Goal: Task Accomplishment & Management: Manage account settings

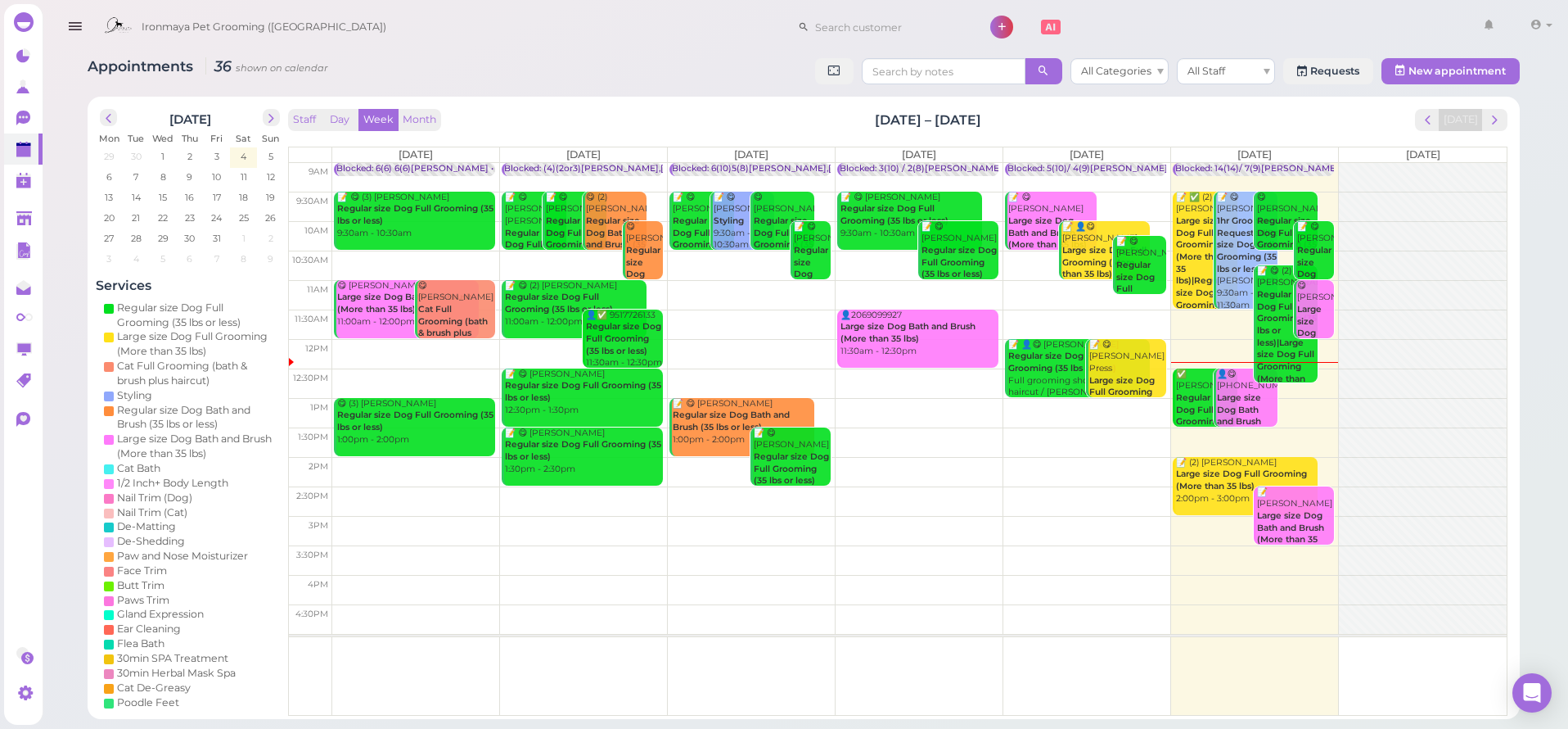
click at [71, 19] on icon "button" at bounding box center [75, 26] width 17 height 21
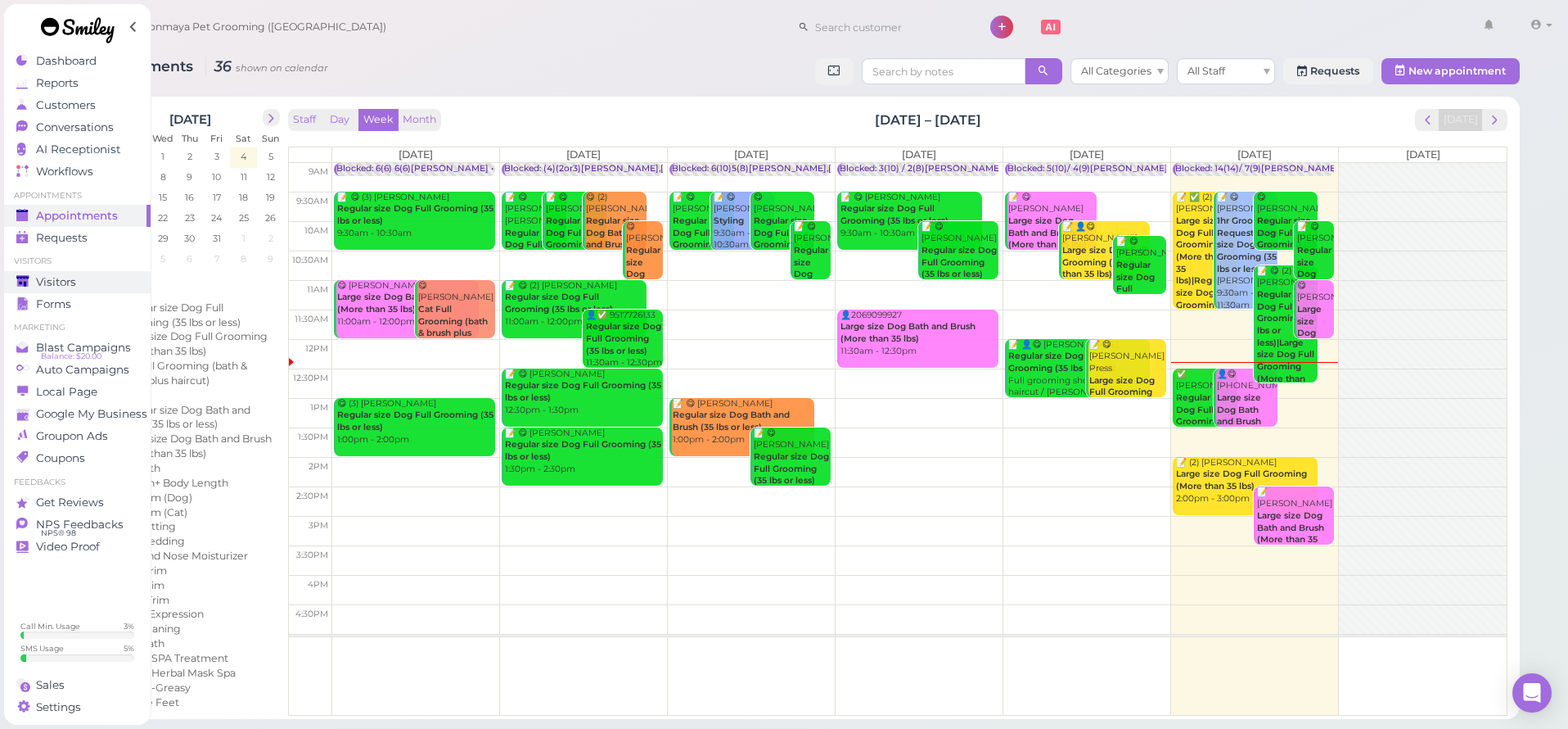
click at [68, 278] on span "Visitors" at bounding box center [56, 282] width 40 height 14
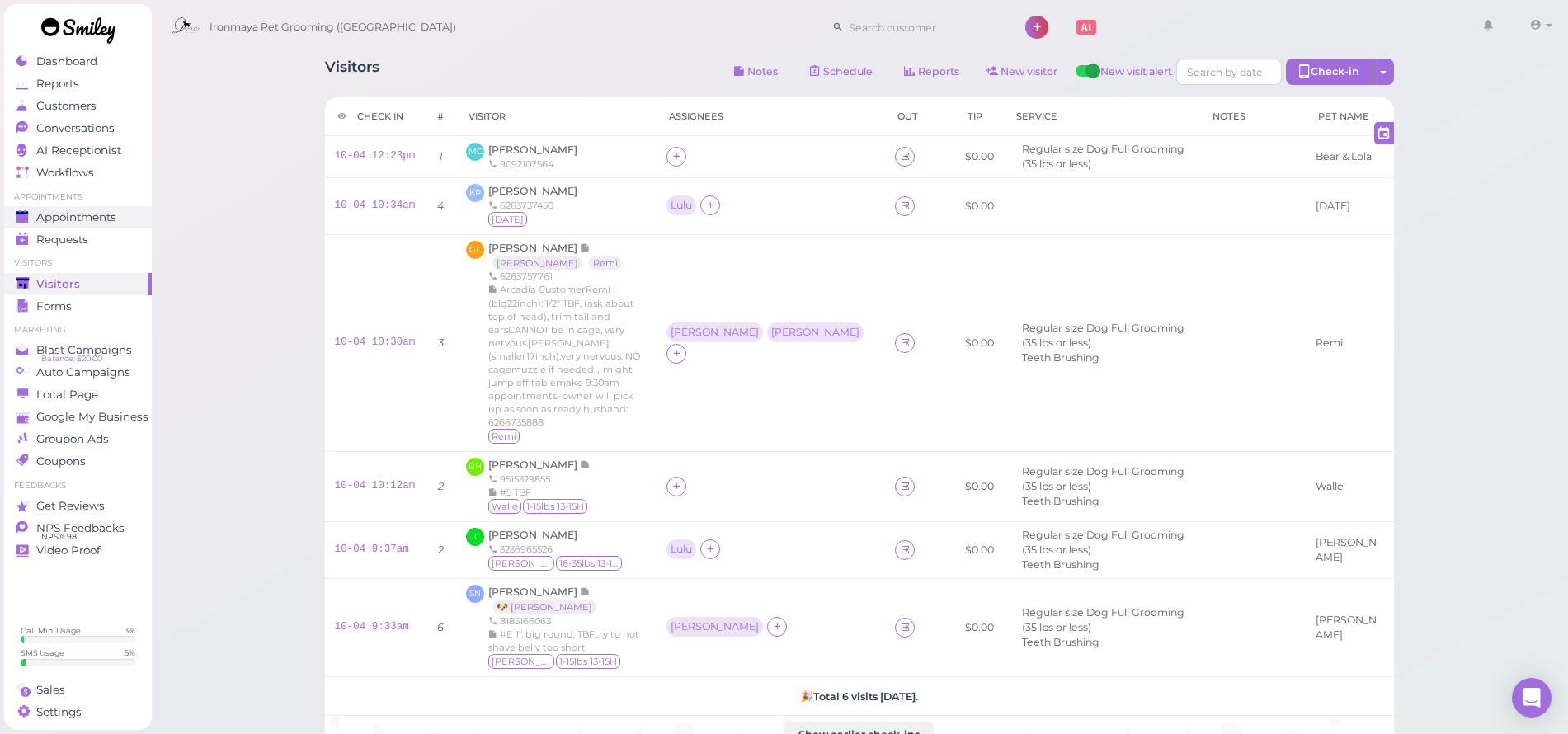
click at [97, 215] on span "Appointments" at bounding box center [76, 217] width 80 height 14
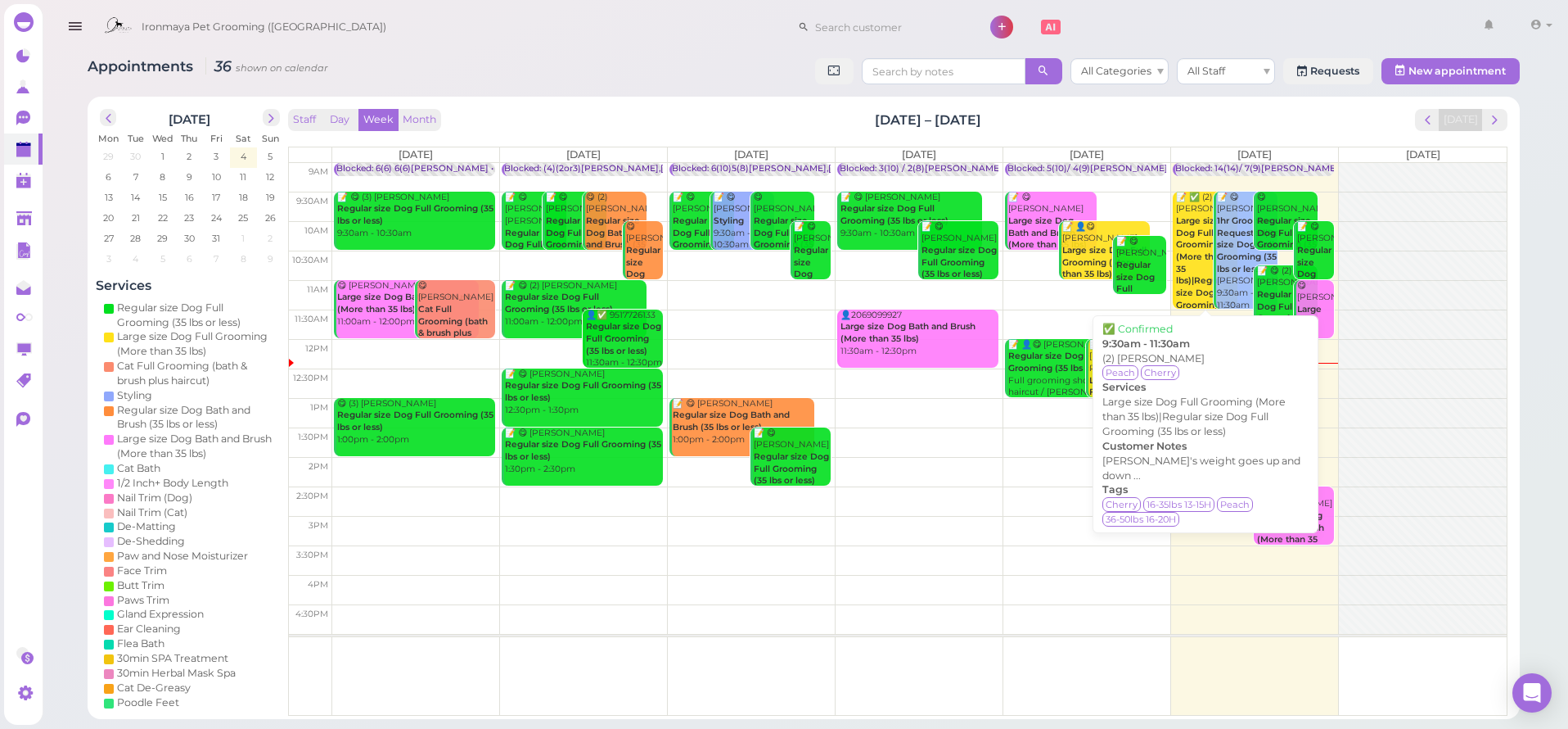
click at [1202, 210] on div "📝 ✅ (2) Reenae Chin Large size Dog Full Grooming (More than 35 lbs)|Regular siz…" at bounding box center [1206, 270] width 61 height 157
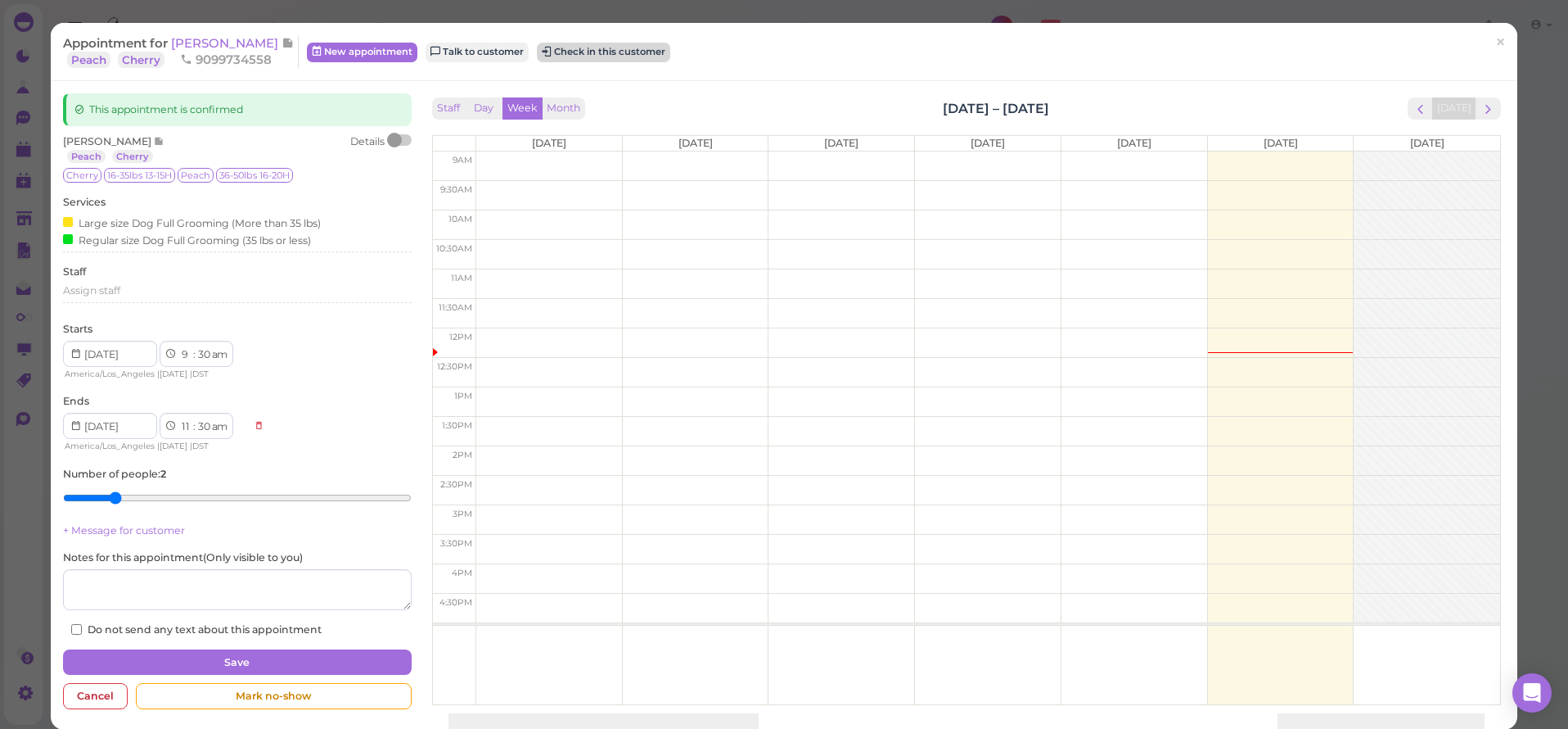
click at [643, 43] on button "Check in this customer" at bounding box center [603, 52] width 134 height 20
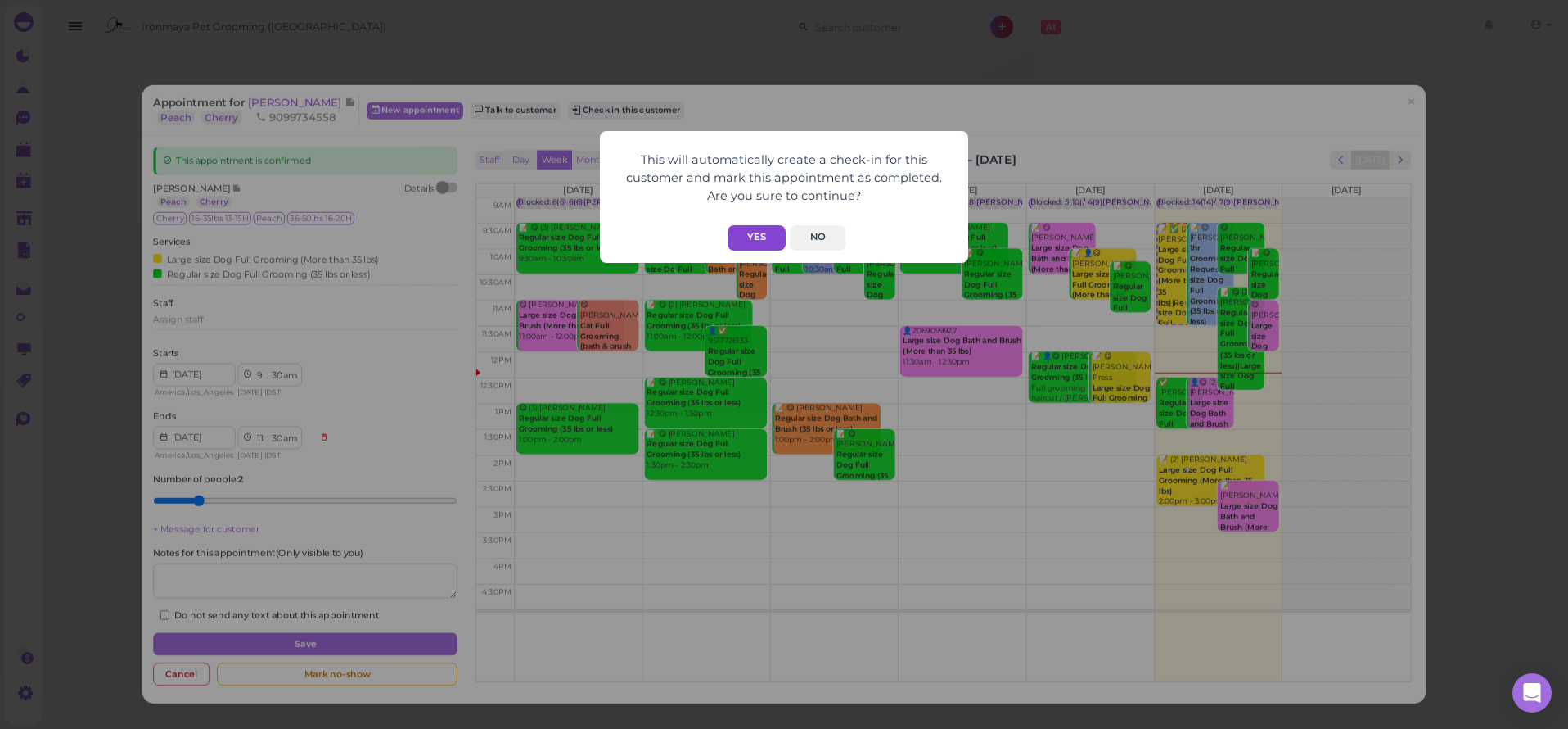
click at [770, 233] on button "Yes" at bounding box center [757, 238] width 58 height 25
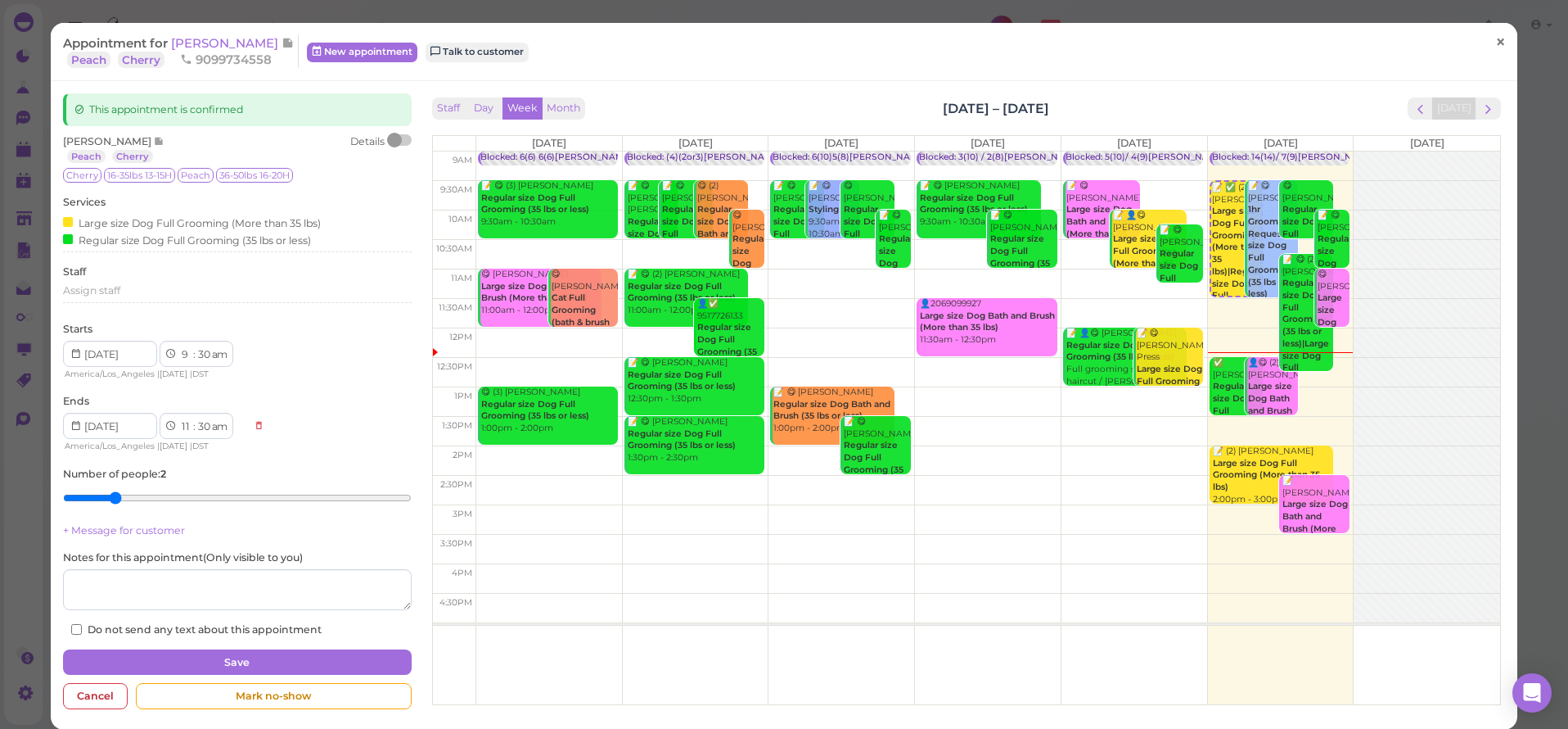
click at [1495, 35] on span "×" at bounding box center [1500, 43] width 11 height 23
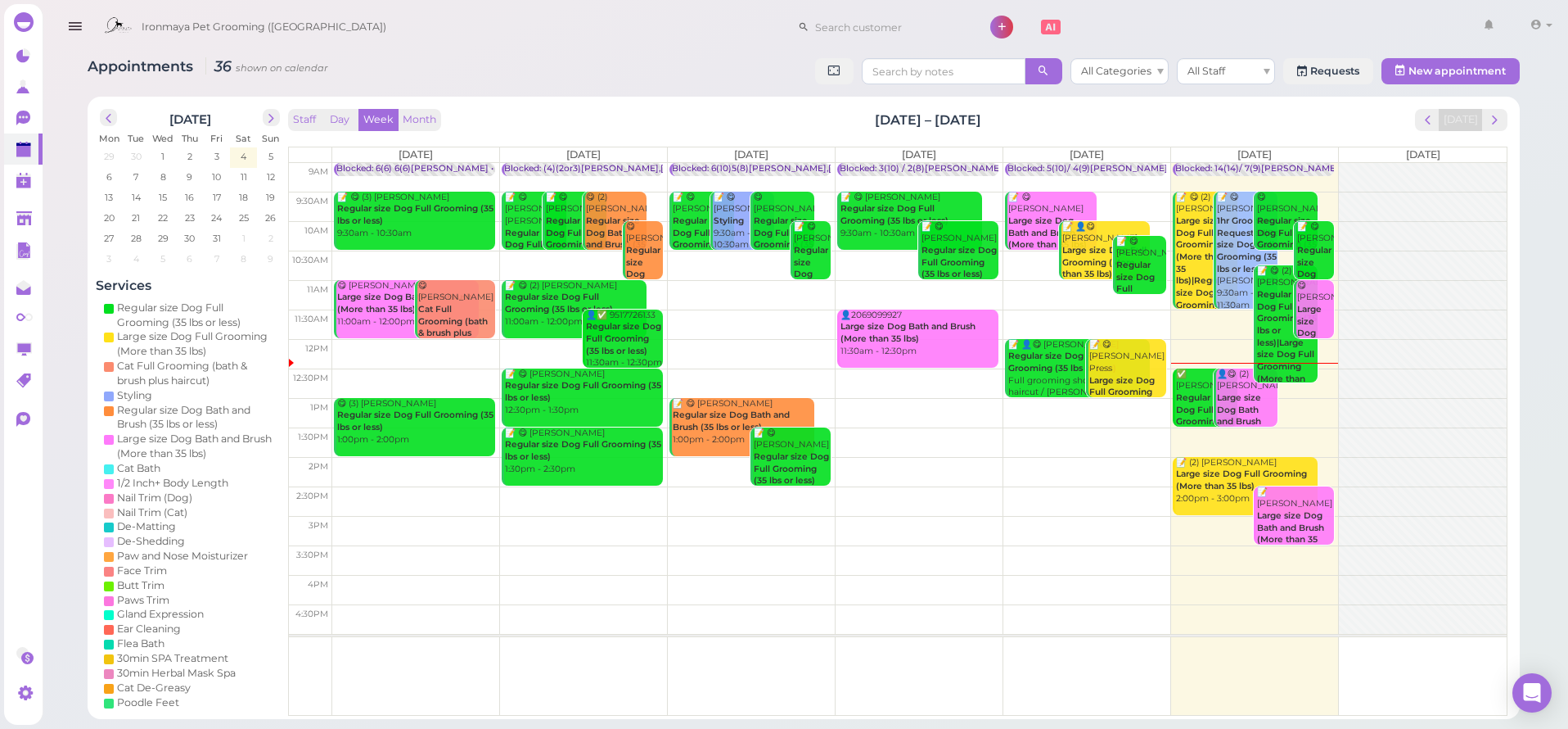
click at [61, 24] on button "button" at bounding box center [75, 27] width 42 height 46
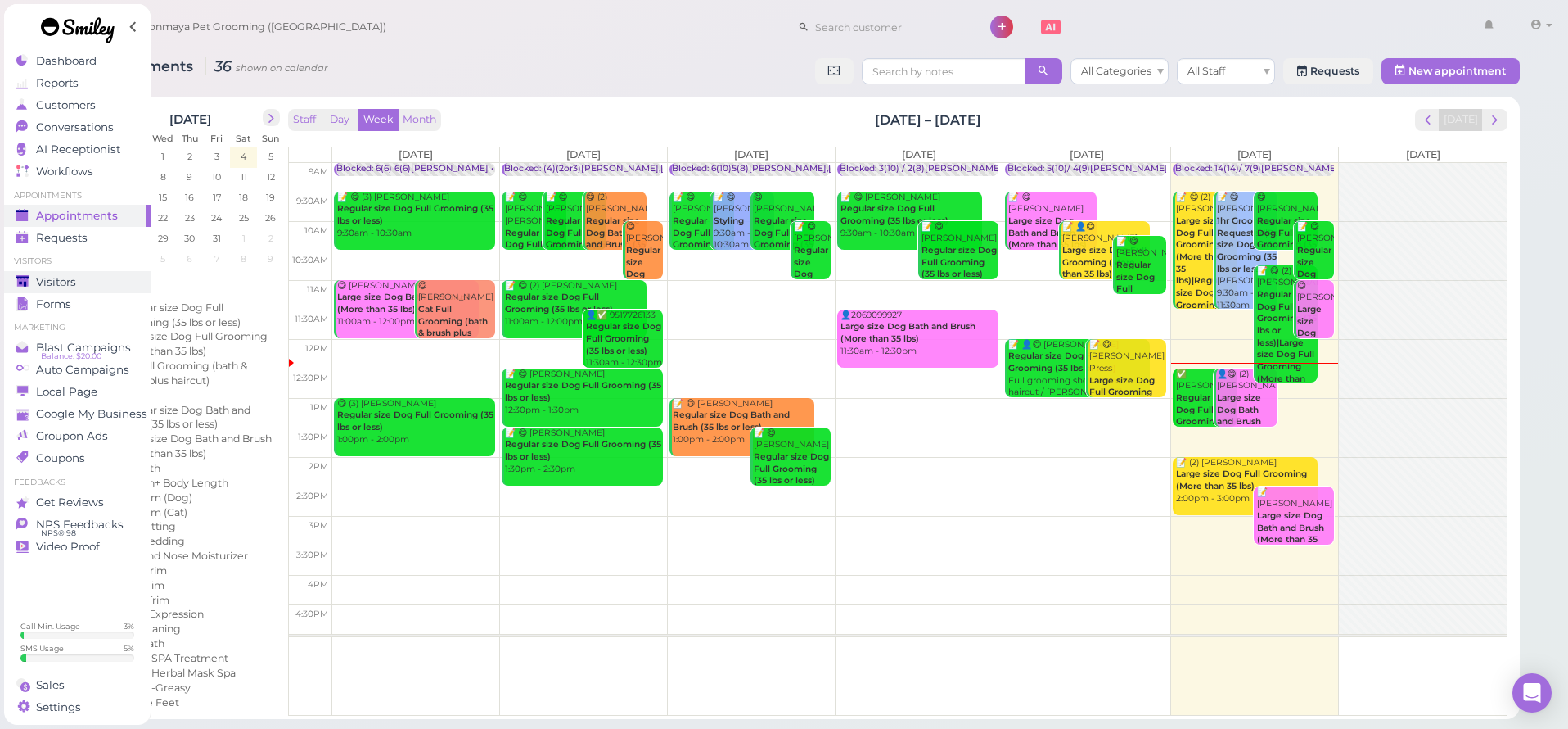
click at [66, 273] on link "Visitors" at bounding box center [77, 282] width 147 height 22
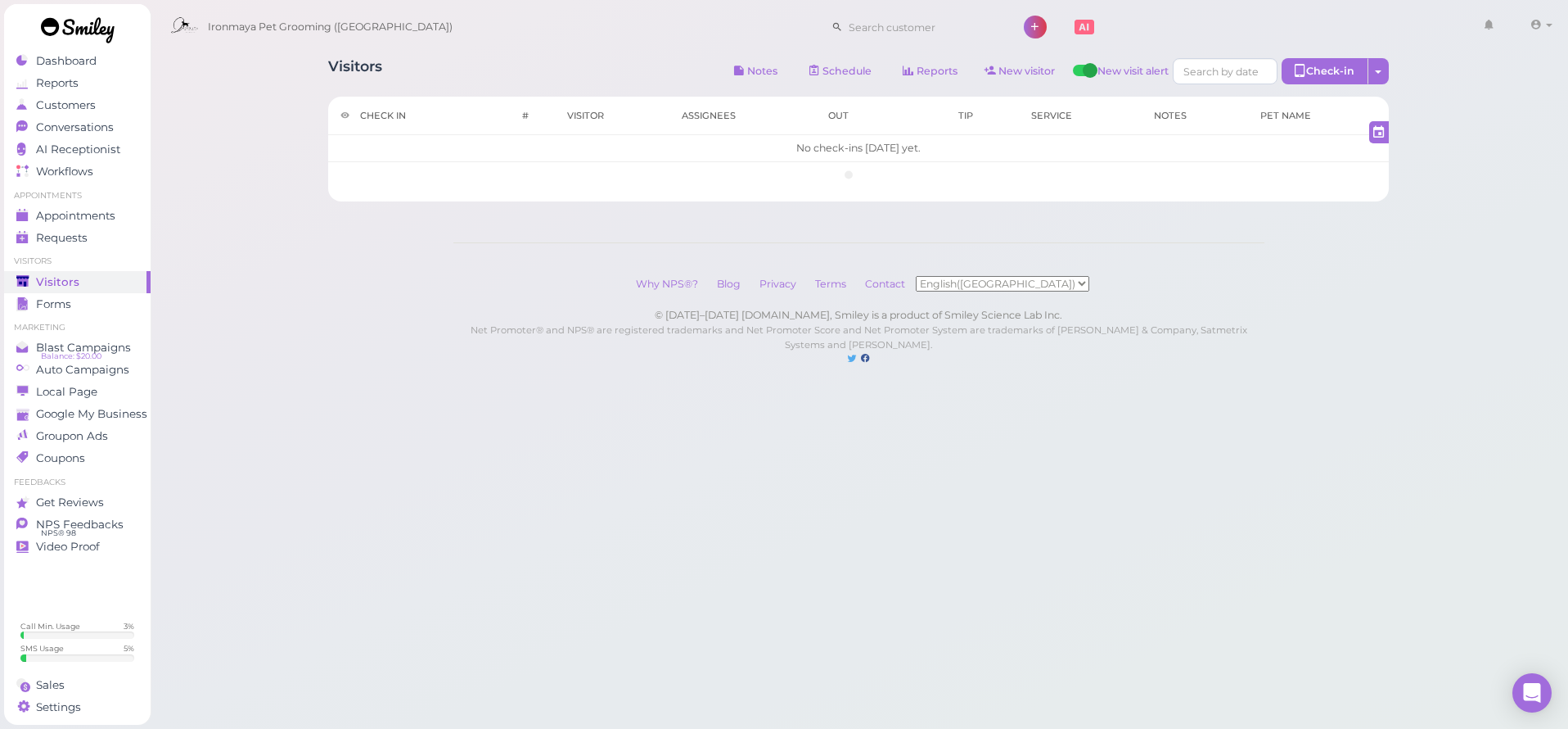
click at [66, 274] on link "Visitors" at bounding box center [77, 282] width 147 height 22
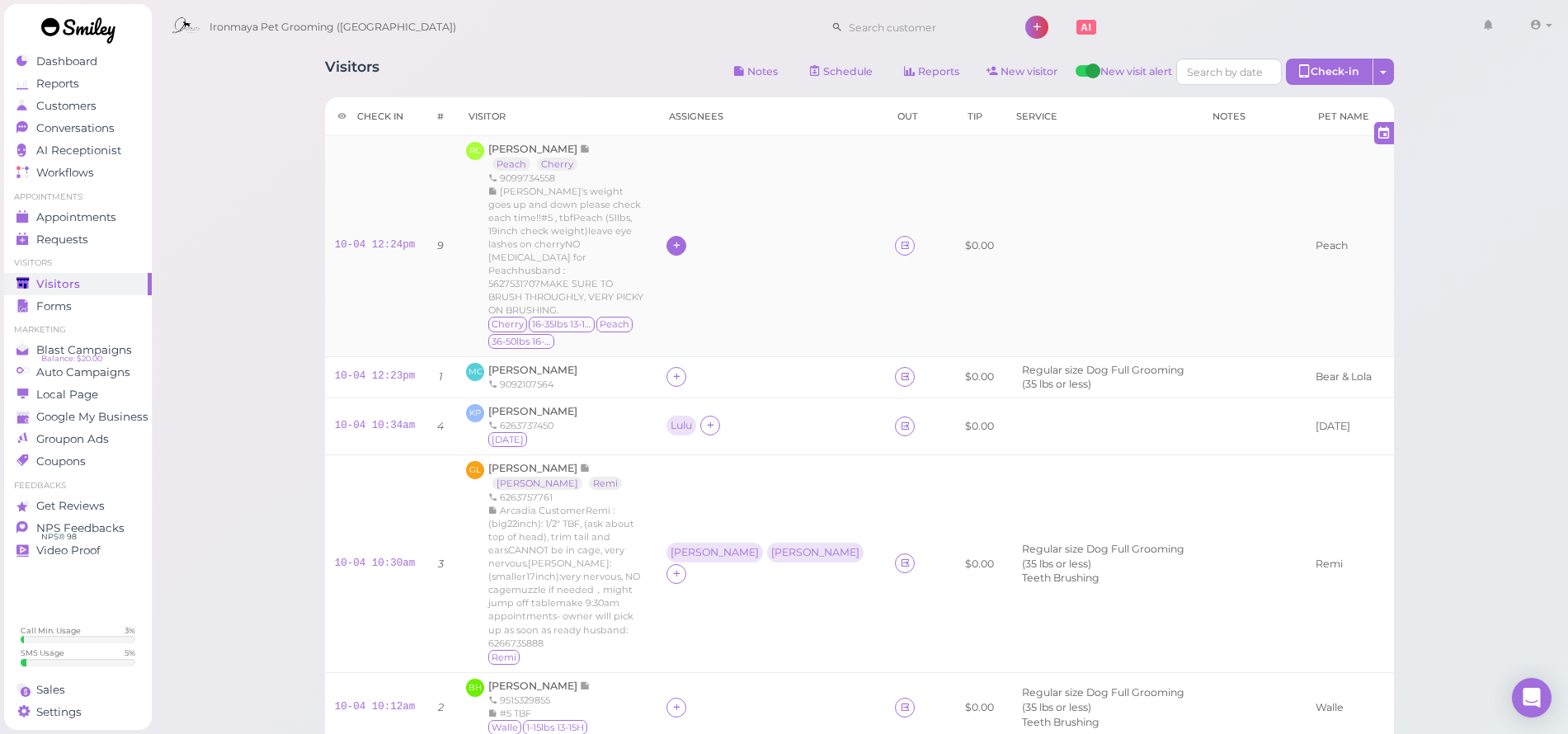
click at [687, 236] on div at bounding box center [677, 246] width 20 height 20
click at [743, 347] on span "[PERSON_NAME]" at bounding box center [773, 353] width 88 height 12
click at [735, 239] on div "[PERSON_NAME]" at bounding box center [715, 245] width 88 height 12
click at [761, 285] on span "Select pets" at bounding box center [761, 291] width 57 height 18
click at [647, 316] on div "Cherry 16-35lbs 13-15H Peach 36-50lbs 16-20H" at bounding box center [568, 333] width 159 height 33
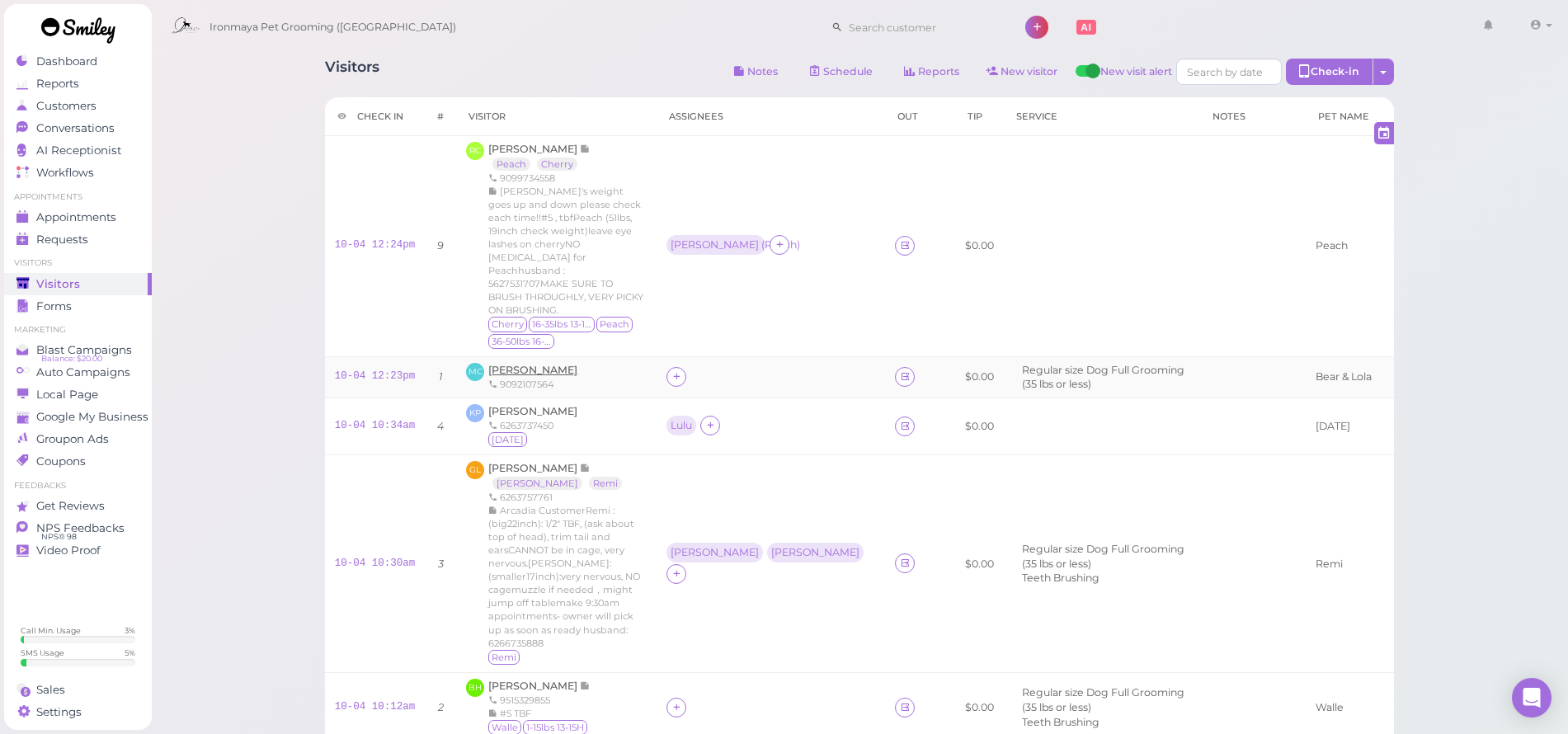
click at [528, 363] on span "[PERSON_NAME]" at bounding box center [533, 369] width 89 height 12
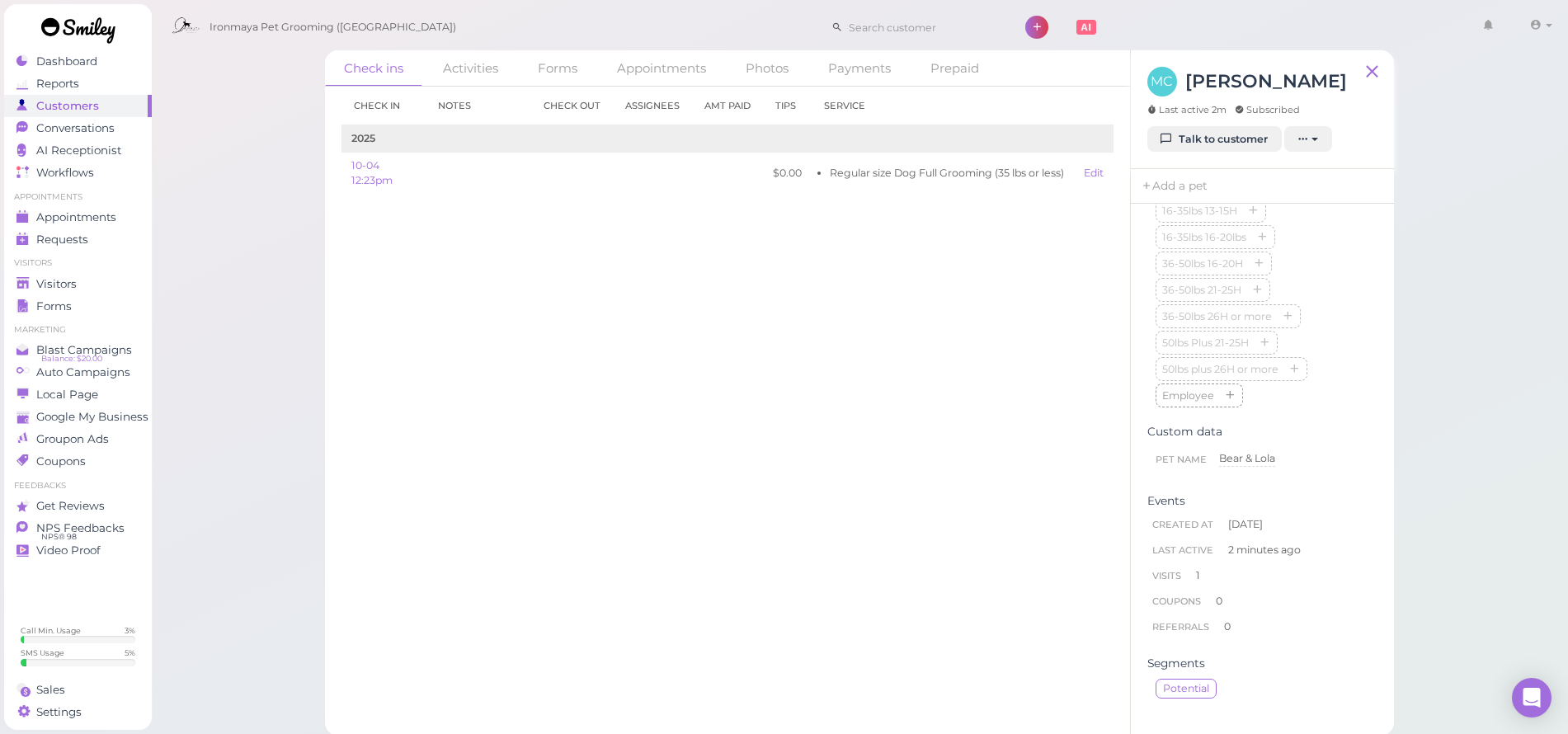
scroll to position [94, 0]
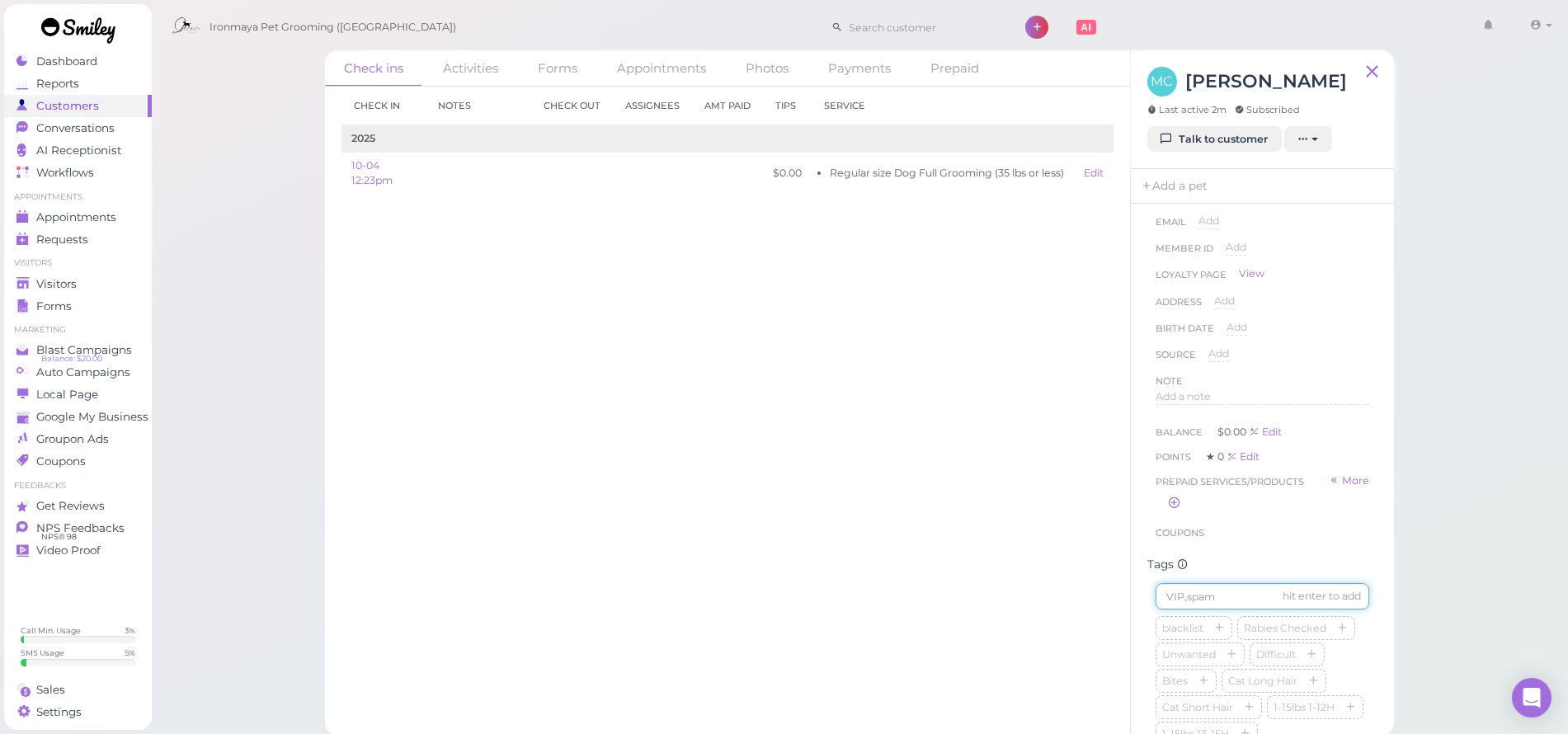
click at [1214, 604] on input at bounding box center [1262, 596] width 214 height 26
type input "Bear"
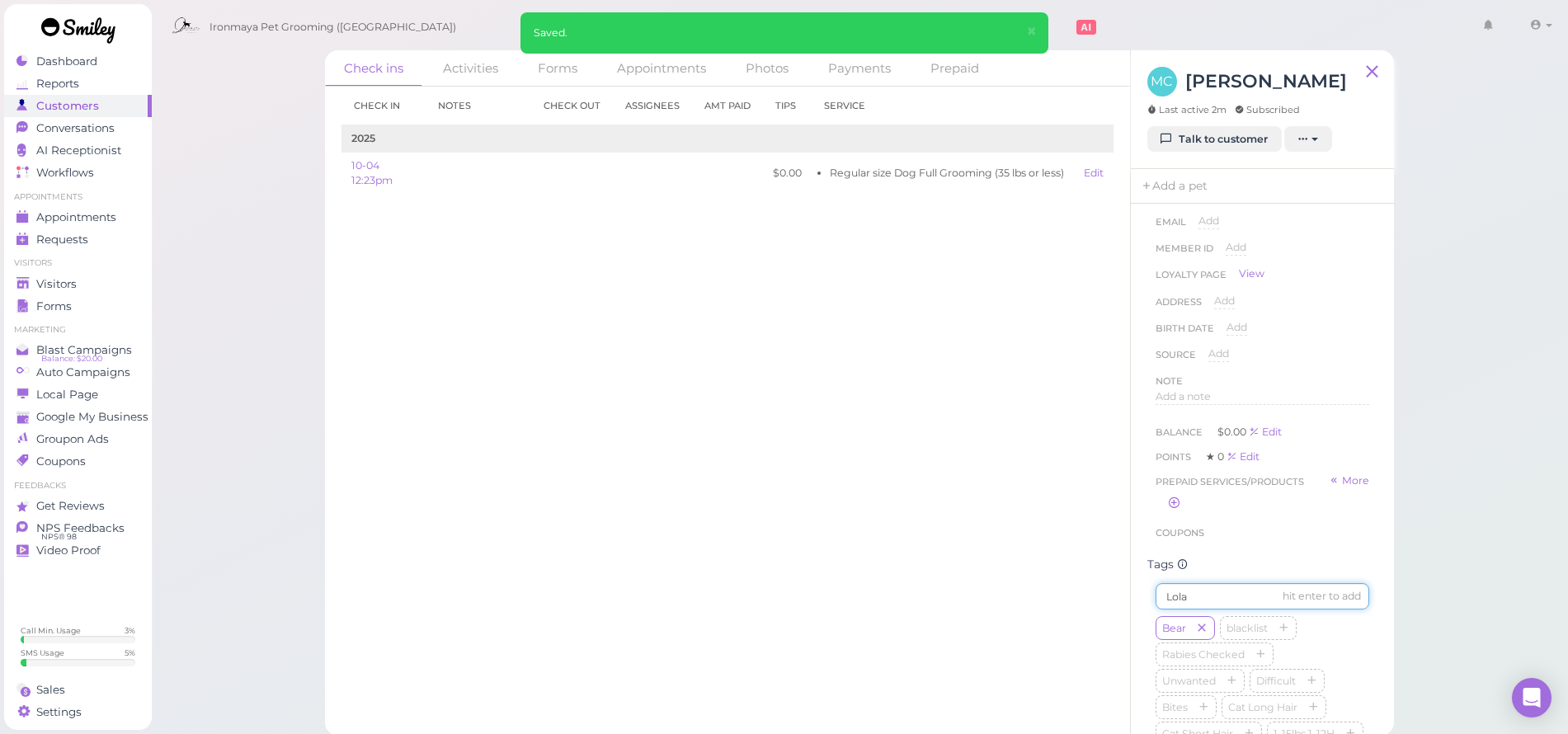
type input "Lola"
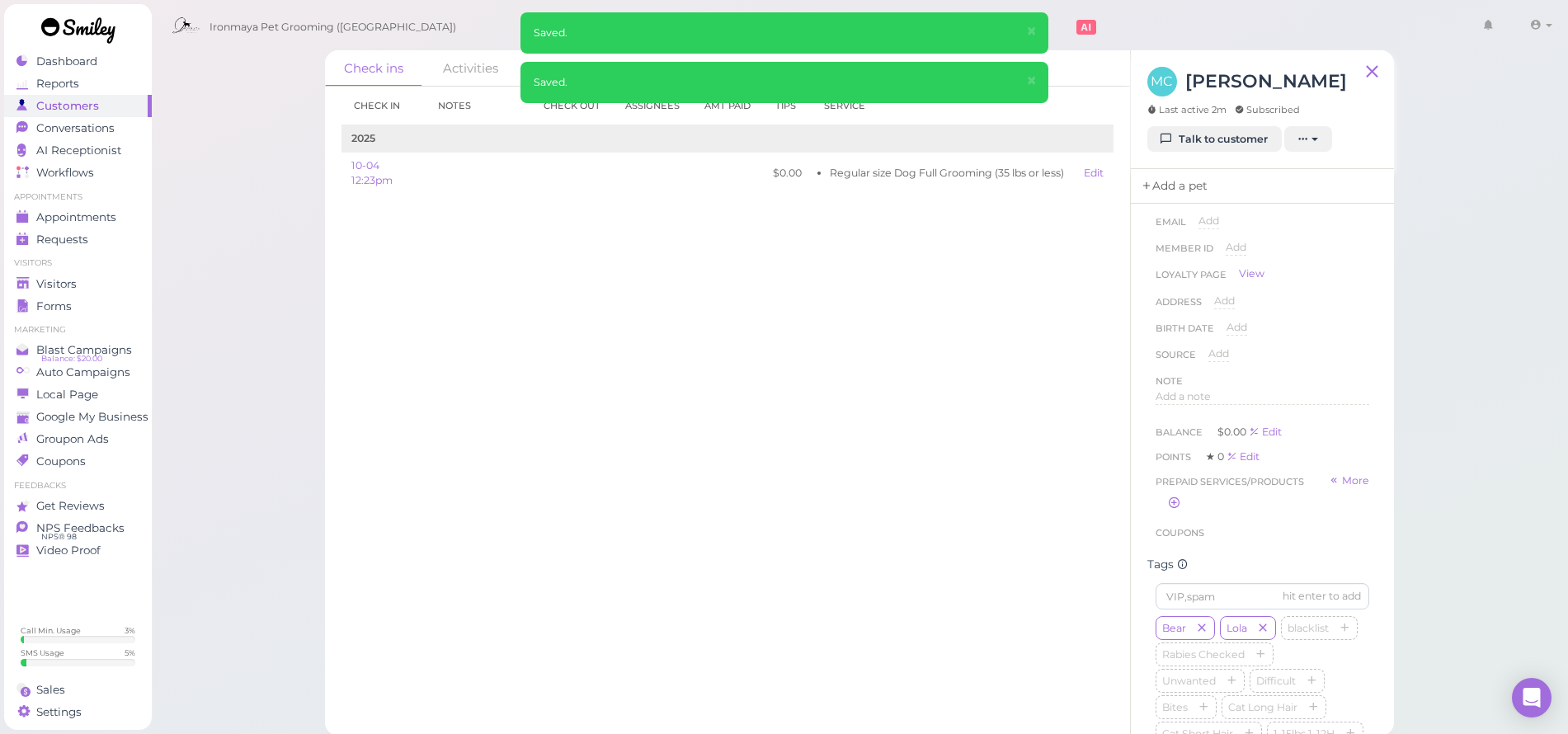
click at [1185, 190] on link "Add a pet" at bounding box center [1174, 187] width 87 height 35
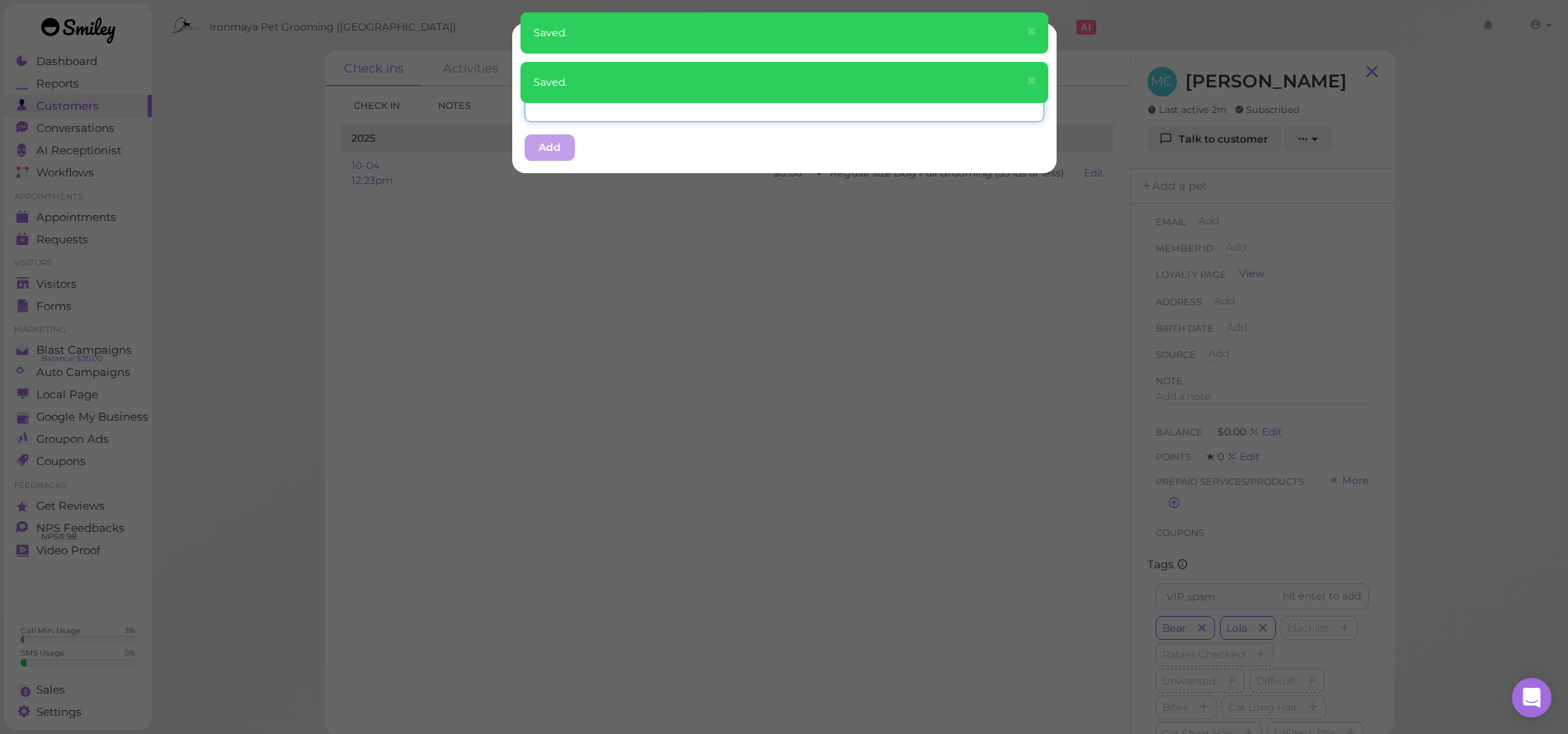
click at [661, 111] on input "text" at bounding box center [784, 109] width 520 height 26
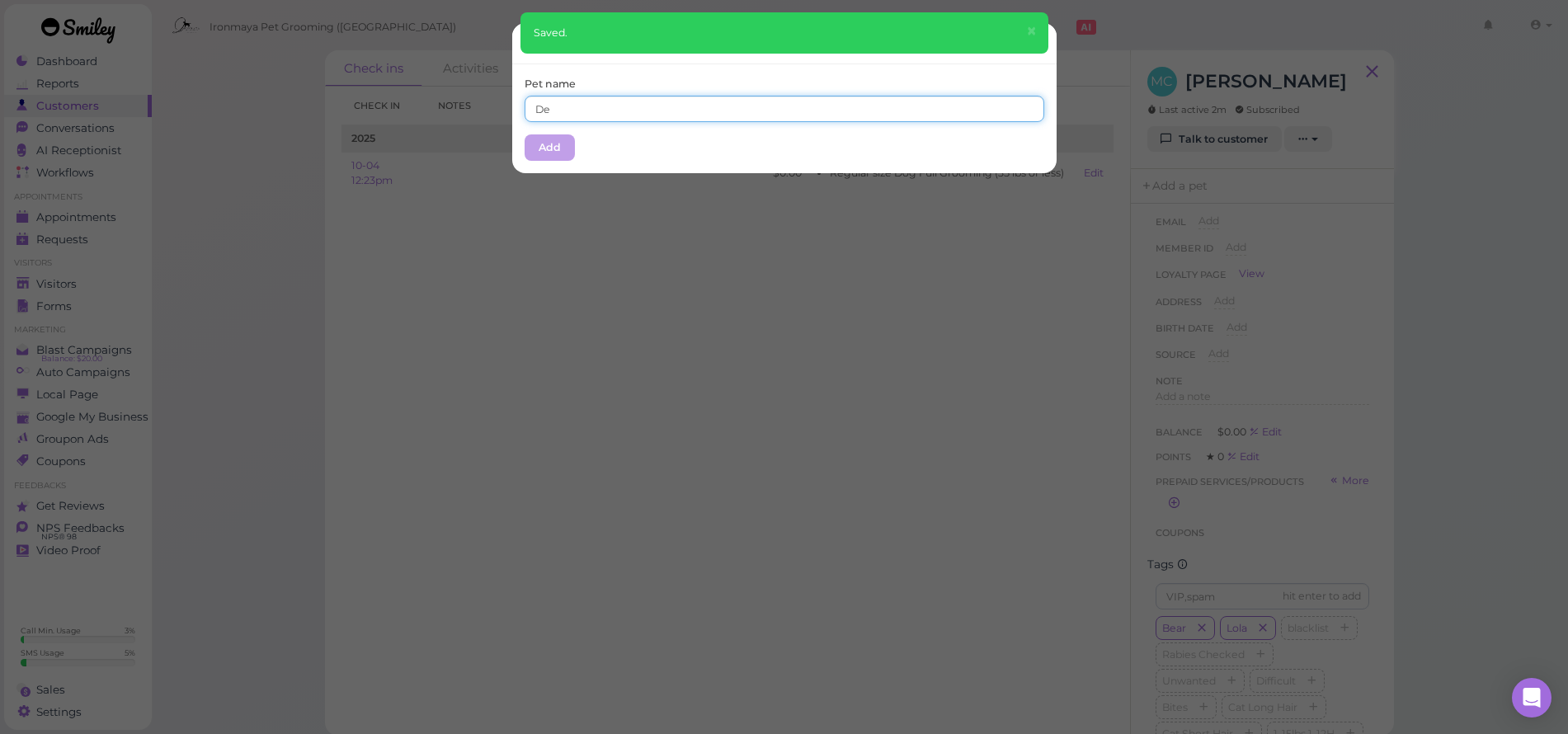
type input "D"
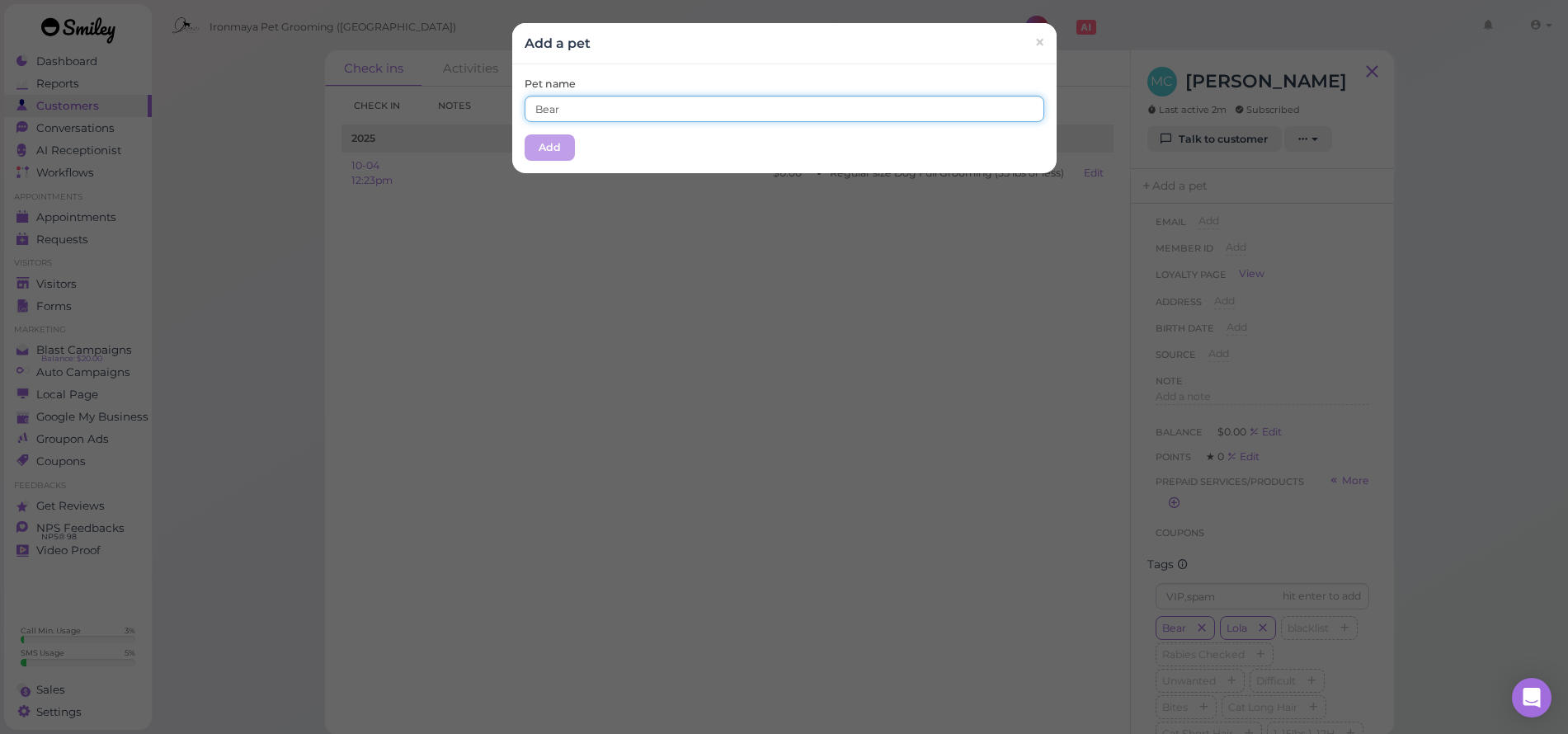
type input "Bear"
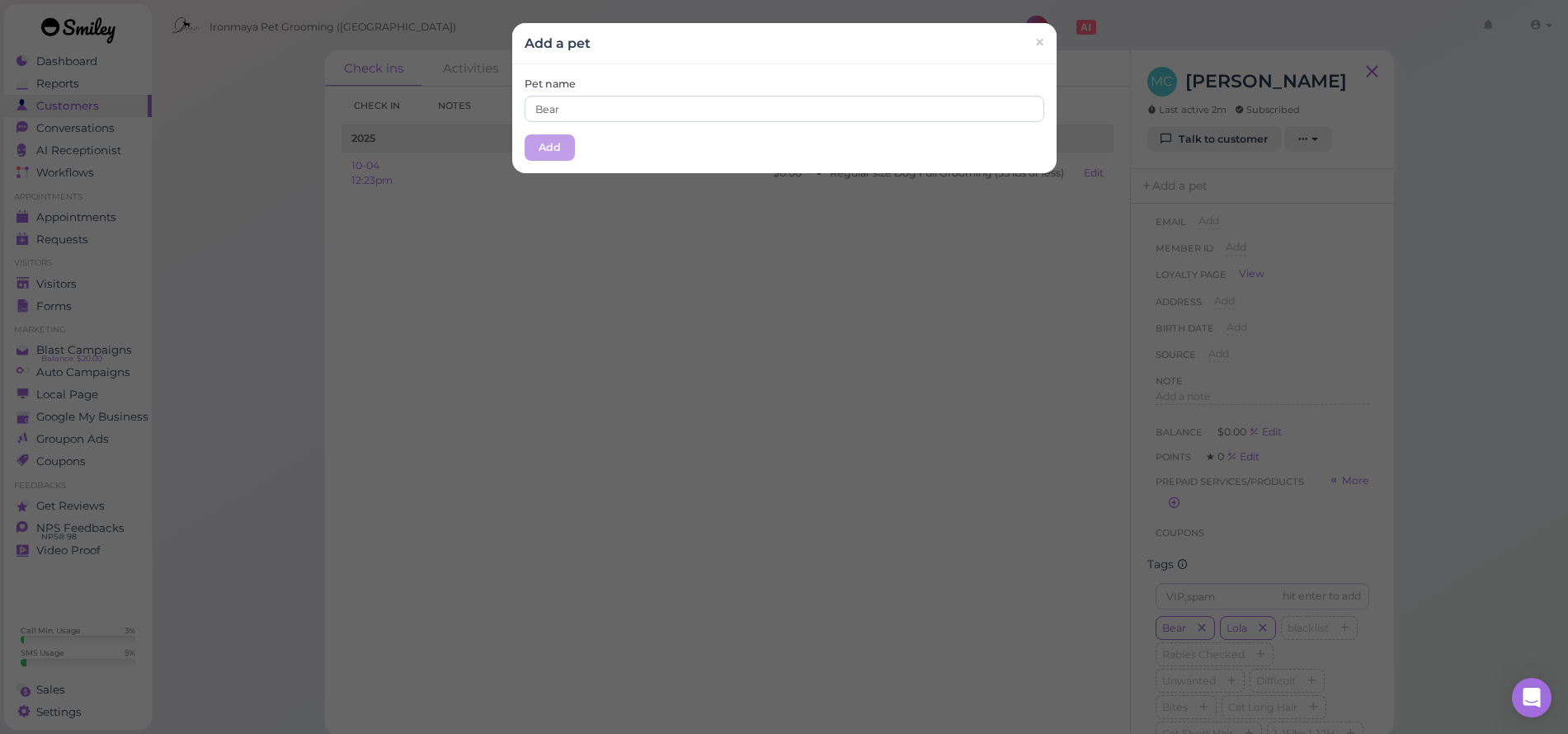
click at [562, 152] on button "Add" at bounding box center [549, 148] width 50 height 26
click at [562, 153] on td at bounding box center [572, 173] width 82 height 41
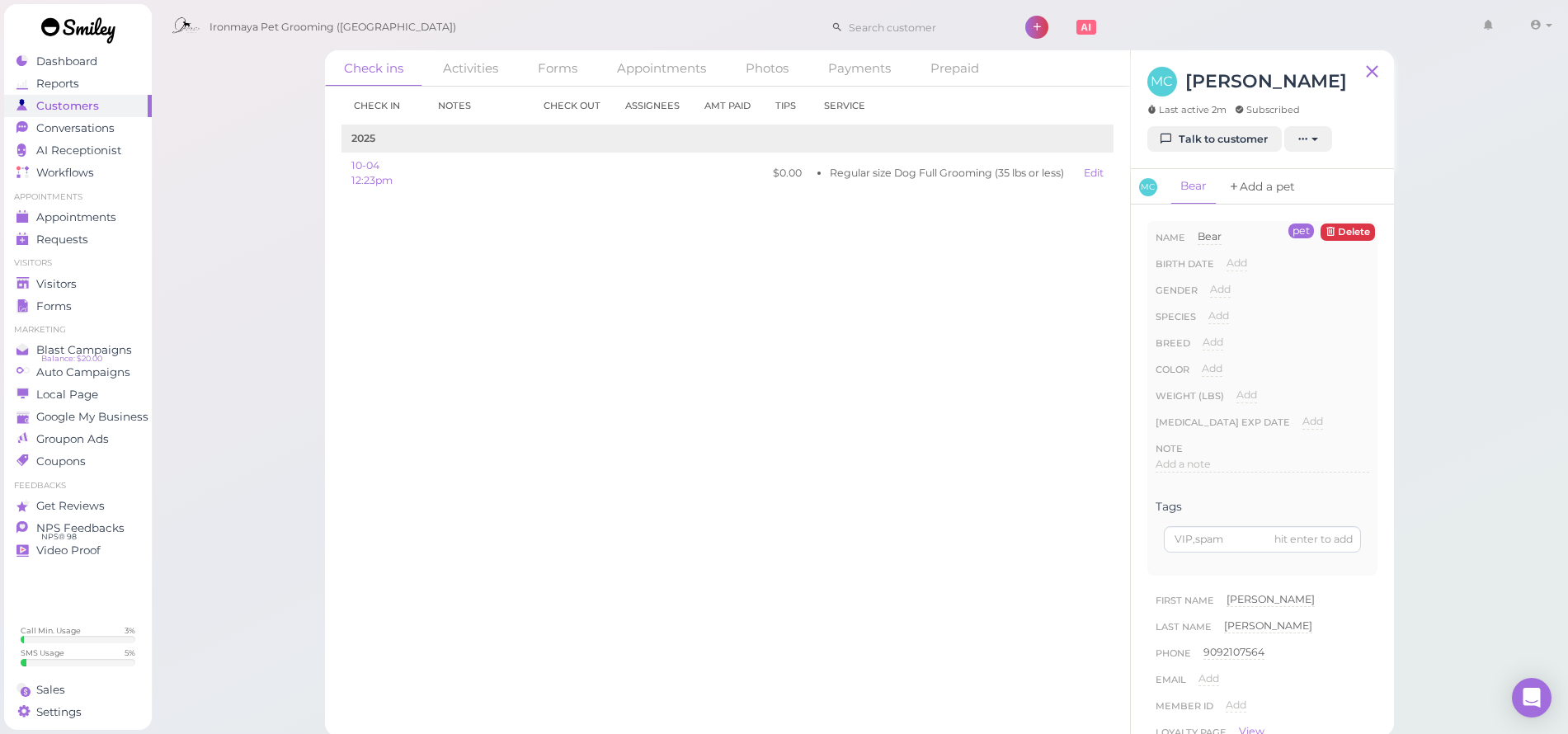
click at [1271, 188] on link "Add a pet" at bounding box center [1262, 187] width 87 height 36
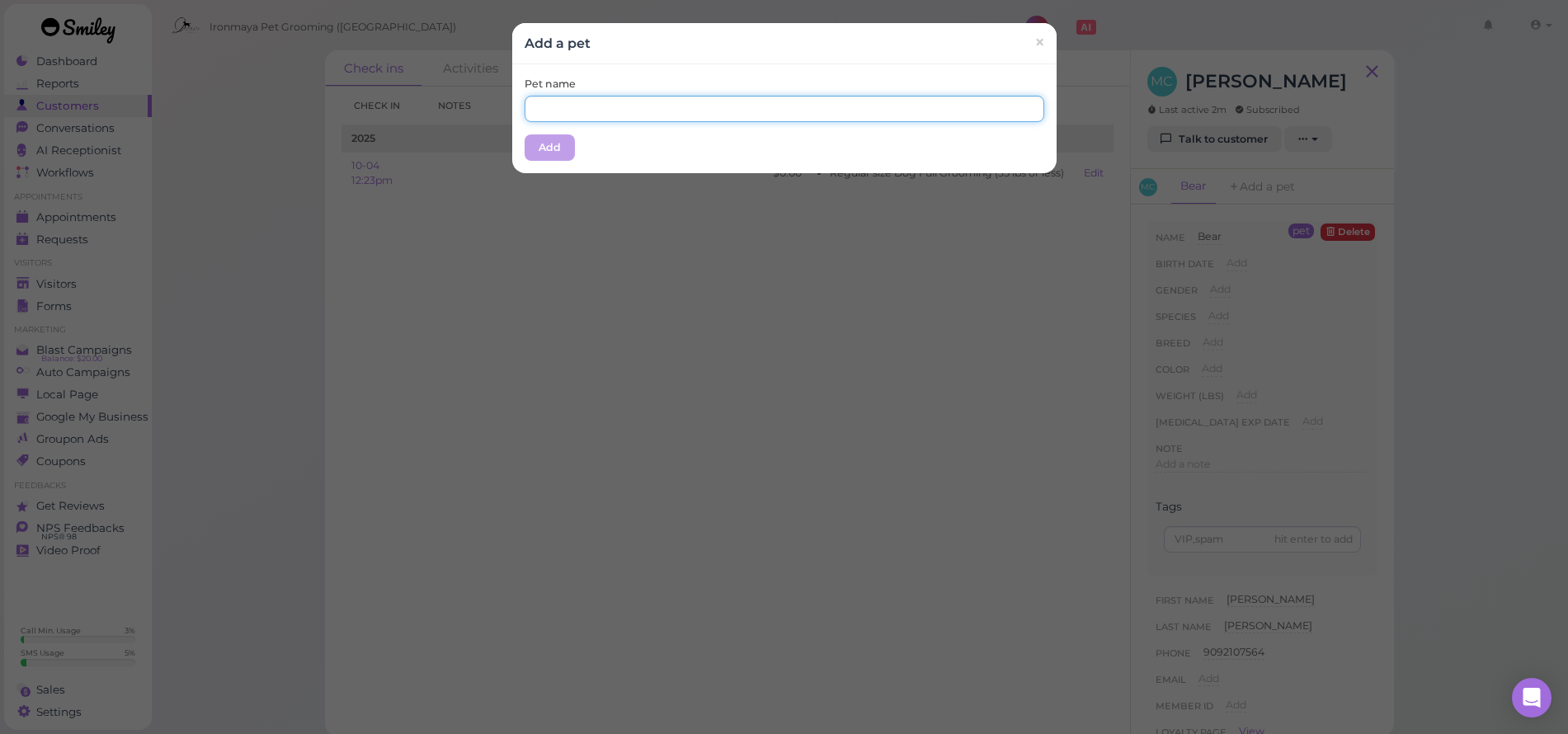
click at [762, 108] on input "text" at bounding box center [784, 109] width 520 height 26
type input "Lola"
click at [550, 149] on button "Add" at bounding box center [549, 148] width 50 height 26
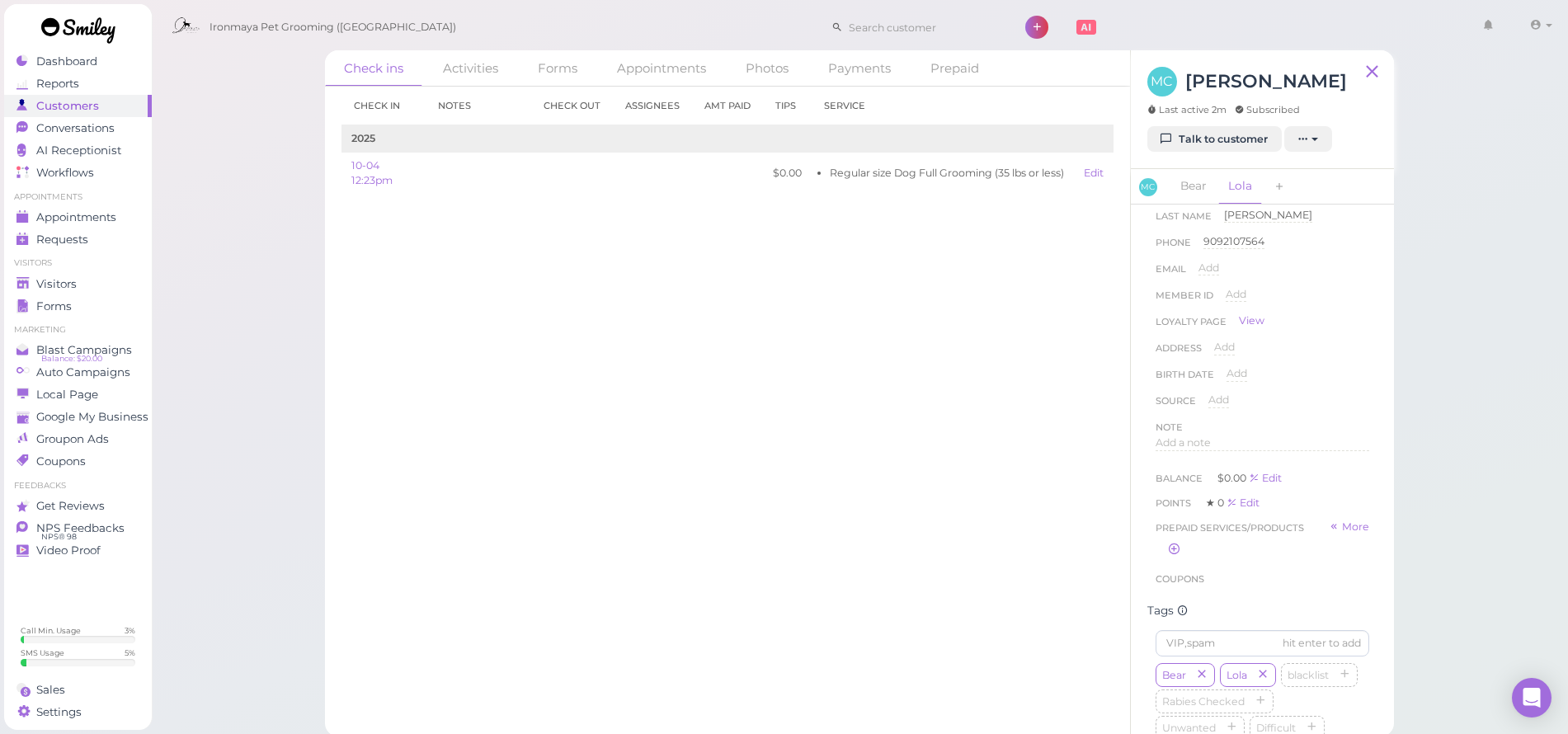
scroll to position [24, 0]
click at [1185, 437] on span "Add a note" at bounding box center [1183, 439] width 55 height 12
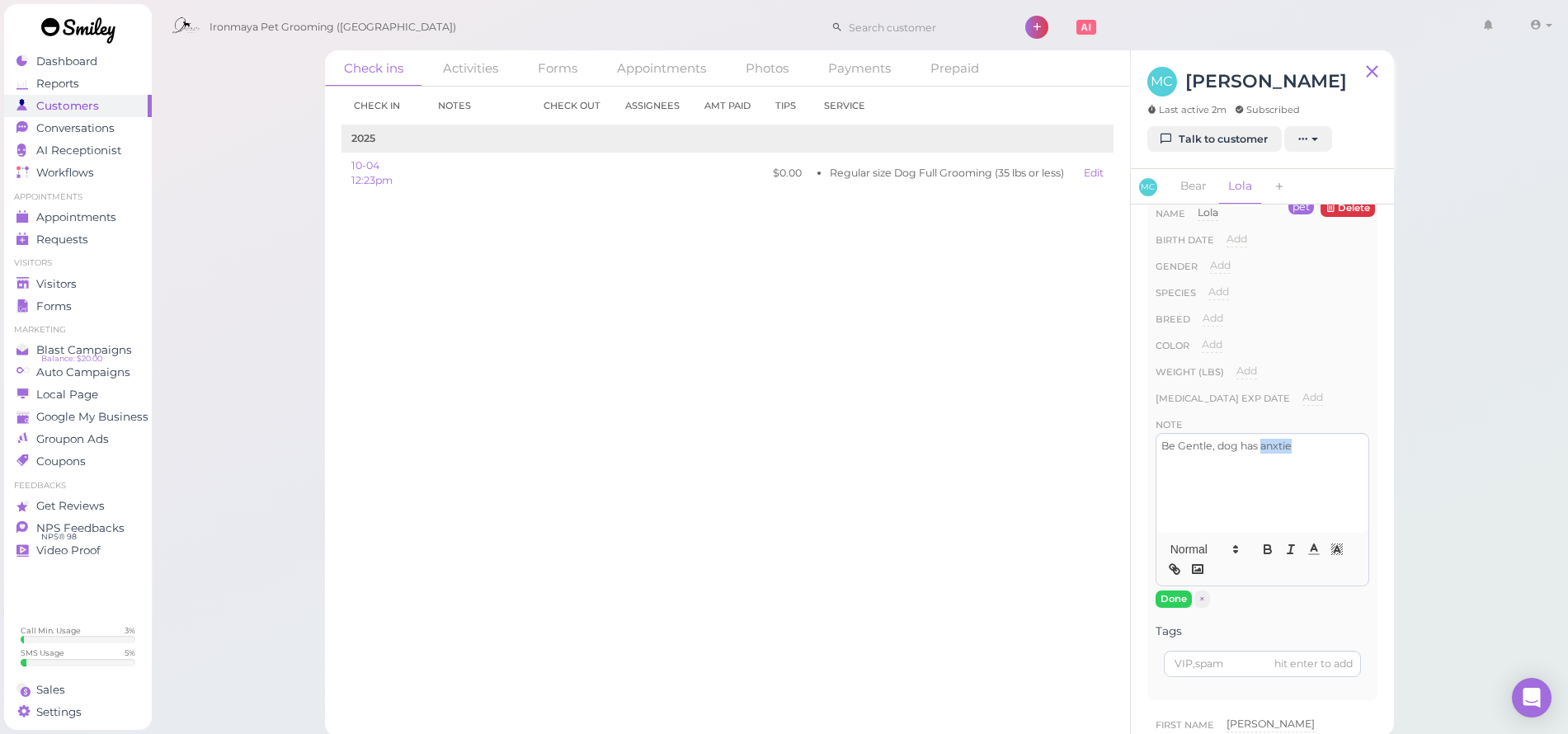
drag, startPoint x: 1296, startPoint y: 449, endPoint x: 1215, endPoint y: 449, distance: 81.0
click at [1215, 449] on p "Be Gentle, dog has anxtie" at bounding box center [1262, 446] width 202 height 15
click at [1174, 601] on button "Done" at bounding box center [1174, 599] width 36 height 17
click at [1092, 175] on link "Edit" at bounding box center [1094, 173] width 20 height 12
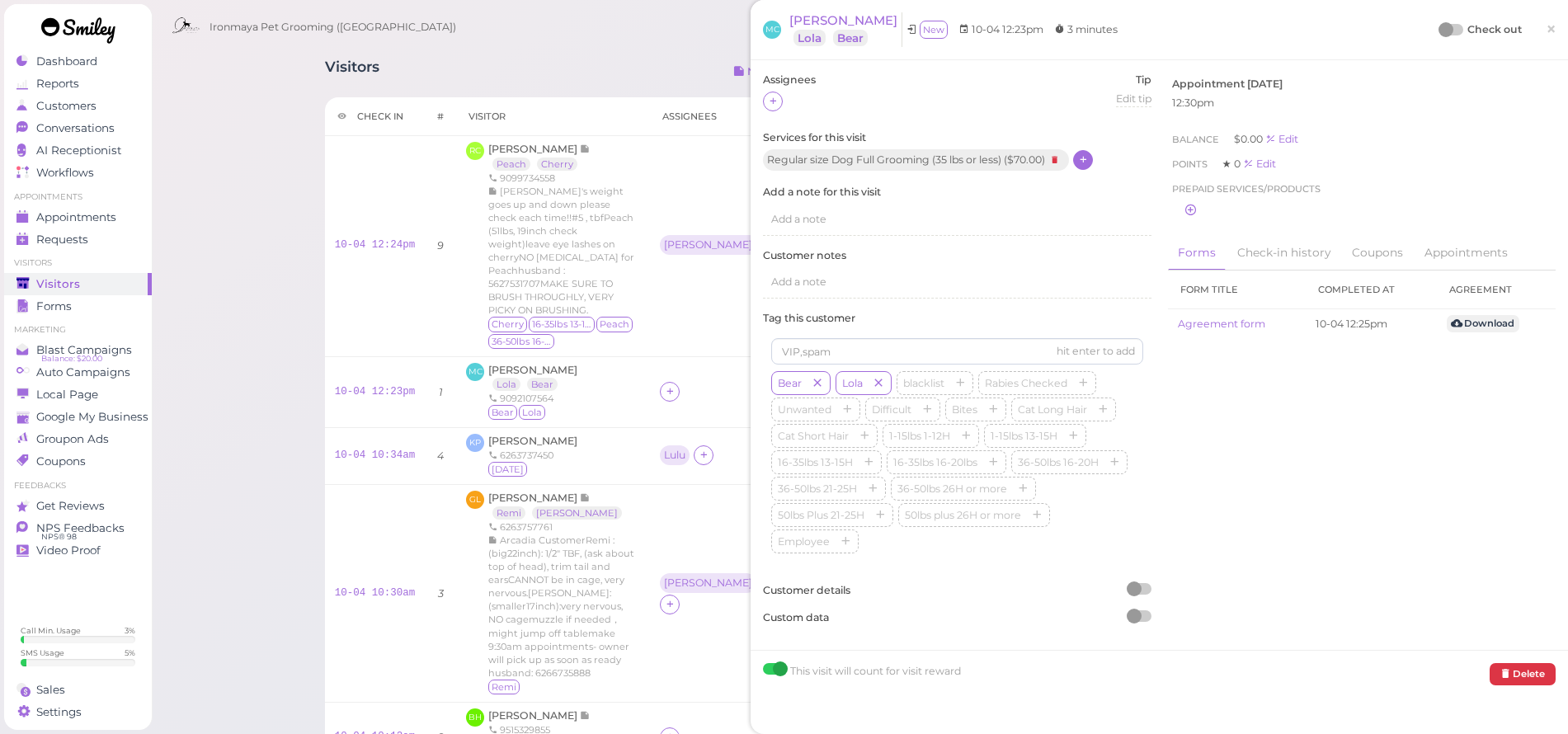
click at [1089, 156] on icon at bounding box center [1083, 159] width 11 height 12
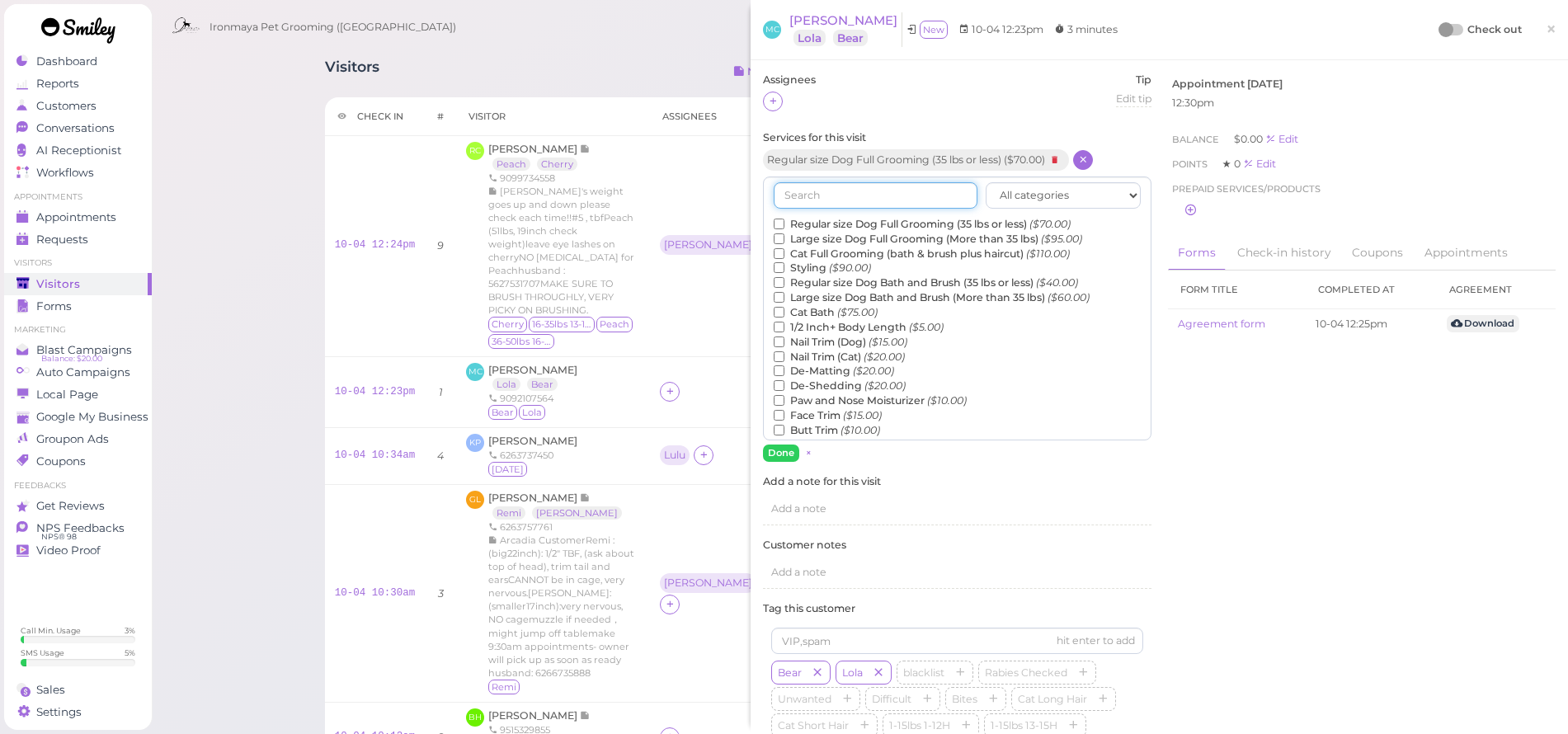
click at [940, 185] on input "text" at bounding box center [876, 196] width 204 height 26
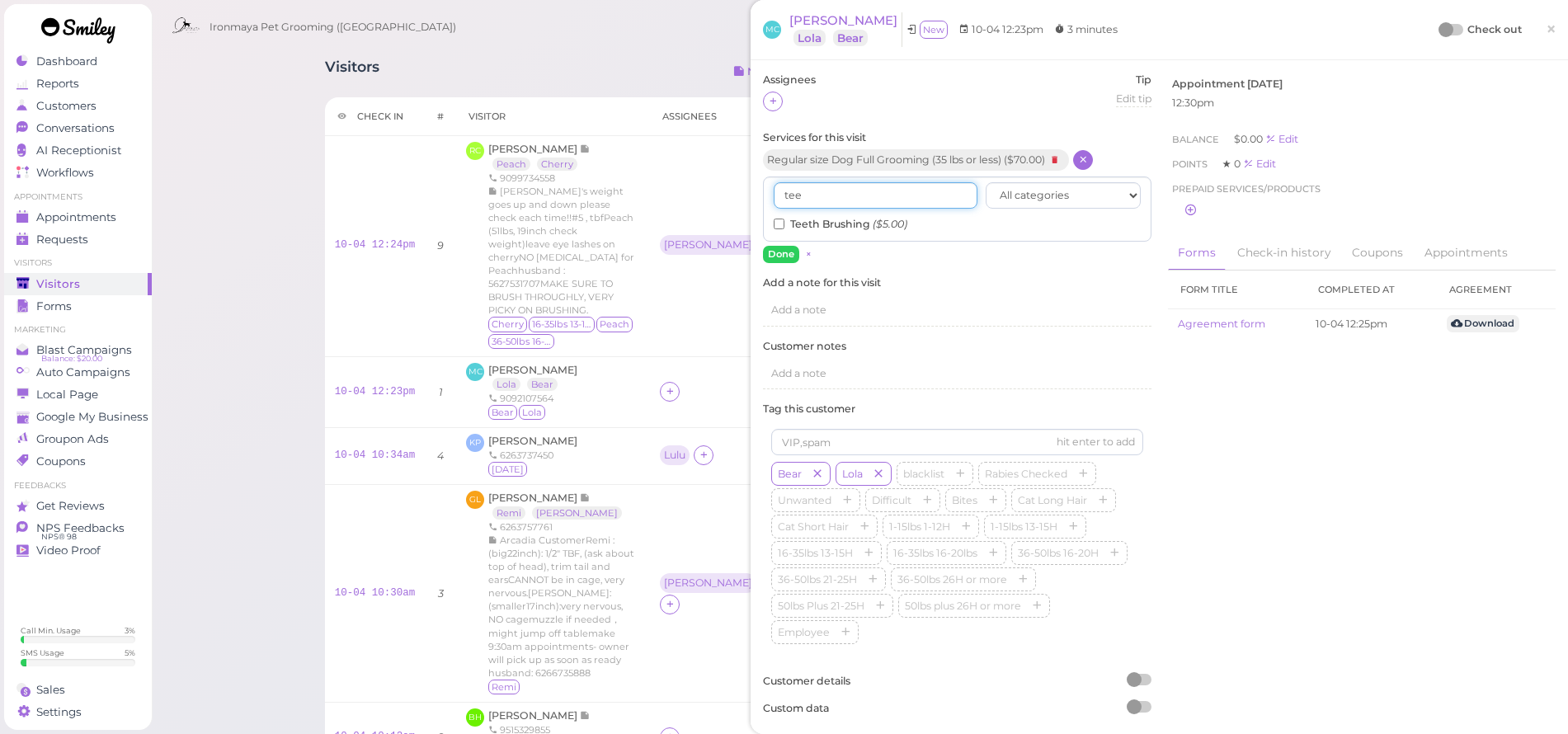
type input "tee"
click at [781, 222] on input "Teeth Brushing ($5.00)" at bounding box center [779, 224] width 11 height 11
click at [781, 260] on button "Done" at bounding box center [782, 254] width 36 height 17
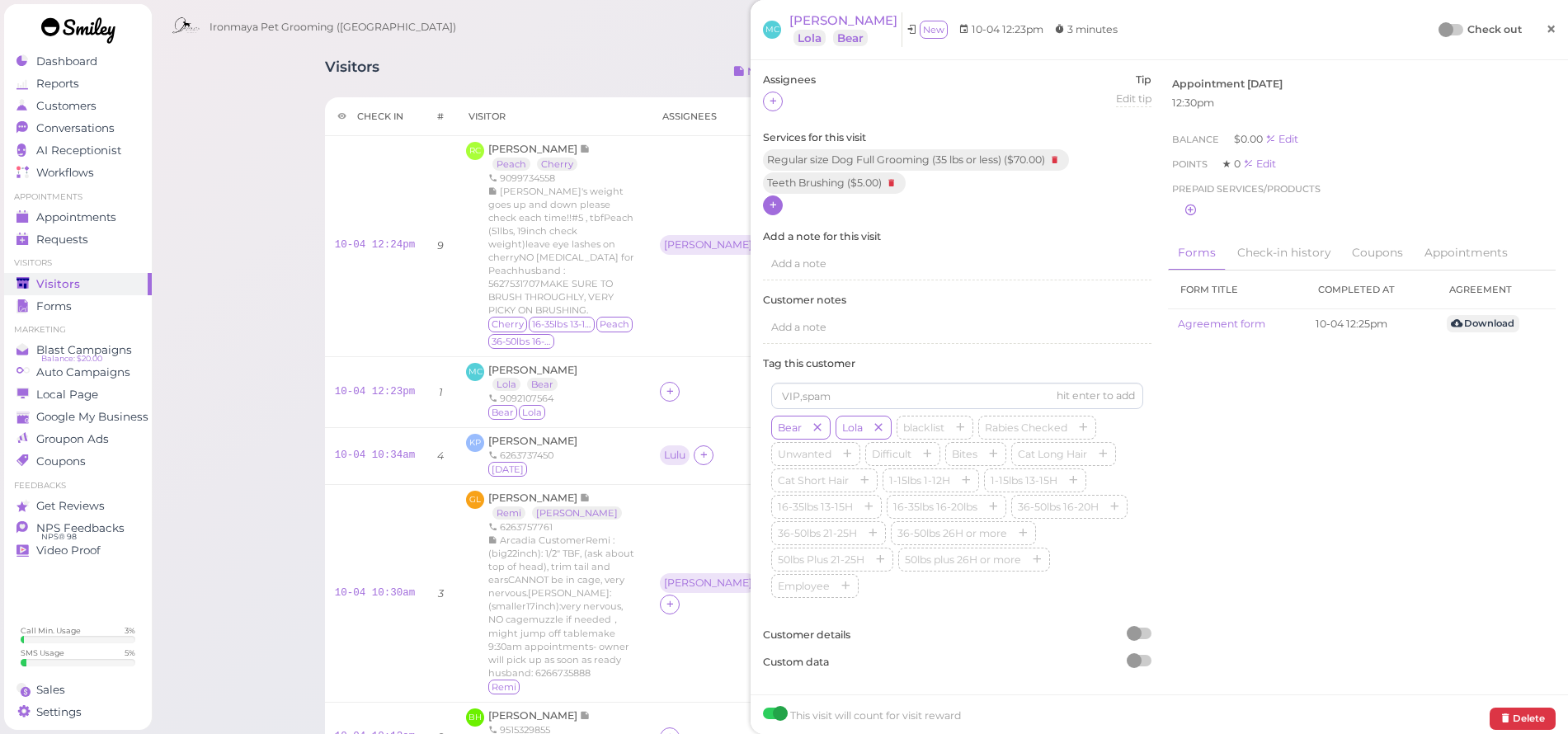
click at [1546, 26] on span "×" at bounding box center [1551, 29] width 11 height 23
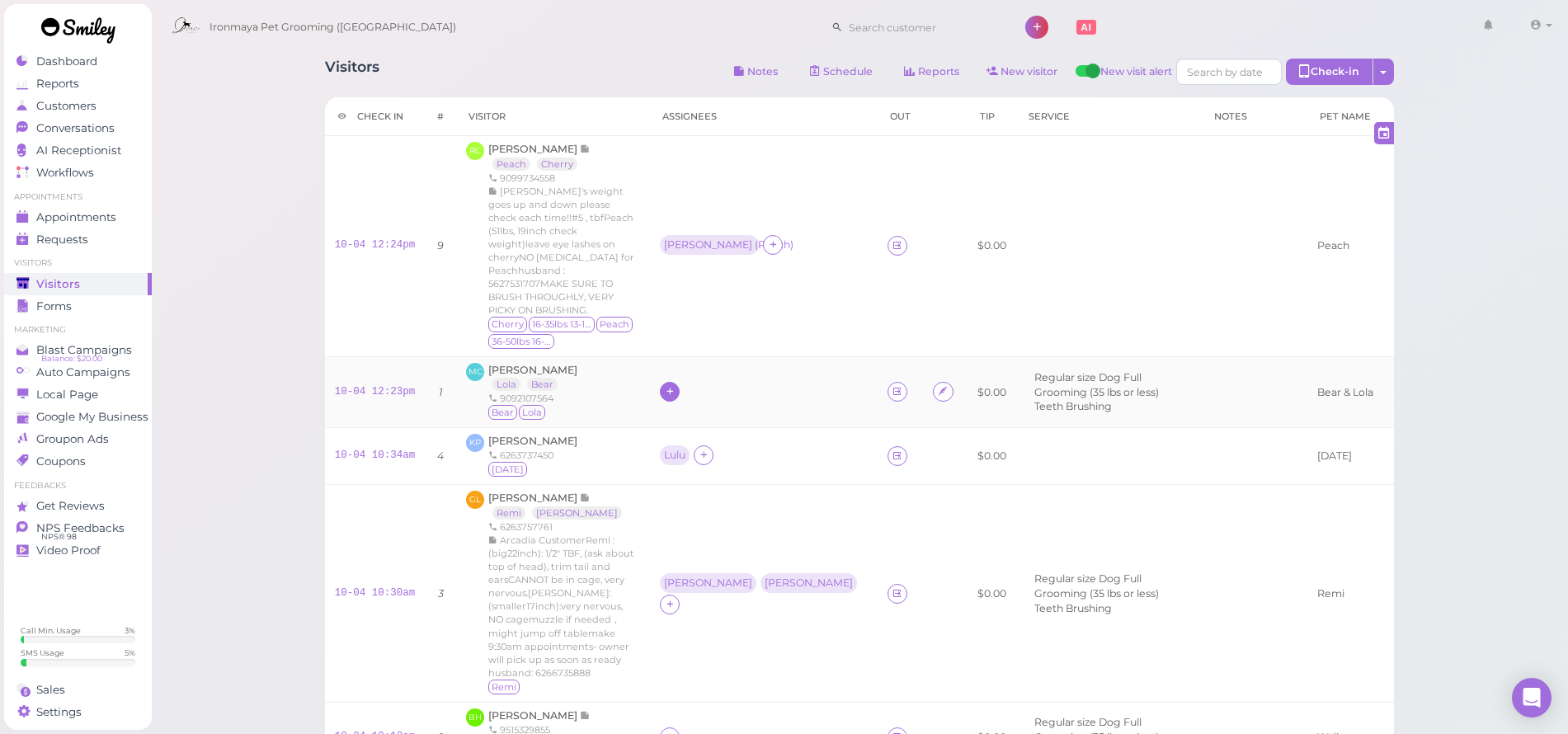
click at [676, 385] on icon at bounding box center [670, 391] width 11 height 12
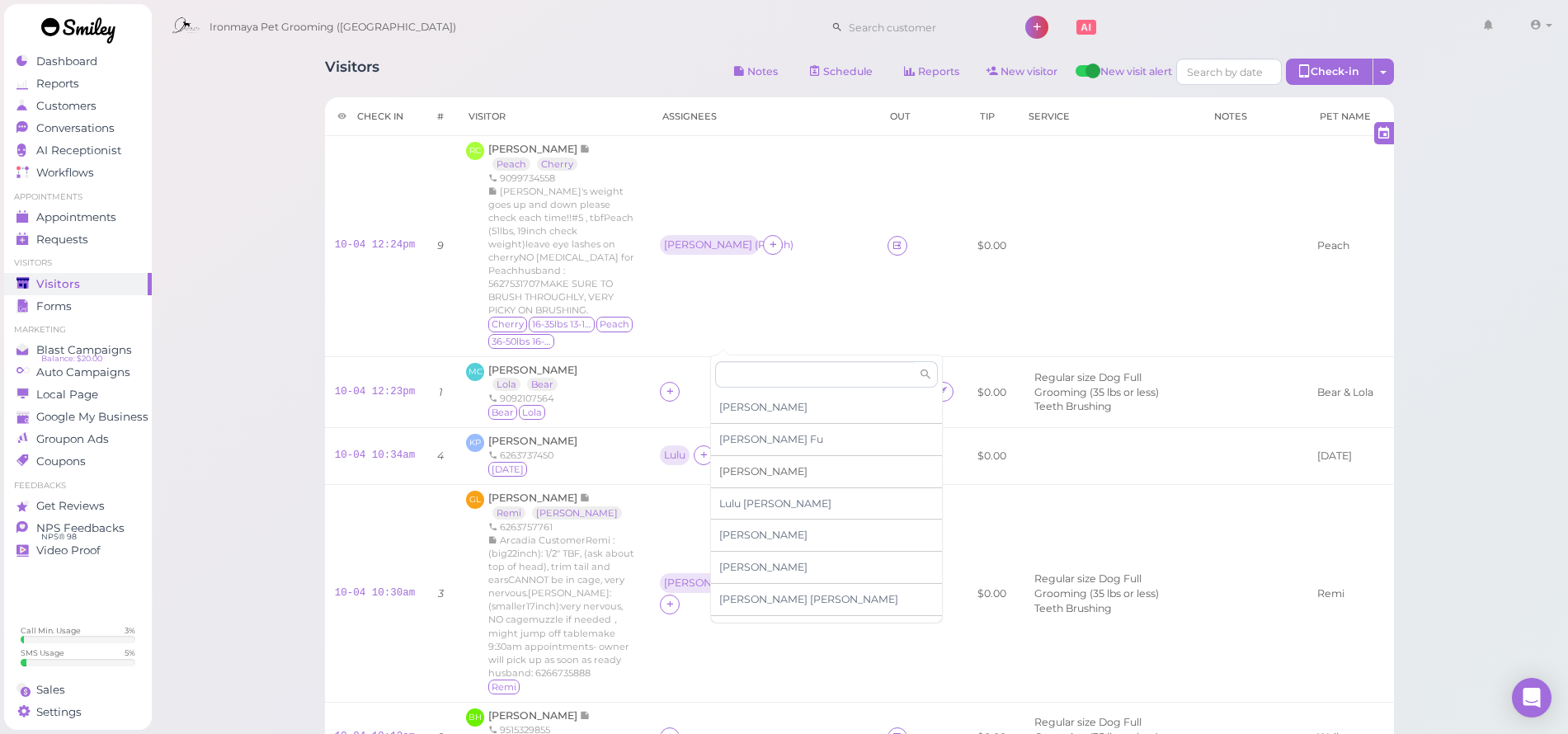
click at [734, 475] on span "[PERSON_NAME]" at bounding box center [763, 471] width 88 height 12
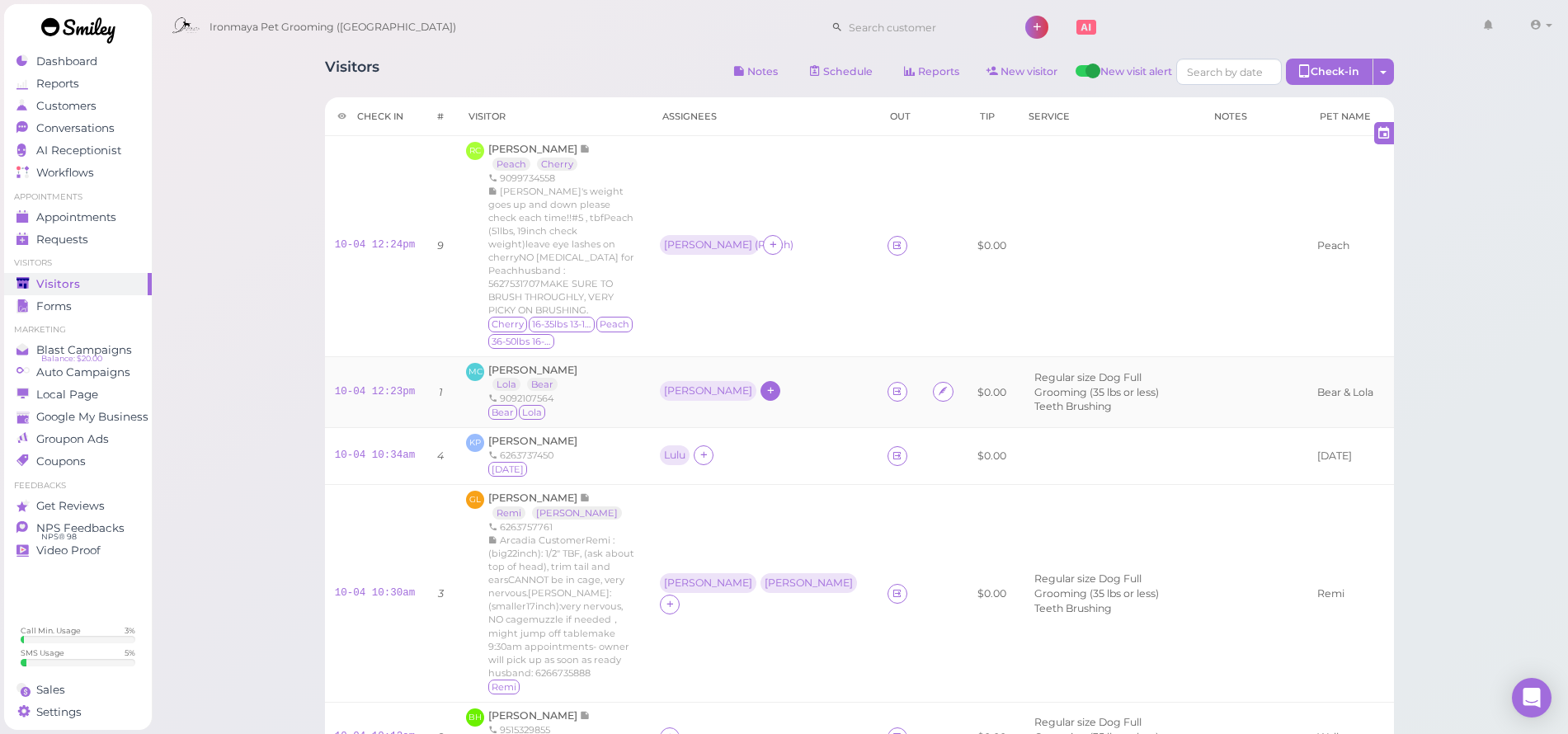
click at [766, 384] on icon at bounding box center [771, 390] width 11 height 12
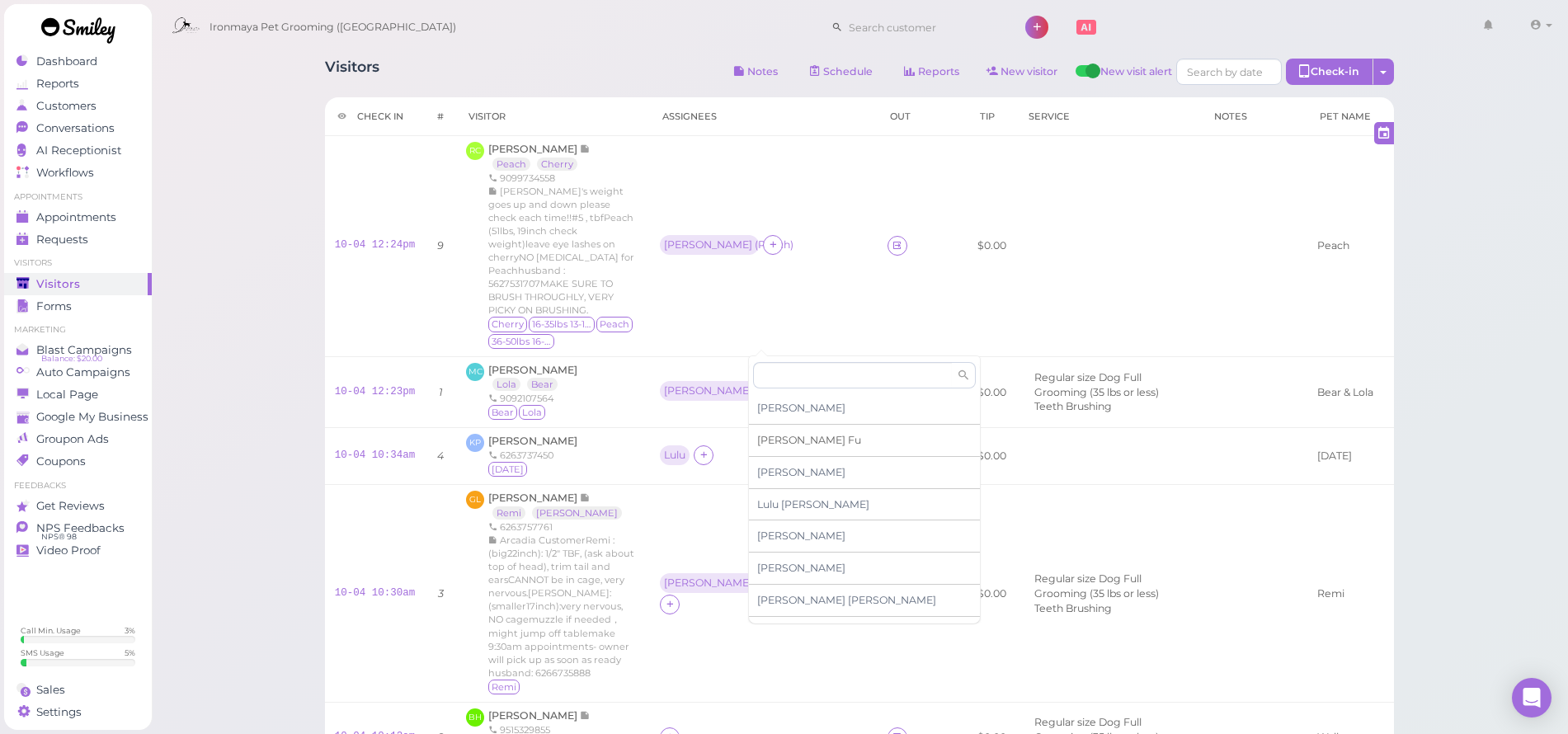
click at [772, 439] on span "Ida Fu" at bounding box center [810, 439] width 104 height 12
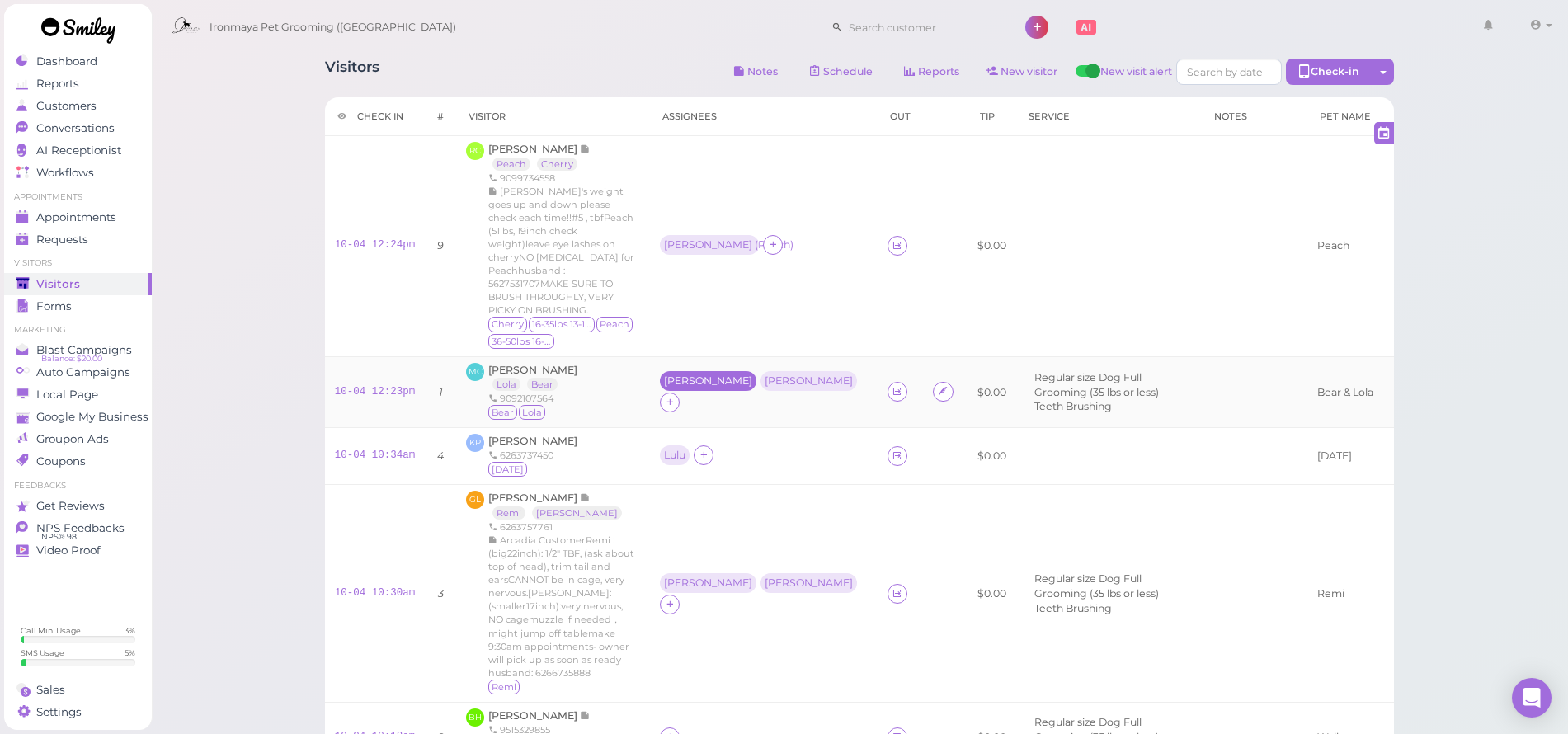
click at [733, 375] on div "[PERSON_NAME]" at bounding box center [708, 381] width 88 height 12
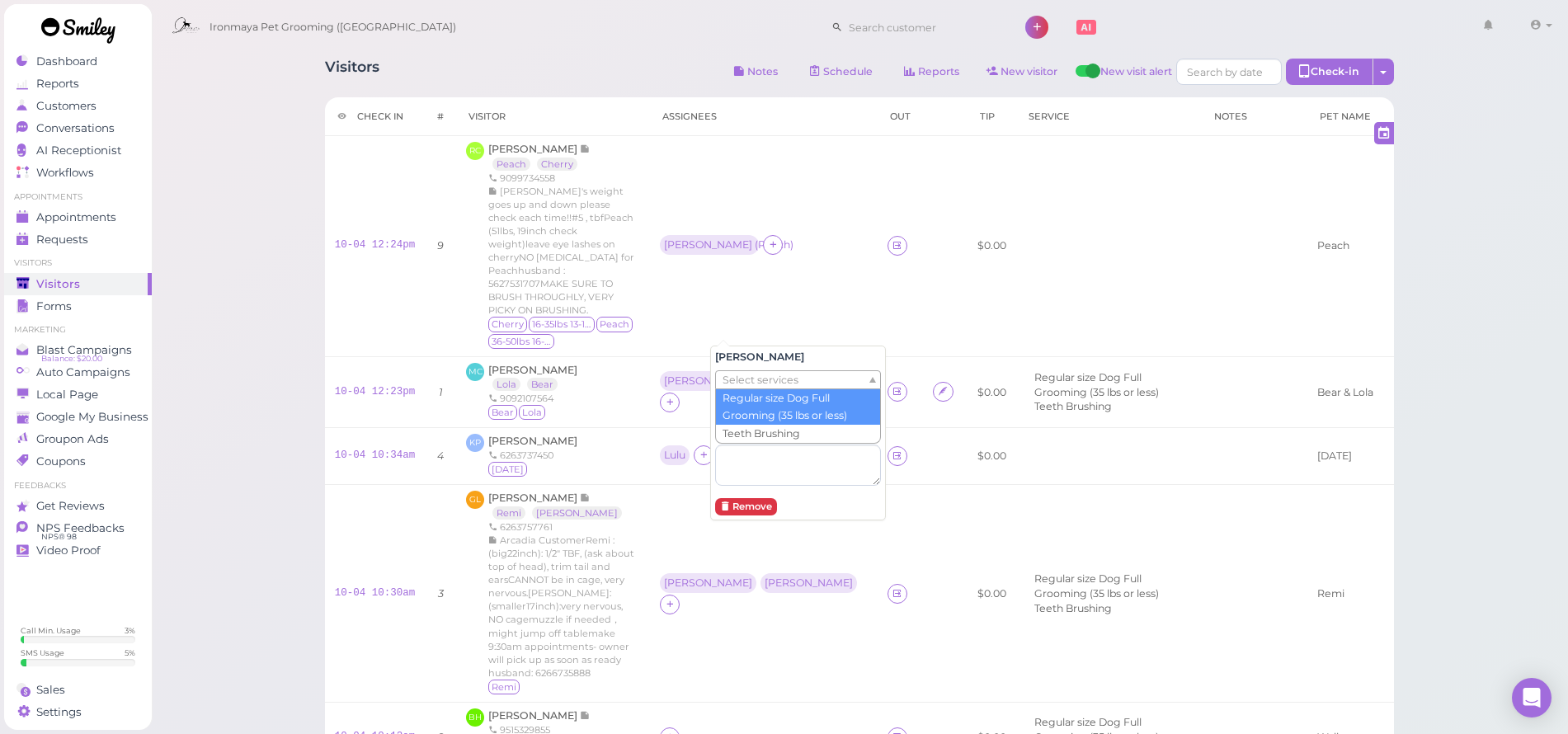
click at [753, 376] on span "Select services" at bounding box center [761, 380] width 76 height 18
click at [650, 428] on td "KP Krupa Pandya 6263737450 Raja" at bounding box center [553, 456] width 194 height 57
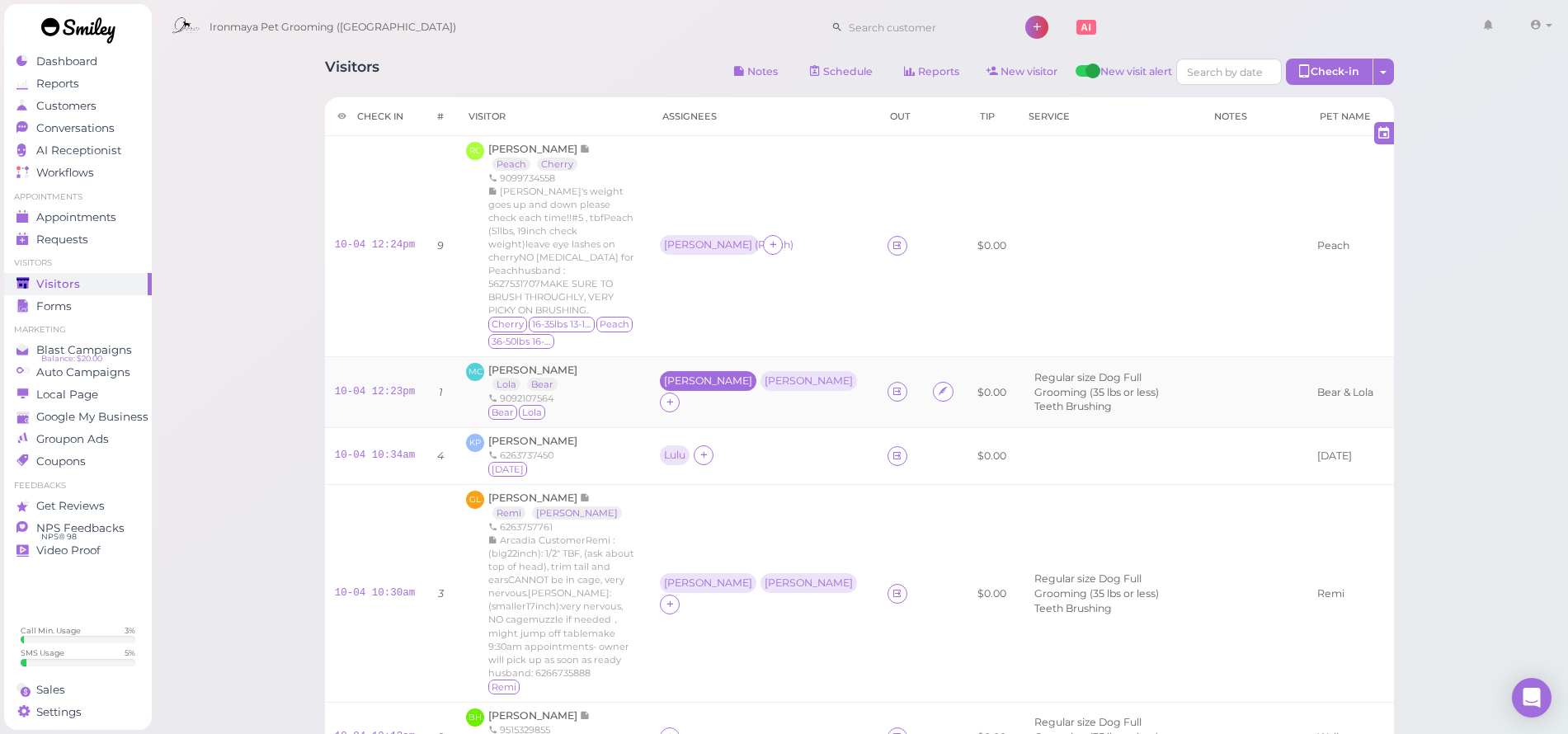
click at [742, 371] on div "[PERSON_NAME]" at bounding box center [708, 381] width 97 height 20
click at [756, 422] on span "Select pets" at bounding box center [751, 426] width 57 height 18
click at [784, 375] on div "[PERSON_NAME]" at bounding box center [810, 381] width 88 height 12
click at [788, 375] on div "[PERSON_NAME]" at bounding box center [810, 381] width 88 height 12
click at [770, 435] on span "Select pets" at bounding box center [745, 439] width 57 height 18
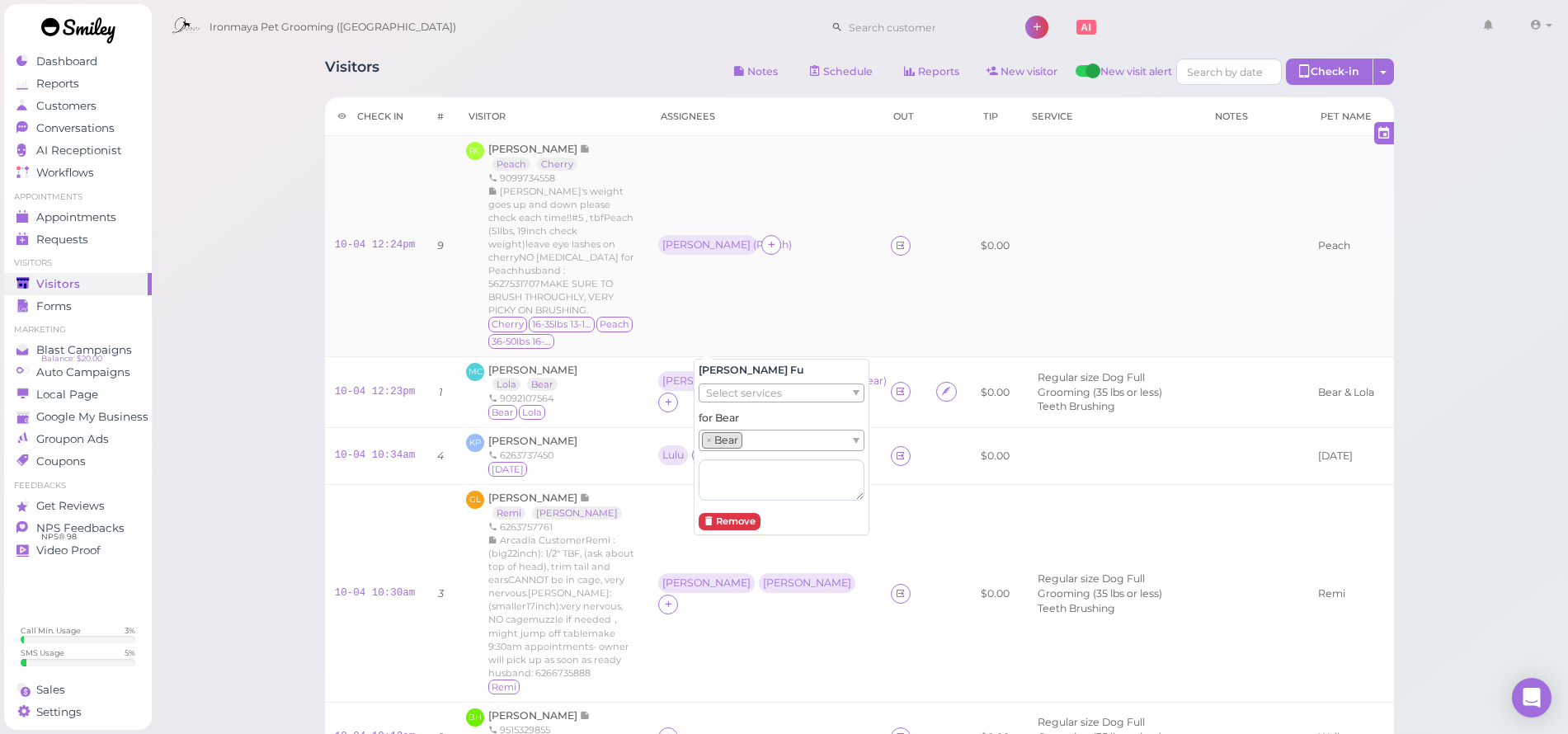
click at [1112, 273] on td at bounding box center [1111, 247] width 183 height 221
drag, startPoint x: 161, startPoint y: 59, endPoint x: 101, endPoint y: 58, distance: 60.0
click at [161, 59] on div "Visitors Notes Schedule Reports New visitor New visit alert Check-in Customer c…" at bounding box center [860, 609] width 1418 height 1217
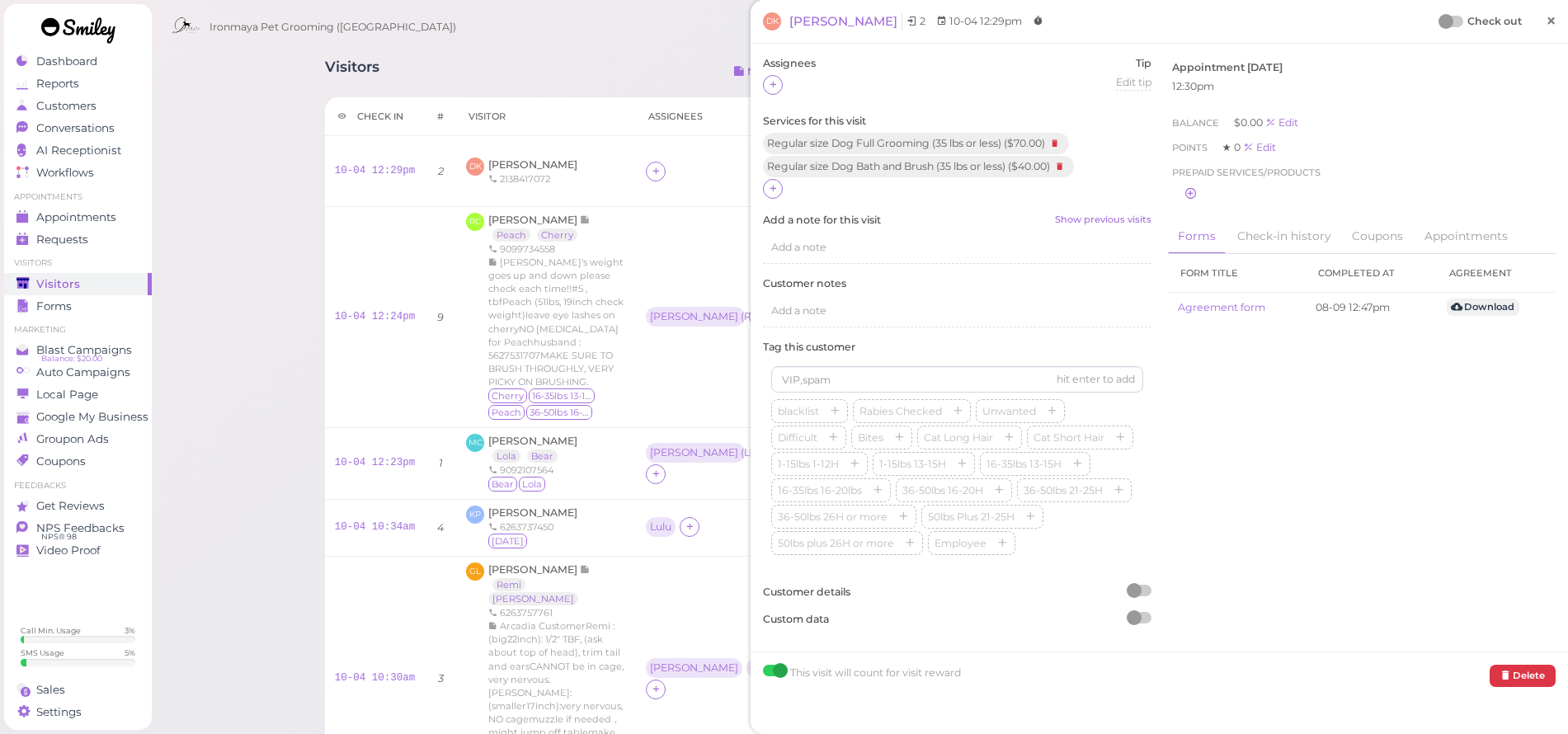
click at [1546, 22] on span "×" at bounding box center [1551, 21] width 11 height 23
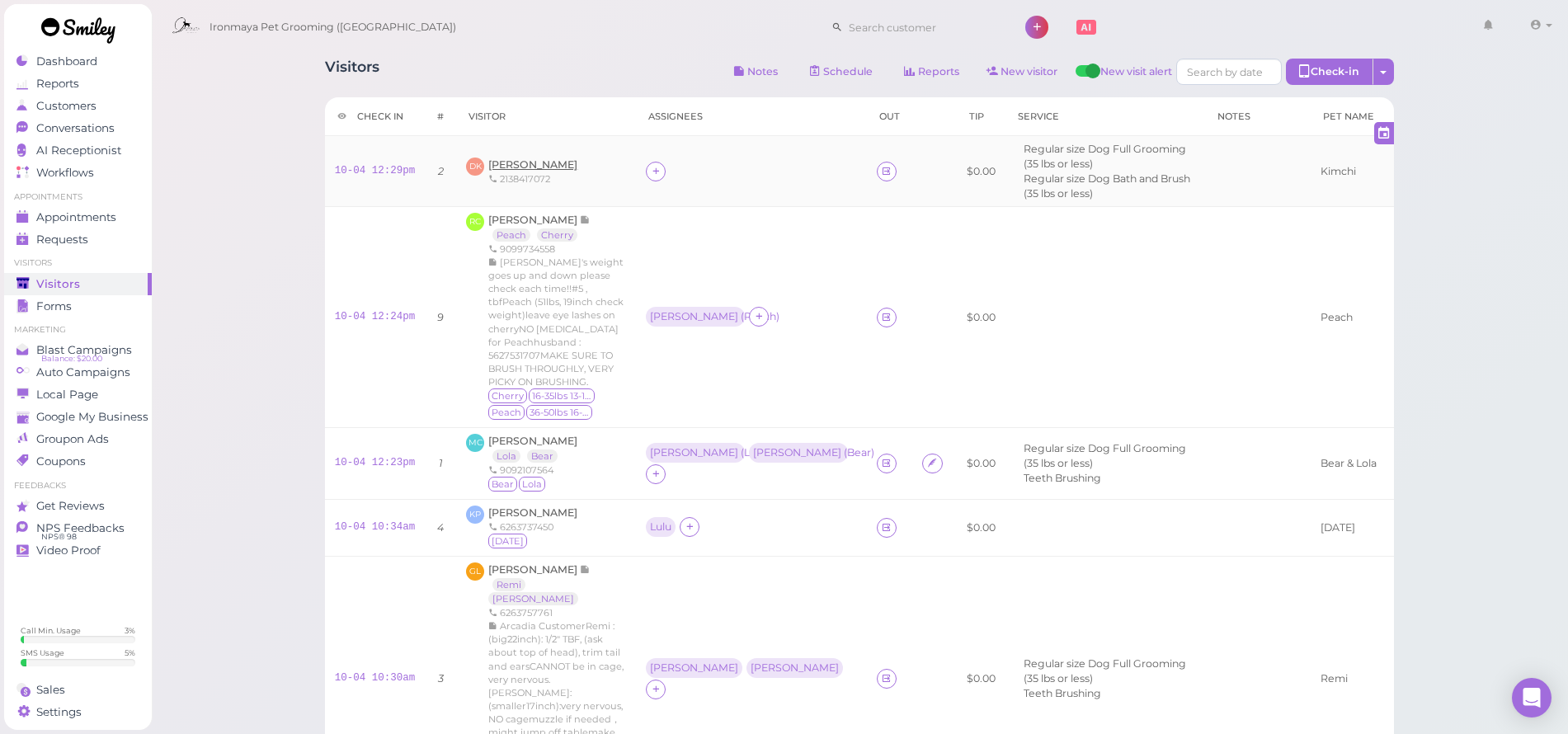
click at [526, 167] on span "[PERSON_NAME]" at bounding box center [533, 164] width 89 height 12
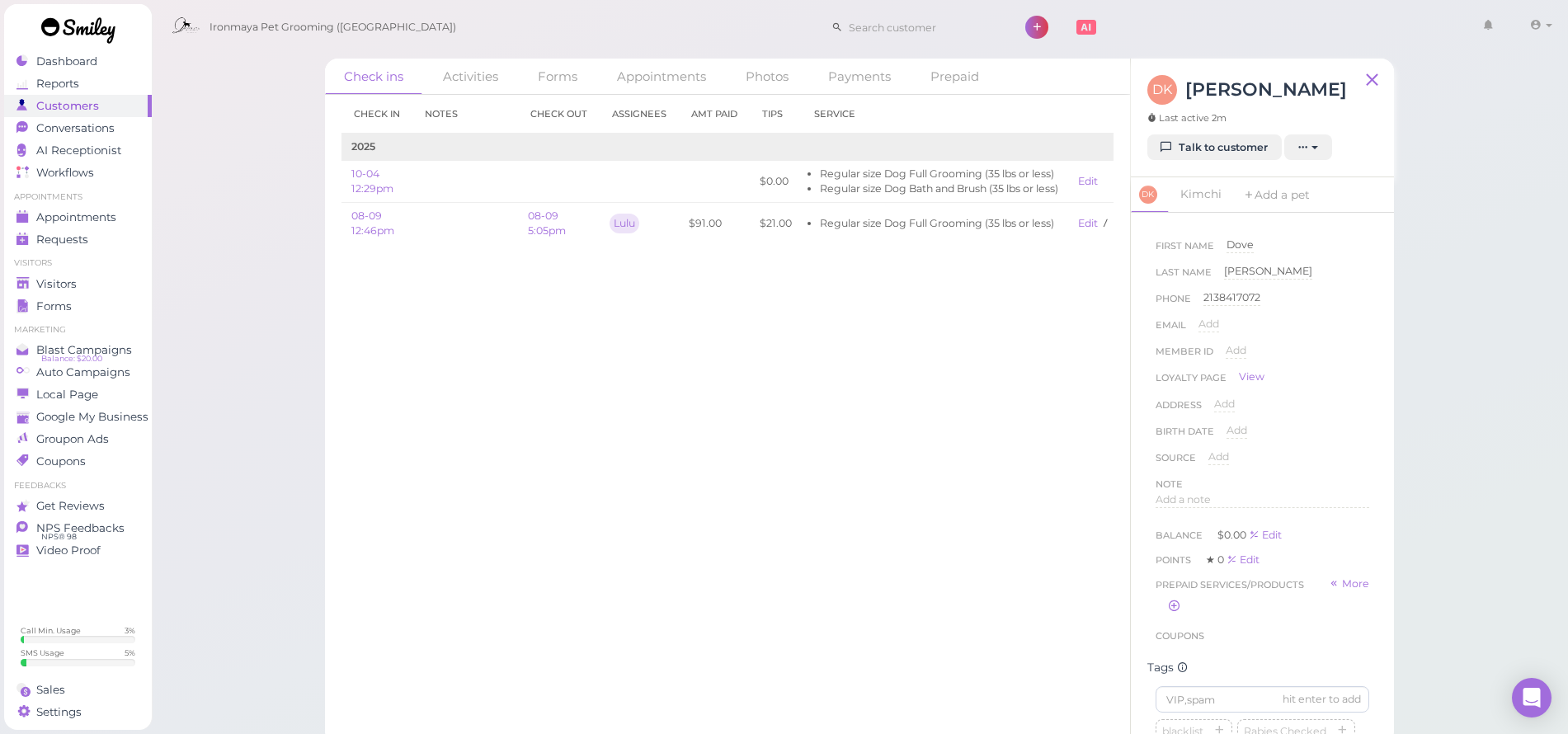
scroll to position [138, 0]
click at [1218, 571] on input at bounding box center [1262, 561] width 214 height 26
type input "Kimchi"
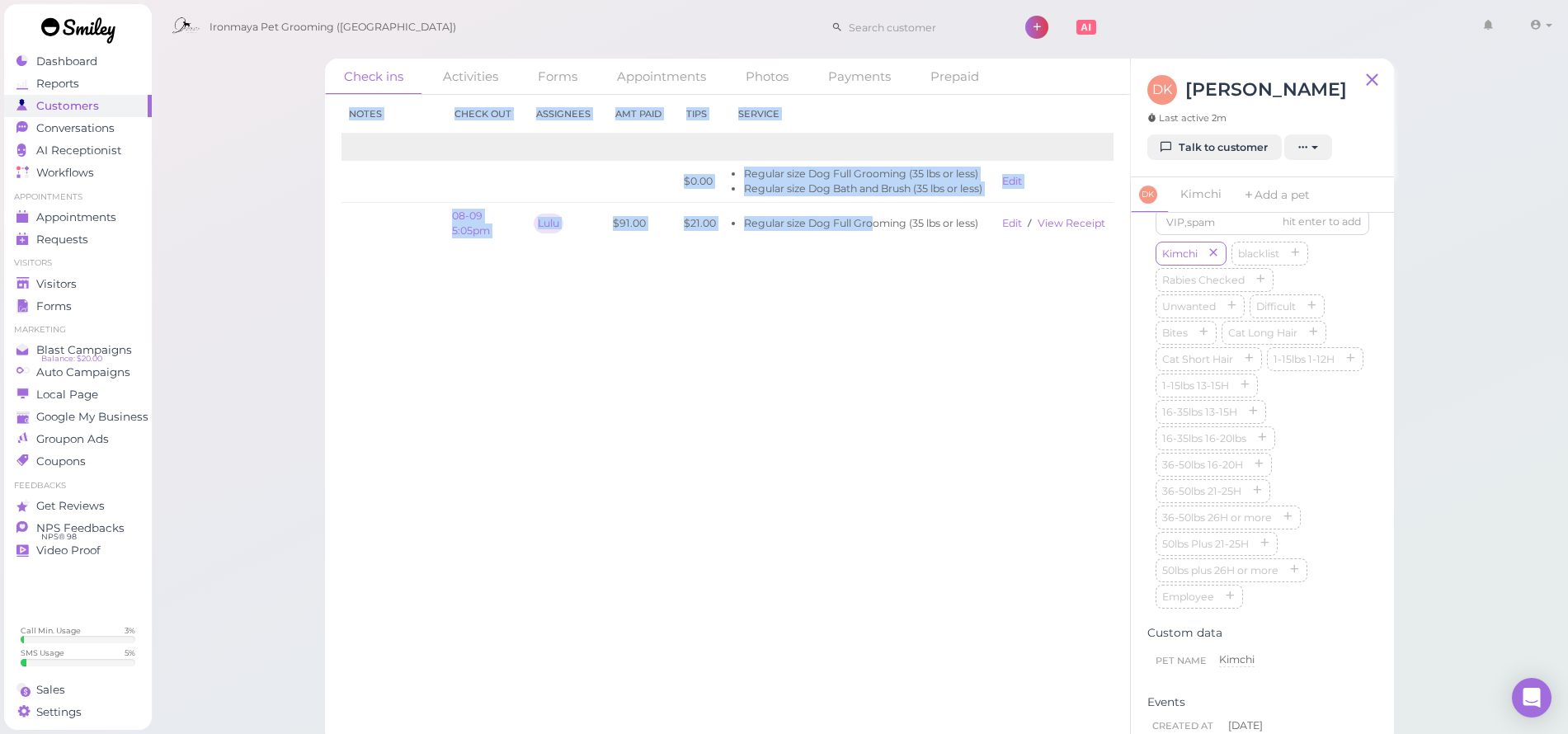
scroll to position [0, 85]
drag, startPoint x: 953, startPoint y: 221, endPoint x: 1099, endPoint y: 230, distance: 146.3
click at [1124, 232] on div "Check in Notes Check out Assignees Amt Paid Tips Service 2025 10-04 12:29pm $0.…" at bounding box center [727, 414] width 805 height 639
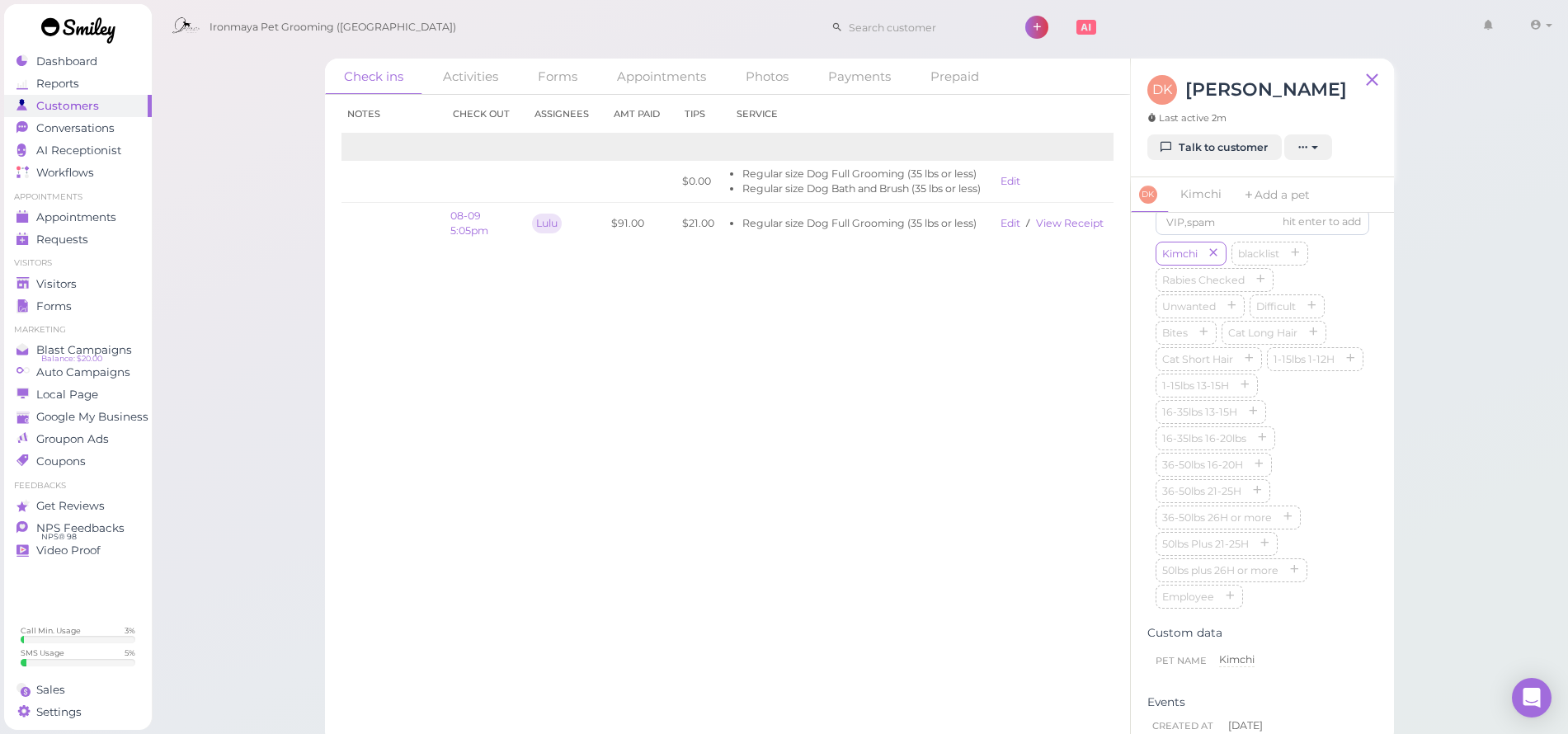
click at [1044, 275] on div "Check in Notes Check out Assignees Amt Paid Tips Service 2025 10-04 12:29pm $0.…" at bounding box center [727, 414] width 805 height 639
click at [95, 282] on div "Visitors" at bounding box center [76, 284] width 119 height 14
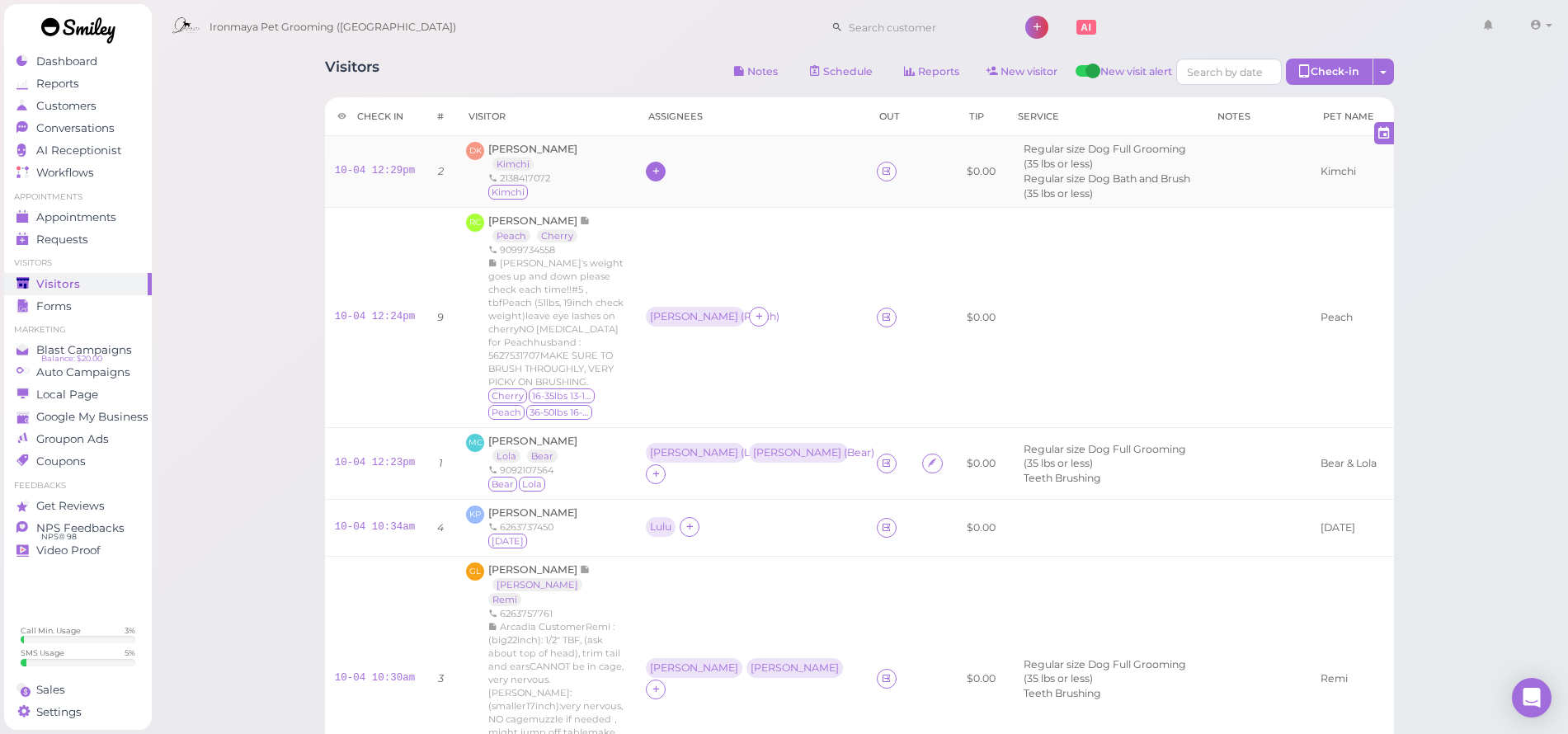
click at [666, 172] on div at bounding box center [656, 172] width 20 height 20
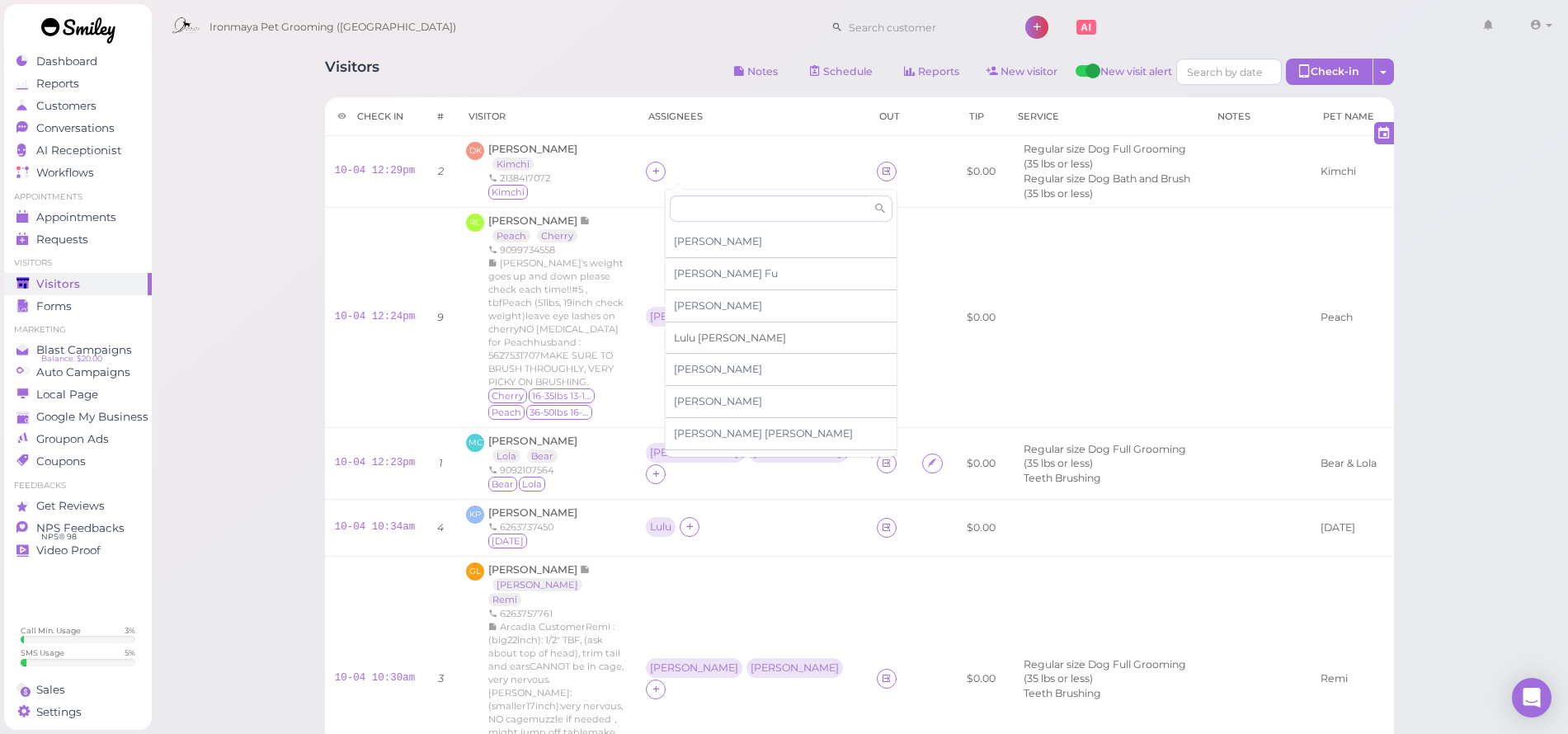
click at [694, 335] on span "Lulu Han" at bounding box center [730, 337] width 112 height 12
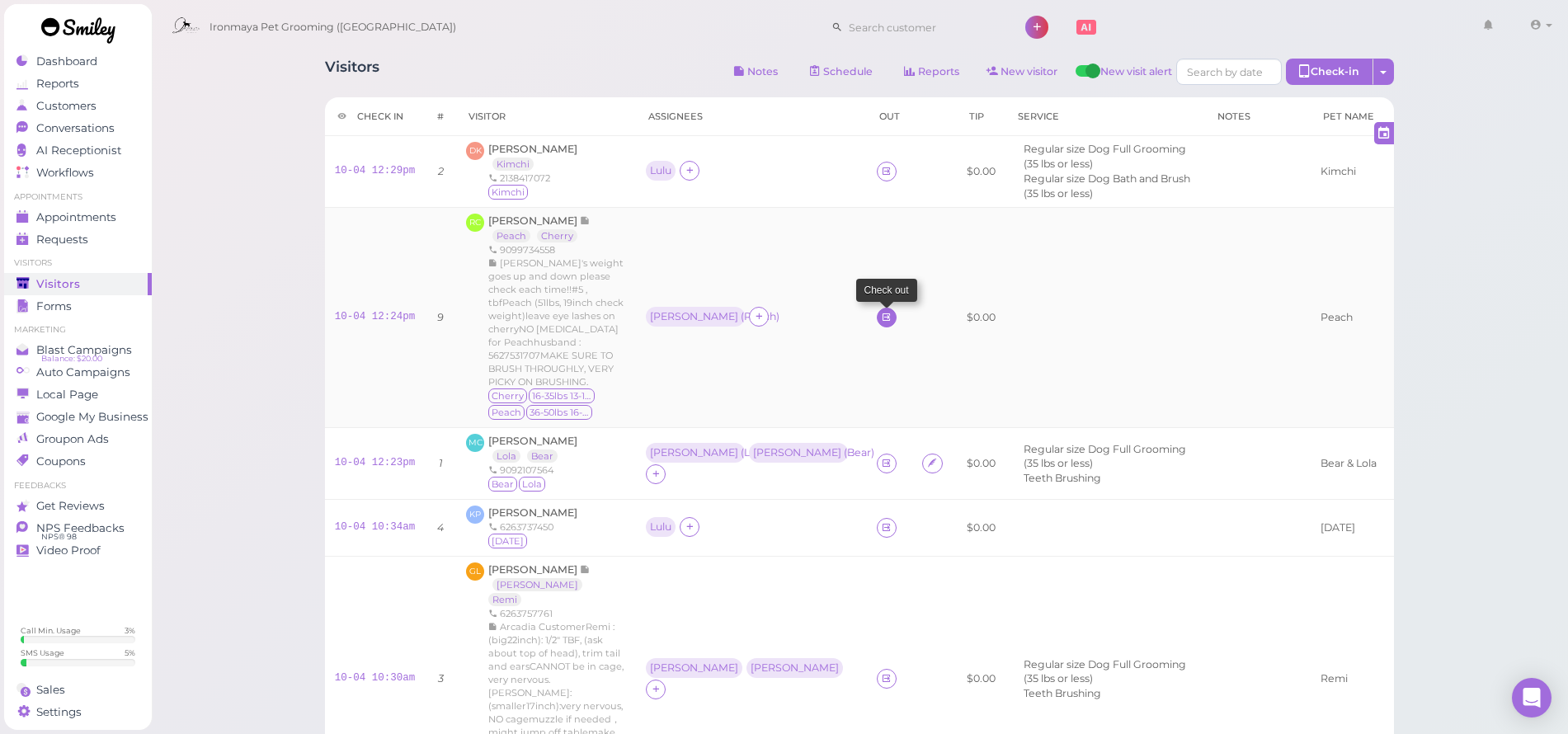
click at [881, 310] on icon at bounding box center [886, 316] width 11 height 12
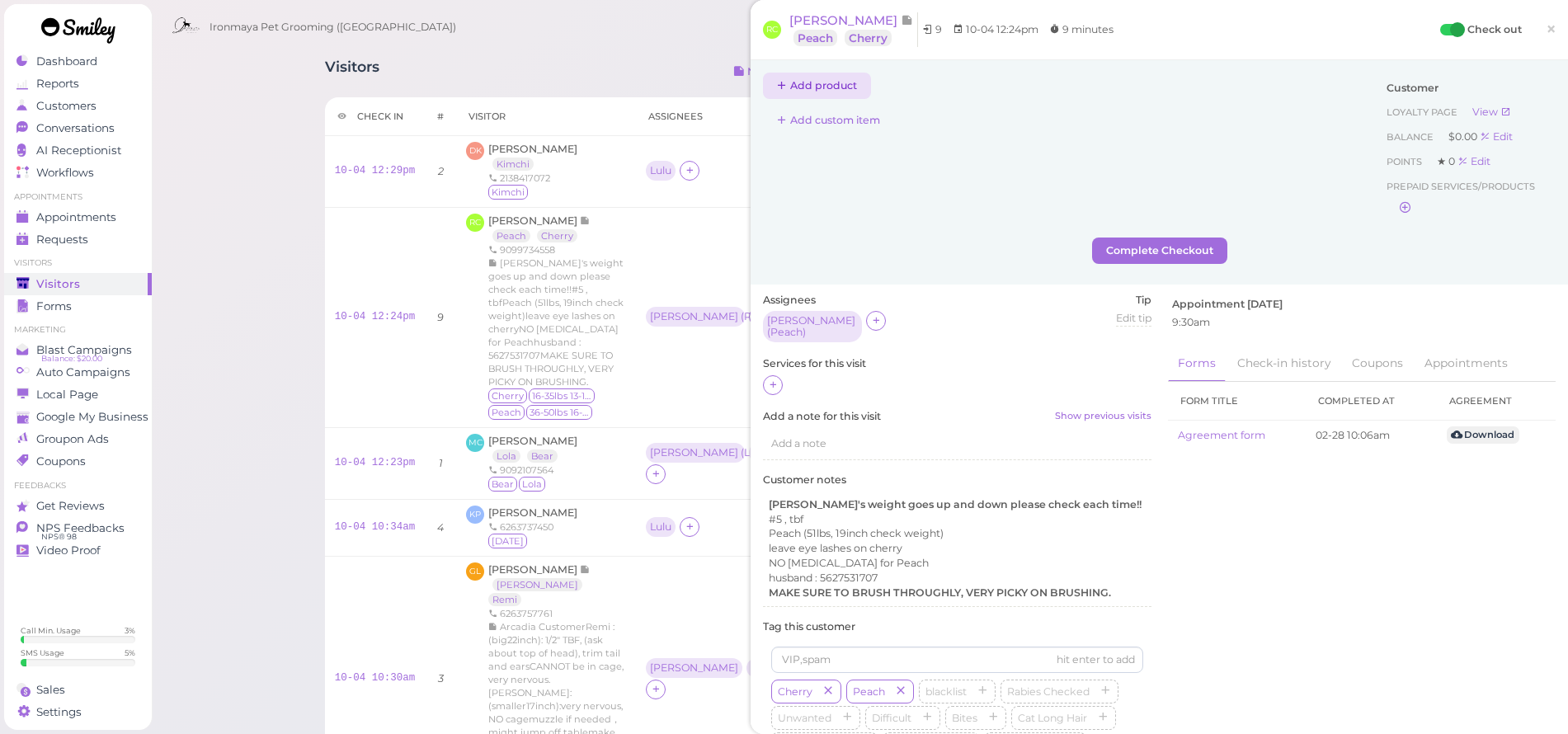
click at [824, 80] on button "Add product" at bounding box center [817, 86] width 108 height 26
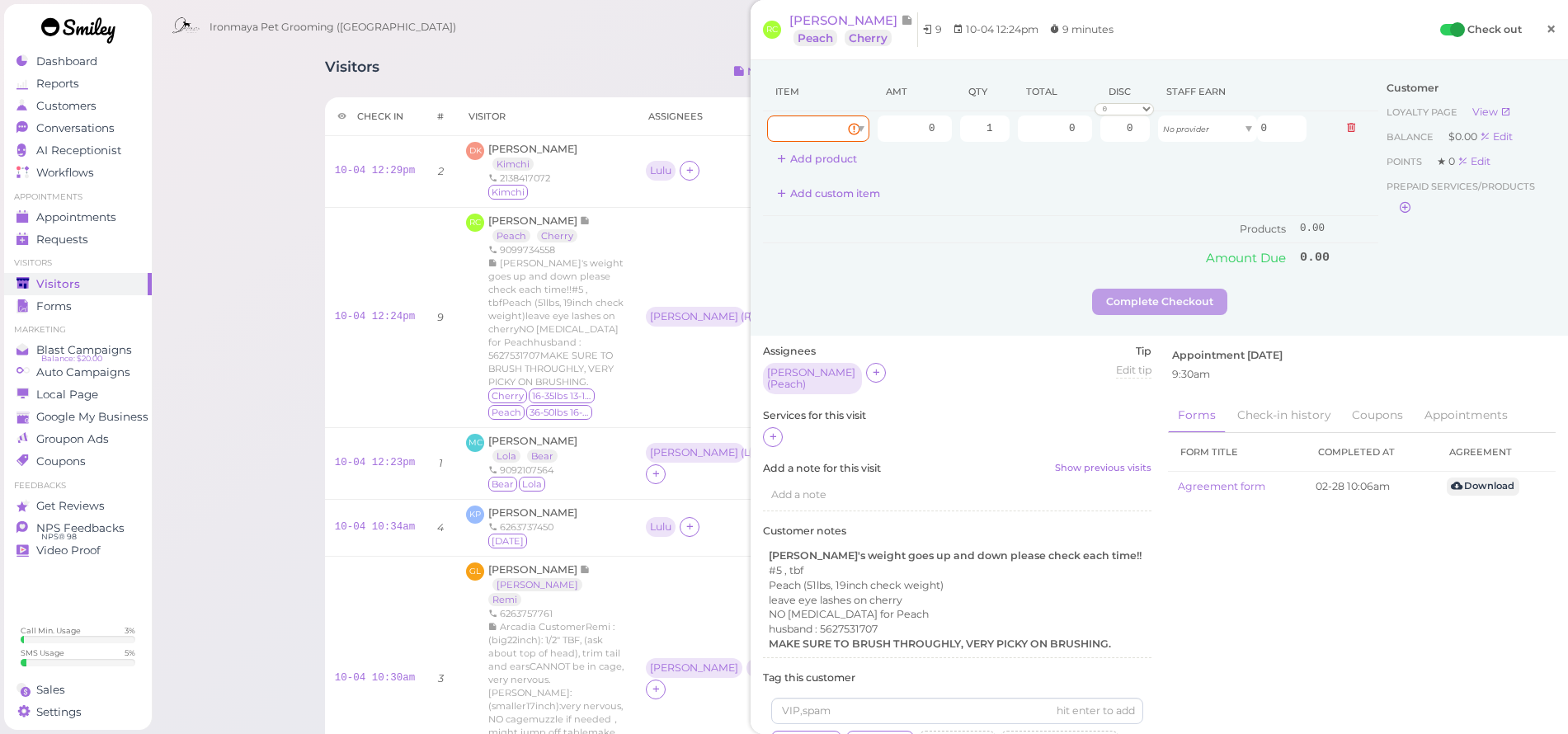
click at [1547, 25] on link "×" at bounding box center [1551, 30] width 31 height 39
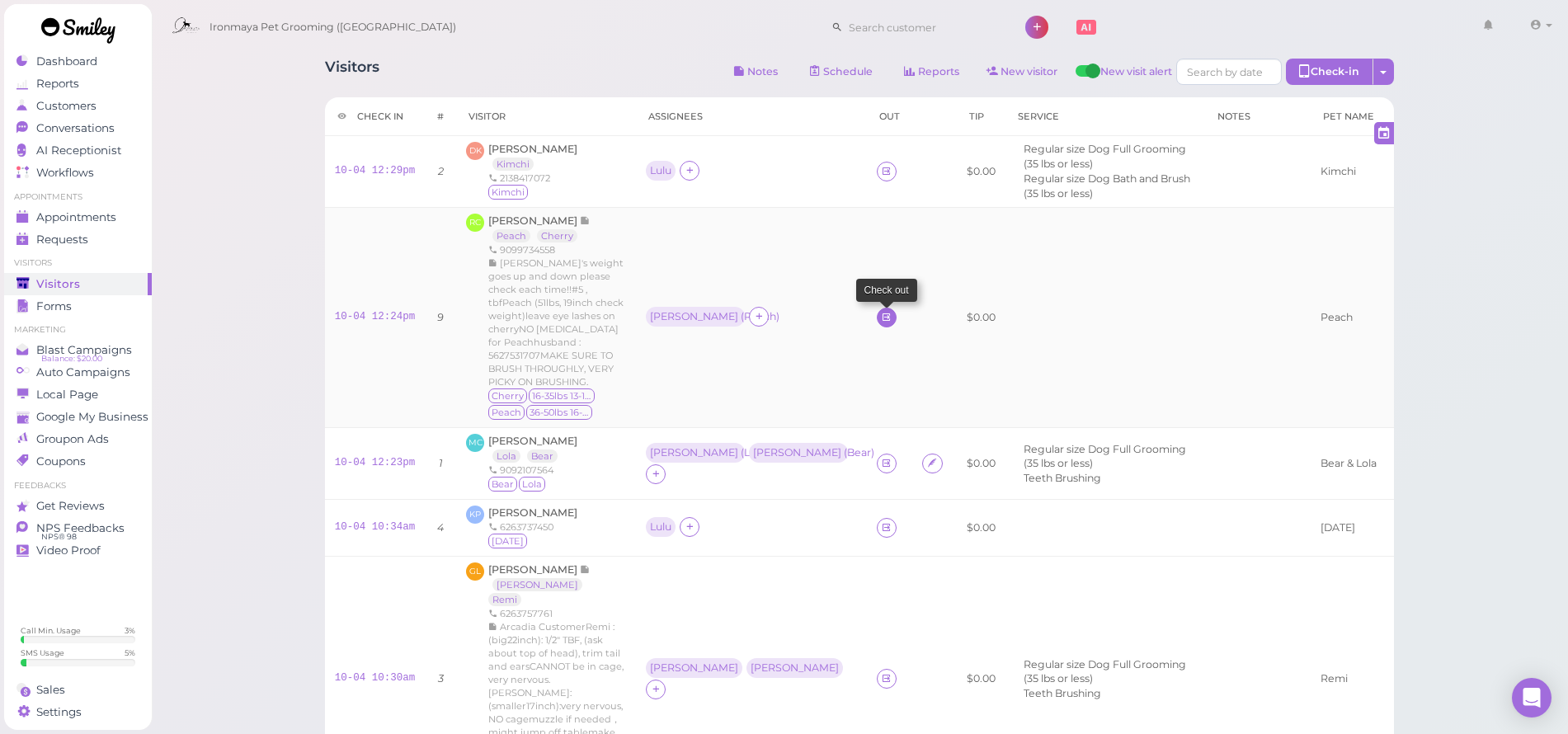
click at [877, 309] on link at bounding box center [886, 317] width 20 height 20
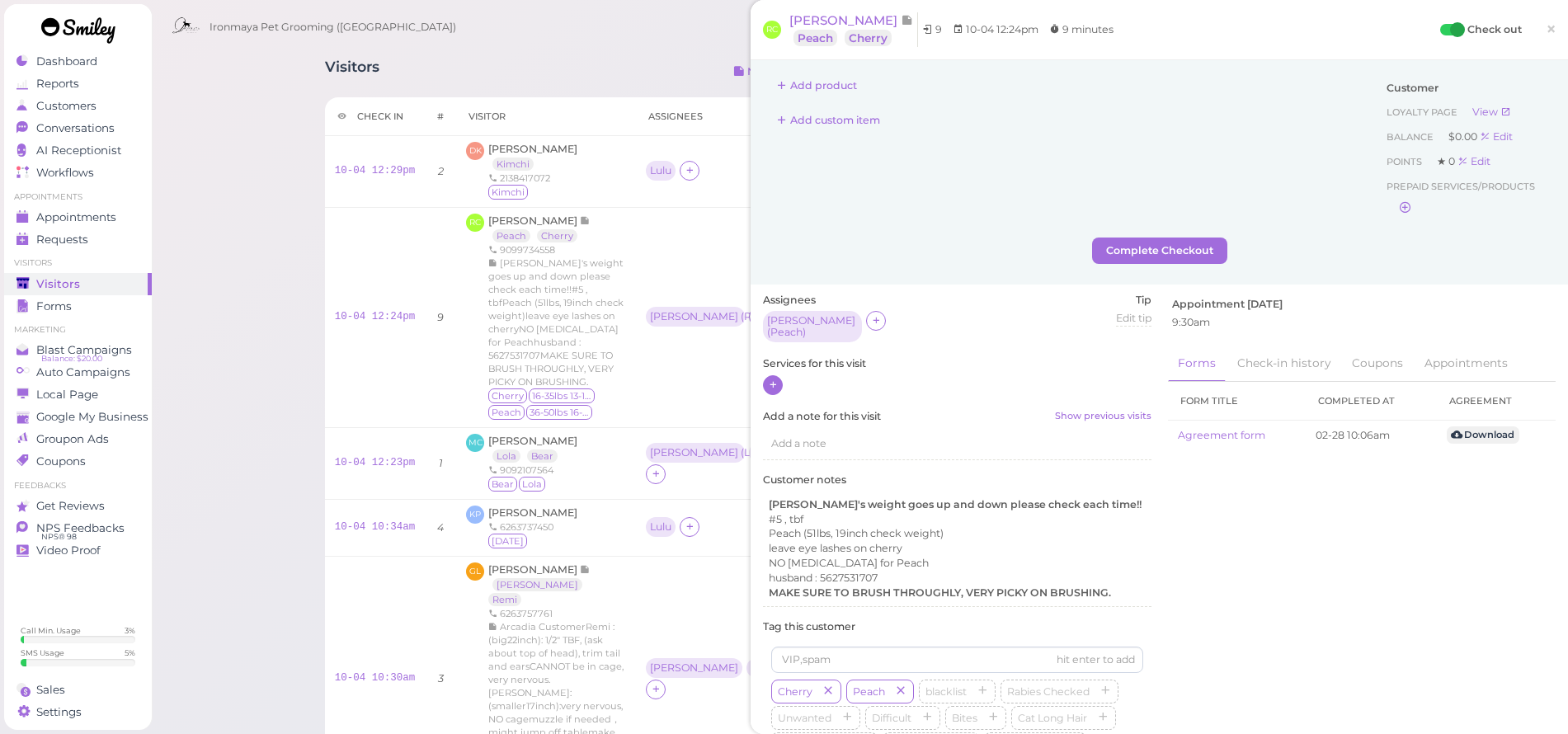
click at [776, 378] on icon at bounding box center [773, 384] width 11 height 12
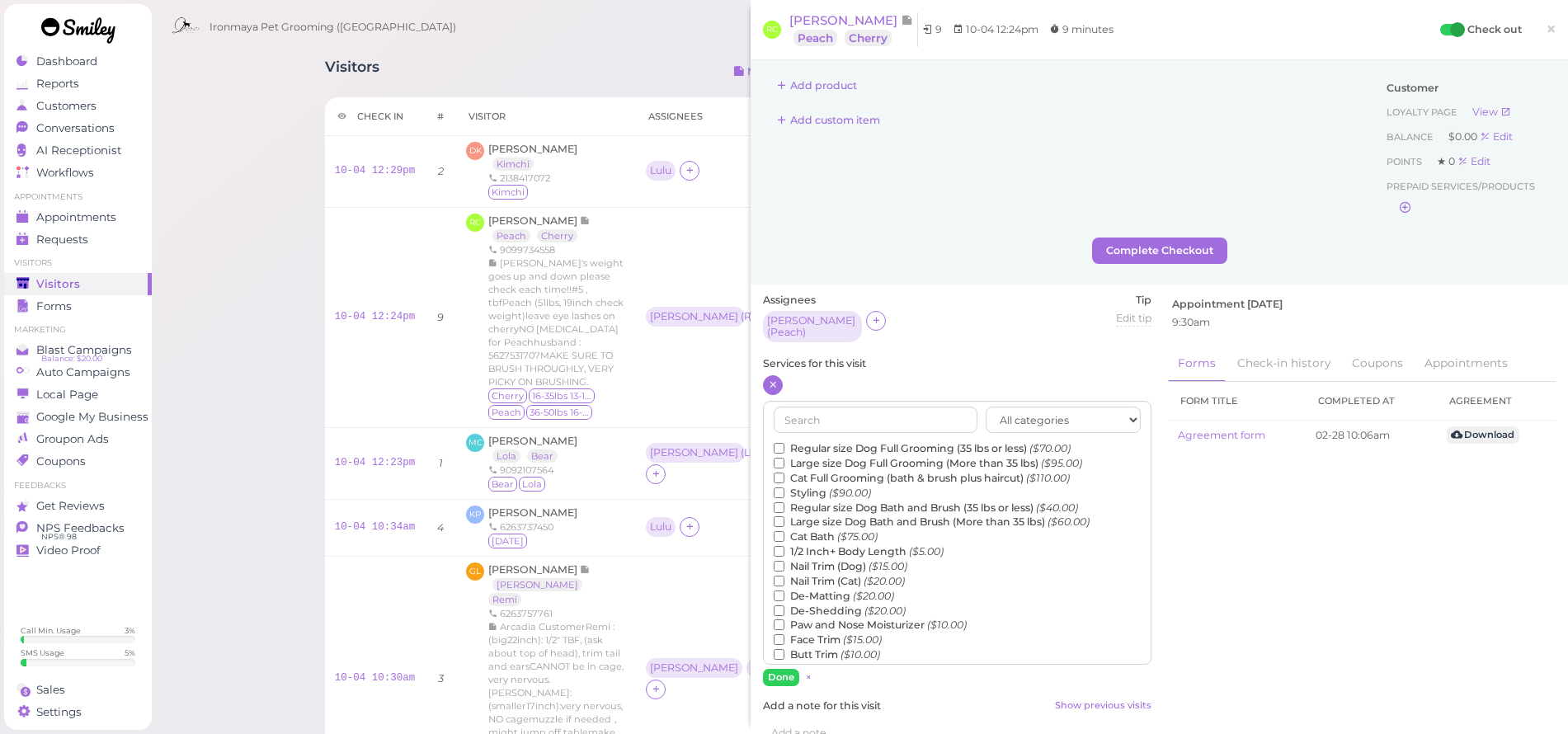
click at [830, 441] on label "Regular size Dog Full Grooming (35 lbs or less) ($70.00)" at bounding box center [922, 448] width 297 height 15
click at [785, 443] on input "Regular size Dog Full Grooming (35 lbs or less) ($70.00)" at bounding box center [779, 448] width 11 height 11
click at [820, 456] on label "Large size Dog Full Grooming (More than 35 lbs) ($95.00)" at bounding box center [928, 463] width 308 height 15
click at [785, 457] on input "Large size Dog Full Grooming (More than 35 lbs) ($95.00)" at bounding box center [779, 462] width 11 height 11
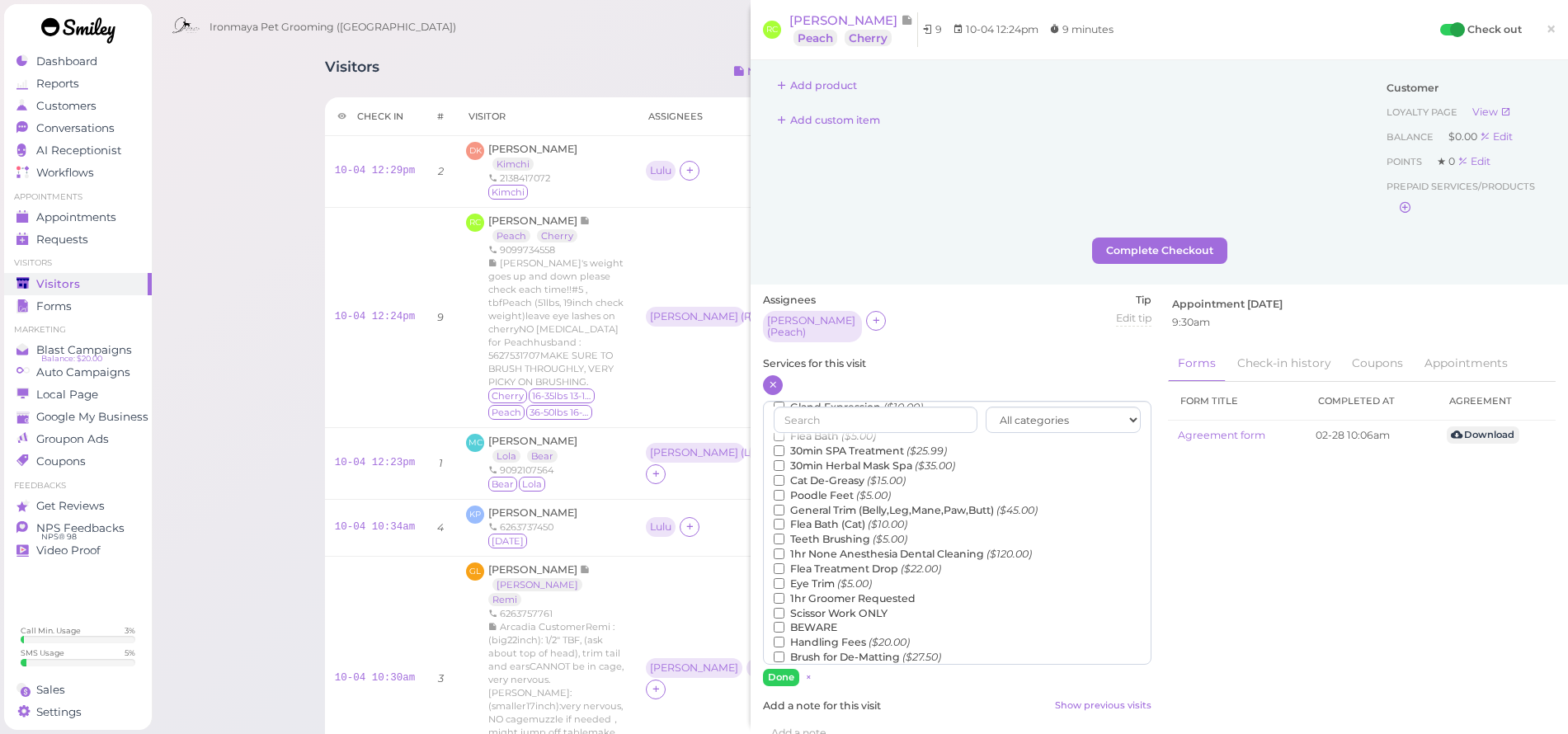
scroll to position [126, 0]
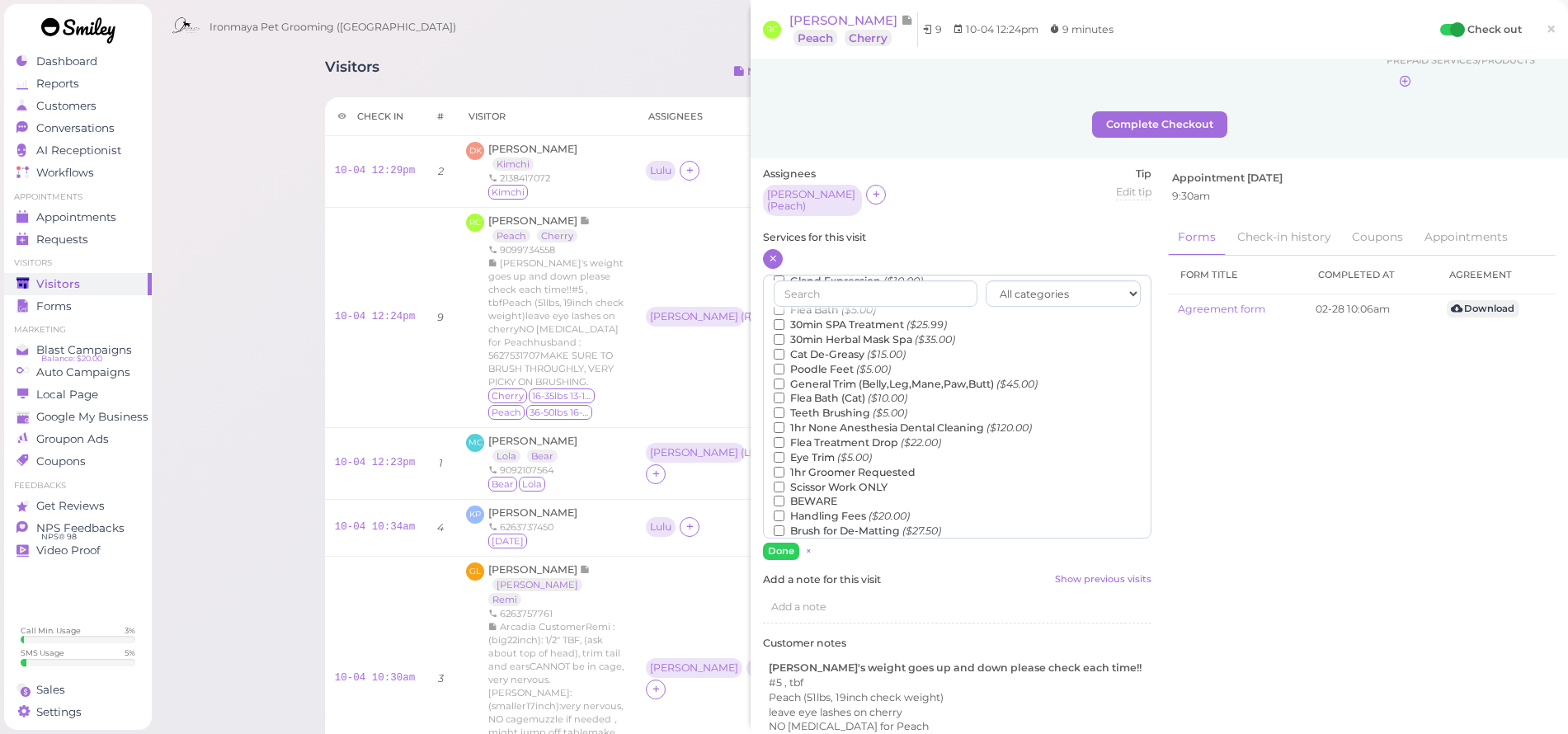
click at [819, 405] on label "Teeth Brushing ($5.00)" at bounding box center [841, 413] width 134 height 15
click at [785, 407] on input "Teeth Brushing ($5.00)" at bounding box center [779, 412] width 11 height 11
click at [781, 542] on button "Done" at bounding box center [782, 551] width 36 height 17
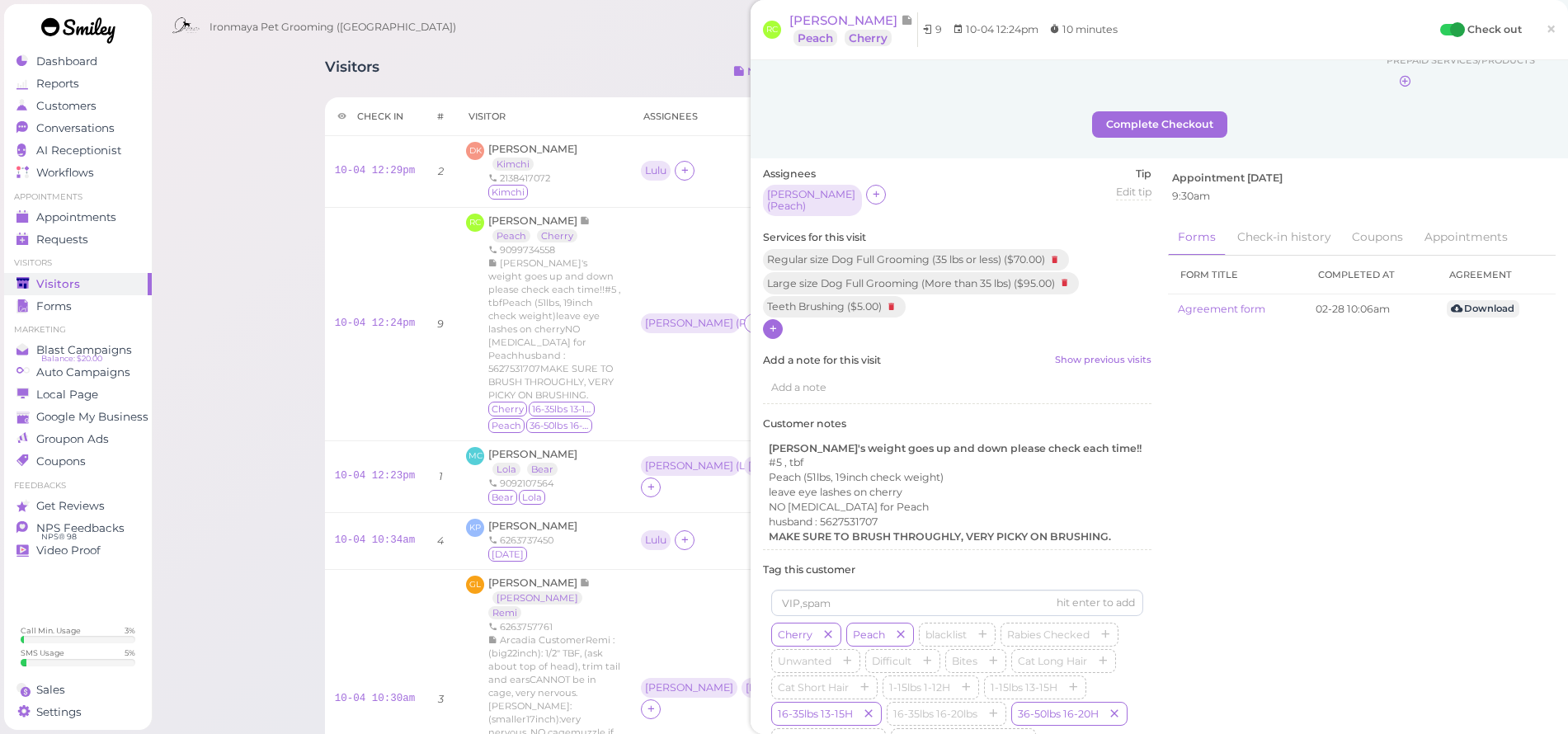
click at [1546, 24] on span "×" at bounding box center [1551, 29] width 11 height 23
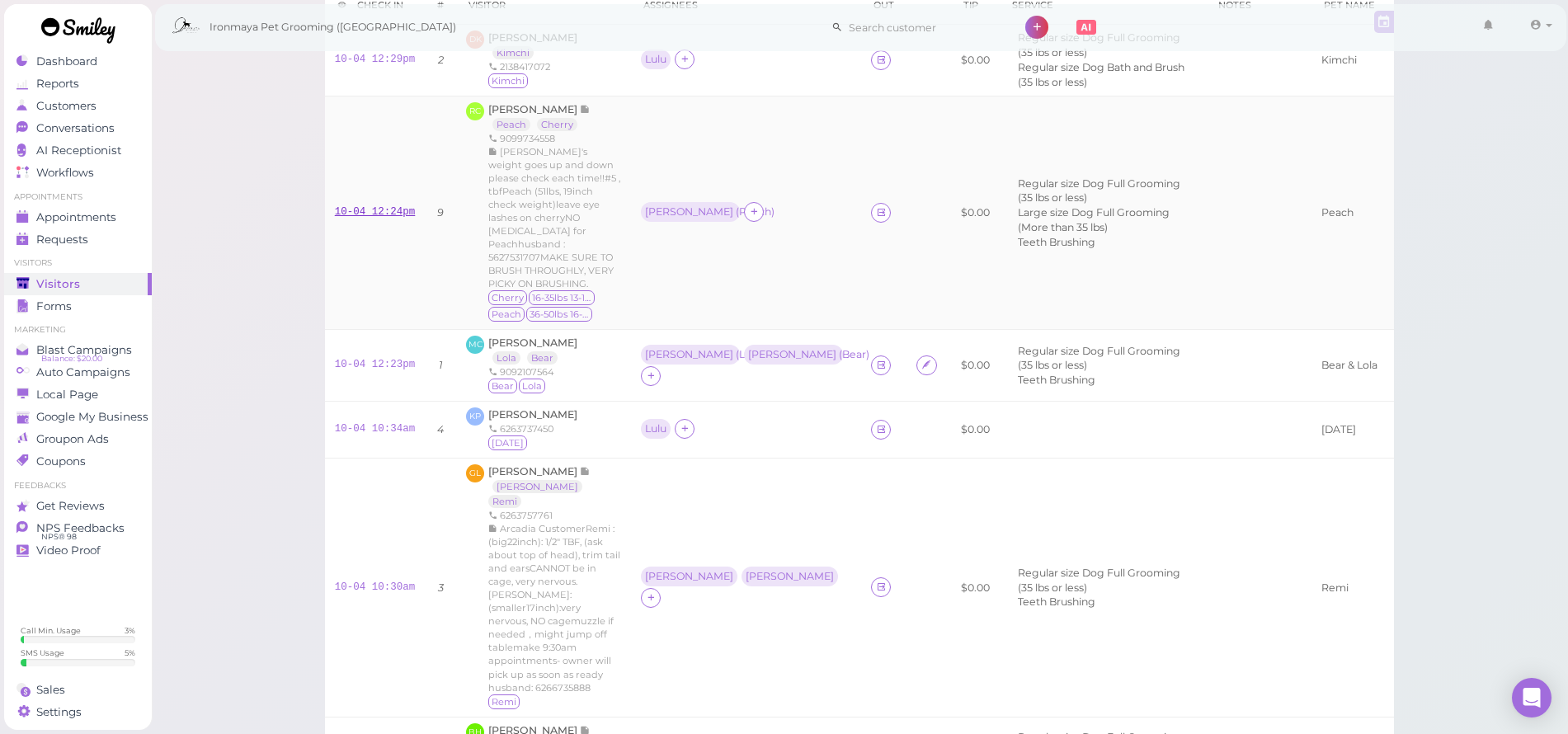
scroll to position [249, 0]
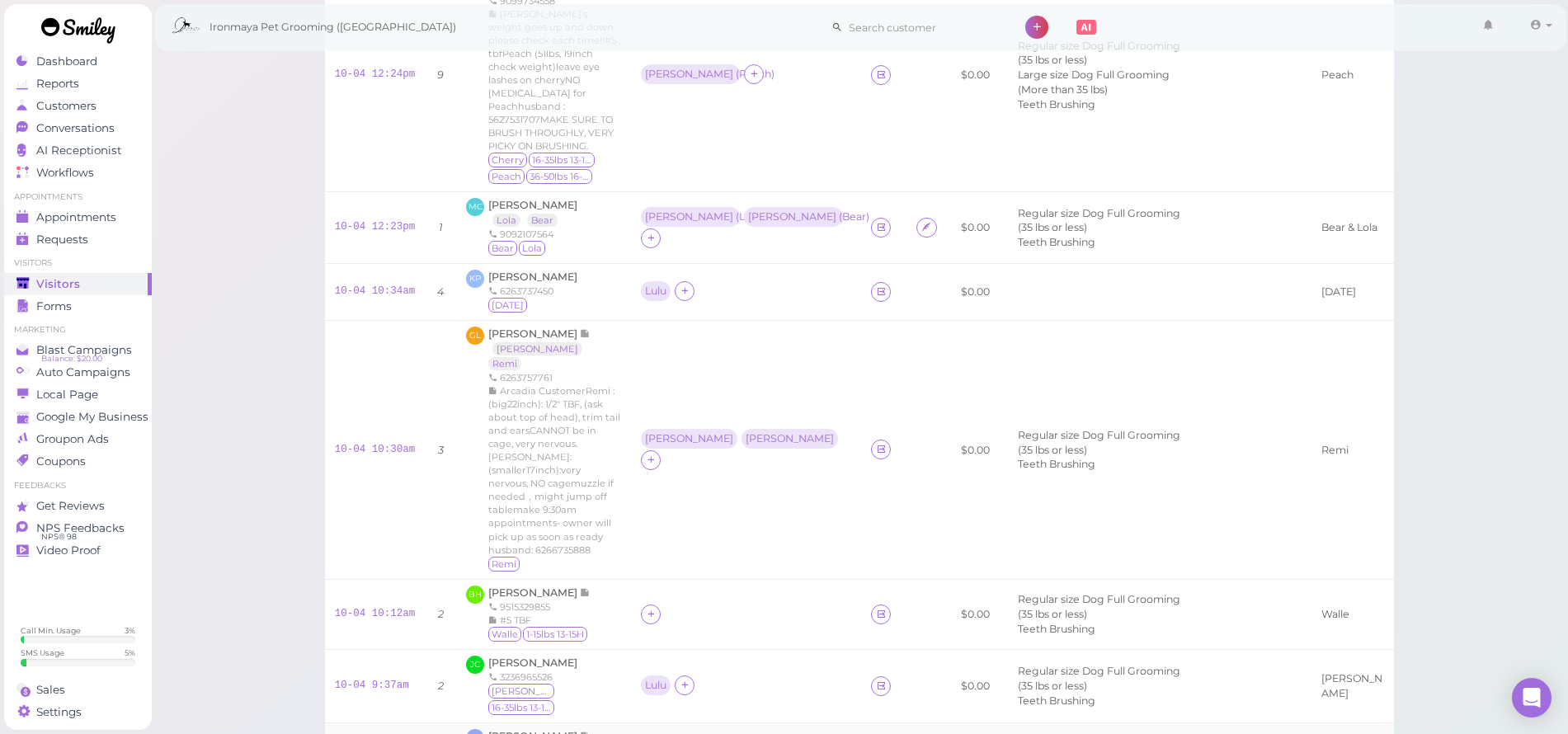
click at [530, 730] on span "[PERSON_NAME]" at bounding box center [534, 736] width 92 height 12
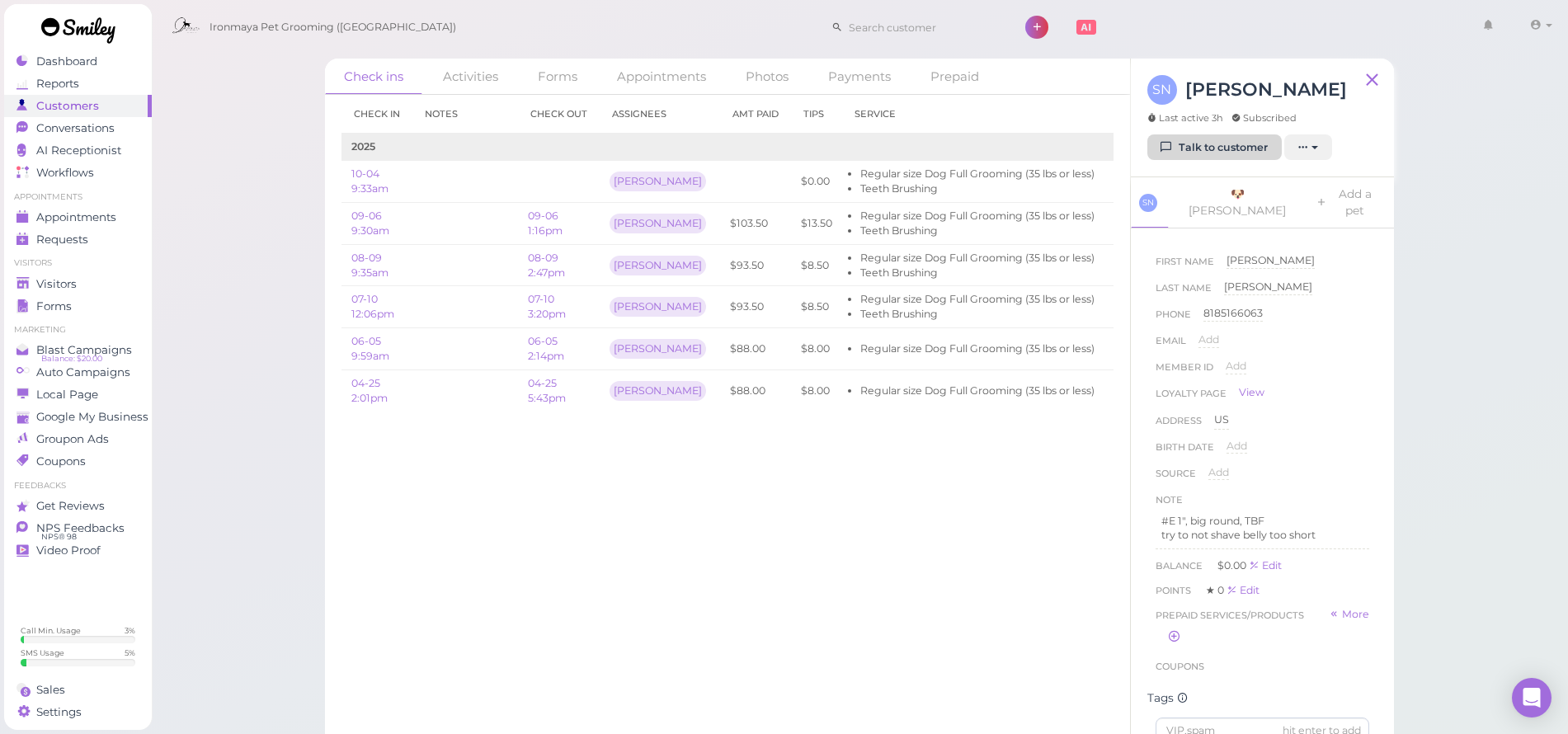
click at [1186, 149] on link "Talk to customer" at bounding box center [1214, 148] width 135 height 26
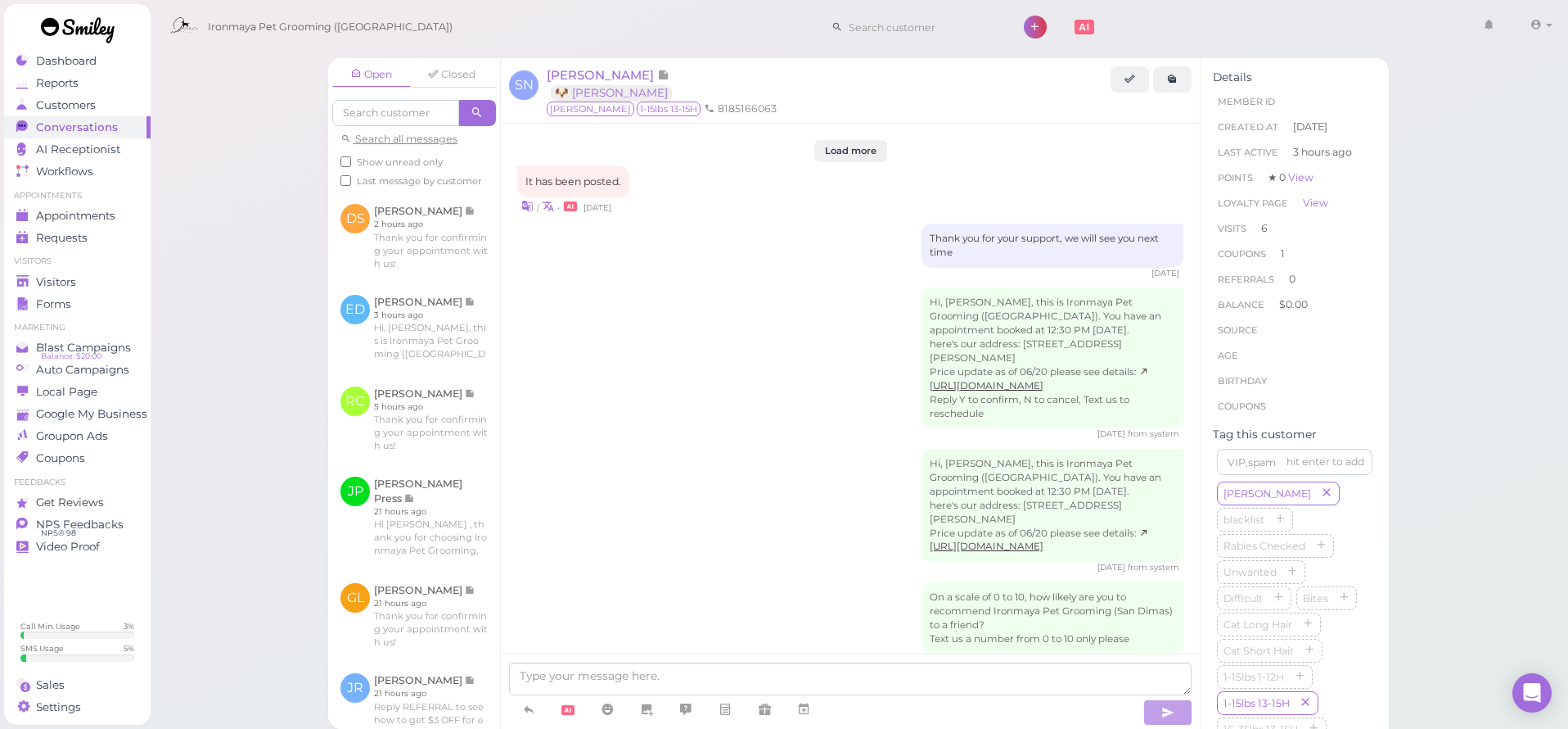
scroll to position [2734, 0]
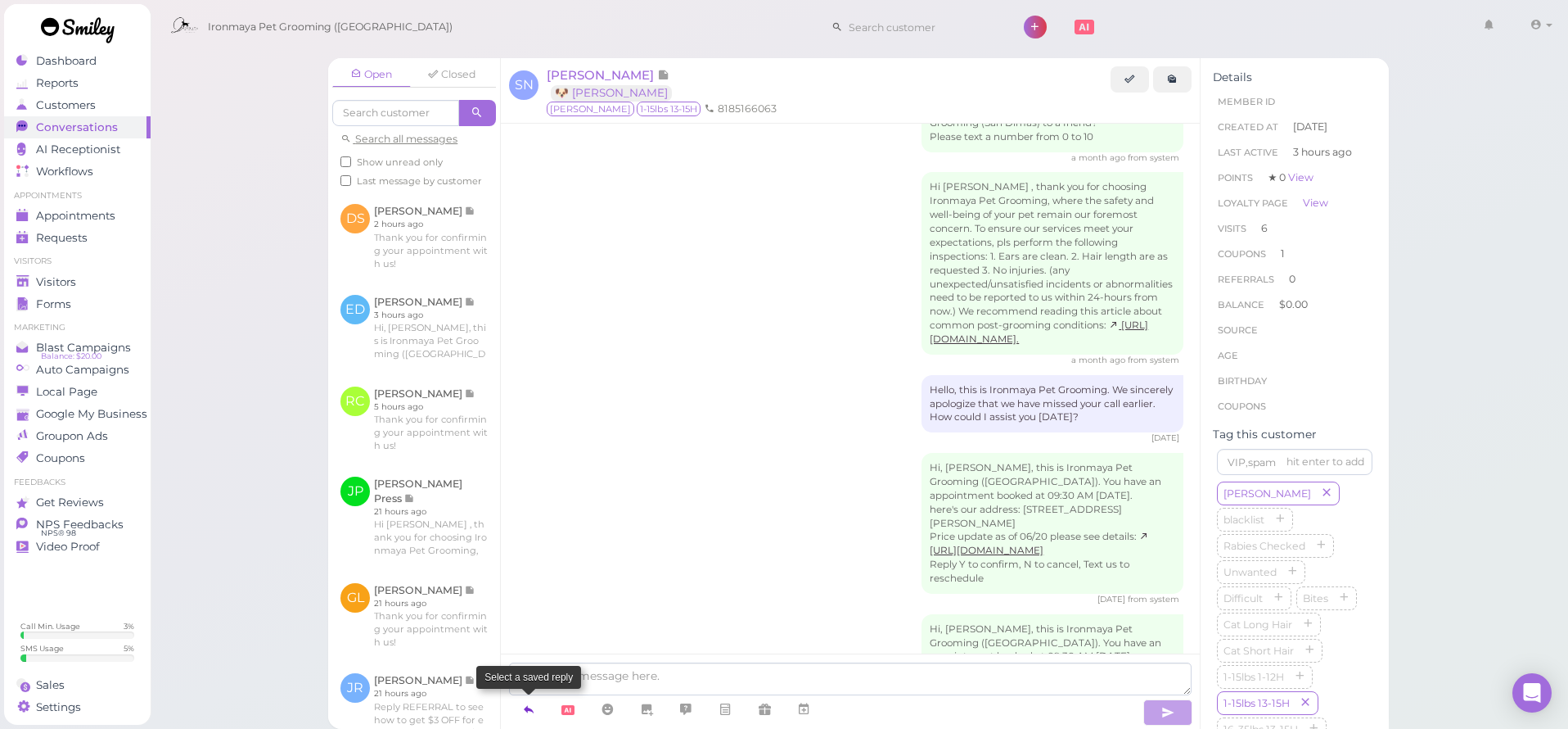
click at [531, 708] on icon at bounding box center [529, 709] width 13 height 16
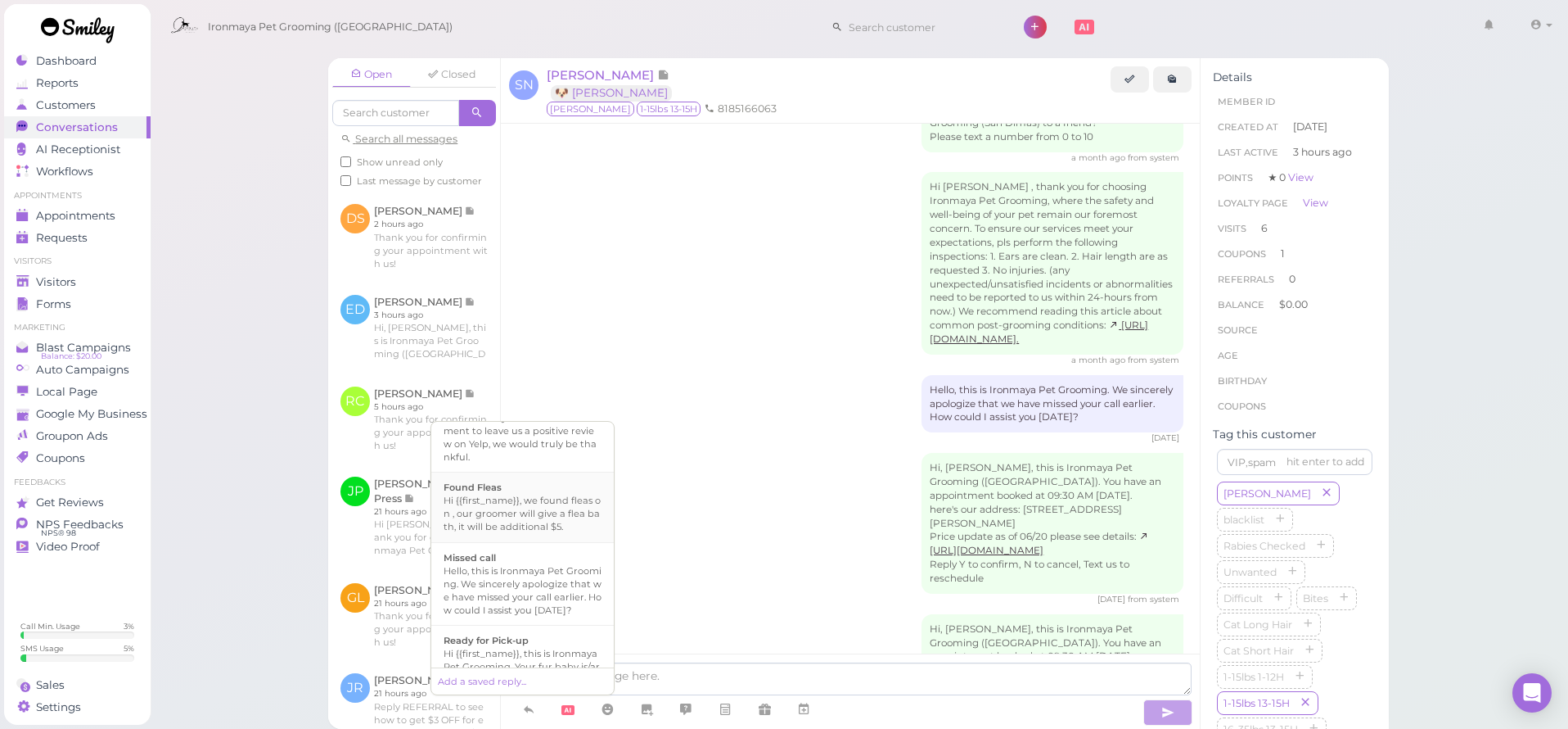
scroll to position [403, 0]
click at [545, 589] on div "Hi {{first_name}}, this is Ironmaya Pet Grooming. Your fur baby is/are ready fo…" at bounding box center [522, 577] width 158 height 79
type textarea "Hi {{first_name}}, this is Ironmaya Pet Grooming. Your fur baby is/are ready fo…"
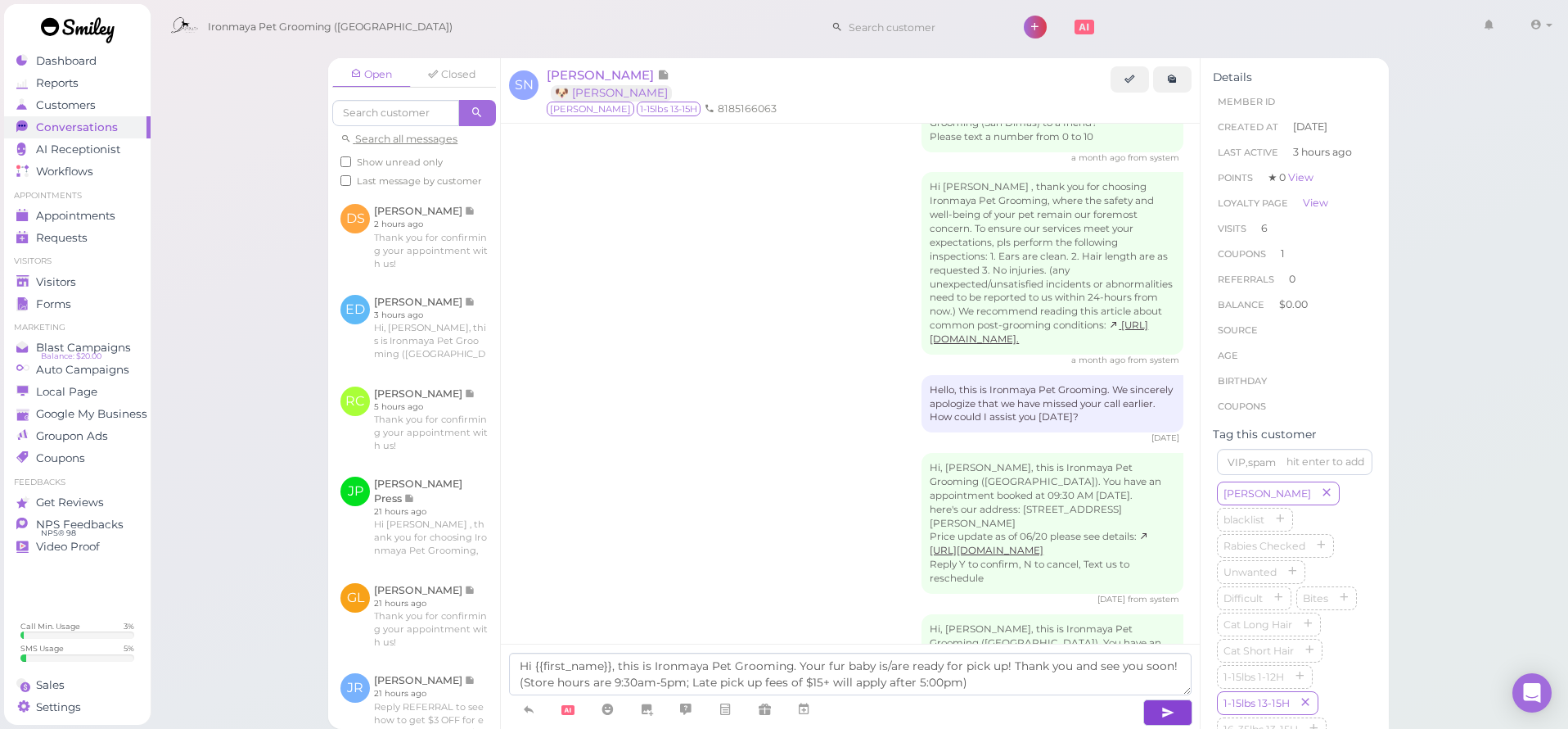
click at [1148, 713] on span at bounding box center [1166, 710] width 52 height 30
click at [1148, 713] on button "button" at bounding box center [1168, 713] width 49 height 26
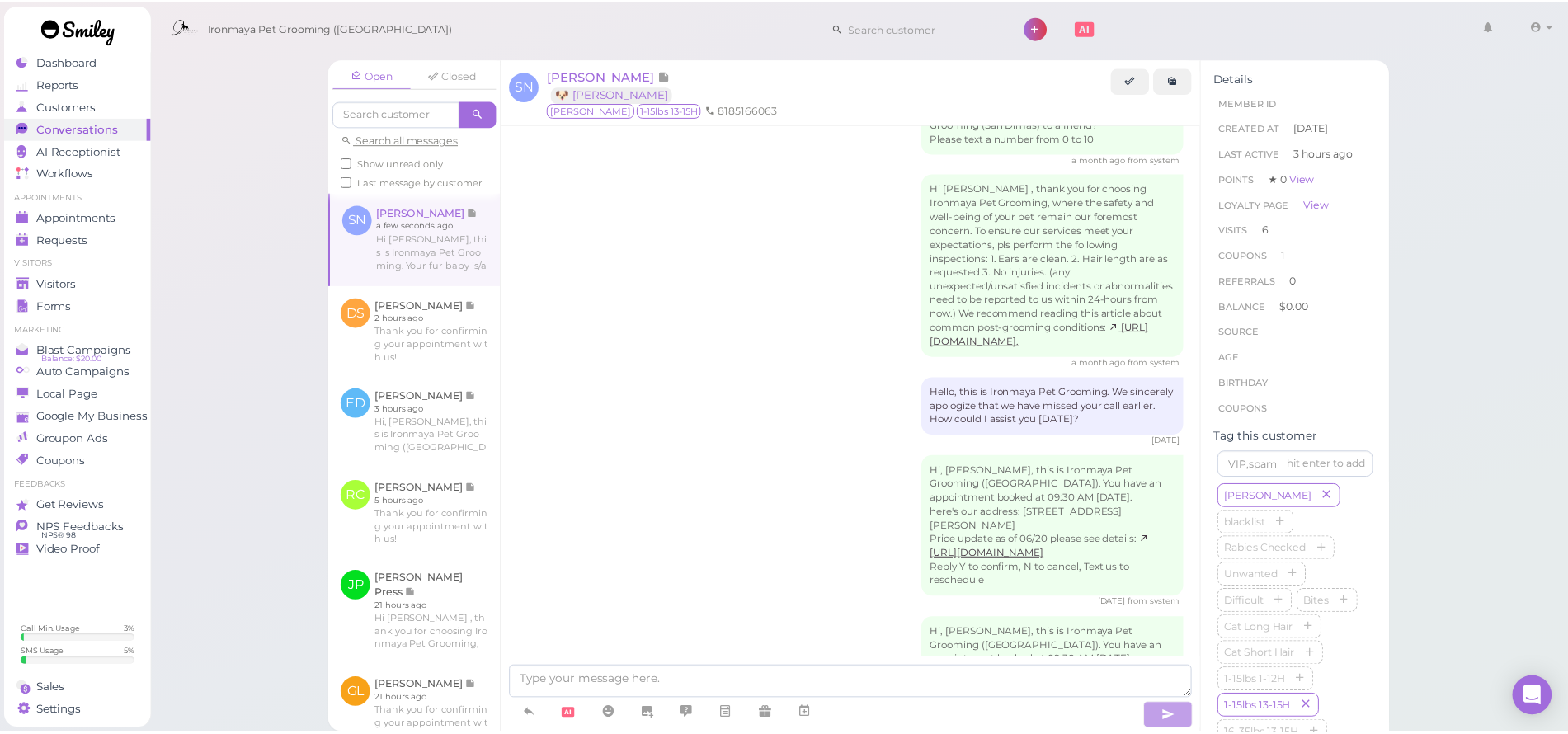
scroll to position [2842, 0]
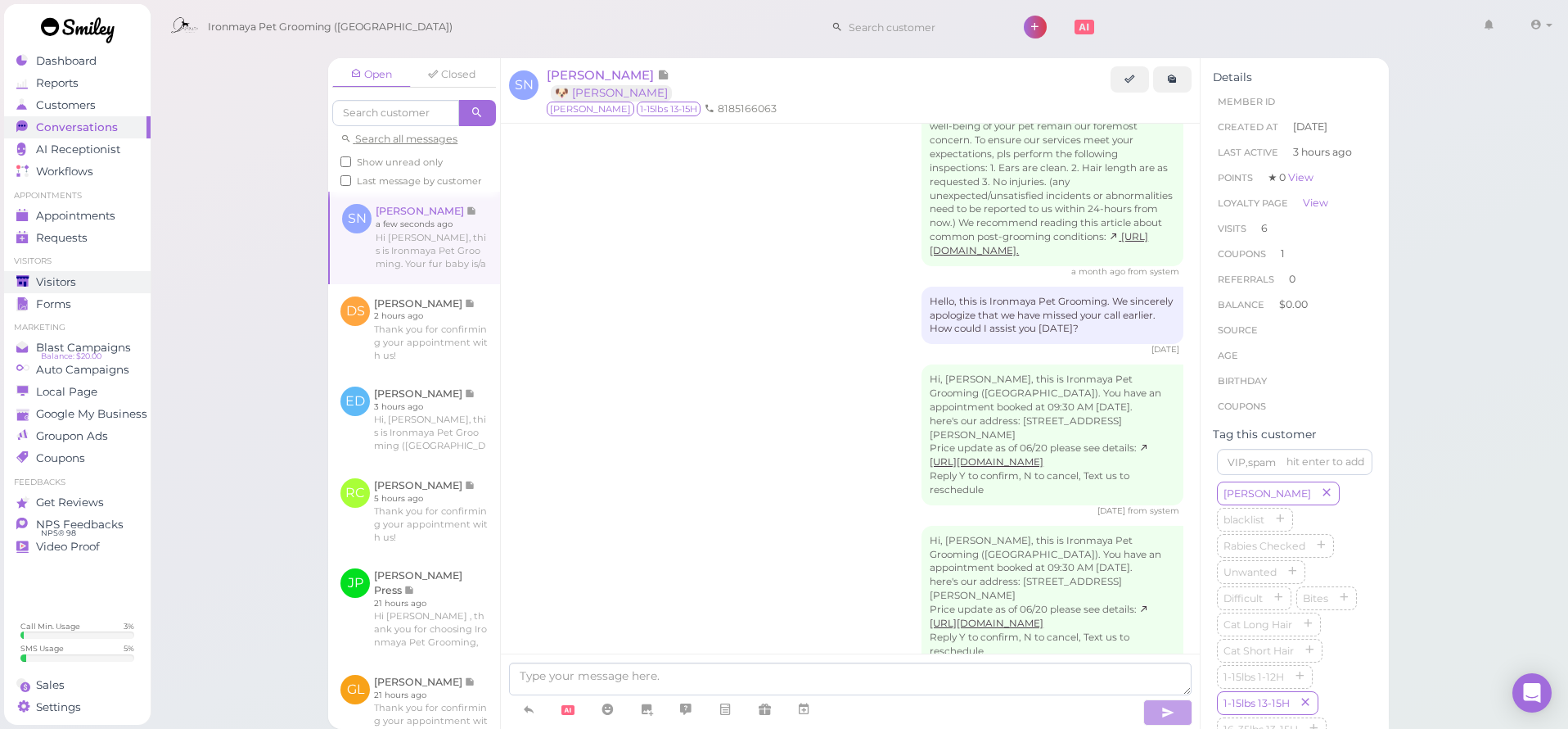
click at [81, 280] on div "Visitors" at bounding box center [75, 282] width 118 height 14
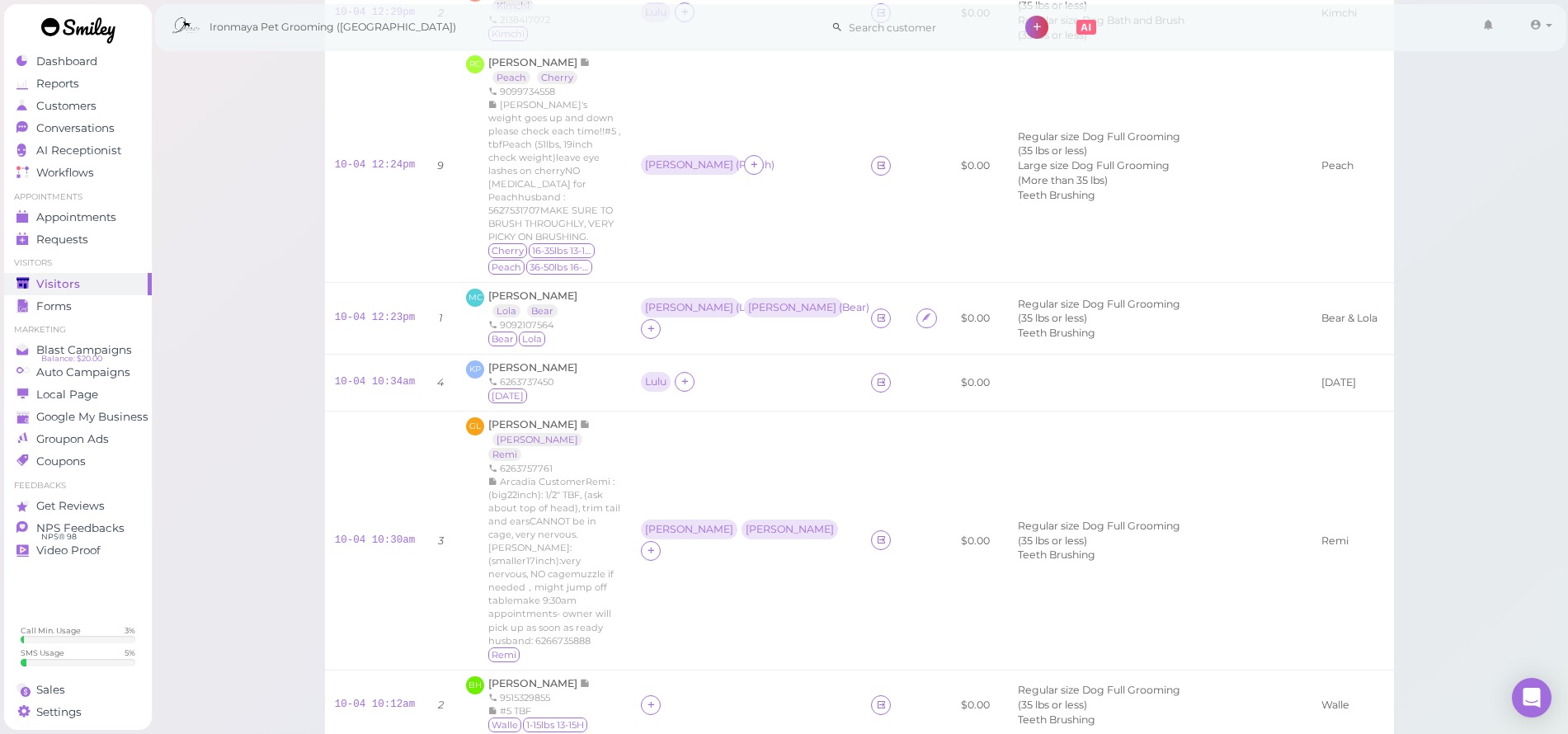
scroll to position [182, 0]
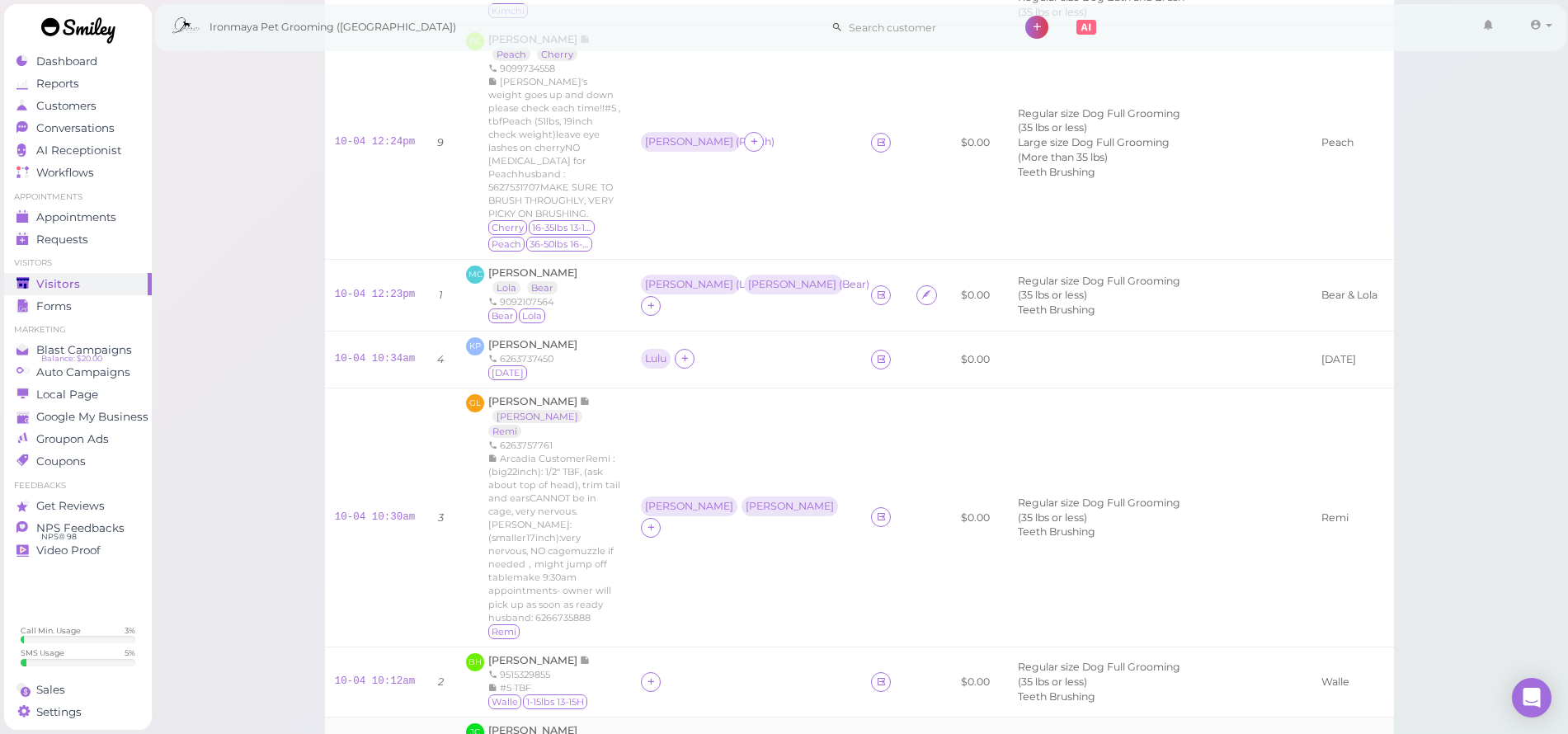
click at [539, 724] on span "[PERSON_NAME]" at bounding box center [533, 730] width 89 height 12
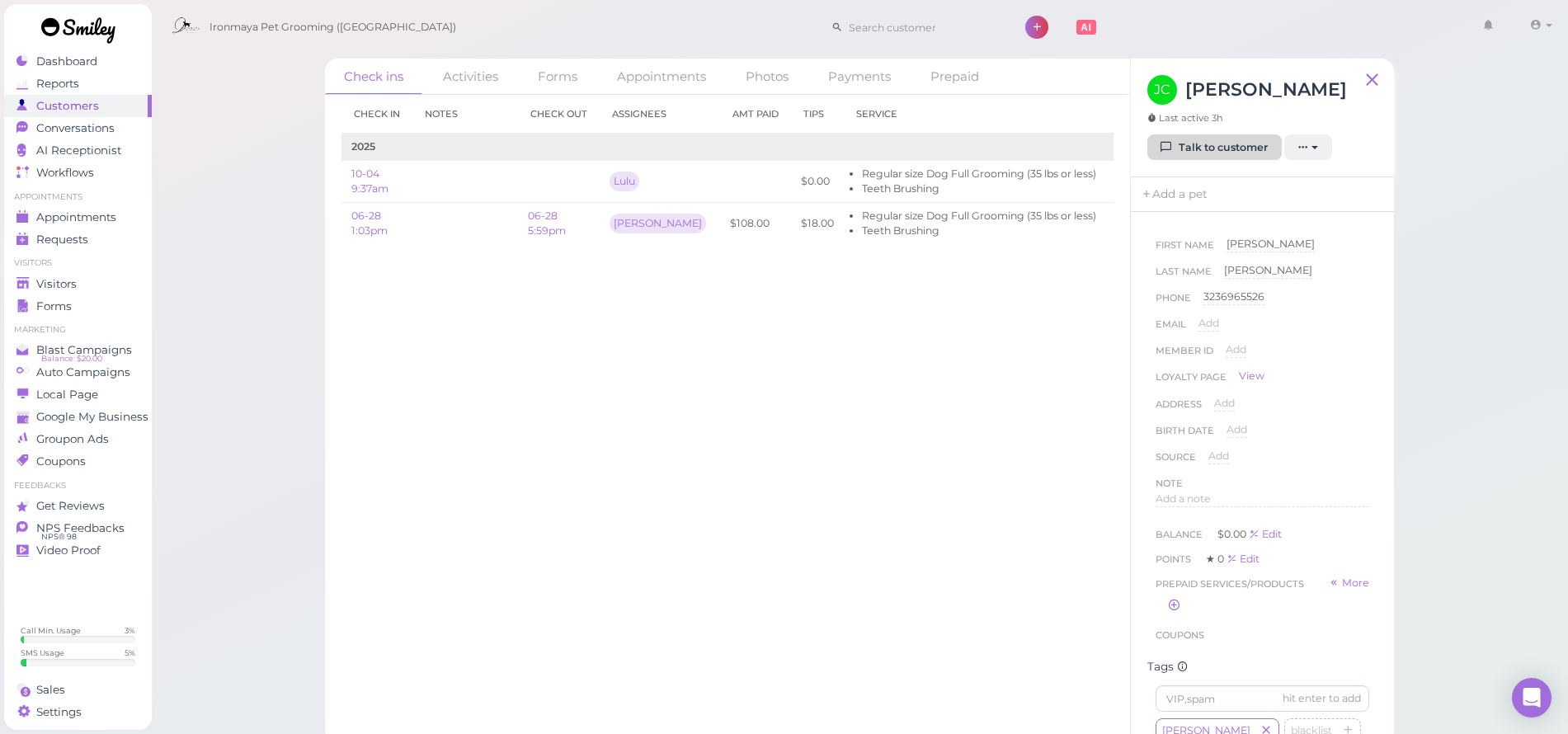
click at [1186, 153] on link "Talk to customer" at bounding box center [1214, 148] width 135 height 26
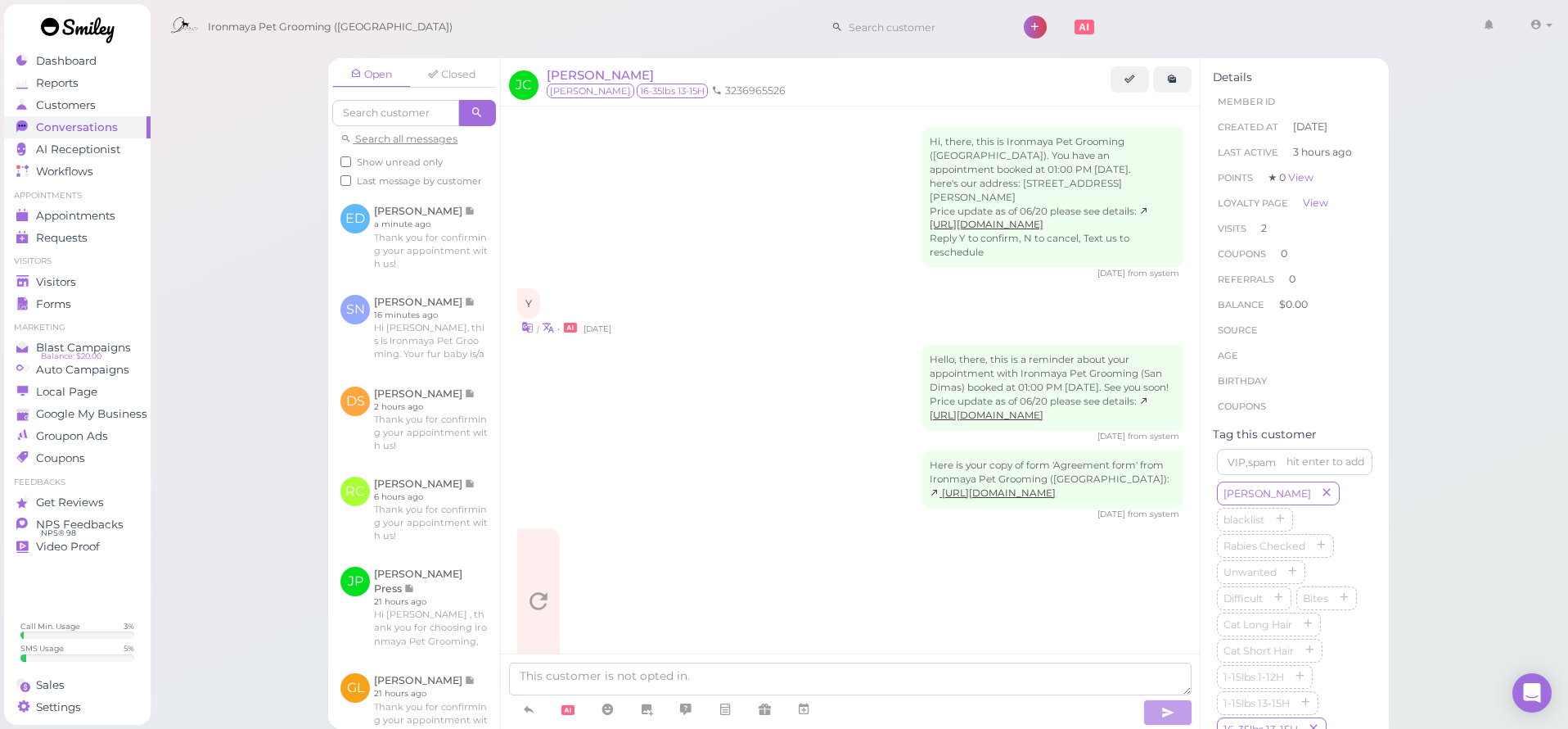
scroll to position [1217, 0]
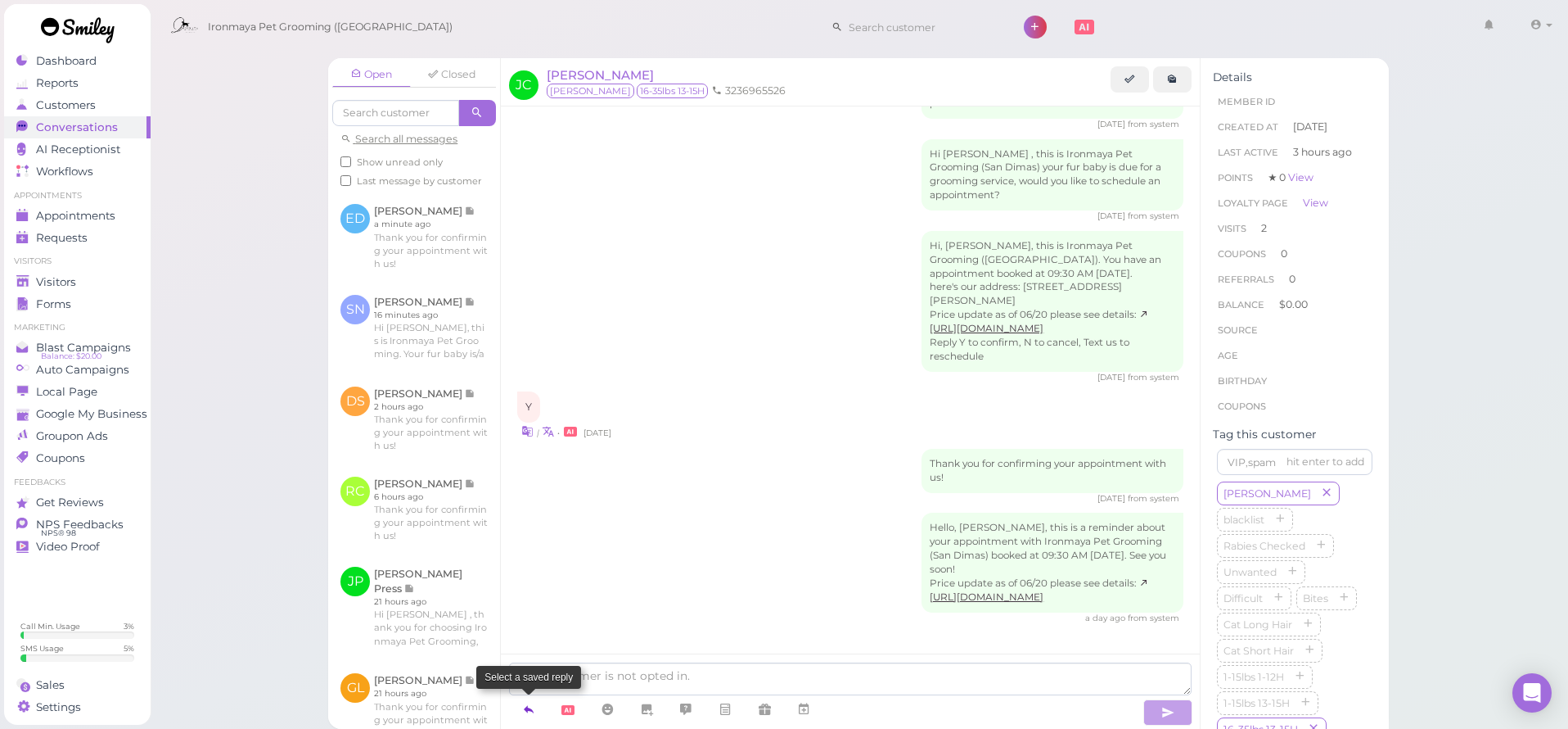
click at [528, 712] on icon at bounding box center [529, 709] width 13 height 16
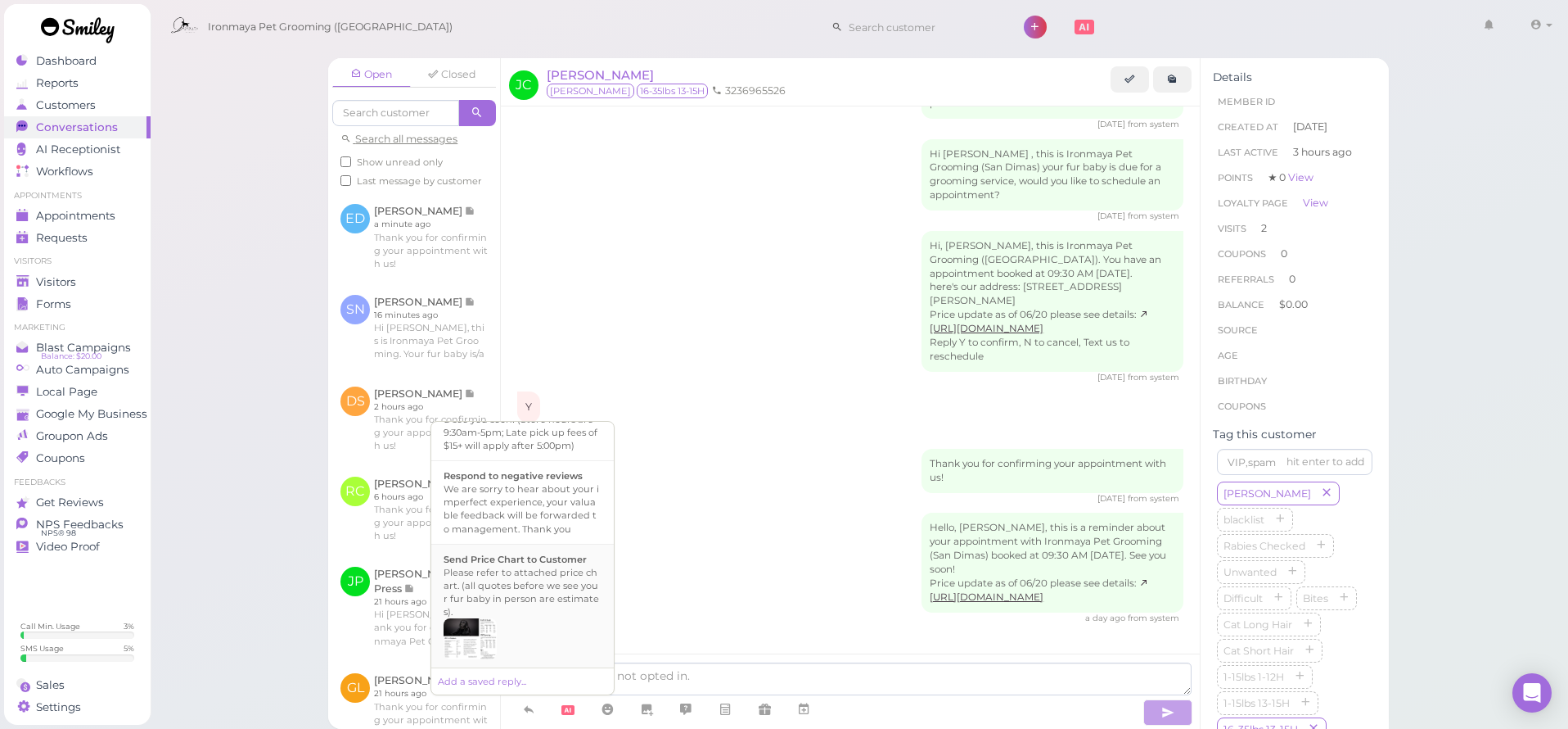
scroll to position [352, 0]
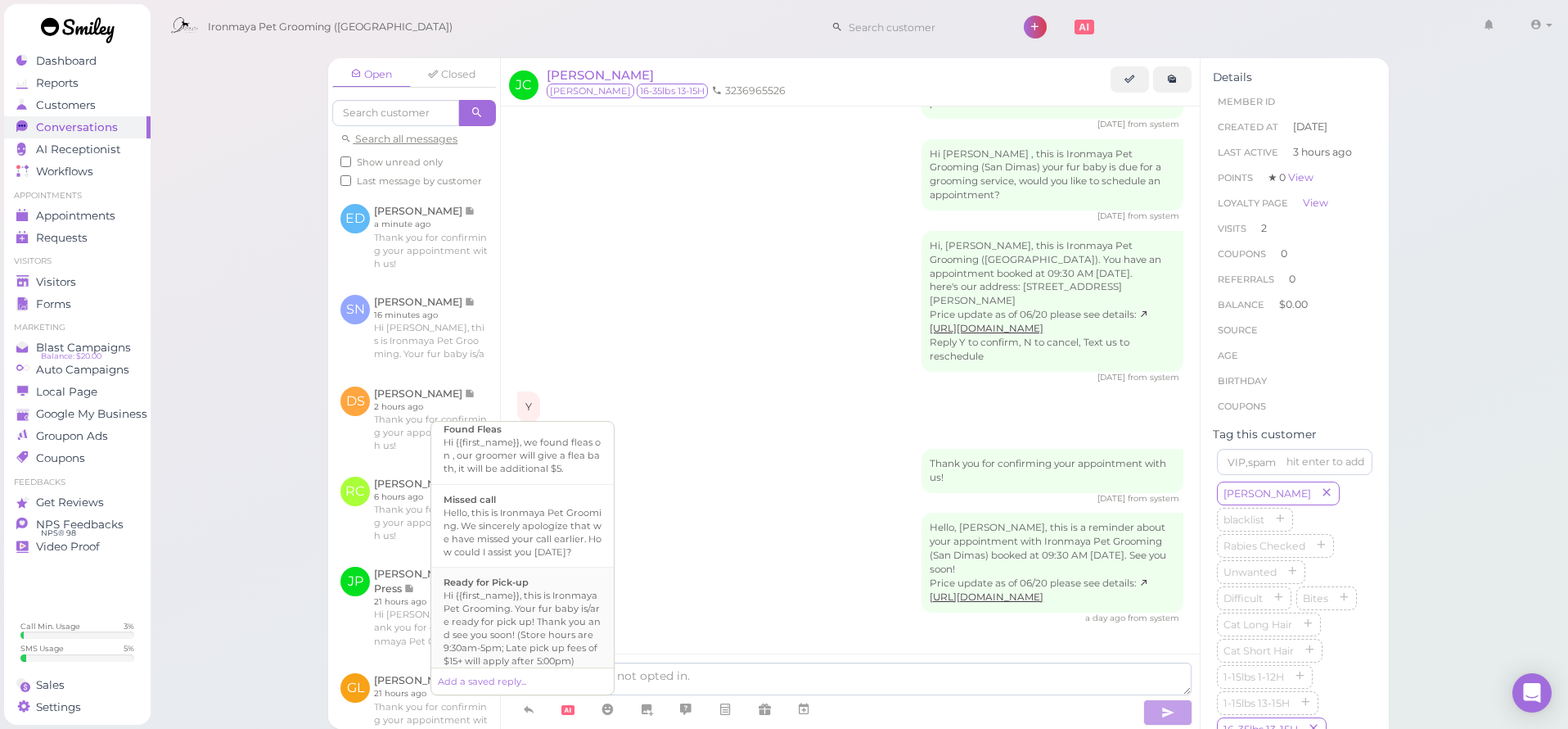
click at [527, 638] on div "Hi {{first_name}}, this is Ironmaya Pet Grooming. Your fur baby is/are ready fo…" at bounding box center [522, 628] width 158 height 79
type textarea "Hi {{first_name}}, this is Ironmaya Pet Grooming. Your fur baby is/are ready fo…"
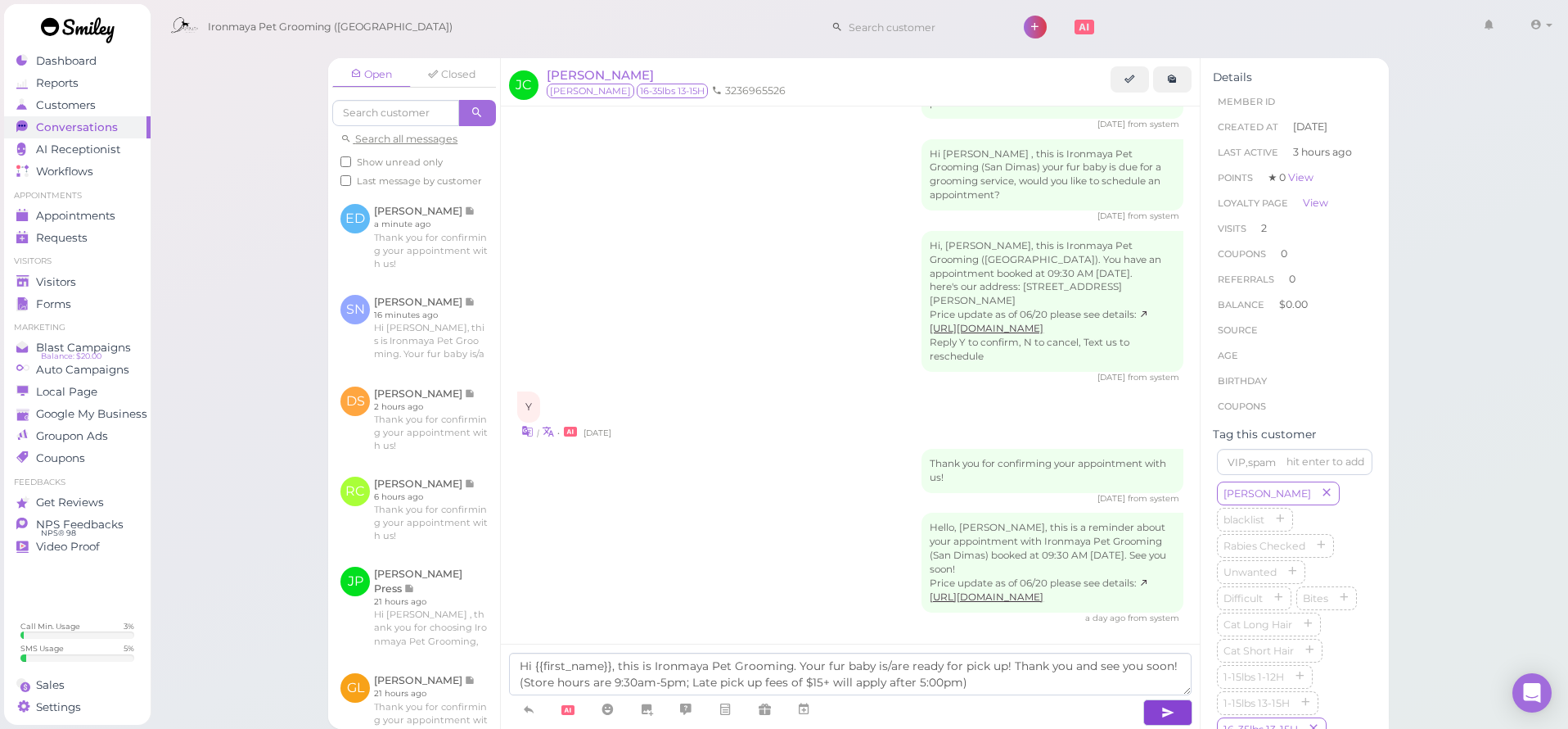
click at [1152, 712] on button "button" at bounding box center [1168, 713] width 49 height 26
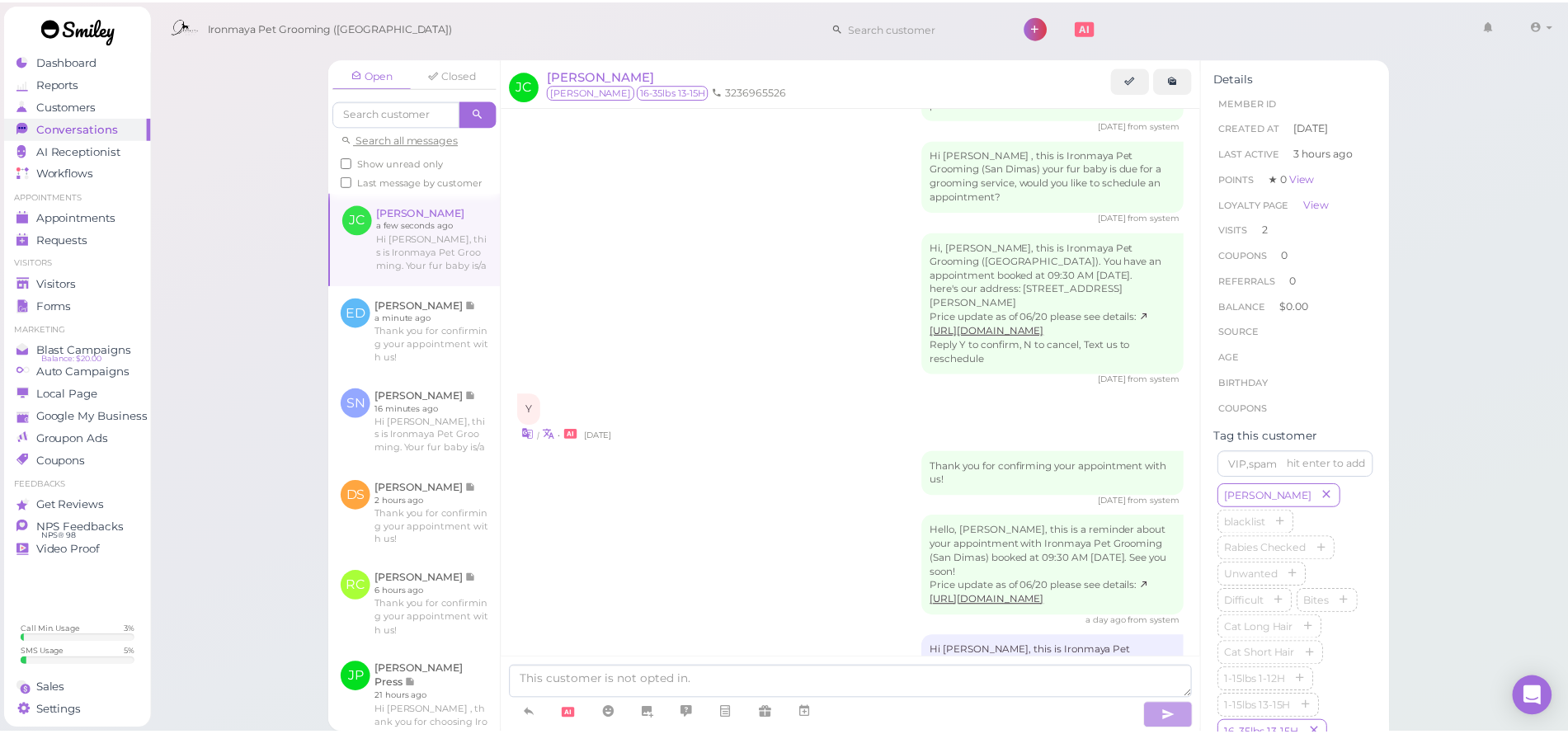
scroll to position [1303, 0]
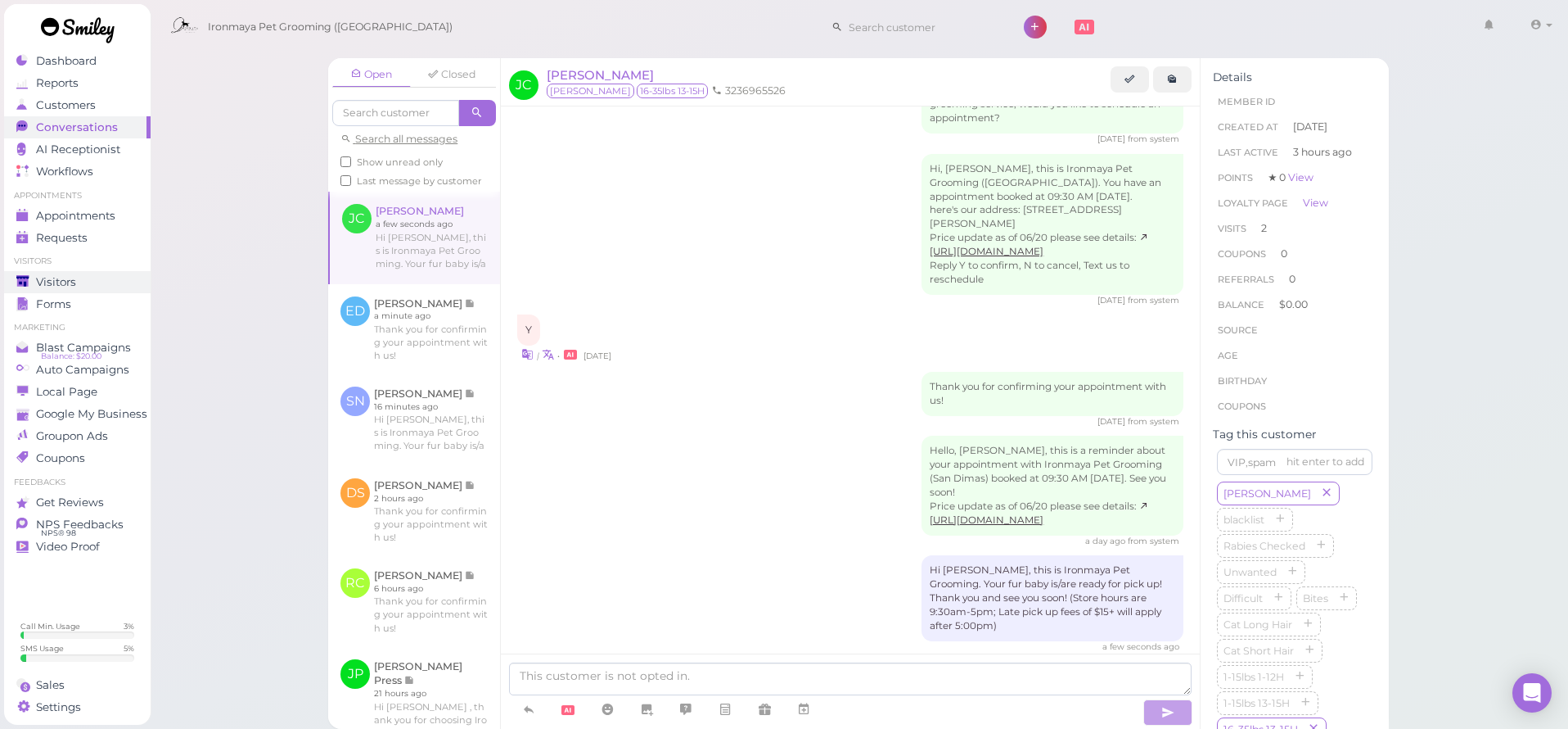
click at [89, 282] on div "Visitors" at bounding box center [75, 282] width 118 height 14
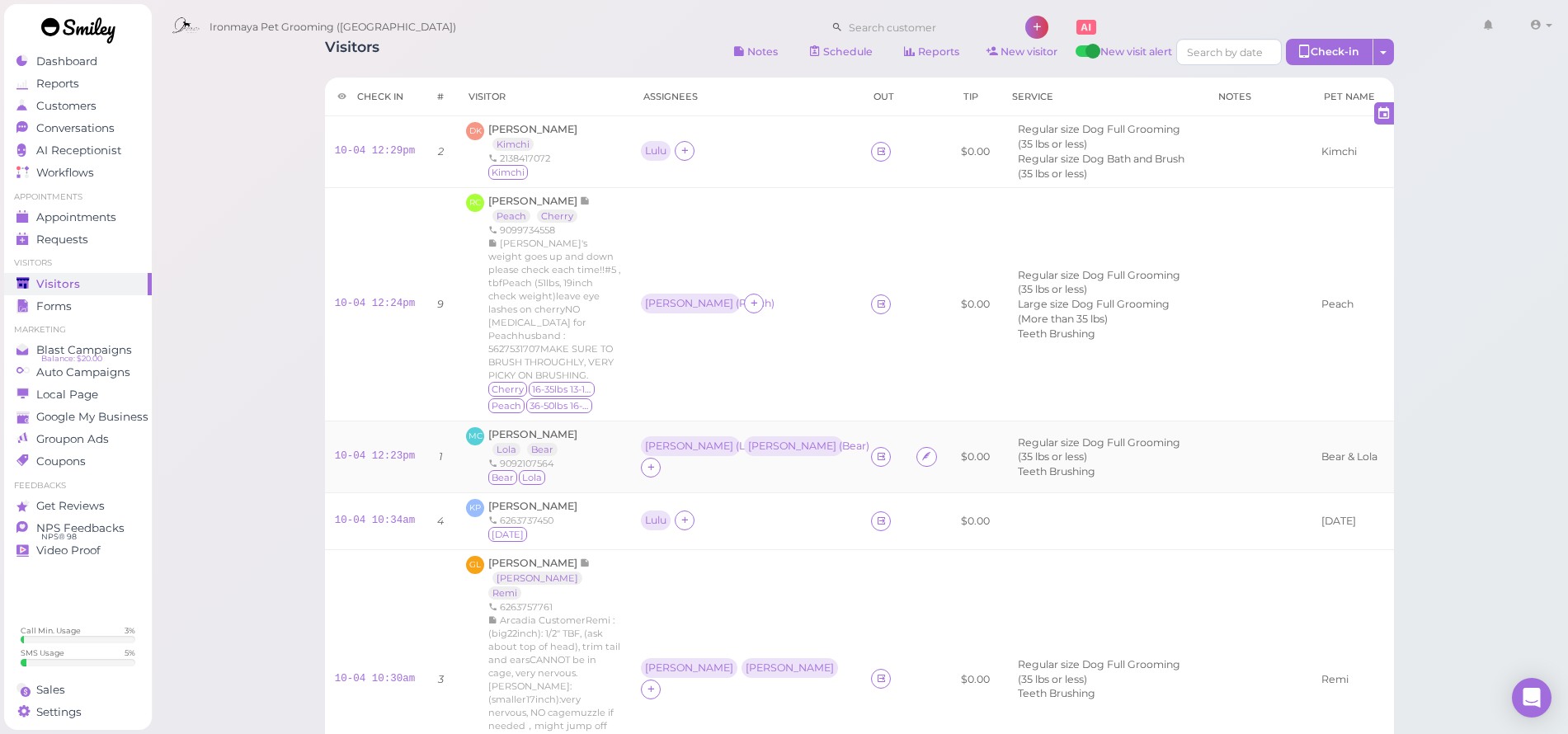
scroll to position [85, 0]
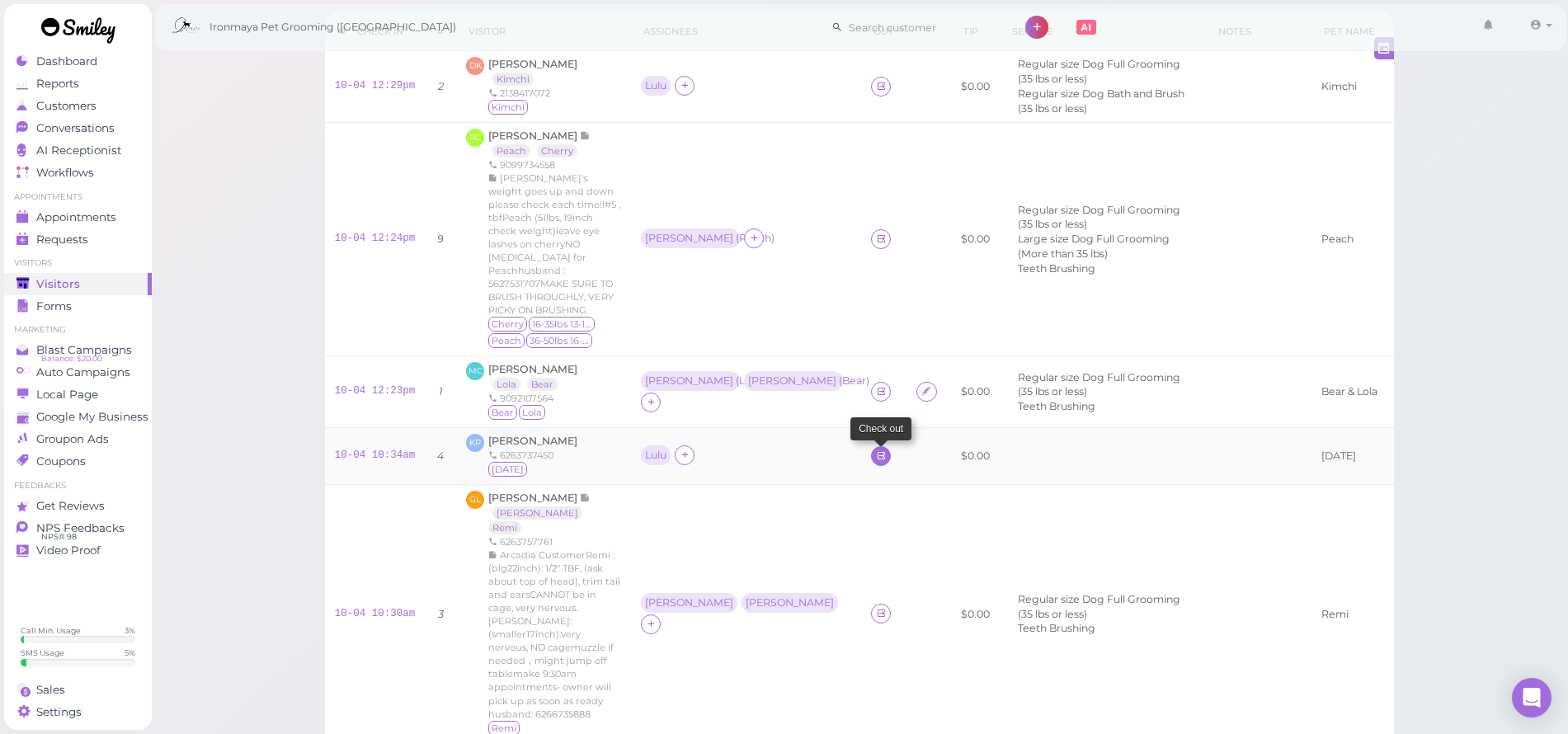
click at [876, 449] on icon at bounding box center [881, 455] width 11 height 12
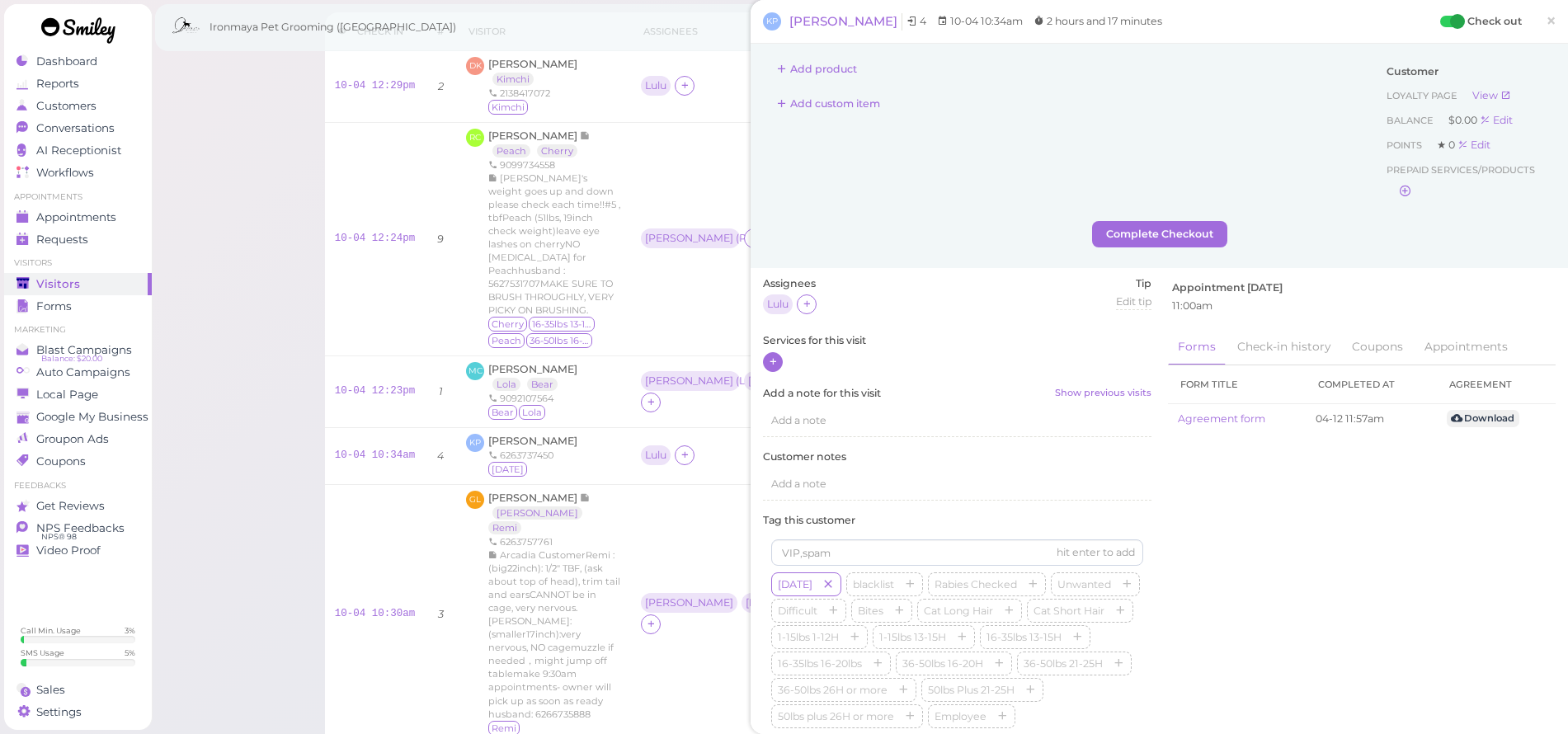
click at [777, 358] on icon at bounding box center [773, 361] width 11 height 12
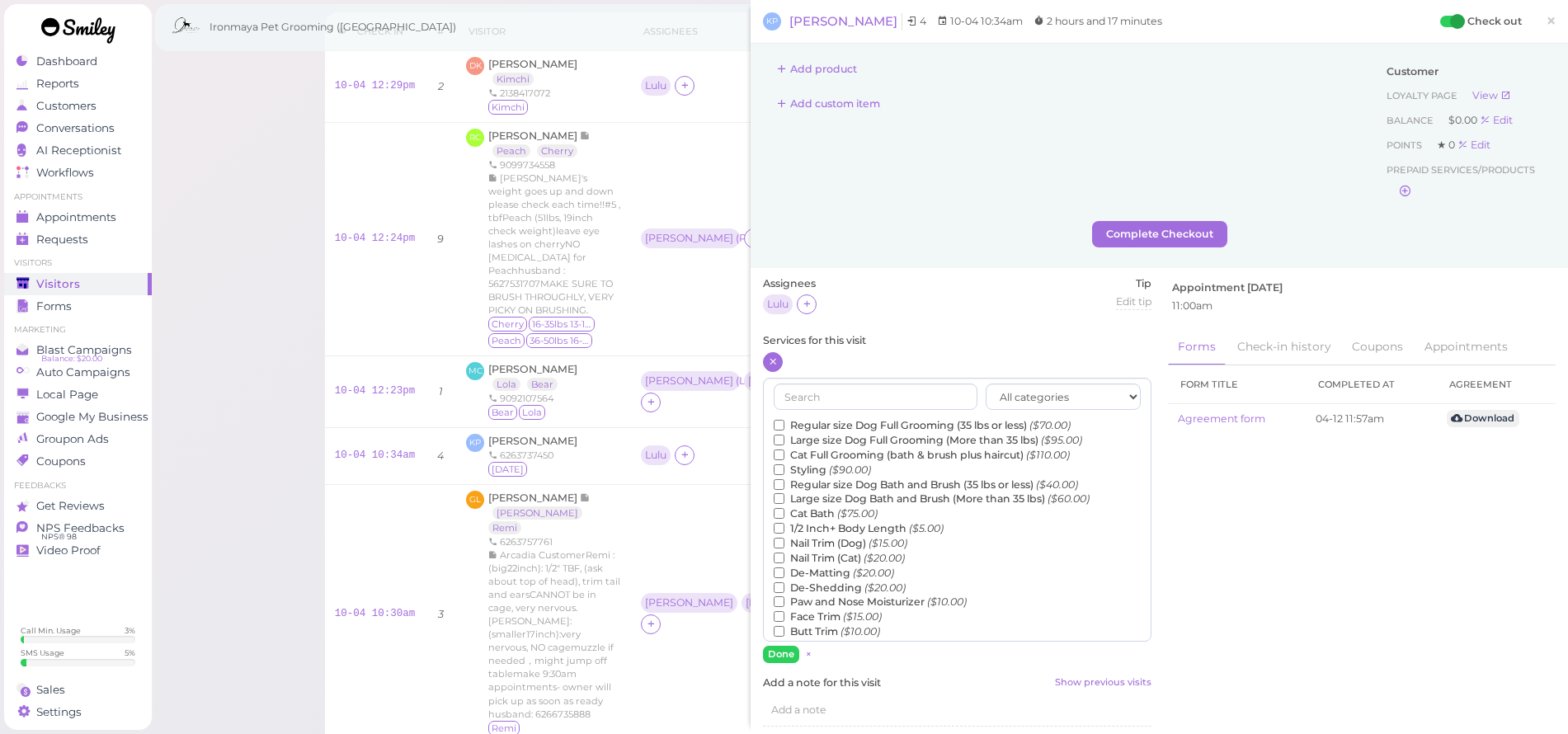
click at [829, 492] on label "Large size Dog Bath and Brush (More than 35 lbs) ($60.00)" at bounding box center [932, 499] width 316 height 15
click at [785, 493] on input "Large size Dog Bath and Brush (More than 35 lbs) ($60.00)" at bounding box center [779, 498] width 11 height 11
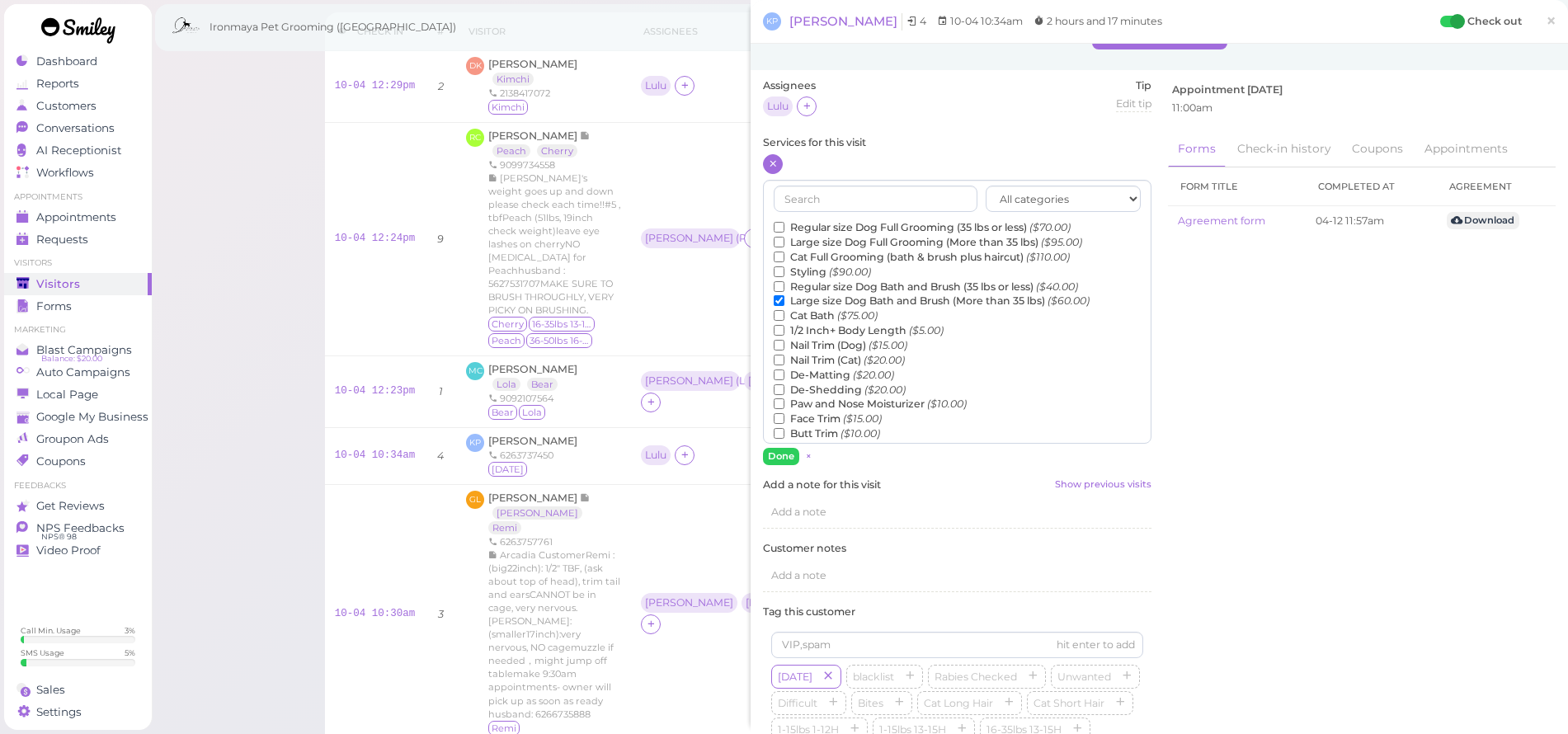
click at [820, 382] on label "De-Shedding ($20.00)" at bounding box center [840, 390] width 132 height 15
click at [785, 384] on input "De-Shedding ($20.00)" at bounding box center [779, 389] width 11 height 11
click at [778, 457] on button "Done" at bounding box center [782, 456] width 36 height 17
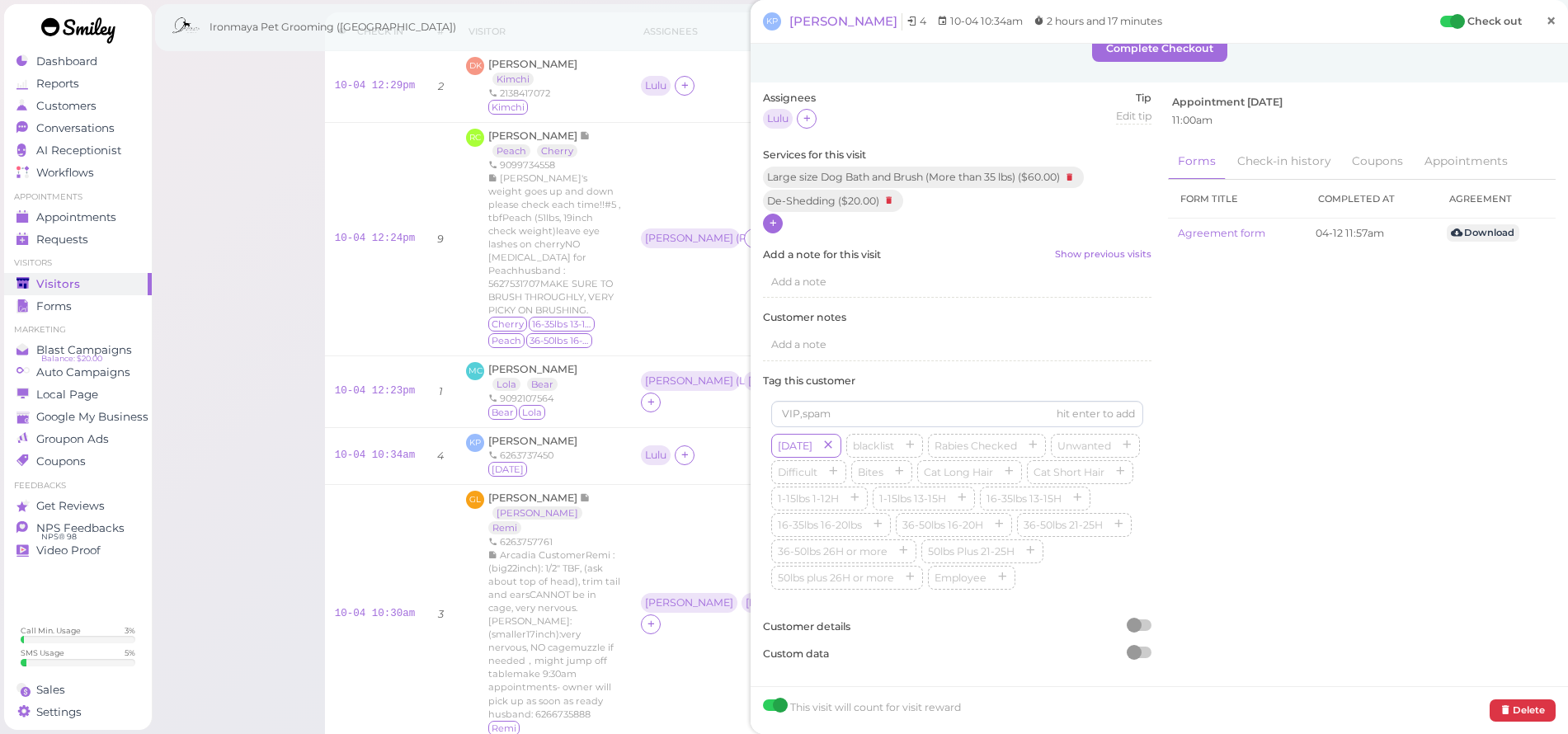
click at [1546, 19] on span "×" at bounding box center [1551, 21] width 11 height 23
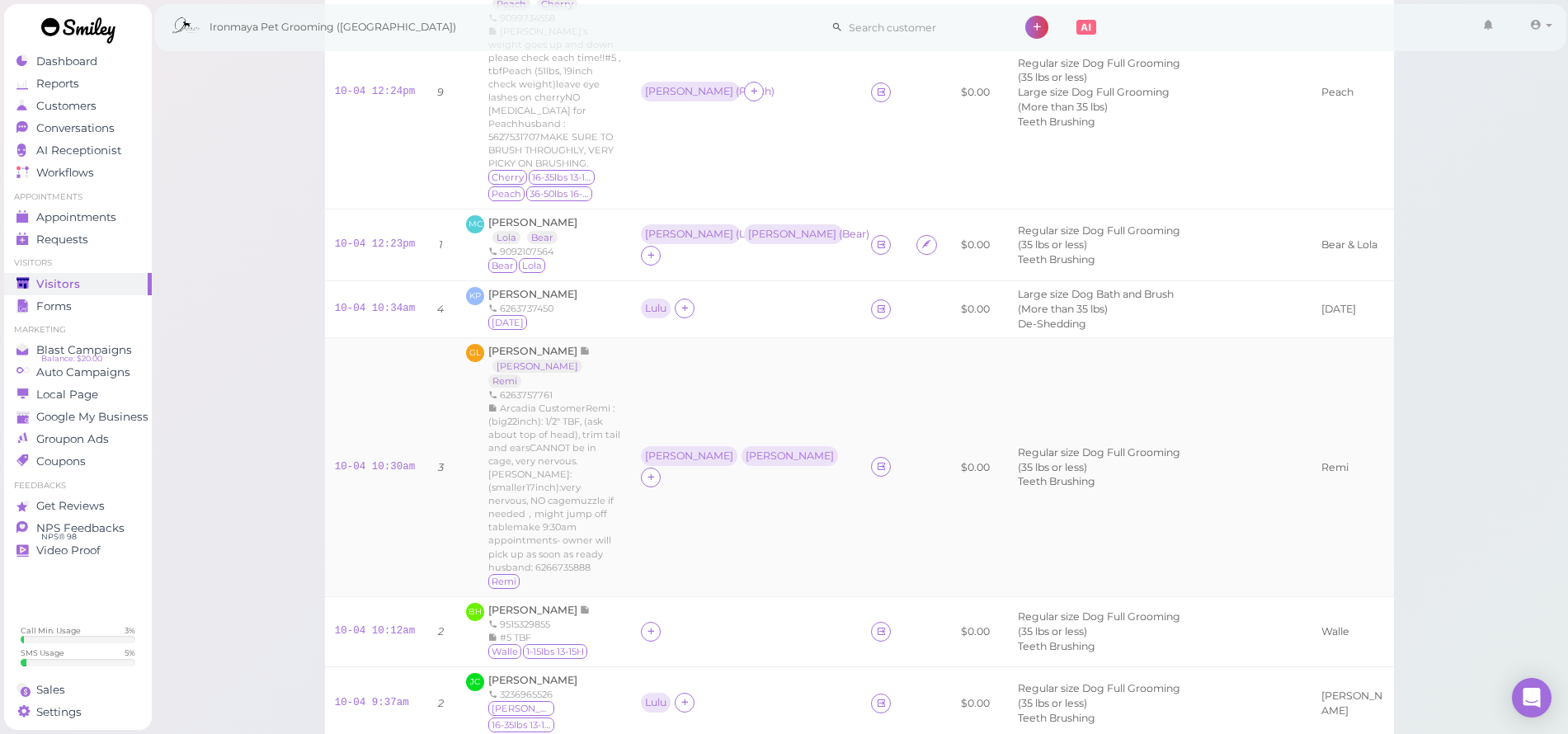
scroll to position [263, 0]
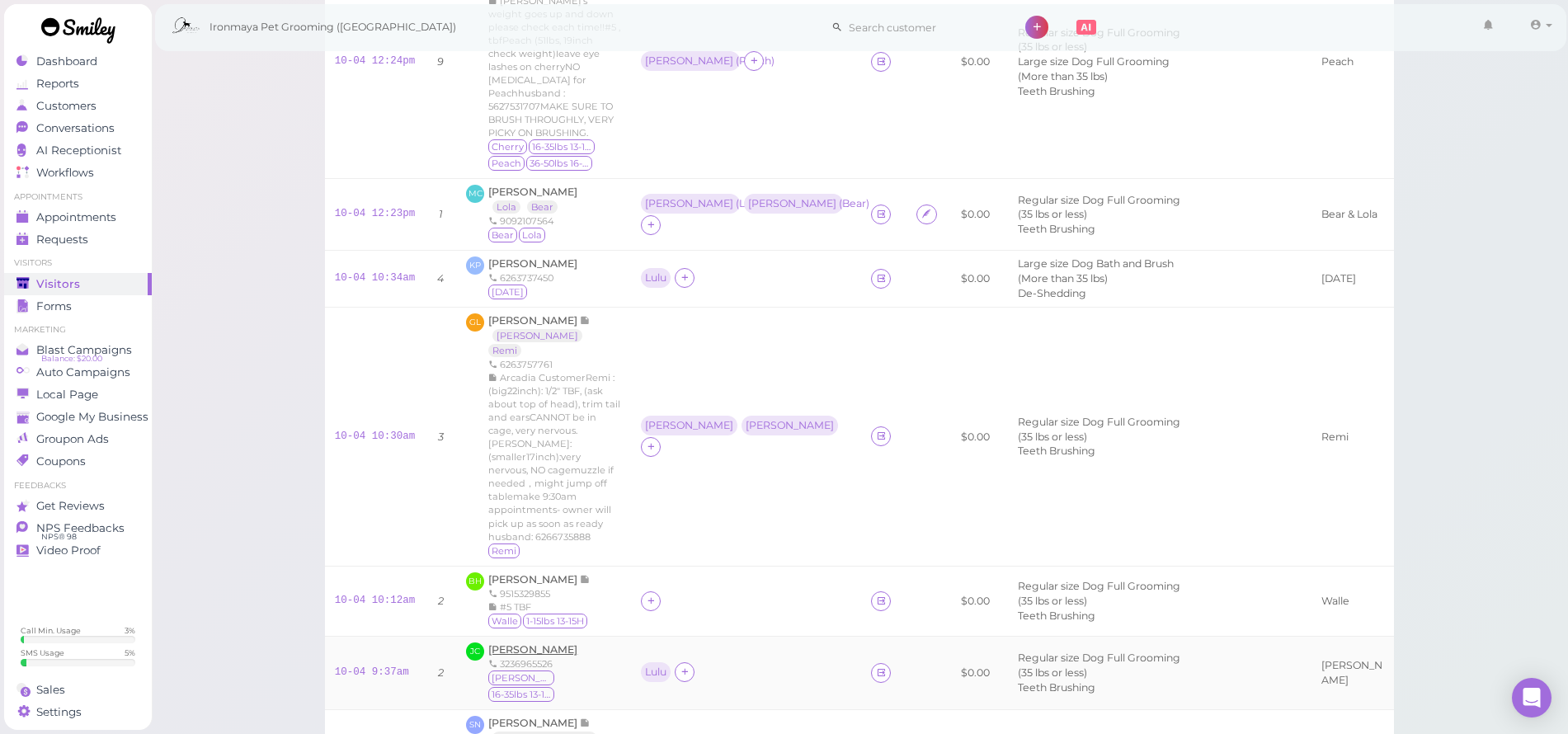
click at [544, 643] on span "[PERSON_NAME]" at bounding box center [533, 649] width 89 height 12
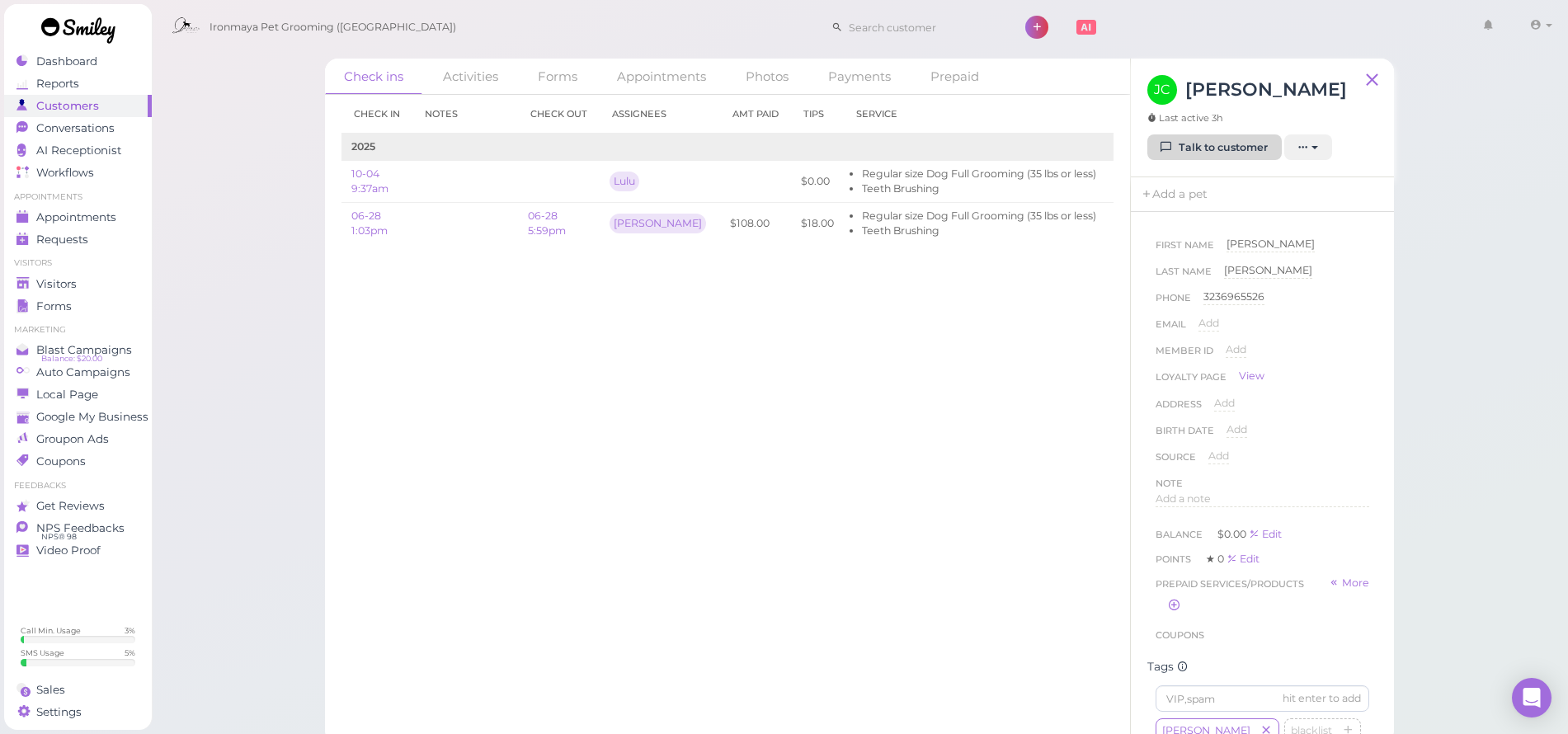
click at [1186, 147] on link "Talk to customer" at bounding box center [1214, 148] width 135 height 26
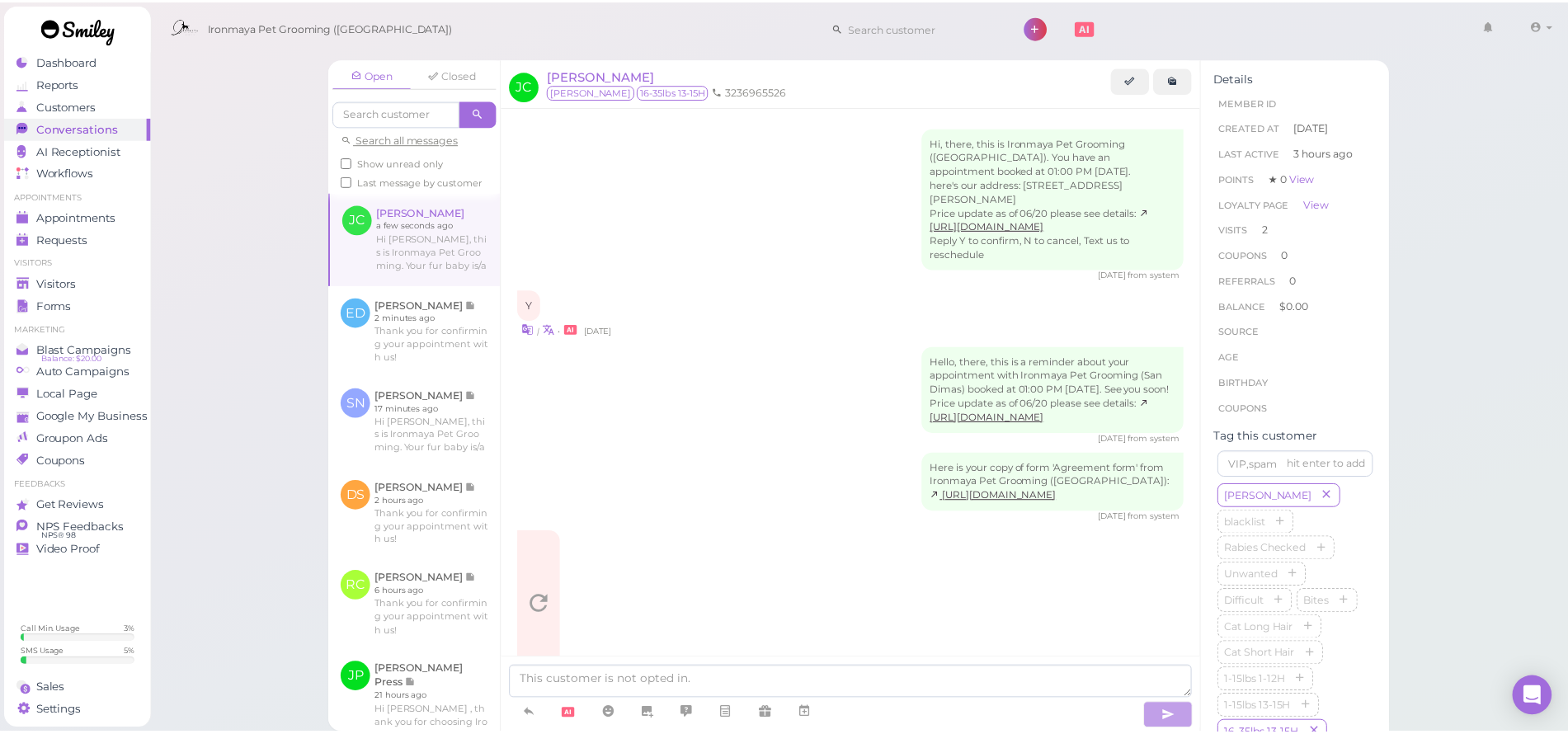
scroll to position [1314, 0]
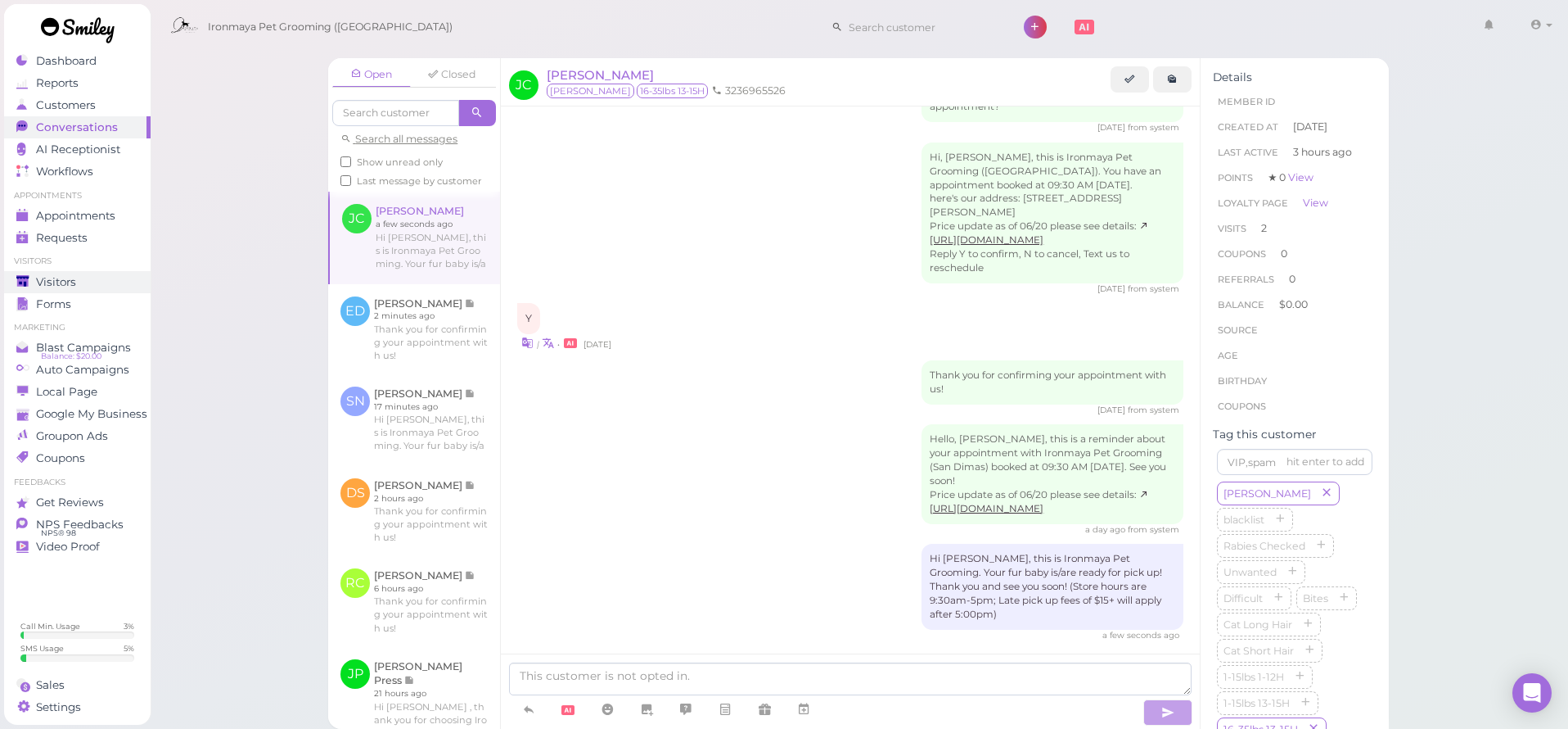
click at [98, 286] on div "Visitors" at bounding box center [75, 282] width 118 height 14
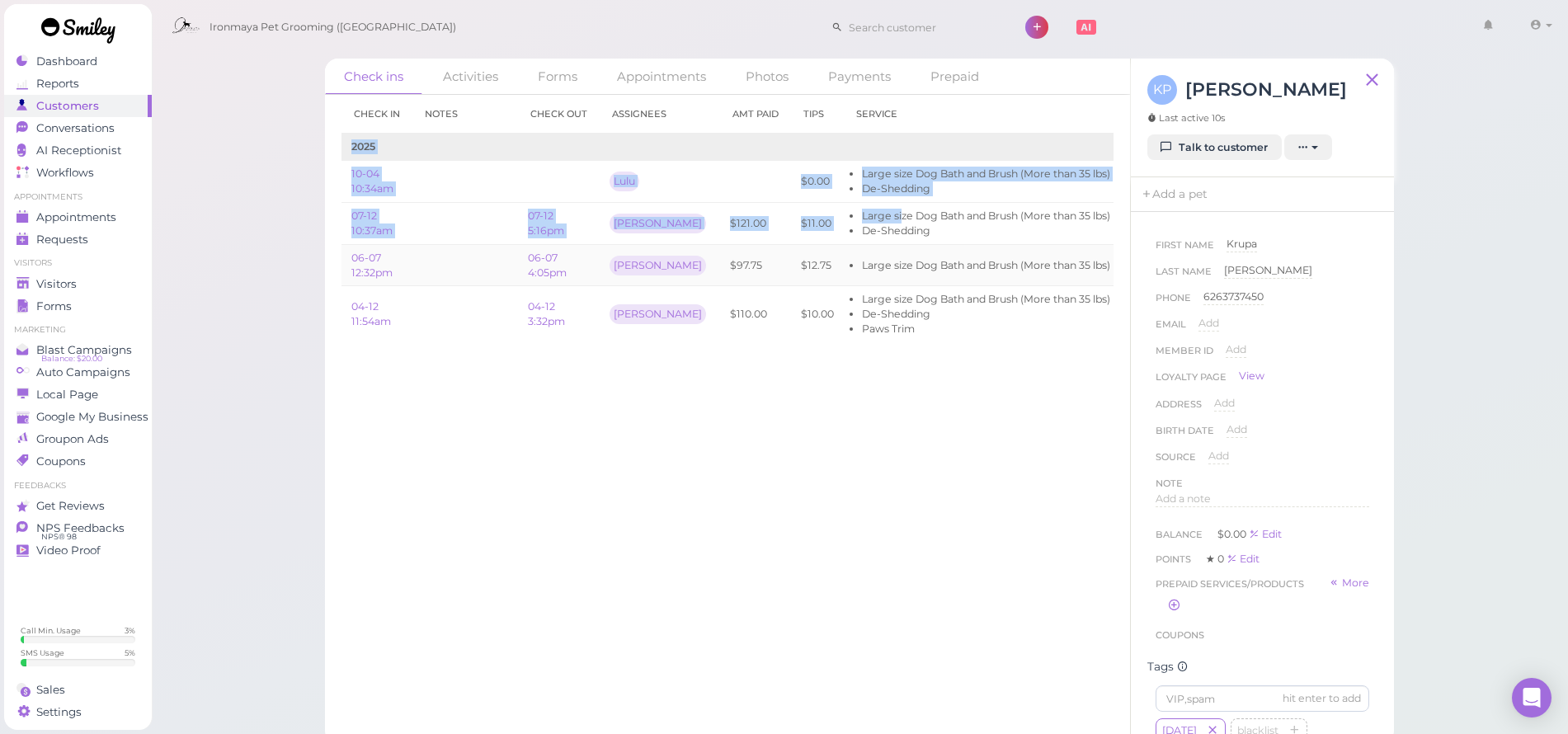
scroll to position [0, 69]
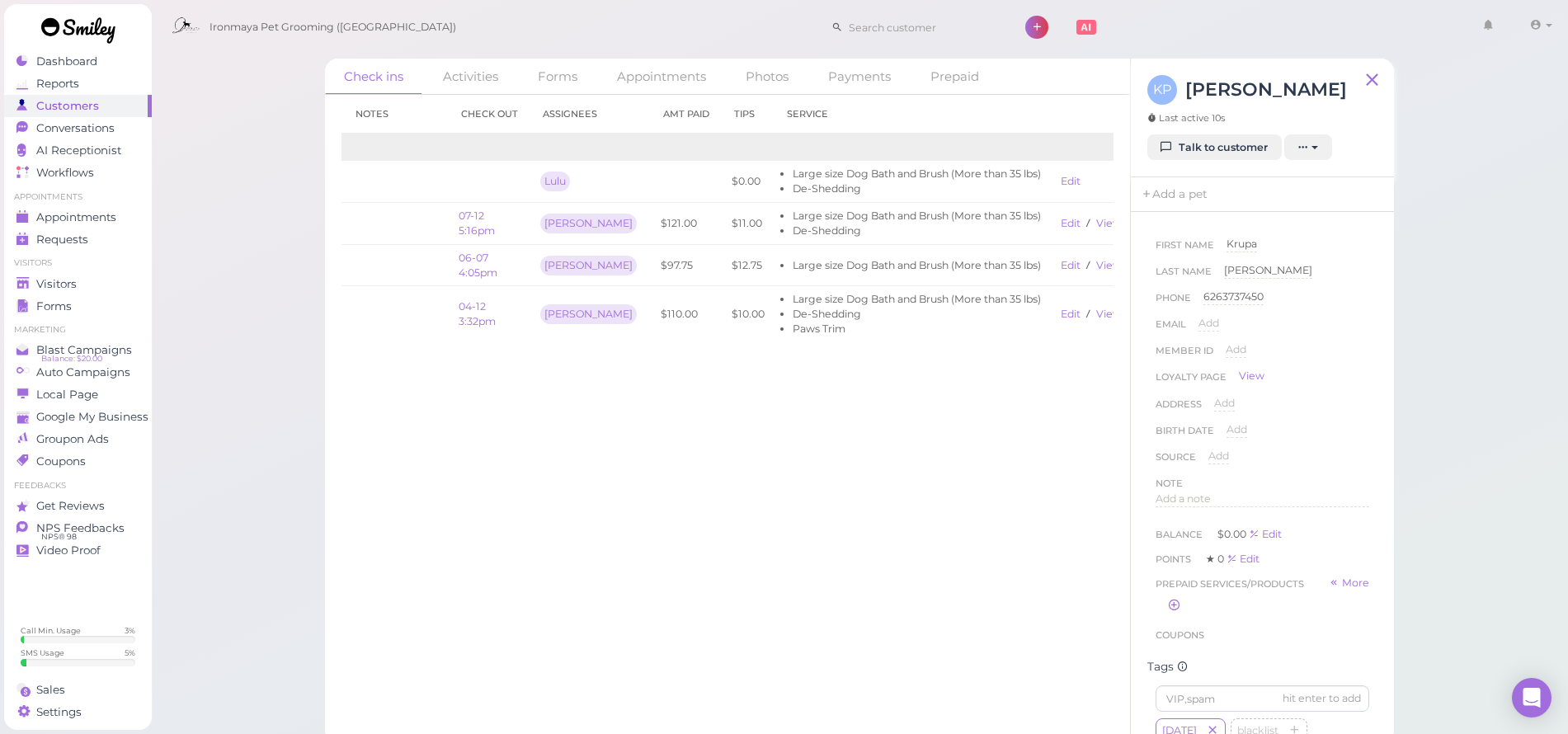
click at [275, 270] on div "Check ins Activities Forms Appointments Photos Payments Prepaid Check in Notes …" at bounding box center [860, 372] width 1418 height 744
click at [114, 278] on div "Visitors" at bounding box center [76, 284] width 119 height 14
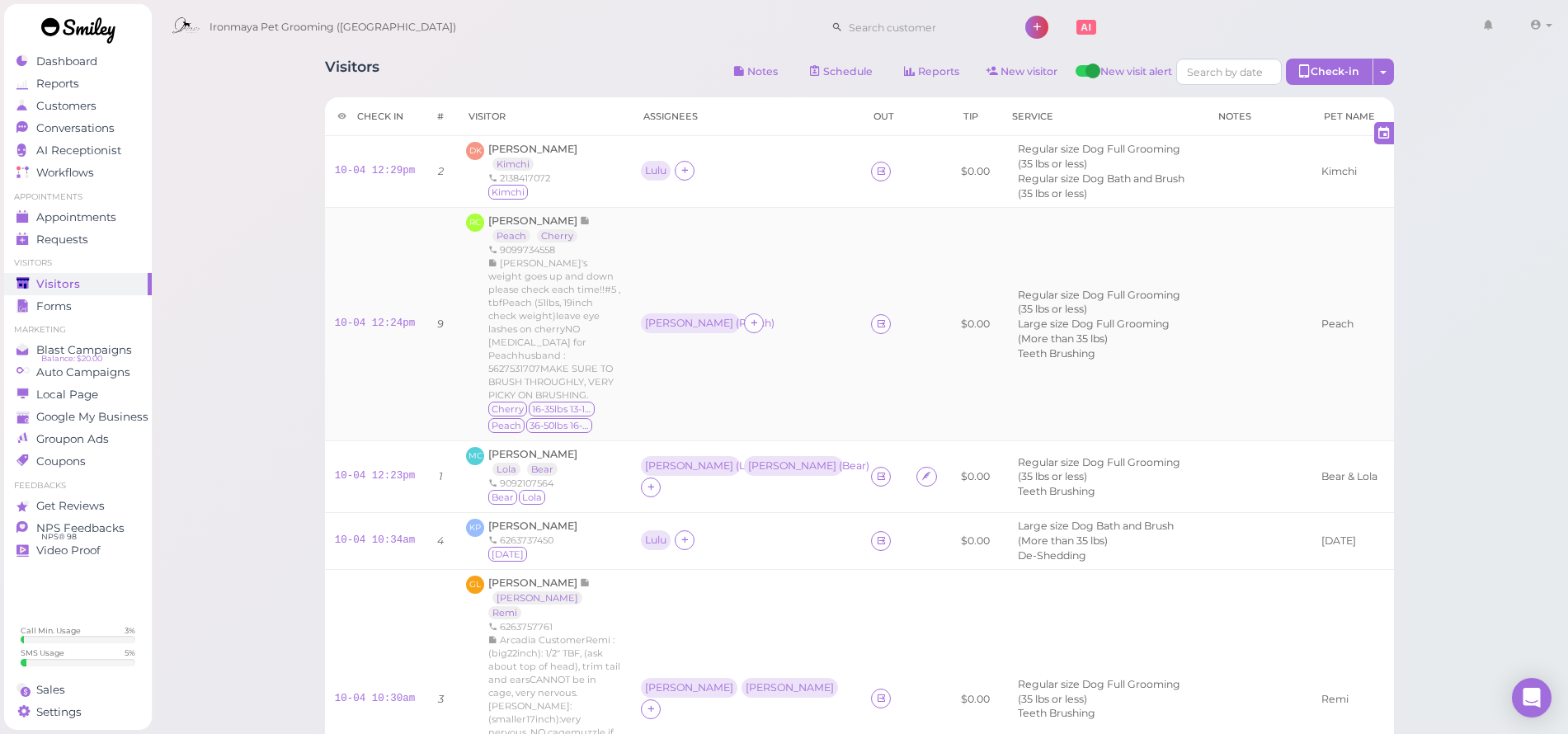
scroll to position [28, 0]
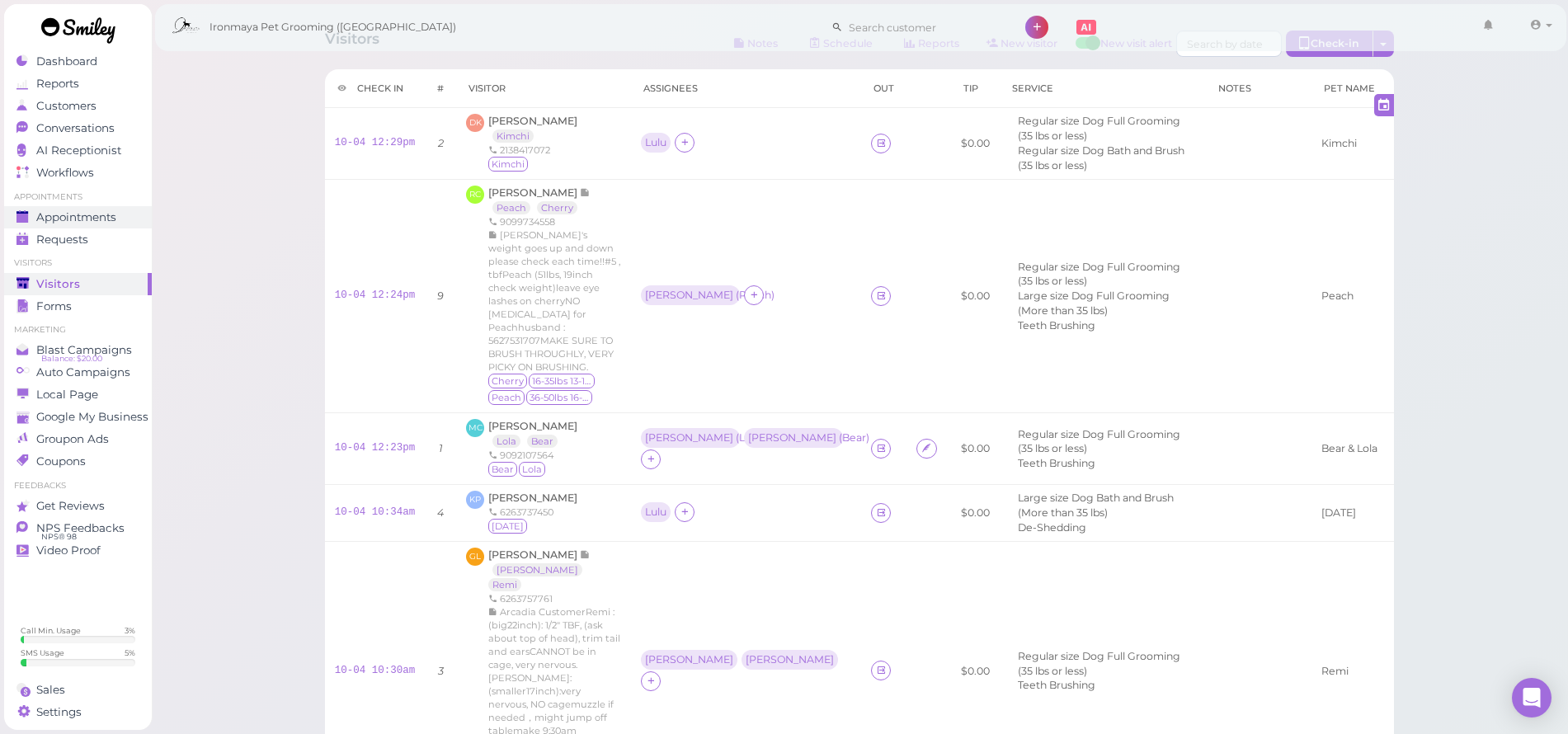
click at [92, 211] on span "Appointments" at bounding box center [76, 217] width 80 height 14
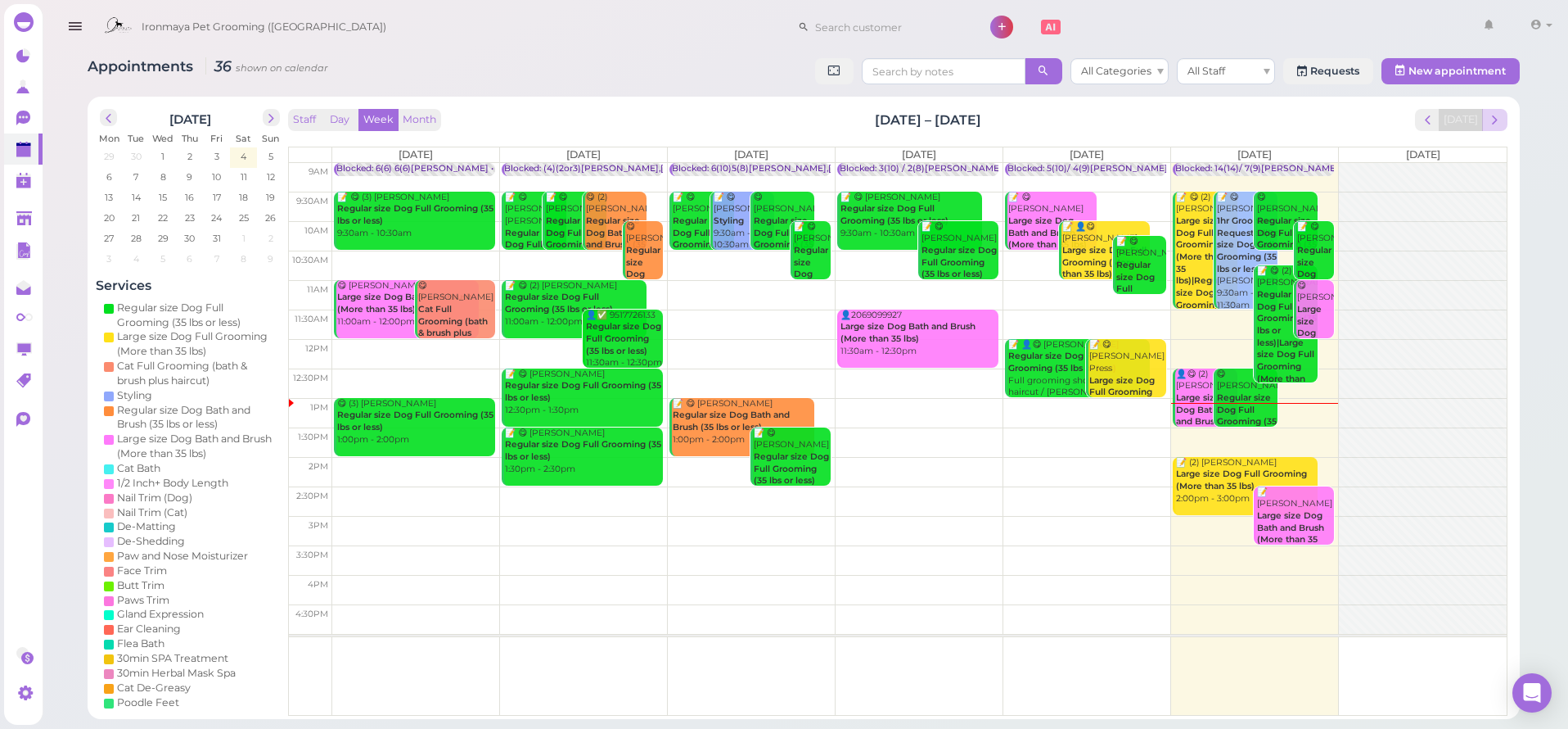
click at [1502, 119] on span "next" at bounding box center [1494, 120] width 16 height 16
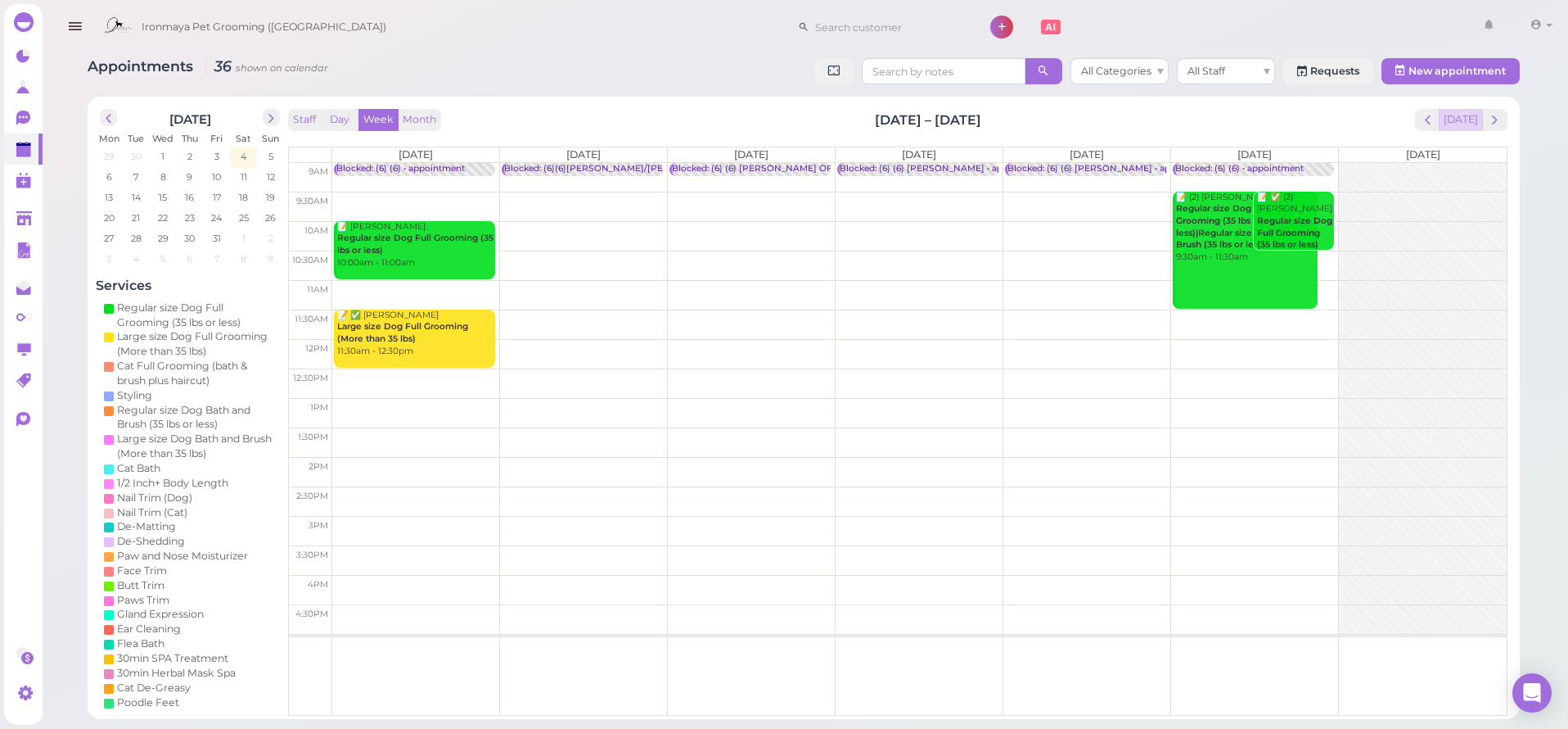
click at [1458, 122] on button "[DATE]" at bounding box center [1461, 120] width 44 height 22
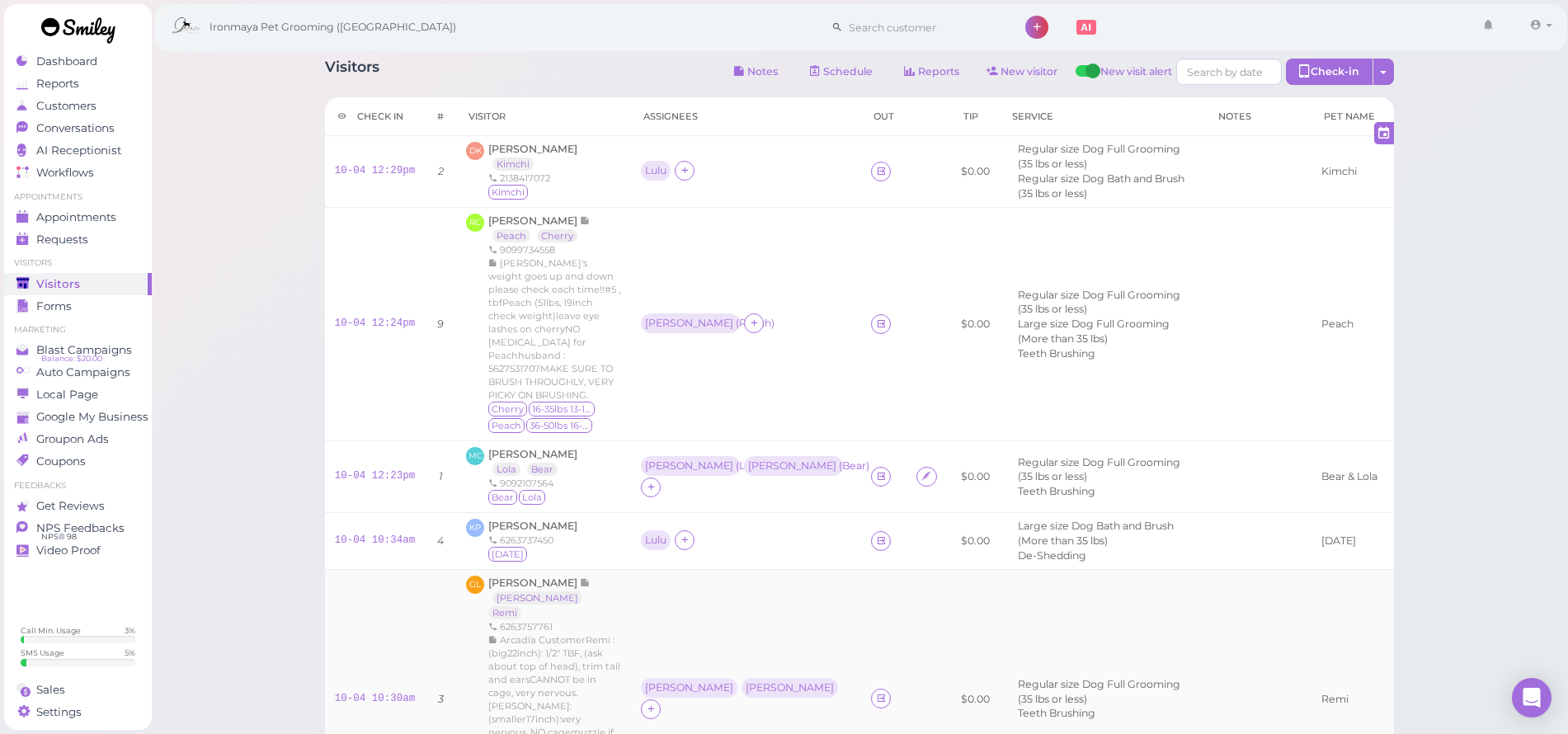
scroll to position [538, 0]
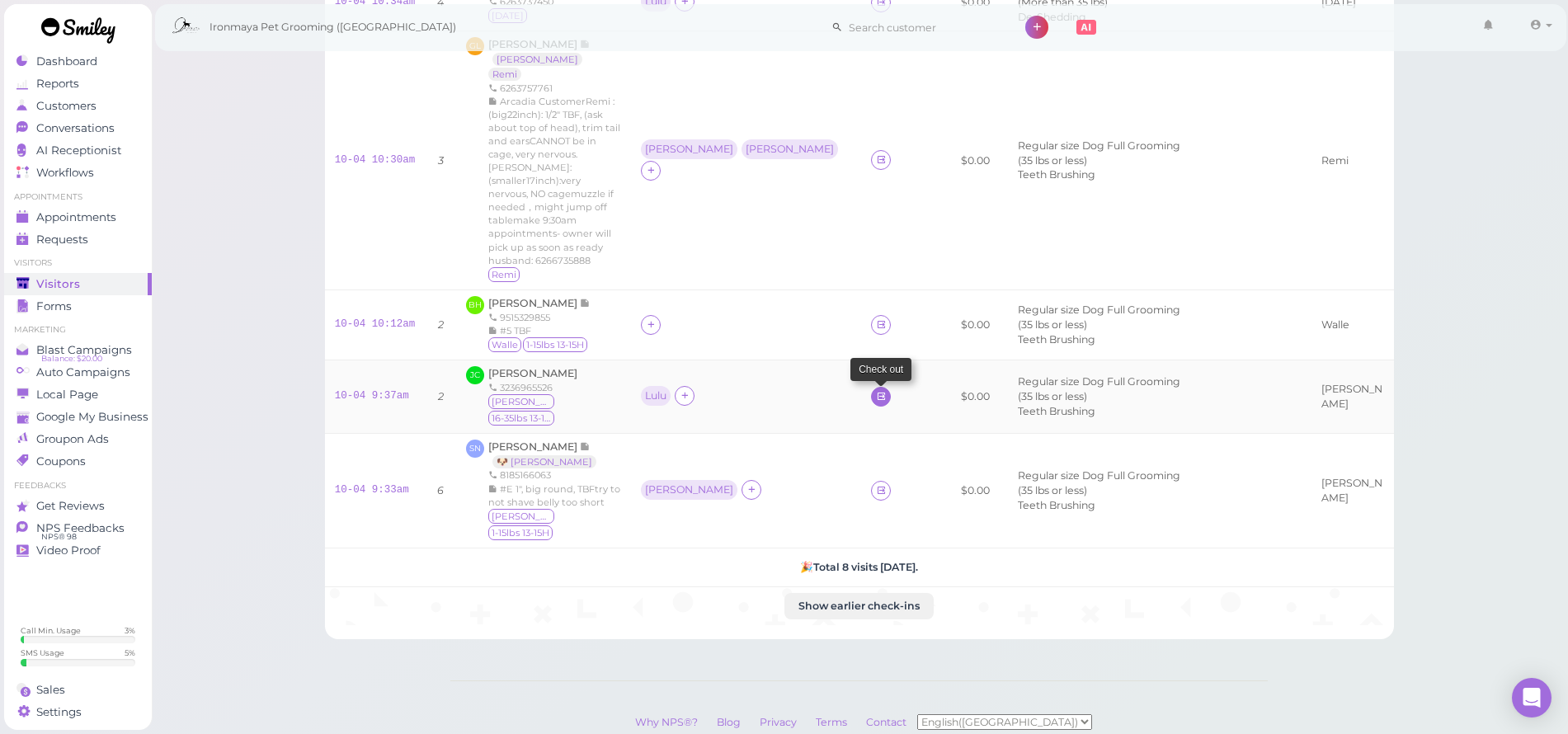
click at [876, 390] on icon at bounding box center [881, 395] width 11 height 12
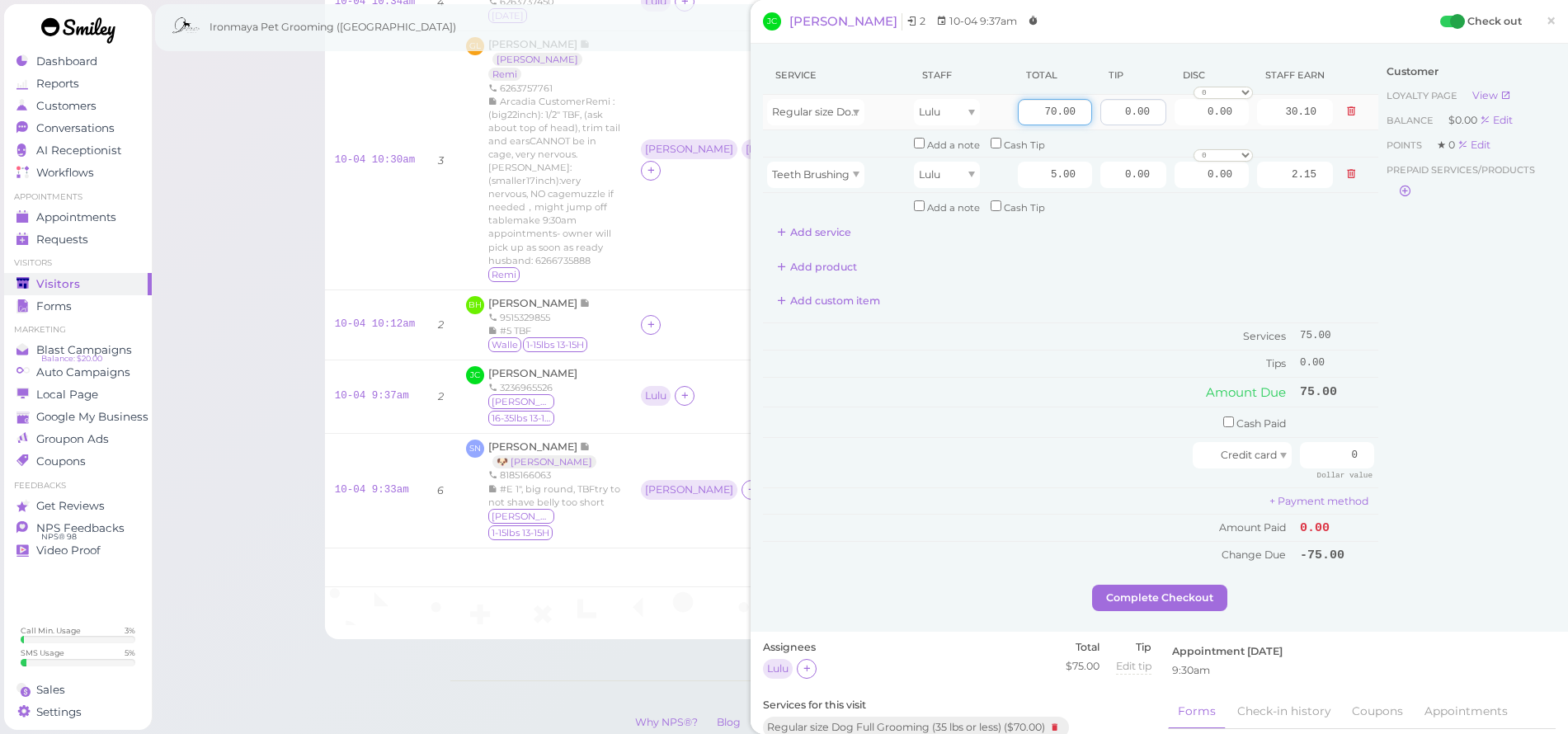
drag, startPoint x: 1024, startPoint y: 116, endPoint x: 1103, endPoint y: 123, distance: 79.3
click at [1103, 123] on tr "Regular size Dog Full Grooming (35 lbs or less) Lulu 70.00 0.00 0.00 0 10% off …" at bounding box center [1071, 112] width 615 height 36
type input "75"
type input "32.25"
click at [915, 204] on input "checkbox" at bounding box center [919, 206] width 11 height 11
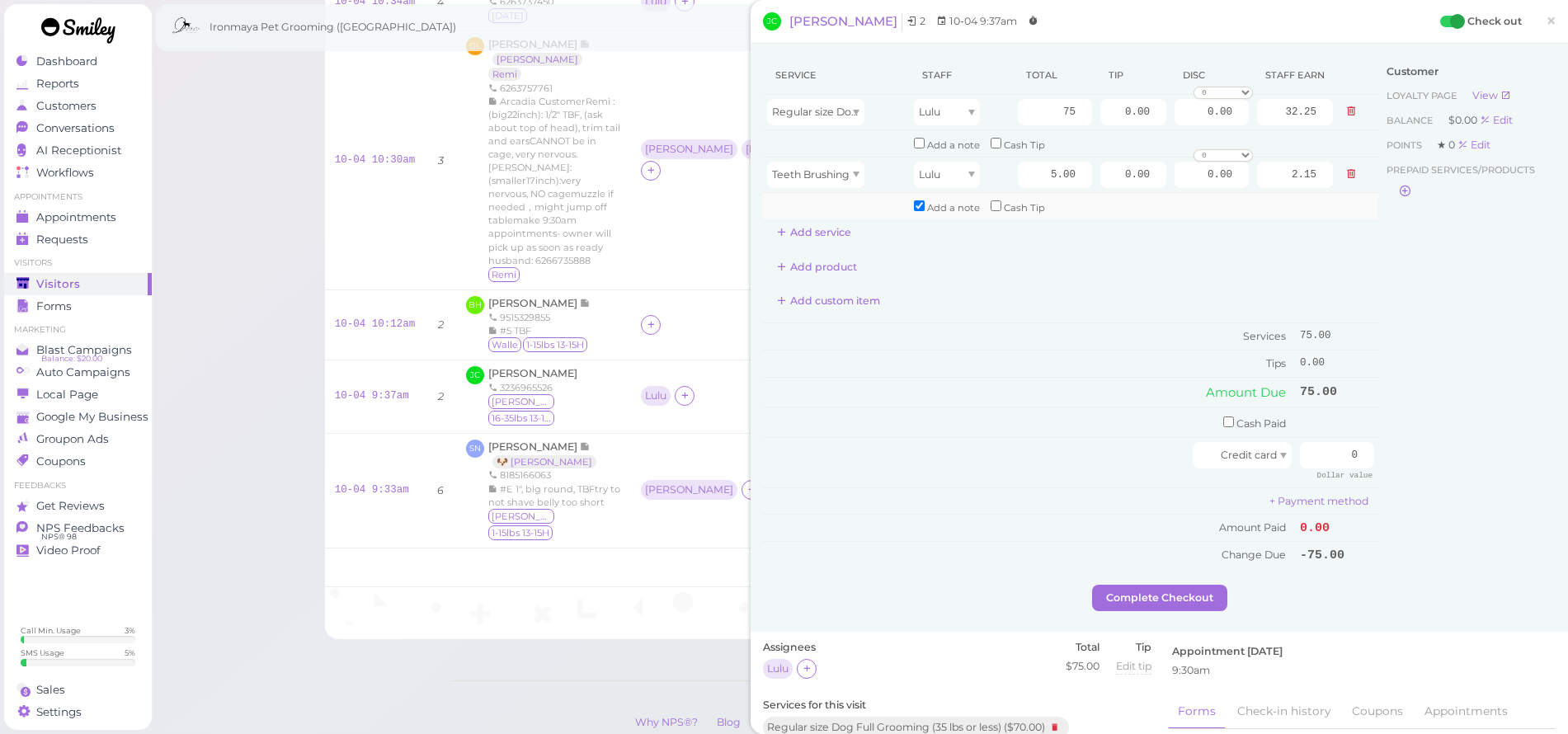
checkbox input "true"
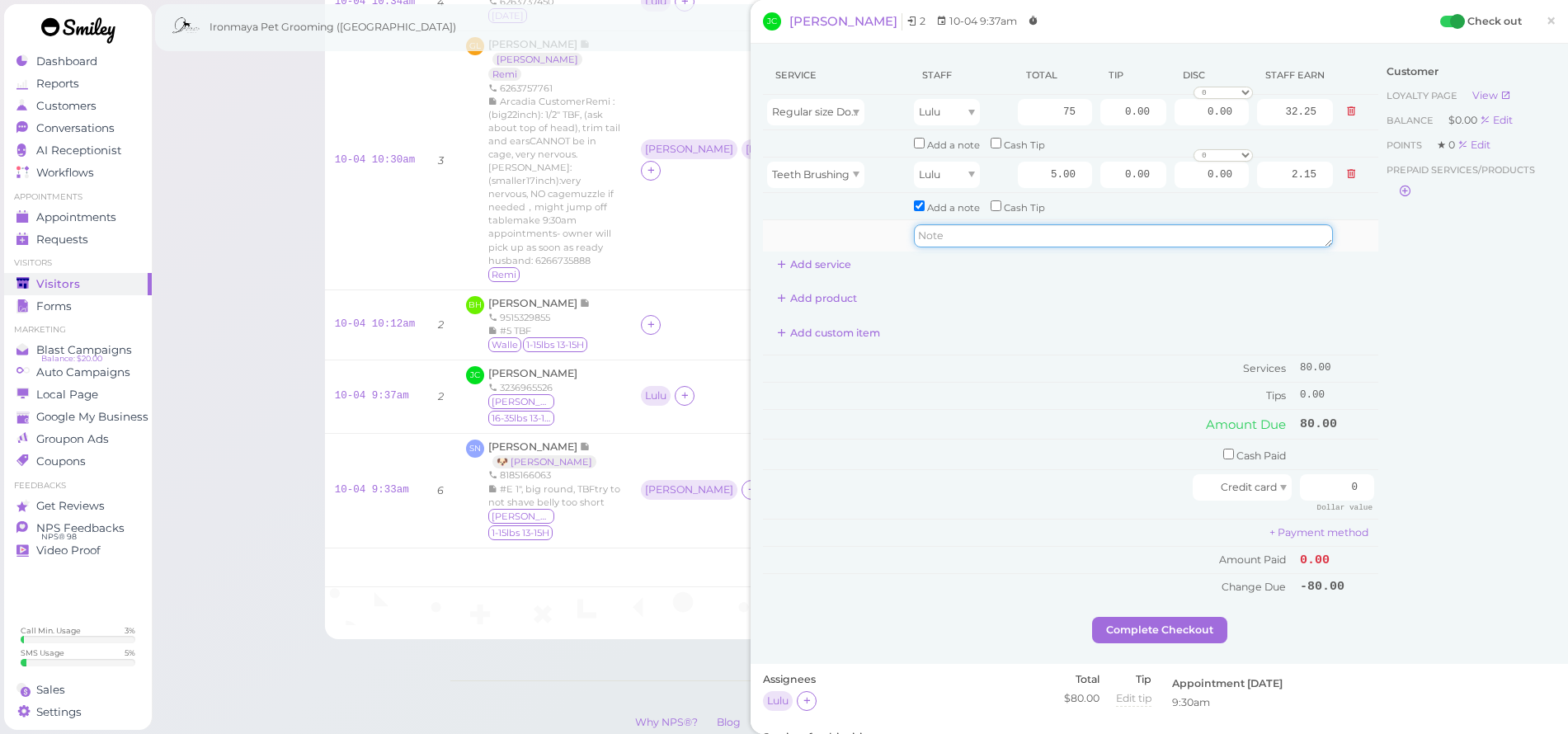
click at [929, 225] on textarea at bounding box center [1123, 236] width 419 height 23
type textarea "coupon"
click at [961, 264] on div "Service Staff Total Tip Disc Staff earn Regular size Dog Full Grooming (35 lbs …" at bounding box center [1071, 167] width 615 height 221
drag, startPoint x: 1324, startPoint y: 475, endPoint x: 1362, endPoint y: 476, distance: 38.0
click at [1361, 479] on td "0 Dollar value" at bounding box center [1338, 495] width 83 height 50
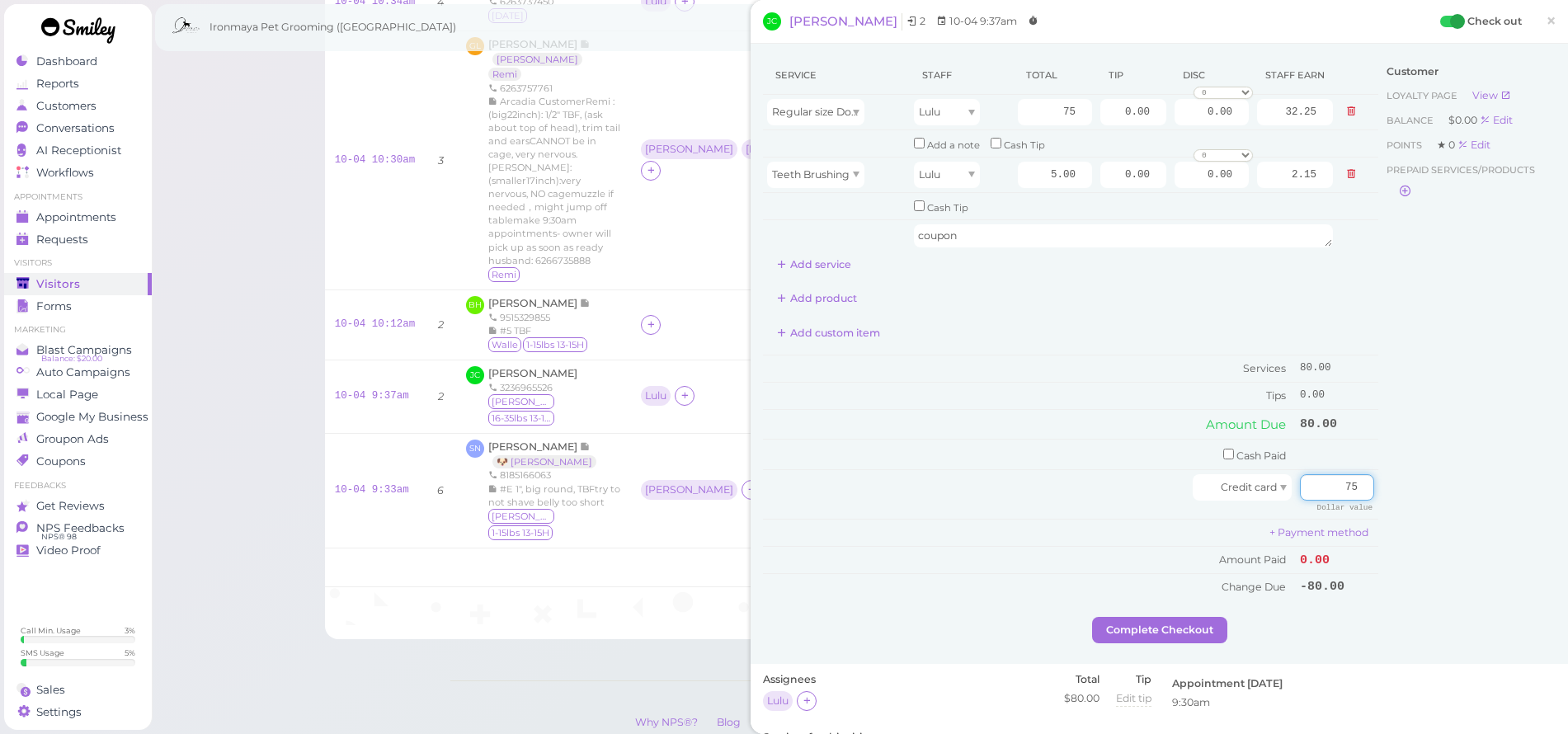
type input "75"
click at [1388, 425] on div "Customer Loyalty page View Balance $0.00 Edit Points ★ 0 Edit Prepaid services/…" at bounding box center [1467, 336] width 178 height 561
drag, startPoint x: 1186, startPoint y: 170, endPoint x: 1247, endPoint y: 175, distance: 61.2
click at [1247, 175] on tr "Teeth Brushing Lulu 5.00 0.00 0.00 0 10% off 15% off 20% off 25% off 30% off 50…" at bounding box center [1071, 174] width 615 height 36
type input "5.00"
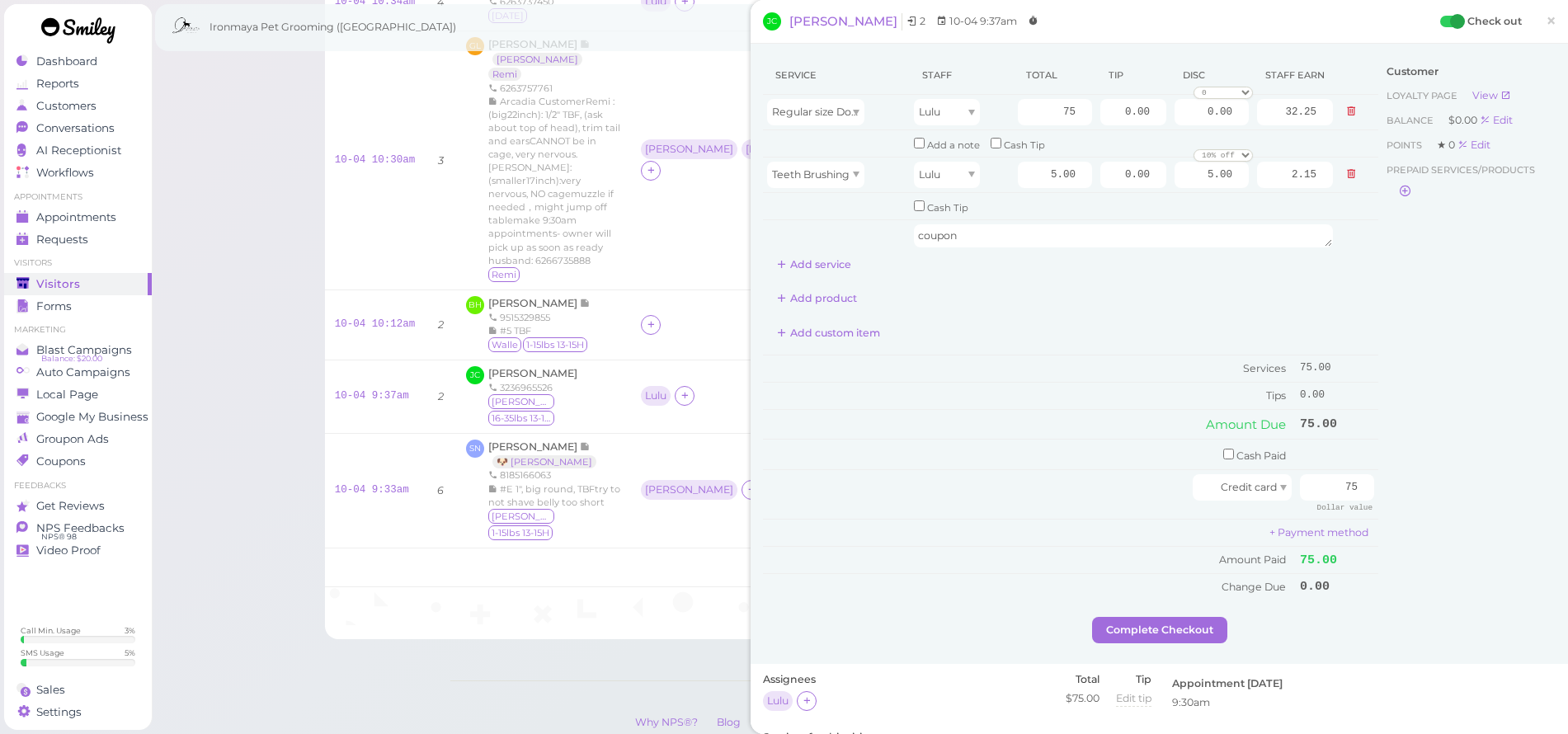
click at [1345, 286] on div "Add product" at bounding box center [1071, 299] width 615 height 26
click at [1205, 617] on button "Complete Checkout" at bounding box center [1160, 630] width 135 height 26
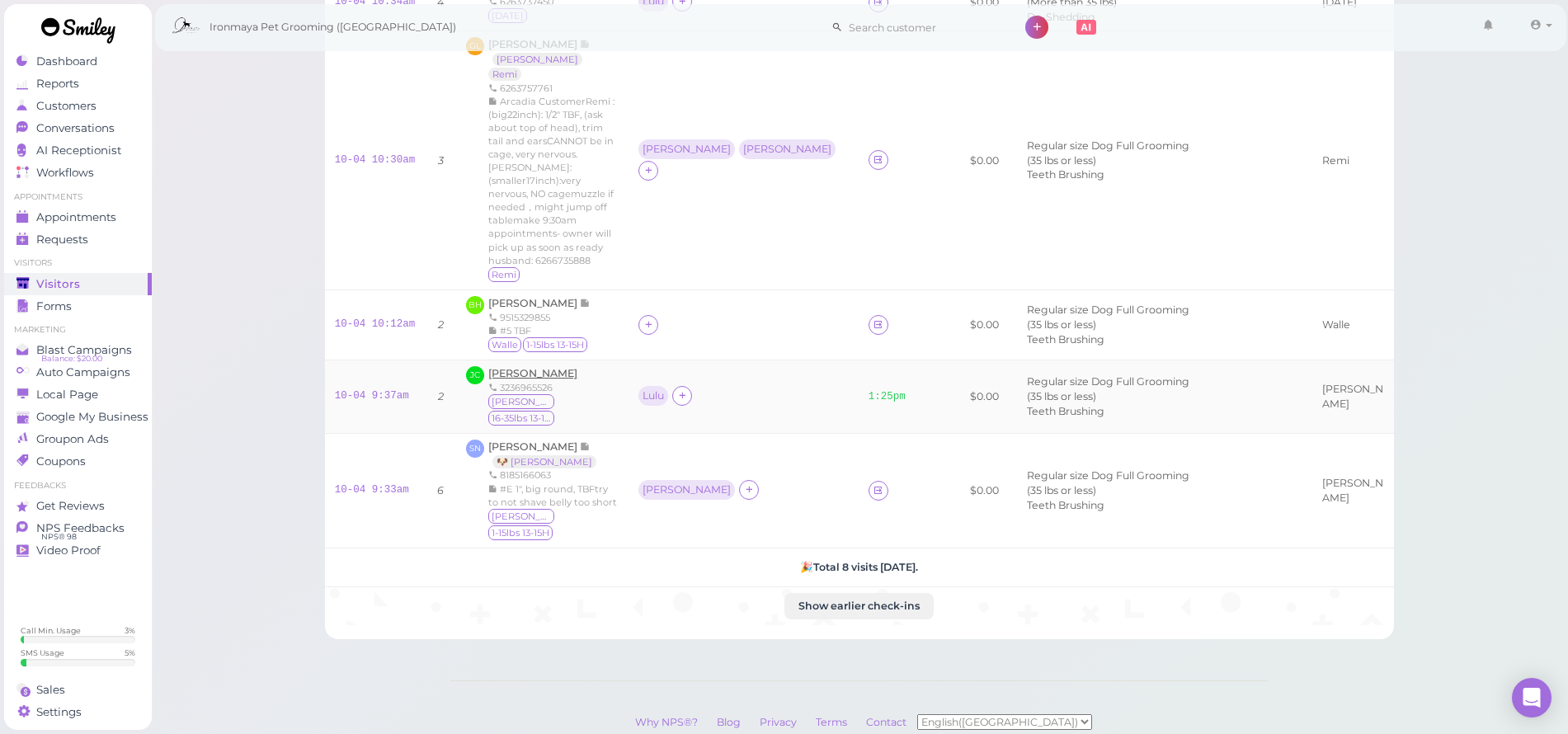
click at [541, 367] on span "[PERSON_NAME]" at bounding box center [533, 372] width 89 height 12
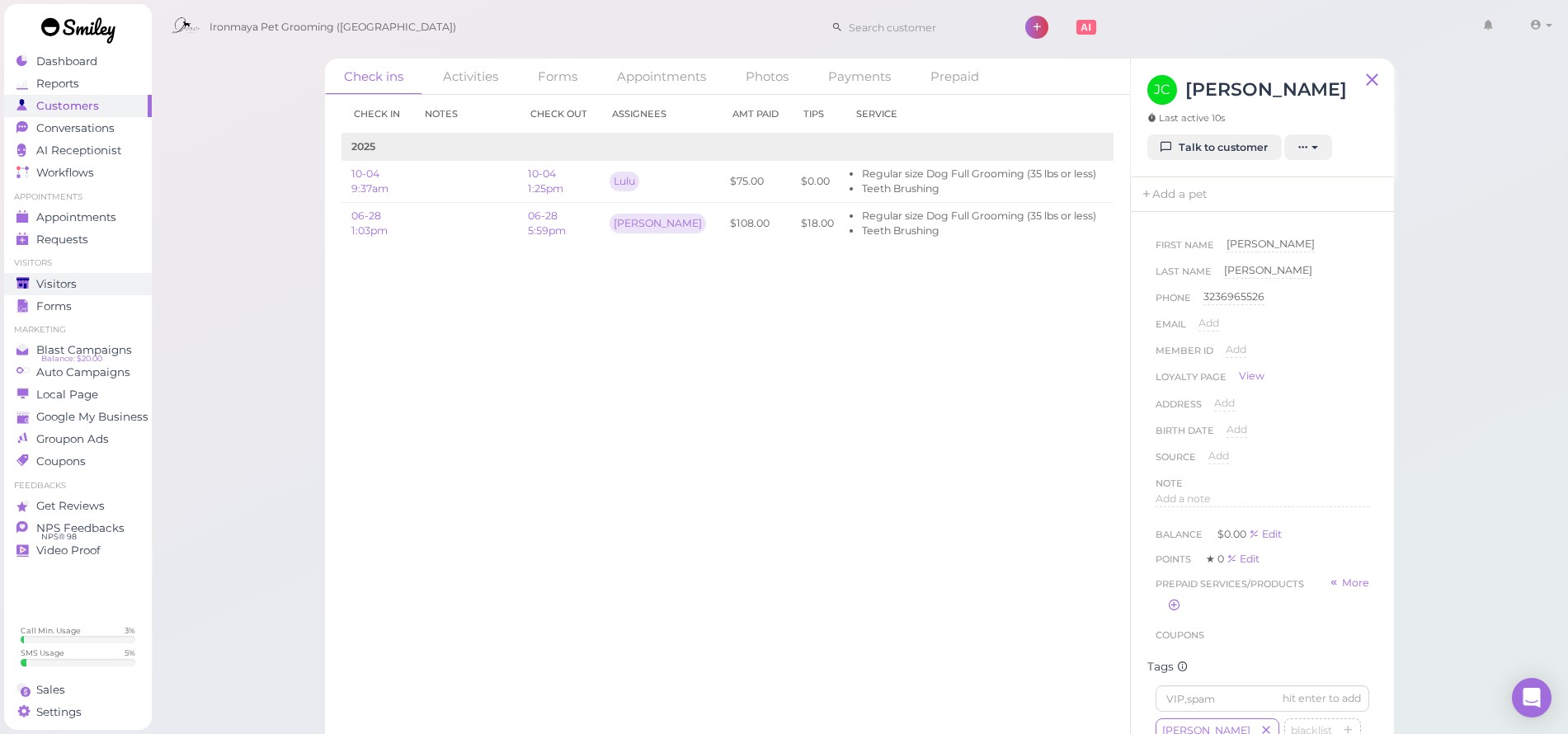
click at [88, 282] on div "Visitors" at bounding box center [76, 284] width 119 height 14
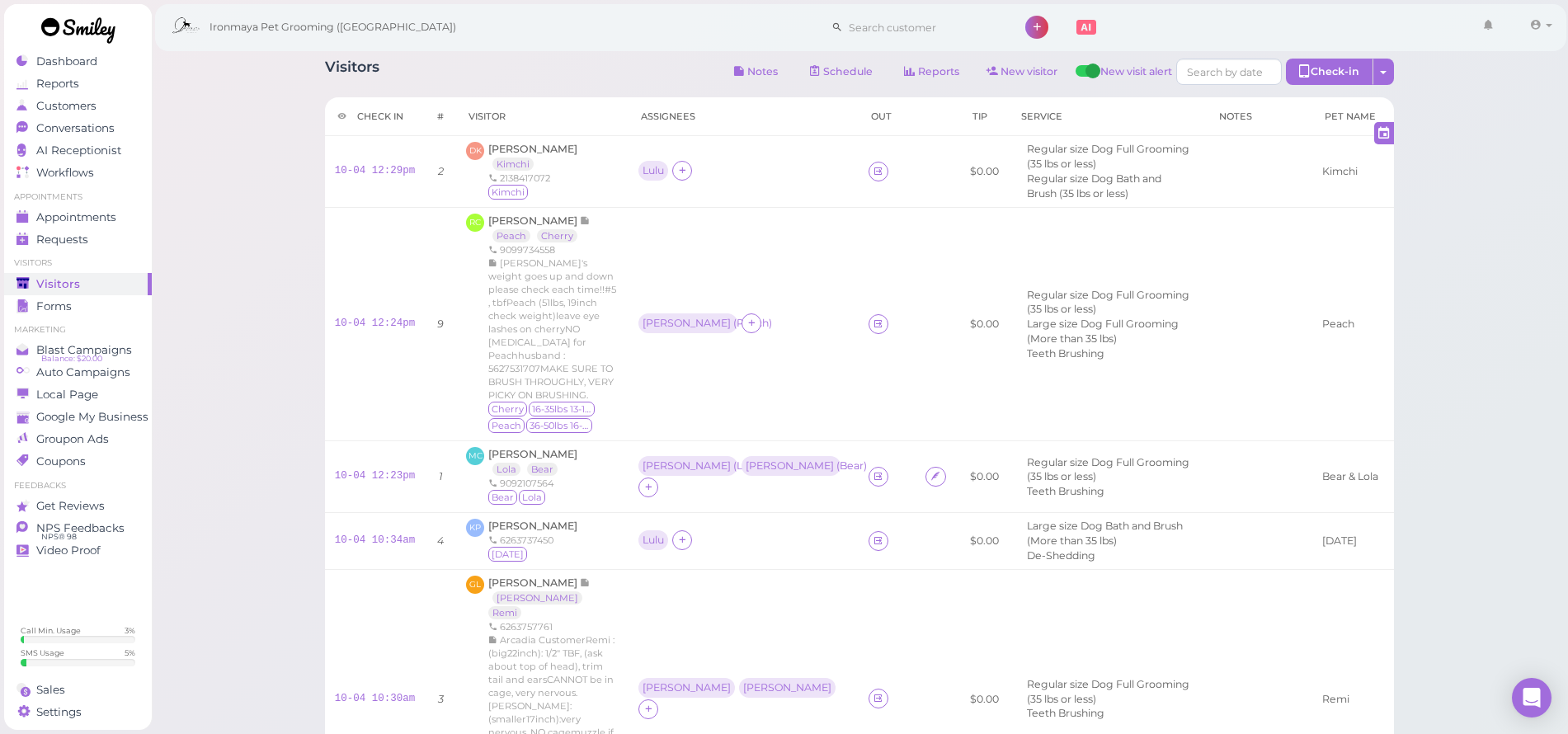
scroll to position [538, 0]
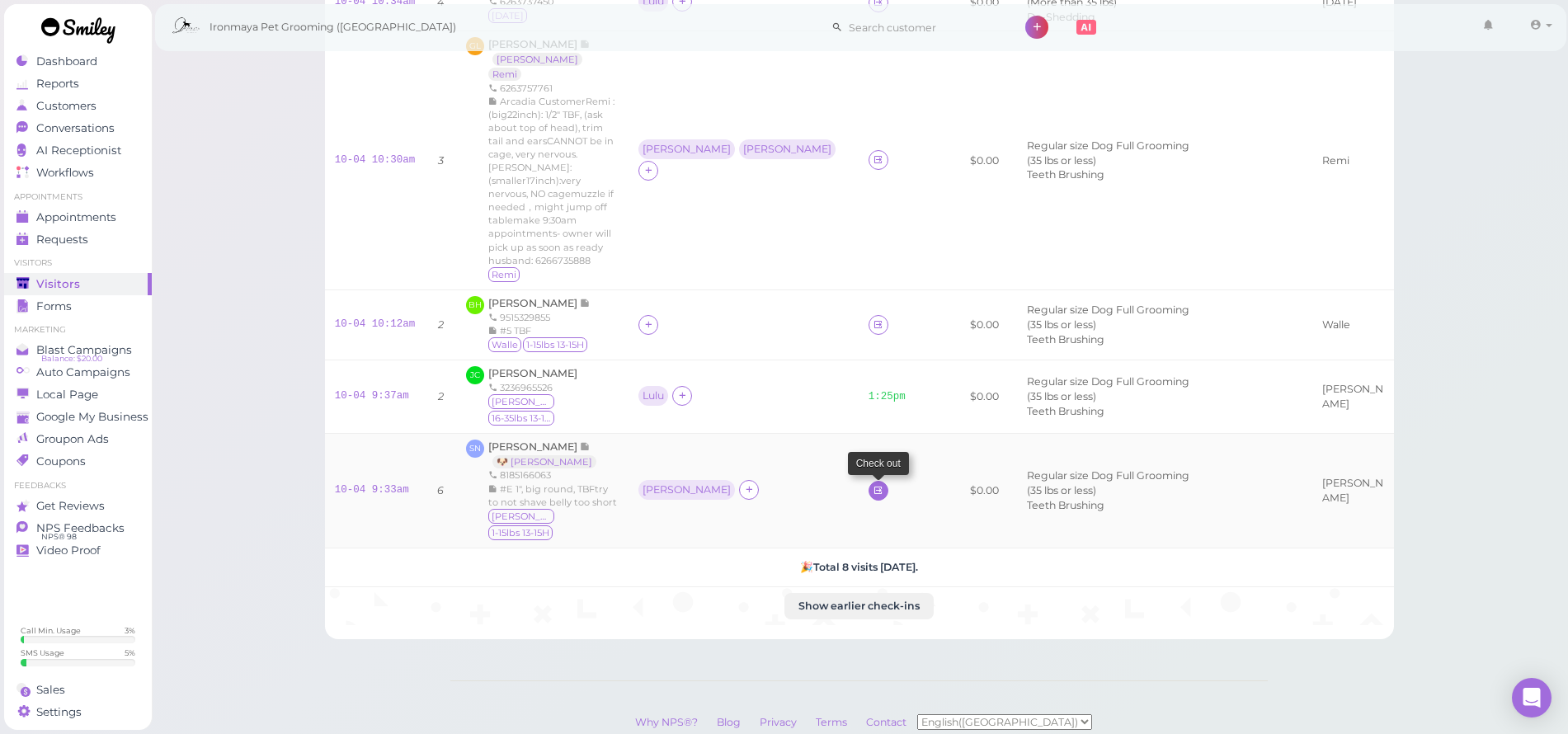
click at [873, 484] on icon at bounding box center [878, 490] width 11 height 12
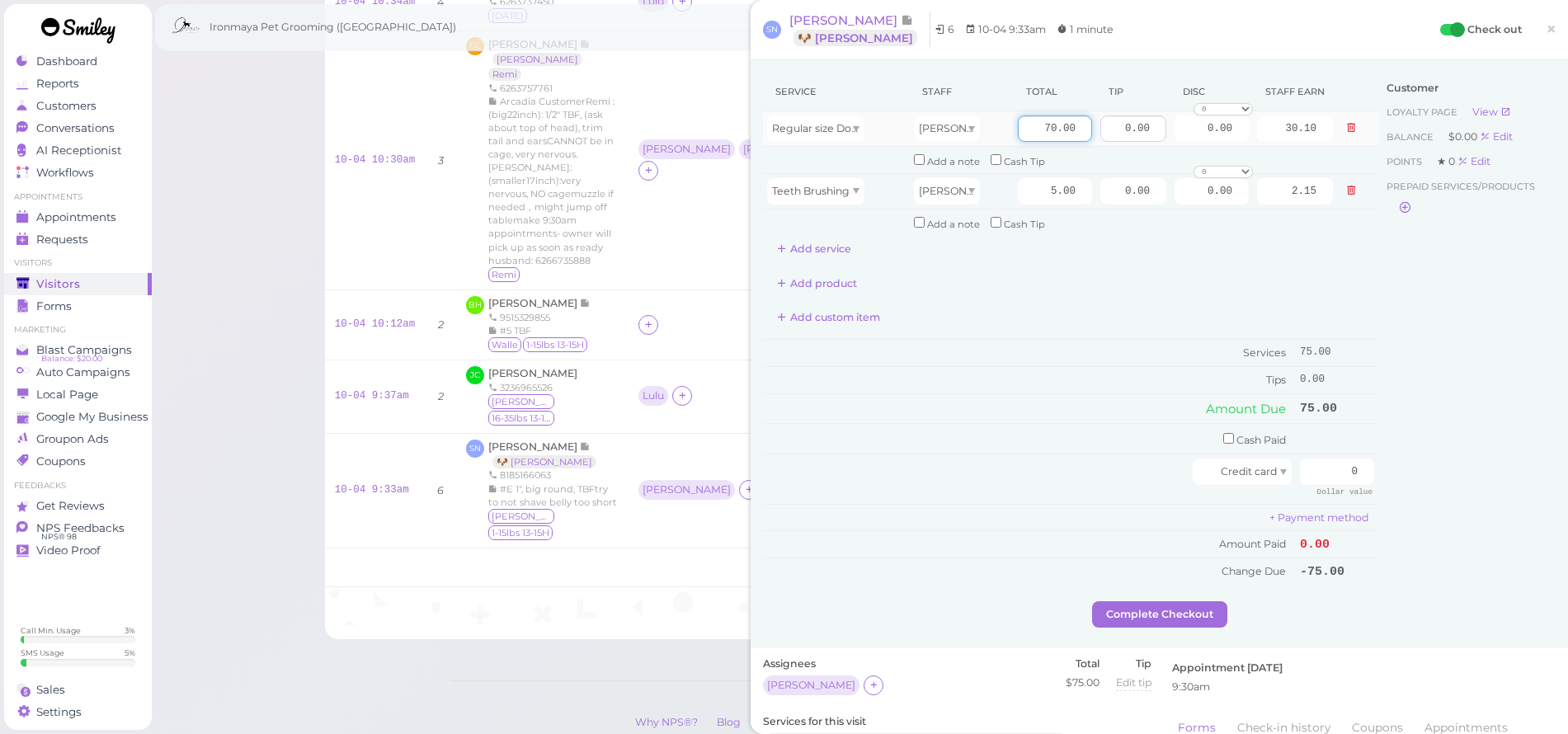
drag, startPoint x: 1035, startPoint y: 125, endPoint x: 1117, endPoint y: 137, distance: 82.9
click at [1117, 137] on tr "Regular size Dog Full Grooming (35 lbs or less) Ida 70.00 0.00 0.00 0 10% off 1…" at bounding box center [1071, 129] width 615 height 36
type input "85"
type input "36.55"
click at [1094, 245] on div "Service Staff Total Tip Disc Staff earn Regular size Dog Full Grooming (35 lbs …" at bounding box center [1071, 168] width 615 height 190
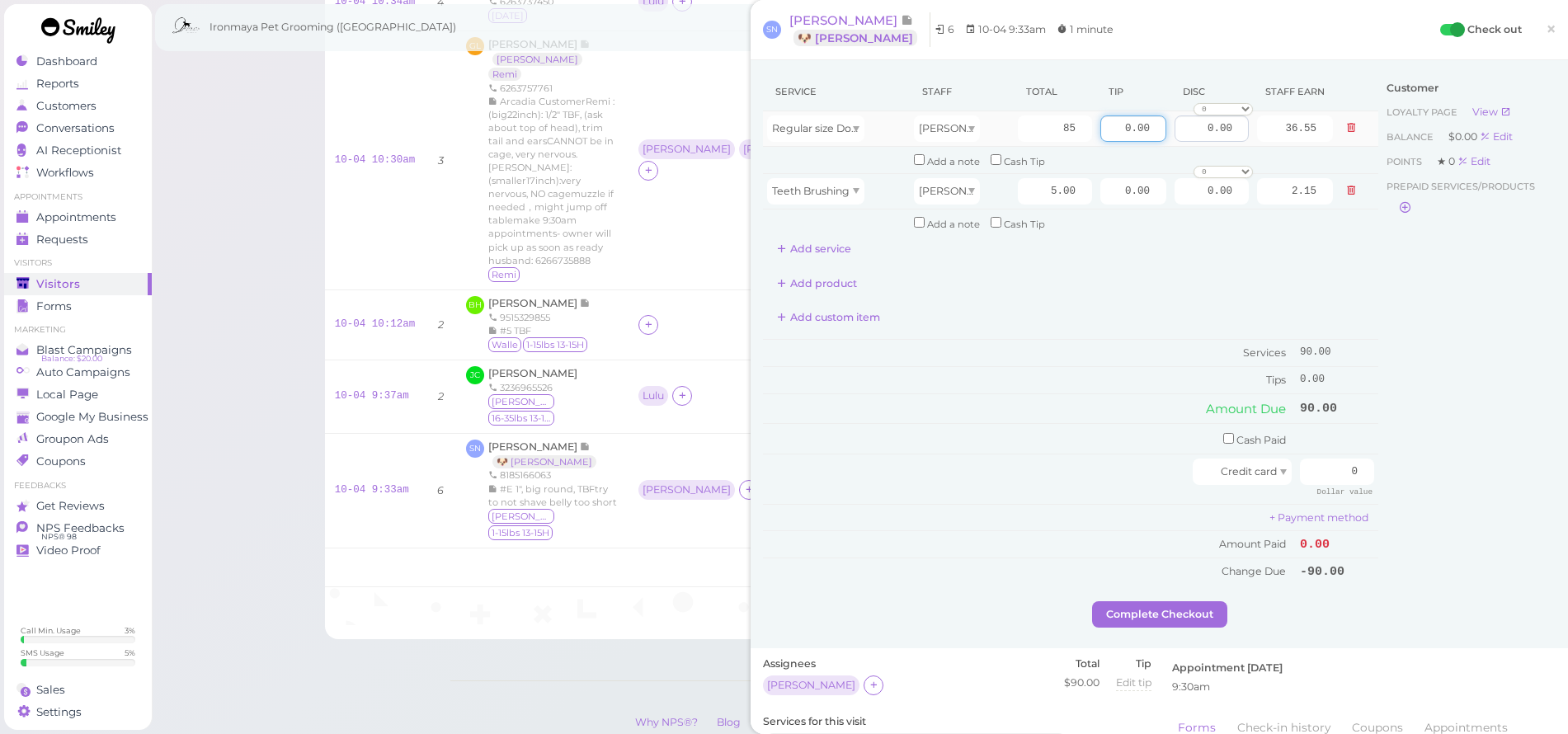
drag, startPoint x: 1189, startPoint y: 133, endPoint x: 1199, endPoint y: 135, distance: 10.2
click at [1199, 135] on tr "Regular size Dog Full Grooming (35 lbs or less) Ida 85 0.00 0.00 0 10% off 15% …" at bounding box center [1071, 129] width 615 height 36
type input "9"
click at [1190, 251] on div "Service Staff Total Tip Disc Staff earn Regular size Dog Full Grooming (35 lbs …" at bounding box center [1071, 168] width 615 height 190
drag, startPoint x: 1331, startPoint y: 465, endPoint x: 1309, endPoint y: 470, distance: 22.6
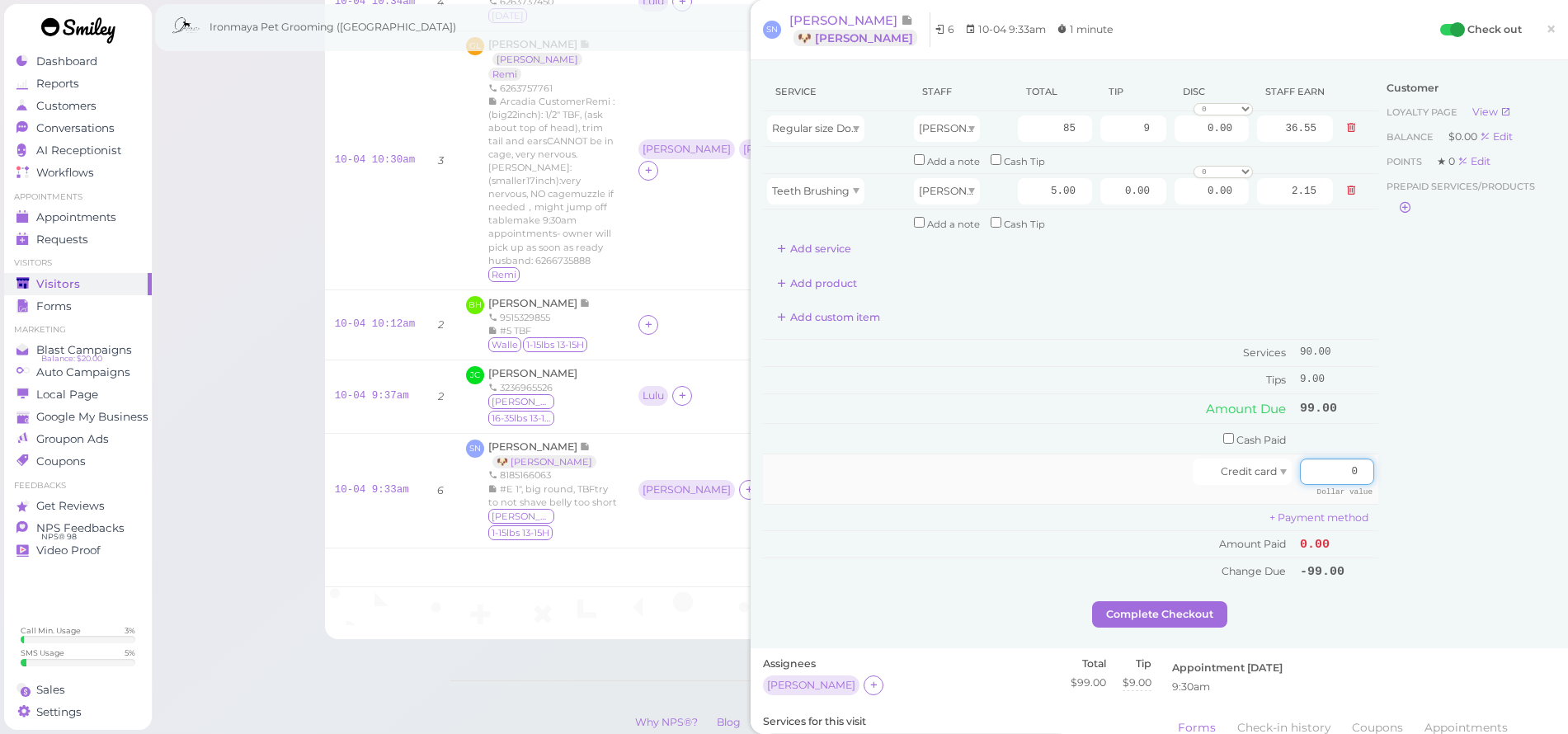
click at [1309, 470] on input "0" at bounding box center [1338, 471] width 74 height 26
click at [1381, 471] on div "Customer Loyalty page View Balance $0.00 Edit Points ★ 0 Edit Prepaid services/…" at bounding box center [1467, 337] width 178 height 528
drag, startPoint x: 1328, startPoint y: 457, endPoint x: 1389, endPoint y: 464, distance: 61.4
click at [1389, 464] on div "Service Staff Total Tip Disc Staff earn Regular size Dog Full Grooming (35 lbs …" at bounding box center [1160, 337] width 793 height 528
type input "99"
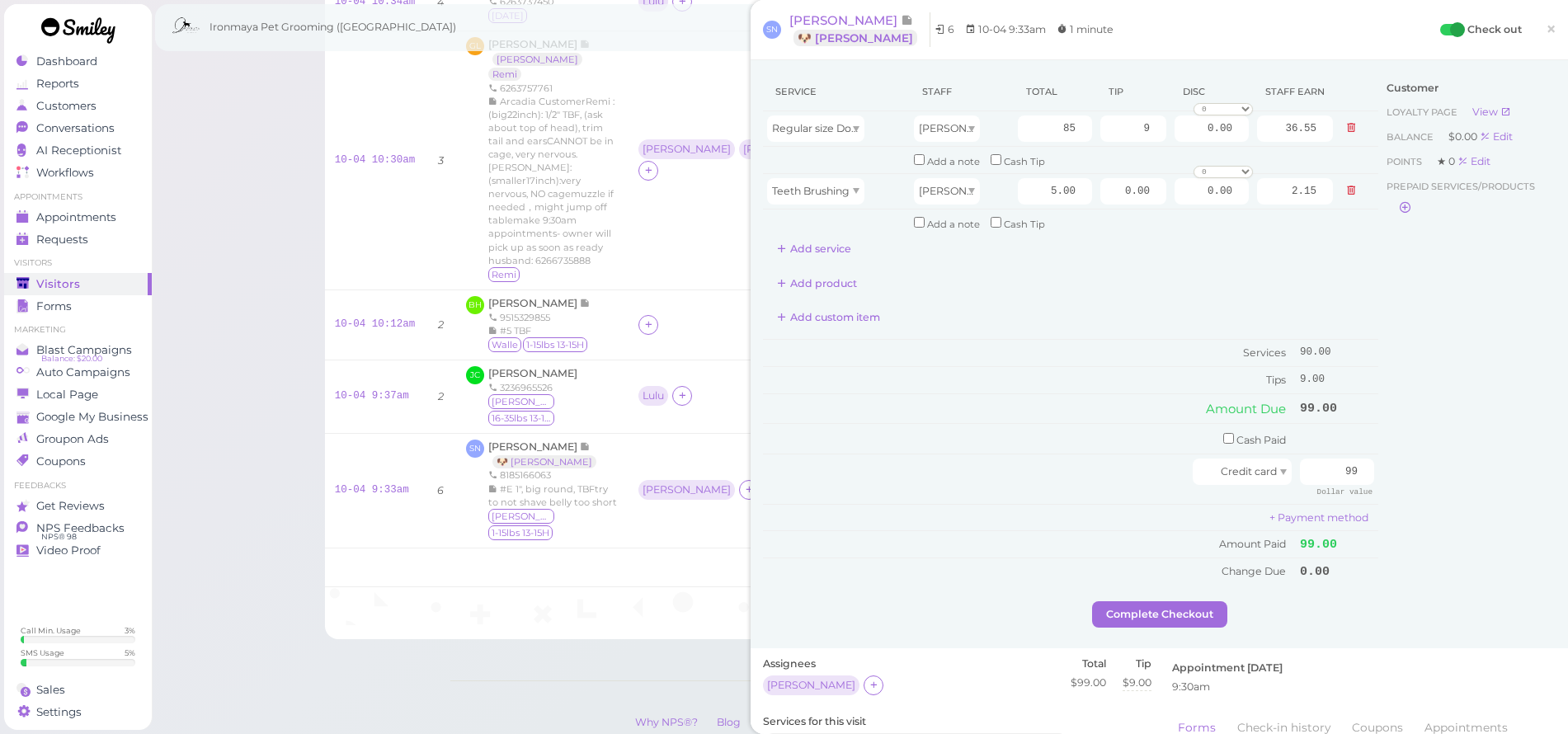
click at [1411, 464] on div "Customer Loyalty page View Balance $0.00 Edit Points ★ 0 Edit Prepaid services/…" at bounding box center [1467, 337] width 178 height 528
click at [1215, 601] on button "Complete Checkout" at bounding box center [1160, 614] width 135 height 26
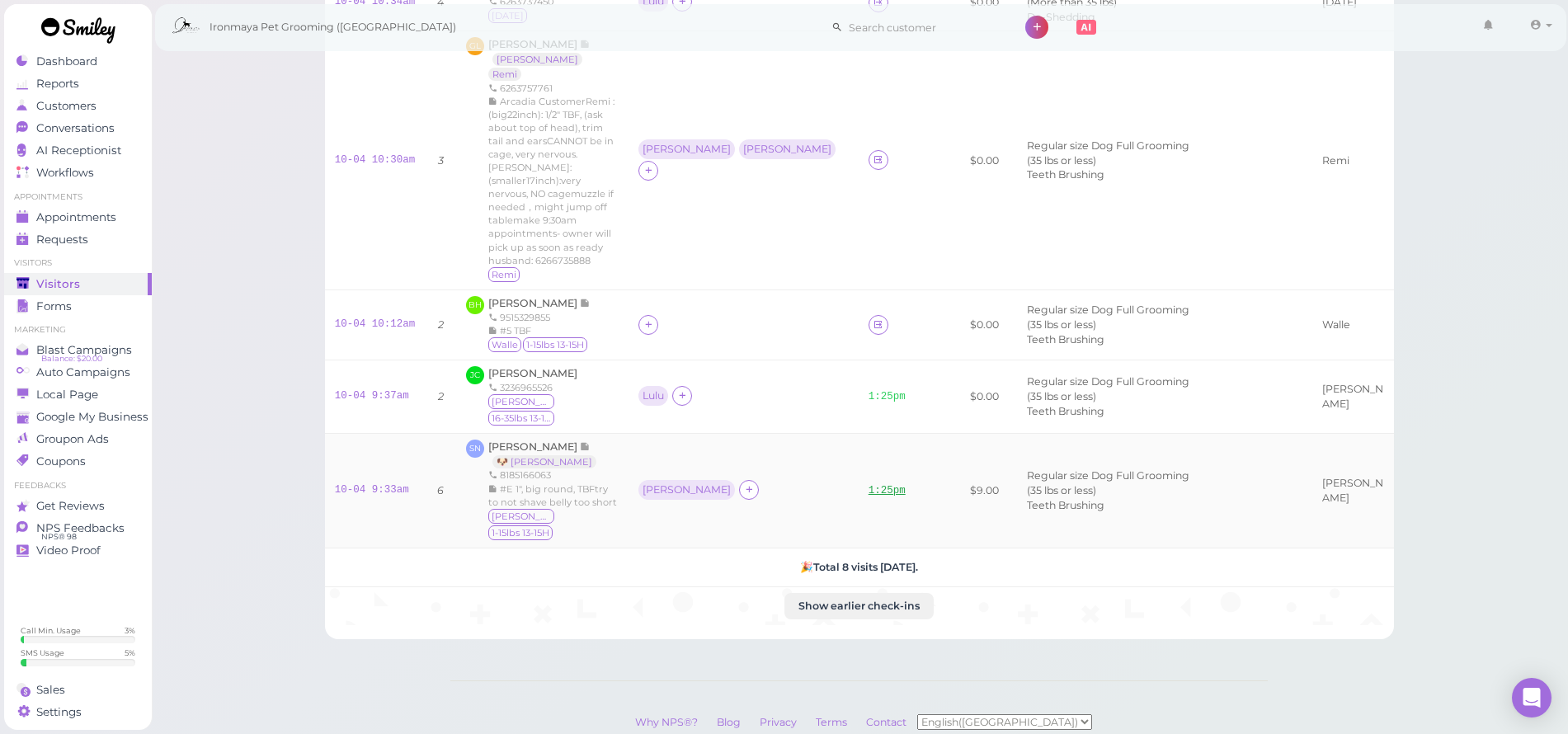
click at [869, 485] on link "1:25pm" at bounding box center [887, 490] width 37 height 12
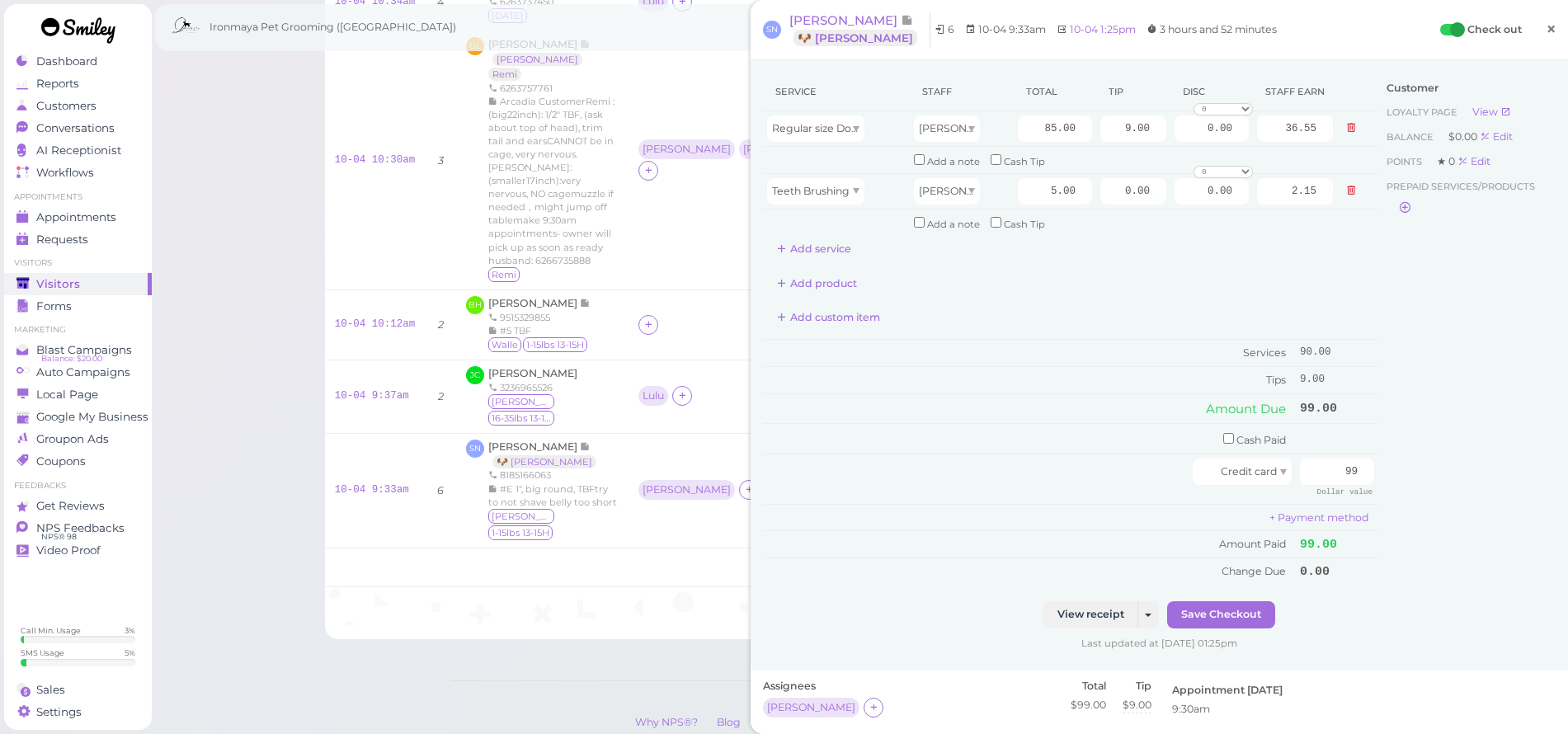
click at [1546, 30] on span "×" at bounding box center [1551, 29] width 11 height 23
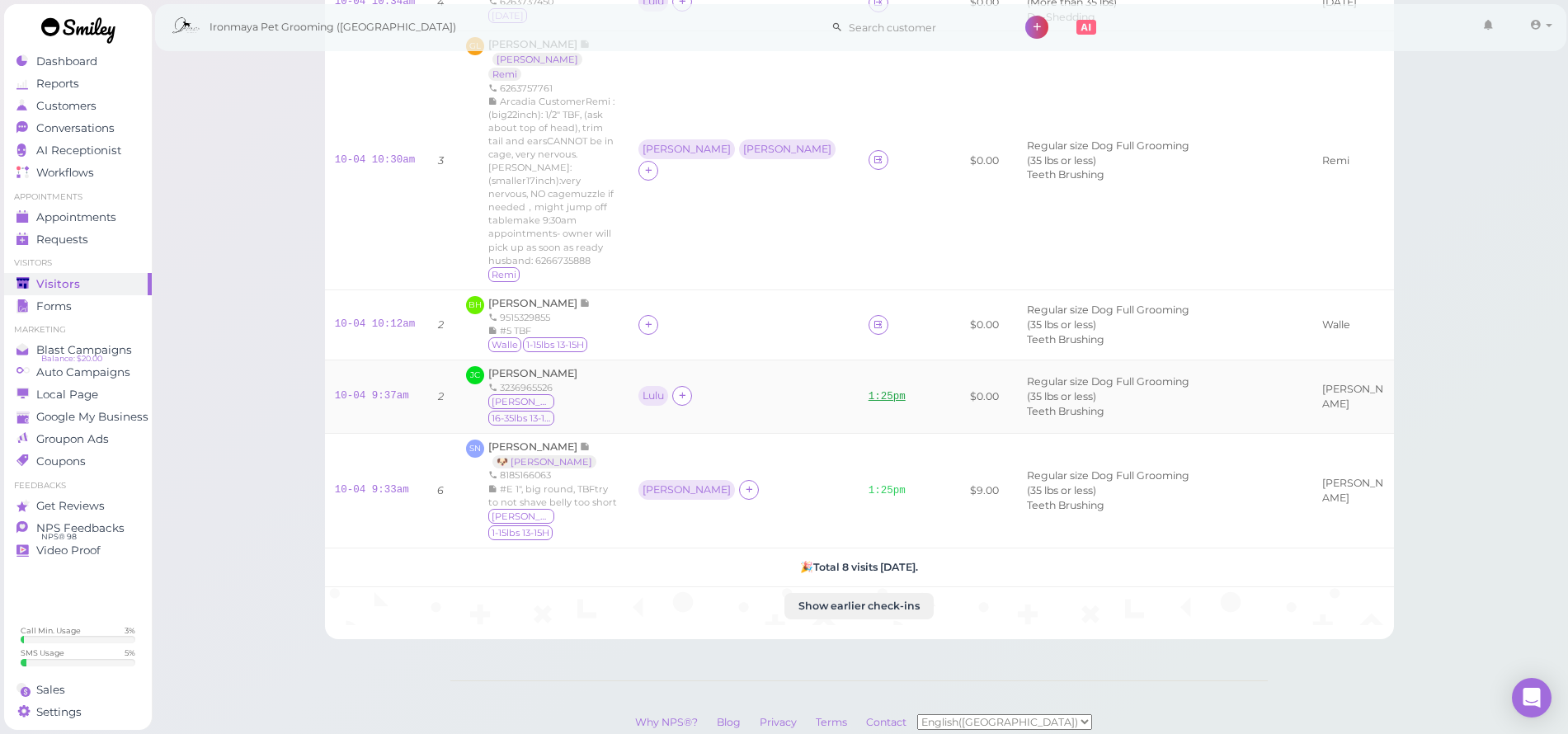
click at [869, 391] on link "1:25pm" at bounding box center [887, 396] width 37 height 12
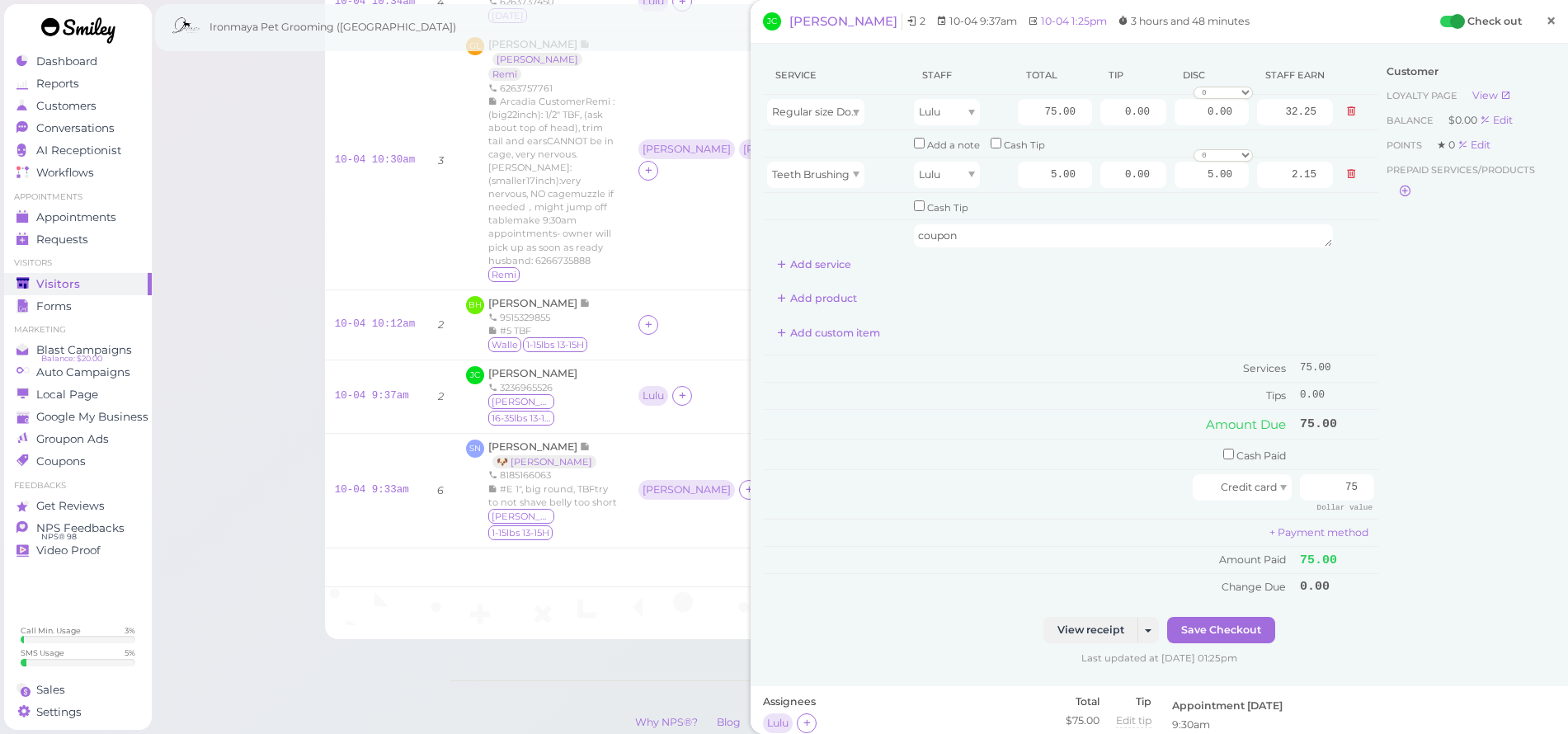
click at [1546, 22] on span "×" at bounding box center [1551, 21] width 11 height 23
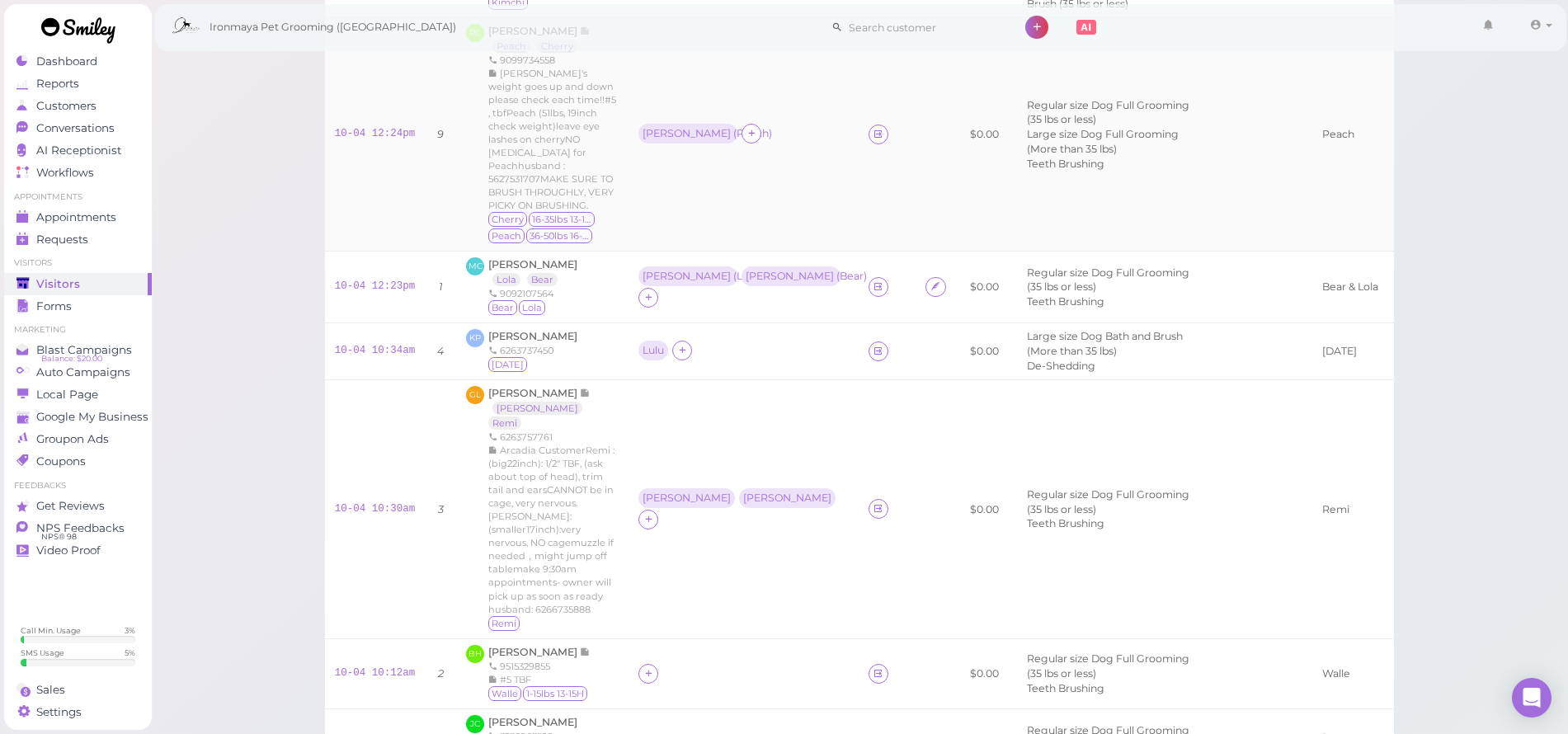
scroll to position [111, 0]
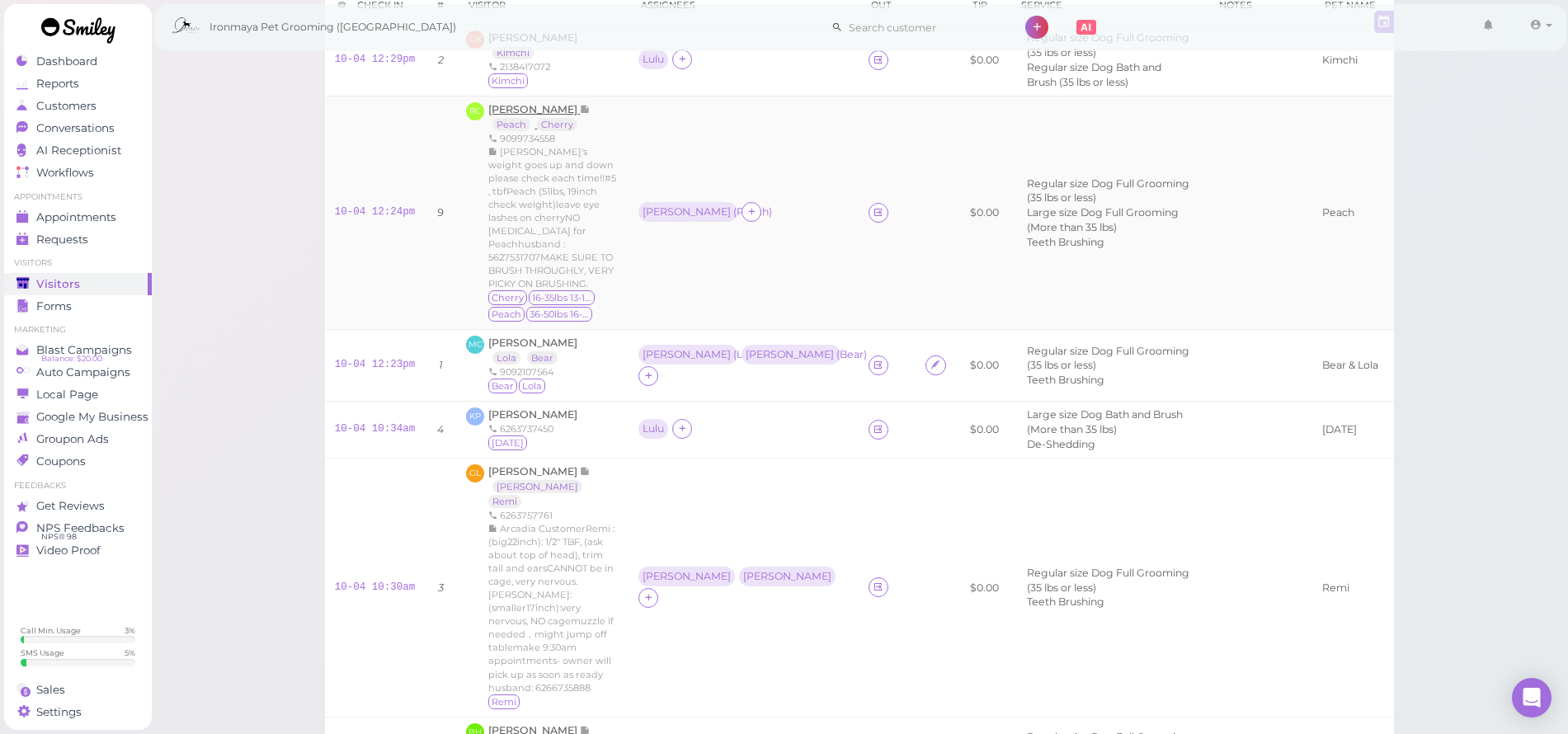
click at [550, 113] on span "[PERSON_NAME]" at bounding box center [534, 109] width 92 height 12
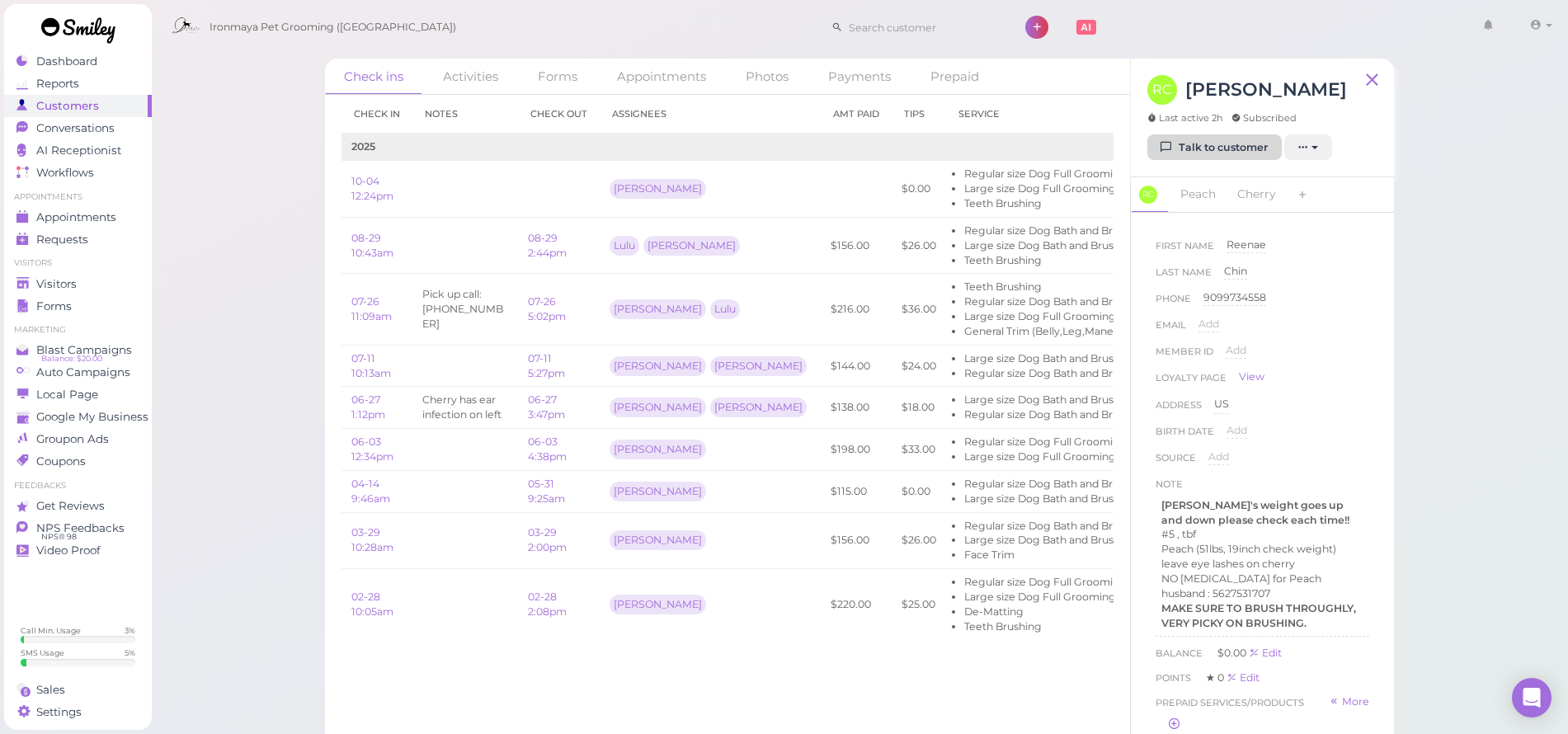
click at [1177, 144] on link "Talk to customer" at bounding box center [1214, 148] width 135 height 26
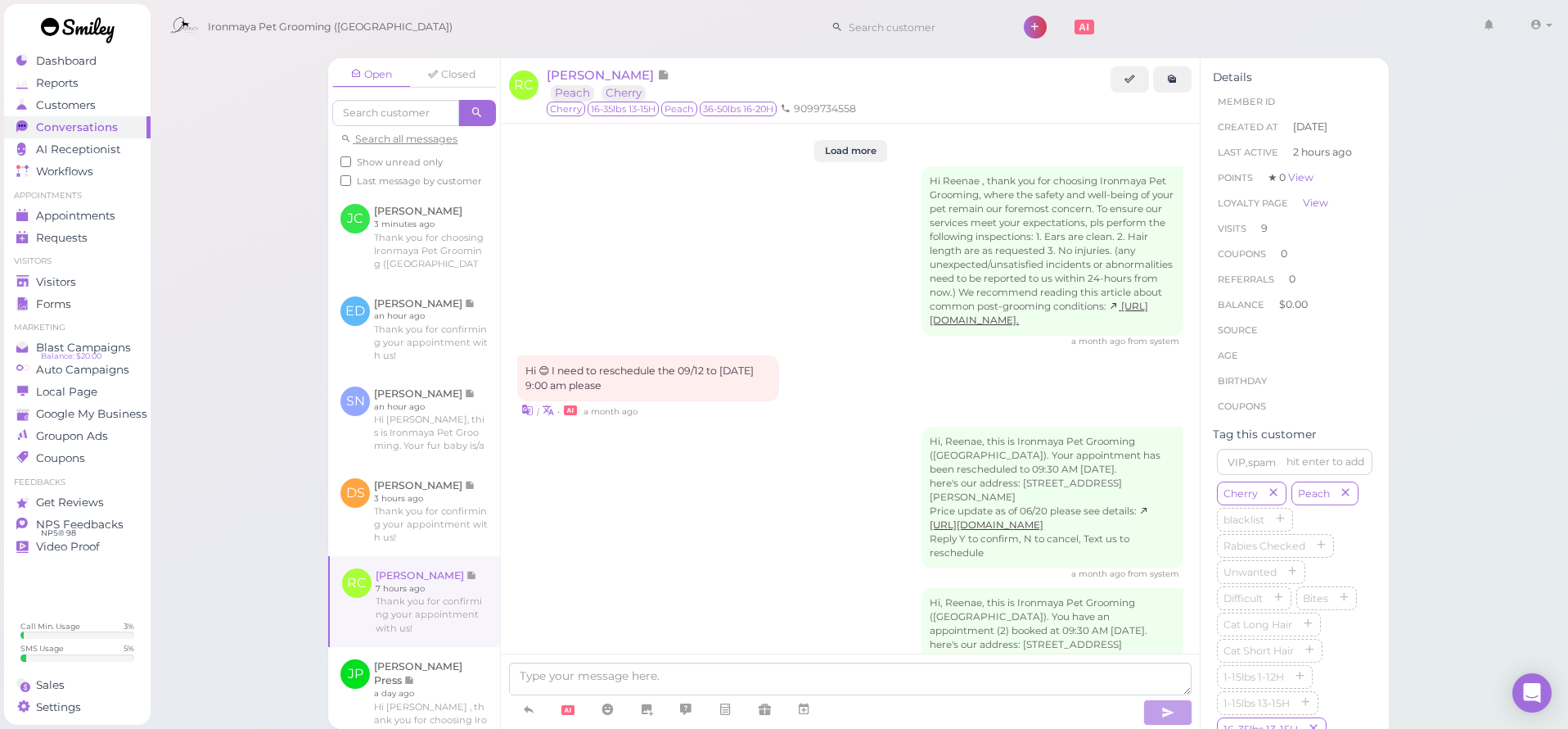
scroll to position [1970, 0]
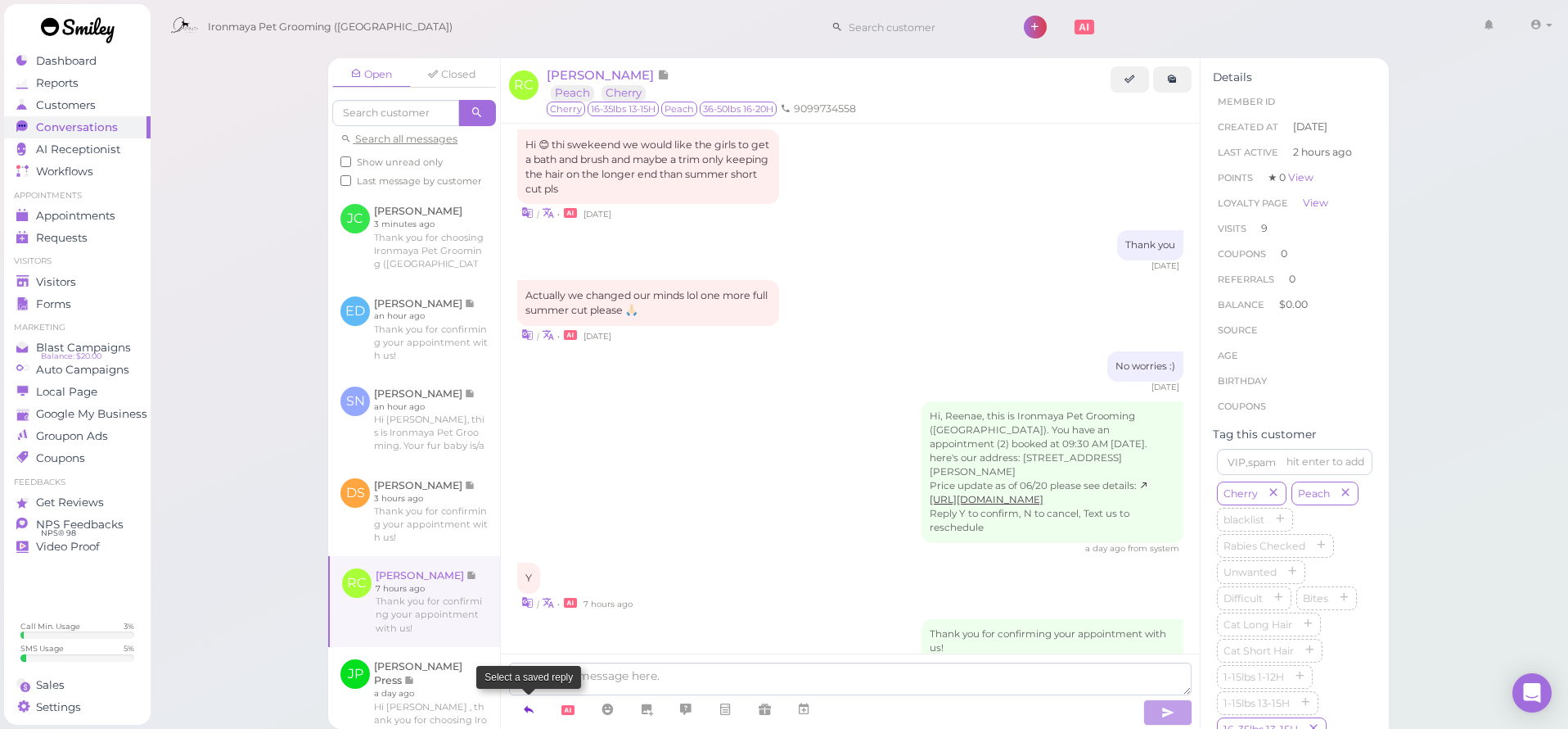
click at [528, 713] on icon at bounding box center [529, 709] width 13 height 16
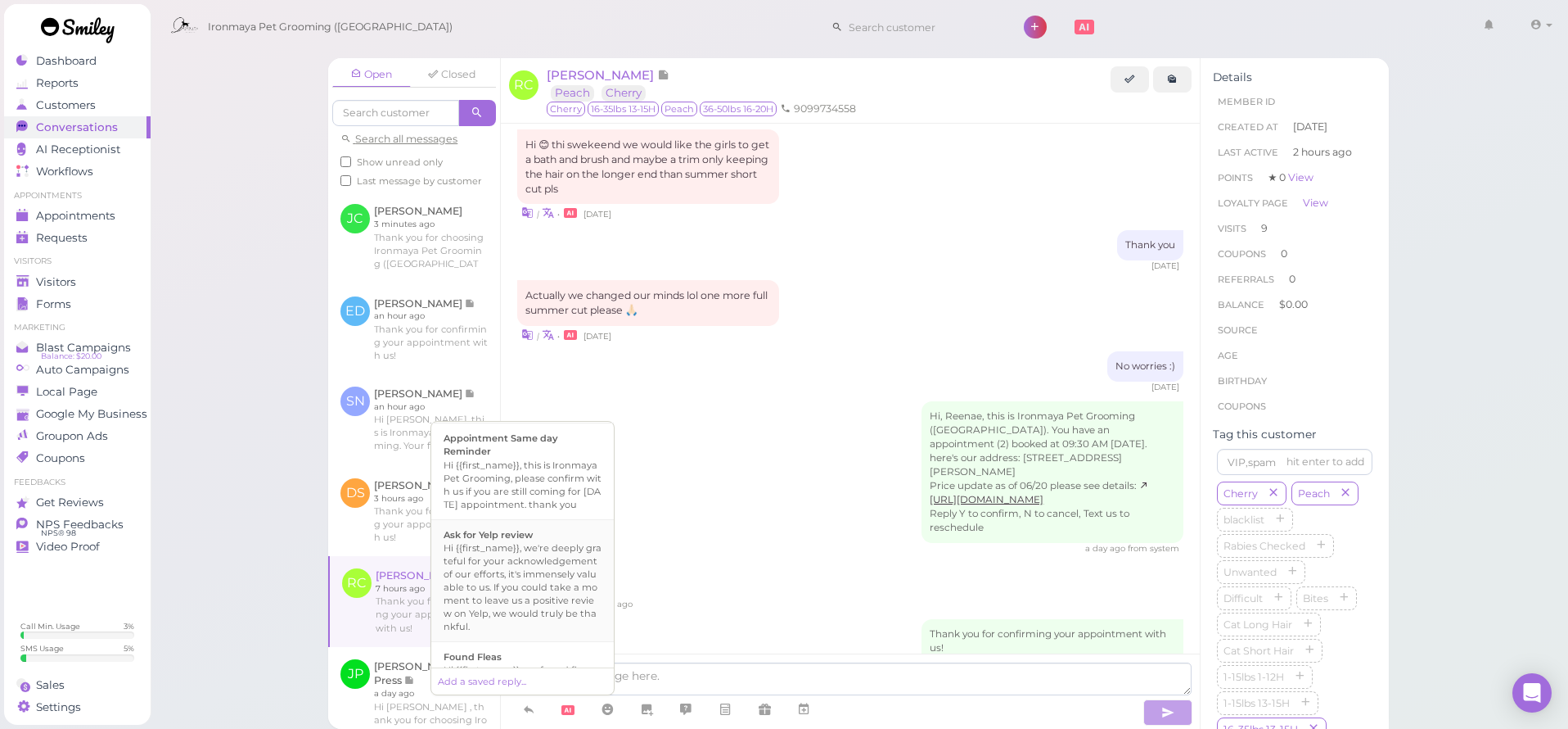
scroll to position [456, 0]
click at [553, 563] on div "Hi {{first_name}}, this is Ironmaya Pet Grooming. Your fur baby is/are ready fo…" at bounding box center [522, 524] width 158 height 79
type textarea "Hi {{first_name}}, this is Ironmaya Pet Grooming. Your fur baby is/are ready fo…"
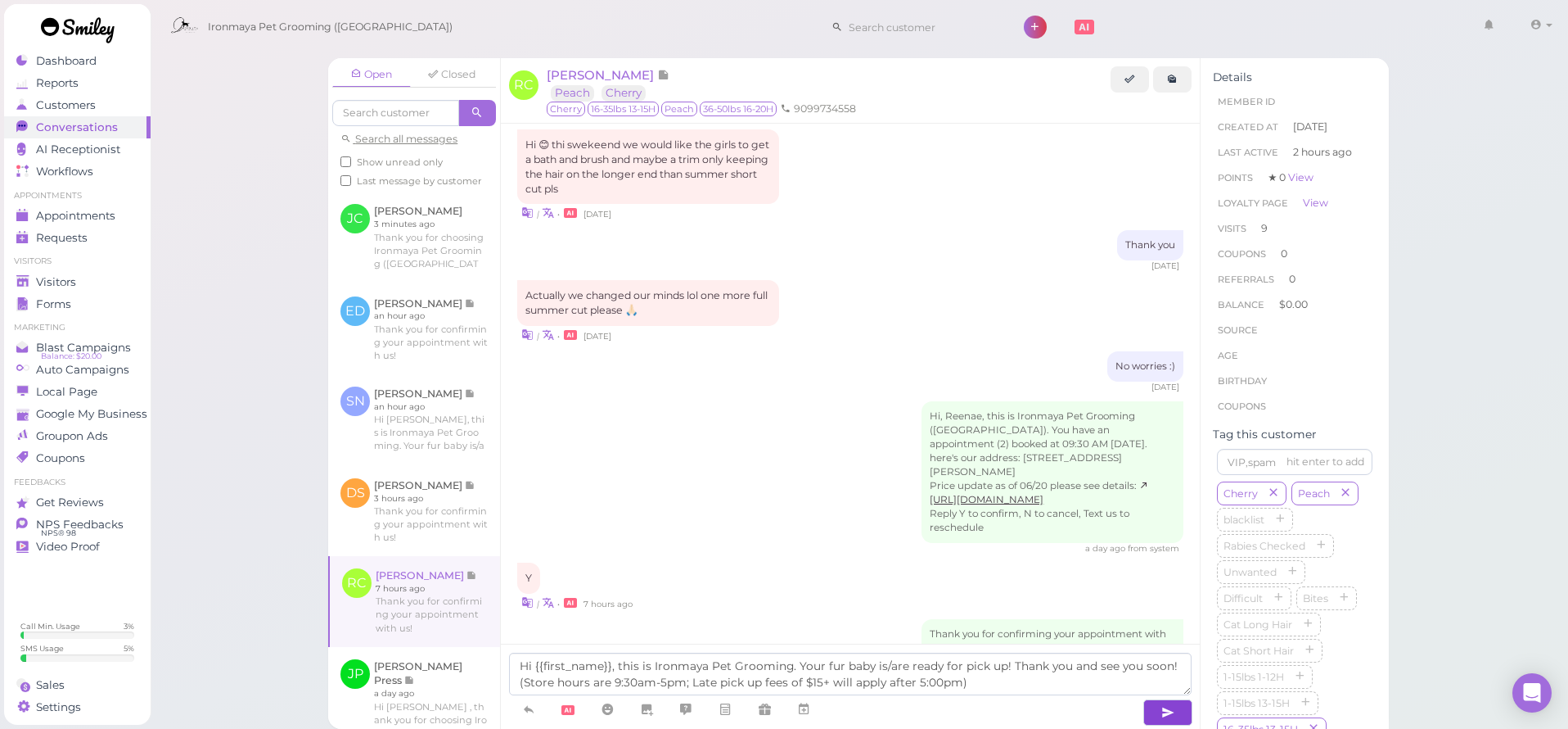
click at [1172, 710] on icon "button" at bounding box center [1168, 713] width 13 height 16
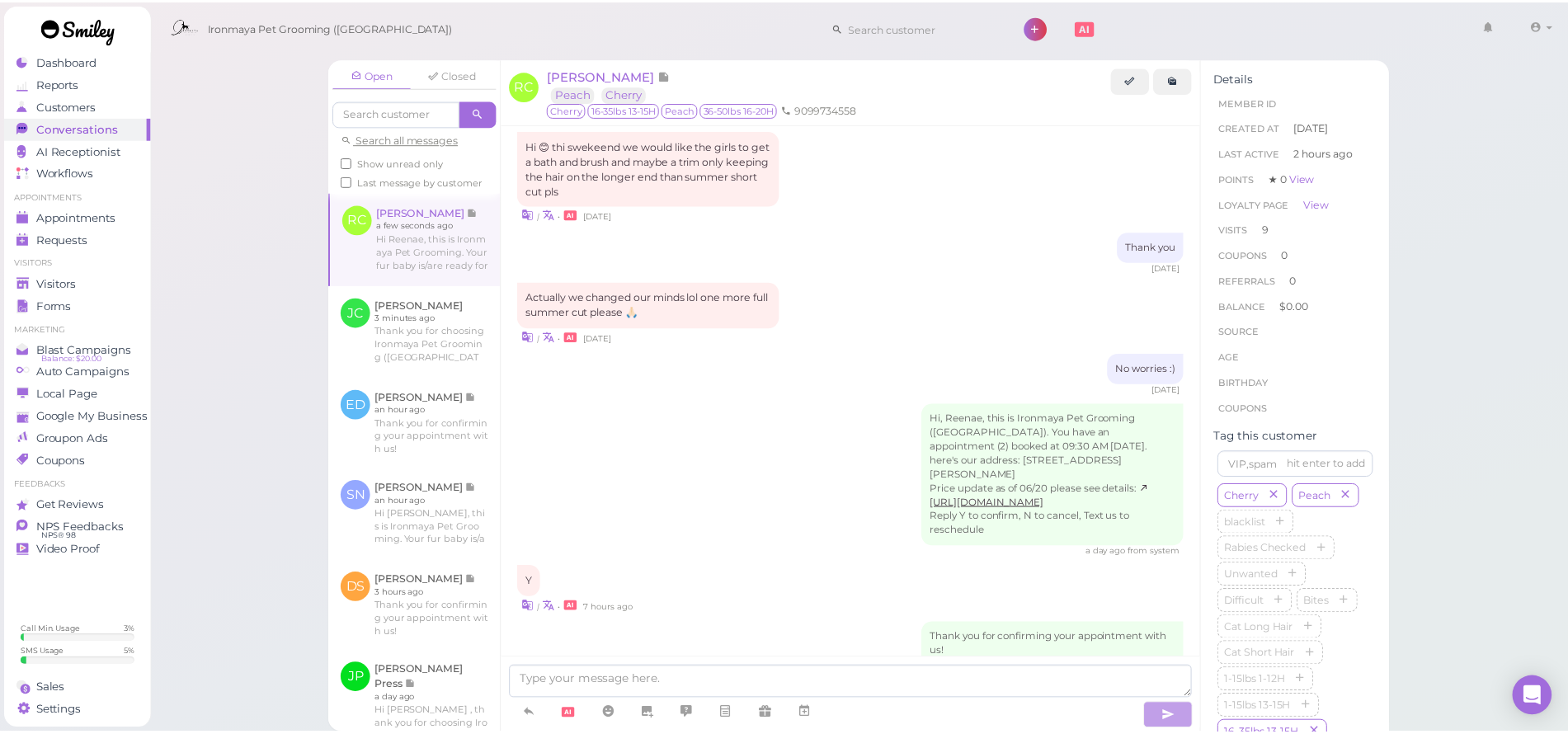
scroll to position [2060, 0]
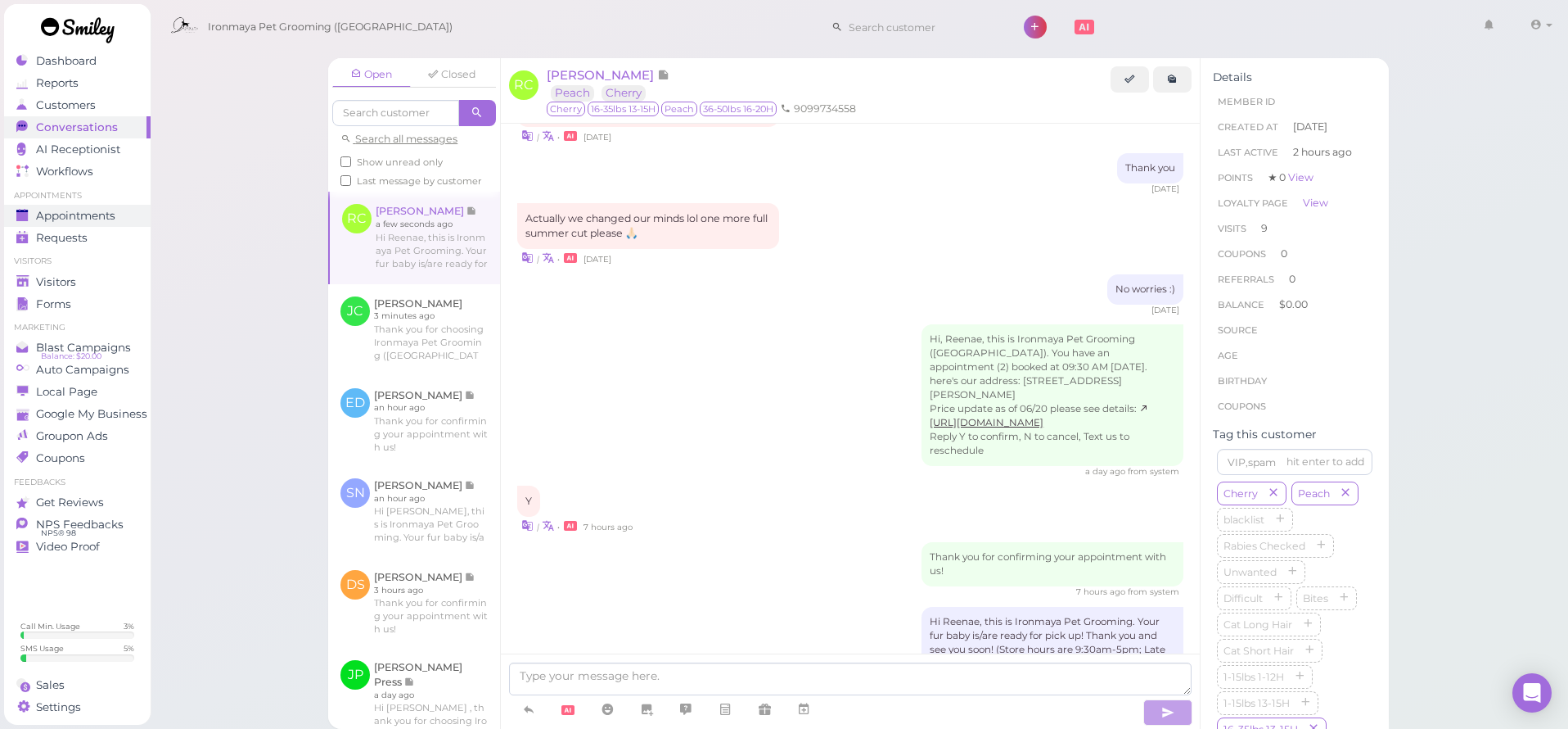
click at [116, 216] on span "Appointments" at bounding box center [75, 216] width 80 height 14
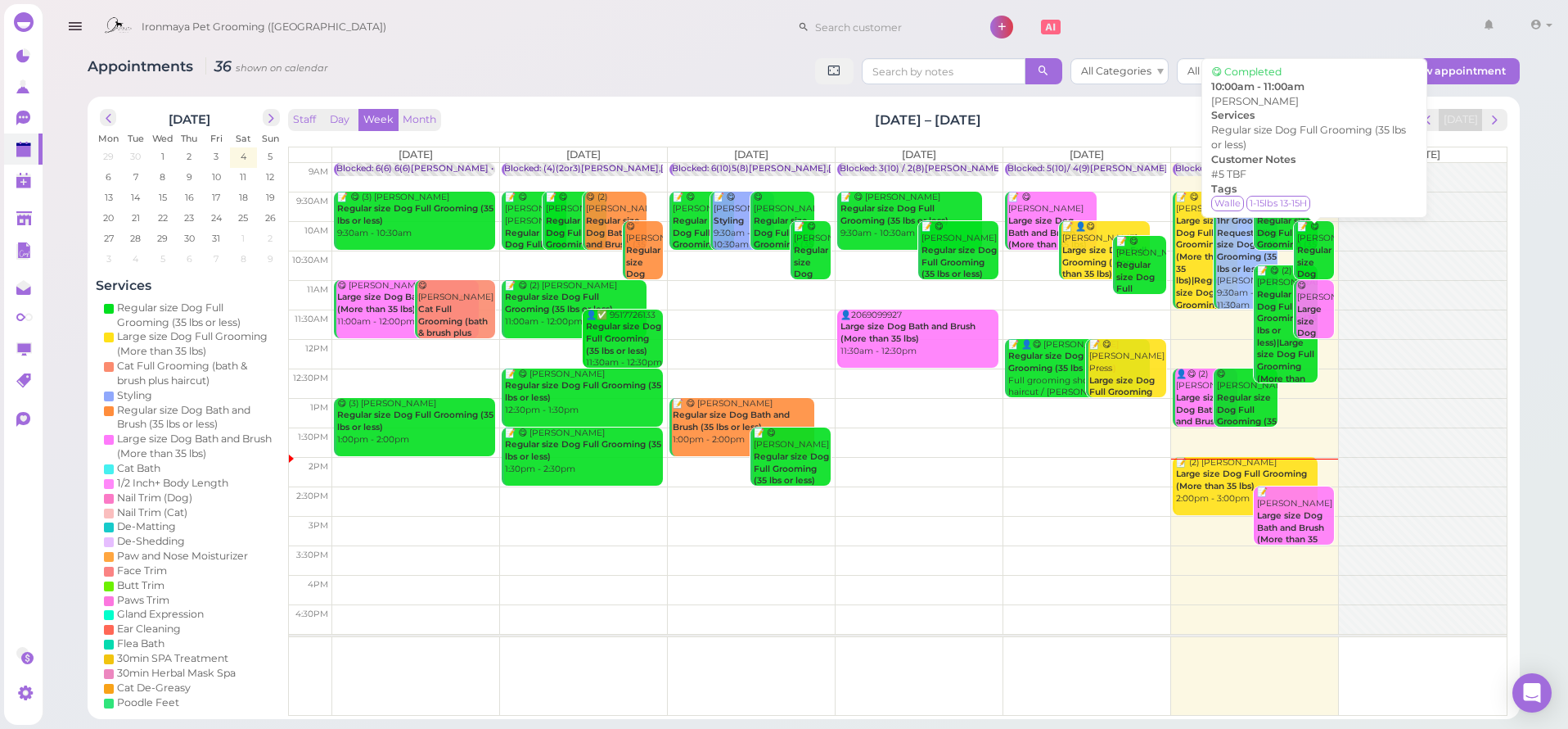
click at [1315, 259] on b "Regular size Dog Full Grooming (35 lbs or less)" at bounding box center [1320, 286] width 44 height 83
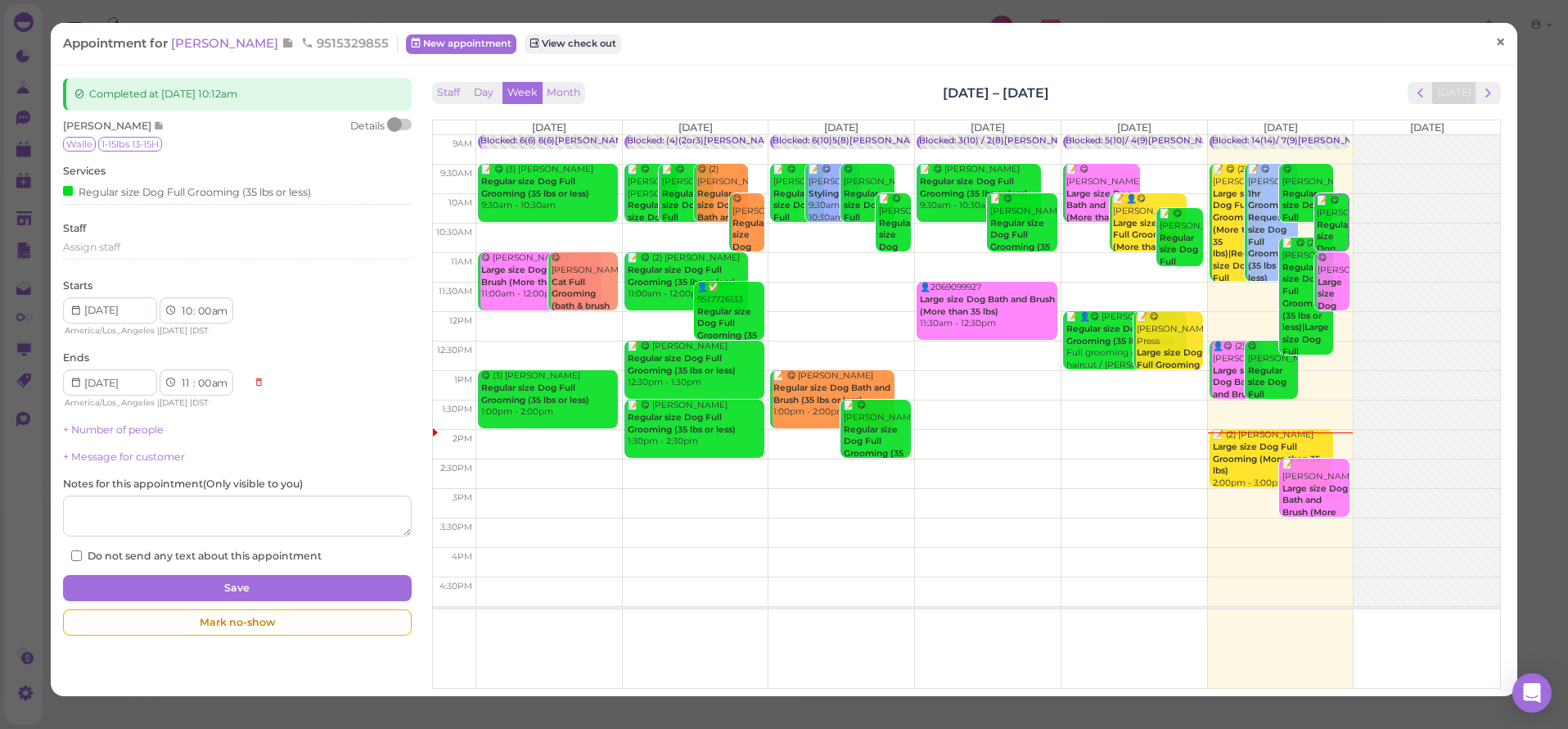
click at [1495, 45] on span "×" at bounding box center [1500, 43] width 11 height 23
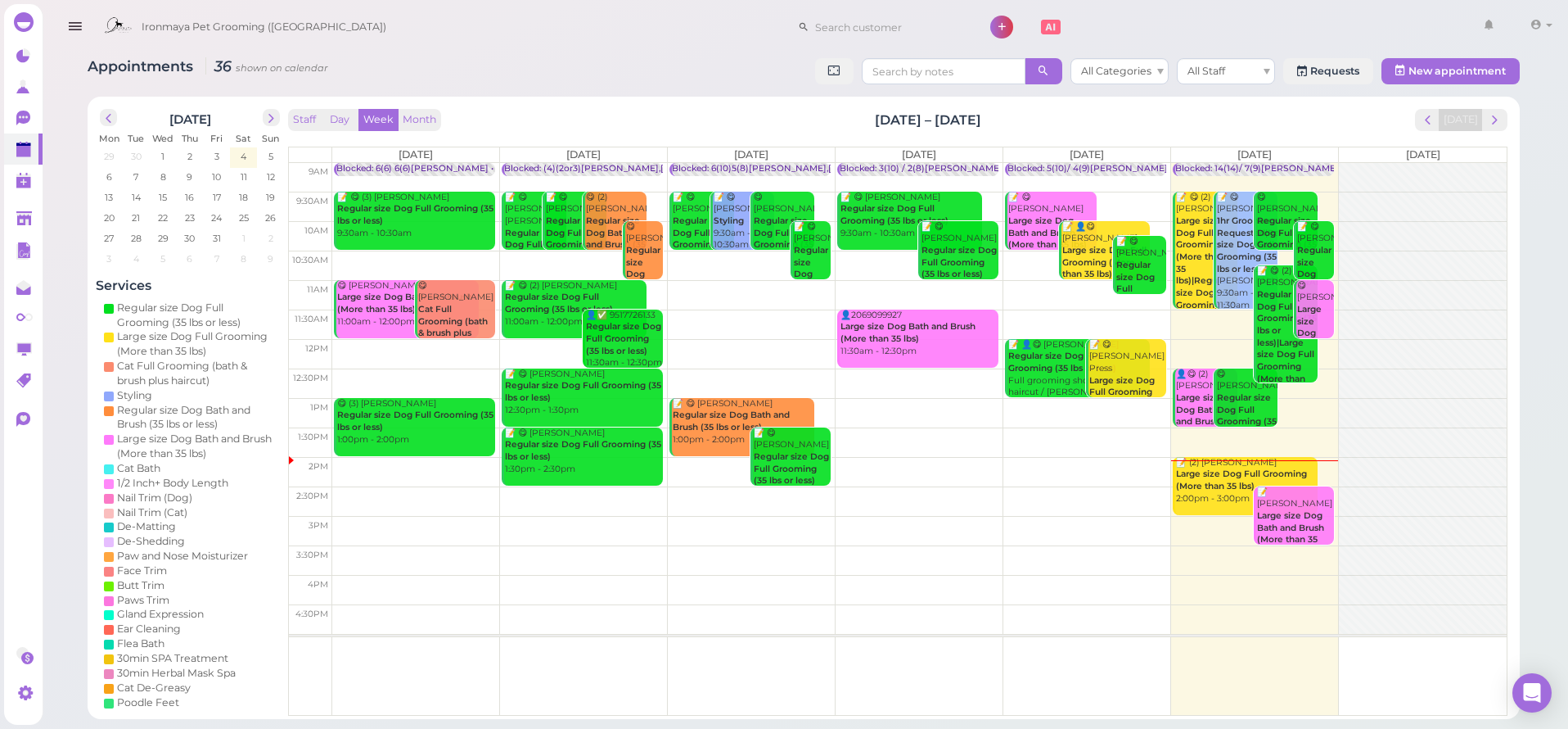
click at [1335, 28] on div "Ironmaya Pet Grooming (San Dimas) 1 Account" at bounding box center [827, 27] width 1462 height 47
click at [1340, 23] on div "Ironmaya Pet Grooming (San Dimas) 1 Account" at bounding box center [827, 27] width 1462 height 47
click at [75, 30] on icon "button" at bounding box center [75, 26] width 17 height 21
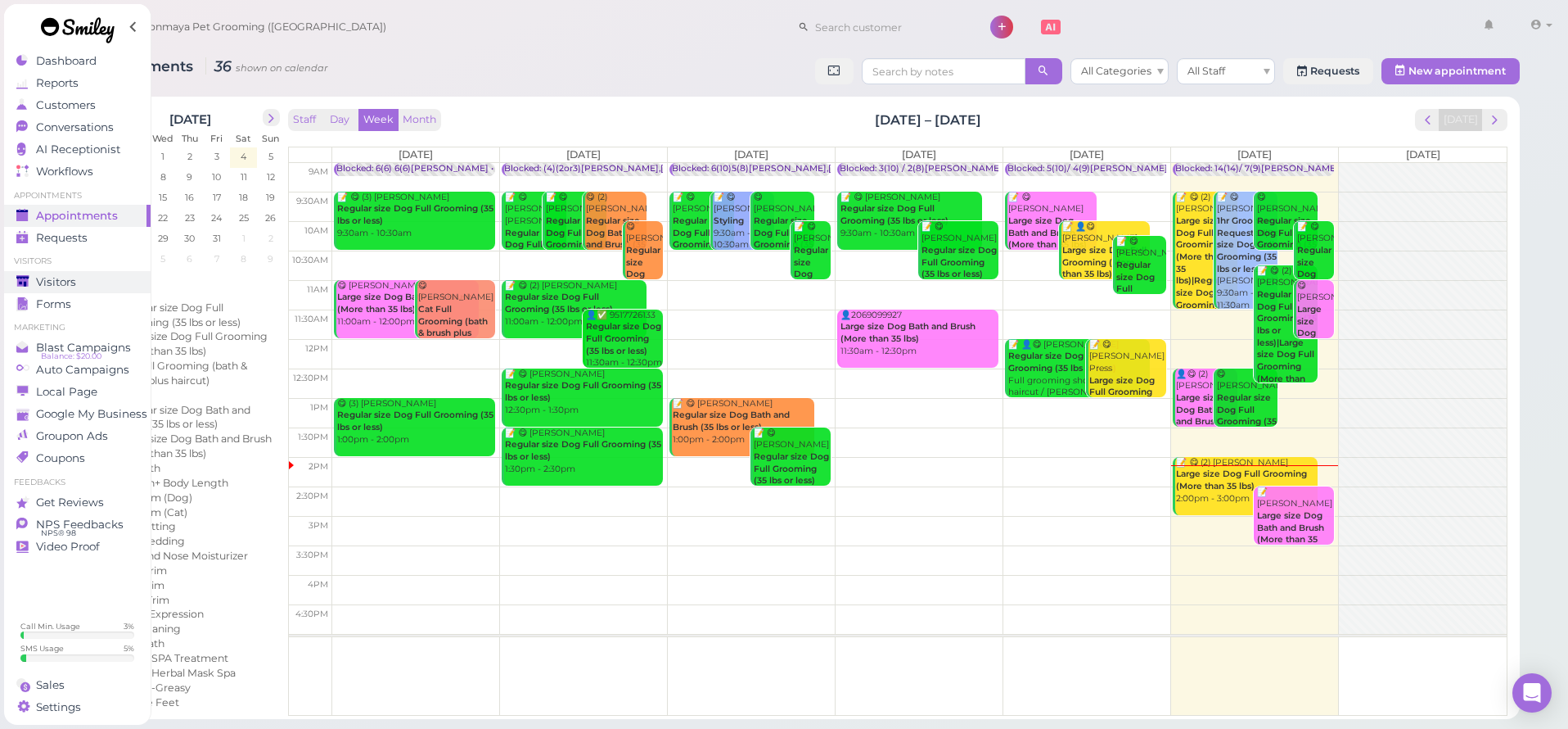
click at [84, 279] on div "Visitors" at bounding box center [75, 282] width 118 height 14
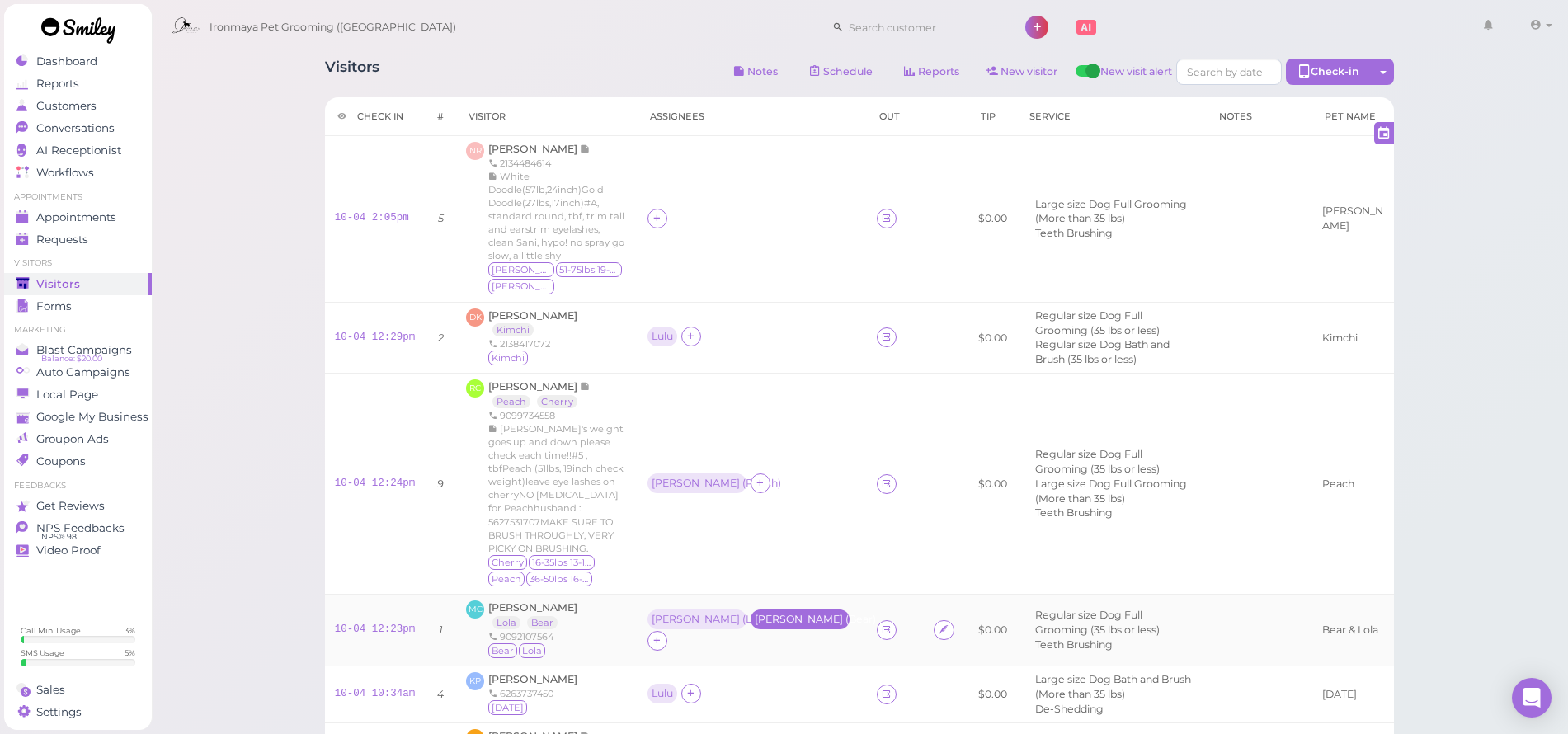
click at [755, 613] on div "Ida ( Bear )" at bounding box center [801, 619] width 91 height 12
click at [702, 561] on button "Remove" at bounding box center [687, 561] width 62 height 17
click at [877, 623] on icon at bounding box center [882, 629] width 11 height 12
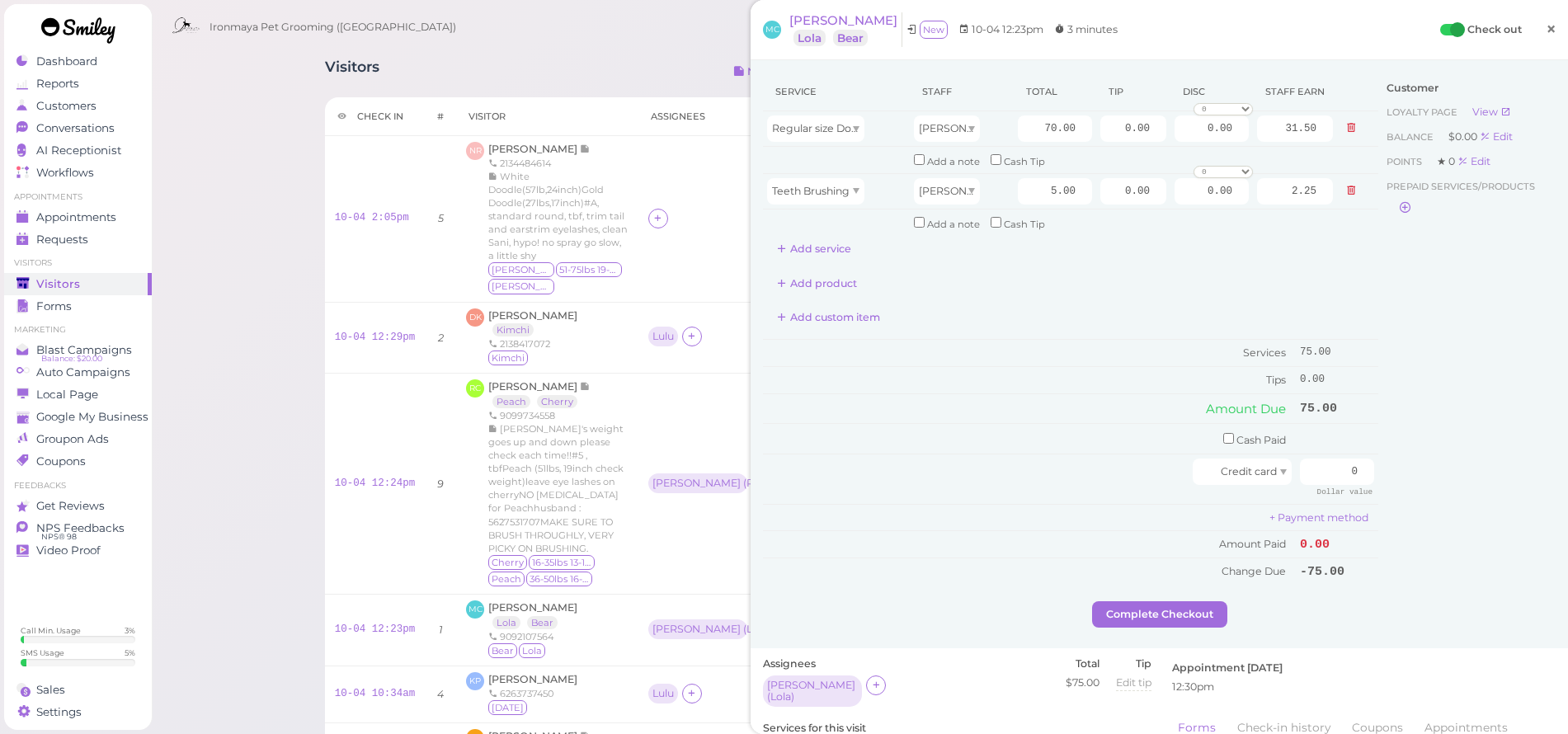
click at [1546, 21] on span "×" at bounding box center [1551, 29] width 11 height 23
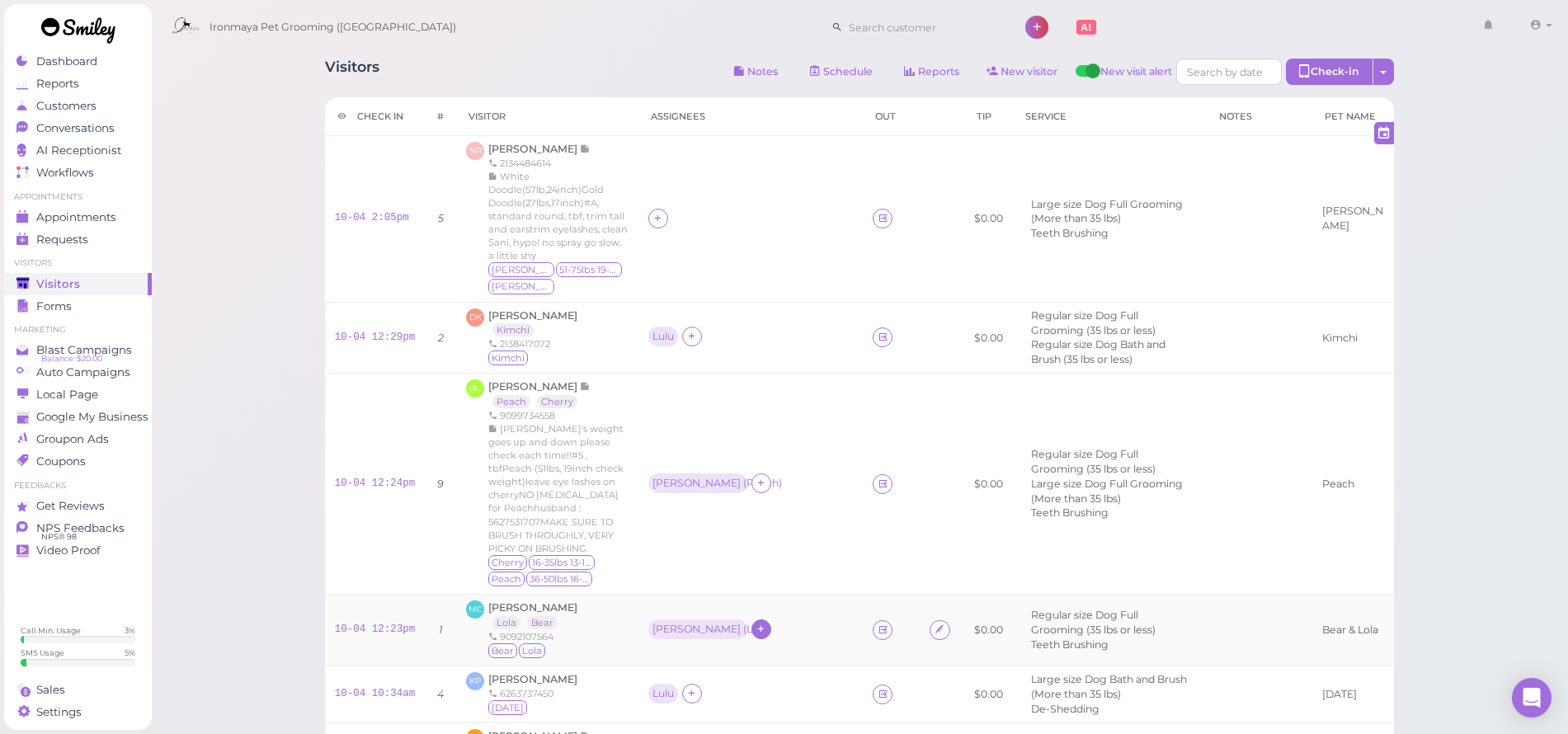
click at [756, 623] on icon at bounding box center [761, 628] width 11 height 12
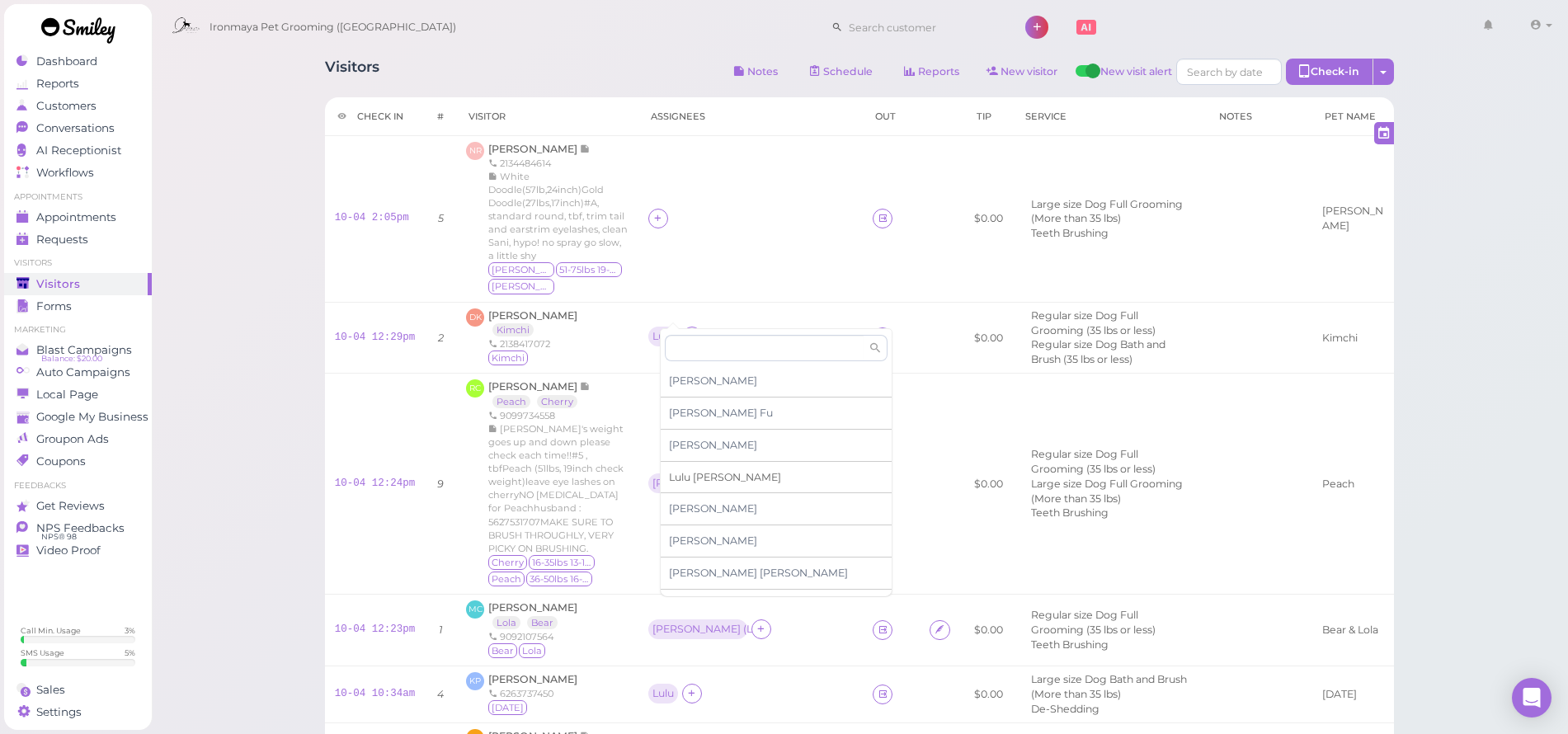
click at [700, 476] on span "Lulu Han" at bounding box center [725, 476] width 112 height 12
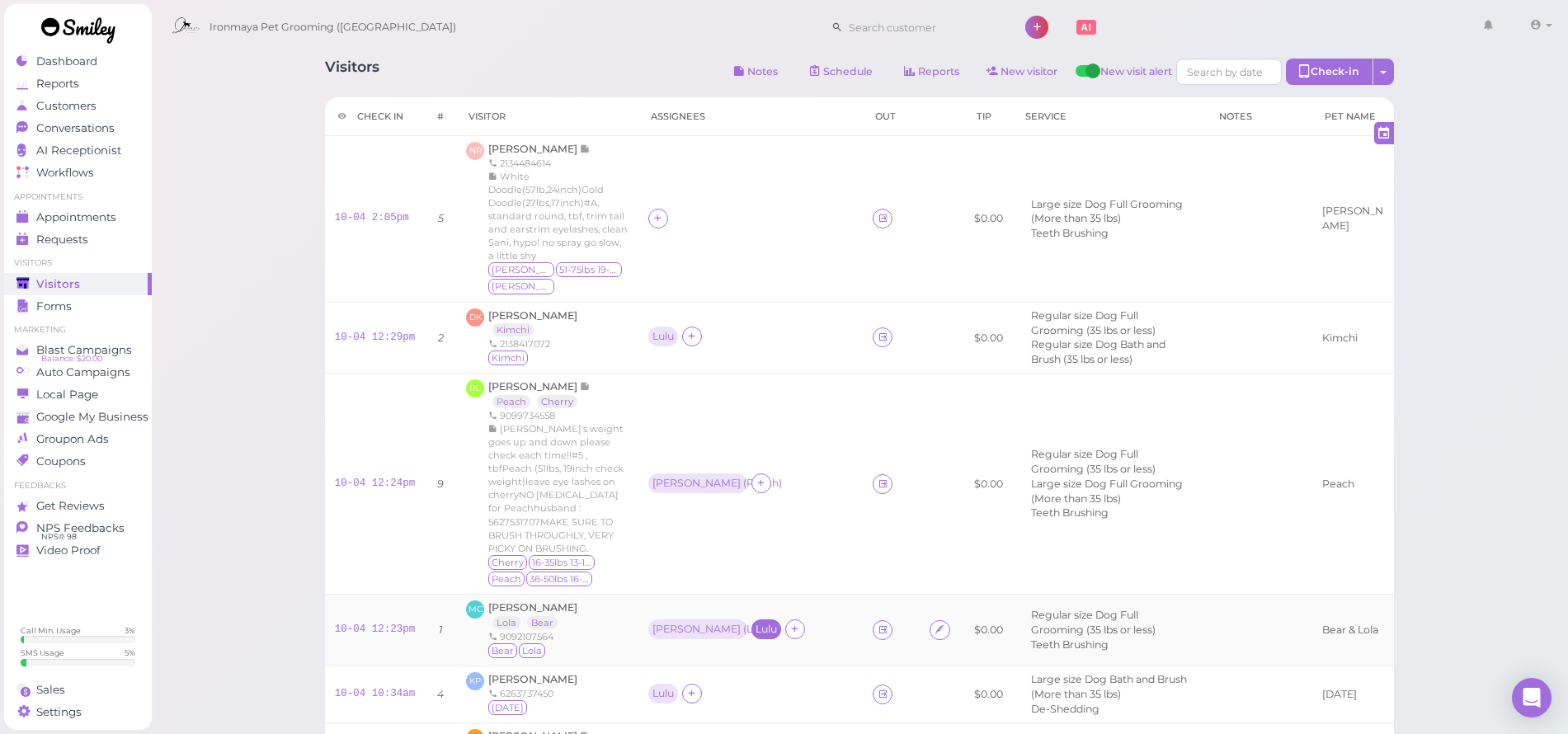
click at [756, 623] on div "Lulu" at bounding box center [767, 629] width 21 height 12
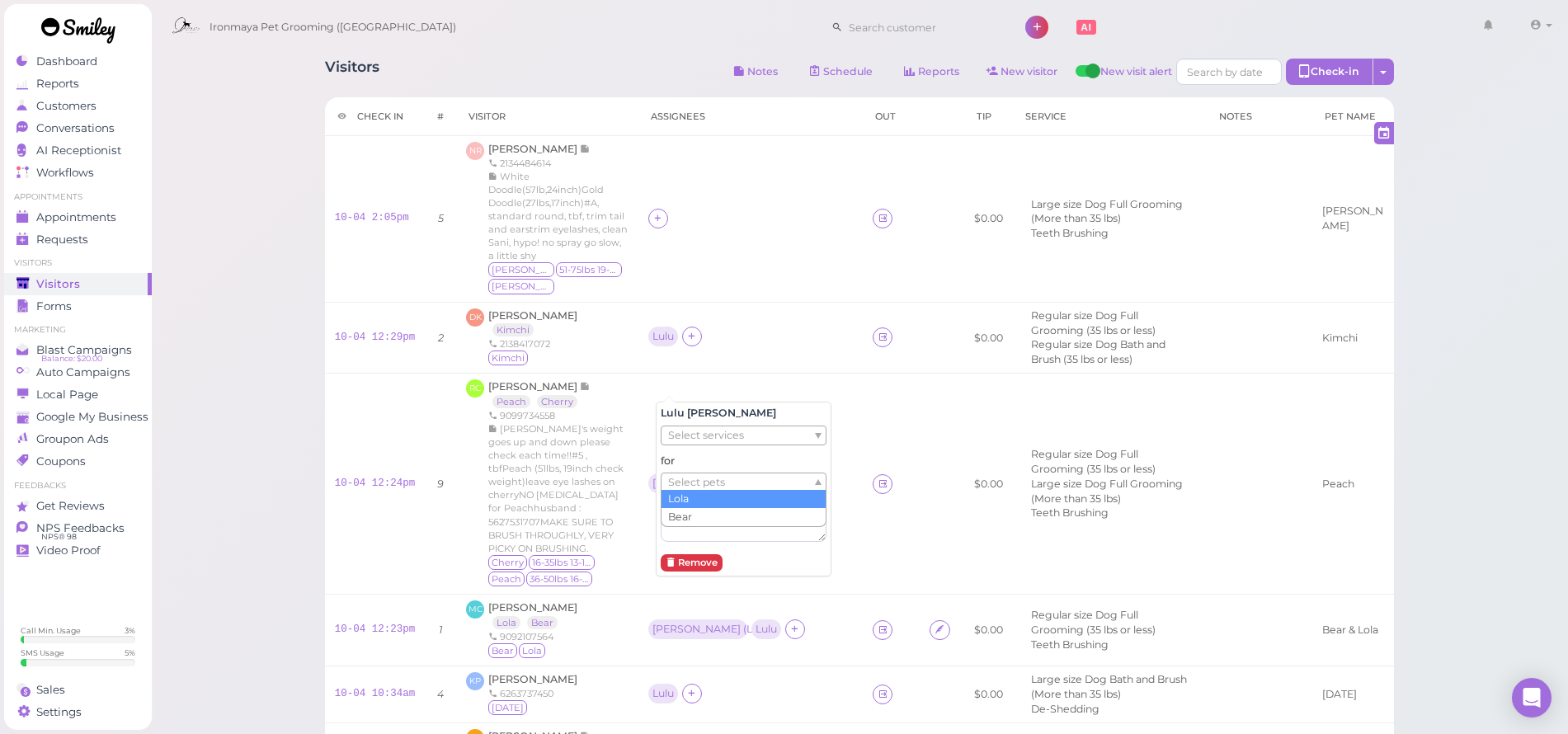
click at [732, 484] on ul "Select pets" at bounding box center [737, 482] width 151 height 18
click at [638, 524] on td "RC Reenae Chin Peach Cherry 9099734558 Peach's weight goes up and down please c…" at bounding box center [547, 484] width 183 height 221
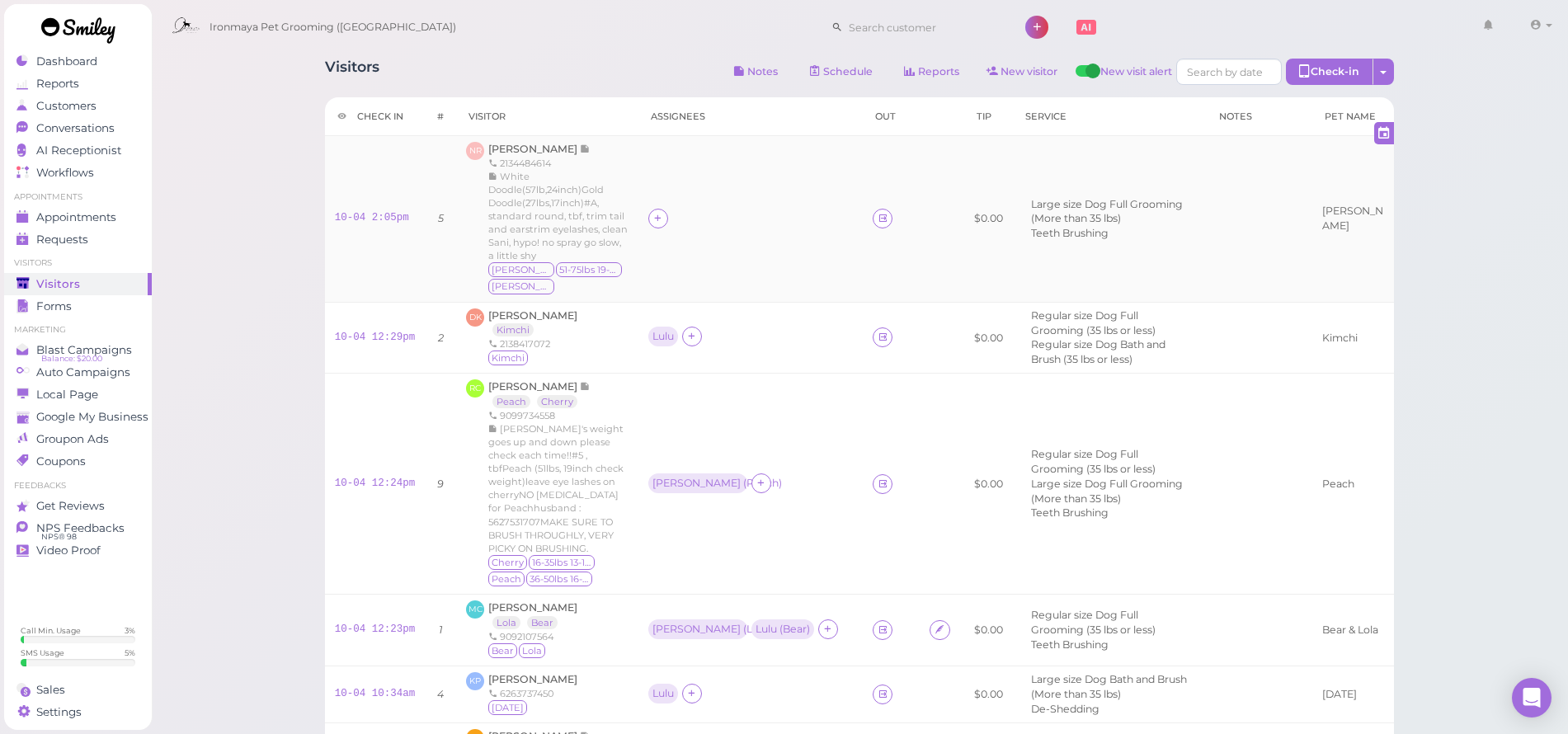
drag, startPoint x: 728, startPoint y: 419, endPoint x: 737, endPoint y: 209, distance: 210.2
drag, startPoint x: 737, startPoint y: 209, endPoint x: 734, endPoint y: 197, distance: 12.4
drag, startPoint x: 734, startPoint y: 197, endPoint x: 725, endPoint y: 187, distance: 13.5
drag, startPoint x: 720, startPoint y: 184, endPoint x: 929, endPoint y: 215, distance: 211.3
drag, startPoint x: 929, startPoint y: 215, endPoint x: 803, endPoint y: 152, distance: 140.9
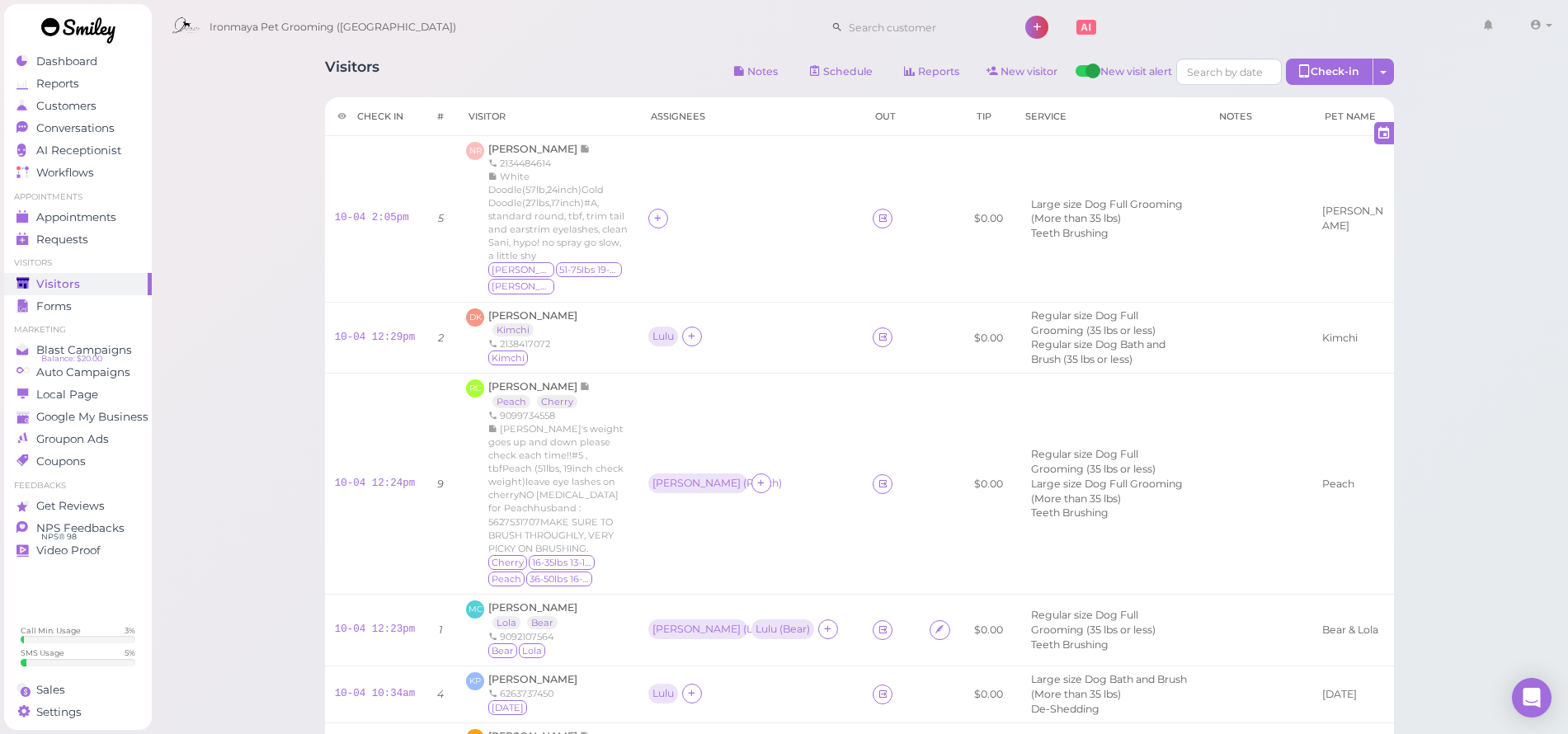
drag, startPoint x: 803, startPoint y: 152, endPoint x: 554, endPoint y: 128, distance: 250.2
drag, startPoint x: 554, startPoint y: 128, endPoint x: 782, endPoint y: 270, distance: 268.6
drag, startPoint x: 782, startPoint y: 270, endPoint x: 1043, endPoint y: 339, distance: 270.0
drag, startPoint x: 1043, startPoint y: 339, endPoint x: 262, endPoint y: 127, distance: 809.3
drag, startPoint x: 262, startPoint y: 127, endPoint x: 414, endPoint y: 199, distance: 168.2
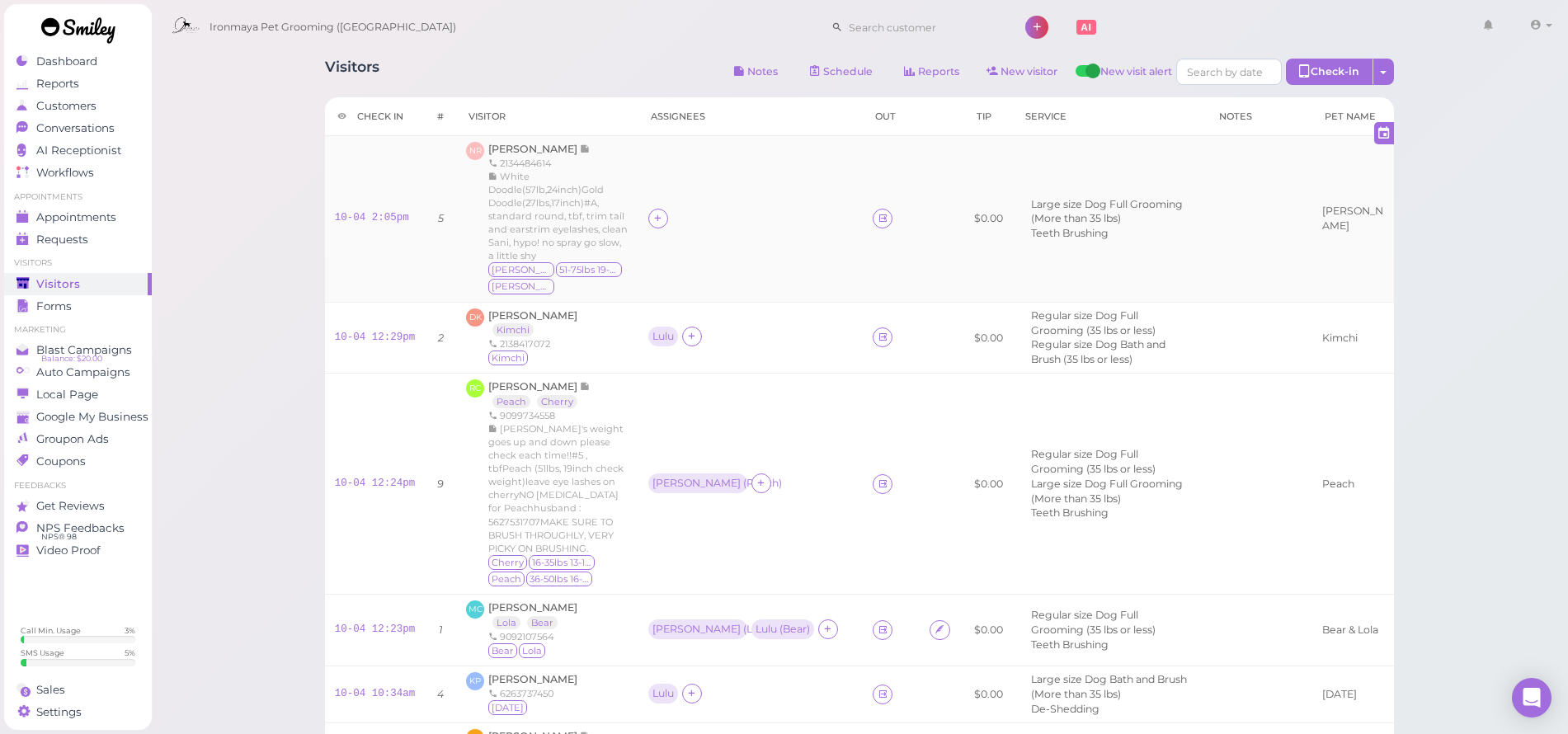
drag, startPoint x: 414, startPoint y: 199, endPoint x: 650, endPoint y: 197, distance: 236.0
drag, startPoint x: 650, startPoint y: 197, endPoint x: 654, endPoint y: 190, distance: 8.1
drag, startPoint x: 654, startPoint y: 190, endPoint x: 728, endPoint y: 196, distance: 74.2
drag, startPoint x: 728, startPoint y: 196, endPoint x: 749, endPoint y: 193, distance: 21.2
drag, startPoint x: 749, startPoint y: 193, endPoint x: 594, endPoint y: 181, distance: 155.5
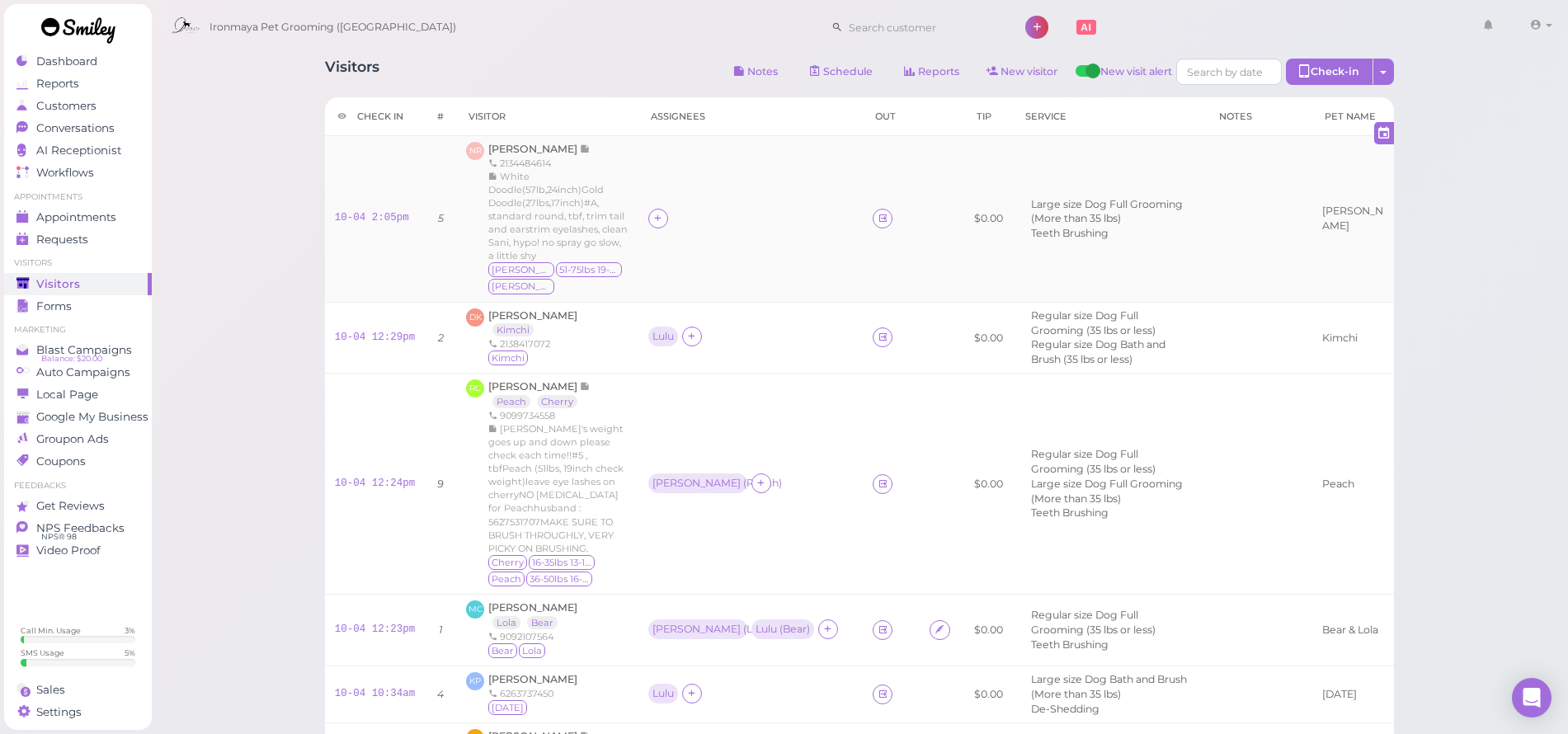
drag, startPoint x: 594, startPoint y: 181, endPoint x: 563, endPoint y: 206, distance: 39.8
drag, startPoint x: 563, startPoint y: 206, endPoint x: 576, endPoint y: 279, distance: 74.1
drag, startPoint x: 576, startPoint y: 279, endPoint x: 611, endPoint y: 277, distance: 35.1
drag, startPoint x: 611, startPoint y: 277, endPoint x: 587, endPoint y: 177, distance: 102.8
drag, startPoint x: 587, startPoint y: 177, endPoint x: 588, endPoint y: 201, distance: 24.0
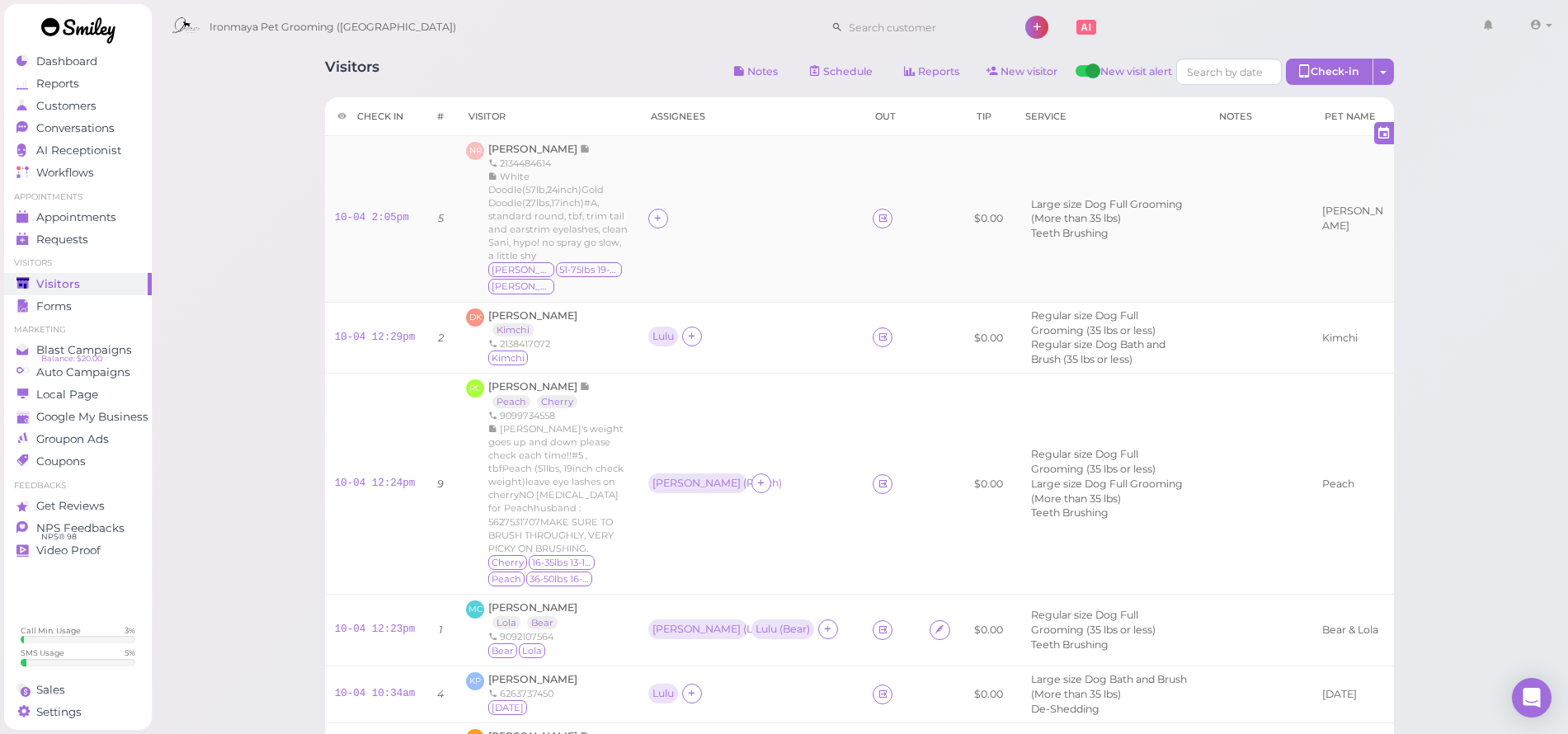
drag, startPoint x: 588, startPoint y: 201, endPoint x: 622, endPoint y: 272, distance: 78.7
click at [677, 65] on div "Visitors Notes Schedule Reports New visitor New visit alert Check-in Customer c…" at bounding box center [859, 73] width 1069 height 31
click at [677, 65] on div "Visitors Notes Schedule Reports New visitor New visit alert Check-in Customer c…" at bounding box center [859, 73] width 1069 height 31
click at [742, 209] on div at bounding box center [751, 219] width 205 height 20
drag, startPoint x: 777, startPoint y: 294, endPoint x: 716, endPoint y: 92, distance: 211.0
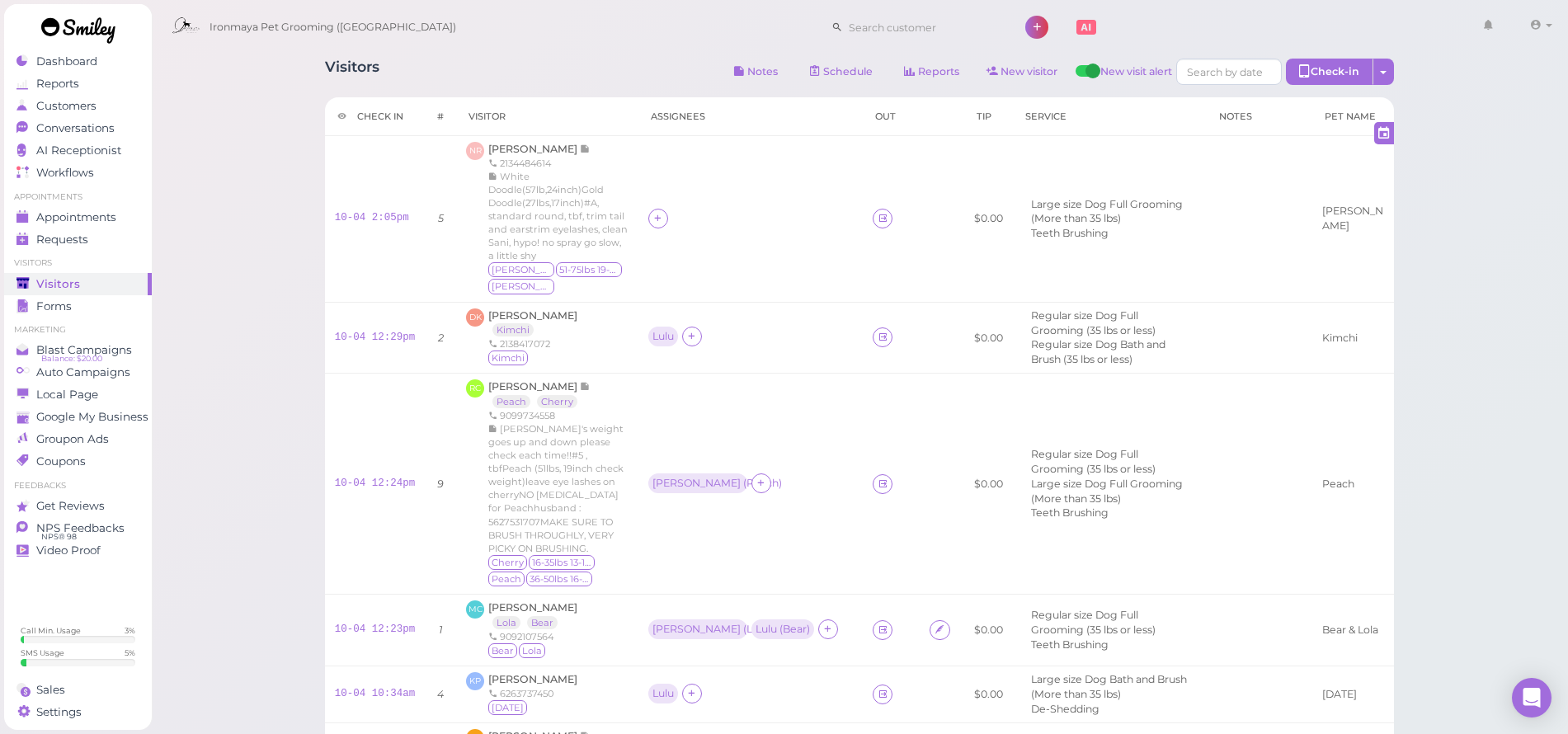
click at [782, 301] on td "Lulu" at bounding box center [751, 337] width 225 height 72
click at [717, 94] on div "Visitors Notes Schedule Reports New visitor New visit alert Check-in Customer c…" at bounding box center [859, 665] width 1110 height 1238
click at [752, 214] on div at bounding box center [751, 219] width 205 height 20
drag, startPoint x: 753, startPoint y: 212, endPoint x: 747, endPoint y: 147, distance: 65.3
click at [755, 211] on div at bounding box center [751, 219] width 205 height 20
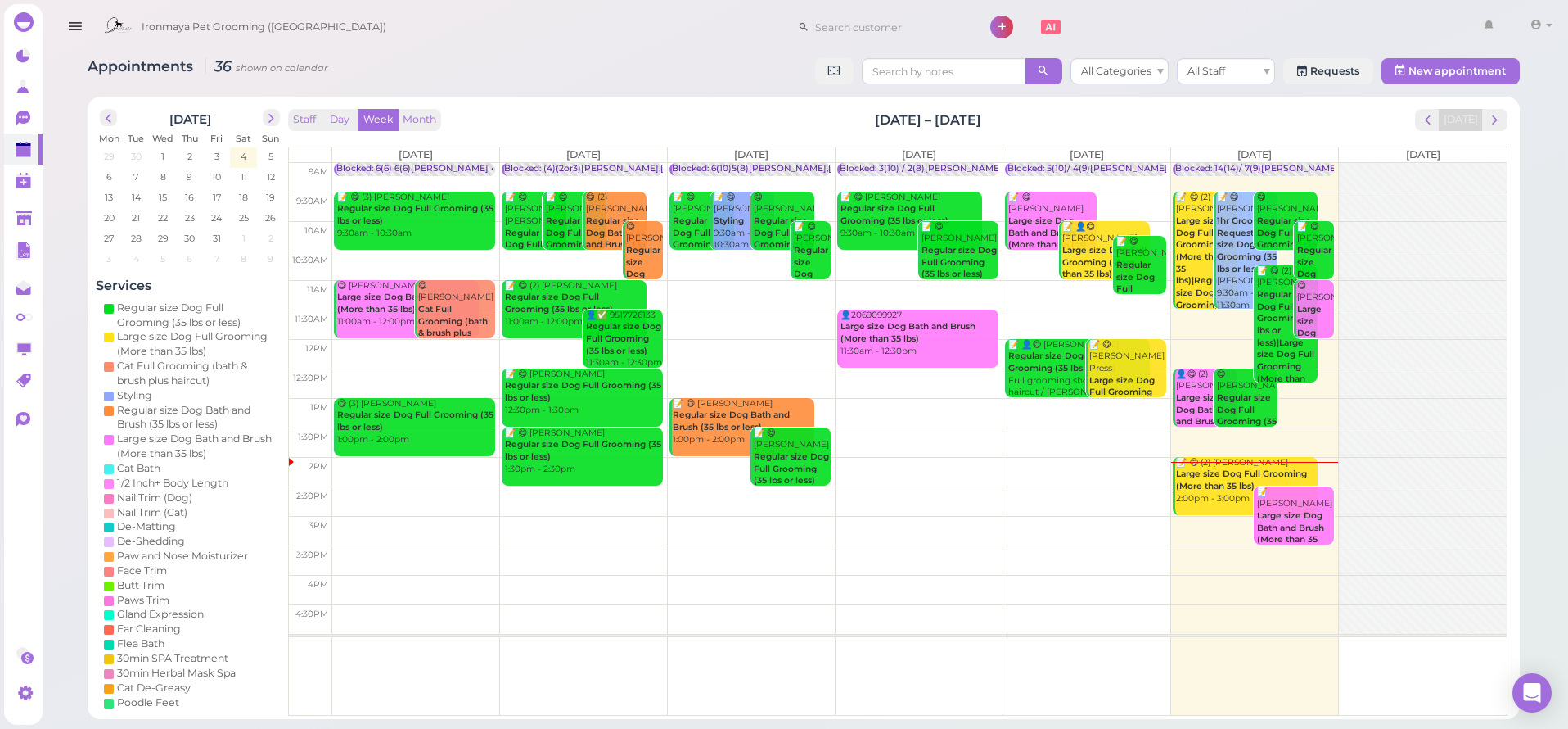
click at [70, 29] on icon "button" at bounding box center [75, 26] width 17 height 21
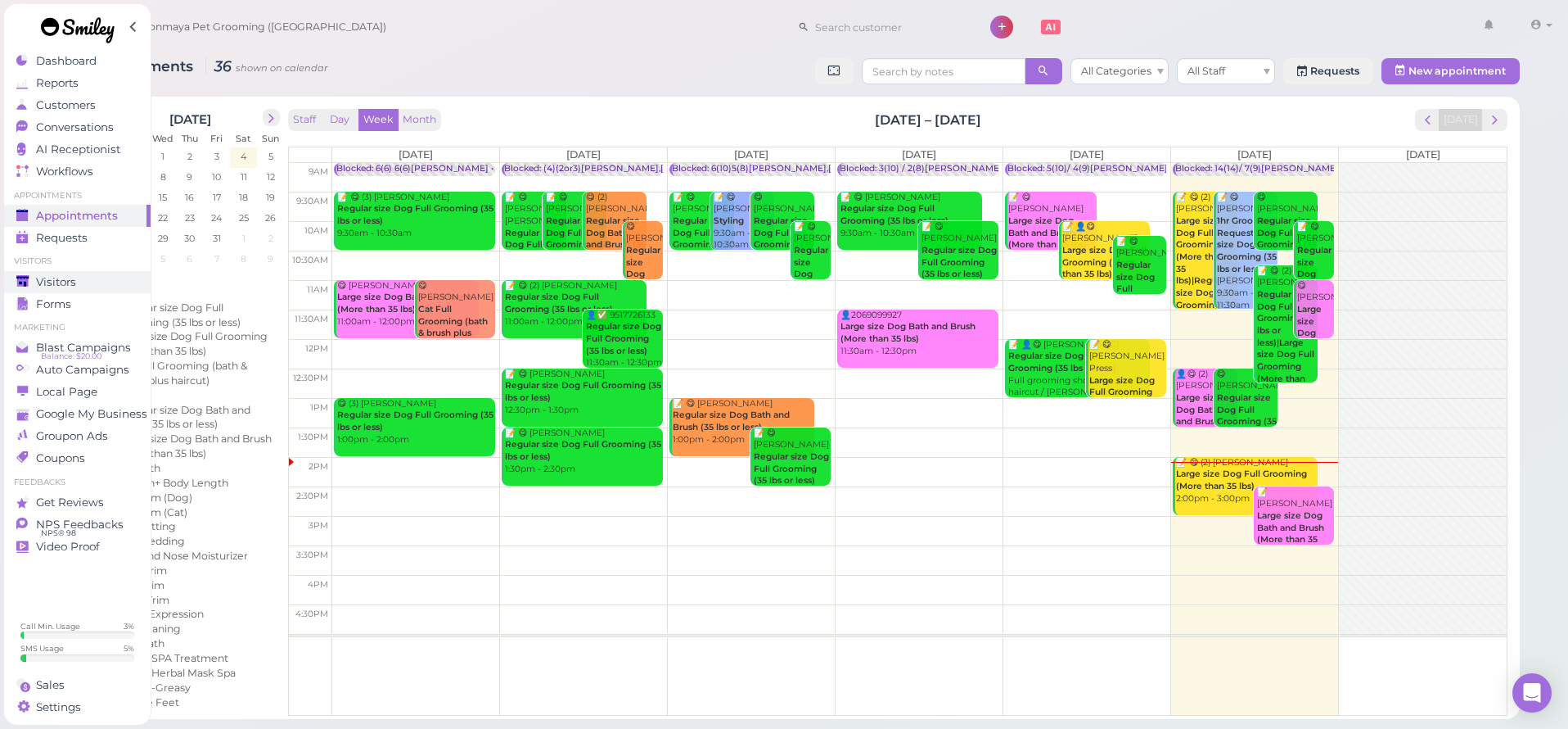
click at [82, 276] on div "Visitors" at bounding box center [75, 282] width 118 height 14
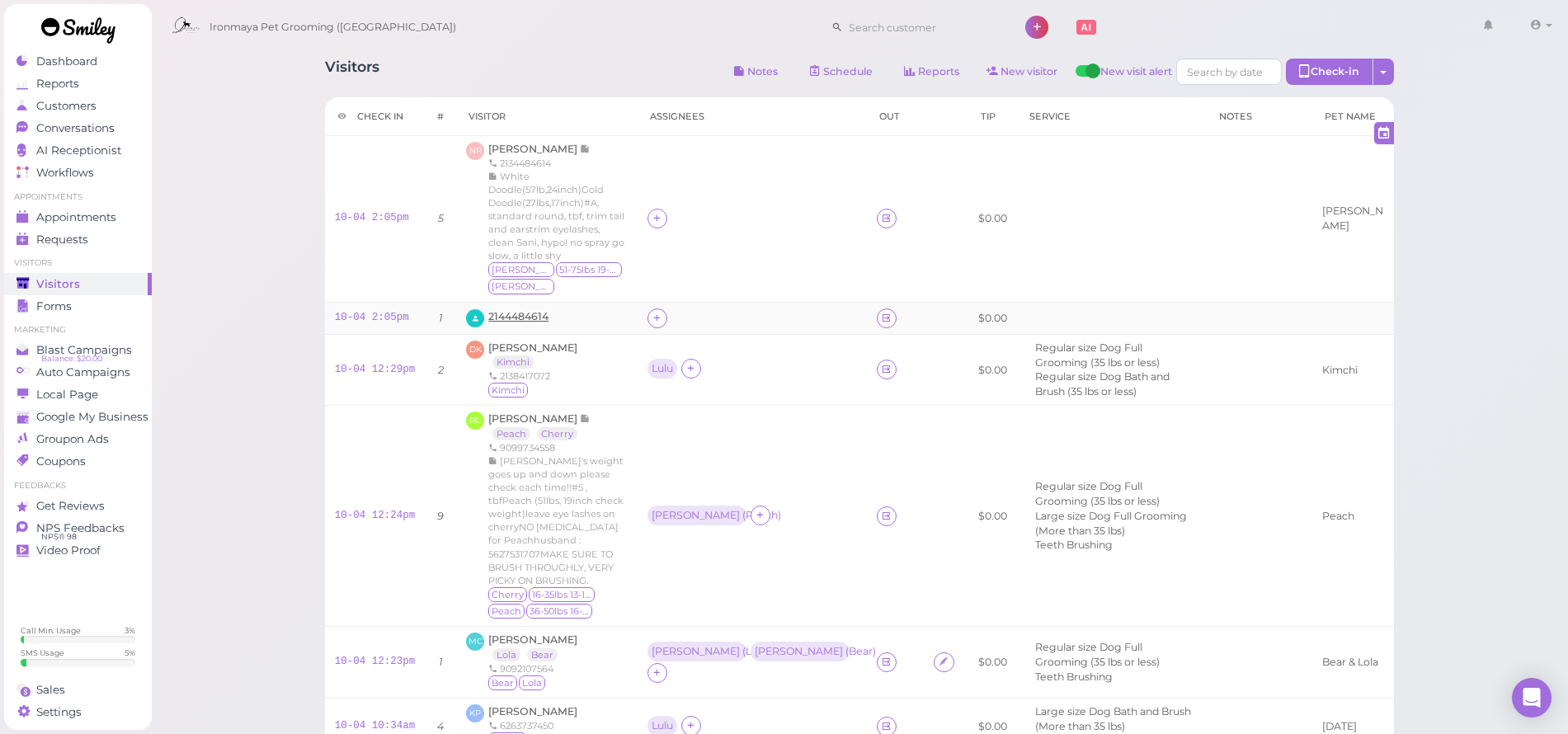
click at [511, 310] on span "2144484614" at bounding box center [518, 315] width 60 height 12
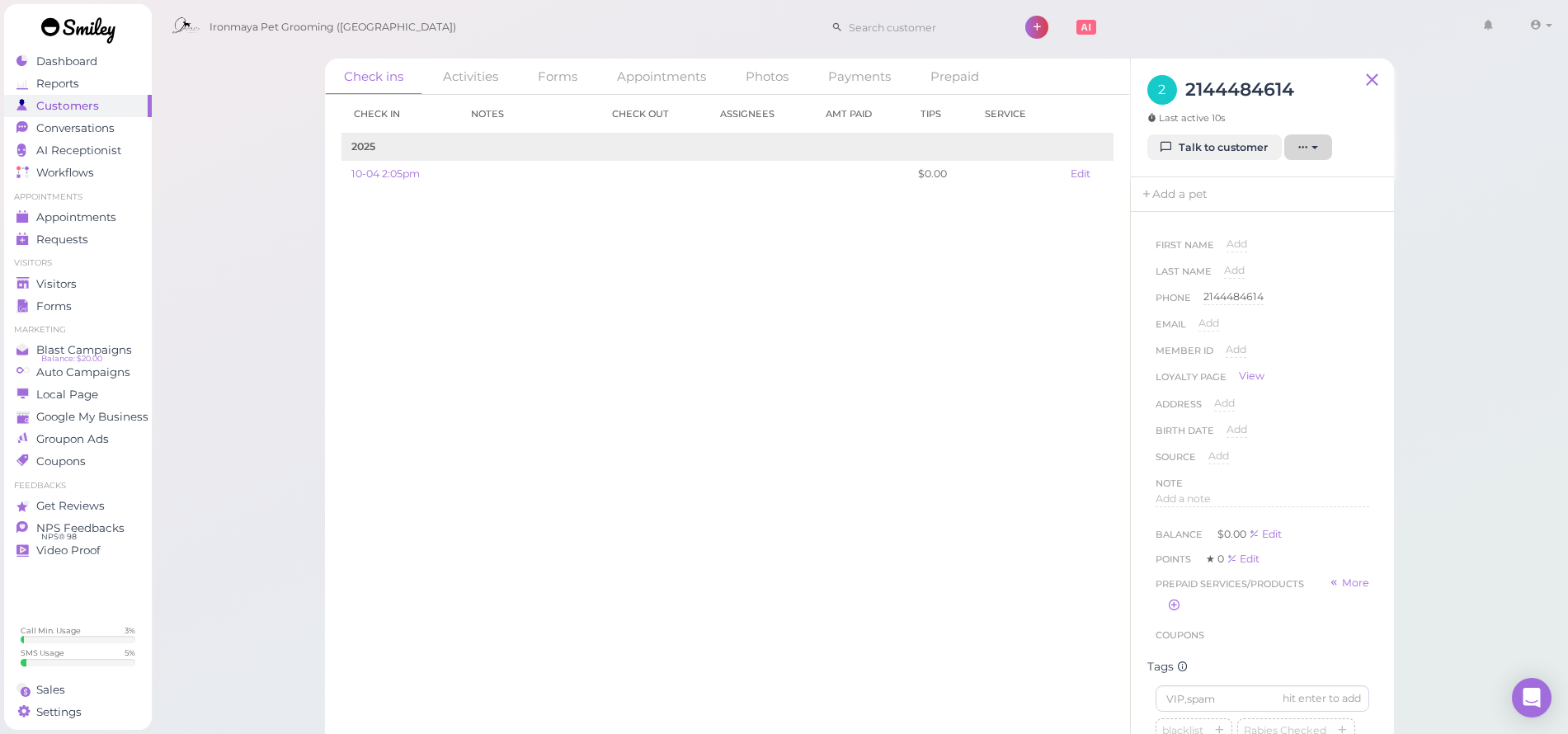
click at [1321, 153] on button "button" at bounding box center [1309, 148] width 48 height 26
click at [1277, 296] on link "Delete customer" at bounding box center [1265, 307] width 161 height 31
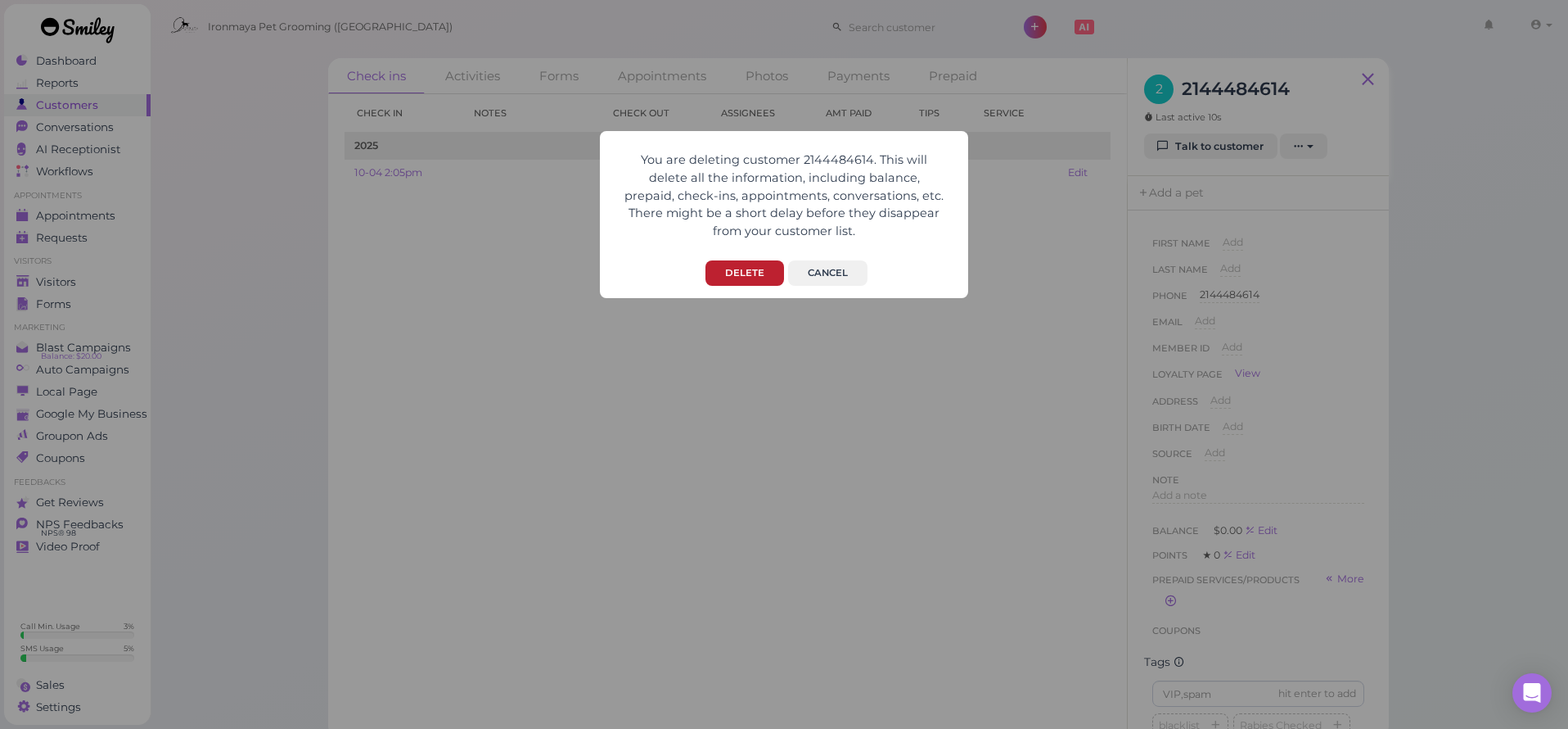
click at [753, 276] on button "Delete" at bounding box center [745, 273] width 79 height 25
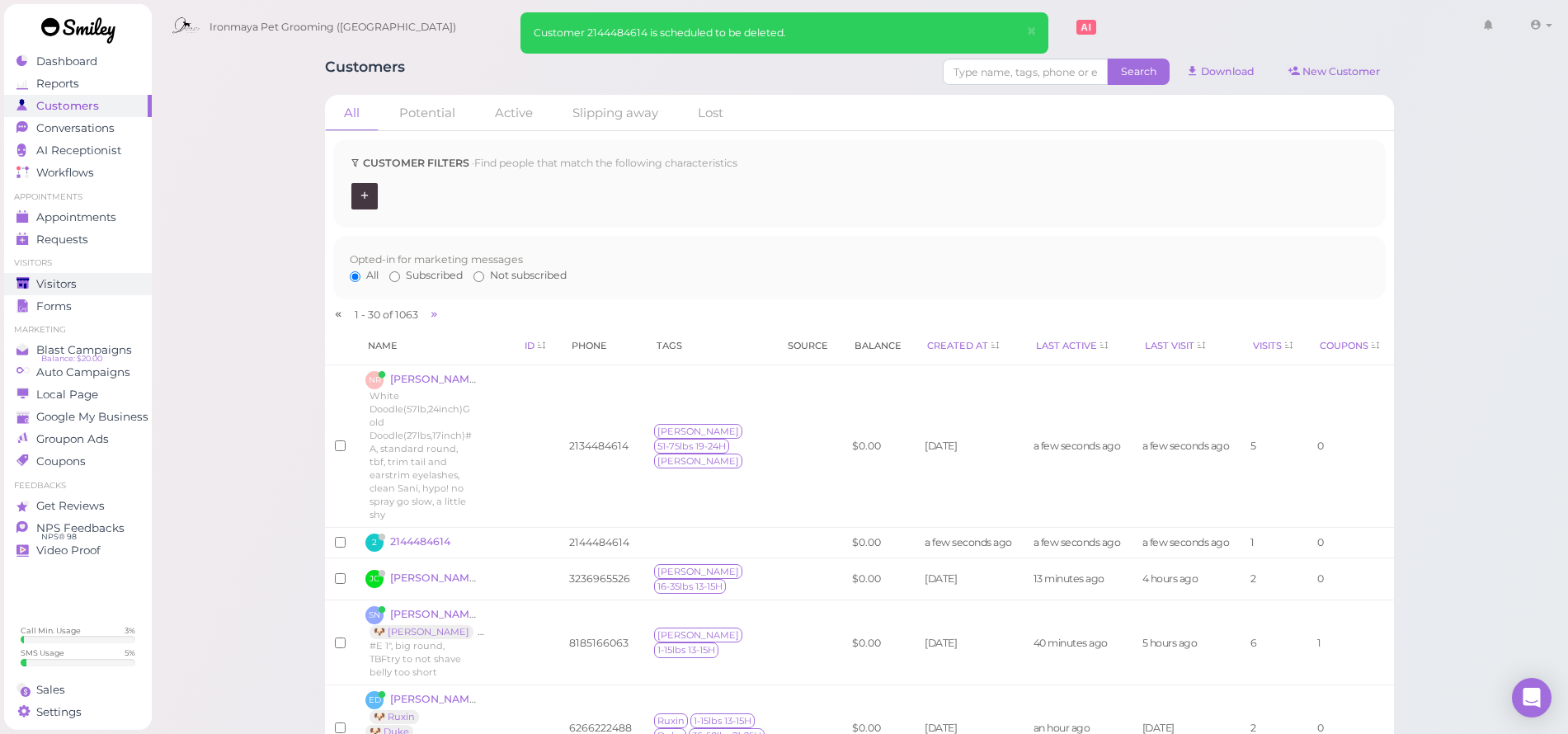
drag, startPoint x: 54, startPoint y: 282, endPoint x: 66, endPoint y: 281, distance: 12.0
click at [54, 282] on span "Visitors" at bounding box center [56, 284] width 40 height 14
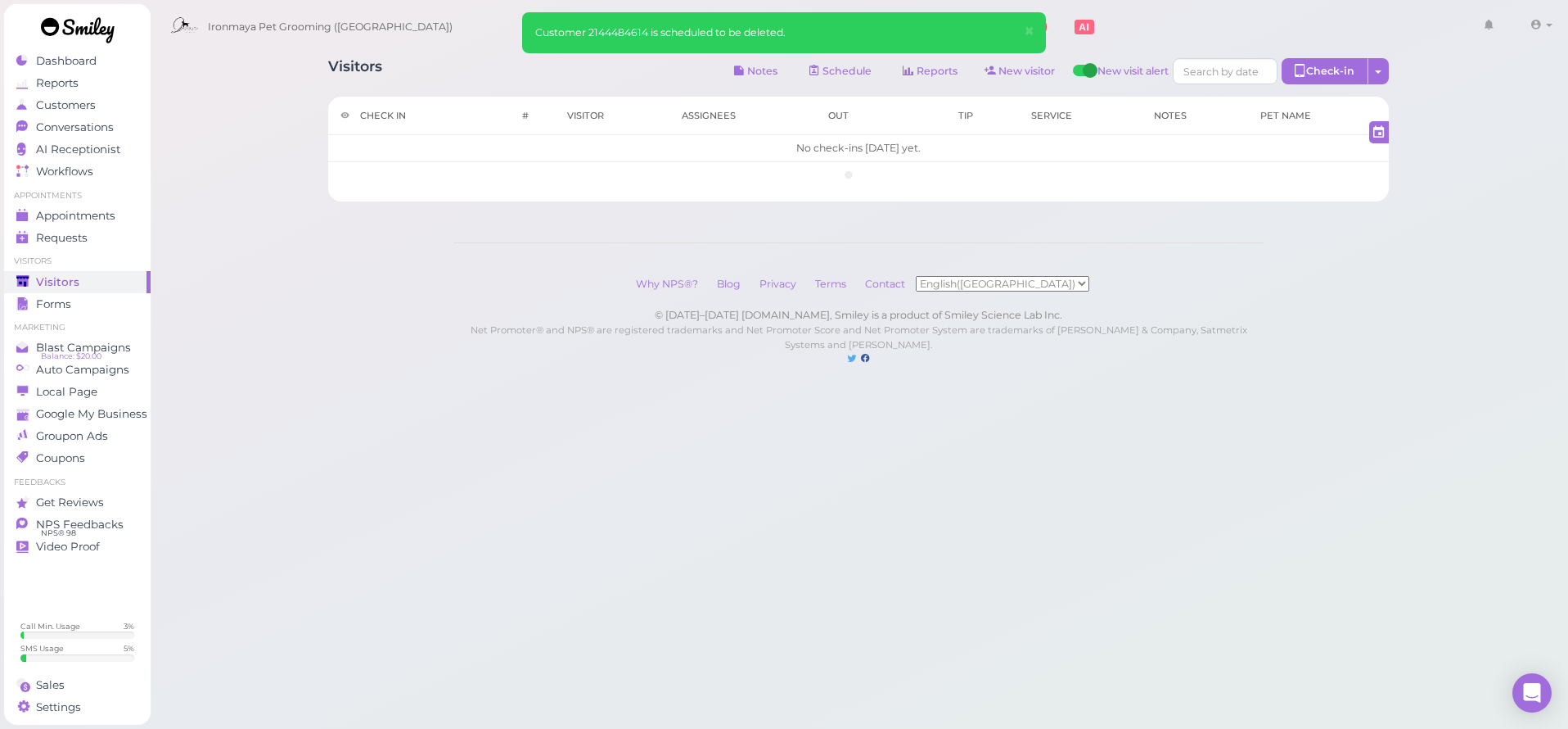
click at [66, 279] on span "Visitors" at bounding box center [57, 282] width 43 height 14
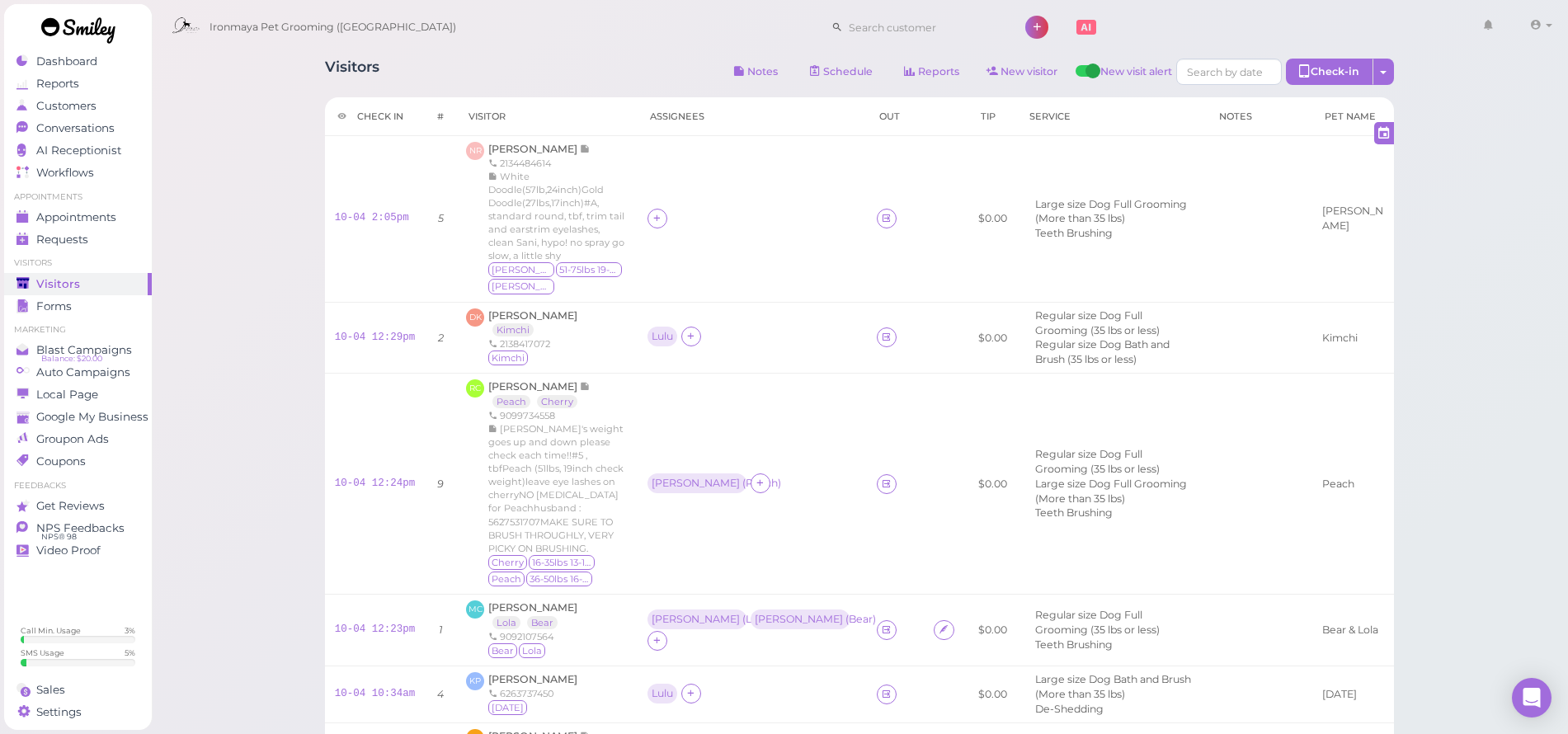
click at [601, 59] on div "Visitors Notes Schedule Reports New visitor New visit alert Check-in Customer c…" at bounding box center [859, 73] width 1069 height 31
click at [590, 55] on div "Visitors Notes Schedule Reports New visitor New visit alert Check-in Customer c…" at bounding box center [859, 665] width 1110 height 1238
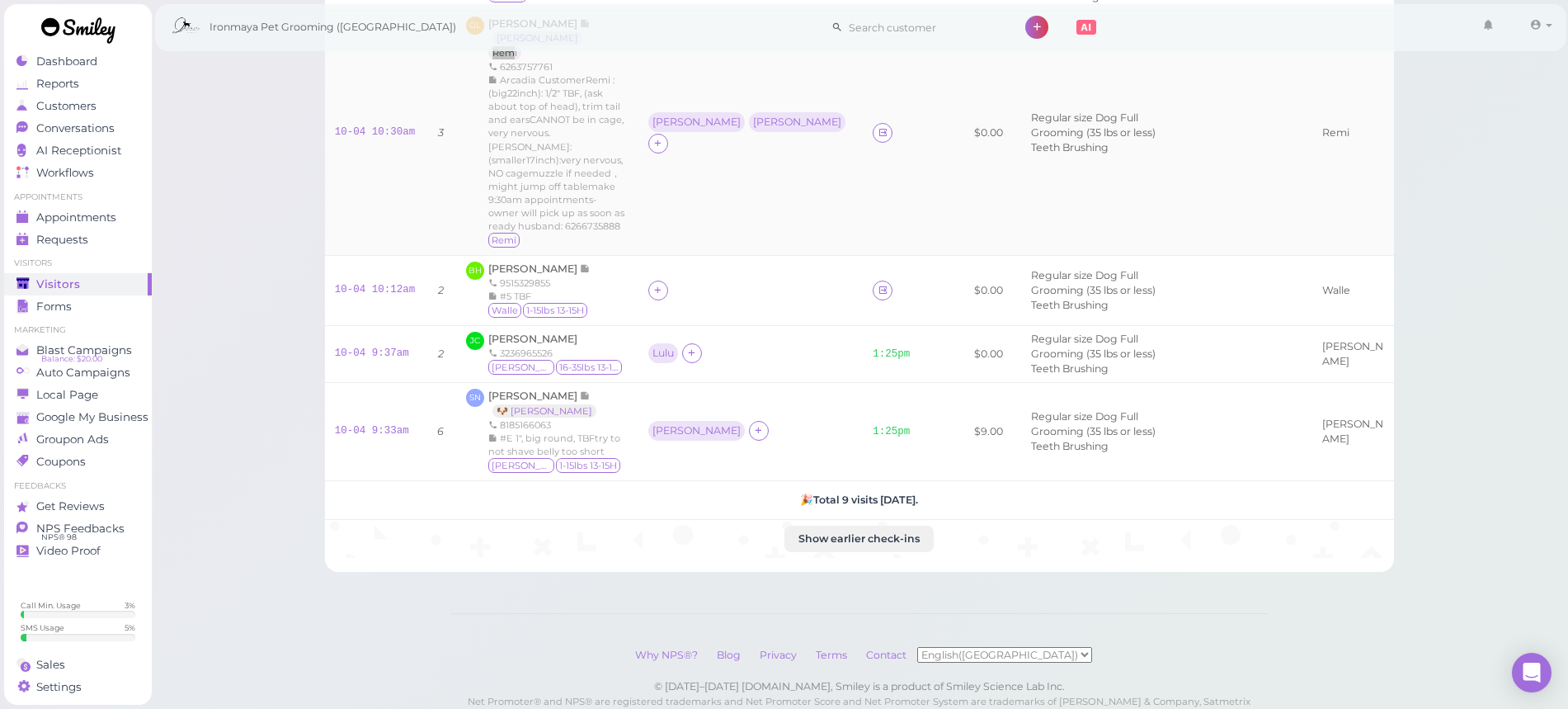
scroll to position [563, 0]
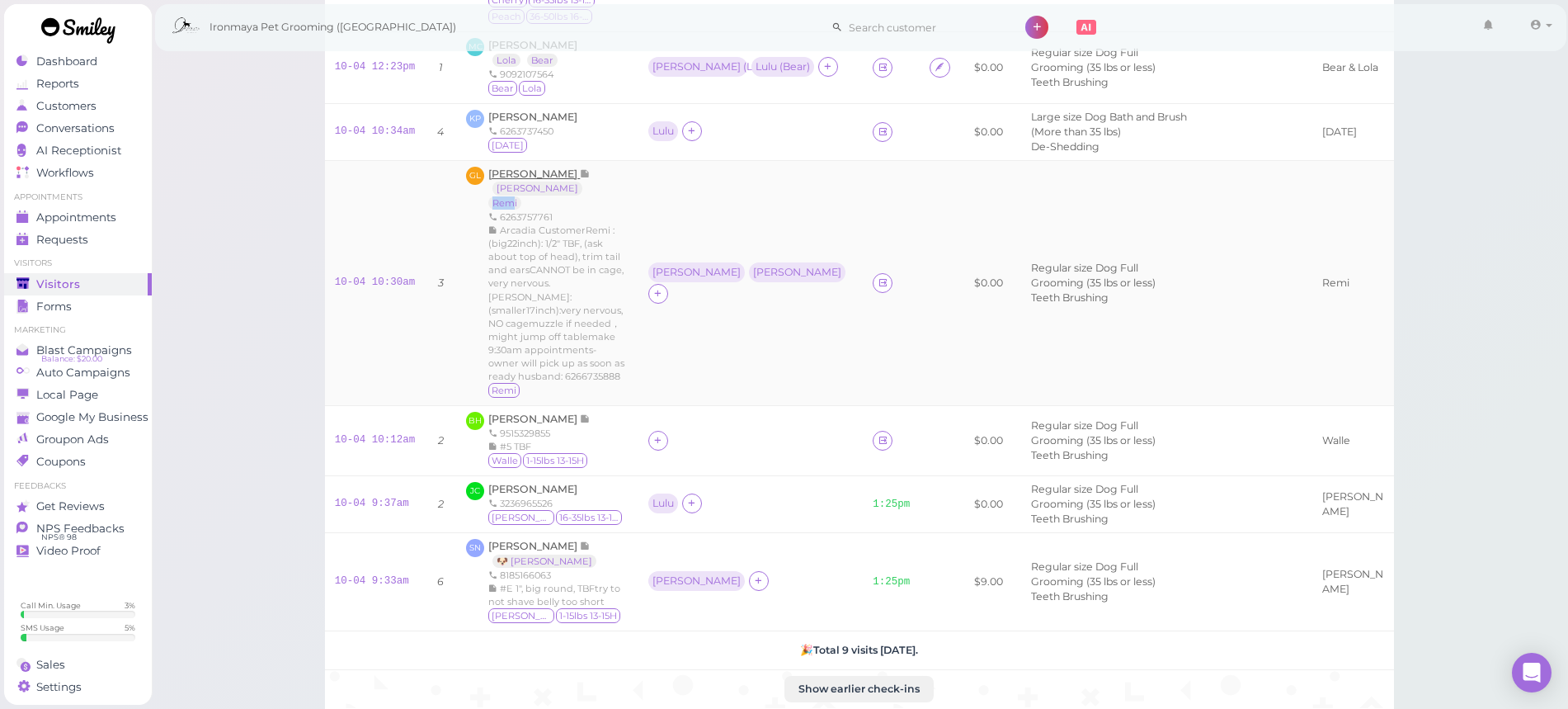
click at [510, 168] on span "[PERSON_NAME]" at bounding box center [534, 174] width 92 height 12
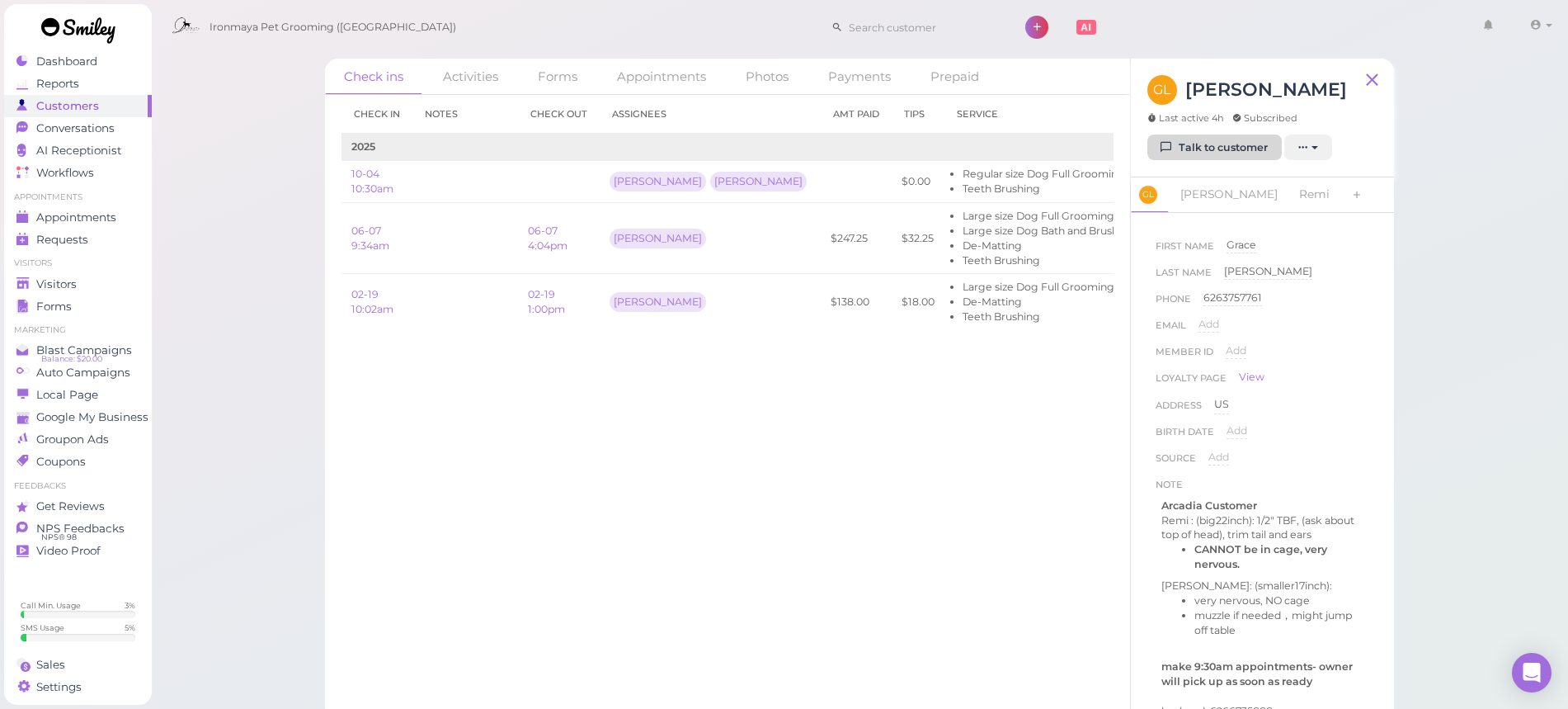
click at [1221, 144] on link "Talk to customer" at bounding box center [1214, 148] width 135 height 26
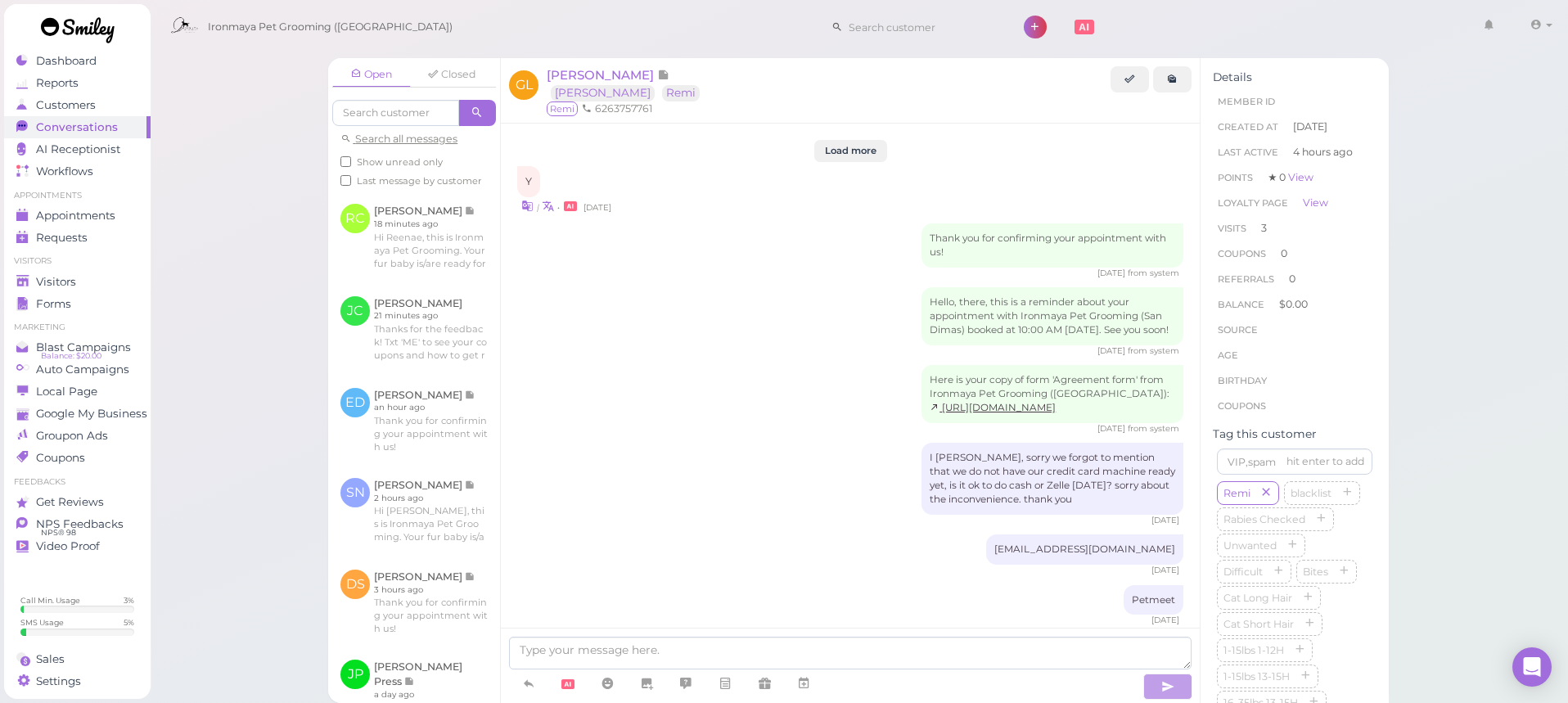
scroll to position [2042, 0]
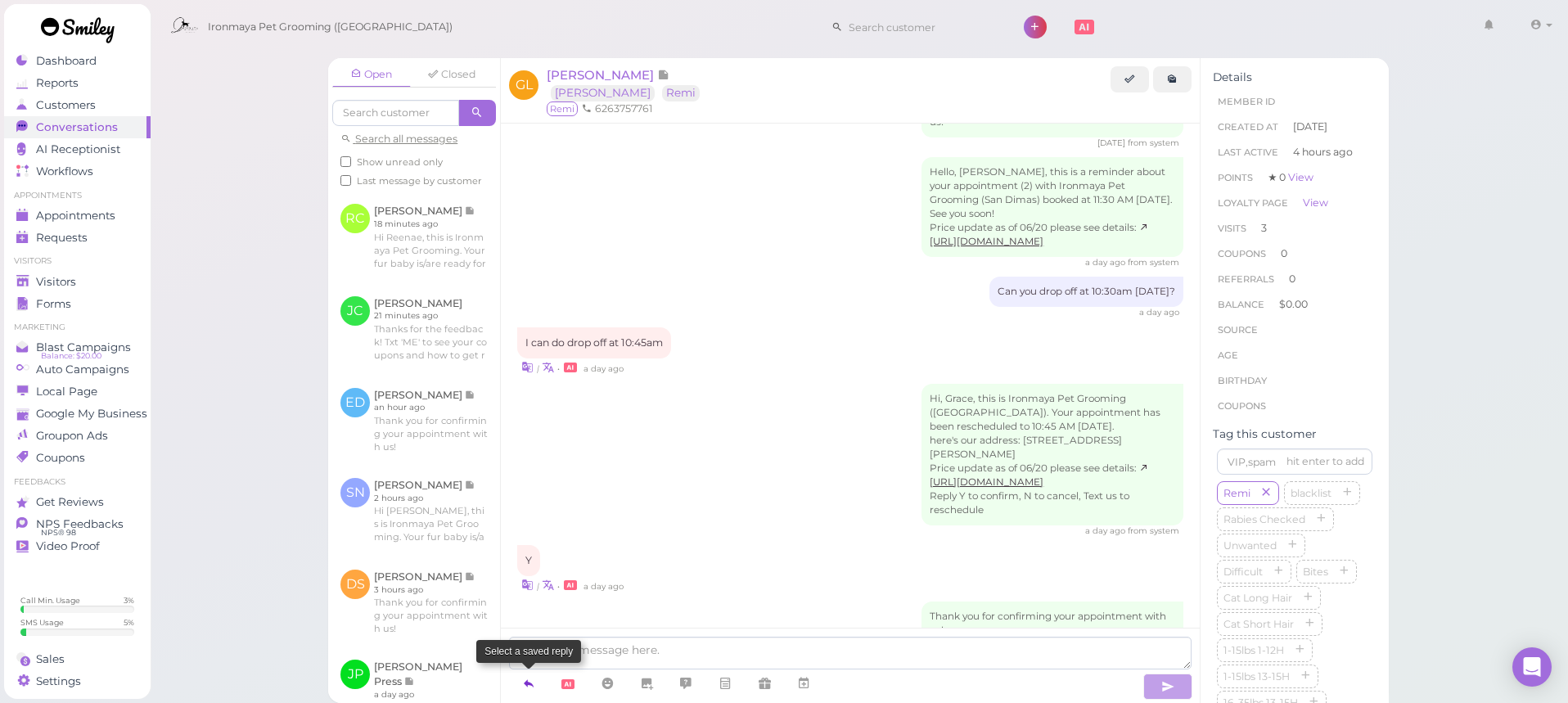
click at [525, 682] on icon at bounding box center [529, 683] width 13 height 16
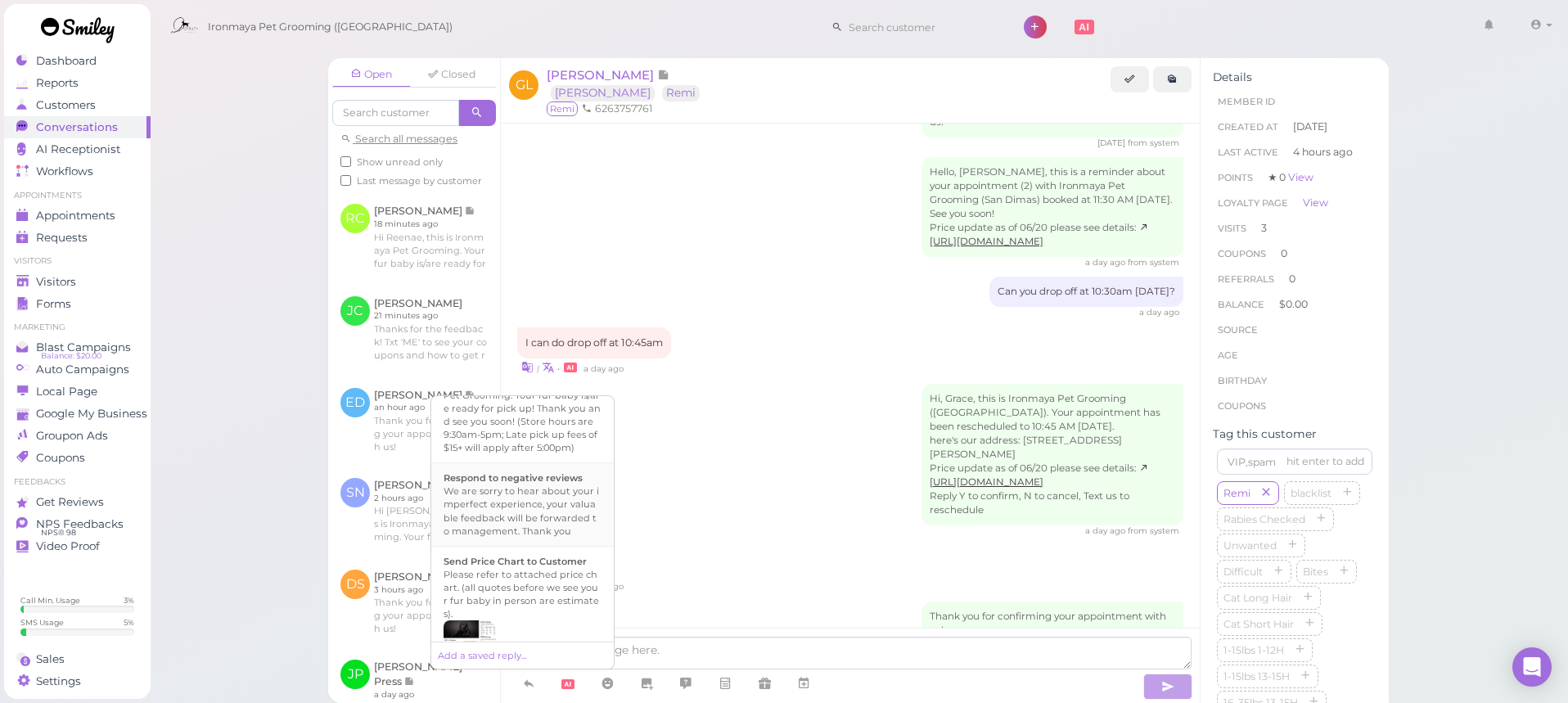
scroll to position [507, 0]
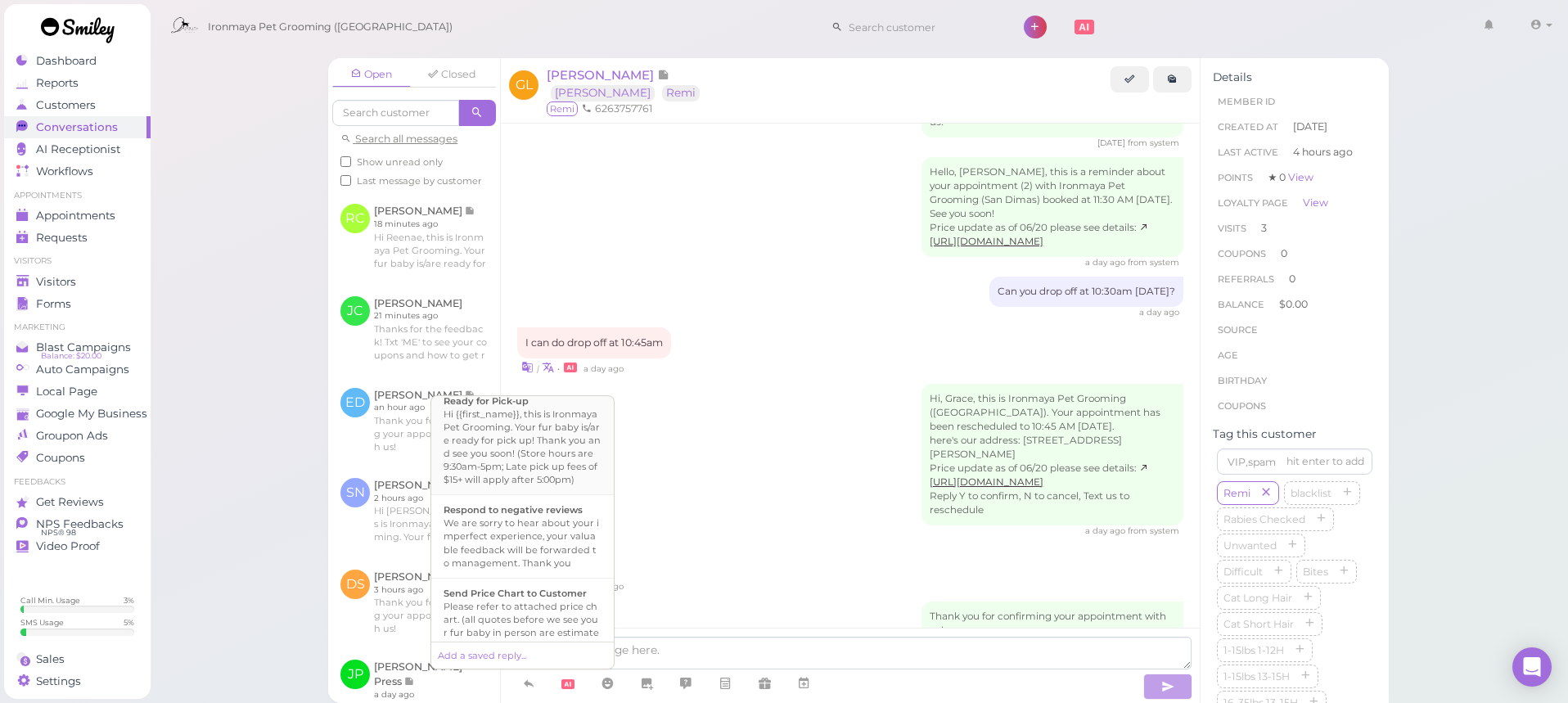
click at [538, 486] on div "Hi {{first_name}}, this is Ironmaya Pet Grooming. Your fur baby is/are ready fo…" at bounding box center [522, 447] width 158 height 79
type textarea "Hi {{first_name}}, this is Ironmaya Pet Grooming. Your fur baby is/are ready fo…"
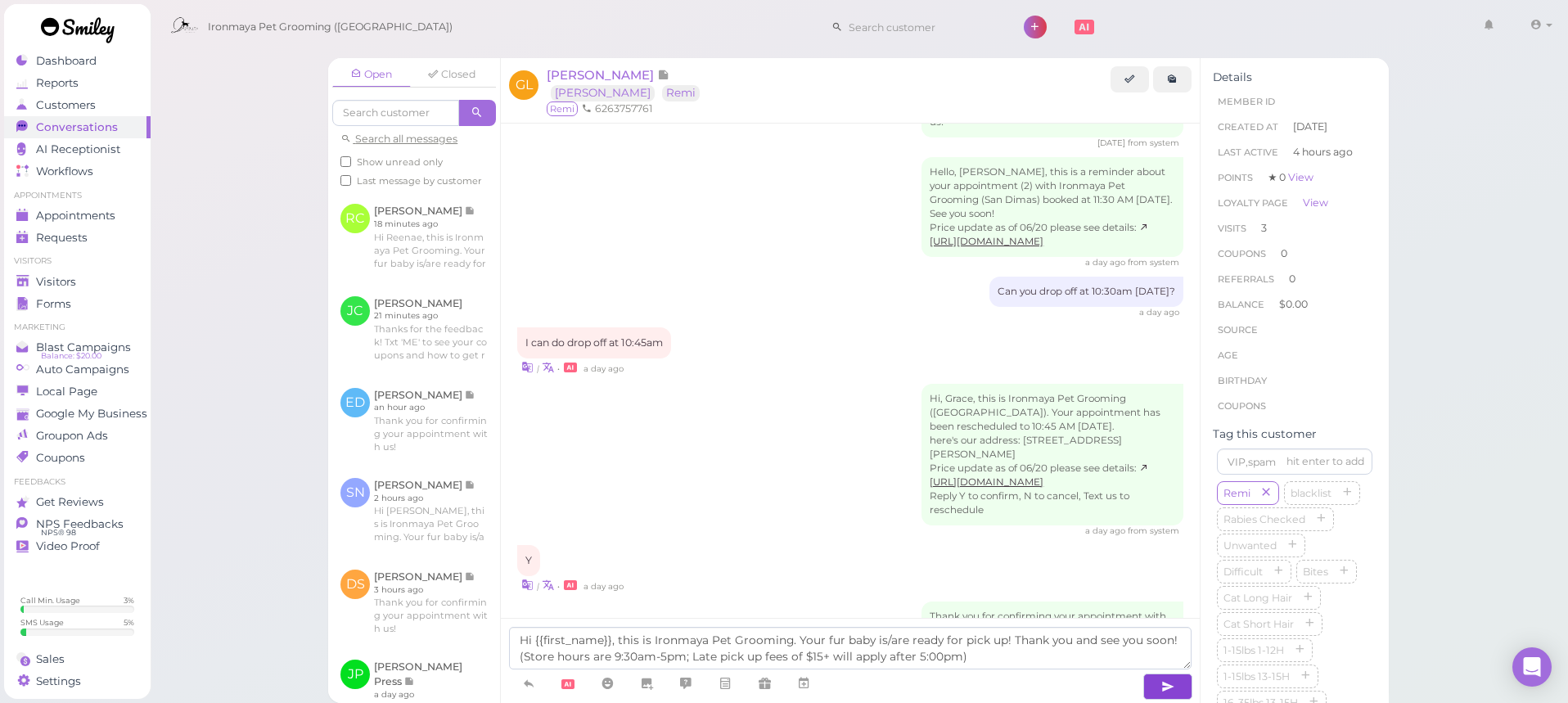
click at [1162, 686] on icon "button" at bounding box center [1168, 687] width 13 height 16
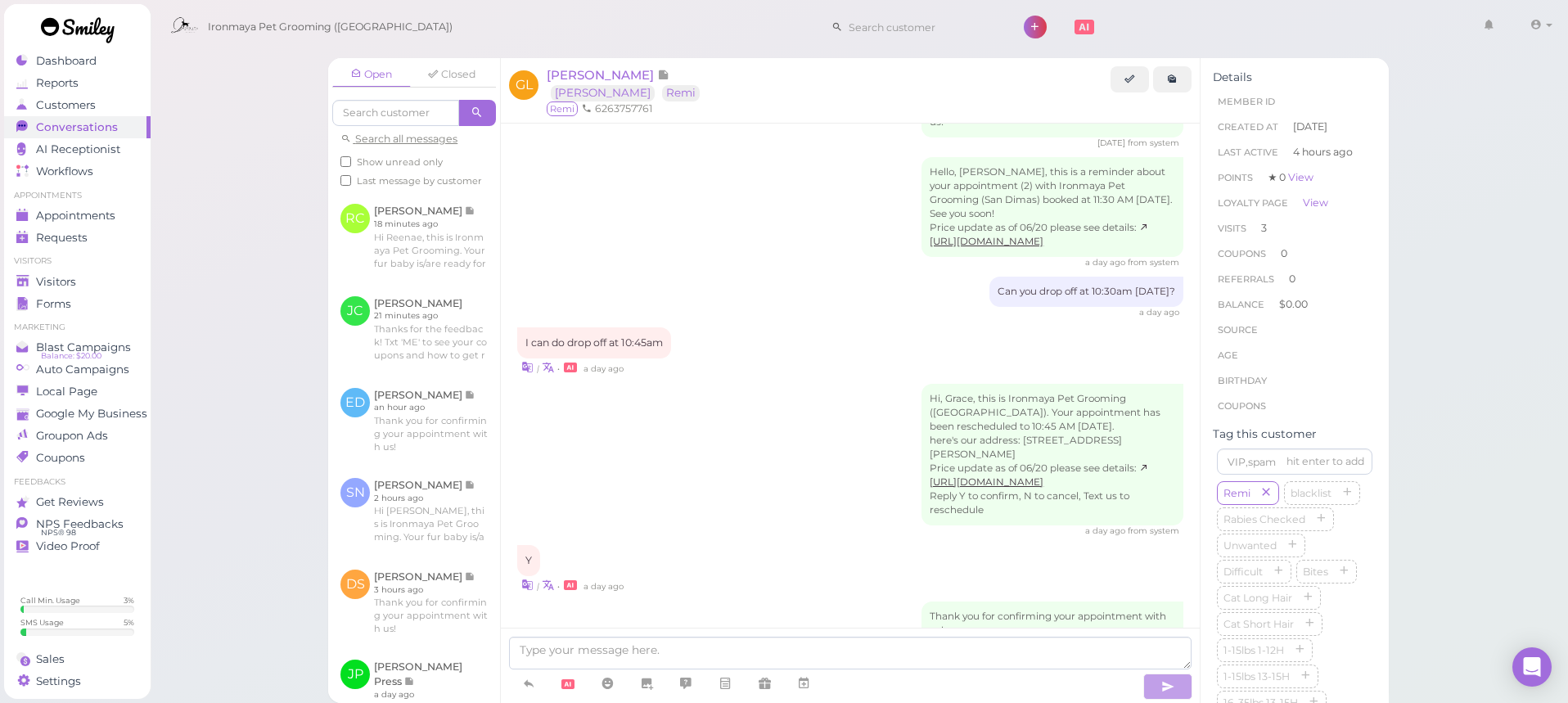
scroll to position [2119, 0]
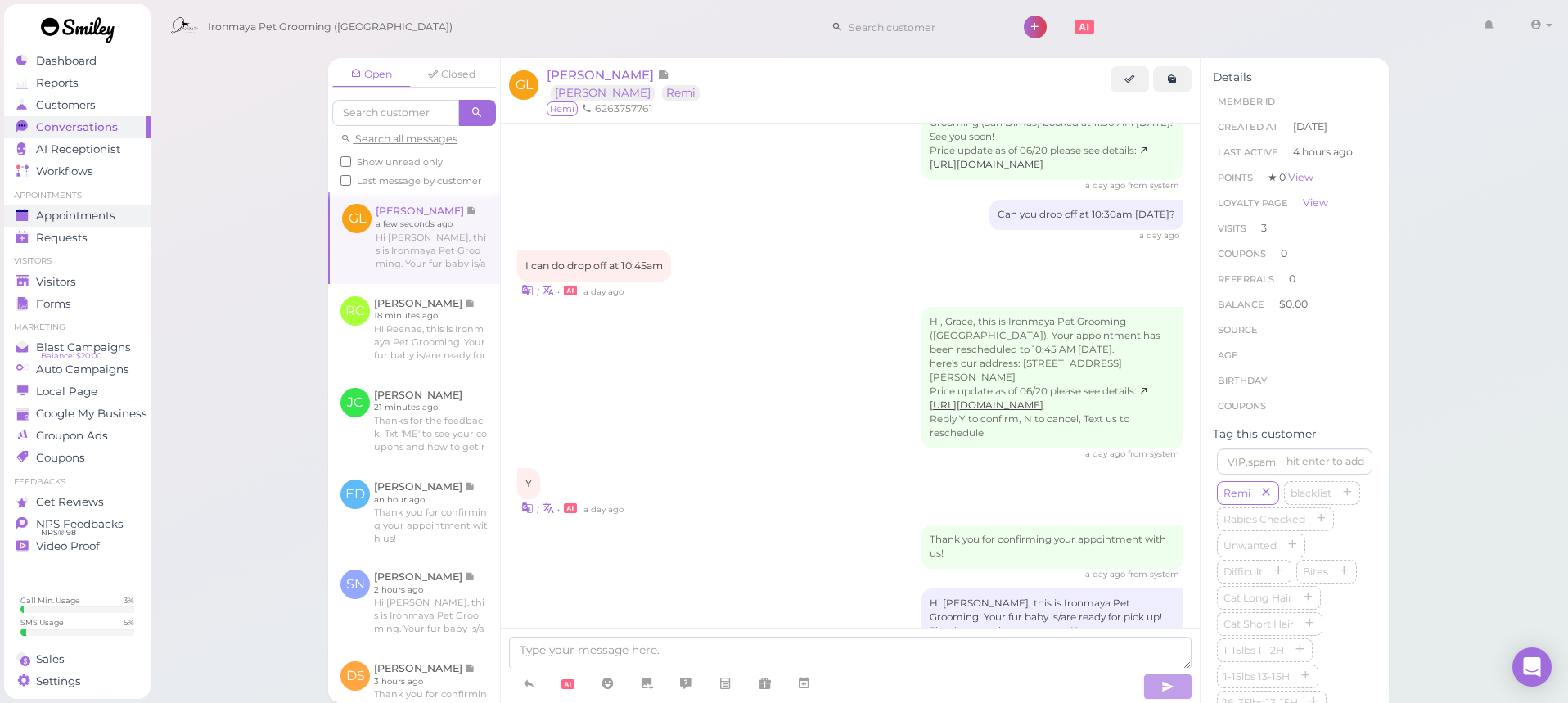
click at [89, 216] on span "Appointments" at bounding box center [75, 215] width 80 height 14
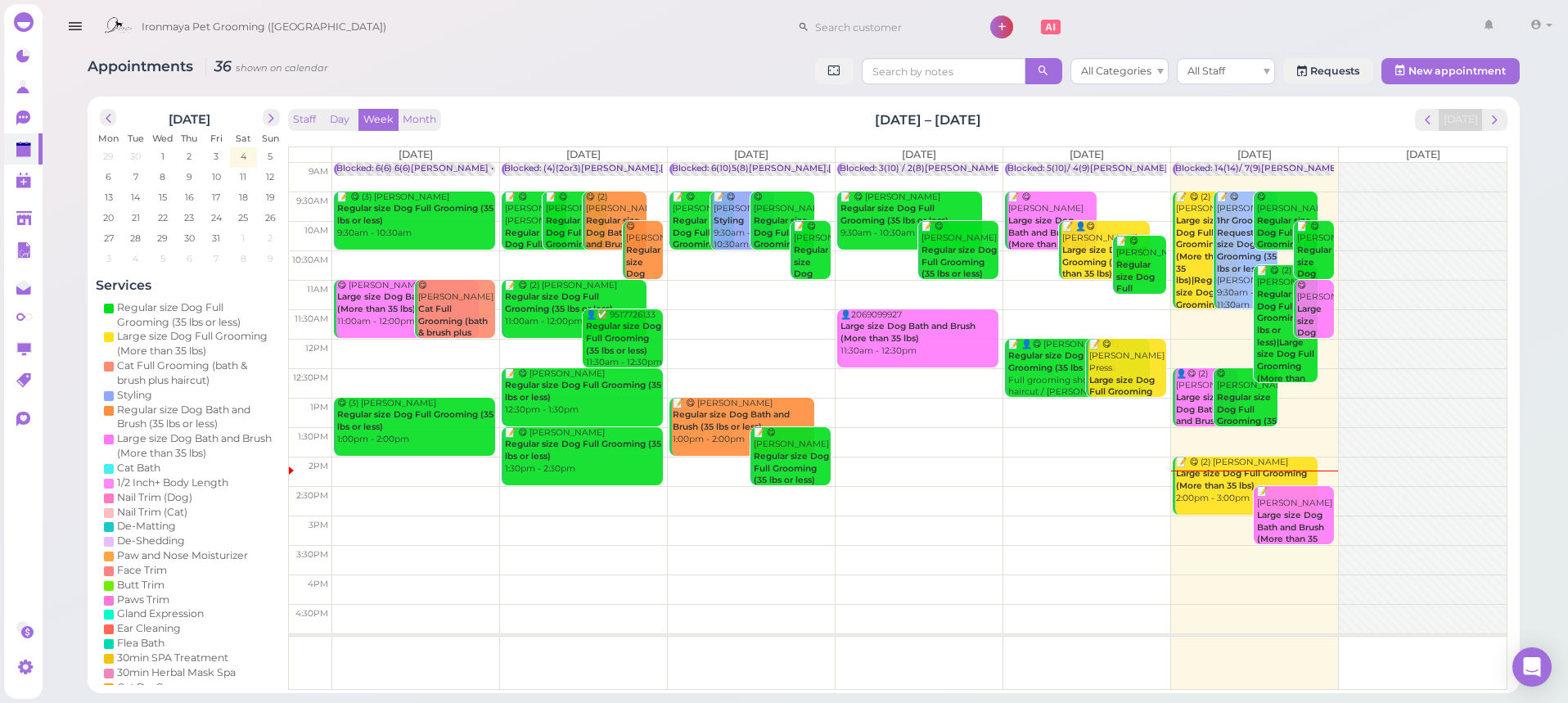
click at [83, 31] on icon "button" at bounding box center [75, 26] width 17 height 20
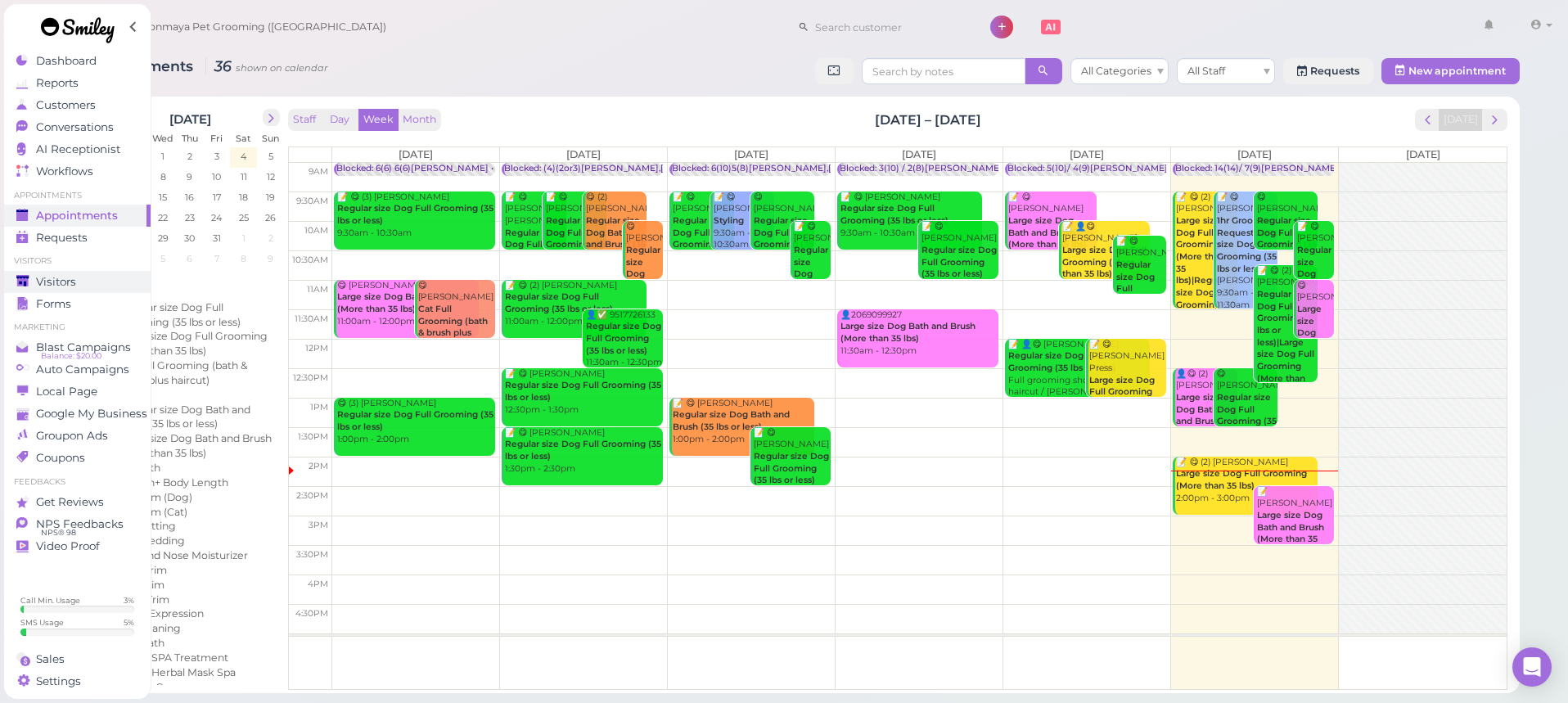
click at [103, 276] on div "Visitors" at bounding box center [75, 282] width 118 height 14
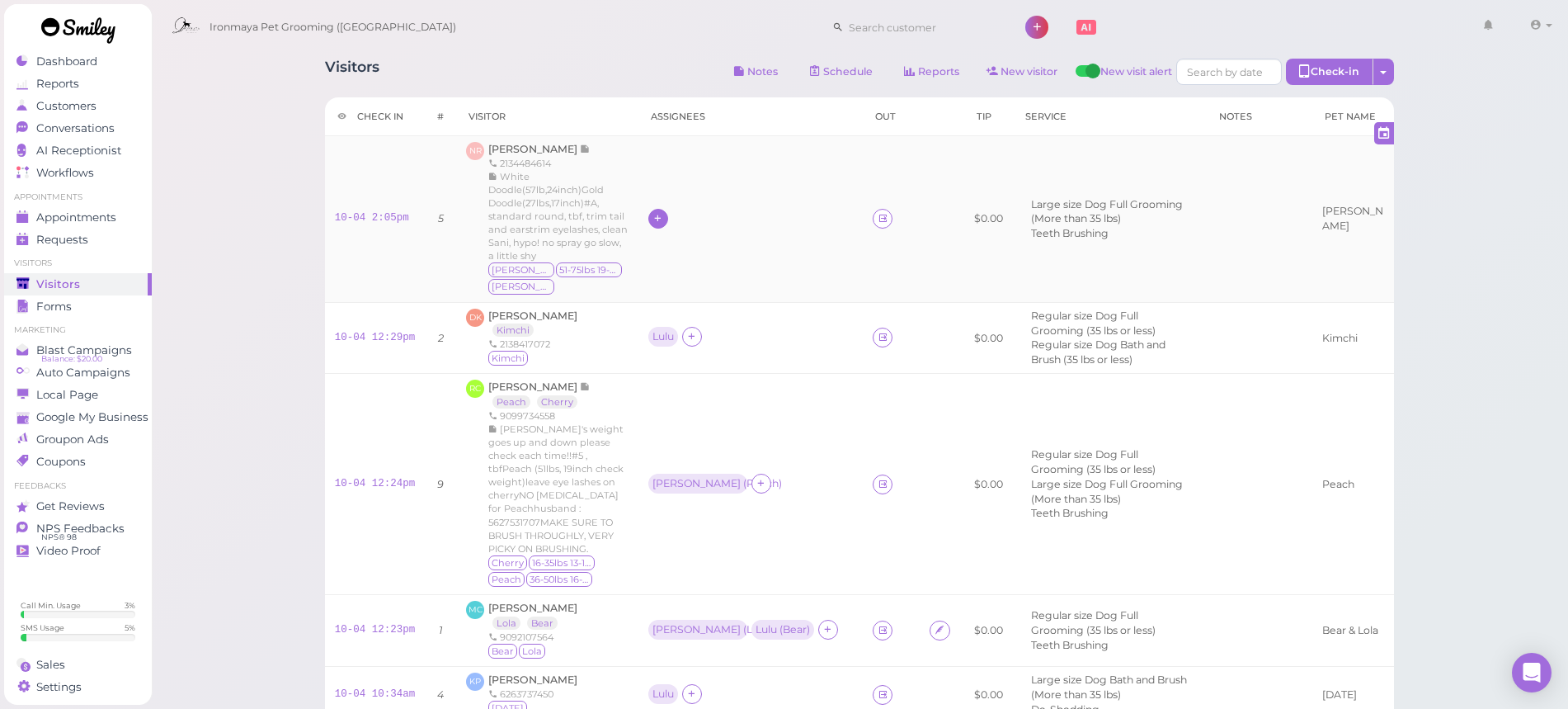
click at [661, 212] on icon at bounding box center [658, 218] width 11 height 12
click at [672, 312] on span "Ida Fu" at bounding box center [711, 312] width 104 height 12
click at [753, 215] on icon at bounding box center [758, 217] width 11 height 12
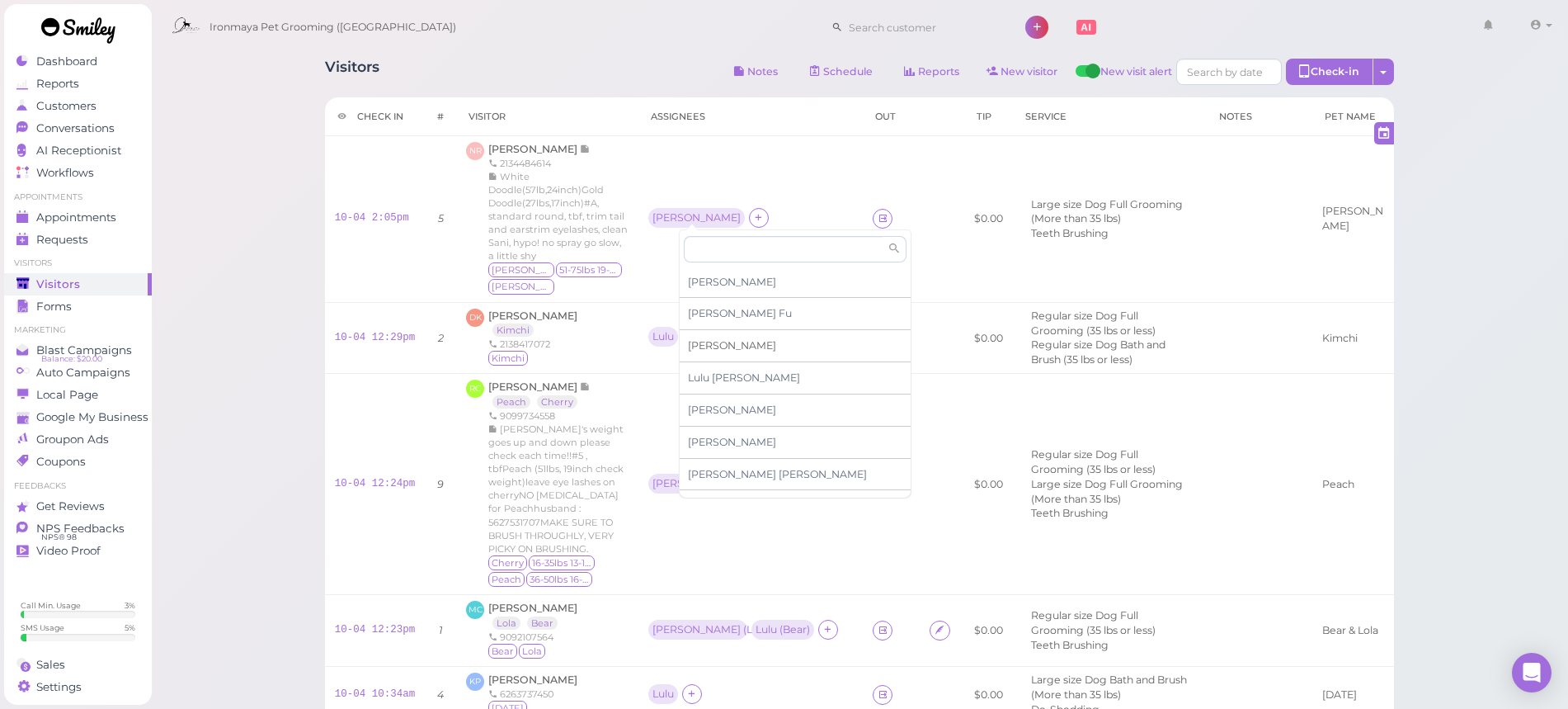
click at [712, 344] on span "[PERSON_NAME]" at bounding box center [732, 345] width 88 height 12
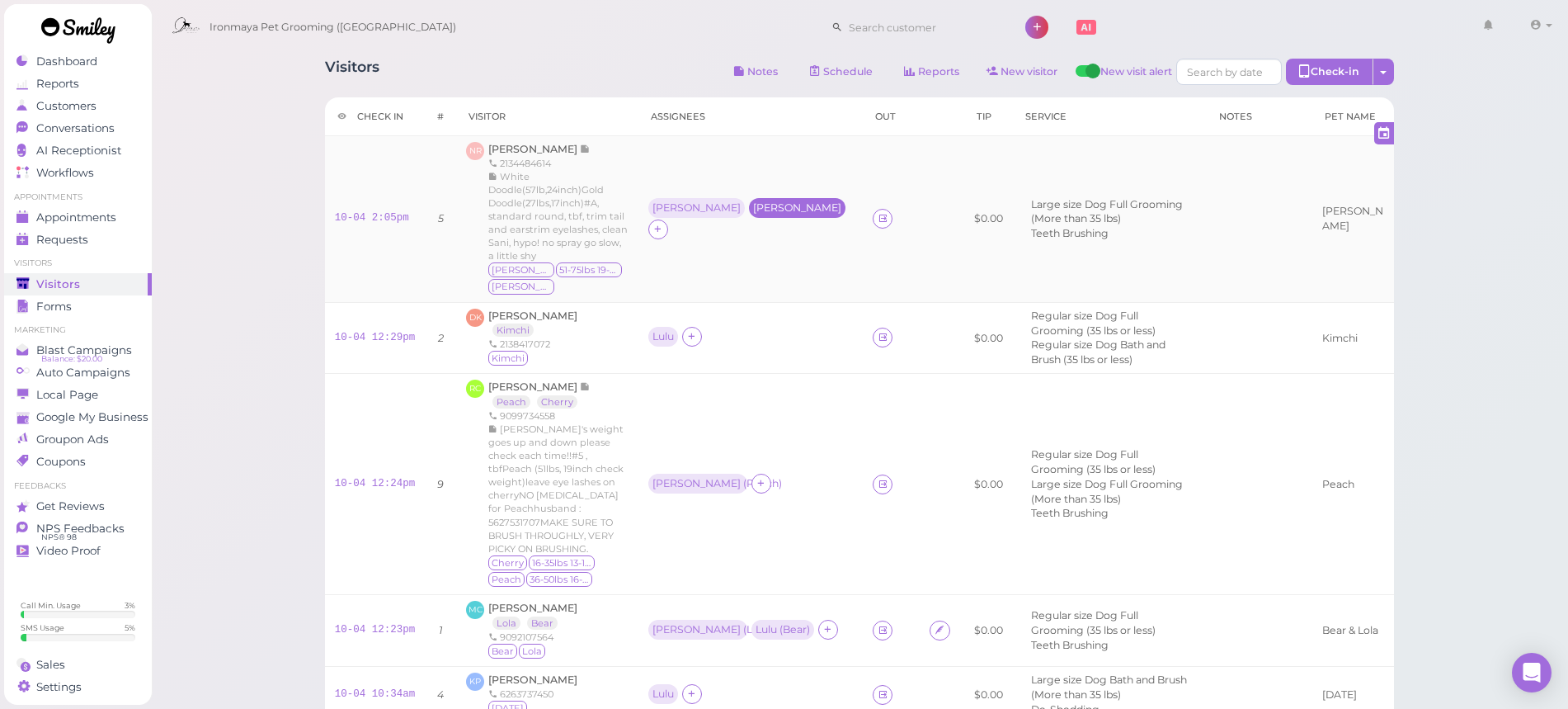
click at [753, 212] on div "[PERSON_NAME]" at bounding box center [797, 208] width 88 height 12
click at [704, 312] on span "Select pets" at bounding box center [691, 310] width 57 height 18
click at [717, 305] on span "Select pets" at bounding box center [691, 310] width 57 height 18
click at [570, 185] on span "White Doodle(57lb,24inch)Gold Doodle(27lbs,17inch)#A, standard round, tbf, trim…" at bounding box center [558, 217] width 140 height 91
click at [111, 129] on span "Conversations" at bounding box center [75, 128] width 78 height 14
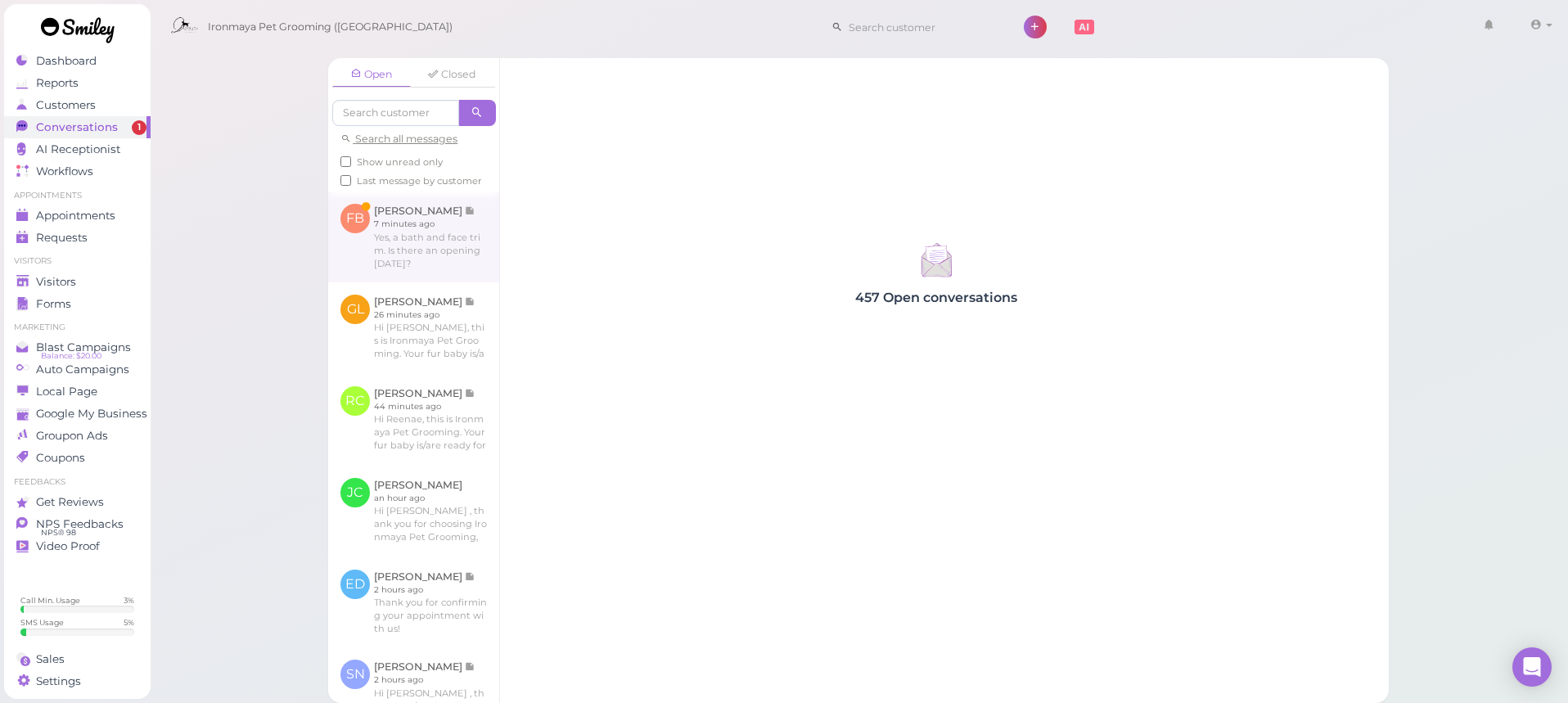
click at [441, 260] on link at bounding box center [413, 237] width 171 height 90
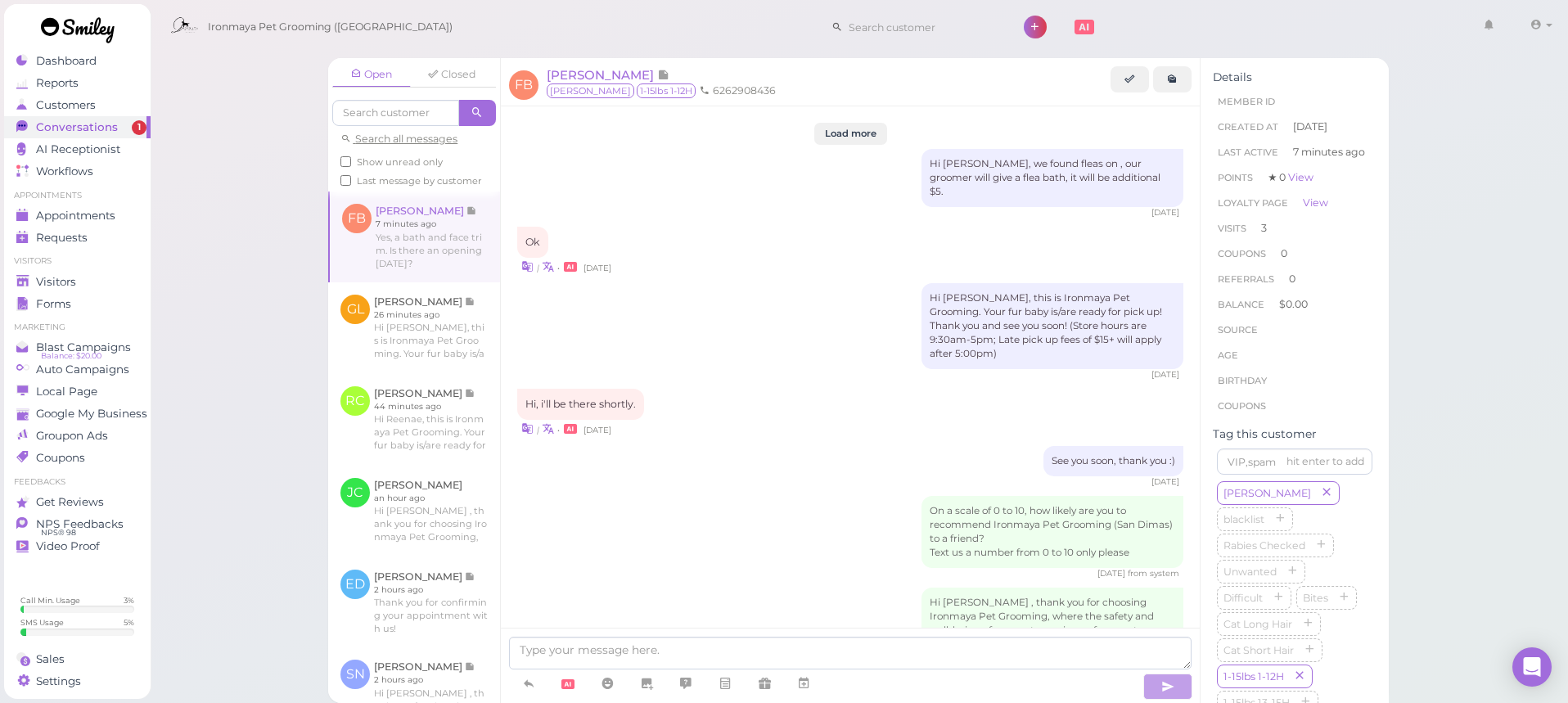
scroll to position [2326, 0]
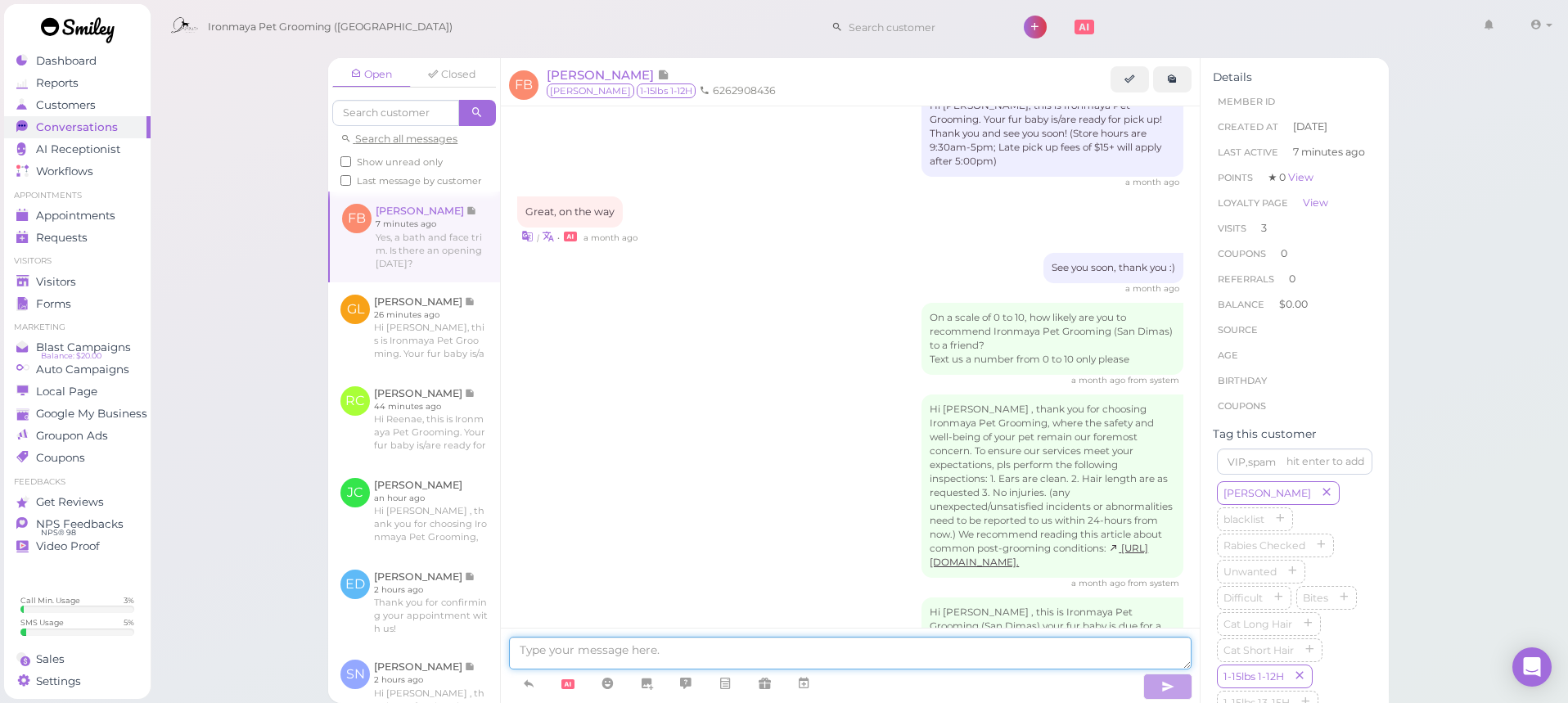
click at [862, 648] on textarea at bounding box center [850, 653] width 683 height 33
type textarea "Hi Felix, sorry we do not open on Sundays, we have next week open, do you prefe…"
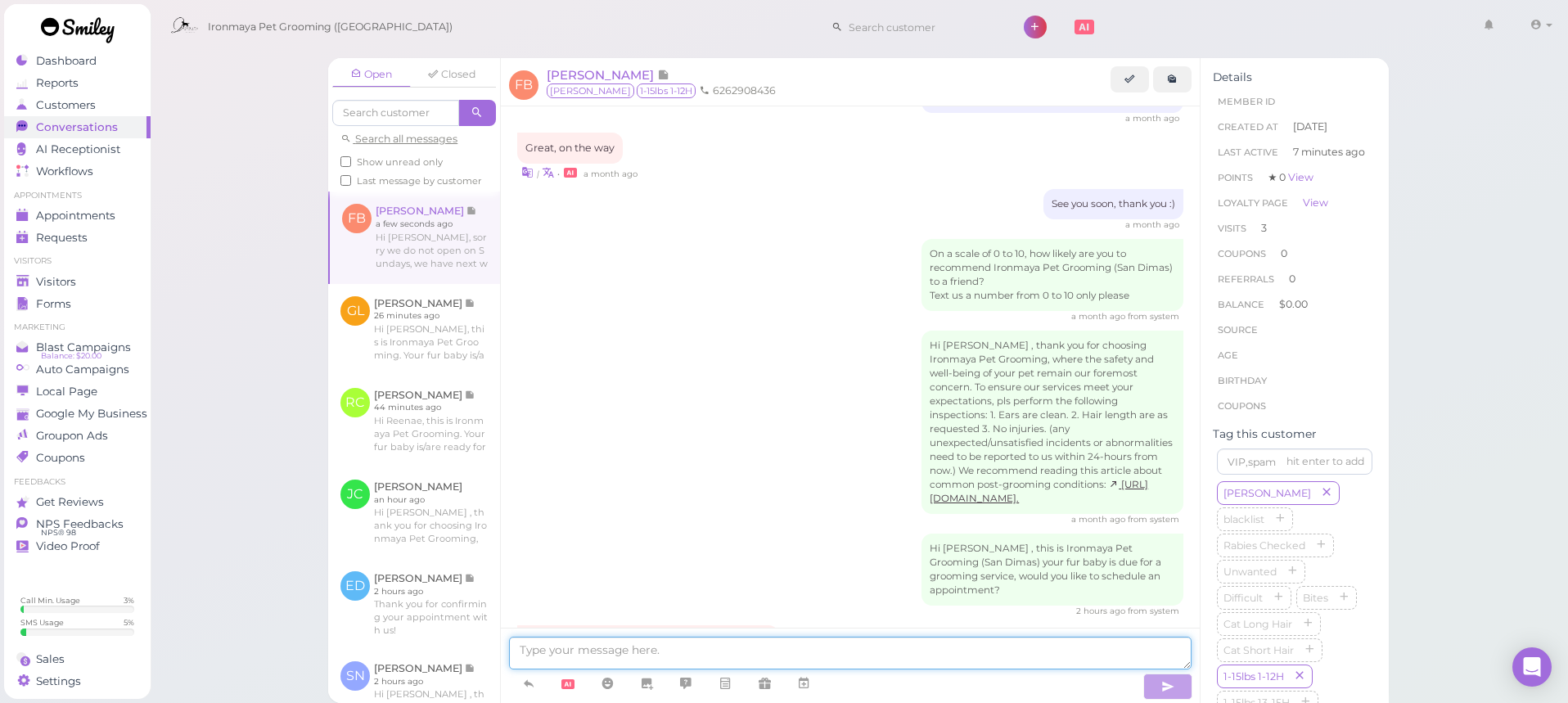
click at [594, 645] on textarea at bounding box center [850, 653] width 683 height 33
type textarea "do you want to come in today Felix?"
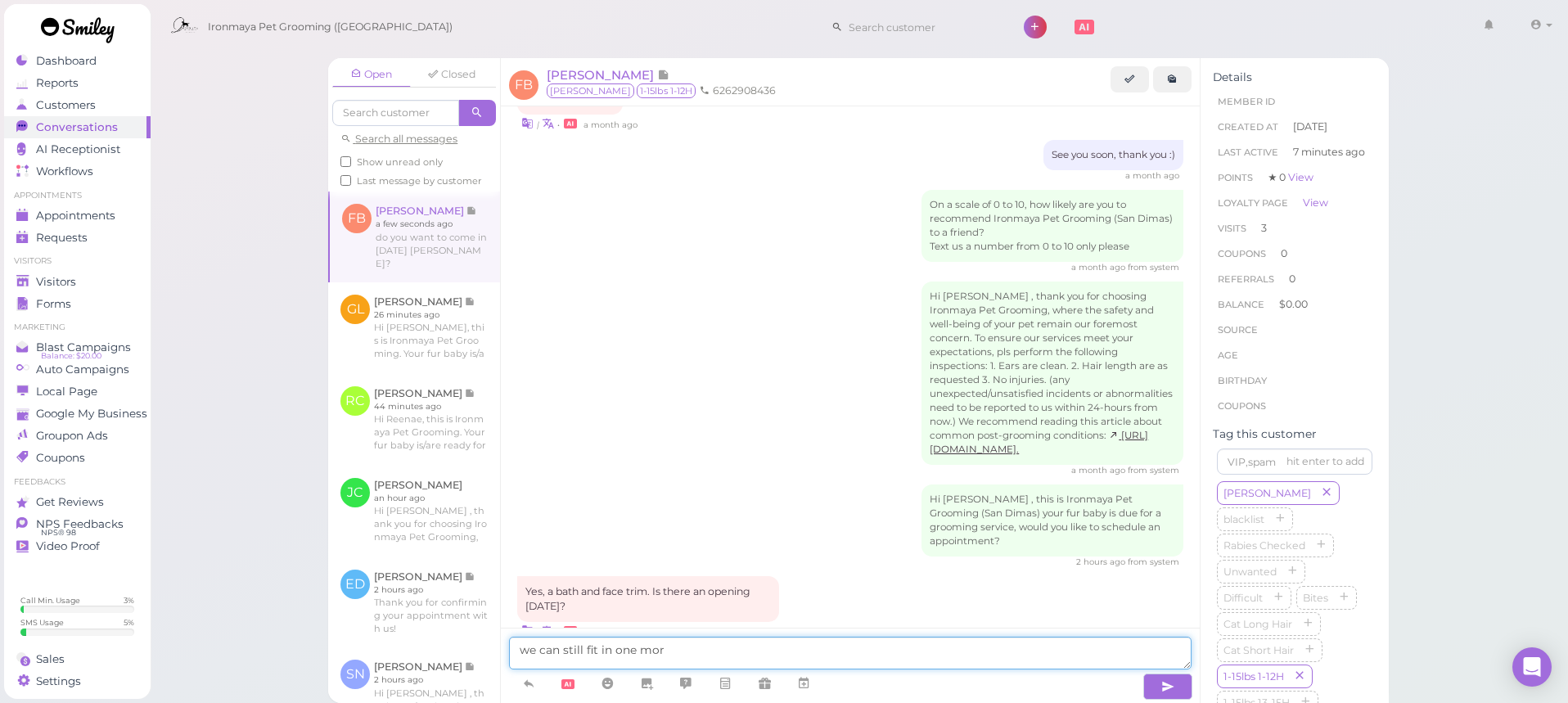
type textarea "we can still fit in one more"
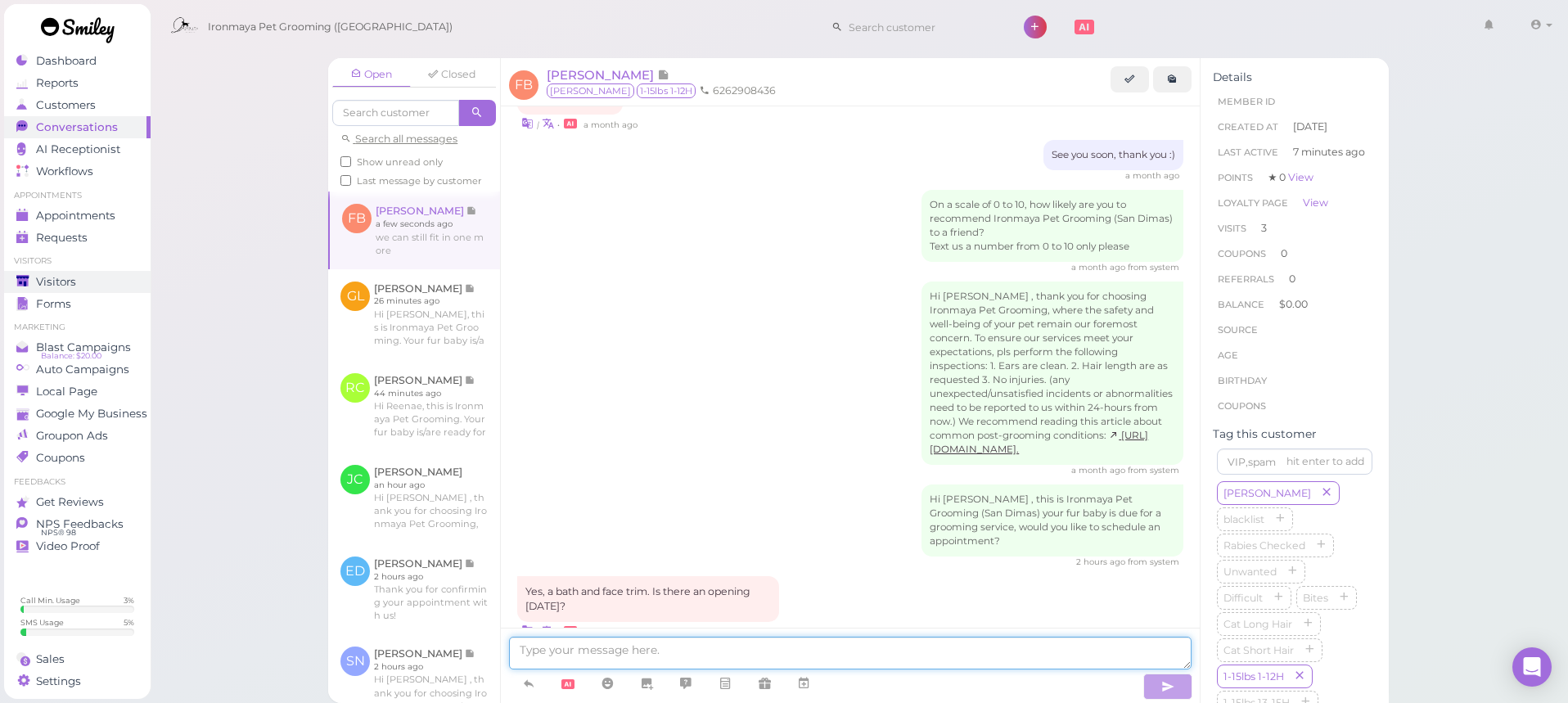
scroll to position [2488, 0]
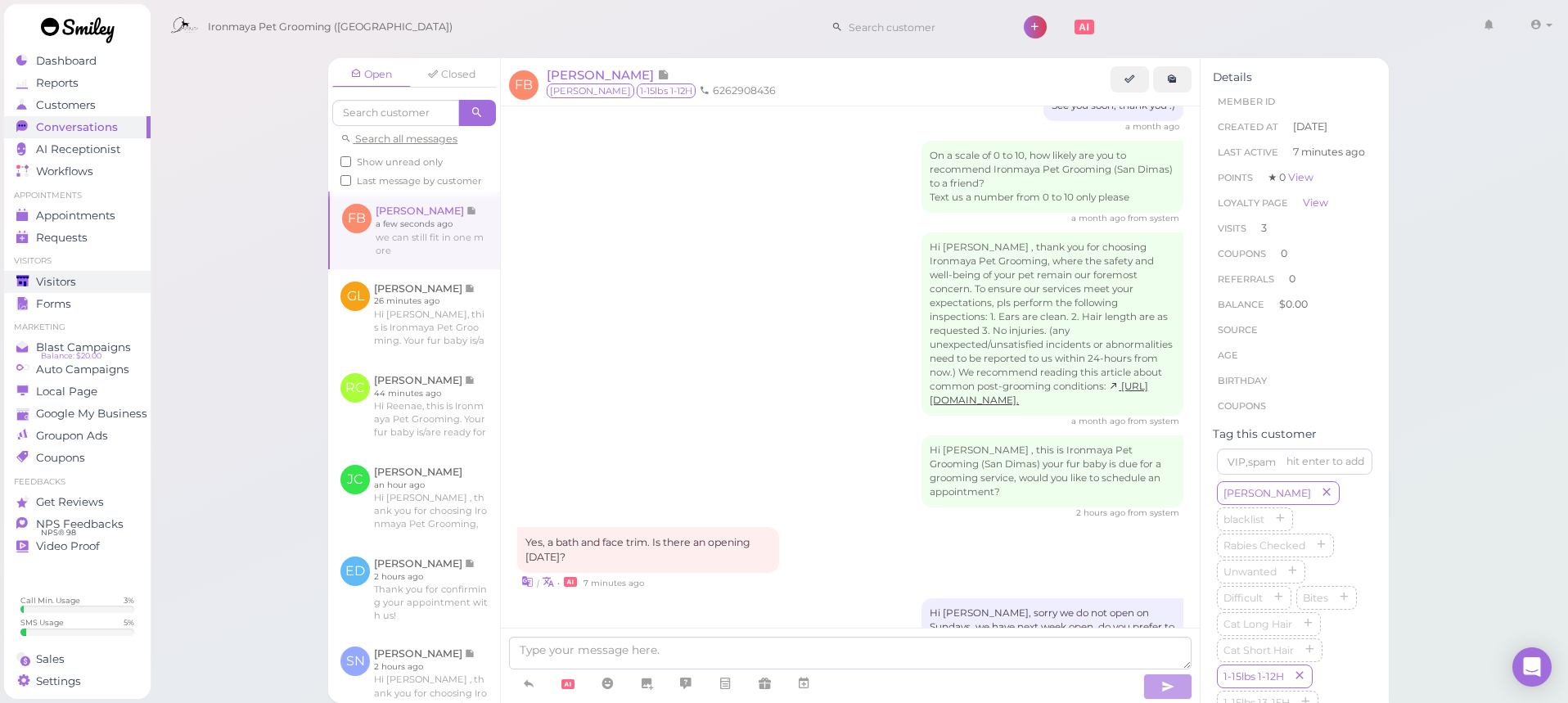
click at [113, 278] on div "Visitors" at bounding box center [75, 282] width 118 height 14
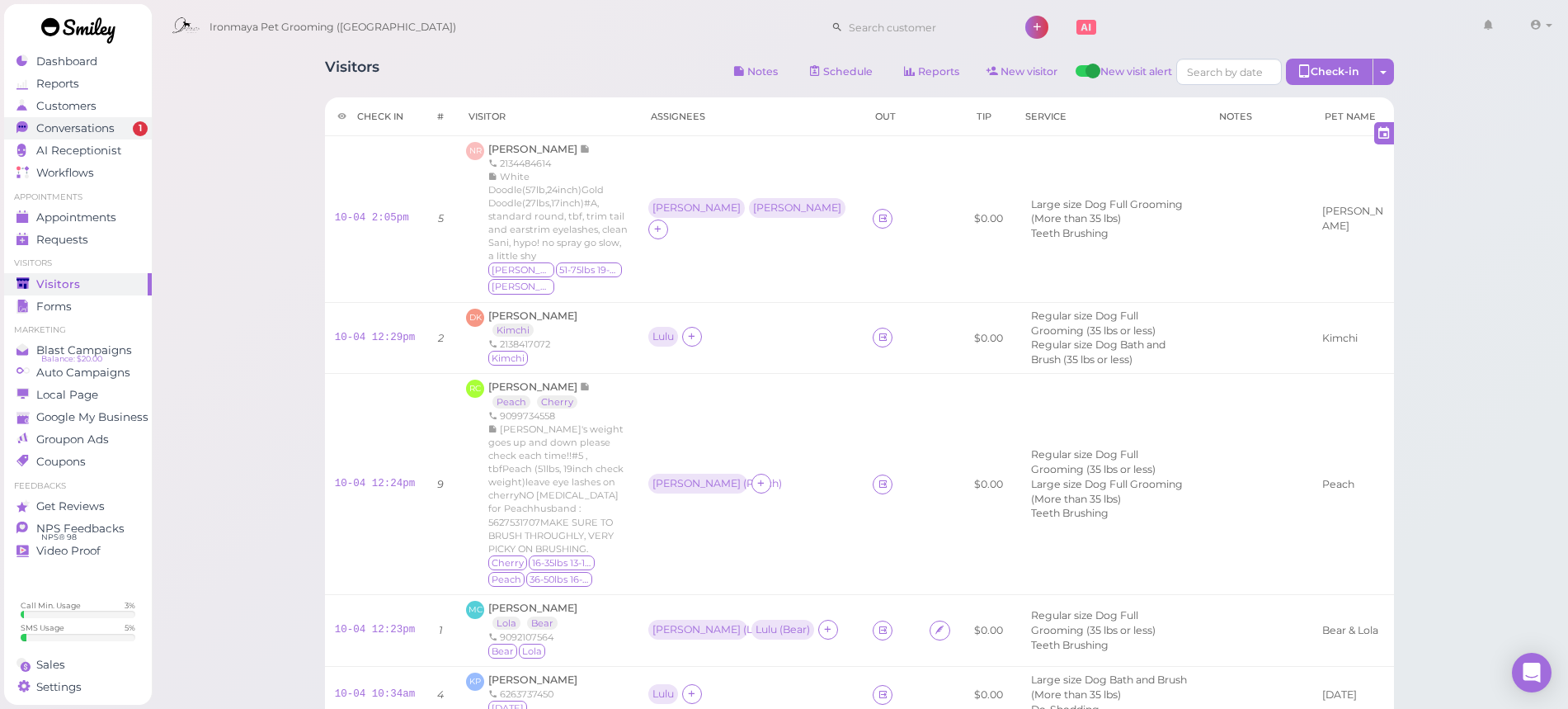
click at [127, 132] on div "Conversations" at bounding box center [76, 128] width 119 height 14
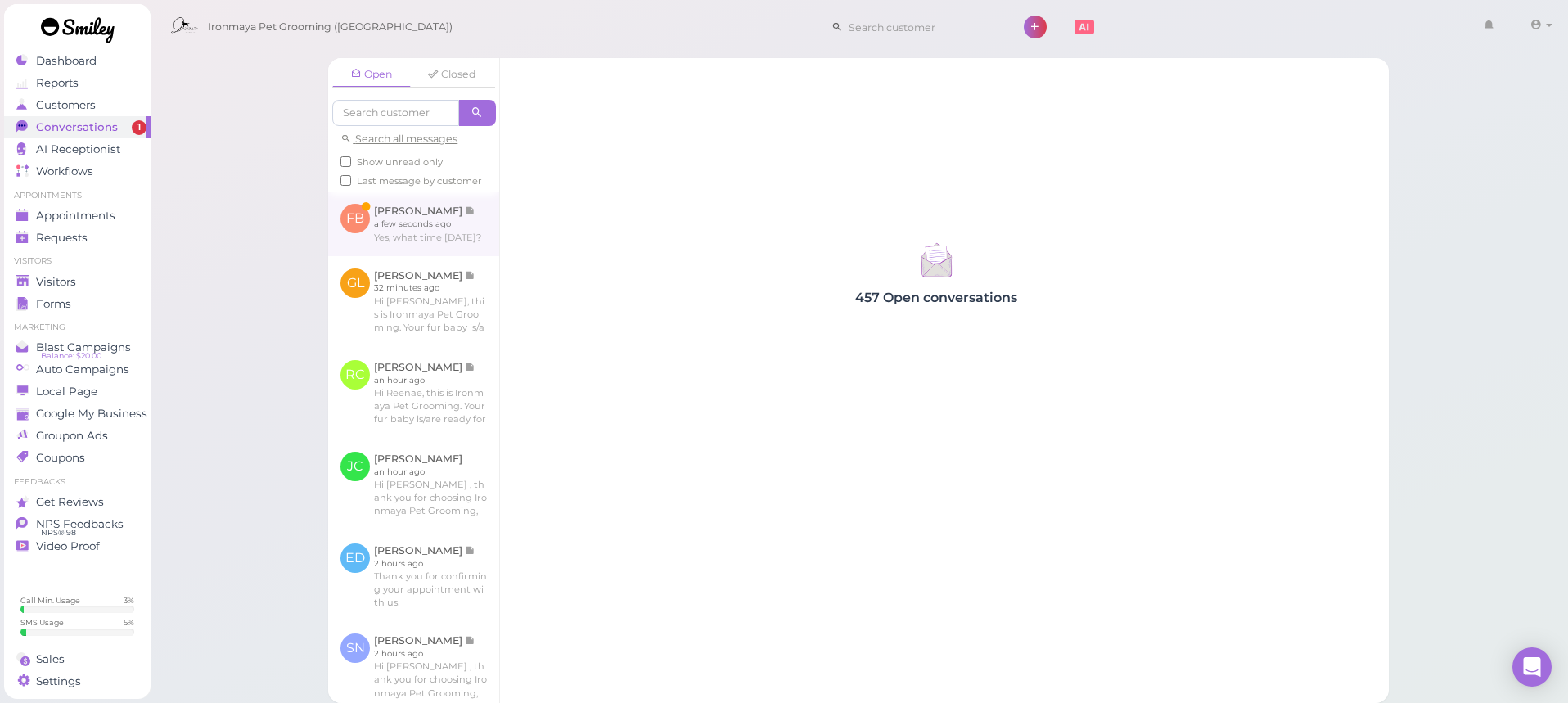
click at [422, 226] on link at bounding box center [413, 224] width 171 height 64
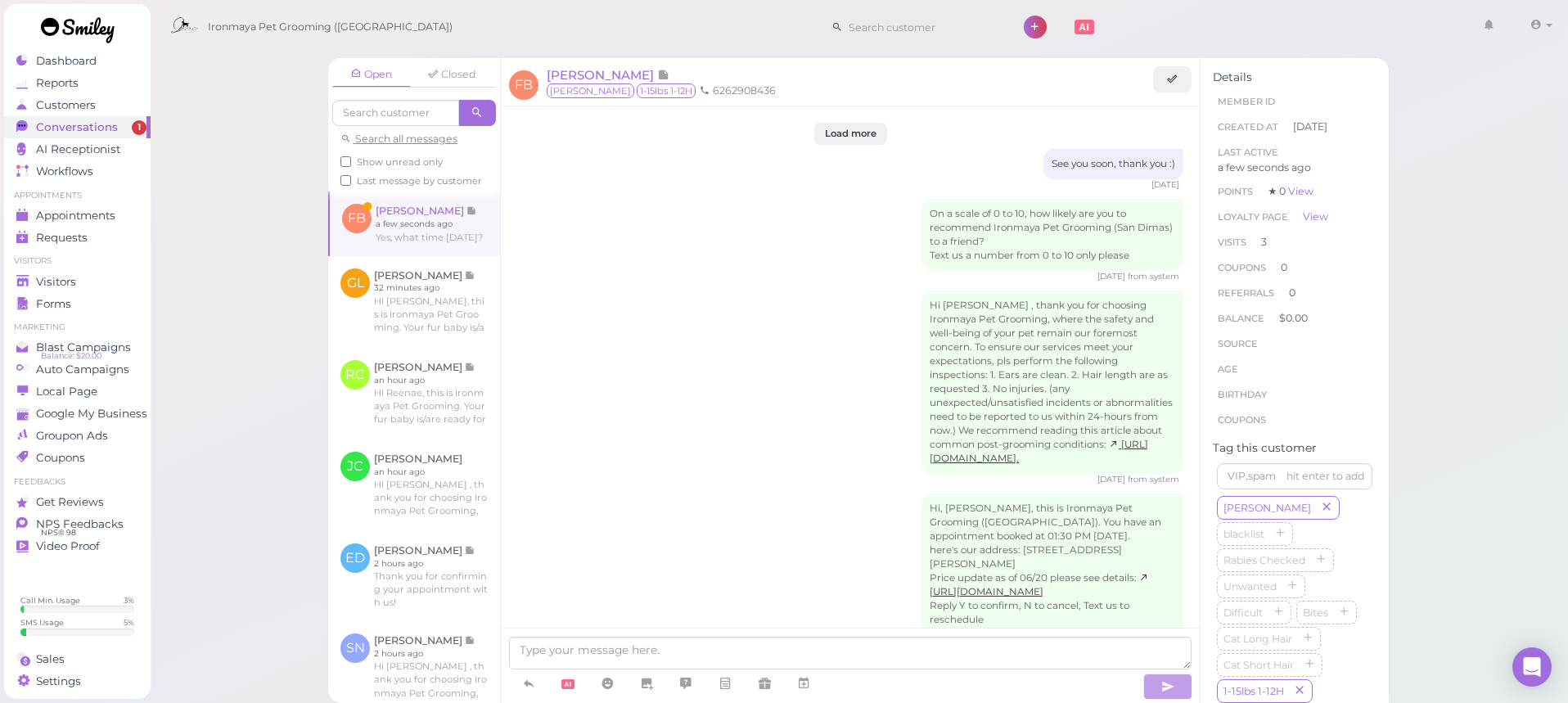
scroll to position [2293, 0]
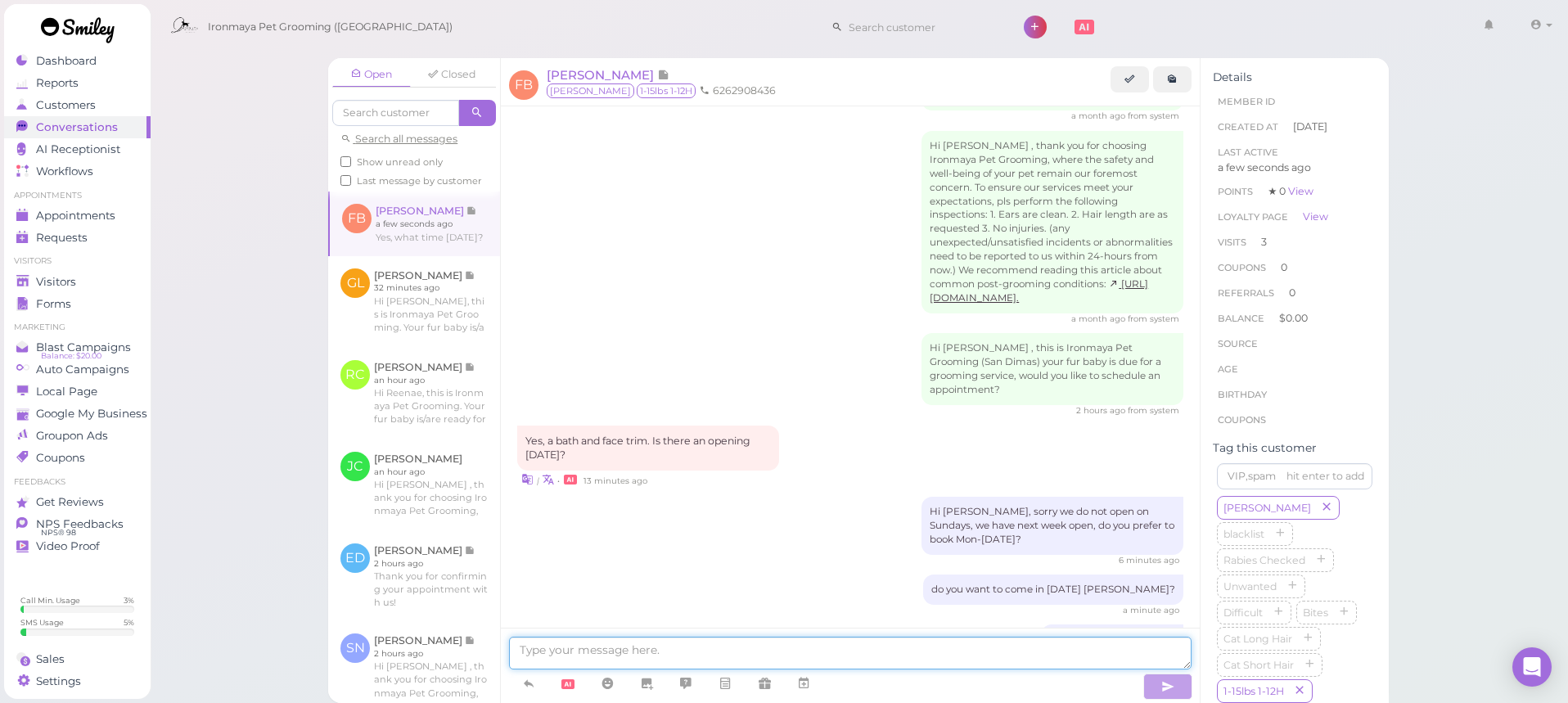
click at [737, 638] on textarea at bounding box center [850, 653] width 683 height 33
type textarea "can you come now?"
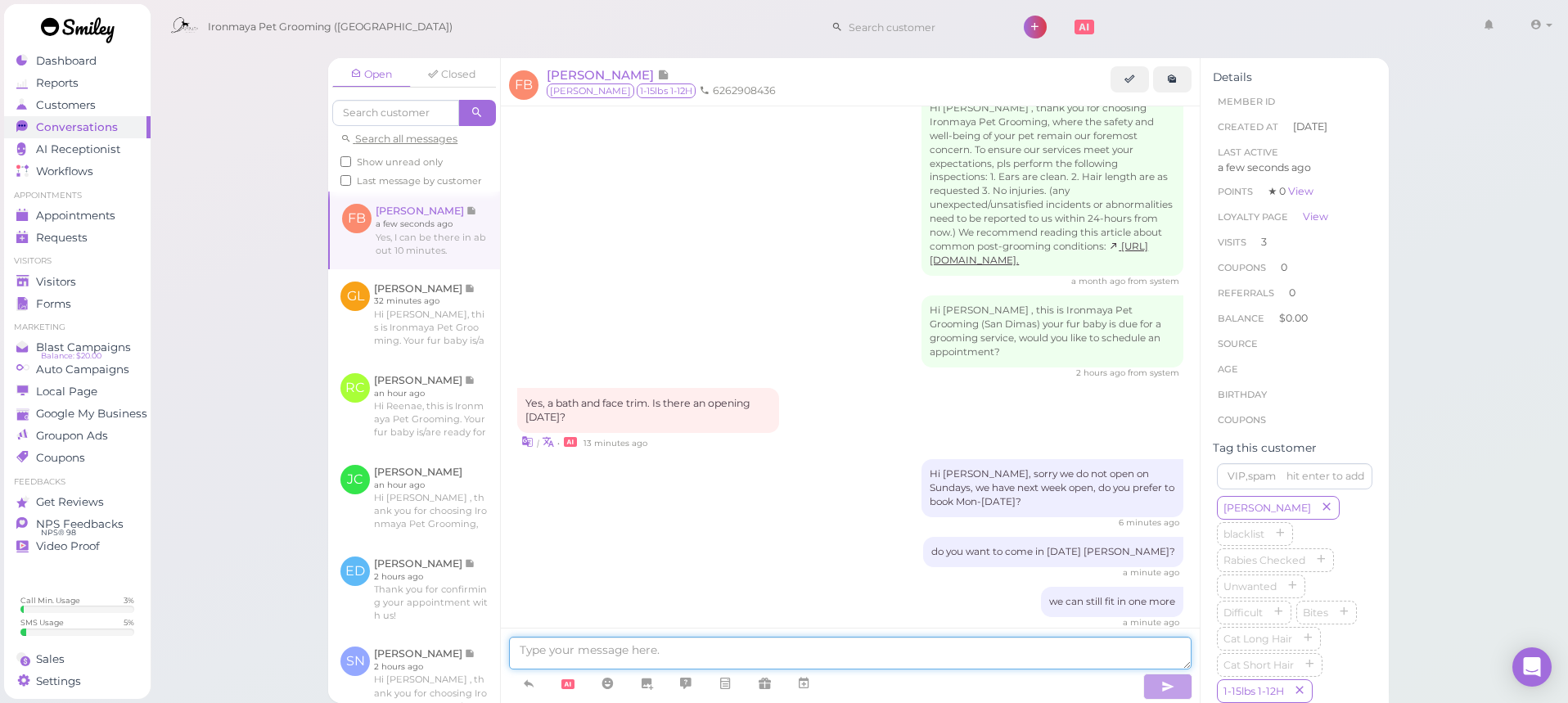
scroll to position [2398, 0]
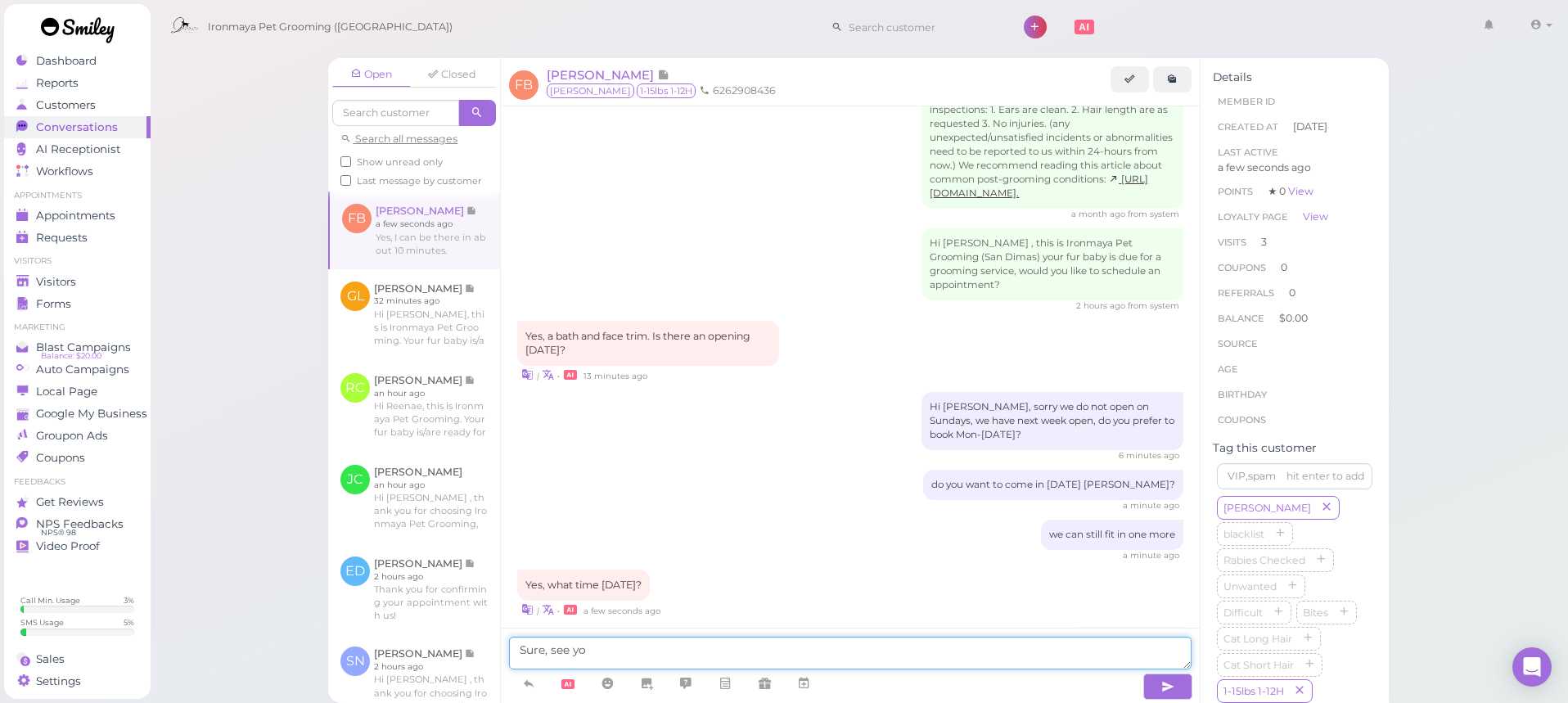
type textarea "Sure, see you"
click at [802, 685] on icon at bounding box center [804, 683] width 13 height 16
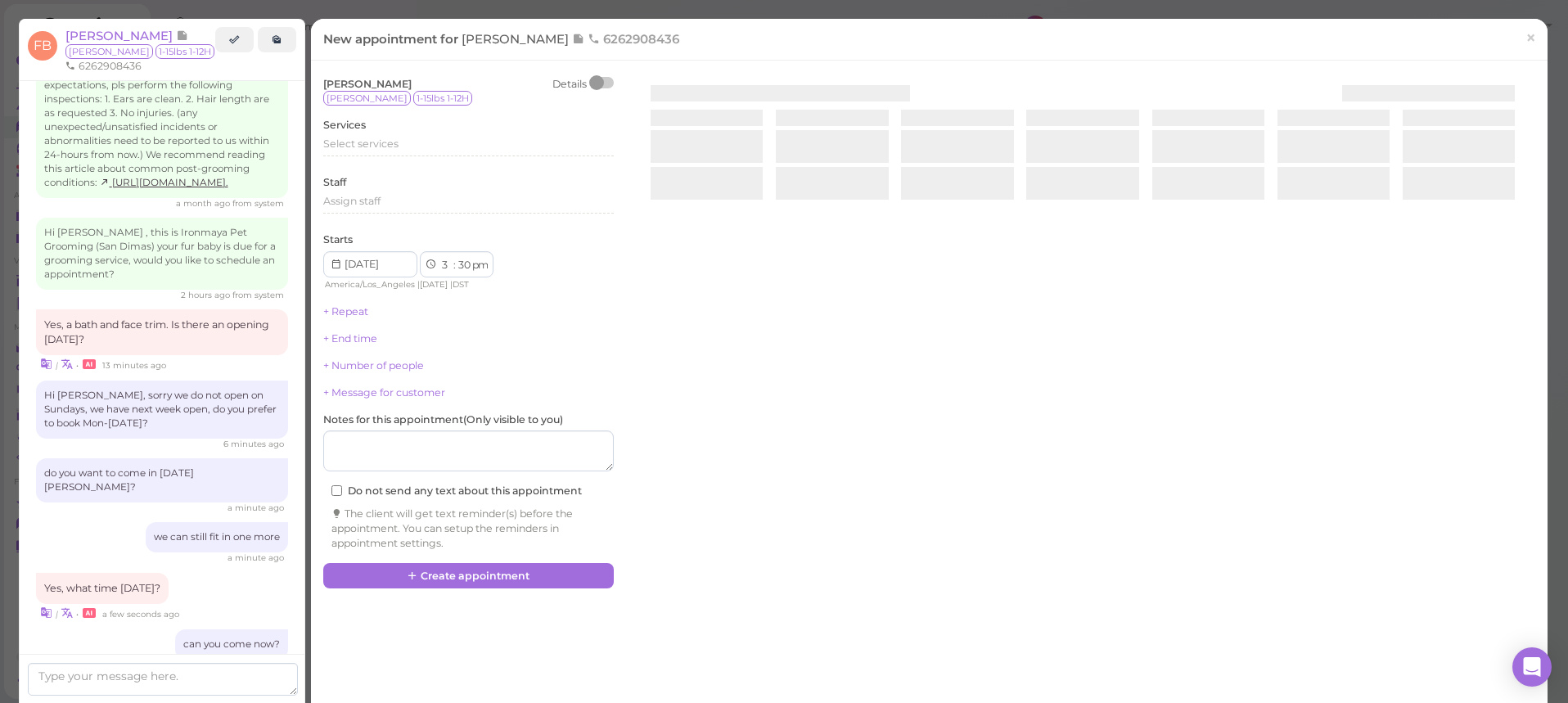
scroll to position [2461, 0]
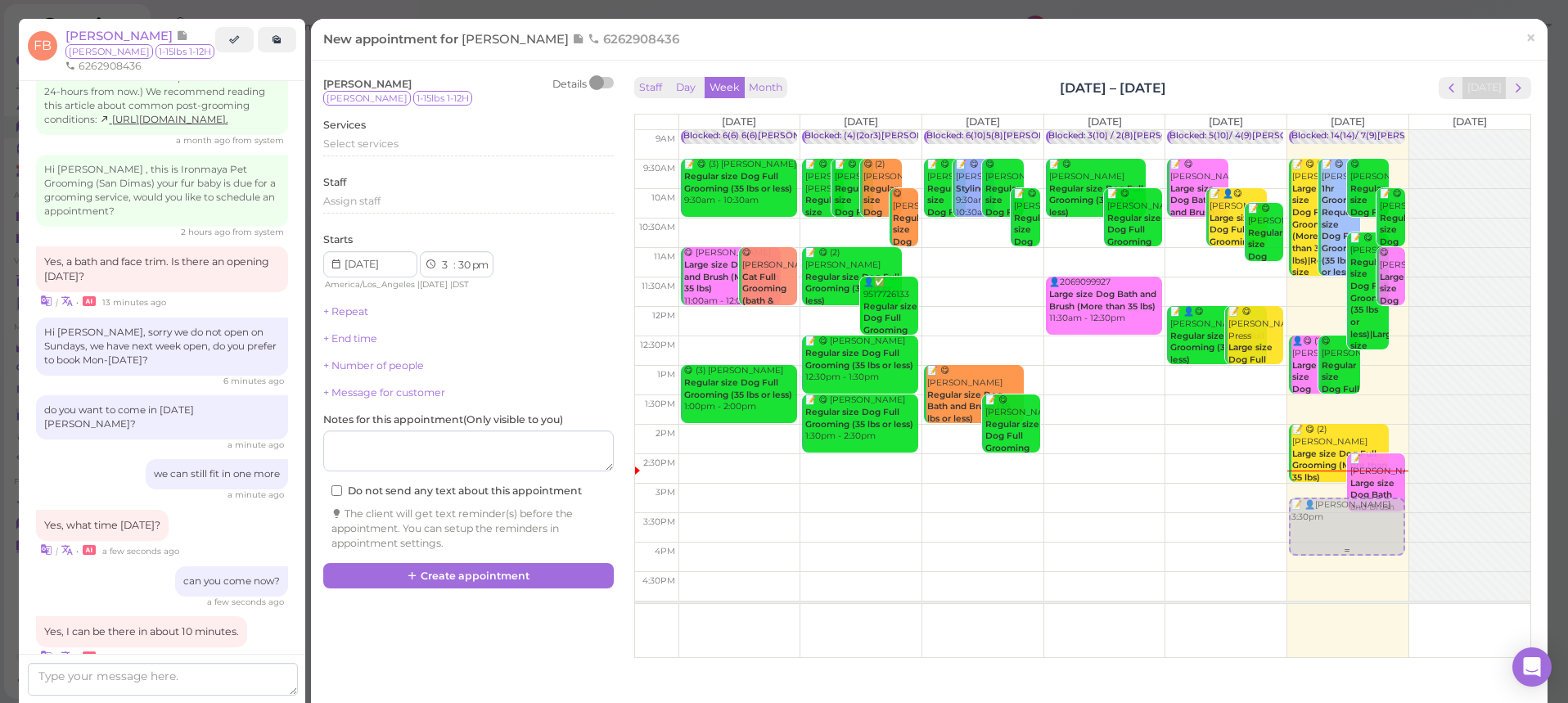
drag, startPoint x: 1327, startPoint y: 540, endPoint x: 1329, endPoint y: 525, distance: 15.1
click at [1330, 130] on div "📝 👤Felix Bonilla 3:30pm Blocked: 14(14)/ 7(9)Ida,Lulu,Isaac • appointment 📝 😋 (…" at bounding box center [1348, 130] width 121 height 0
click at [378, 143] on span "Select services" at bounding box center [361, 143] width 75 height 12
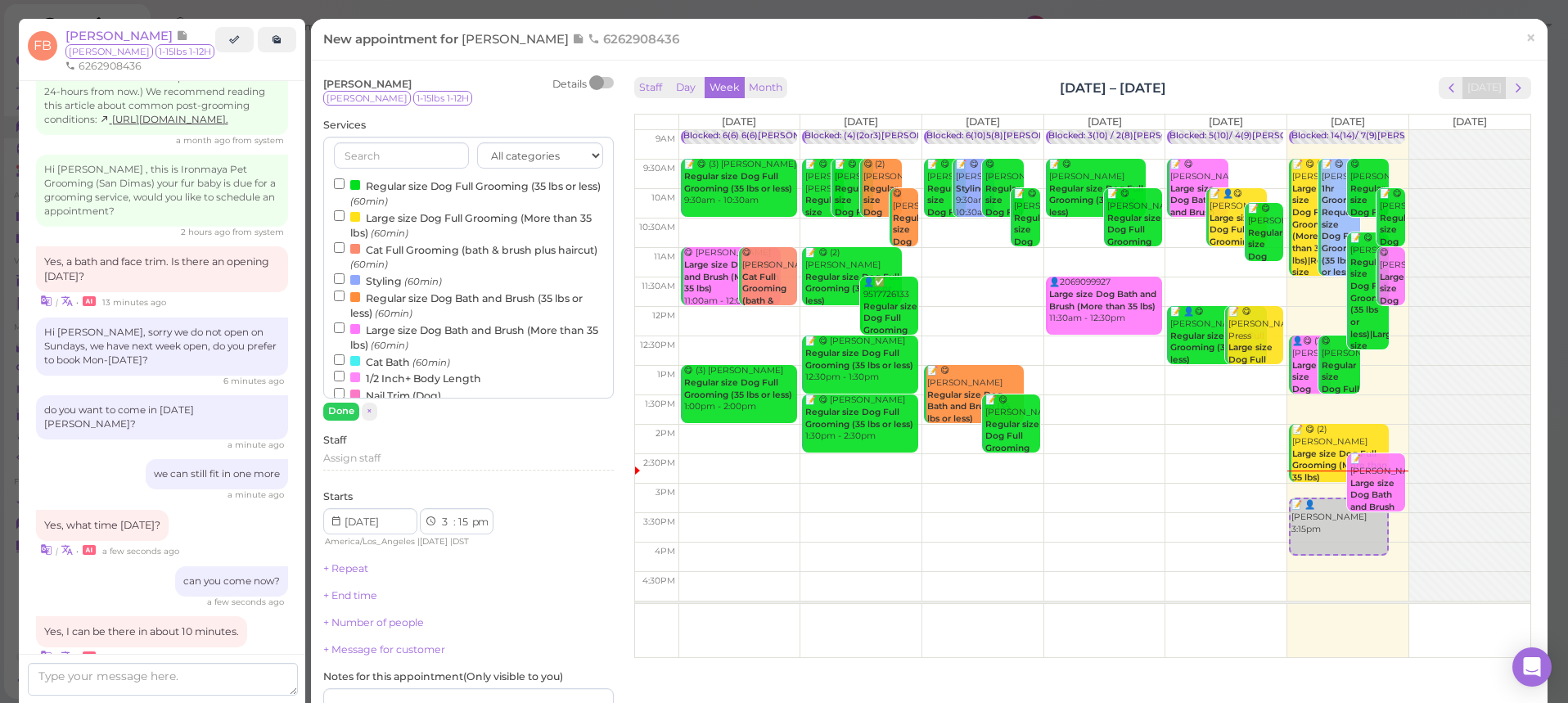
click at [425, 294] on label "Regular size Dog Bath and Brush (35 lbs or less) (60min)" at bounding box center [468, 304] width 270 height 32
click at [344, 294] on input "Regular size Dog Bath and Brush (35 lbs or less) (60min)" at bounding box center [339, 295] width 11 height 11
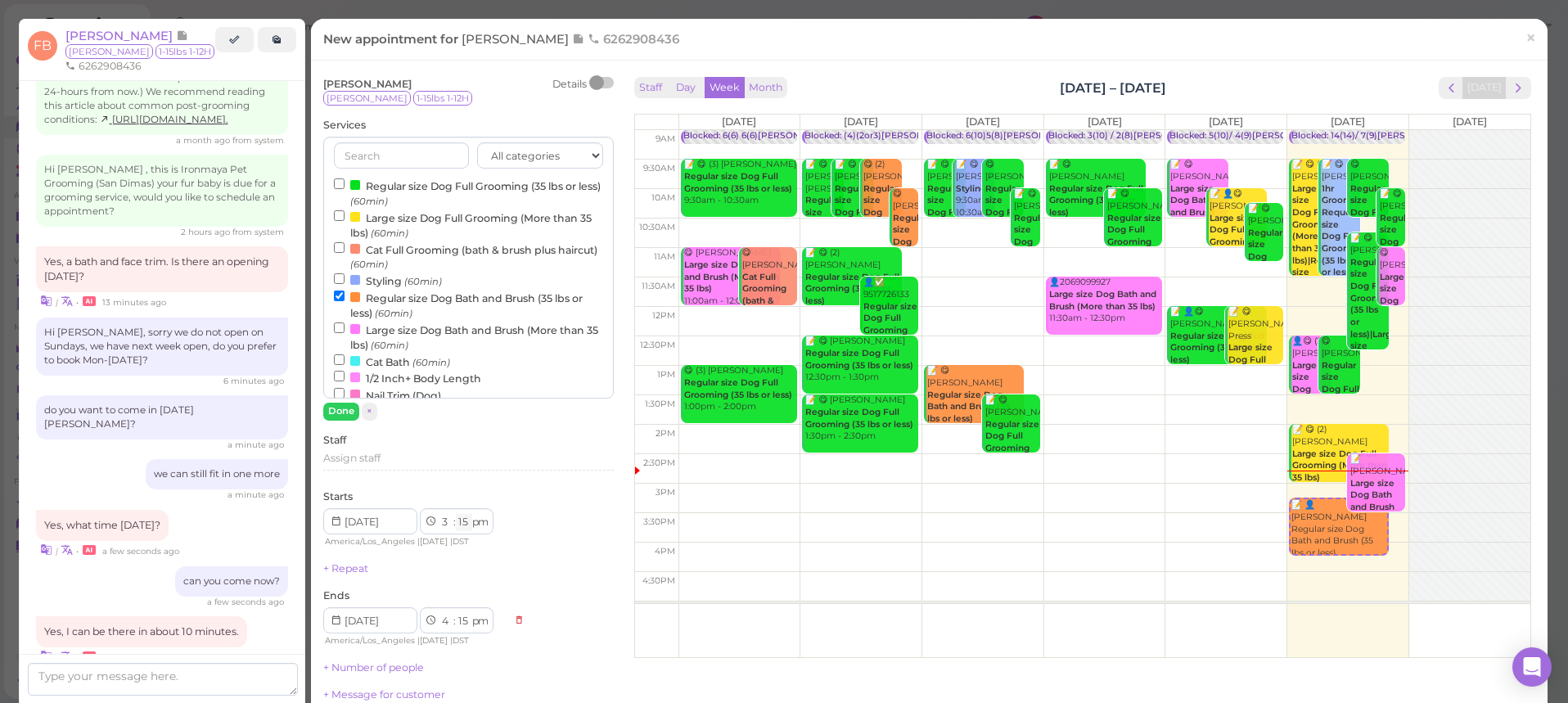
select select "00"
click at [345, 406] on button "Done" at bounding box center [341, 410] width 36 height 17
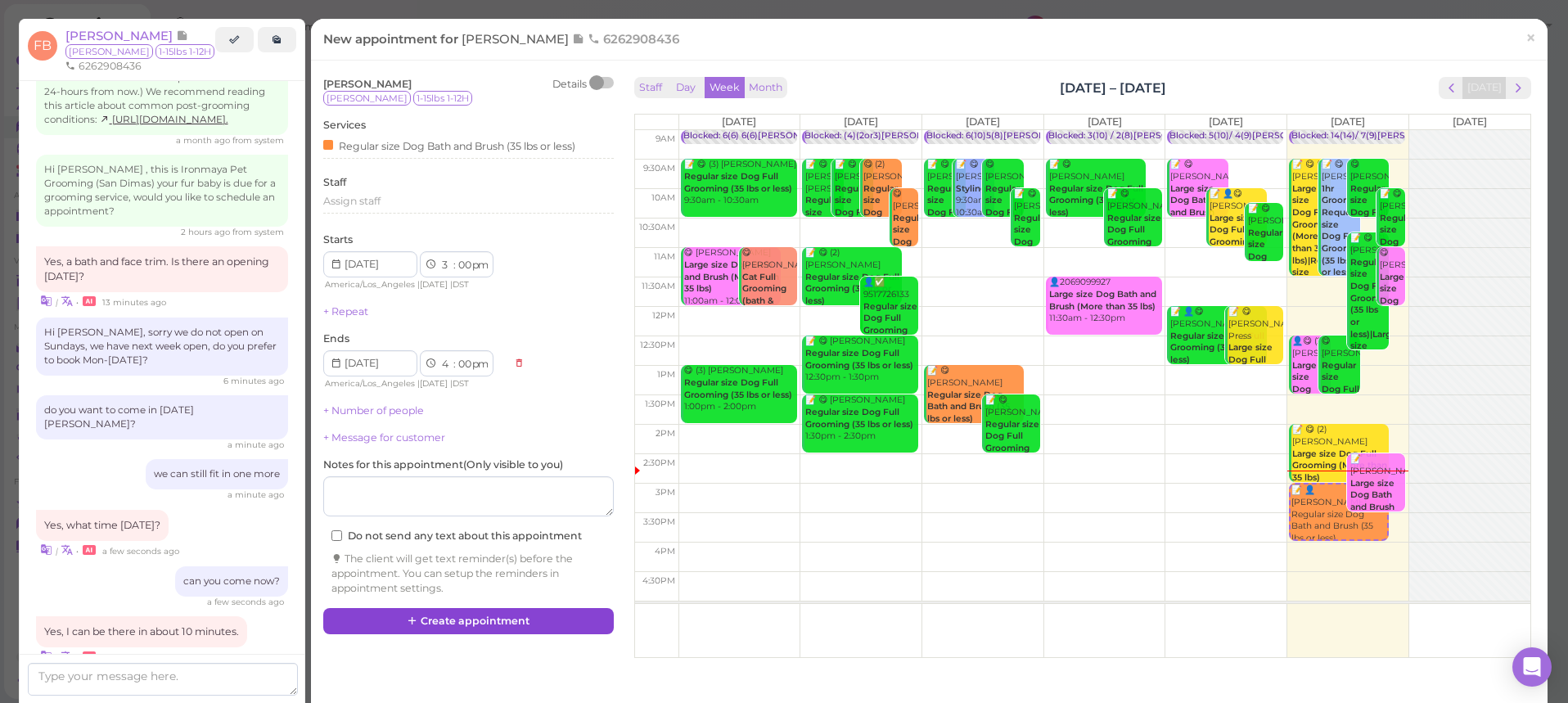
click at [534, 610] on button "Create appointment" at bounding box center [468, 621] width 290 height 26
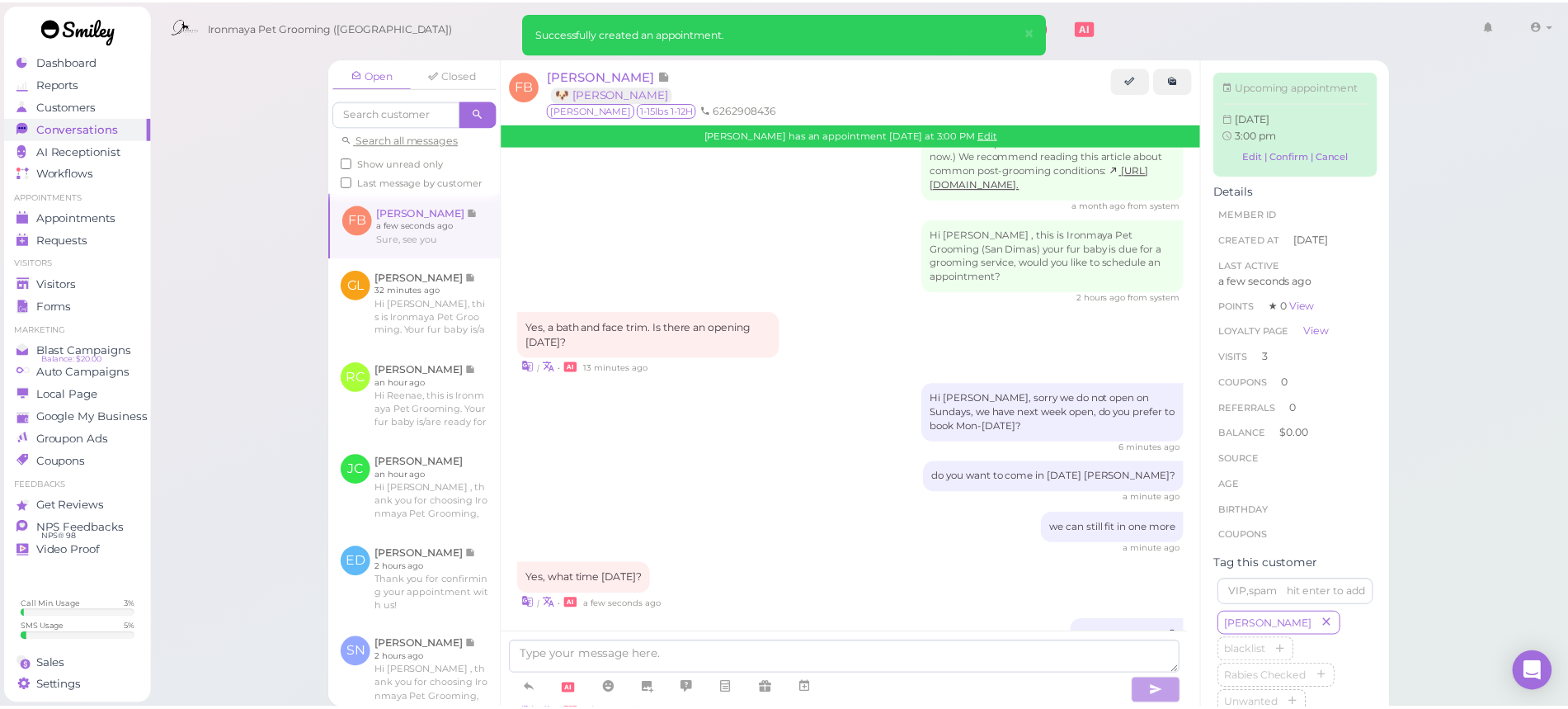
scroll to position [2629, 0]
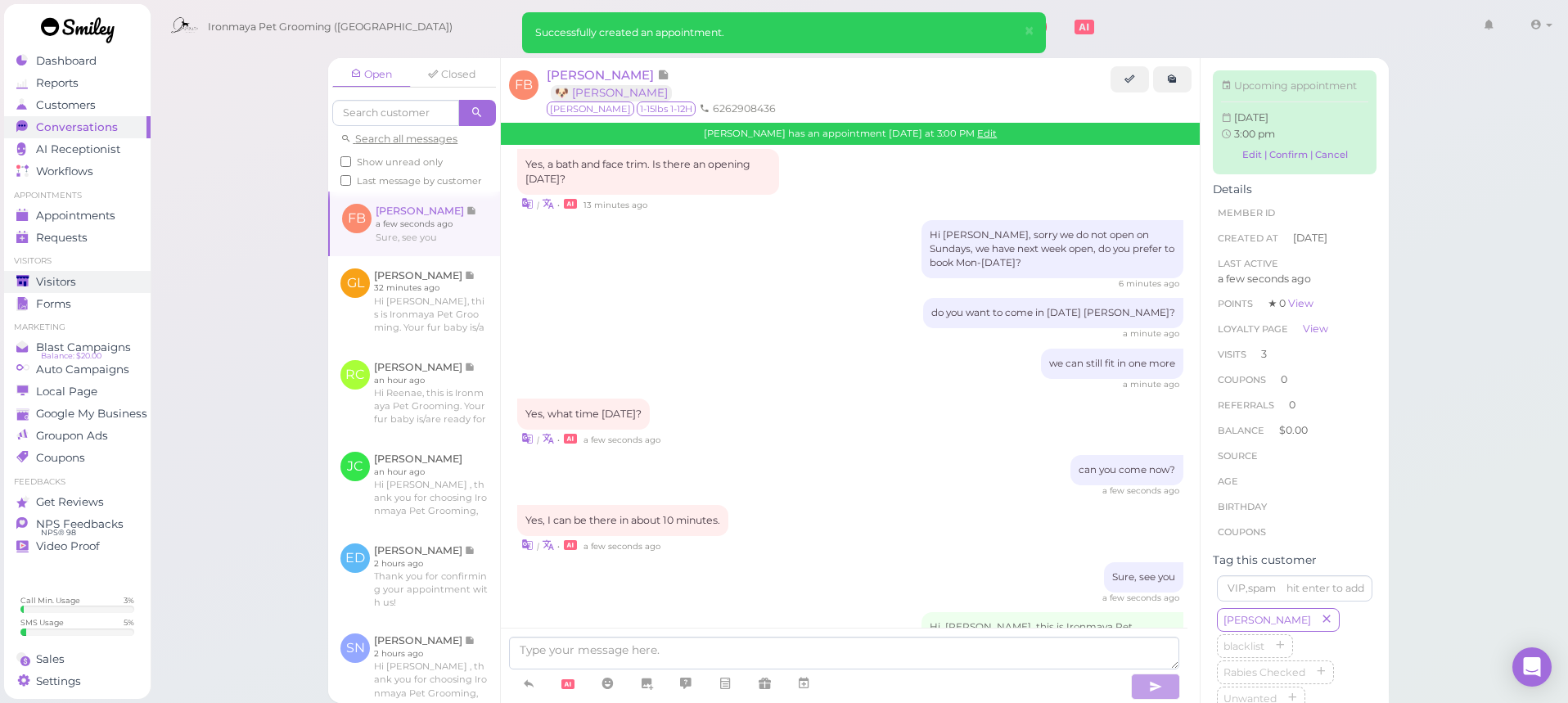
click at [107, 281] on div "Visitors" at bounding box center [75, 282] width 118 height 14
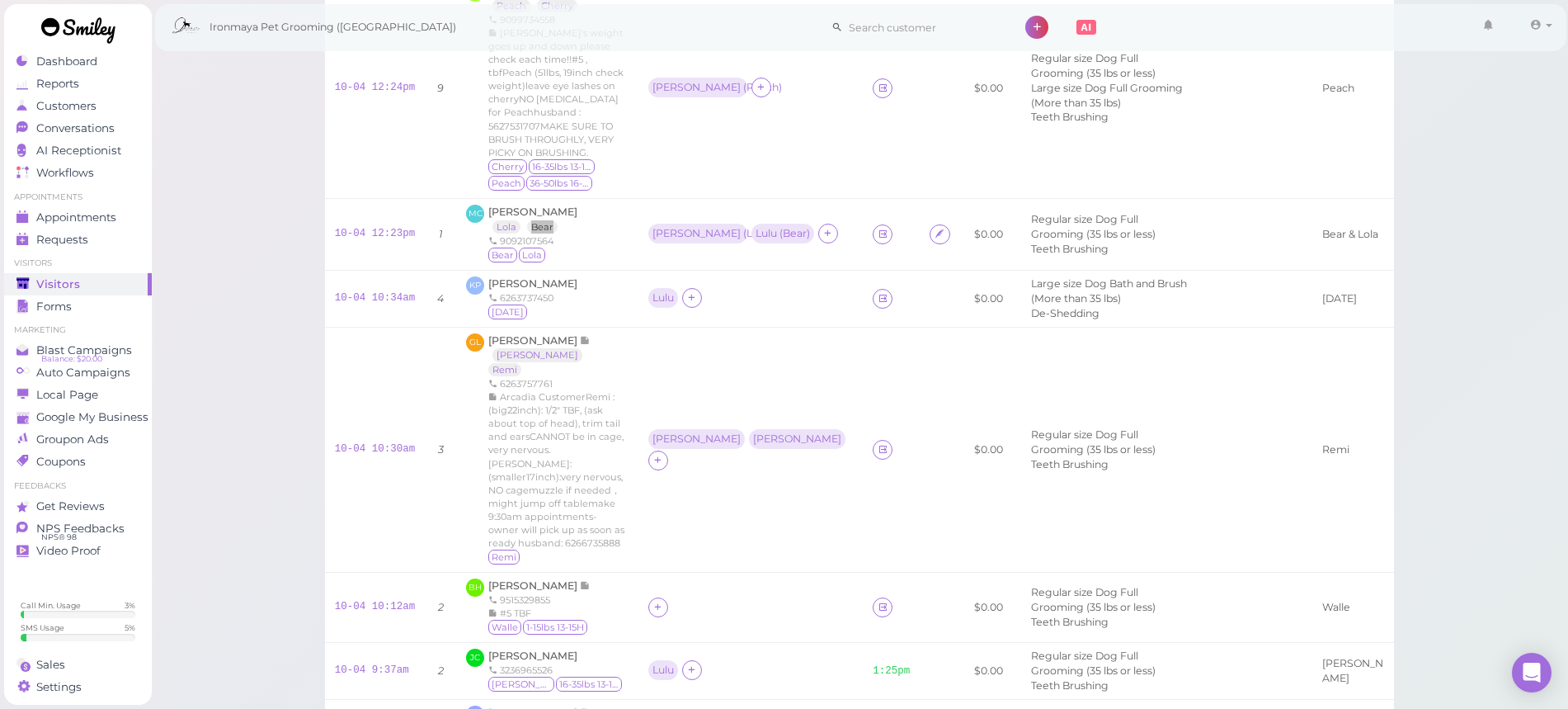
scroll to position [75, 0]
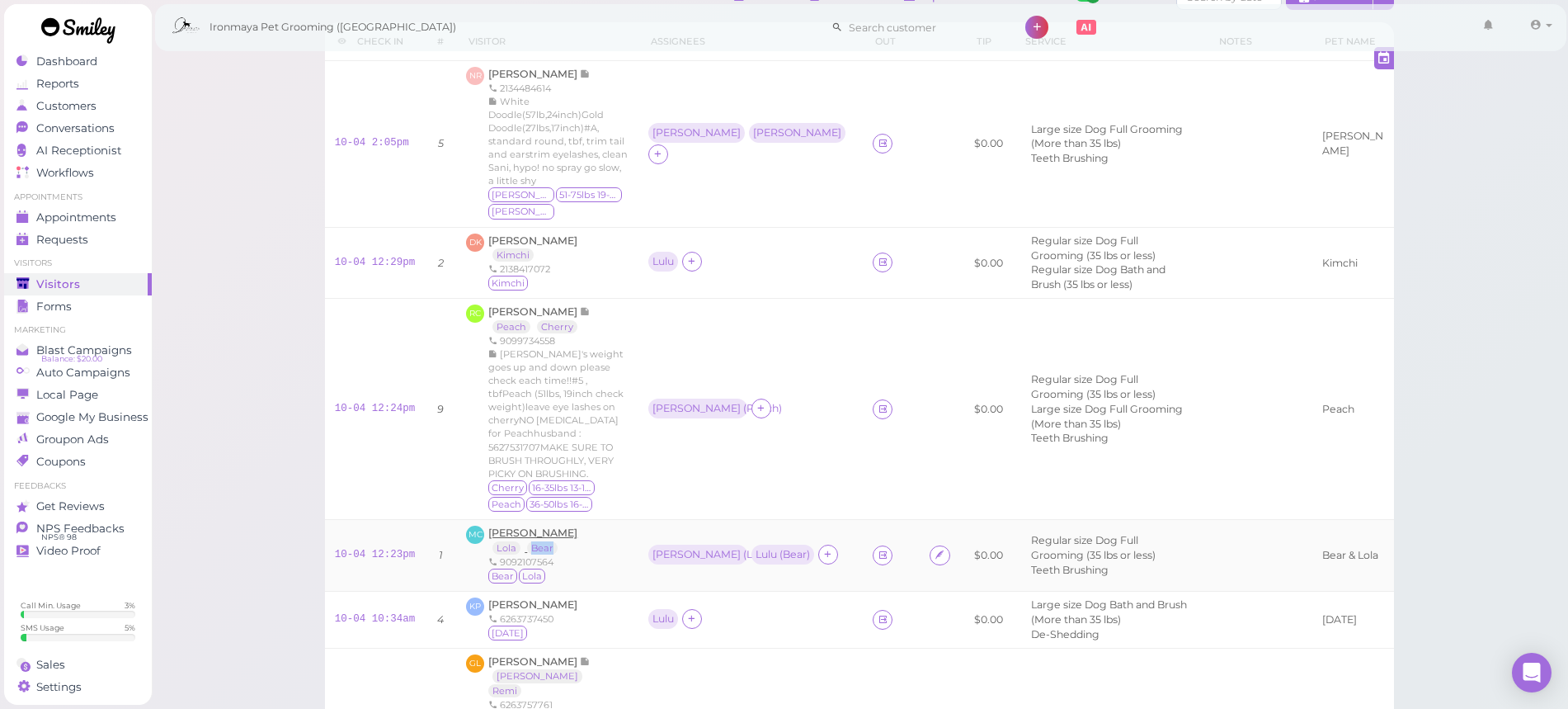
click at [568, 526] on span "[PERSON_NAME]" at bounding box center [533, 532] width 89 height 12
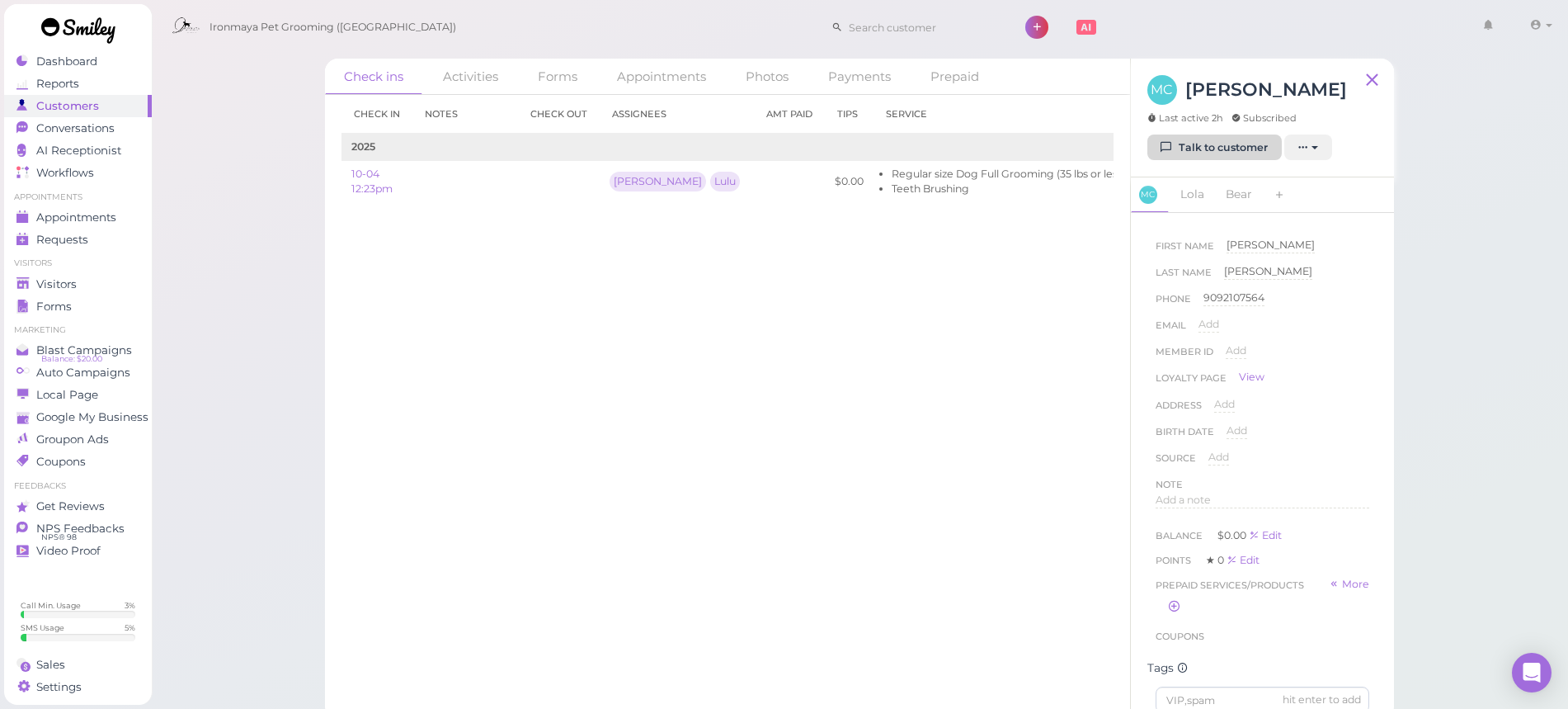
click at [1227, 148] on link "Talk to customer" at bounding box center [1214, 148] width 135 height 26
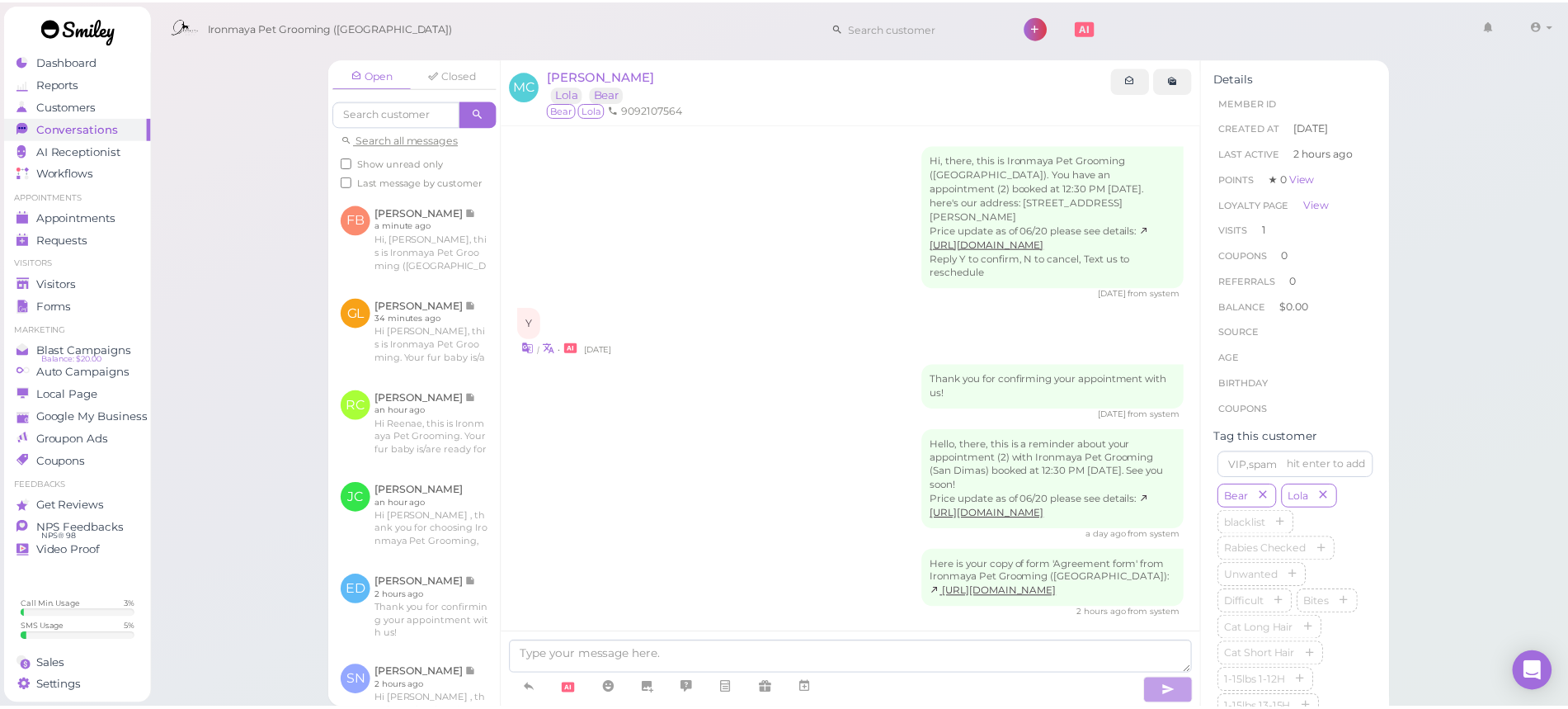
scroll to position [14, 0]
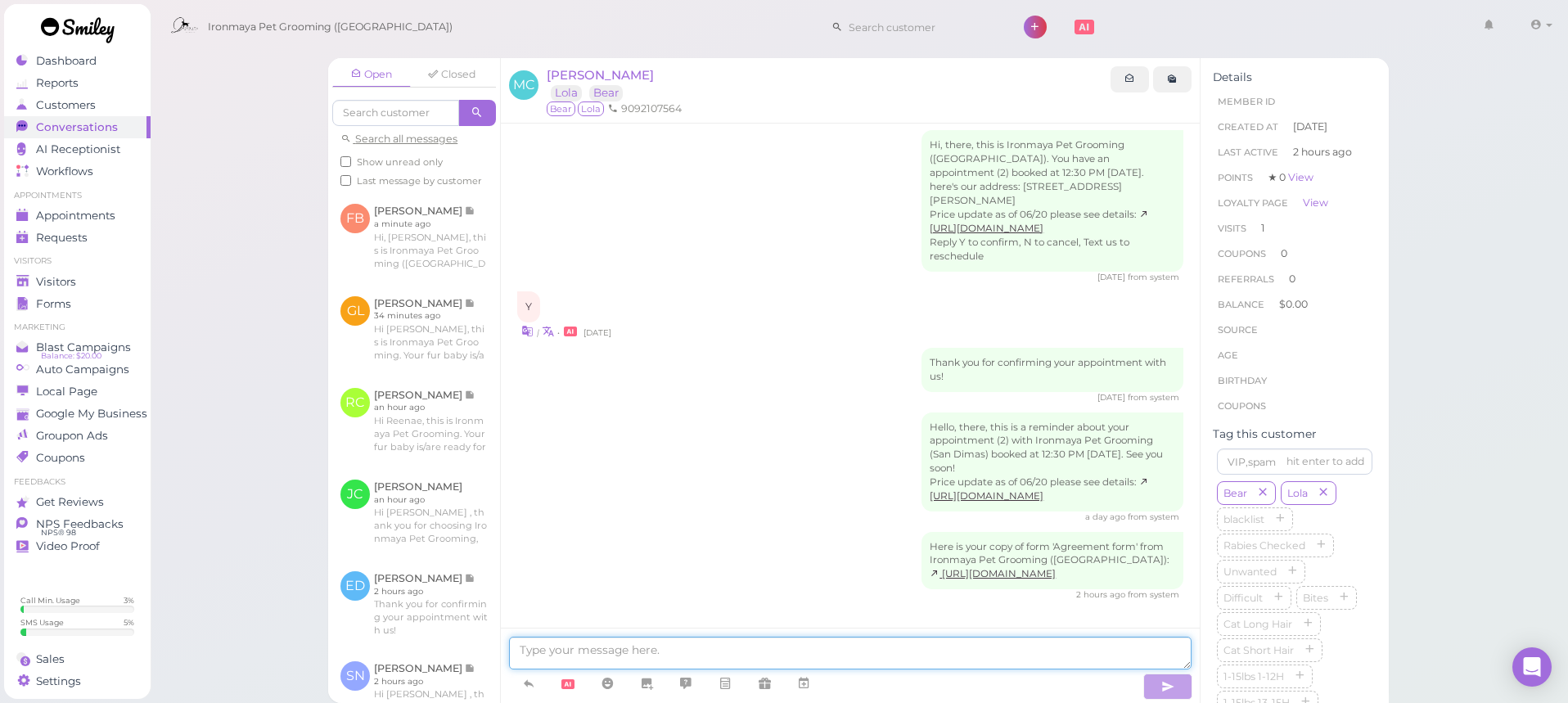
click at [900, 660] on textarea at bounding box center [850, 653] width 683 height 33
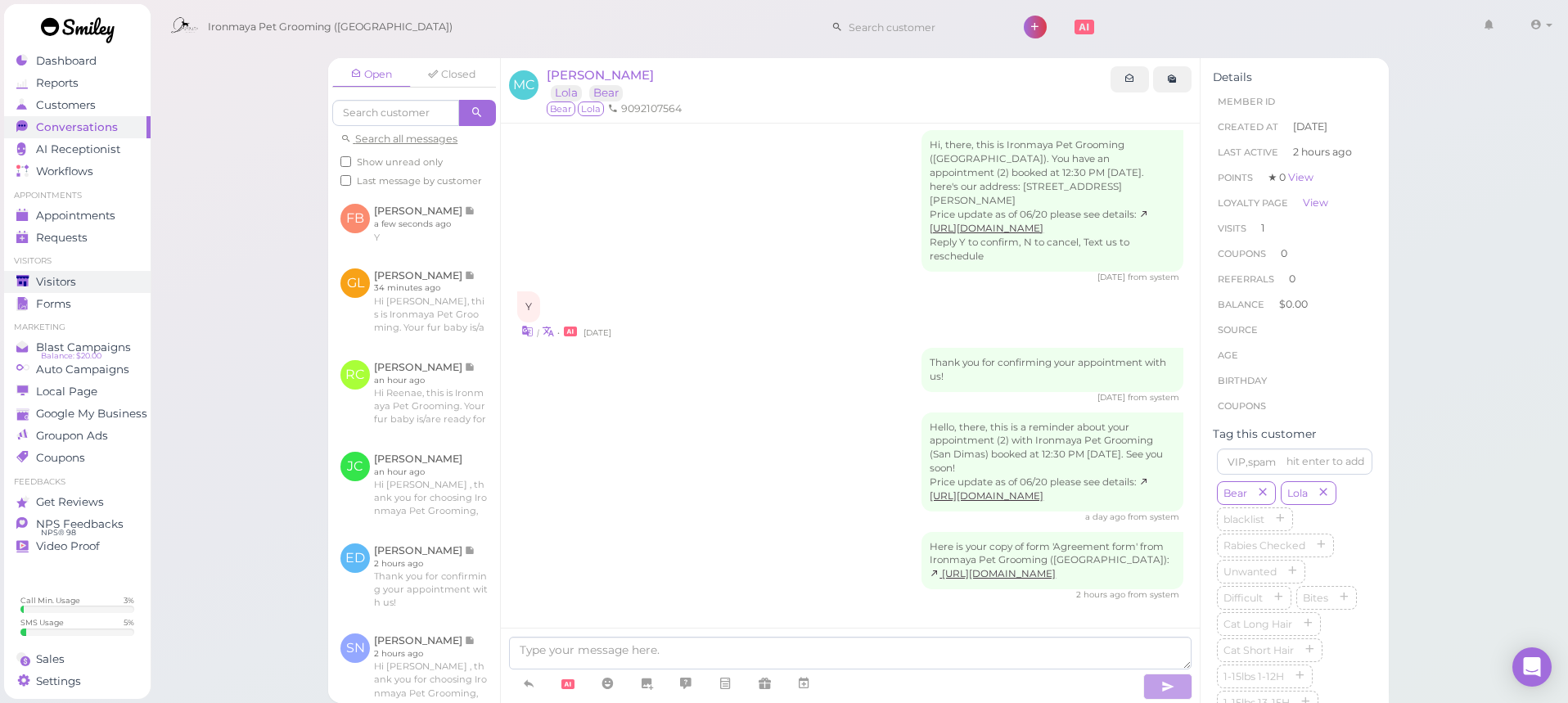
click at [116, 275] on div "Visitors" at bounding box center [75, 282] width 118 height 14
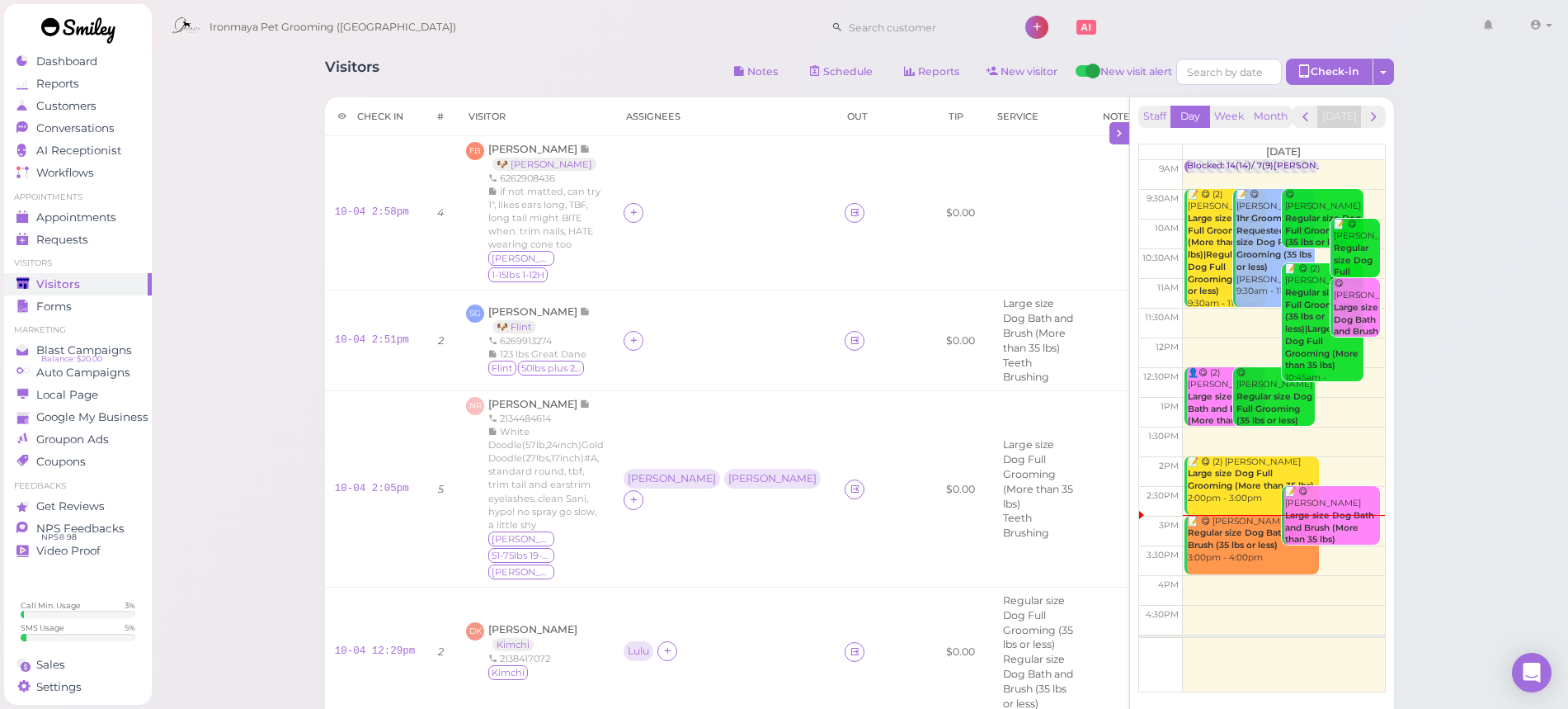
click at [423, 11] on div "Ironmaya Pet Grooming (San Dimas) 1 Account" at bounding box center [861, 27] width 1395 height 47
click at [521, 140] on td "FB Felix Bonilla 🐶 Ripley 6262908436 if not matted, can try 1", likes ears long…" at bounding box center [535, 213] width 158 height 155
click at [526, 148] on span "Felix Bonilla" at bounding box center [534, 149] width 92 height 12
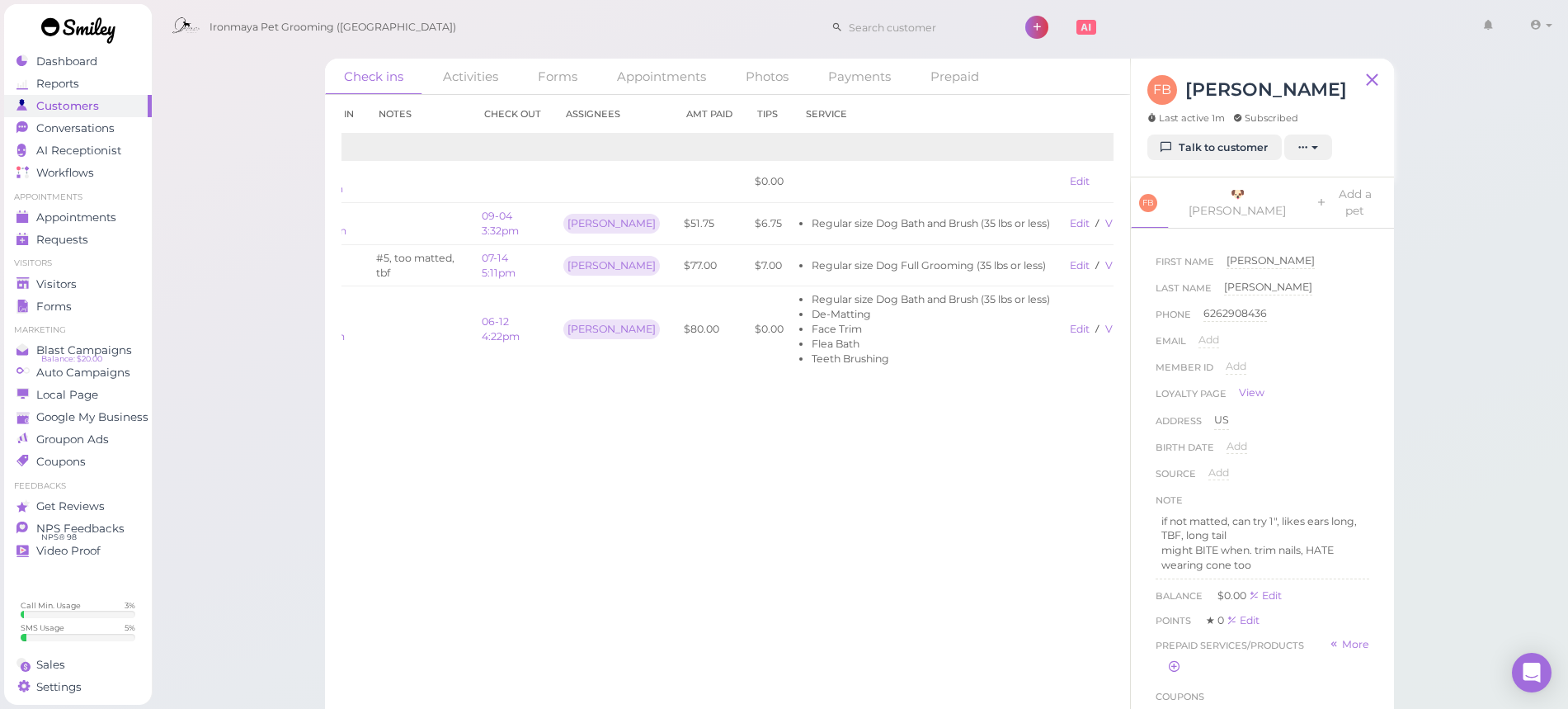
scroll to position [0, 83]
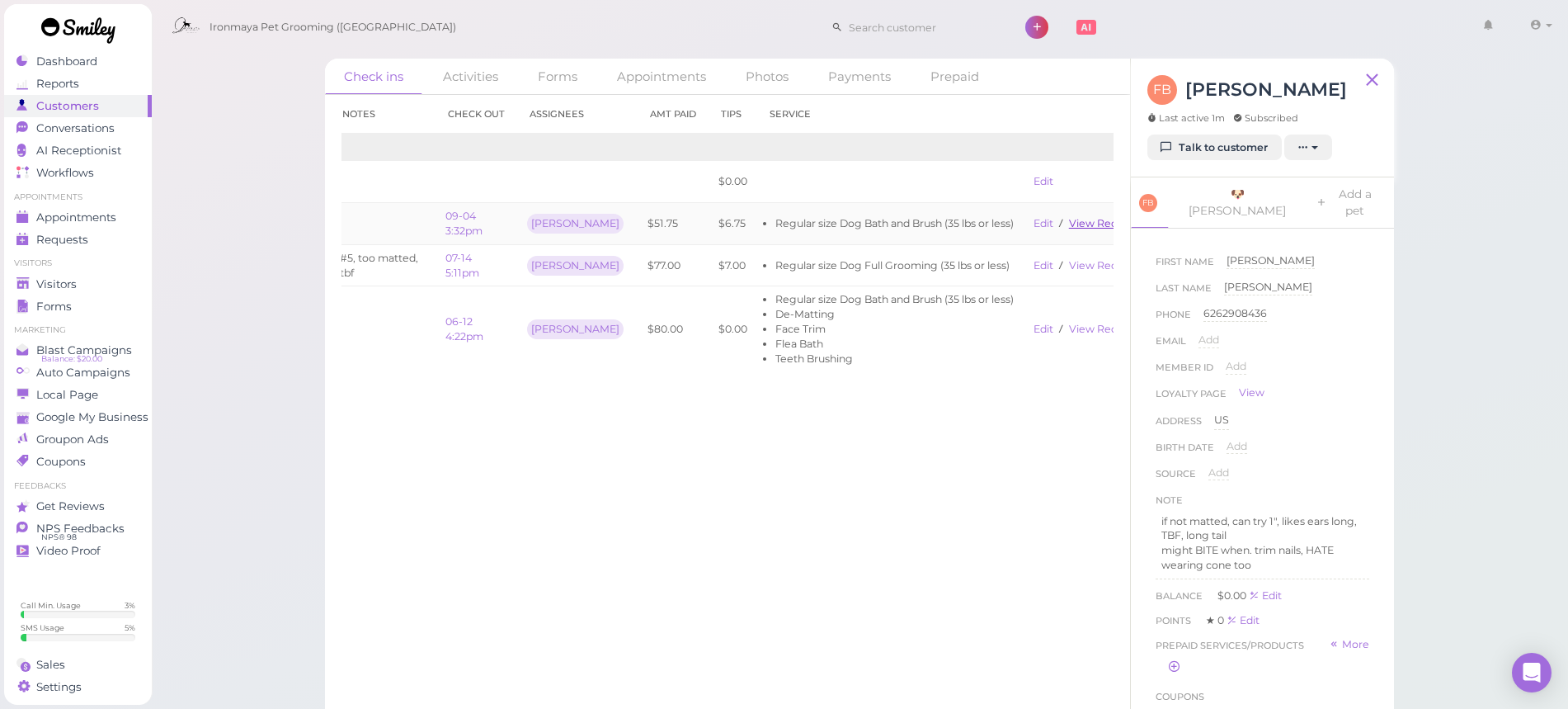
click at [1080, 221] on link "View receipt" at bounding box center [1103, 223] width 68 height 12
click at [109, 284] on div "Visitors" at bounding box center [76, 284] width 119 height 14
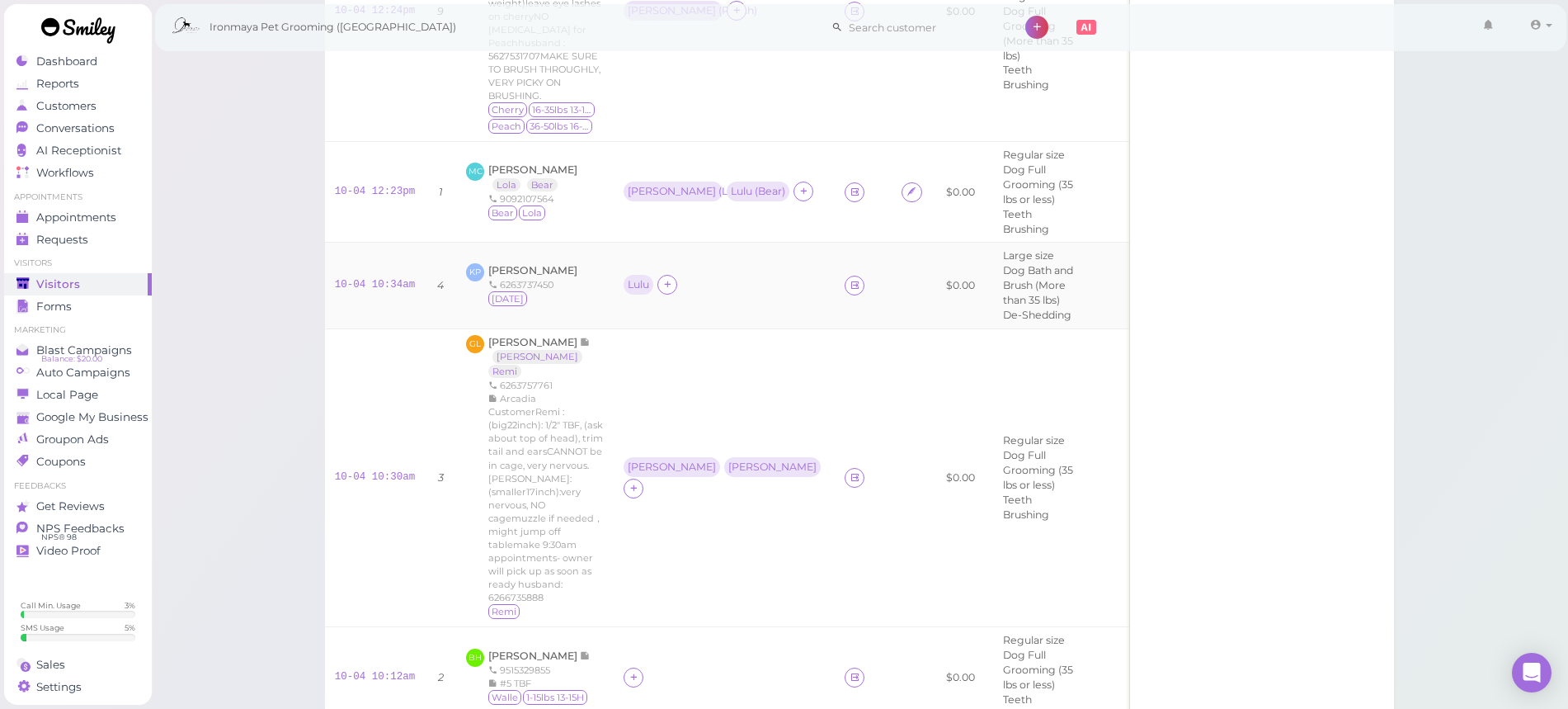
scroll to position [769, 0]
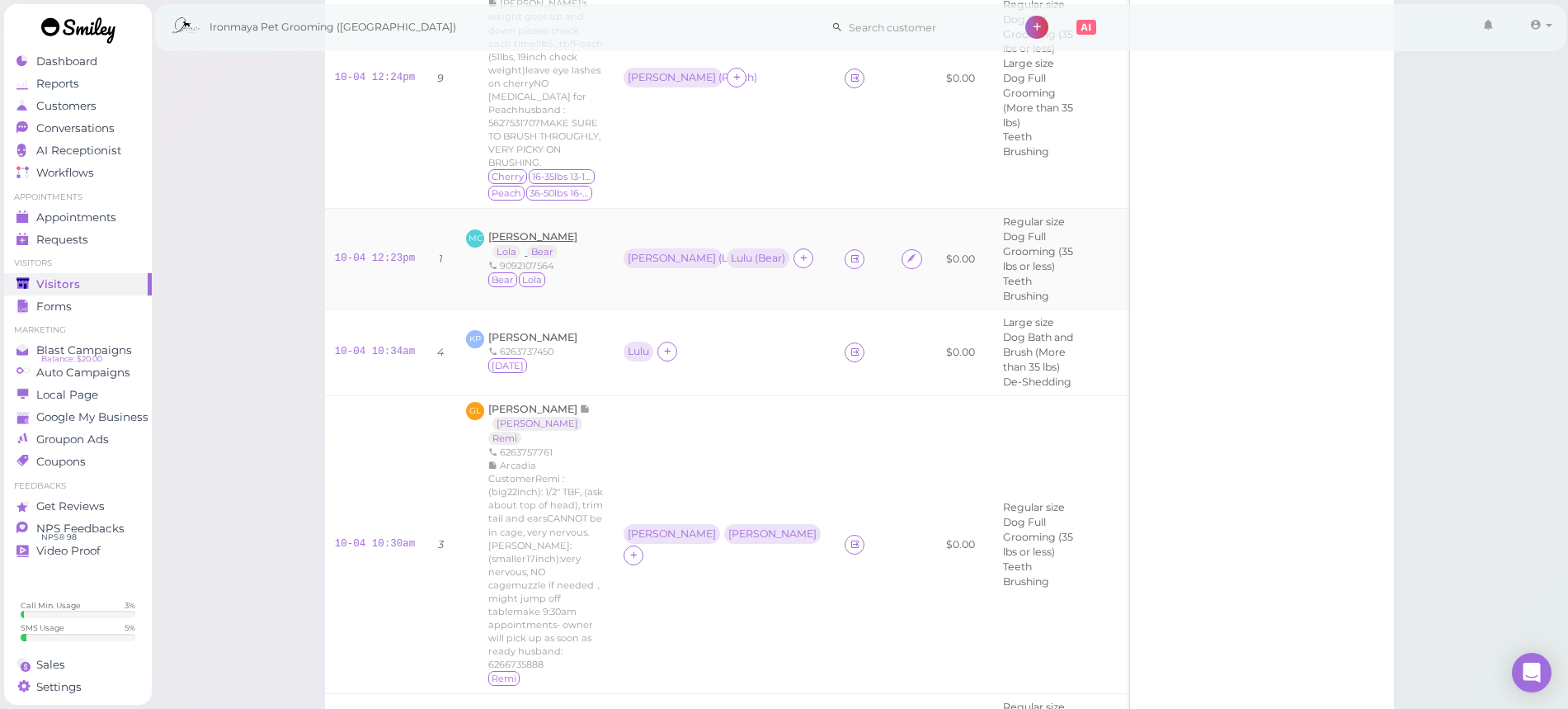
click at [548, 231] on span "[PERSON_NAME]" at bounding box center [533, 236] width 89 height 12
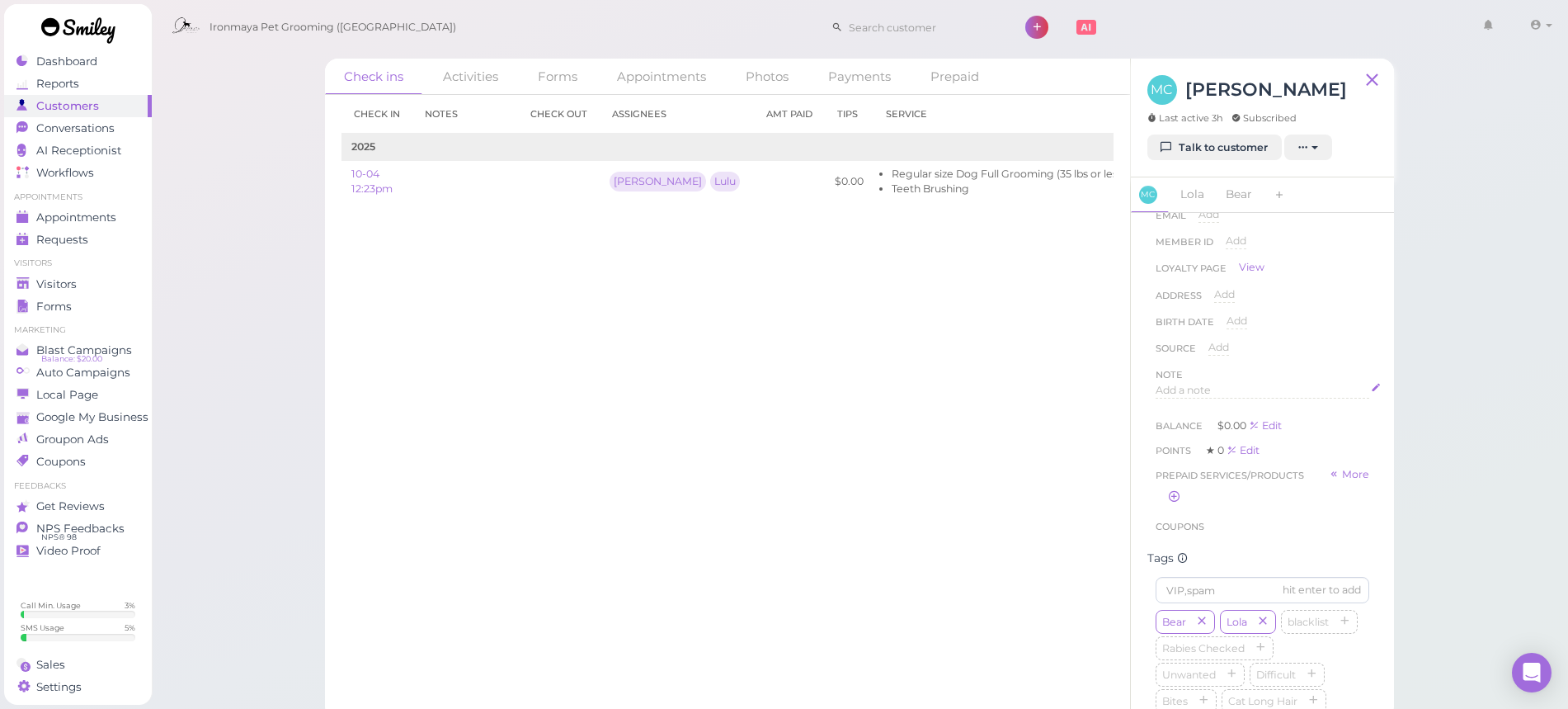
scroll to position [197, 0]
click at [1196, 197] on link "Lola" at bounding box center [1192, 195] width 44 height 35
click at [1316, 431] on span "Add" at bounding box center [1313, 429] width 21 height 12
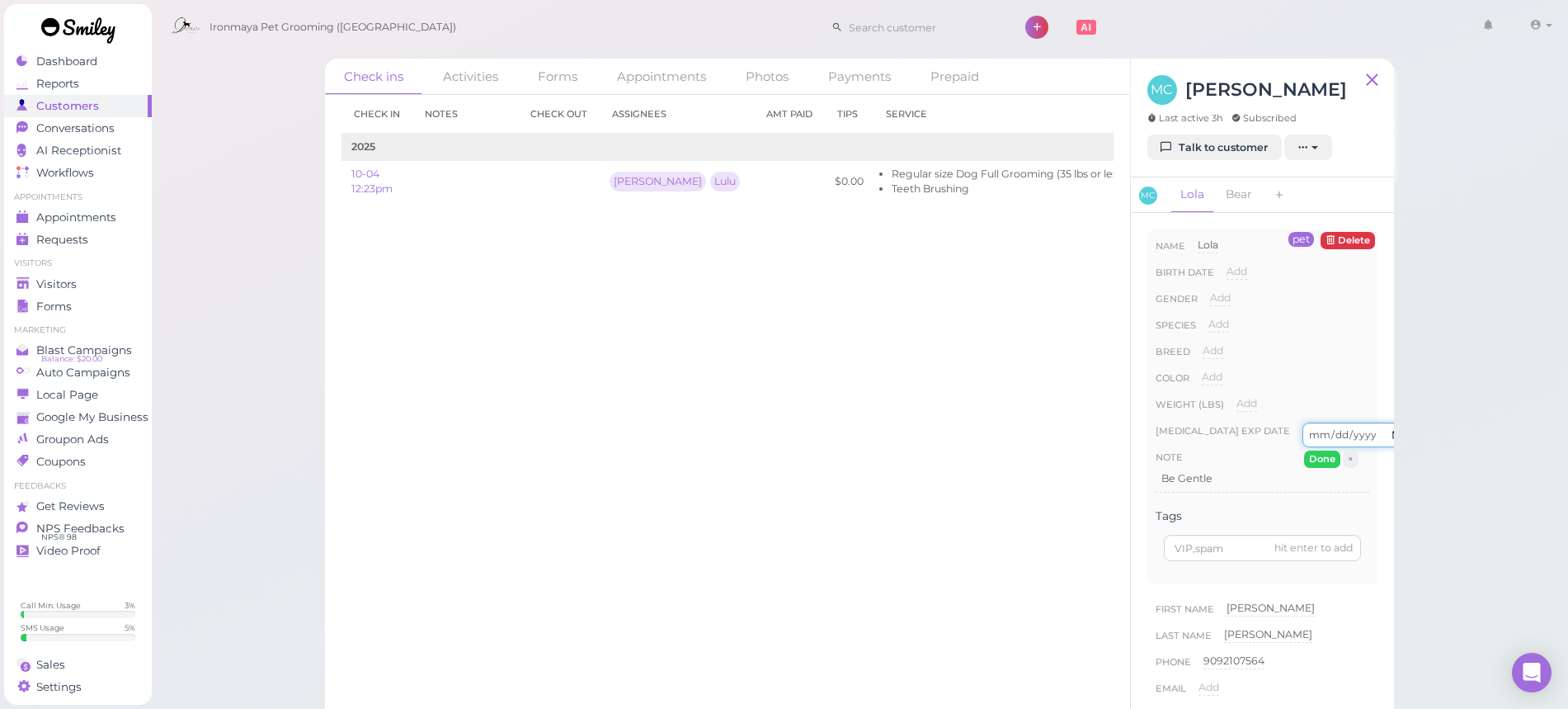
click at [1333, 436] on input "date" at bounding box center [1356, 435] width 107 height 25
click at [1354, 440] on input "date" at bounding box center [1356, 435] width 107 height 25
click at [1344, 412] on div "Weight (lbs) Add" at bounding box center [1262, 409] width 214 height 26
click at [1327, 457] on button "Done" at bounding box center [1323, 459] width 36 height 17
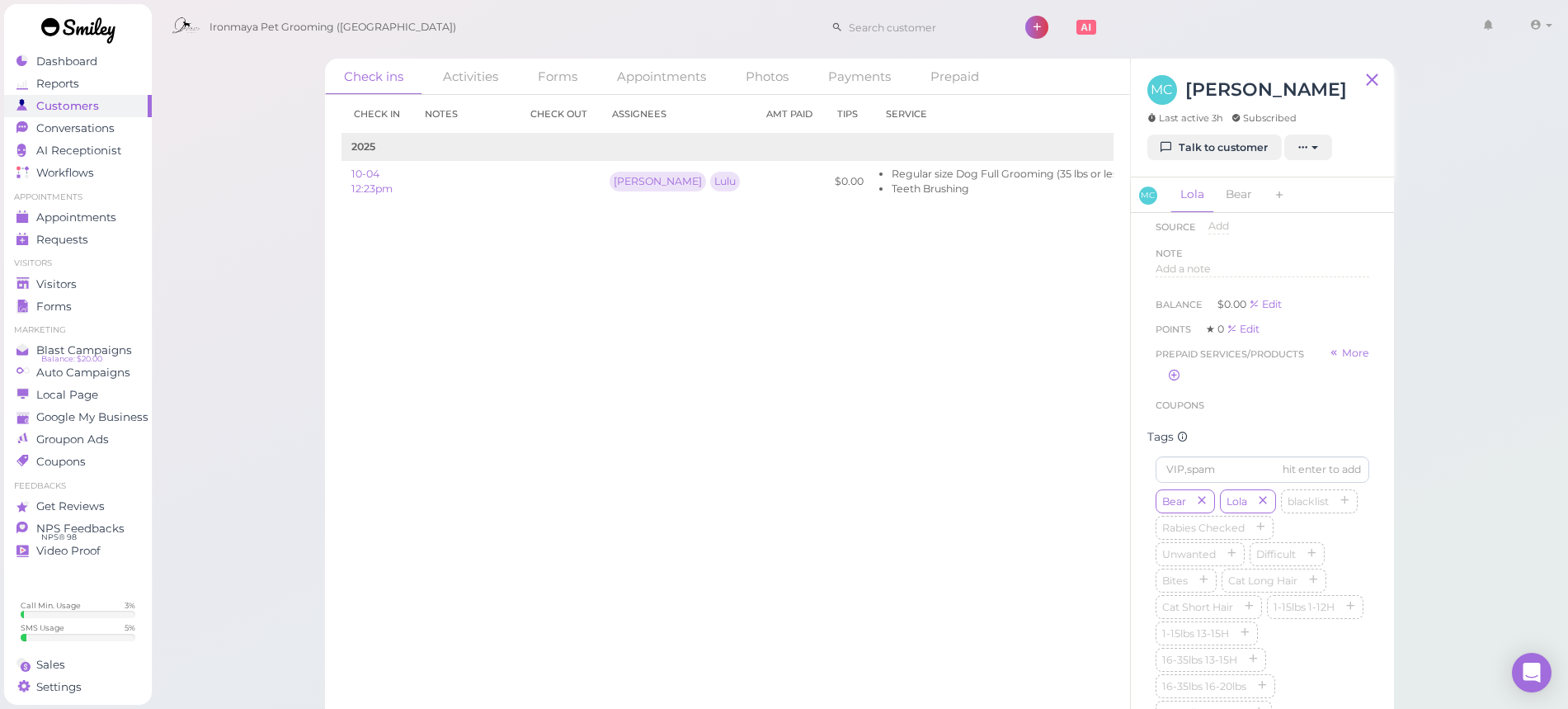
scroll to position [730, 0]
click at [1261, 398] on icon "button" at bounding box center [1261, 393] width 10 height 12
click at [1238, 197] on link "Bear" at bounding box center [1239, 195] width 46 height 35
click at [1304, 425] on span "Add" at bounding box center [1313, 429] width 21 height 12
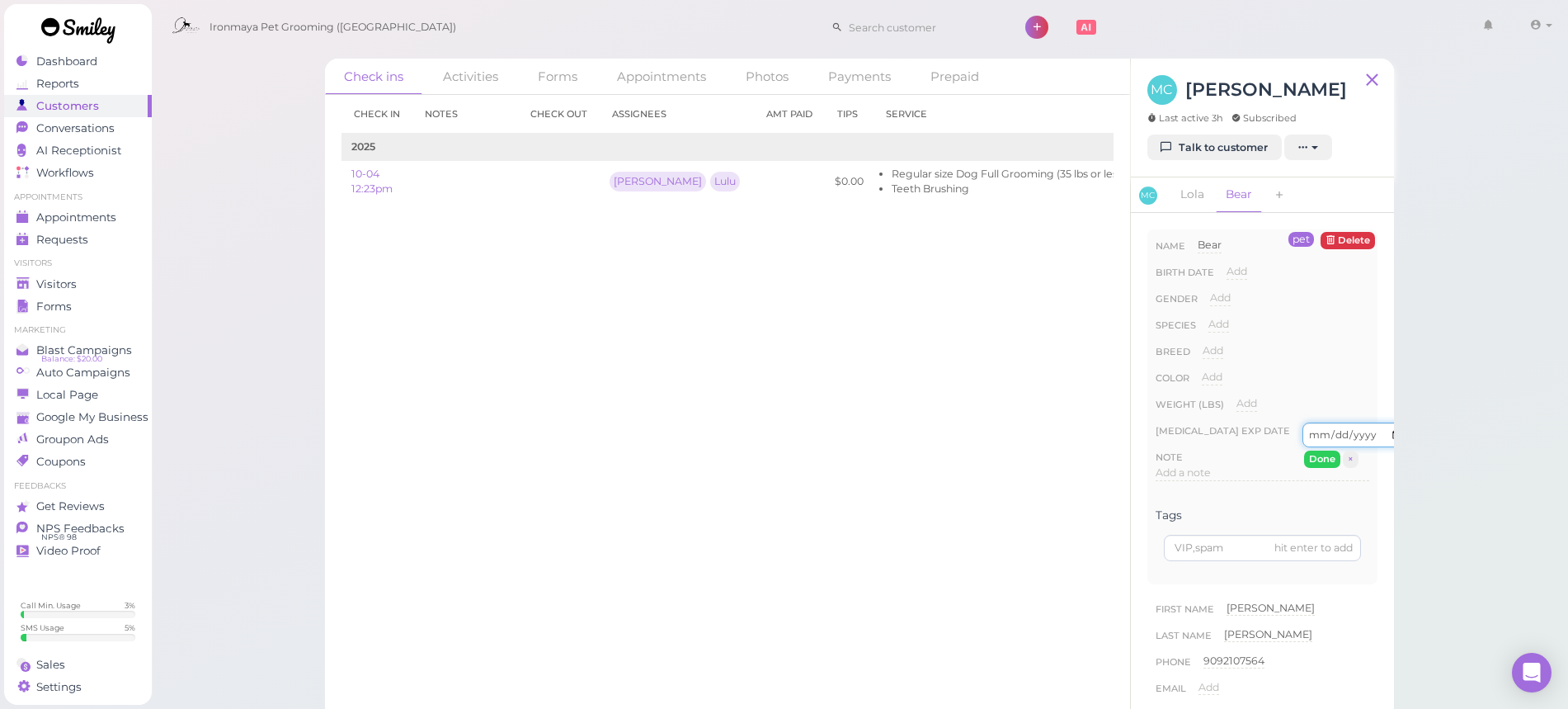
click at [1333, 435] on input "date" at bounding box center [1356, 435] width 107 height 25
click at [1355, 436] on input "date" at bounding box center [1356, 435] width 107 height 25
type input "2027-09-21"
click at [1361, 409] on div "pet Delete Name Bear Bear Birth date Add Gender Add Male Female Species Add Dog…" at bounding box center [1262, 407] width 230 height 354
click at [1323, 458] on button "Done" at bounding box center [1323, 459] width 36 height 17
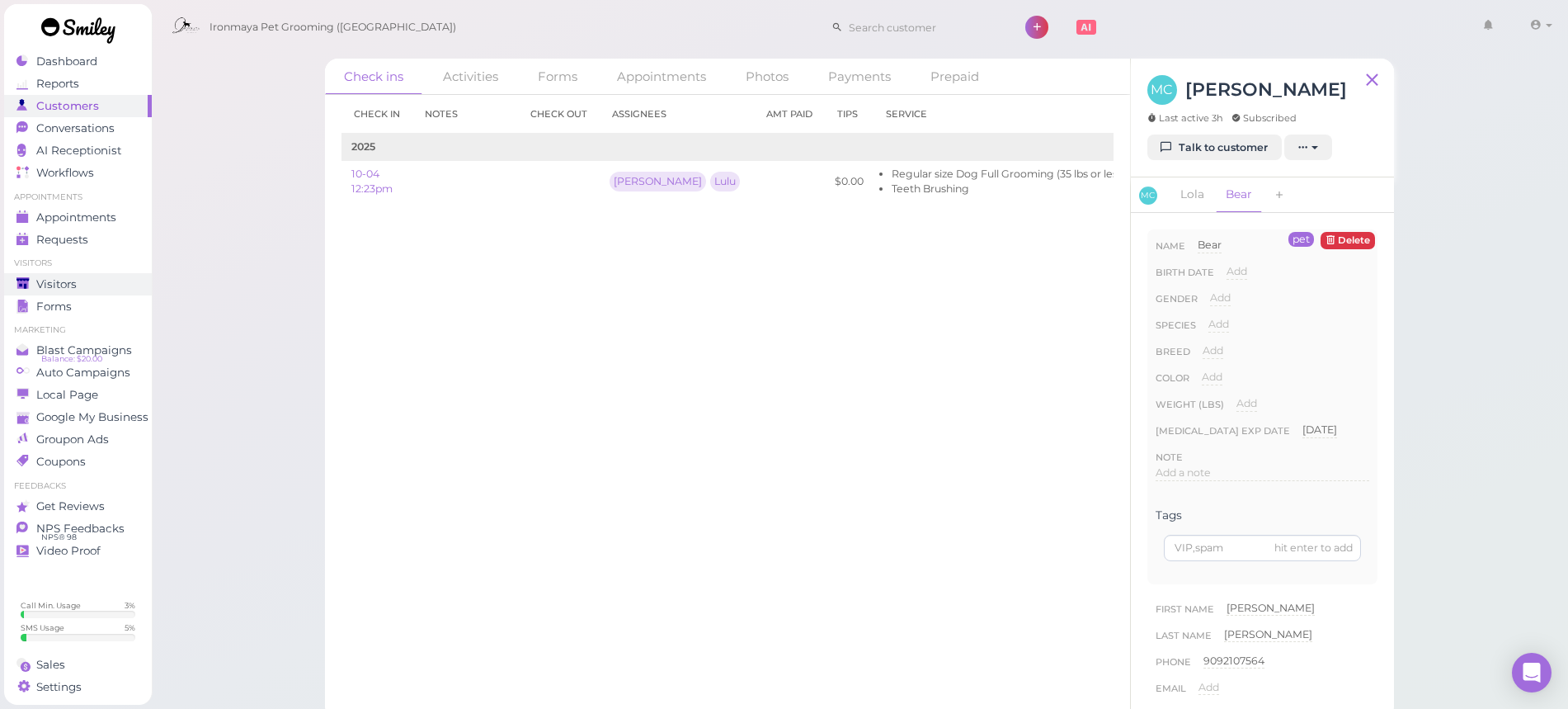
click at [113, 281] on div "Visitors" at bounding box center [76, 284] width 119 height 14
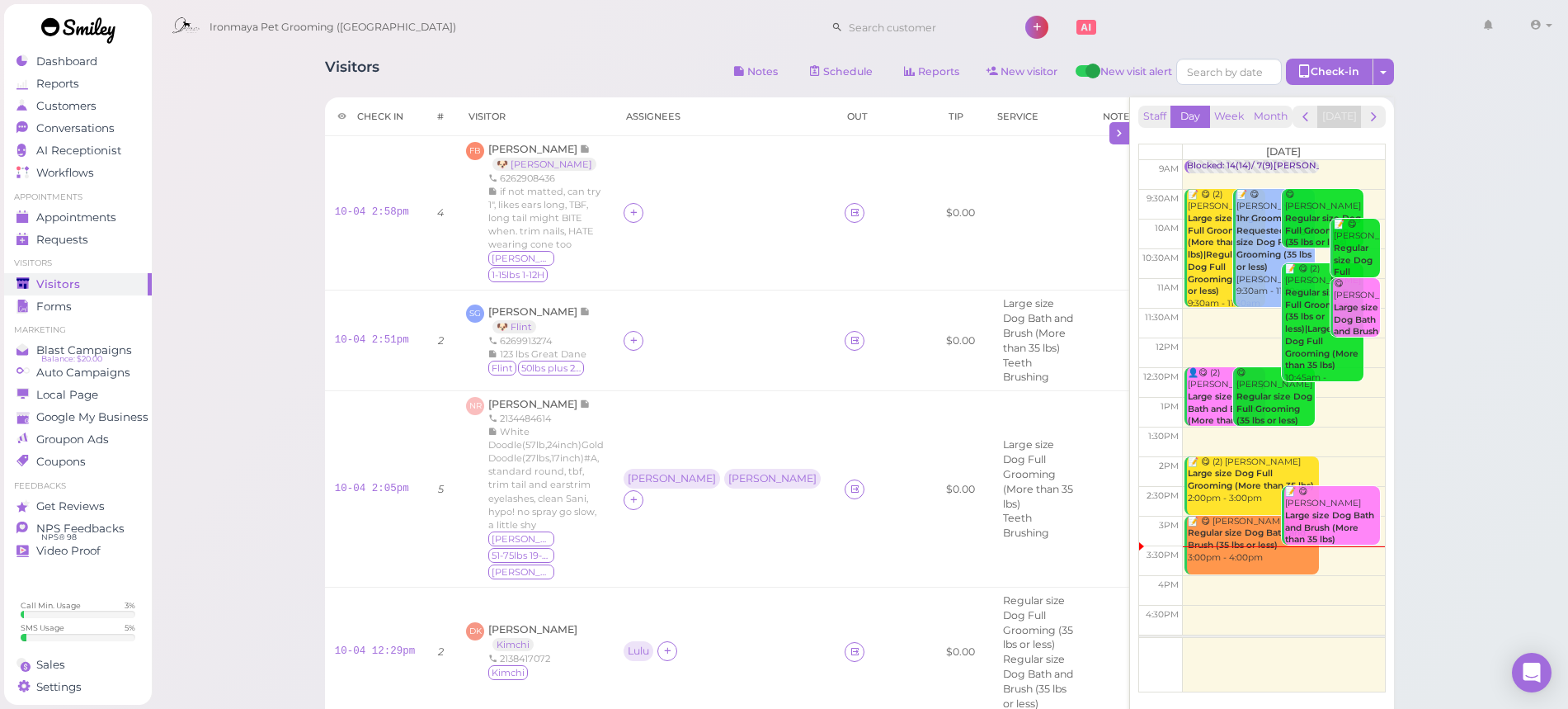
scroll to position [700, 0]
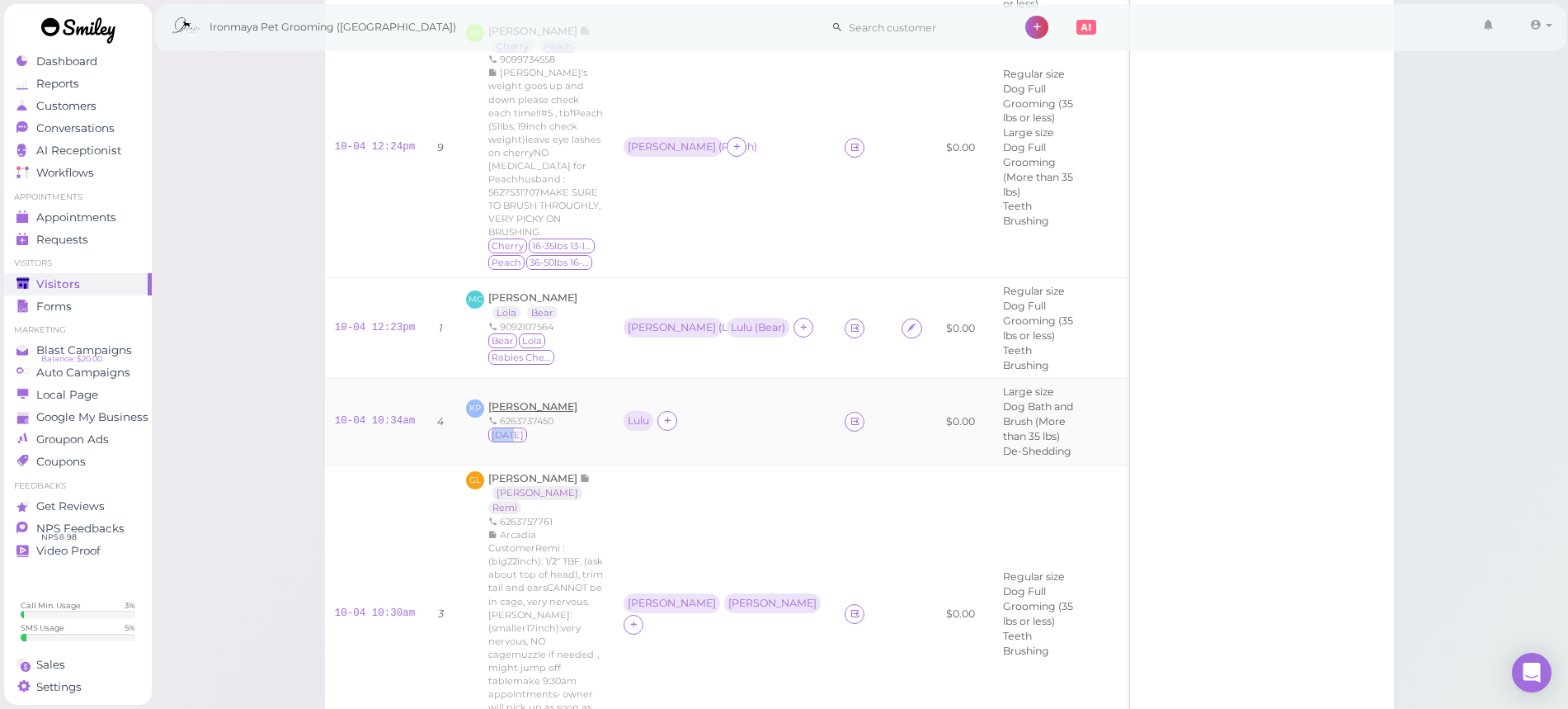
click at [497, 400] on span "[PERSON_NAME]" at bounding box center [533, 406] width 89 height 12
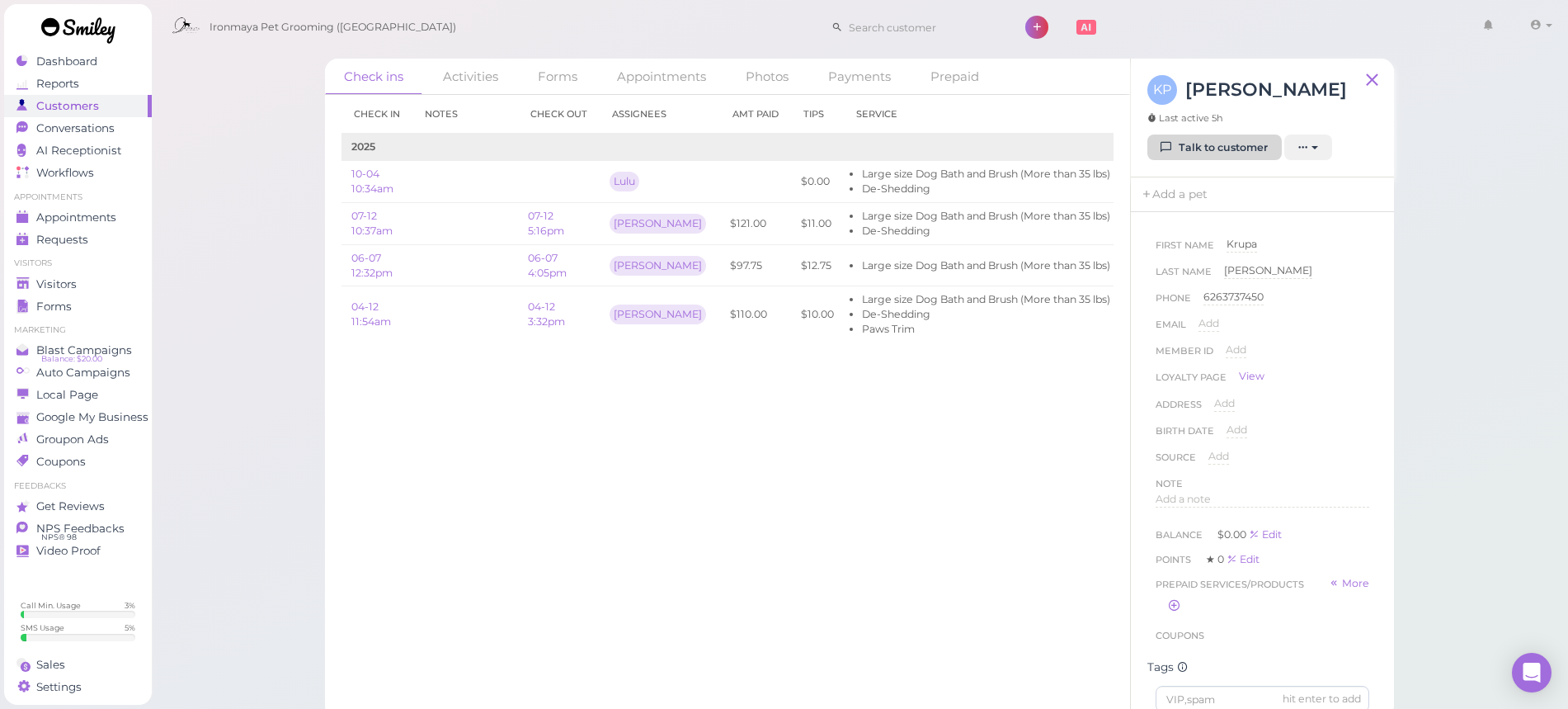
click at [1167, 151] on icon at bounding box center [1166, 147] width 11 height 12
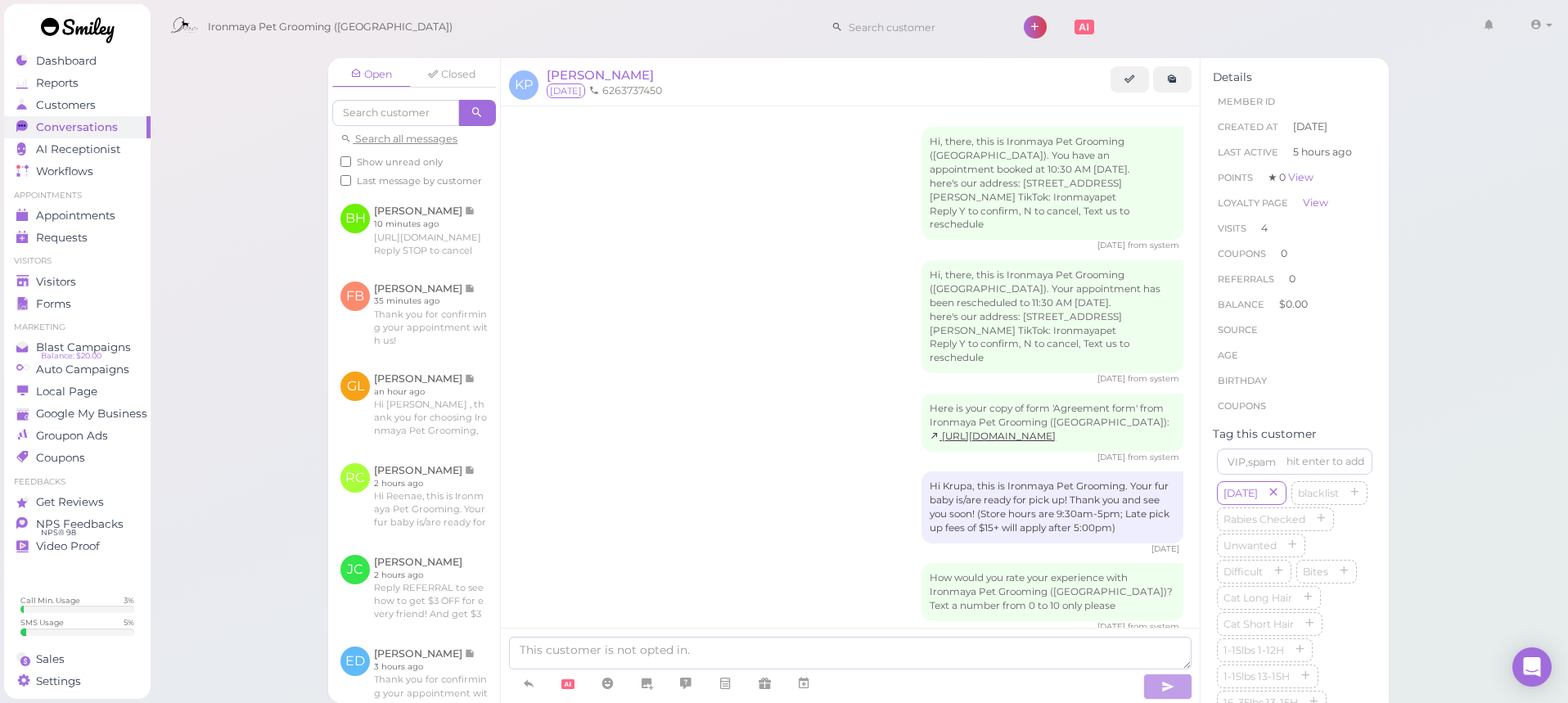
scroll to position [1850, 0]
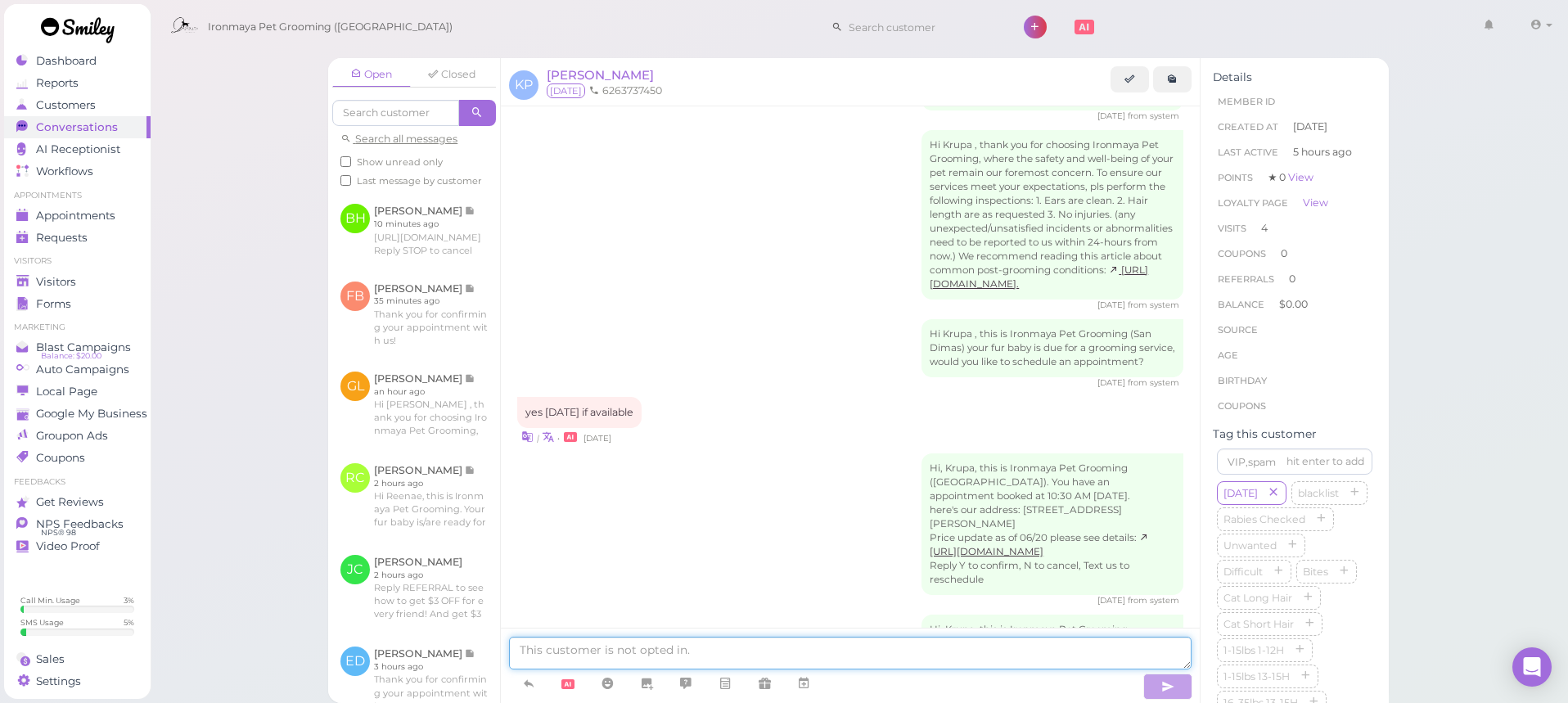
click at [536, 639] on textarea at bounding box center [850, 653] width 683 height 33
click at [533, 681] on icon at bounding box center [529, 683] width 13 height 16
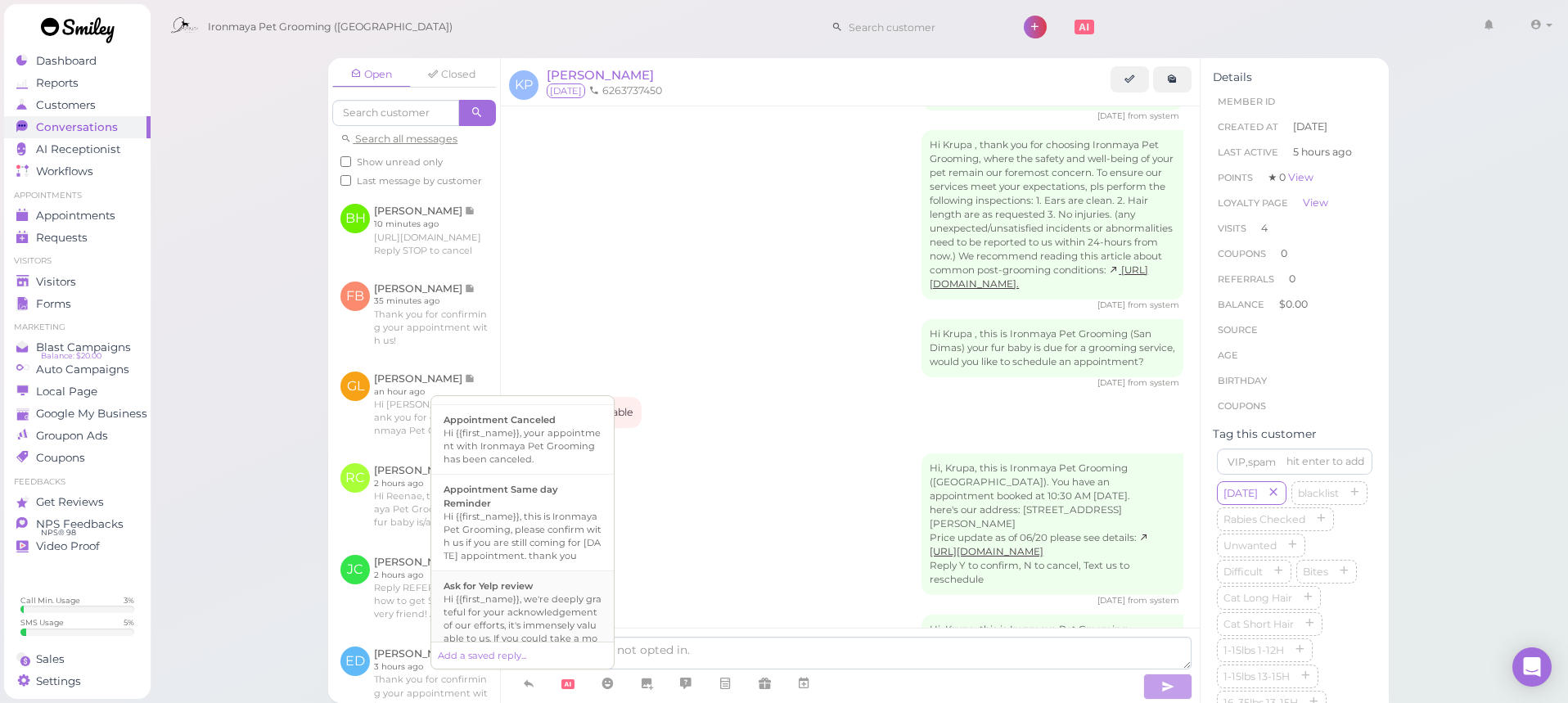
scroll to position [365, 0]
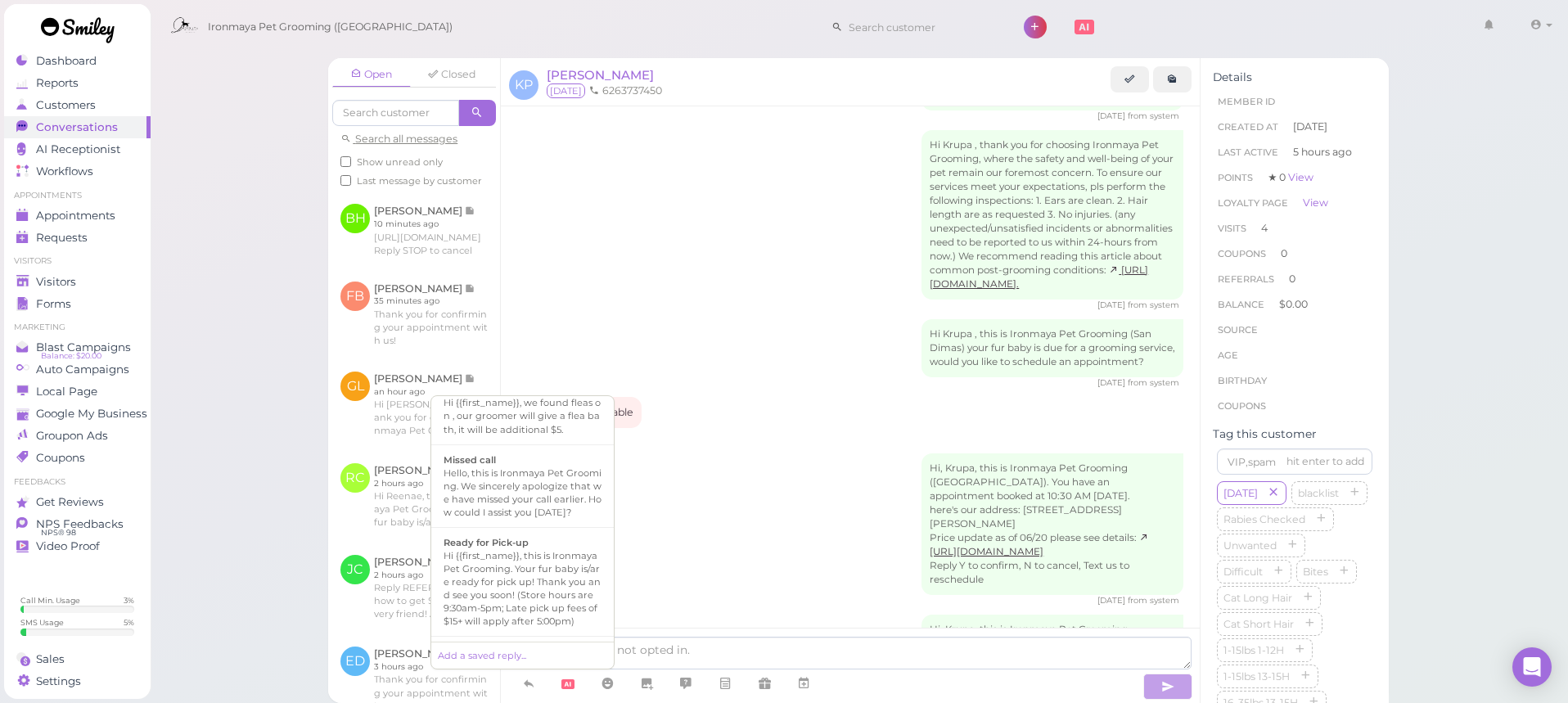
click at [542, 592] on div "Hi {{first_name}}, this is Ironmaya Pet Grooming. Your fur baby is/are ready fo…" at bounding box center [522, 588] width 158 height 79
type textarea "Hi {{first_name}}, this is Ironmaya Pet Grooming. Your fur baby is/are ready fo…"
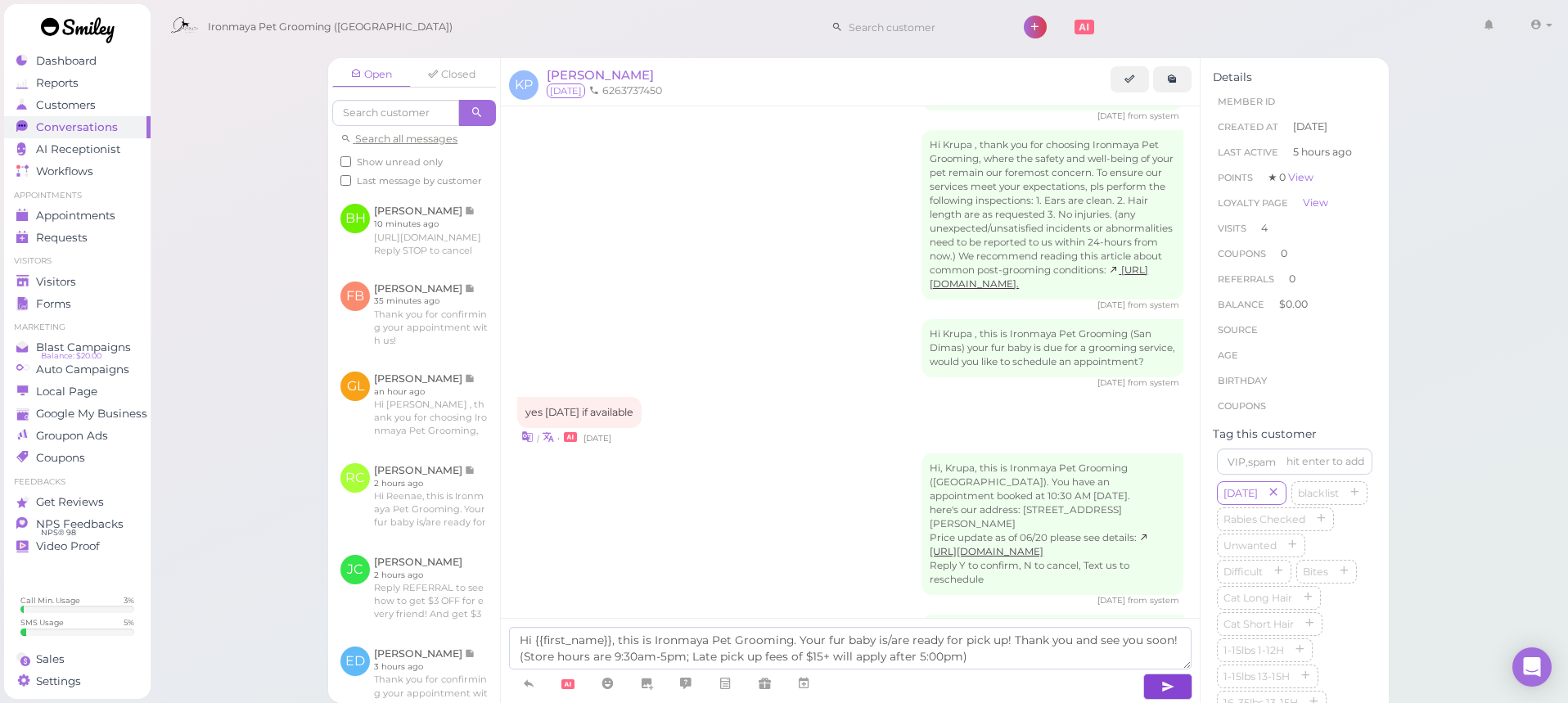
click at [1151, 681] on button "button" at bounding box center [1168, 687] width 49 height 26
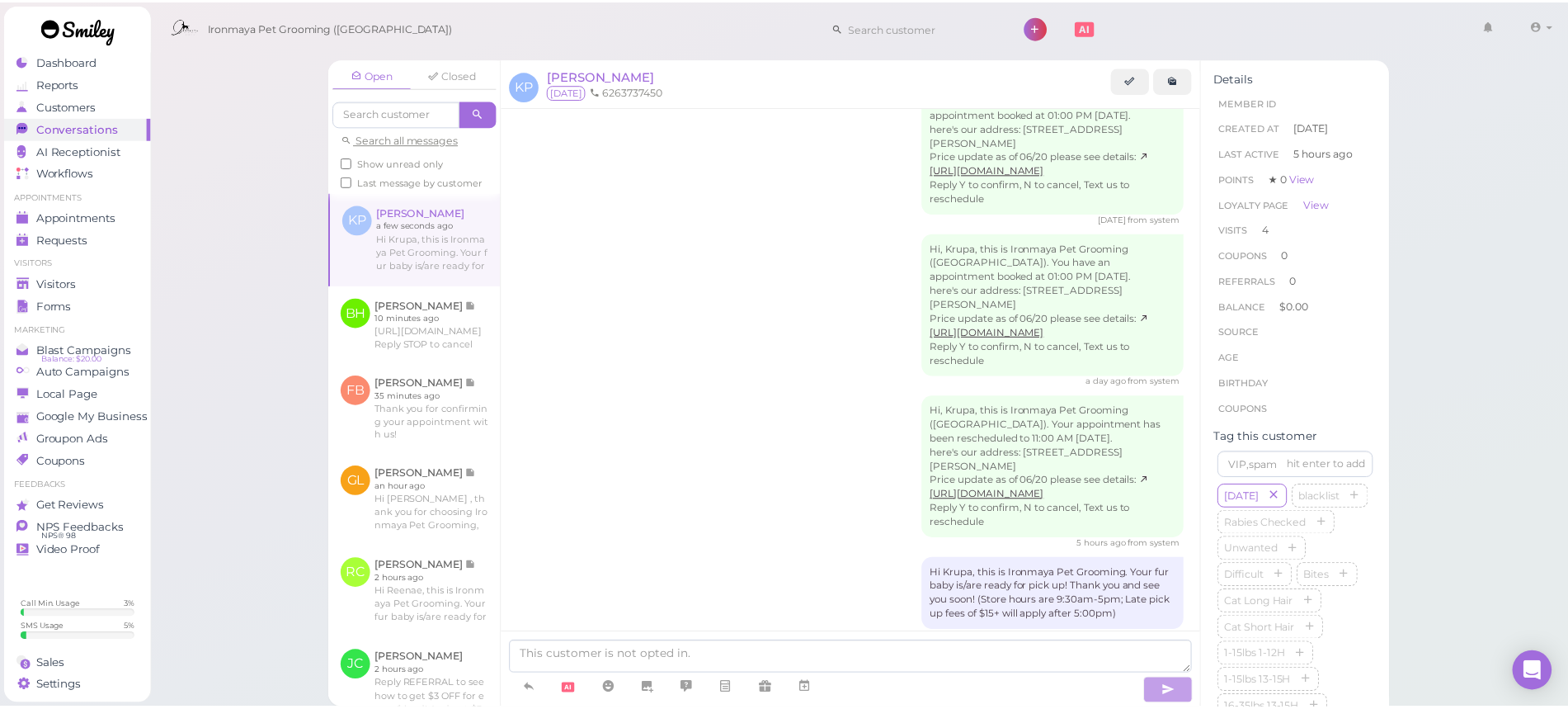
scroll to position [2239, 0]
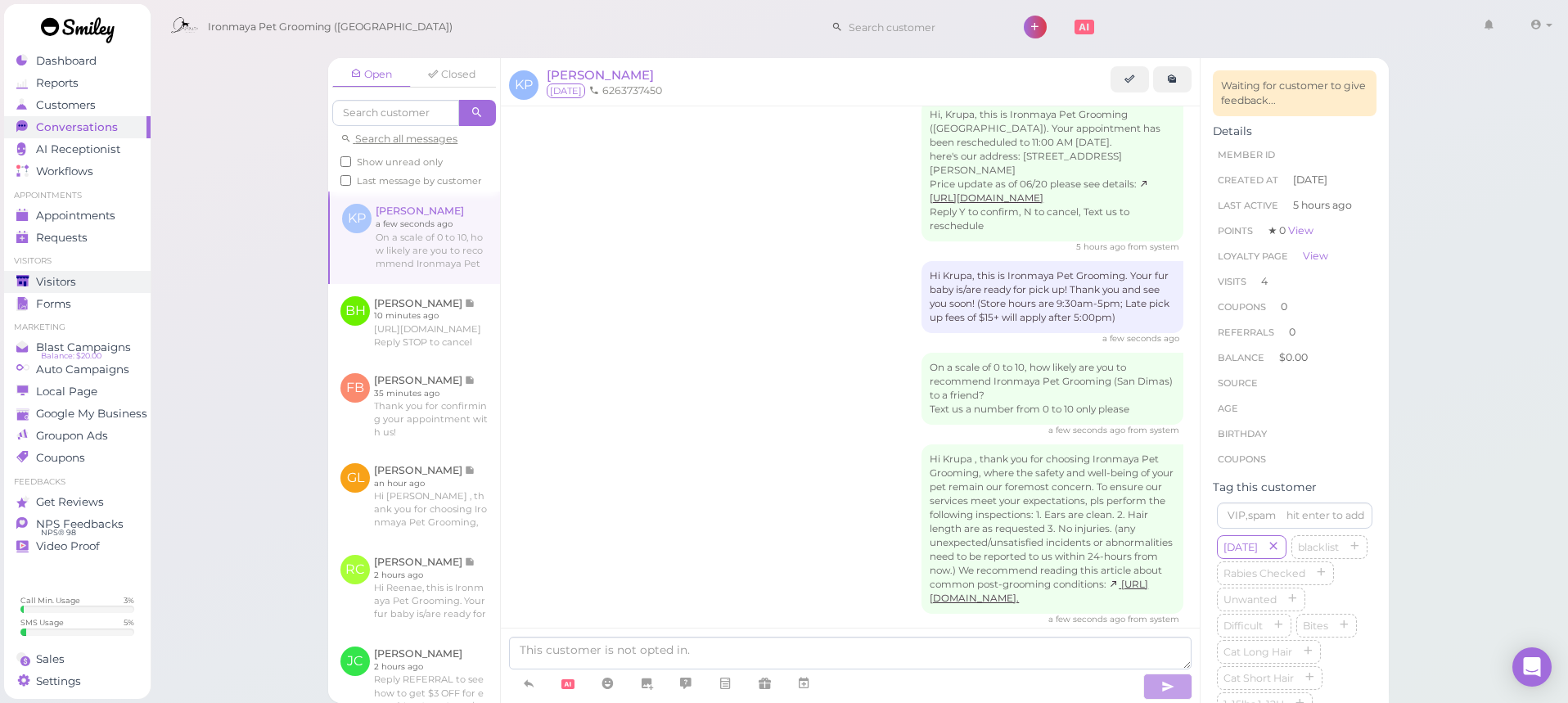
click at [100, 283] on div "Visitors" at bounding box center [75, 282] width 118 height 14
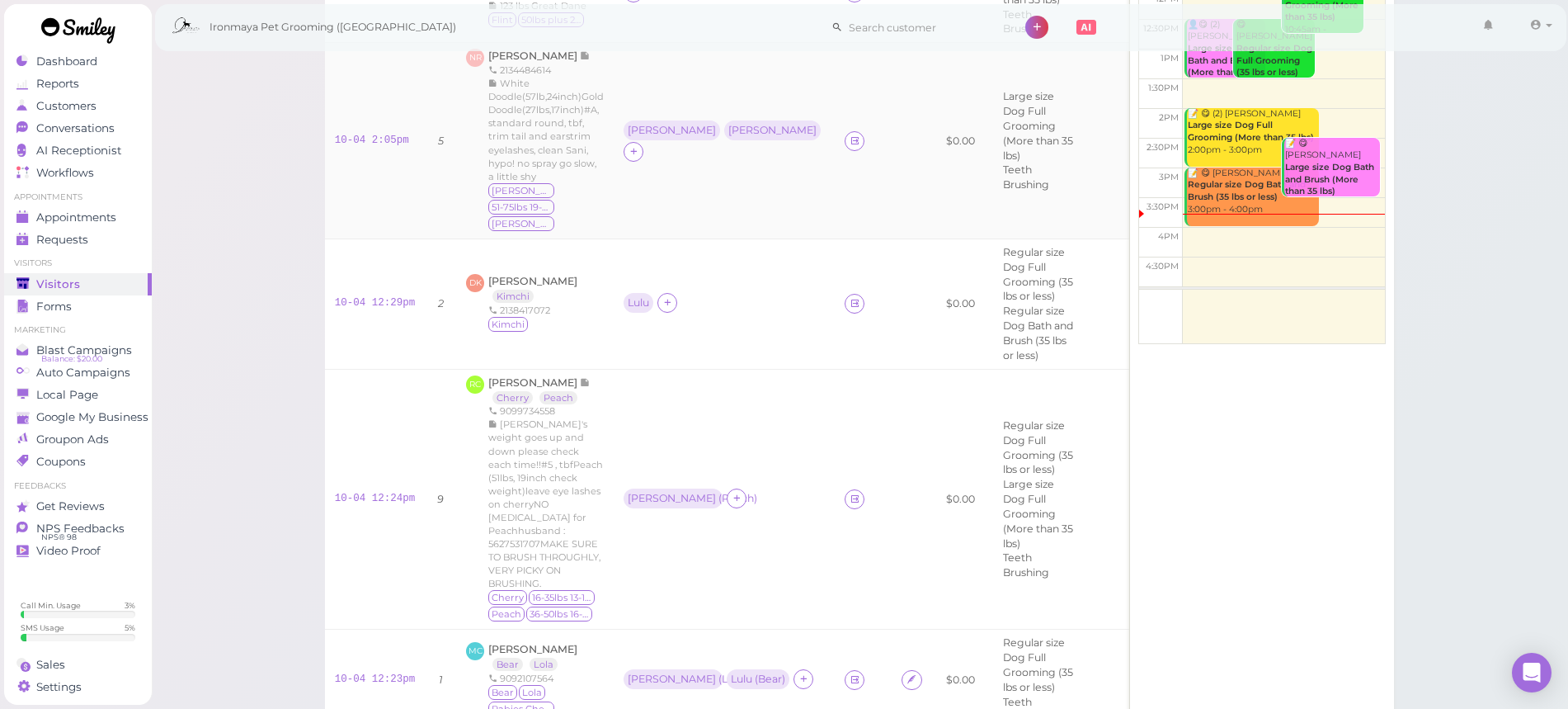
scroll to position [248, 0]
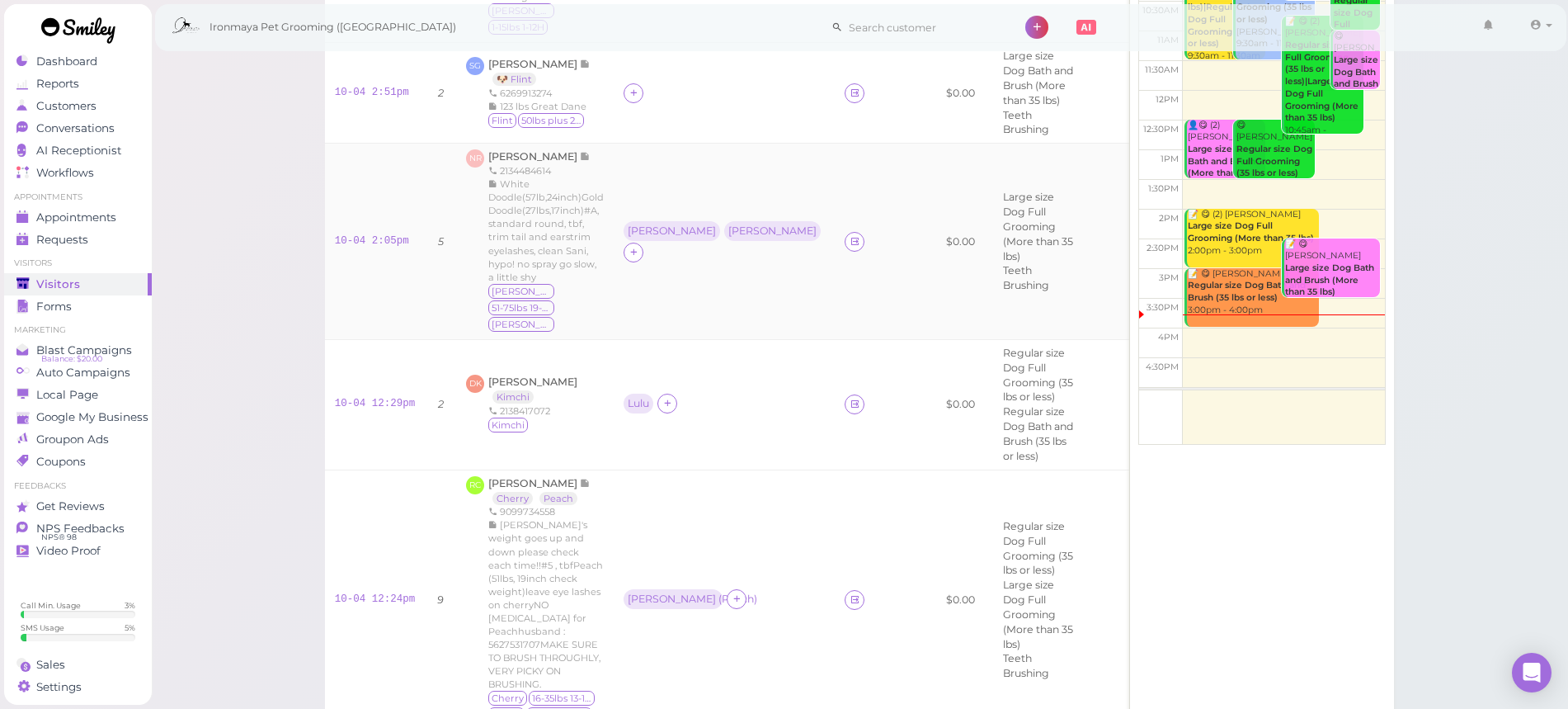
drag, startPoint x: 677, startPoint y: 149, endPoint x: 667, endPoint y: 148, distance: 10.0
click at [677, 148] on td "Ida Isaac" at bounding box center [725, 242] width 221 height 197
click at [656, 146] on td "Ida Isaac" at bounding box center [725, 242] width 221 height 197
click at [539, 150] on span "[PERSON_NAME]" at bounding box center [534, 156] width 92 height 12
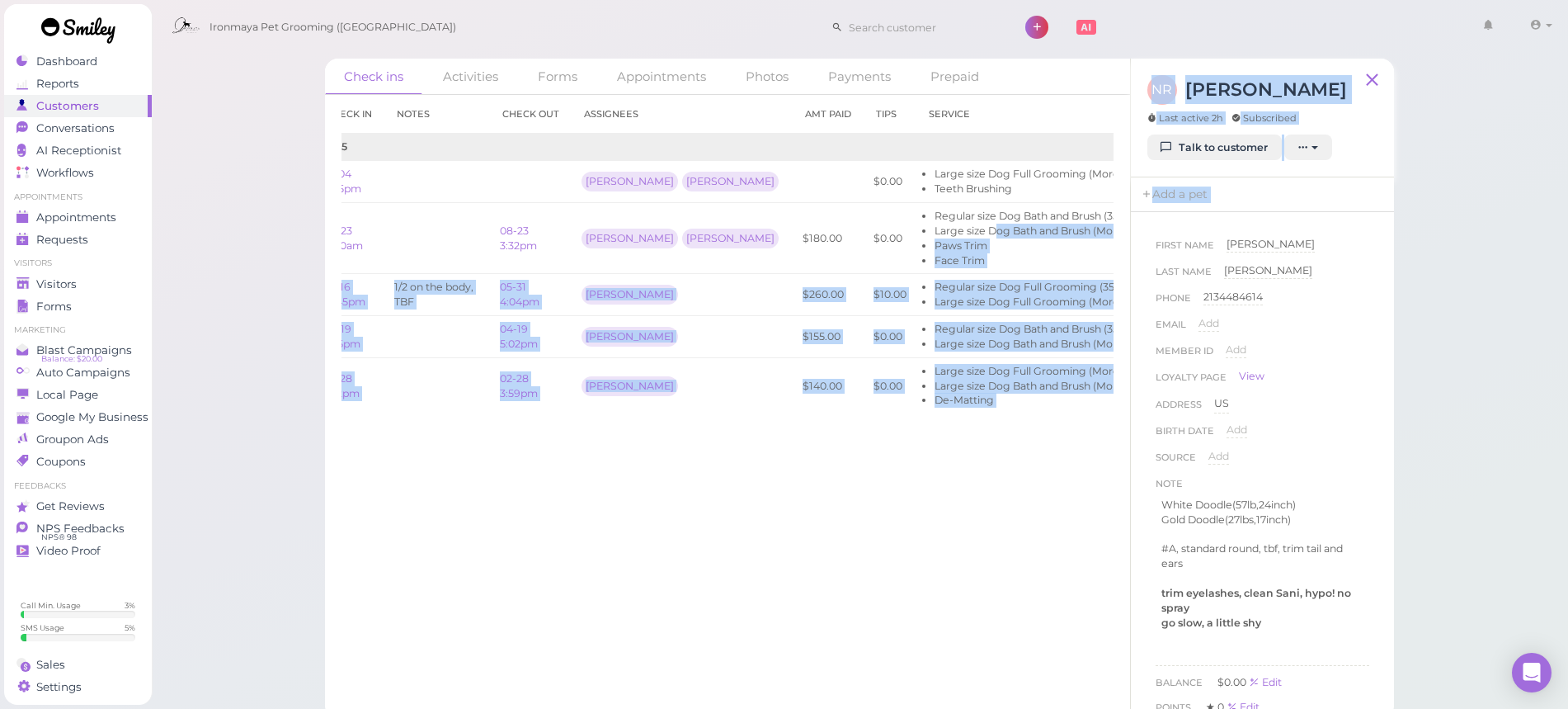
scroll to position [0, 104]
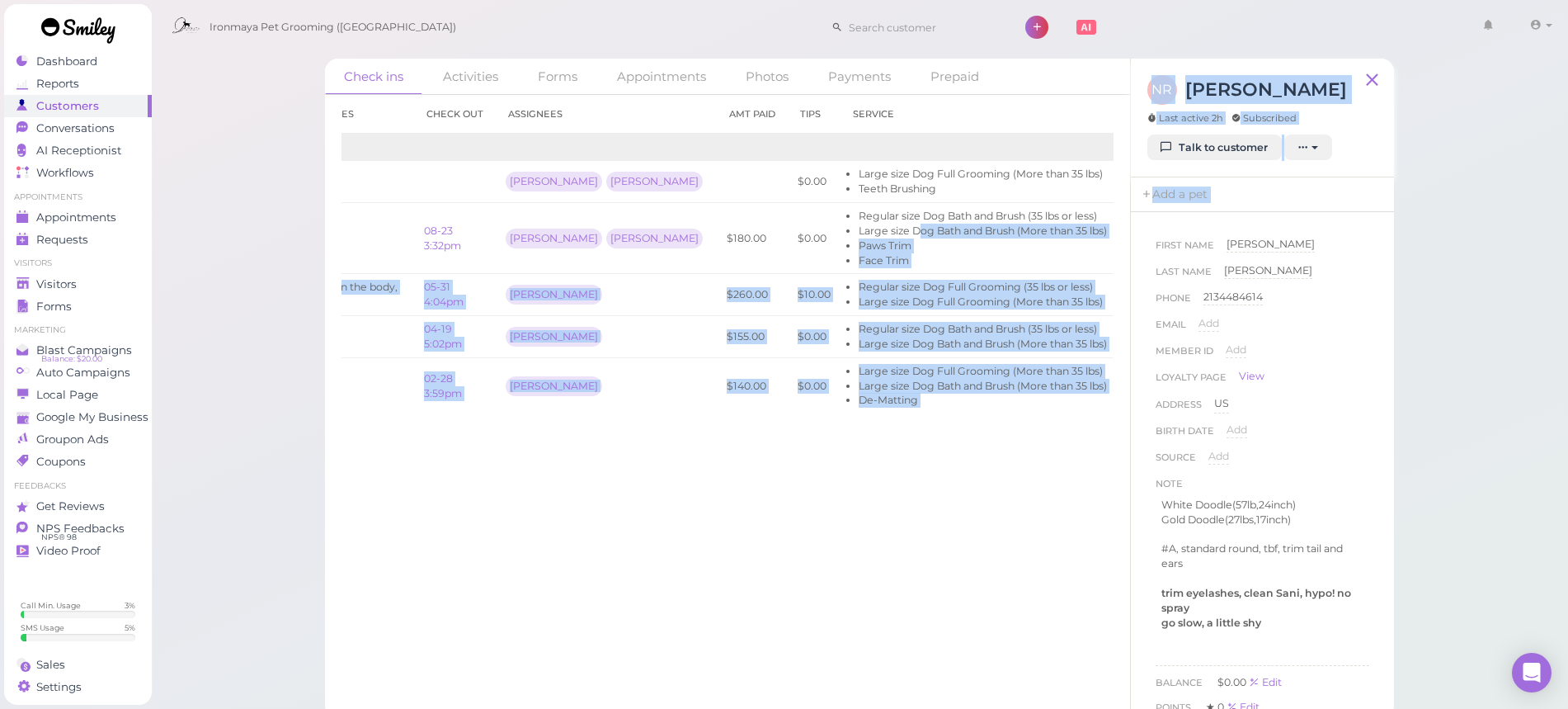
drag, startPoint x: 895, startPoint y: 232, endPoint x: 1138, endPoint y: 235, distance: 243.0
click at [1178, 231] on div "Check ins Activities Forms Appointments Photos Payments Prepaid Check in Notes …" at bounding box center [859, 388] width 1069 height 660
click at [1162, 240] on link "View receipt" at bounding box center [1196, 238] width 68 height 12
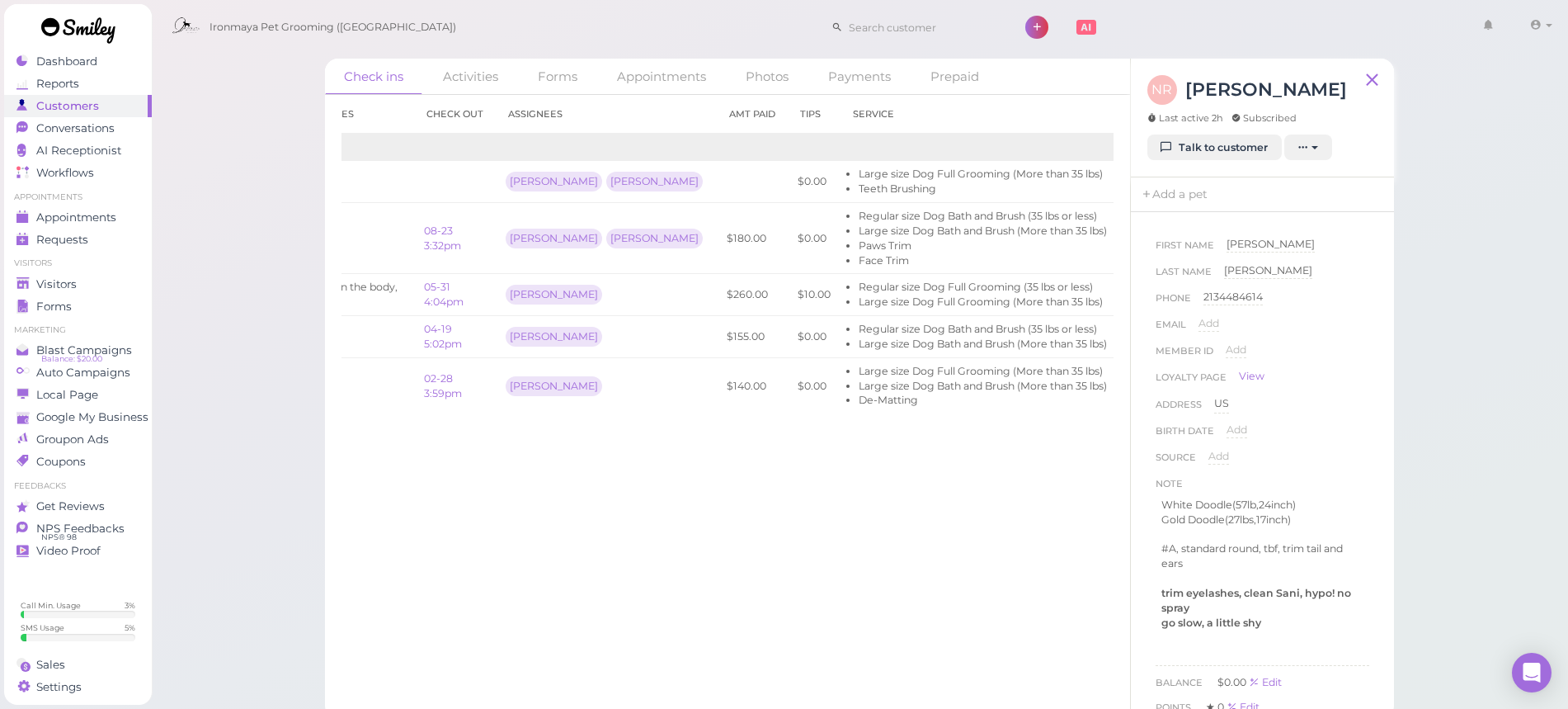
click at [162, 65] on div "Check ins Activities Forms Appointments Photos Payments Prepaid Check in Notes …" at bounding box center [860, 359] width 1418 height 719
click at [1162, 293] on link "View receipt" at bounding box center [1196, 294] width 68 height 12
click at [105, 279] on div "Visitors" at bounding box center [76, 284] width 119 height 14
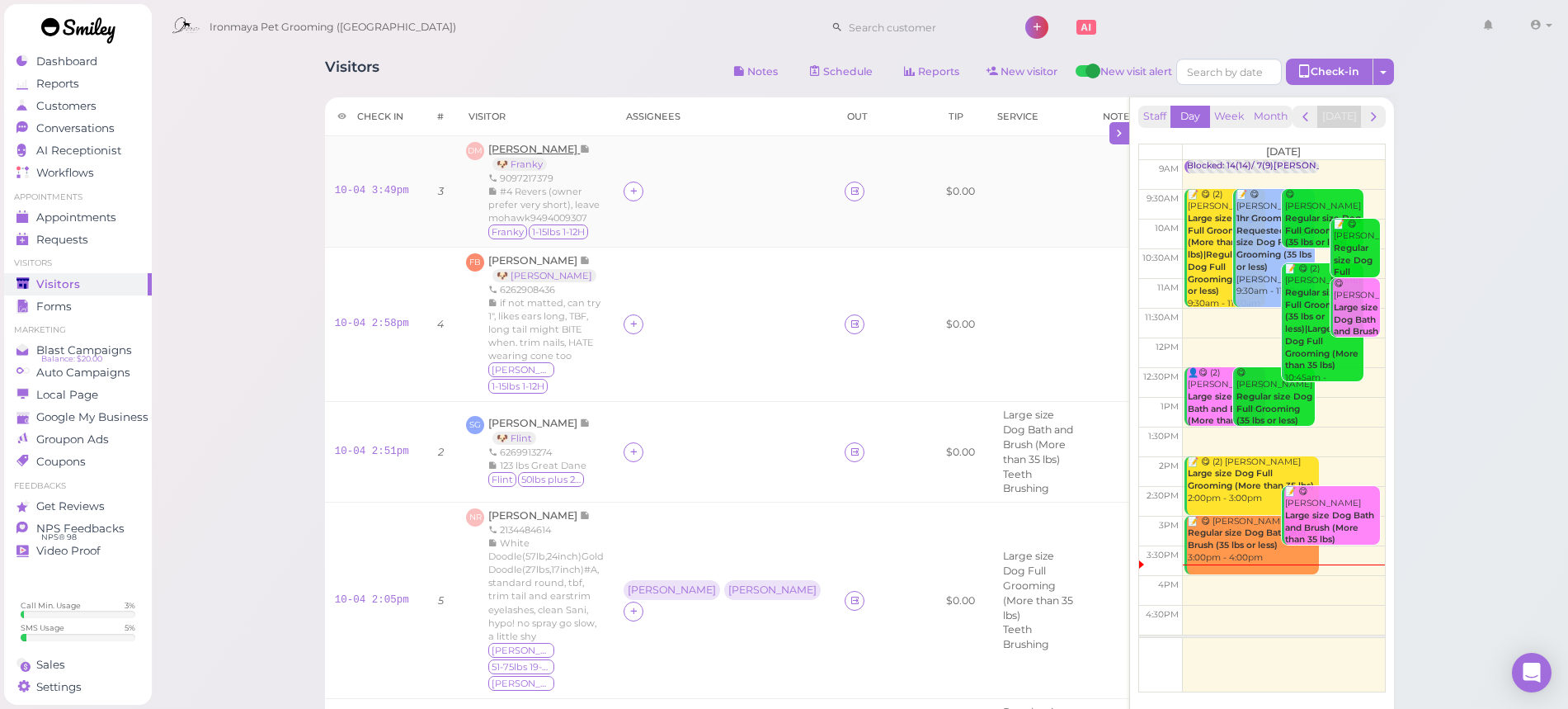
click at [554, 148] on span "David Monaco" at bounding box center [534, 149] width 92 height 12
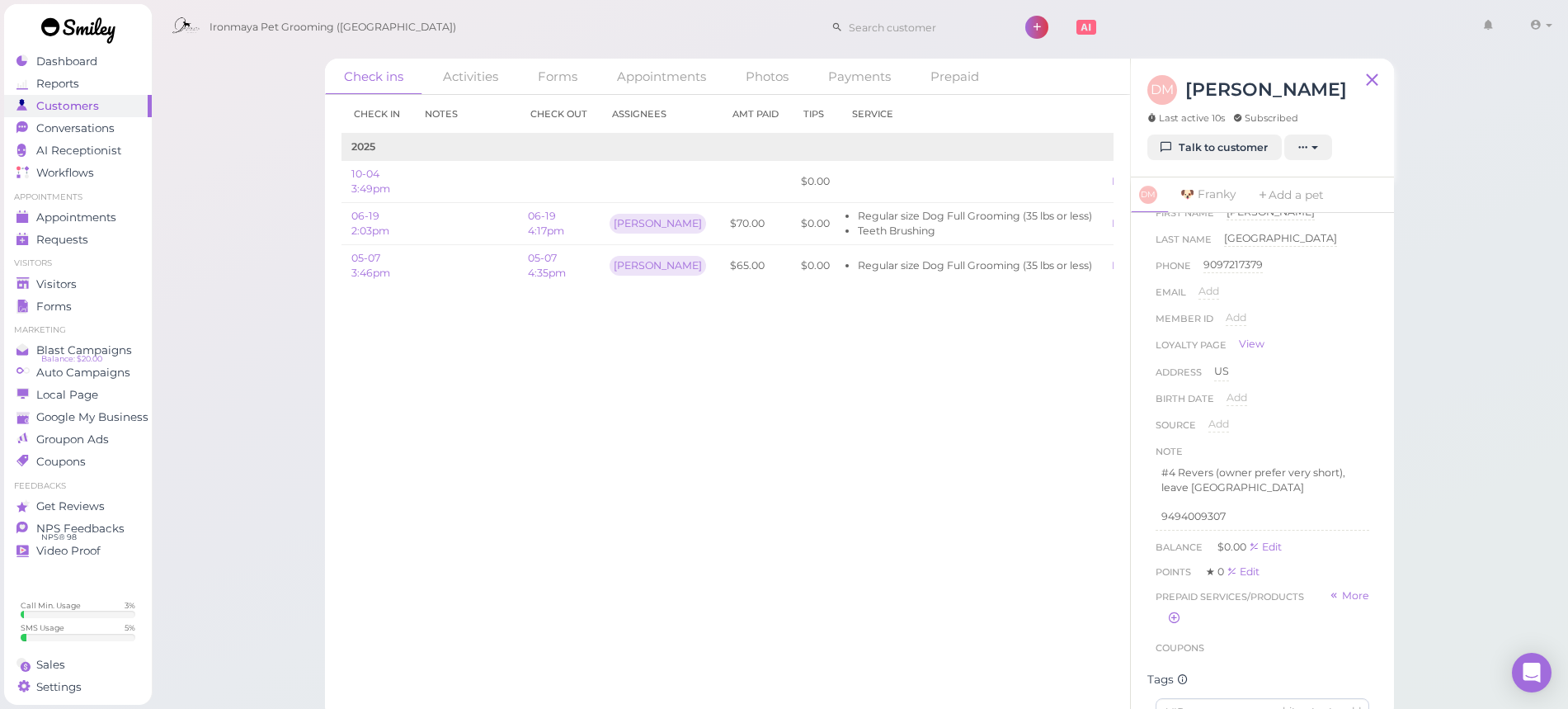
scroll to position [25, 0]
click at [1431, 264] on div "Check ins Activities Forms Appointments Photos Payments Prepaid Check in Notes …" at bounding box center [860, 359] width 1418 height 720
click at [1431, 258] on div "Check ins Activities Forms Appointments Photos Payments Prepaid Check in Notes …" at bounding box center [860, 359] width 1418 height 720
click at [131, 276] on link "Visitors" at bounding box center [78, 284] width 148 height 22
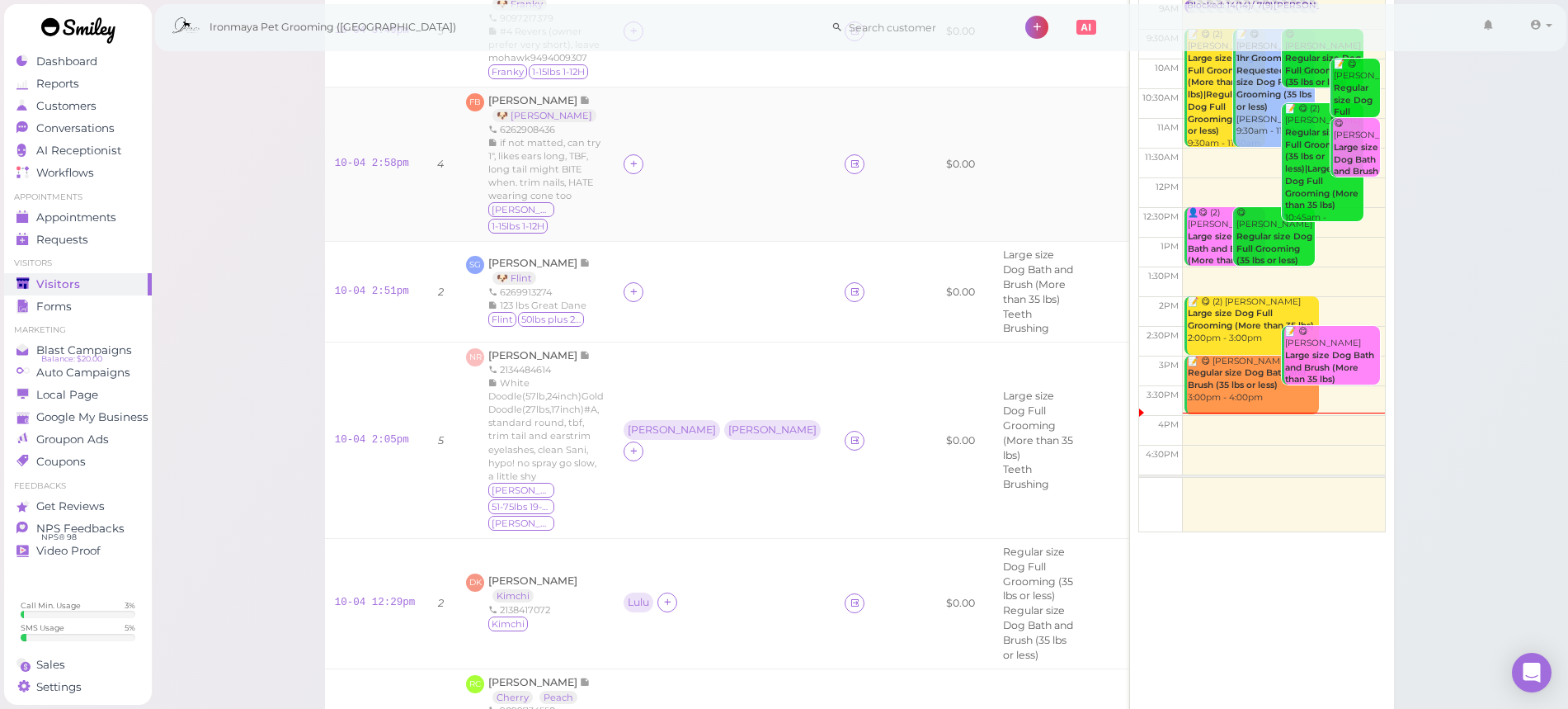
scroll to position [157, 0]
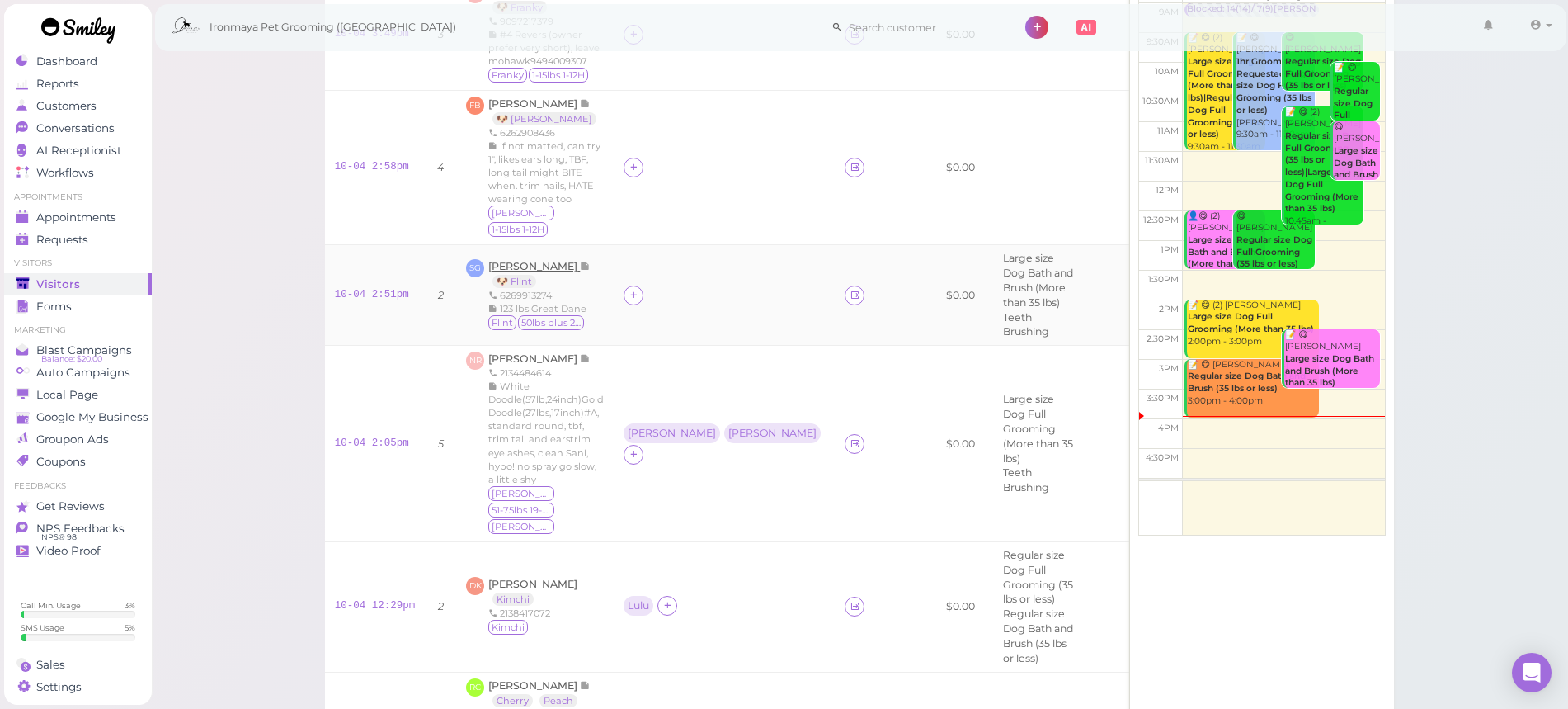
click at [547, 260] on span "[PERSON_NAME]" at bounding box center [534, 266] width 92 height 12
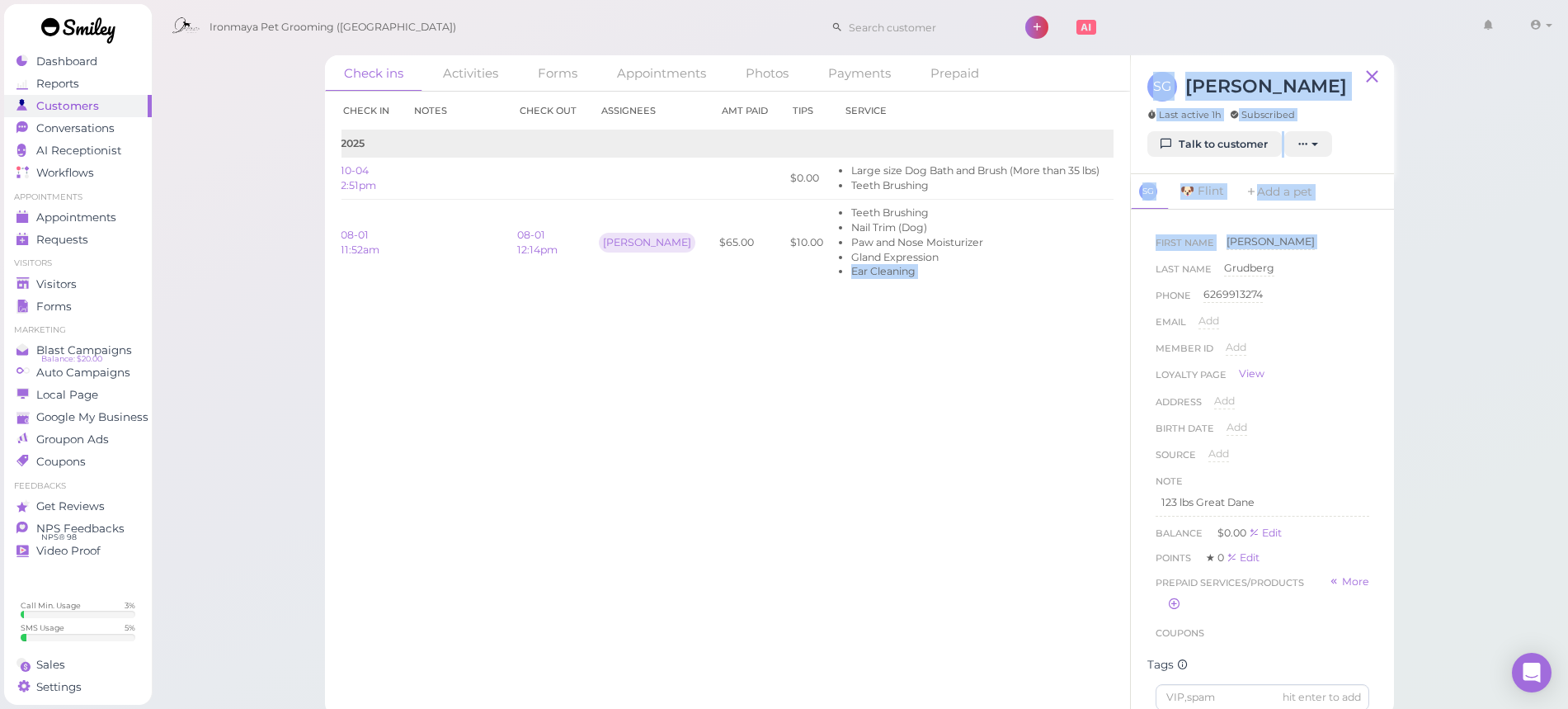
scroll to position [0, 96]
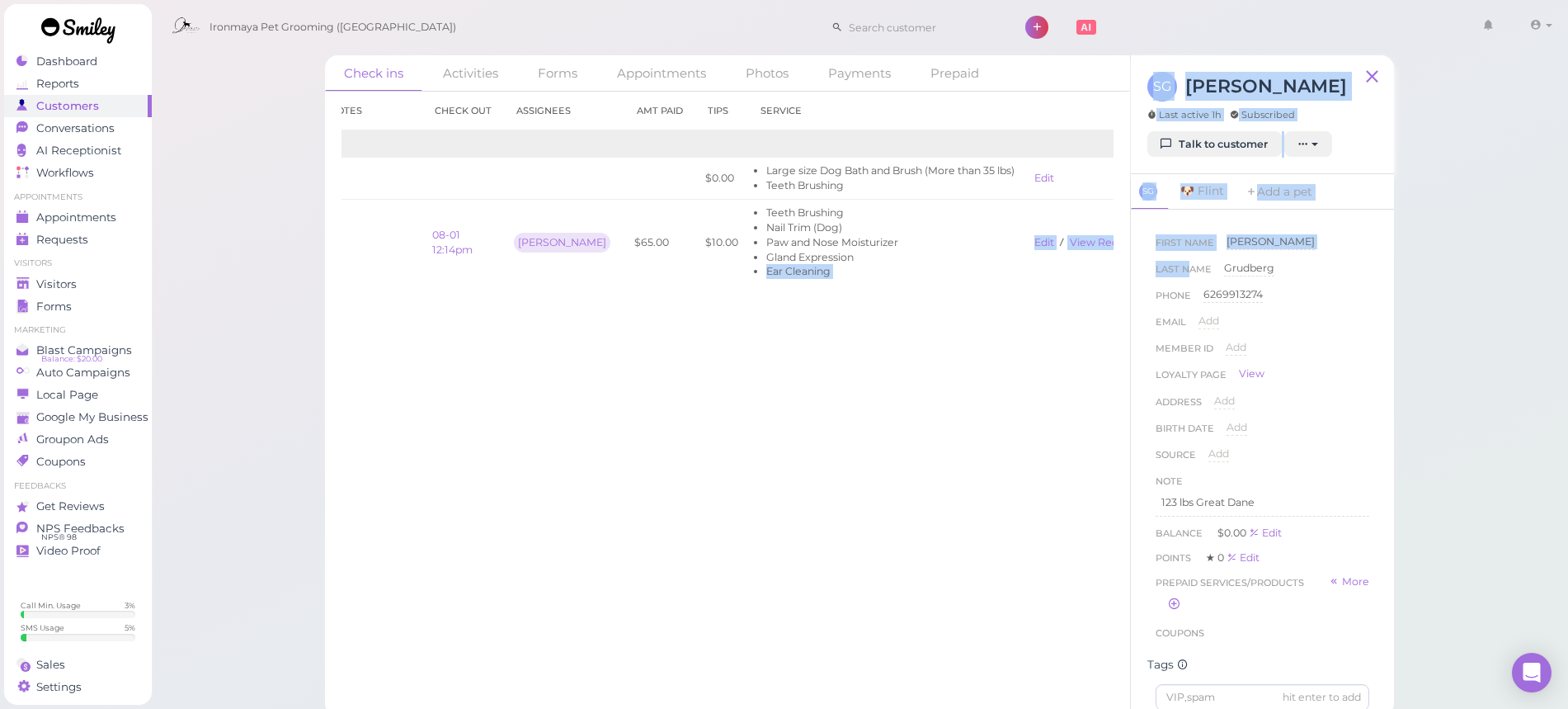
drag, startPoint x: 1013, startPoint y: 255, endPoint x: 1186, endPoint y: 261, distance: 173.1
click at [1186, 261] on div "Check ins Activities Forms Appointments Photos Payments Prepaid Check in Notes …" at bounding box center [859, 386] width 1069 height 661
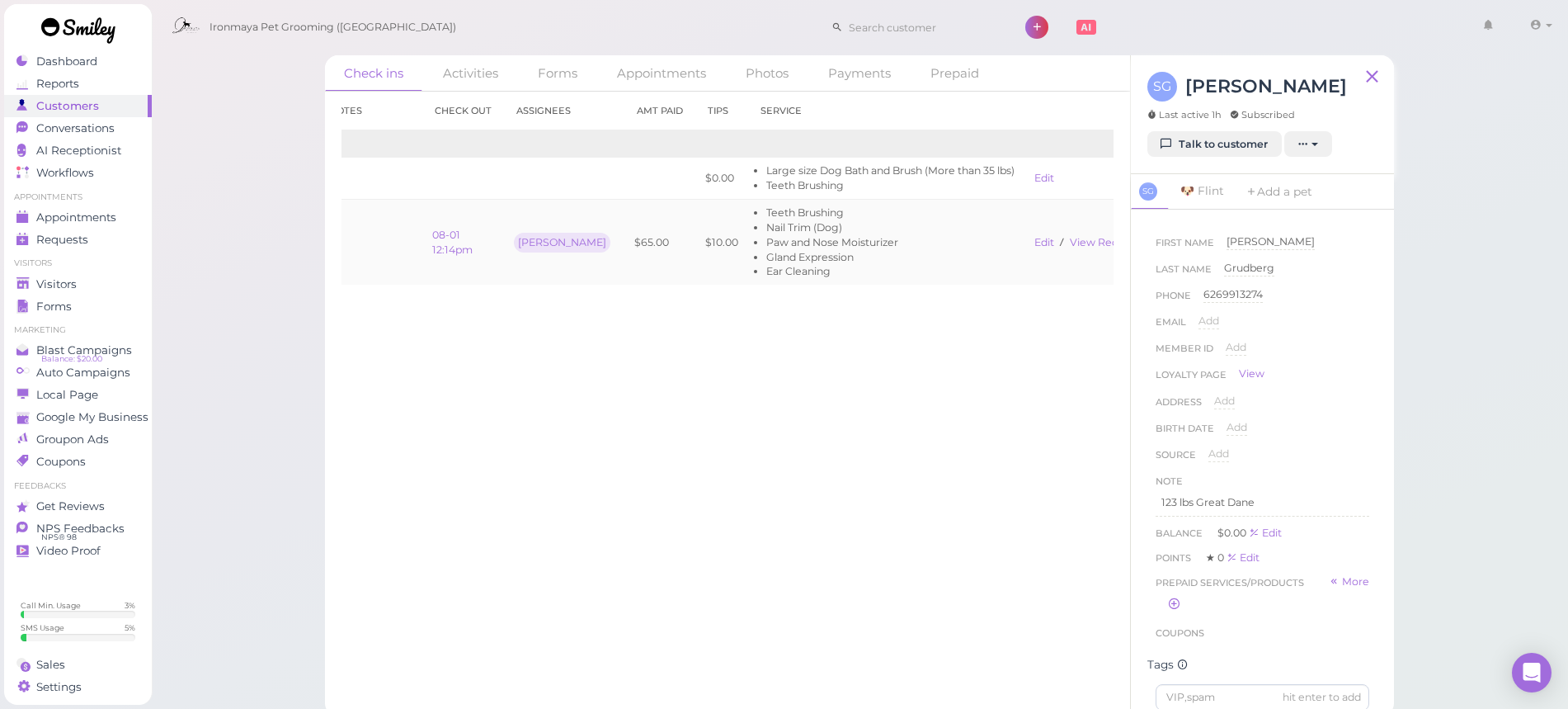
click at [1071, 264] on td "Edit View receipt" at bounding box center [1086, 243] width 123 height 86
drag, startPoint x: 1019, startPoint y: 263, endPoint x: 1063, endPoint y: 255, distance: 44.7
click at [1063, 255] on td "Edit View receipt" at bounding box center [1086, 243] width 123 height 86
click at [985, 264] on td "Teeth Brushing Nail Trim (Dog) Paw and Nose Moisturizer Gland Expression Ear Cl…" at bounding box center [886, 243] width 277 height 86
click at [106, 288] on div "Visitors" at bounding box center [76, 284] width 119 height 14
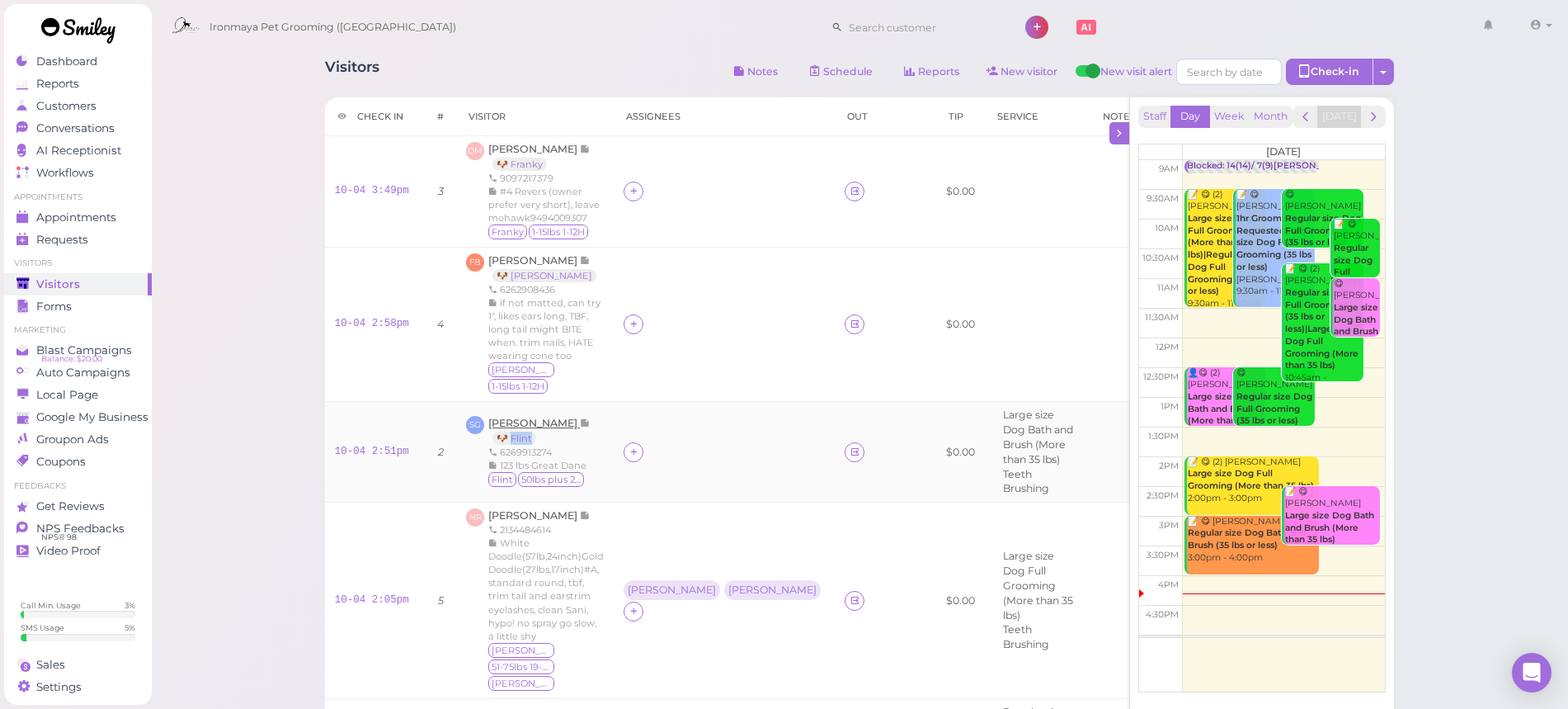
click at [545, 416] on span "[PERSON_NAME]" at bounding box center [534, 422] width 92 height 12
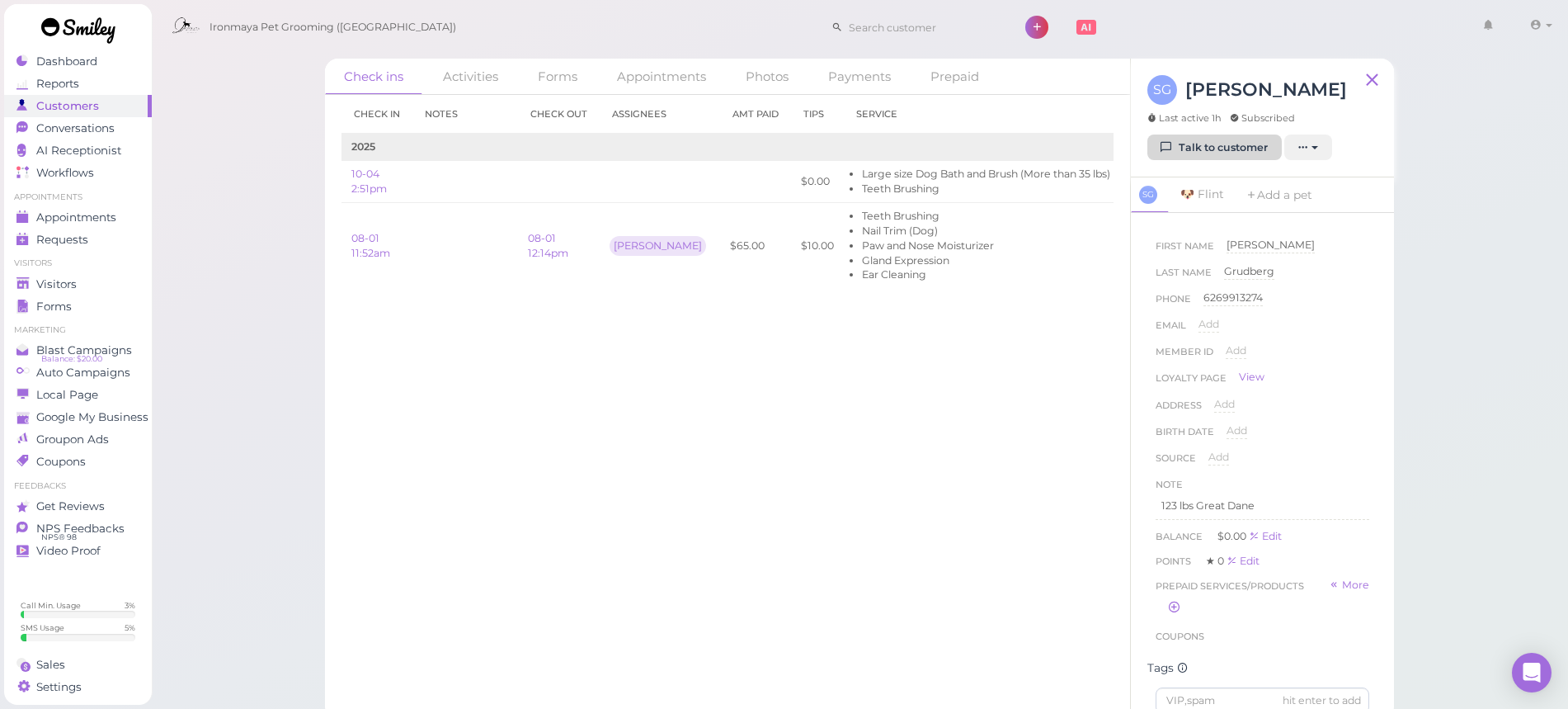
click at [1206, 151] on link "Talk to customer" at bounding box center [1214, 148] width 135 height 26
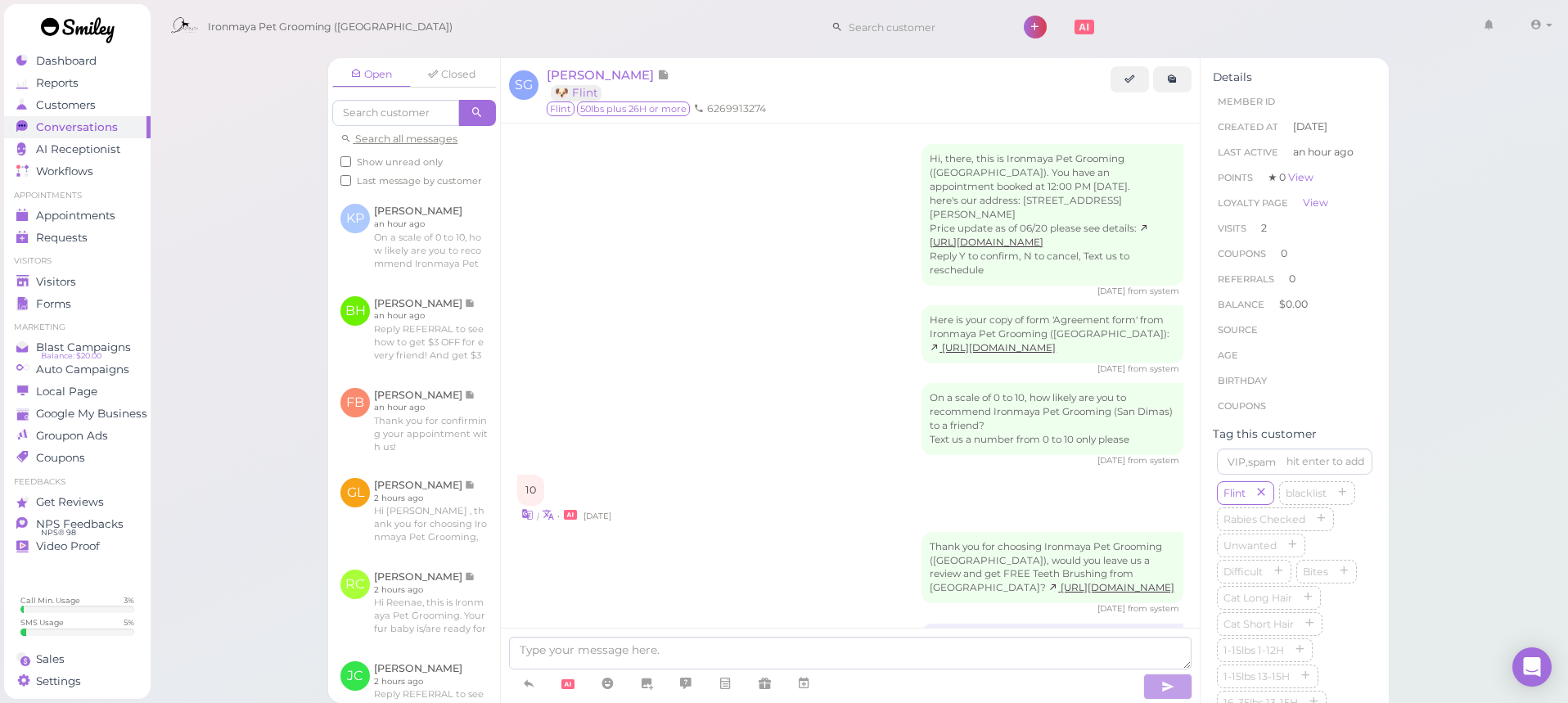
scroll to position [989, 0]
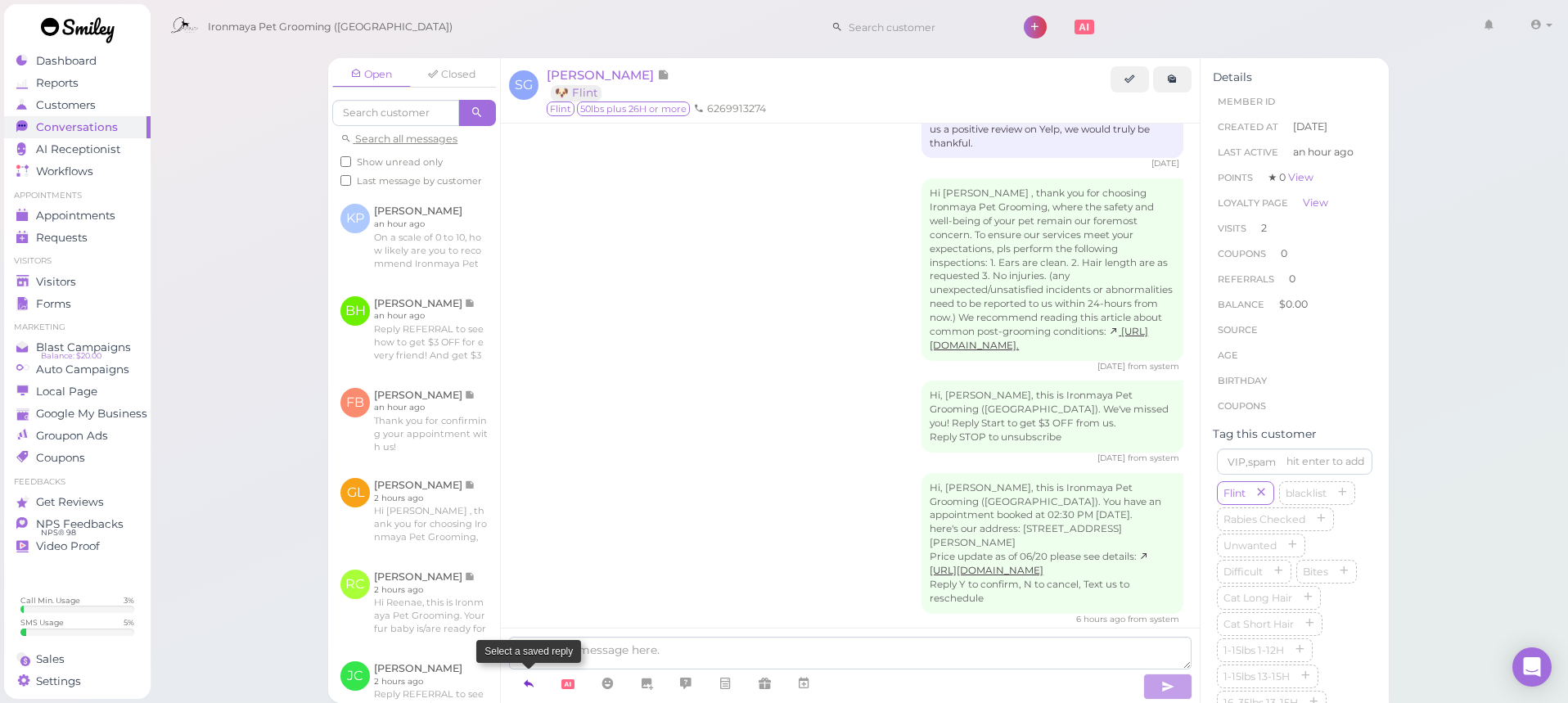
click at [537, 683] on link at bounding box center [529, 683] width 39 height 29
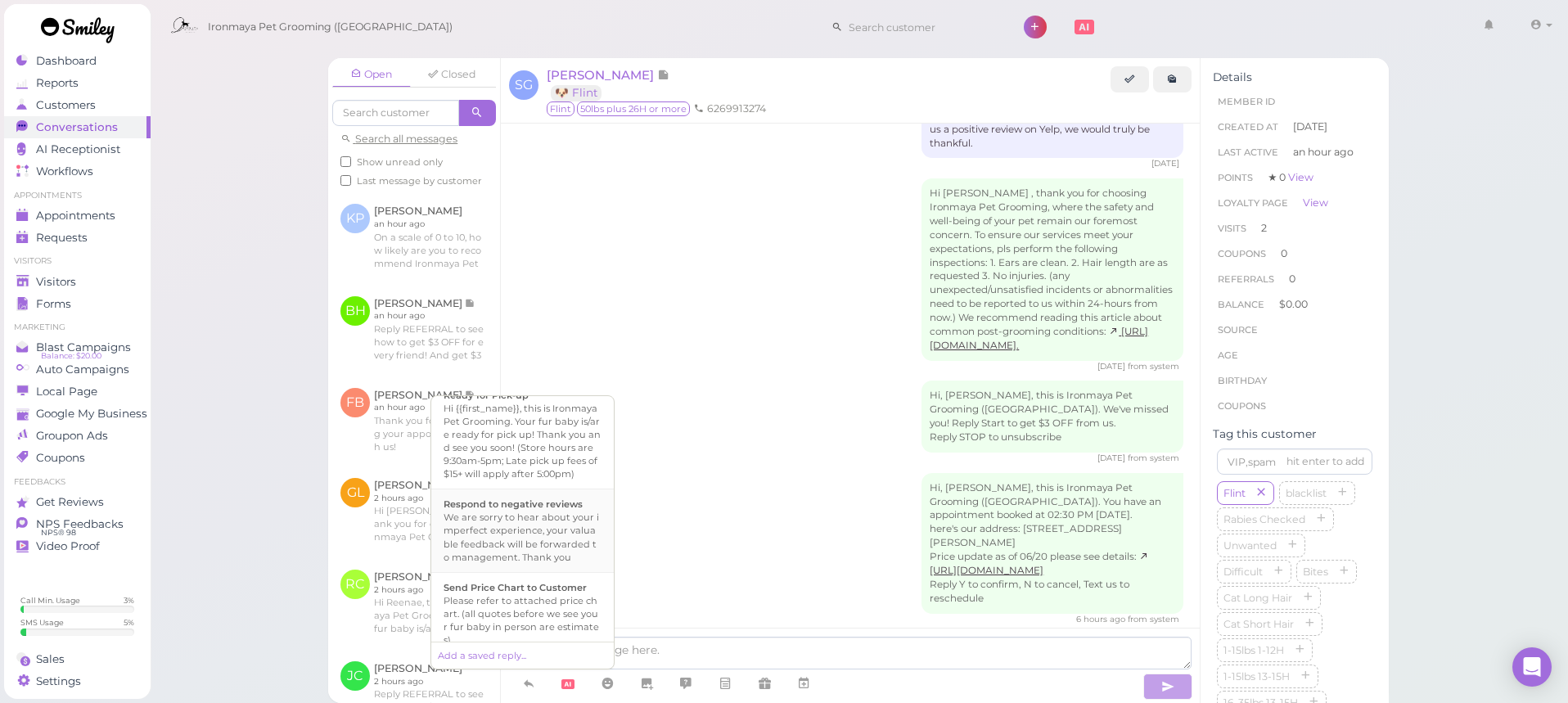
scroll to position [510, 0]
click at [556, 483] on div "Hi {{first_name}}, this is Ironmaya Pet Grooming. Your fur baby is/are ready fo…" at bounding box center [522, 444] width 158 height 79
type textarea "Hi {{first_name}}, this is Ironmaya Pet Grooming. Your fur baby is/are ready fo…"
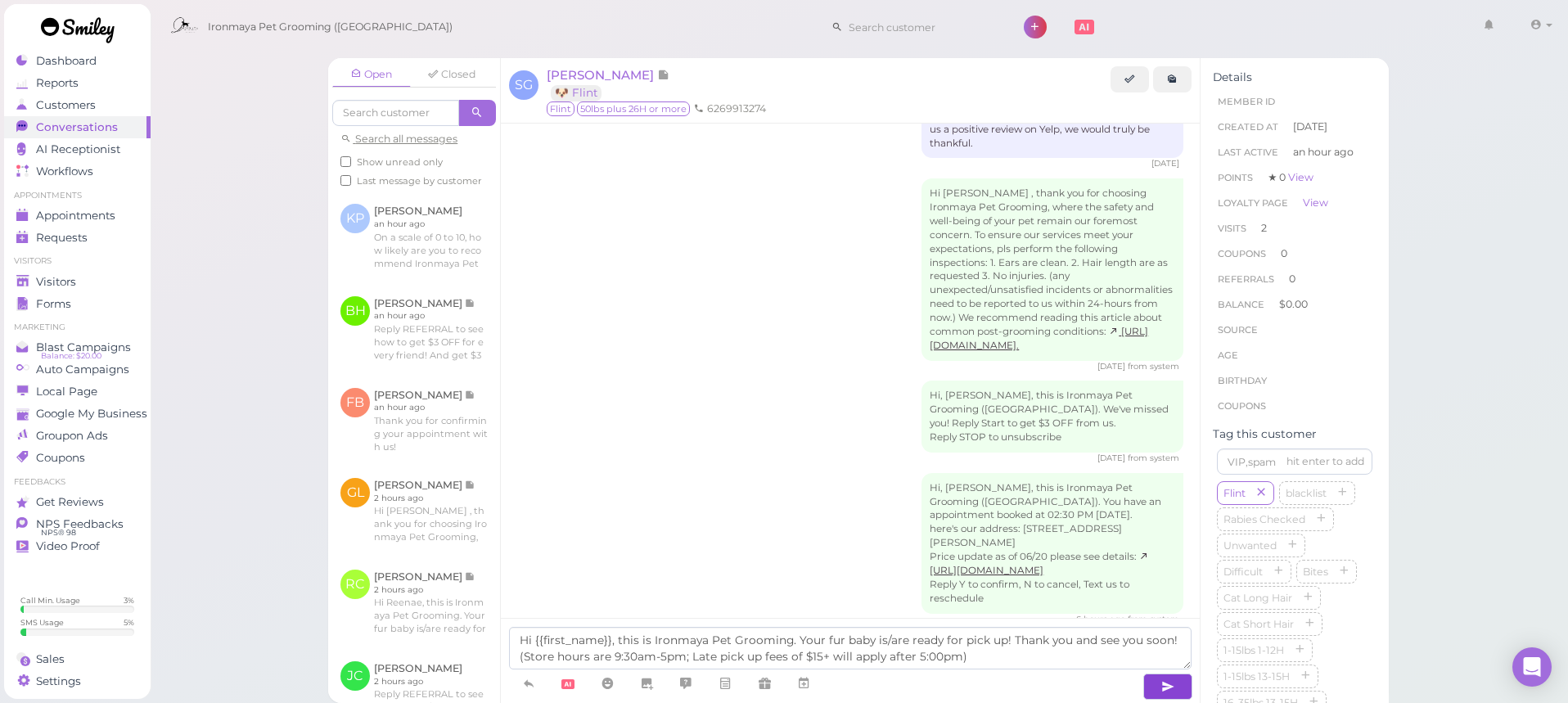
click at [1157, 683] on button "button" at bounding box center [1168, 687] width 49 height 26
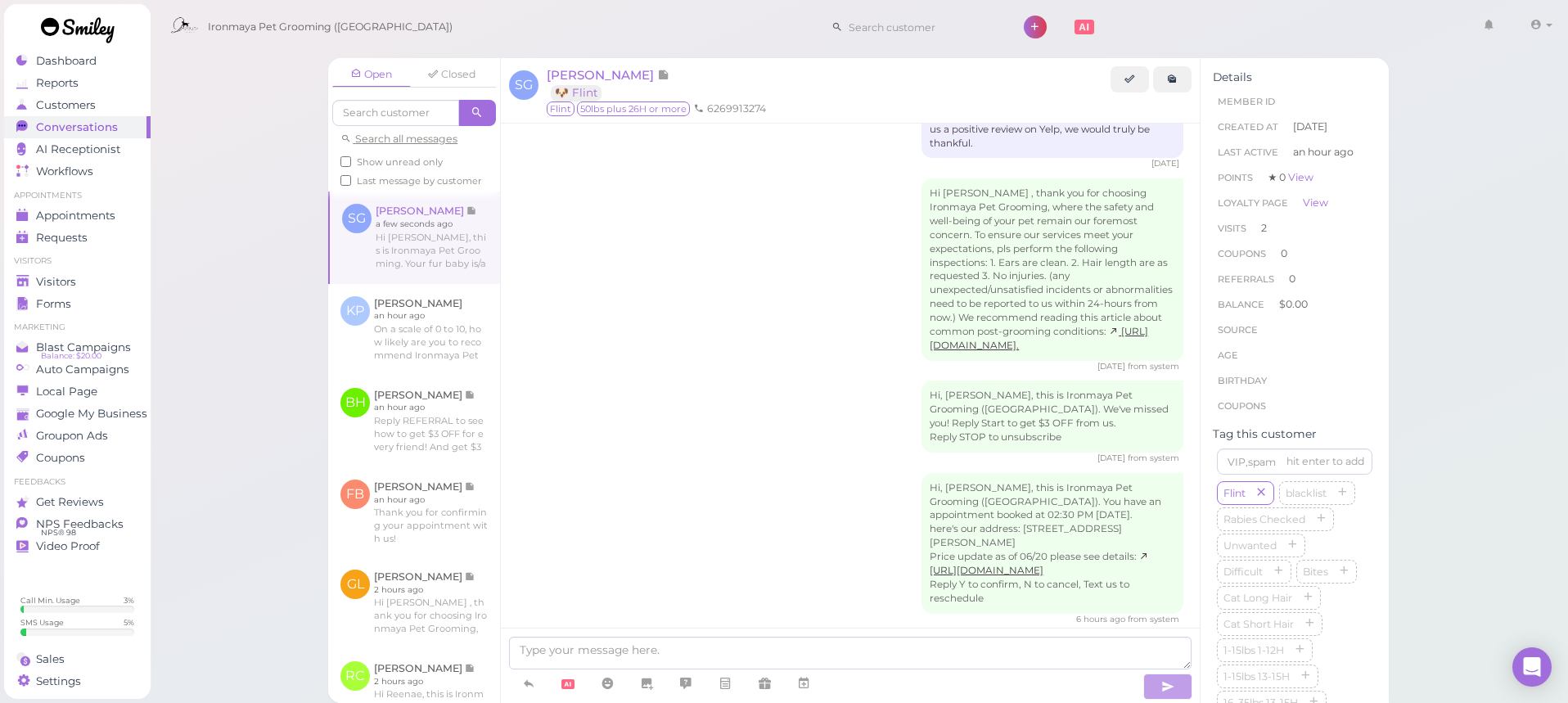
scroll to position [1066, 0]
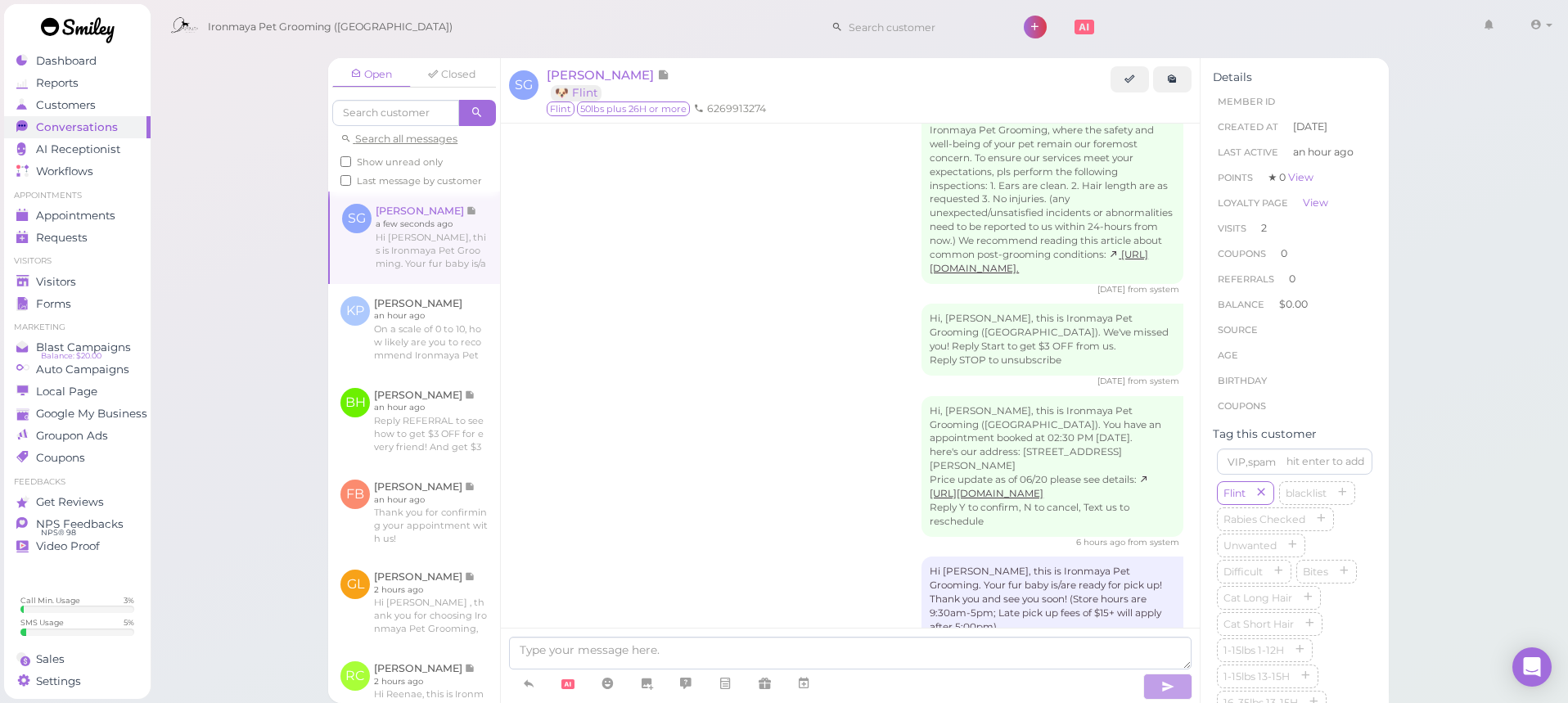
click at [858, 556] on div "Hi Stephanie, this is Ironmaya Pet Grooming. Your fur baby is/are ready for pic…" at bounding box center [850, 599] width 666 height 86
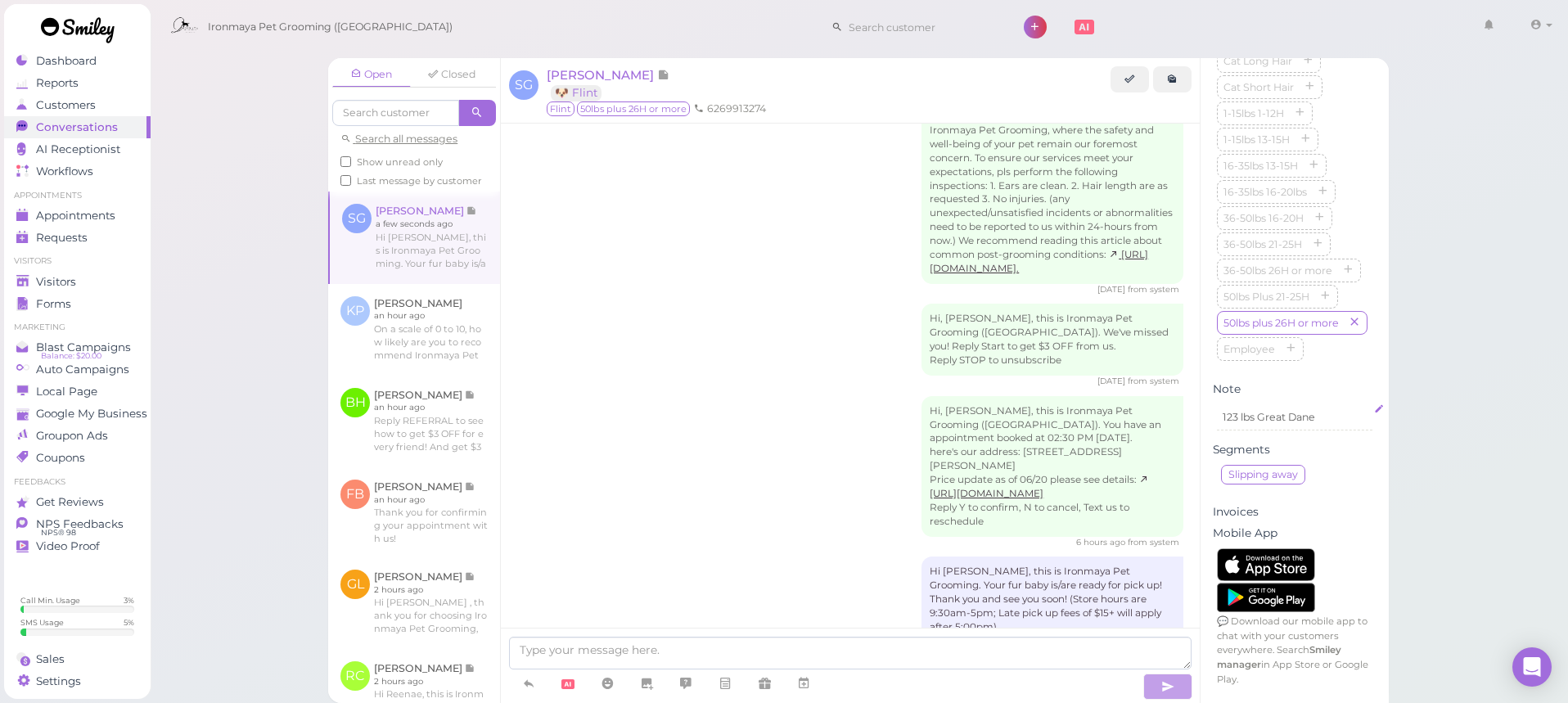
click at [1288, 424] on p "123 lbs Great Dane" at bounding box center [1295, 417] width 144 height 15
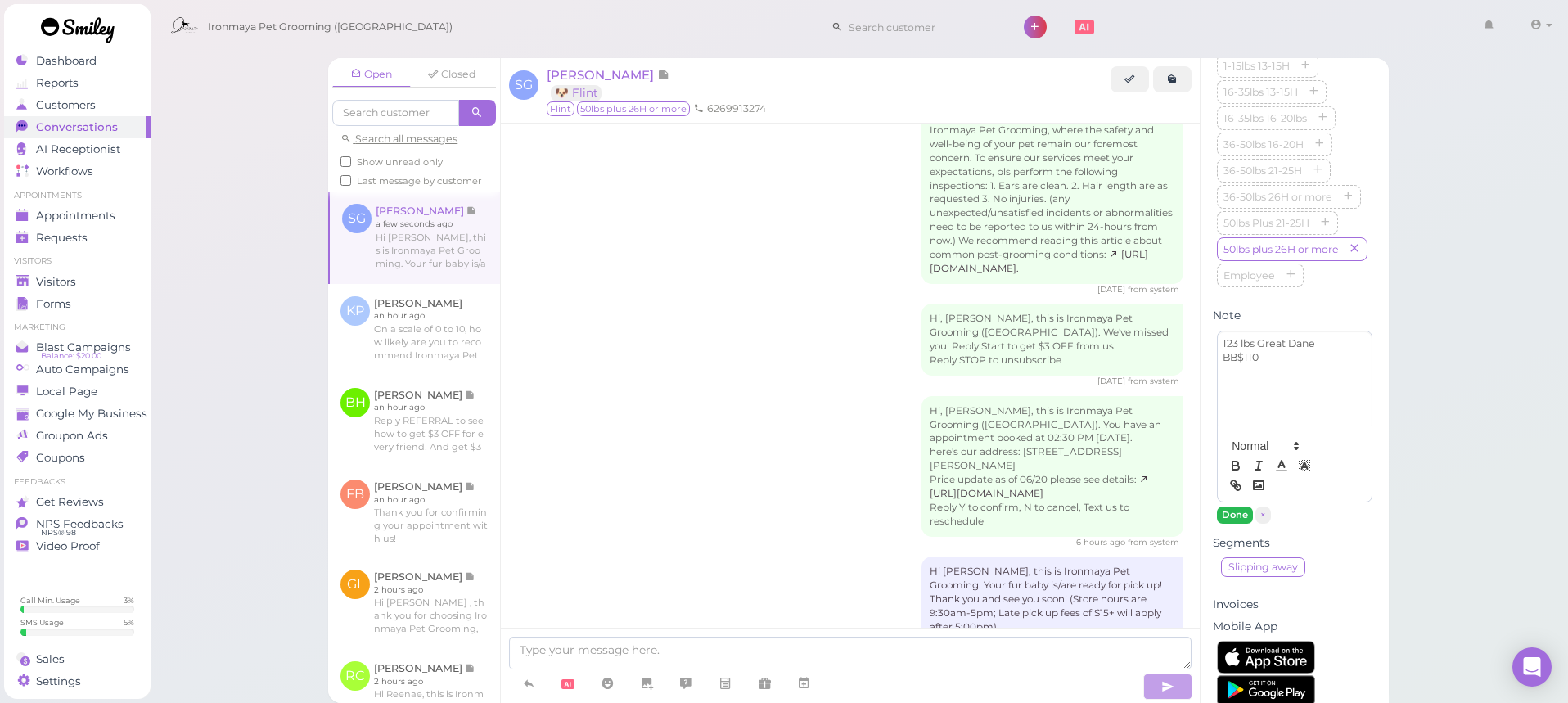
click at [1241, 524] on button "Done" at bounding box center [1235, 515] width 36 height 17
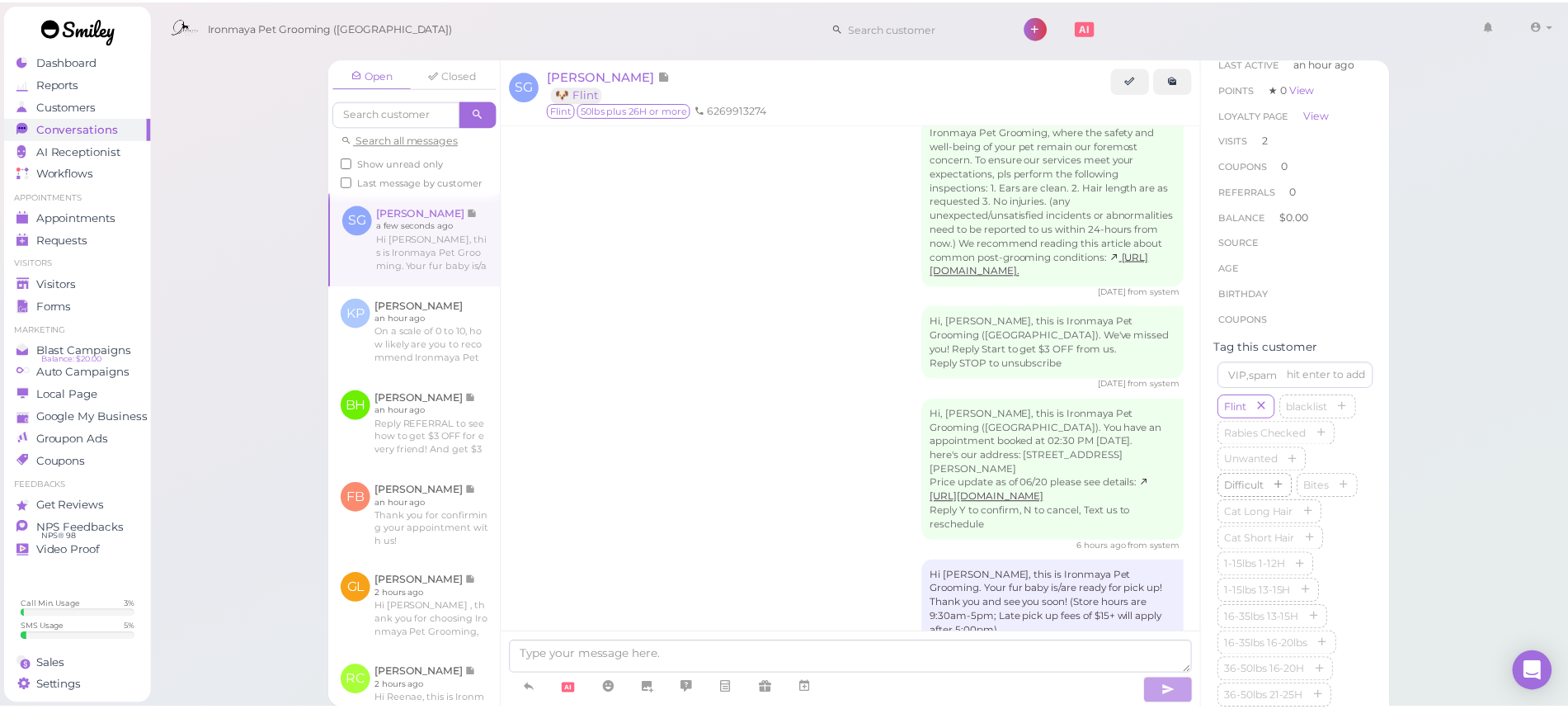
scroll to position [0, 0]
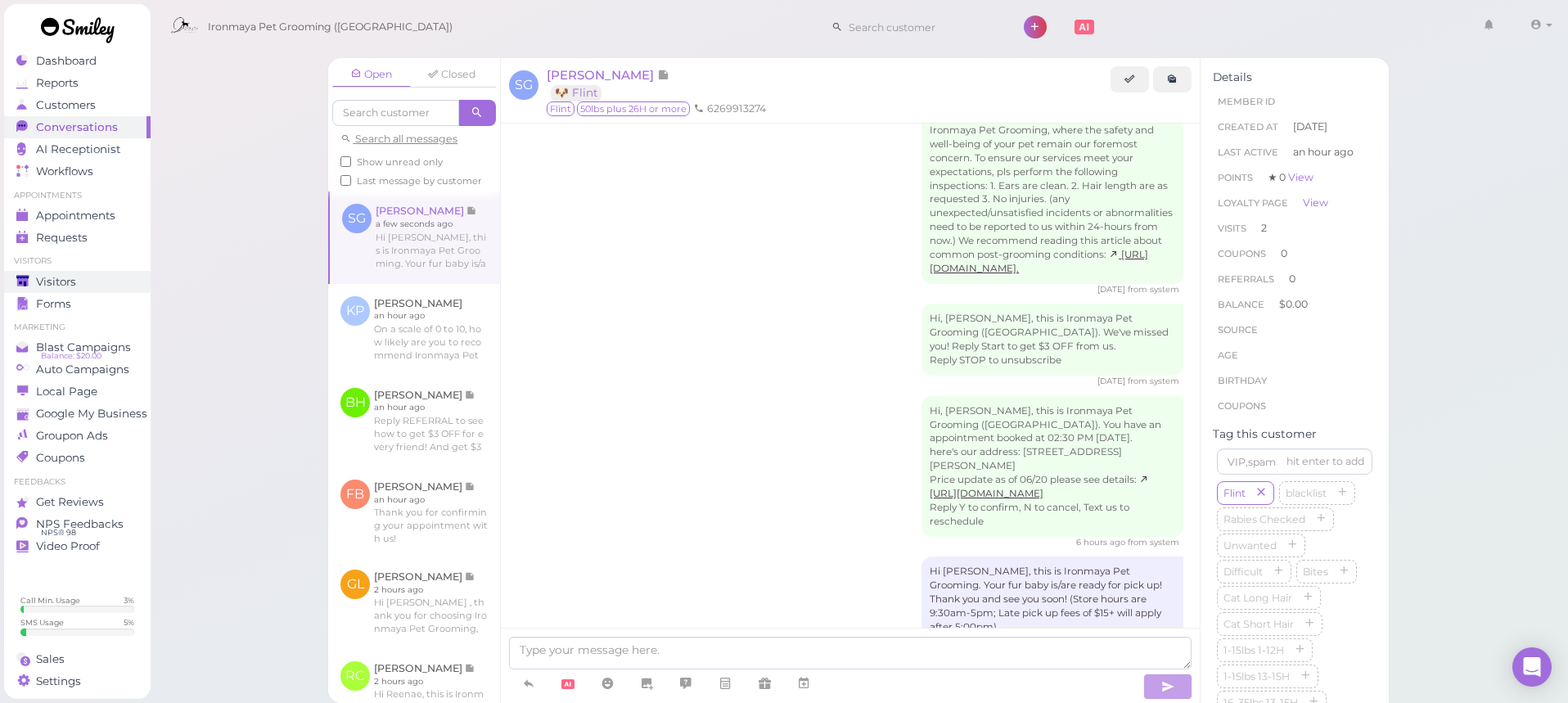
click at [116, 279] on div "Visitors" at bounding box center [75, 282] width 118 height 14
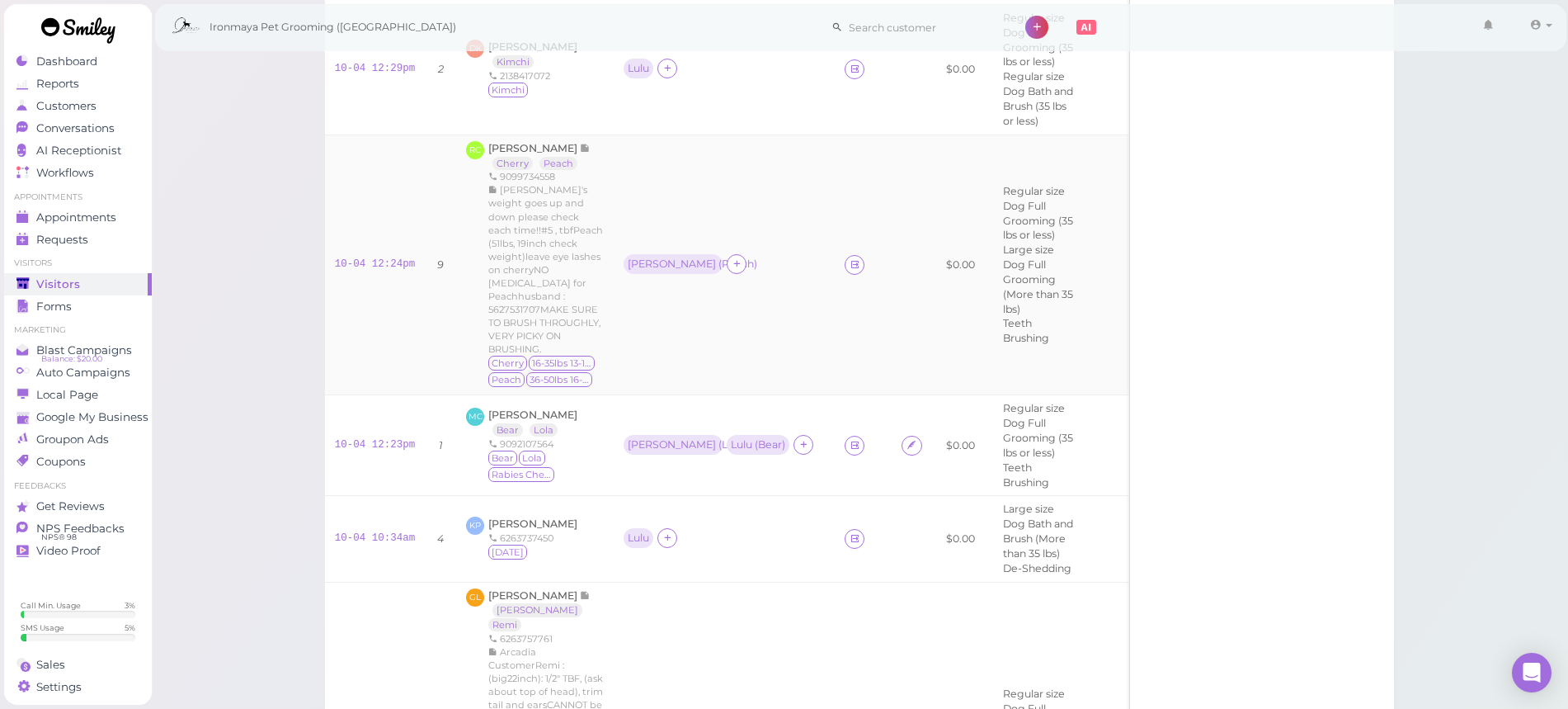
scroll to position [562, 0]
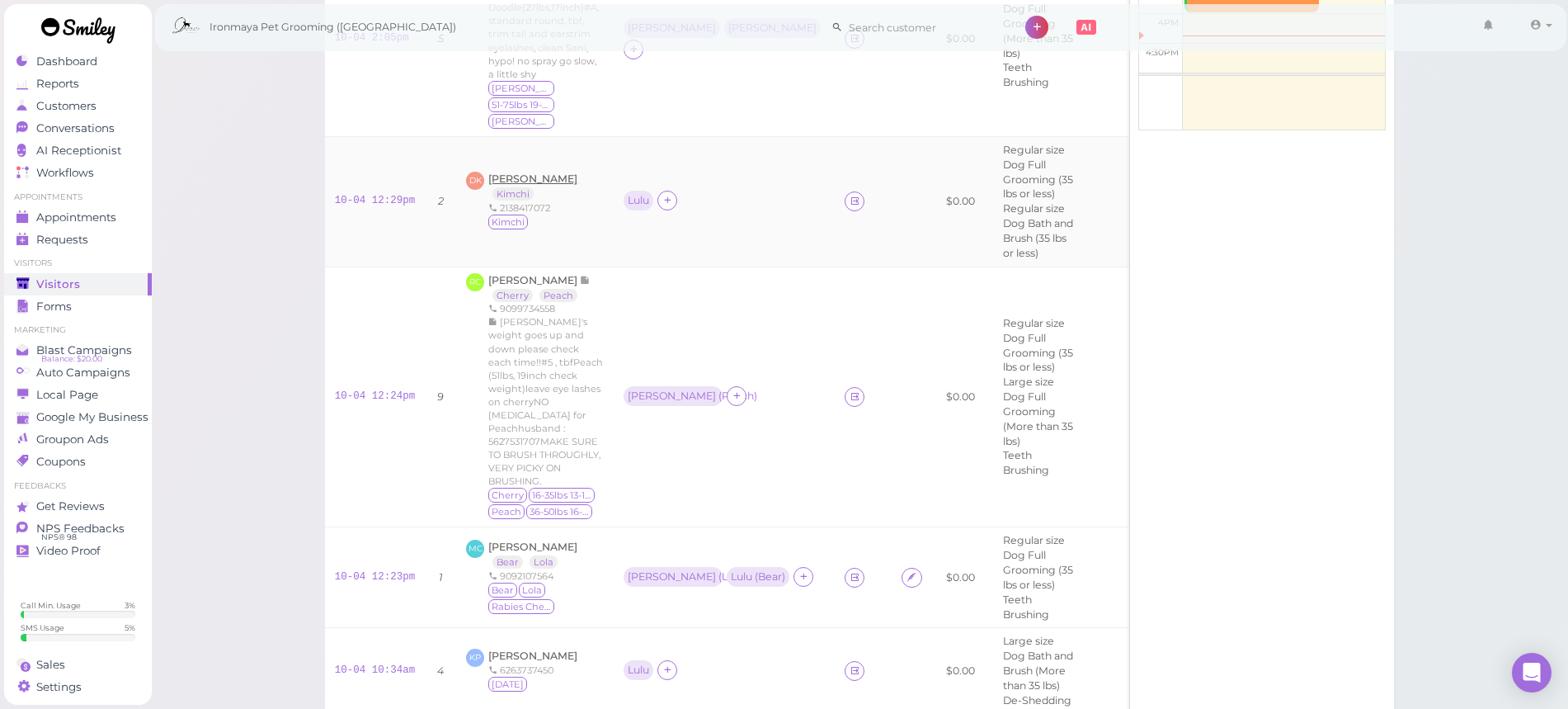
click at [491, 173] on span "[PERSON_NAME]" at bounding box center [533, 178] width 89 height 12
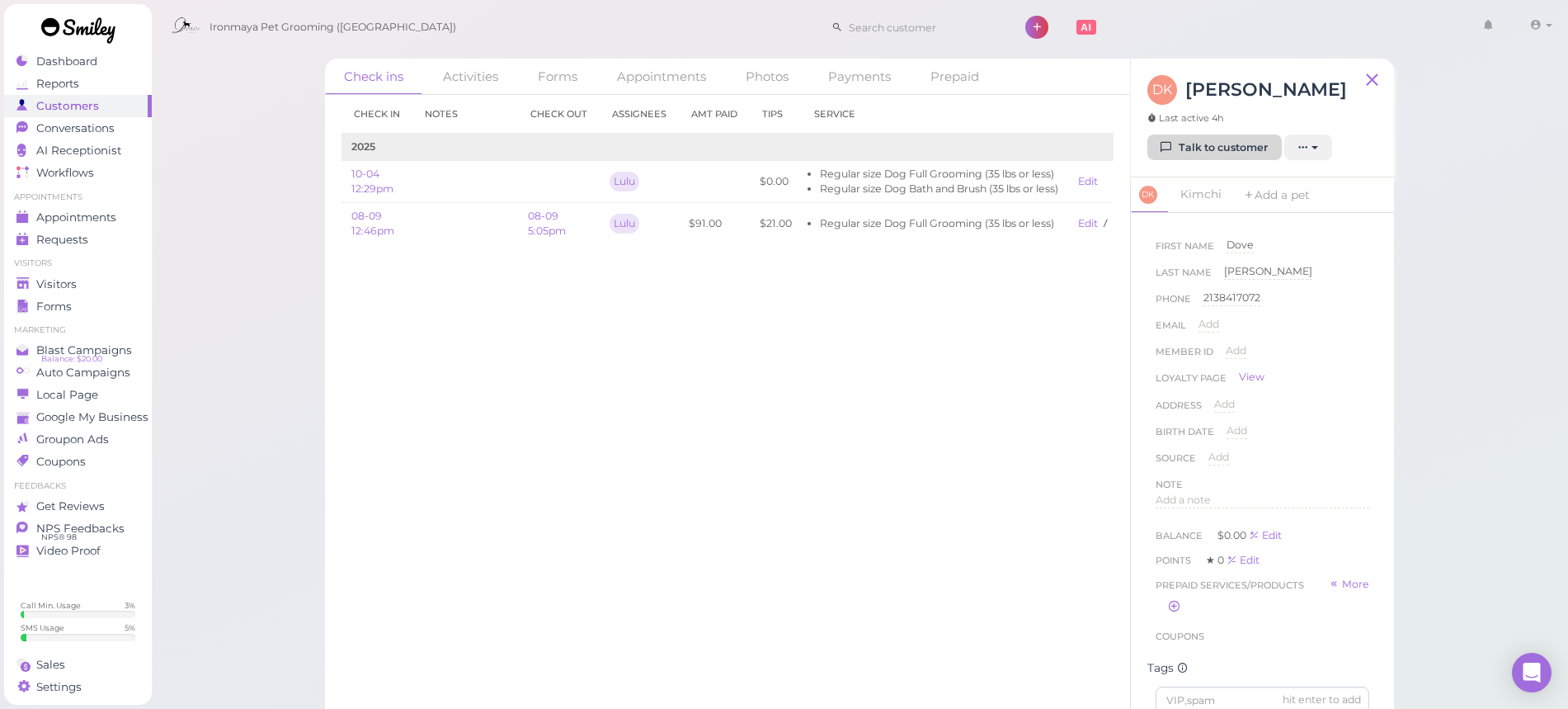
click at [1210, 145] on link "Talk to customer" at bounding box center [1214, 148] width 135 height 26
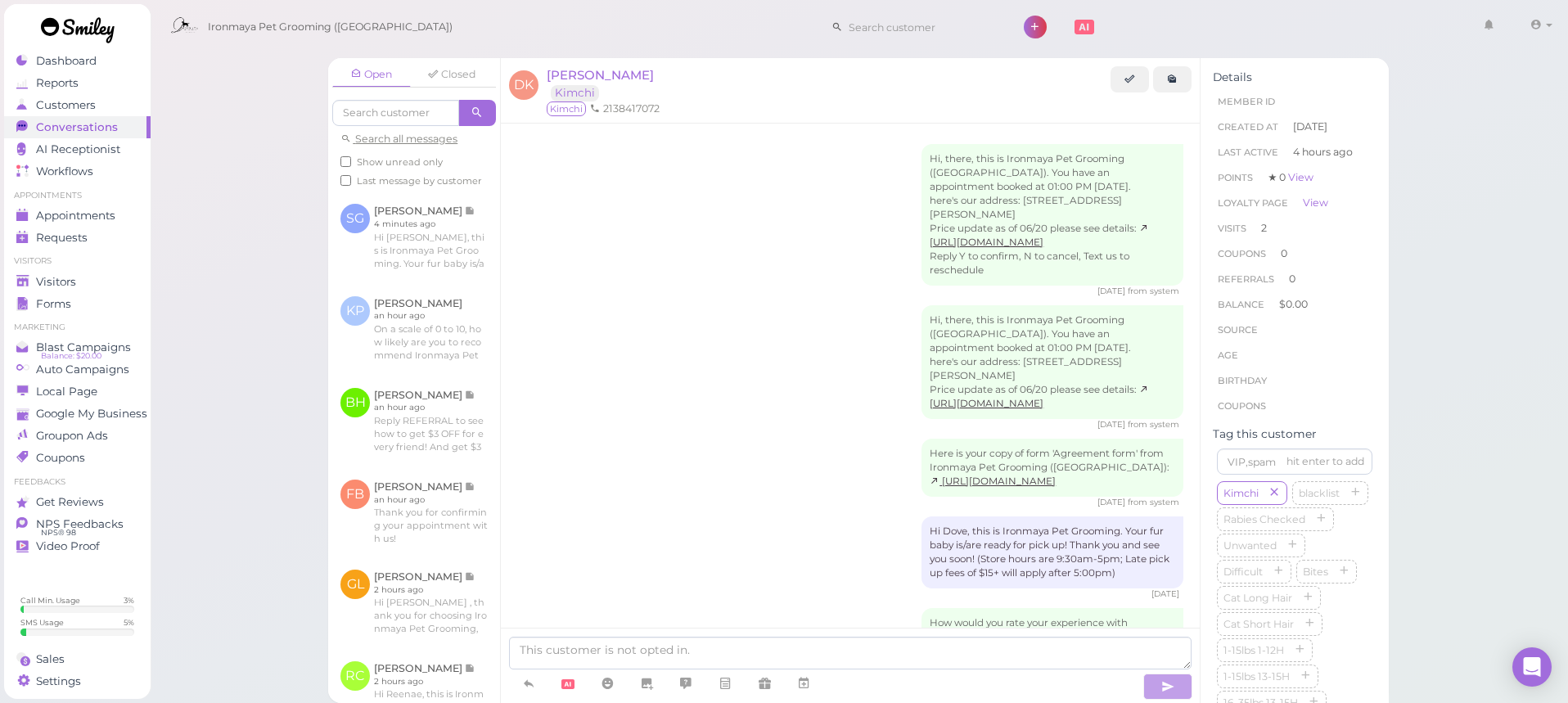
scroll to position [914, 0]
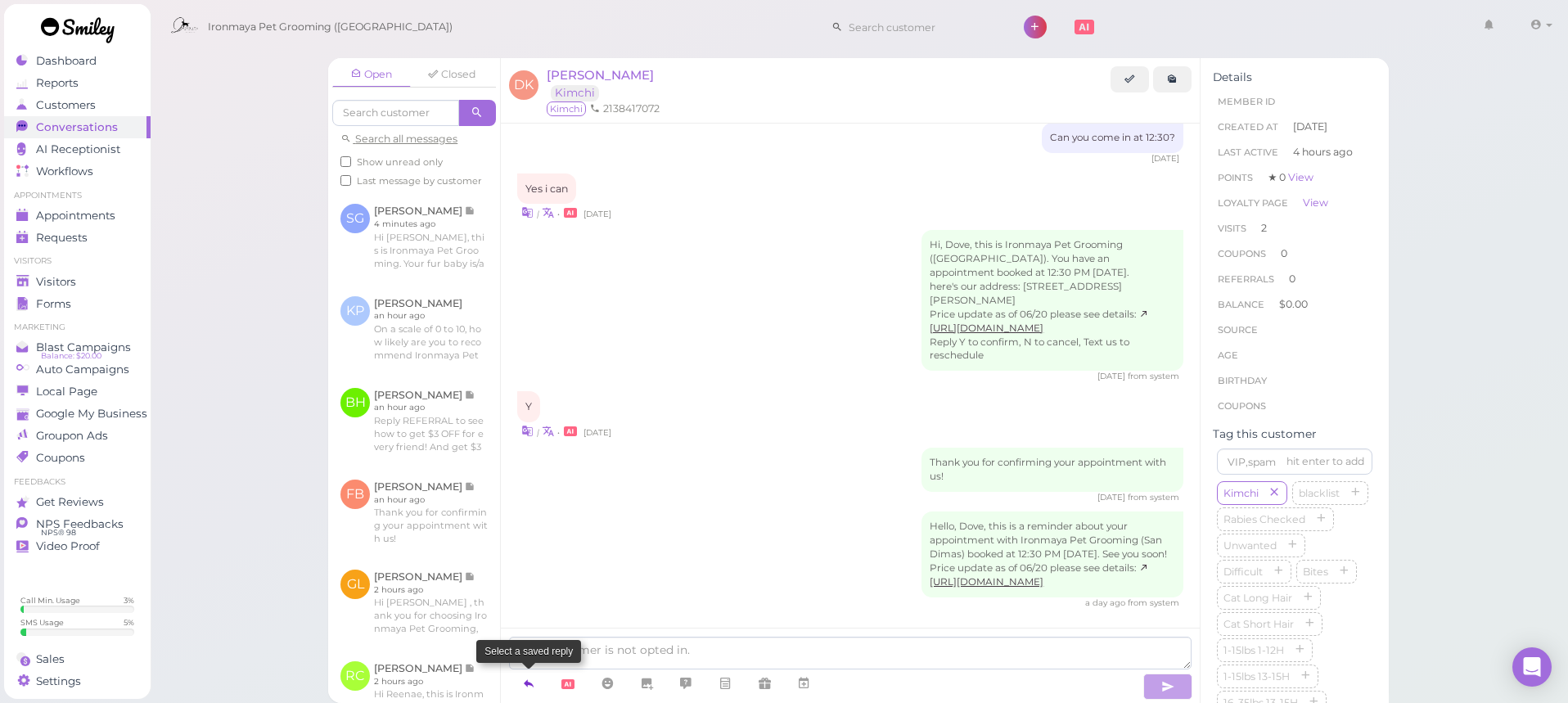
click at [541, 677] on link at bounding box center [529, 683] width 39 height 29
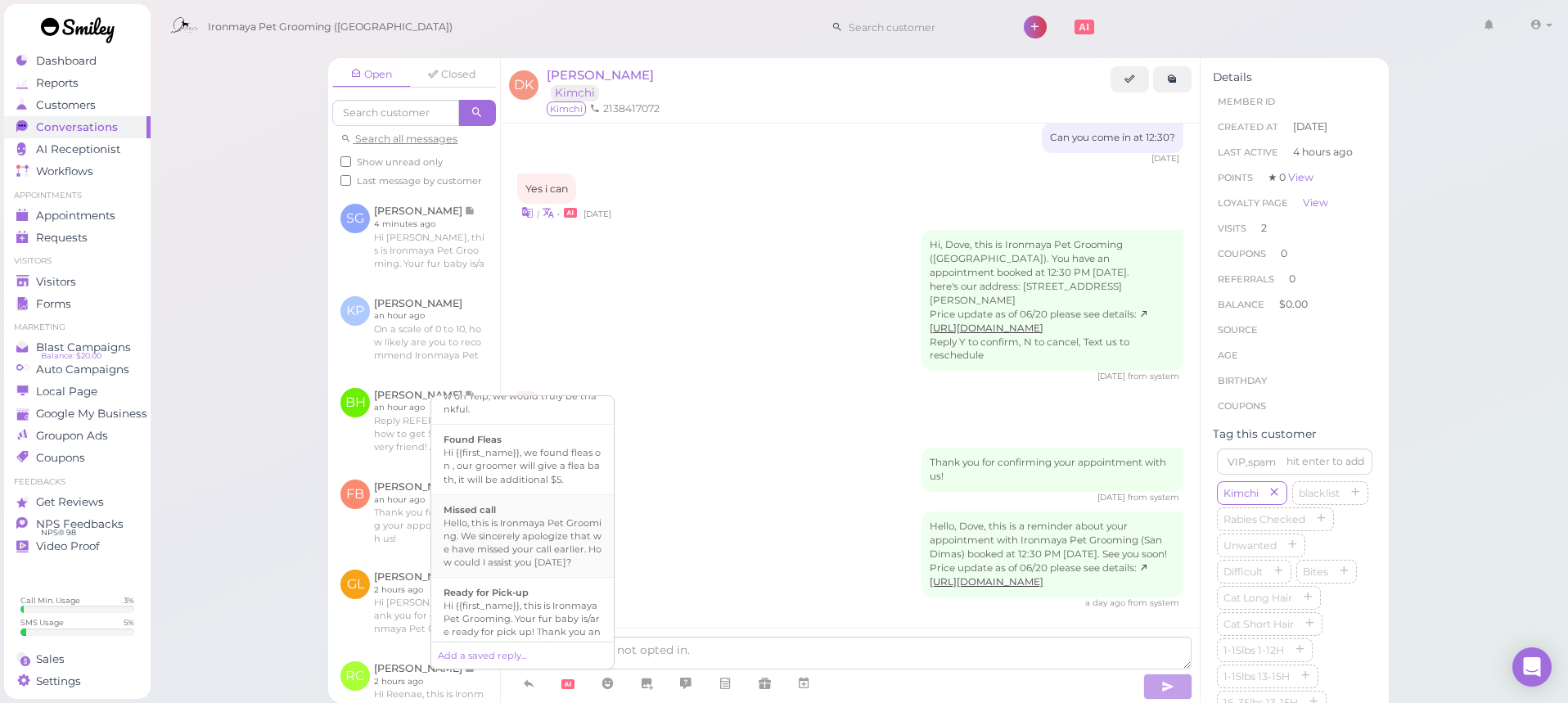
scroll to position [329, 0]
click at [552, 607] on li "Ready for Pick-up Hi {{first_name}}, this is Ironmaya Pet Grooming. Your fur ba…" at bounding box center [522, 618] width 183 height 110
type textarea "Hi {{first_name}}, this is Ironmaya Pet Grooming. Your fur baby is/are ready fo…"
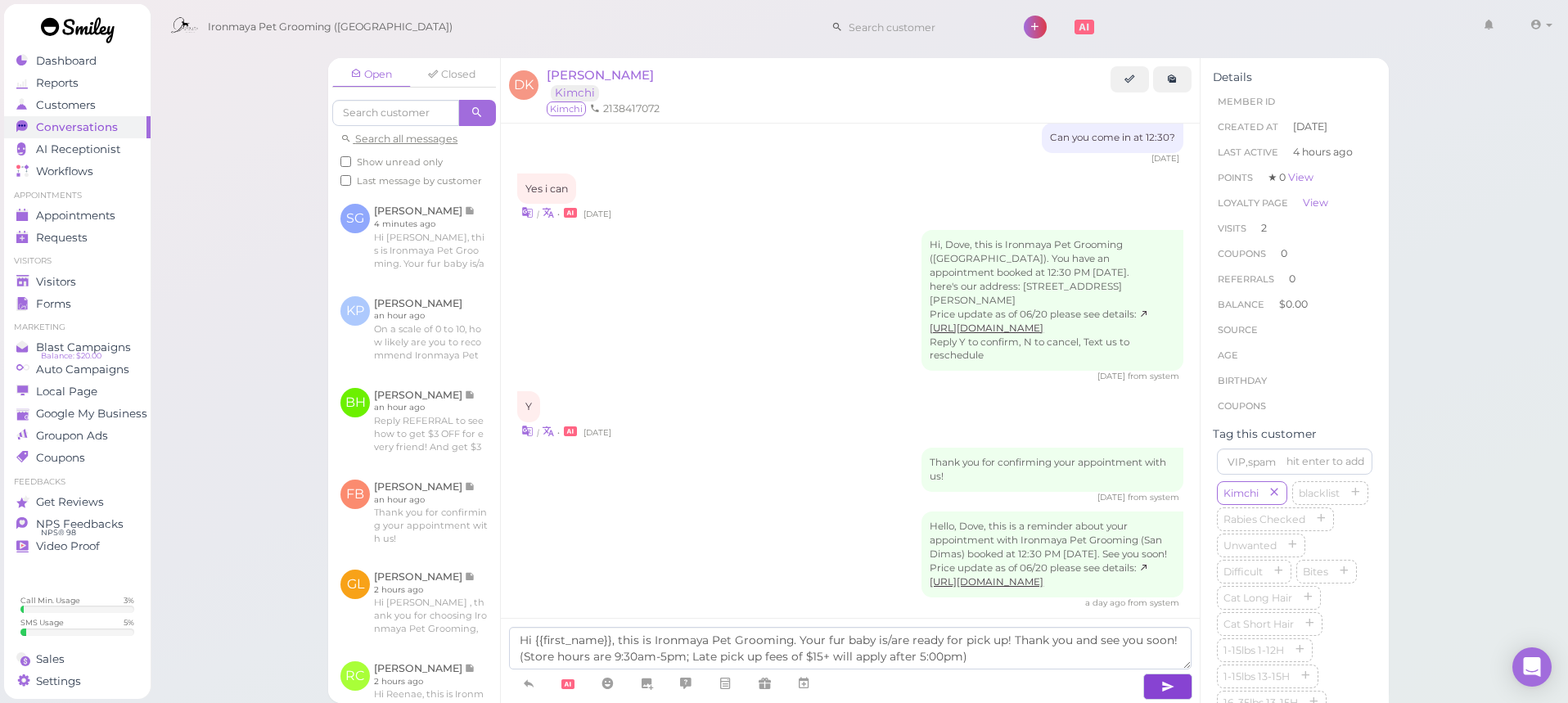
click at [1164, 685] on icon "button" at bounding box center [1168, 687] width 13 height 16
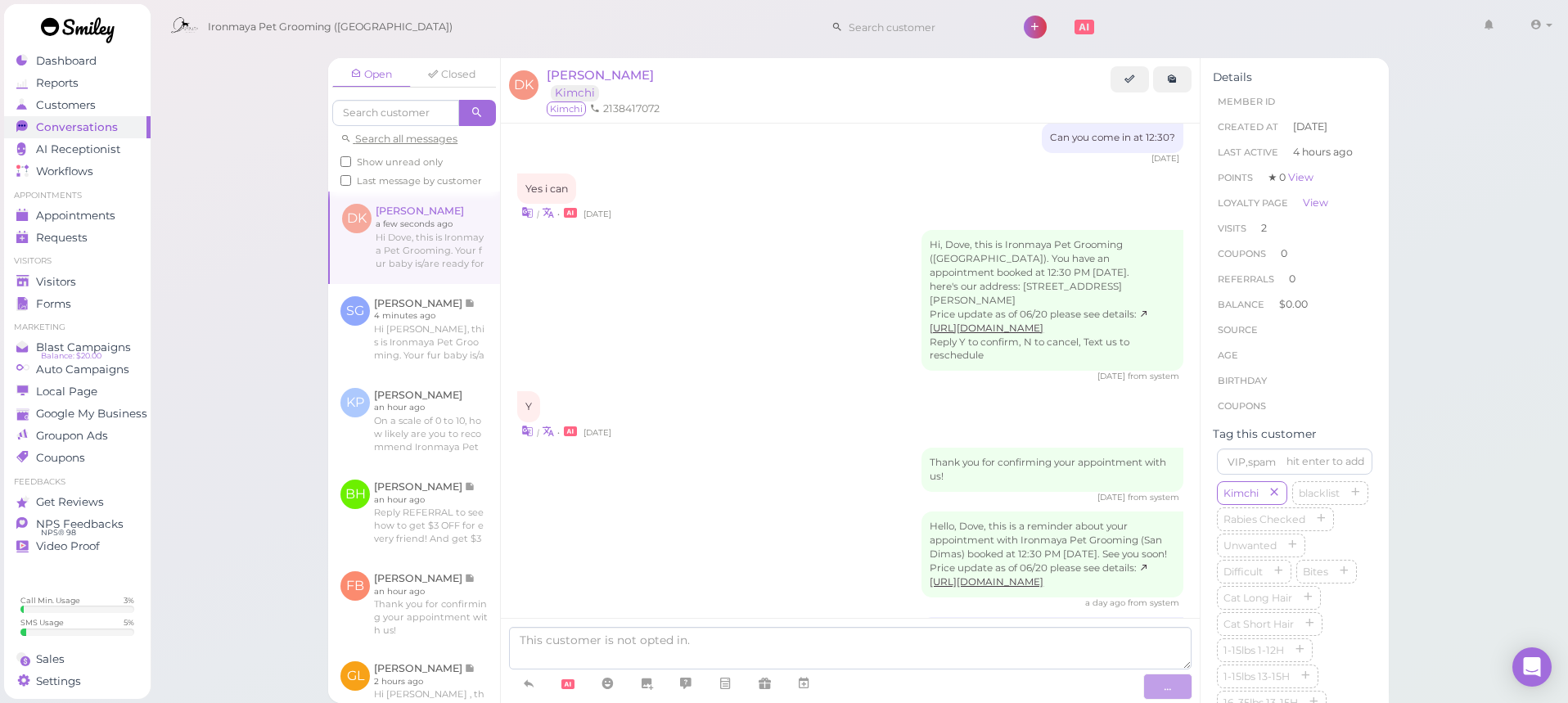
scroll to position [991, 0]
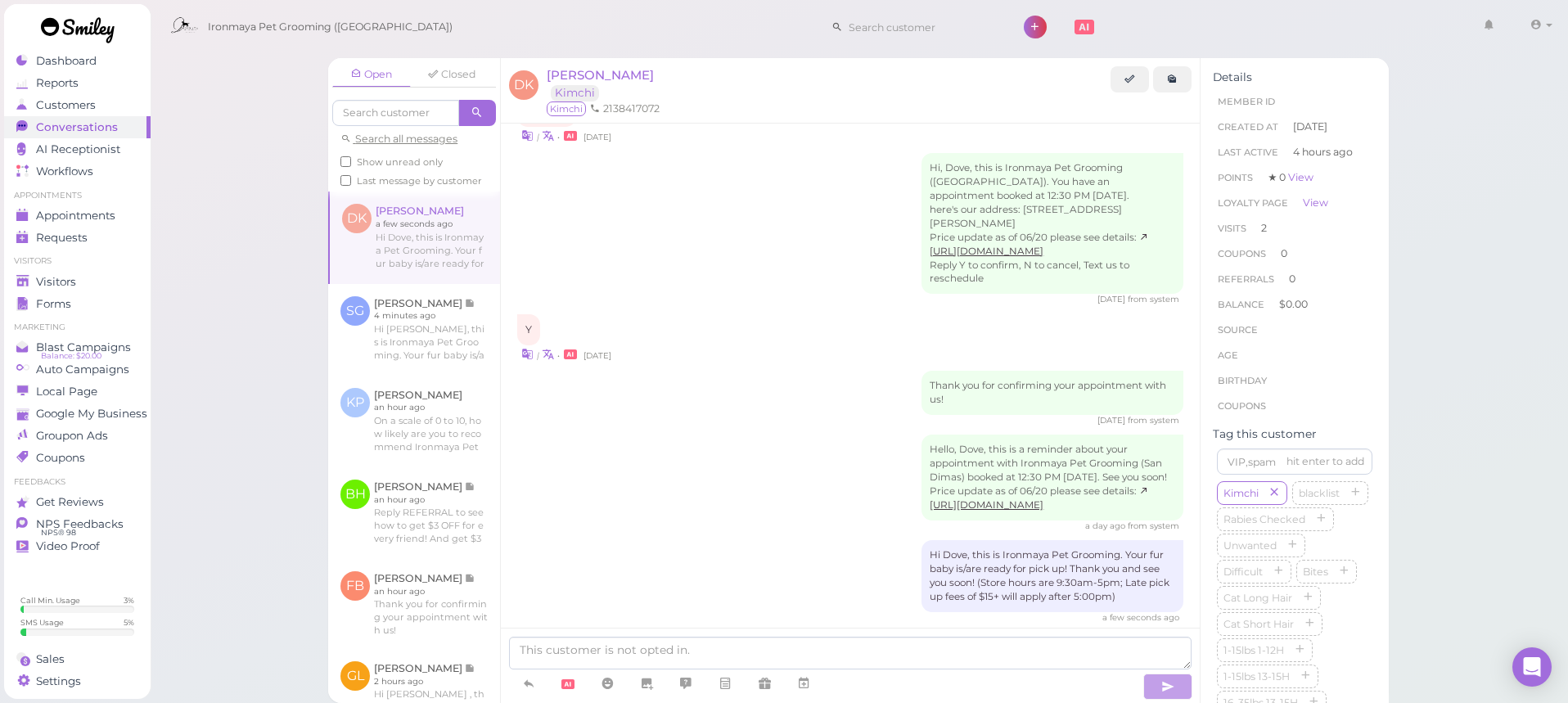
drag, startPoint x: 467, startPoint y: 197, endPoint x: 382, endPoint y: 120, distance: 114.7
drag, startPoint x: 382, startPoint y: 120, endPoint x: 1005, endPoint y: 597, distance: 784.6
drag, startPoint x: 1005, startPoint y: 597, endPoint x: 394, endPoint y: 130, distance: 769.0
drag, startPoint x: 645, startPoint y: 247, endPoint x: 616, endPoint y: 259, distance: 31.4
drag, startPoint x: 601, startPoint y: 264, endPoint x: 487, endPoint y: 147, distance: 163.4
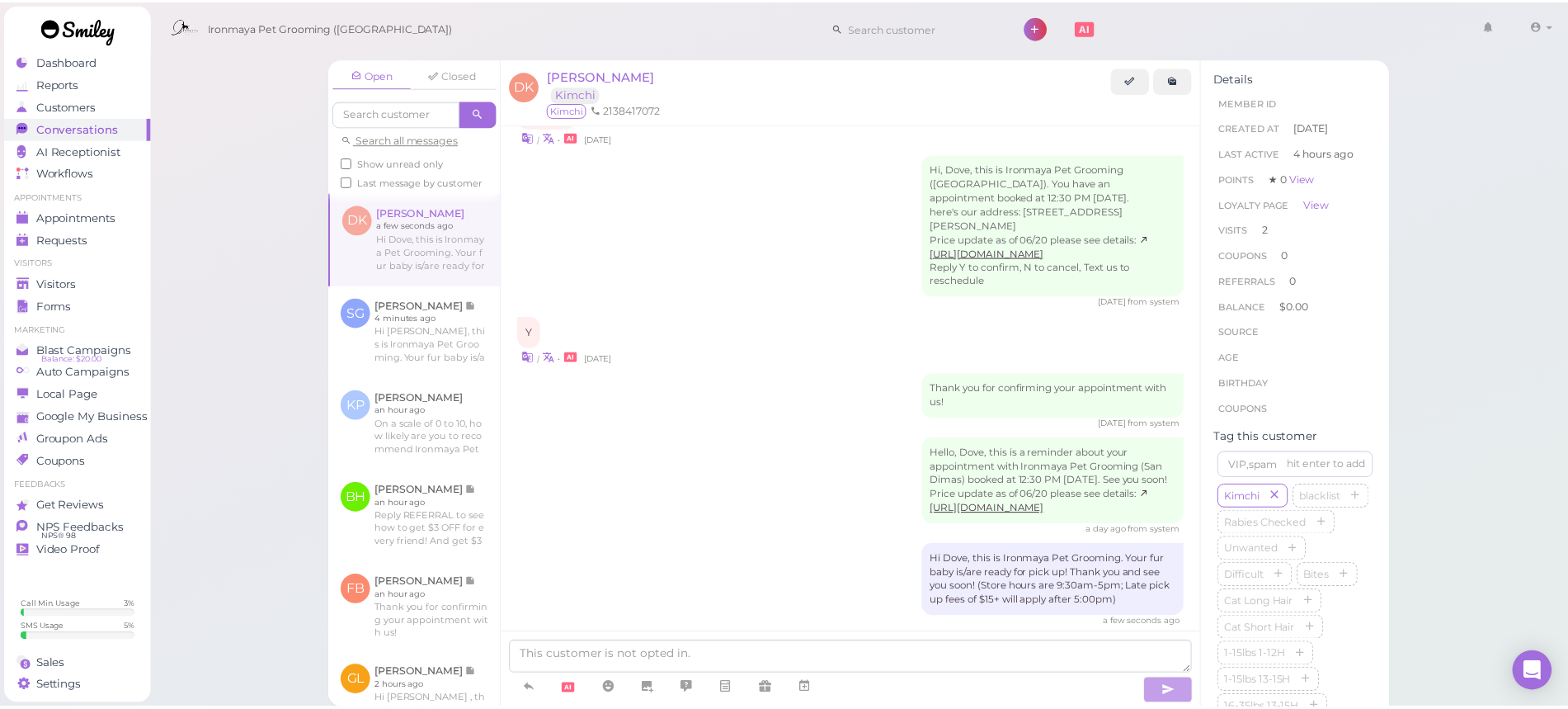
scroll to position [1003, 0]
drag, startPoint x: 699, startPoint y: 155, endPoint x: 697, endPoint y: 171, distance: 16.1
drag, startPoint x: 696, startPoint y: 174, endPoint x: 665, endPoint y: 159, distance: 34.4
click at [282, 172] on div "Open Closed Search all messages Show unread only Last message by customer DK Do…" at bounding box center [867, 354] width 1431 height 709
drag, startPoint x: 243, startPoint y: 125, endPoint x: 248, endPoint y: 183, distance: 58.2
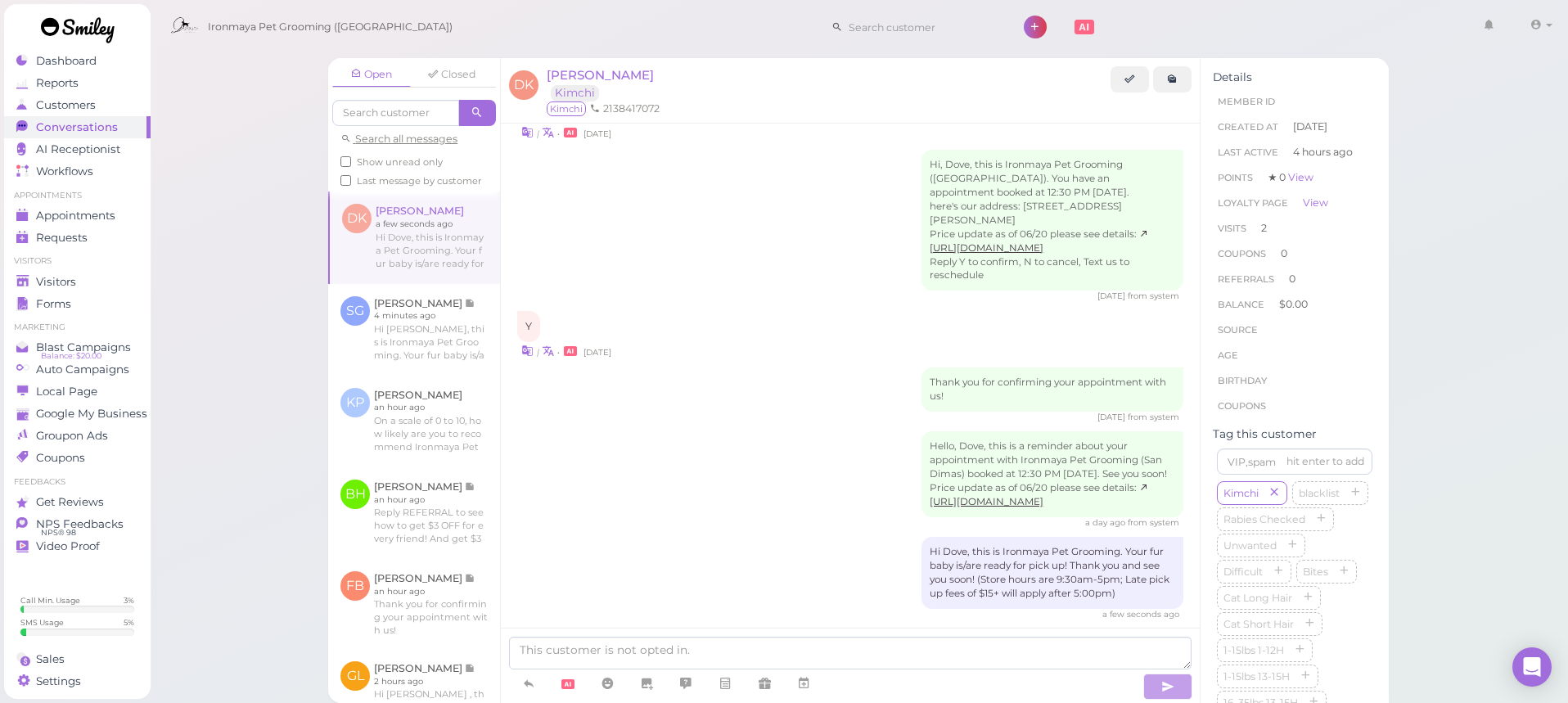
click at [241, 124] on div "Open Closed Search all messages Show unread only Last message by customer DK Do…" at bounding box center [860, 352] width 1420 height 703
drag, startPoint x: 246, startPoint y: 181, endPoint x: 369, endPoint y: 430, distance: 277.7
click at [252, 211] on div "Open Closed Search all messages Show unread only Last message by customer DK Do…" at bounding box center [860, 352] width 1420 height 703
drag, startPoint x: 257, startPoint y: 167, endPoint x: 13, endPoint y: 237, distance: 253.8
click at [257, 167] on div "Open Closed Search all messages Show unread only Last message by customer DK Do…" at bounding box center [860, 352] width 1420 height 703
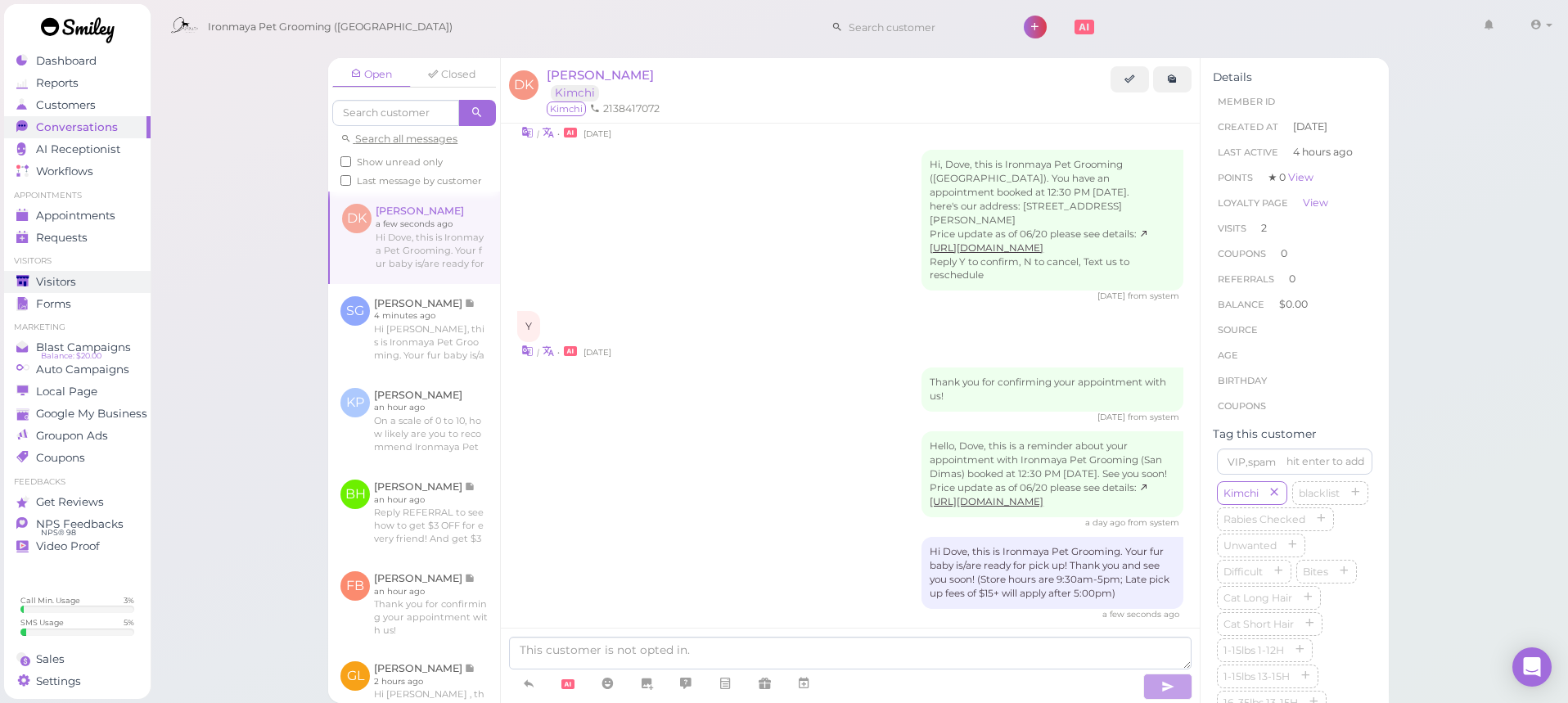
click at [59, 275] on span "Visitors" at bounding box center [56, 282] width 40 height 14
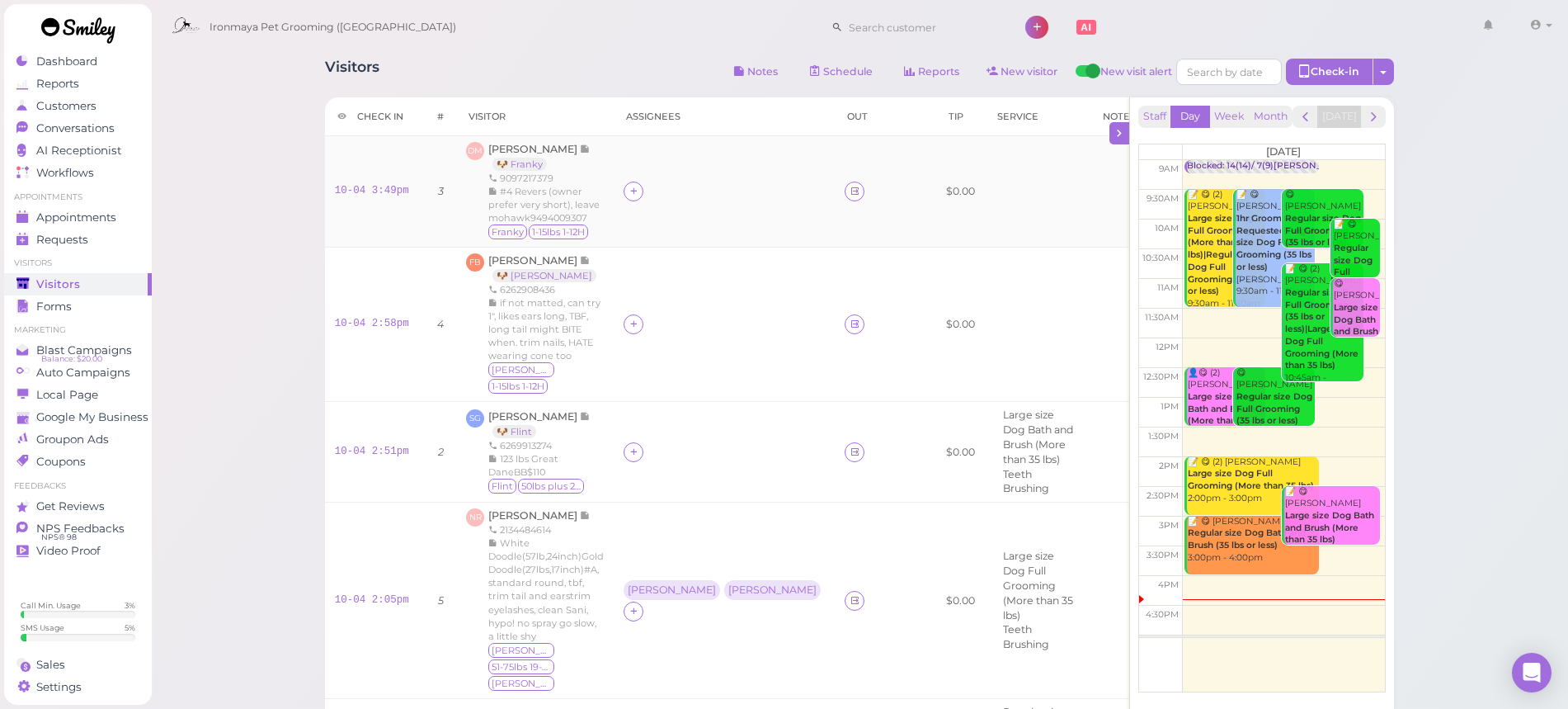
drag, startPoint x: 258, startPoint y: 316, endPoint x: 511, endPoint y: 211, distance: 273.9
click at [611, 65] on div "Visitors Notes Schedule Reports New visitor New visit alert Check-in Customer c…" at bounding box center [859, 74] width 1069 height 31
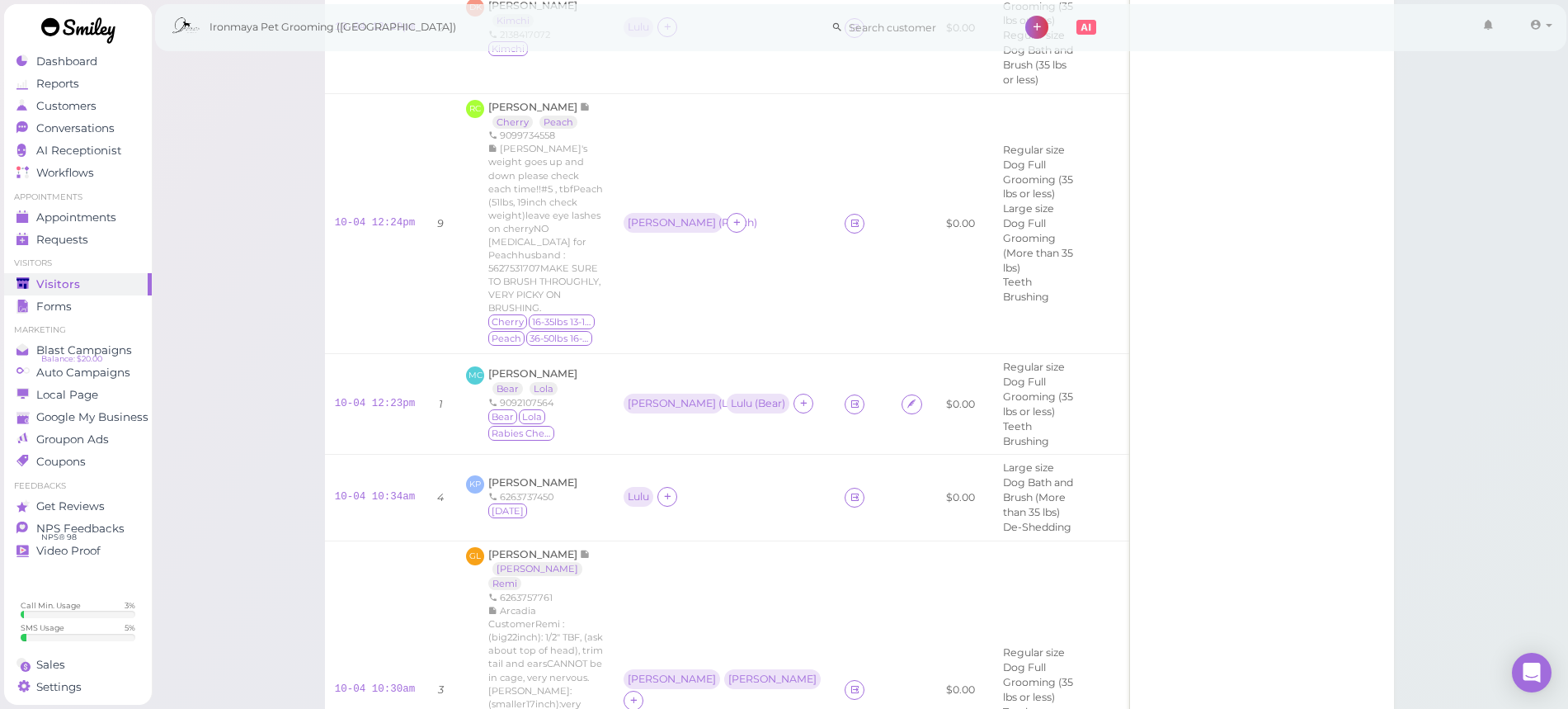
scroll to position [0, 83]
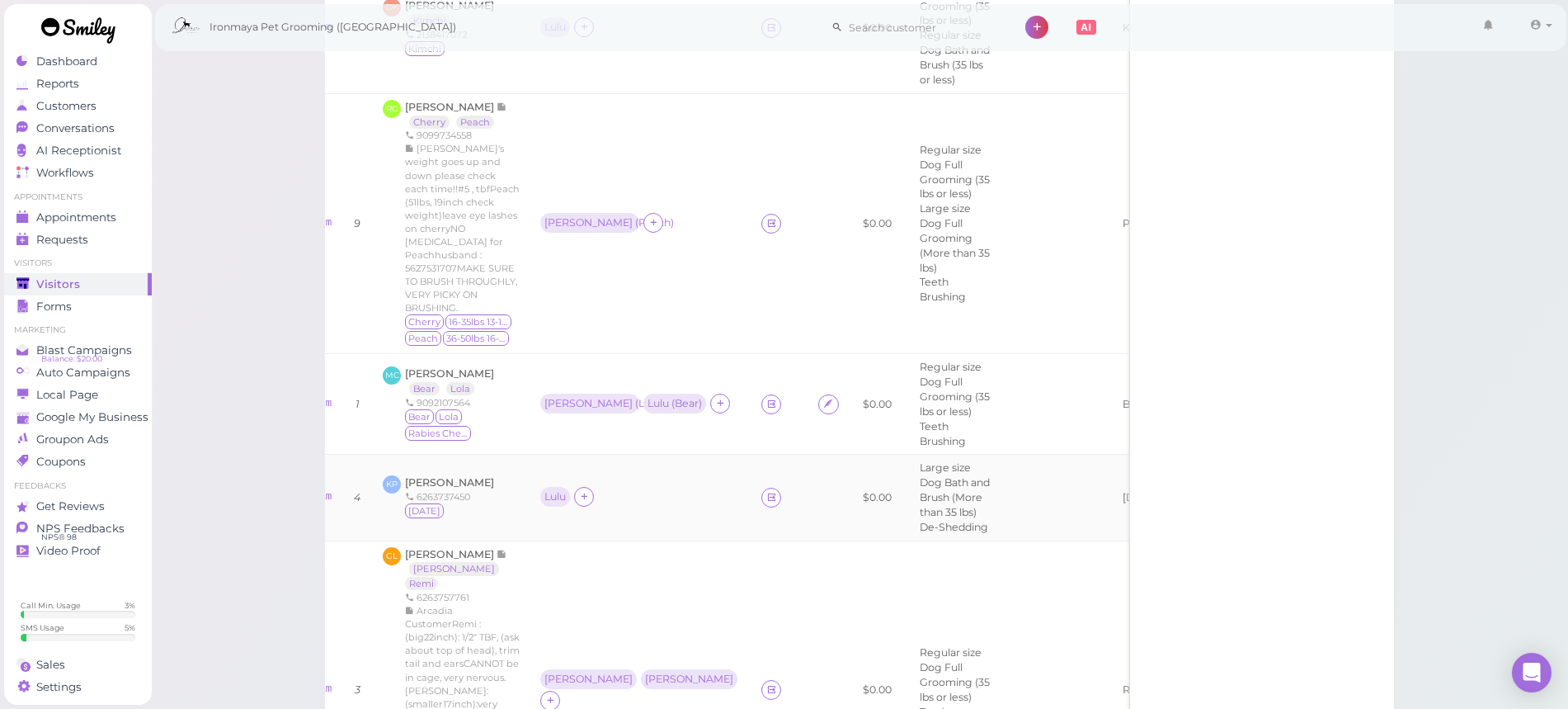
click at [501, 475] on div "KP Krupa Pandya 6263737450 Raja" at bounding box center [451, 497] width 138 height 45
click at [467, 476] on span "[PERSON_NAME]" at bounding box center [449, 482] width 89 height 12
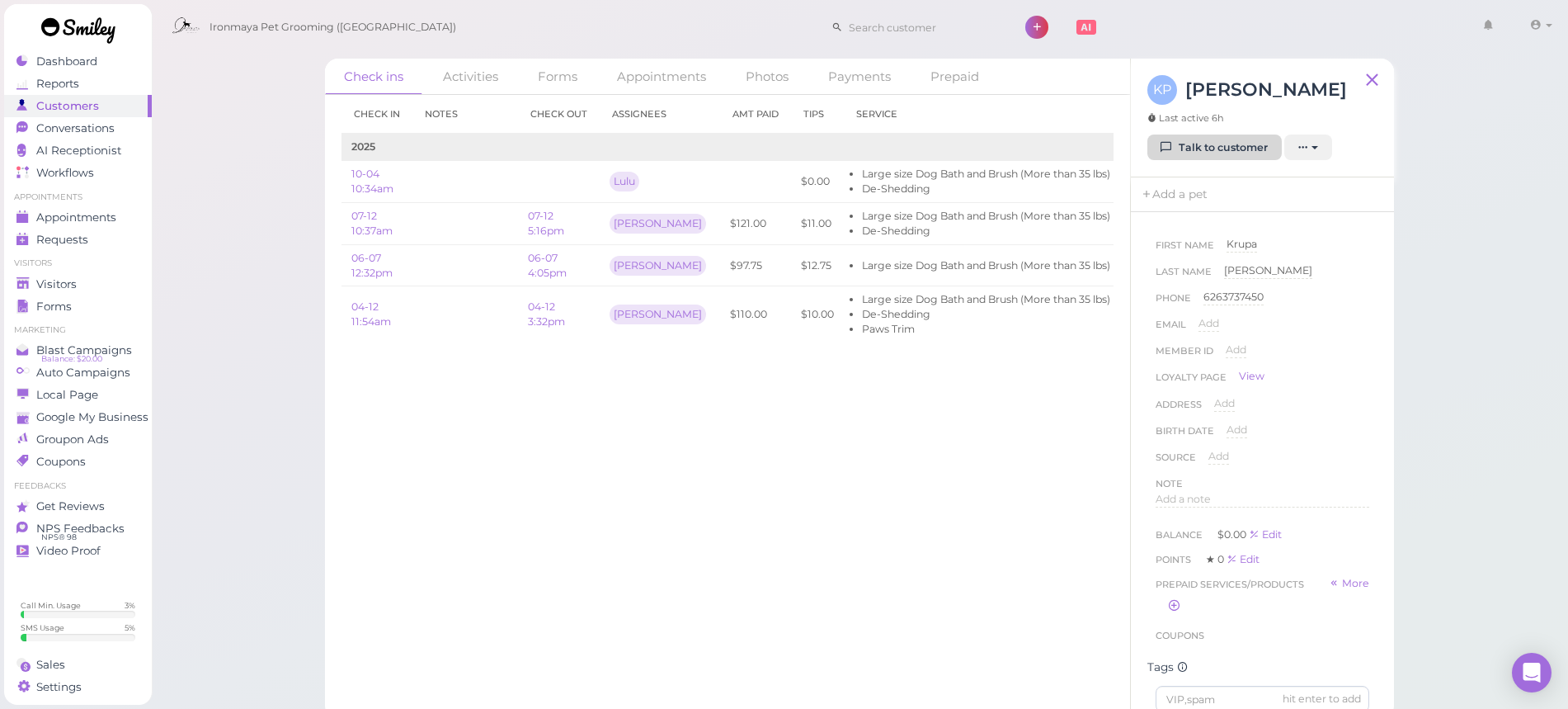
click at [1238, 155] on link "Talk to customer" at bounding box center [1214, 148] width 135 height 26
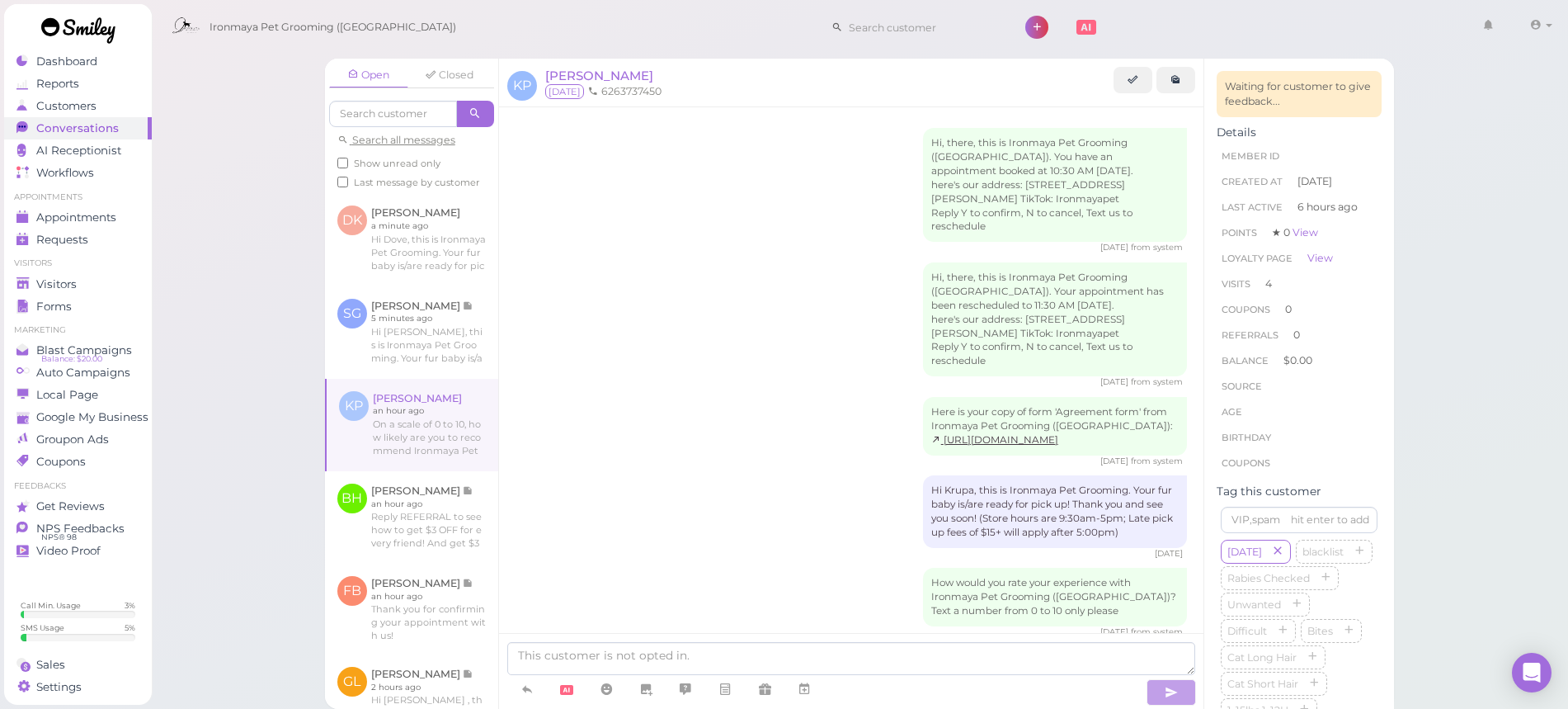
scroll to position [2239, 0]
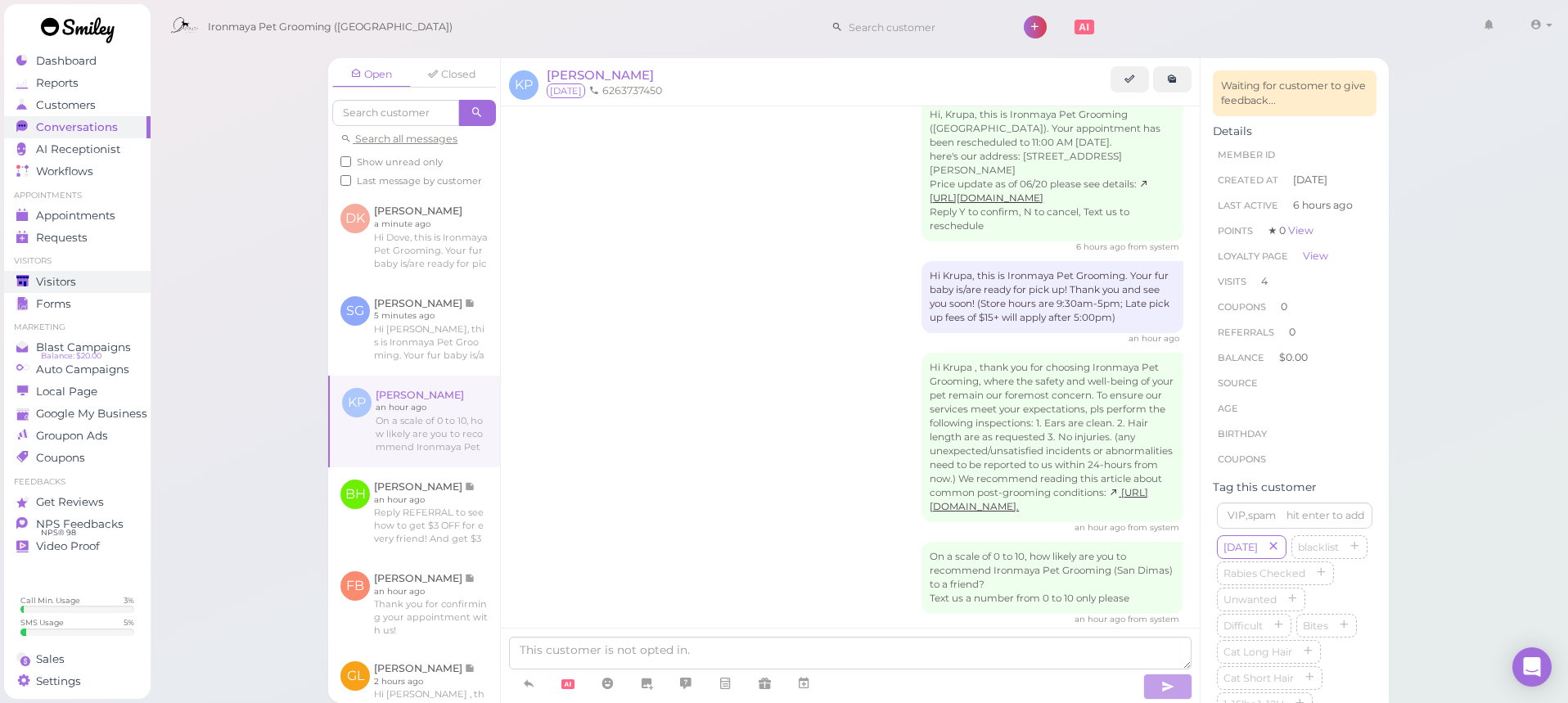
click at [84, 285] on div "Visitors" at bounding box center [75, 282] width 118 height 14
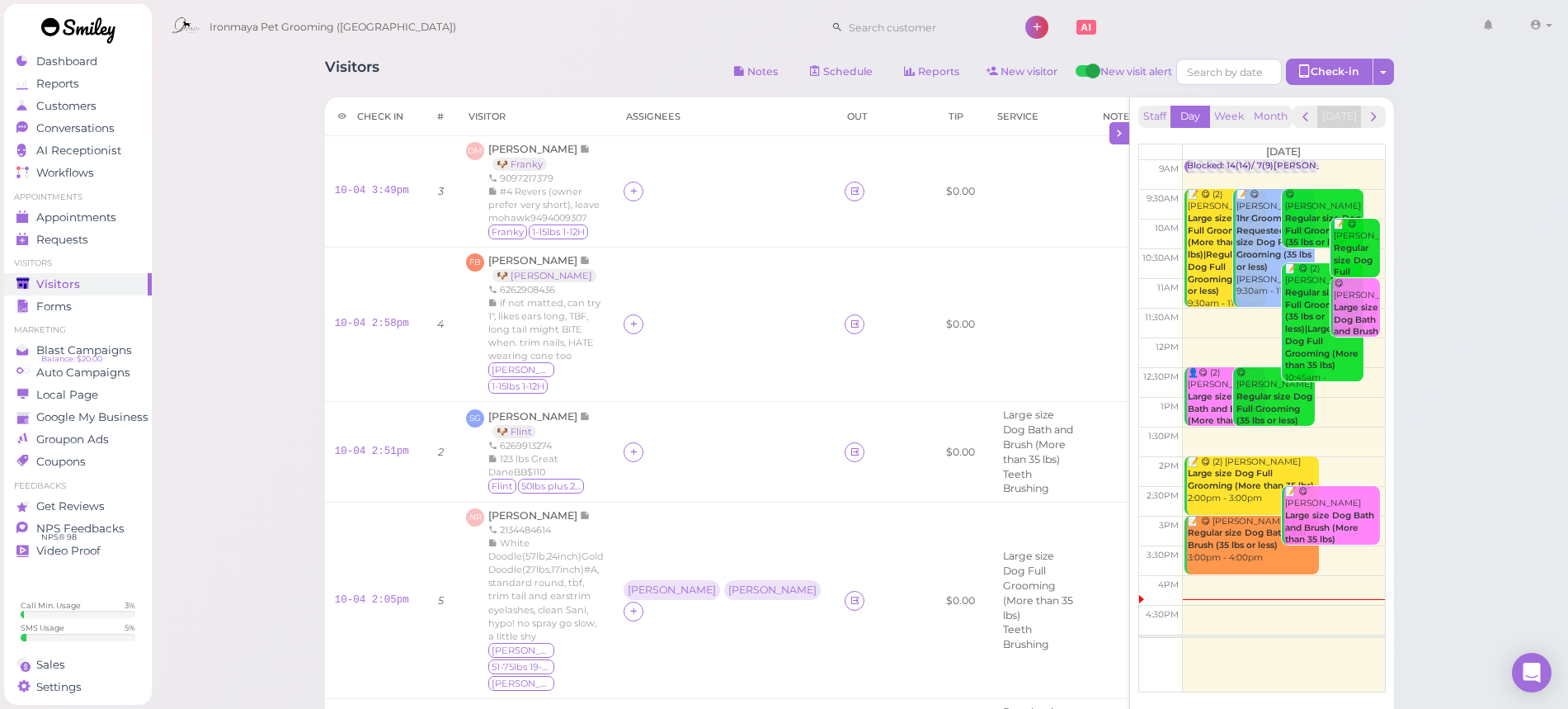
click at [88, 59] on link at bounding box center [78, 32] width 149 height 57
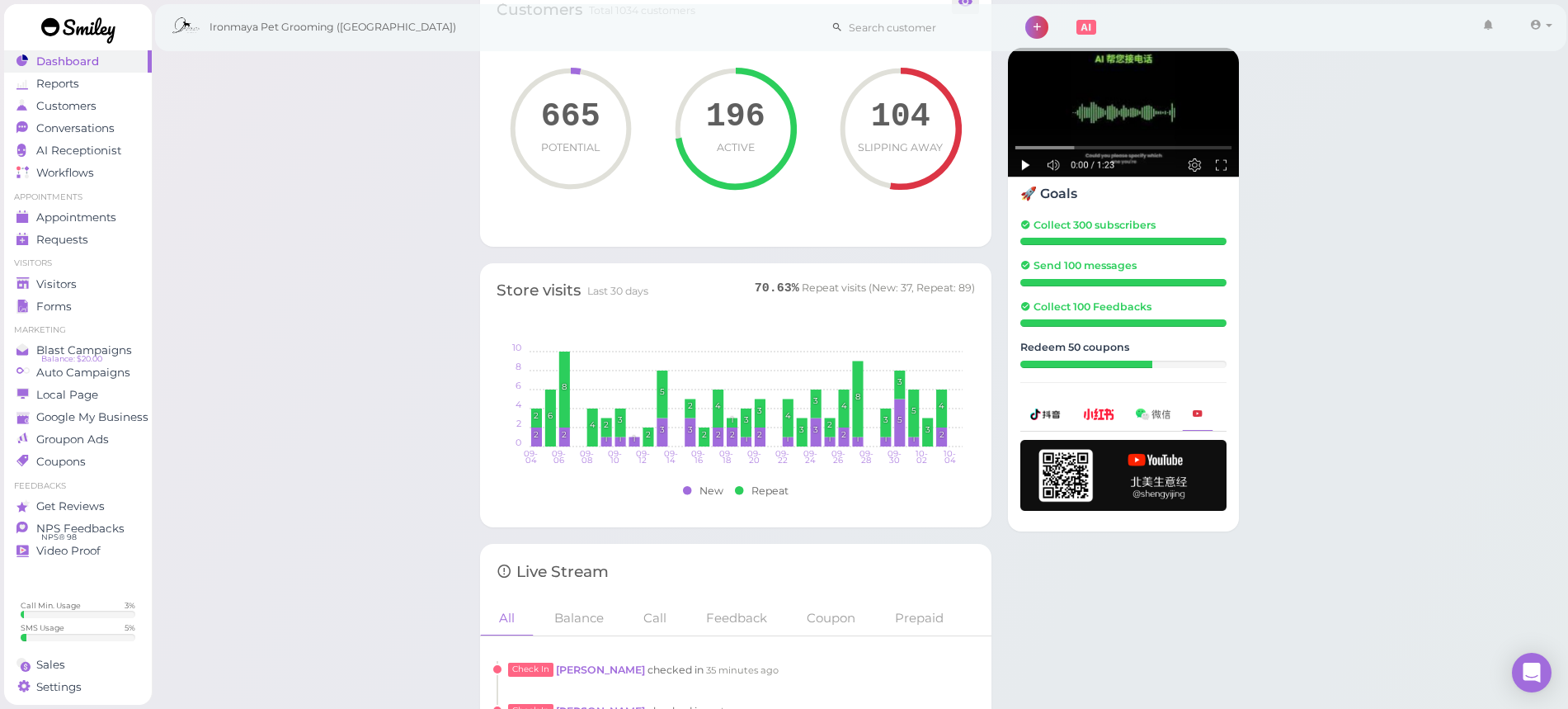
scroll to position [973, 0]
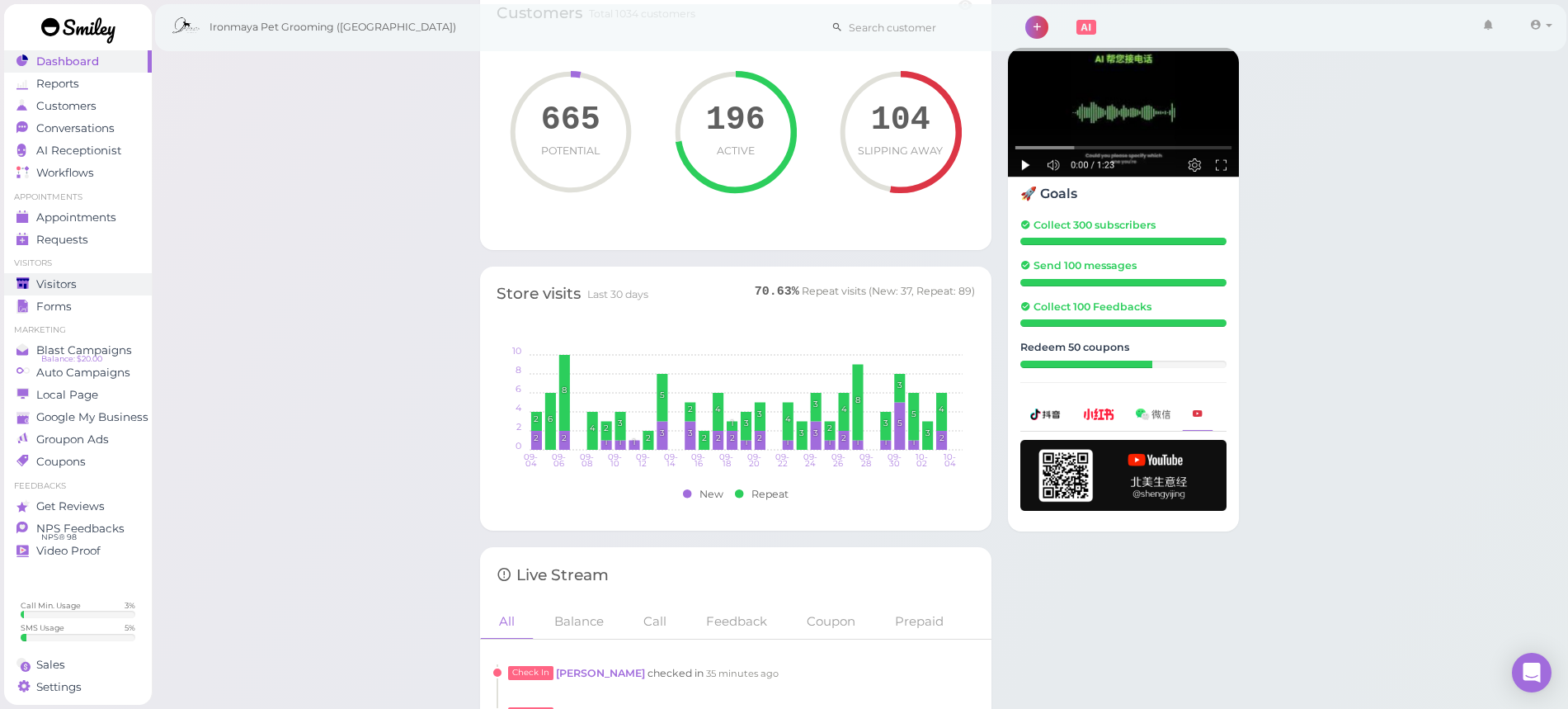
click at [76, 292] on link "Visitors" at bounding box center [78, 284] width 148 height 22
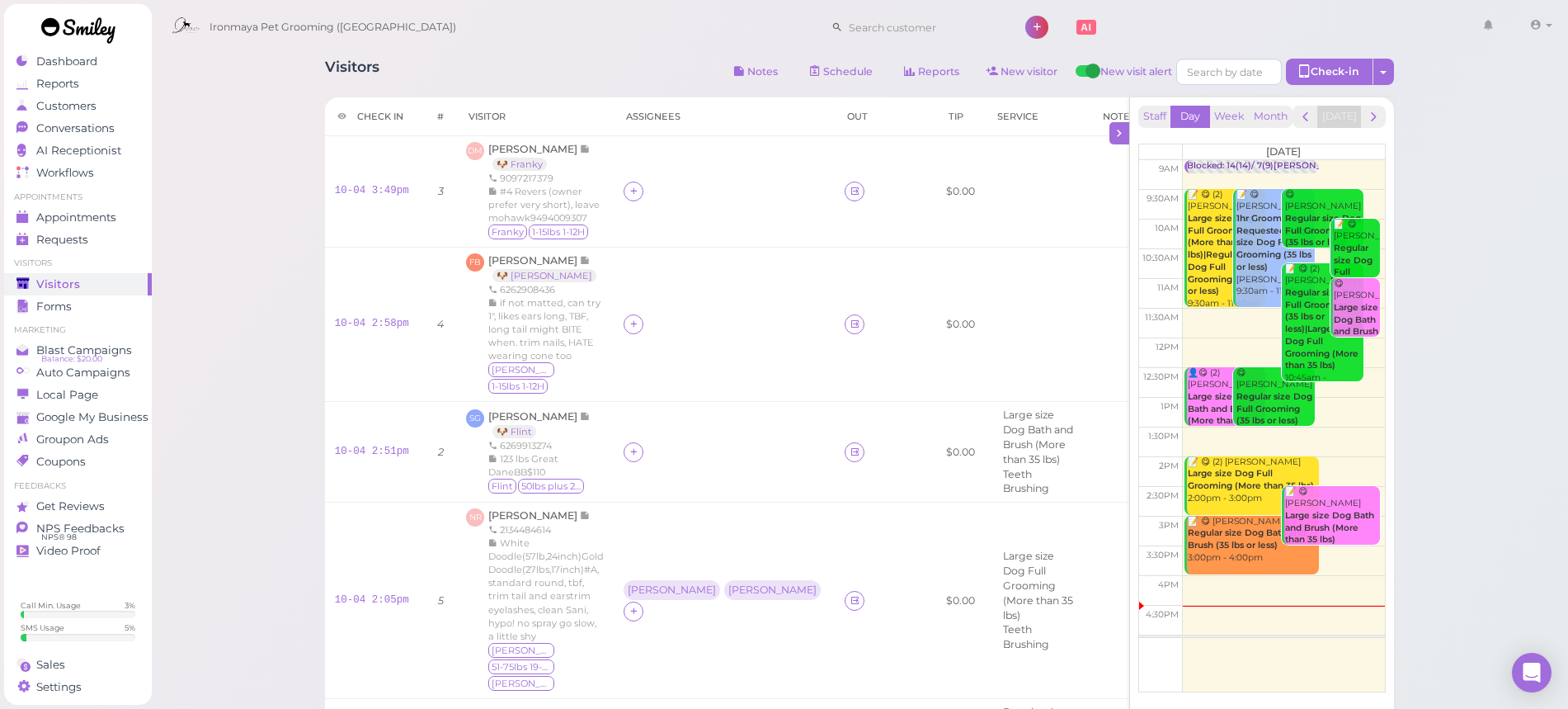
click at [580, 47] on div "Ironmaya Pet Grooming (San Dimas) 1 Account" at bounding box center [861, 27] width 1395 height 47
click at [531, 259] on span "[PERSON_NAME]" at bounding box center [534, 260] width 92 height 12
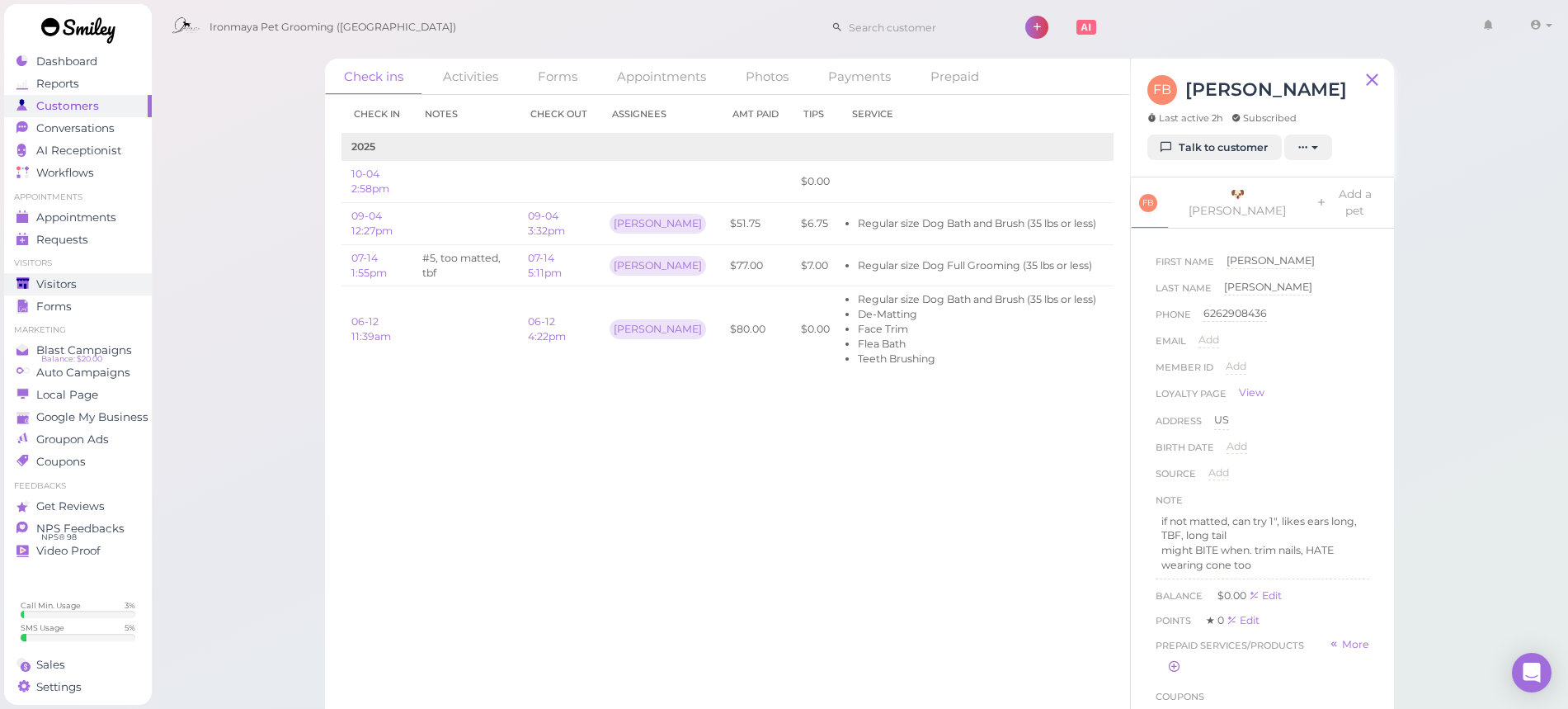
click at [97, 279] on div "Visitors" at bounding box center [76, 284] width 119 height 14
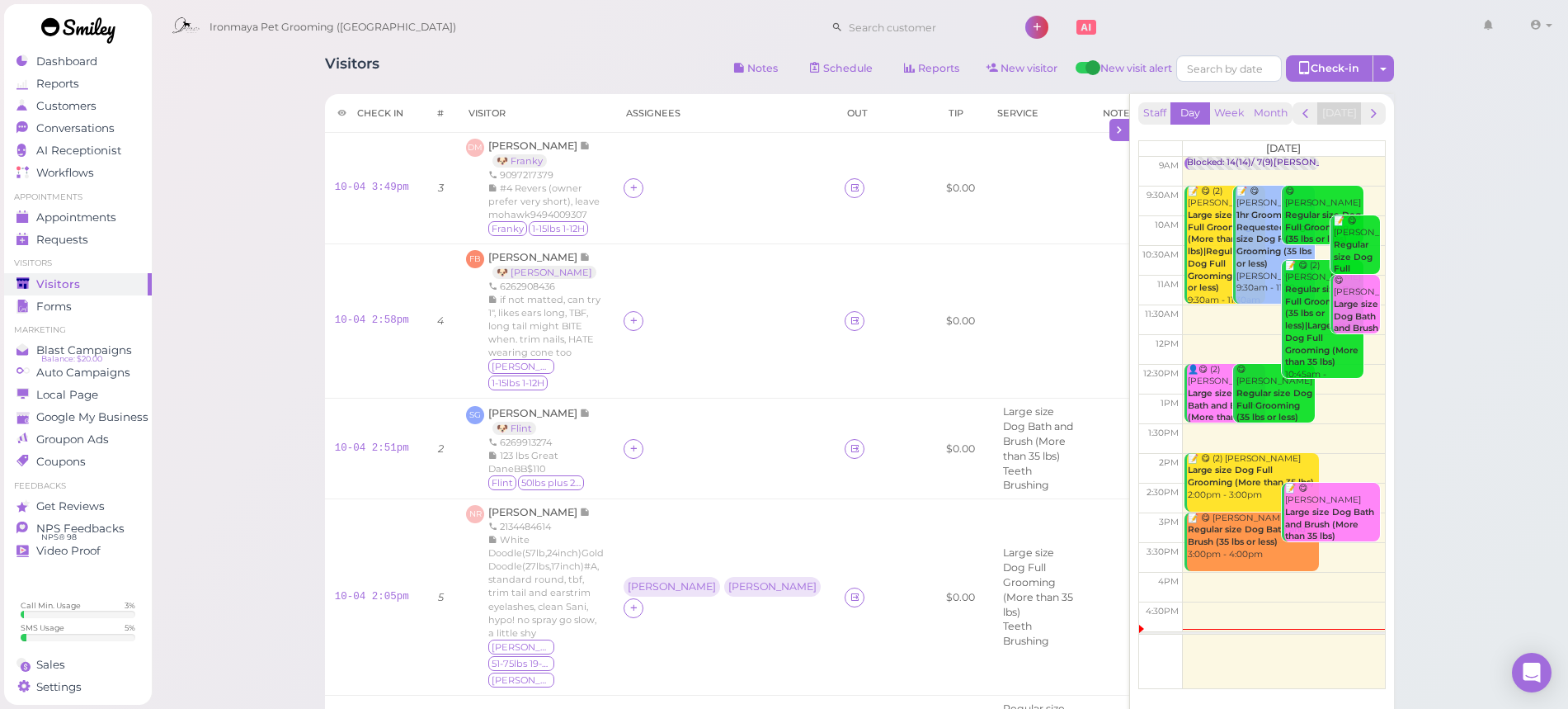
scroll to position [7, 0]
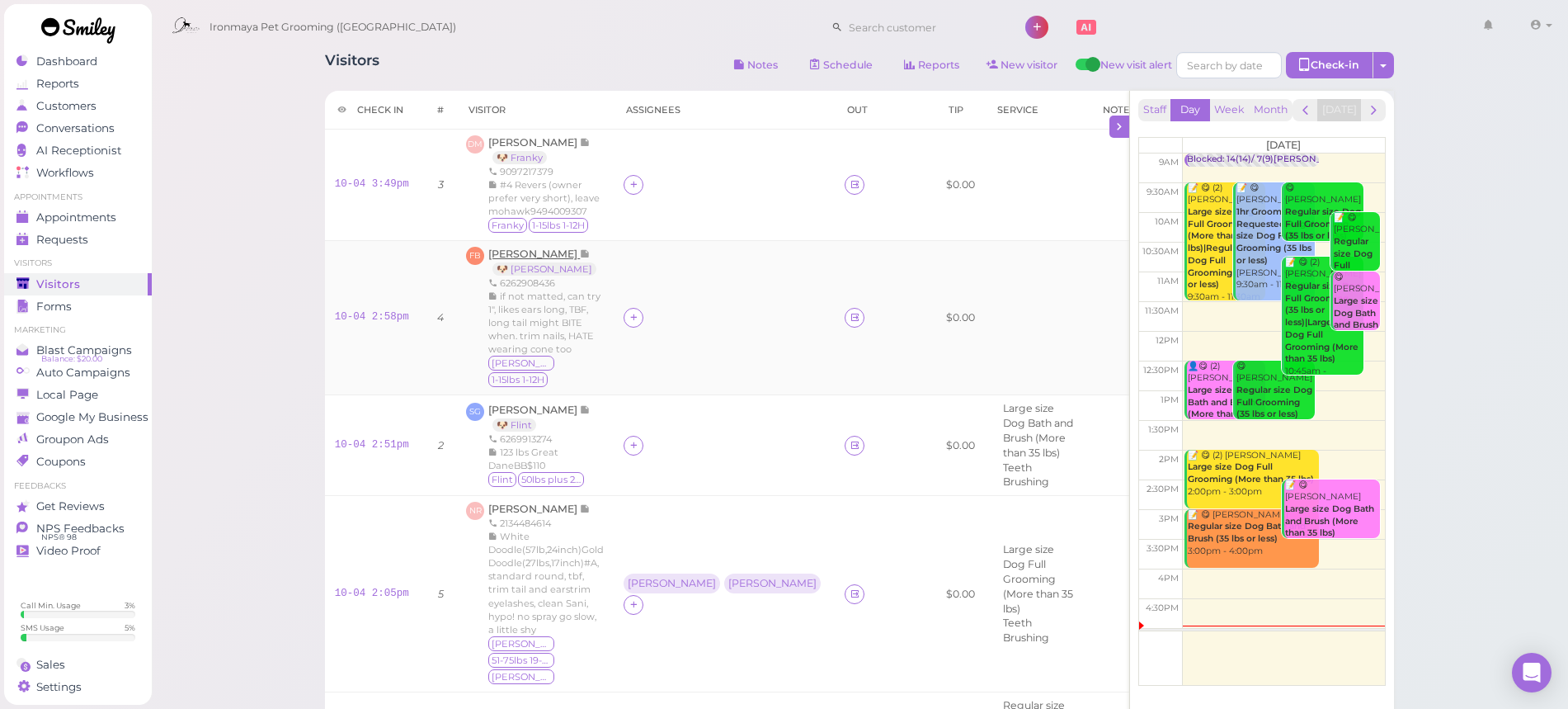
click at [530, 254] on span "[PERSON_NAME]" at bounding box center [534, 254] width 92 height 12
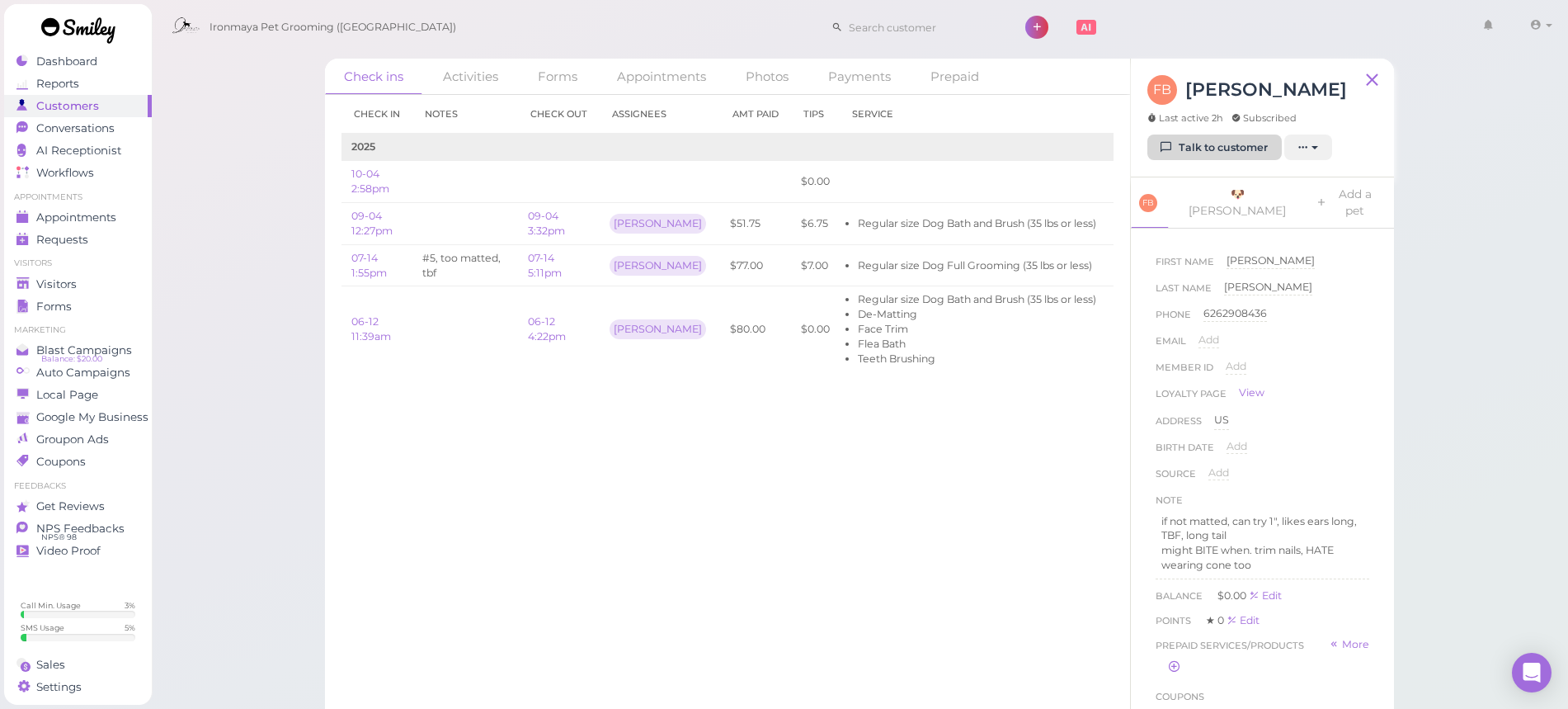
click at [1238, 153] on link "Talk to customer" at bounding box center [1214, 148] width 135 height 26
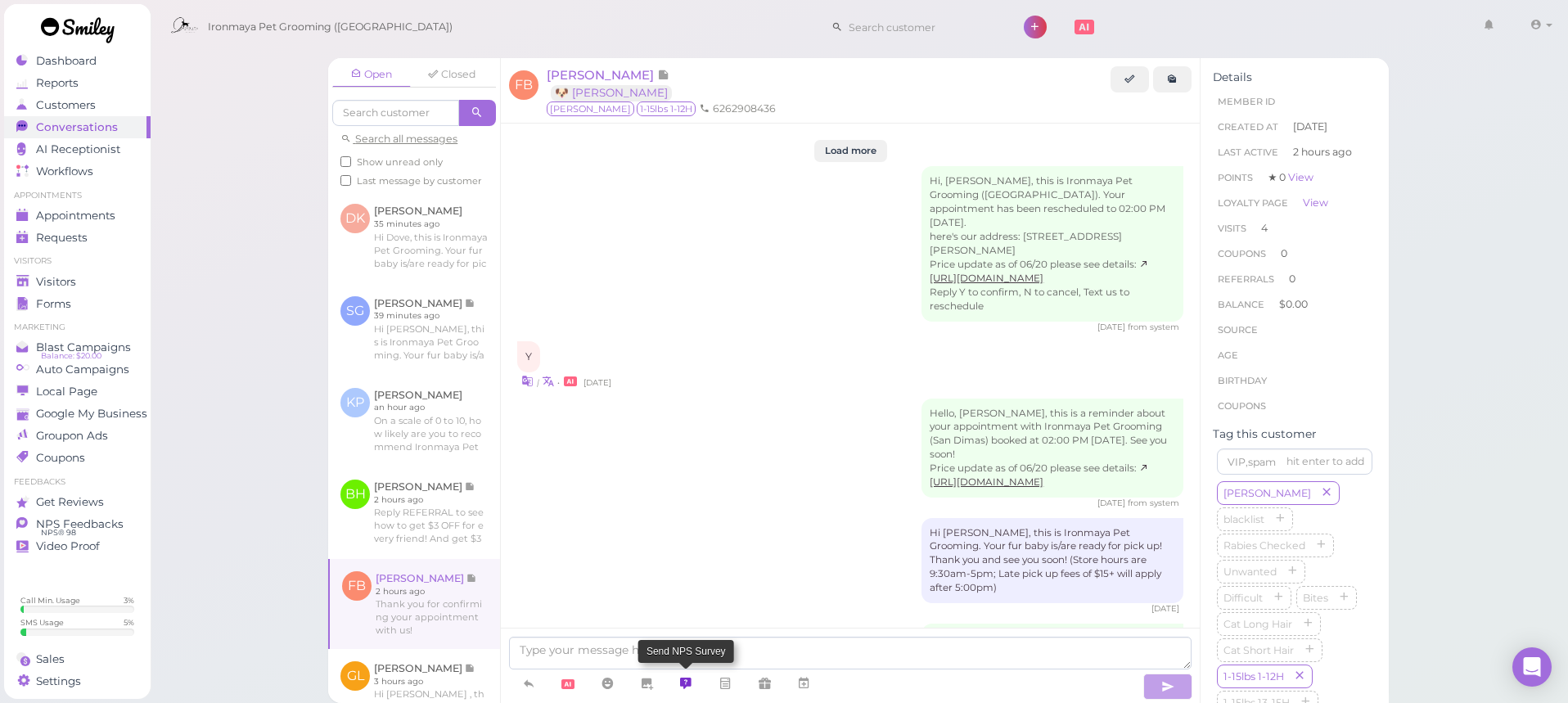
scroll to position [2076, 0]
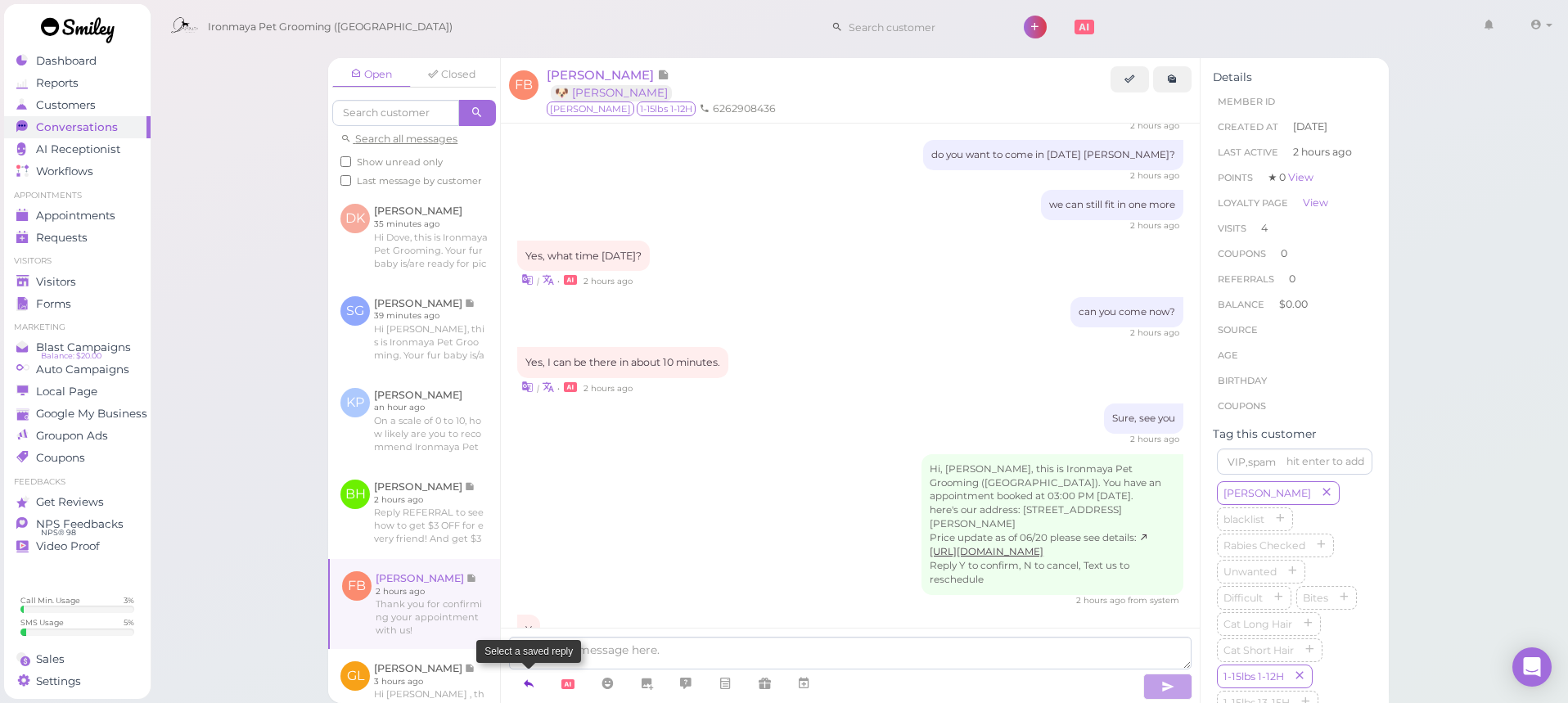
click at [533, 685] on icon at bounding box center [529, 683] width 13 height 16
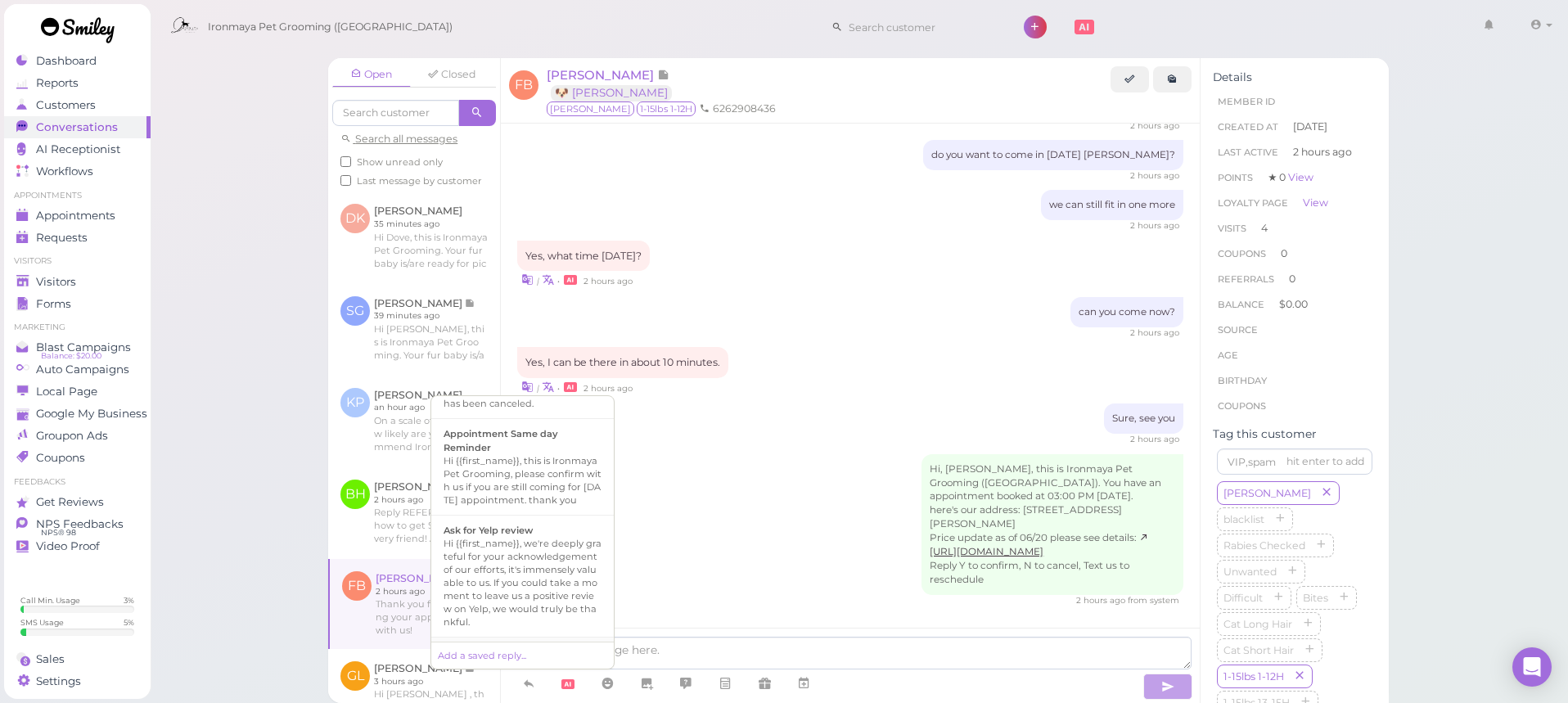
scroll to position [419, 0]
click at [550, 565] on div "Hi {{first_name}}, this is Ironmaya Pet Grooming. Your fur baby is/are ready fo…" at bounding box center [522, 535] width 158 height 79
type textarea "Hi {{first_name}}, this is Ironmaya Pet Grooming. Your fur baby is/are ready fo…"
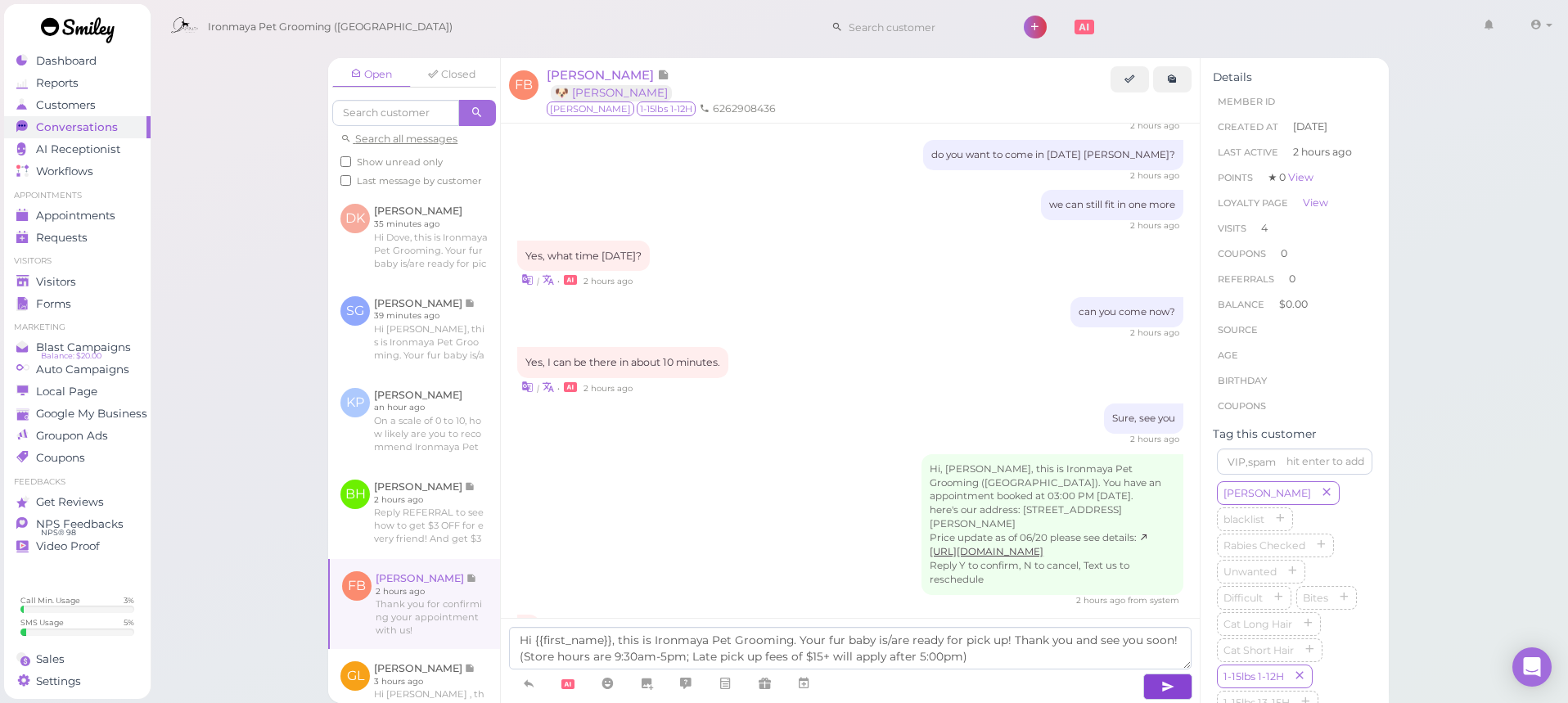
click at [1175, 688] on icon "button" at bounding box center [1168, 687] width 13 height 16
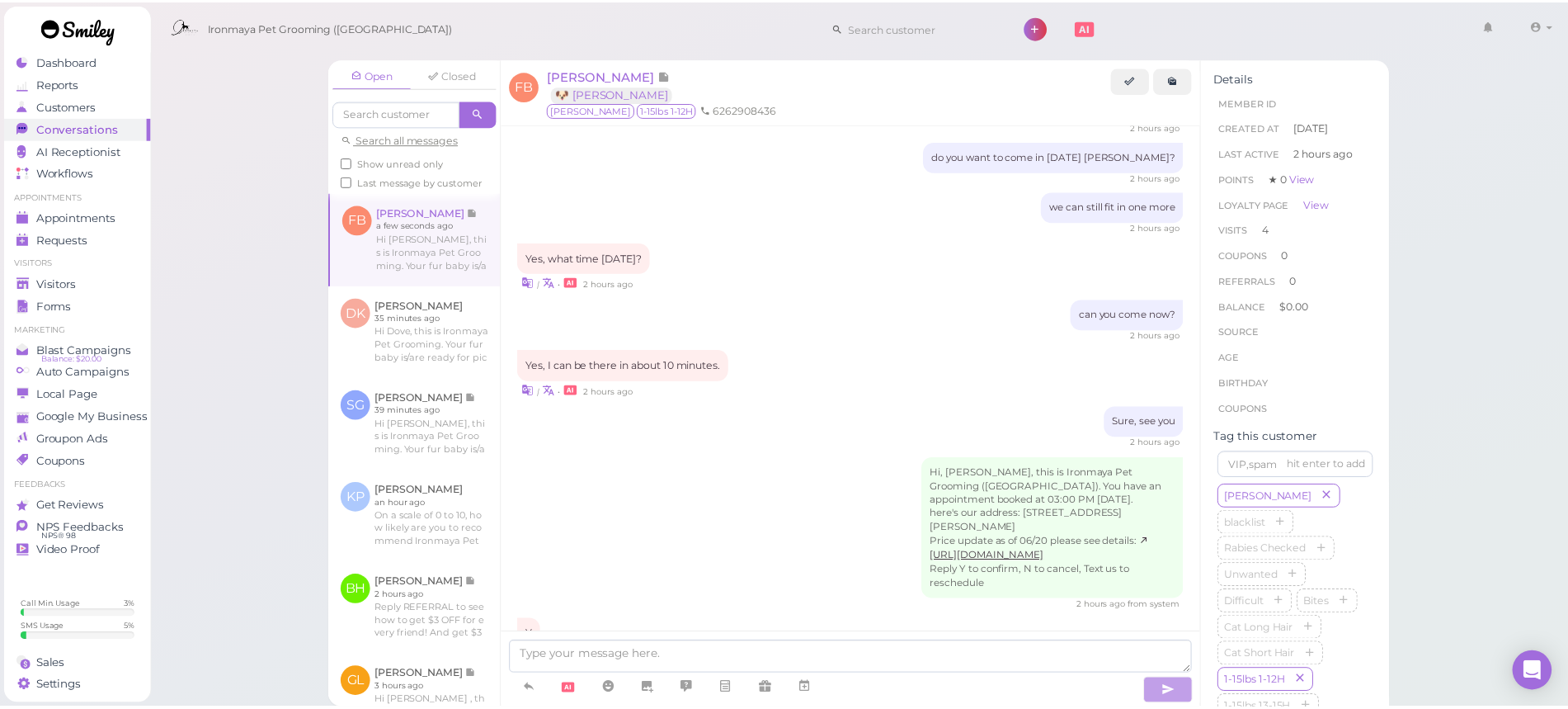
scroll to position [2172, 0]
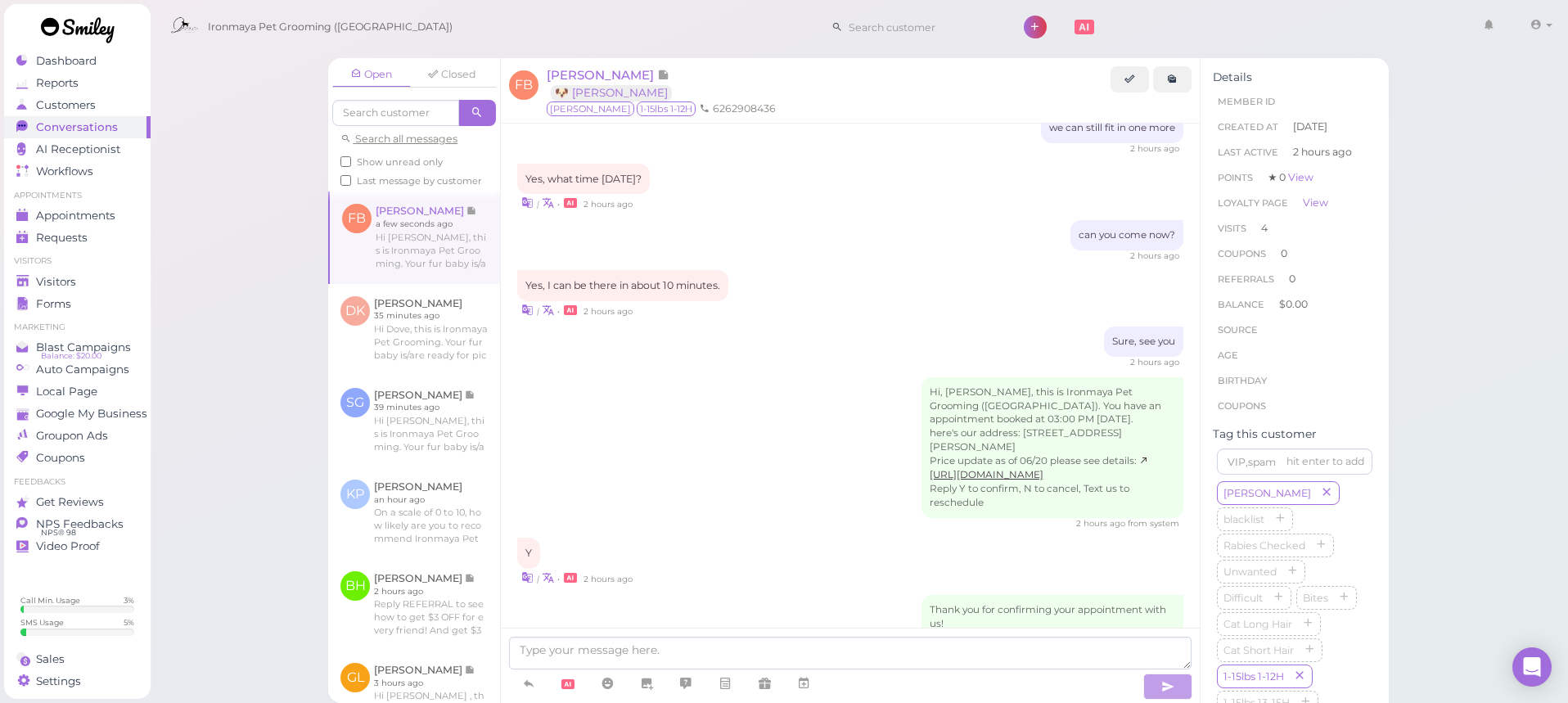
click at [259, 66] on div "Open Closed Search all messages Show unread only Last message by customer FB Fe…" at bounding box center [860, 352] width 1420 height 703
click at [95, 287] on div "Visitors" at bounding box center [75, 282] width 118 height 14
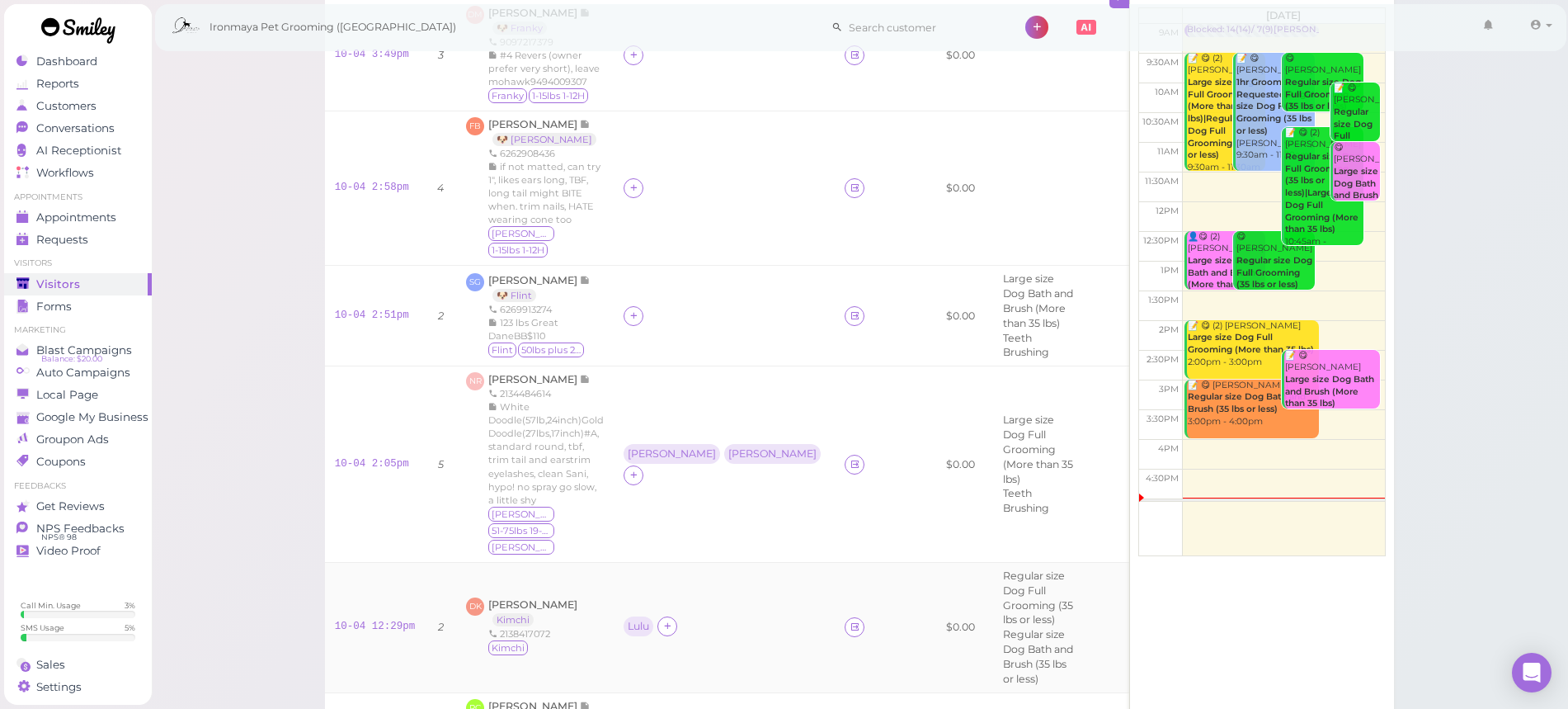
scroll to position [273, 0]
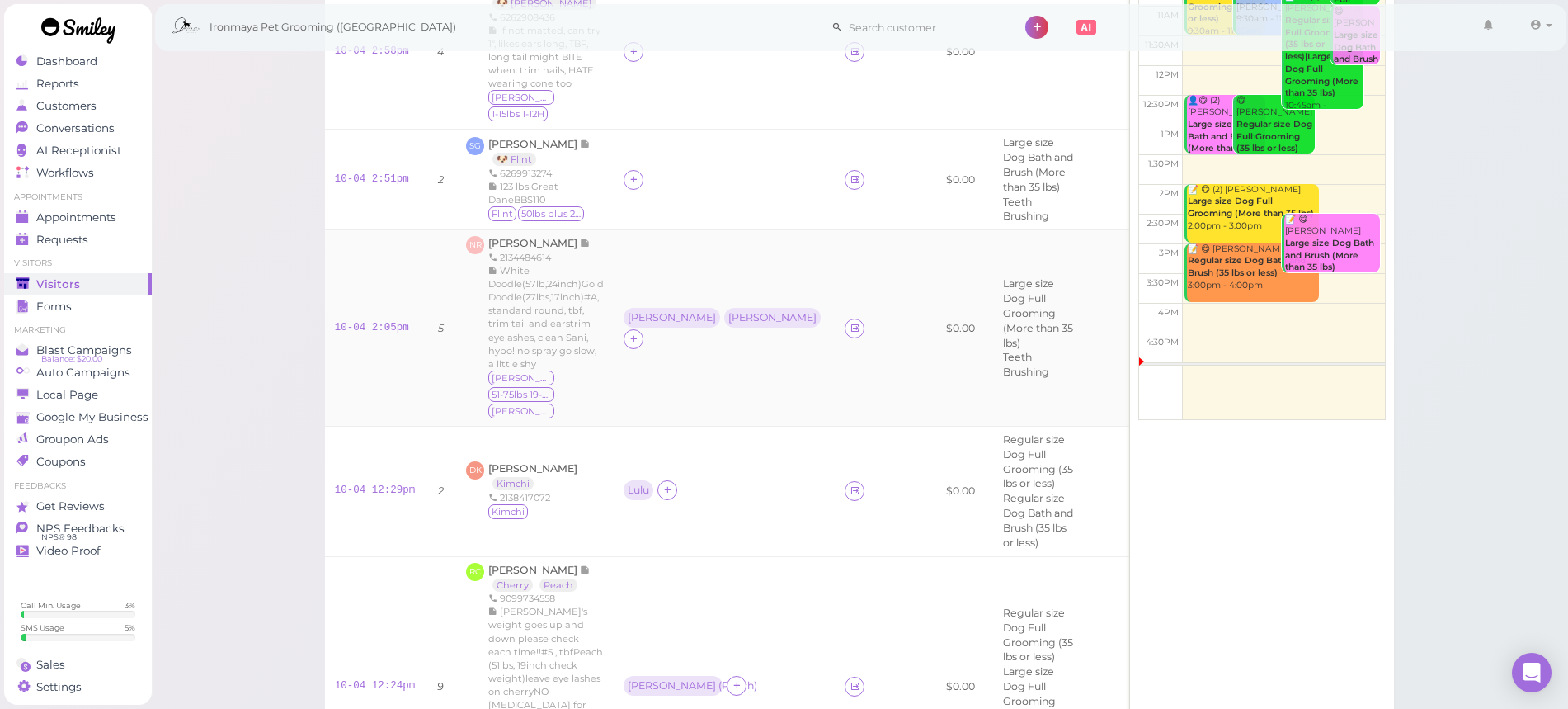
click at [529, 237] on span "[PERSON_NAME]" at bounding box center [534, 243] width 92 height 12
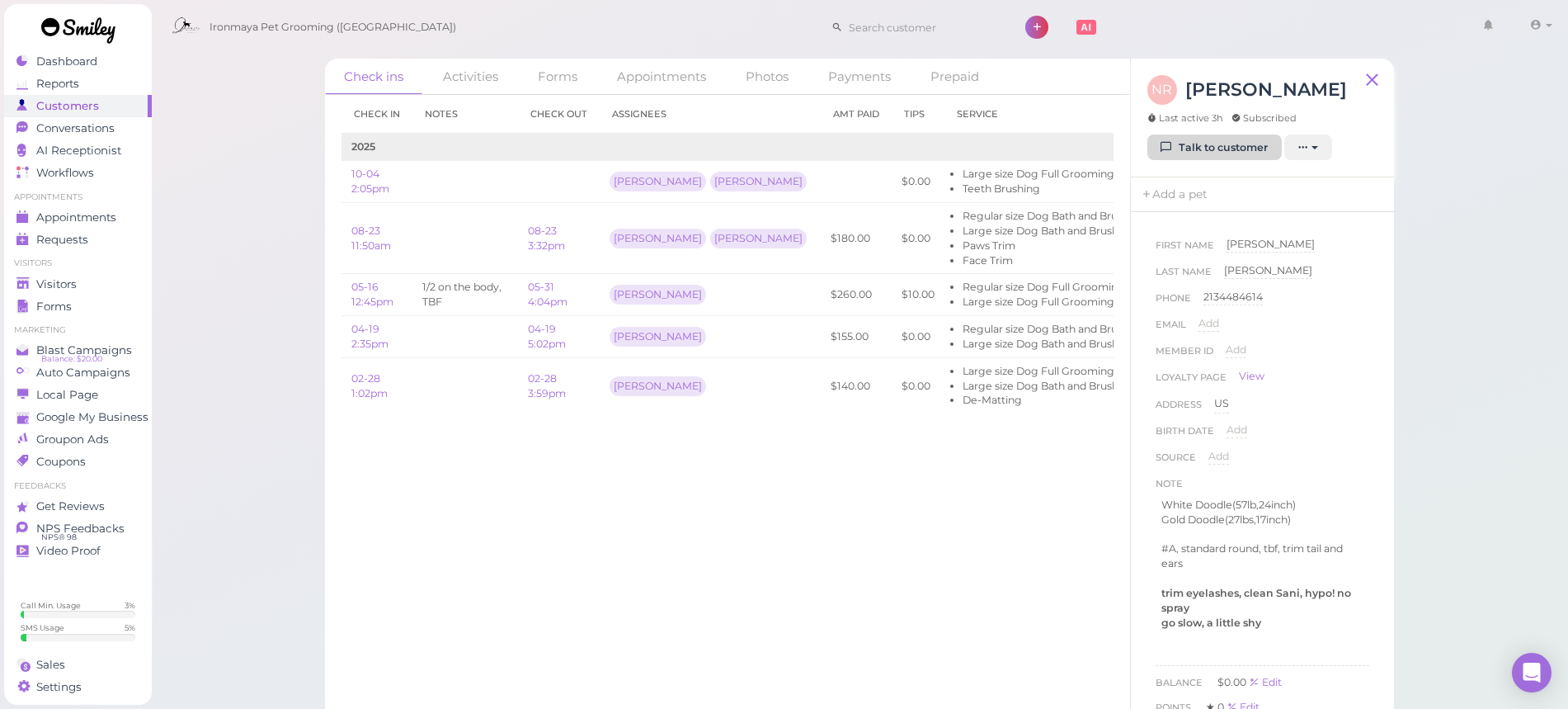
click at [1246, 152] on link "Talk to customer" at bounding box center [1214, 148] width 135 height 26
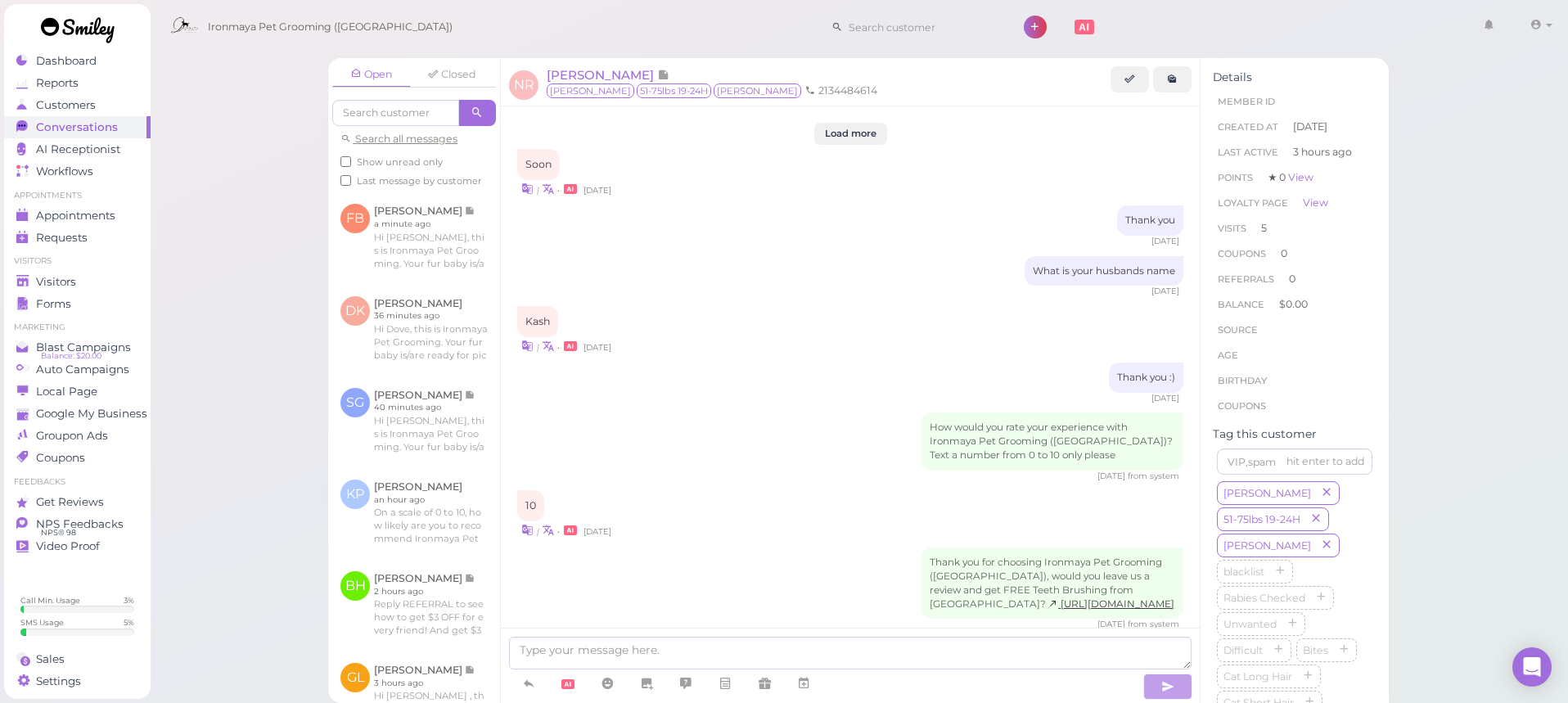
scroll to position [2134, 0]
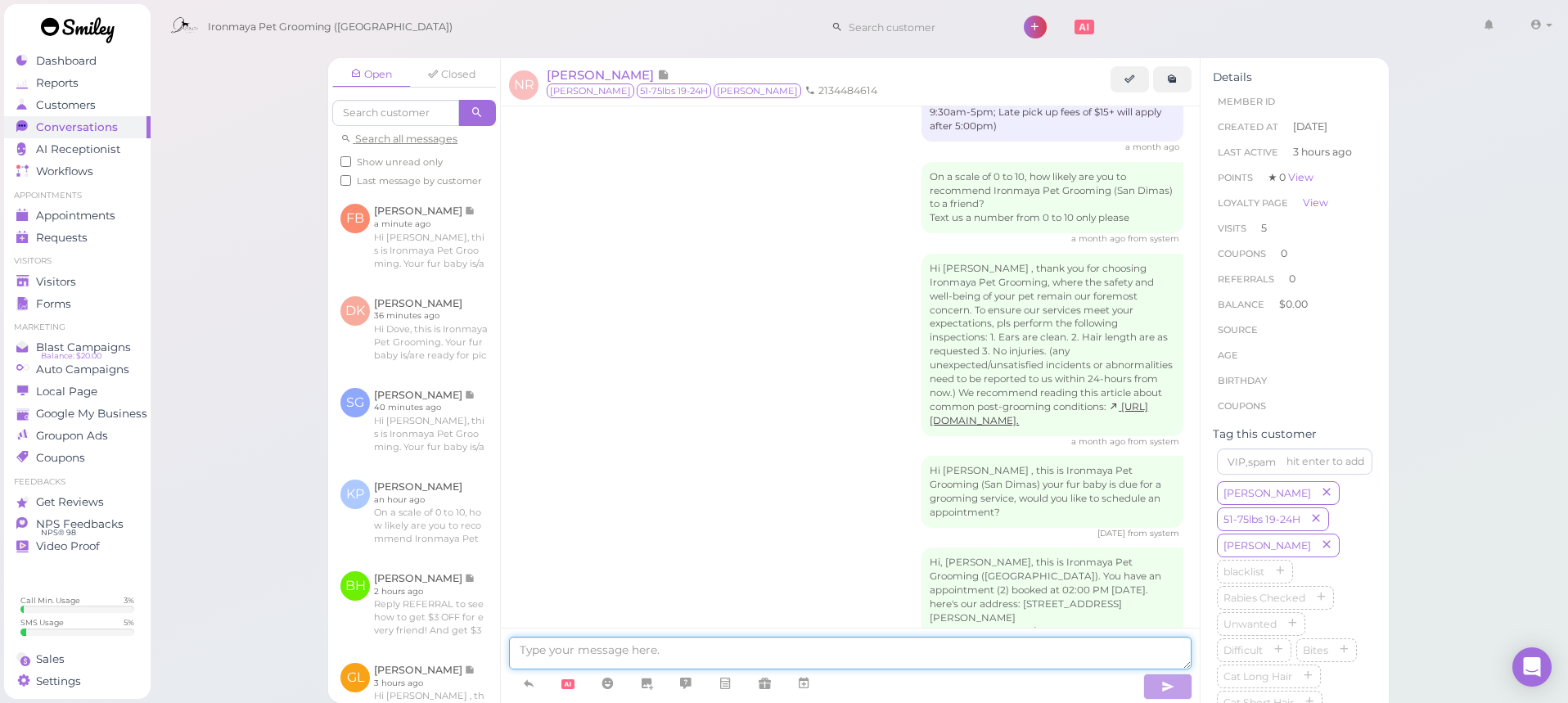
click at [898, 658] on textarea at bounding box center [850, 653] width 683 height 33
type textarea "f"
type textarea "Hi Nancy, Doris is ready, Mavis will be ready around 5:30pm, thank you"
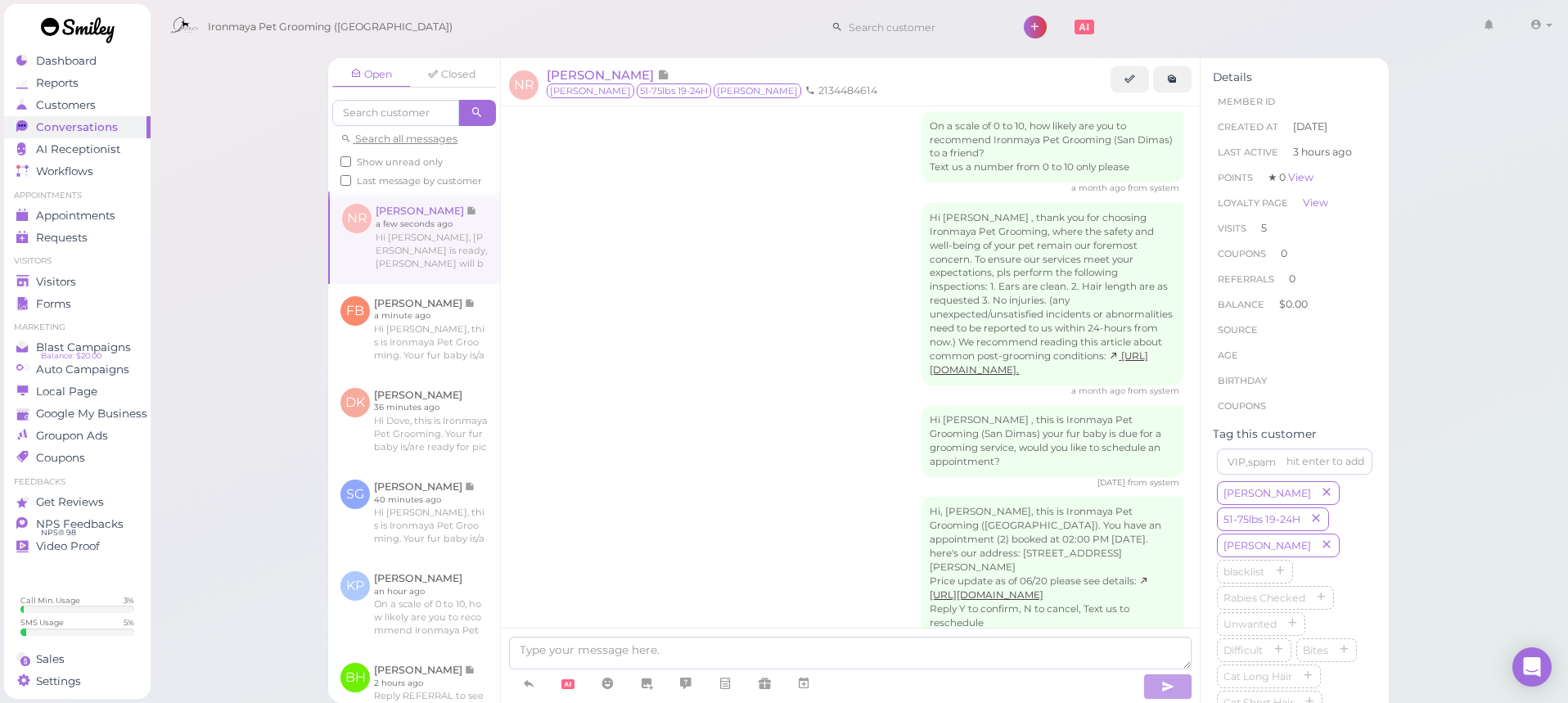
drag, startPoint x: 235, startPoint y: 236, endPoint x: 226, endPoint y: 244, distance: 12.0
click at [236, 238] on div "Open Closed Search all messages Show unread only Last message by customer NR Na…" at bounding box center [860, 352] width 1420 height 703
click at [94, 284] on div "Visitors" at bounding box center [75, 282] width 118 height 14
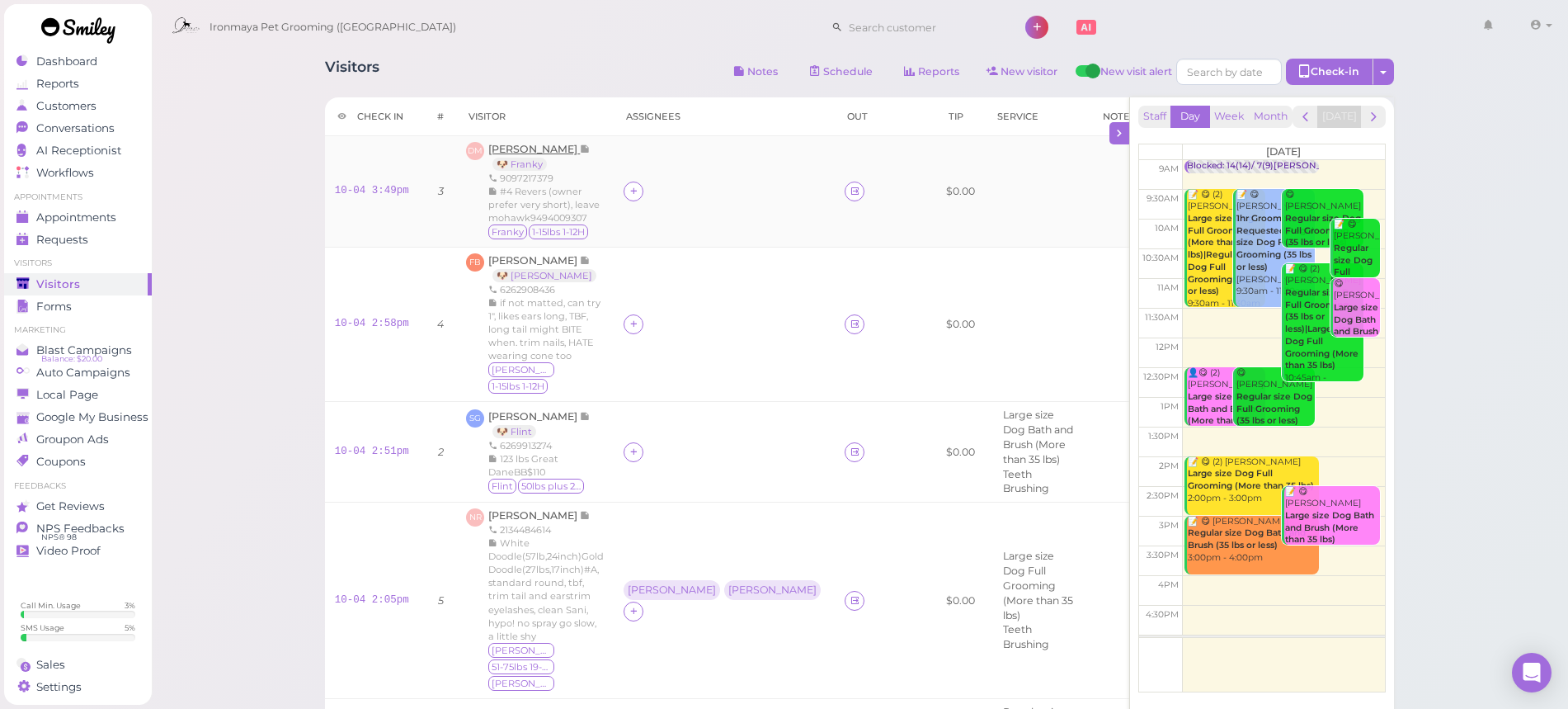
click at [528, 148] on span "[PERSON_NAME]" at bounding box center [534, 149] width 92 height 12
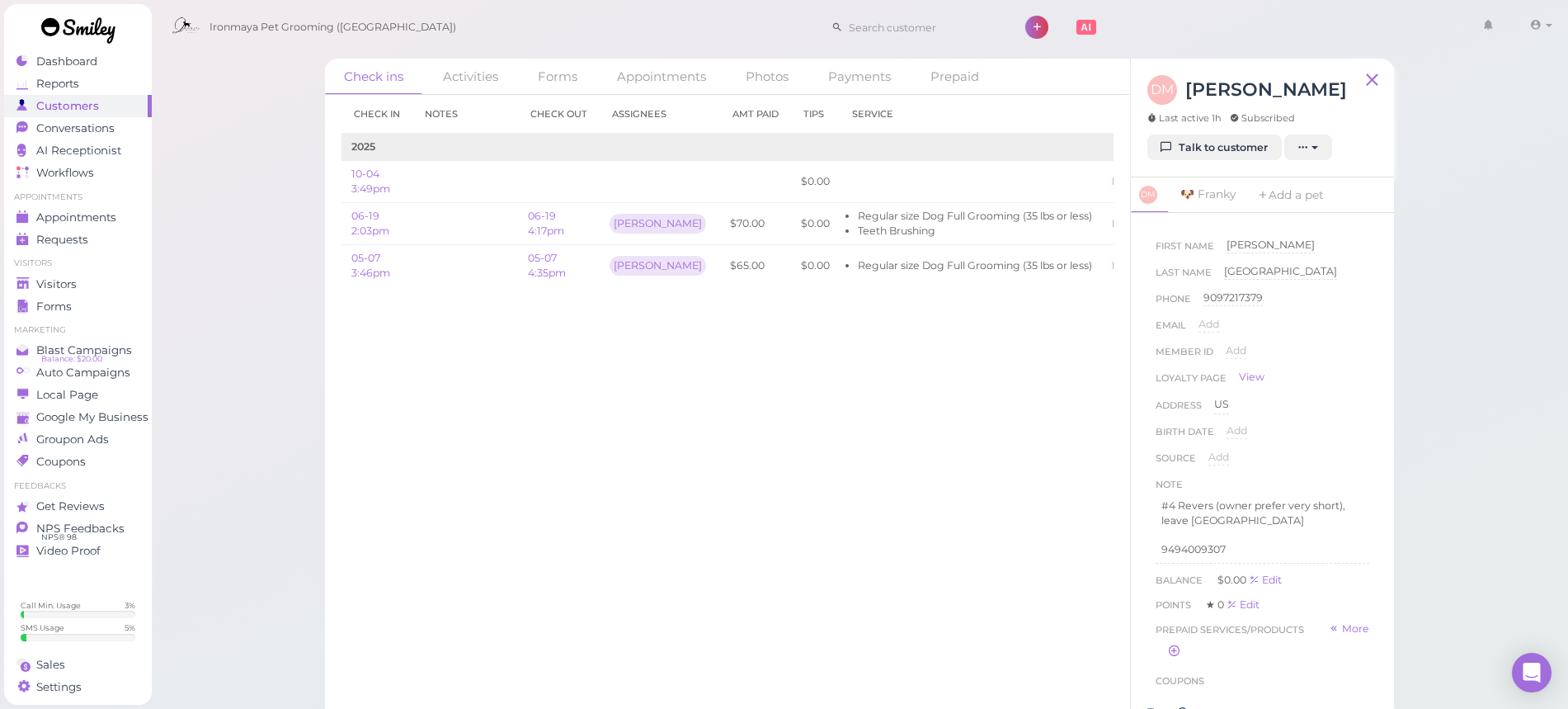
click at [1455, 150] on div "Check ins Activities Forms Appointments Photos Payments Prepaid Check in Notes …" at bounding box center [860, 359] width 1418 height 720
click at [1448, 65] on div "Check ins Activities Forms Appointments Photos Payments Prepaid Check in Notes …" at bounding box center [860, 359] width 1418 height 720
click at [75, 284] on span "Visitors" at bounding box center [56, 284] width 40 height 14
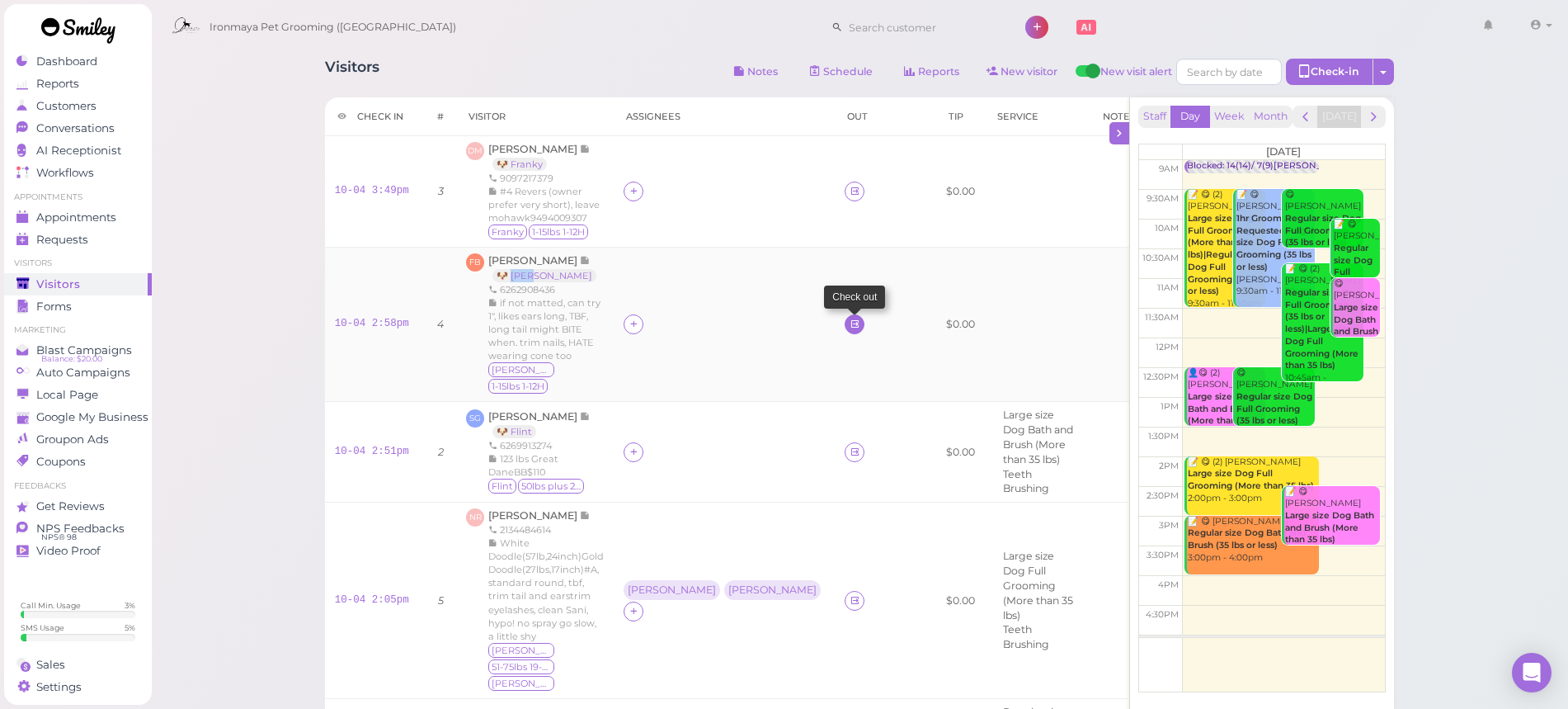
click at [850, 317] on icon at bounding box center [855, 323] width 11 height 12
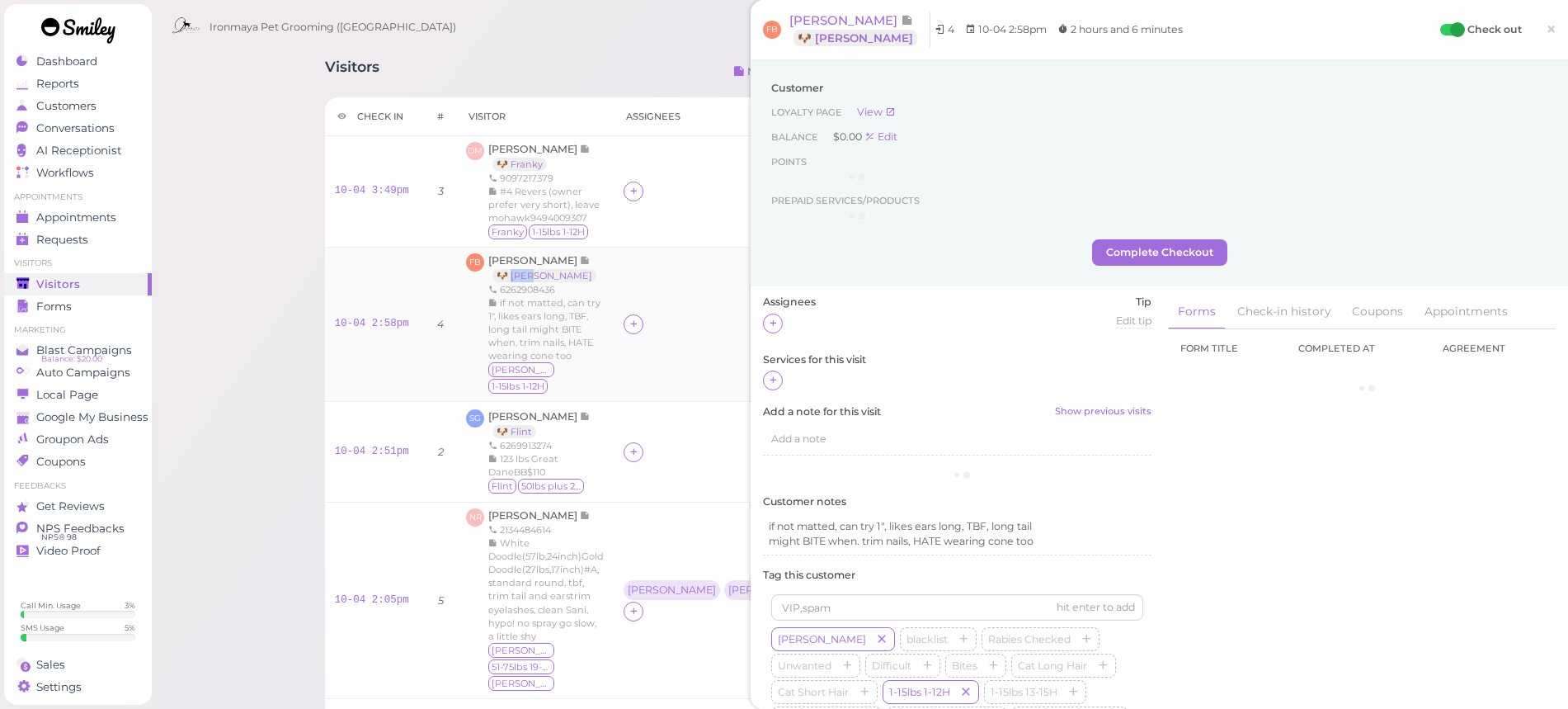
click at [683, 314] on div at bounding box center [725, 324] width 202 height 20
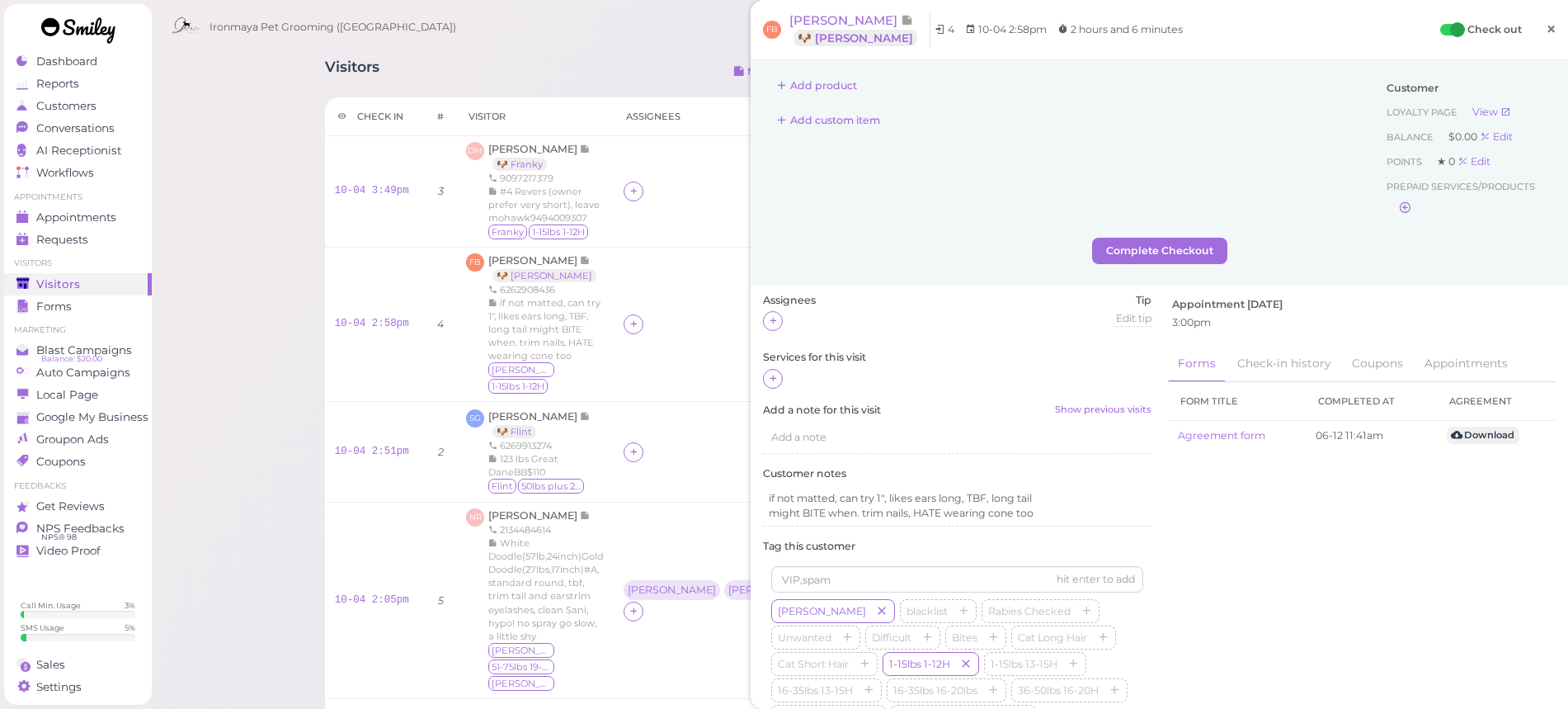
click at [1546, 28] on span "×" at bounding box center [1551, 29] width 11 height 23
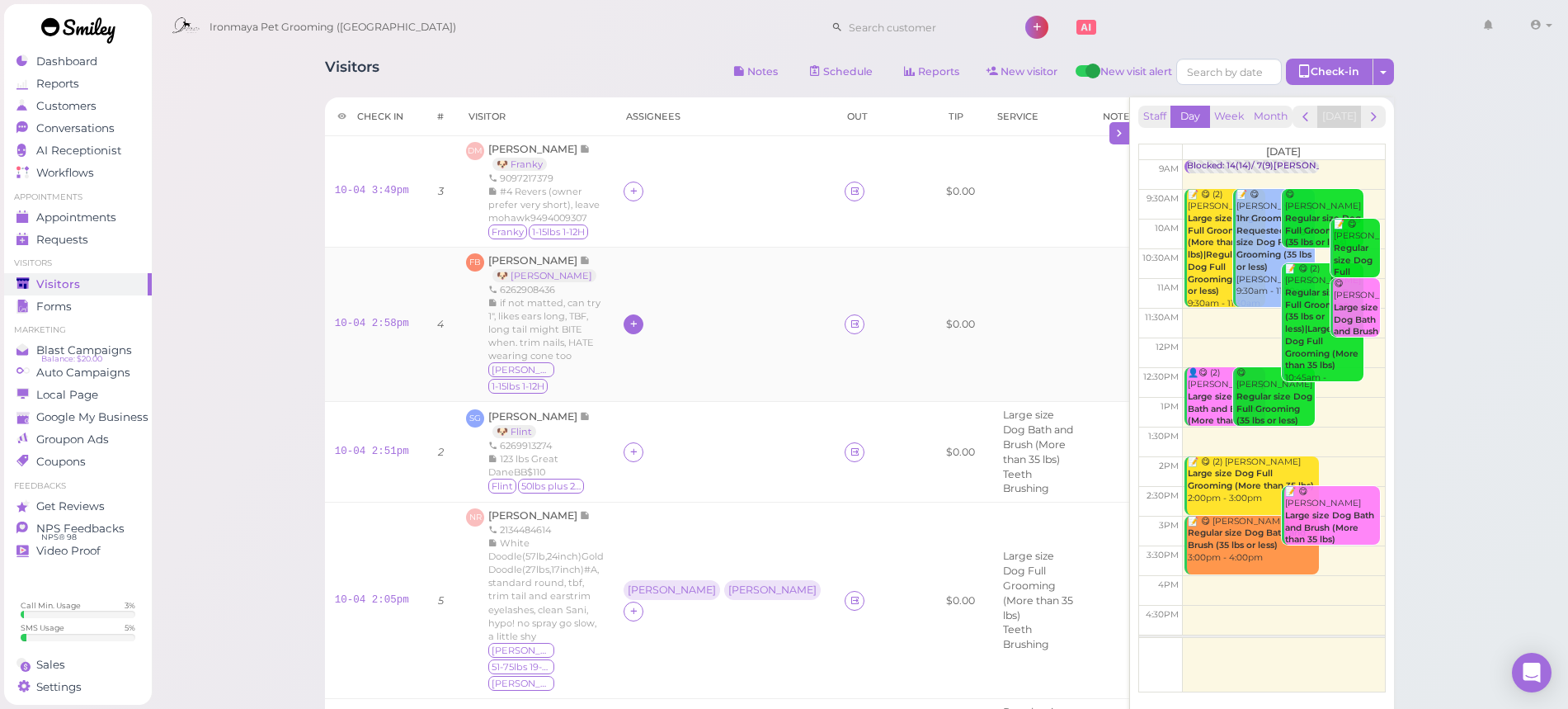
click at [634, 317] on icon at bounding box center [634, 323] width 11 height 12
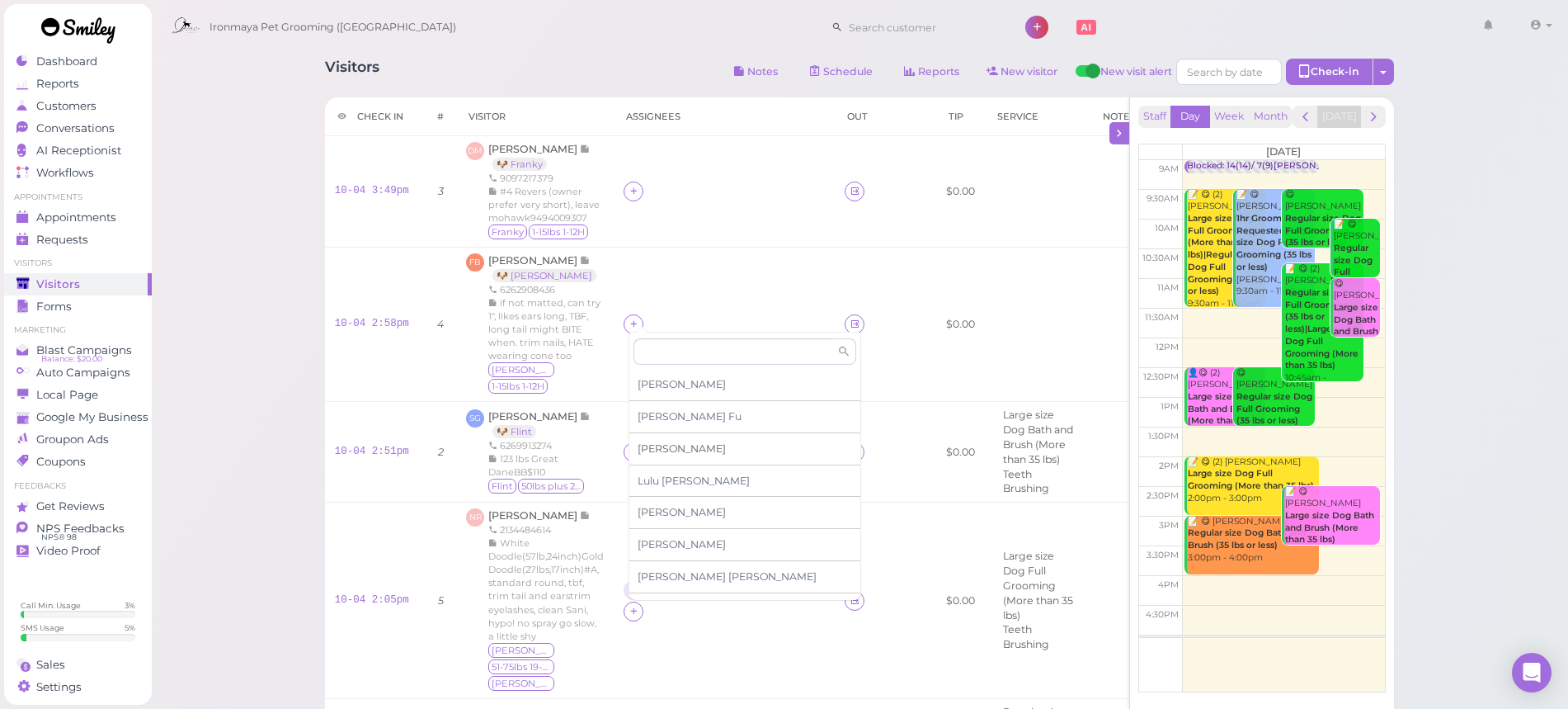
click at [665, 446] on div "[PERSON_NAME]" at bounding box center [745, 449] width 231 height 32
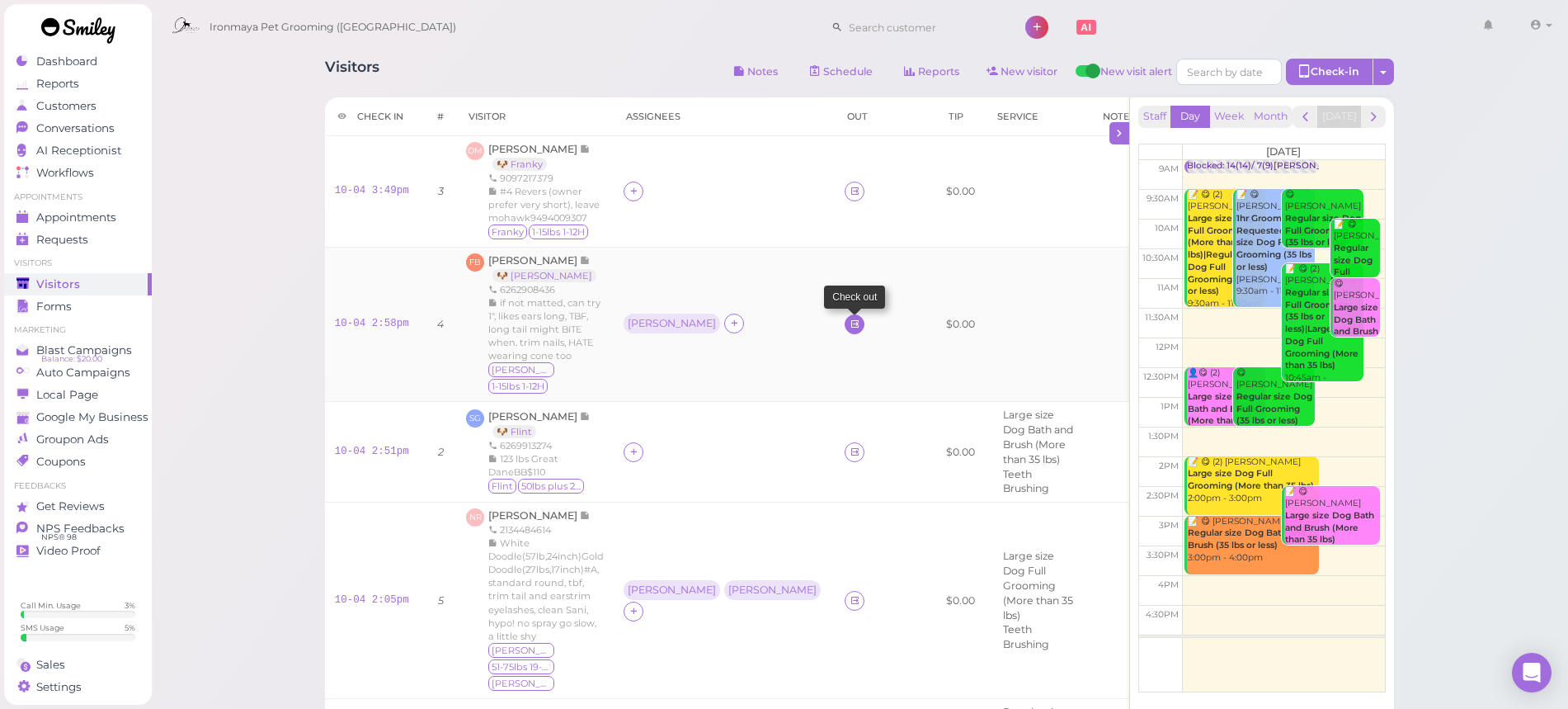
click at [850, 317] on icon at bounding box center [855, 323] width 11 height 12
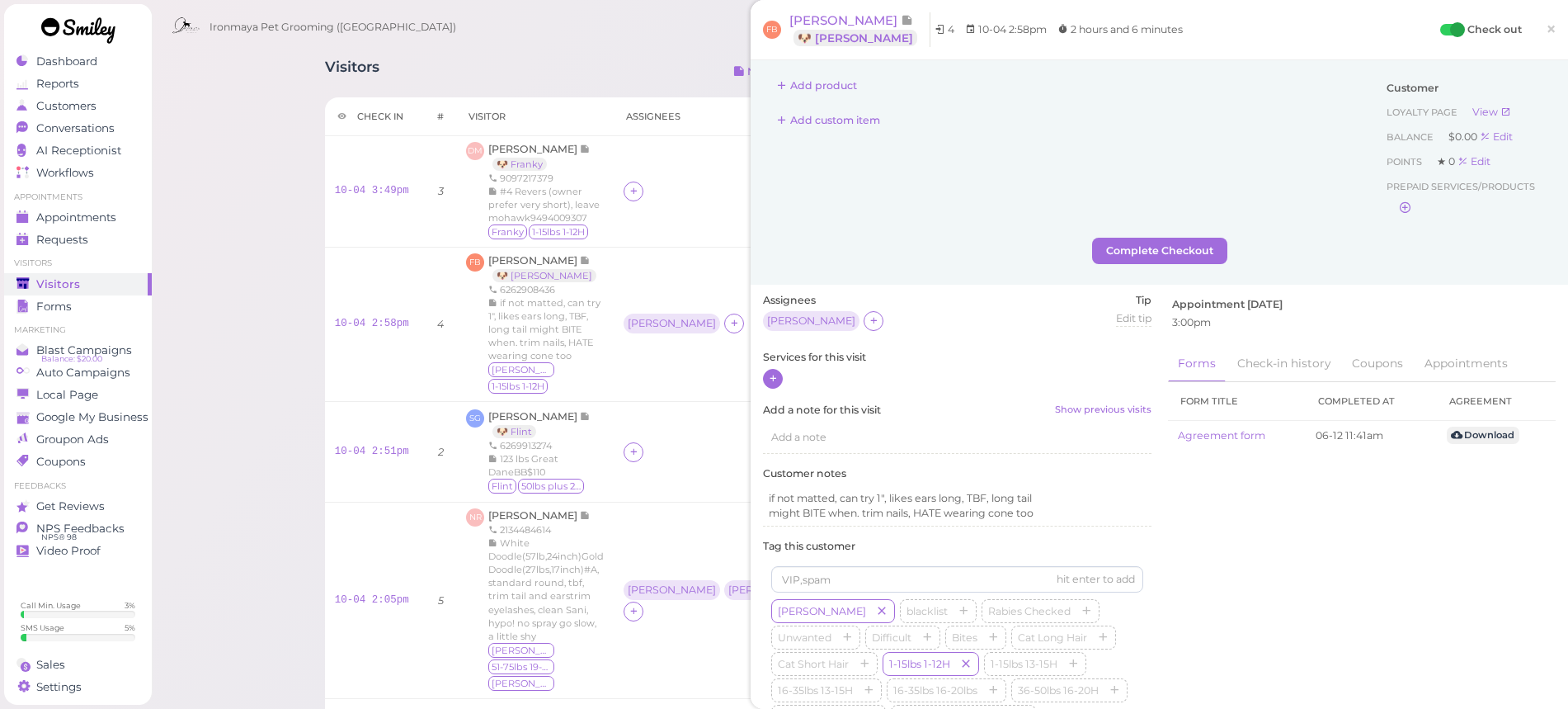
click at [779, 374] on div at bounding box center [773, 378] width 20 height 20
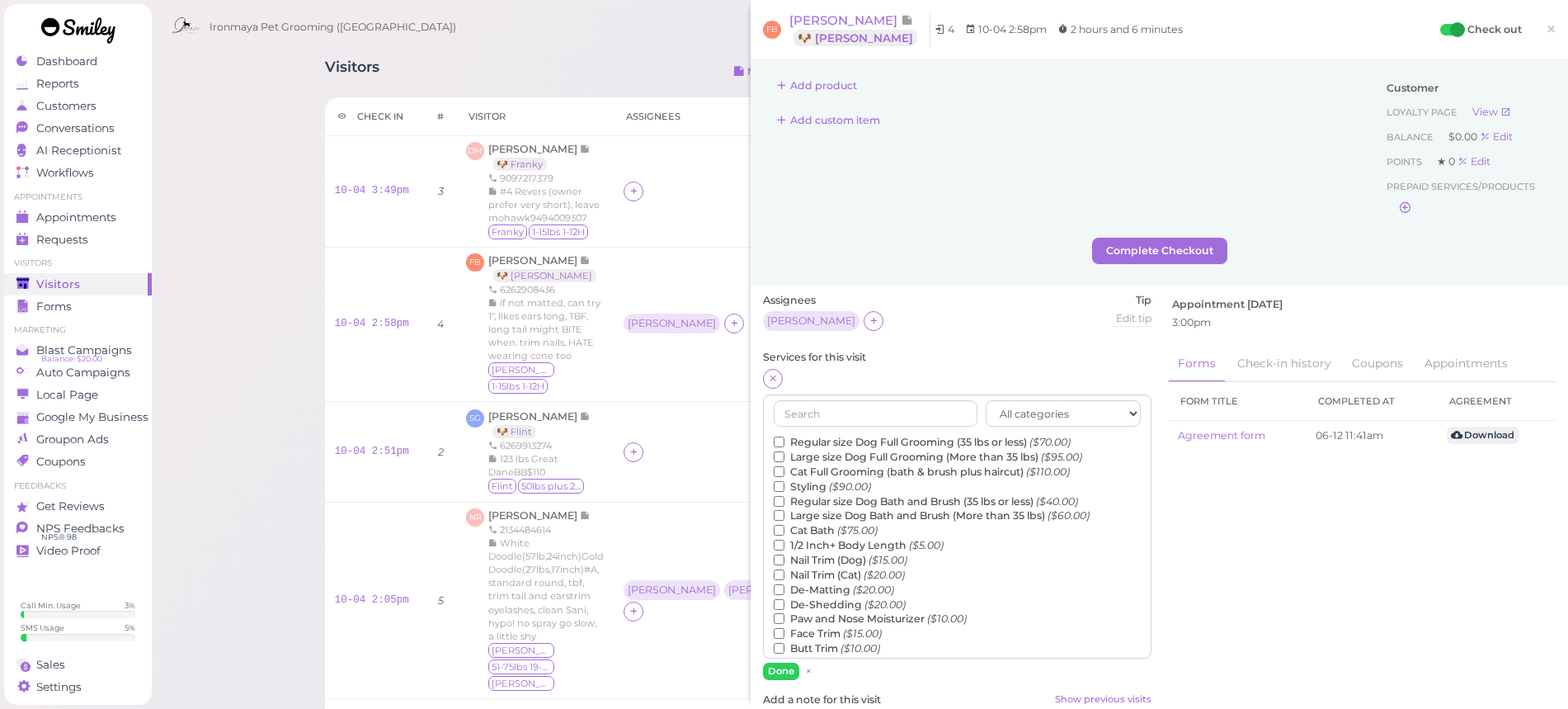
click at [853, 494] on label "Regular size Dog Bath and Brush (35 lbs or less) ($40.00)" at bounding box center [926, 502] width 304 height 15
click at [785, 496] on input "Regular size Dog Bath and Brush (35 lbs or less) ($40.00)" at bounding box center [779, 501] width 11 height 11
click at [872, 413] on input "text" at bounding box center [876, 413] width 204 height 26
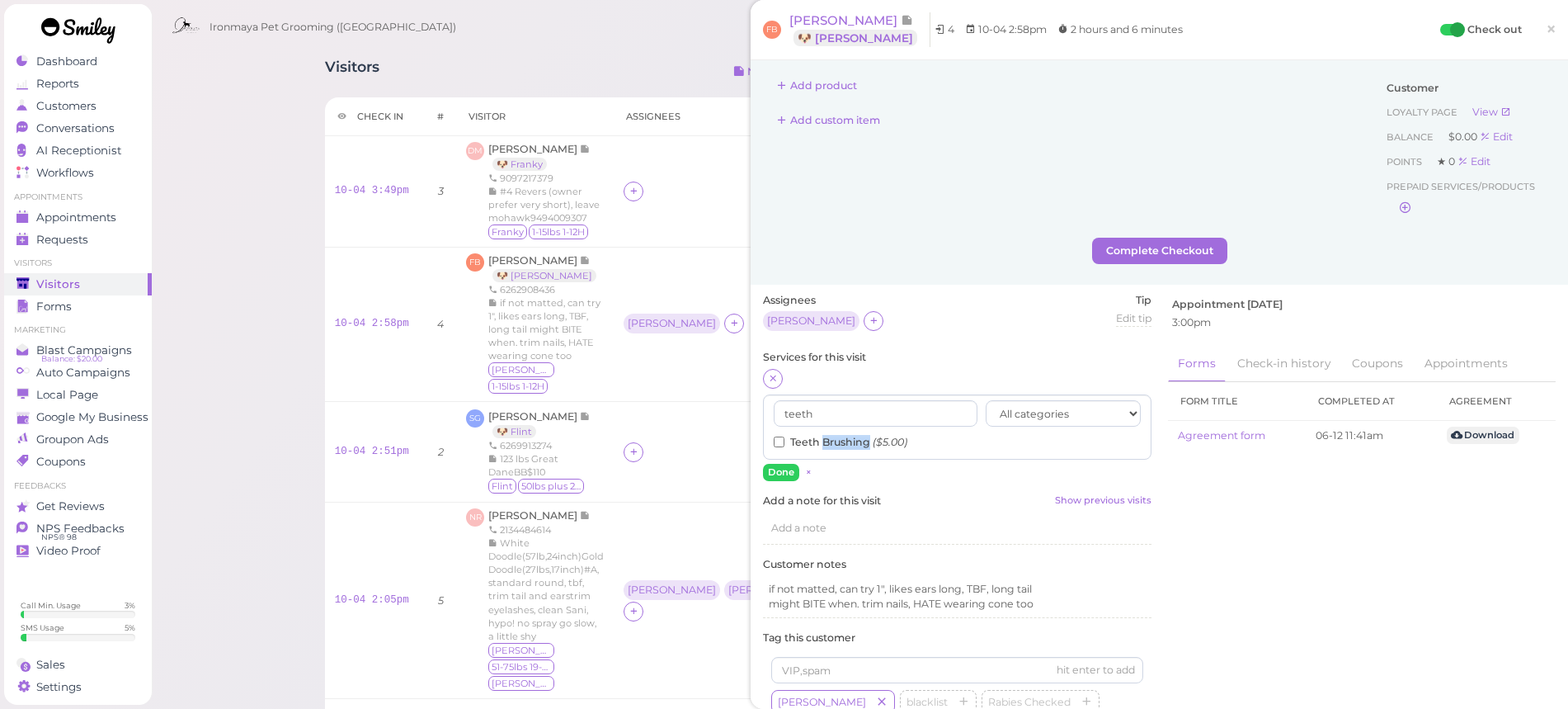
click at [850, 439] on label "Teeth Brushing ($5.00)" at bounding box center [841, 442] width 134 height 15
click at [785, 439] on input "Teeth Brushing ($5.00)" at bounding box center [779, 441] width 11 height 11
click at [862, 410] on input "teeth" at bounding box center [876, 413] width 204 height 26
drag, startPoint x: 862, startPoint y: 410, endPoint x: 791, endPoint y: 409, distance: 71.0
click at [791, 409] on input "teeth" at bounding box center [876, 413] width 204 height 26
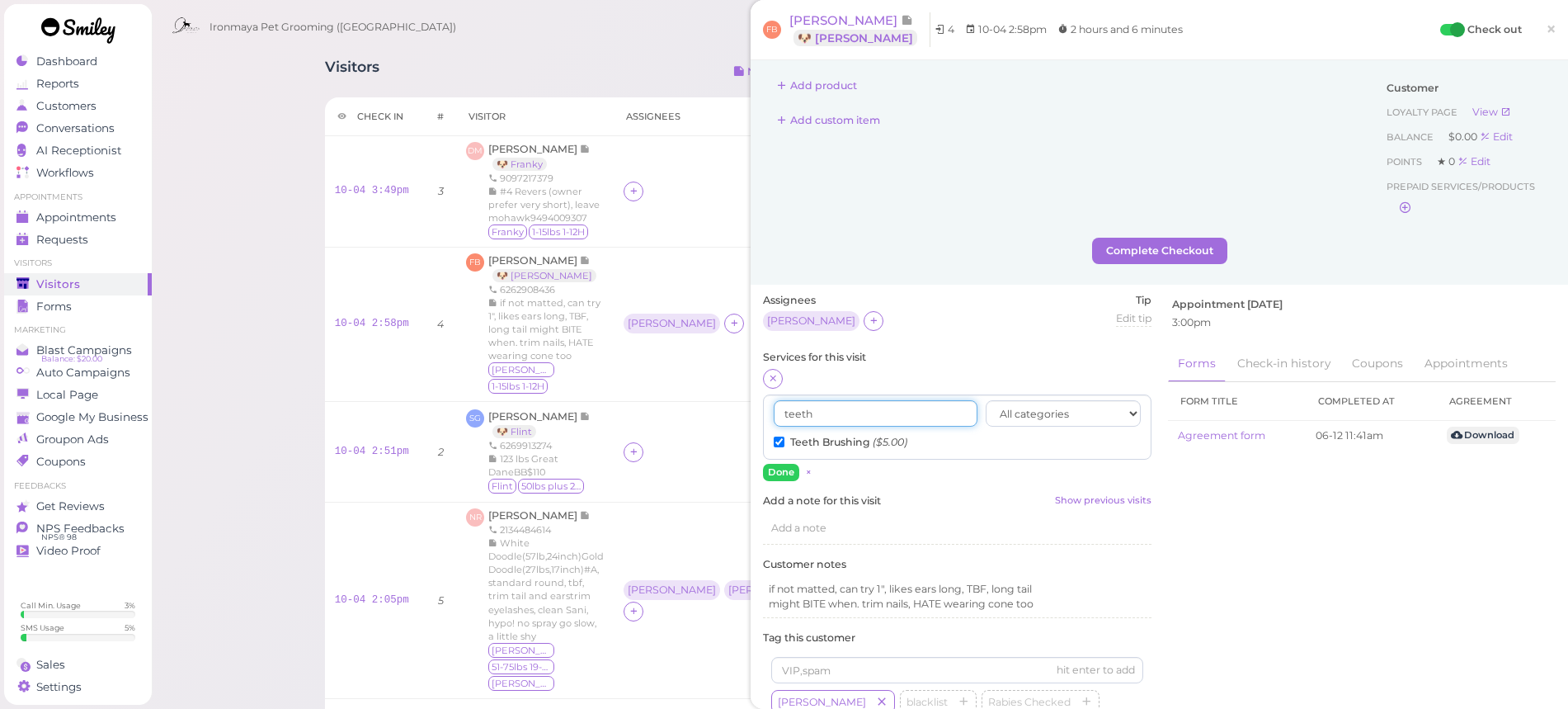
type input "t"
type input "face"
click at [829, 440] on label "Face Trim ($15.00)" at bounding box center [828, 442] width 108 height 15
click at [785, 440] on input "Face Trim ($15.00)" at bounding box center [779, 441] width 11 height 11
click at [780, 464] on button "Done" at bounding box center [782, 472] width 36 height 17
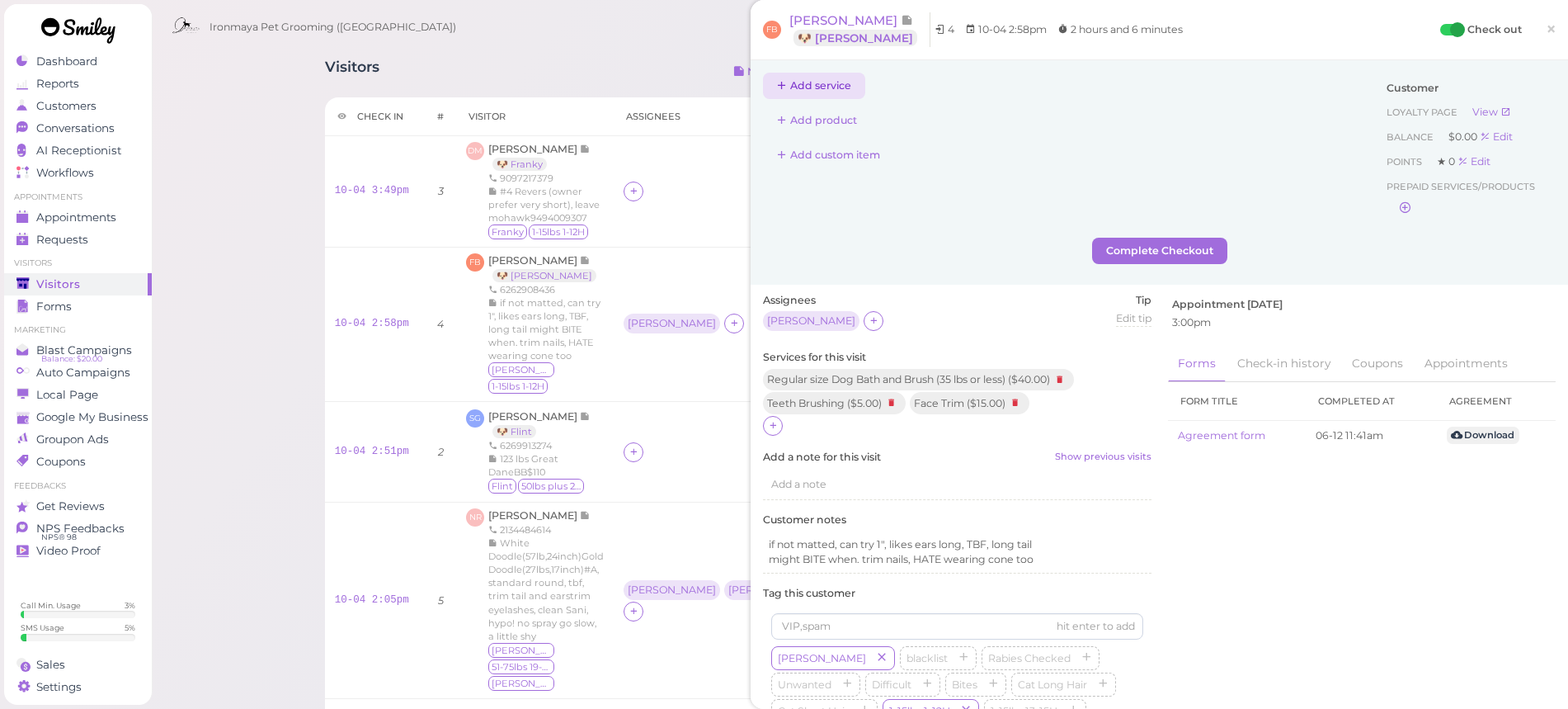
click at [846, 87] on button "Add service" at bounding box center [815, 86] width 102 height 26
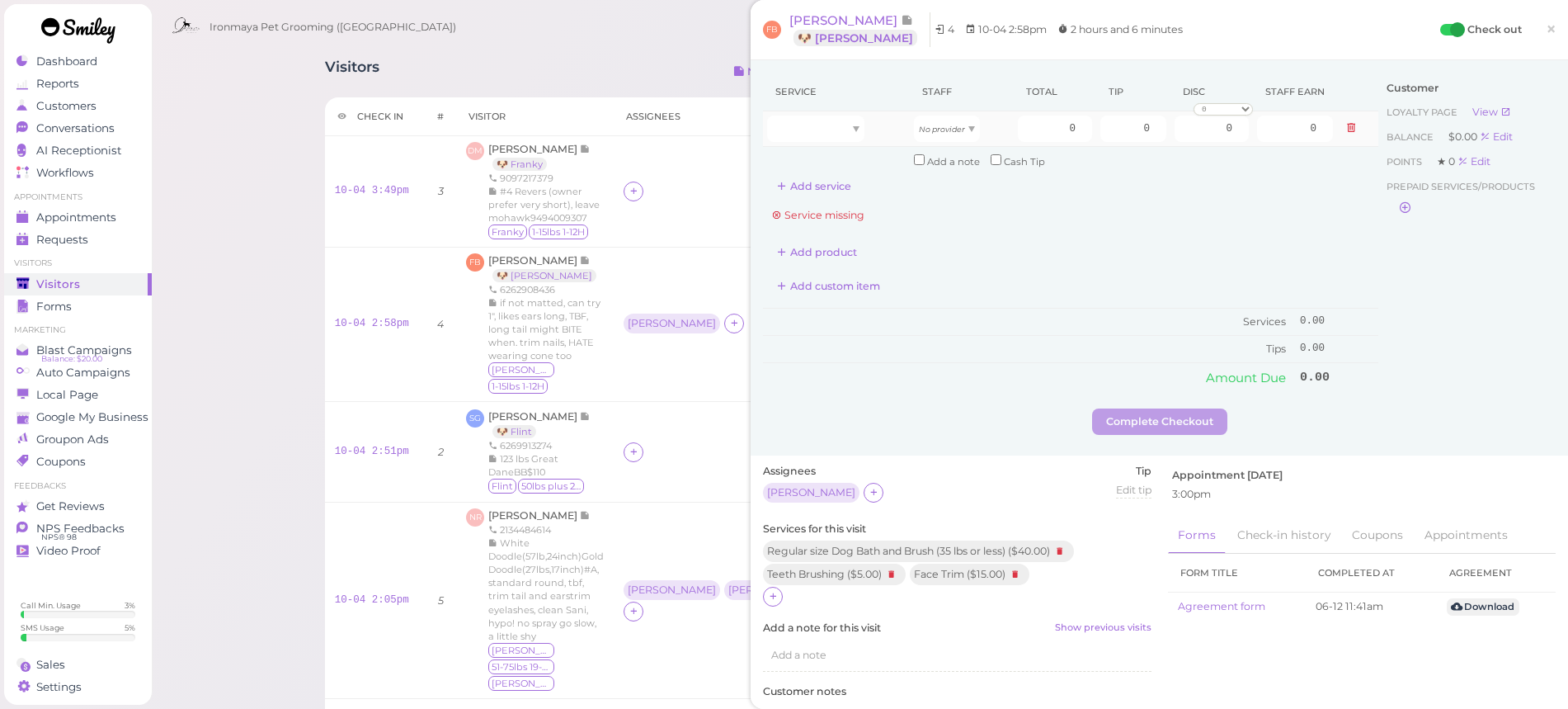
click at [867, 111] on table "Service Staff Total Tip Disc Staff earn No provider 0 0 0 0 10% off 15% off 20%…" at bounding box center [1071, 123] width 615 height 101
drag, startPoint x: 847, startPoint y: 130, endPoint x: 841, endPoint y: 141, distance: 12.5
click at [847, 130] on div at bounding box center [816, 129] width 97 height 26
type input "40.00"
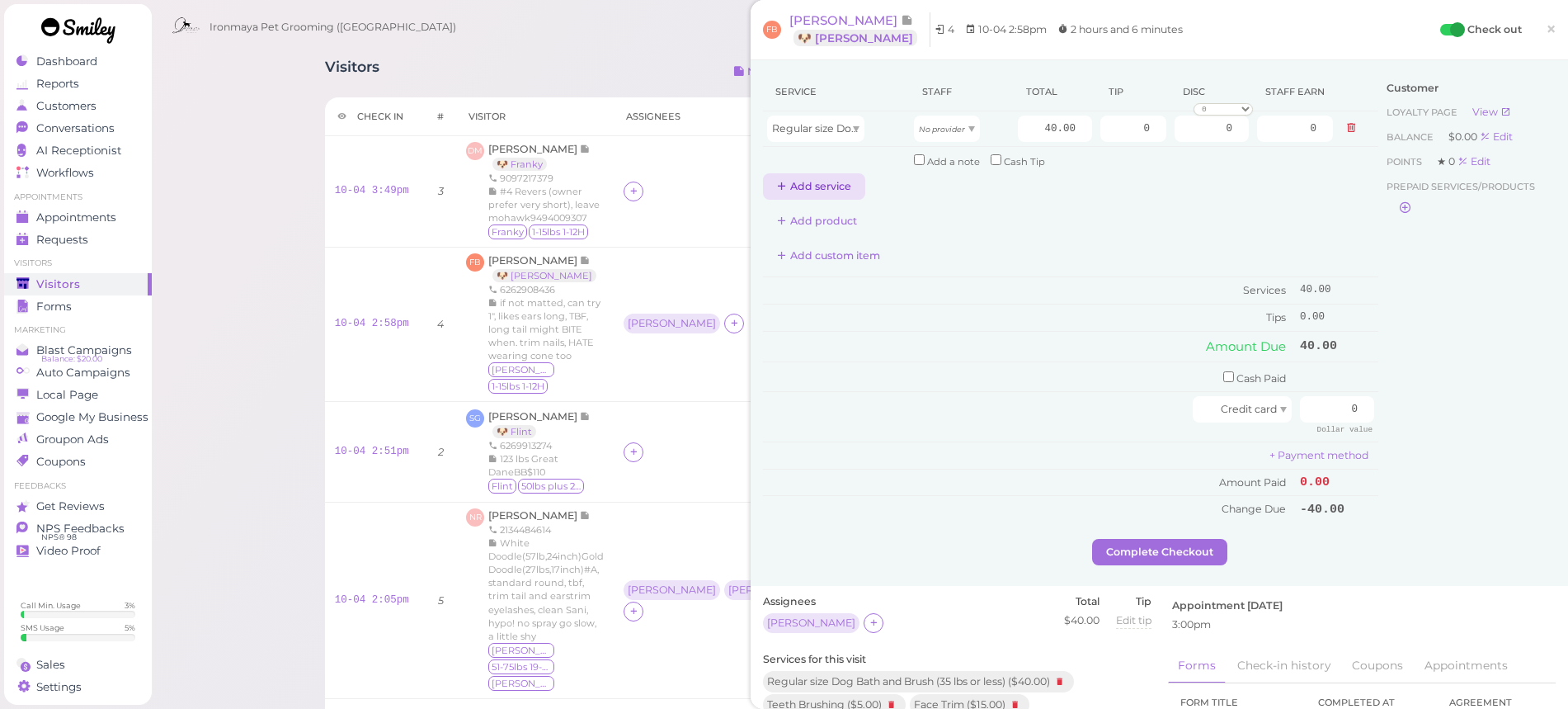
click at [823, 181] on button "Add service" at bounding box center [815, 187] width 102 height 26
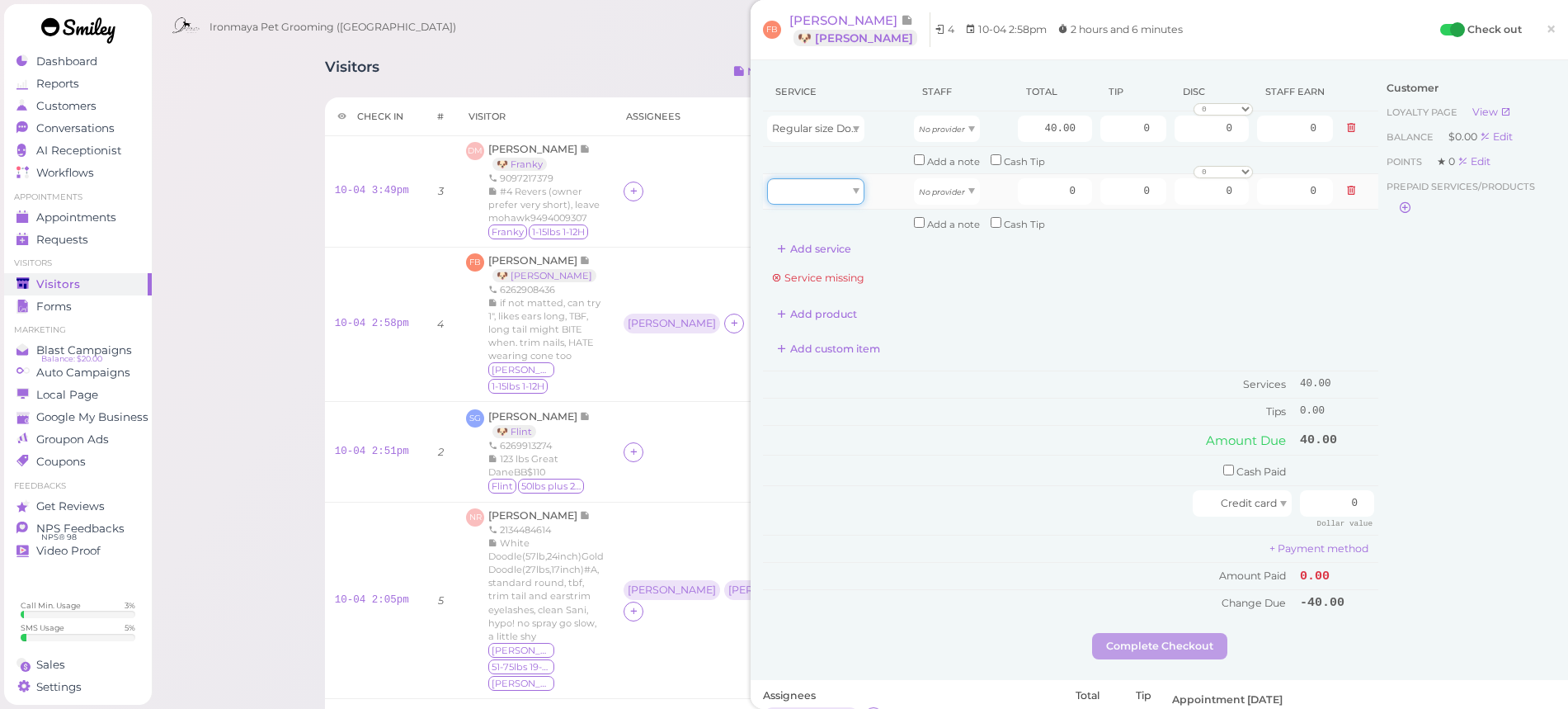
click at [831, 187] on div at bounding box center [816, 192] width 97 height 26
type input "15.00"
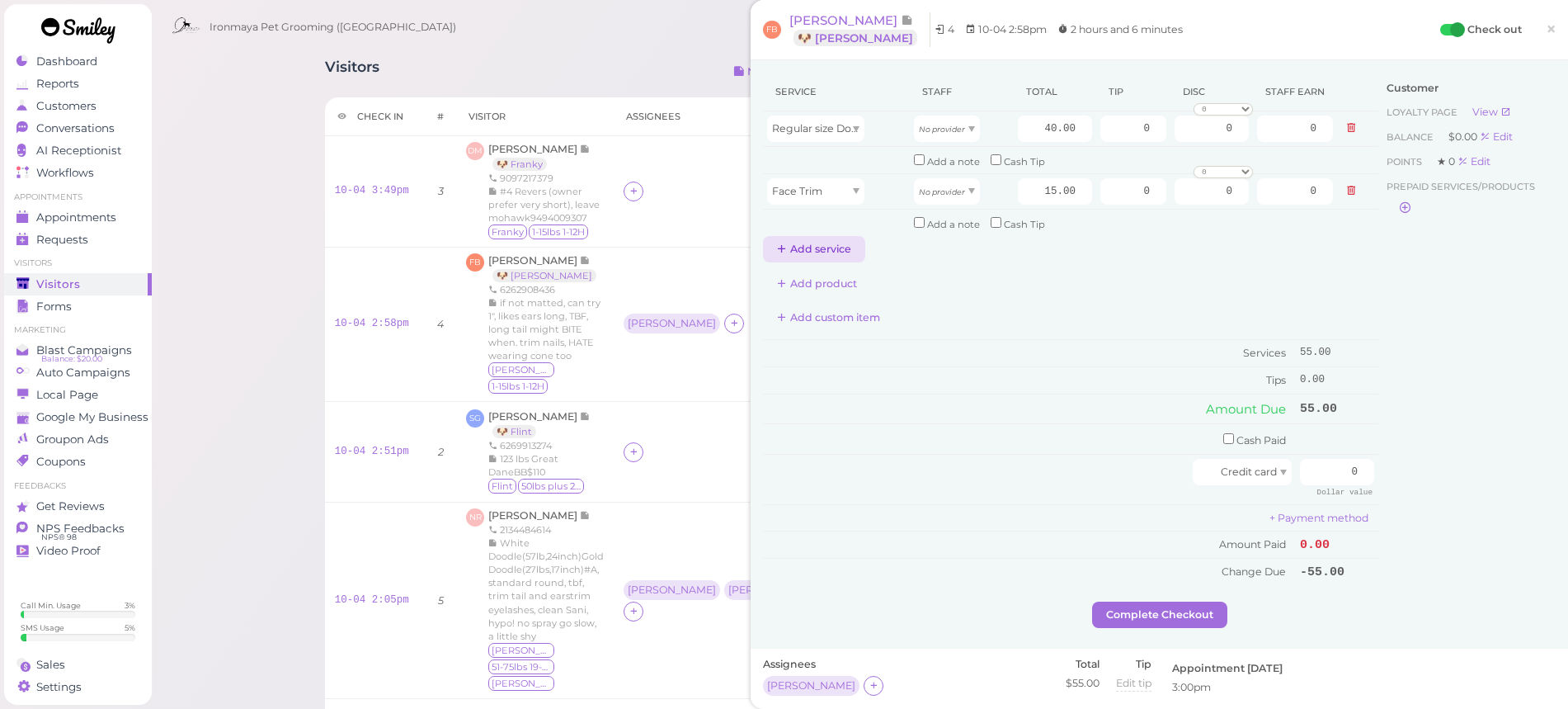
click at [820, 245] on button "Add service" at bounding box center [815, 250] width 102 height 26
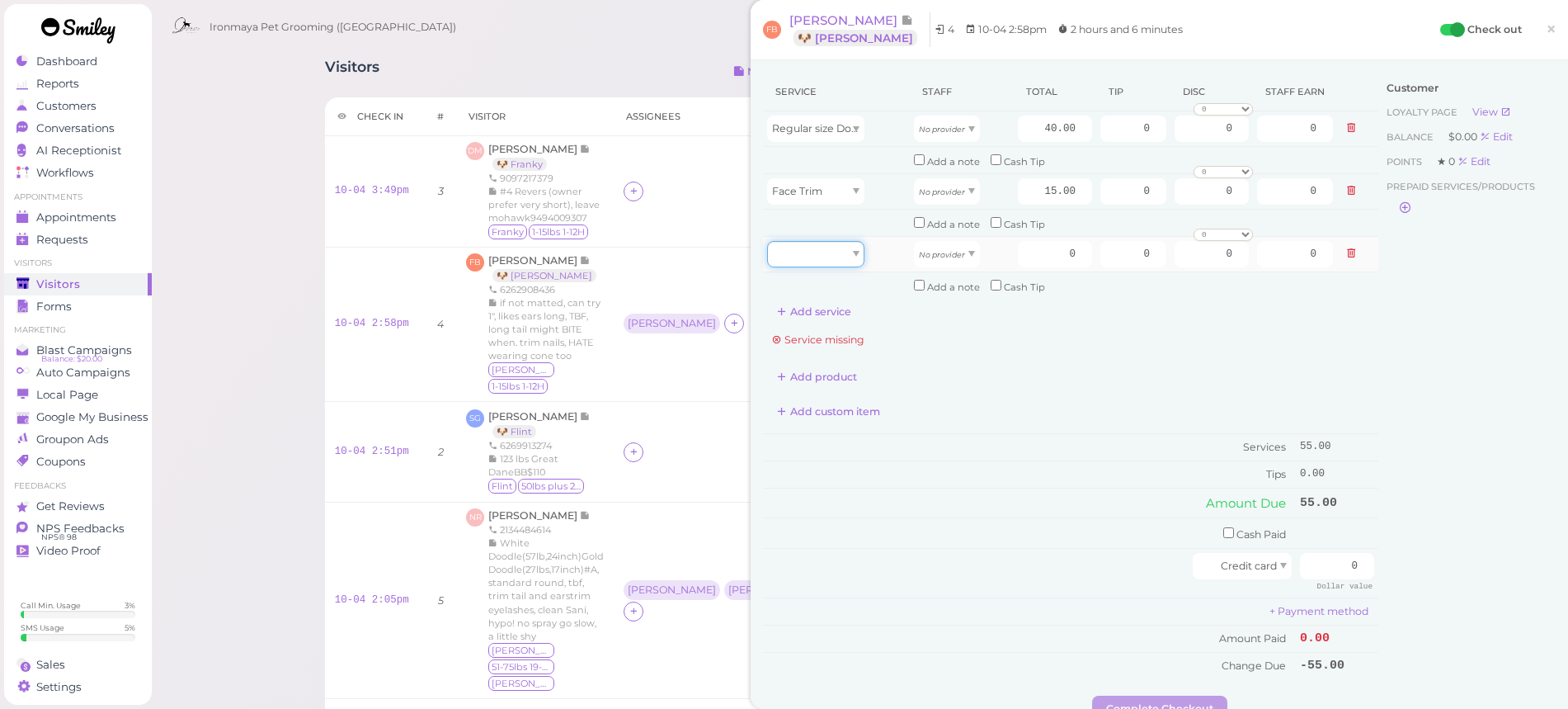
drag, startPoint x: 820, startPoint y: 245, endPoint x: 822, endPoint y: 256, distance: 11.2
click at [822, 253] on div at bounding box center [816, 255] width 97 height 26
type input "5.00"
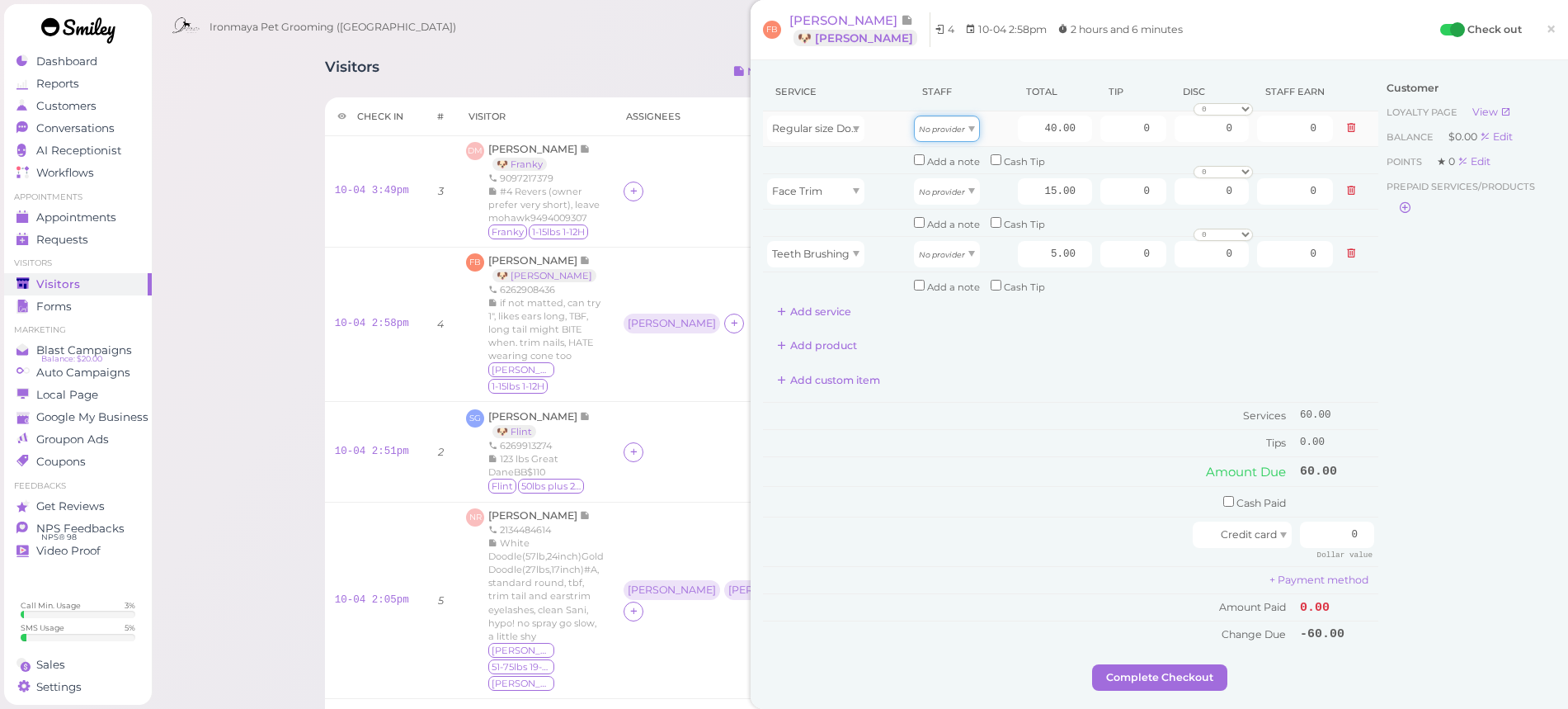
click at [946, 132] on icon "No provider" at bounding box center [942, 129] width 46 height 9
type input "18.00"
drag, startPoint x: 942, startPoint y: 184, endPoint x: 943, endPoint y: 204, distance: 20.0
click at [942, 188] on icon "No provider" at bounding box center [942, 192] width 46 height 9
type input "6.75"
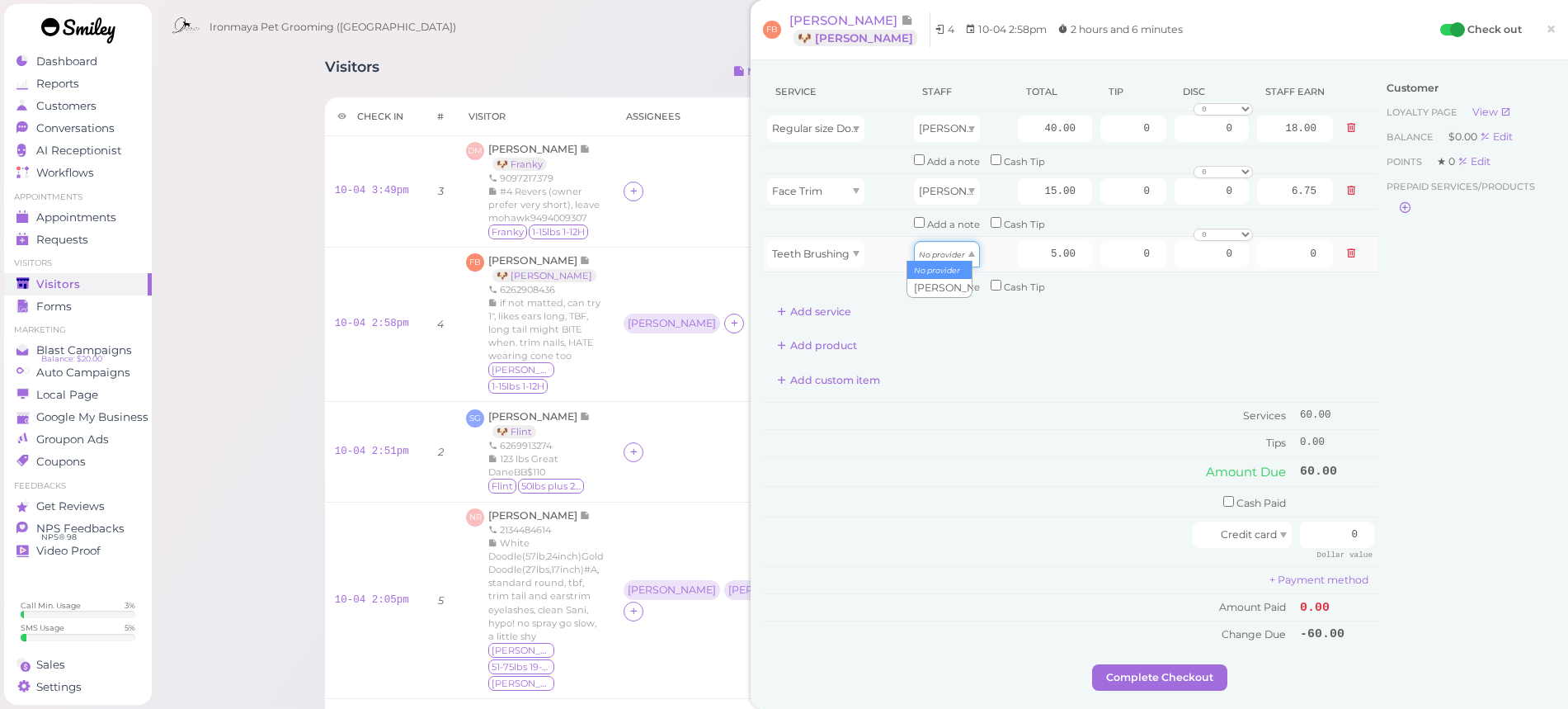
click at [940, 250] on icon "No provider" at bounding box center [942, 255] width 46 height 9
type input "2.25"
click at [1041, 126] on input "40.00" at bounding box center [1055, 129] width 74 height 26
type input "45.00"
type input "20.25"
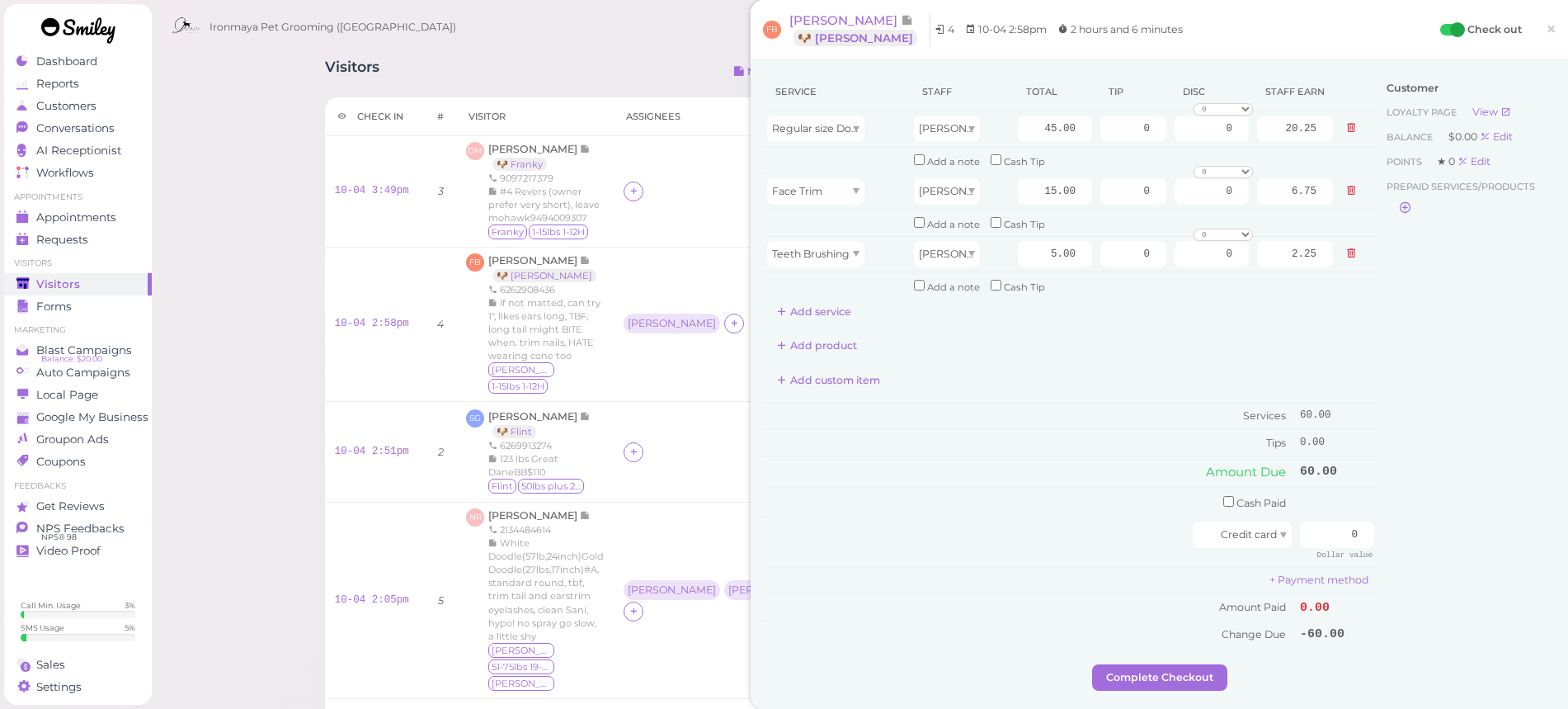
click at [1143, 380] on div "Add custom item" at bounding box center [1071, 380] width 615 height 26
drag, startPoint x: 1128, startPoint y: 123, endPoint x: 1156, endPoint y: 124, distance: 28.0
click at [1156, 124] on td "0" at bounding box center [1133, 129] width 74 height 36
type input "9.75"
click at [1157, 442] on td "Tips" at bounding box center [1029, 442] width 533 height 26
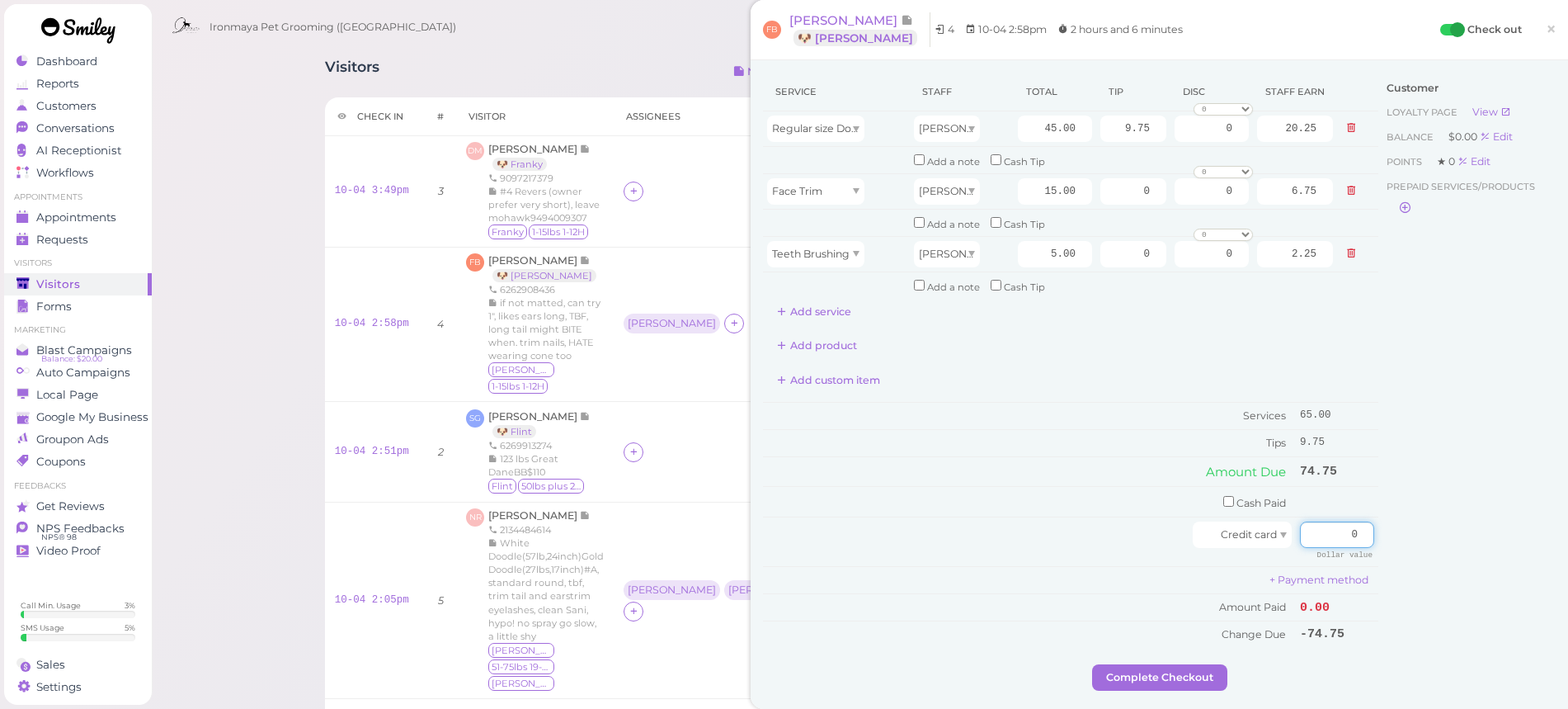
drag, startPoint x: 1332, startPoint y: 520, endPoint x: 1404, endPoint y: 527, distance: 72.3
click at [1404, 527] on div "Service Staff Total Tip Disc Staff earn Regular size Dog Bath and Brush (35 lbs…" at bounding box center [1160, 369] width 793 height 592
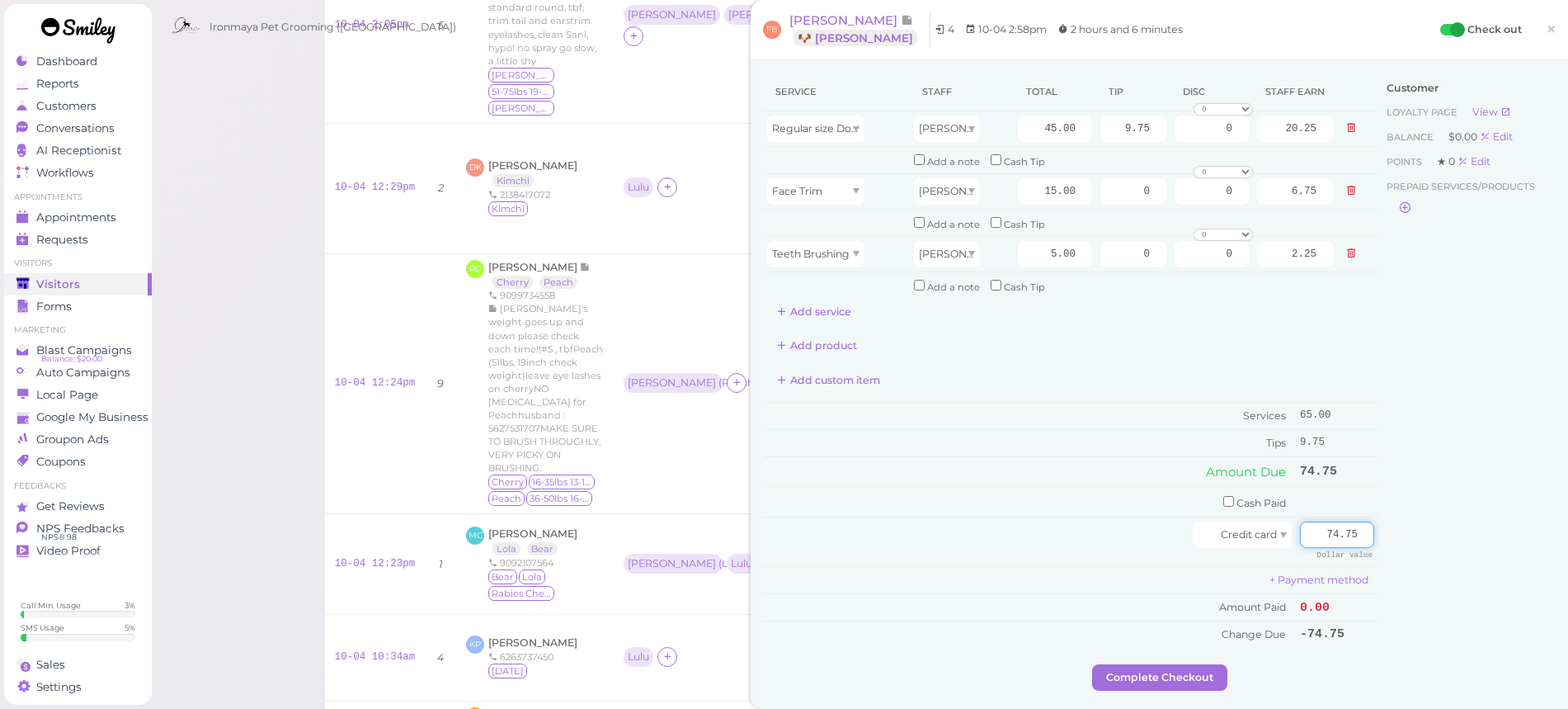
scroll to position [676, 0]
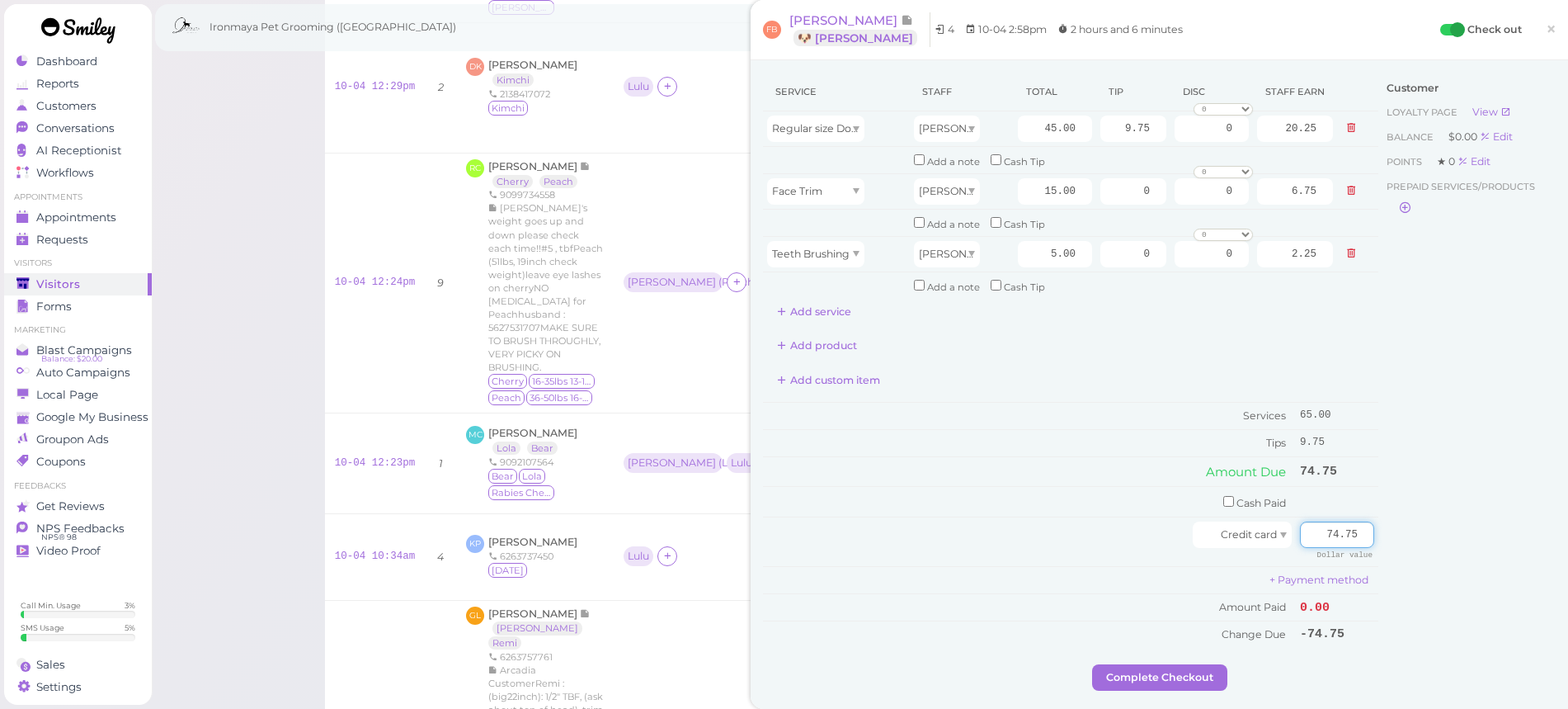
type input "74.75"
click at [1405, 599] on div "Customer Loyalty page View Balance $0.00 Edit Points ★ 0 Edit Prepaid services/…" at bounding box center [1467, 369] width 178 height 592
click at [1186, 664] on button "Complete Checkout" at bounding box center [1160, 678] width 135 height 26
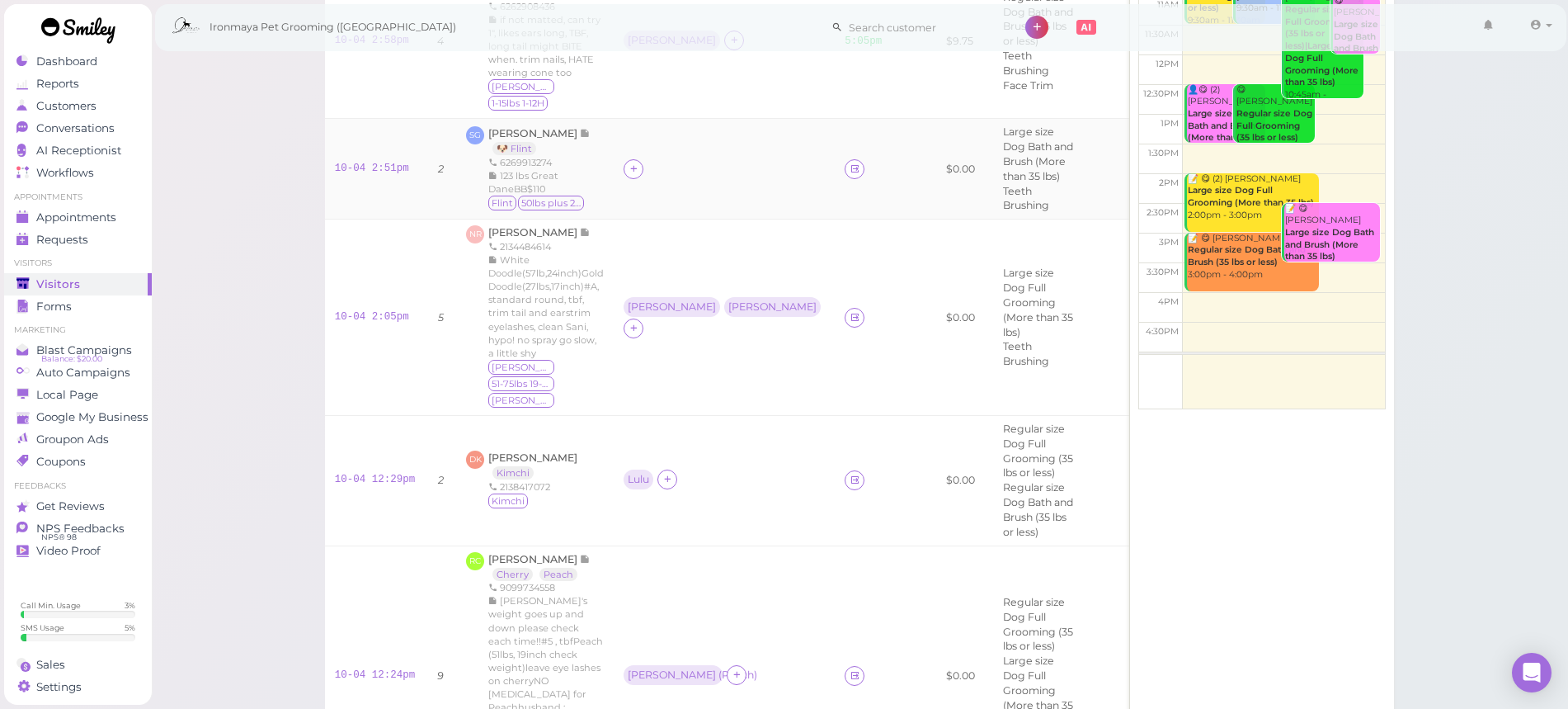
scroll to position [168, 0]
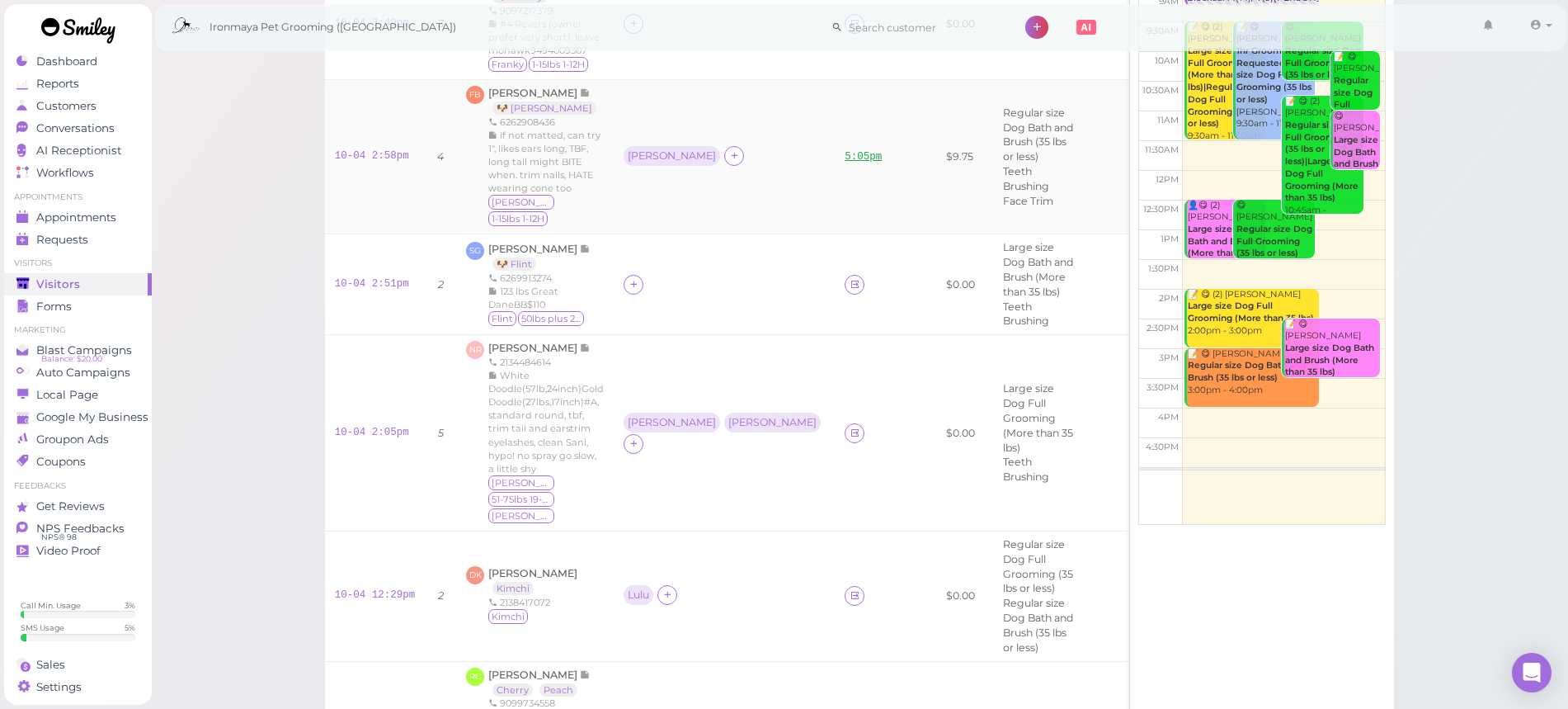
click at [845, 152] on link "5:05pm" at bounding box center [863, 157] width 37 height 12
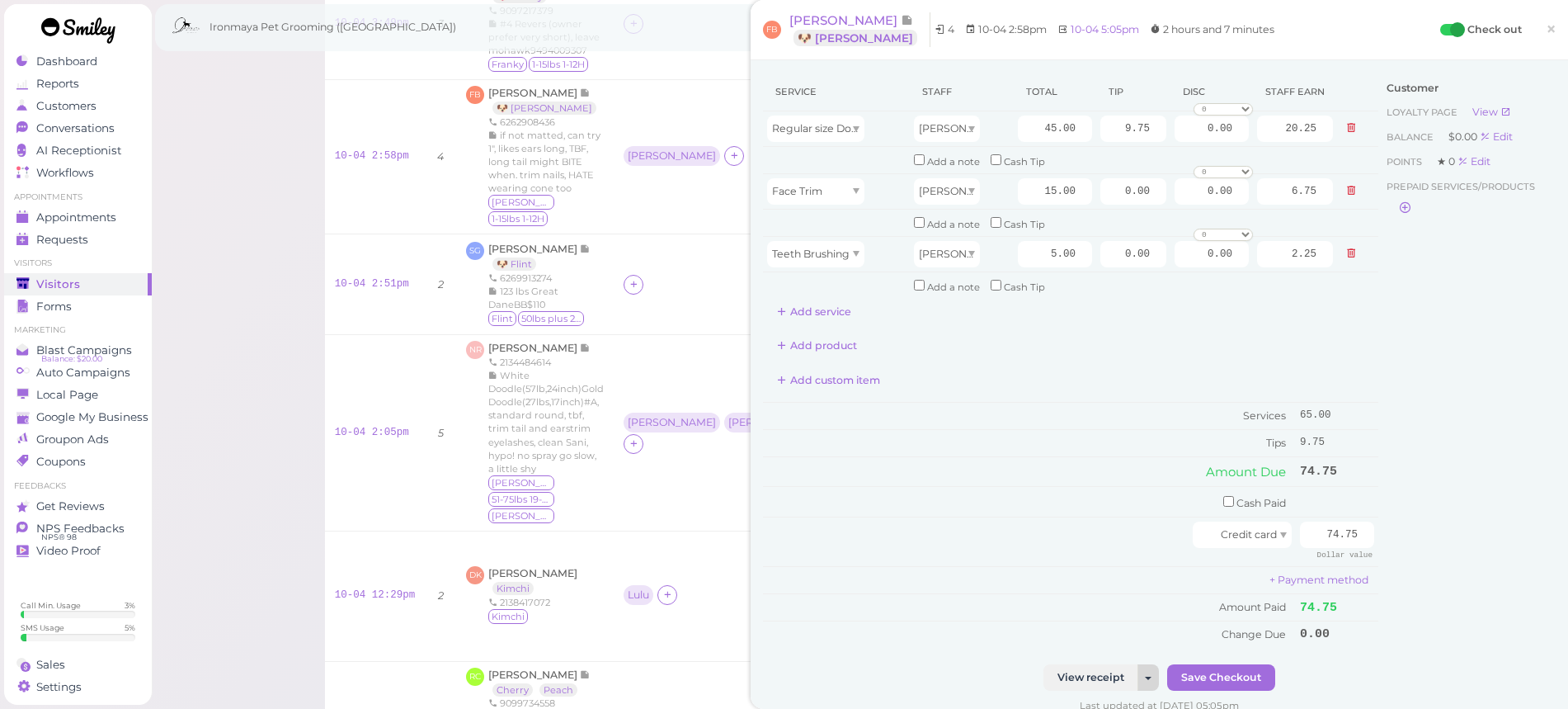
click at [1145, 664] on button "button" at bounding box center [1148, 678] width 21 height 26
click at [1113, 697] on link "Send receipt to [PERSON_NAME]" at bounding box center [1050, 707] width 216 height 20
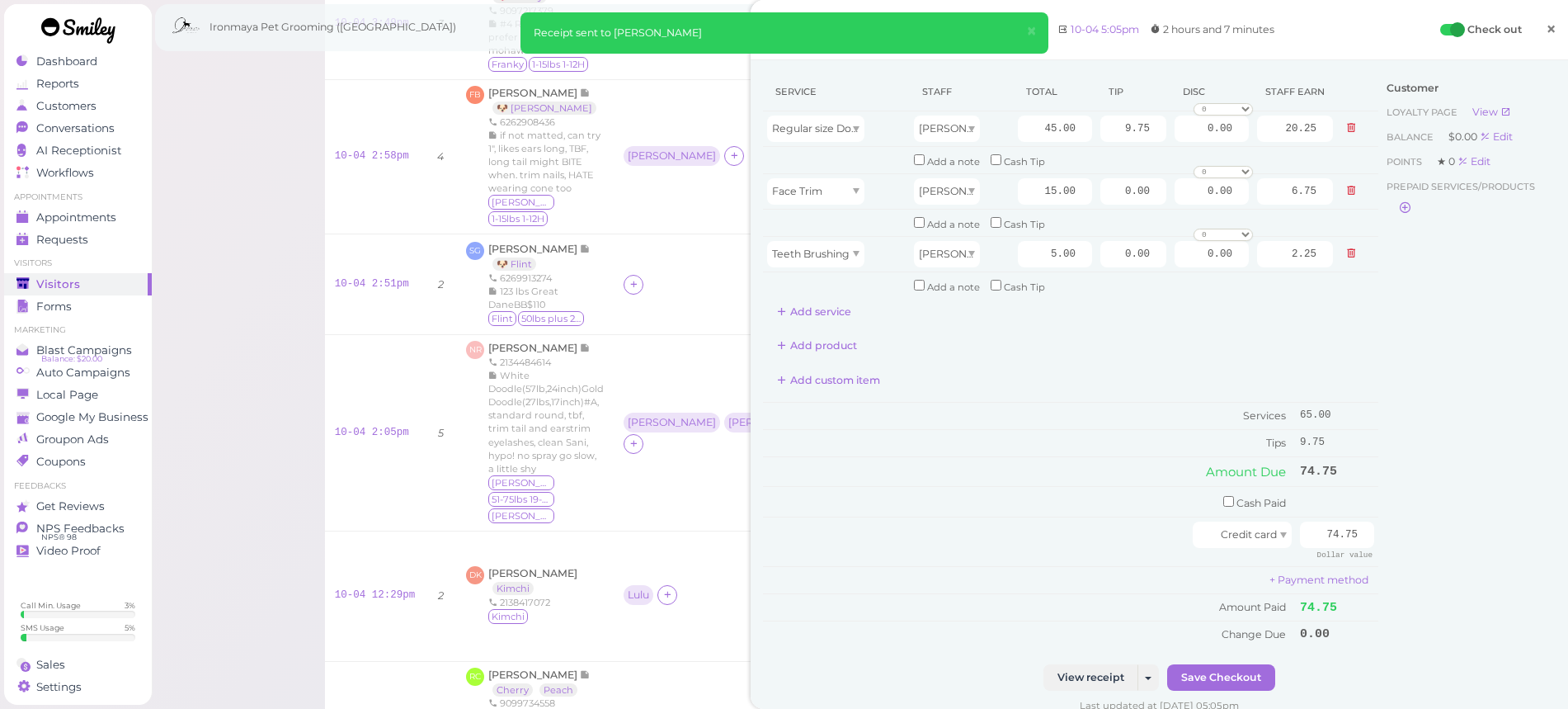
click at [1546, 31] on span "×" at bounding box center [1551, 29] width 11 height 23
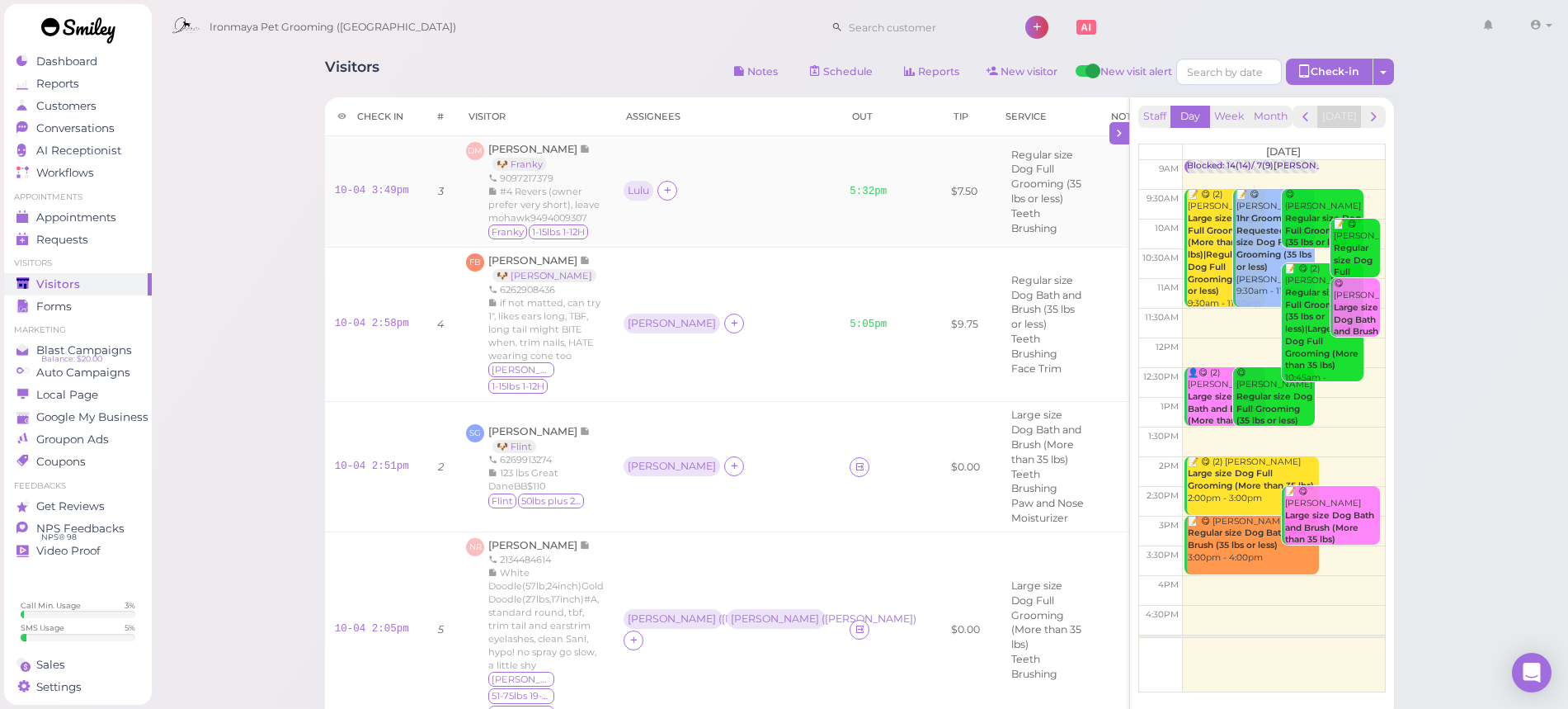
scroll to position [3, 0]
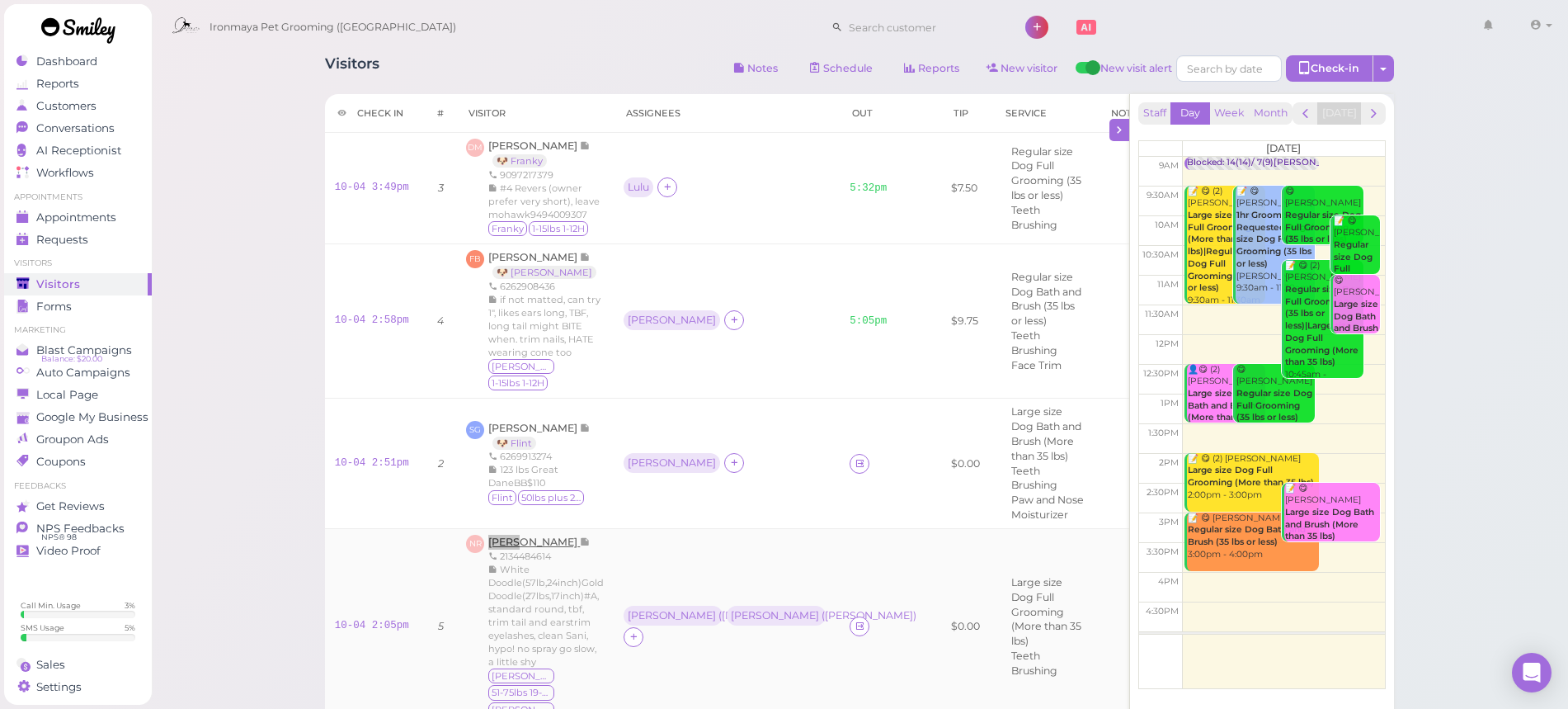
click at [511, 535] on span "[PERSON_NAME]" at bounding box center [534, 541] width 92 height 12
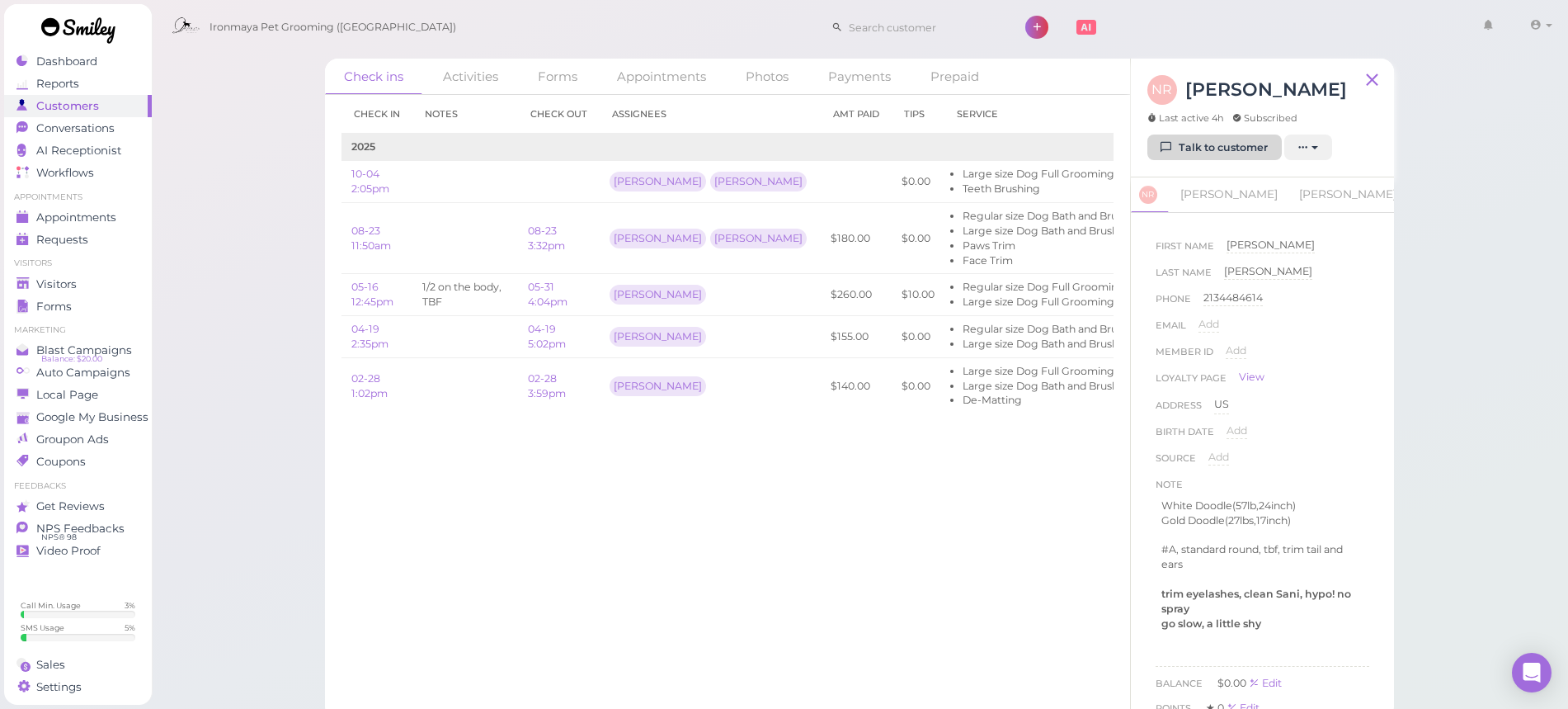
click at [1227, 144] on link "Talk to customer" at bounding box center [1214, 148] width 135 height 26
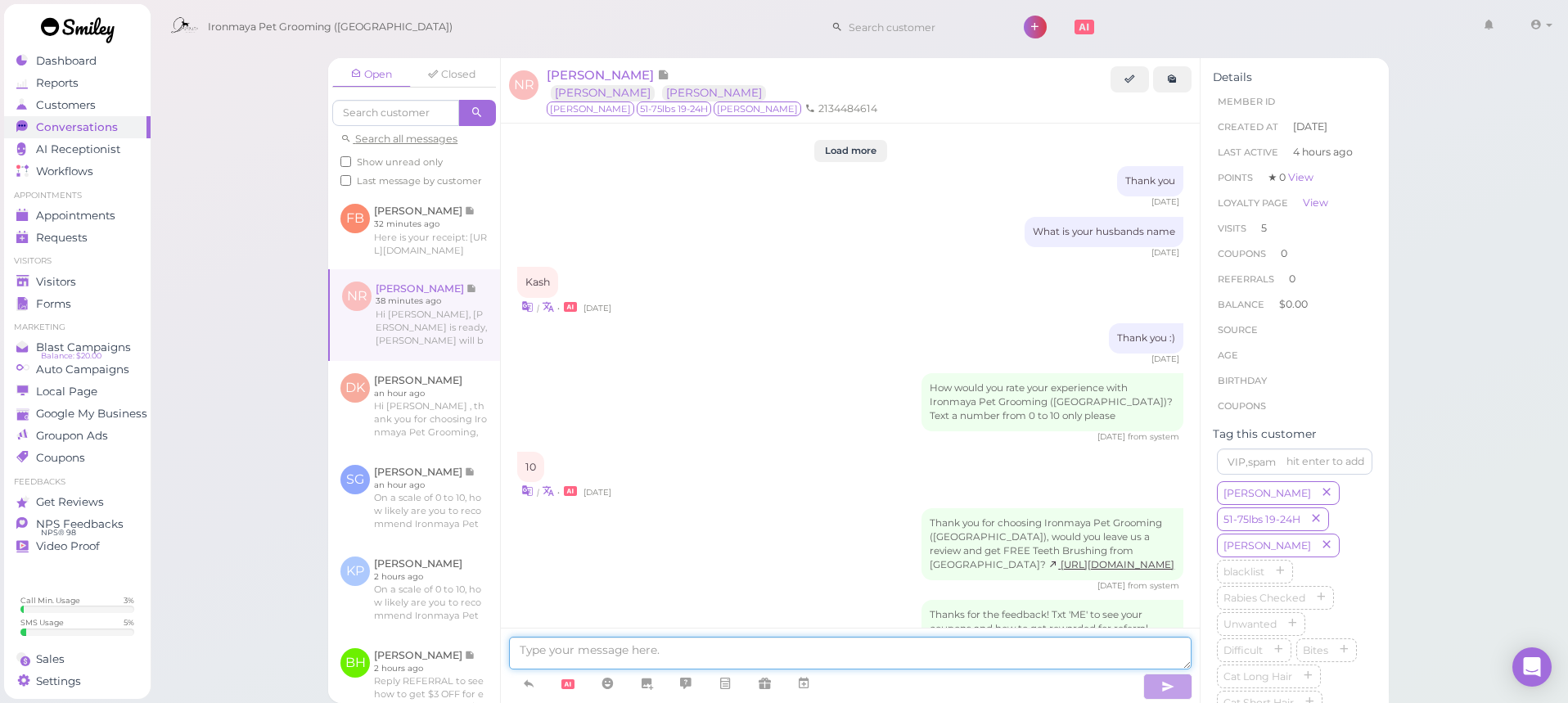
scroll to position [2140, 0]
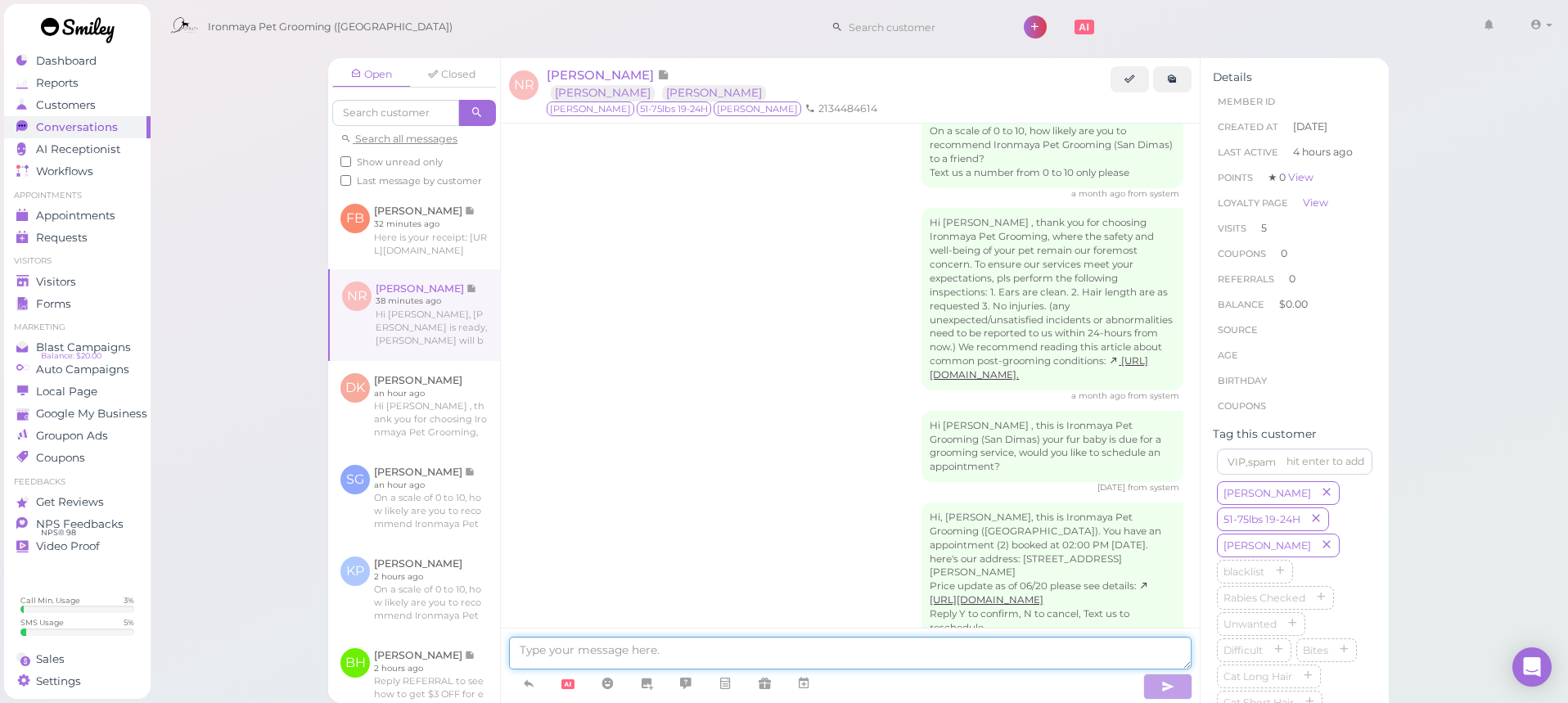
click at [644, 656] on textarea at bounding box center [850, 653] width 683 height 33
type textarea "Hi Nancy, Meshal is picking up Doris and Mavis. thank you"
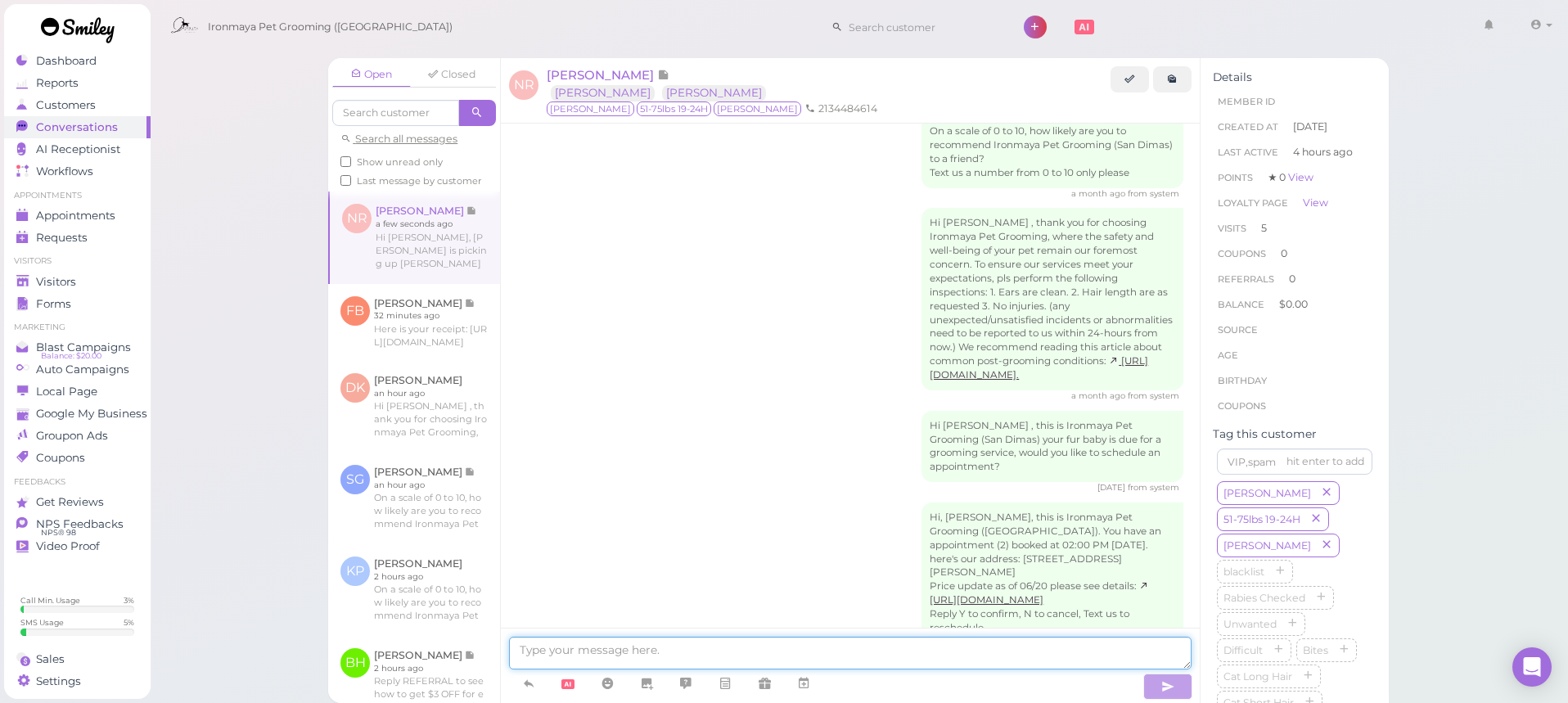
scroll to position [2191, 0]
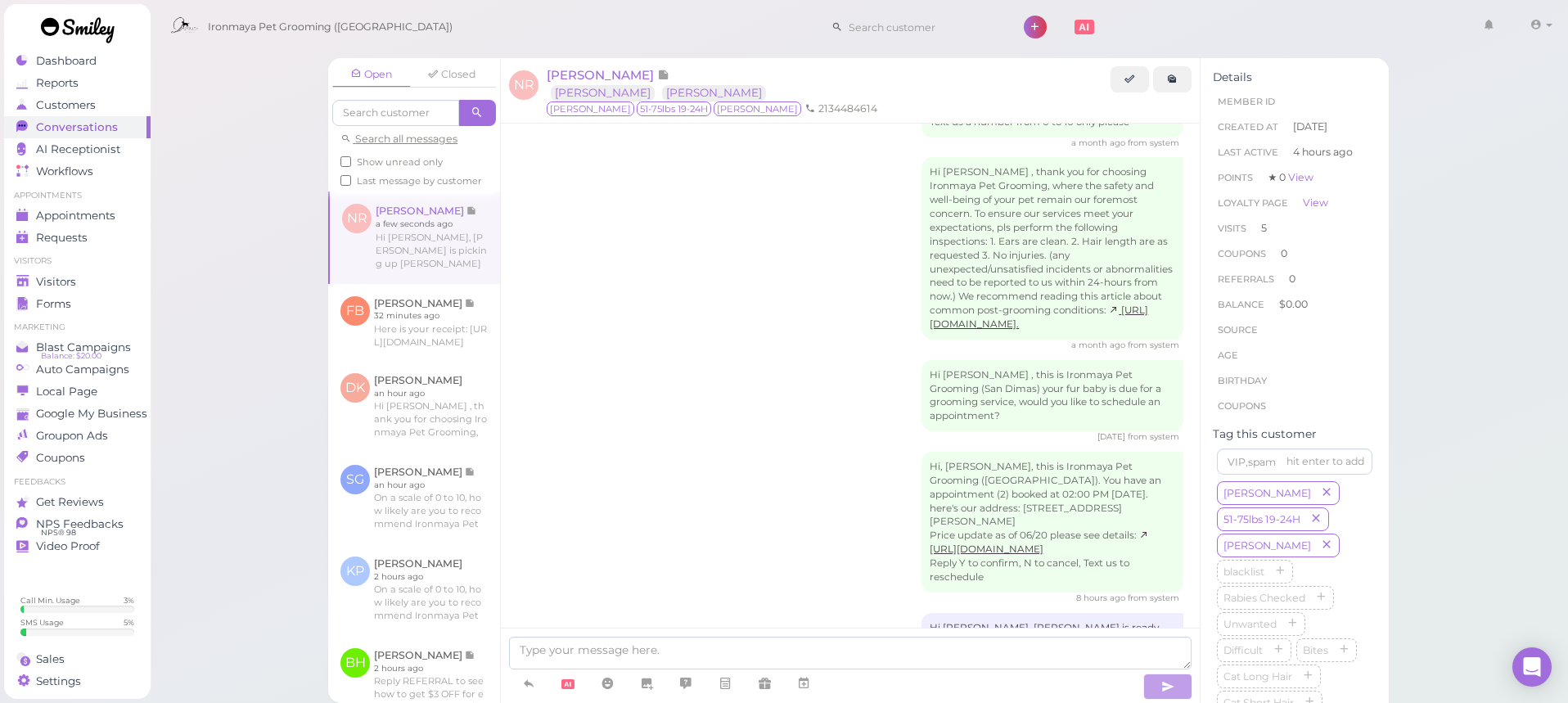
click at [717, 592] on div "8 hours ago from system" at bounding box center [850, 598] width 666 height 11
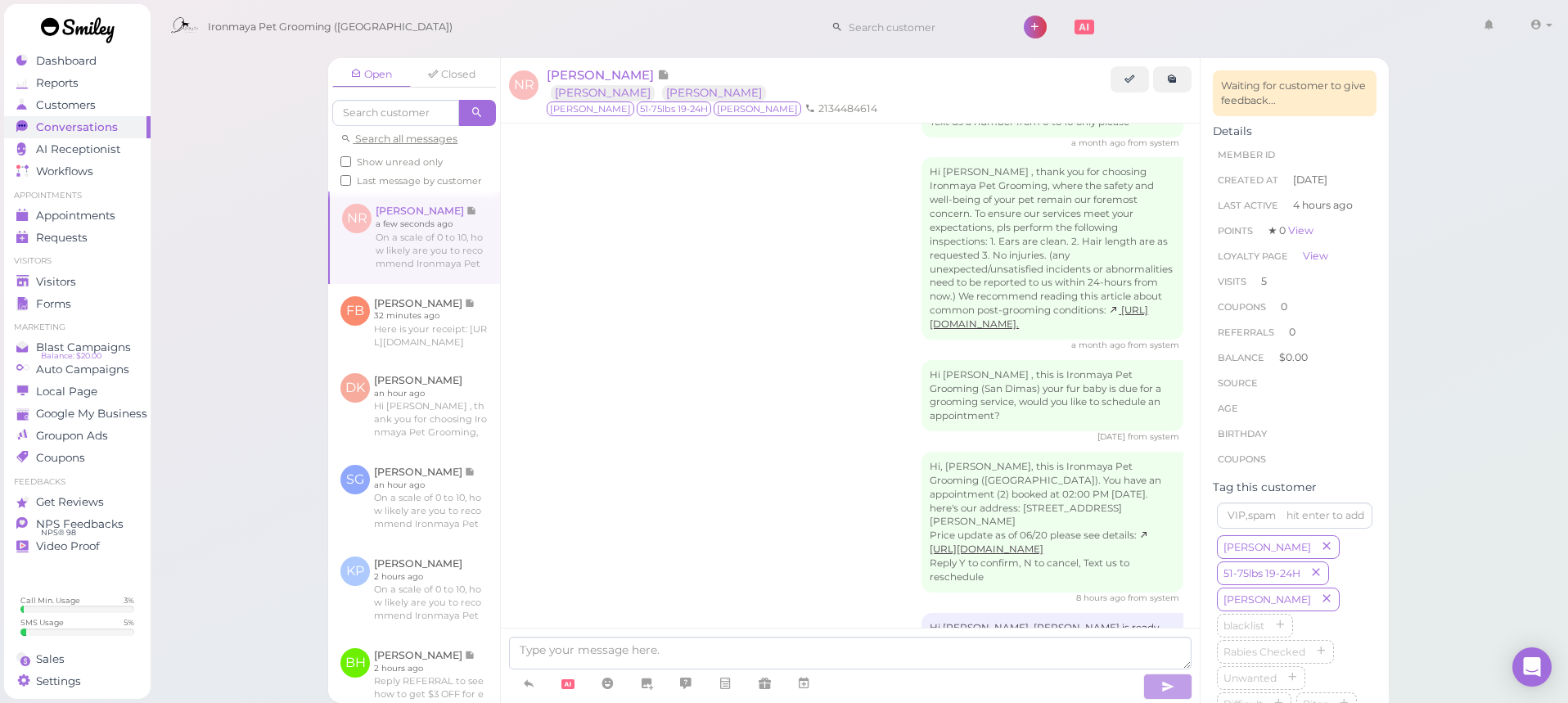
scroll to position [2291, 0]
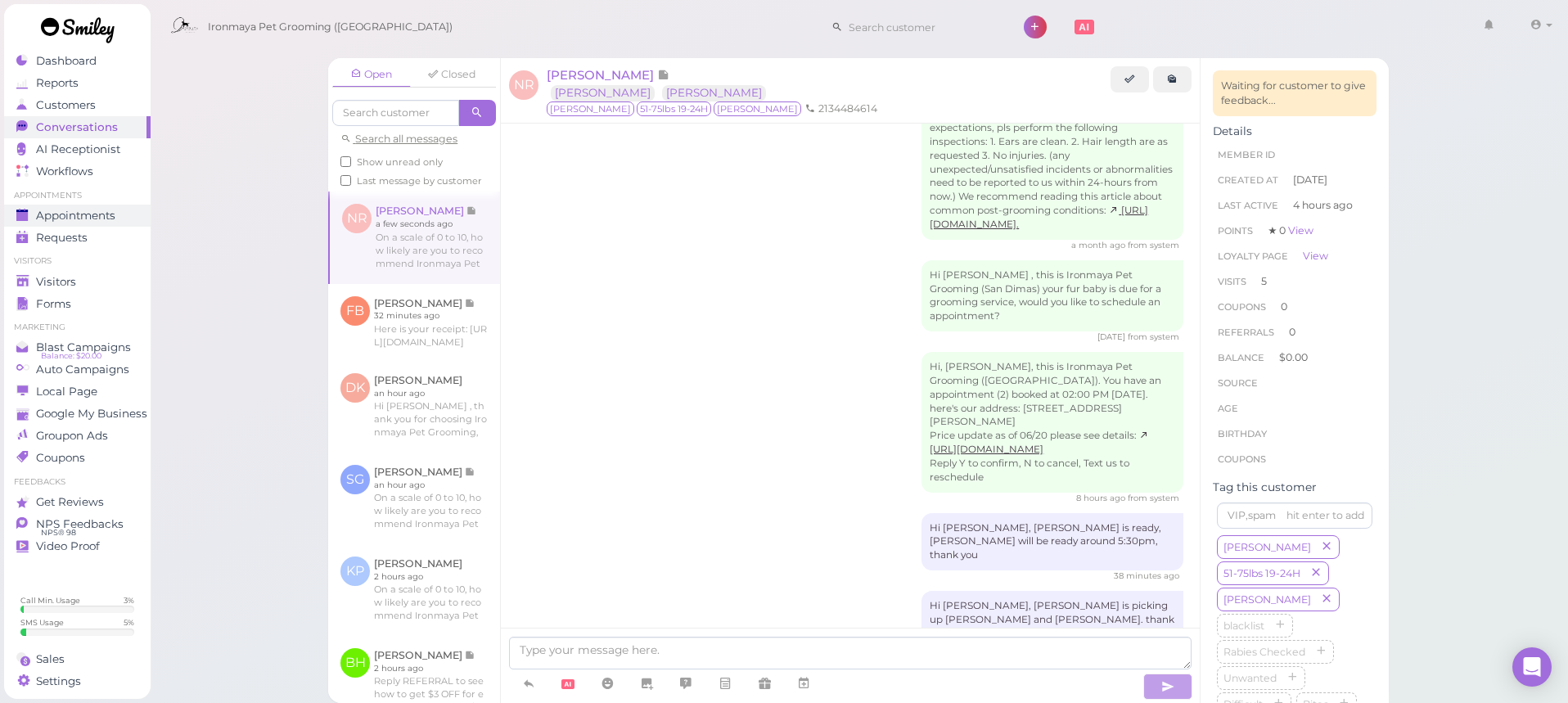
click at [79, 219] on span "Appointments" at bounding box center [75, 215] width 80 height 14
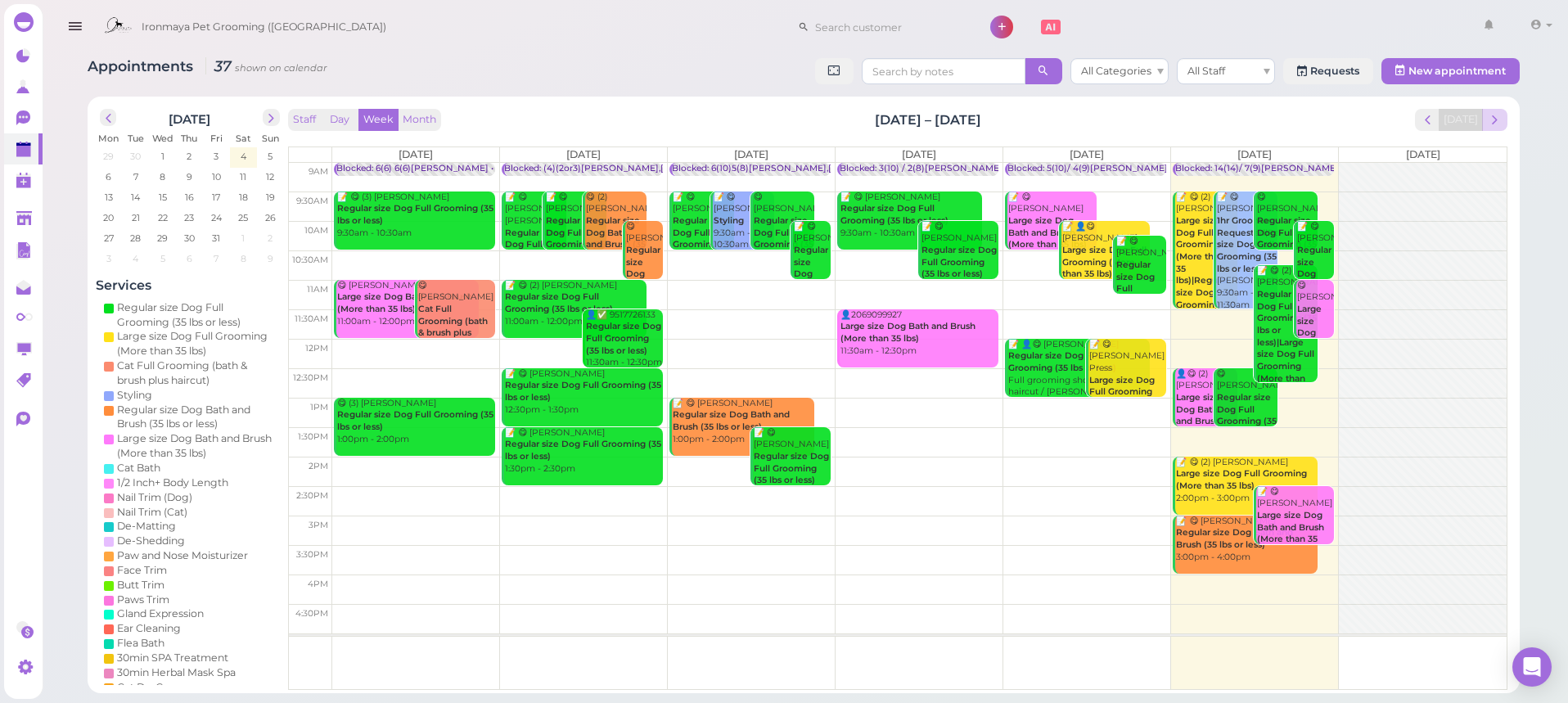
click at [1492, 125] on span "next" at bounding box center [1494, 120] width 16 height 16
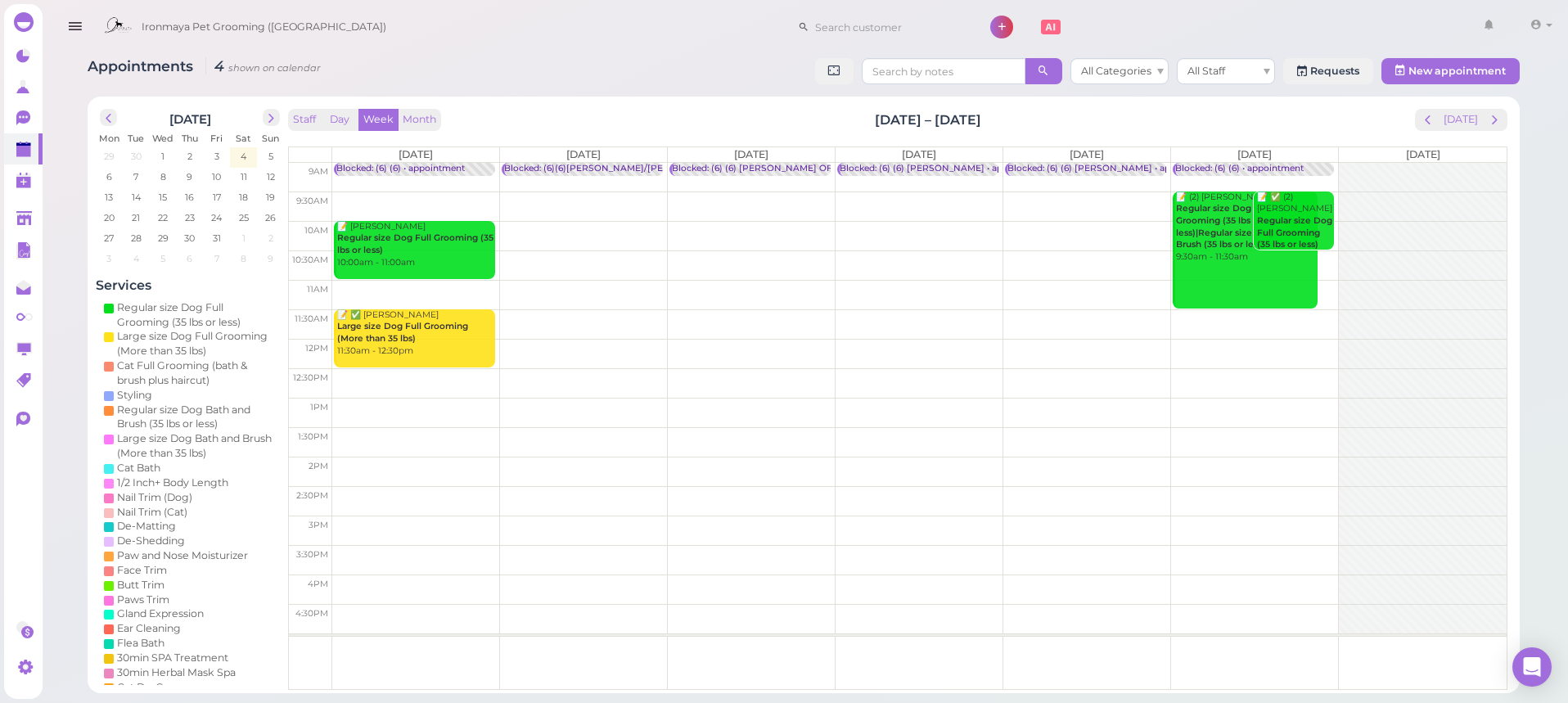
click at [367, 429] on td at bounding box center [919, 442] width 1175 height 29
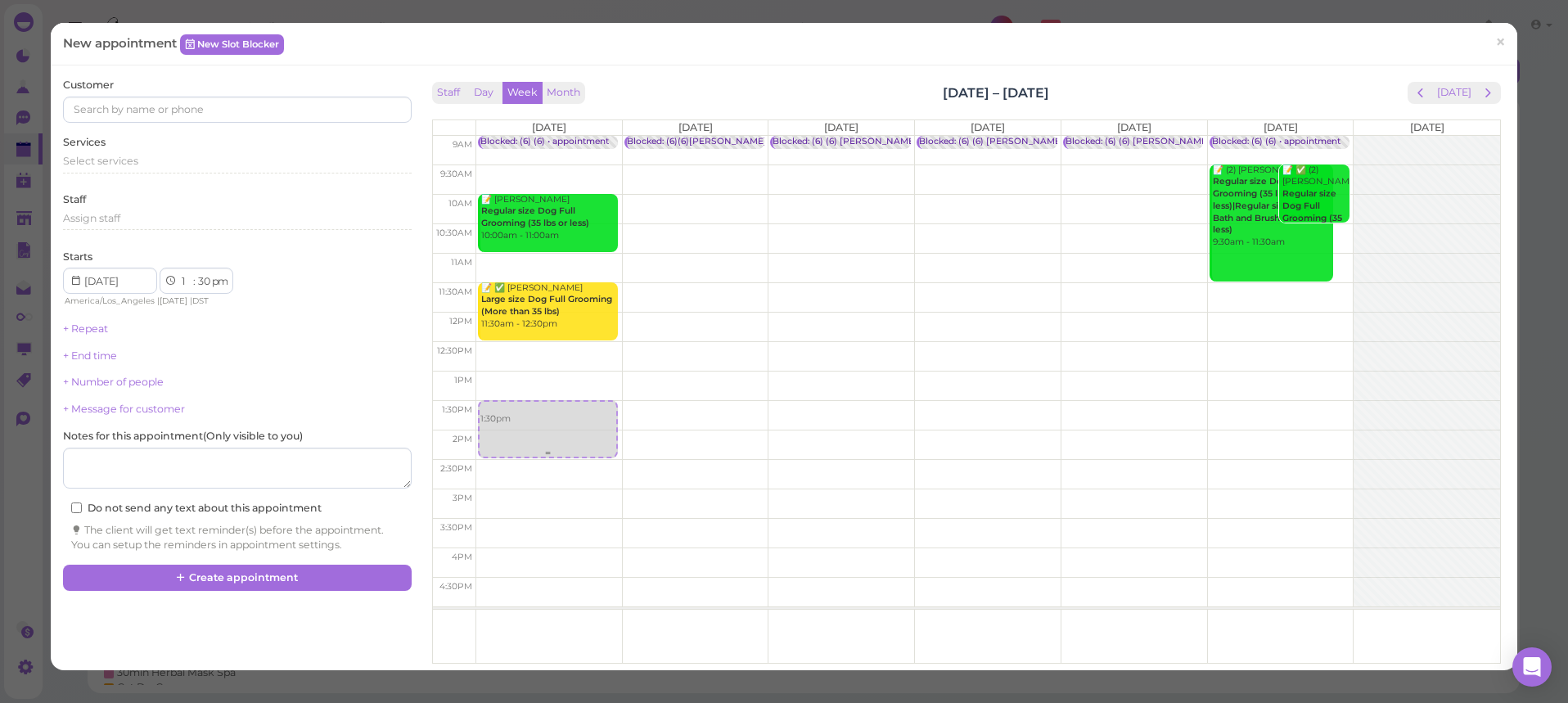
click at [502, 136] on div "1:30pm Blocked: (6) (6) • appointment 📝 Kathleen Mulligan Regular size Dog Full…" at bounding box center [549, 136] width 146 height 0
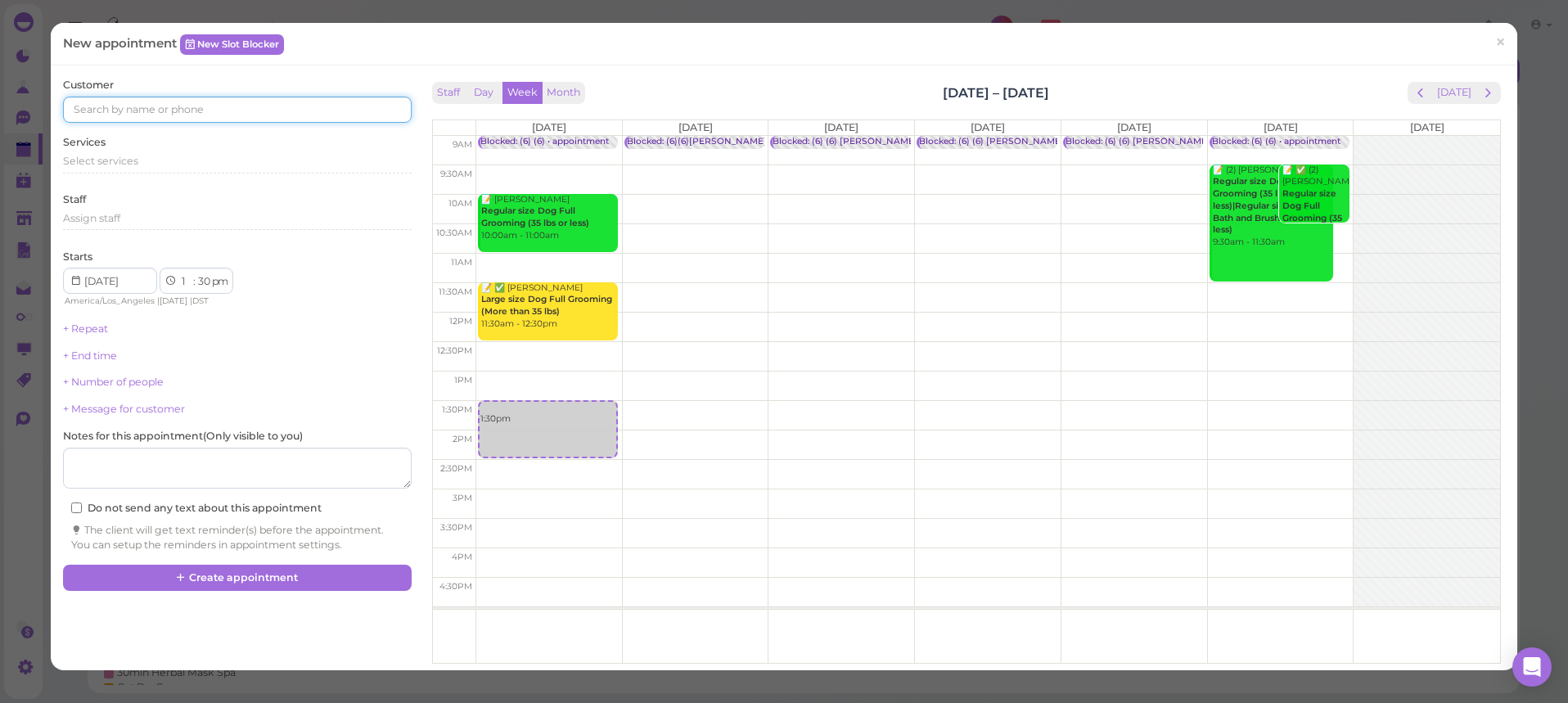
click at [91, 113] on input at bounding box center [237, 110] width 348 height 26
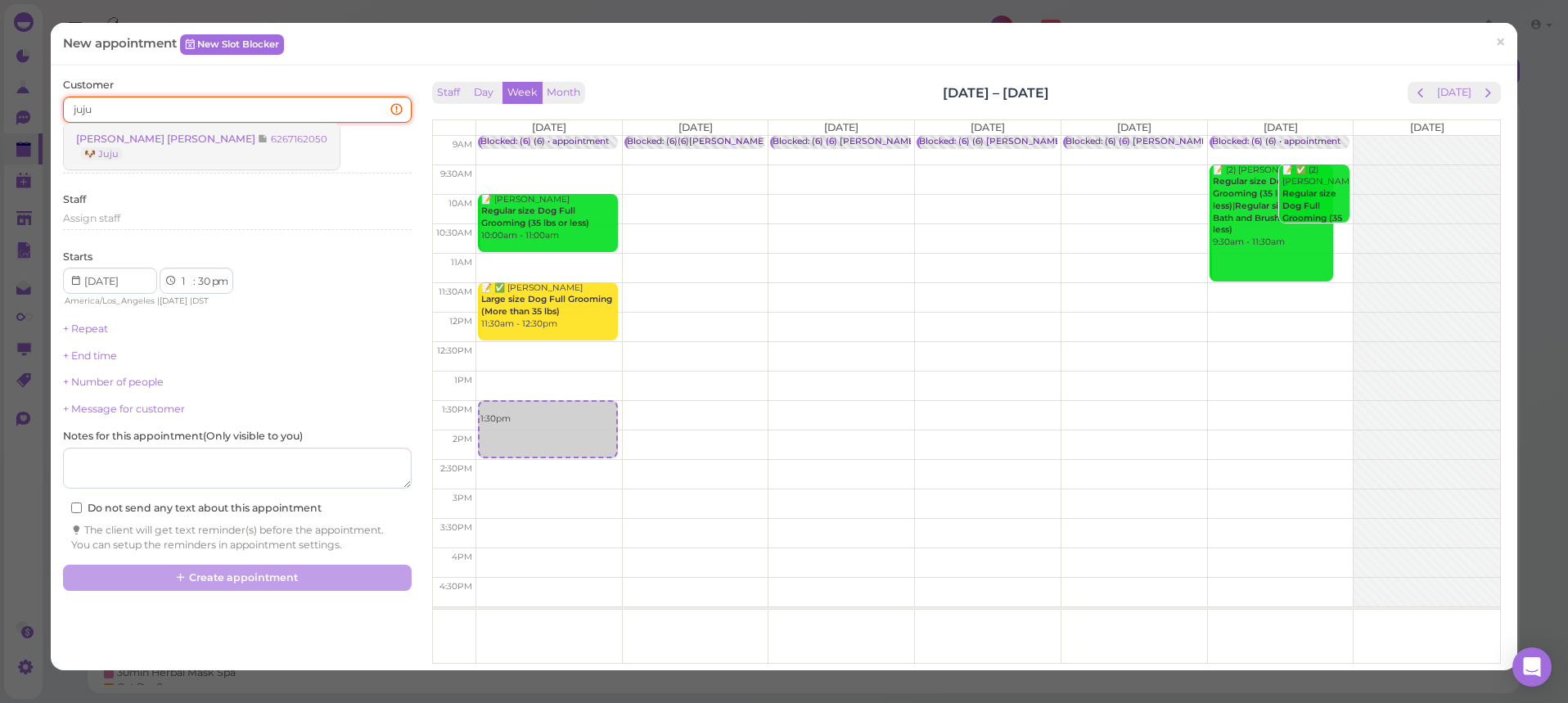
type input "juju"
click at [115, 139] on span "Chen Huang" at bounding box center [167, 138] width 182 height 12
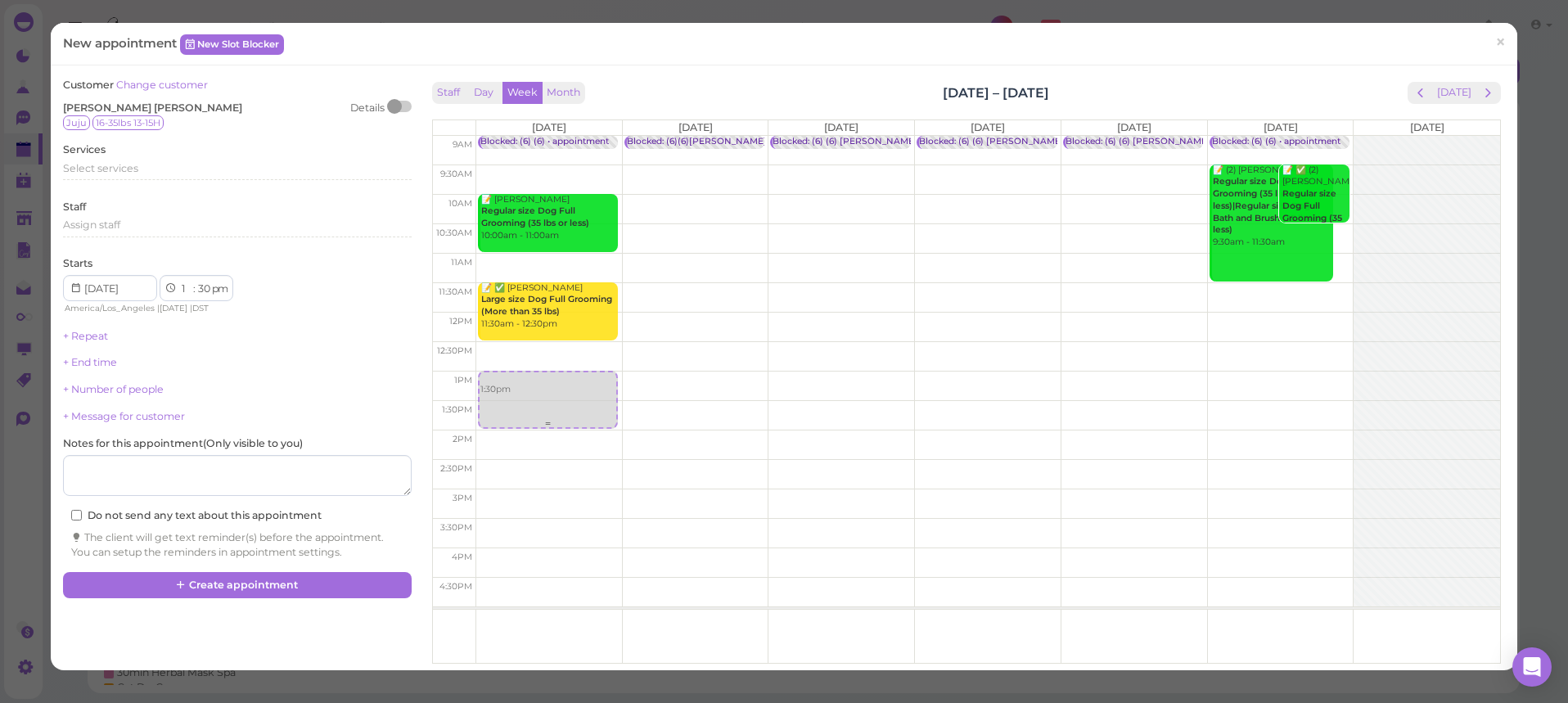
drag, startPoint x: 549, startPoint y: 420, endPoint x: 548, endPoint y: 390, distance: 30.0
click at [548, 136] on div "1:30pm Blocked: (6) (6) • appointment 📝 Kathleen Mulligan Regular size Dog Full…" at bounding box center [549, 136] width 146 height 0
select select "00"
click at [93, 176] on div "Select services" at bounding box center [237, 171] width 348 height 20
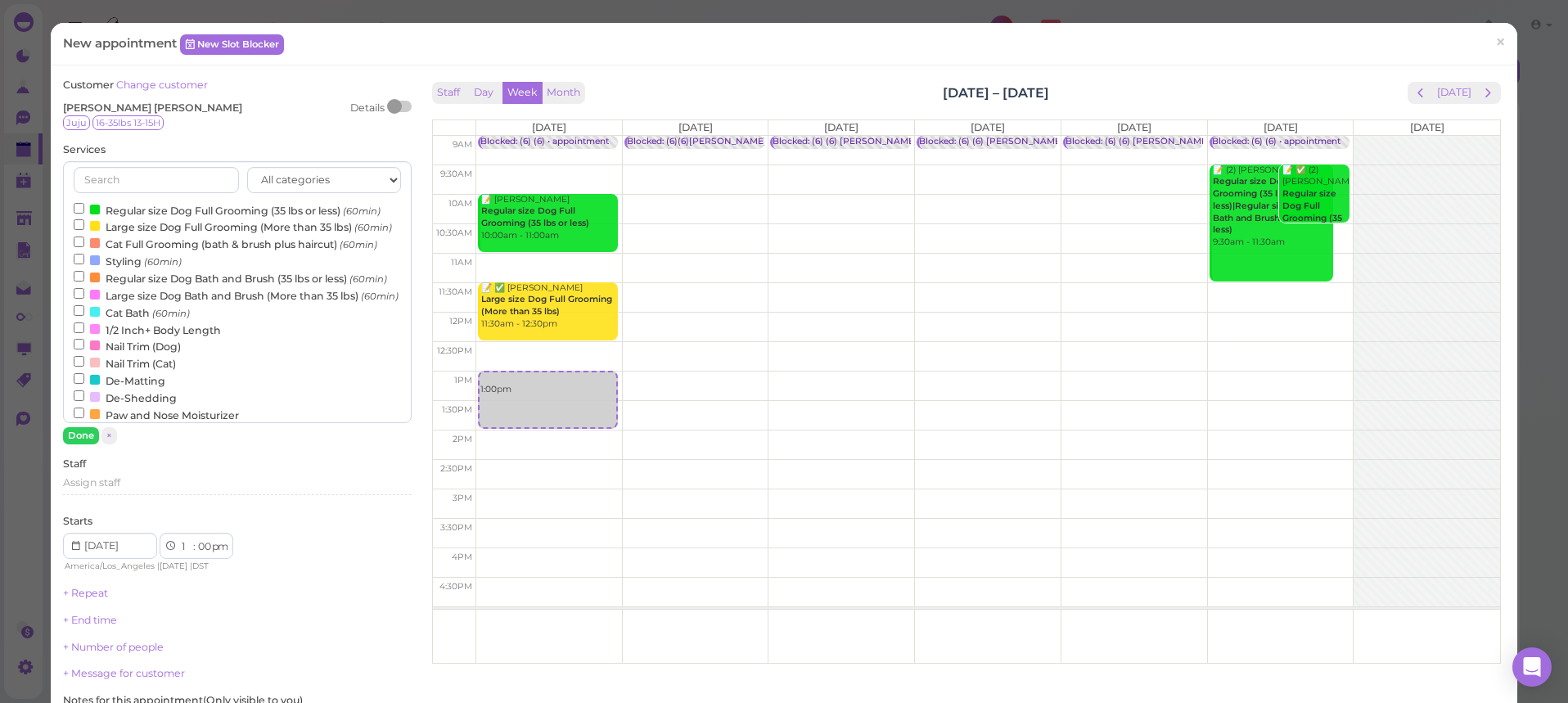
click at [101, 202] on label "Regular size Dog Full Grooming (35 lbs or less) (60min)" at bounding box center [227, 210] width 307 height 17
click at [84, 203] on input "Regular size Dog Full Grooming (35 lbs or less) (60min)" at bounding box center [79, 208] width 11 height 11
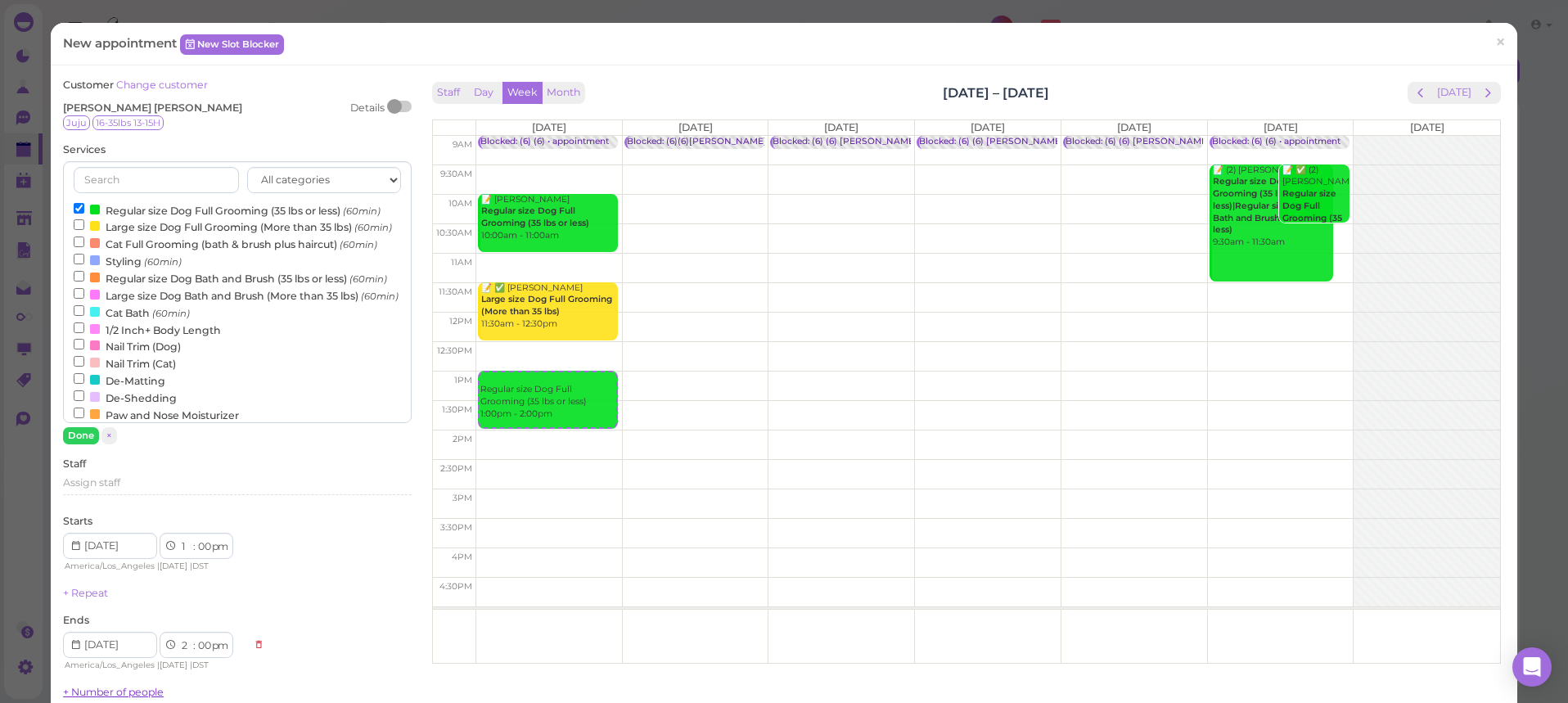
drag, startPoint x: 76, startPoint y: 432, endPoint x: 85, endPoint y: 428, distance: 9.8
click at [76, 432] on button "Done" at bounding box center [81, 435] width 36 height 17
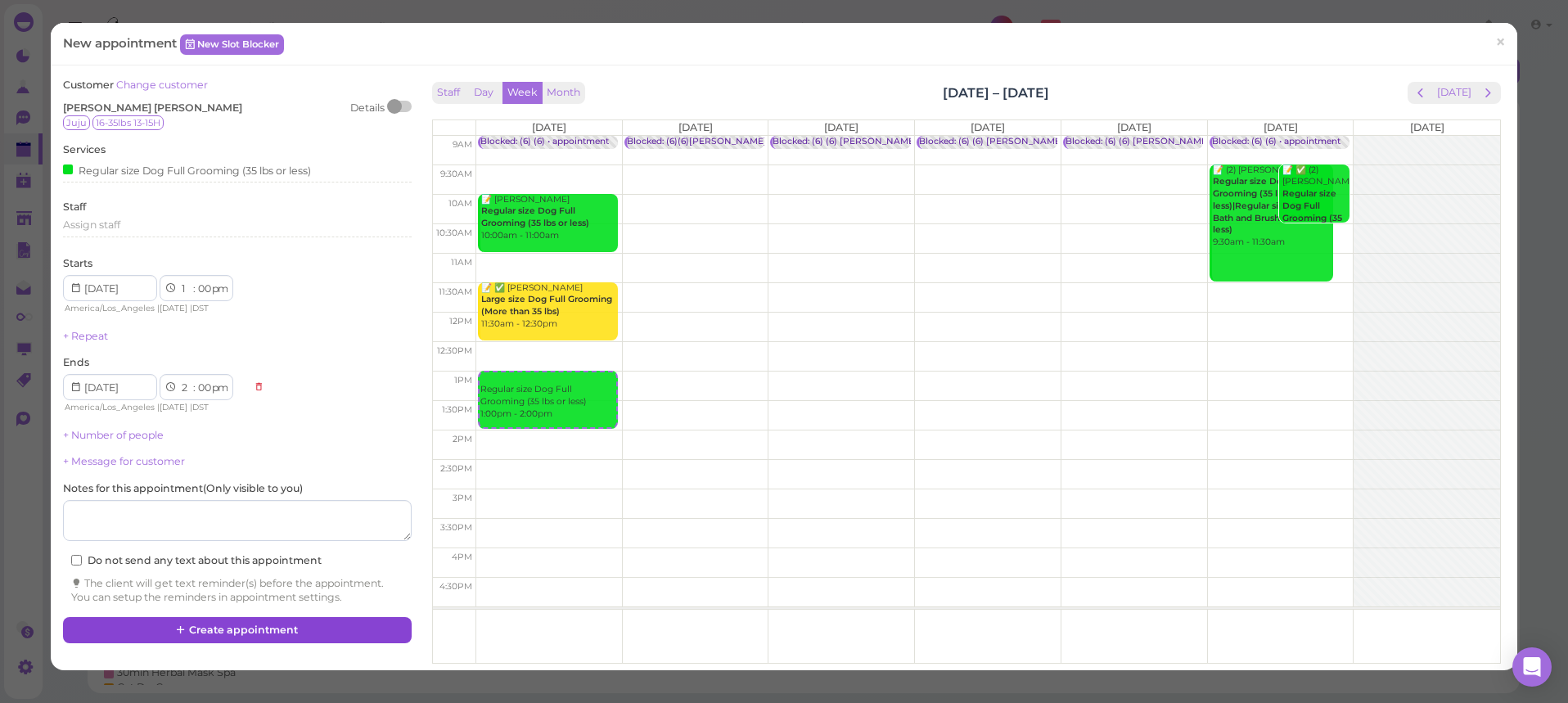
click at [269, 621] on button "Create appointment" at bounding box center [237, 630] width 348 height 26
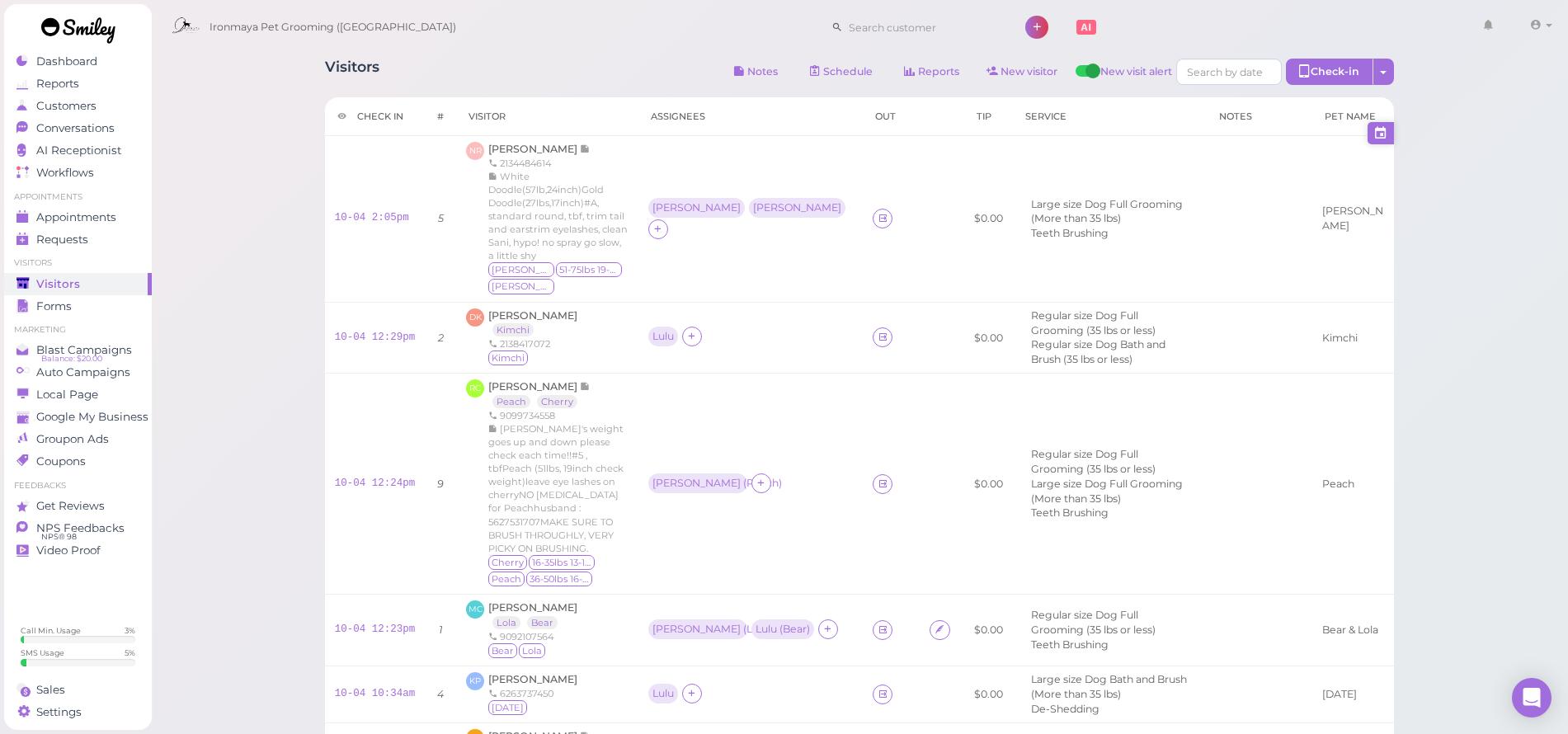
click at [1383, 132] on icon at bounding box center [1381, 133] width 15 height 17
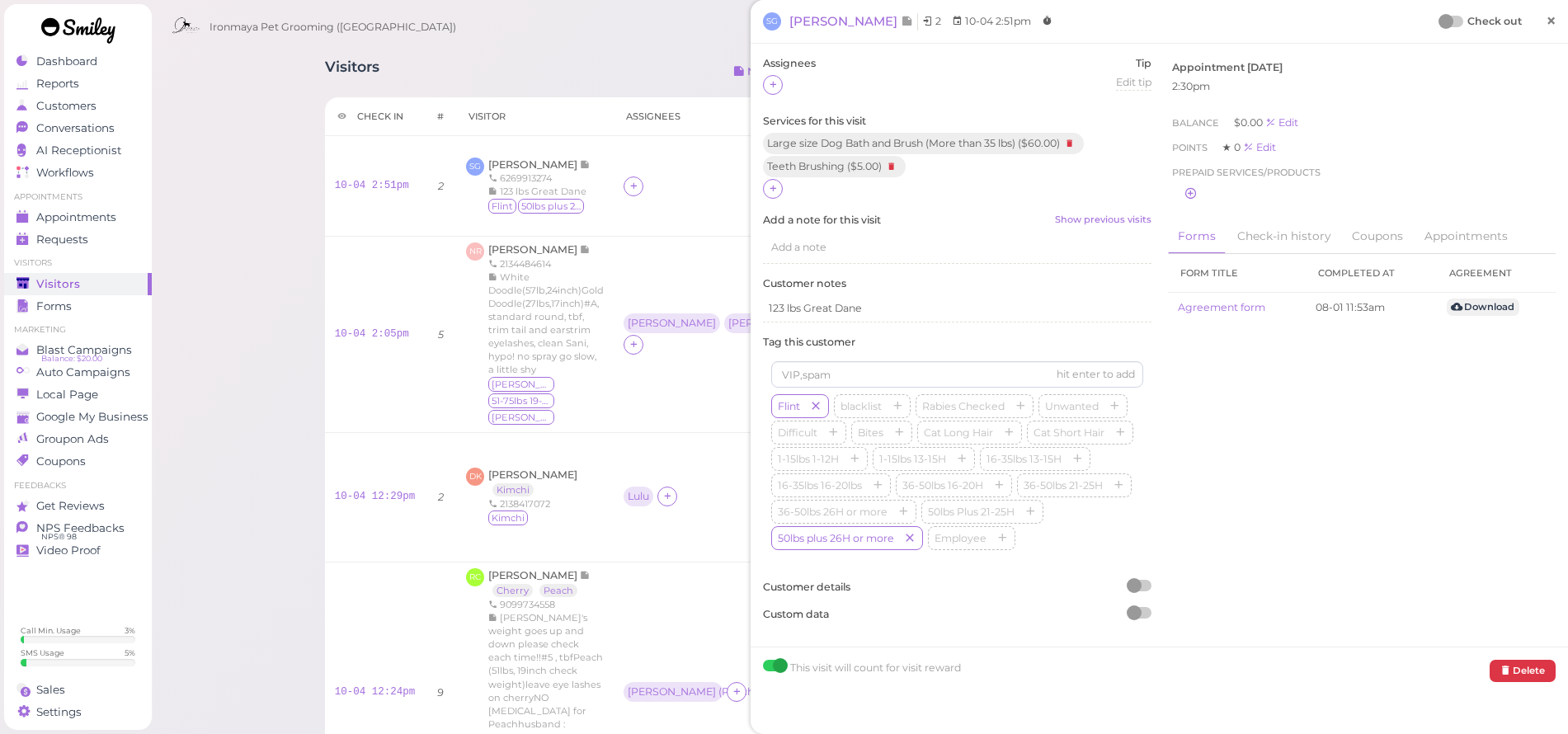
click at [1546, 20] on span "×" at bounding box center [1551, 21] width 11 height 23
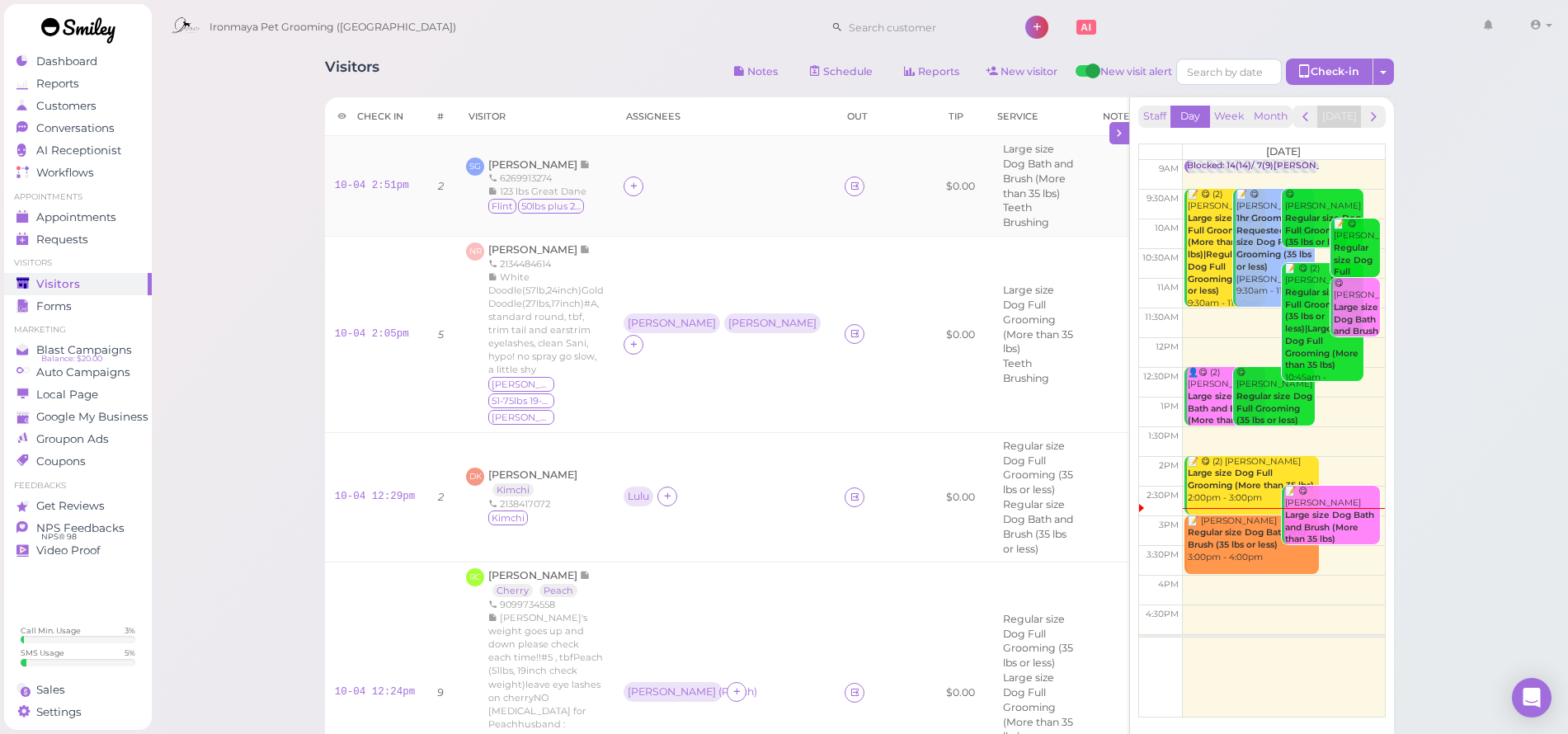
click at [726, 220] on td at bounding box center [725, 187] width 221 height 101
click at [713, 196] on td at bounding box center [725, 187] width 221 height 101
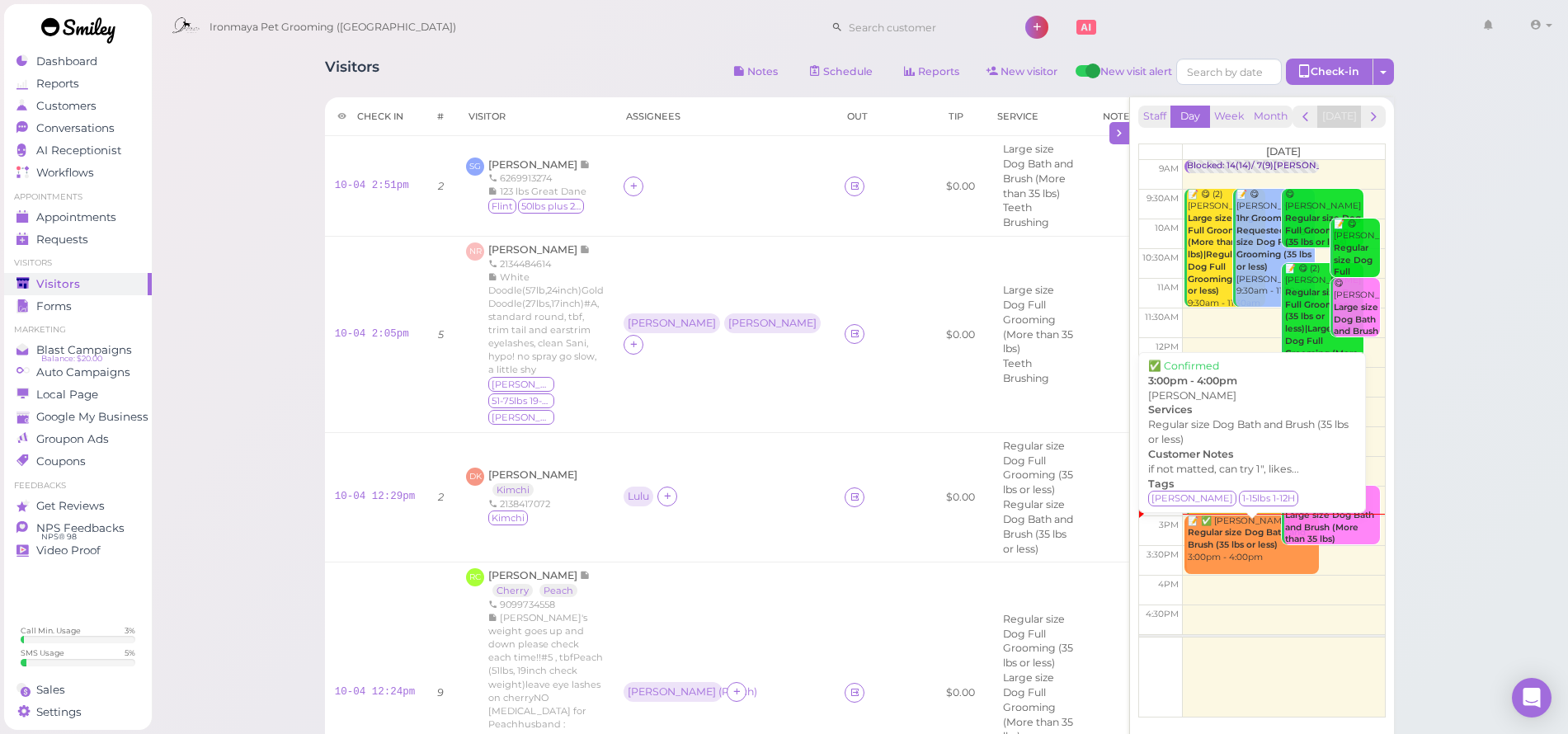
click at [1244, 535] on b "Regular size Dog Bath and Brush (35 lbs or less)" at bounding box center [1247, 538] width 118 height 23
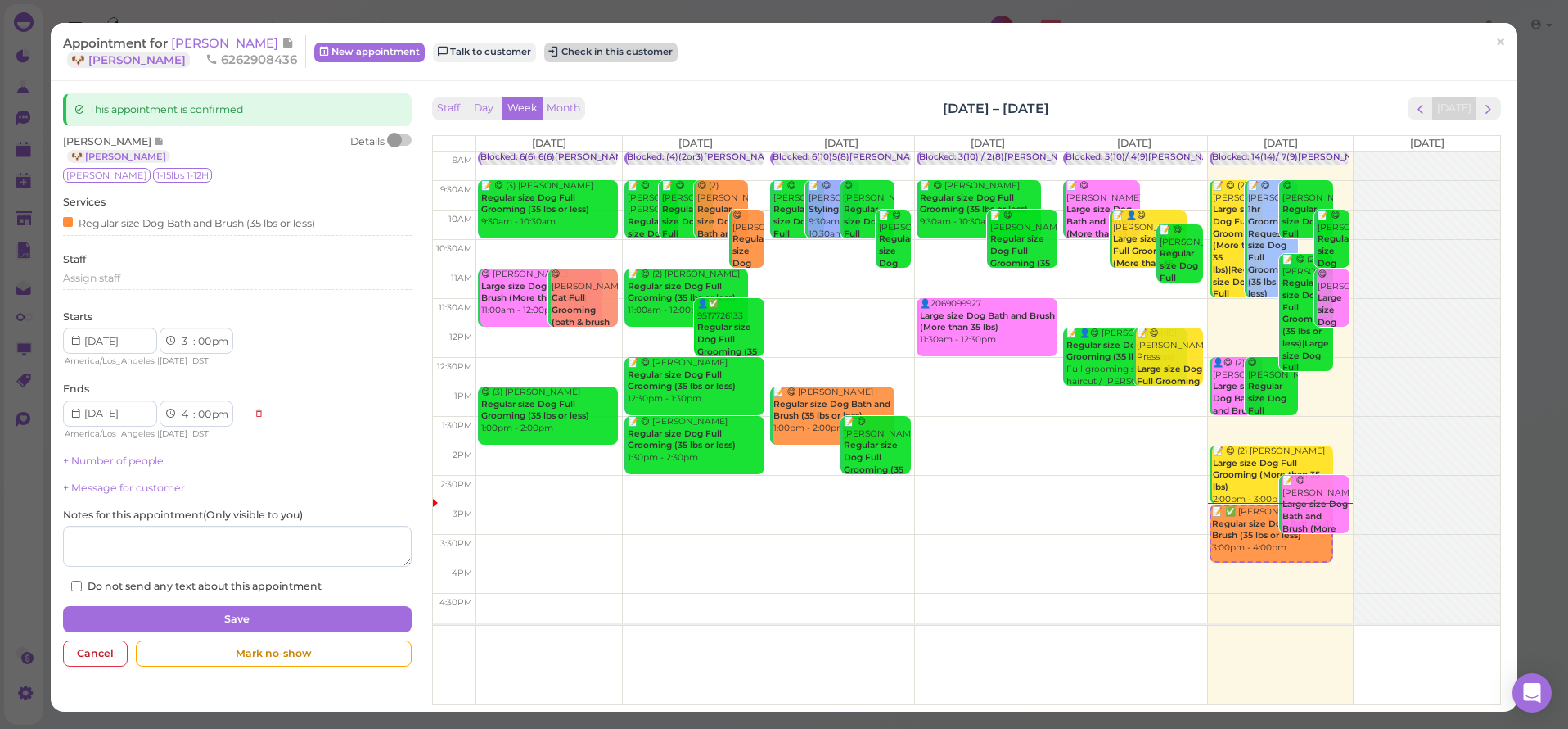
click at [547, 47] on button "Check in this customer" at bounding box center [611, 52] width 134 height 20
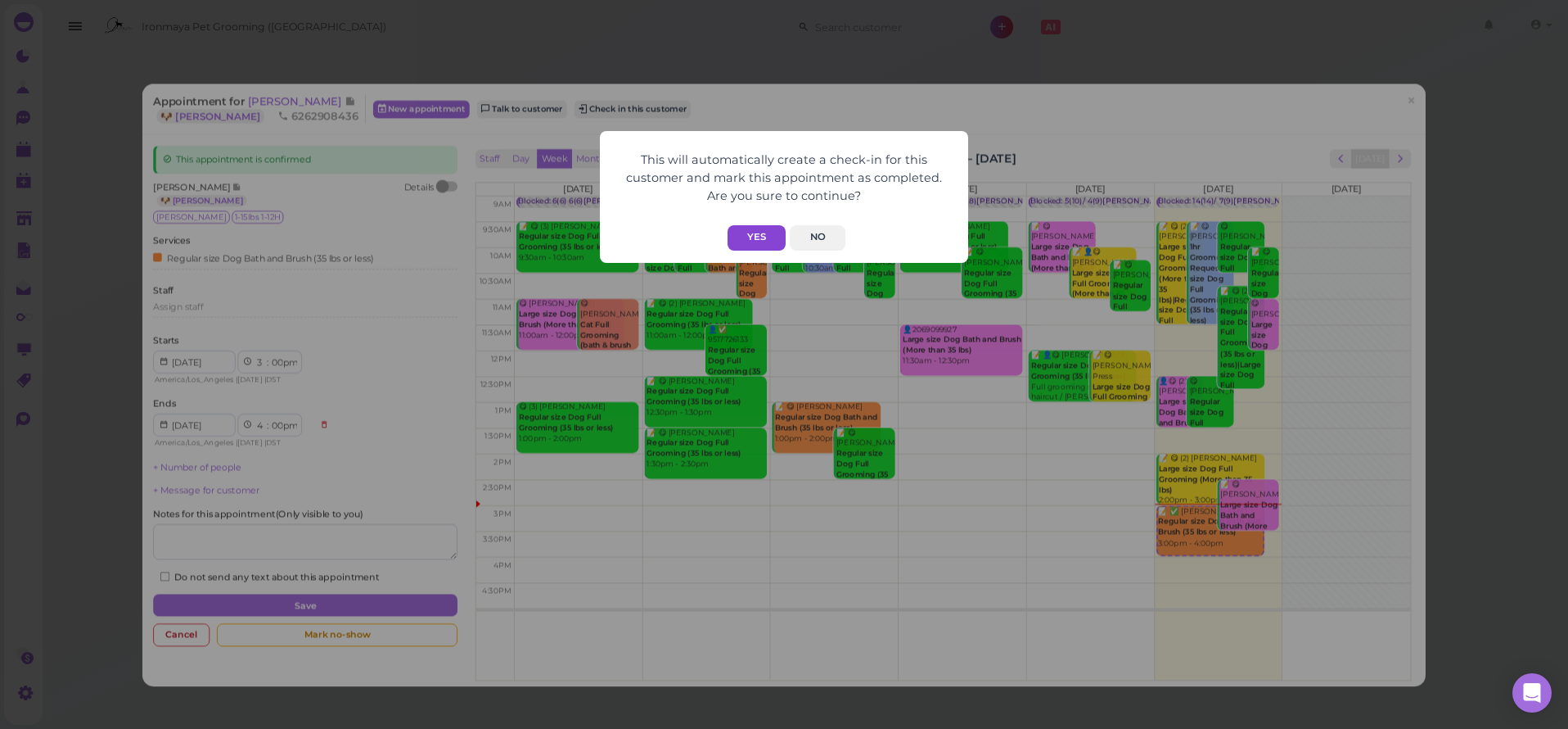
click at [766, 235] on button "Yes" at bounding box center [757, 238] width 58 height 25
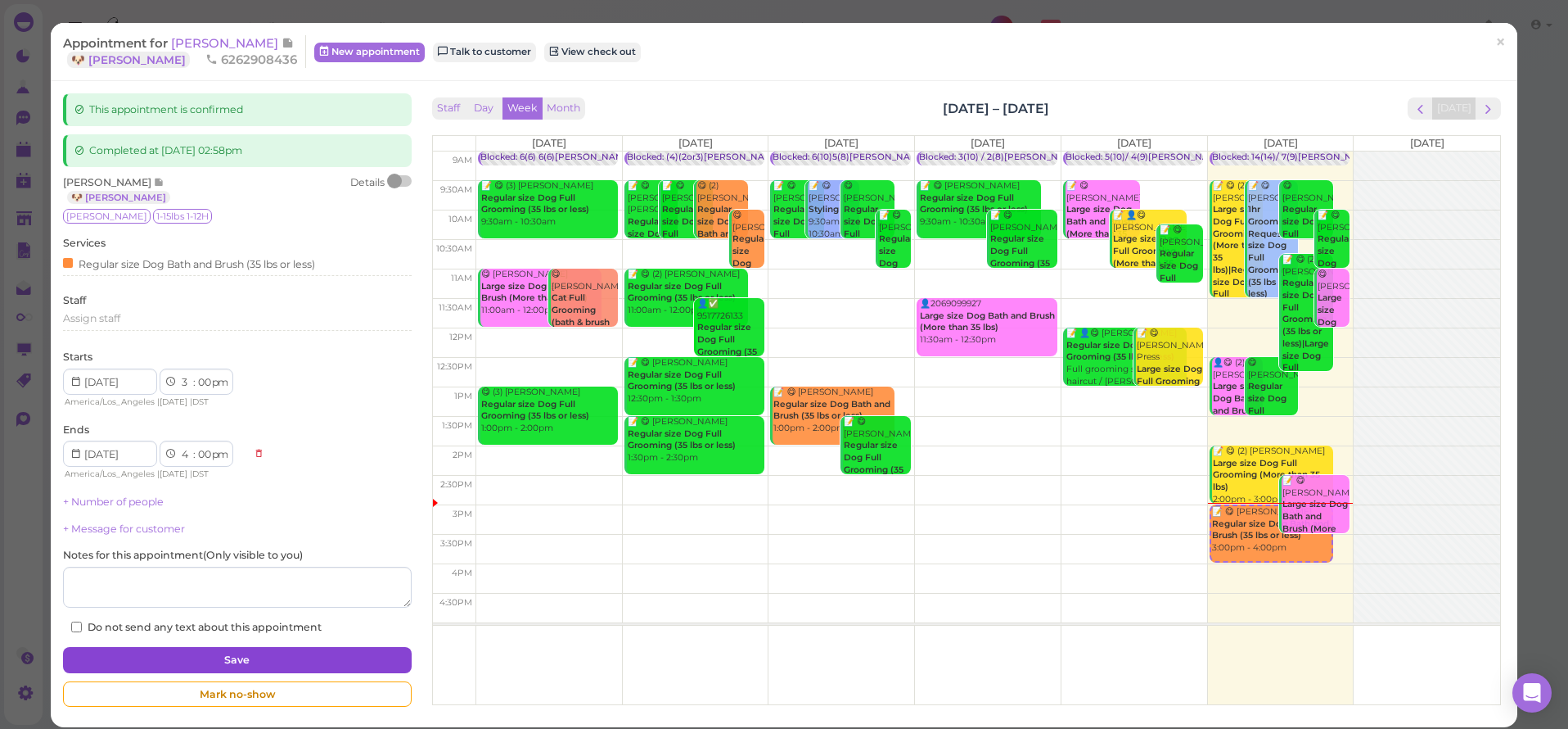
click at [362, 647] on button "Save" at bounding box center [237, 660] width 348 height 26
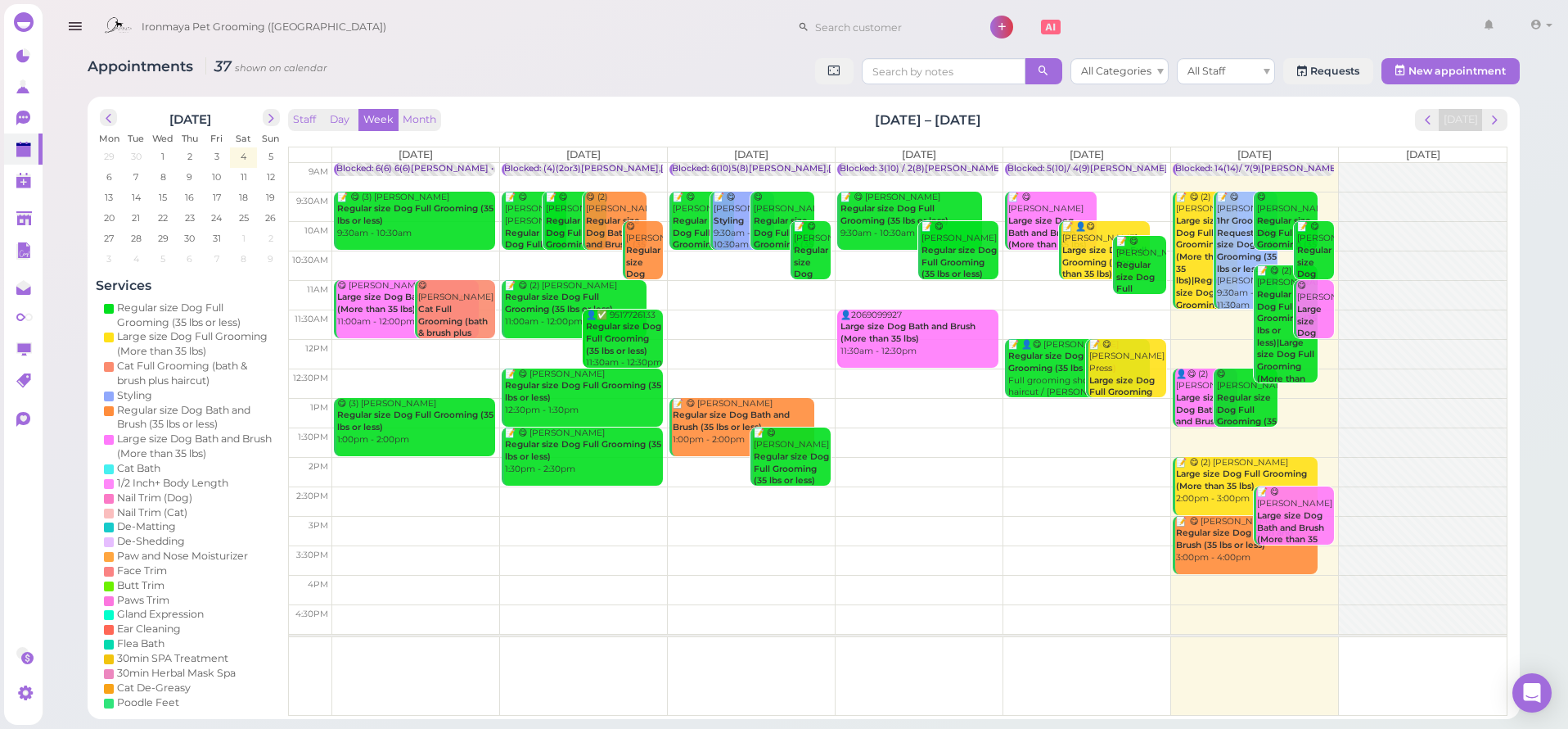
click at [70, 25] on icon "button" at bounding box center [75, 26] width 17 height 21
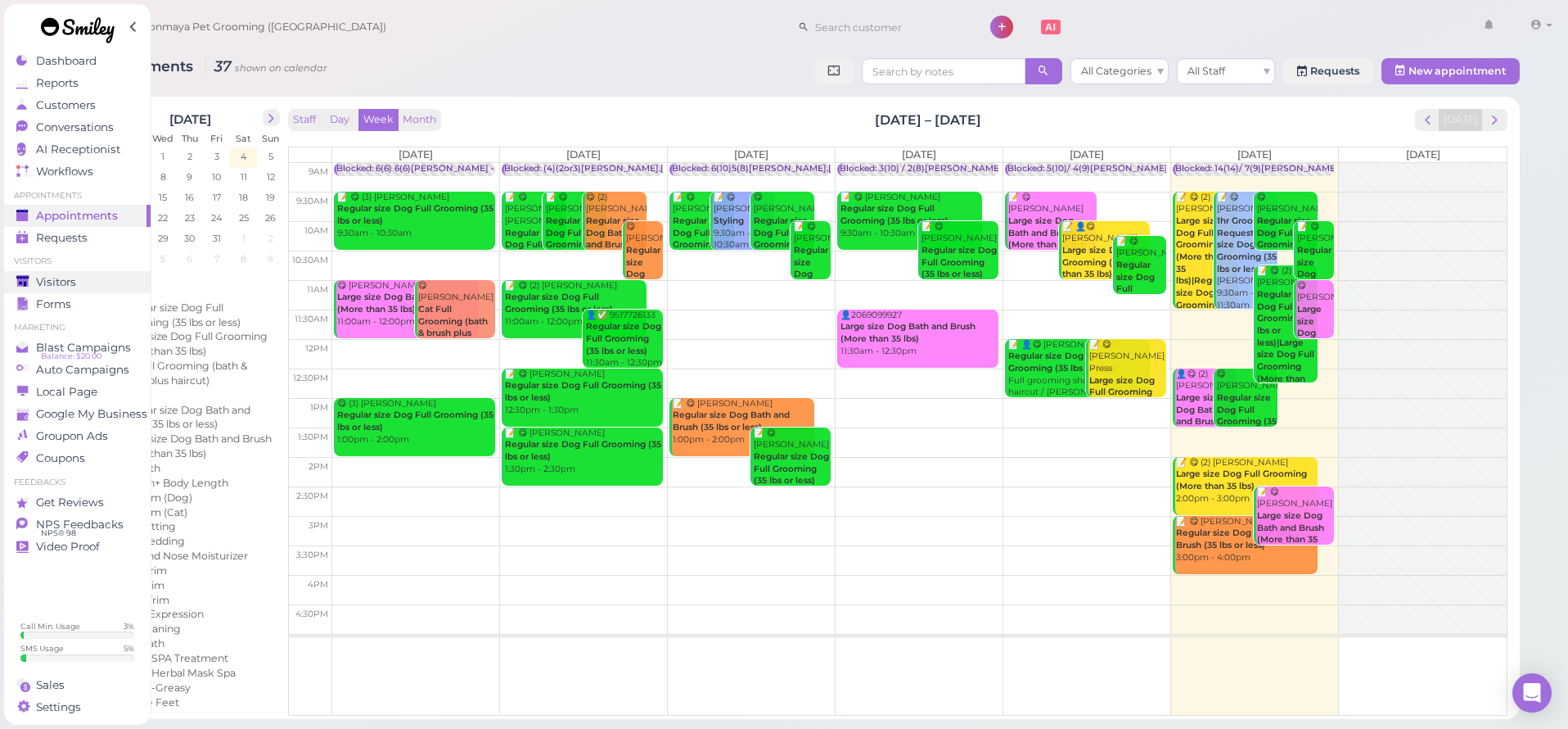
click at [90, 274] on link "Visitors" at bounding box center [77, 282] width 147 height 22
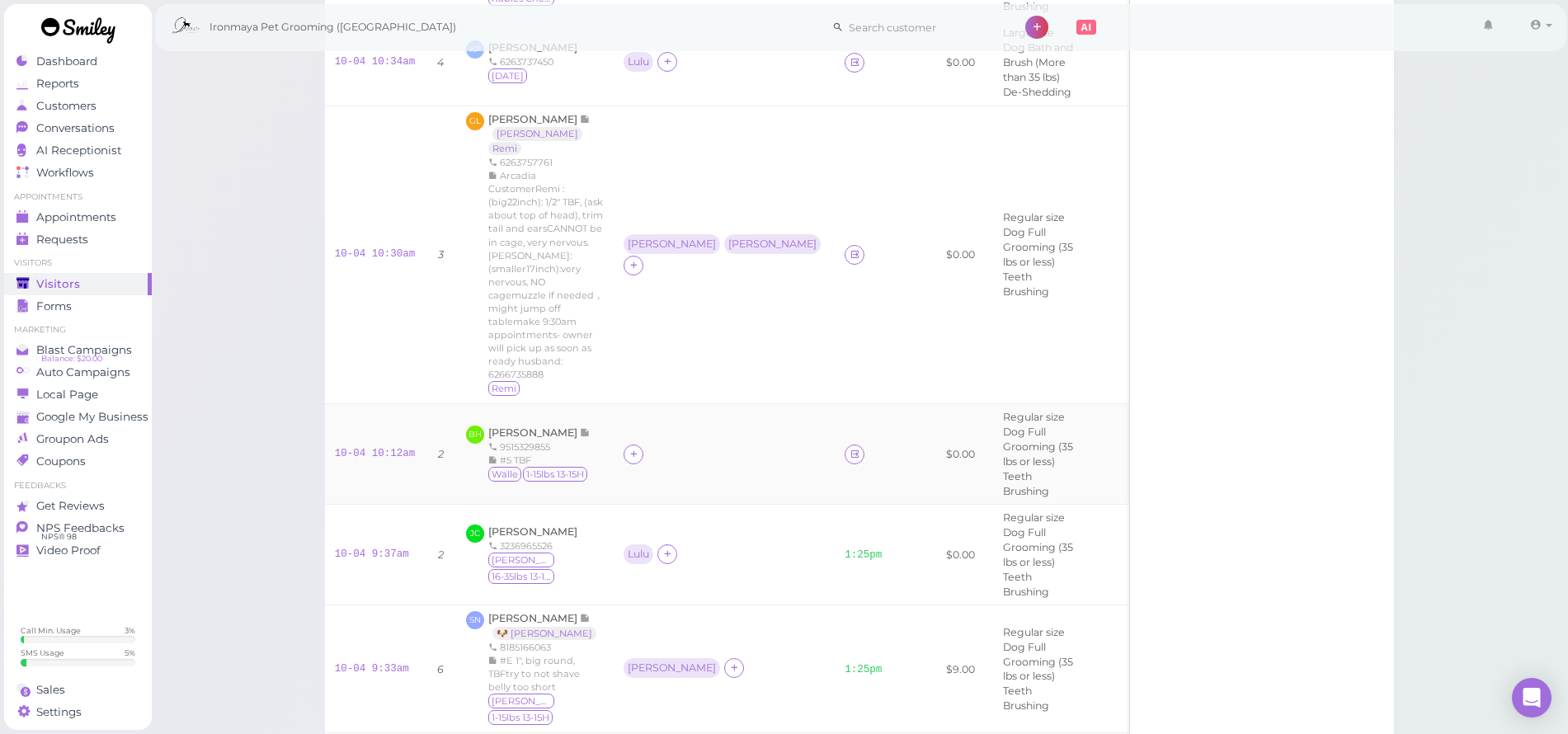
scroll to position [1106, 0]
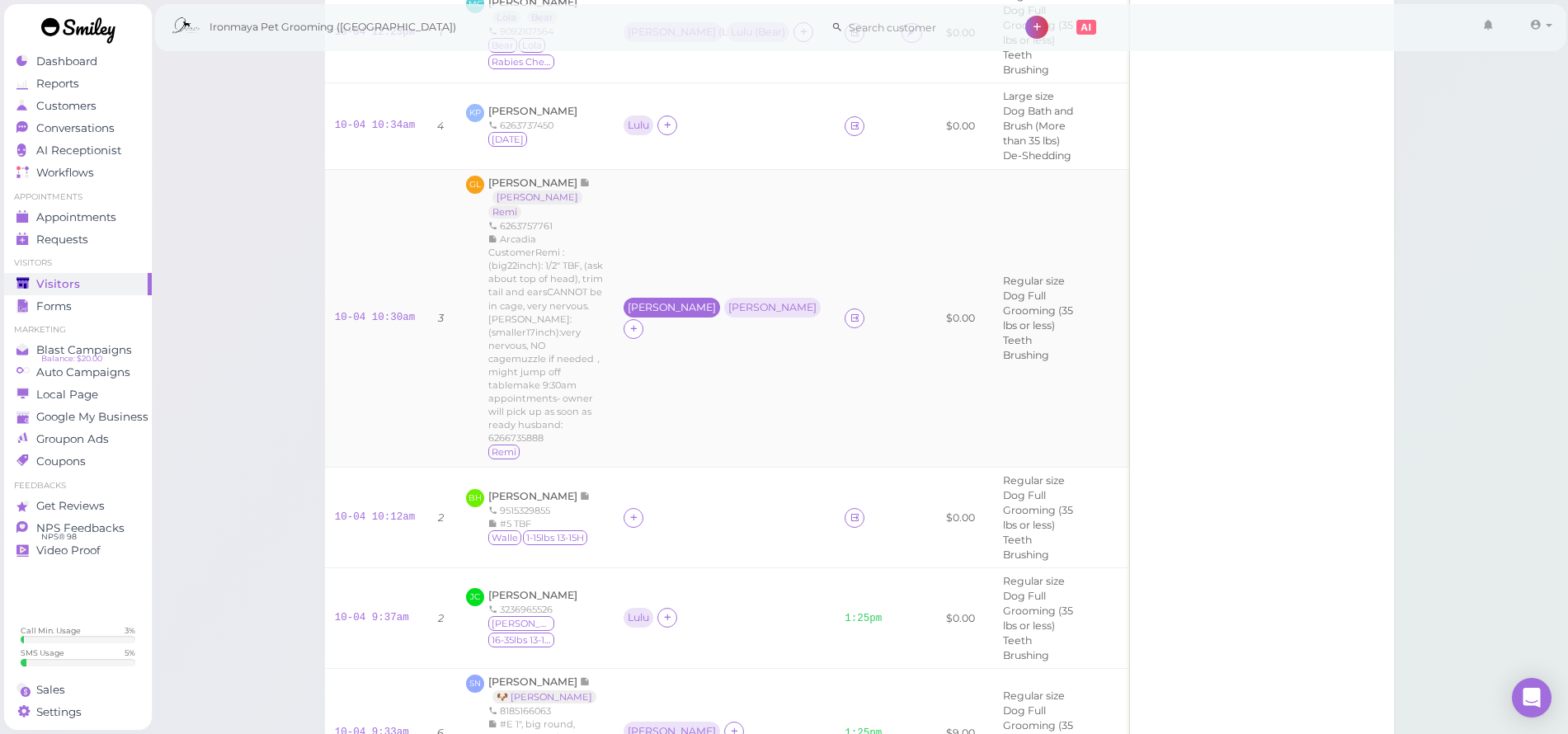
click at [641, 301] on div "[PERSON_NAME]" at bounding box center [672, 307] width 88 height 12
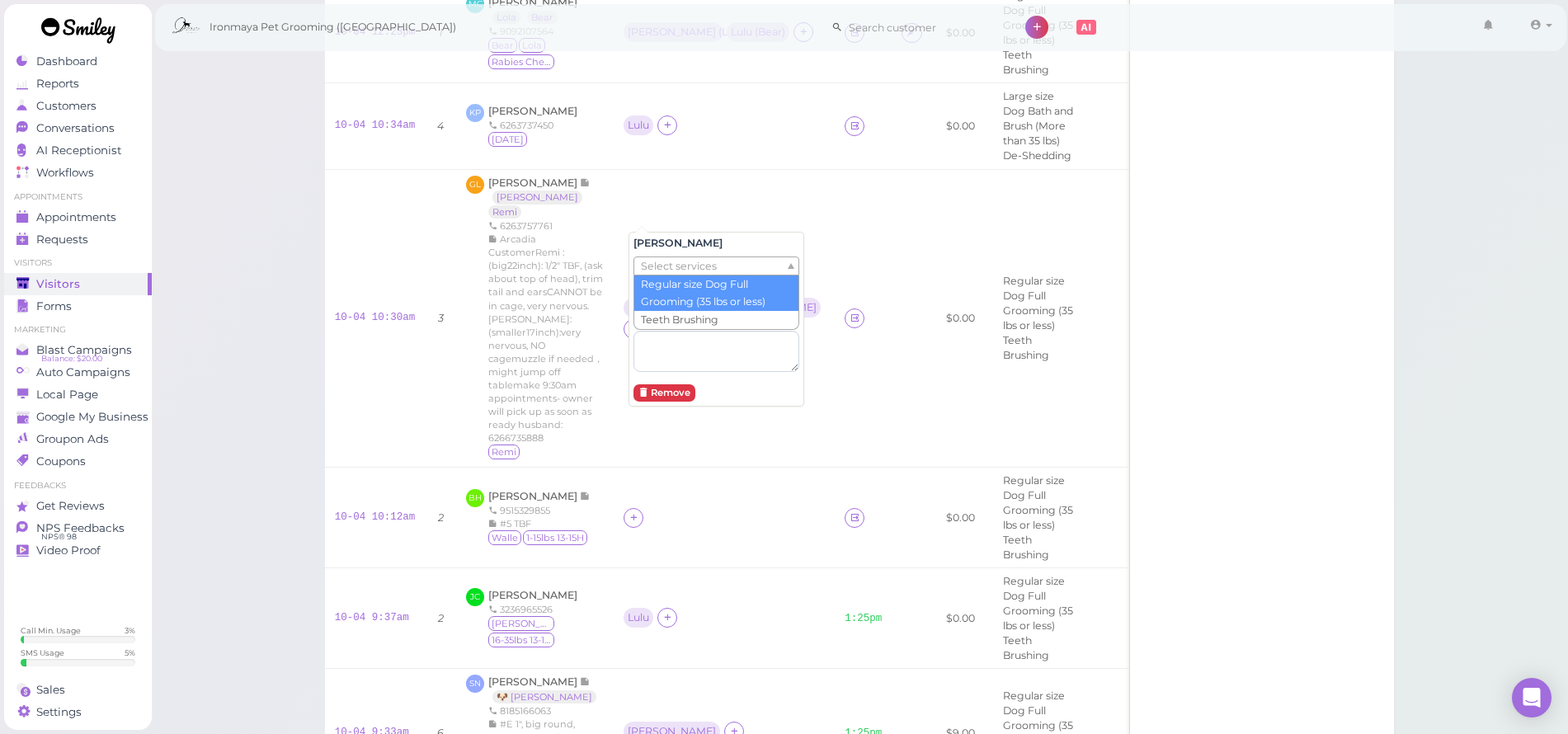
click at [704, 262] on span "Select services" at bounding box center [679, 267] width 76 height 18
click at [649, 358] on textarea at bounding box center [716, 351] width 166 height 41
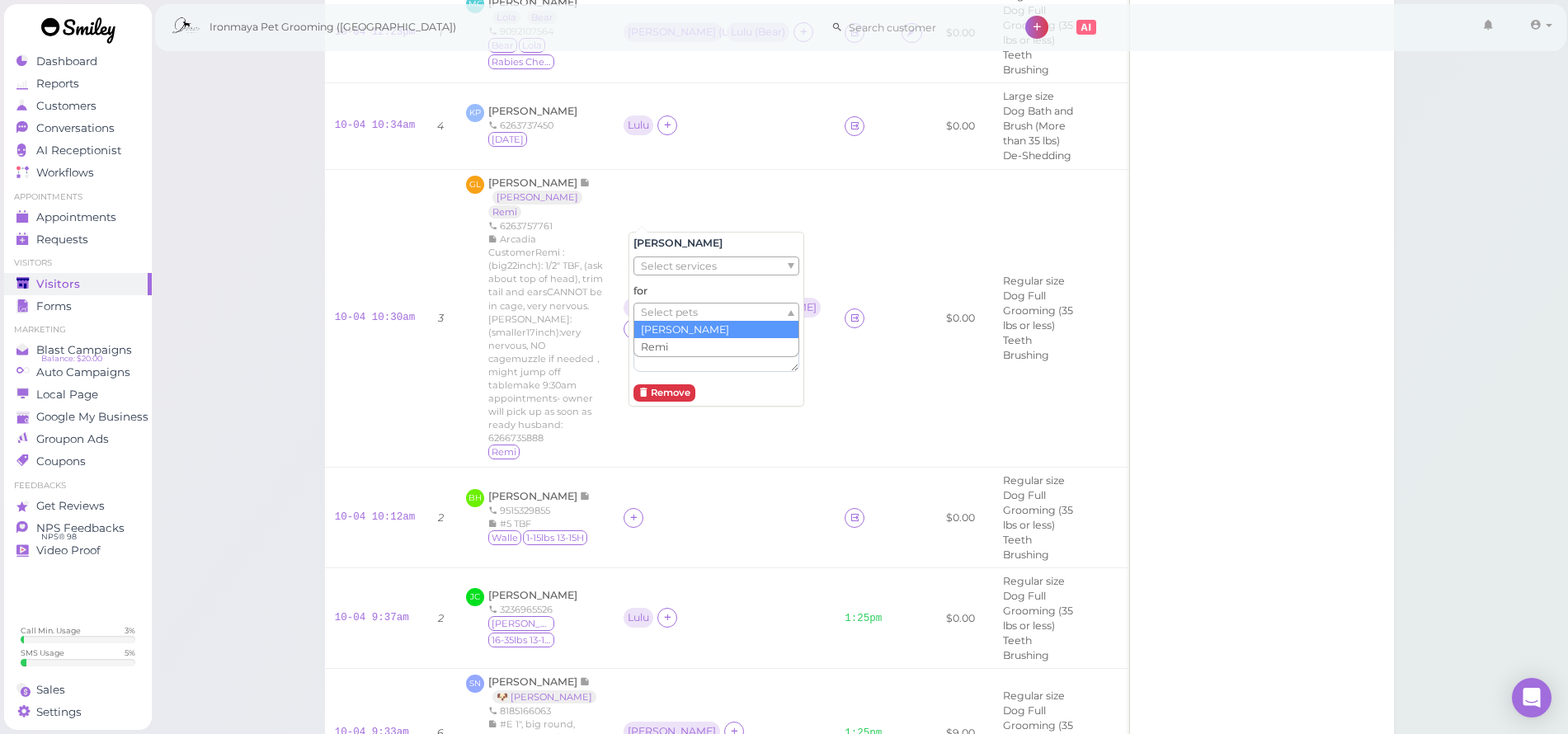
click at [671, 303] on span "Select pets" at bounding box center [669, 312] width 57 height 18
click at [731, 301] on div "[PERSON_NAME]" at bounding box center [775, 307] width 88 height 12
click at [697, 308] on span "Select pets" at bounding box center [669, 312] width 57 height 18
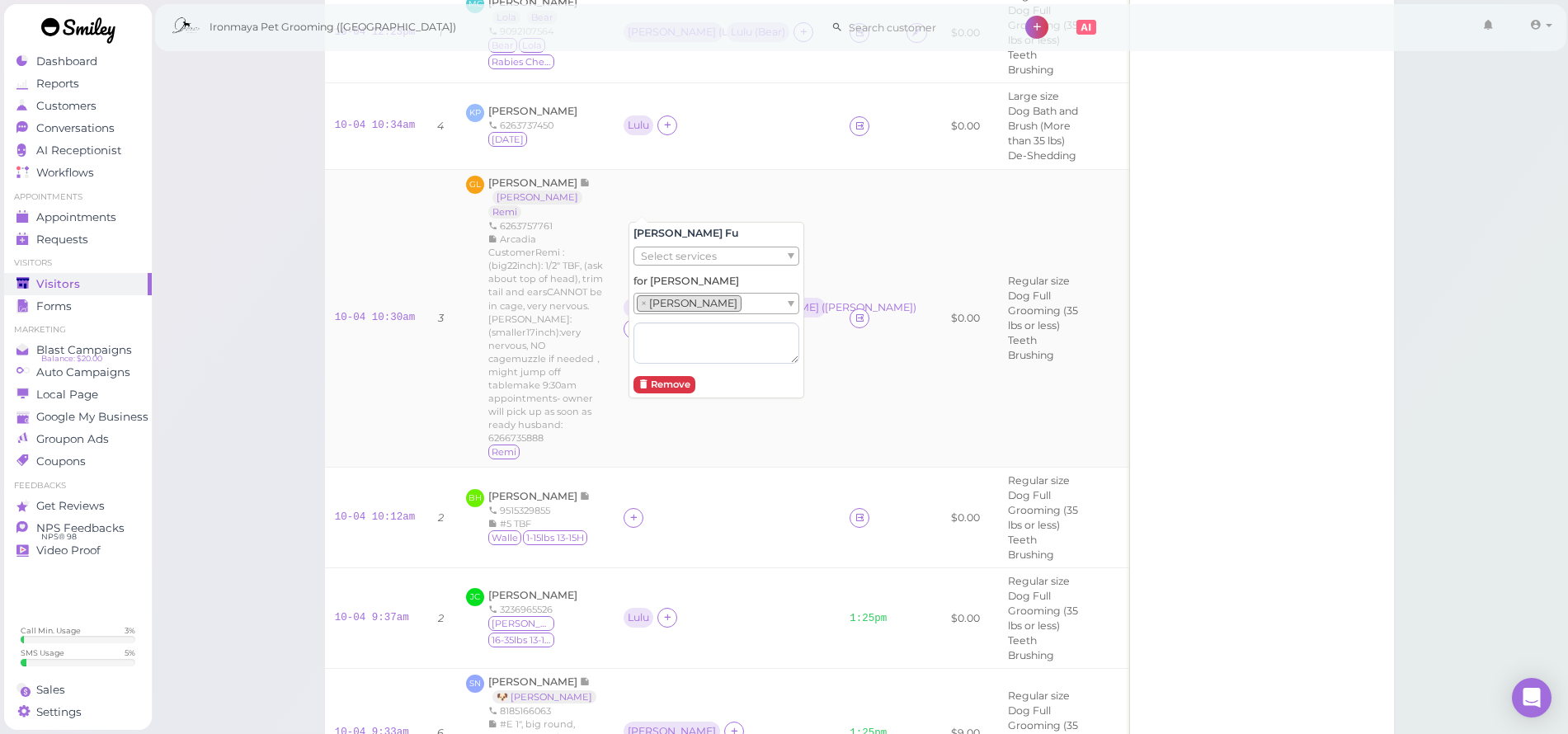
click at [587, 309] on div "Arcadia CustomerRemi : (big22inch): 1/2" TBF, (ask about top of head), trim tai…" at bounding box center [546, 339] width 116 height 212
click at [855, 311] on icon at bounding box center [860, 317] width 11 height 12
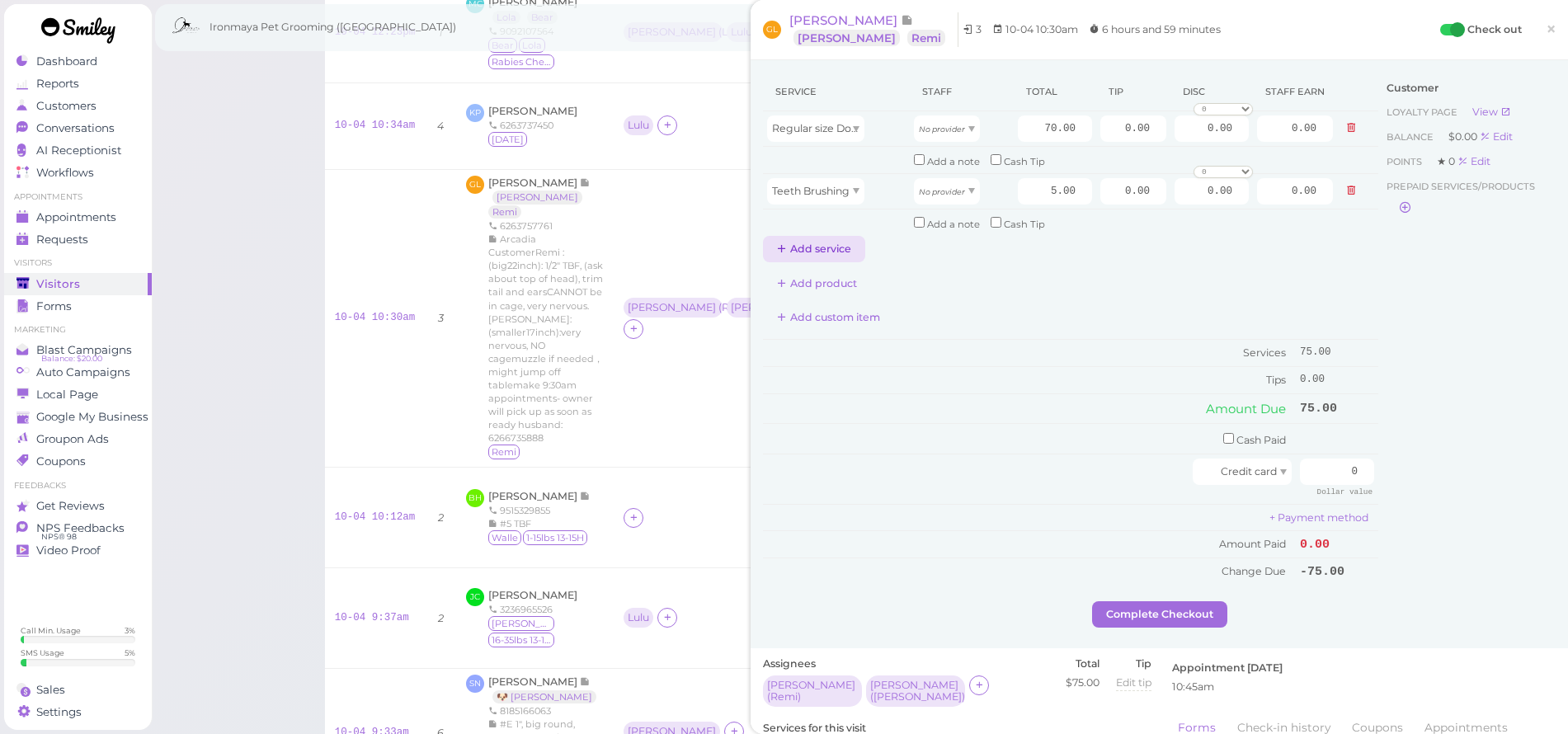
click at [834, 239] on button "Add service" at bounding box center [815, 249] width 102 height 26
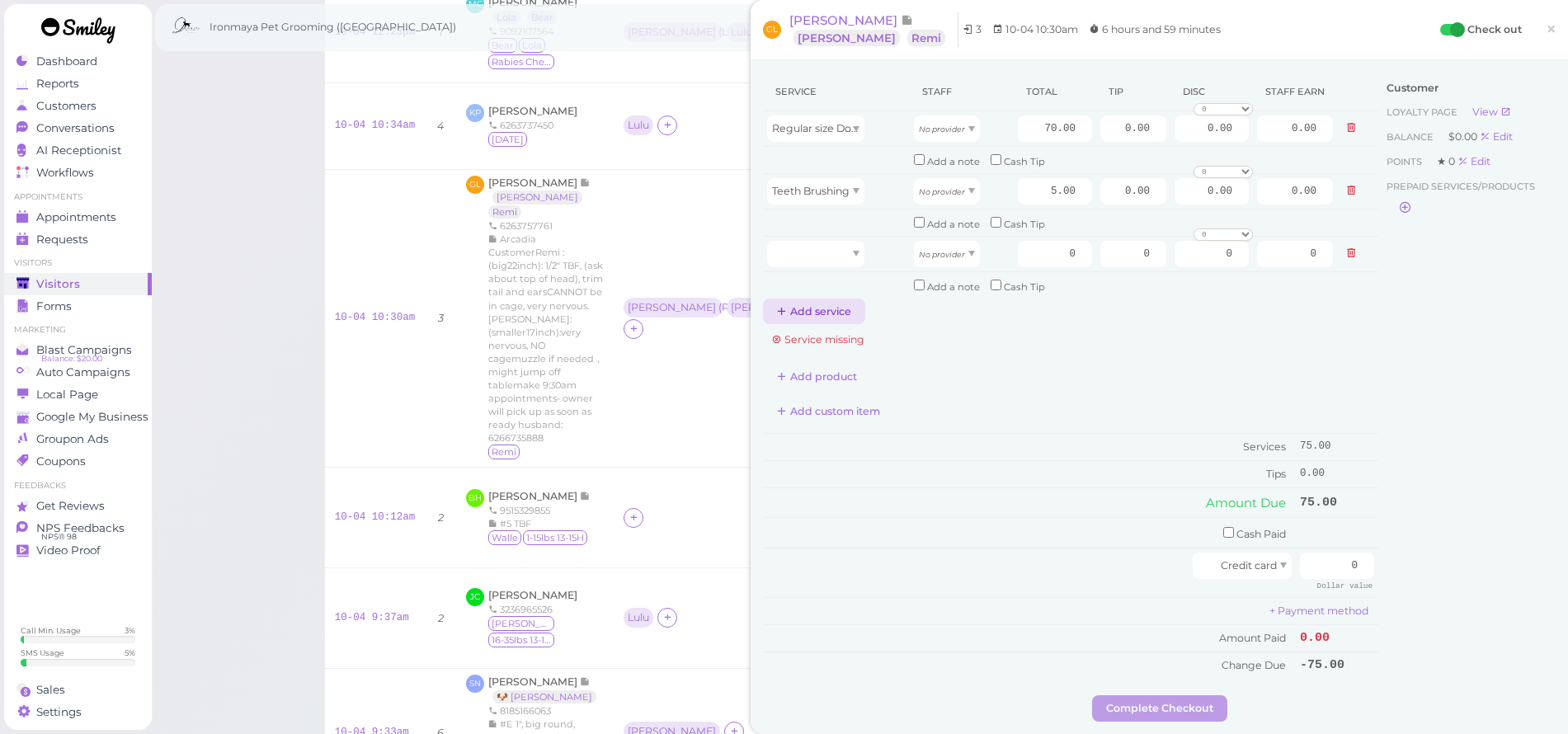
click at [828, 305] on button "Add service" at bounding box center [815, 311] width 102 height 26
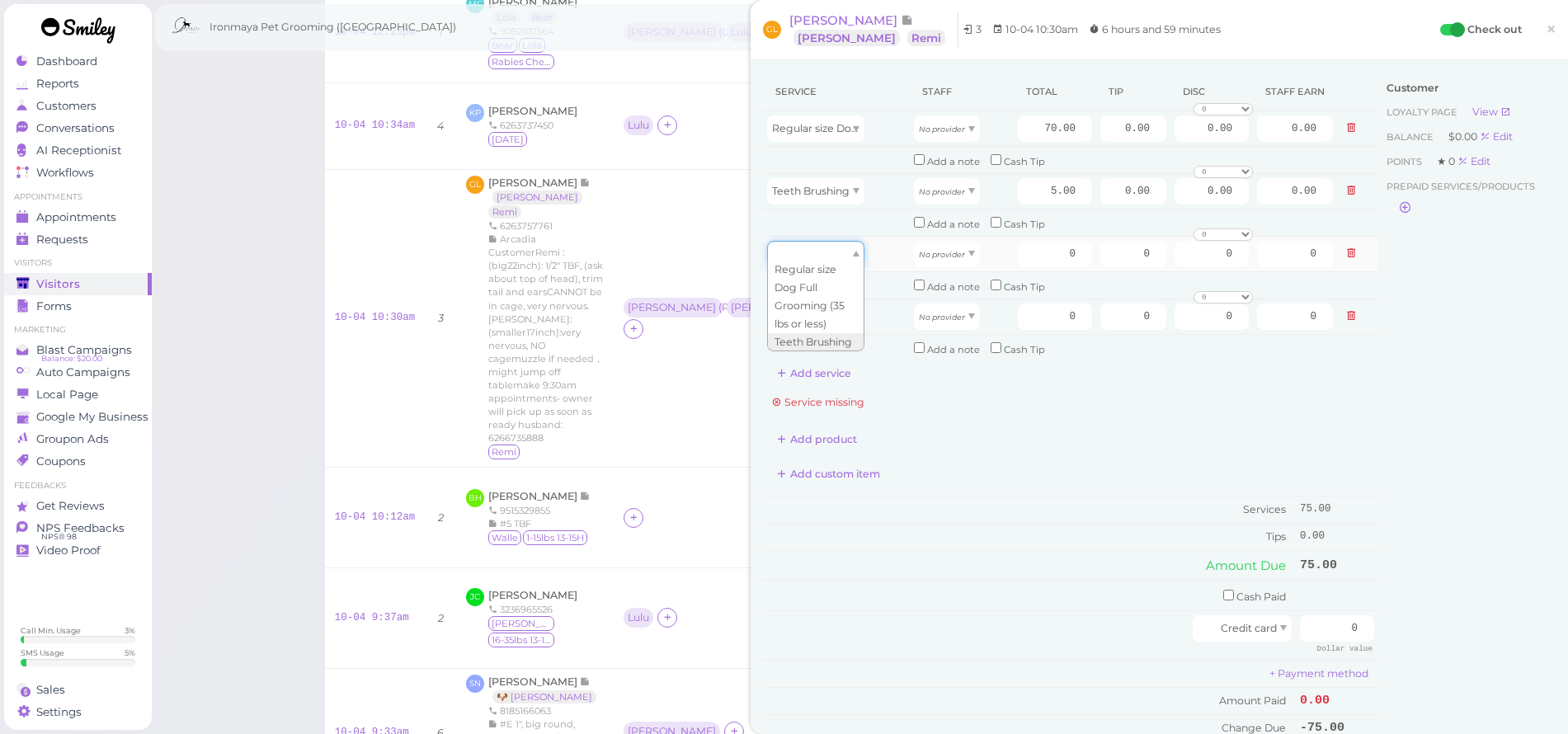
click at [827, 252] on div at bounding box center [816, 254] width 97 height 26
type input "70.00"
click at [831, 317] on div at bounding box center [816, 316] width 97 height 26
drag, startPoint x: 824, startPoint y: 360, endPoint x: 832, endPoint y: 399, distance: 39.8
type input "5.00"
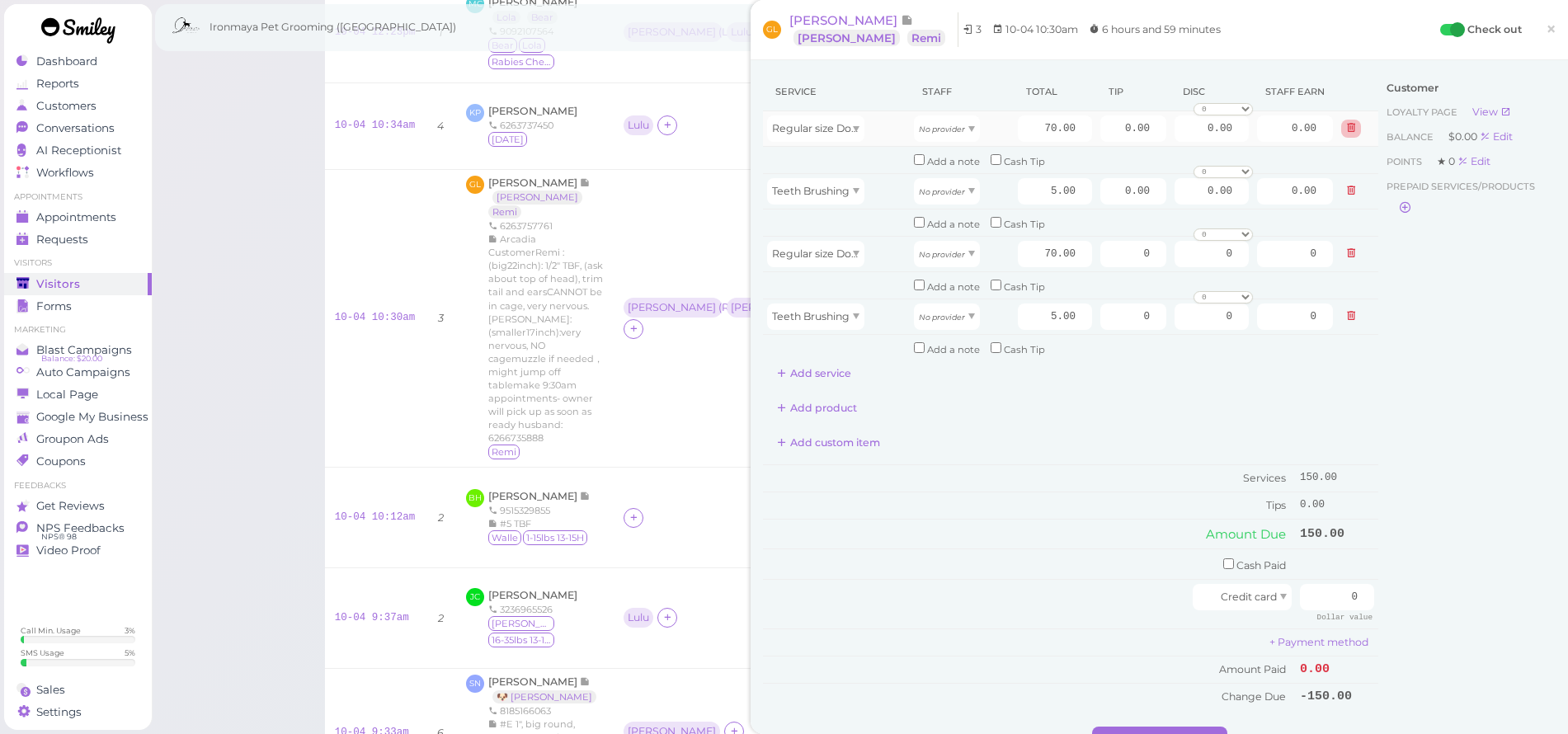
click at [1342, 135] on button at bounding box center [1352, 128] width 20 height 17
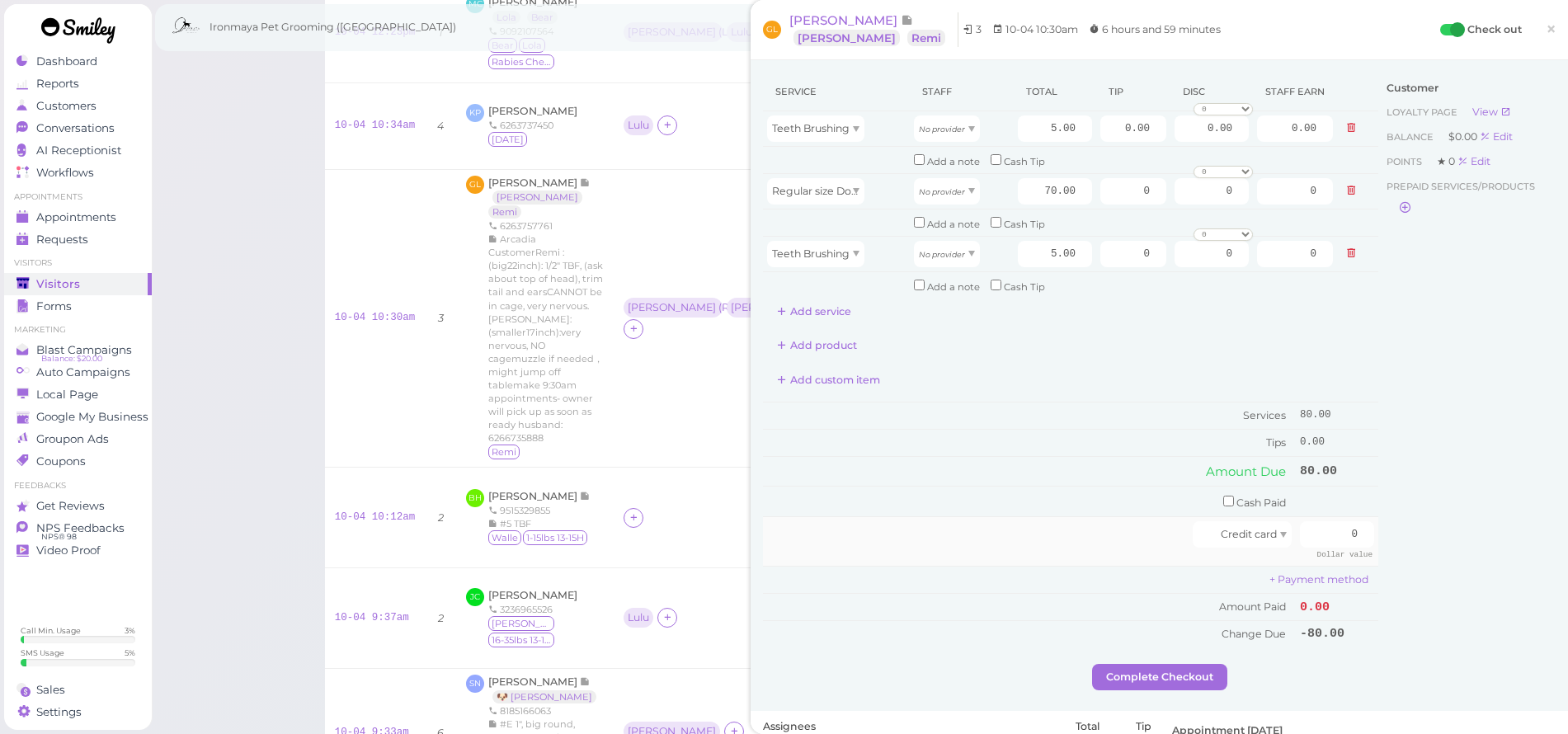
scroll to position [331, 0]
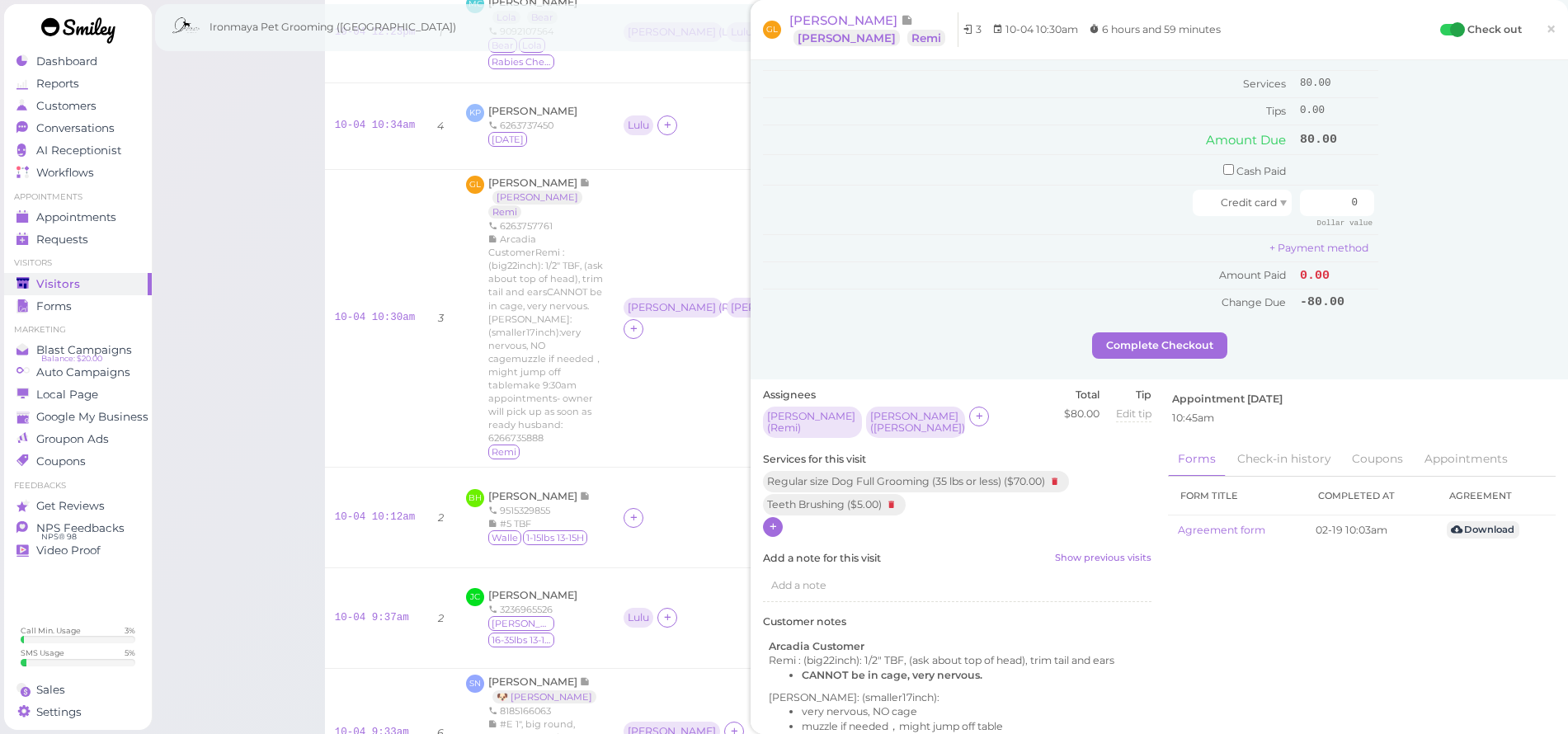
click at [777, 520] on icon at bounding box center [773, 526] width 11 height 12
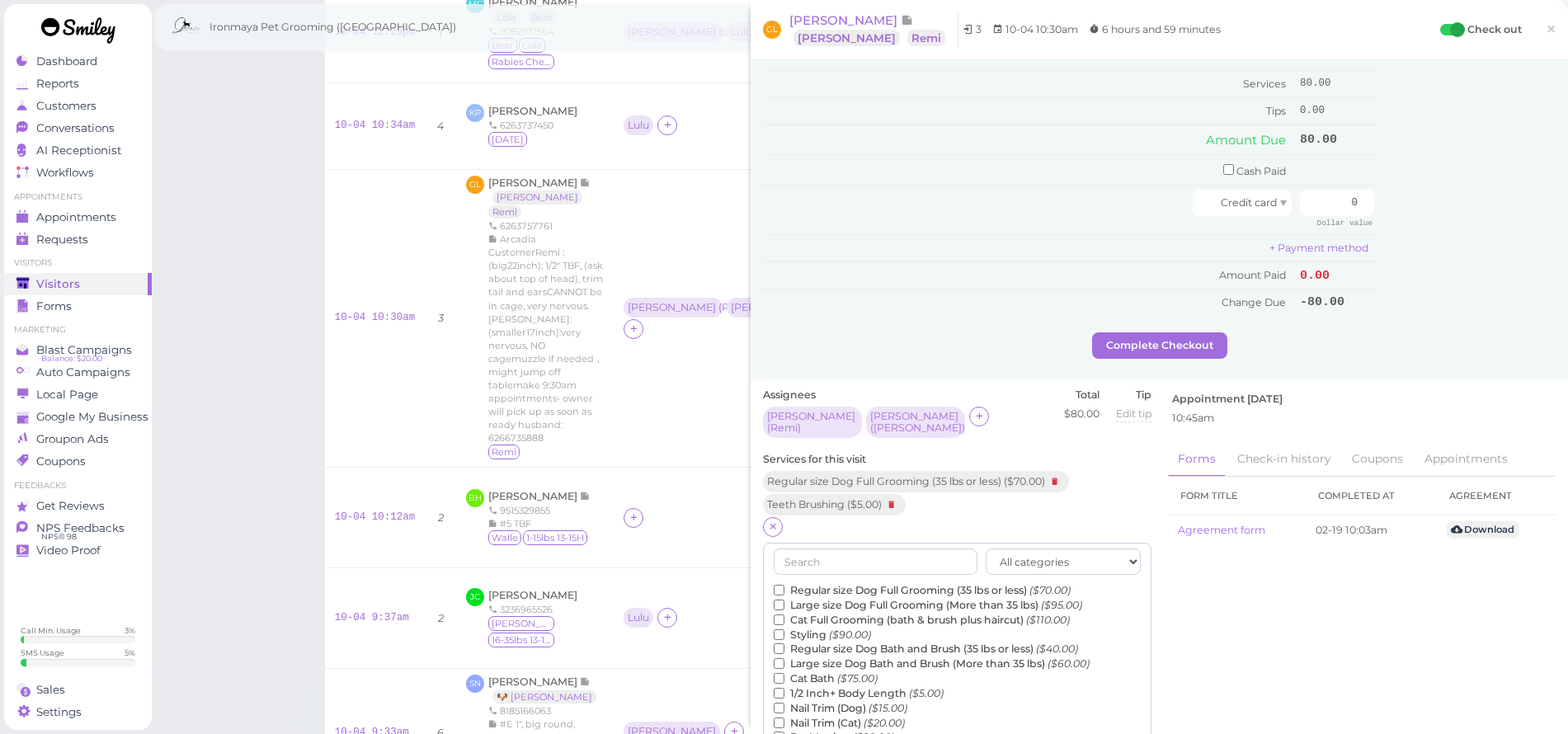
click at [836, 598] on label "Large size Dog Full Grooming (More than 35 lbs) ($95.00)" at bounding box center [928, 605] width 308 height 15
click at [785, 599] on input "Large size Dog Full Grooming (More than 35 lbs) ($95.00)" at bounding box center [779, 604] width 11 height 11
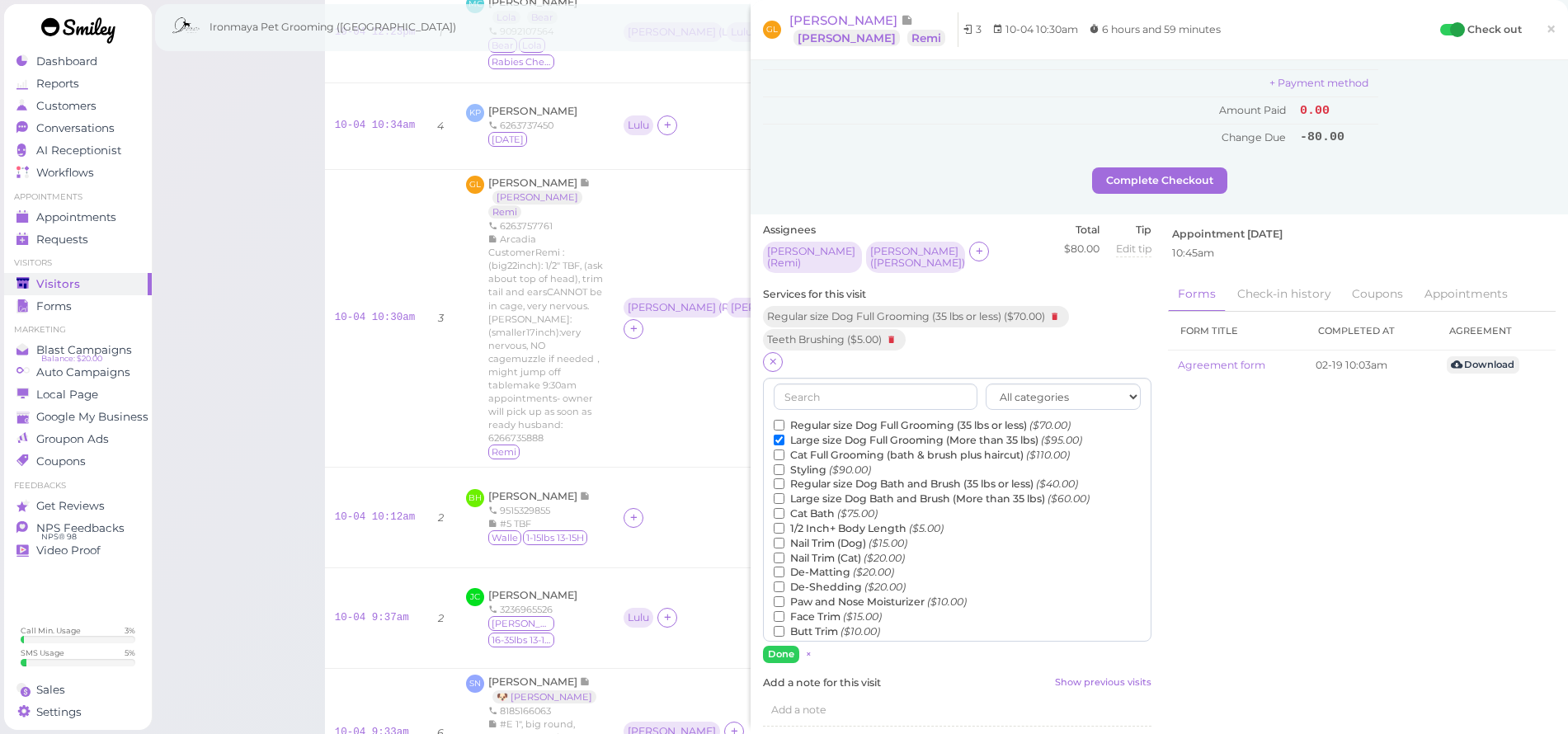
scroll to position [162, 0]
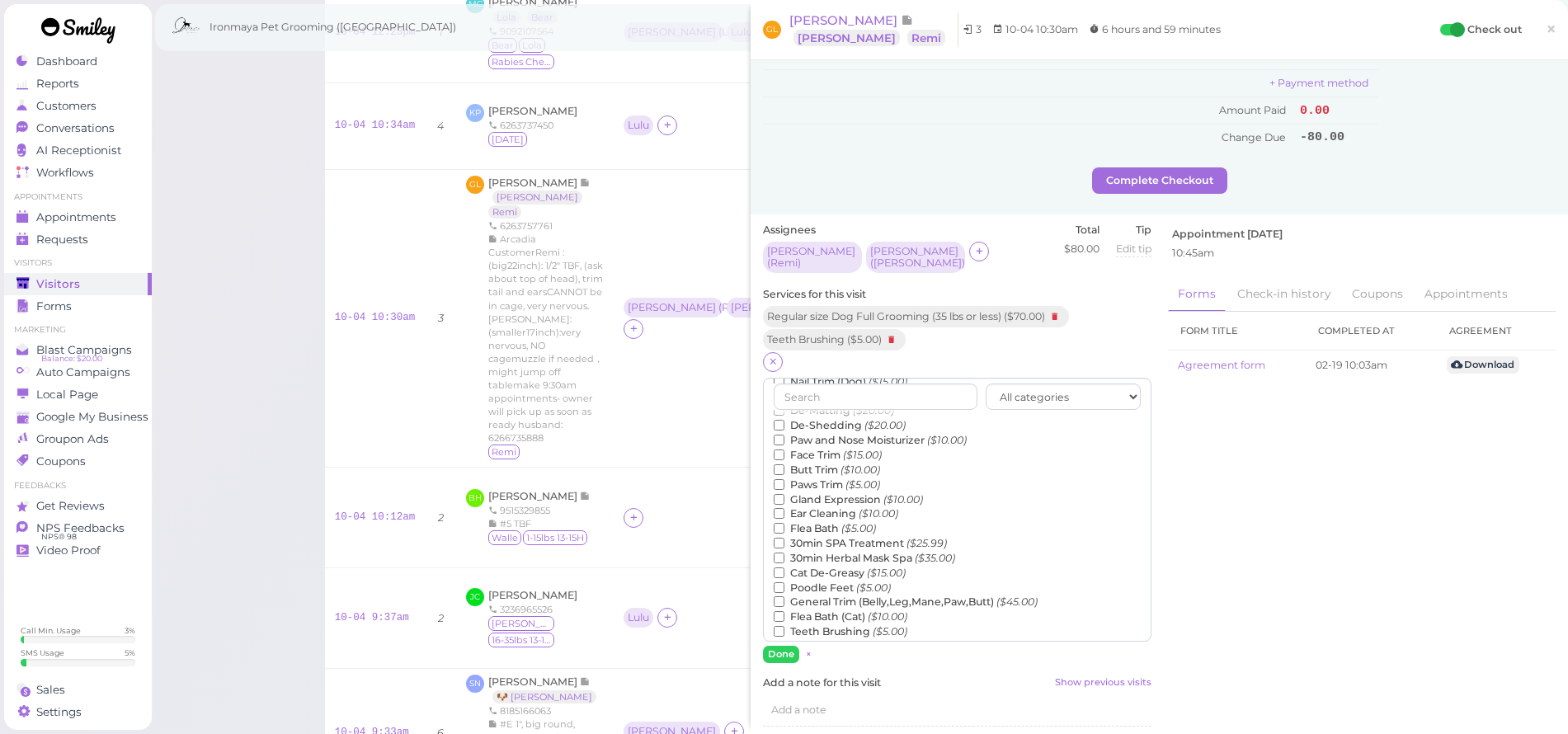
click at [778, 617] on div "All categories Full Grooming Bath & Brush Add-ons Special Requests Ironmaya Mer…" at bounding box center [957, 520] width 388 height 286
click at [781, 646] on button "Done" at bounding box center [782, 654] width 36 height 17
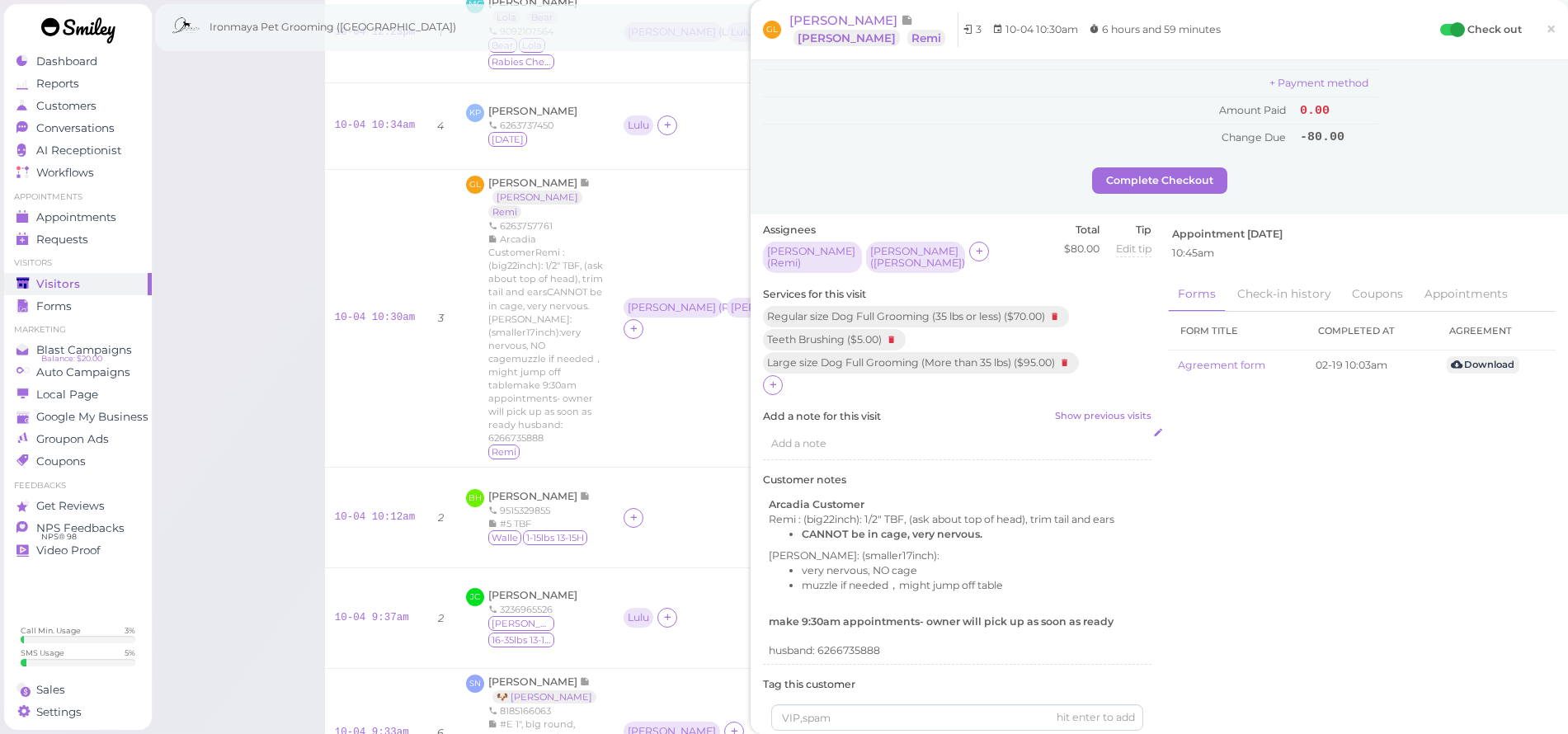
scroll to position [0, 0]
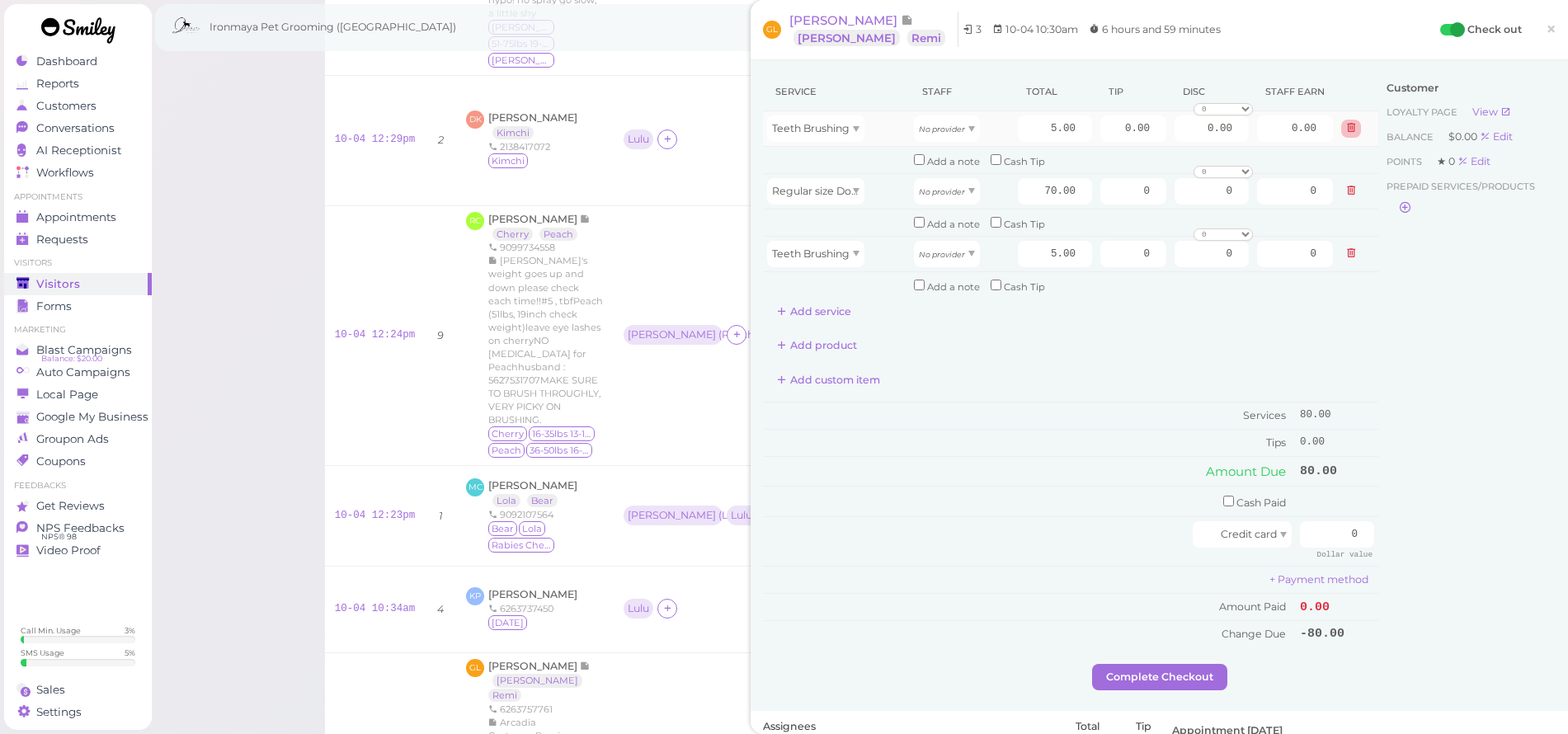
click at [1347, 131] on icon at bounding box center [1352, 128] width 10 height 12
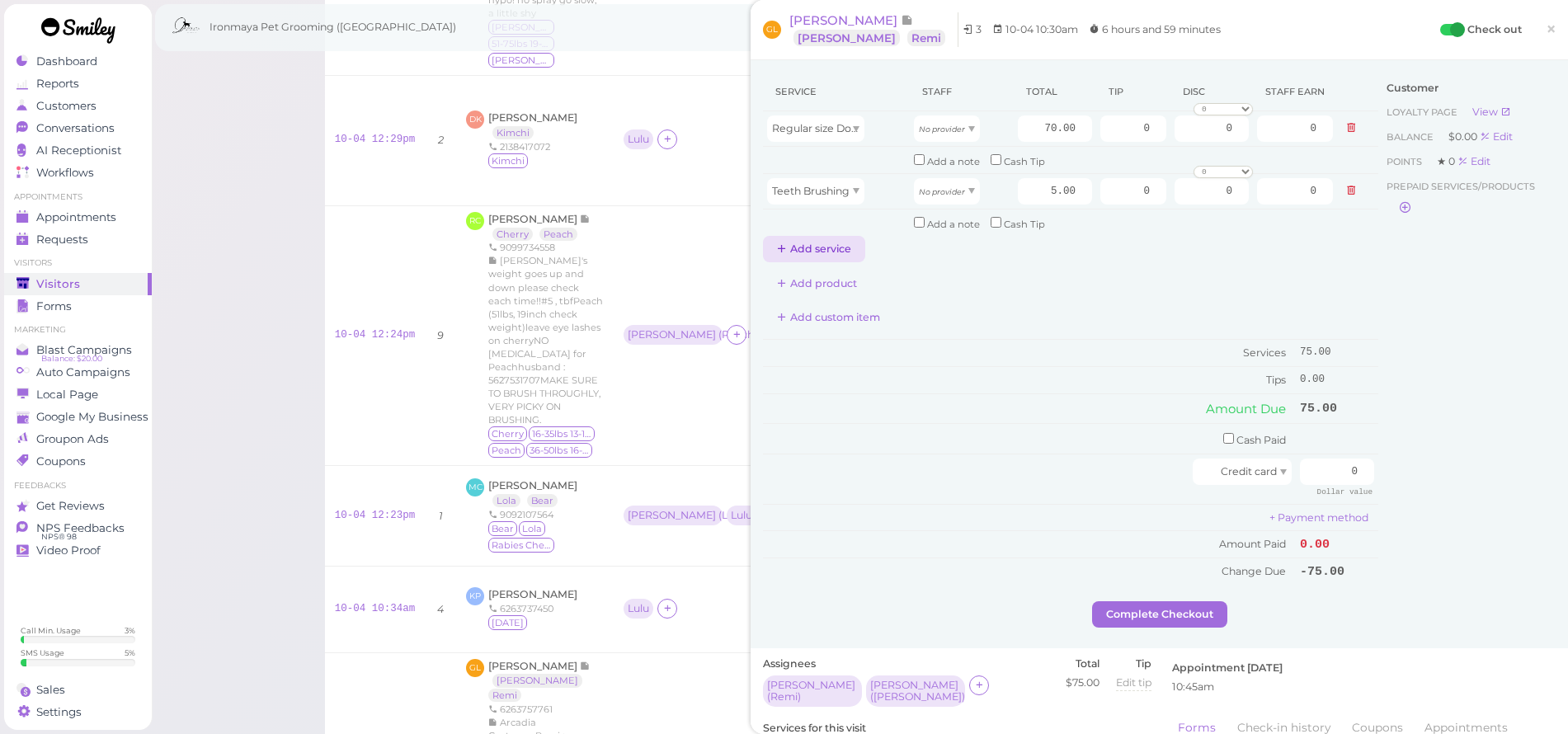
click at [824, 242] on button "Add service" at bounding box center [815, 249] width 102 height 26
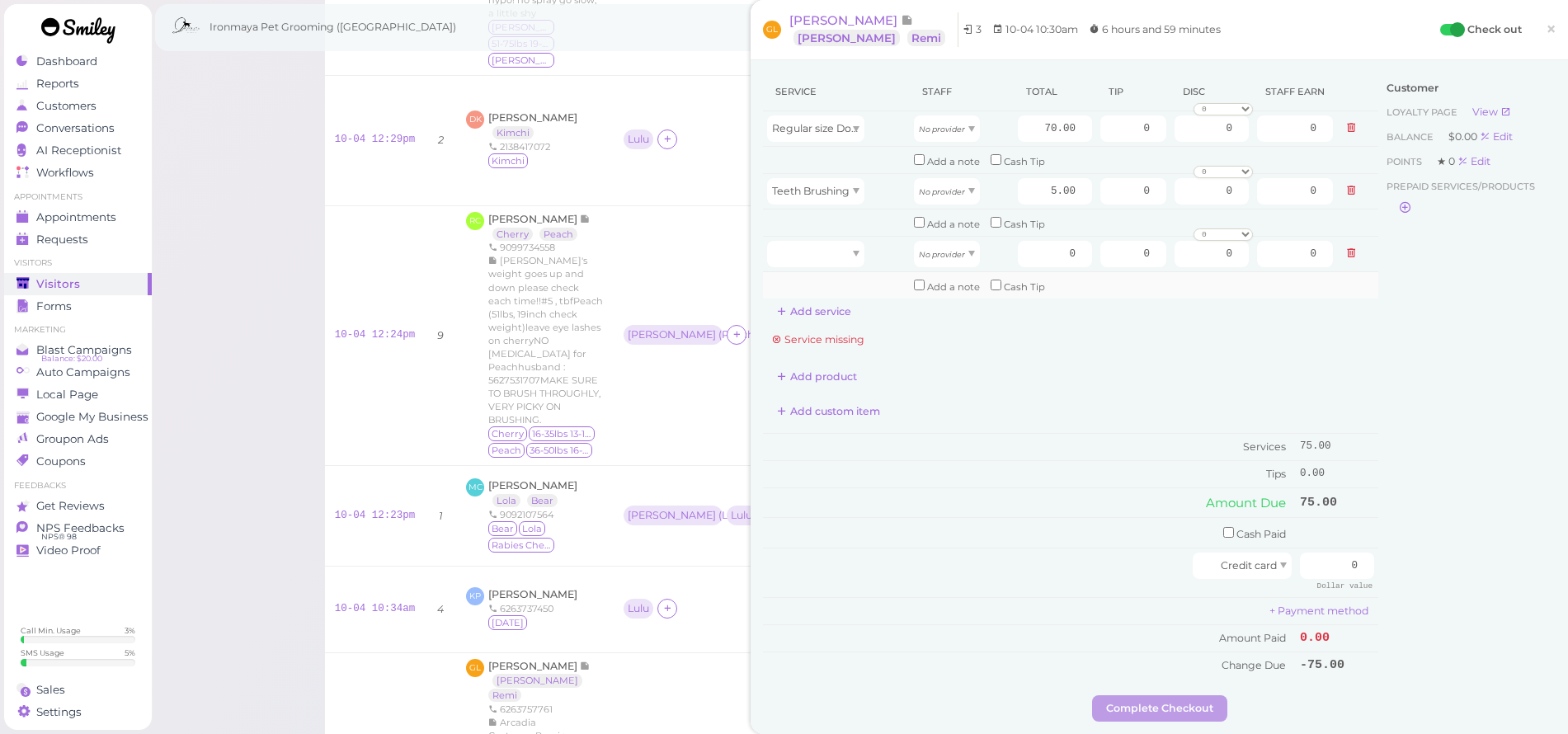
drag, startPoint x: 833, startPoint y: 310, endPoint x: 829, endPoint y: 280, distance: 30.3
click at [833, 307] on button "Add service" at bounding box center [815, 311] width 102 height 26
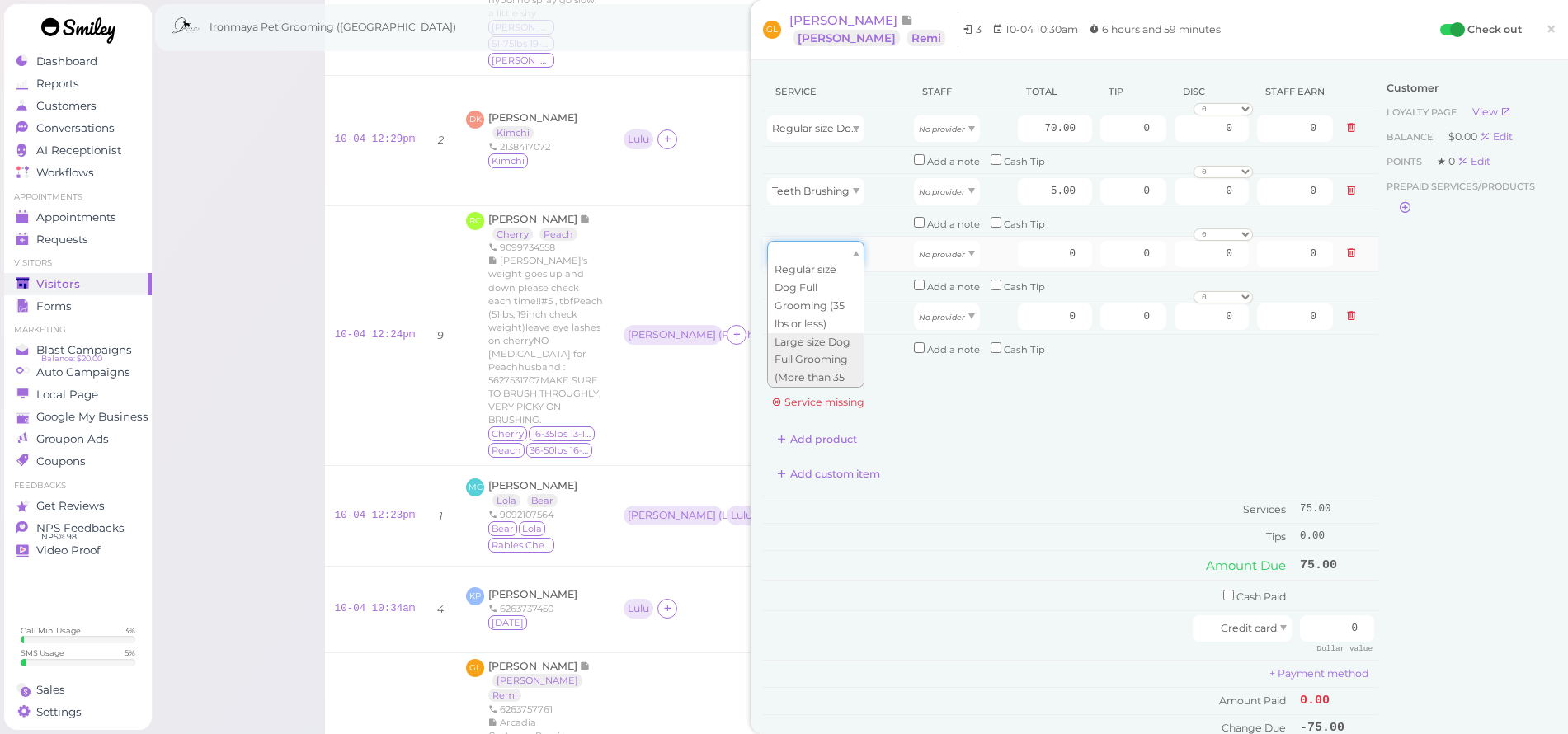
click at [825, 241] on div at bounding box center [816, 254] width 97 height 26
type input "95.00"
click at [815, 307] on div at bounding box center [816, 316] width 97 height 26
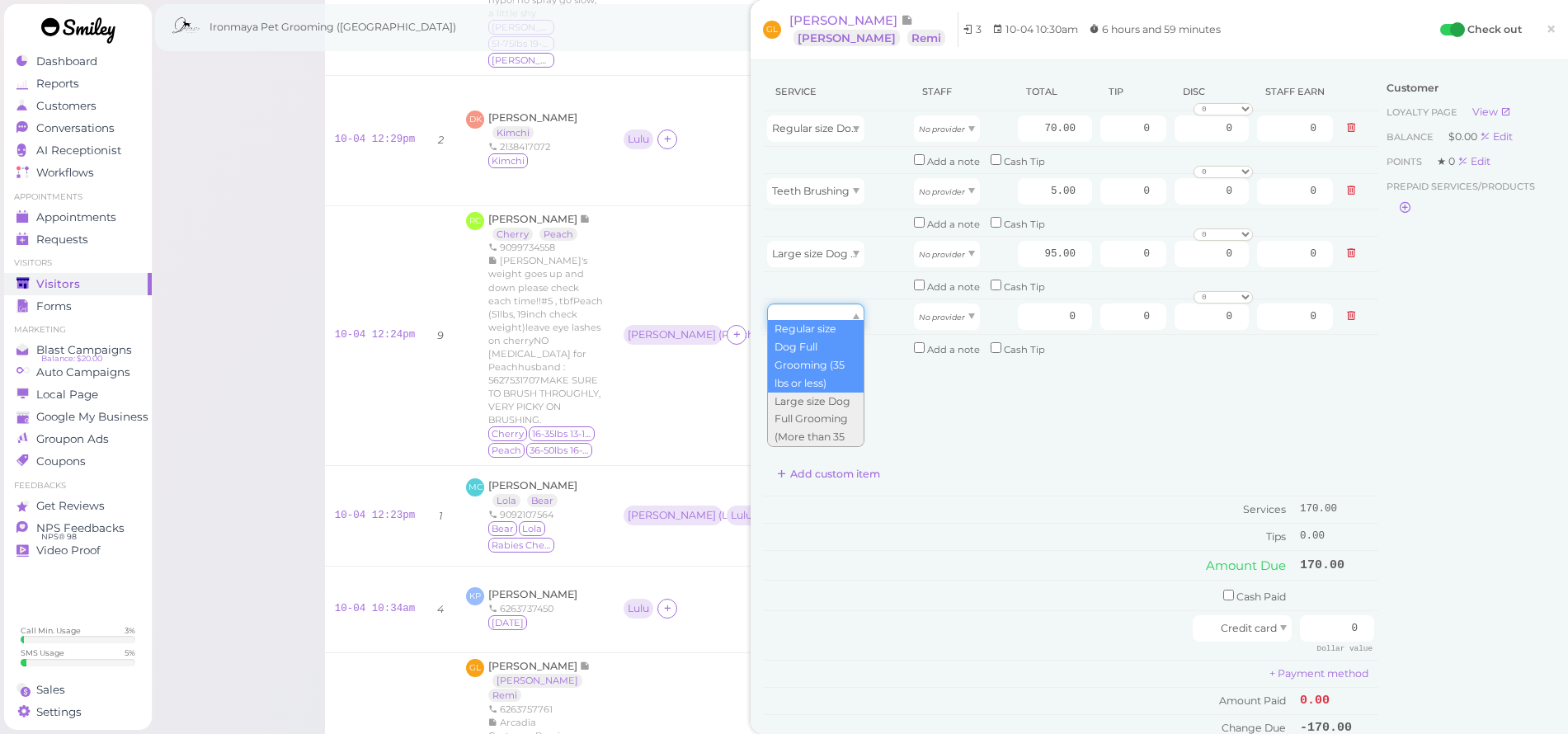
scroll to position [82, 0]
type input "5.00"
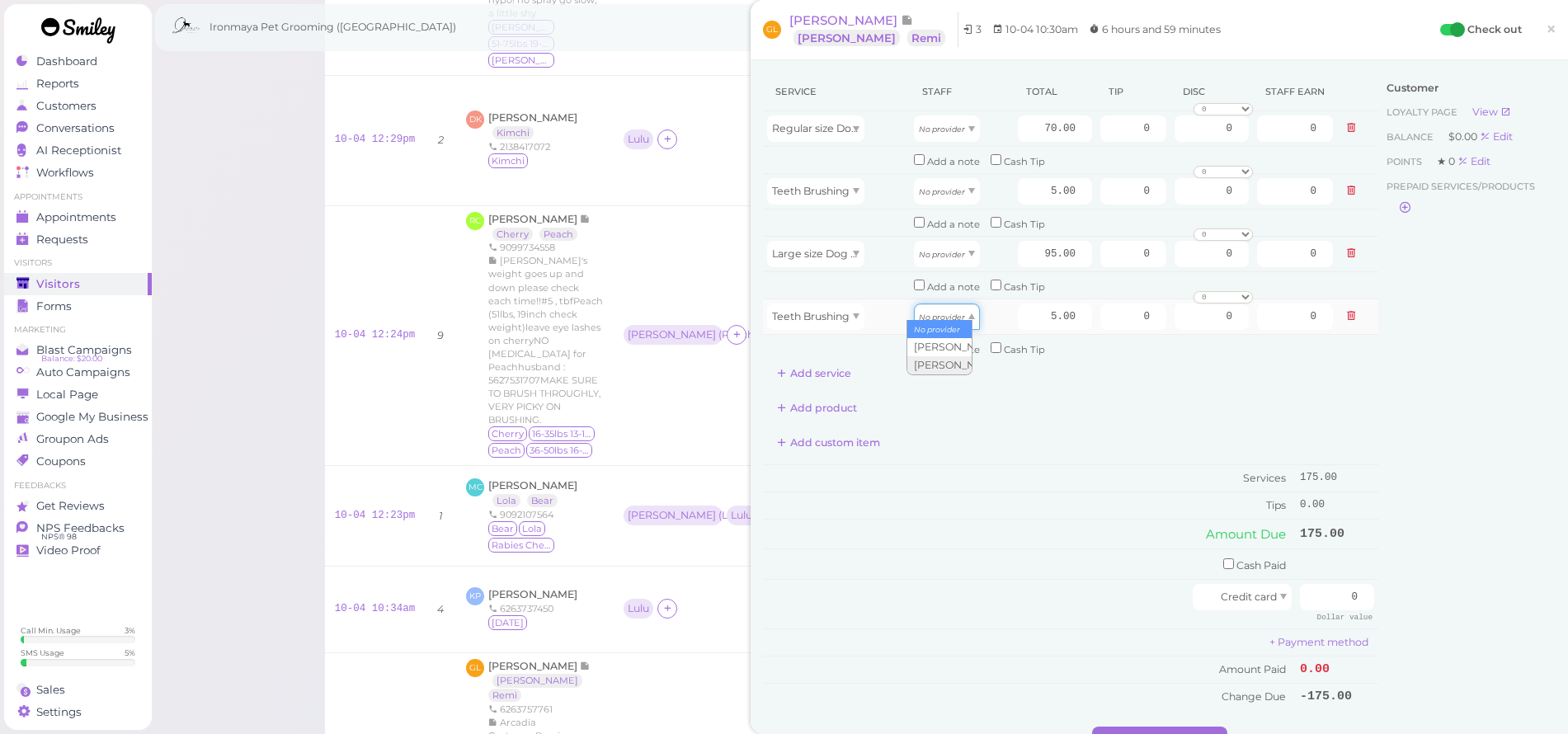
click at [941, 312] on icon "No provider" at bounding box center [942, 316] width 46 height 9
type input "2.25"
click at [942, 250] on icon "No provider" at bounding box center [942, 254] width 46 height 9
type input "42.75"
click at [945, 187] on icon "No provider" at bounding box center [942, 192] width 46 height 9
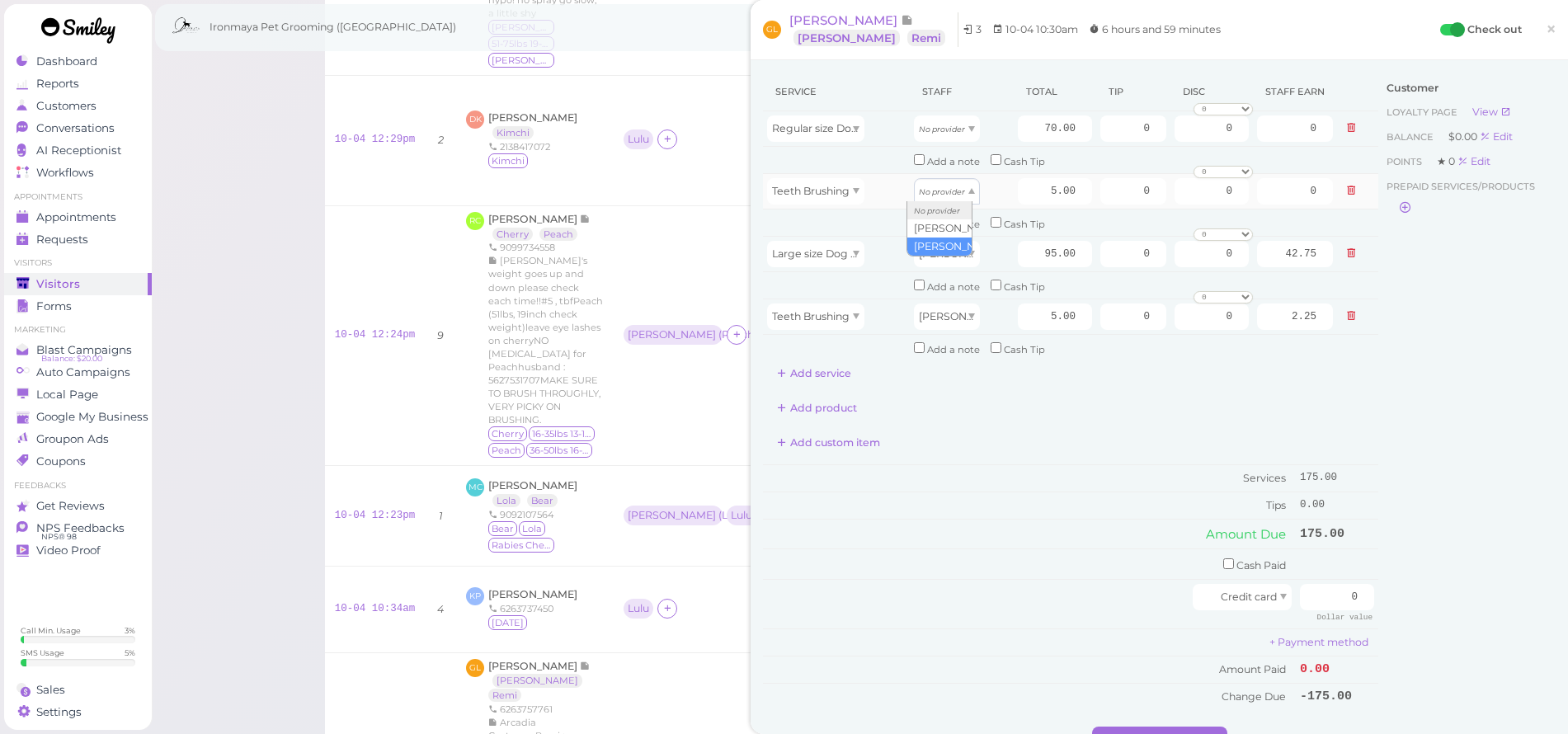
drag, startPoint x: 933, startPoint y: 247, endPoint x: 942, endPoint y: 184, distance: 63.6
type input "2.15"
click at [949, 135] on div "No provider" at bounding box center [947, 129] width 66 height 26
type input "30.10"
click at [783, 367] on icon at bounding box center [782, 372] width 11 height 12
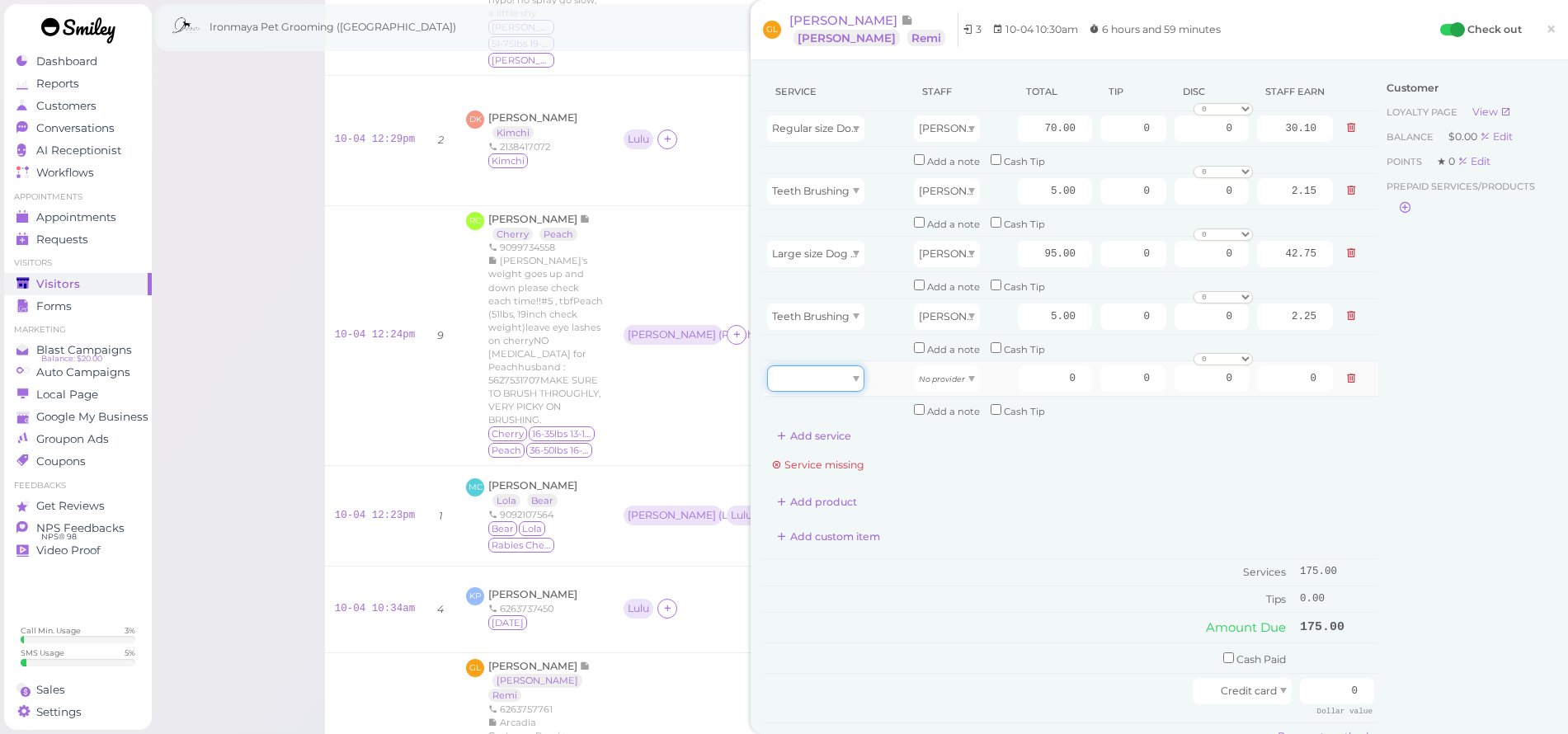
click at [813, 376] on div at bounding box center [816, 378] width 97 height 26
click at [972, 455] on div "Service Staff Total Tip Disc Staff earn Regular size Dog Full Grooming (35 lbs …" at bounding box center [1071, 438] width 615 height 732
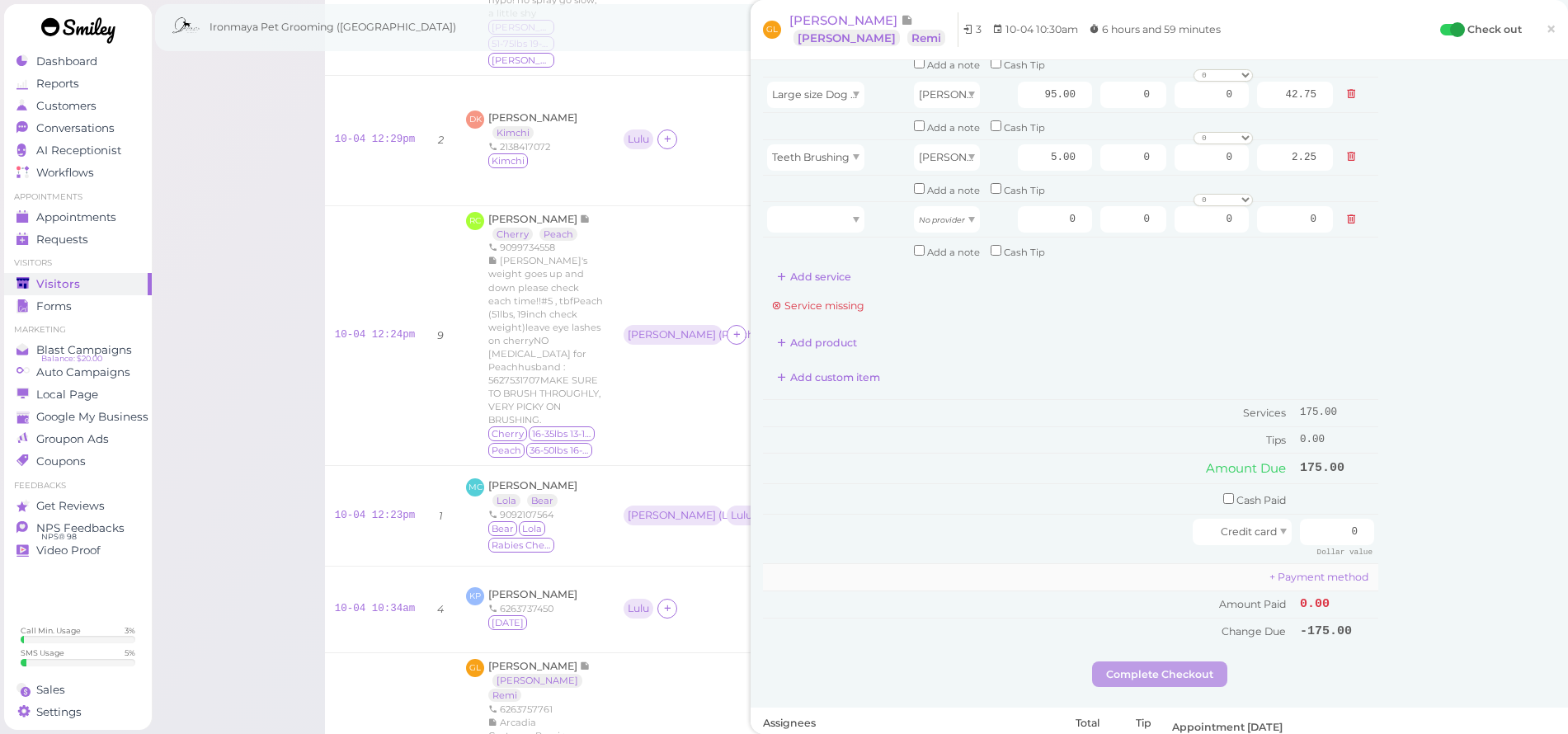
scroll to position [310, 0]
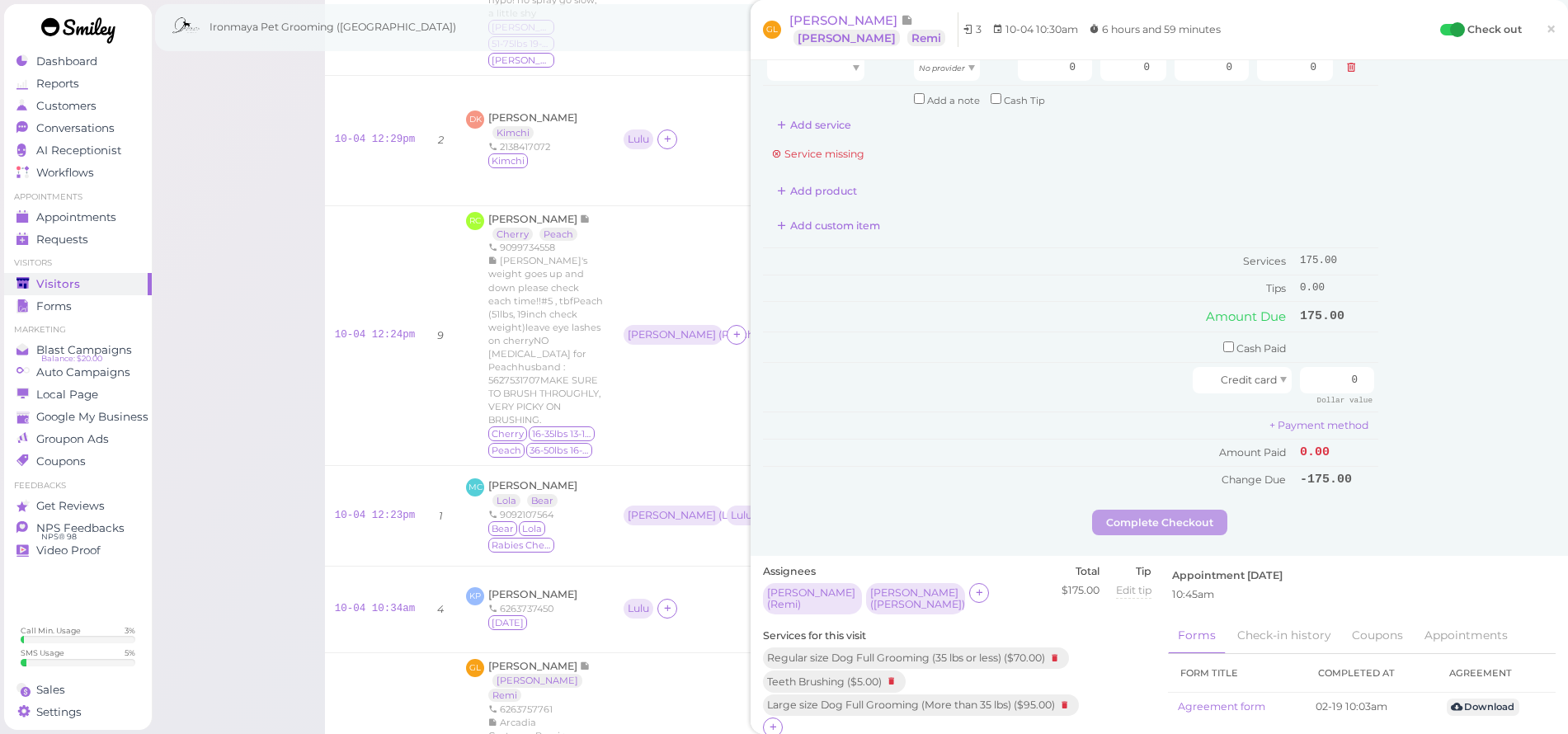
drag, startPoint x: 777, startPoint y: 695, endPoint x: 790, endPoint y: 681, distance: 19.1
click at [779, 717] on div at bounding box center [773, 727] width 20 height 20
drag, startPoint x: 830, startPoint y: 724, endPoint x: 837, endPoint y: 717, distance: 9.9
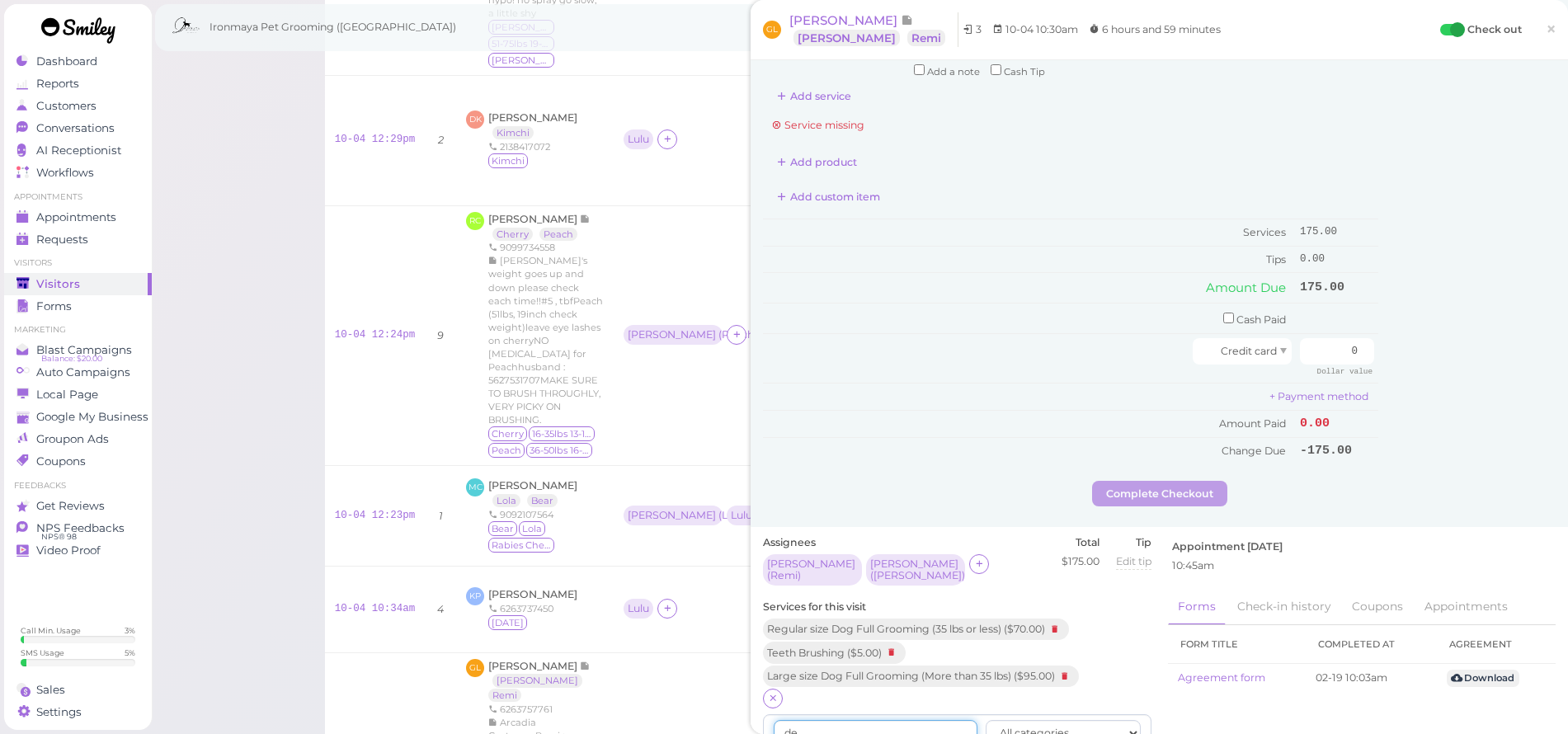
scroll to position [361, 0]
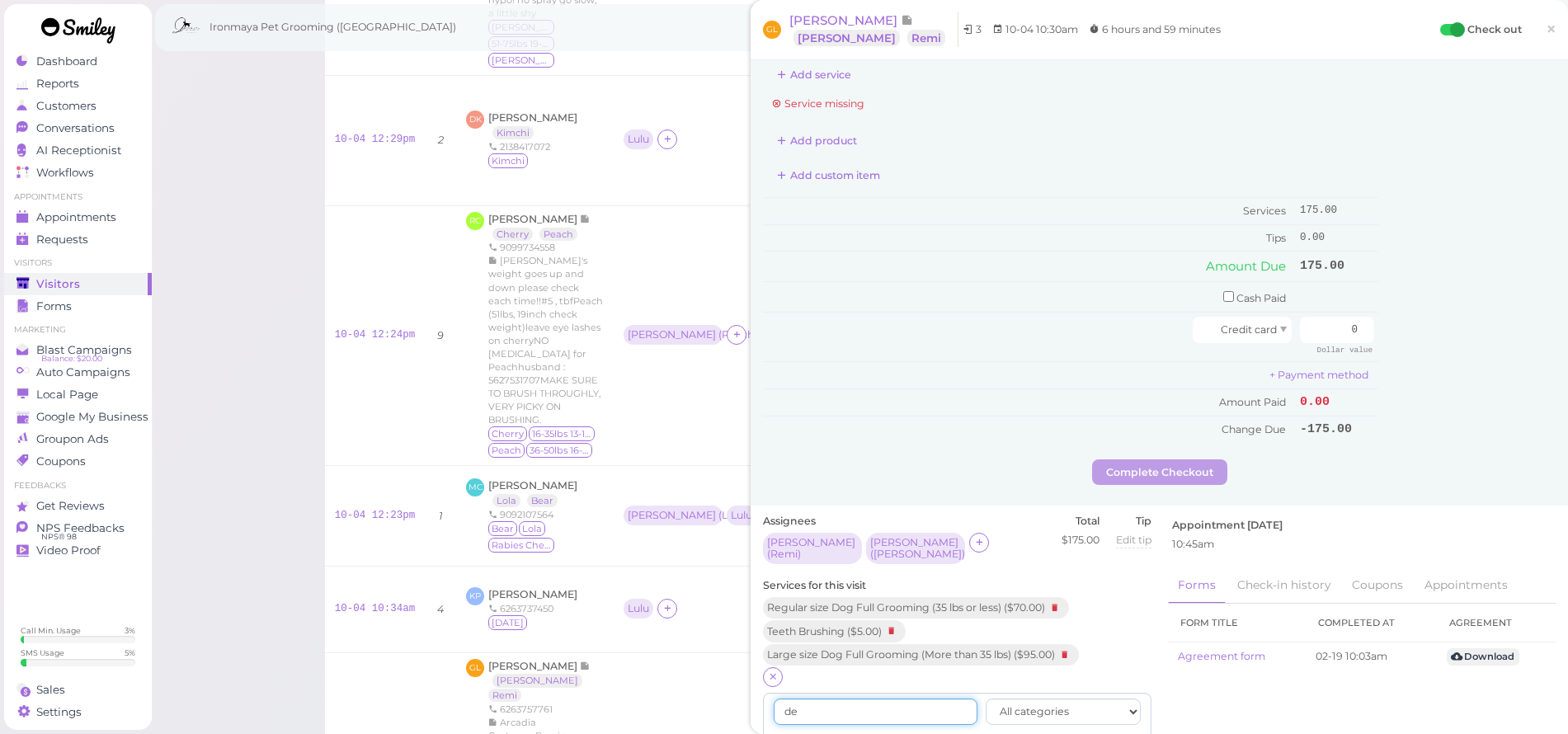
type input "de"
drag, startPoint x: 801, startPoint y: 705, endPoint x: 808, endPoint y: 694, distance: 13.0
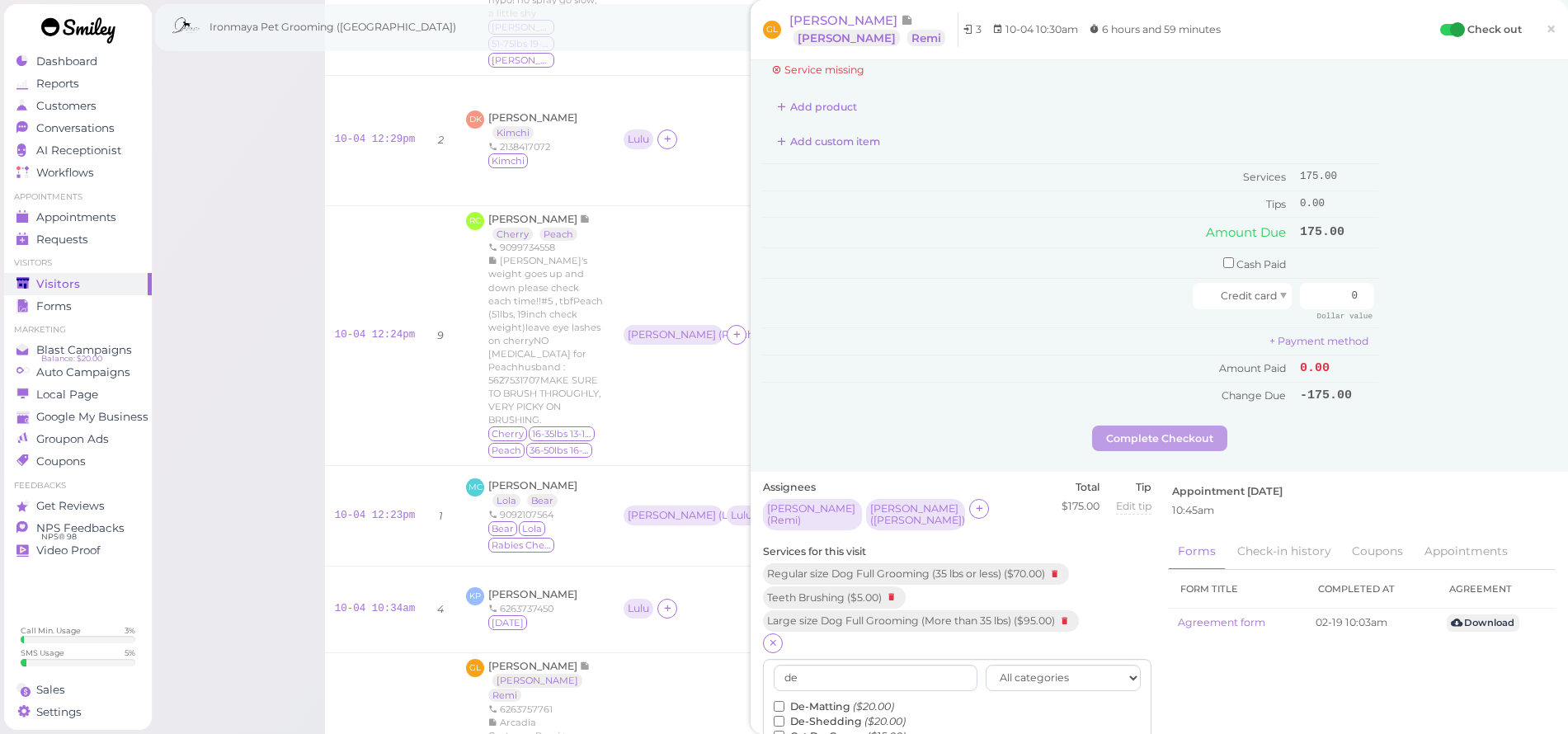
click at [794, 699] on label "De-Matting ($20.00)" at bounding box center [834, 707] width 121 height 15
click at [785, 701] on input "De-Matting ($20.00)" at bounding box center [779, 706] width 11 height 11
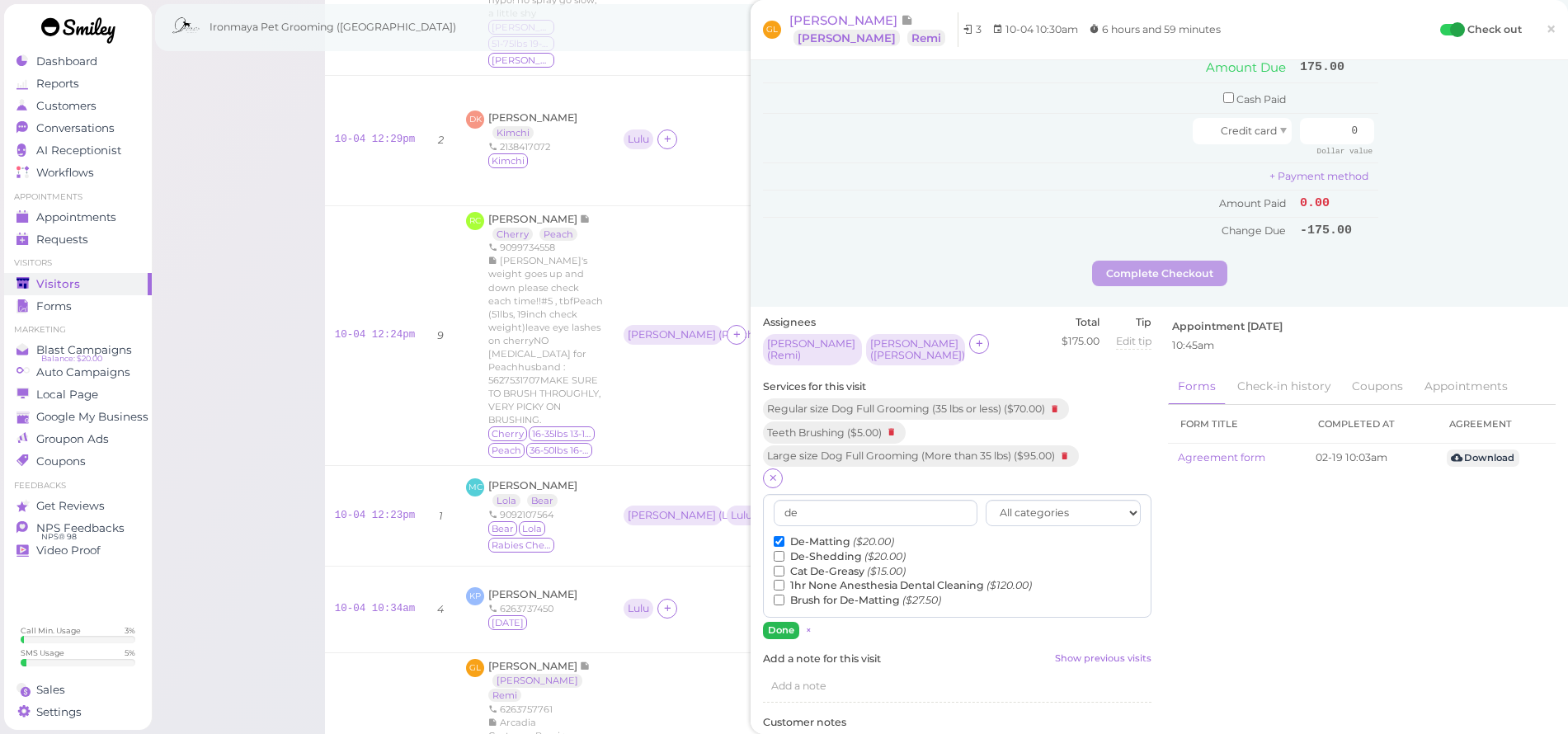
click at [777, 622] on button "Done" at bounding box center [782, 630] width 36 height 17
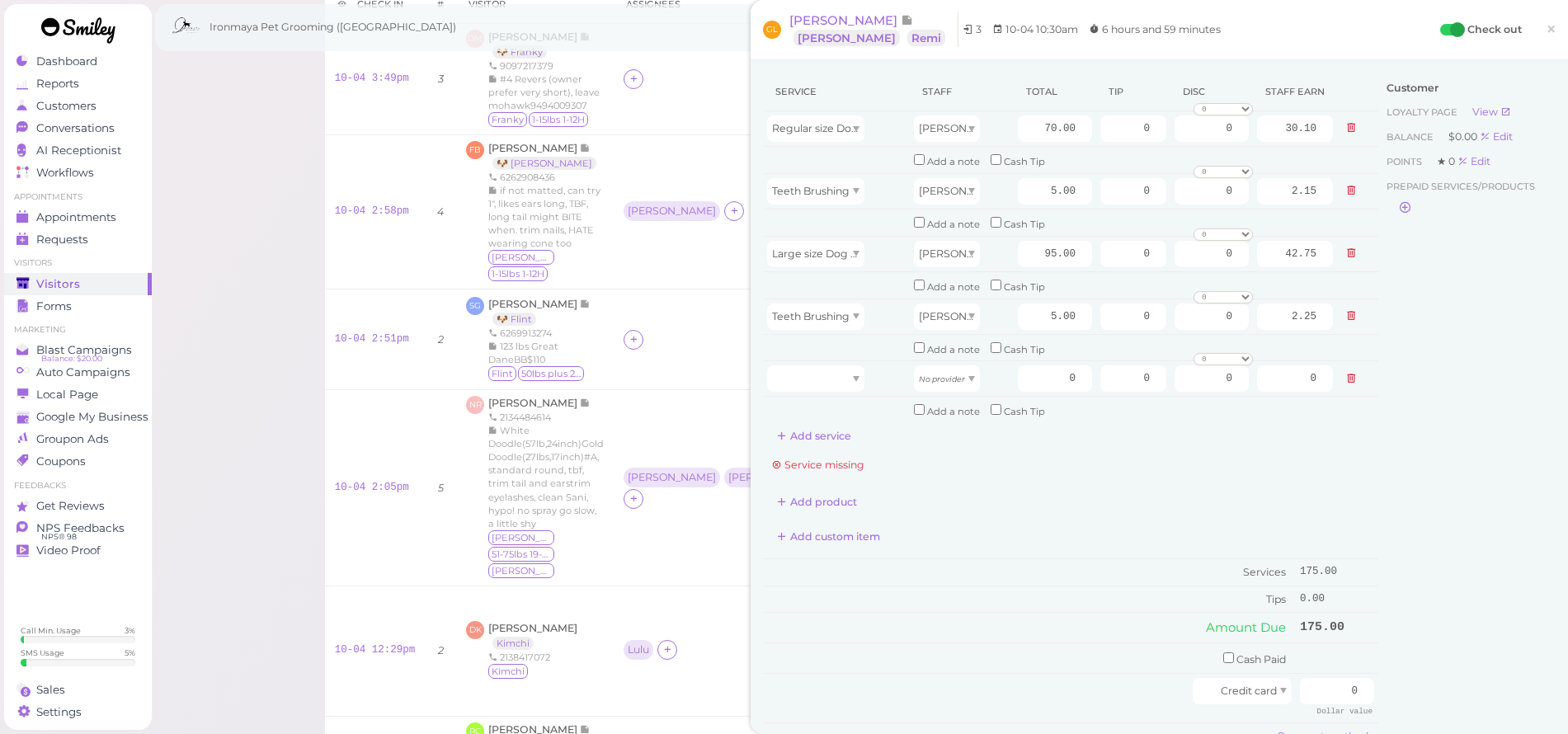
scroll to position [0, 0]
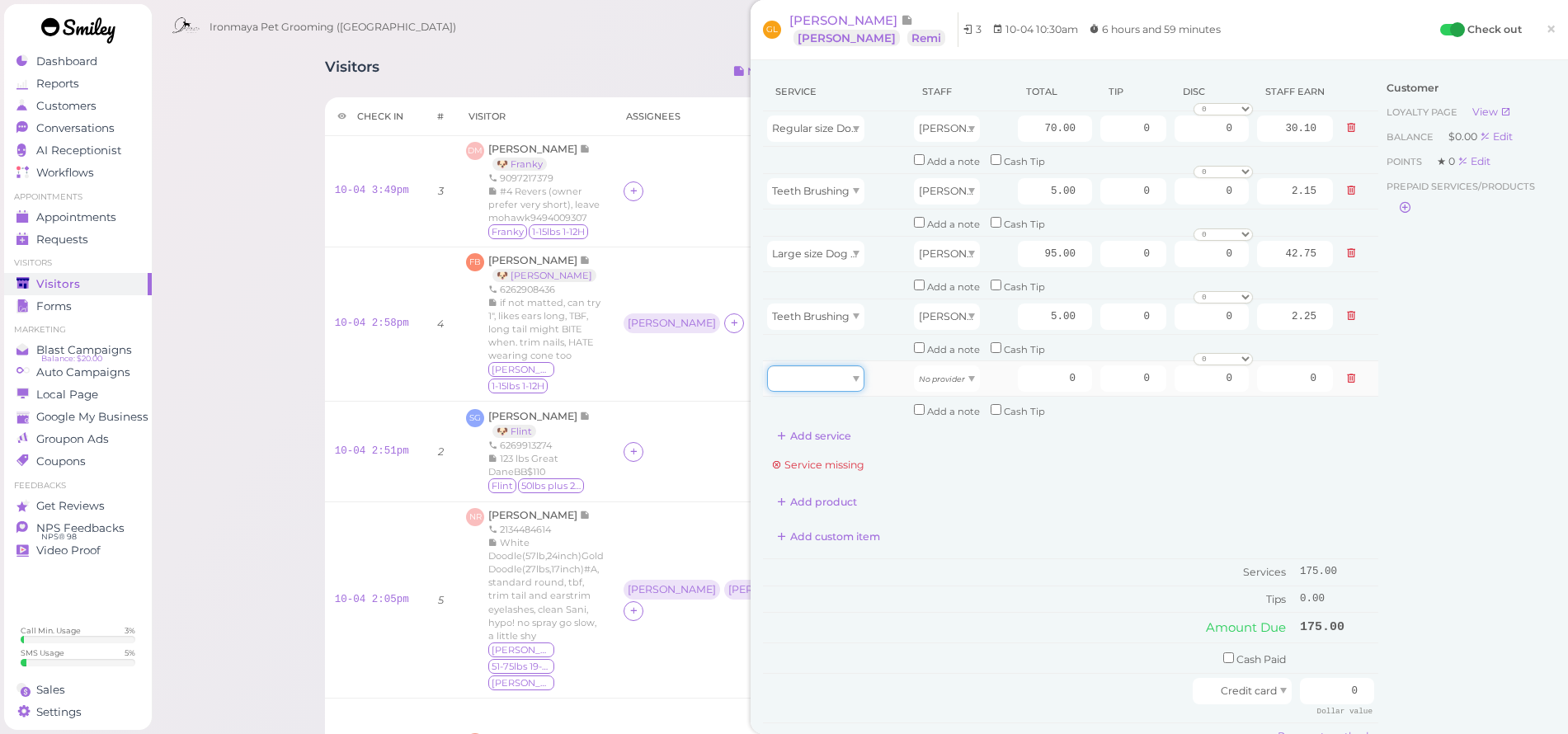
click at [802, 367] on div at bounding box center [816, 378] width 97 height 26
type input "20.00"
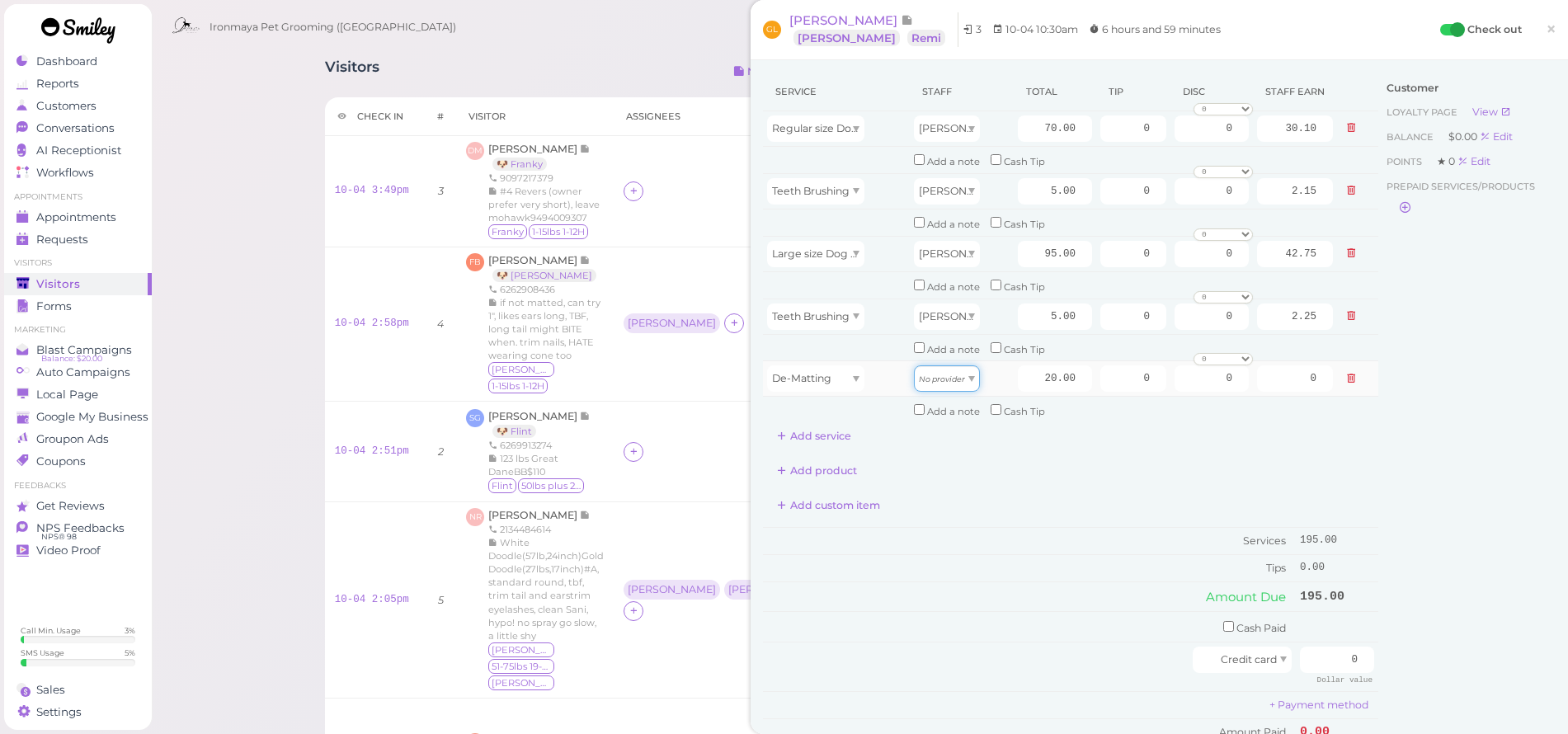
drag, startPoint x: 927, startPoint y: 359, endPoint x: 934, endPoint y: 378, distance: 20.2
click at [927, 372] on span "No provider" at bounding box center [942, 377] width 46 height 12
type input "9.00"
drag, startPoint x: 1016, startPoint y: 360, endPoint x: 1162, endPoint y: 375, distance: 146.8
click at [1162, 375] on tr "De-Matting [PERSON_NAME] 20.00 0 0 0 10% off 15% off 20% off 25% off 30% off 50…" at bounding box center [1071, 378] width 615 height 36
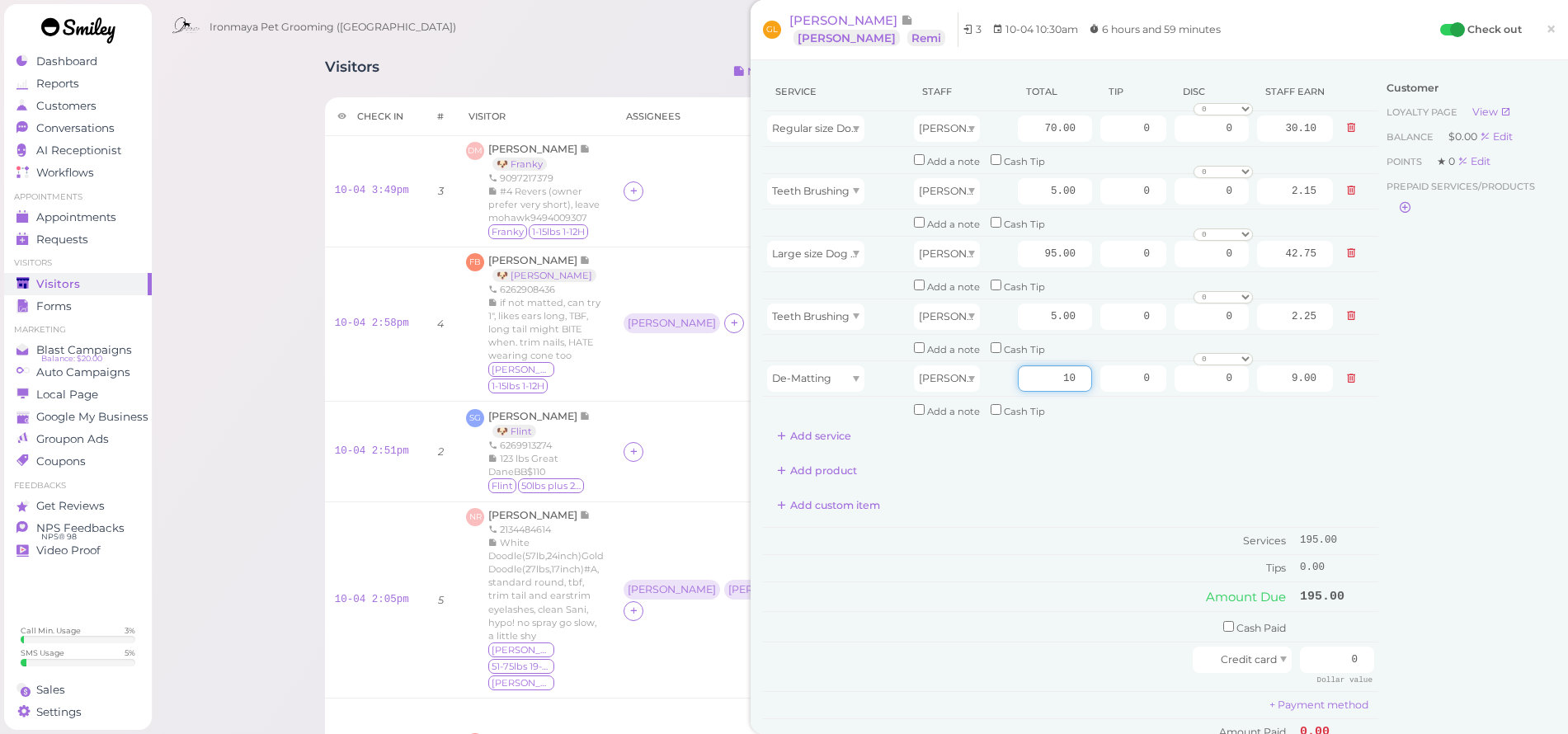
type input "10"
type input "4.50"
drag, startPoint x: 1125, startPoint y: 491, endPoint x: 1114, endPoint y: 468, distance: 25.5
click at [1124, 492] on div "Add custom item" at bounding box center [1071, 505] width 615 height 26
drag, startPoint x: 1036, startPoint y: 253, endPoint x: 1140, endPoint y: 257, distance: 104.1
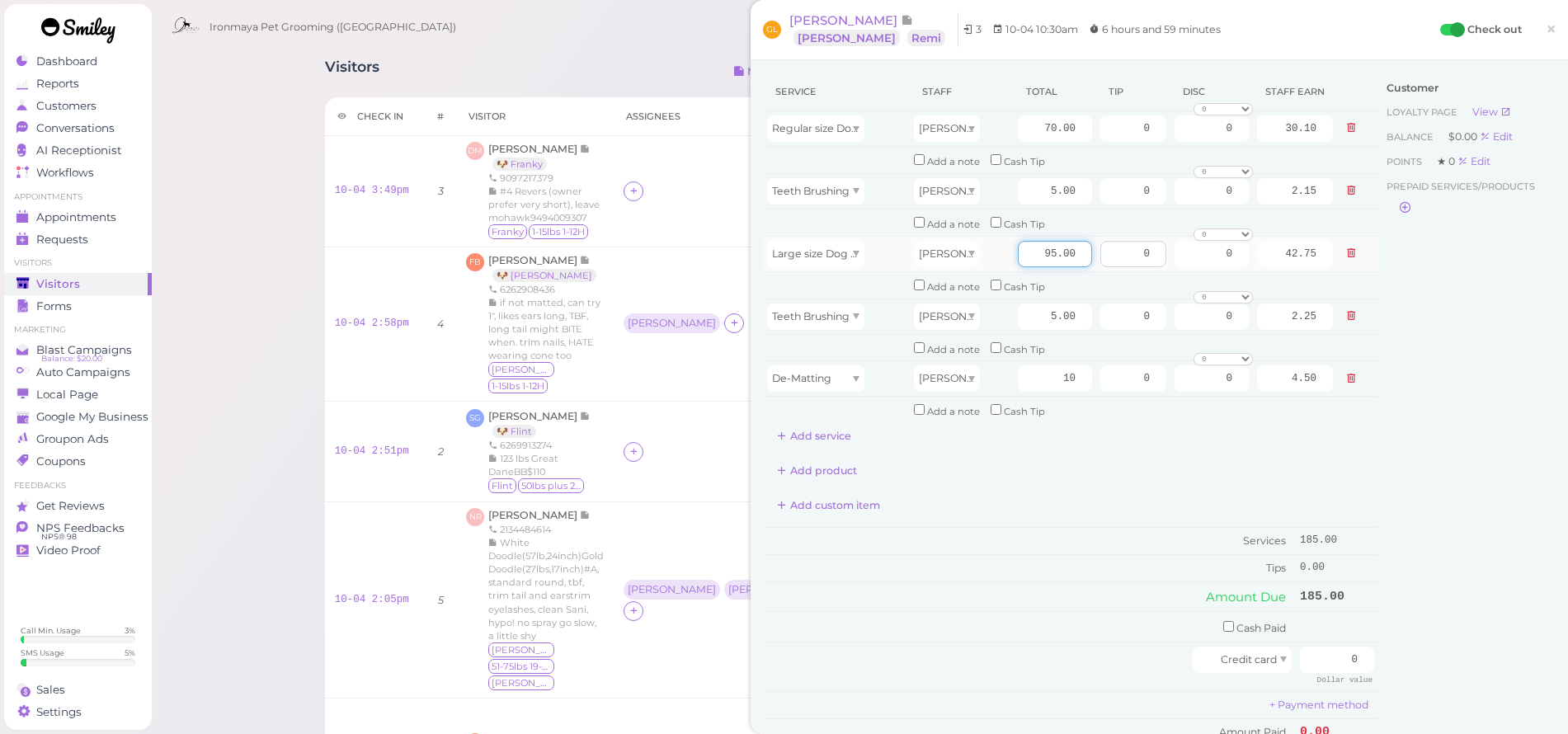
click at [1140, 257] on tr "Large size Dog Full Grooming (More than 35 lbs) [PERSON_NAME] 95.00 0 0 0 10% o…" at bounding box center [1071, 253] width 615 height 36
type input "120"
type input "54.00"
click at [1100, 457] on div "Add product" at bounding box center [1071, 471] width 615 height 26
drag, startPoint x: 1020, startPoint y: 129, endPoint x: 1225, endPoint y: 134, distance: 205.1
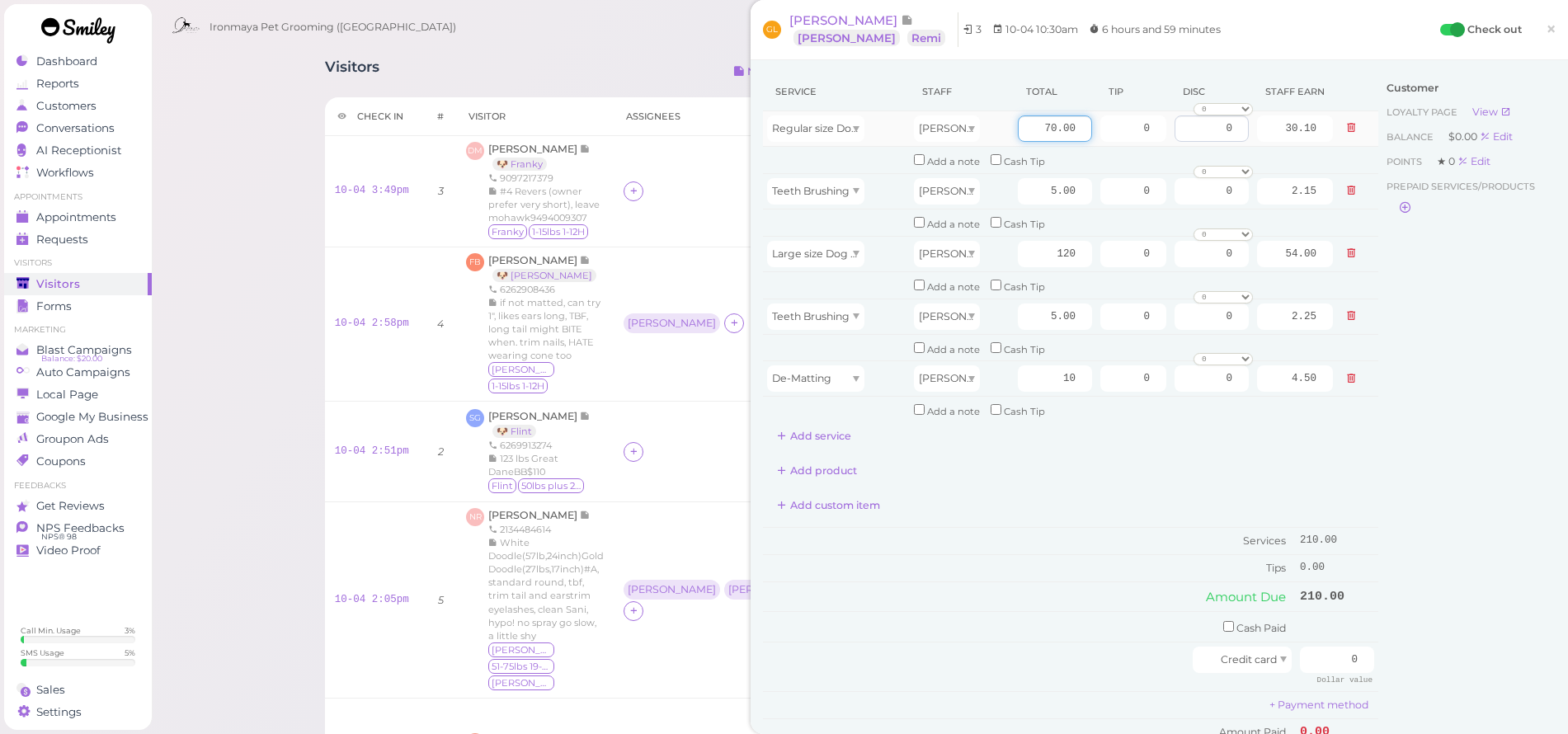
click at [1225, 134] on input "0" at bounding box center [1212, 129] width 74 height 26
type input "95"
type input "40.85"
click at [1141, 437] on div "Service Staff Total Tip Disc Staff earn Regular size Dog Full Grooming (35 lbs …" at bounding box center [1071, 423] width 615 height 700
drag, startPoint x: 1112, startPoint y: 253, endPoint x: 1209, endPoint y: 249, distance: 97.1
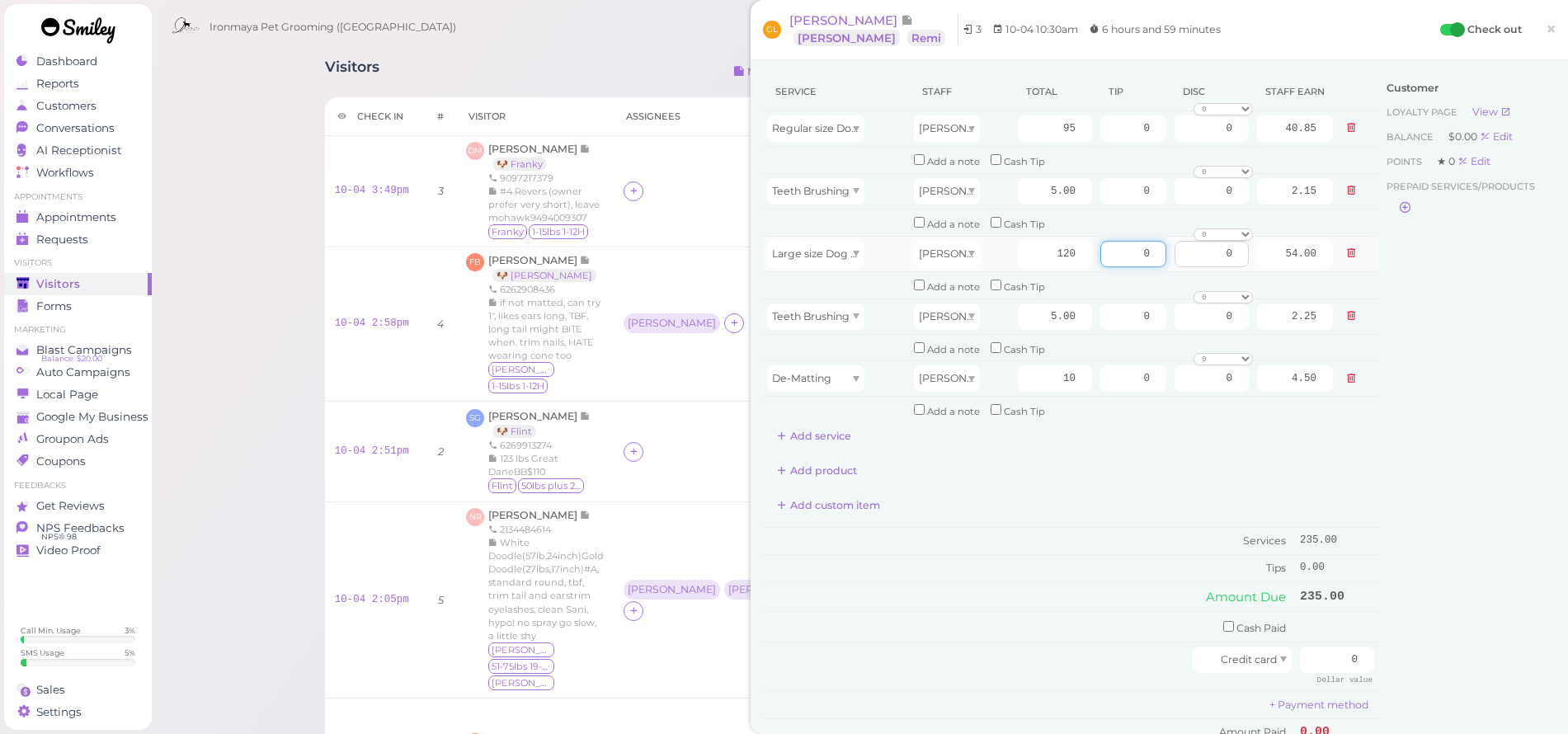
click at [1209, 249] on tr "Large size Dog Full Grooming (More than 35 lbs) [PERSON_NAME] 120 0 0 0 10% off…" at bounding box center [1071, 253] width 615 height 36
type input "22.5"
drag, startPoint x: 1127, startPoint y: 123, endPoint x: 1157, endPoint y: 129, distance: 30.6
click at [1157, 129] on tr "Regular size Dog Full Grooming (35 lbs or less) [PERSON_NAME] 95 0 0 0 10% off …" at bounding box center [1071, 129] width 615 height 36
type input "15"
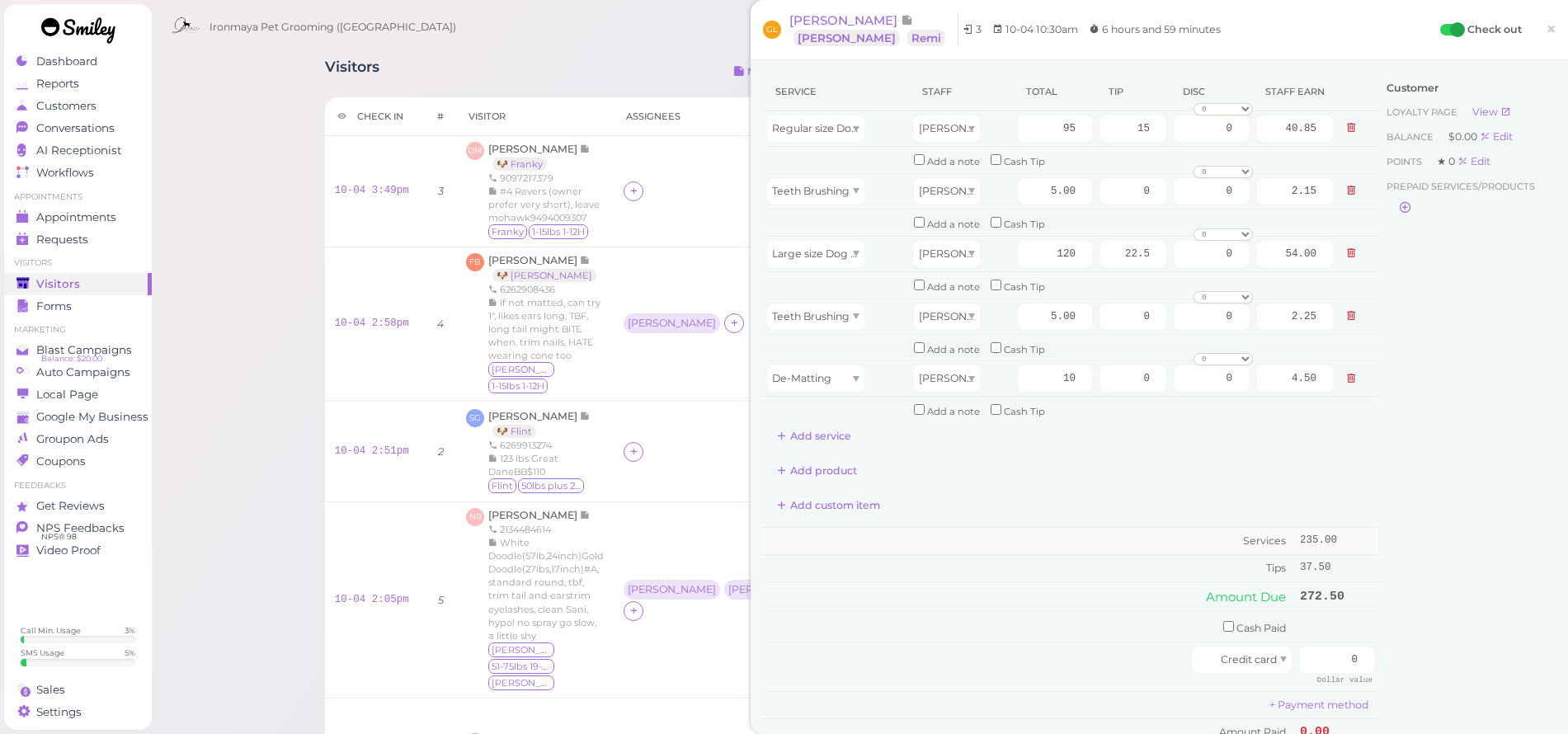
click at [1210, 528] on td "Services" at bounding box center [1029, 540] width 533 height 27
drag, startPoint x: 1109, startPoint y: 249, endPoint x: 1264, endPoint y: 258, distance: 155.3
click at [1264, 258] on tr "Large size Dog Full Grooming (More than 35 lbs) [PERSON_NAME] 120 22.5 0 0 10% …" at bounding box center [1071, 253] width 615 height 36
type input "20.25"
click at [1187, 492] on div "Add custom item" at bounding box center [1071, 505] width 615 height 26
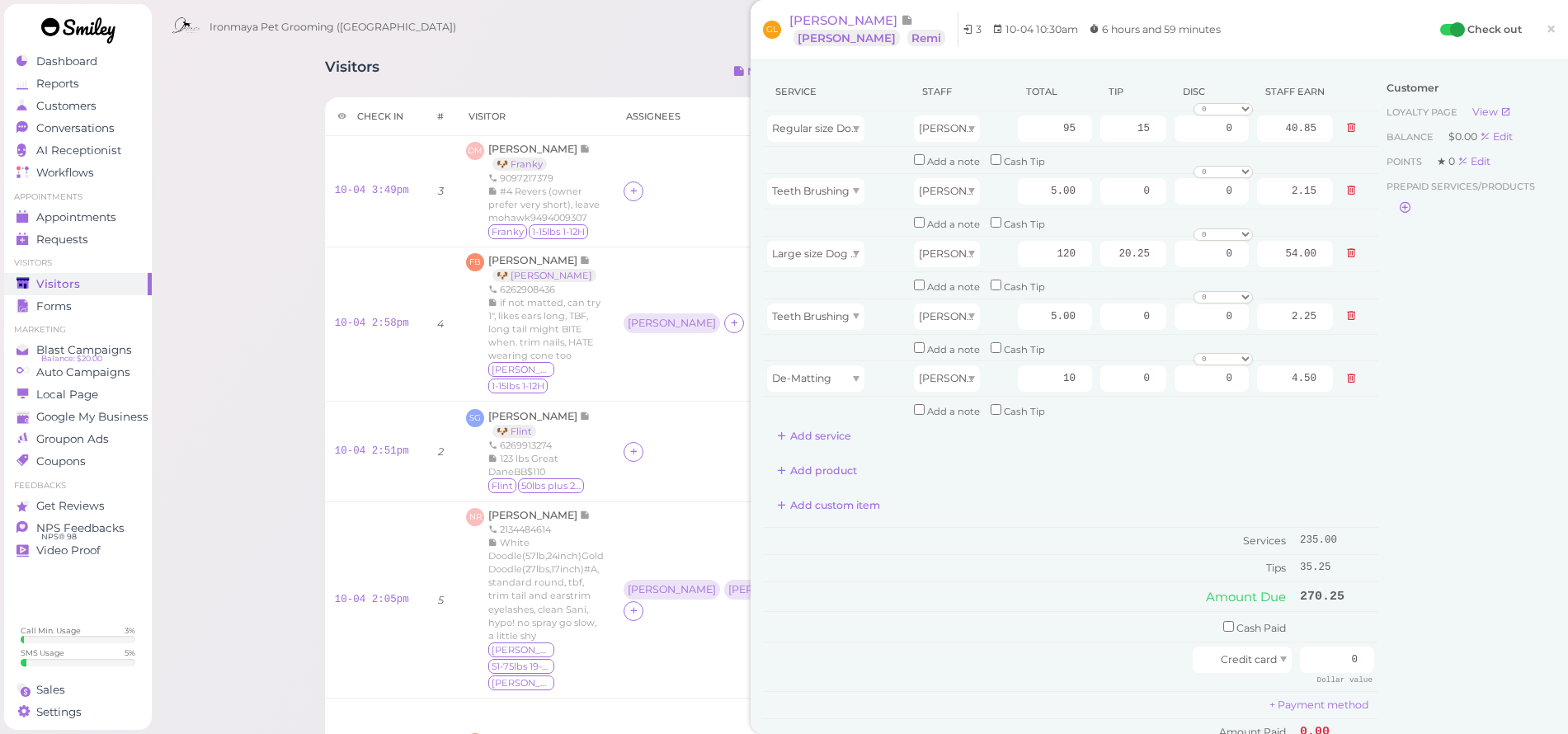
scroll to position [29, 0]
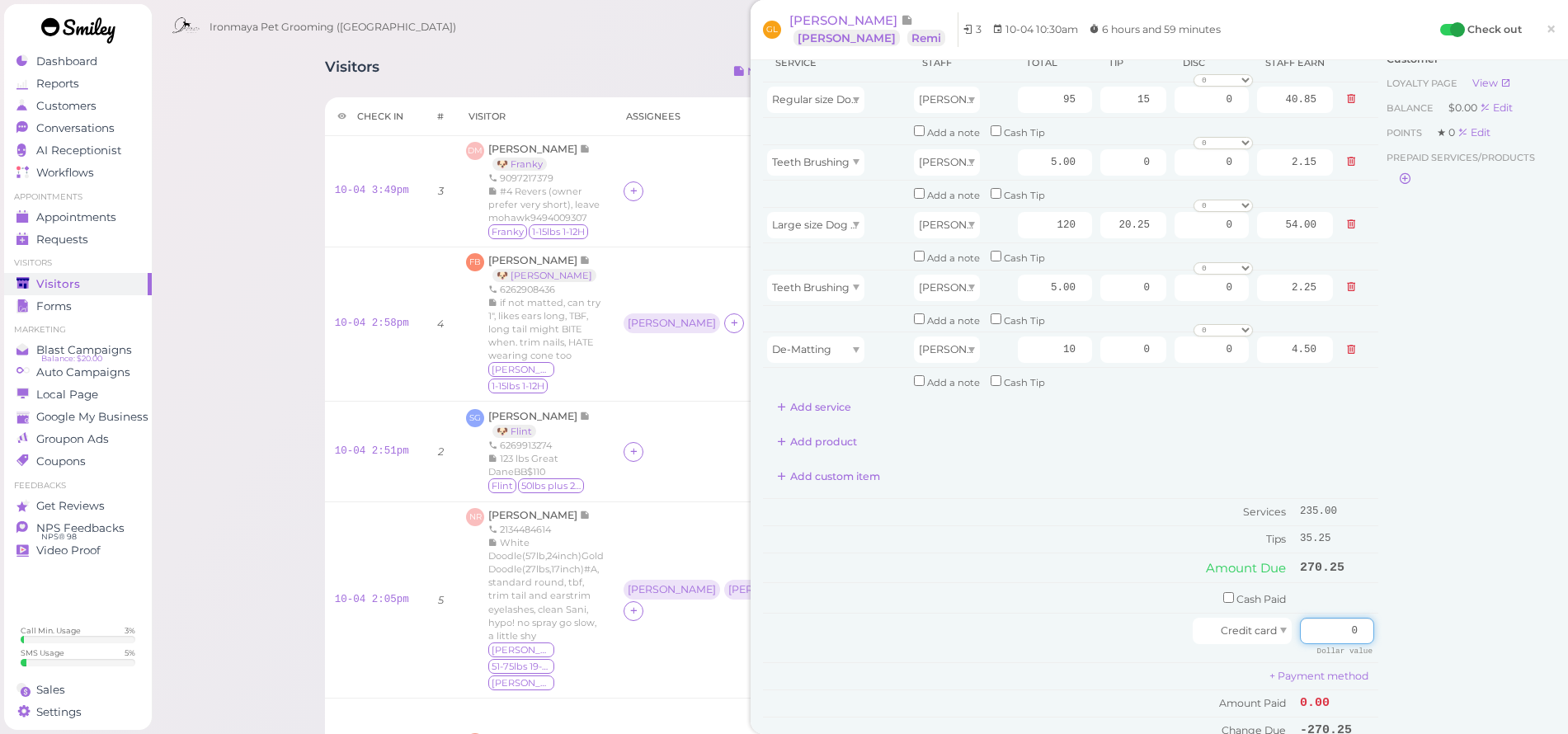
drag, startPoint x: 1319, startPoint y: 606, endPoint x: 1545, endPoint y: 632, distance: 227.5
click at [1545, 632] on div "Service Staff Total Tip Disc Staff earn Regular size Dog Full Grooming (35 lbs …" at bounding box center [1160, 419] width 818 height 776
click at [1457, 562] on div "Customer Loyalty page View Balance $0.00 Edit Points ★ 0 Edit Prepaid services/…" at bounding box center [1467, 402] width 178 height 717
drag, startPoint x: 1342, startPoint y: 609, endPoint x: 1412, endPoint y: 619, distance: 70.7
click at [1412, 619] on div "Service Staff Total Tip Disc Staff earn Regular size Dog Full Grooming (35 lbs …" at bounding box center [1160, 402] width 793 height 717
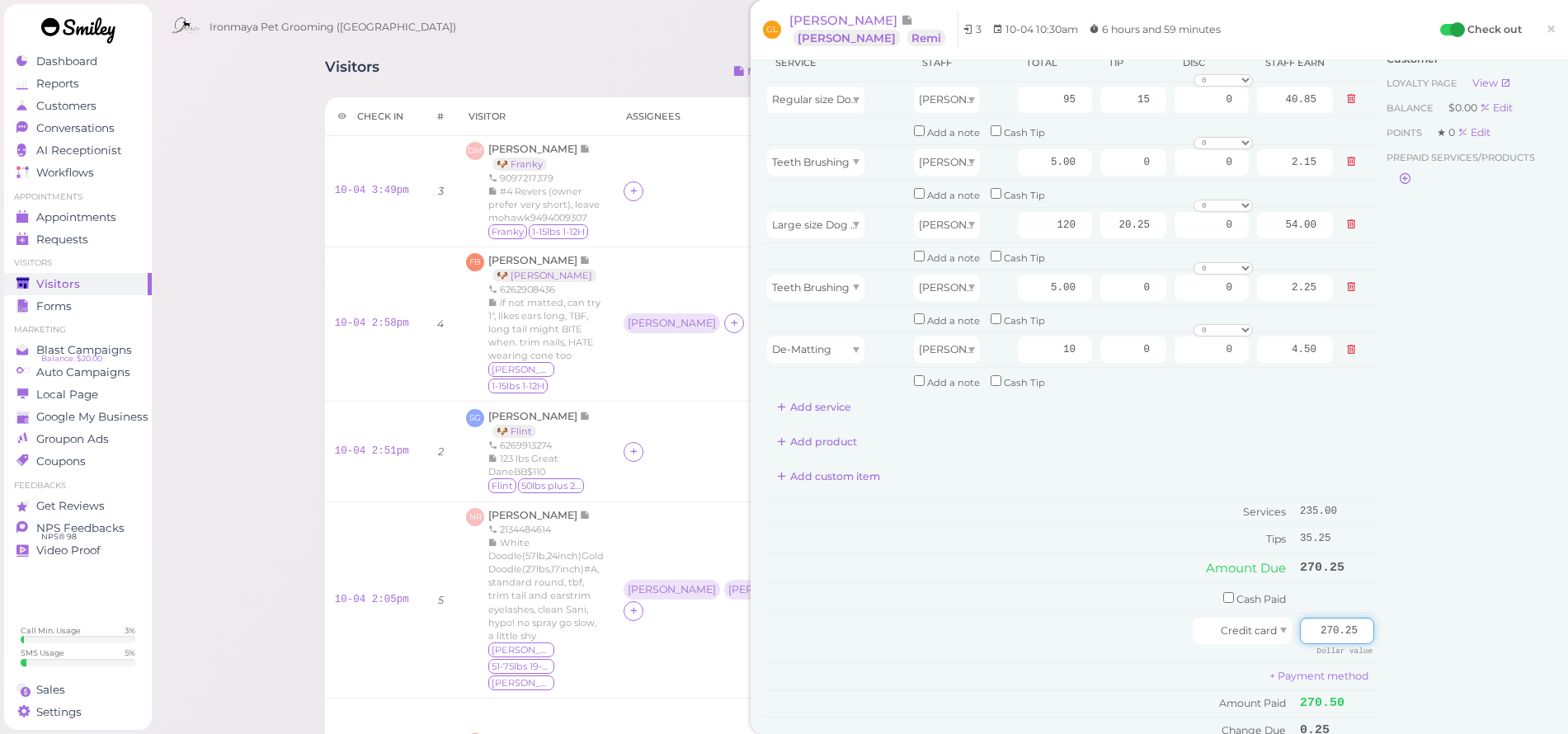
type input "270.25"
click at [1442, 604] on div "Customer Loyalty page View Balance $0.00 Edit Points ★ 0 Edit Prepaid services/…" at bounding box center [1467, 402] width 178 height 717
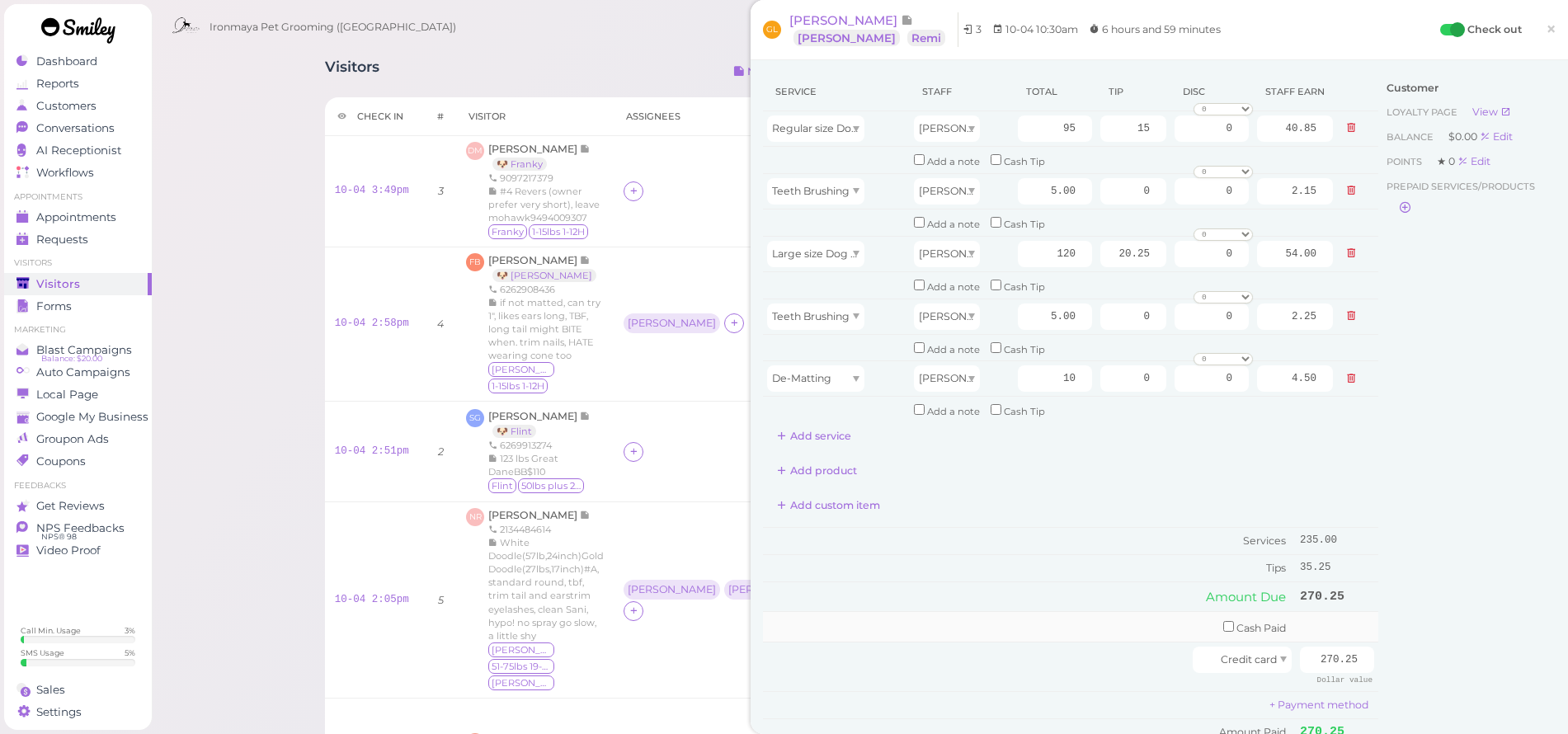
scroll to position [137, 0]
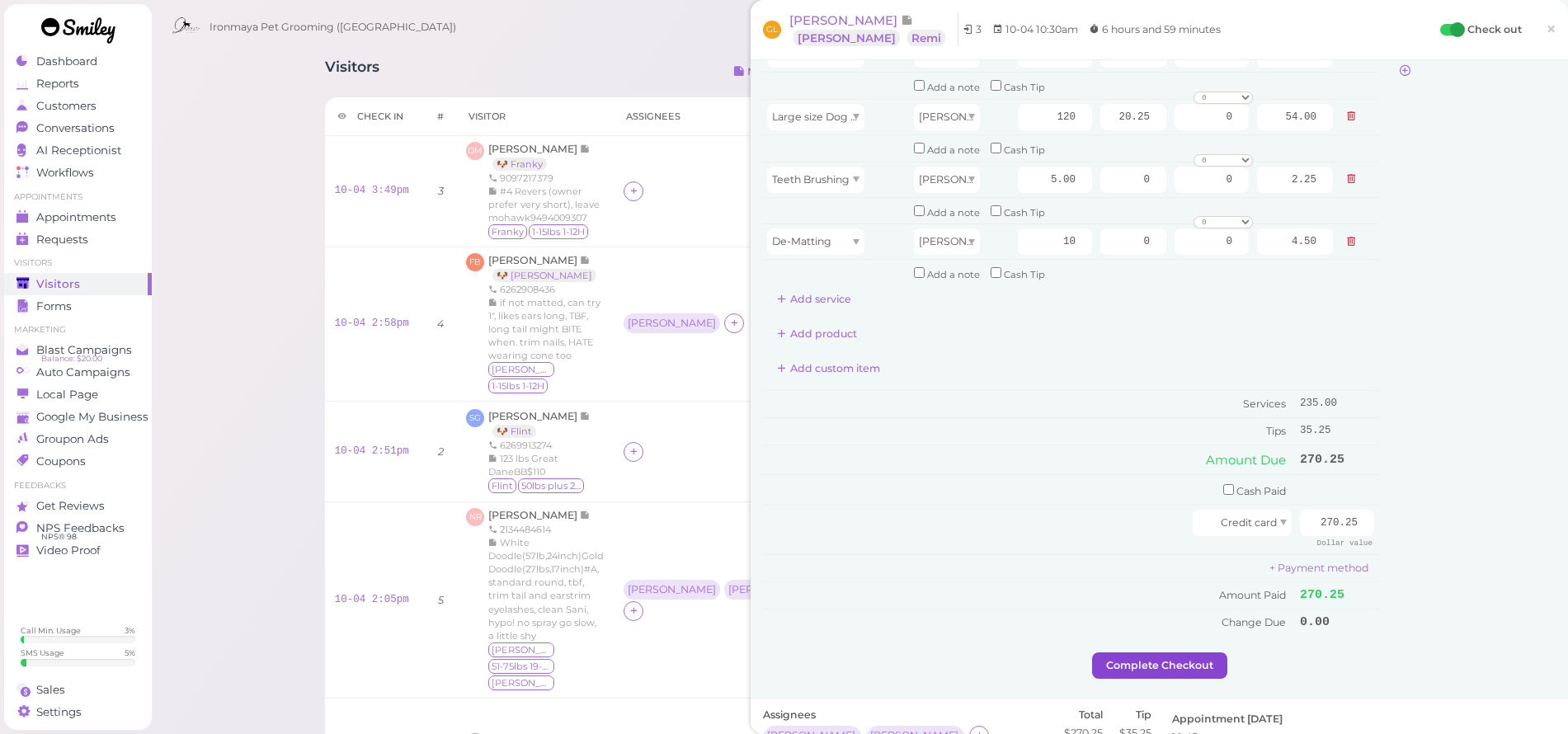
click at [1196, 652] on button "Complete Checkout" at bounding box center [1160, 665] width 135 height 26
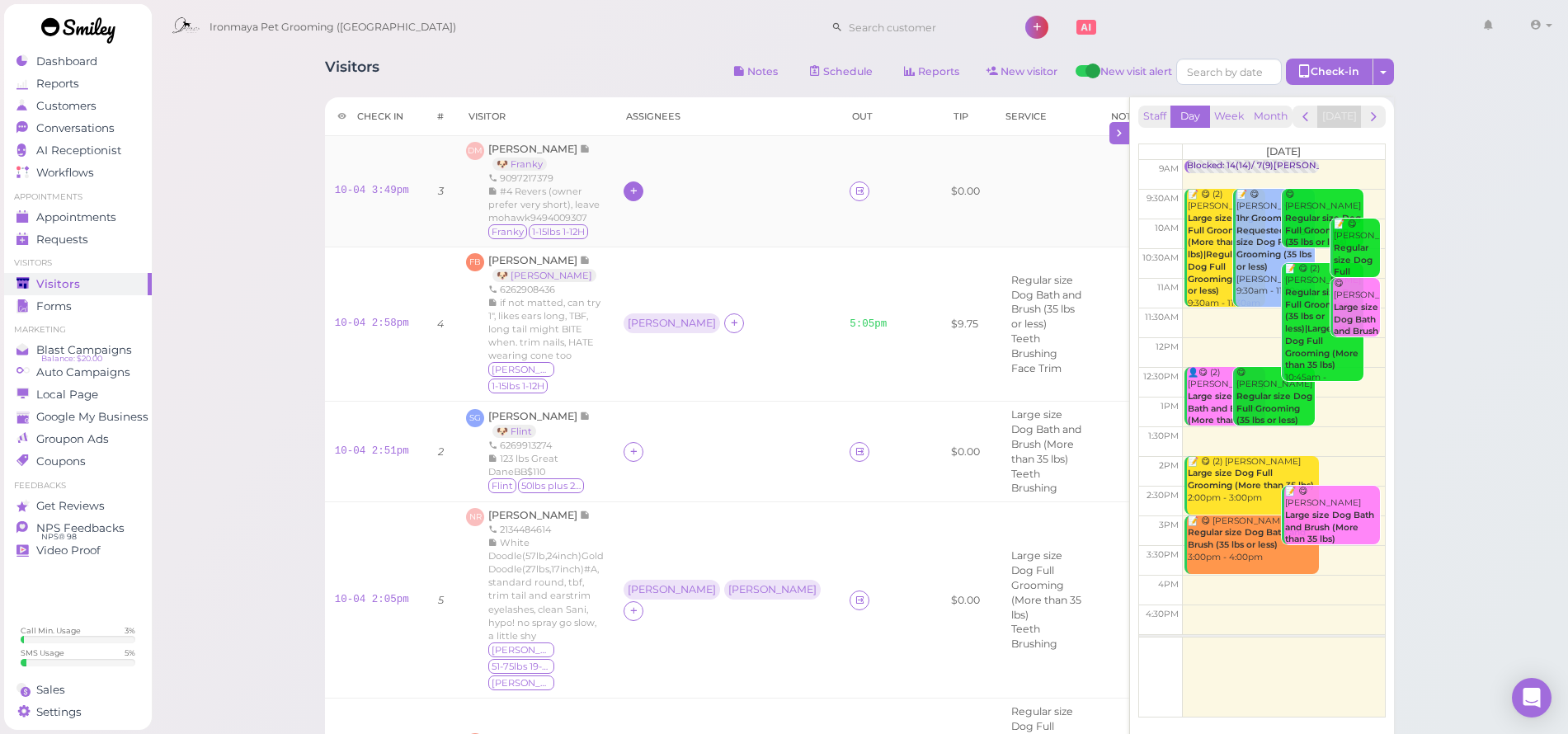
click at [639, 192] on icon at bounding box center [634, 191] width 11 height 12
click at [662, 360] on span "[PERSON_NAME]" at bounding box center [694, 357] width 112 height 12
click at [558, 153] on span "[PERSON_NAME]" at bounding box center [534, 149] width 92 height 12
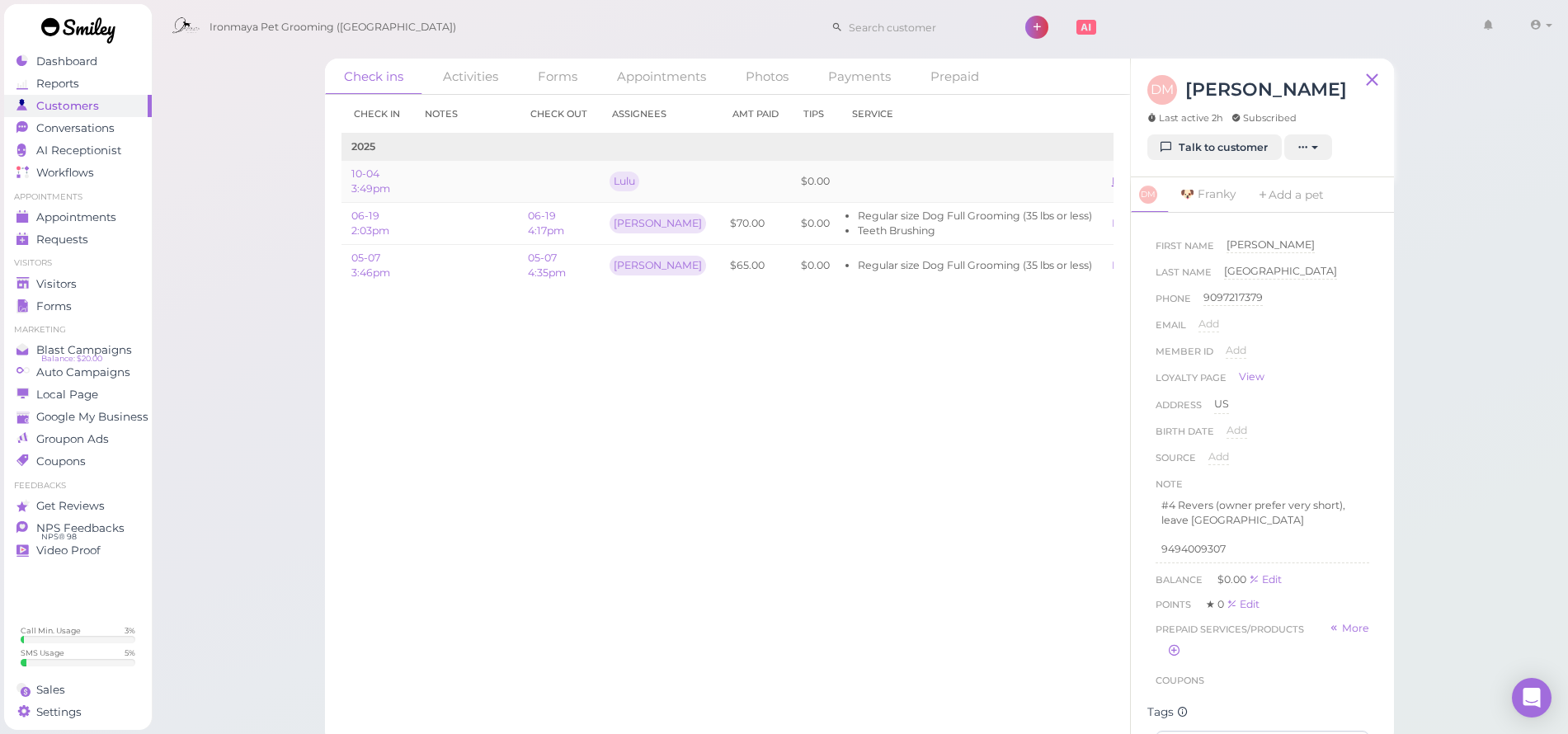
click at [1112, 182] on link "Edit" at bounding box center [1122, 181] width 20 height 12
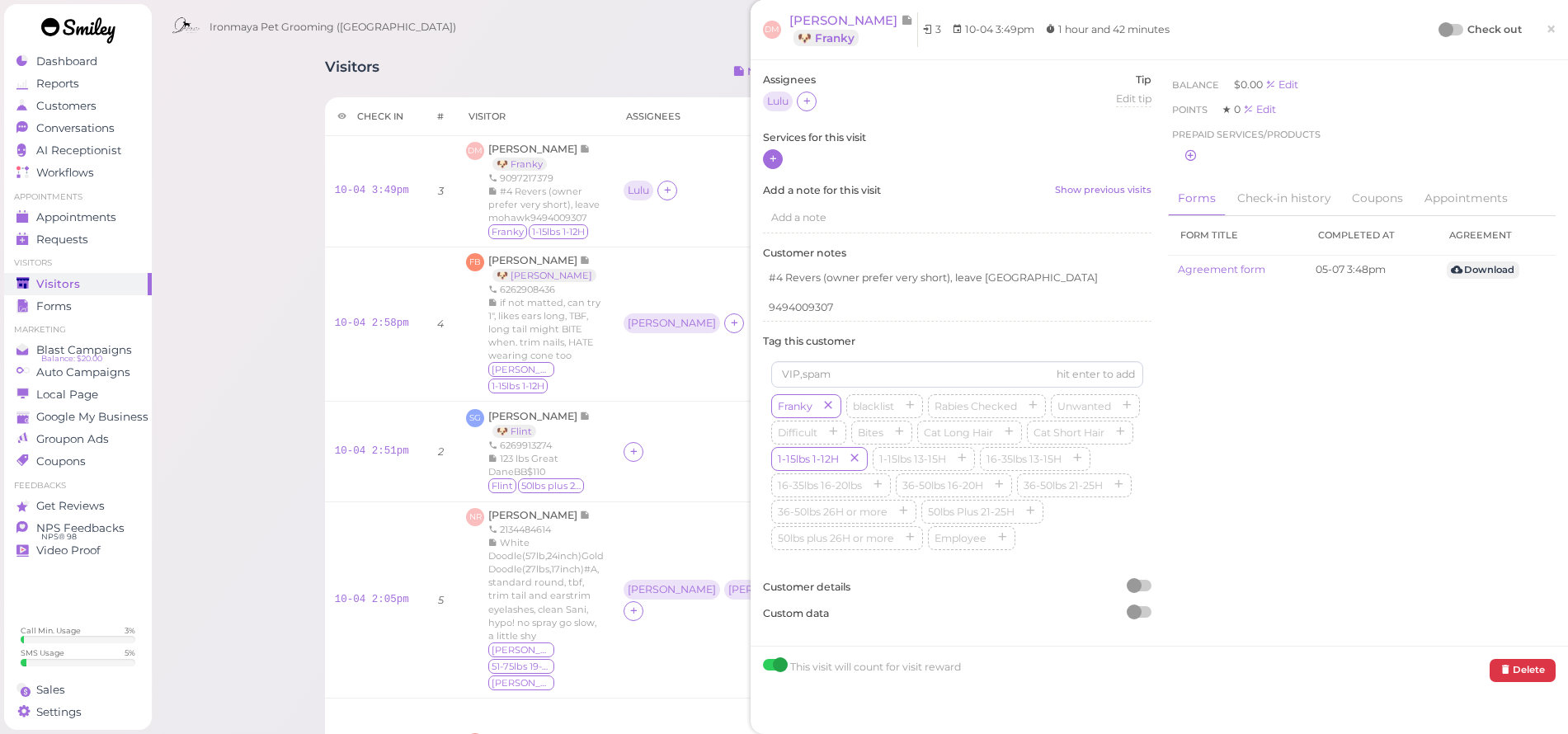
click at [775, 163] on icon at bounding box center [773, 159] width 11 height 12
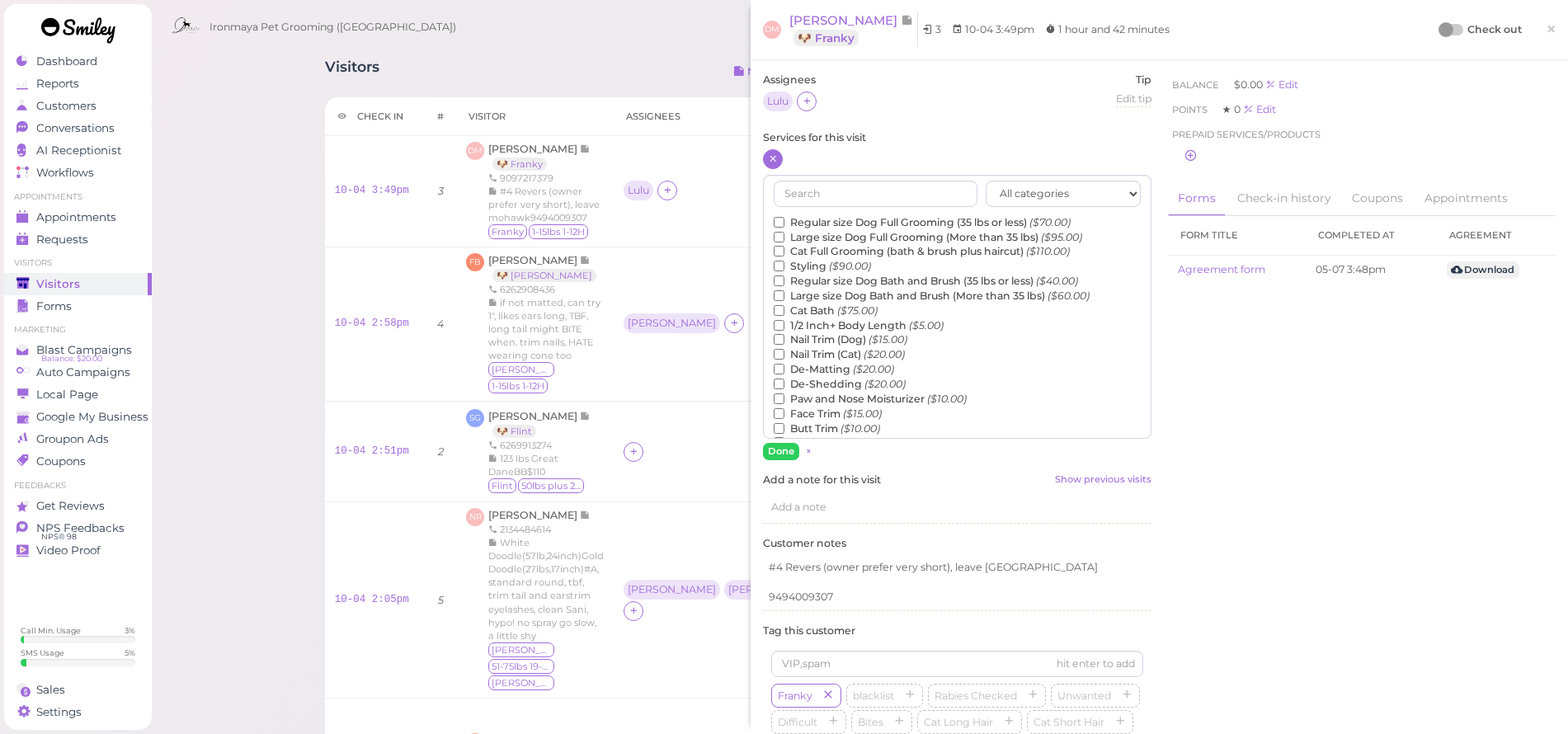
click at [867, 215] on label "Regular size Dog Full Grooming (35 lbs or less) ($70.00)" at bounding box center [922, 223] width 297 height 15
click at [785, 217] on input "Regular size Dog Full Grooming (35 lbs or less) ($70.00)" at bounding box center [779, 222] width 11 height 11
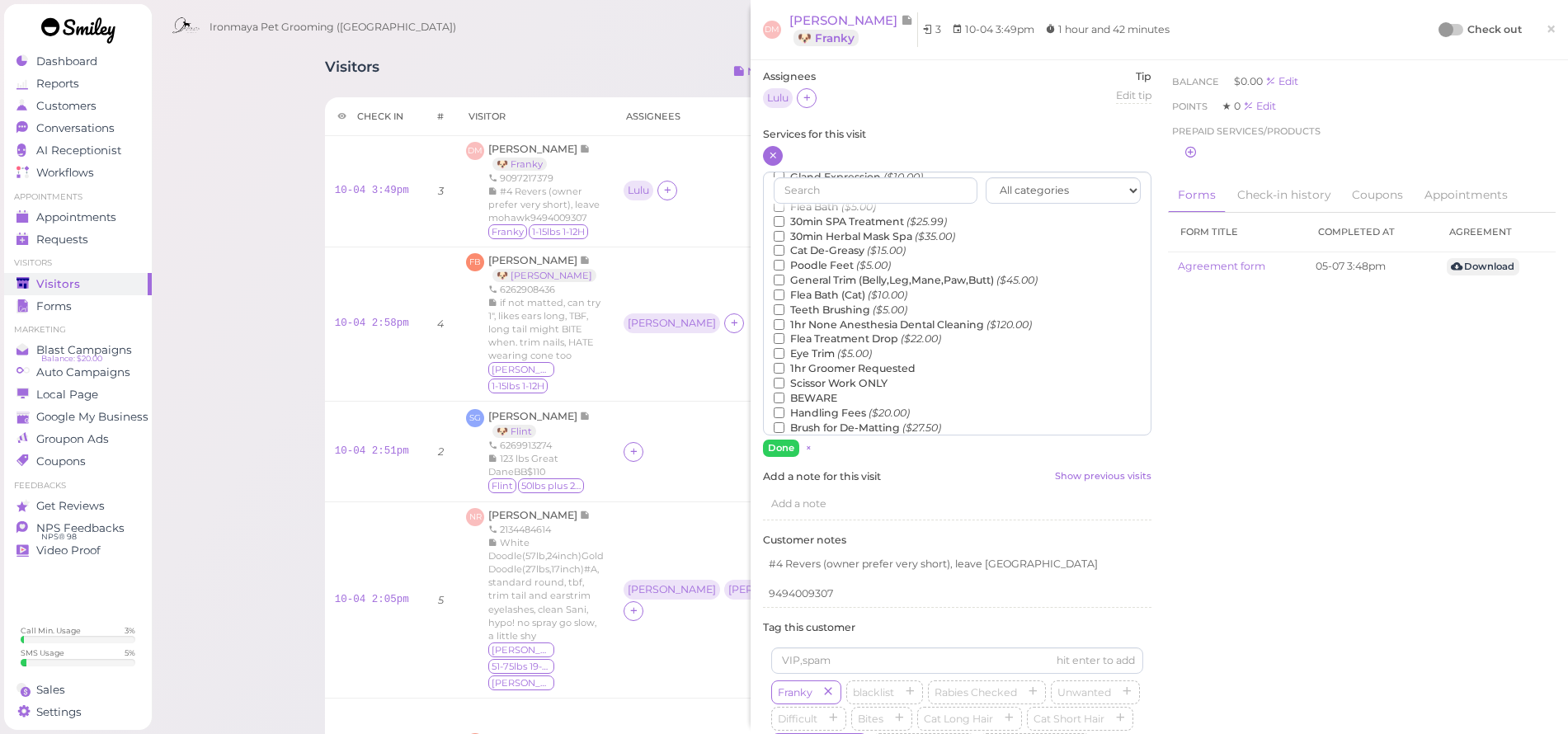
scroll to position [7, 0]
click at [820, 299] on label "Teeth Brushing ($5.00)" at bounding box center [841, 306] width 134 height 15
click at [785, 301] on input "Teeth Brushing ($5.00)" at bounding box center [779, 305] width 11 height 11
click at [779, 442] on button "Done" at bounding box center [782, 444] width 36 height 17
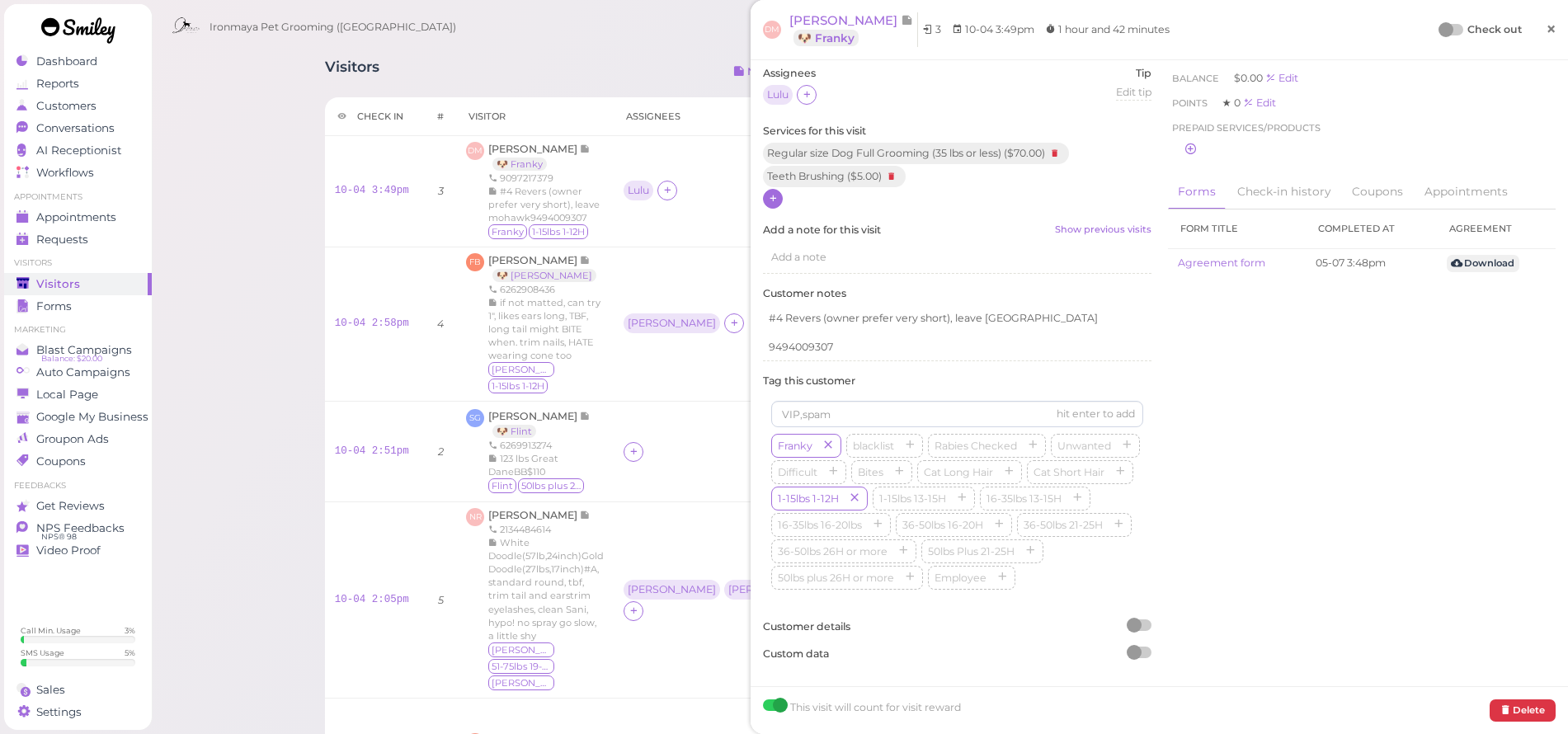
click at [1546, 24] on span "×" at bounding box center [1551, 29] width 11 height 23
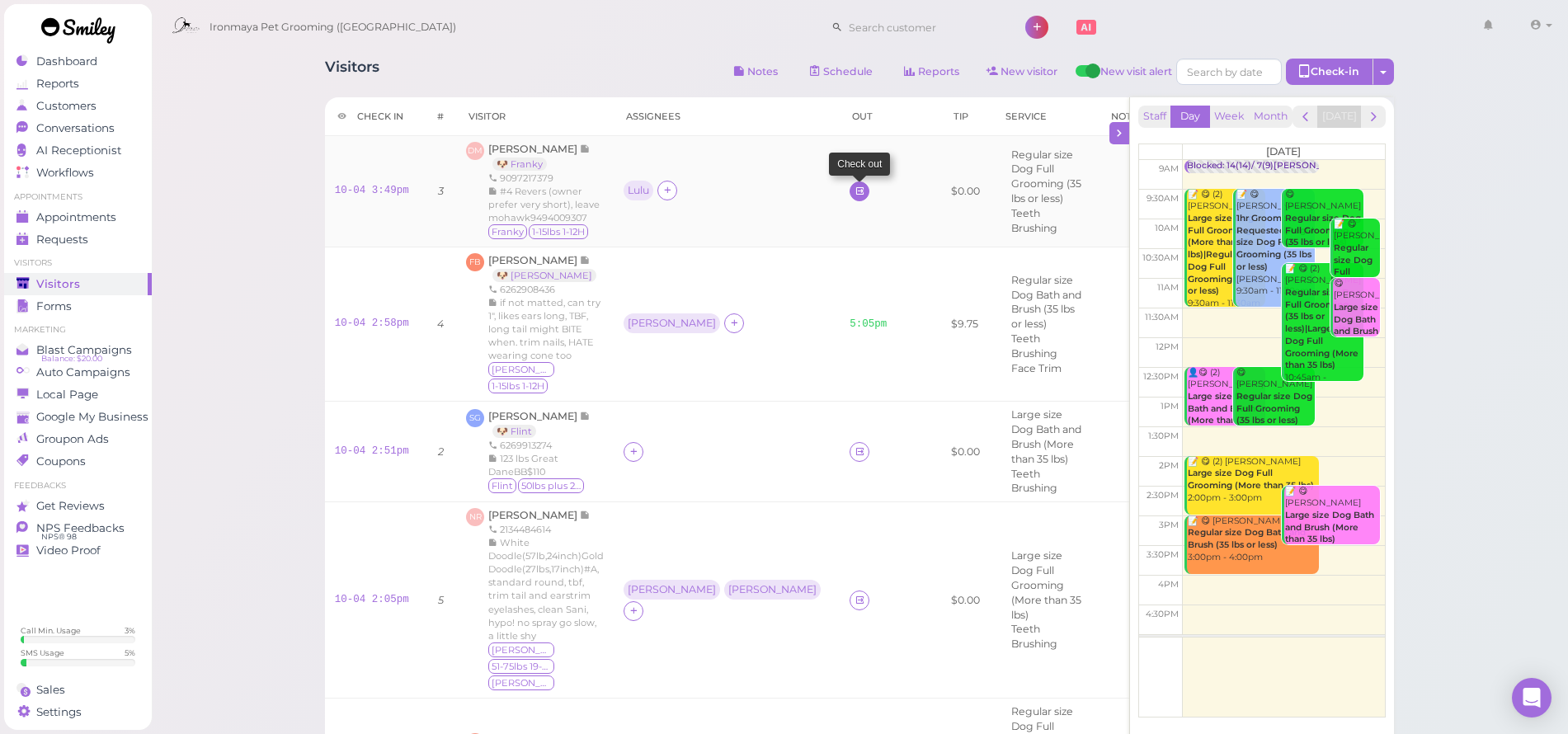
click at [855, 188] on icon at bounding box center [860, 191] width 11 height 12
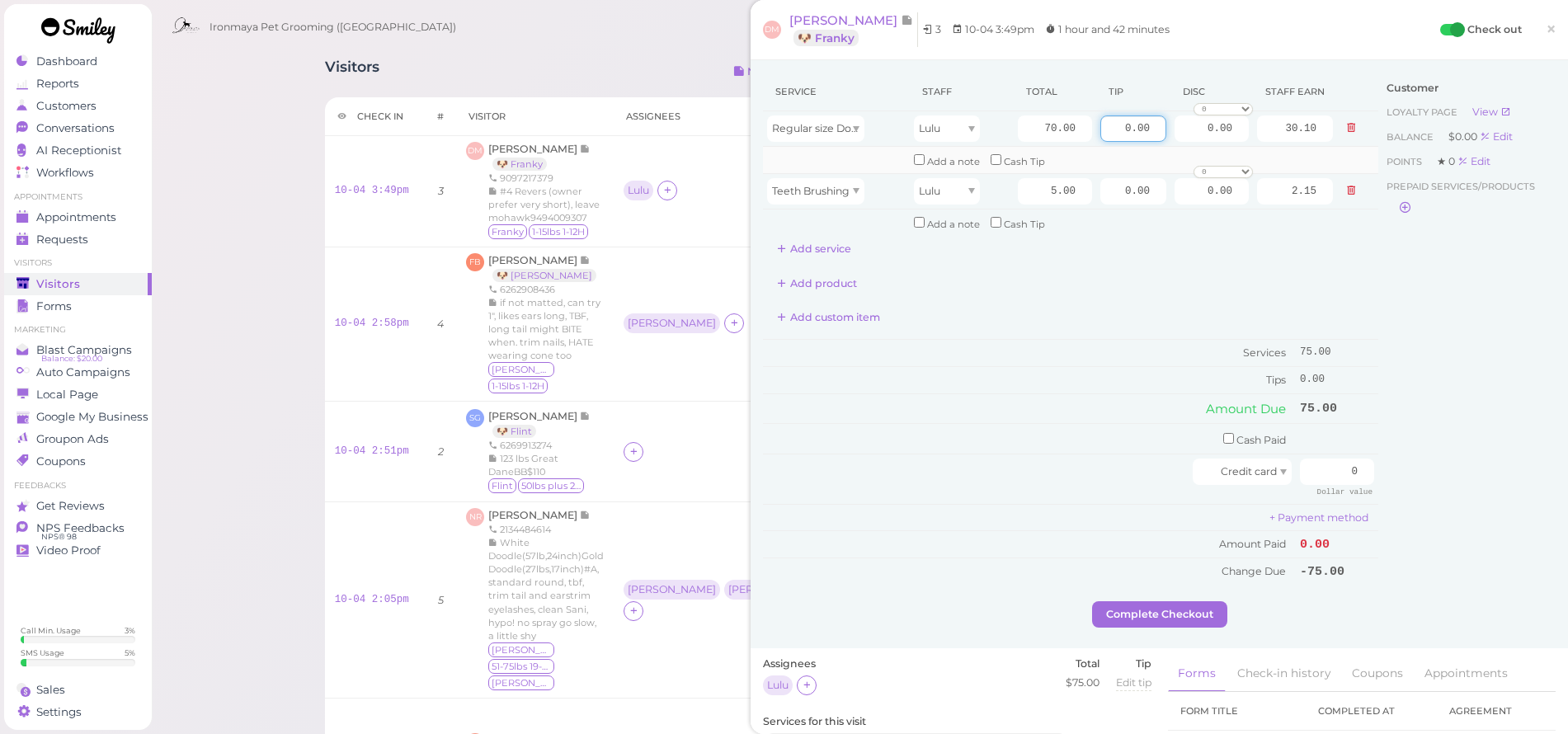
drag, startPoint x: 1105, startPoint y: 130, endPoint x: 1340, endPoint y: 149, distance: 235.8
click at [1340, 149] on tbody "Regular size Dog Full Grooming (35 lbs or less) Lulu 70.00 0.00 0.00 0 10% off …" at bounding box center [1071, 173] width 615 height 125
type input "7.5"
click at [1347, 234] on div "Service Staff Total Tip Disc Staff earn Regular size Dog Full Grooming (35 lbs …" at bounding box center [1071, 168] width 615 height 190
drag, startPoint x: 1319, startPoint y: 457, endPoint x: 1418, endPoint y: 466, distance: 99.4
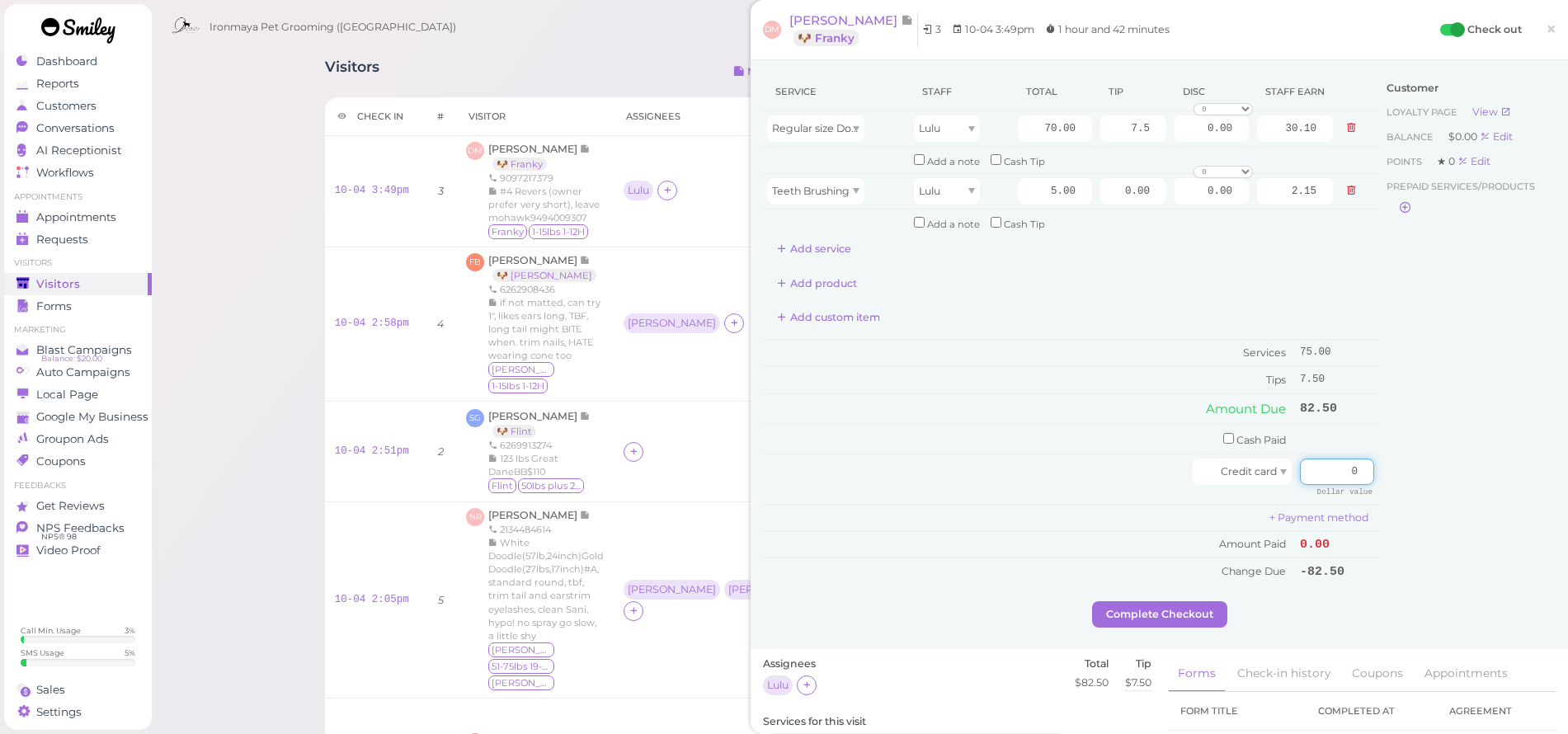
click at [1418, 466] on div "Service Staff Total Tip Disc Staff earn Regular size Dog Full Grooming (35 lbs …" at bounding box center [1160, 337] width 793 height 528
type input "82.5"
click at [1416, 424] on div "Customer Loyalty page View Balance $0.00 Edit Points ★ 0 Edit Prepaid services/…" at bounding box center [1467, 337] width 178 height 528
click at [1159, 601] on button "Complete Checkout" at bounding box center [1160, 614] width 135 height 26
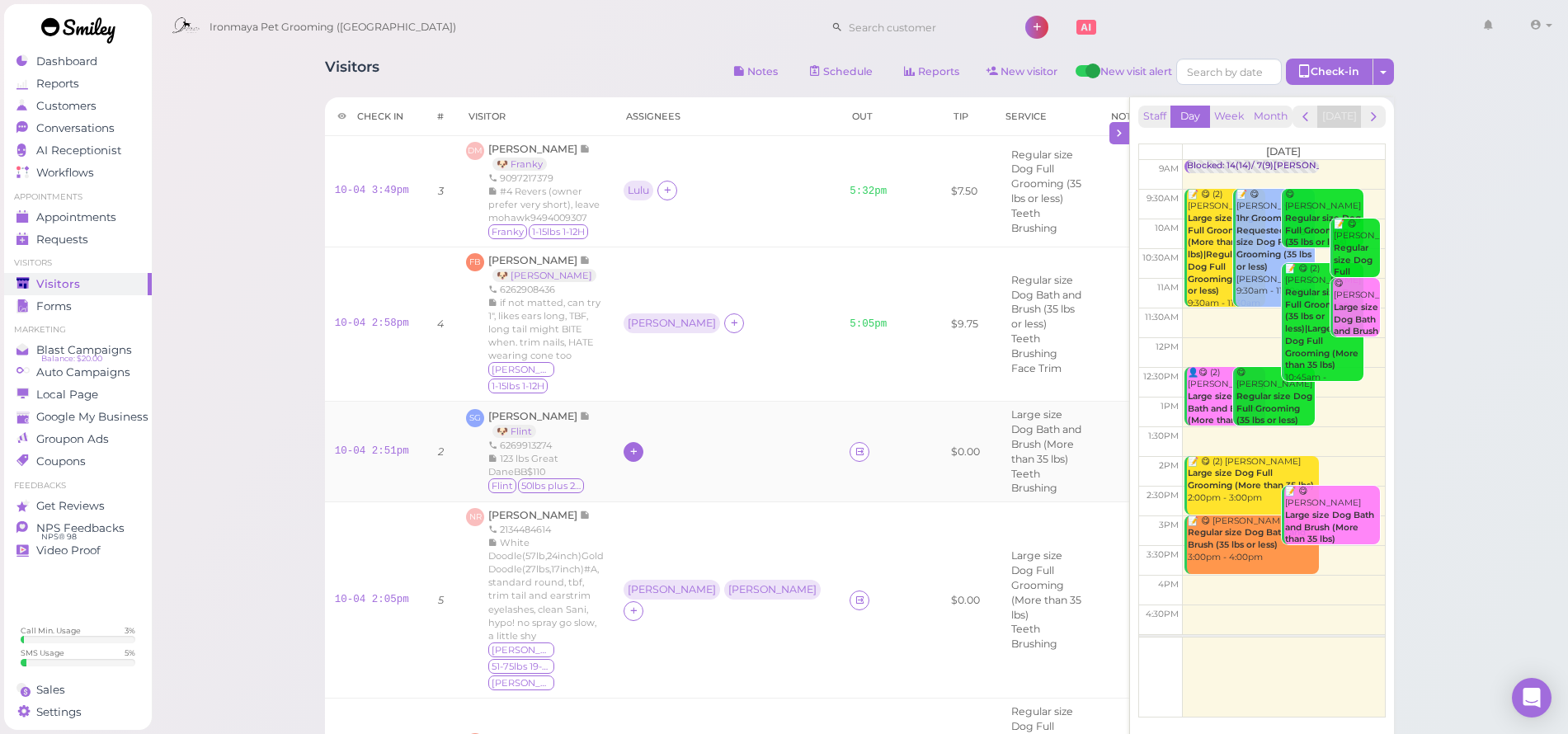
click at [633, 445] on icon at bounding box center [634, 451] width 11 height 12
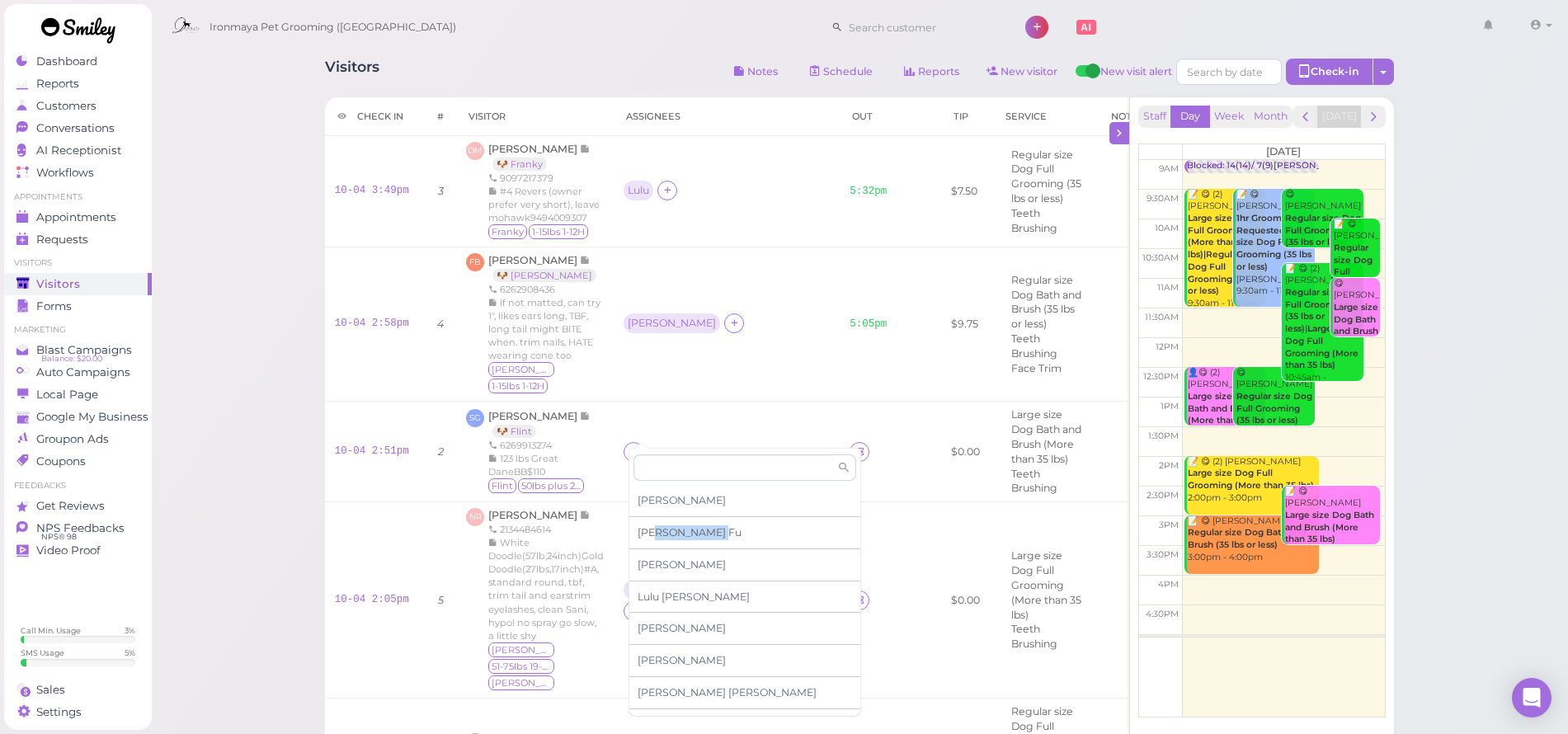
click at [657, 533] on span "[PERSON_NAME]" at bounding box center [690, 532] width 104 height 12
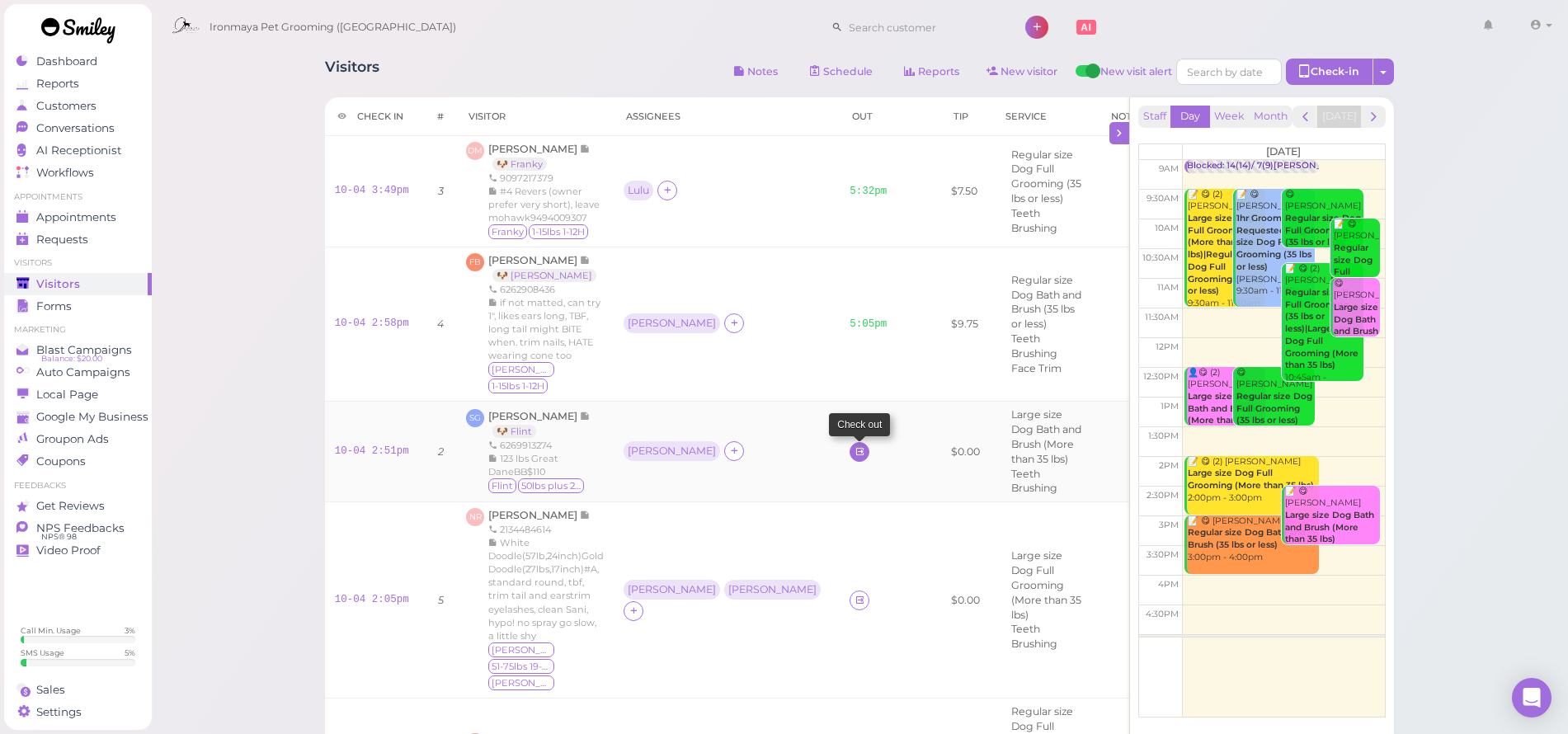
click at [855, 445] on icon at bounding box center [860, 451] width 11 height 12
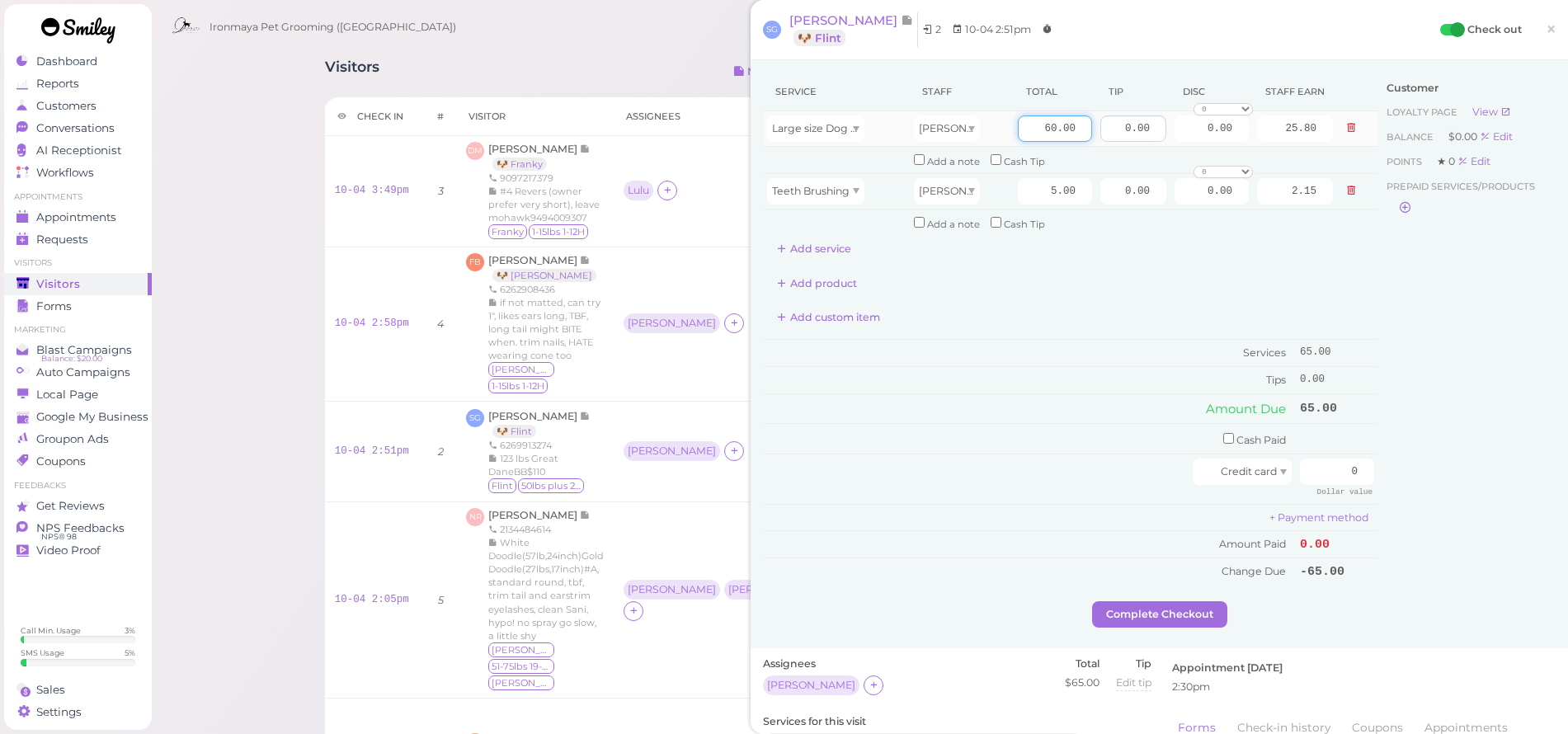
drag, startPoint x: 1029, startPoint y: 130, endPoint x: 1133, endPoint y: 136, distance: 104.2
click at [1133, 136] on tr "Large size Dog Bath and Brush (More than 35 lbs) [PERSON_NAME] 60.00 0.00 0.00 …" at bounding box center [1071, 129] width 615 height 36
drag, startPoint x: 1029, startPoint y: 122, endPoint x: 1180, endPoint y: 129, distance: 151.2
click at [1180, 129] on tr "Large size Dog Bath and Brush (More than 35 lbs) [PERSON_NAME] 100 0.00 0.00 0 …" at bounding box center [1071, 129] width 615 height 36
type input "110"
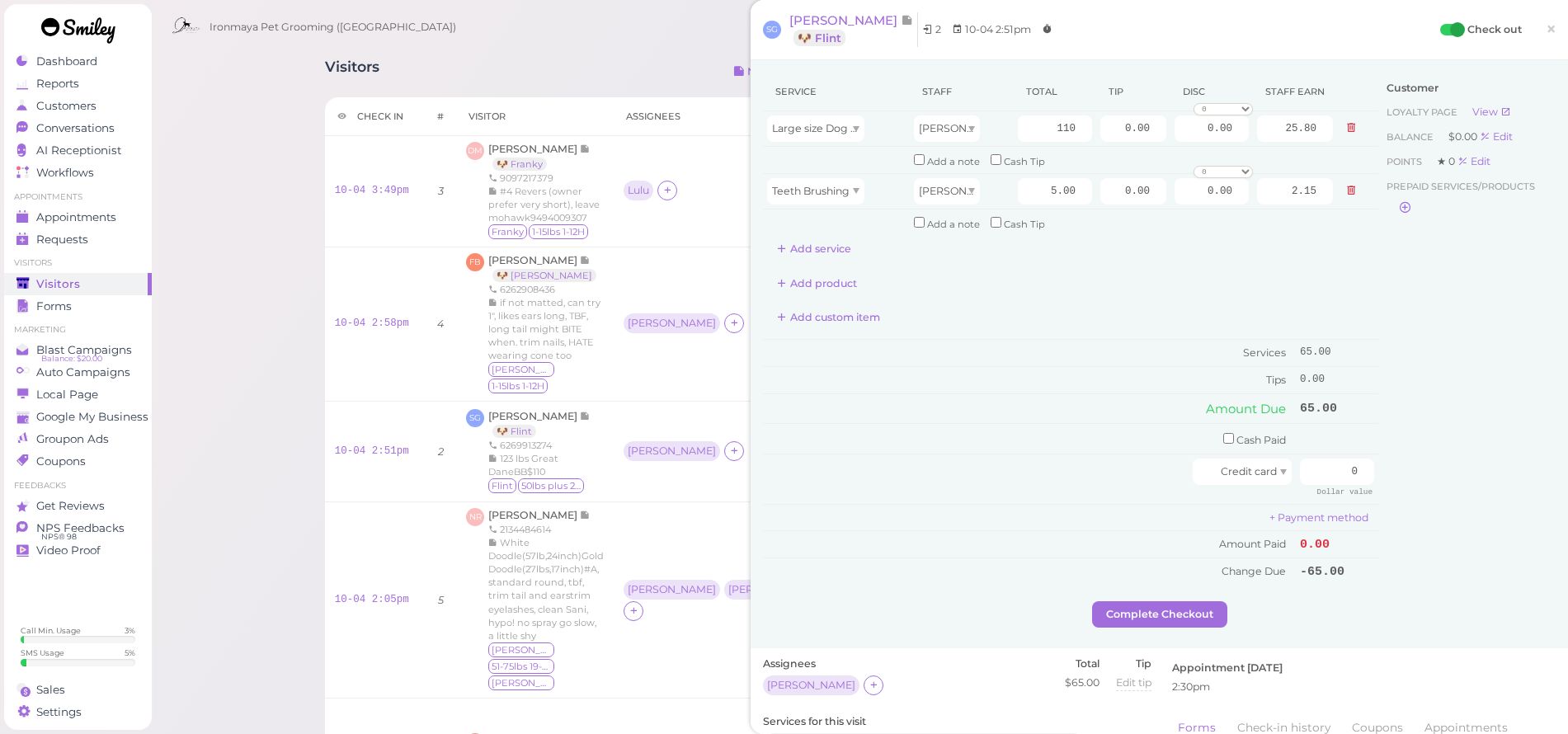
type input "47.30"
click at [1152, 328] on div "Service Staff Total Tip Disc Staff earn Large size Dog Bath and Brush (More tha…" at bounding box center [1071, 329] width 615 height 512
click at [795, 240] on button "Add service" at bounding box center [815, 249] width 102 height 26
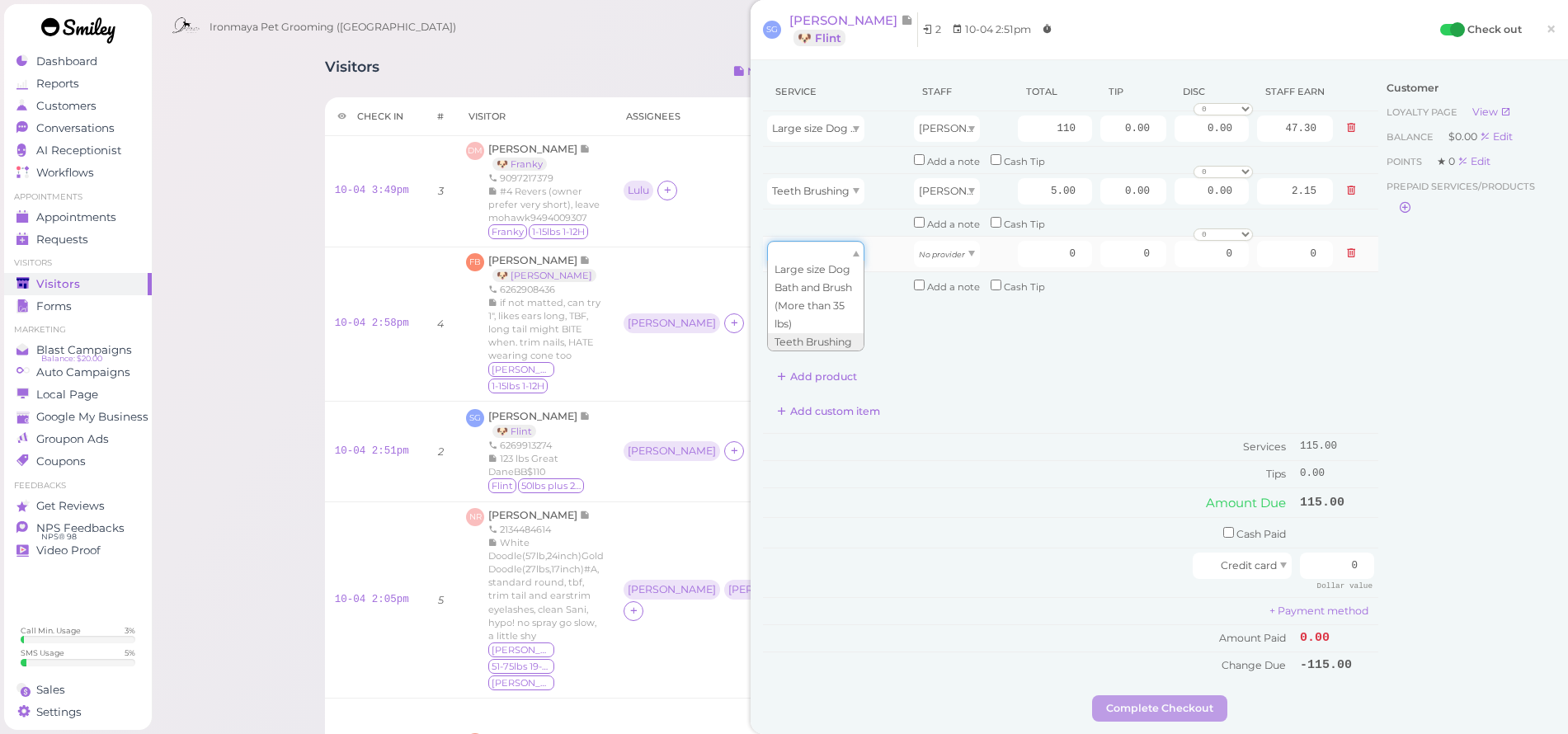
click at [824, 249] on div at bounding box center [816, 254] width 97 height 26
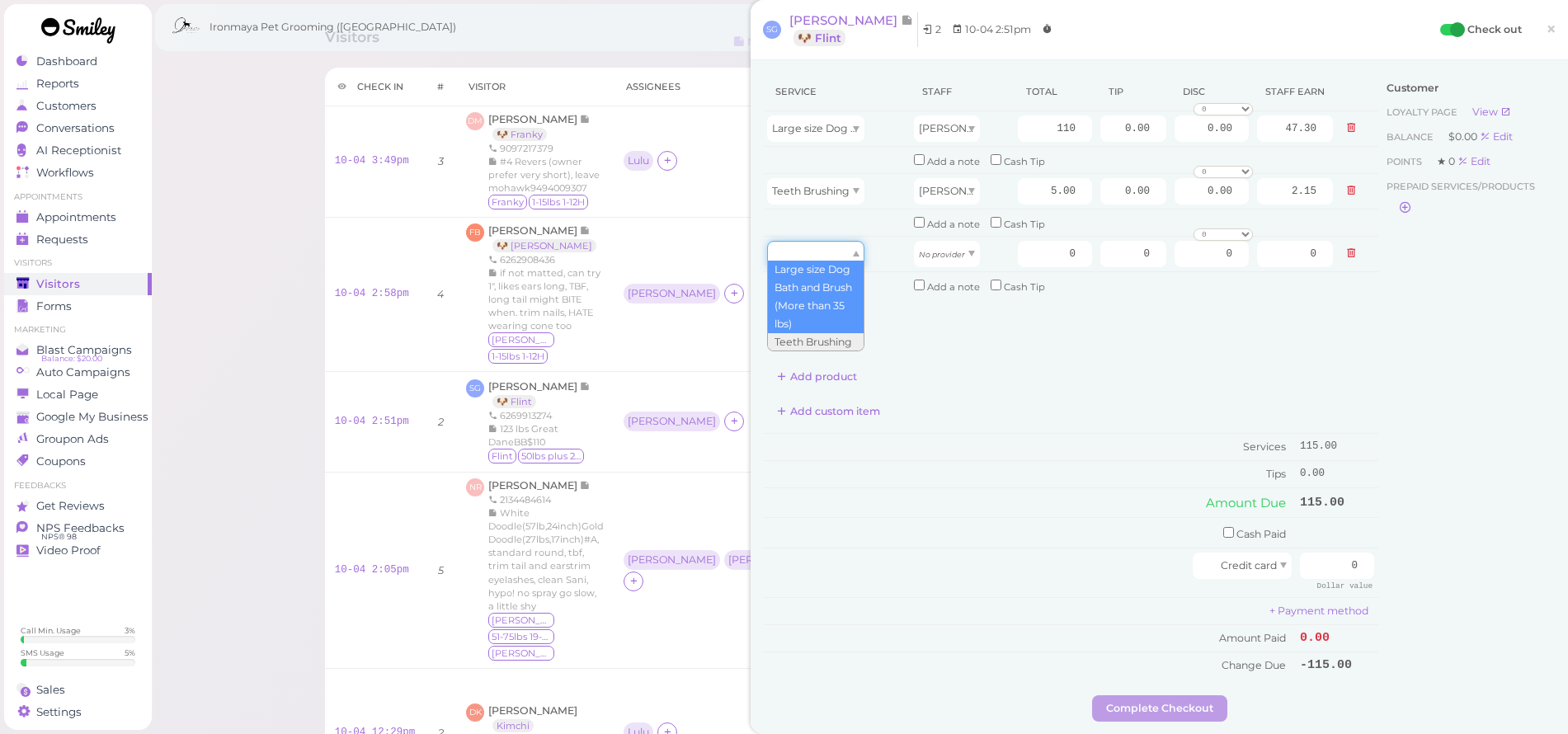
scroll to position [577, 0]
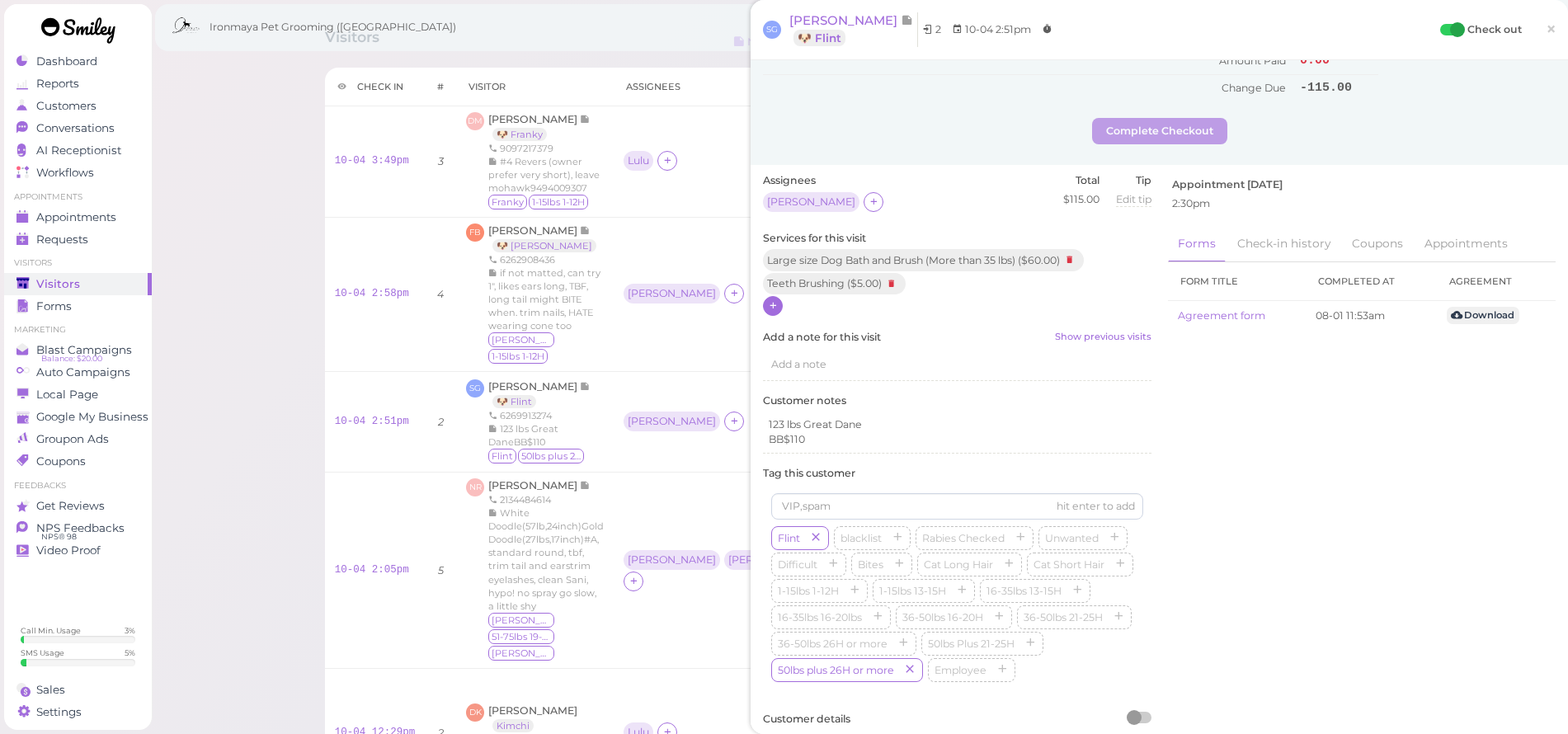
click at [766, 296] on div at bounding box center [773, 305] width 20 height 20
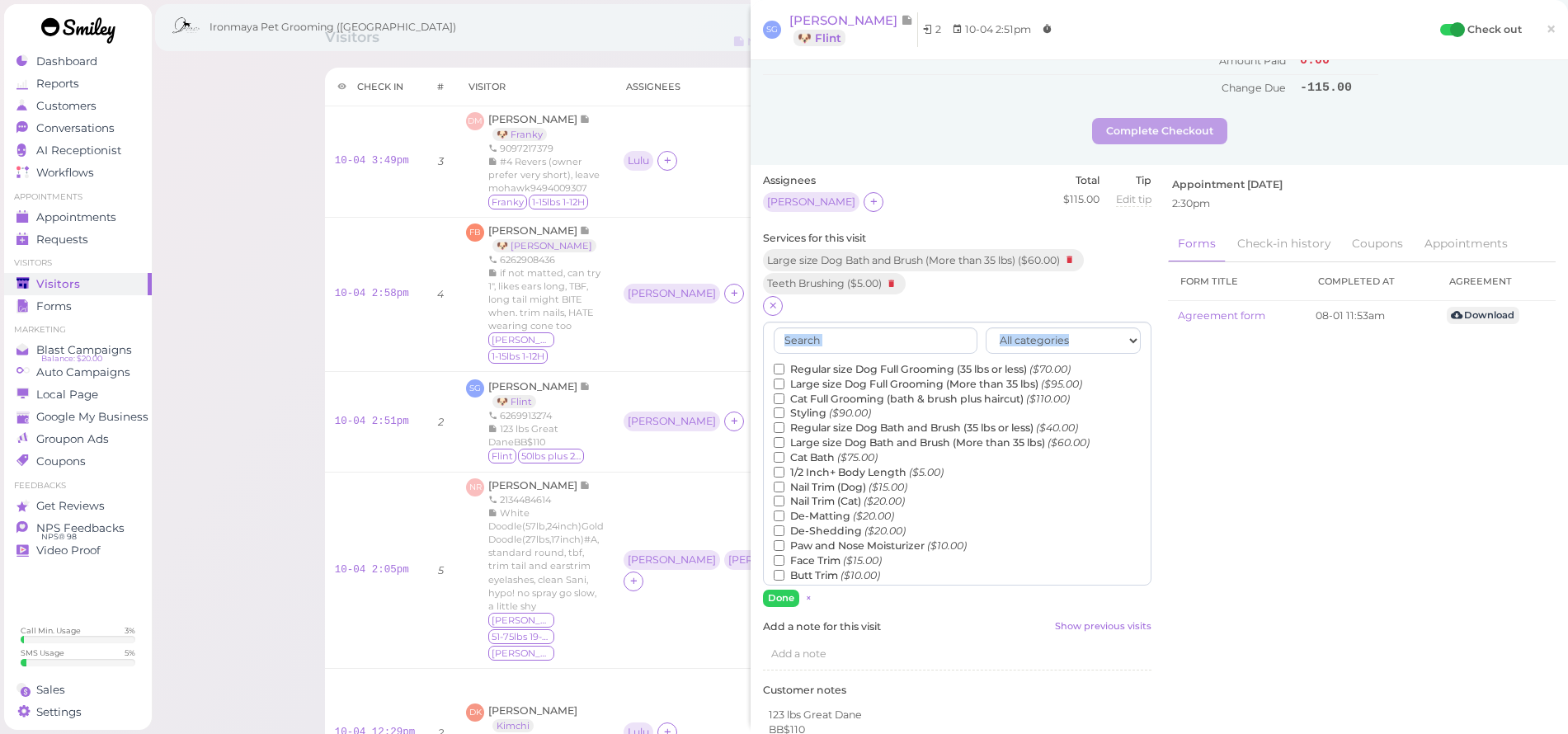
click at [836, 330] on div "All categories Full Grooming Bath & Brush Add-ons Special Requests Ironmaya Mer…" at bounding box center [957, 453] width 388 height 264
click at [839, 327] on input "text" at bounding box center [876, 340] width 204 height 26
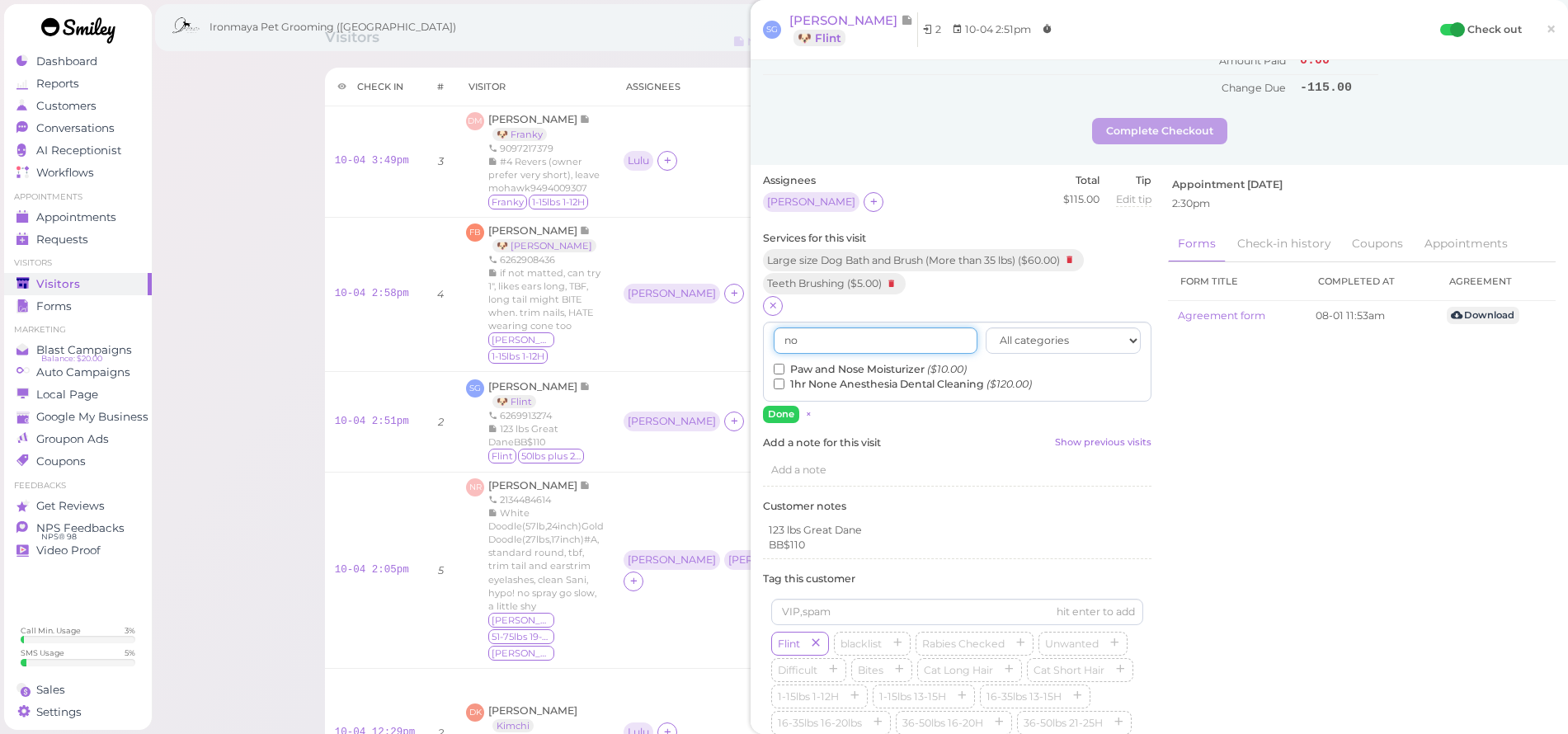
type input "no"
click at [777, 405] on button "Done" at bounding box center [782, 414] width 36 height 17
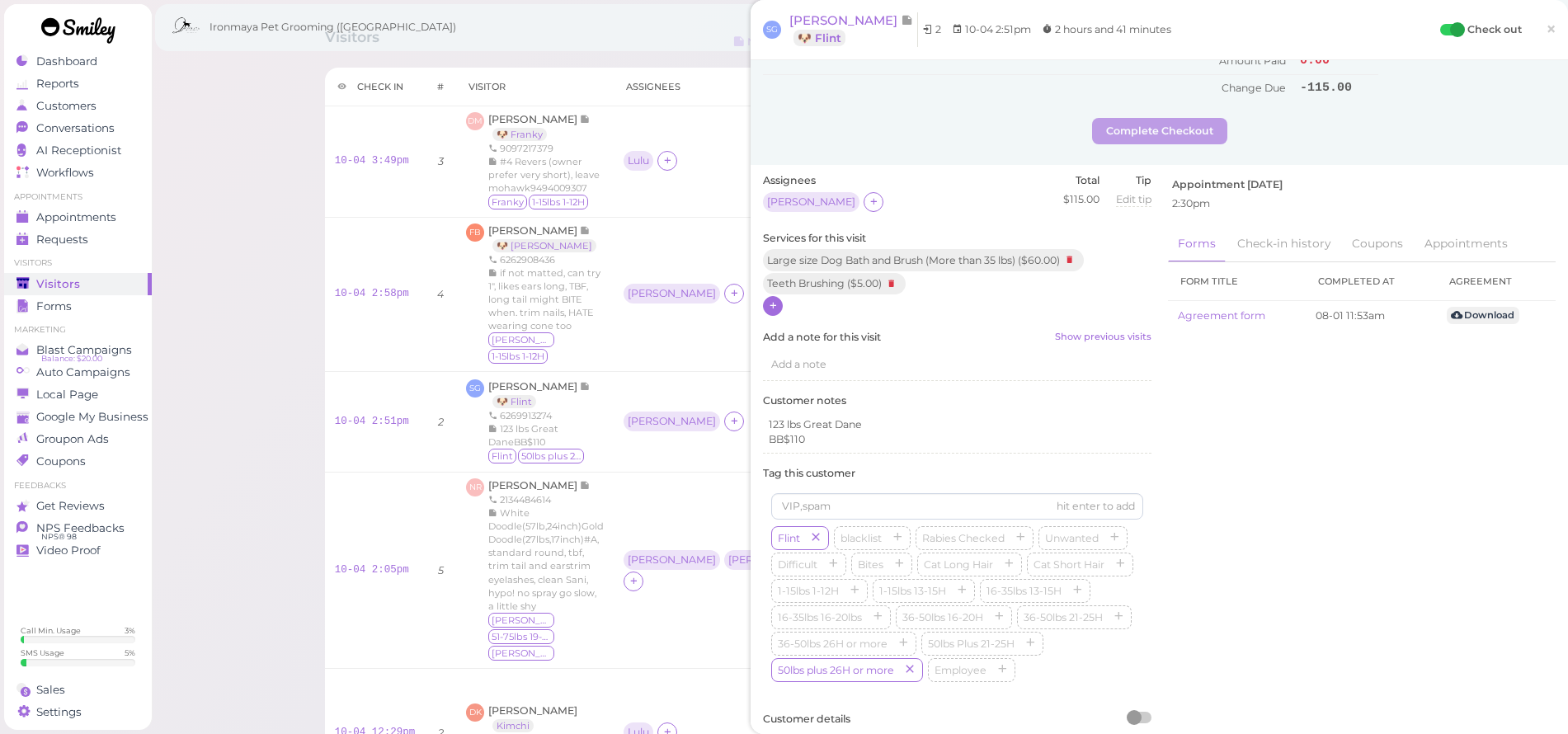
click at [779, 296] on div at bounding box center [773, 305] width 20 height 20
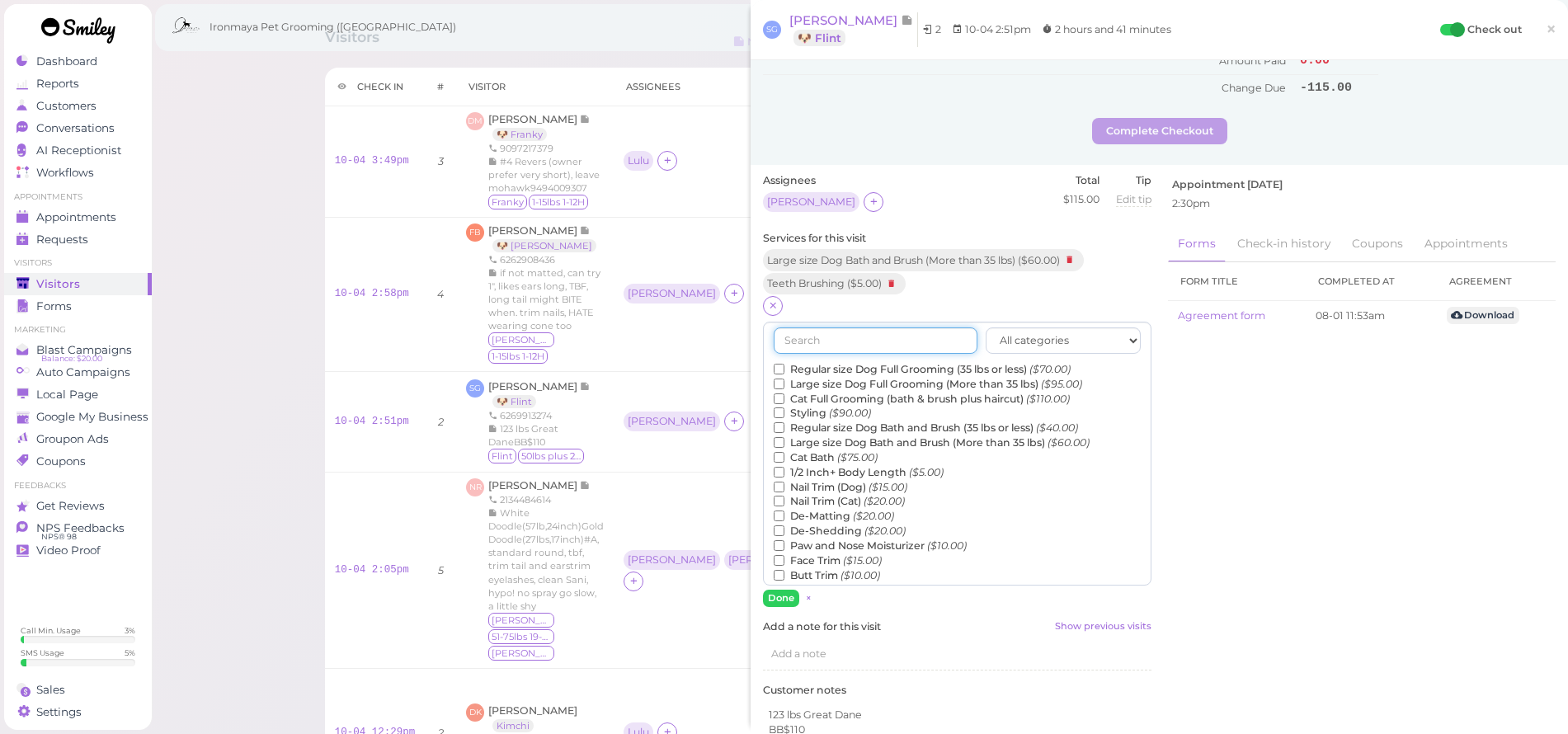
click at [820, 327] on input "text" at bounding box center [876, 340] width 204 height 26
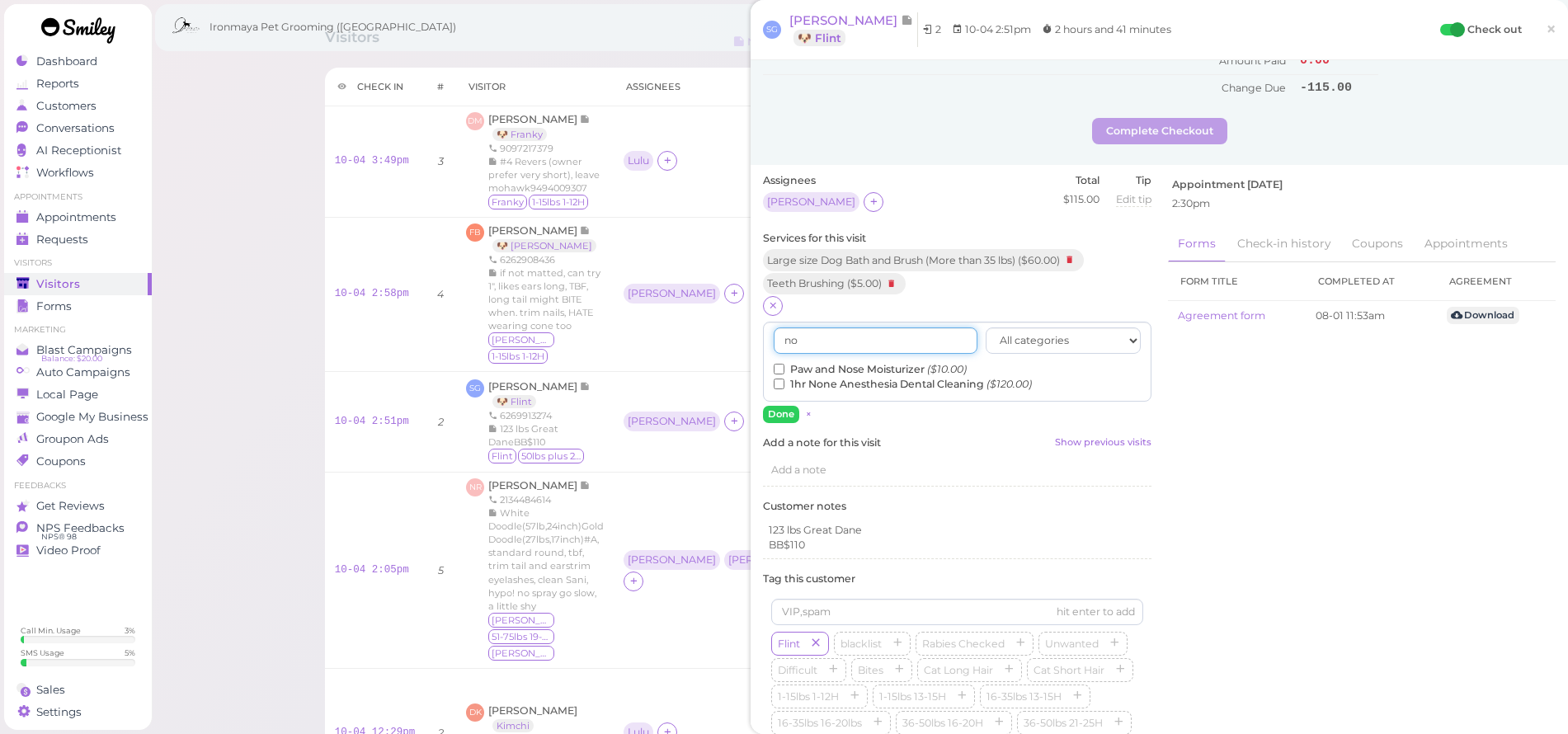
type input "no"
click at [777, 363] on input "Paw and Nose Moisturizer ($10.00)" at bounding box center [779, 368] width 11 height 11
click at [782, 405] on button "Done" at bounding box center [782, 414] width 36 height 17
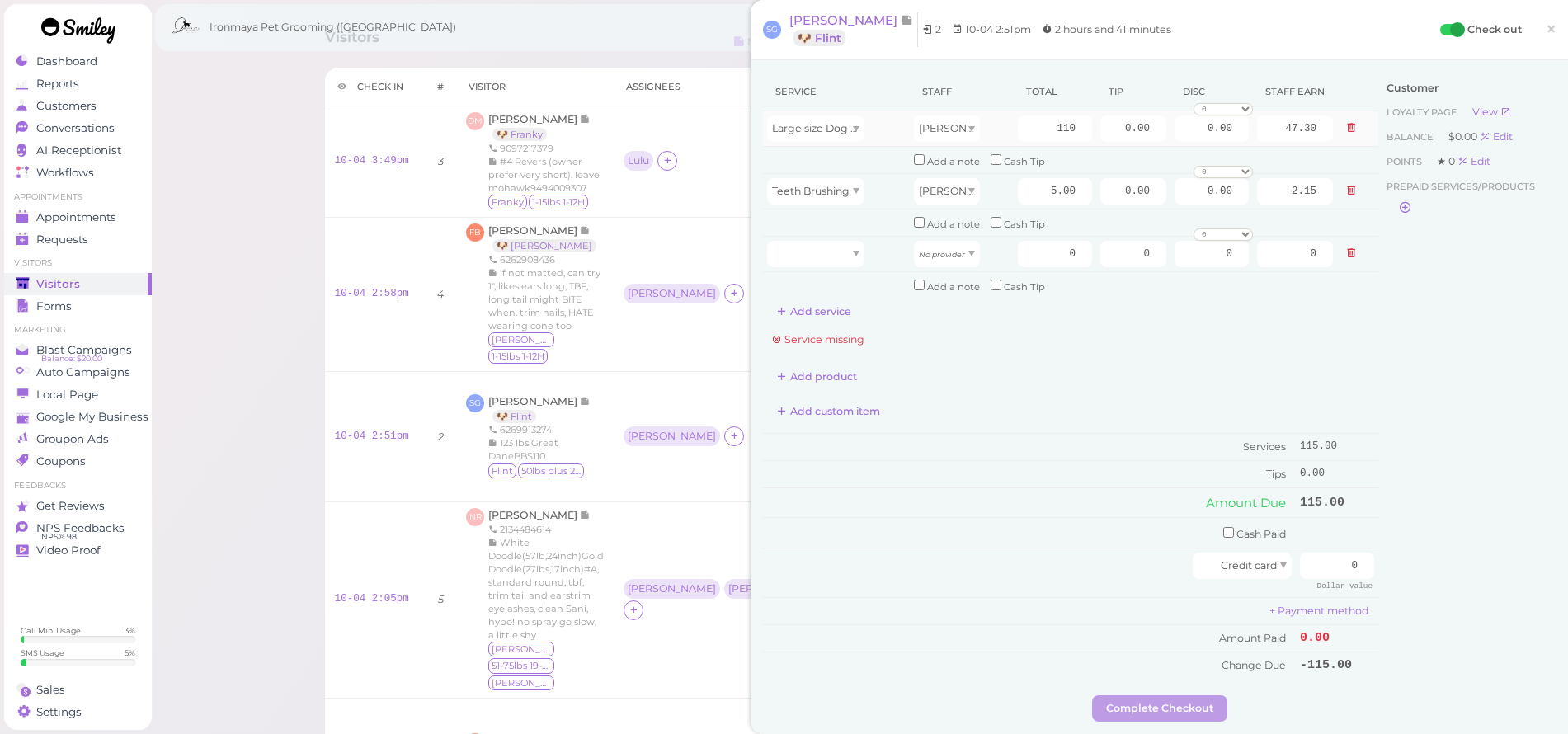
scroll to position [0, 0]
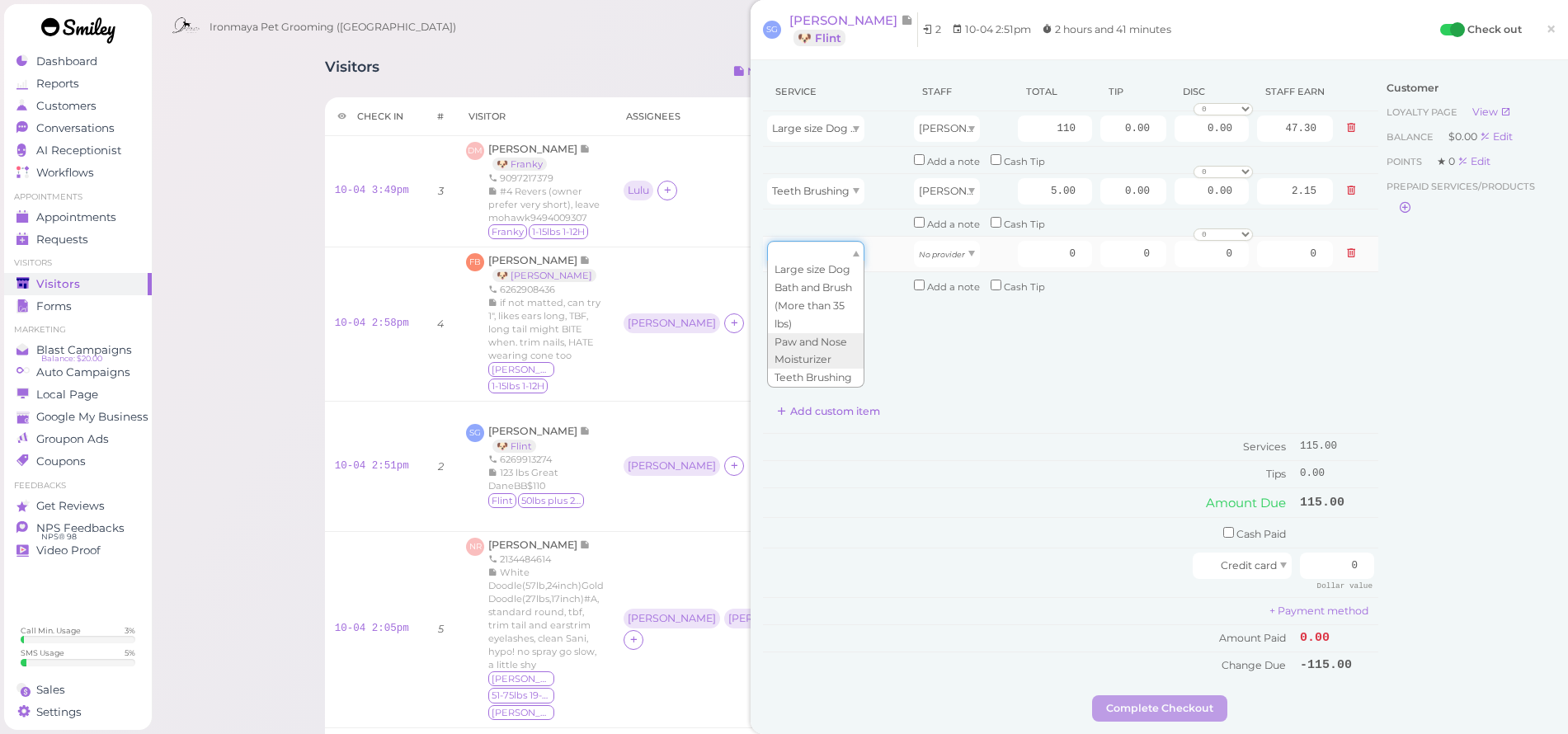
click at [834, 257] on div at bounding box center [816, 254] width 97 height 26
type input "10.00"
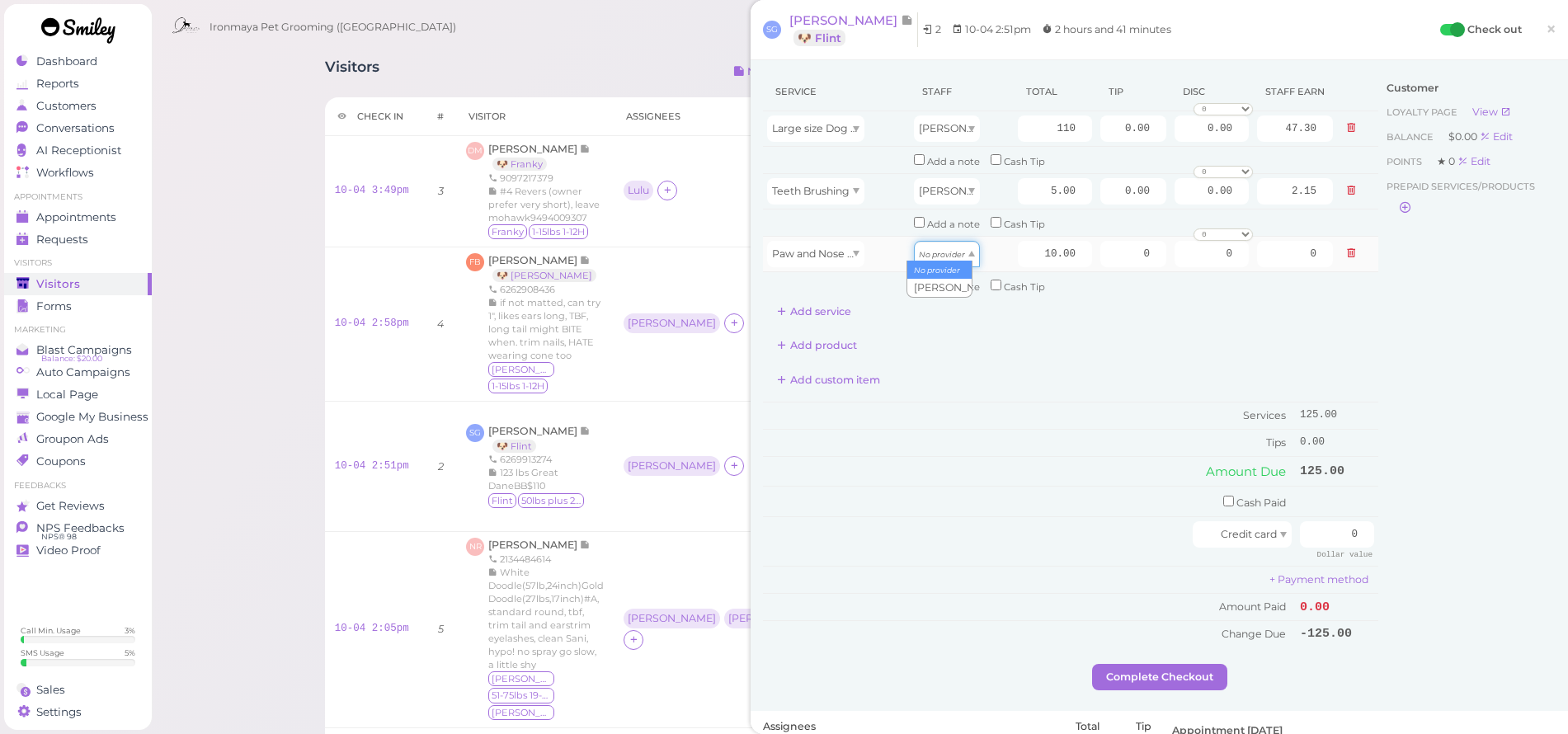
click at [929, 250] on icon "No provider" at bounding box center [942, 254] width 46 height 9
type input "4.30"
drag, startPoint x: 1101, startPoint y: 128, endPoint x: 1179, endPoint y: 139, distance: 78.8
click at [1179, 139] on tr "Large size Dog Bath and Brush (More than 35 lbs) [PERSON_NAME] 110 0.00 0.00 0 …" at bounding box center [1071, 129] width 615 height 36
type input "18.75"
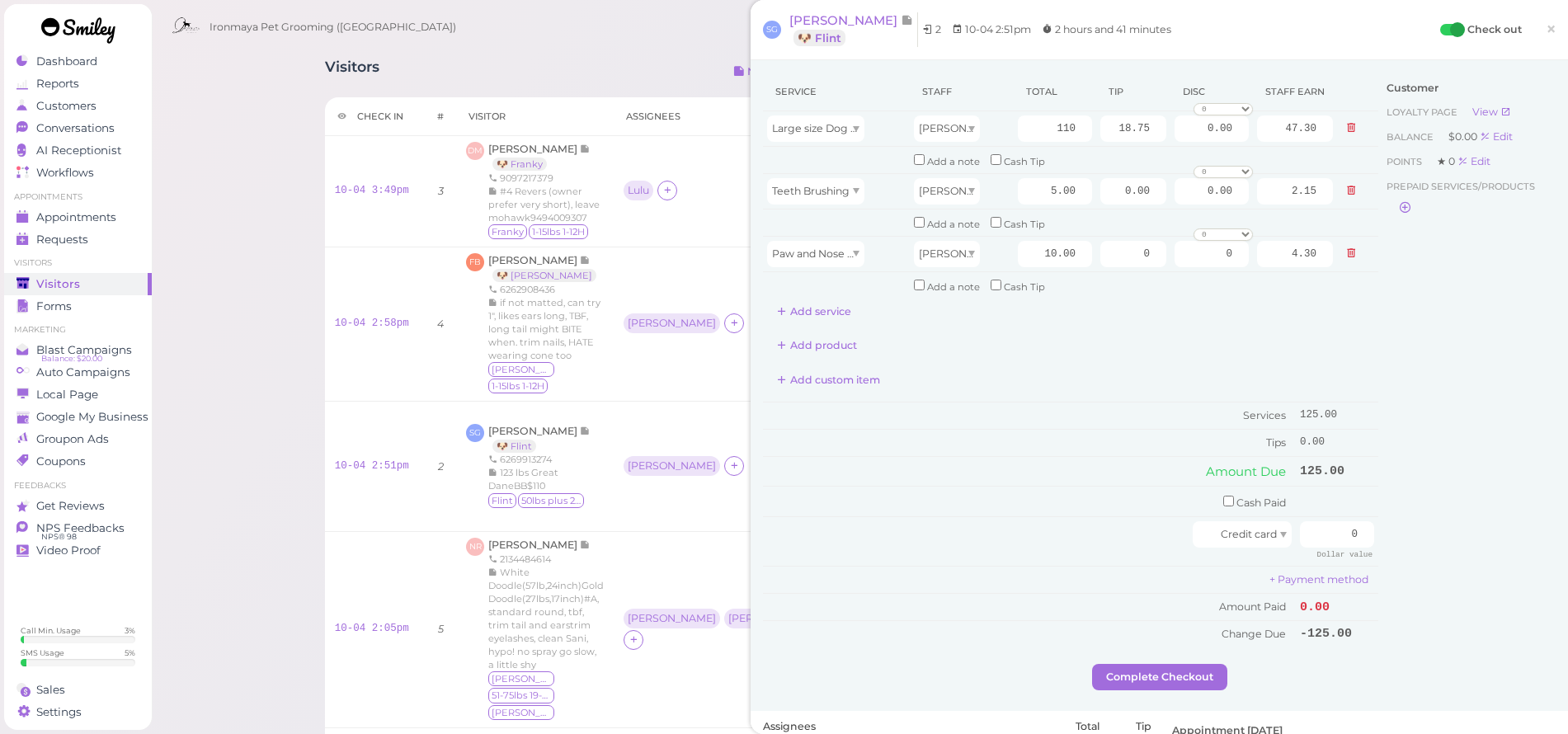
click at [1210, 332] on div "Add product" at bounding box center [1071, 345] width 615 height 26
drag, startPoint x: 1308, startPoint y: 514, endPoint x: 1433, endPoint y: 528, distance: 125.8
click at [1433, 528] on div "Service Staff Total Tip Disc Staff earn Large size Dog Bath and Brush (More tha…" at bounding box center [1160, 368] width 793 height 591
type input "143.75"
click at [1455, 466] on div "Customer Loyalty page View Balance $0.00 Edit Points ★ 0 Edit Prepaid services/…" at bounding box center [1467, 368] width 178 height 591
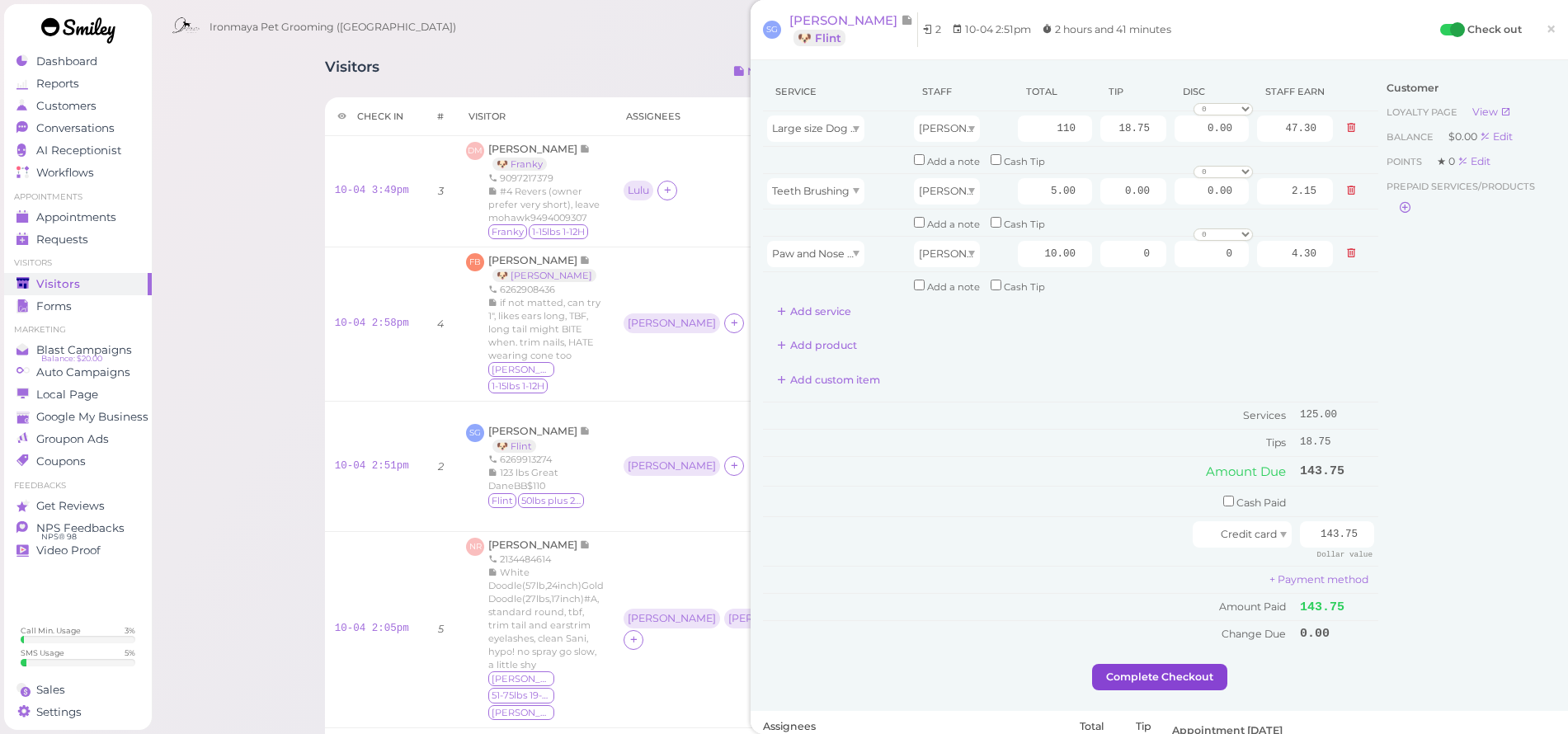
click at [1154, 668] on button "Complete Checkout" at bounding box center [1160, 677] width 135 height 26
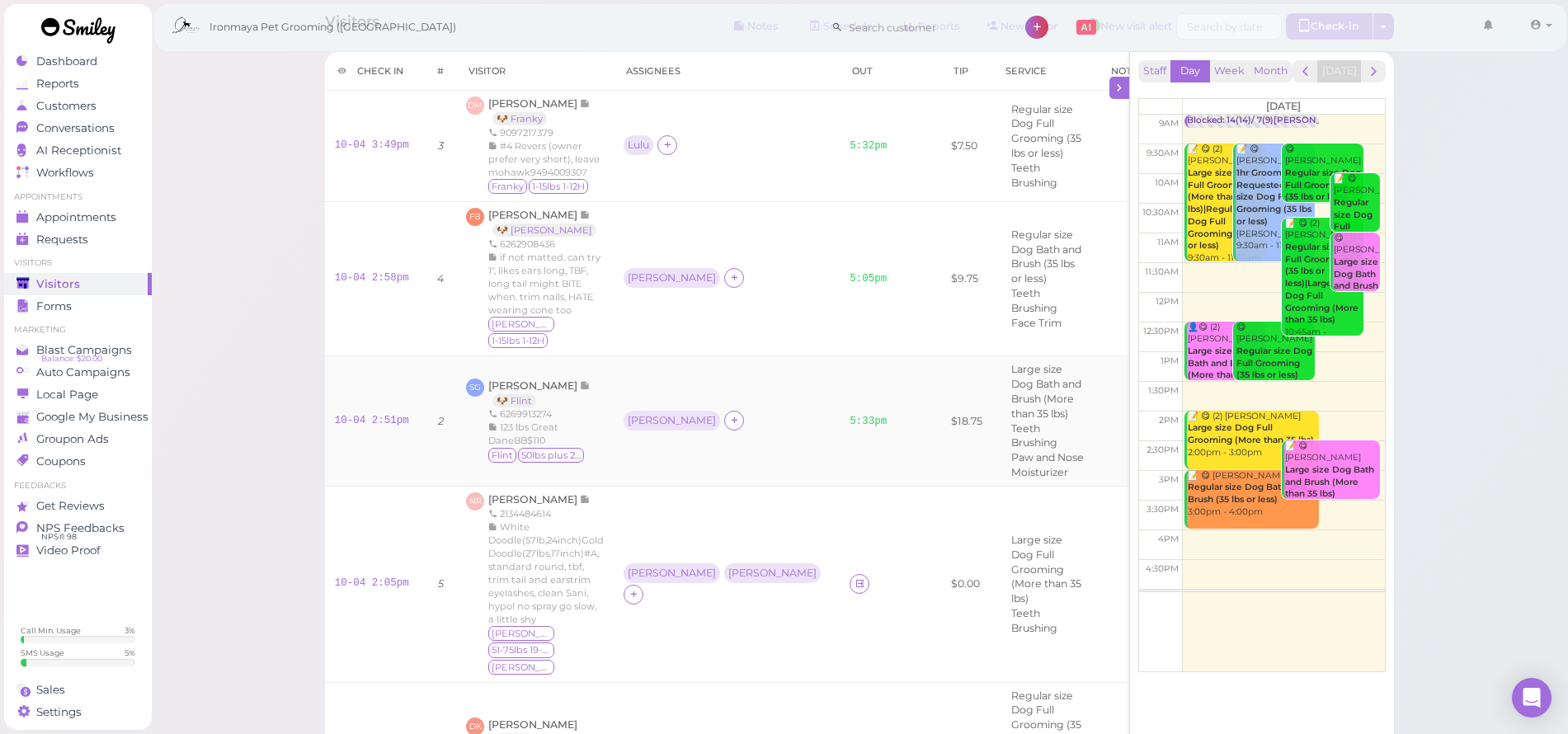
scroll to position [69, 0]
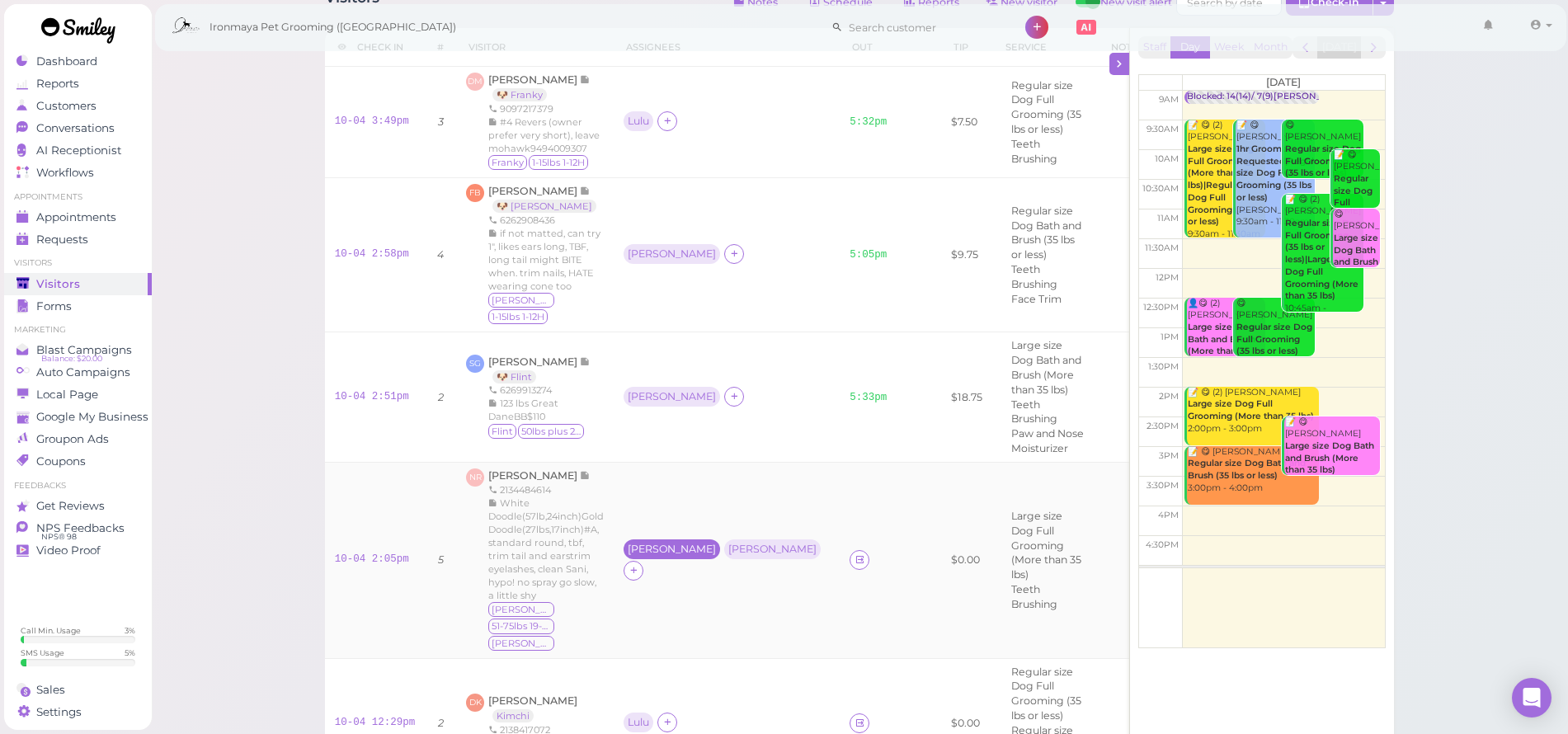
click at [644, 543] on div "[PERSON_NAME]" at bounding box center [672, 549] width 88 height 12
click at [685, 638] on span "Select pets" at bounding box center [669, 640] width 57 height 18
click at [684, 593] on span "Select services" at bounding box center [679, 593] width 76 height 18
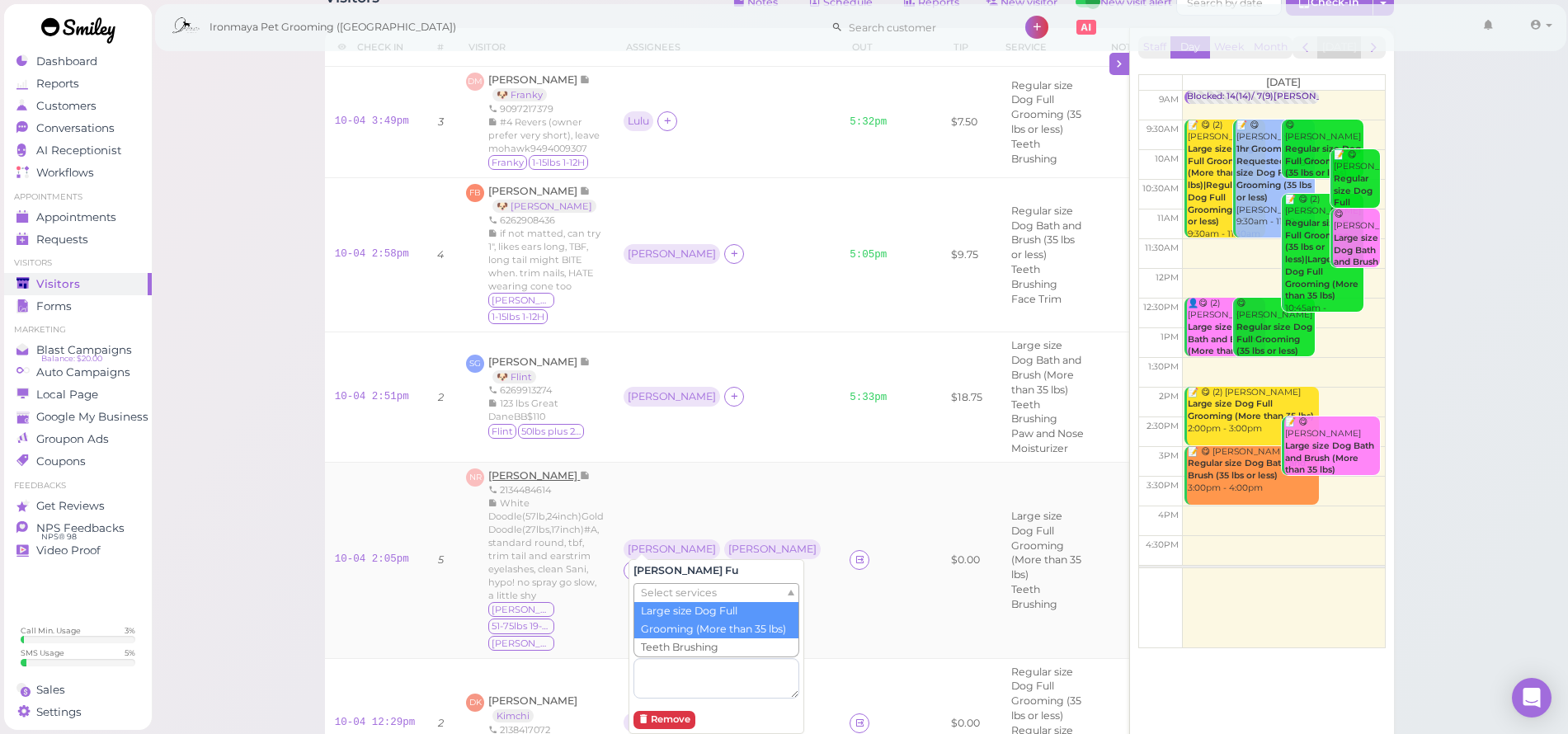
click at [524, 469] on span "[PERSON_NAME]" at bounding box center [534, 475] width 92 height 12
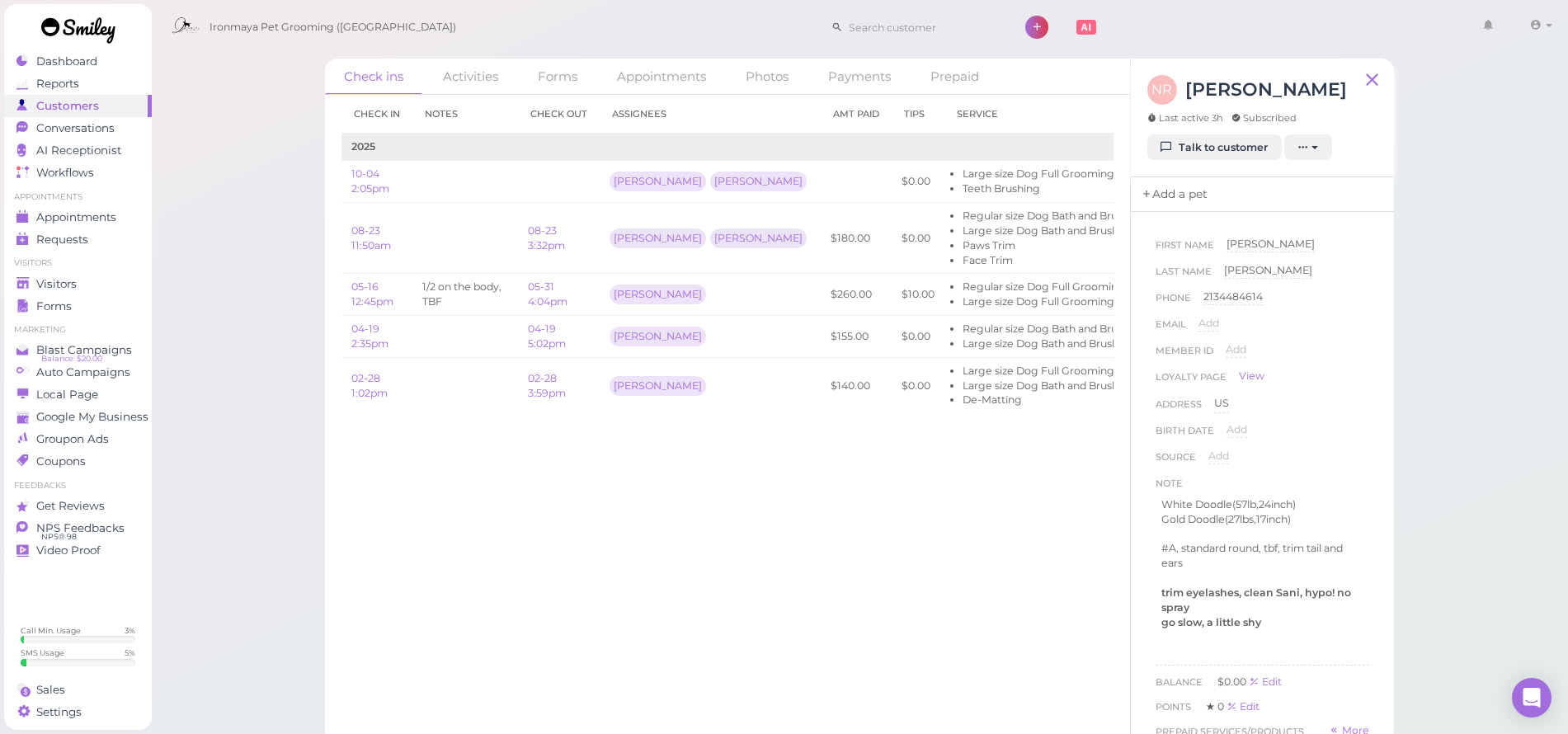
click at [1187, 199] on link "Add a pet" at bounding box center [1174, 195] width 87 height 35
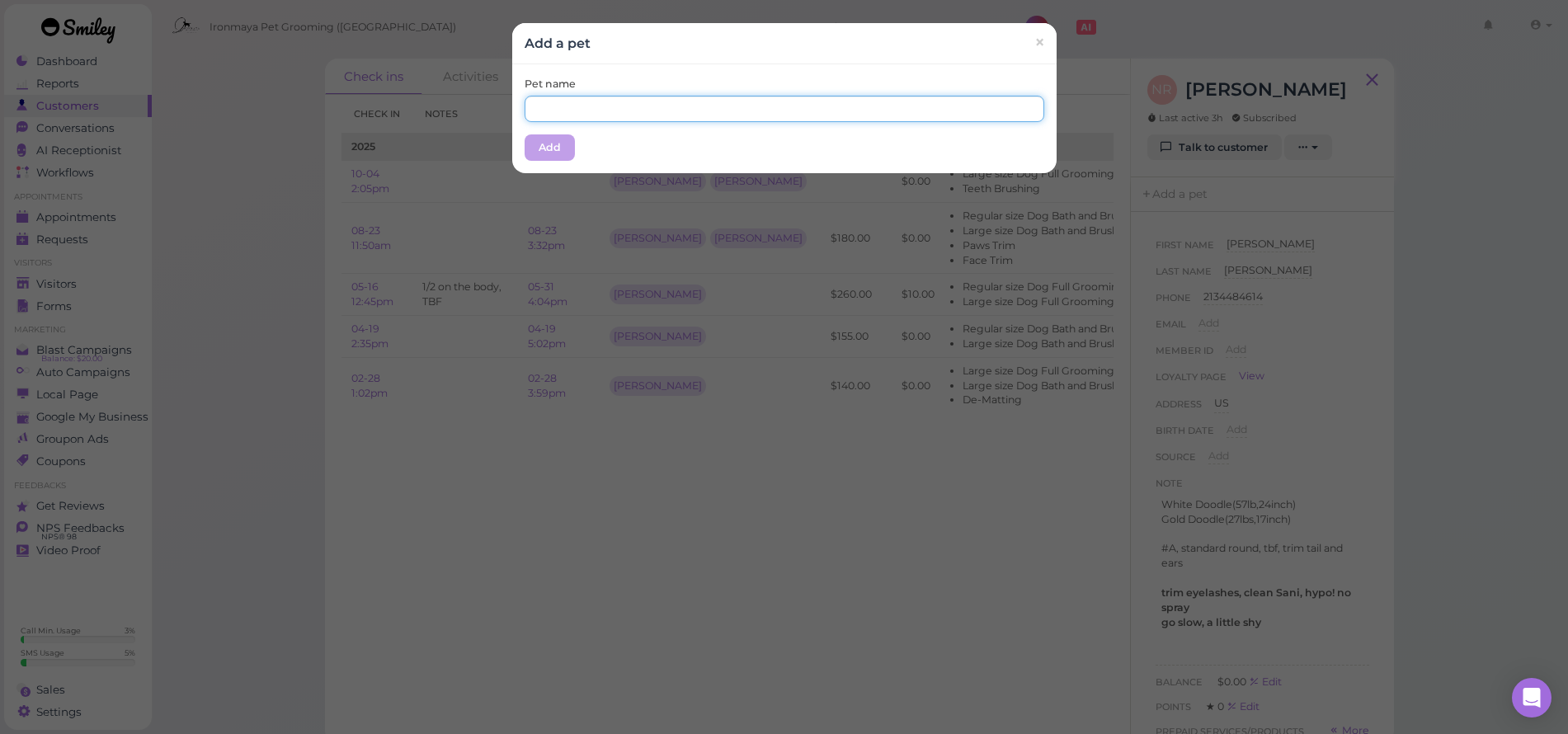
drag, startPoint x: 616, startPoint y: 96, endPoint x: 615, endPoint y: 107, distance: 11.0
click at [616, 98] on input "text" at bounding box center [784, 109] width 520 height 26
type input "[PERSON_NAME]"
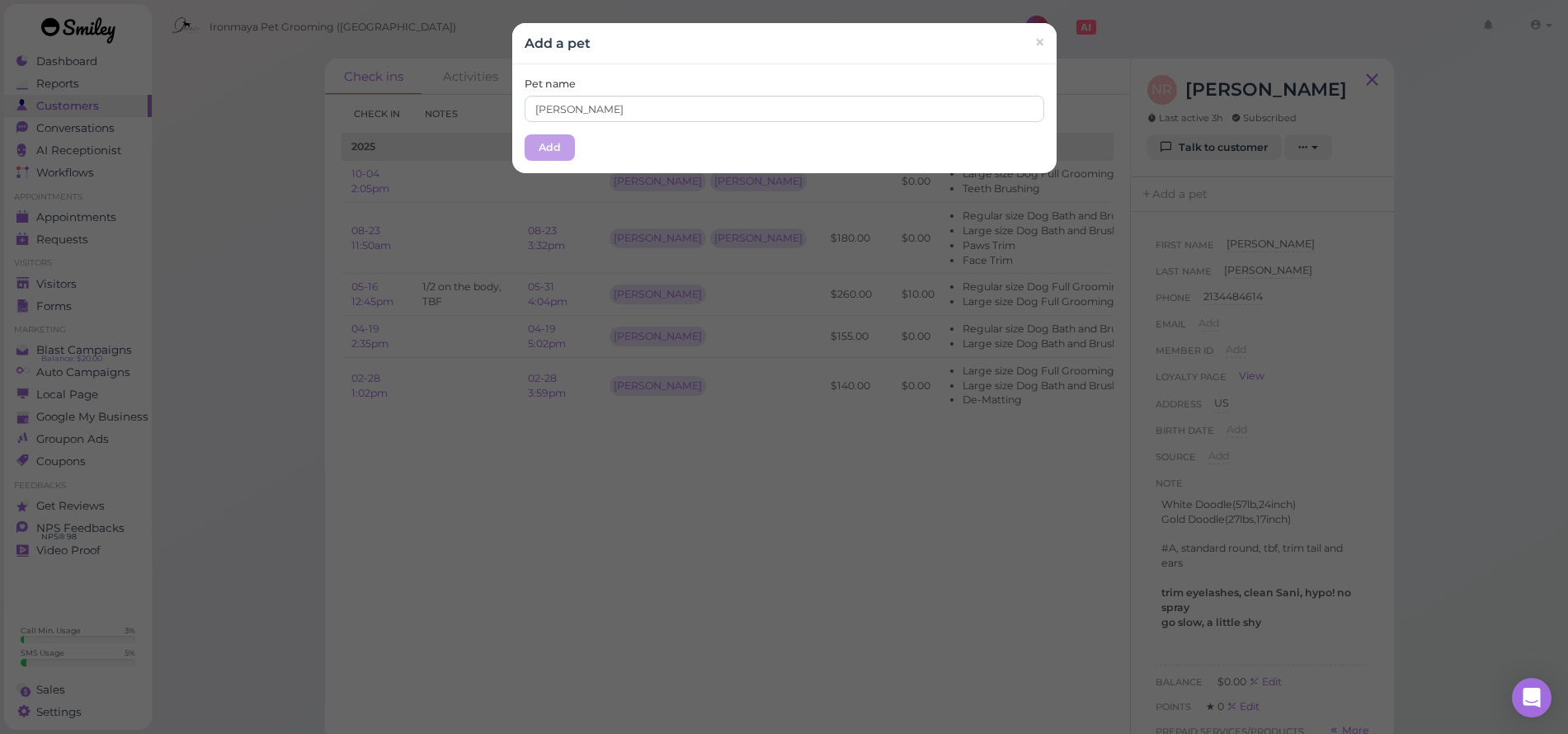
click at [557, 149] on button "Add" at bounding box center [549, 148] width 50 height 26
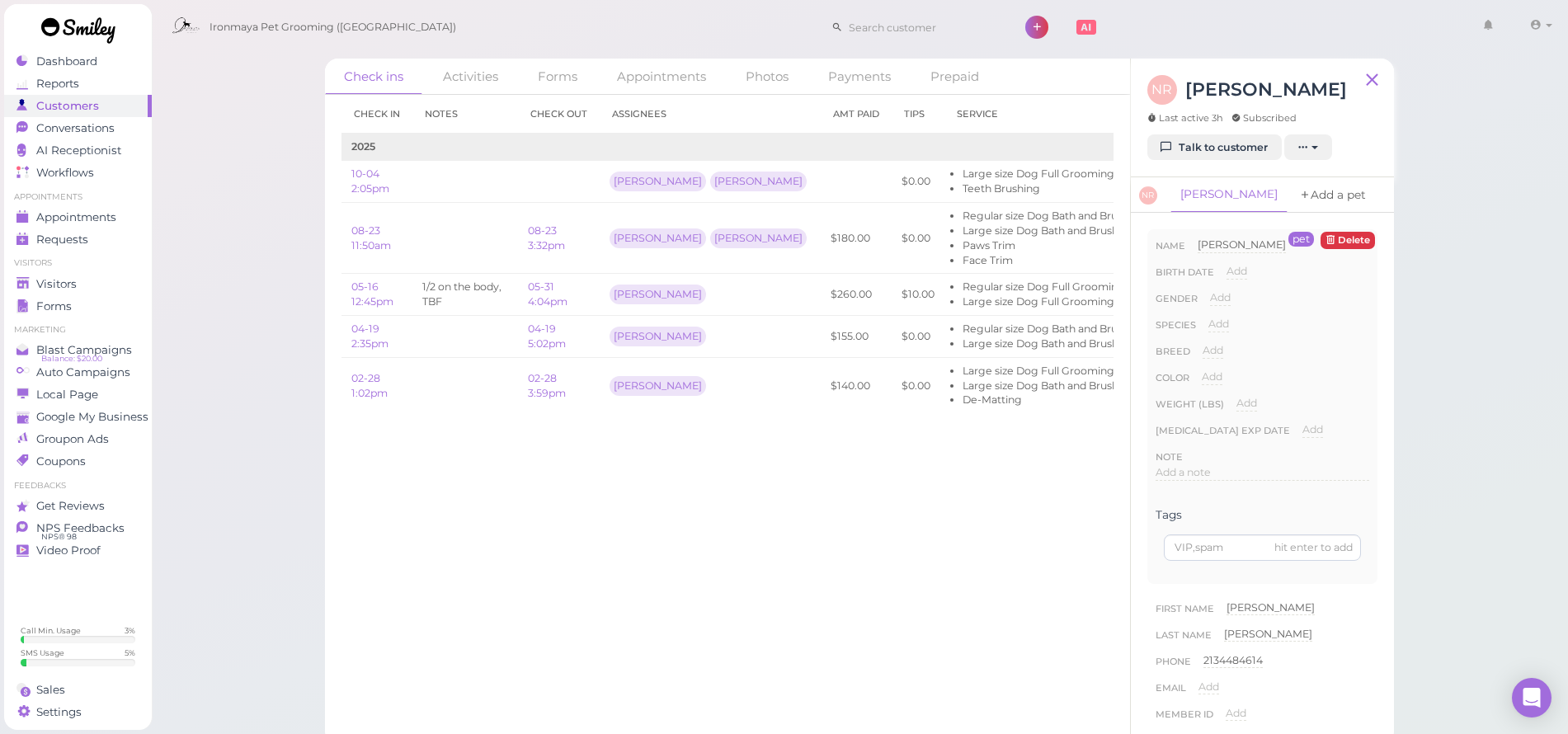
click at [1290, 194] on link "Add a pet" at bounding box center [1333, 195] width 87 height 36
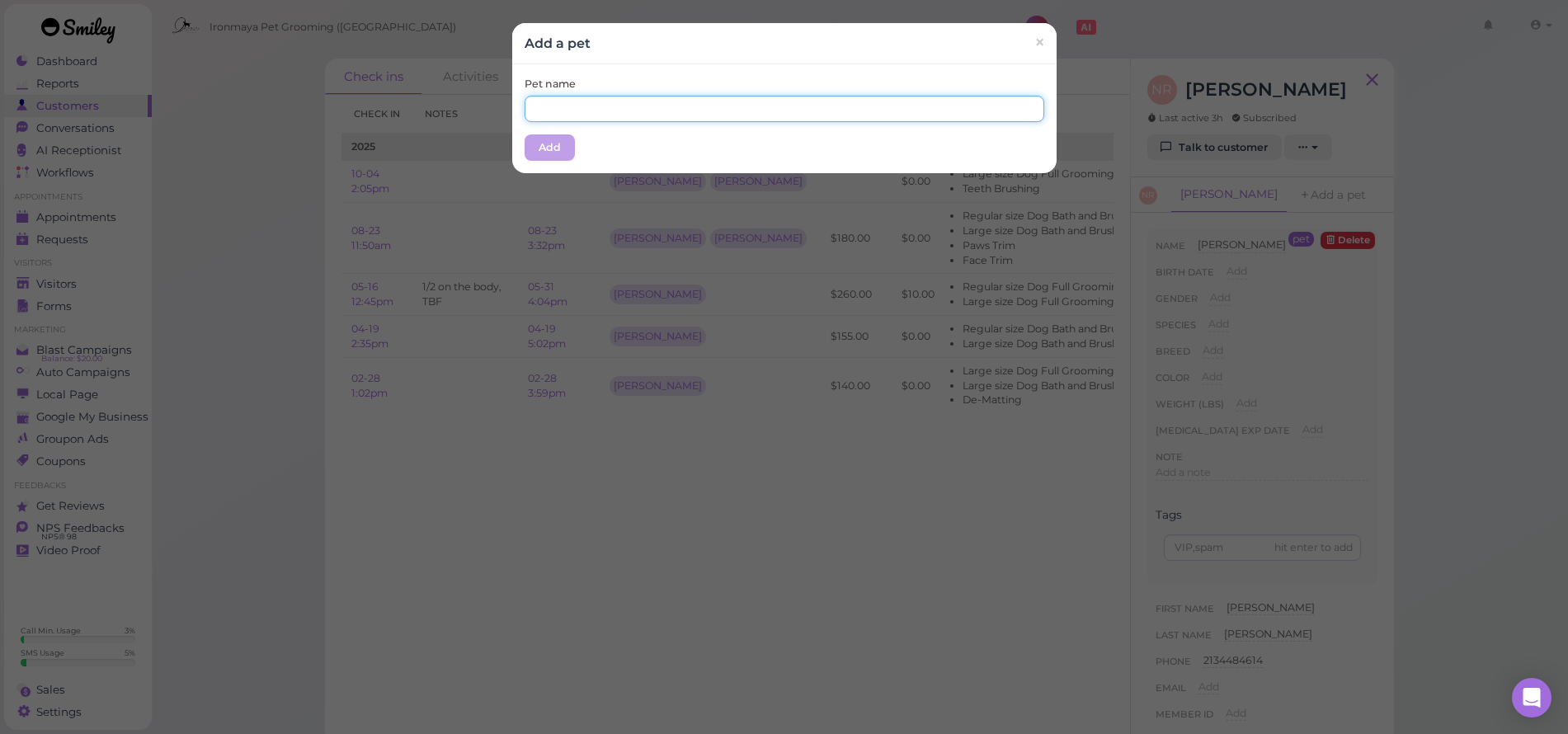
click at [539, 115] on input "text" at bounding box center [784, 109] width 520 height 26
type input "[PERSON_NAME]"
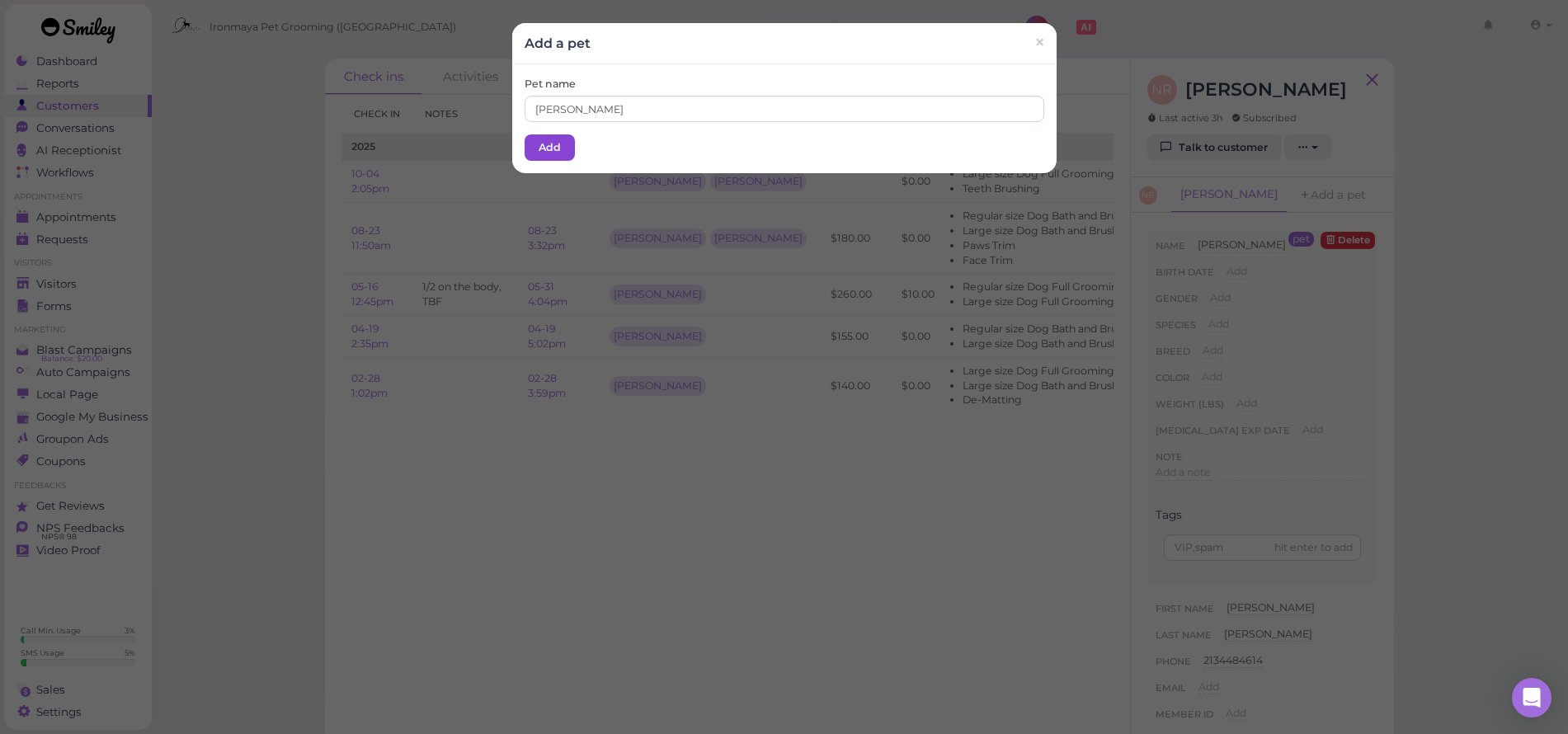
click at [553, 148] on button "Add" at bounding box center [549, 148] width 50 height 26
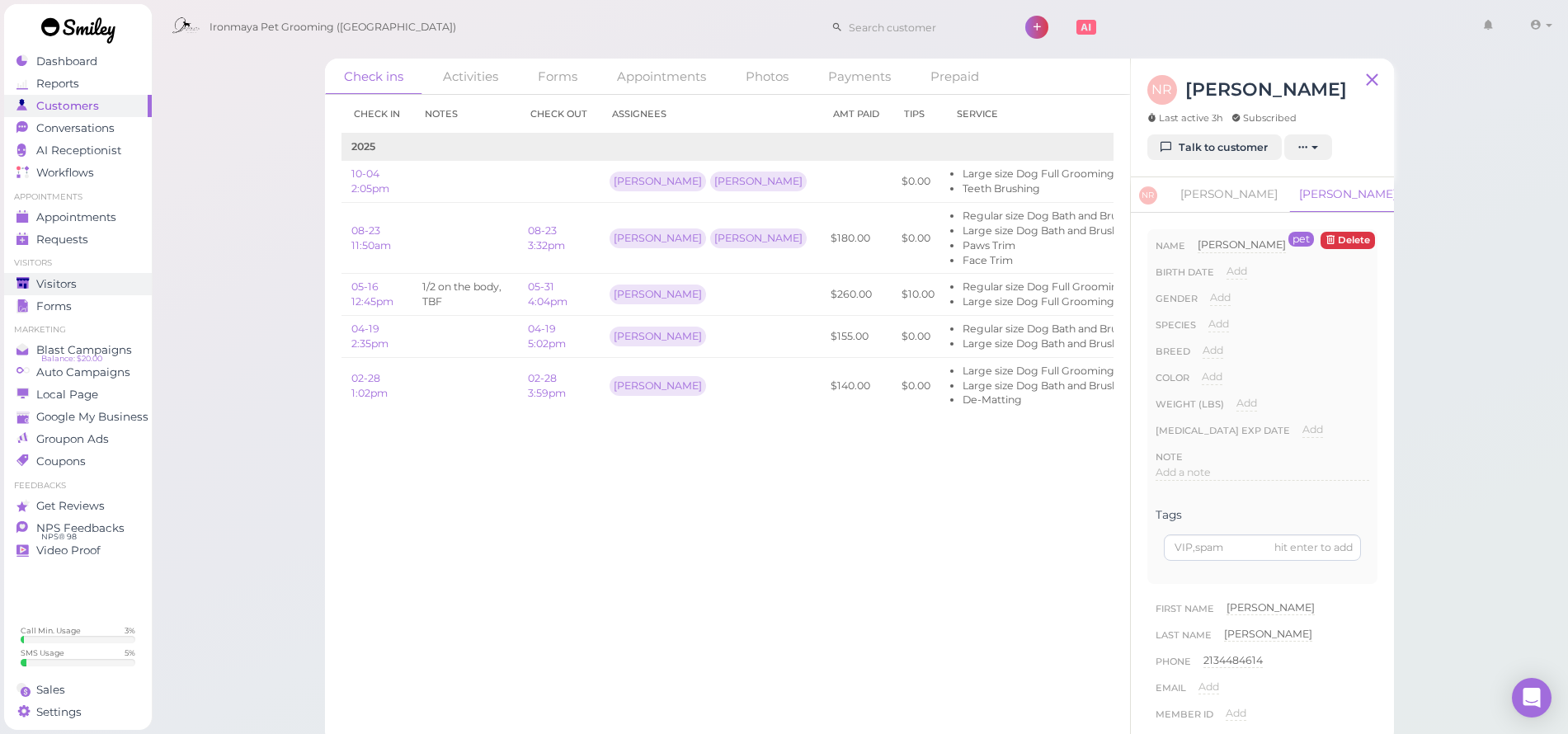
click at [67, 288] on span "Visitors" at bounding box center [56, 284] width 40 height 14
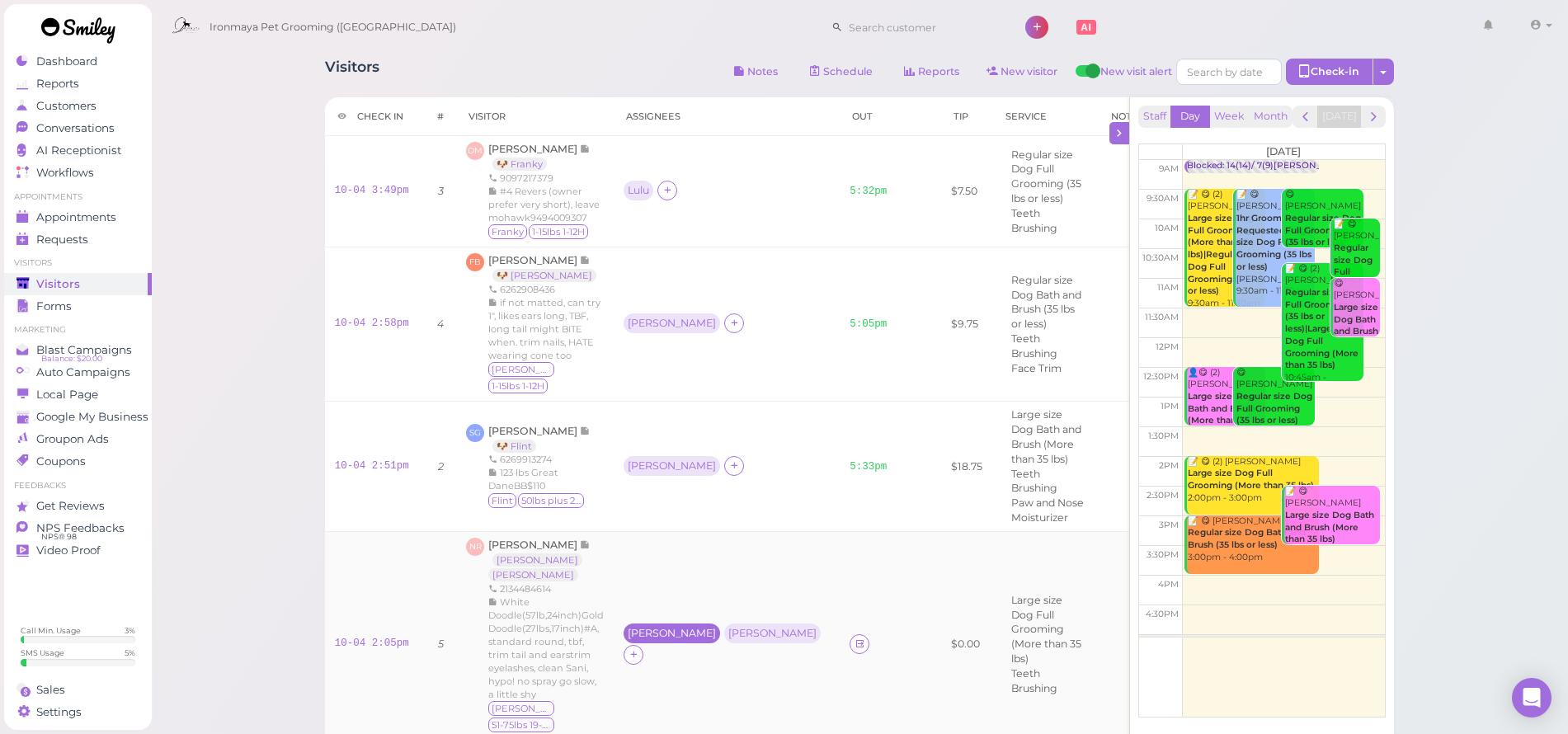
click at [643, 627] on div "[PERSON_NAME]" at bounding box center [672, 633] width 88 height 12
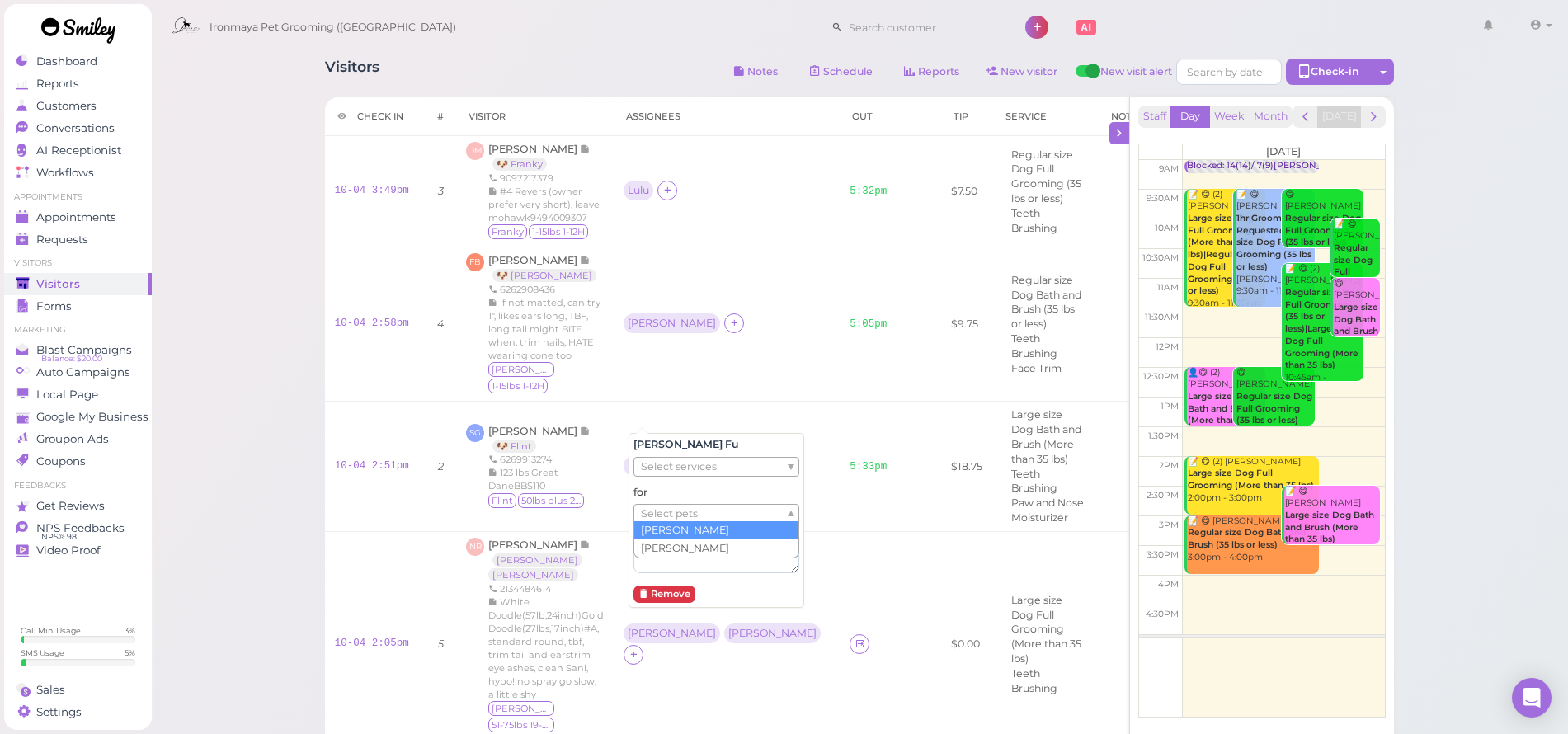
click at [672, 504] on span "Select pets" at bounding box center [669, 514] width 57 height 18
drag, startPoint x: 696, startPoint y: 645, endPoint x: 706, endPoint y: 617, distance: 29.7
click at [696, 644] on td "[PERSON_NAME] ( [PERSON_NAME] ) [PERSON_NAME]" at bounding box center [727, 644] width 226 height 225
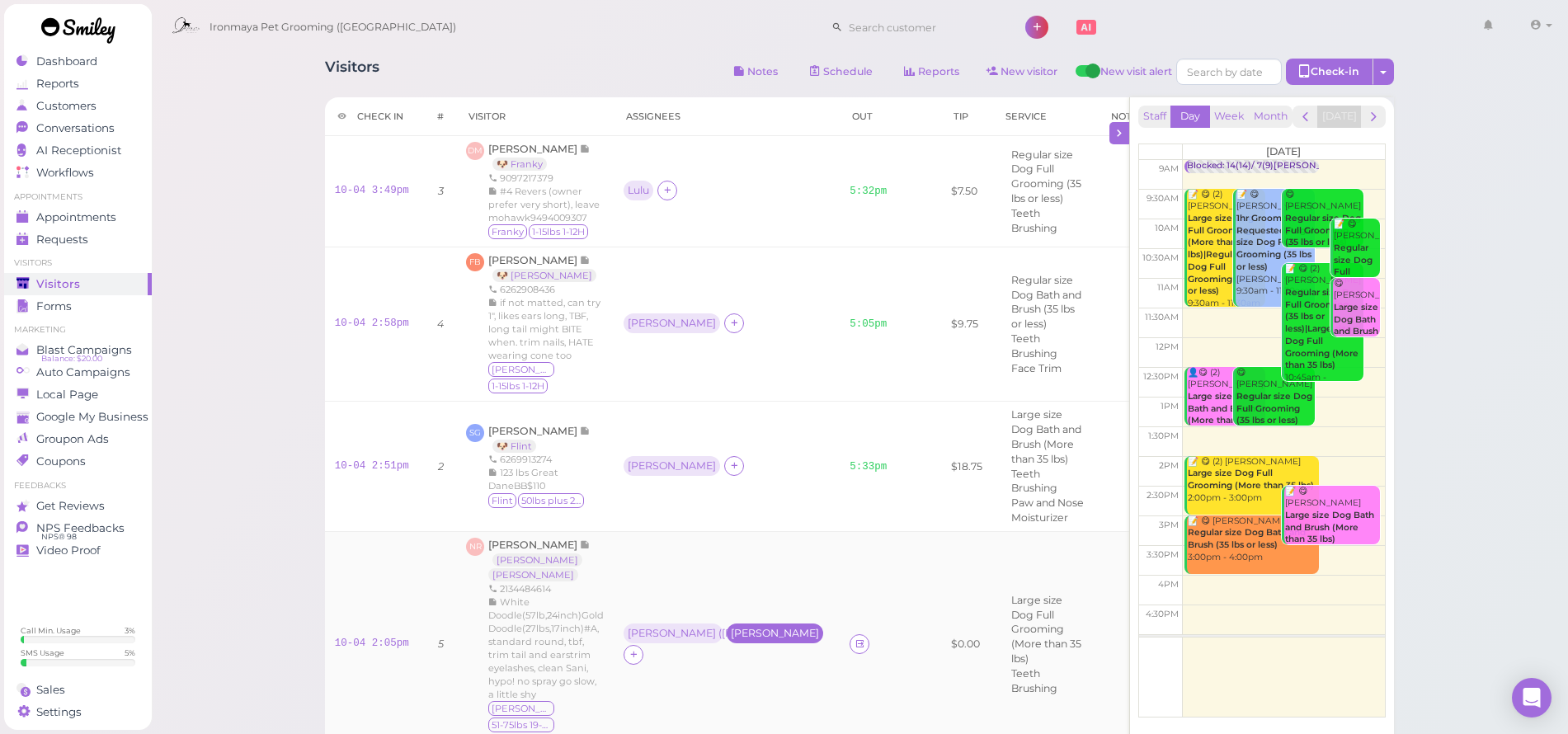
click at [731, 627] on div "[PERSON_NAME]" at bounding box center [775, 633] width 88 height 12
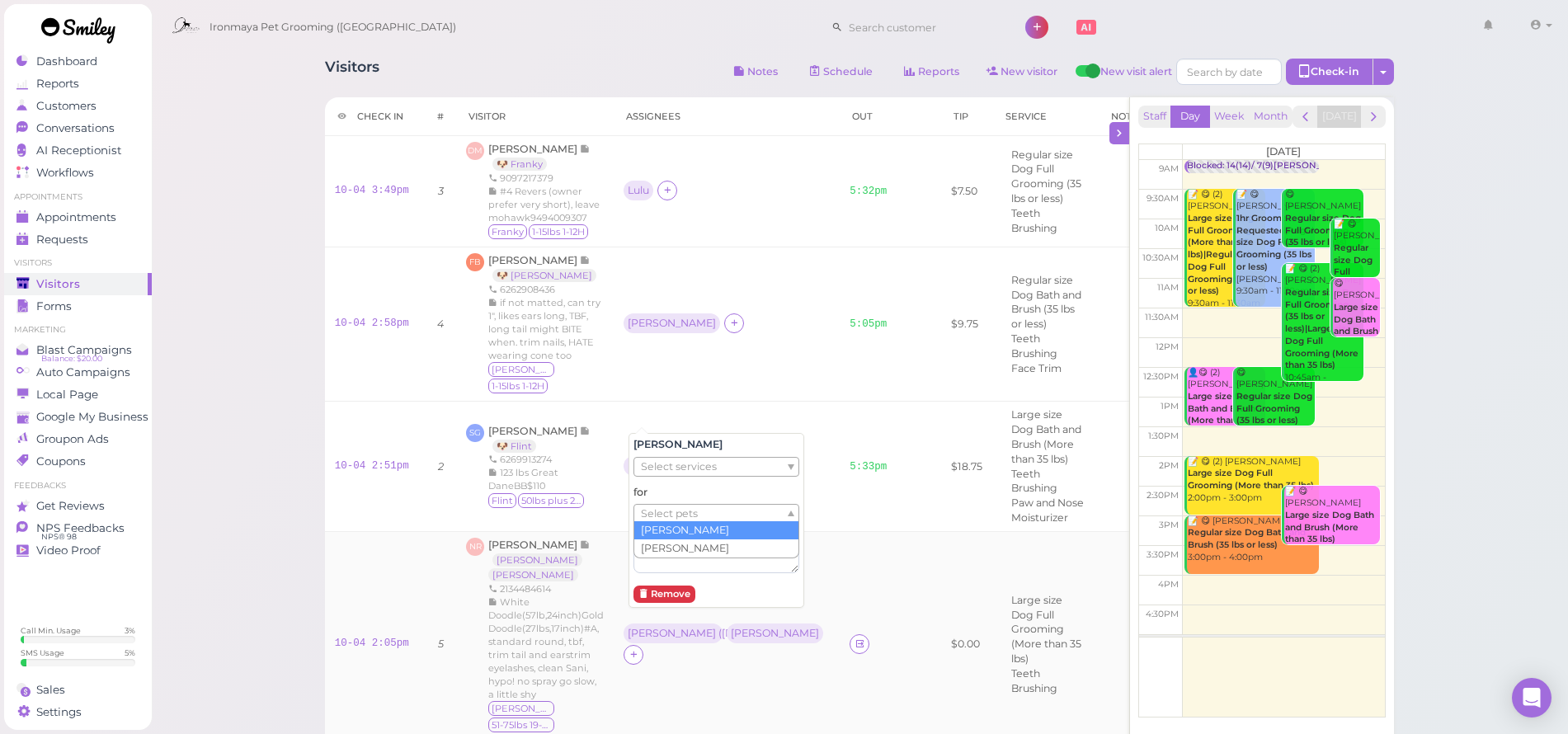
click at [698, 513] on ul "Select pets" at bounding box center [710, 514] width 151 height 18
click at [693, 665] on td "[PERSON_NAME] ( [PERSON_NAME] ) [PERSON_NAME]" at bounding box center [727, 644] width 226 height 225
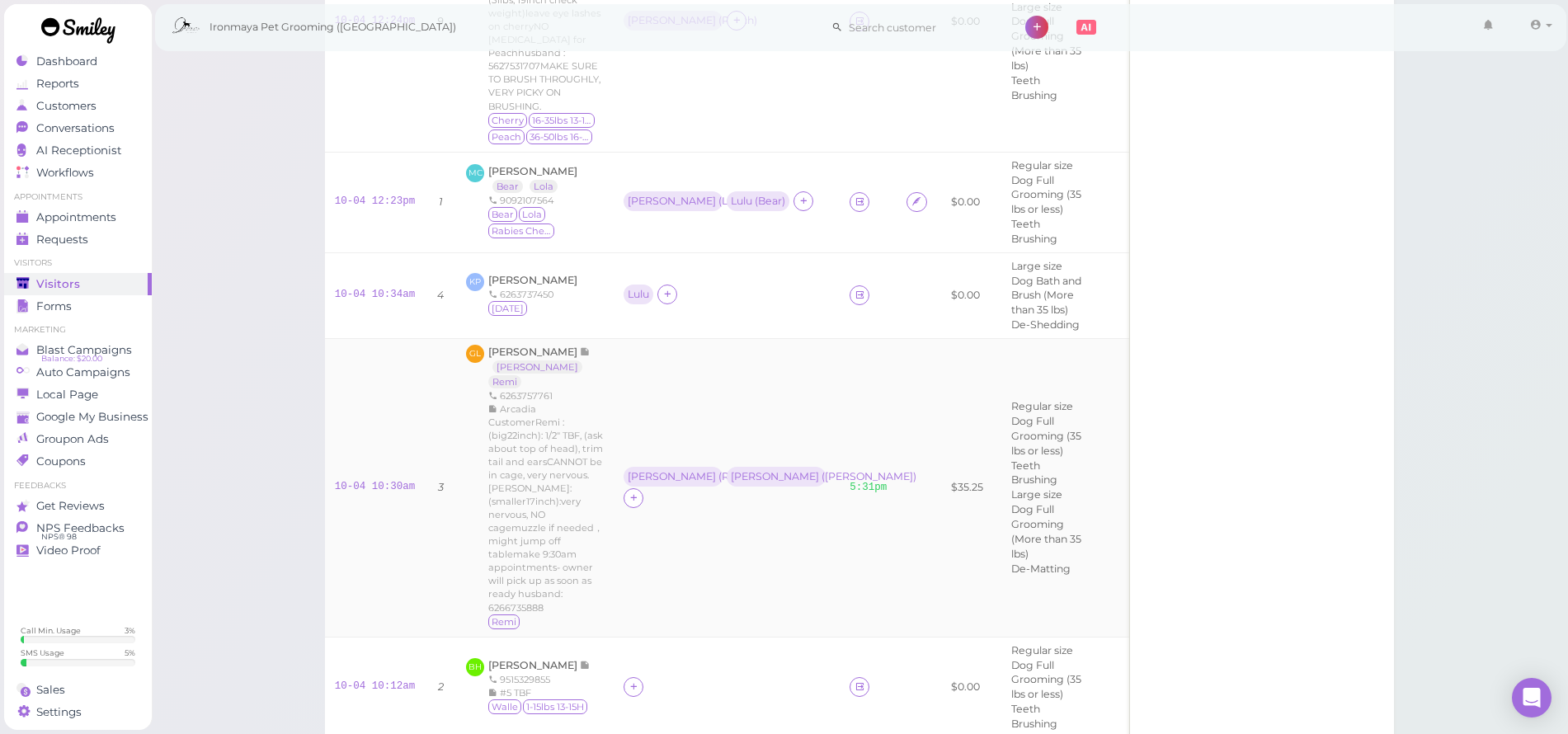
scroll to position [968, 0]
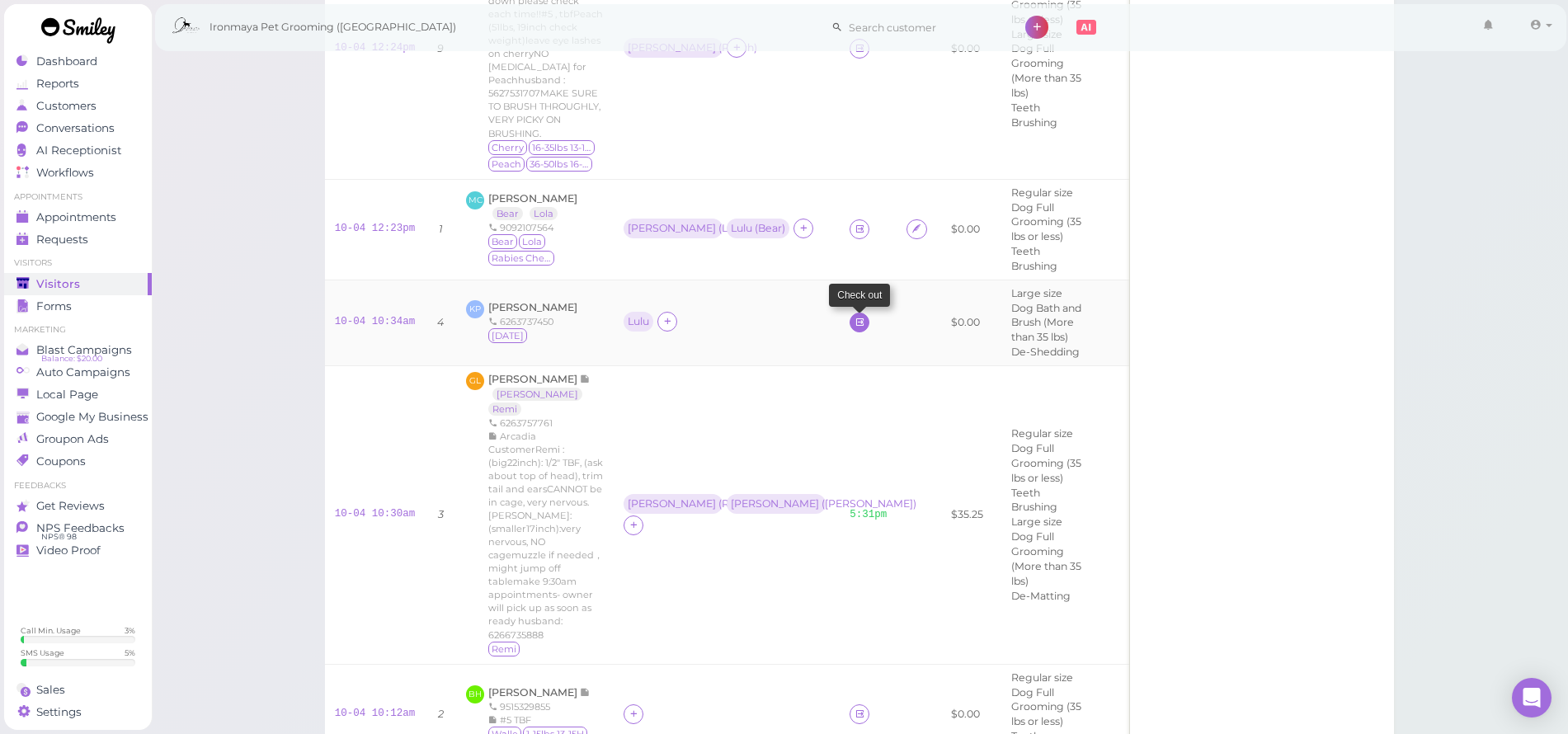
click at [855, 315] on icon at bounding box center [860, 321] width 11 height 12
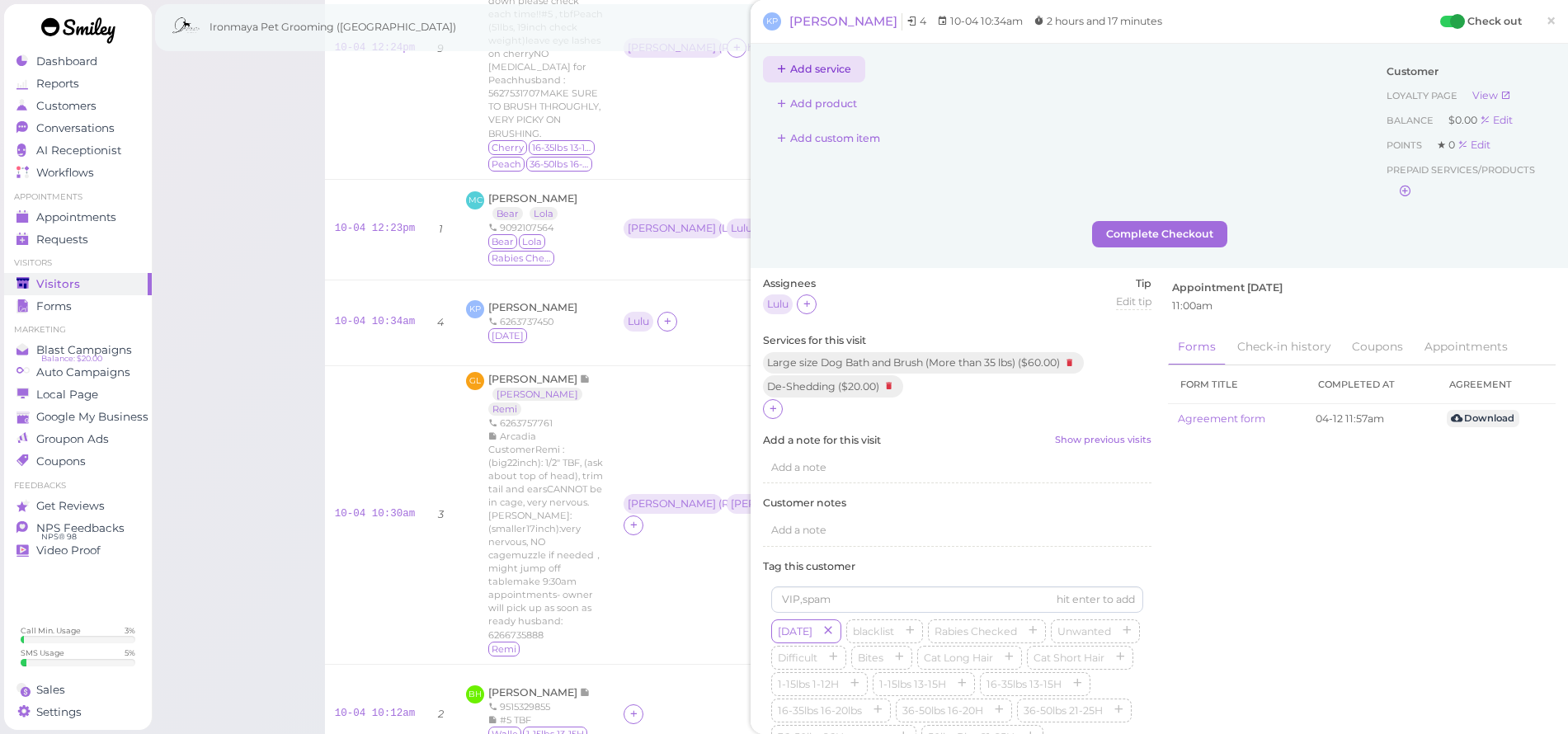
click at [830, 64] on button "Add service" at bounding box center [815, 69] width 102 height 26
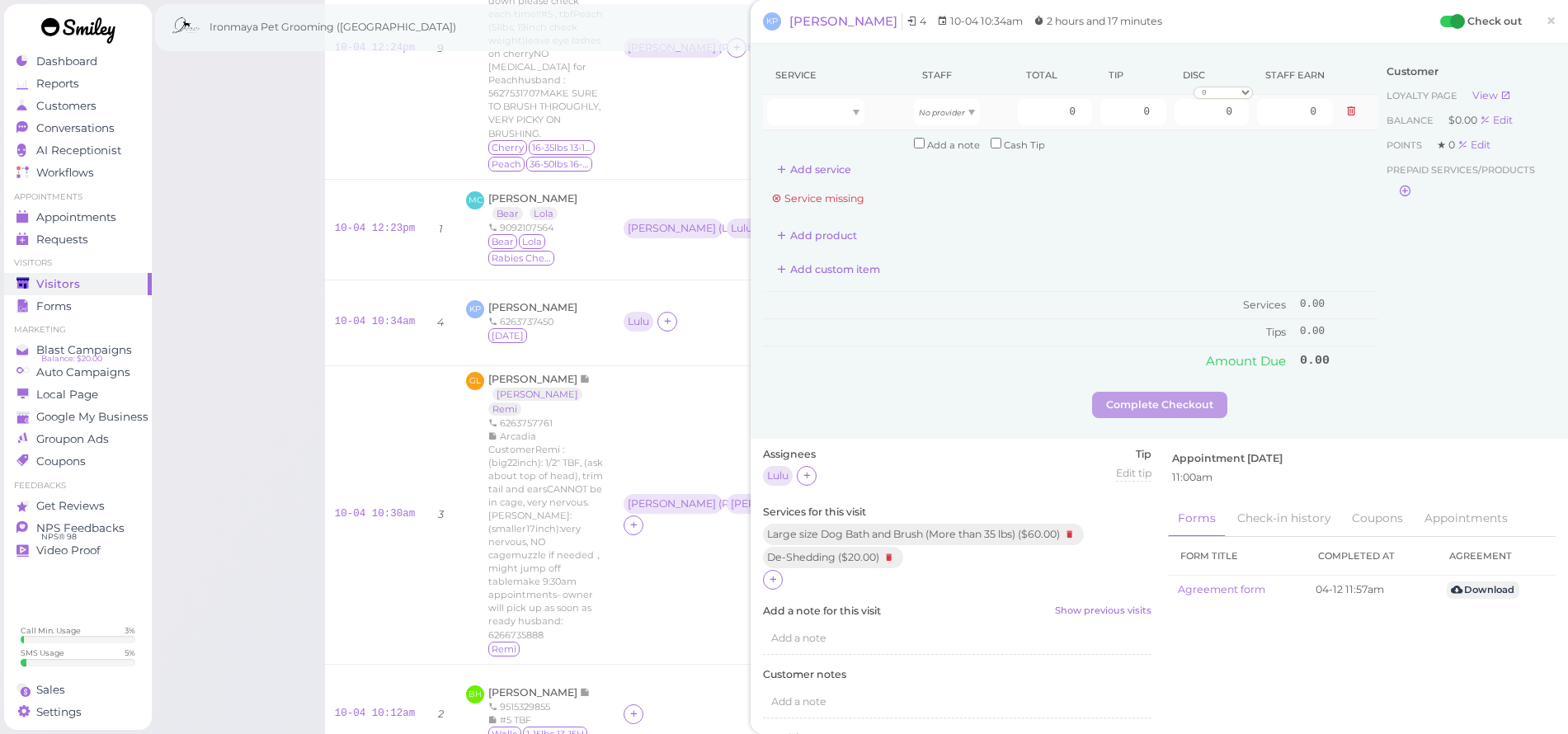
drag, startPoint x: 824, startPoint y: 172, endPoint x: 822, endPoint y: 128, distance: 44.0
click at [824, 170] on button "Add service" at bounding box center [815, 170] width 102 height 26
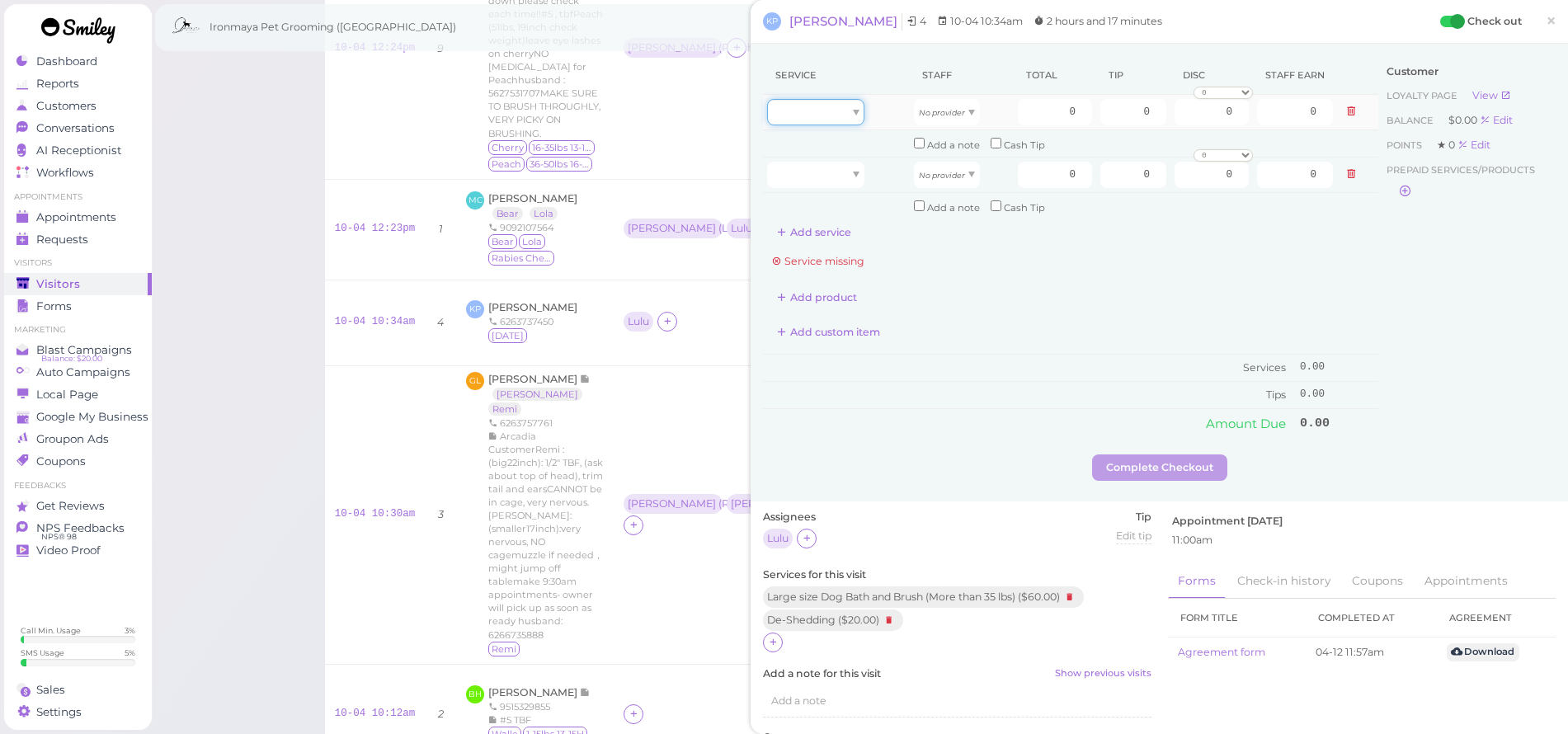
click at [824, 121] on div at bounding box center [816, 112] width 97 height 26
type input "60.00"
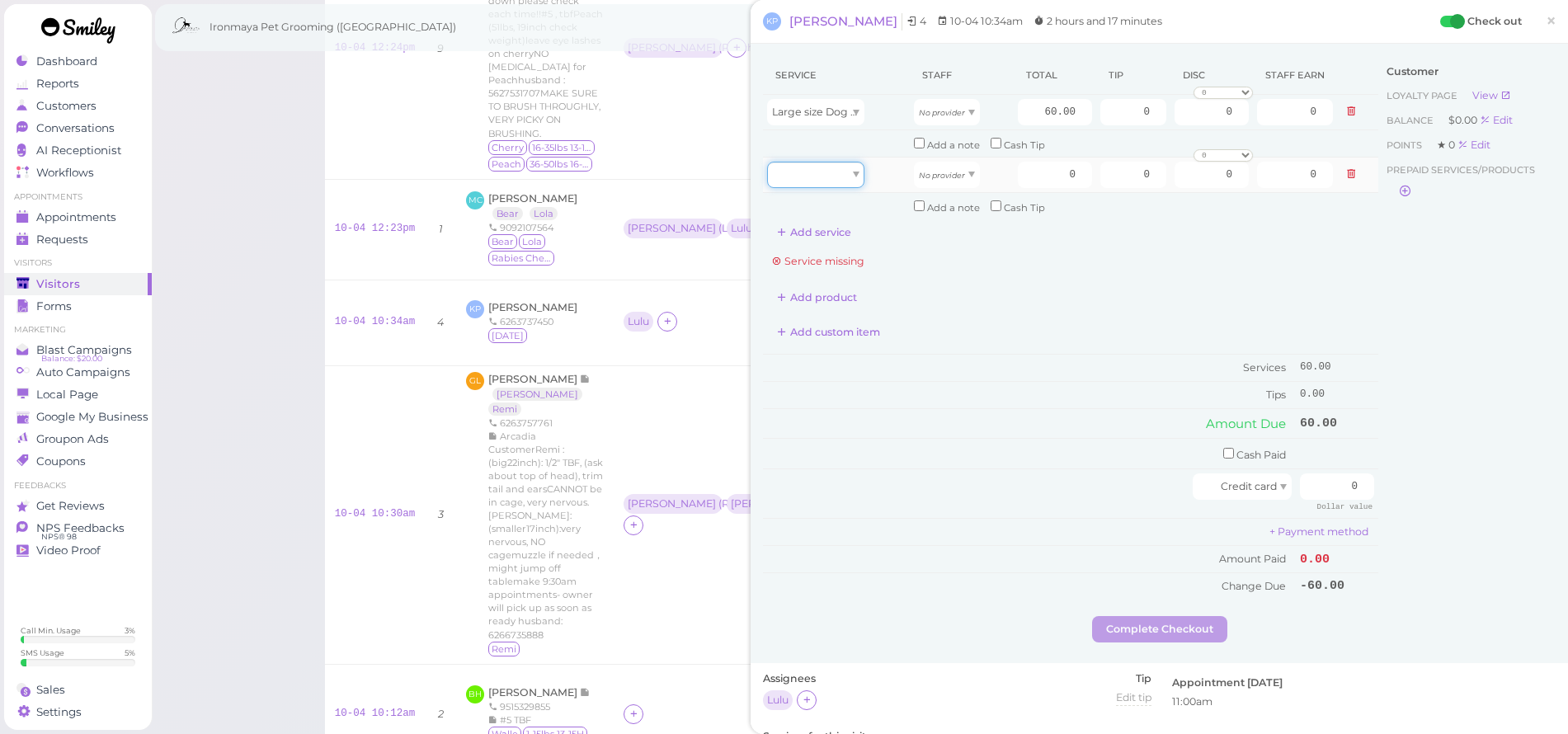
click at [817, 169] on div at bounding box center [816, 175] width 97 height 26
type input "20.00"
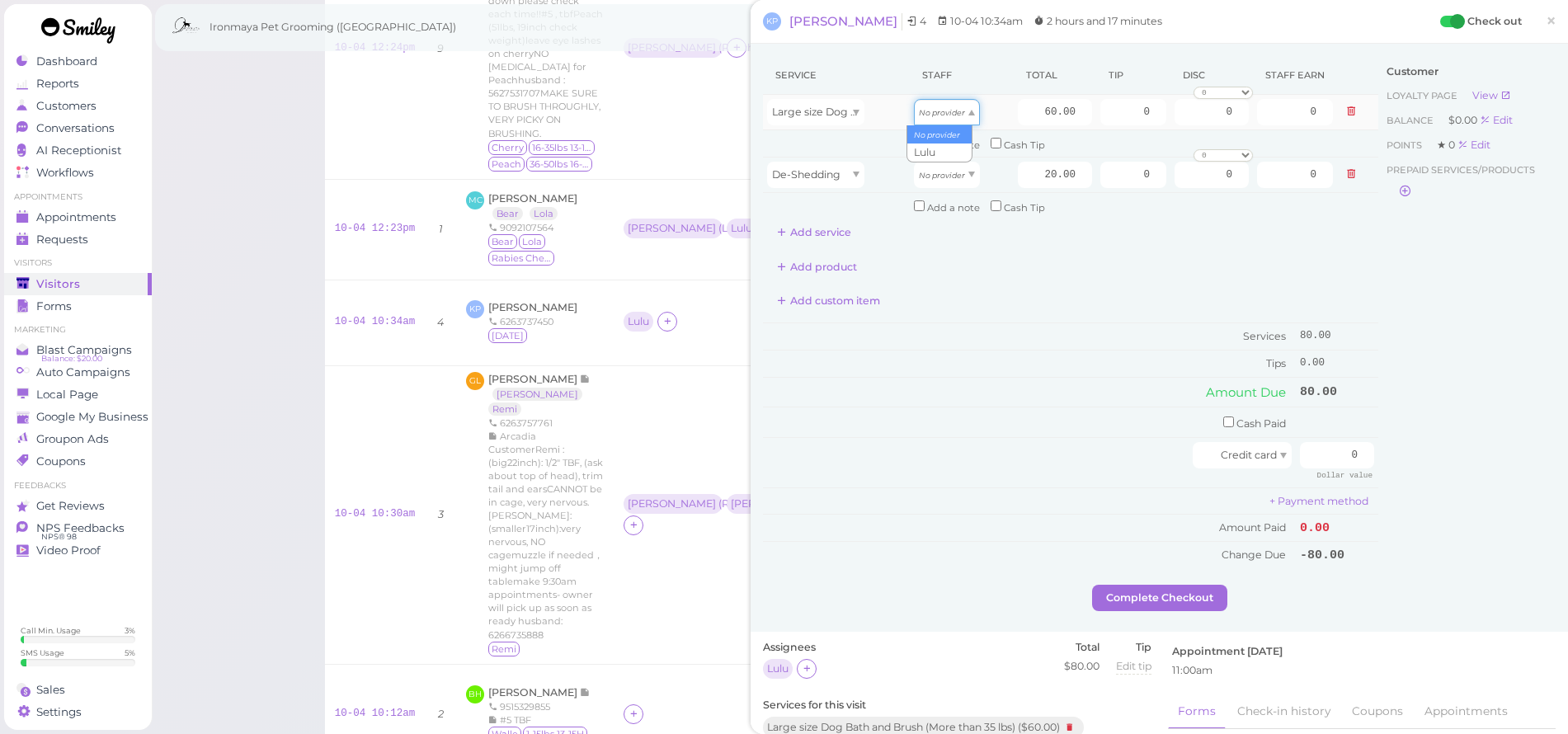
click at [925, 118] on div "No provider" at bounding box center [947, 112] width 66 height 26
type input "25.80"
click at [934, 171] on icon "No provider" at bounding box center [942, 175] width 46 height 9
type input "8.60"
drag, startPoint x: 1022, startPoint y: 115, endPoint x: 1216, endPoint y: 136, distance: 195.1
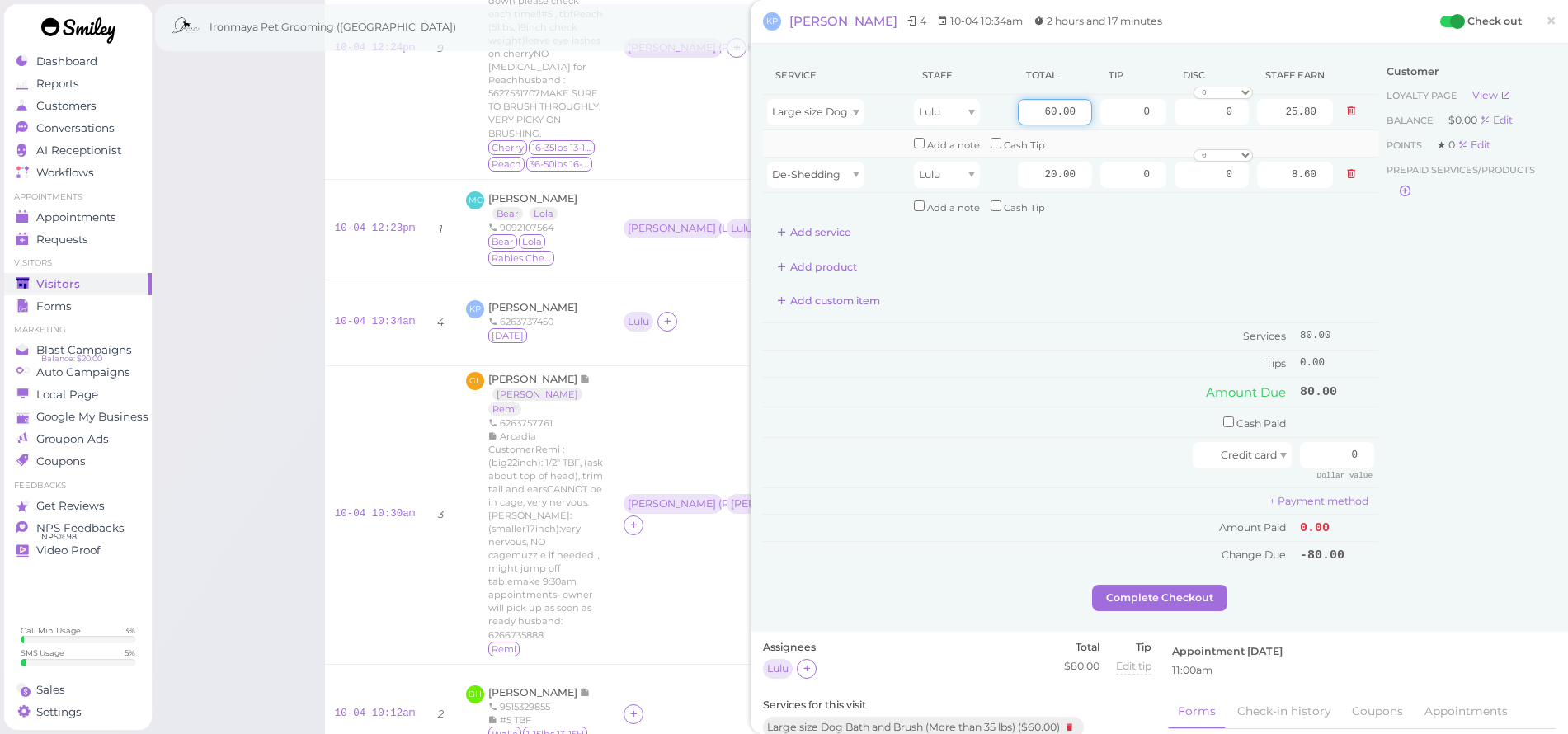
click at [1216, 136] on tbody "Large size Dog Bath and Brush (More than 35 lbs) Lulu 60.00 0 0 0 10% off 15% o…" at bounding box center [1071, 157] width 615 height 125
type input "90"
type input "38.70"
click at [1171, 244] on div "Service Staff Total Tip Disc Staff earn Large size Dog Bath and Brush (More tha…" at bounding box center [1071, 312] width 615 height 512
drag, startPoint x: 1119, startPoint y: 104, endPoint x: 1234, endPoint y: 124, distance: 116.7
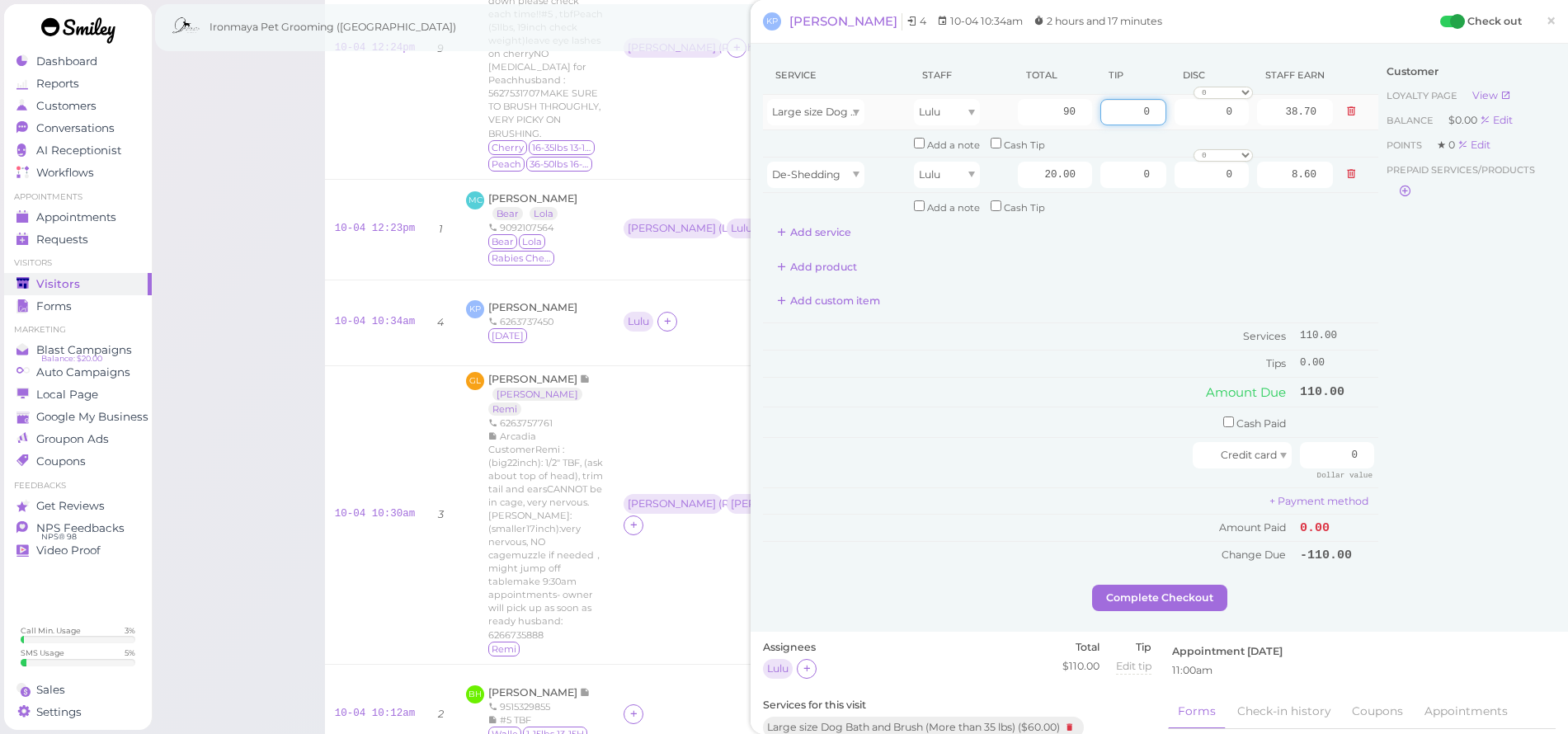
click at [1234, 124] on tr "Large size Dog Bath and Brush (More than 35 lbs) Lulu 90 0 0 0 10% off 15% off …" at bounding box center [1071, 112] width 615 height 36
type input "11"
click at [1322, 239] on div "Service Staff Total Tip Disc Staff earn Large size Dog Bath and Brush (More tha…" at bounding box center [1071, 312] width 615 height 512
drag, startPoint x: 1297, startPoint y: 425, endPoint x: 1329, endPoint y: 436, distance: 33.8
click at [1329, 438] on td "0 Dollar value" at bounding box center [1338, 462] width 83 height 50
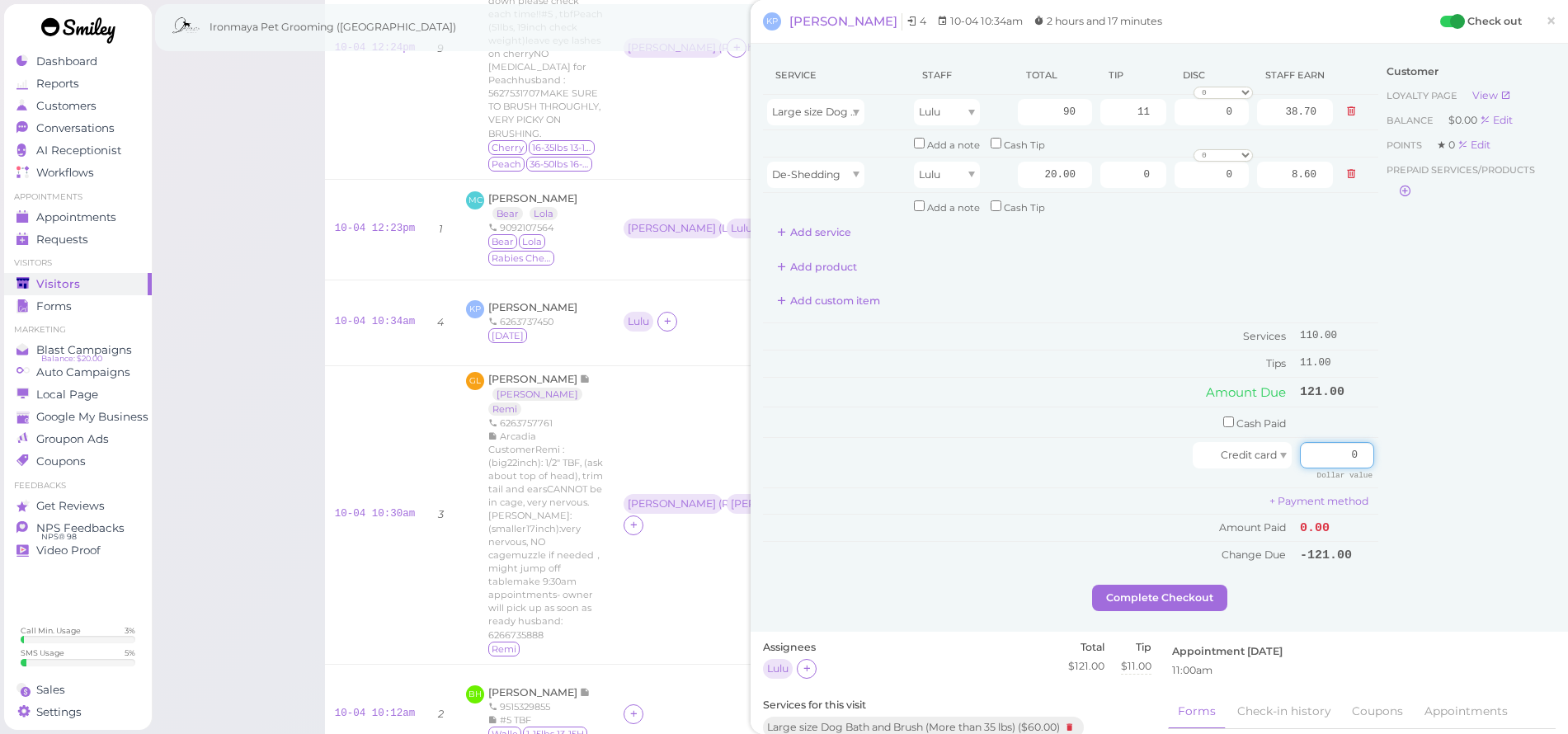
drag, startPoint x: 1317, startPoint y: 446, endPoint x: 1384, endPoint y: 462, distance: 68.9
click at [1384, 462] on div "Service Staff Total Tip Disc Staff earn Large size Dog Bath and Brush (More tha…" at bounding box center [1160, 320] width 793 height 528
type input "121"
click at [1401, 452] on div "Customer Loyalty page View Balance $0.00 Edit Points ★ 0 Edit Prepaid services/…" at bounding box center [1467, 320] width 178 height 528
click at [1196, 585] on button "Complete Checkout" at bounding box center [1160, 598] width 135 height 26
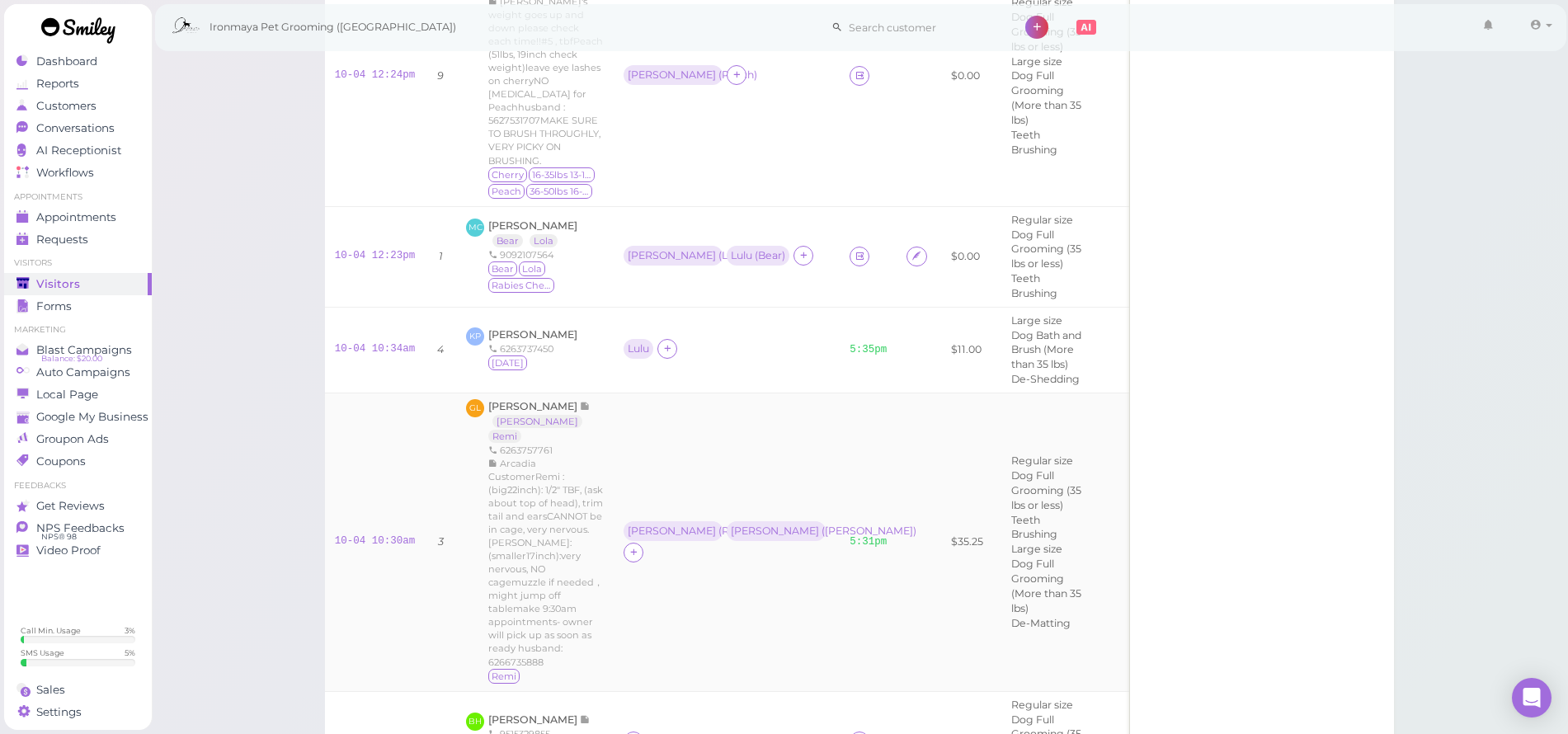
scroll to position [826, 0]
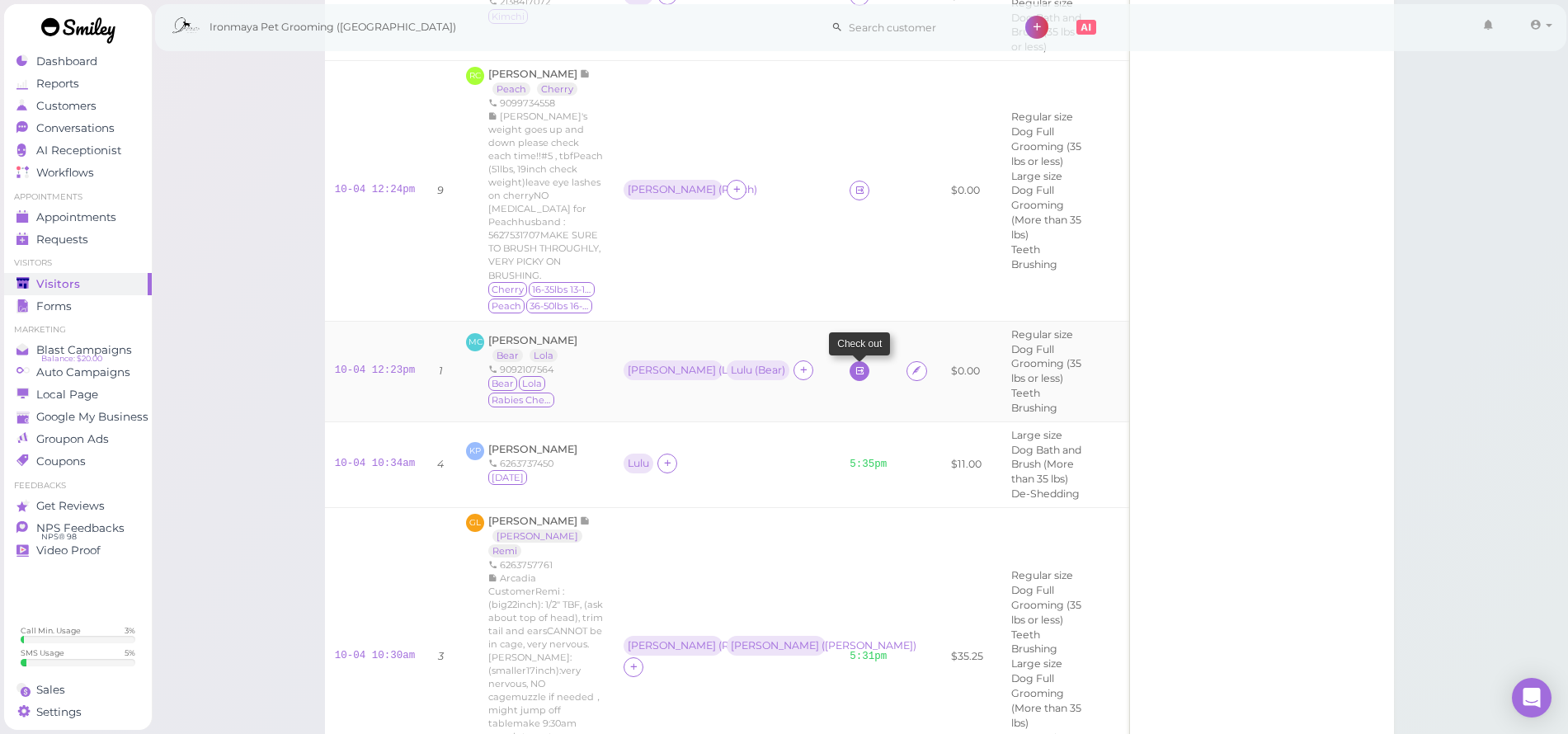
click at [855, 364] on icon at bounding box center [860, 370] width 11 height 12
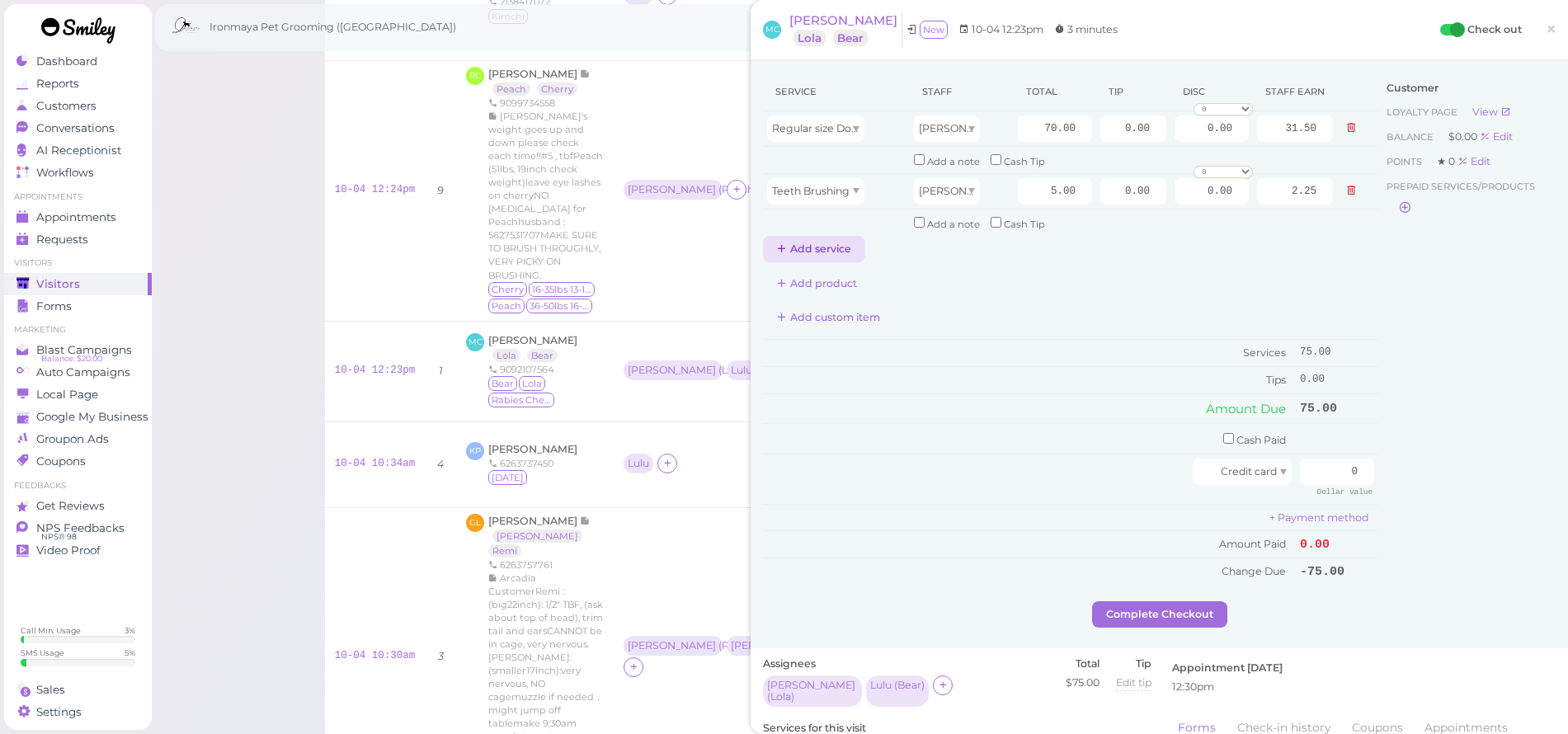
click at [833, 243] on button "Add service" at bounding box center [815, 249] width 102 height 26
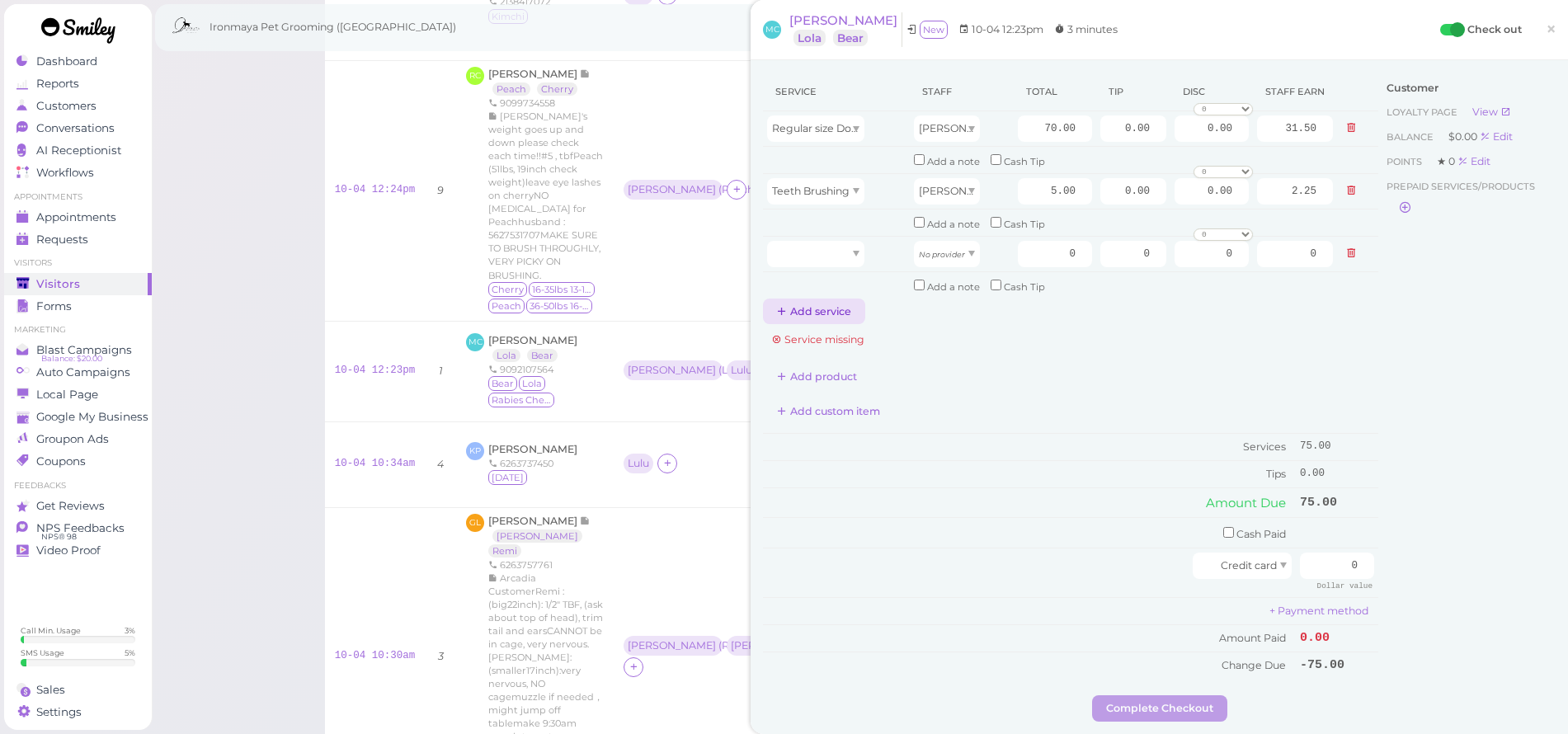
click at [838, 298] on button "Add service" at bounding box center [815, 311] width 102 height 26
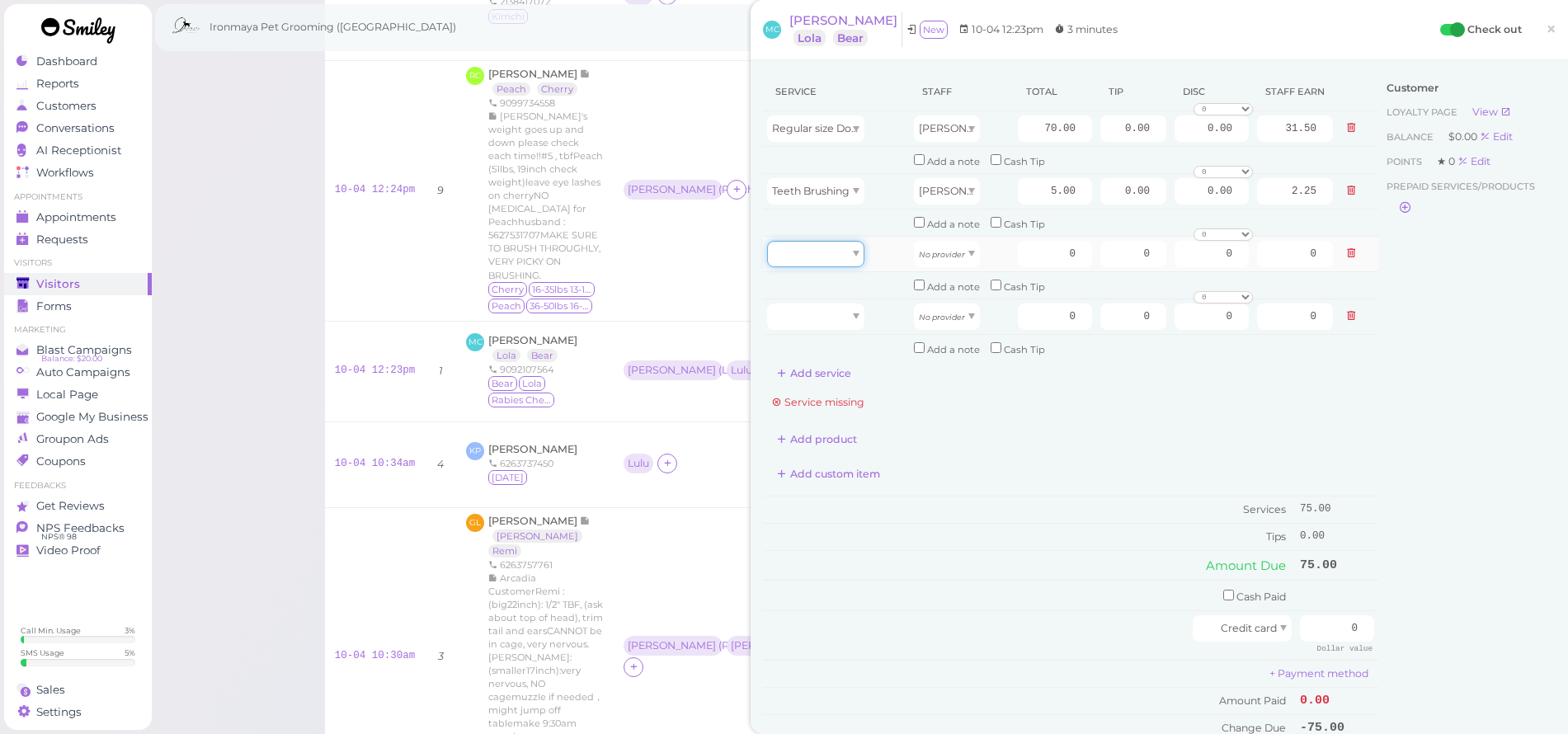
click at [836, 253] on div at bounding box center [816, 254] width 97 height 26
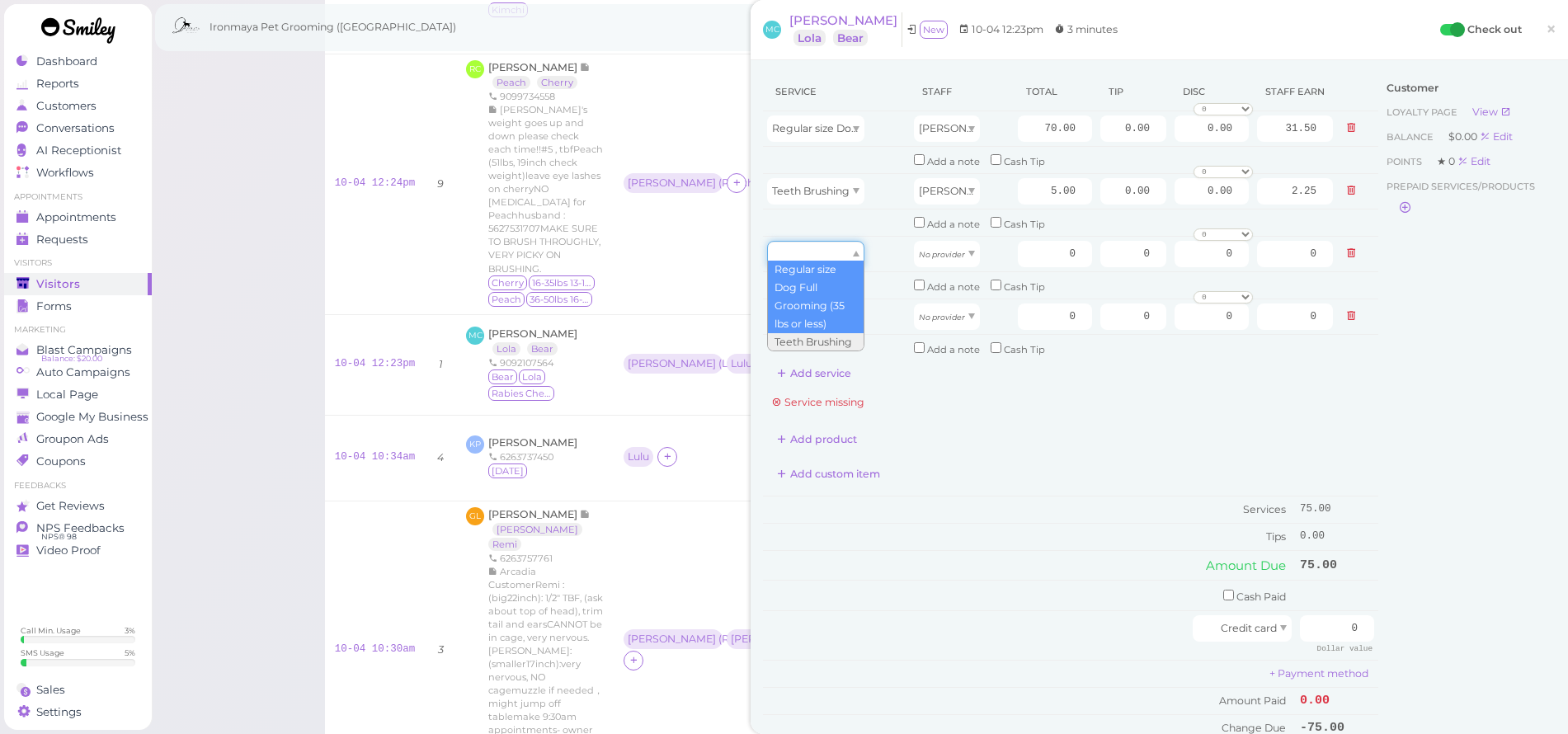
type input "70.00"
click at [1347, 250] on icon at bounding box center [1352, 253] width 10 height 12
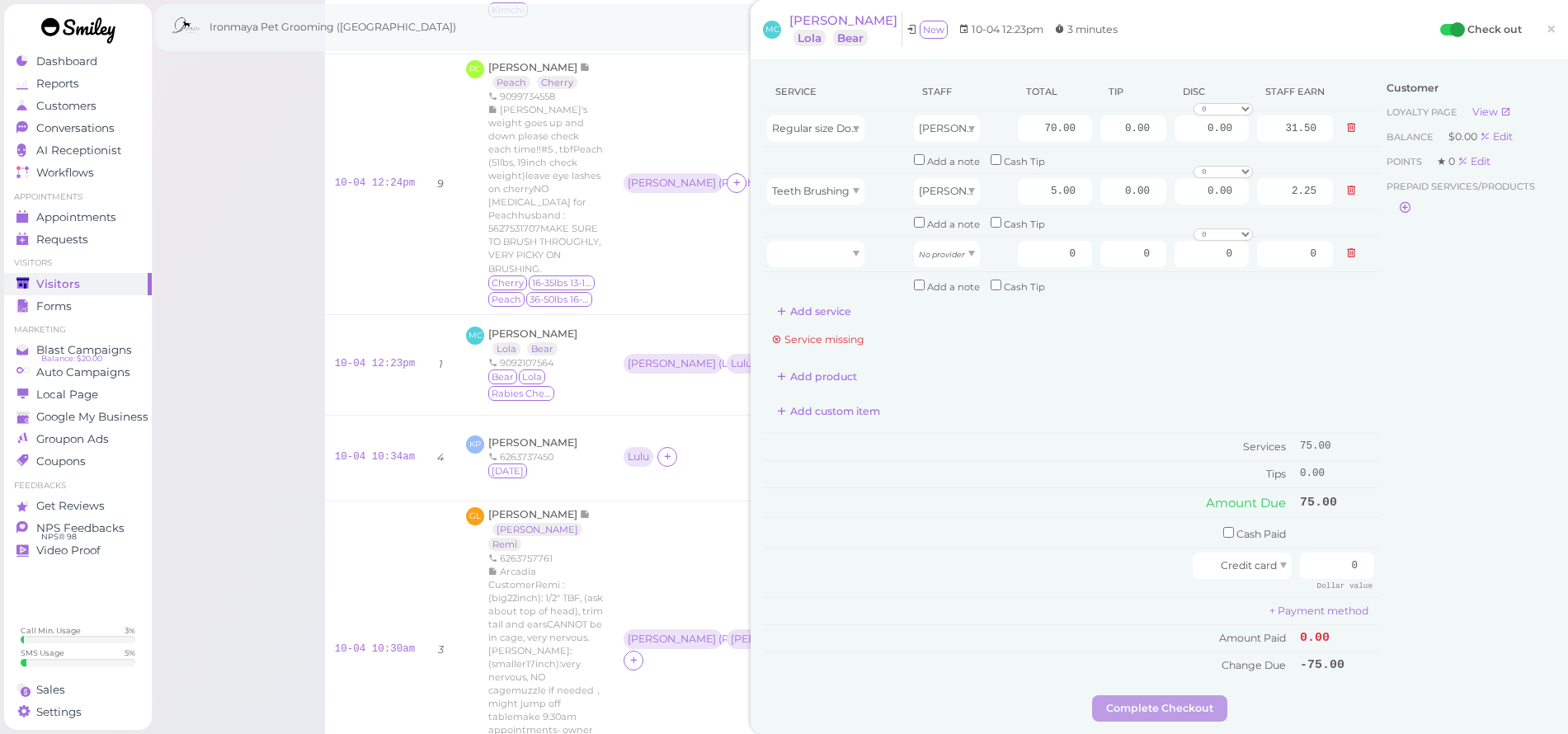
scroll to position [354, 0]
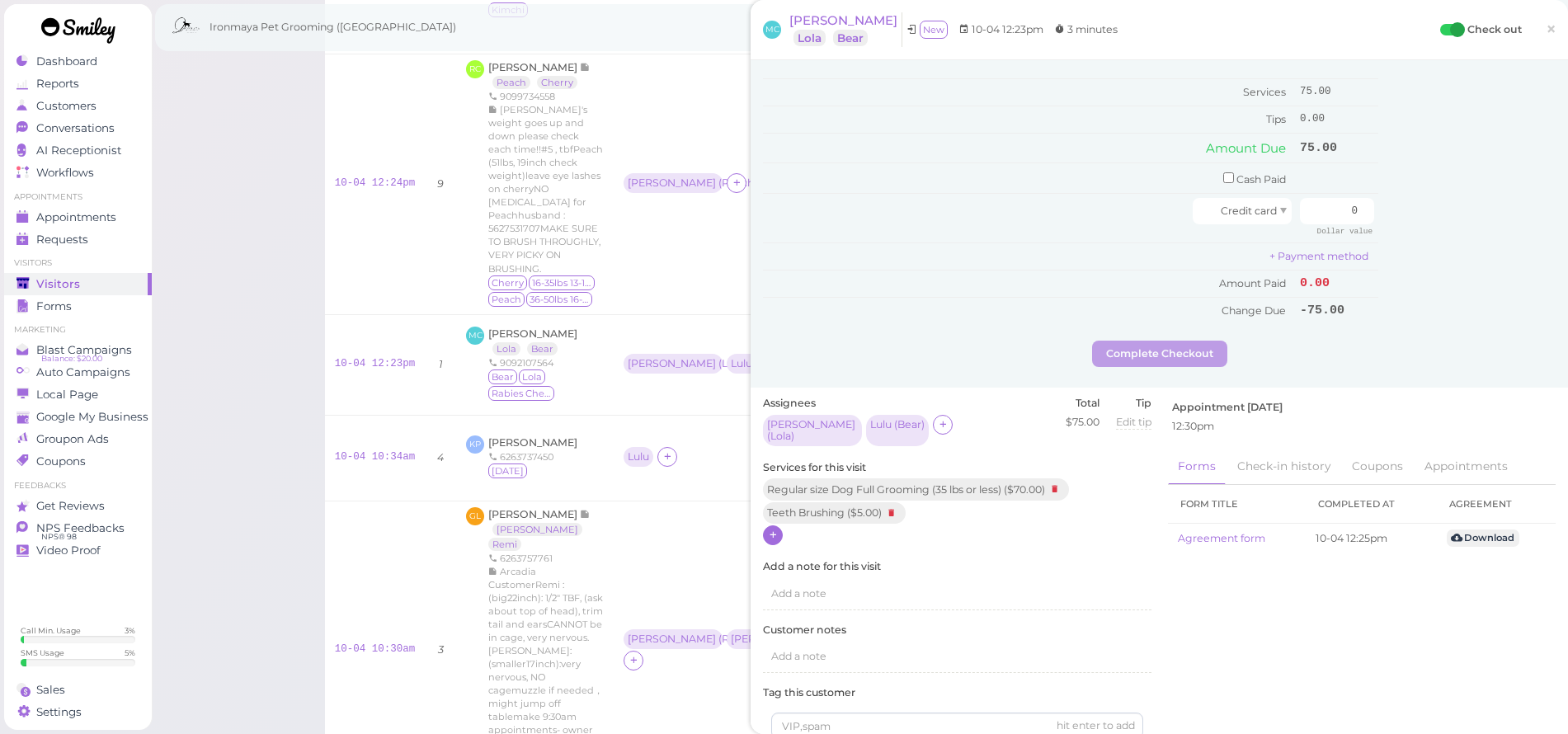
click at [778, 528] on icon at bounding box center [773, 534] width 11 height 12
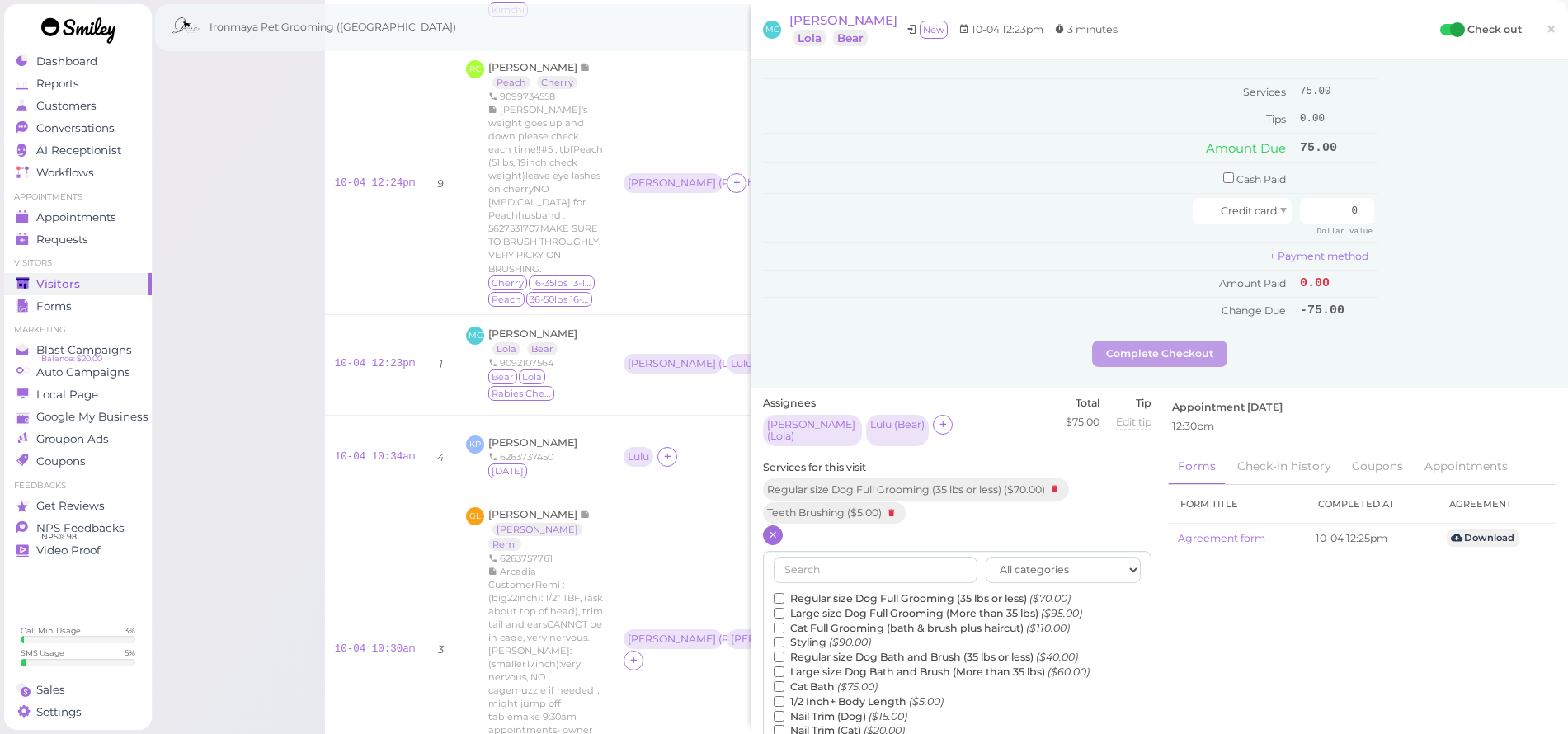
click at [827, 665] on label "Large size Dog Bath and Brush (More than 35 lbs) ($60.00)" at bounding box center [932, 672] width 316 height 15
click at [785, 666] on input "Large size Dog Bath and Brush (More than 35 lbs) ($60.00)" at bounding box center [779, 671] width 11 height 11
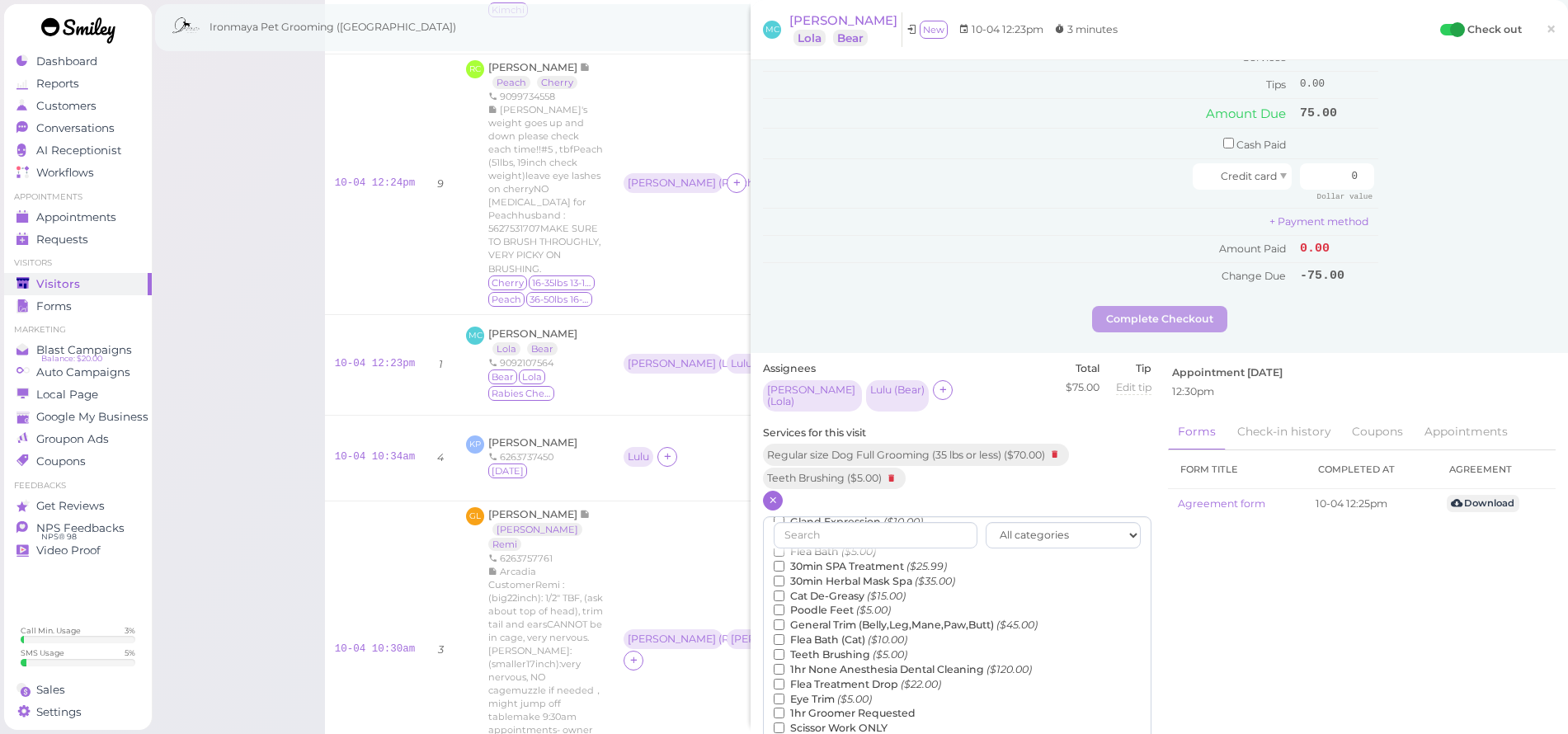
scroll to position [742, 0]
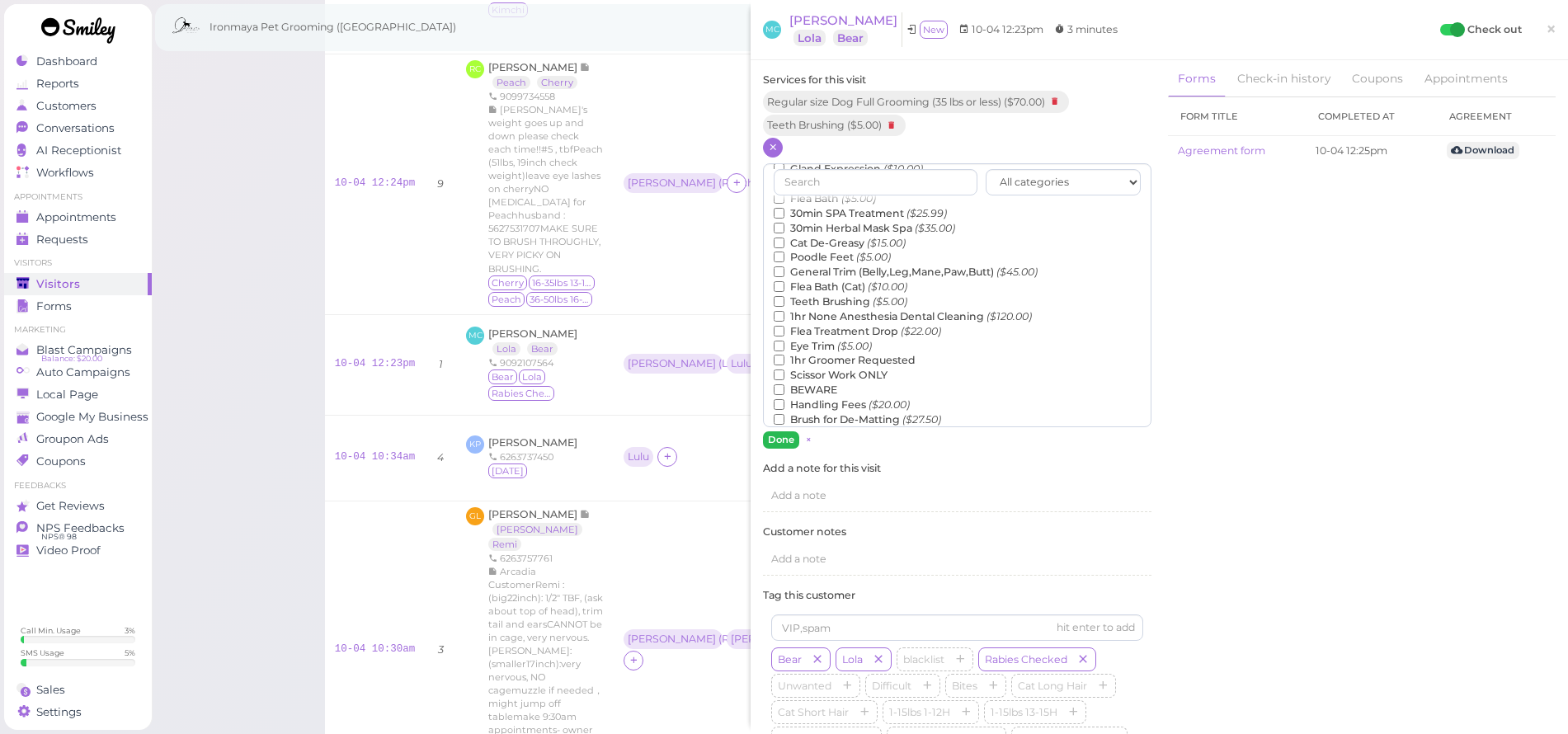
click at [794, 431] on button "Done" at bounding box center [782, 439] width 36 height 17
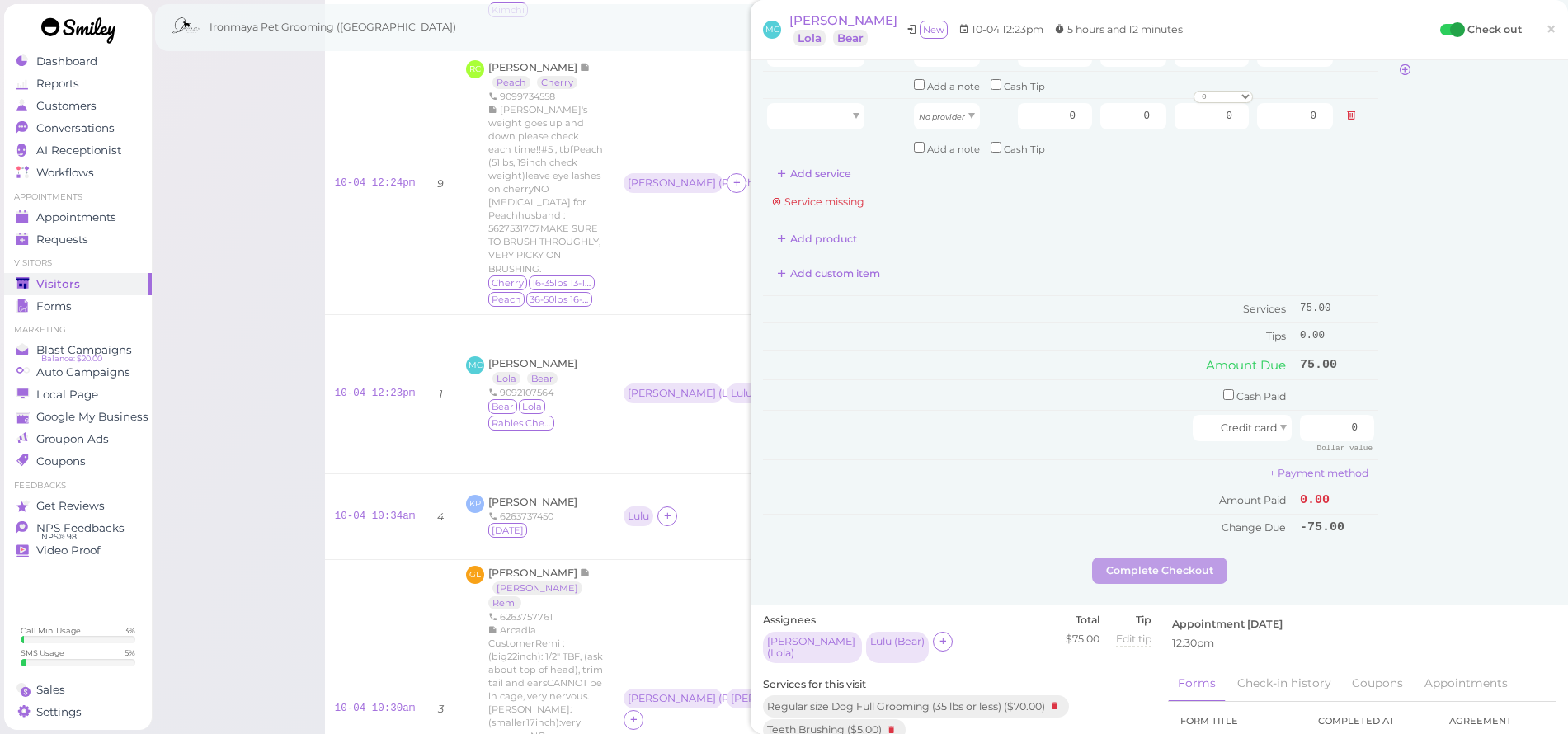
scroll to position [443, 0]
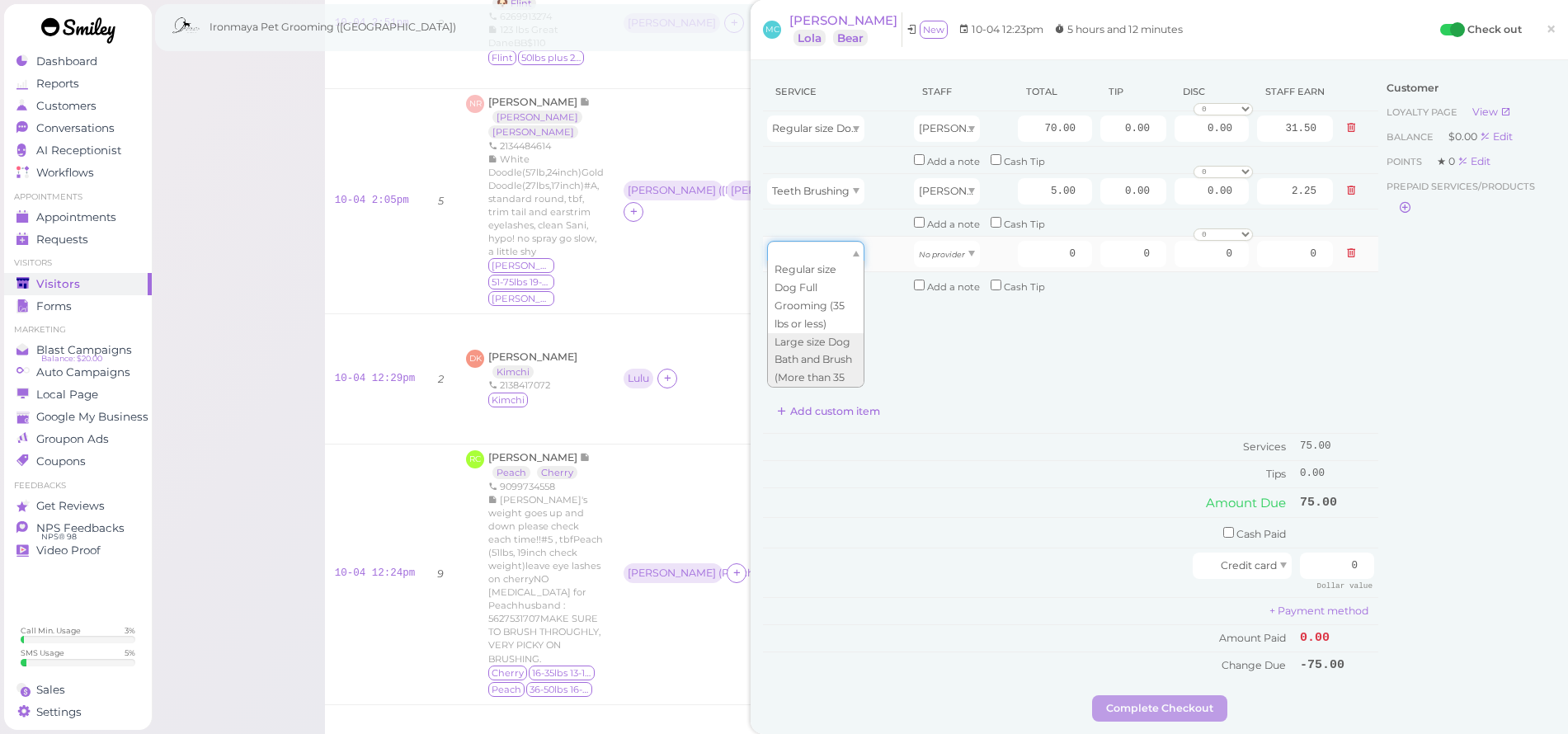
click at [839, 241] on div at bounding box center [816, 254] width 97 height 26
type input "60.00"
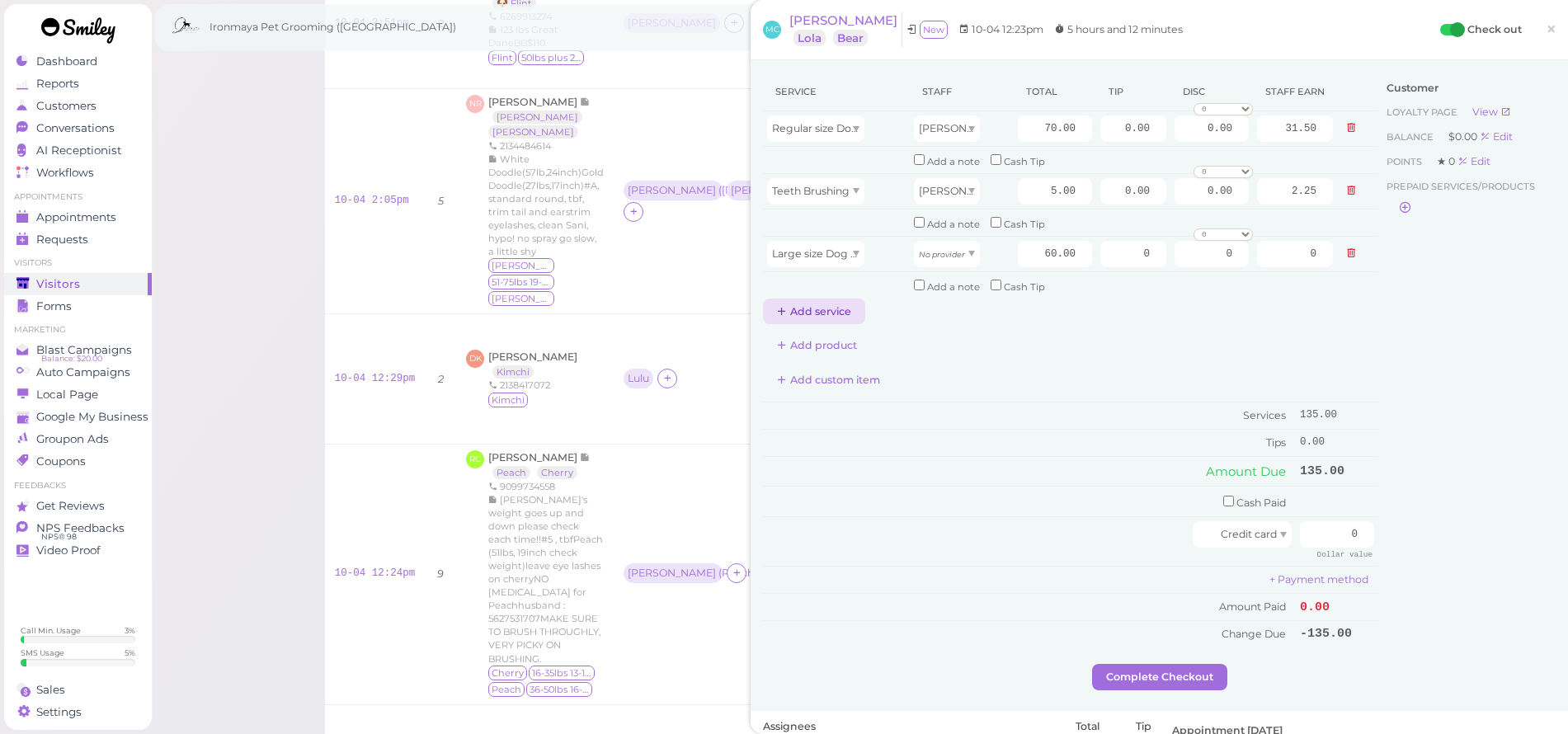
click at [826, 298] on button "Add service" at bounding box center [815, 311] width 102 height 26
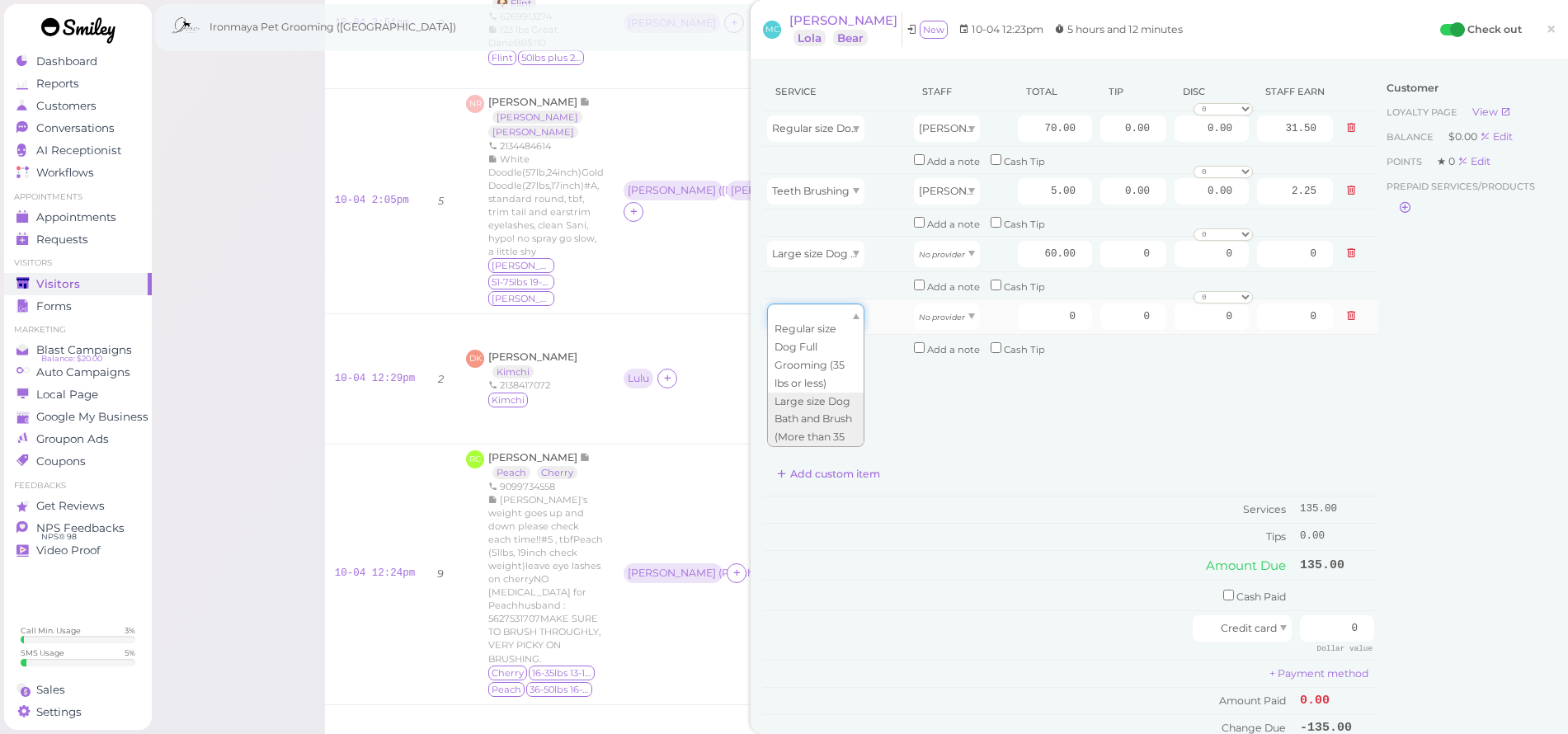
click at [826, 307] on div at bounding box center [816, 316] width 97 height 26
type input "5.00"
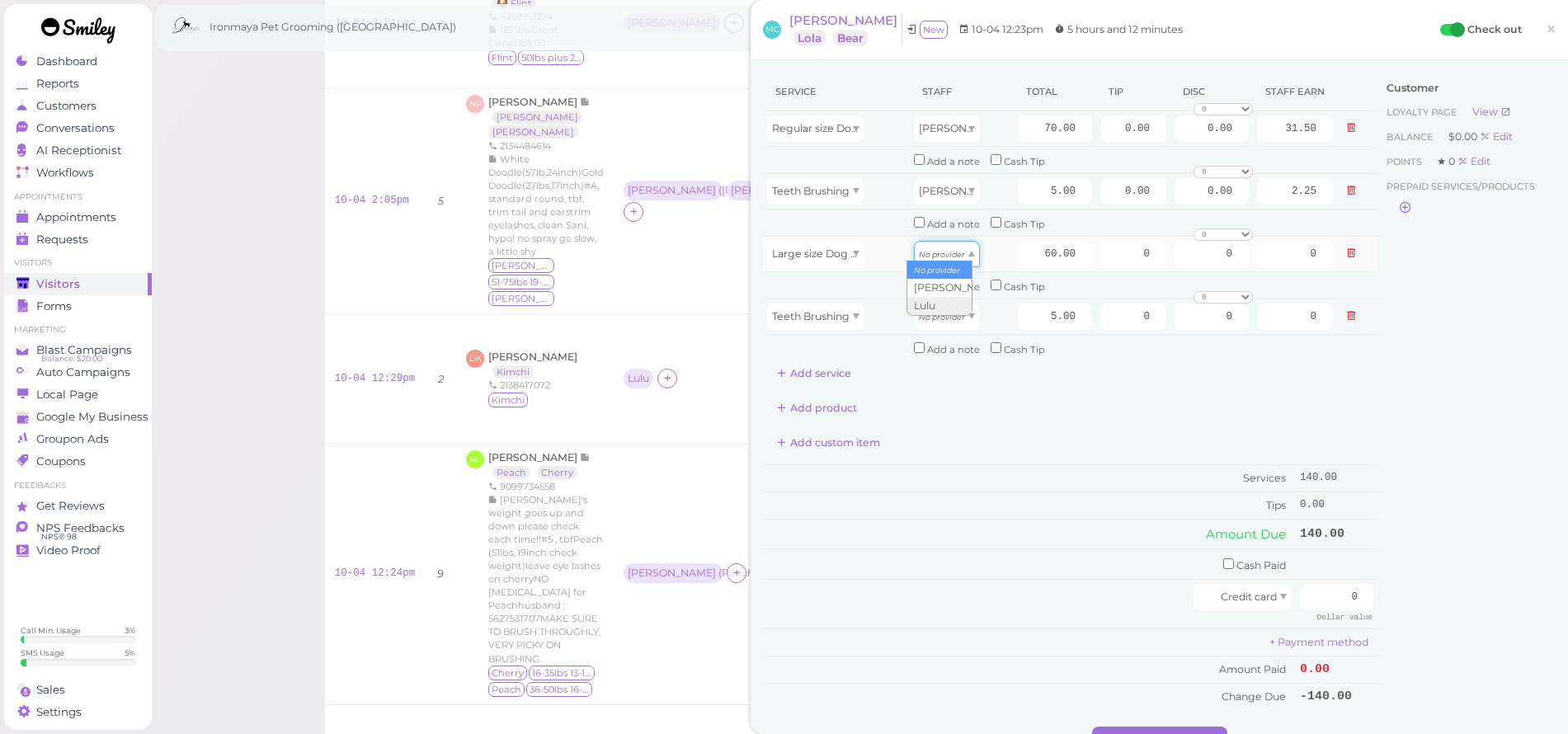
click at [951, 250] on icon "No provider" at bounding box center [942, 254] width 46 height 9
drag, startPoint x: 943, startPoint y: 289, endPoint x: 943, endPoint y: 297, distance: 8.0
type input "27.00"
click at [949, 312] on icon "No provider" at bounding box center [942, 316] width 46 height 9
type input "2.25"
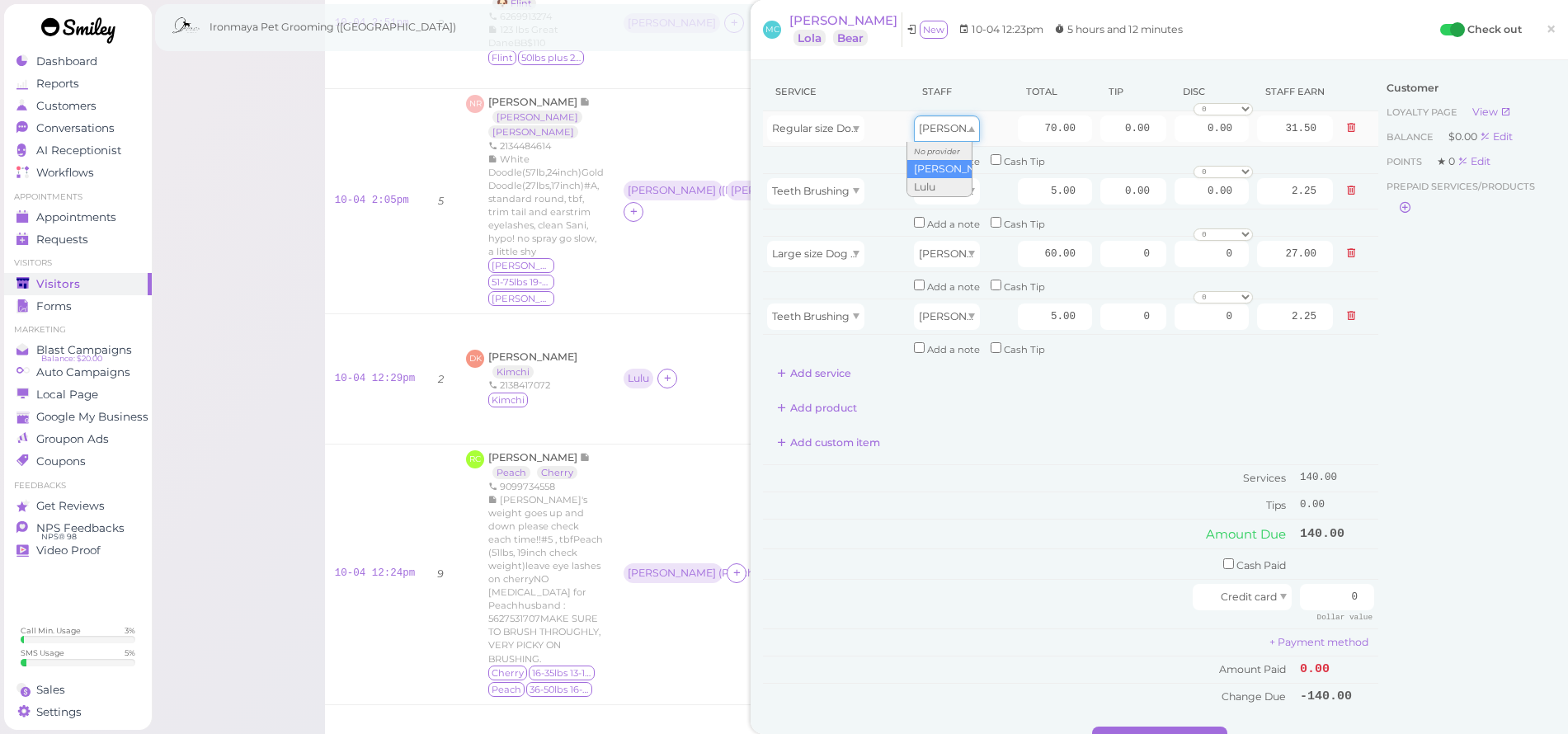
click at [961, 135] on div "[PERSON_NAME]" at bounding box center [947, 129] width 66 height 26
type input "30.10"
click at [943, 191] on div "[PERSON_NAME]" at bounding box center [947, 192] width 66 height 26
type input "2.15"
drag, startPoint x: 1021, startPoint y: 130, endPoint x: 1131, endPoint y: 143, distance: 110.8
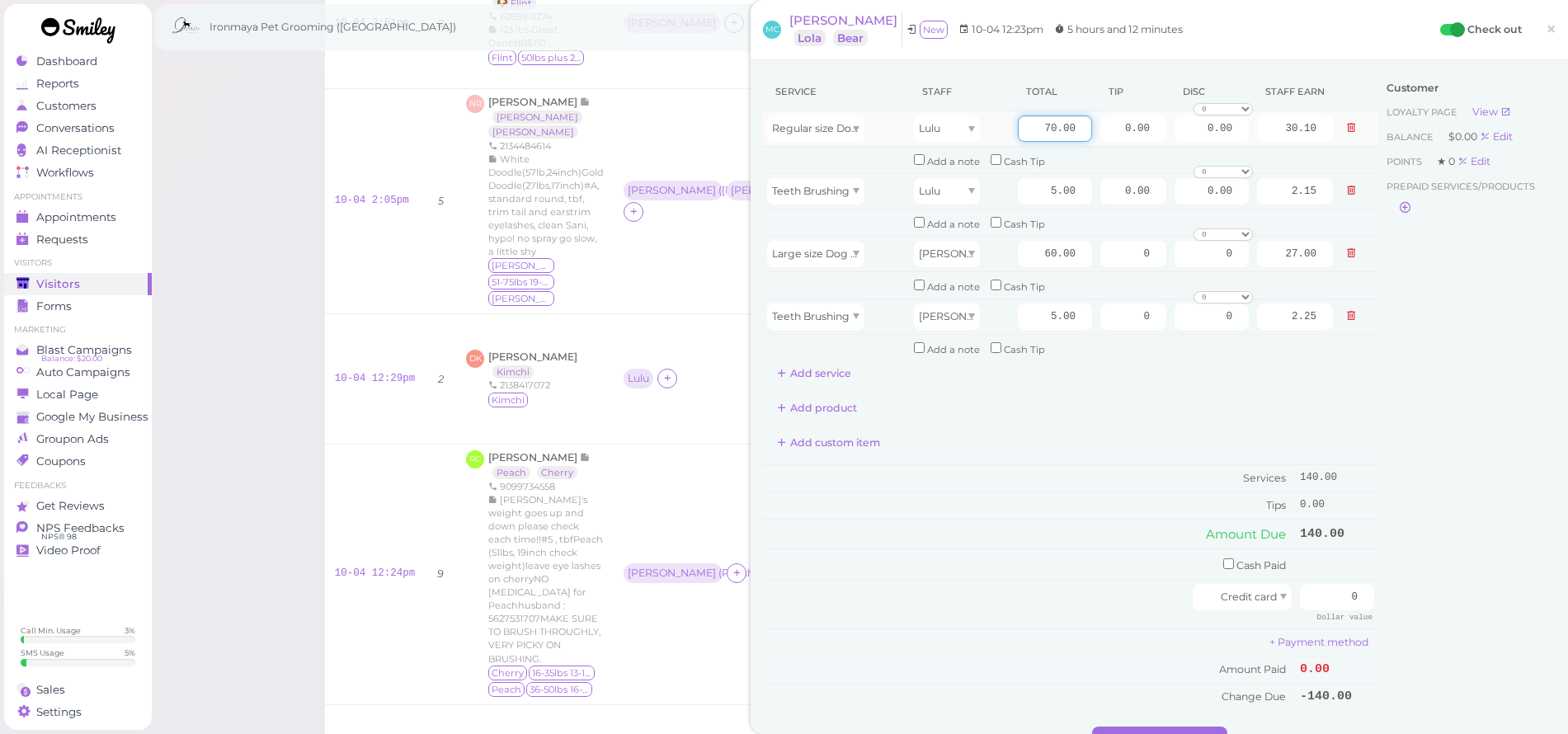
click at [1131, 143] on tr "Regular size Dog Full Grooming (35 lbs or less) Lulu 70.00 0.00 0.00 0 10% off …" at bounding box center [1071, 129] width 615 height 36
type input "50"
type input "21.50"
click at [1119, 410] on div "Service Staff Total Tip Disc Staff earn Regular size Dog Full Grooming (35 lbs …" at bounding box center [1071, 391] width 615 height 637
drag, startPoint x: 1020, startPoint y: 233, endPoint x: 1128, endPoint y: 265, distance: 112.6
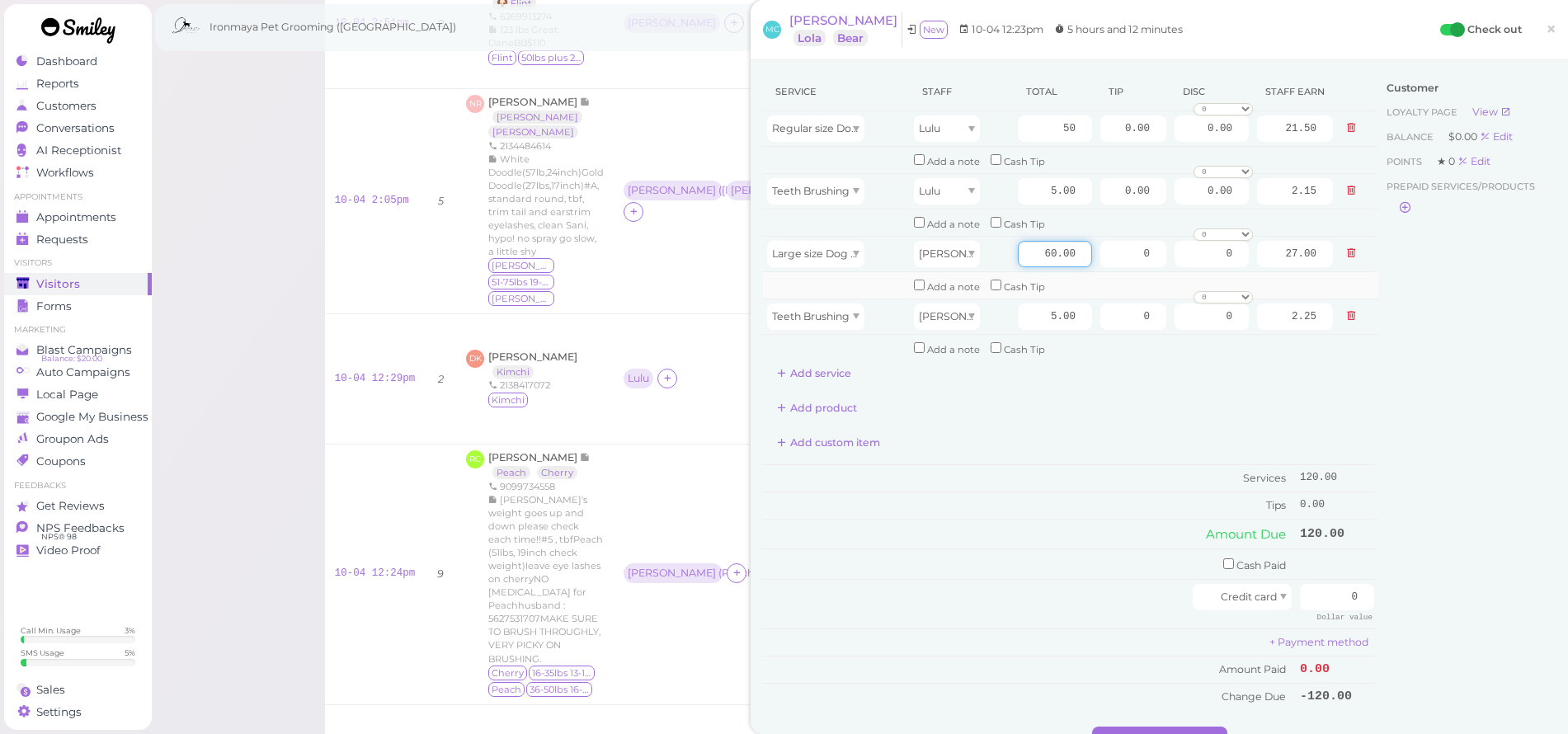
click at [1127, 264] on tr "Large size Dog Bath and Brush (More than 35 lbs) [PERSON_NAME] 60.00 0 0 0 10% …" at bounding box center [1071, 253] width 615 height 36
type input "65"
type input "29.25"
click at [1138, 379] on div "Service Staff Total Tip Disc Staff earn Regular size Dog Full Grooming (35 lbs …" at bounding box center [1071, 391] width 615 height 637
drag, startPoint x: 1109, startPoint y: 129, endPoint x: 1283, endPoint y: 150, distance: 175.3
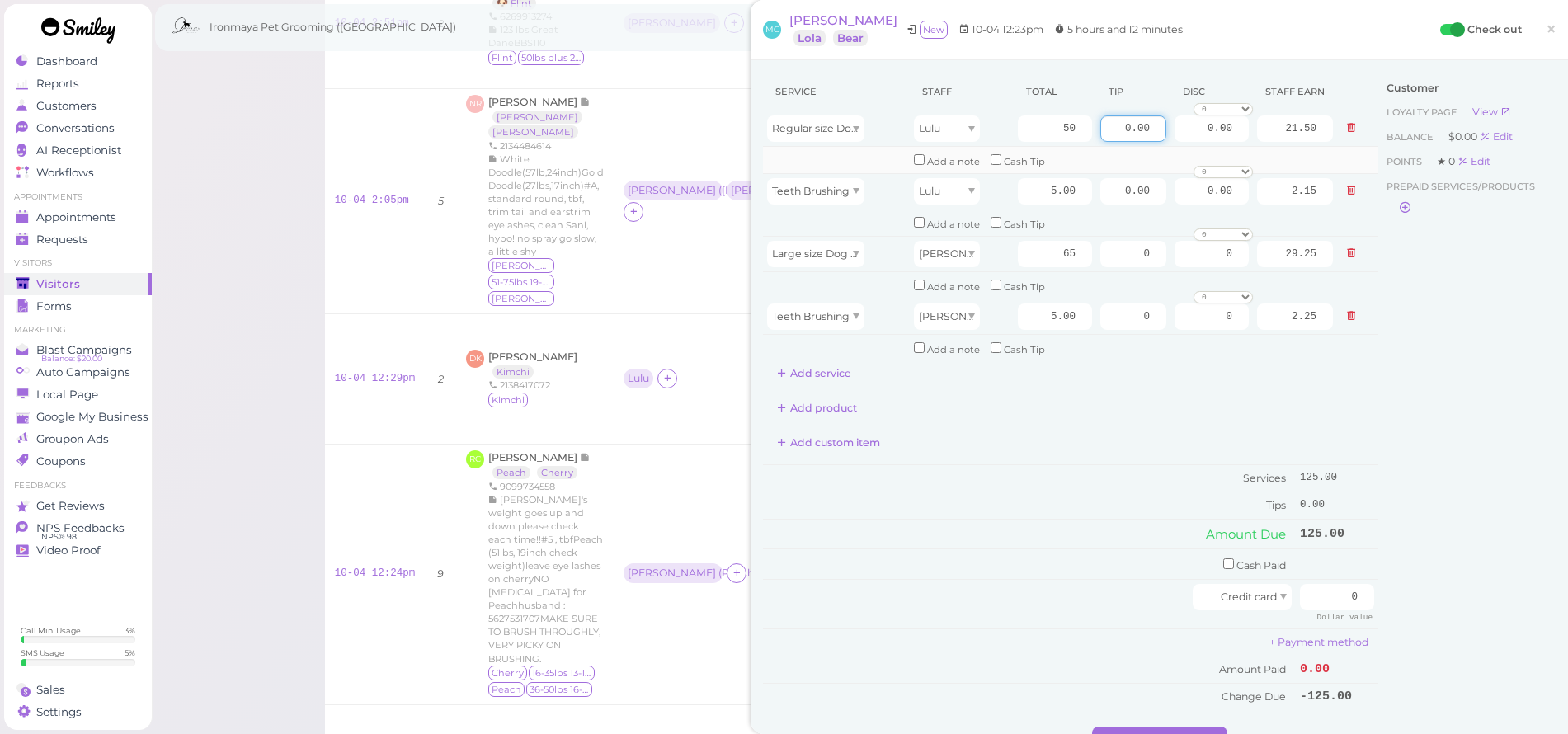
click at [1283, 150] on tbody "Regular size Dog Full Grooming (35 lbs or less) Lulu 50 0.00 0.00 0 10% off 15%…" at bounding box center [1071, 236] width 615 height 250
type input "8.25"
drag, startPoint x: 1090, startPoint y: 249, endPoint x: 1195, endPoint y: 256, distance: 105.2
click at [1195, 256] on tr "Large size Dog Bath and Brush (More than 35 lbs) [PERSON_NAME] 65 0 0 0 10% off…" at bounding box center [1071, 253] width 615 height 36
type input "10.5"
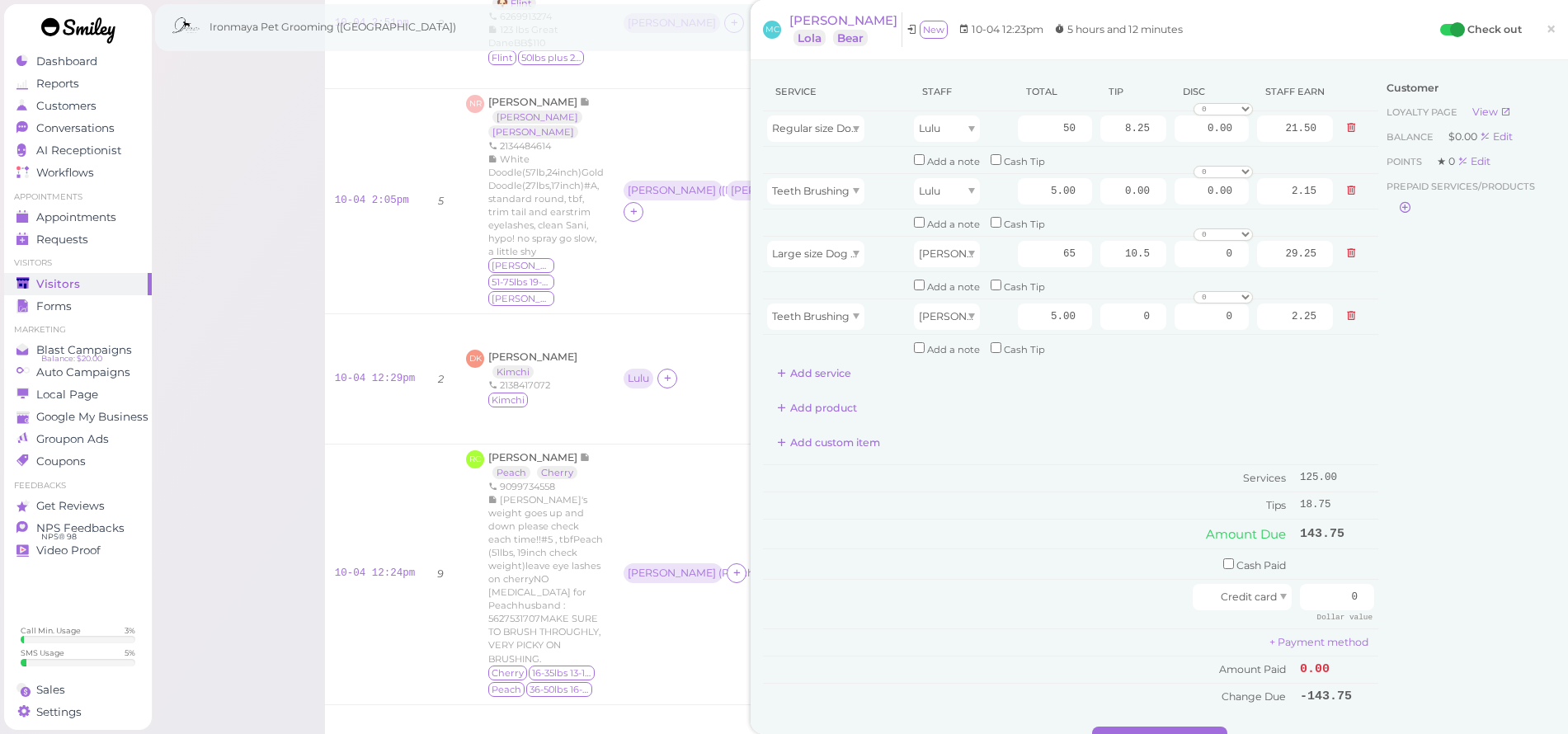
click at [1186, 348] on div "Service Staff Total Tip Disc Staff earn Regular size Dog Full Grooming (35 lbs …" at bounding box center [1071, 230] width 615 height 314
drag, startPoint x: 1308, startPoint y: 580, endPoint x: 1404, endPoint y: 585, distance: 96.1
click at [1404, 585] on div "Service Staff Total Tip Disc Staff earn Regular size Dog Full Grooming (35 lbs …" at bounding box center [1160, 400] width 793 height 654
type input "143.75"
click at [1471, 590] on div "Customer Loyalty page View Balance $0.00 Edit Points ★ 0 Edit Prepaid services/…" at bounding box center [1467, 400] width 178 height 654
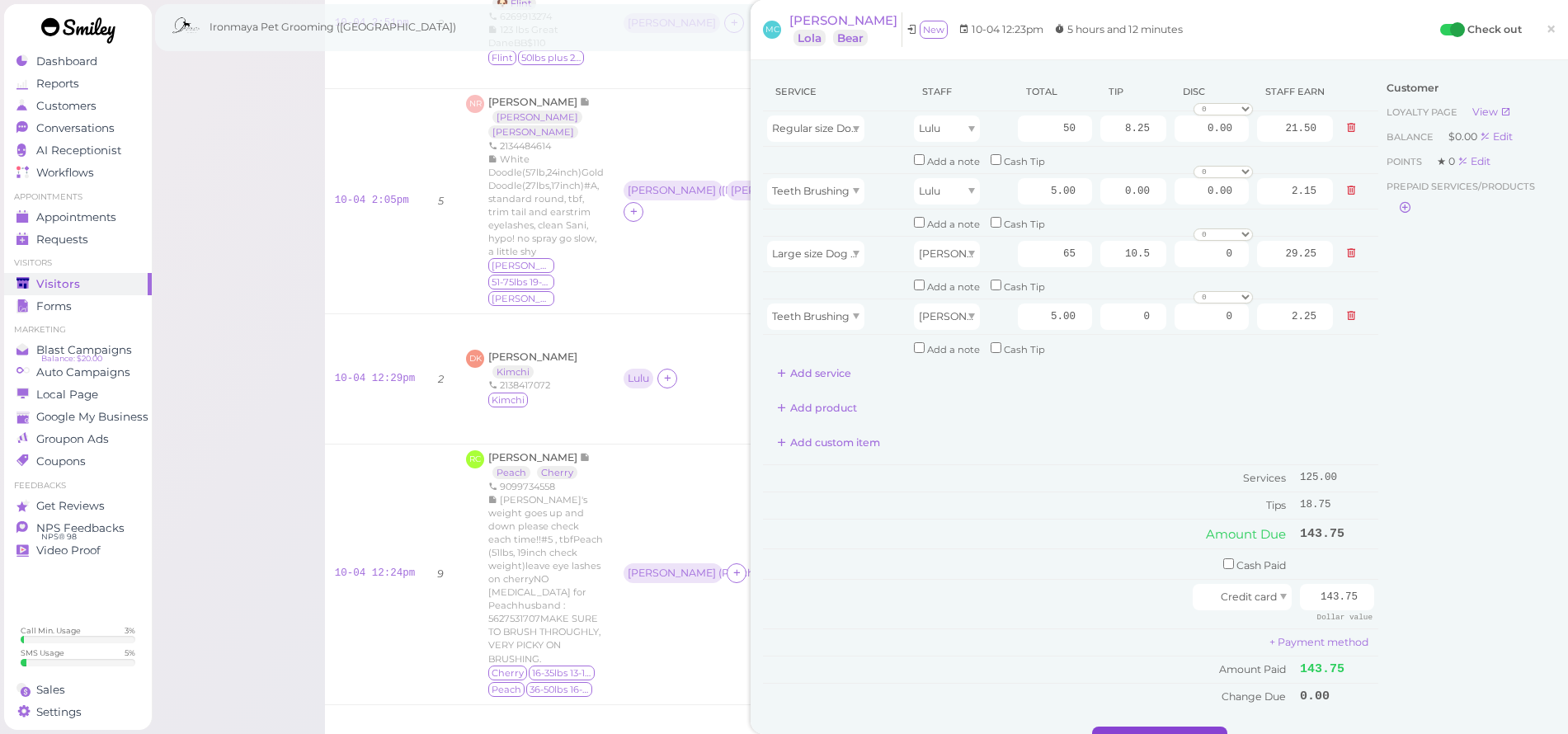
click at [1157, 727] on button "Complete Checkout" at bounding box center [1160, 740] width 135 height 26
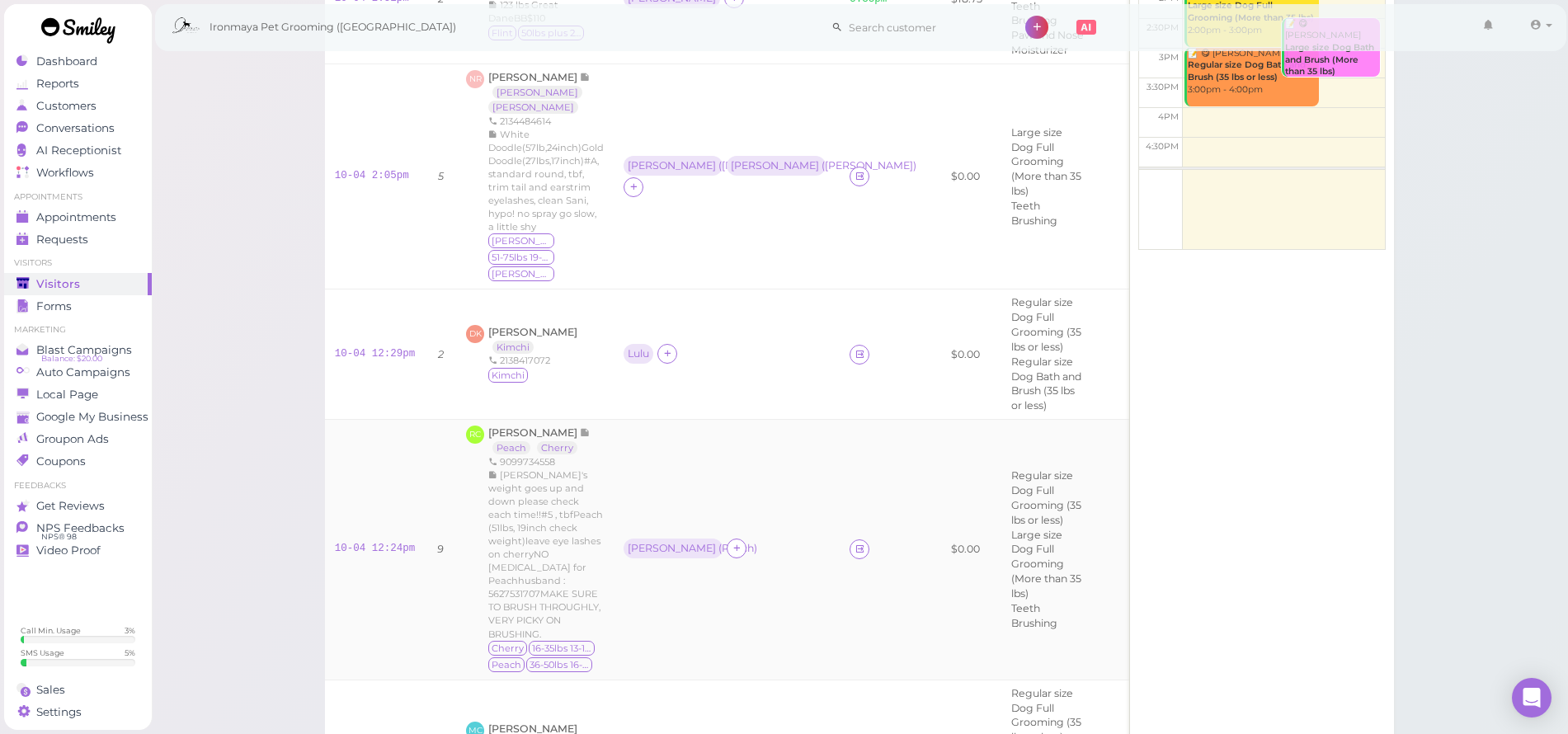
scroll to position [499, 0]
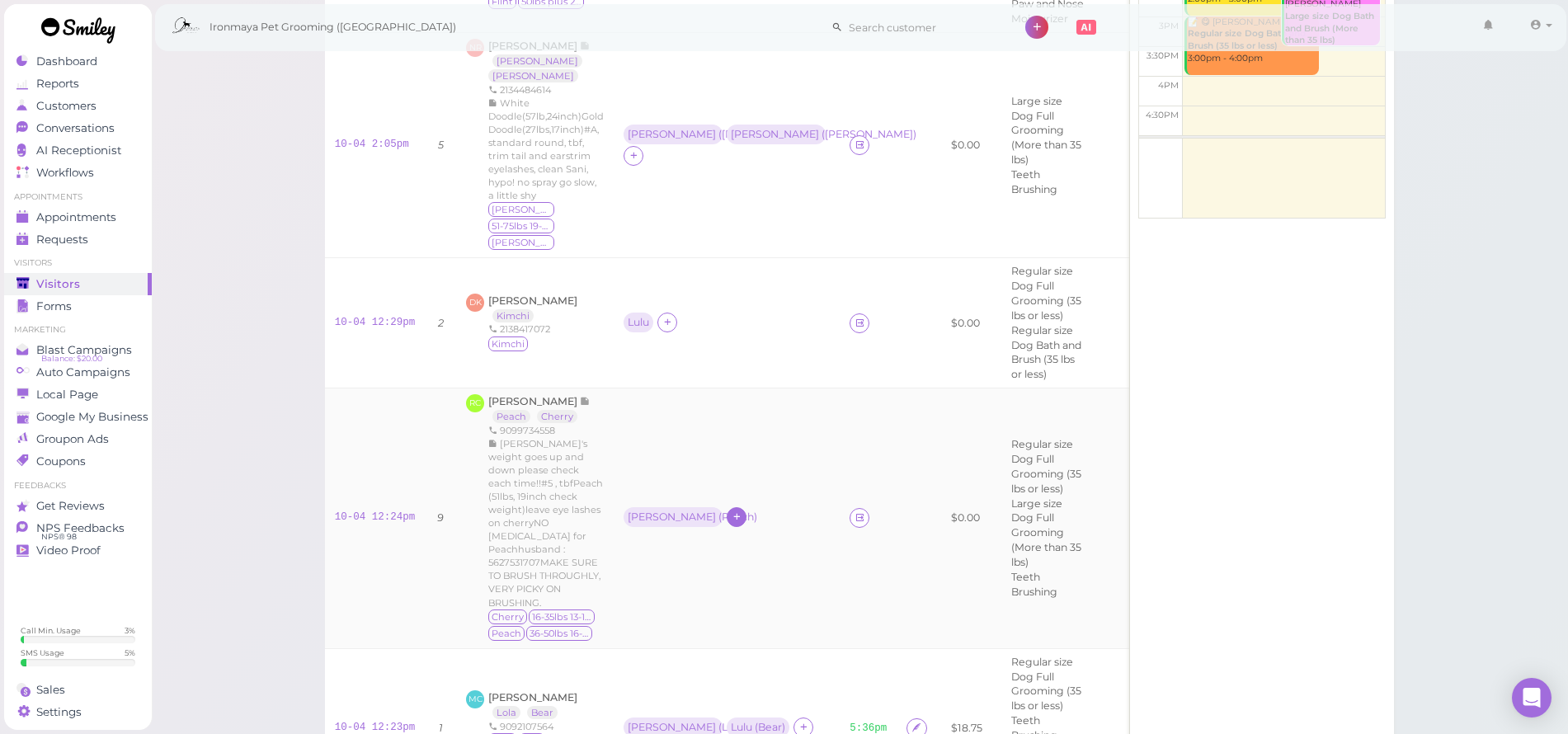
click at [732, 510] on icon at bounding box center [737, 516] width 11 height 12
drag, startPoint x: 720, startPoint y: 521, endPoint x: 776, endPoint y: 502, distance: 59.1
click at [720, 521] on td "[PERSON_NAME] ( Peach )" at bounding box center [727, 519] width 226 height 261
click at [855, 511] on icon at bounding box center [860, 517] width 11 height 12
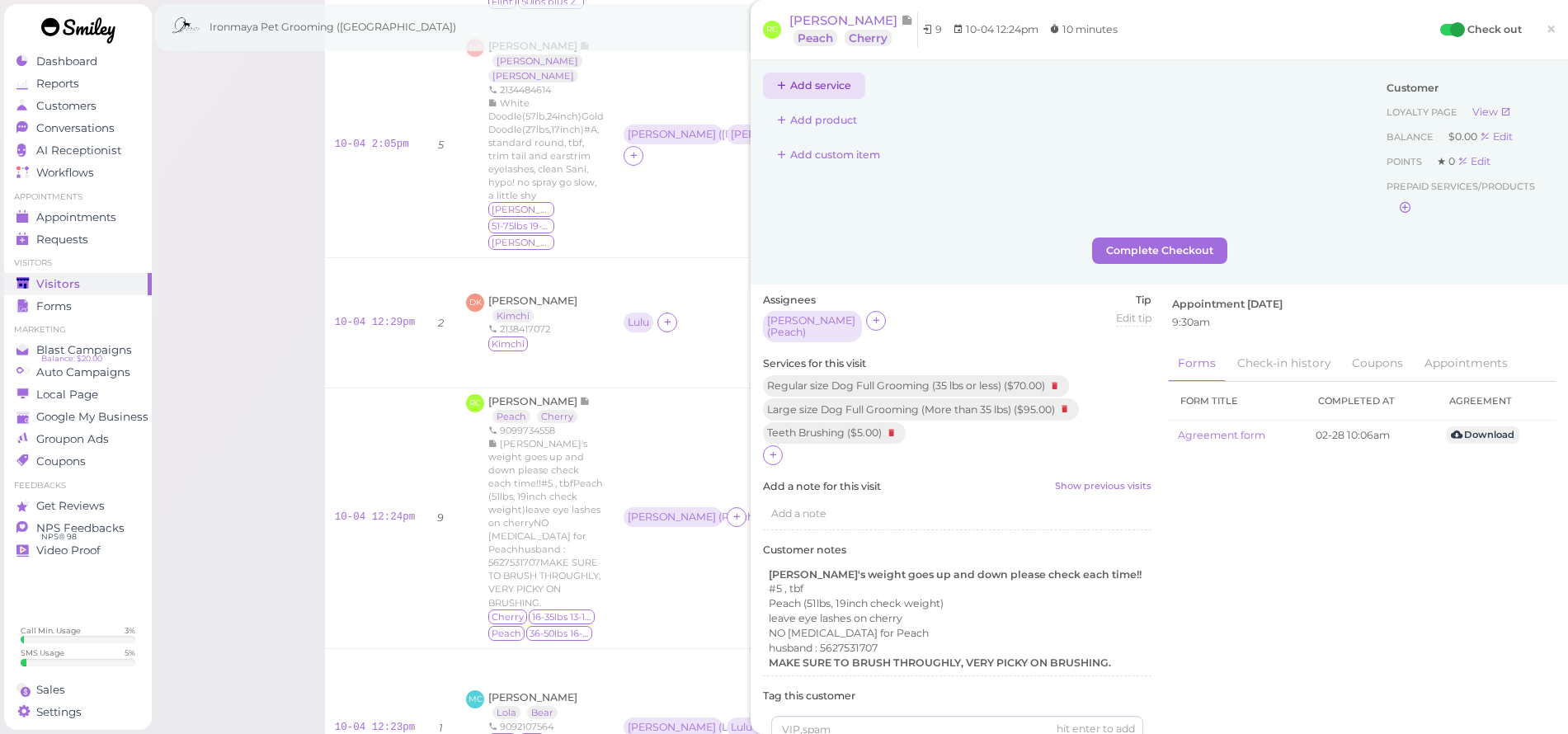
click at [822, 84] on button "Add service" at bounding box center [815, 86] width 102 height 26
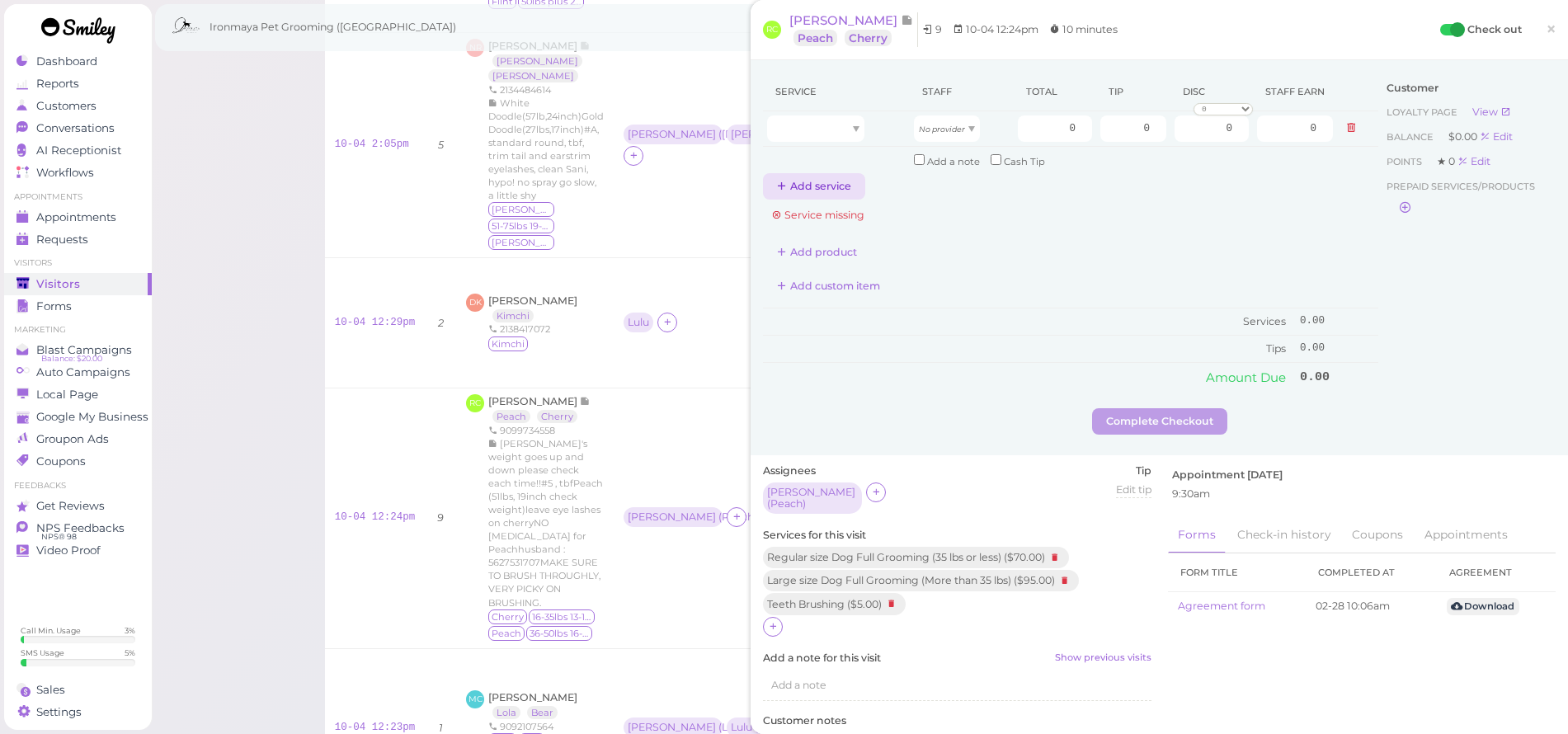
click at [820, 181] on button "Add service" at bounding box center [815, 187] width 102 height 26
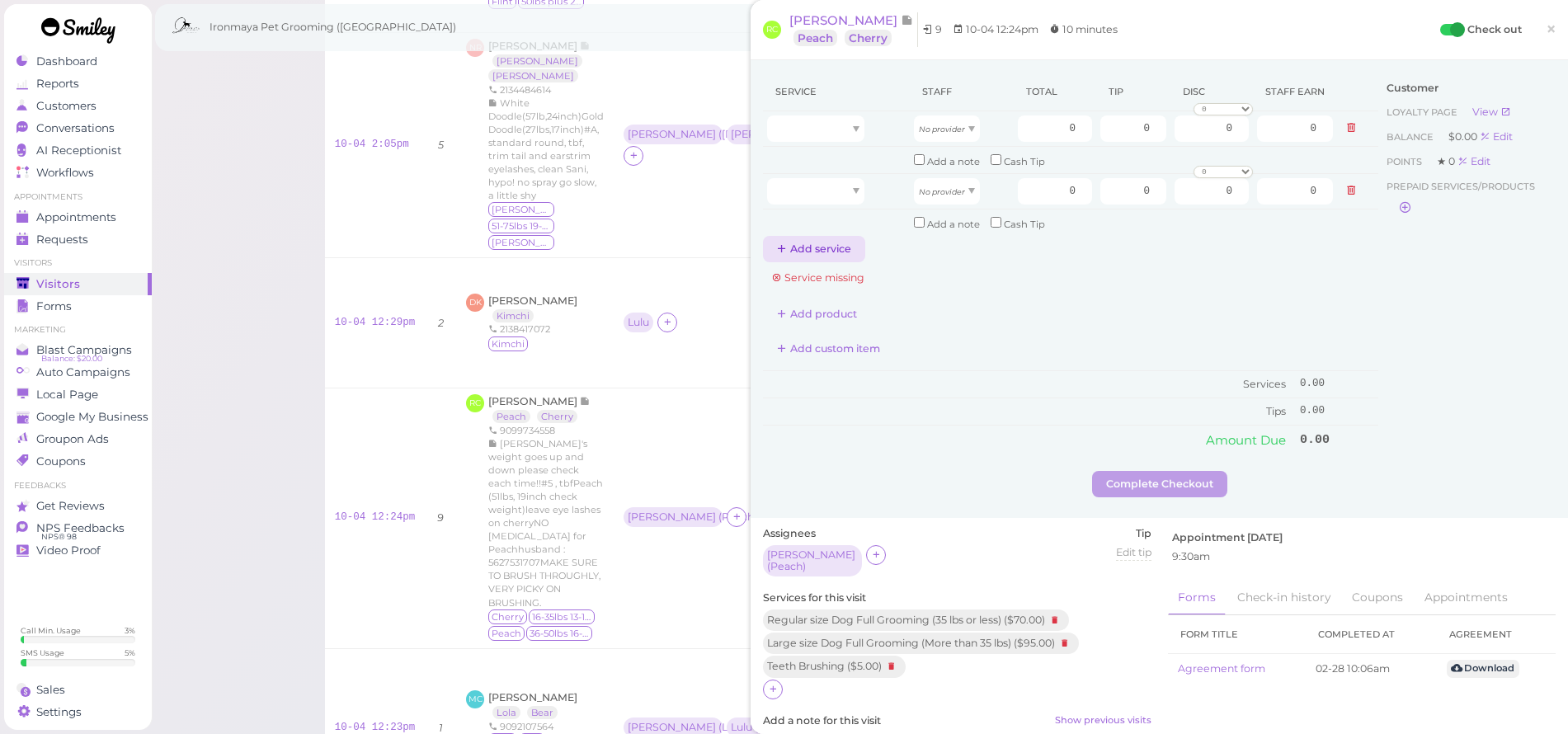
click at [818, 243] on button "Add service" at bounding box center [815, 249] width 102 height 26
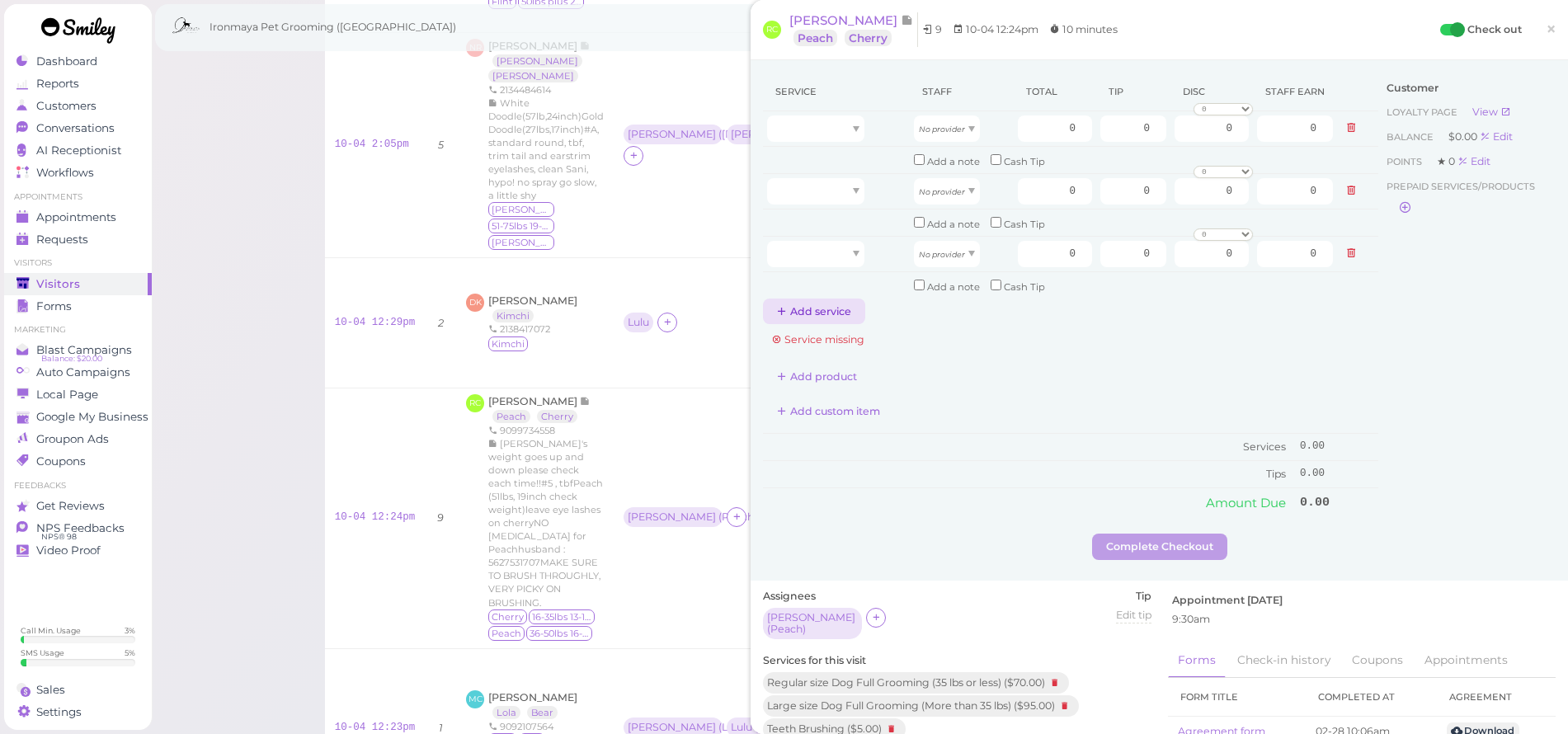
click at [814, 309] on button "Add service" at bounding box center [815, 311] width 102 height 26
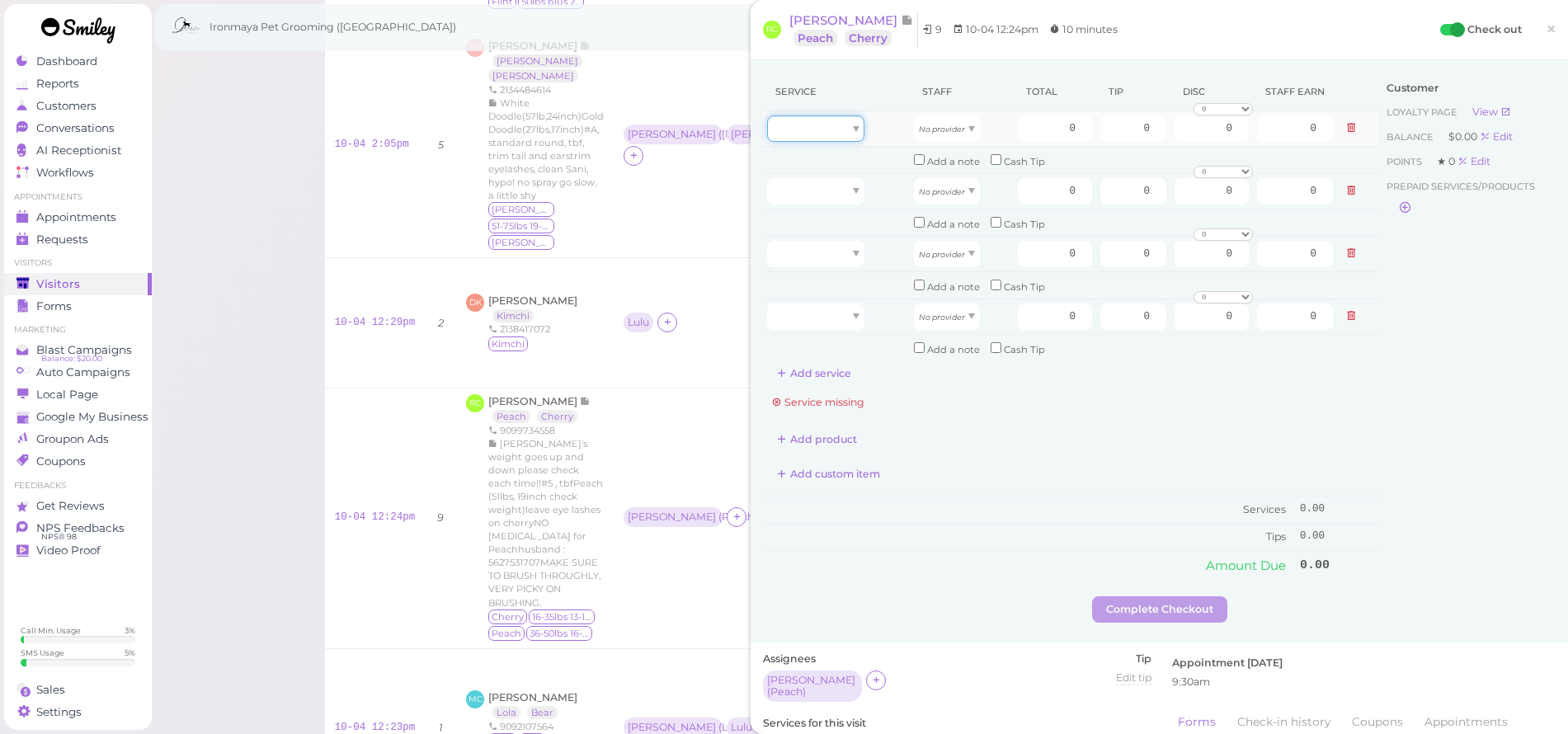
click at [825, 128] on div at bounding box center [816, 129] width 97 height 26
type input "70.00"
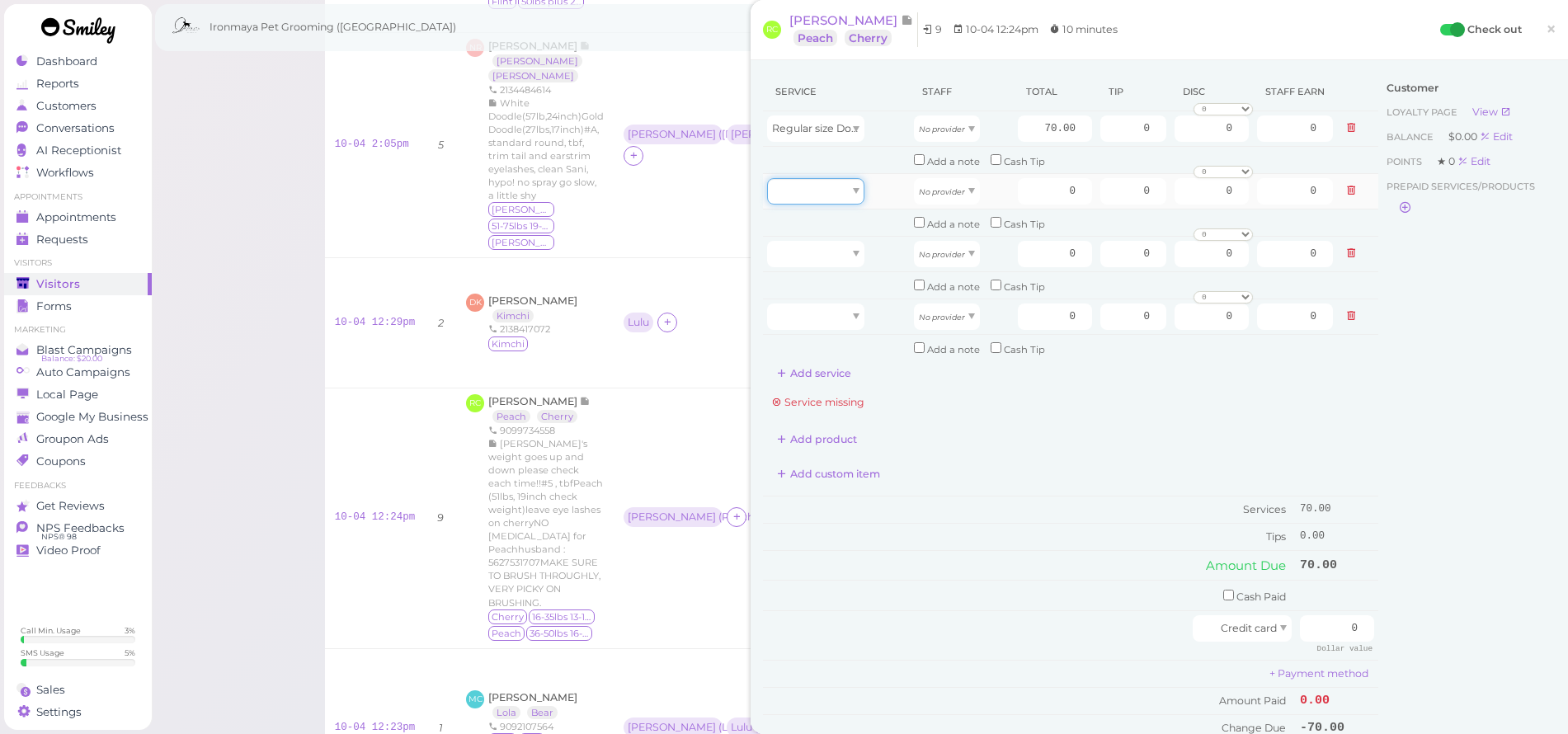
drag, startPoint x: 822, startPoint y: 176, endPoint x: 823, endPoint y: 187, distance: 11.0
click at [823, 178] on div at bounding box center [816, 192] width 97 height 26
type input "5.00"
click at [827, 255] on div at bounding box center [816, 254] width 97 height 26
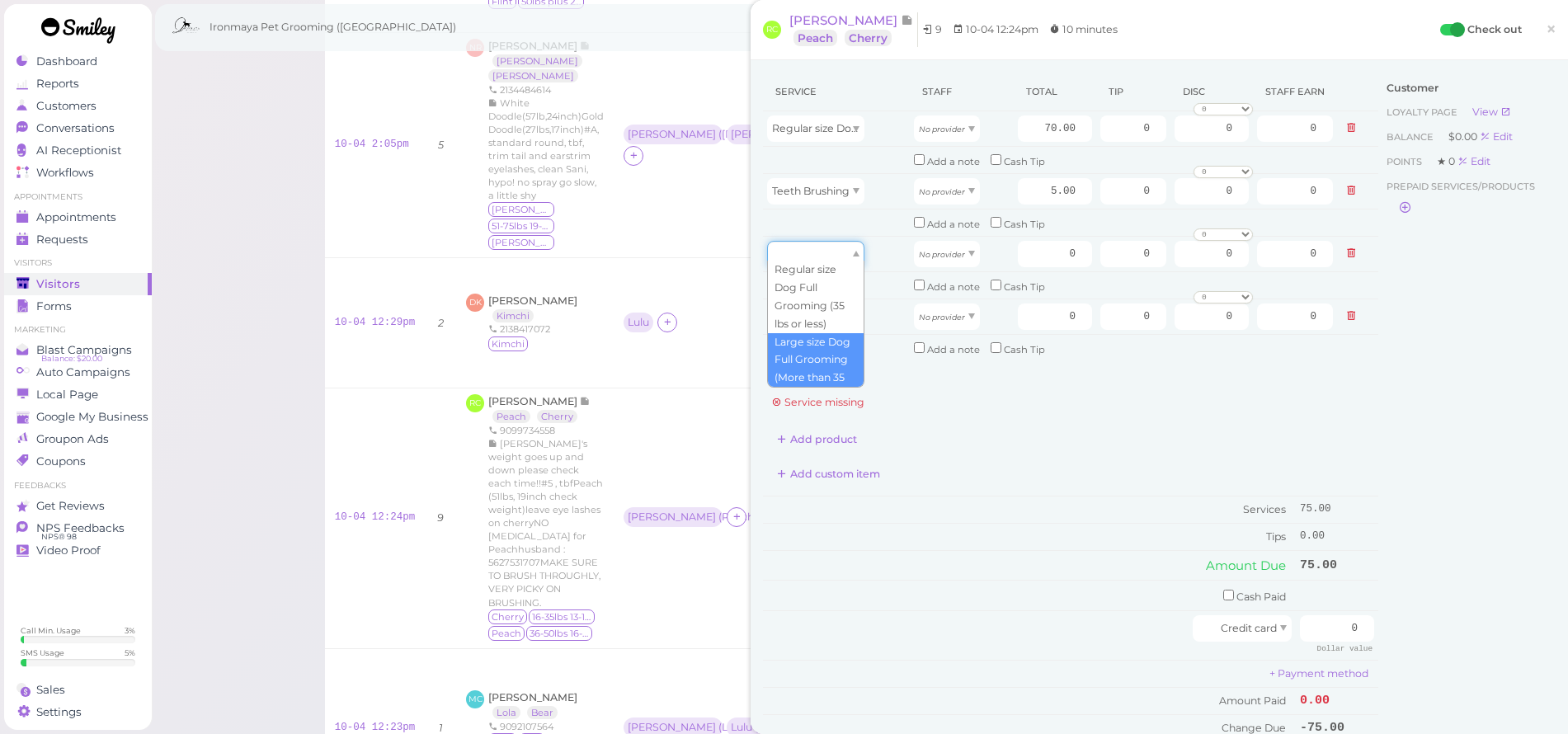
type input "95.00"
click at [835, 307] on div at bounding box center [816, 316] width 97 height 26
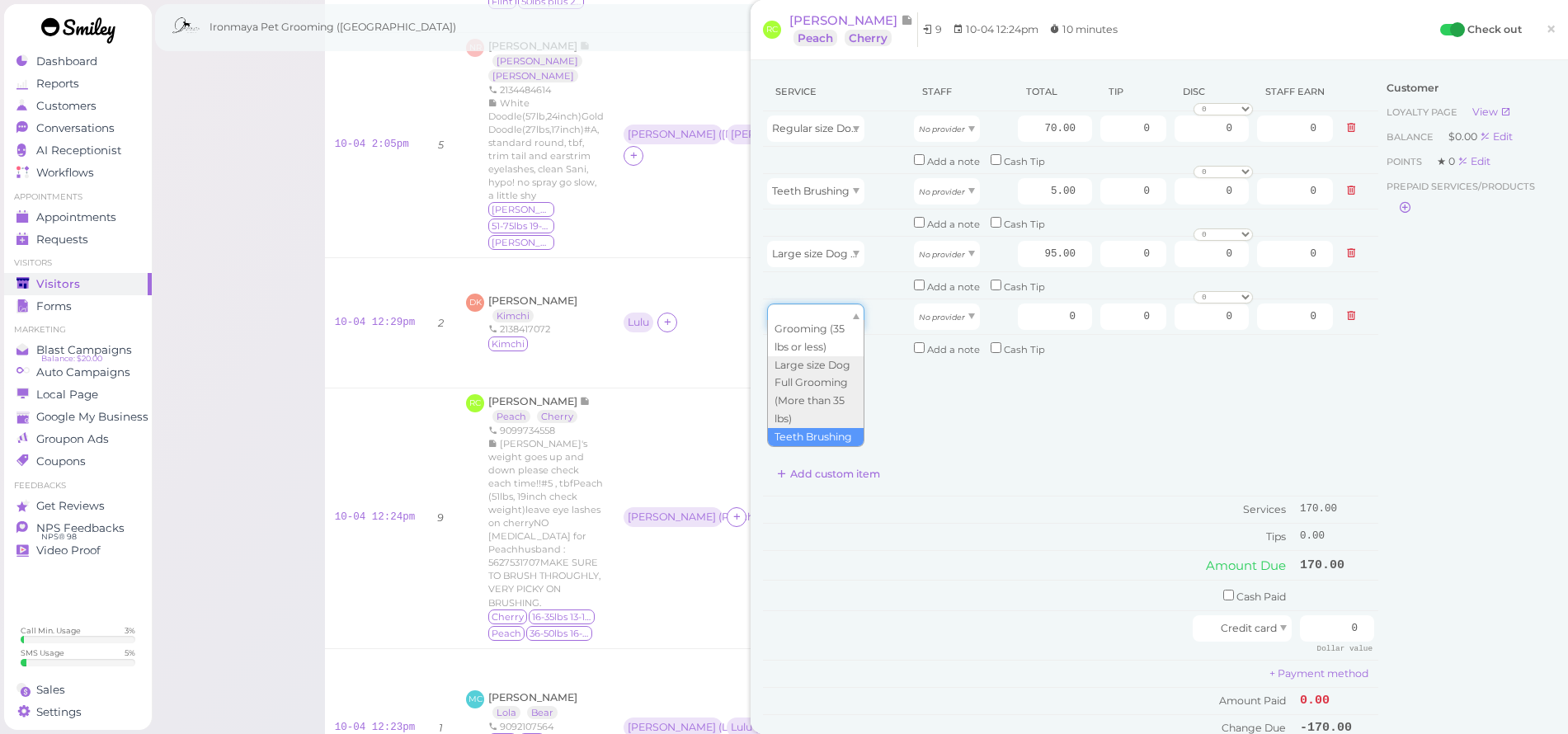
type input "5.00"
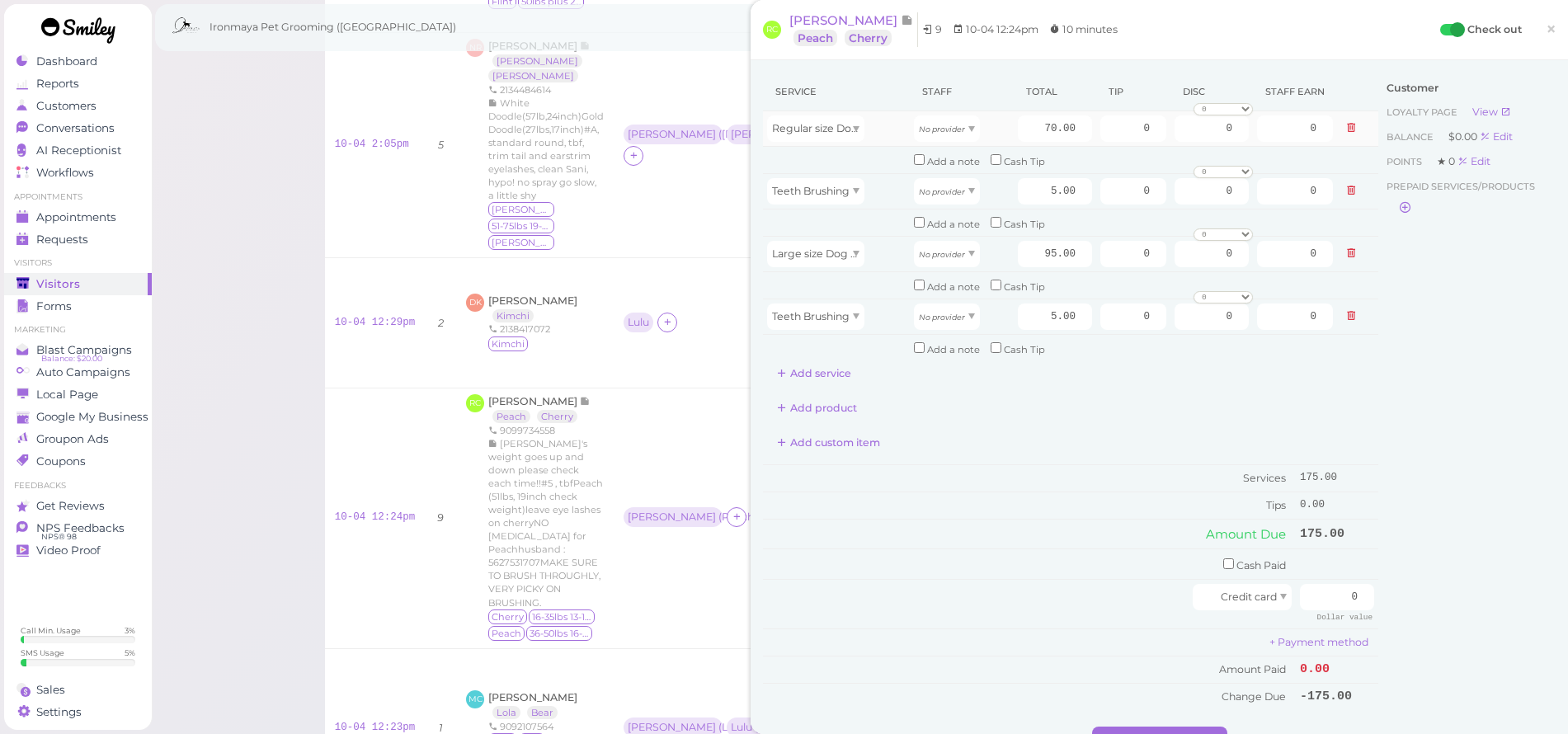
click at [830, 142] on td "Regular size Dog Full Grooming (35 lbs or less)" at bounding box center [837, 129] width 147 height 36
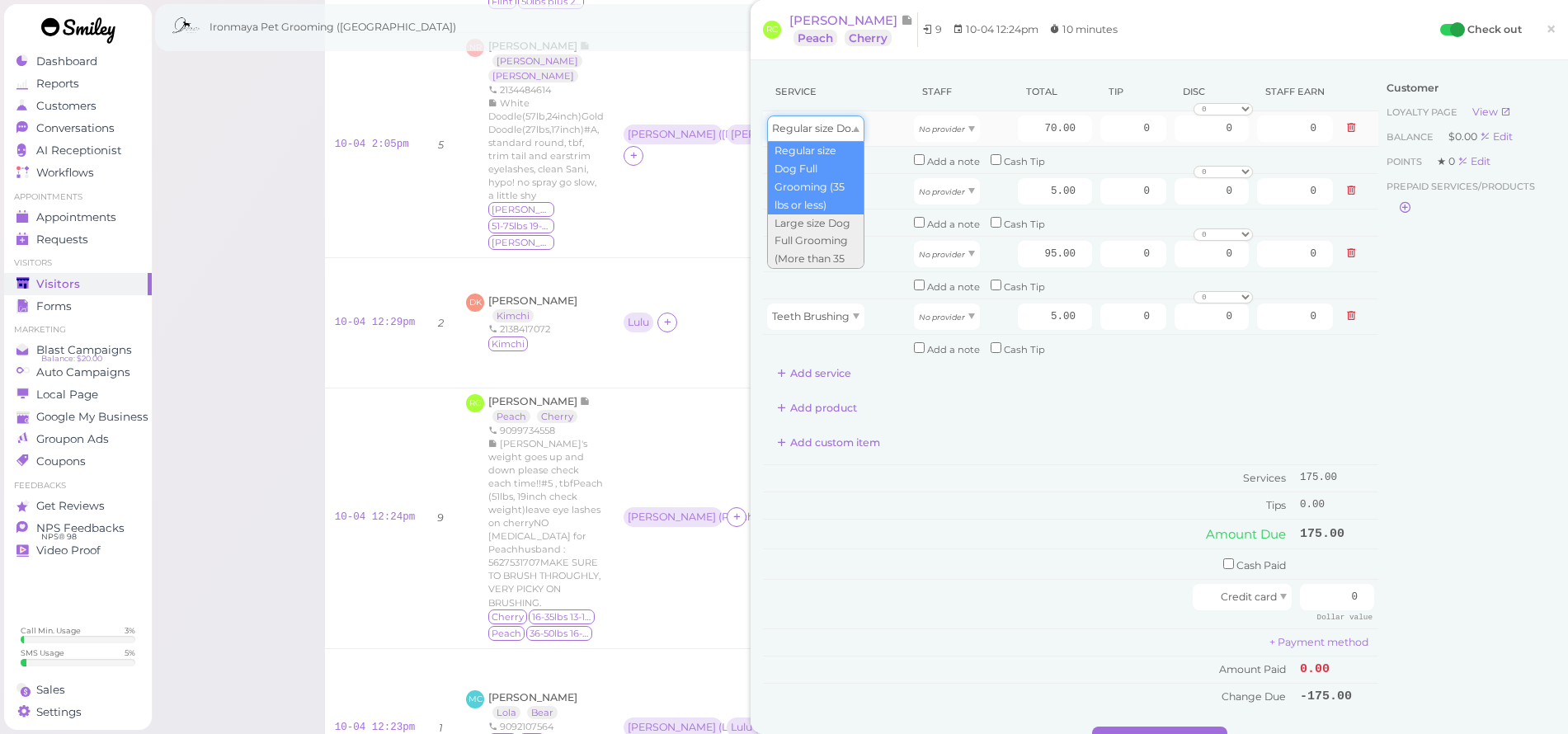
click at [827, 137] on div "Regular size Dog Full Grooming (35 lbs or less)" at bounding box center [816, 129] width 97 height 26
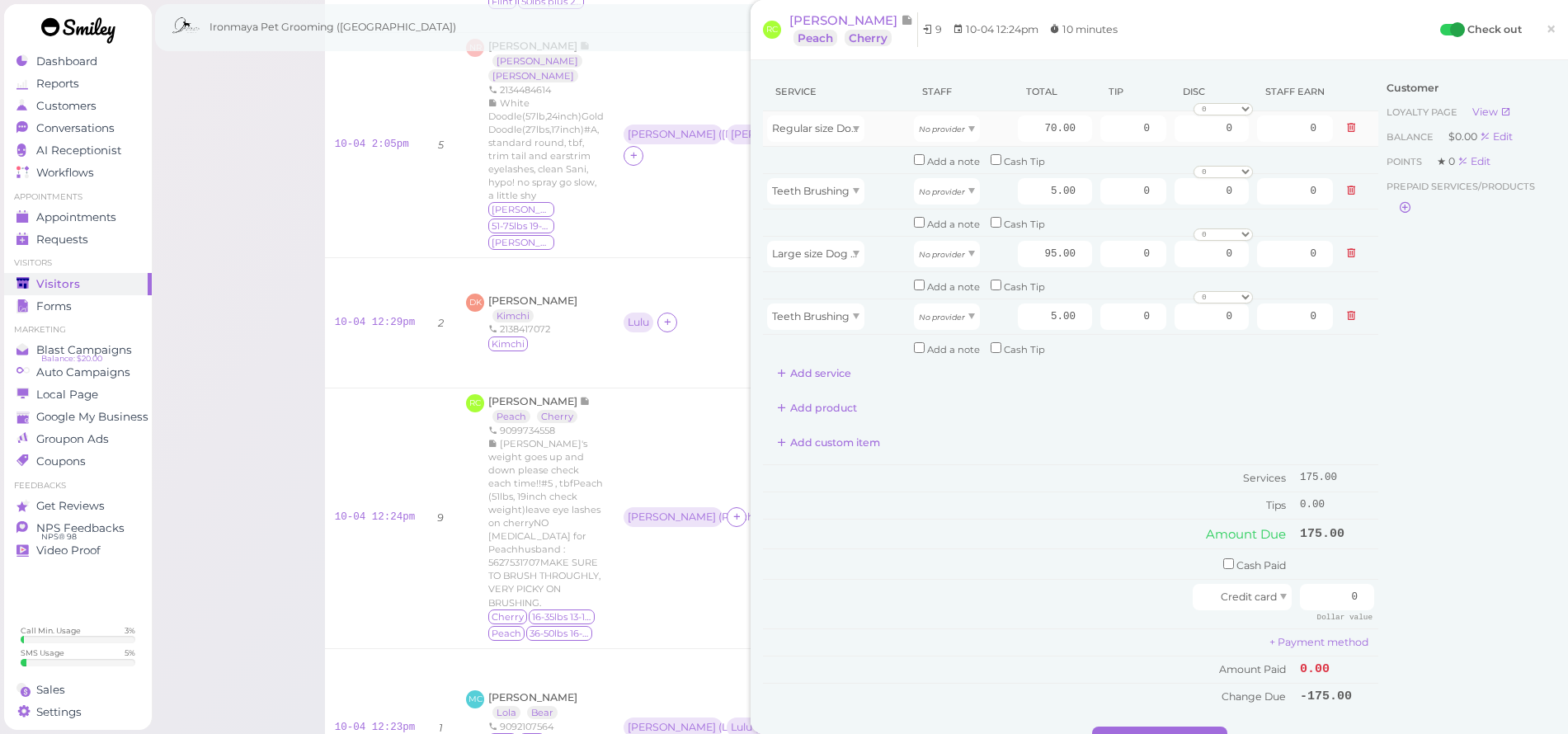
click at [877, 117] on div "Regular size Dog Full Grooming (35 lbs or less)" at bounding box center [837, 129] width 139 height 26
click at [940, 250] on icon "No provider" at bounding box center [942, 254] width 46 height 9
type input "42.75"
click at [937, 312] on icon "No provider" at bounding box center [942, 316] width 46 height 9
type input "2.25"
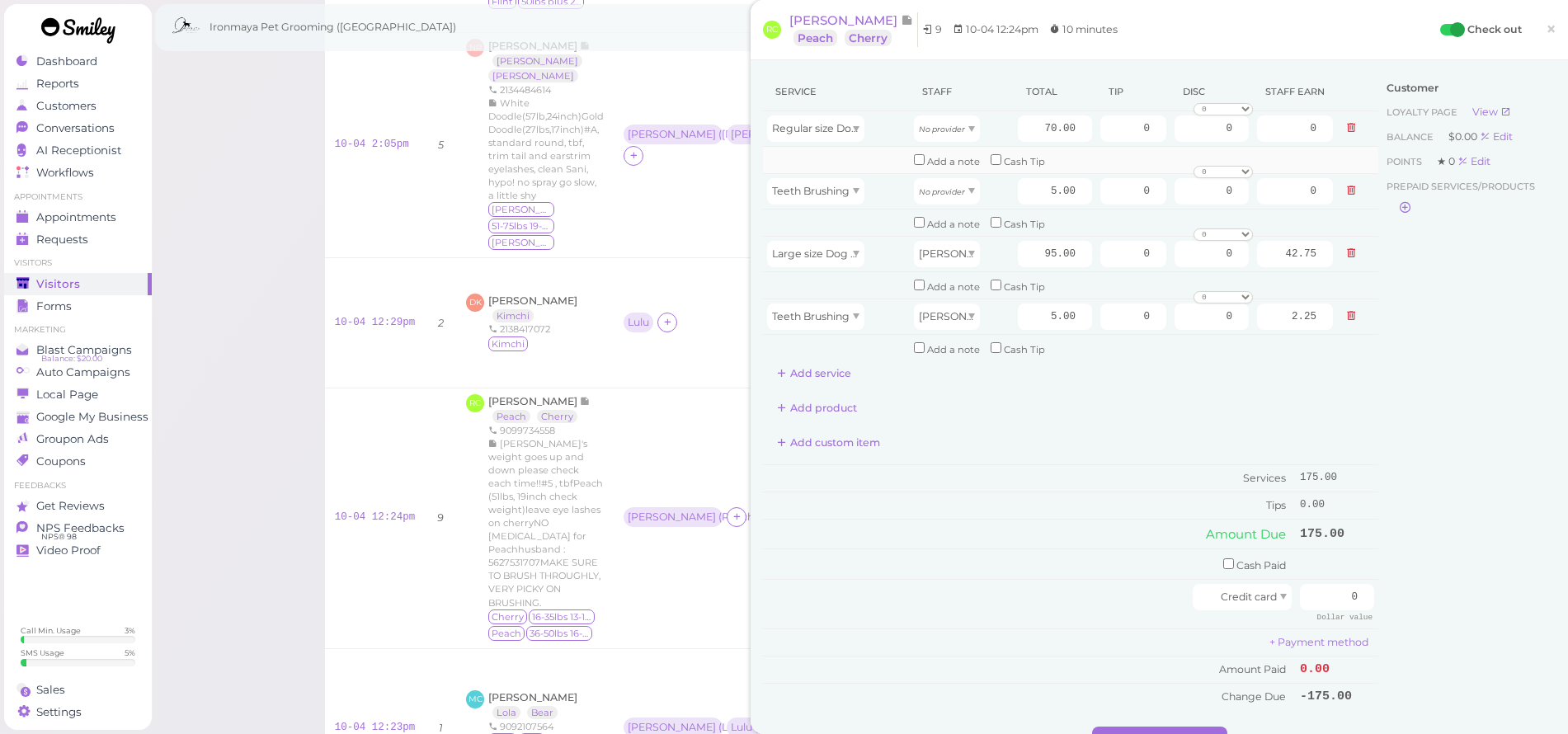
click at [914, 159] on input "checkbox" at bounding box center [919, 159] width 11 height 11
checkbox input "true"
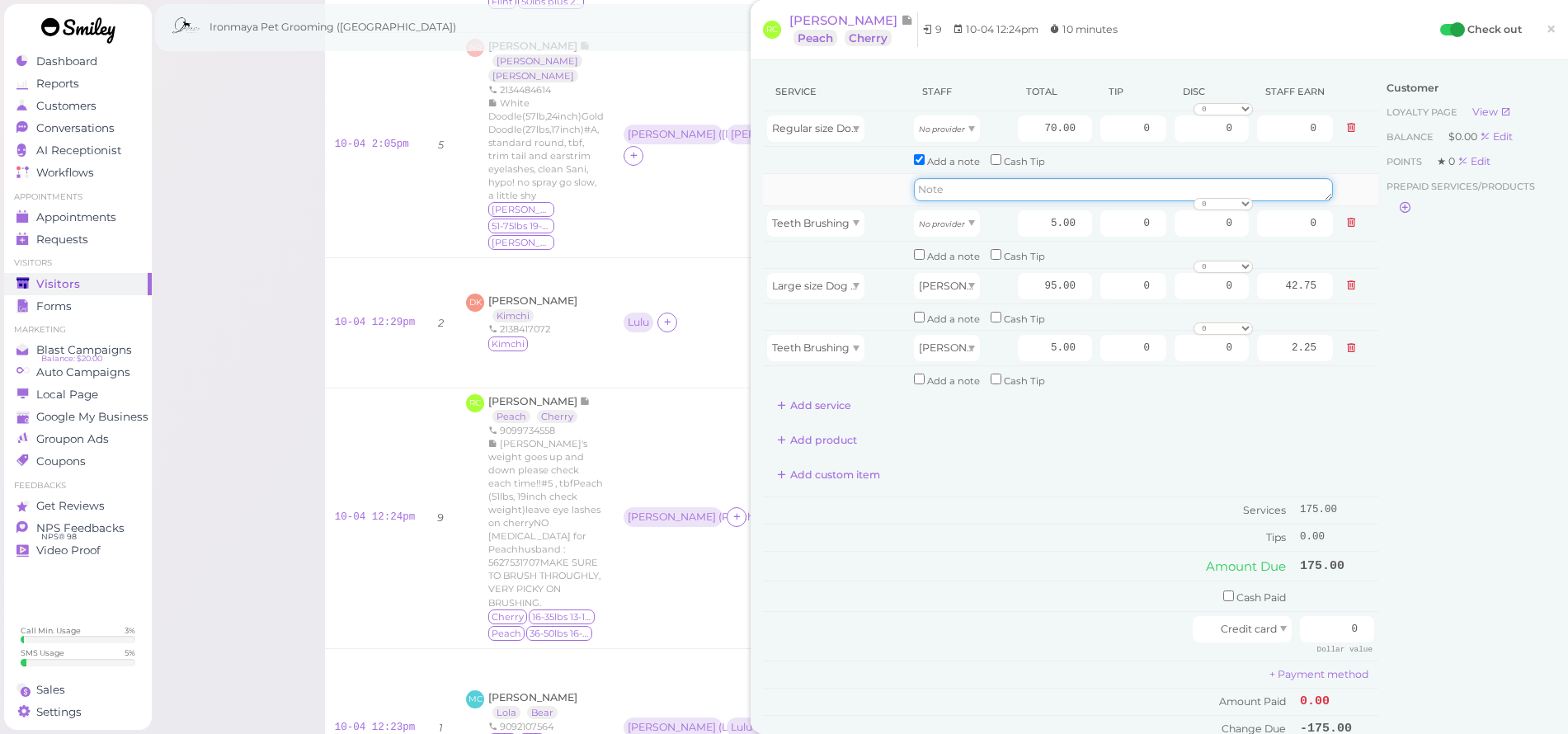
click at [945, 182] on textarea at bounding box center [1123, 190] width 419 height 23
type textarea "s"
type textarea "p"
type textarea "Tang"
click at [914, 253] on input "checkbox" at bounding box center [919, 254] width 11 height 11
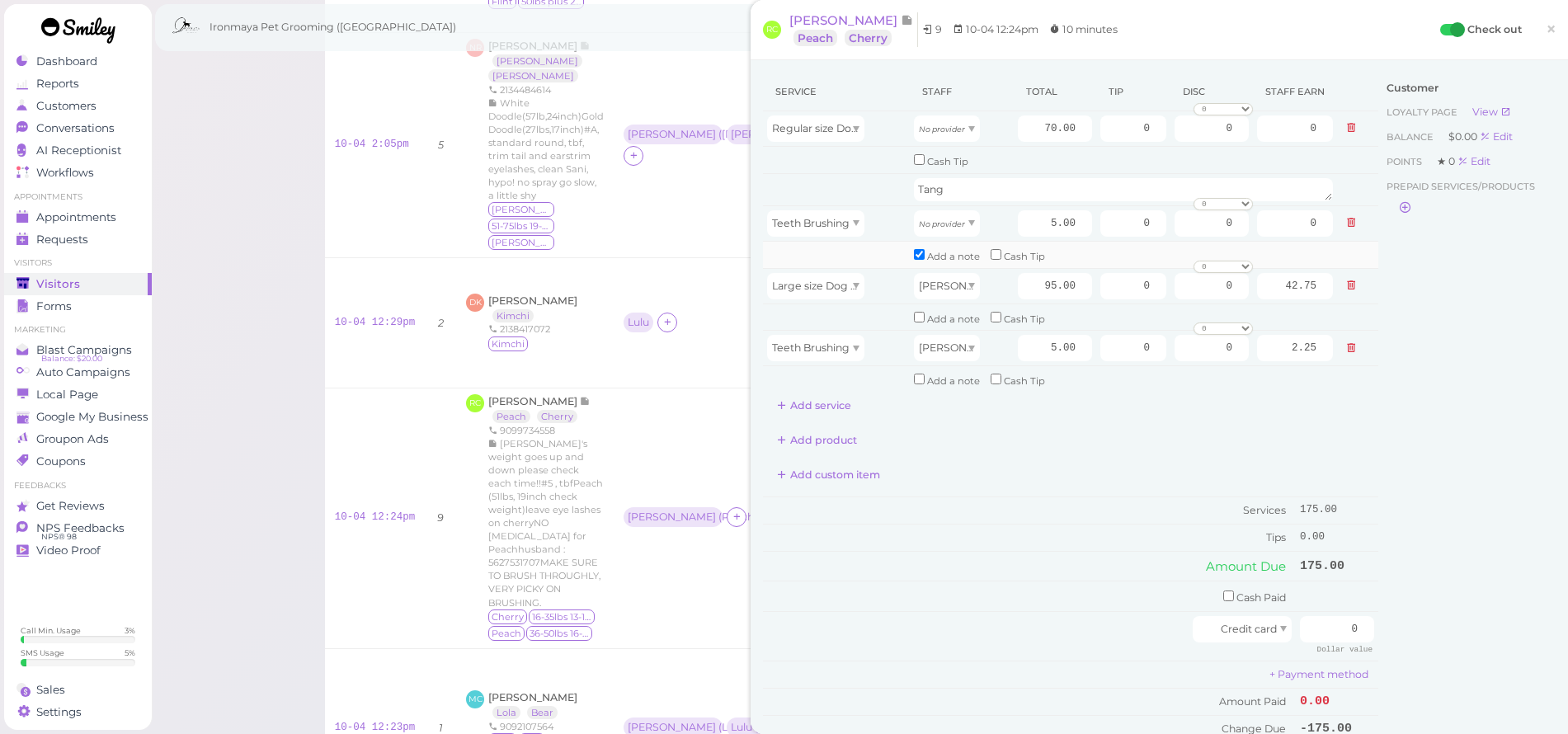
checkbox input "true"
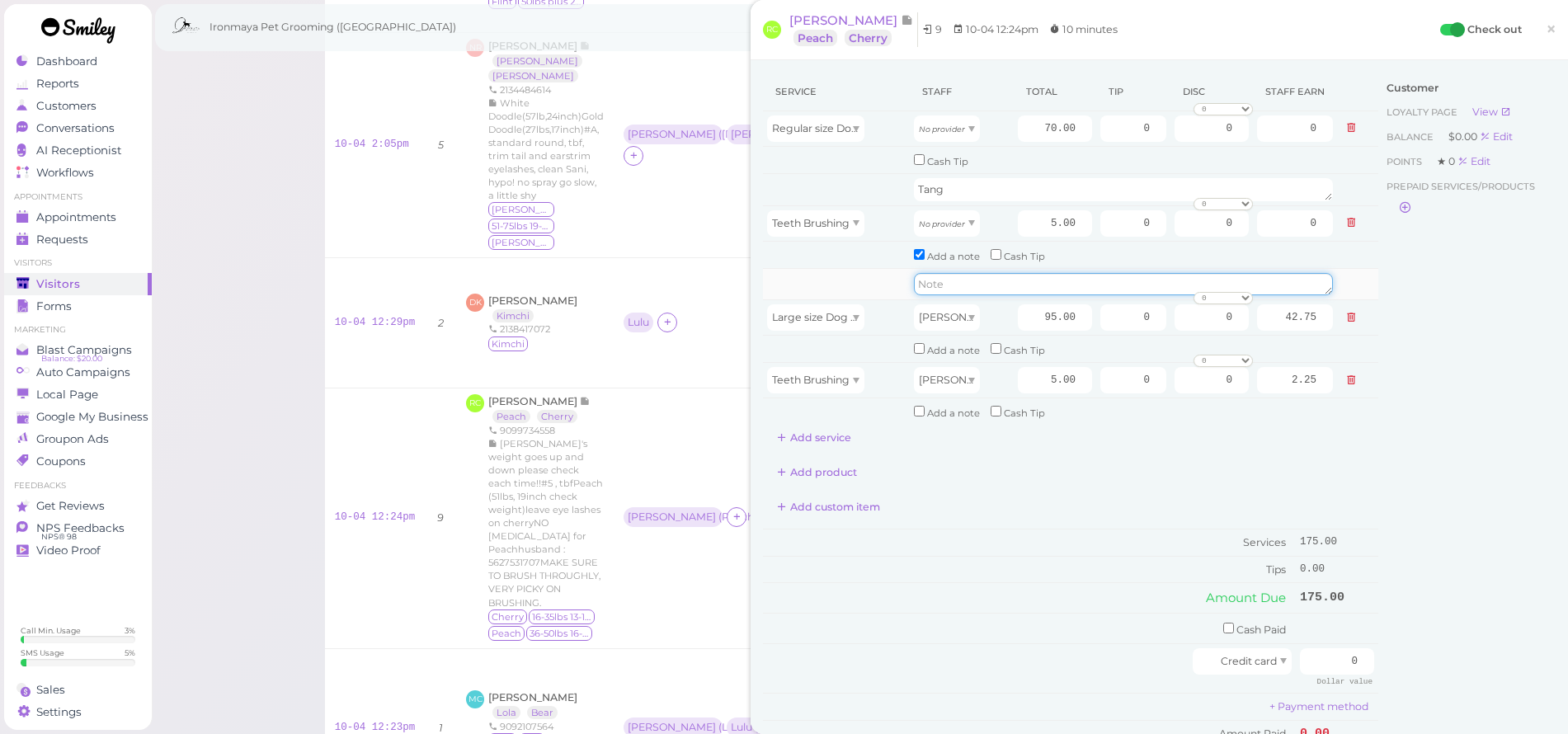
click at [938, 277] on textarea at bounding box center [1123, 285] width 419 height 23
type textarea "Tang"
click at [1018, 467] on div "Add product" at bounding box center [1071, 472] width 615 height 26
drag, startPoint x: 1032, startPoint y: 126, endPoint x: 1108, endPoint y: 138, distance: 76.9
click at [1108, 138] on tr "Regular size Dog Full Grooming (35 lbs or less) No provider 70.00 0 0 0 10% off…" at bounding box center [1071, 129] width 615 height 36
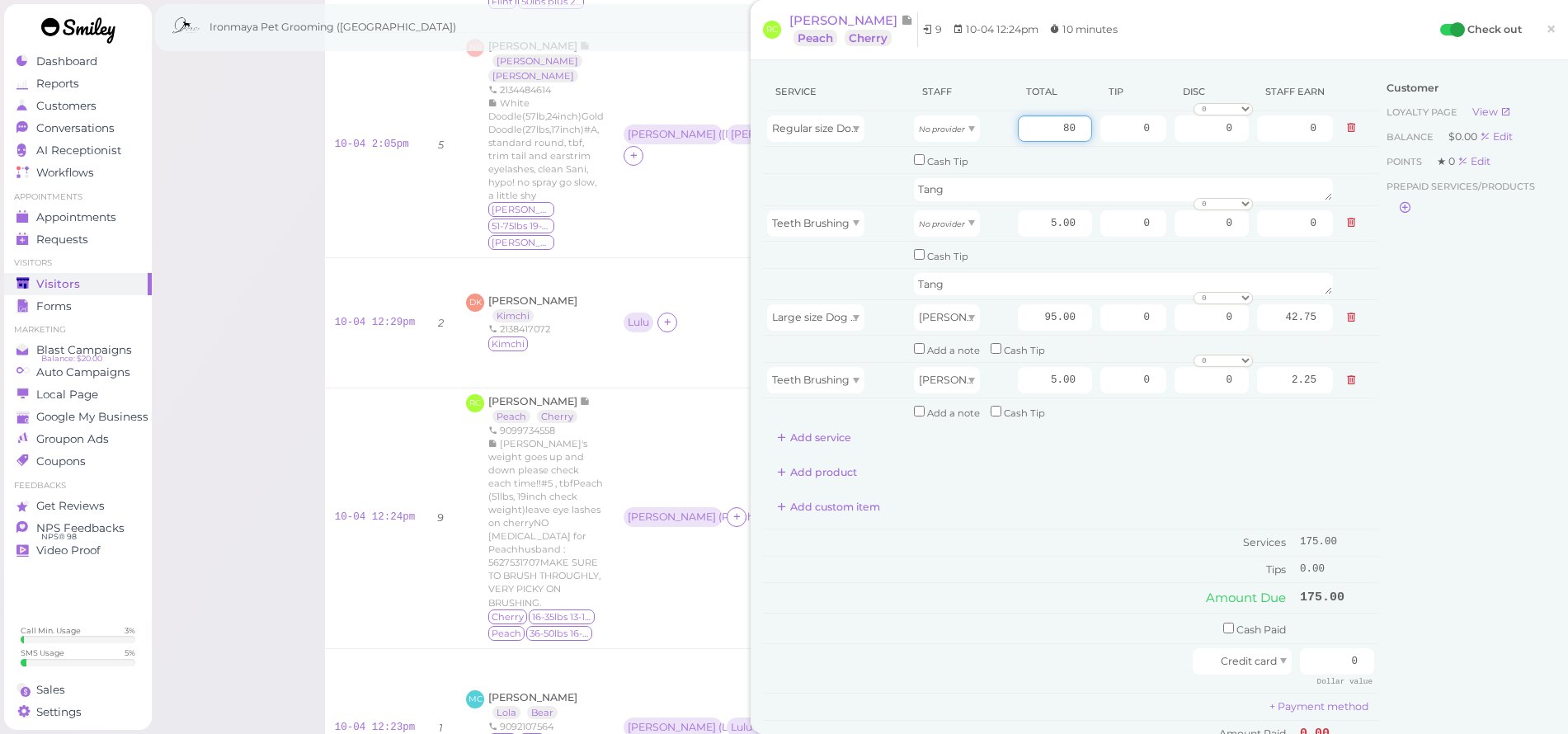
type input "80"
click at [1098, 476] on div "Service Staff Total Tip Disc Staff earn Regular size Dog Full Grooming (35 lbs …" at bounding box center [1071, 424] width 615 height 702
drag, startPoint x: 1023, startPoint y: 302, endPoint x: 1290, endPoint y: 362, distance: 273.7
click at [1290, 362] on tbody "Regular size Dog Full Grooming (35 lbs or less) No provider 80 0 0 0 10% off 15…" at bounding box center [1071, 268] width 615 height 314
type input "120"
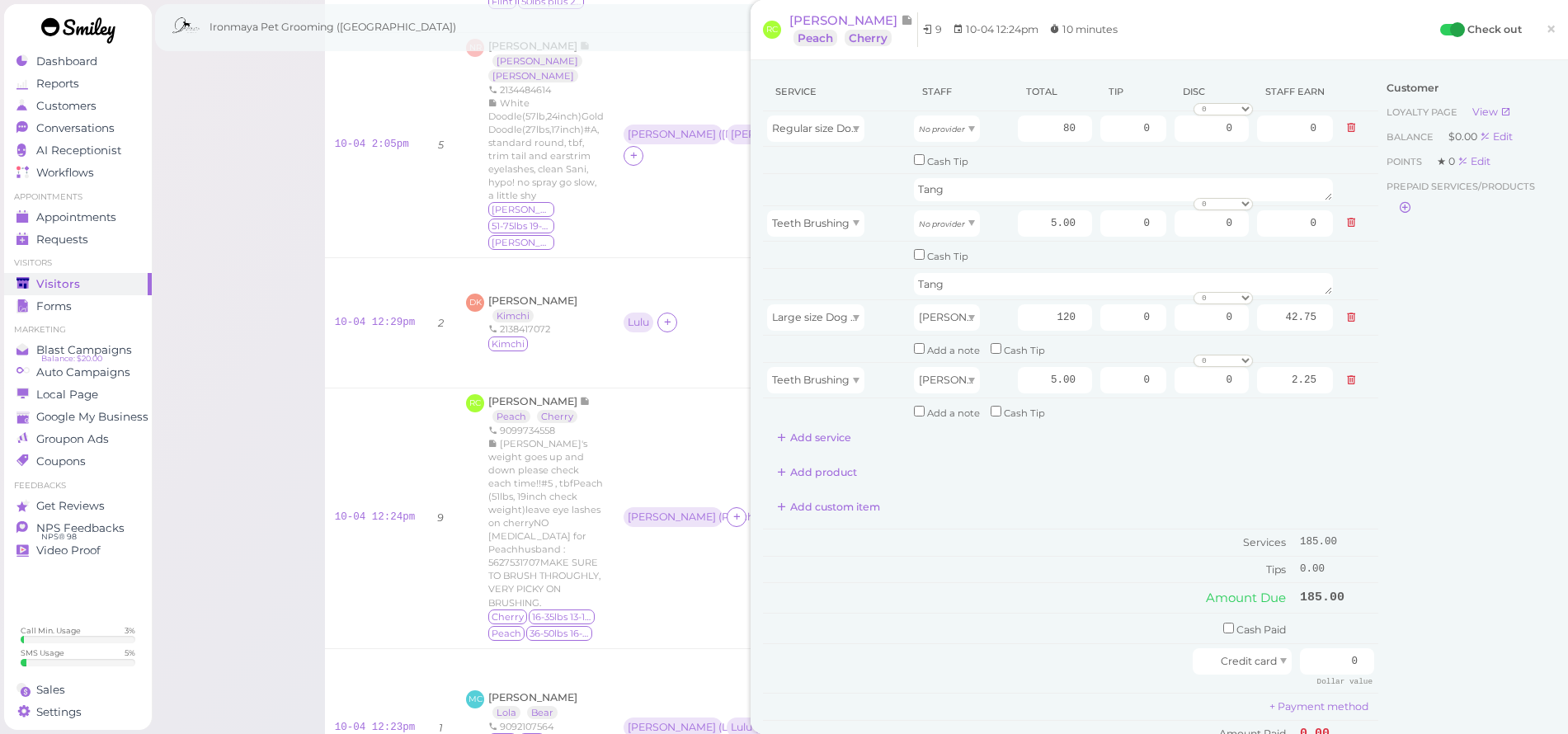
type input "54.00"
click at [947, 430] on div "Service Staff Total Tip Disc Staff earn Regular size Dog Full Grooming (35 lbs …" at bounding box center [1071, 262] width 615 height 378
drag, startPoint x: 1113, startPoint y: 126, endPoint x: 1159, endPoint y: 139, distance: 47.8
click at [1159, 135] on tr "Regular size Dog Full Grooming (35 lbs or less) No provider 80 0 0 0 10% off 15…" at bounding box center [1071, 129] width 615 height 36
type input "12.75"
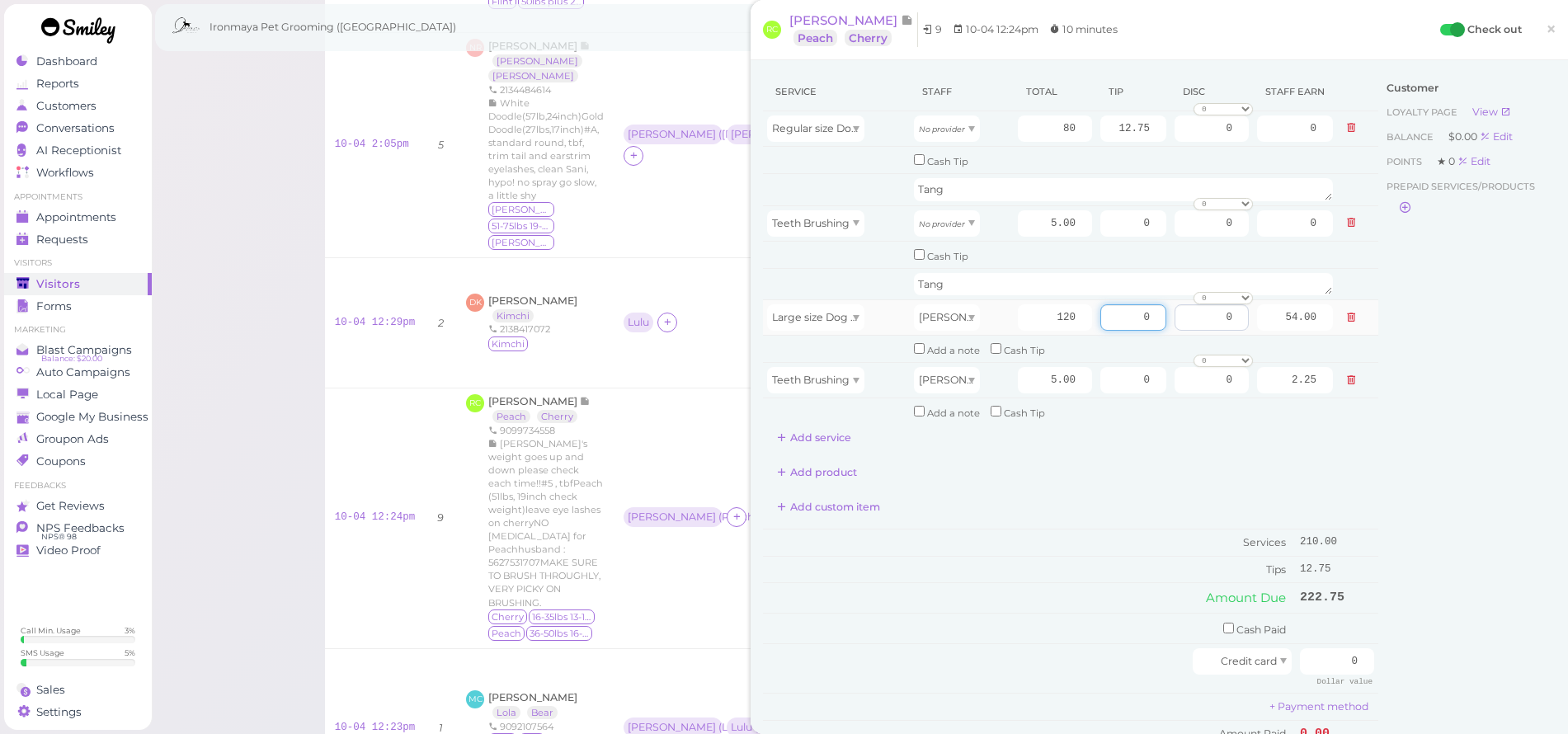
drag, startPoint x: 1108, startPoint y: 313, endPoint x: 1183, endPoint y: 316, distance: 75.1
click at [1183, 316] on tr "Large size Dog Full Grooming (More than 35 lbs) [PERSON_NAME] 120 0 0 0 10% off…" at bounding box center [1071, 317] width 615 height 36
type input "18.75"
click at [1191, 398] on td "Add a note Cash Tip" at bounding box center [1123, 411] width 427 height 26
click at [1186, 417] on div "Service Staff Total Tip Disc Staff earn Regular size Dog Full Grooming (35 lbs …" at bounding box center [1071, 262] width 615 height 378
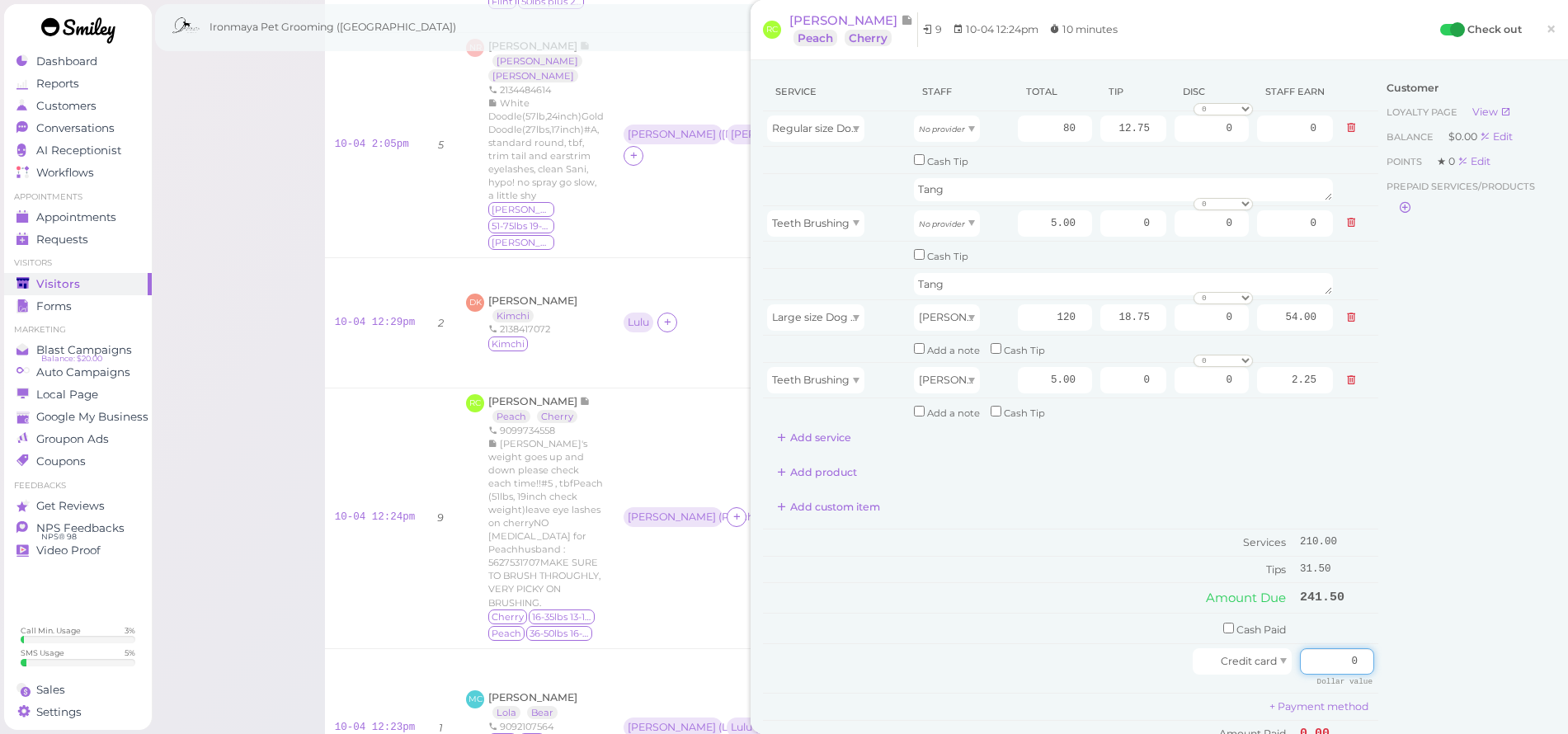
drag, startPoint x: 1330, startPoint y: 642, endPoint x: 1396, endPoint y: 657, distance: 67.7
click at [1397, 657] on div "Service Staff Total Tip Disc Staff earn Regular size Dog Full Grooming (35 lbs …" at bounding box center [1160, 432] width 793 height 718
type input "241.5"
click at [1451, 574] on div "Customer Loyalty page View Balance $0.00 Edit Points ★ 0 Edit Prepaid services/…" at bounding box center [1467, 432] width 178 height 718
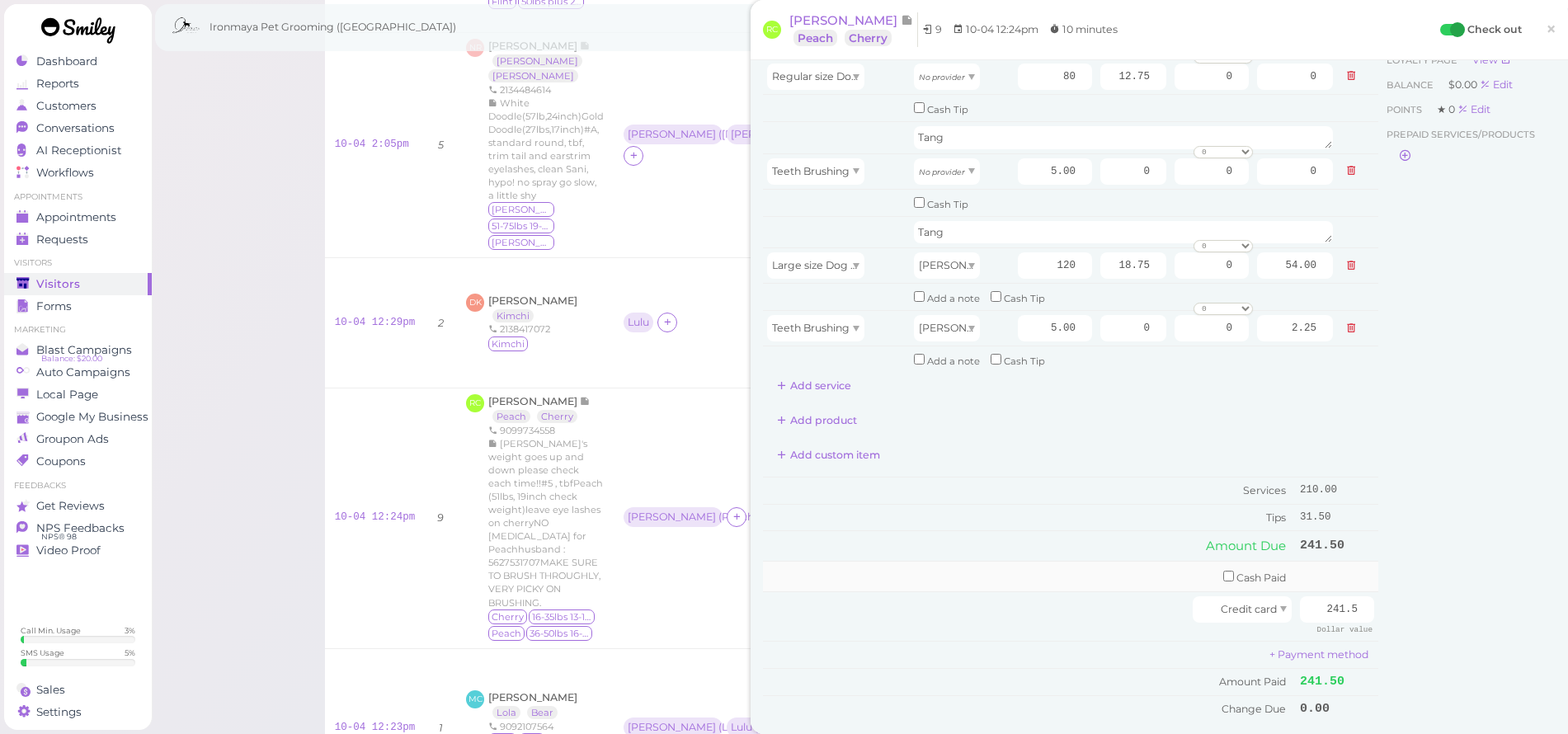
scroll to position [88, 0]
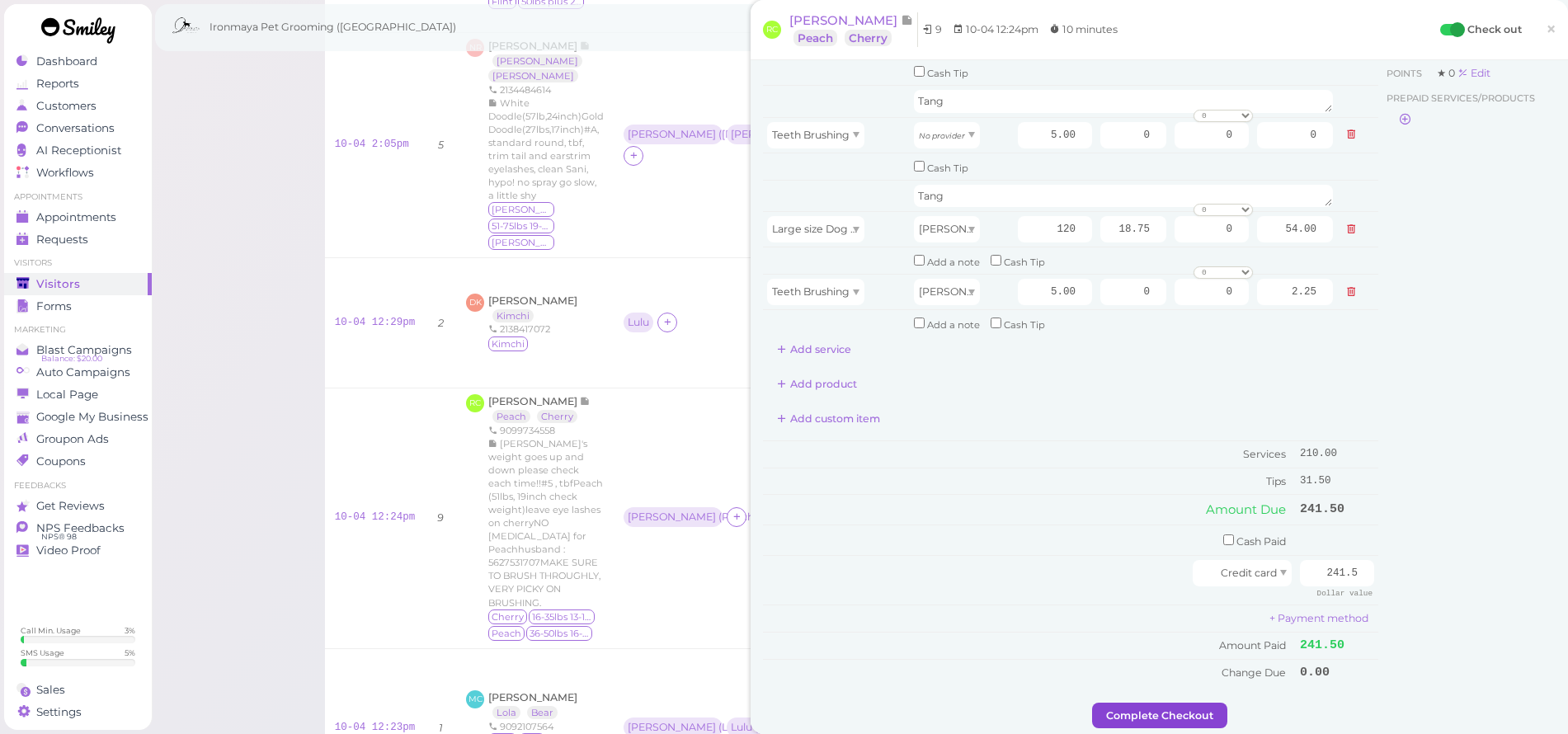
click at [1164, 703] on button "Complete Checkout" at bounding box center [1160, 716] width 135 height 26
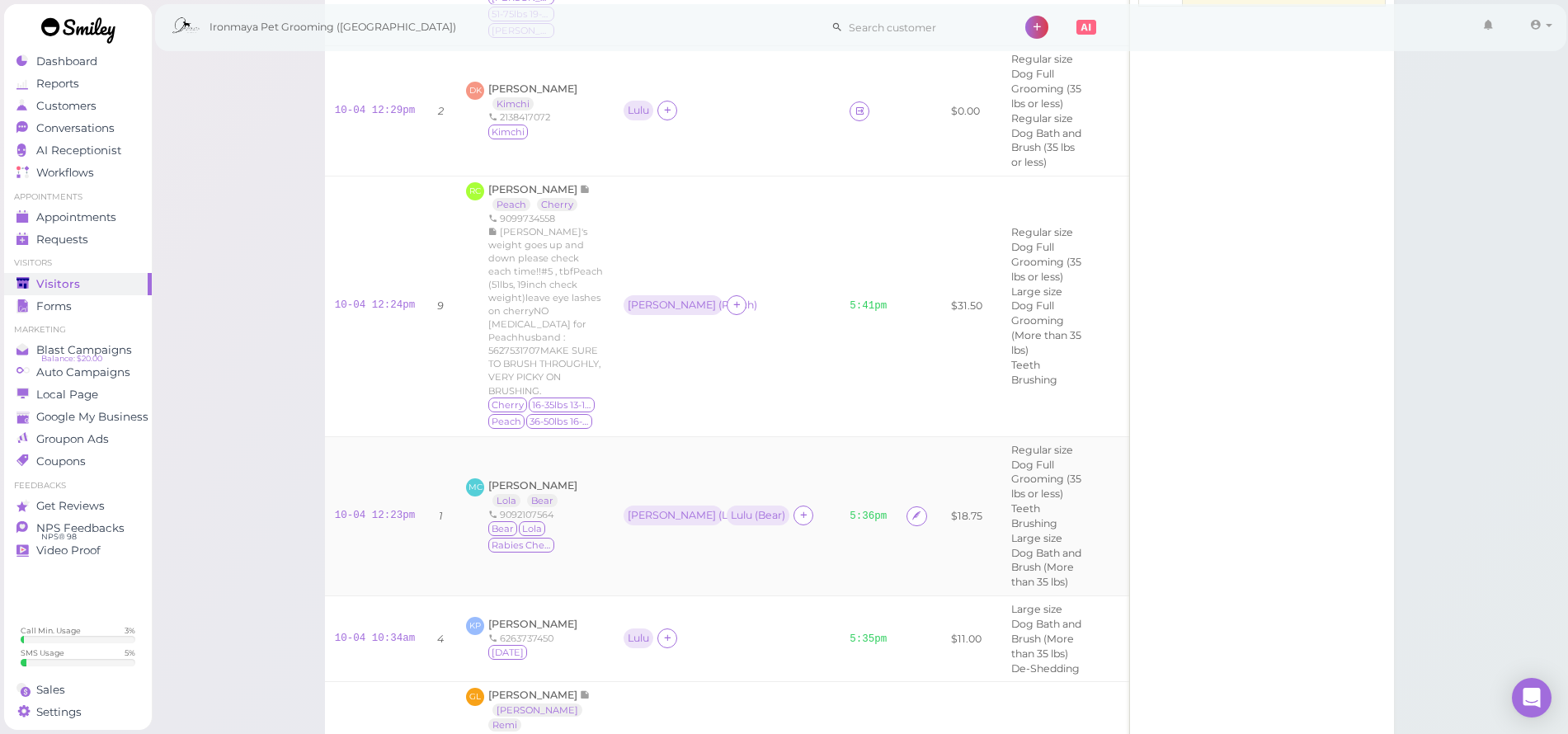
scroll to position [1030, 0]
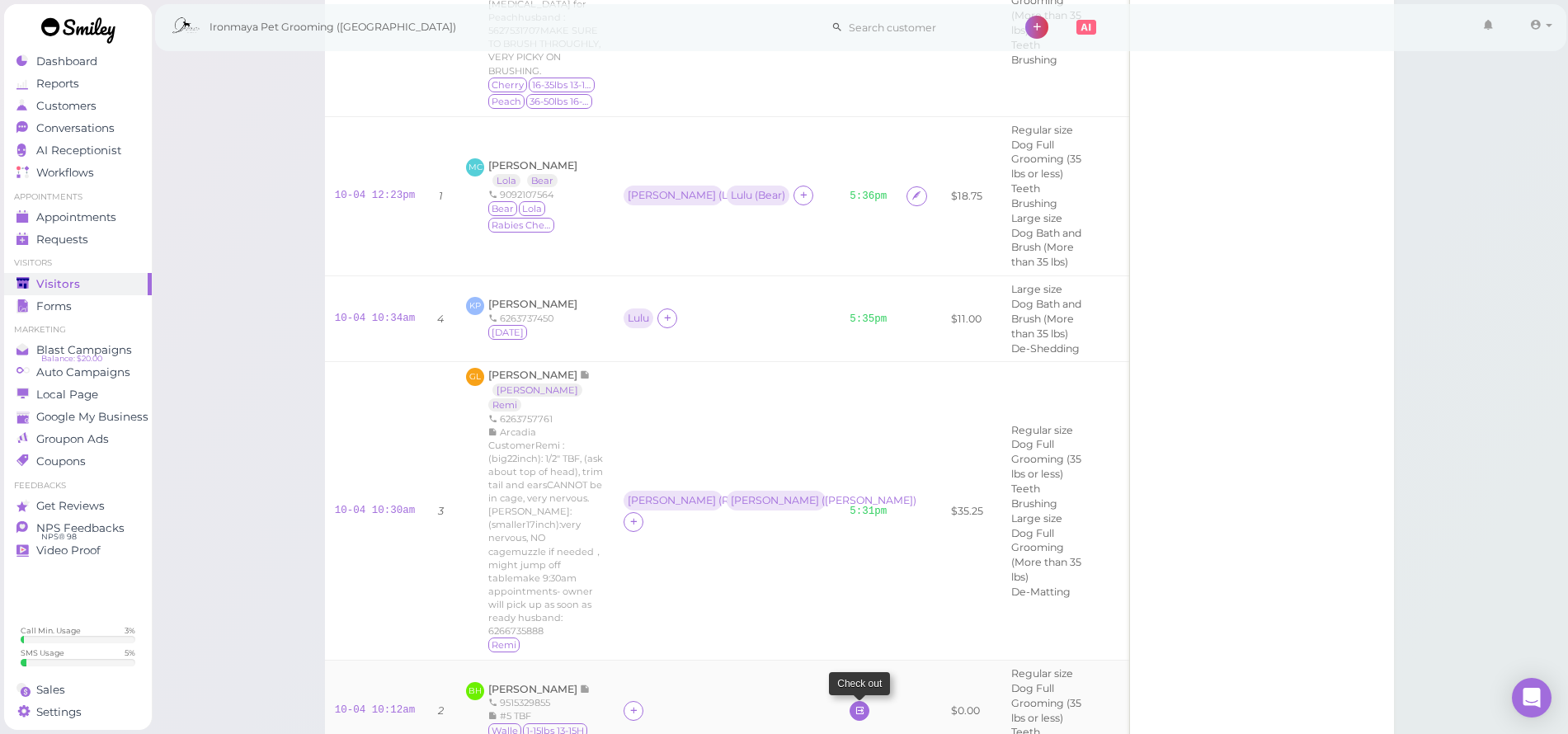
click at [855, 704] on icon at bounding box center [860, 710] width 11 height 12
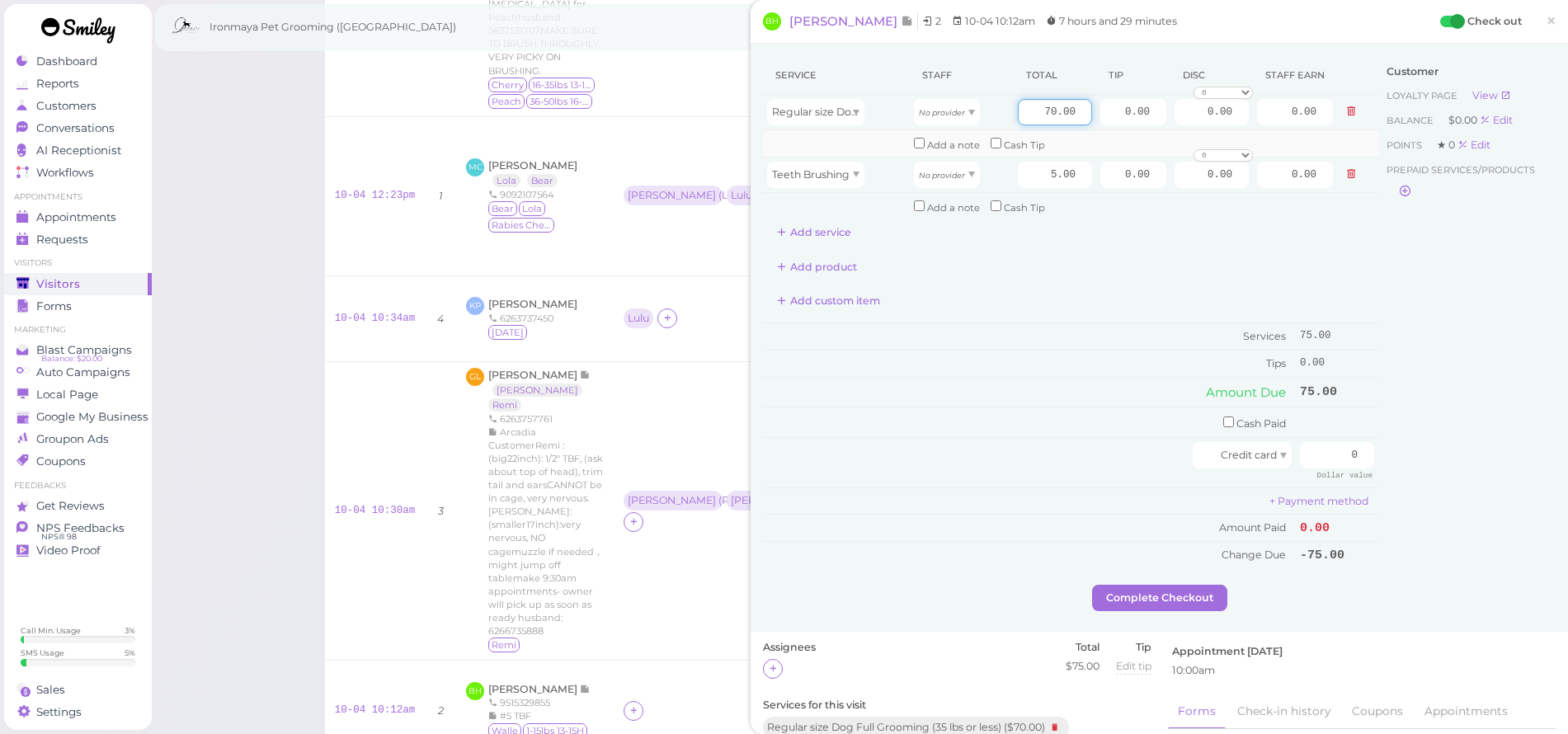
drag, startPoint x: 1021, startPoint y: 113, endPoint x: 1162, endPoint y: 130, distance: 142.0
click at [1162, 130] on tbody "Regular size Dog Full Grooming (35 lbs or less) No provider 70.00 0.00 0.00 0 1…" at bounding box center [1071, 157] width 615 height 125
type input "85"
click at [1102, 264] on div "Add product" at bounding box center [1071, 268] width 615 height 26
drag, startPoint x: 1104, startPoint y: 104, endPoint x: 1229, endPoint y: 122, distance: 126.3
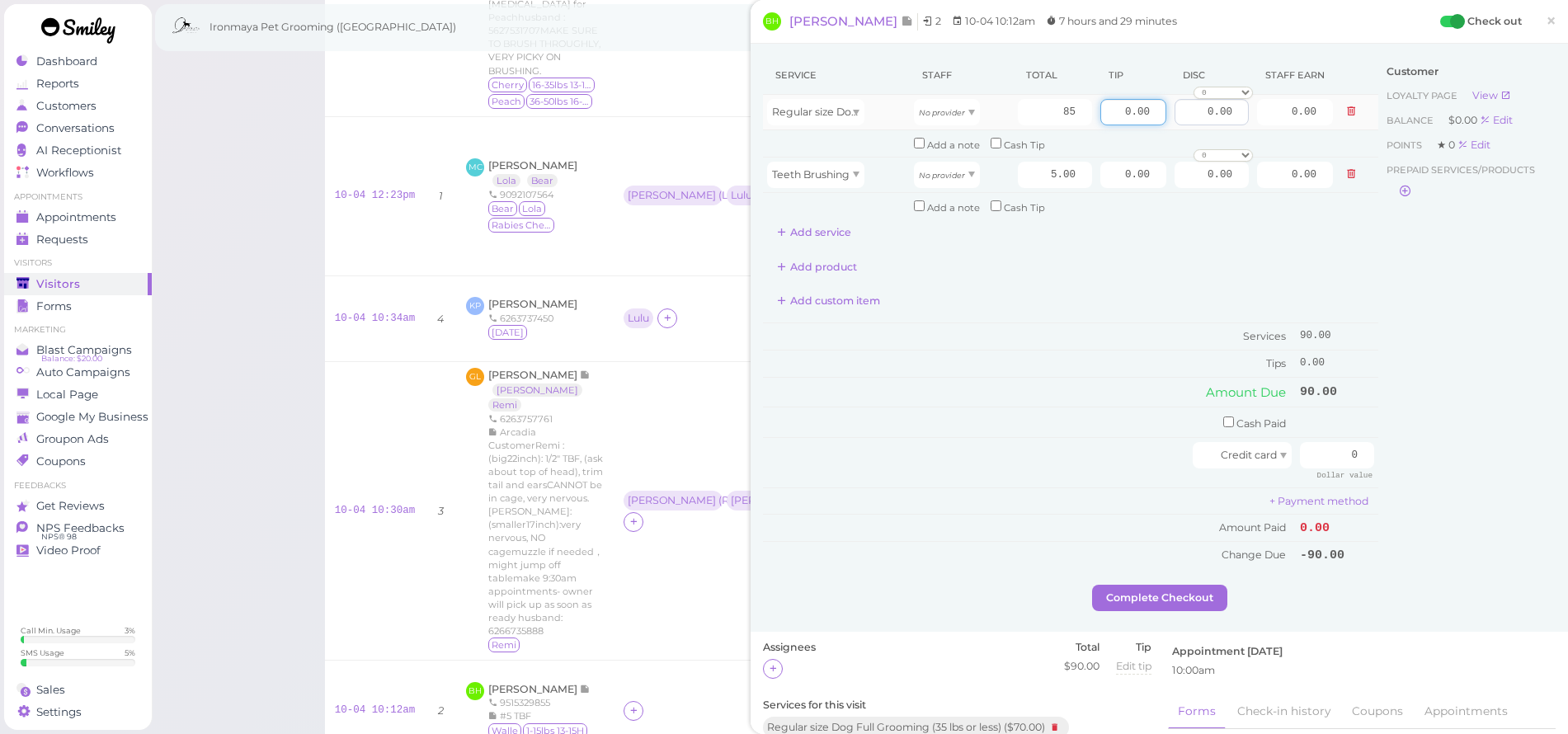
click at [1229, 121] on tr "Regular size Dog Full Grooming (35 lbs or less) No provider 85 0.00 0.00 0 10% …" at bounding box center [1071, 112] width 615 height 36
type input "20"
click at [1194, 257] on div "Add product" at bounding box center [1071, 268] width 615 height 26
drag, startPoint x: 1324, startPoint y: 441, endPoint x: 1368, endPoint y: 448, distance: 44.6
click at [1368, 448] on div "Service Staff Total Tip Disc Staff earn Regular size Dog Full Grooming (35 lbs …" at bounding box center [1160, 320] width 793 height 528
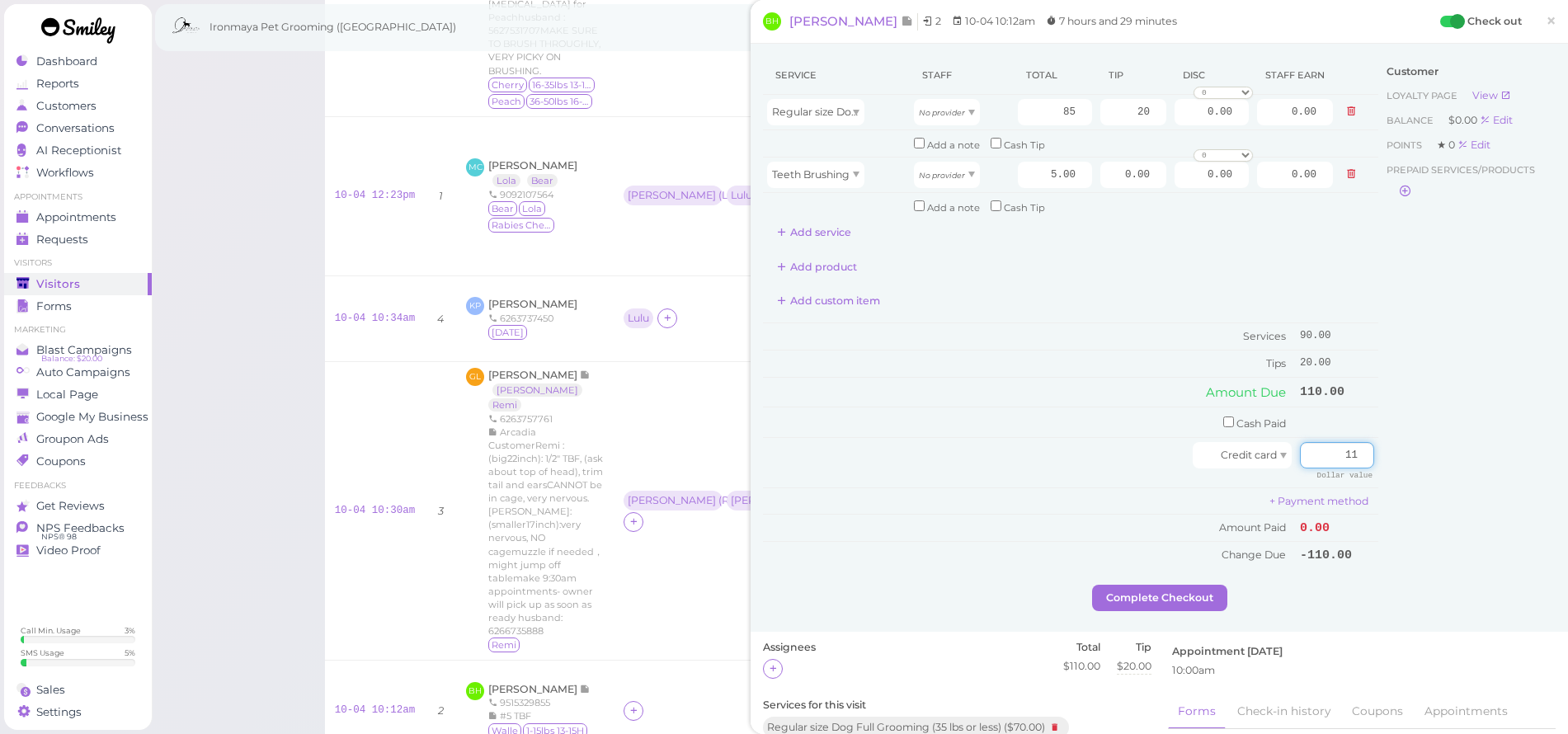
type input "1"
drag, startPoint x: 1211, startPoint y: 408, endPoint x: 1220, endPoint y: 414, distance: 10.8
click at [1224, 416] on input "checkbox" at bounding box center [1228, 421] width 11 height 11
checkbox input "true"
drag, startPoint x: 1331, startPoint y: 410, endPoint x: 1383, endPoint y: 426, distance: 54.4
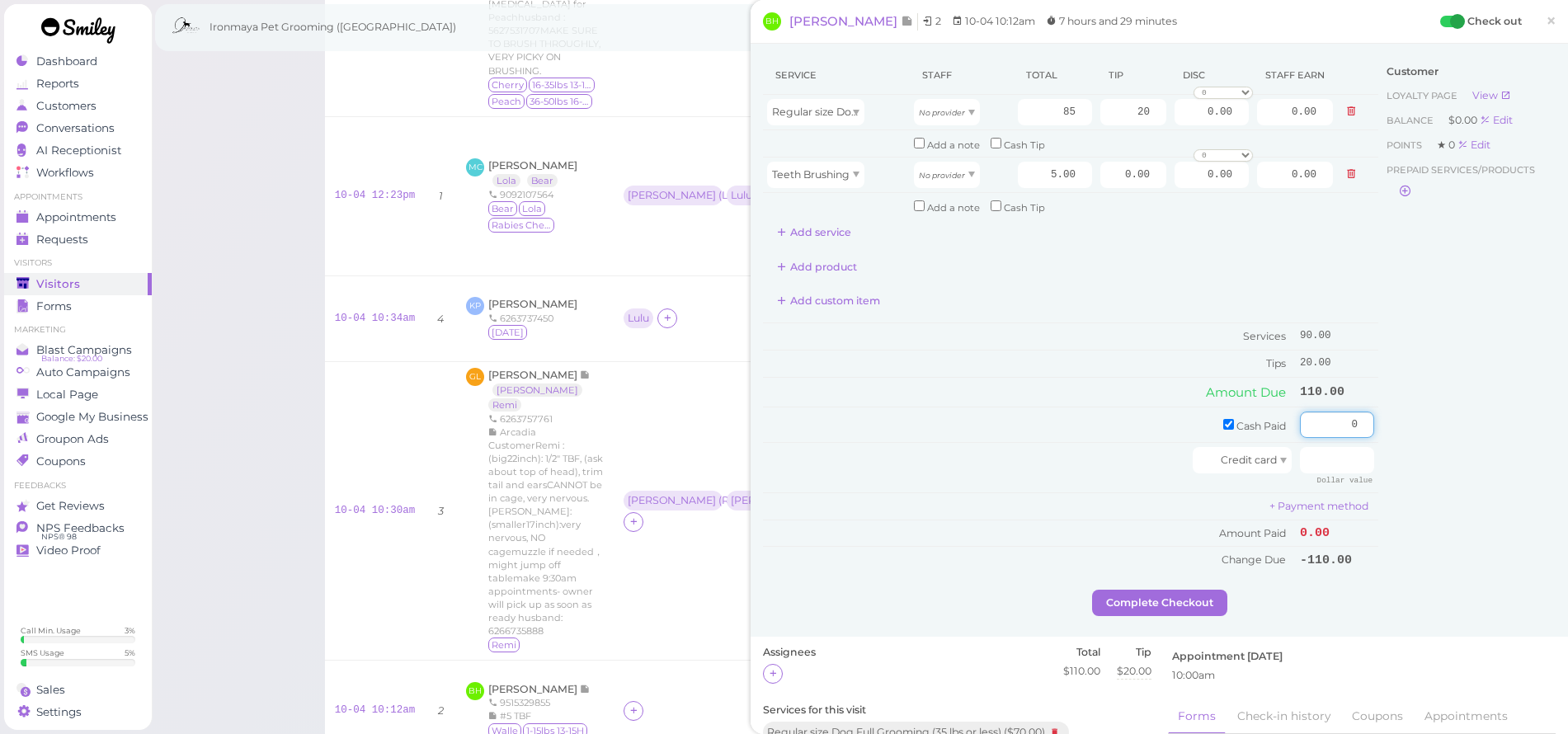
click at [1383, 426] on div "Service Staff Total Tip Disc Staff earn Regular size Dog Full Grooming (35 lbs …" at bounding box center [1160, 323] width 793 height 533
type input "20"
drag, startPoint x: 1314, startPoint y: 455, endPoint x: 1351, endPoint y: 453, distance: 37.1
click at [1351, 453] on input "number" at bounding box center [1338, 460] width 74 height 26
type input "90"
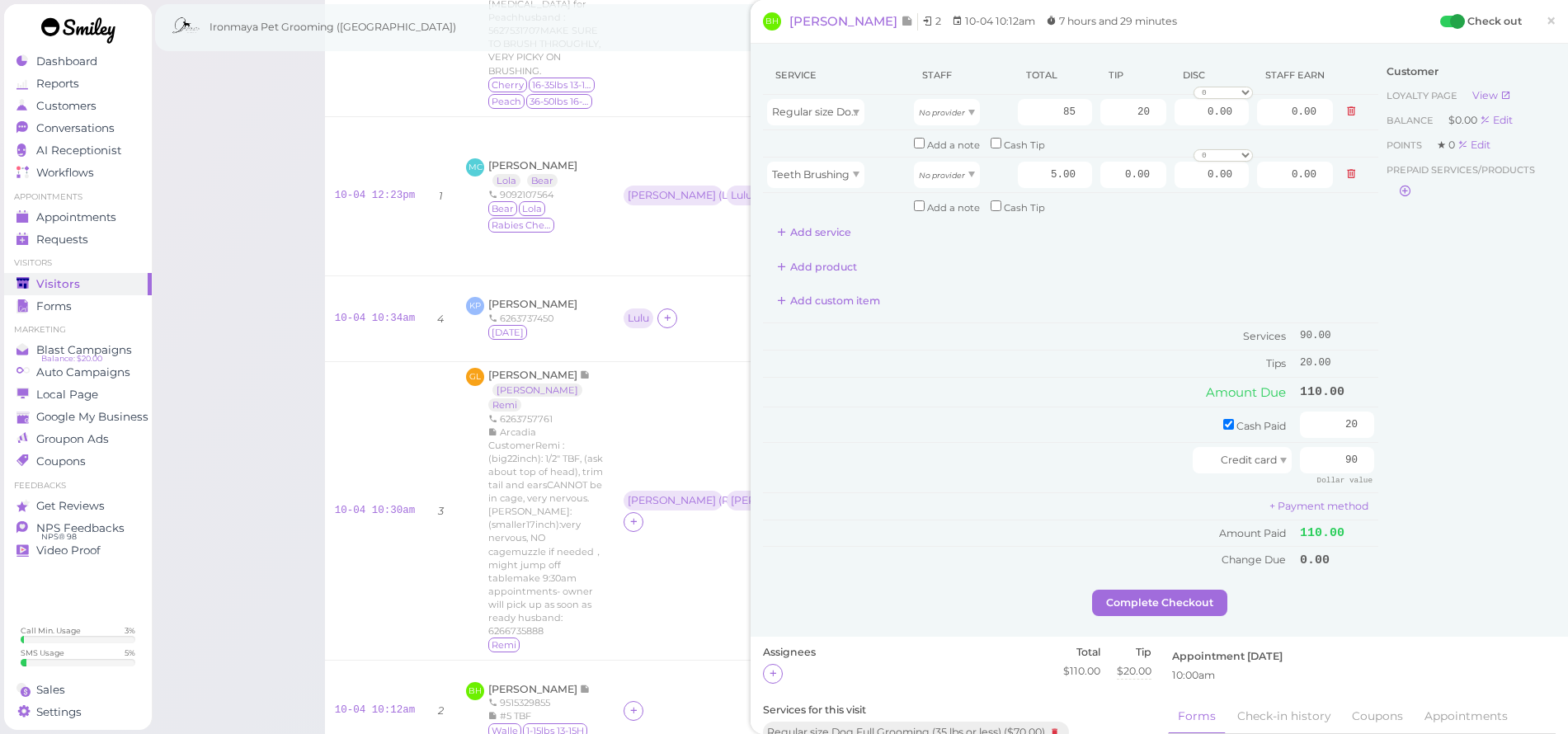
click at [1494, 452] on div "Customer Loyalty page View Balance $0.00 Edit Points ★ 0 Edit Prepaid services/…" at bounding box center [1467, 323] width 178 height 533
click at [1204, 590] on button "Complete Checkout" at bounding box center [1160, 603] width 135 height 26
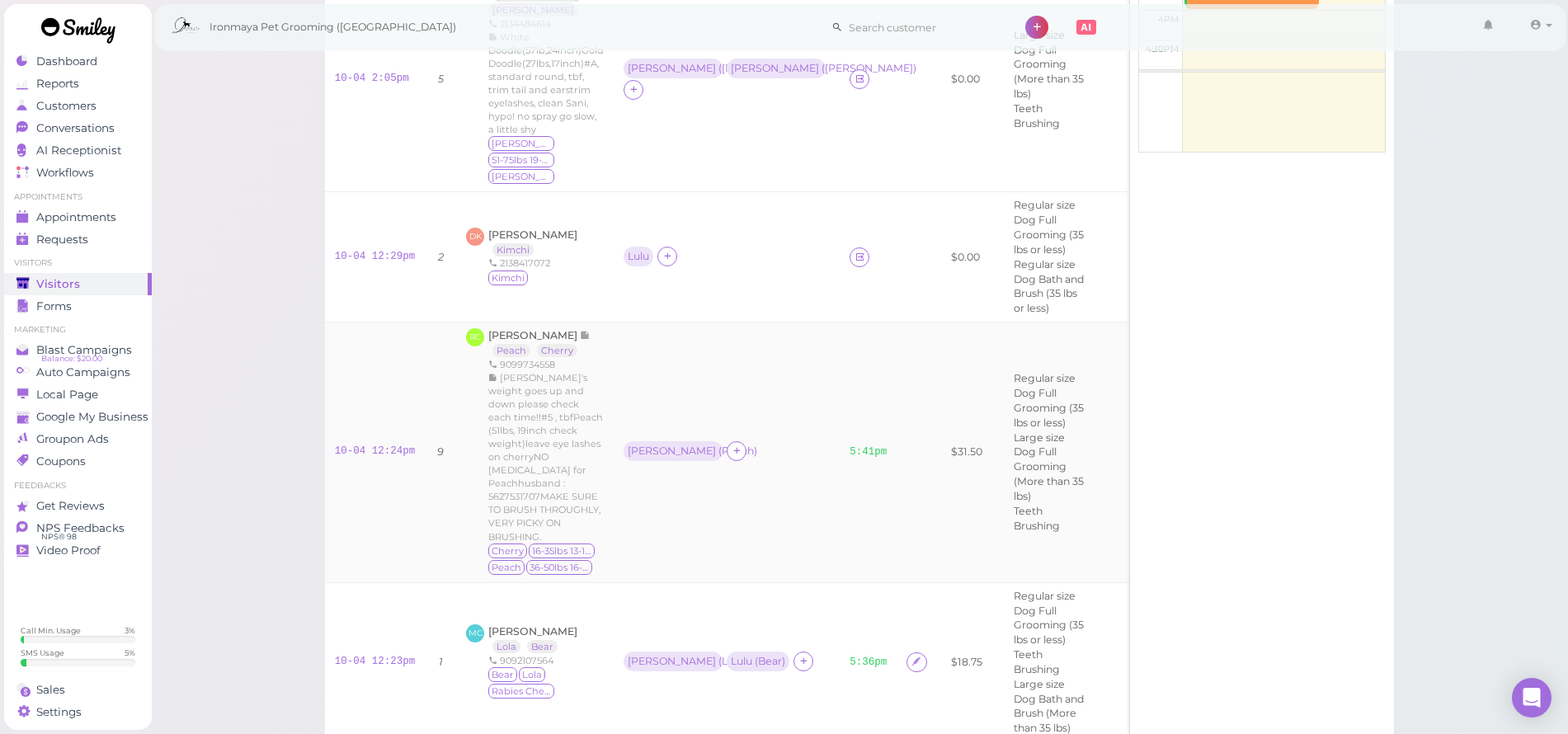
scroll to position [452, 0]
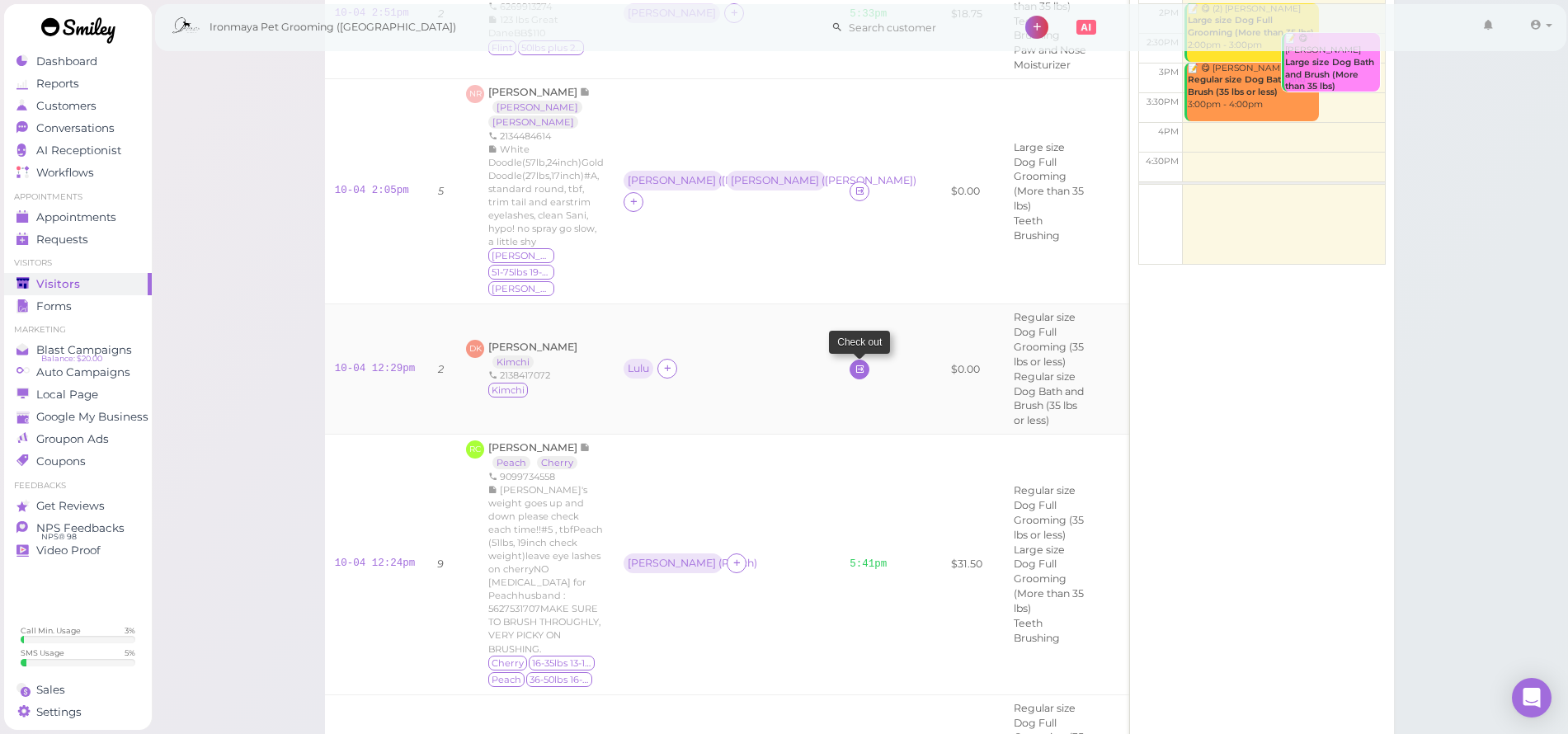
click at [855, 362] on icon at bounding box center [860, 368] width 11 height 12
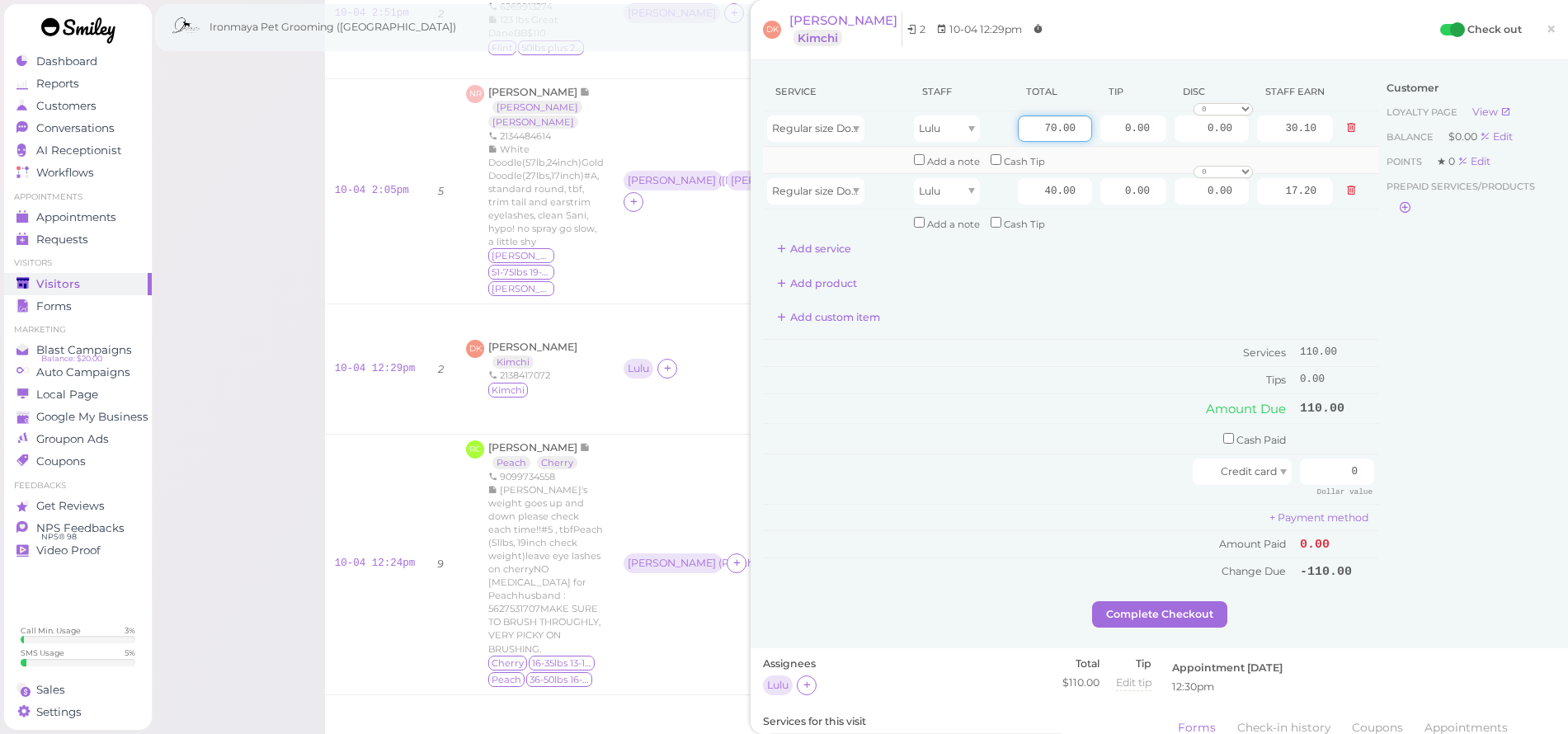
drag, startPoint x: 1033, startPoint y: 132, endPoint x: 1137, endPoint y: 146, distance: 104.9
click at [1137, 146] on tbody "Regular size Dog Full Grooming (35 lbs or less) Lulu 70.00 0.00 0.00 0 10% off …" at bounding box center [1071, 173] width 615 height 125
type input "75"
type input "32.25"
drag, startPoint x: 1118, startPoint y: 244, endPoint x: 1248, endPoint y: 217, distance: 132.8
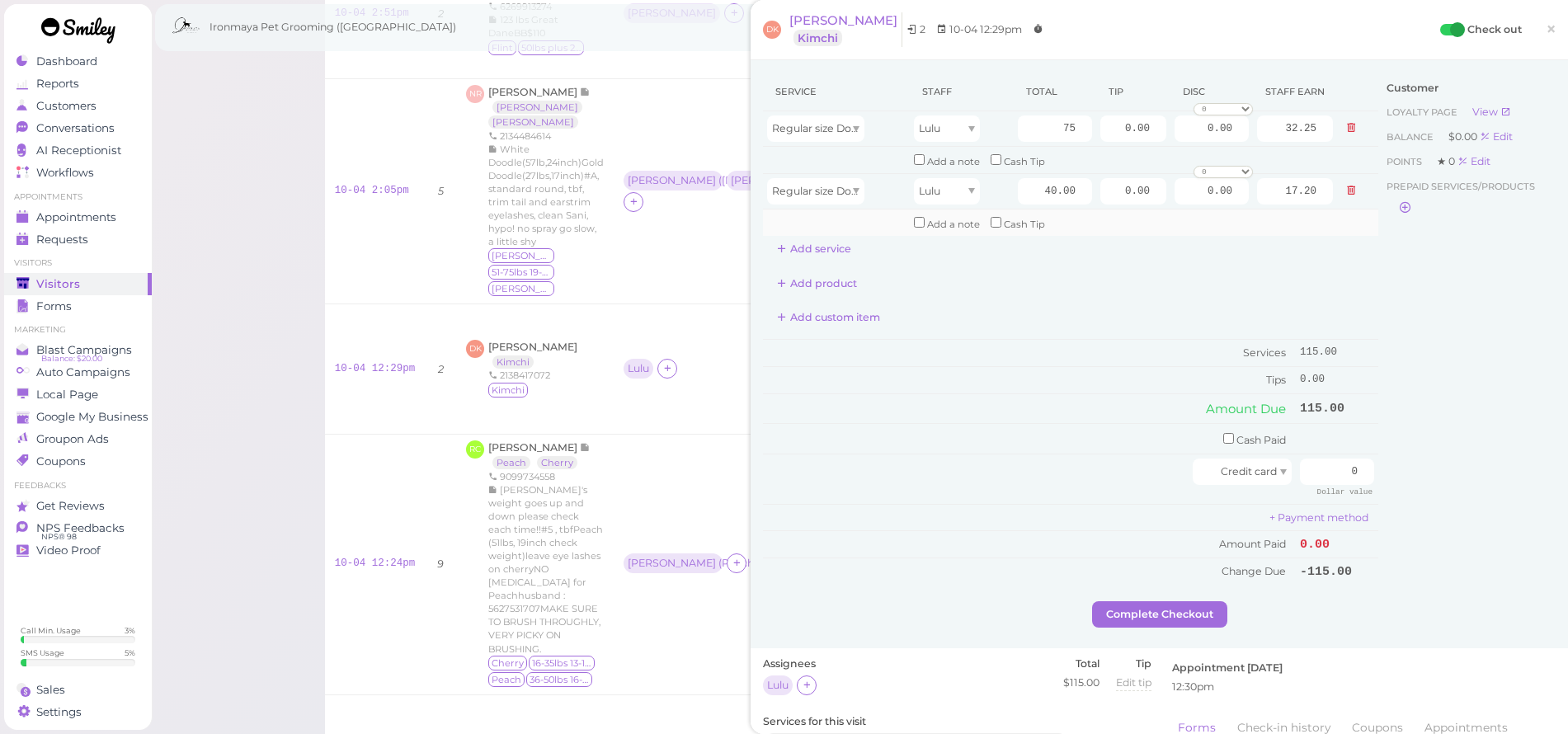
click at [1119, 244] on div "Service Staff Total Tip Disc Staff earn Regular size Dog Full Grooming (35 lbs …" at bounding box center [1071, 168] width 615 height 190
click at [1347, 189] on icon at bounding box center [1352, 191] width 10 height 12
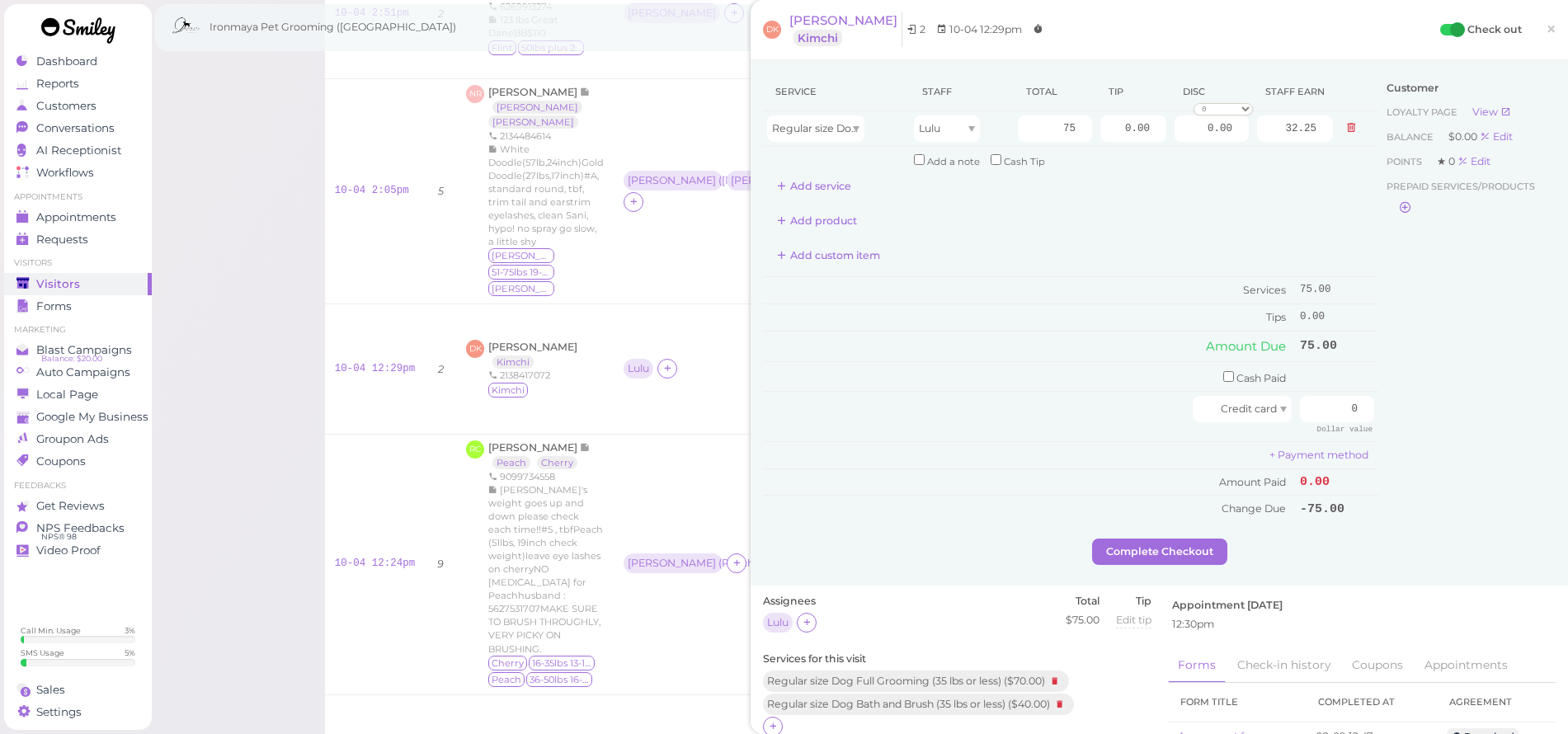
scroll to position [104, 0]
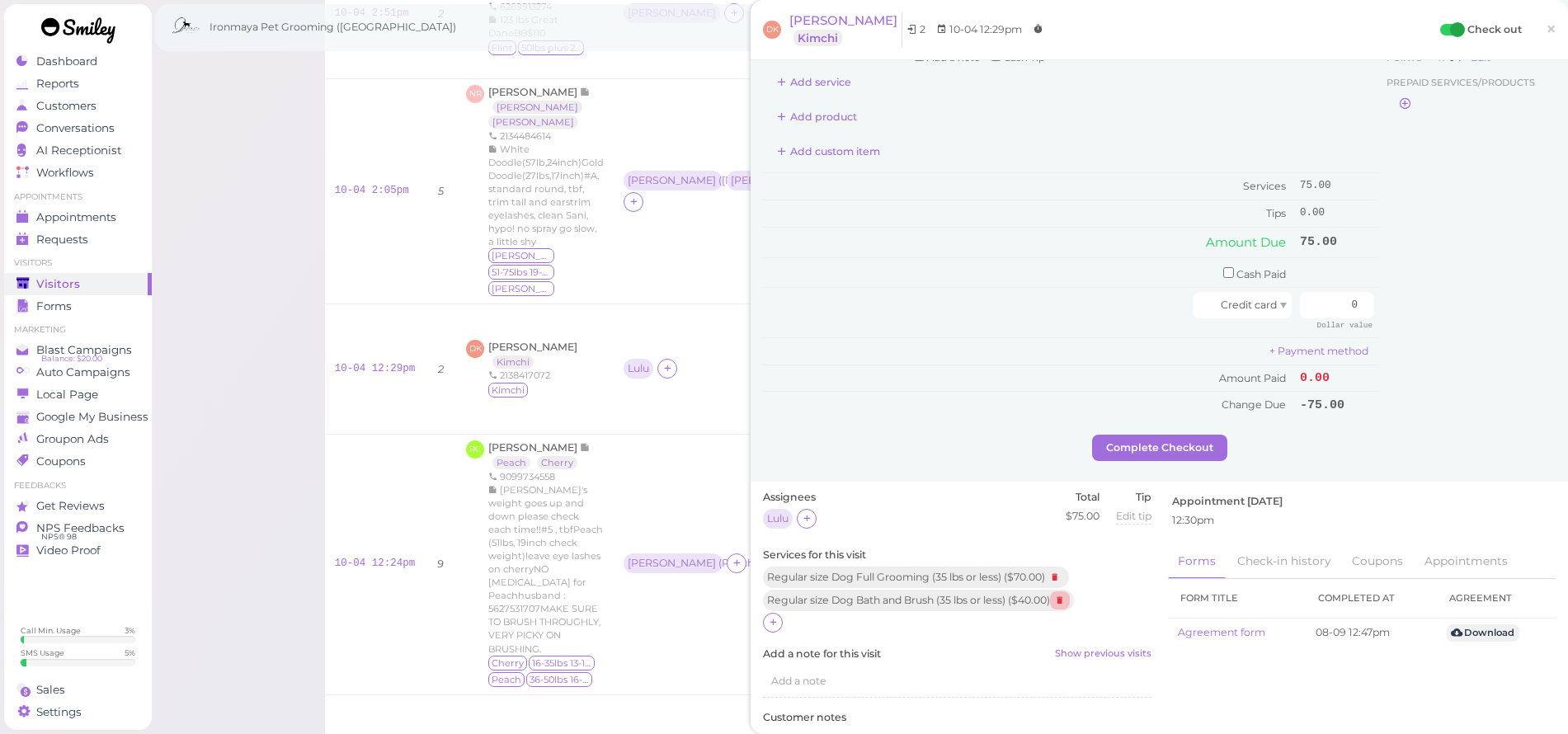
click at [1070, 591] on icon at bounding box center [1060, 600] width 20 height 18
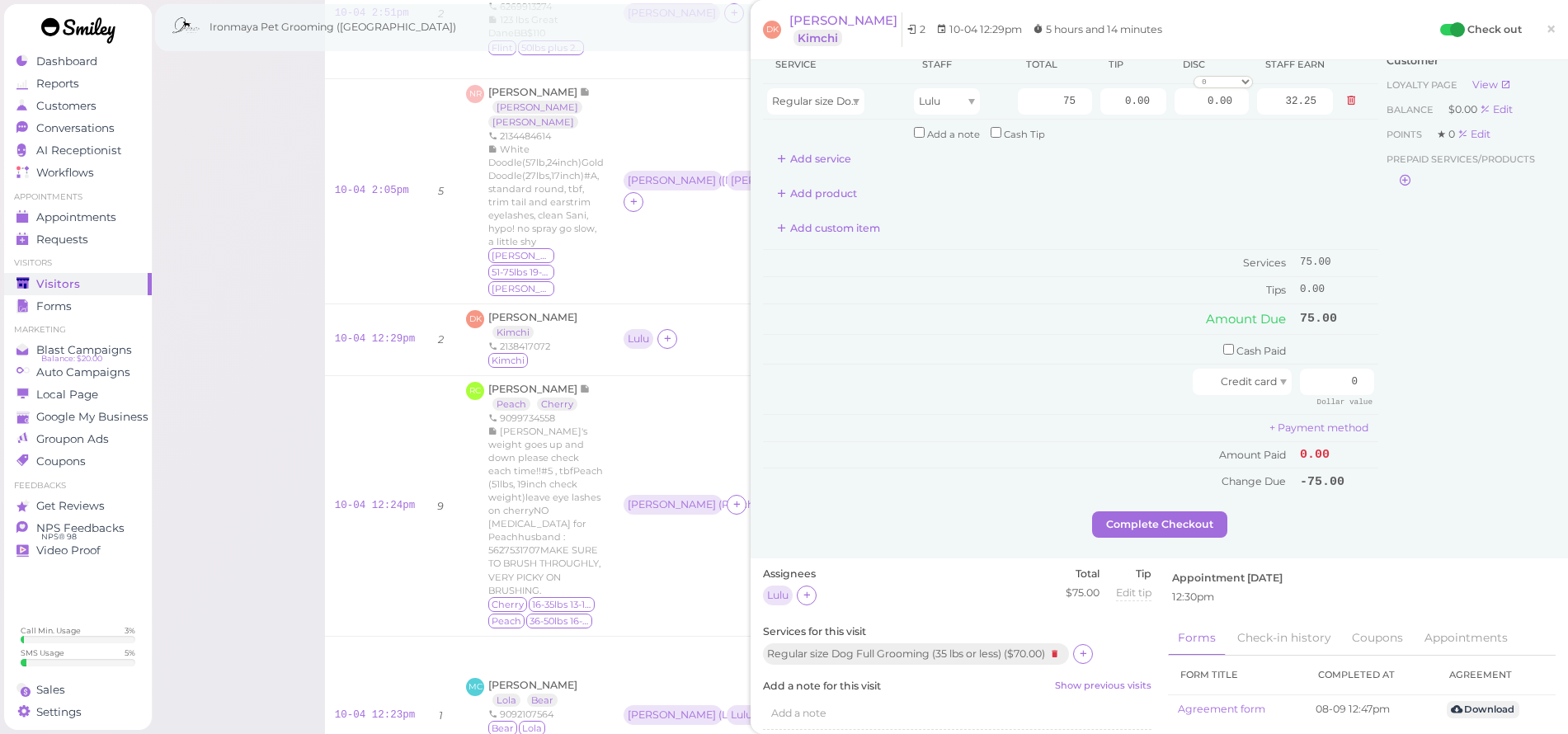
scroll to position [31, 0]
click at [1089, 644] on icon at bounding box center [1083, 650] width 11 height 12
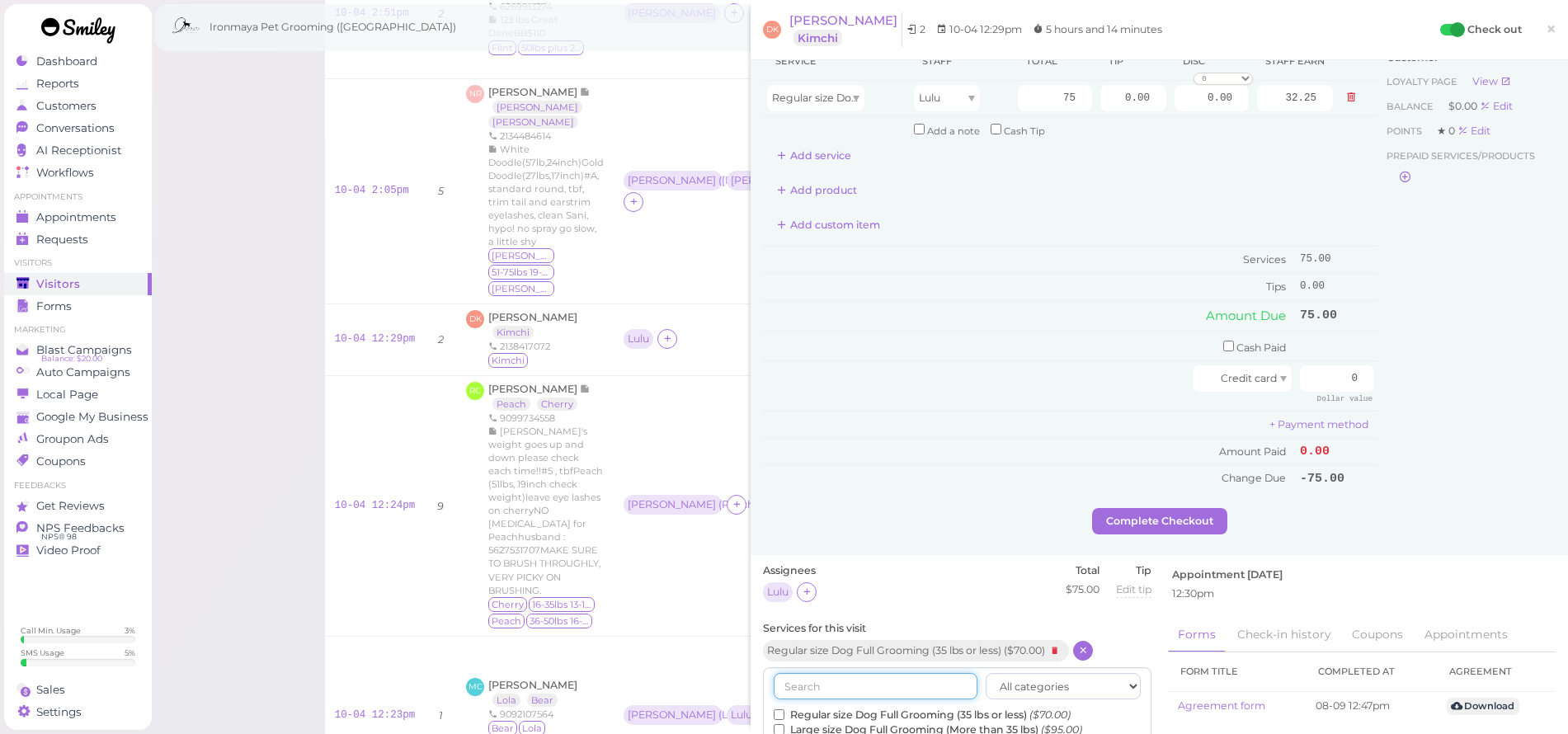
click at [888, 673] on input "text" at bounding box center [876, 686] width 204 height 26
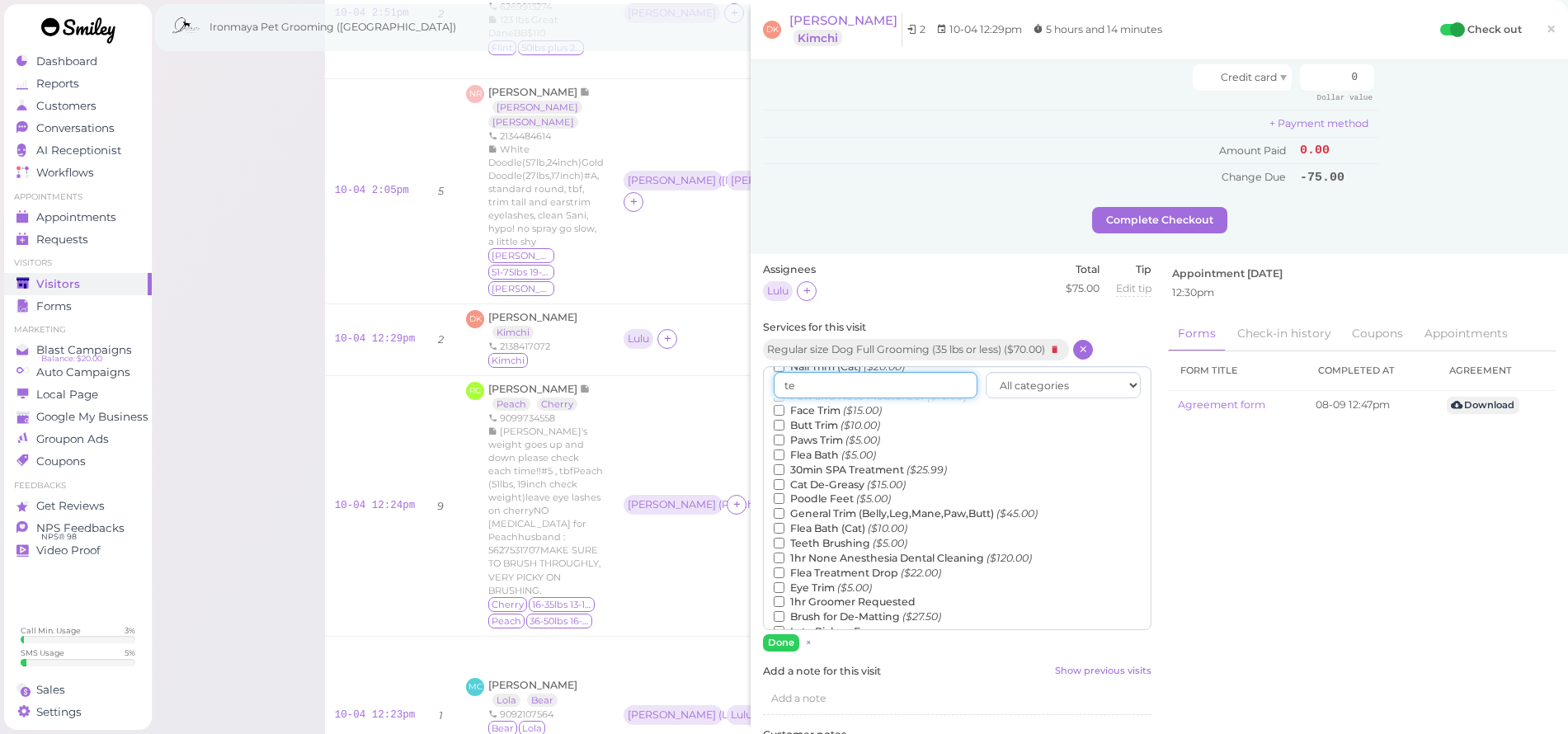
scroll to position [0, 0]
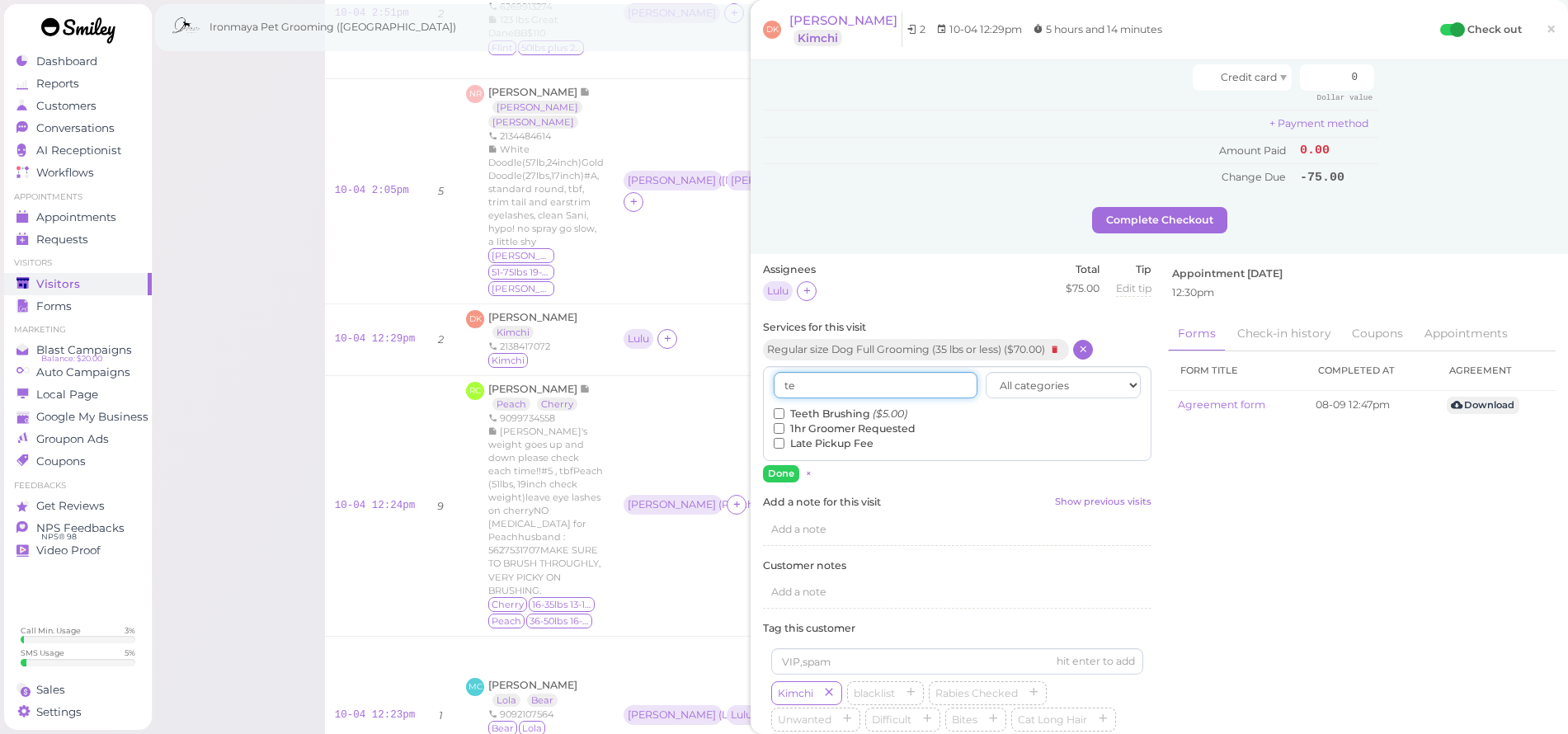
type input "te"
click at [782, 406] on label "Teeth Brushing ($5.00)" at bounding box center [841, 414] width 134 height 15
click at [782, 408] on input "Teeth Brushing ($5.00)" at bounding box center [779, 413] width 11 height 11
click at [776, 465] on button "Done" at bounding box center [782, 473] width 36 height 17
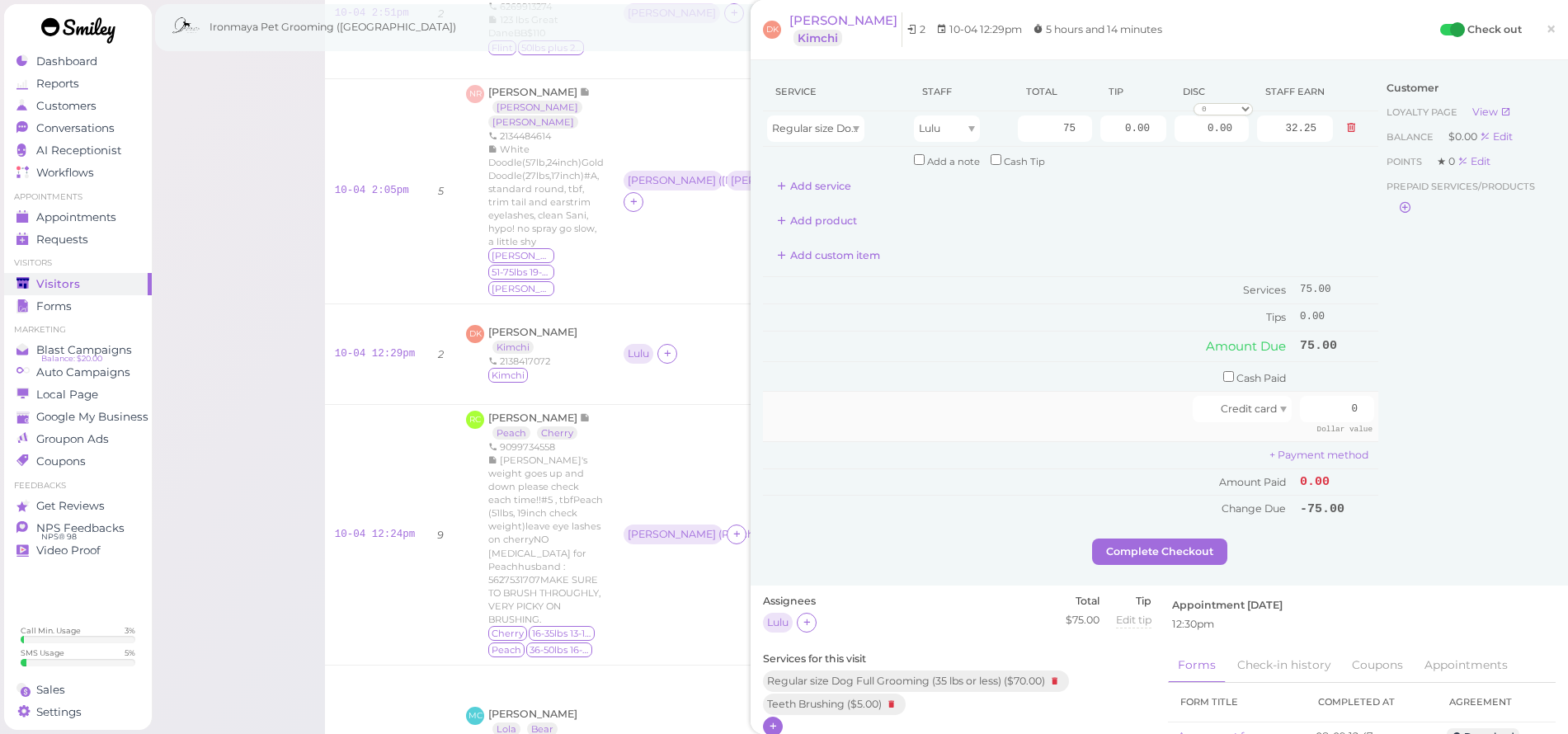
scroll to position [249, 0]
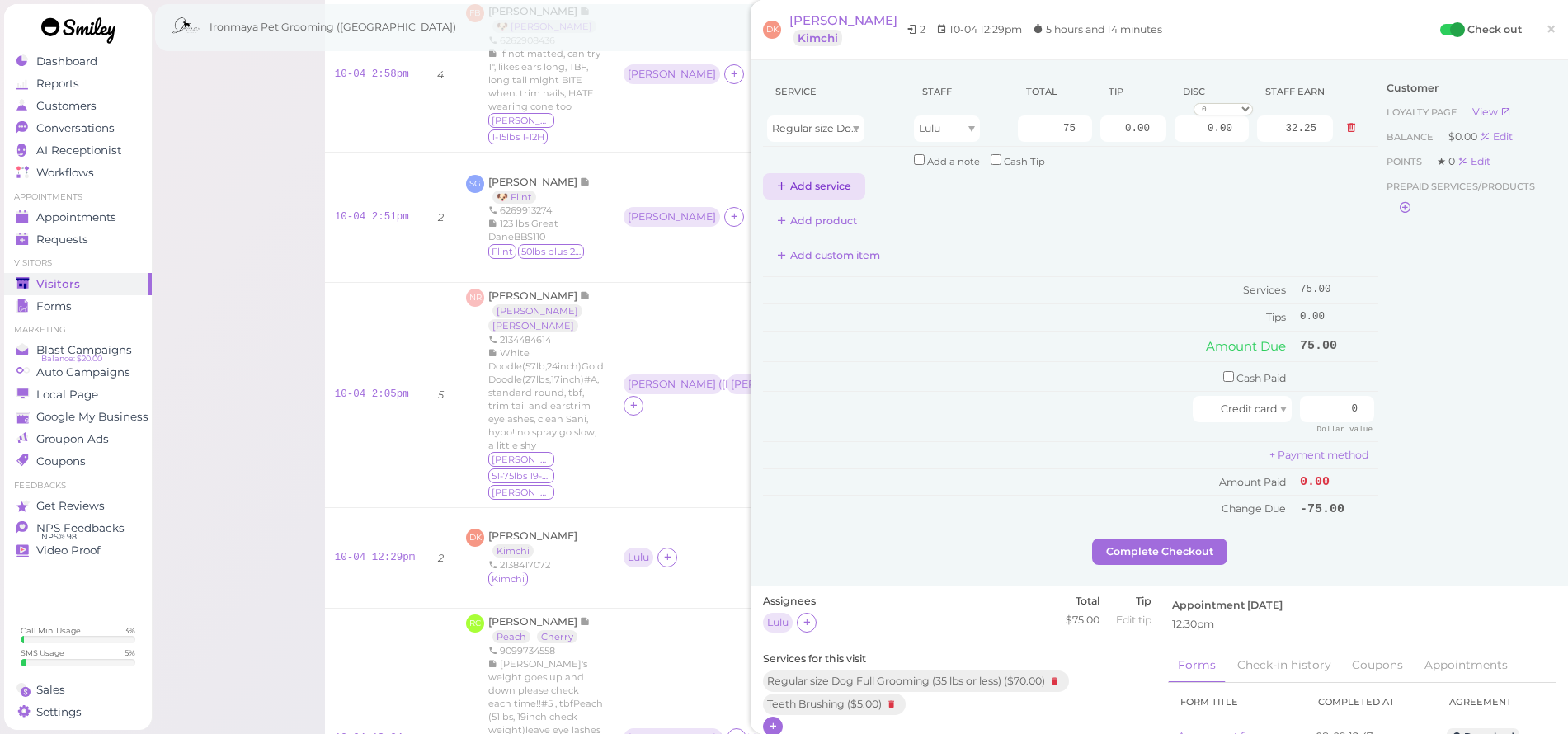
click at [823, 191] on button "Add service" at bounding box center [815, 187] width 102 height 26
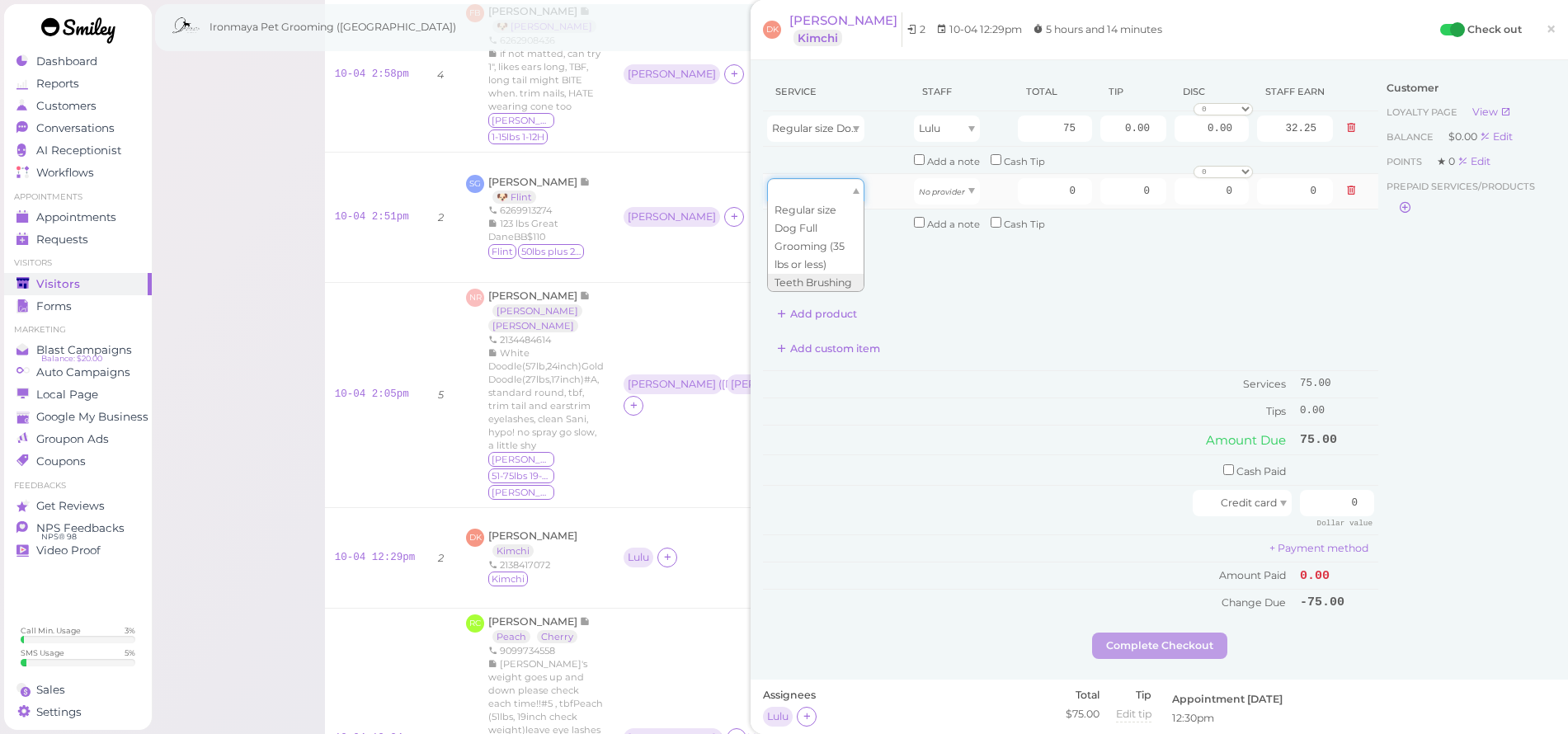
click at [828, 195] on div at bounding box center [816, 192] width 97 height 26
drag, startPoint x: 821, startPoint y: 279, endPoint x: 871, endPoint y: 242, distance: 62.2
type input "5.00"
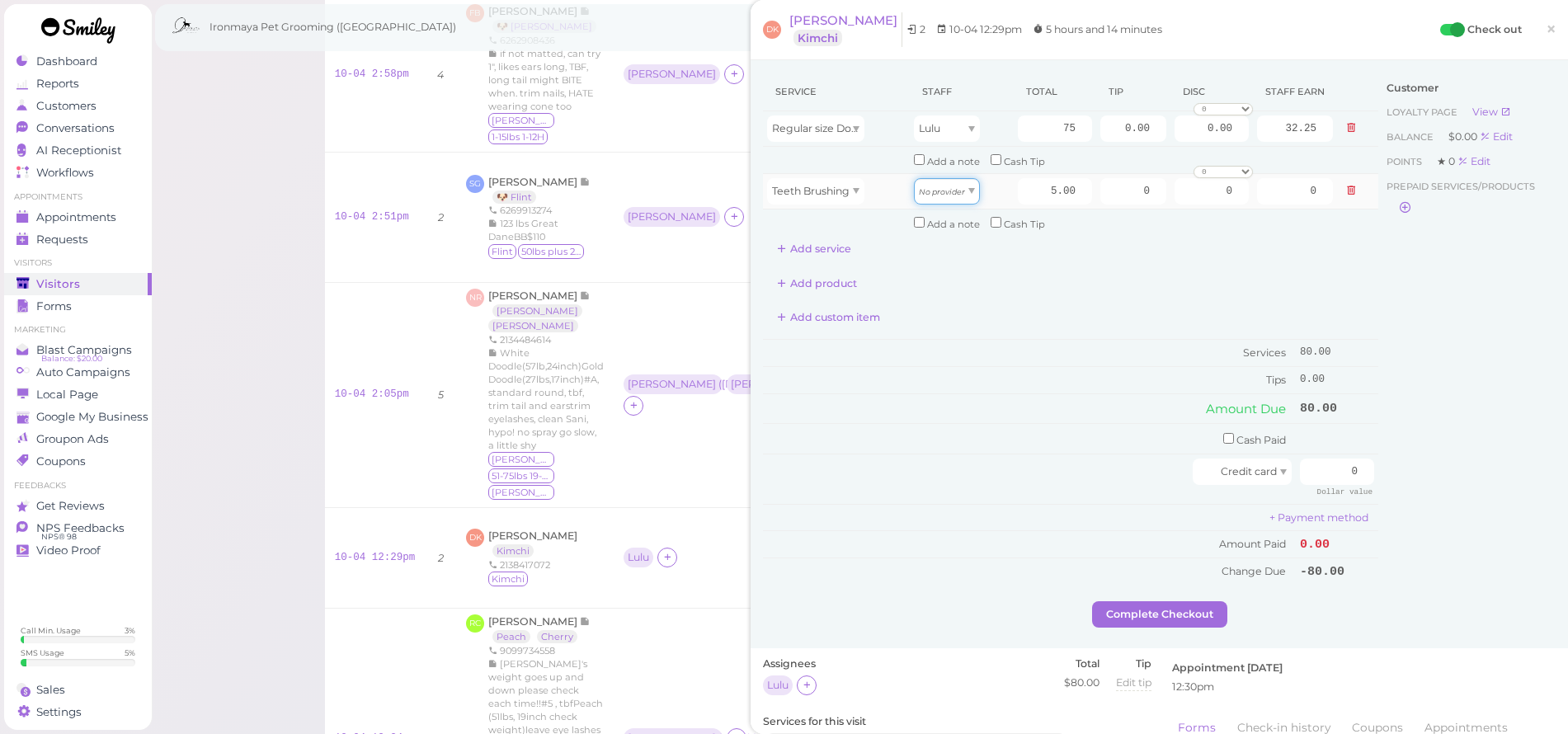
click at [940, 190] on icon "No provider" at bounding box center [942, 192] width 46 height 9
drag, startPoint x: 943, startPoint y: 225, endPoint x: 957, endPoint y: 216, distance: 16.6
type input "2.15"
drag, startPoint x: 1122, startPoint y: 235, endPoint x: 1115, endPoint y: 170, distance: 65.4
click at [1122, 235] on div "Service Staff Total Tip Disc Staff earn Regular size Dog Full Grooming (35 lbs …" at bounding box center [1071, 168] width 615 height 190
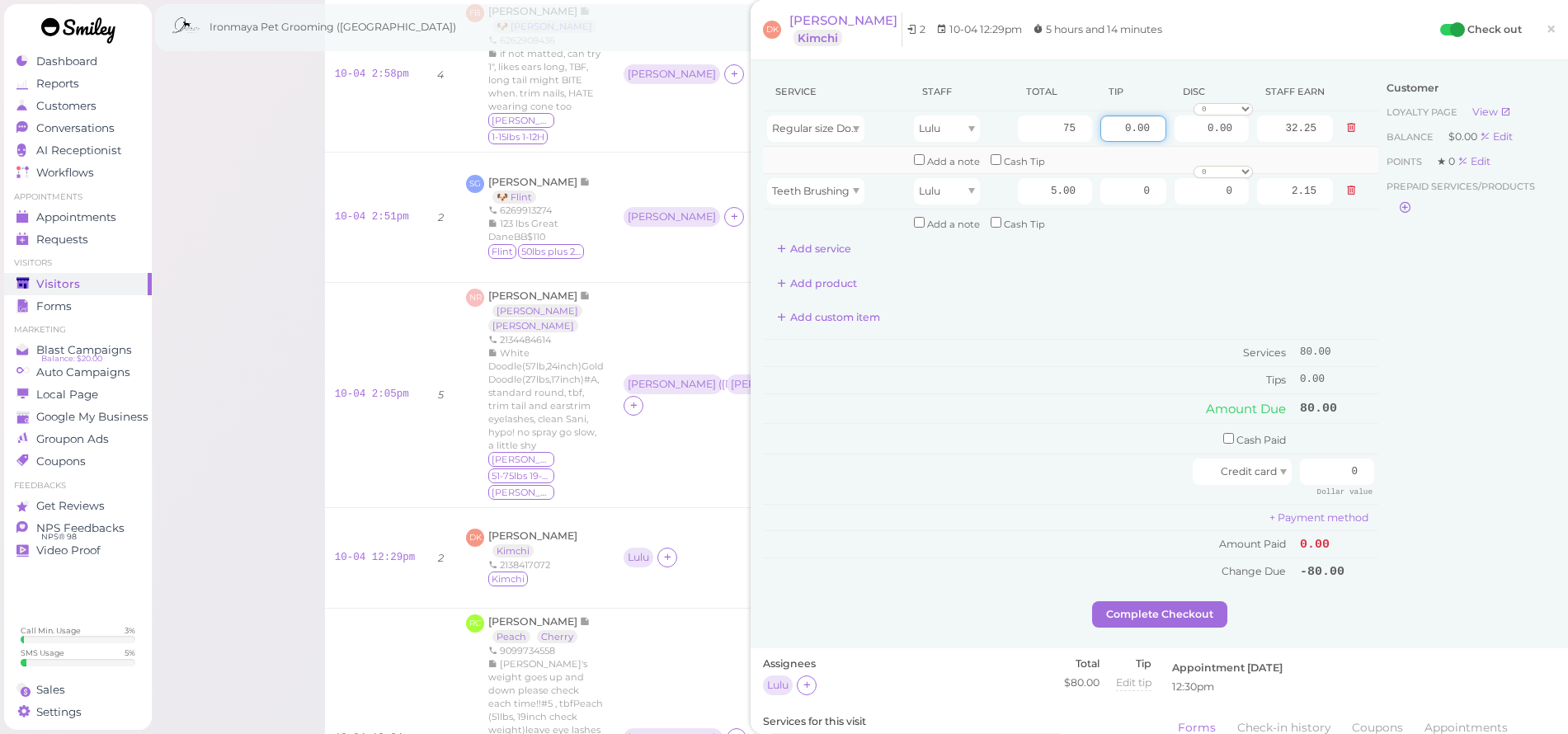
drag, startPoint x: 1105, startPoint y: 135, endPoint x: 1228, endPoint y: 154, distance: 124.5
click at [1229, 154] on tbody "Regular size Dog Full Grooming (35 lbs or less) Lulu 75 0.00 0.00 0 10% off 15%…" at bounding box center [1071, 173] width 615 height 125
type input "16"
click at [1276, 271] on div "Add product" at bounding box center [1071, 284] width 615 height 26
drag, startPoint x: 1315, startPoint y: 464, endPoint x: 1406, endPoint y: 473, distance: 91.4
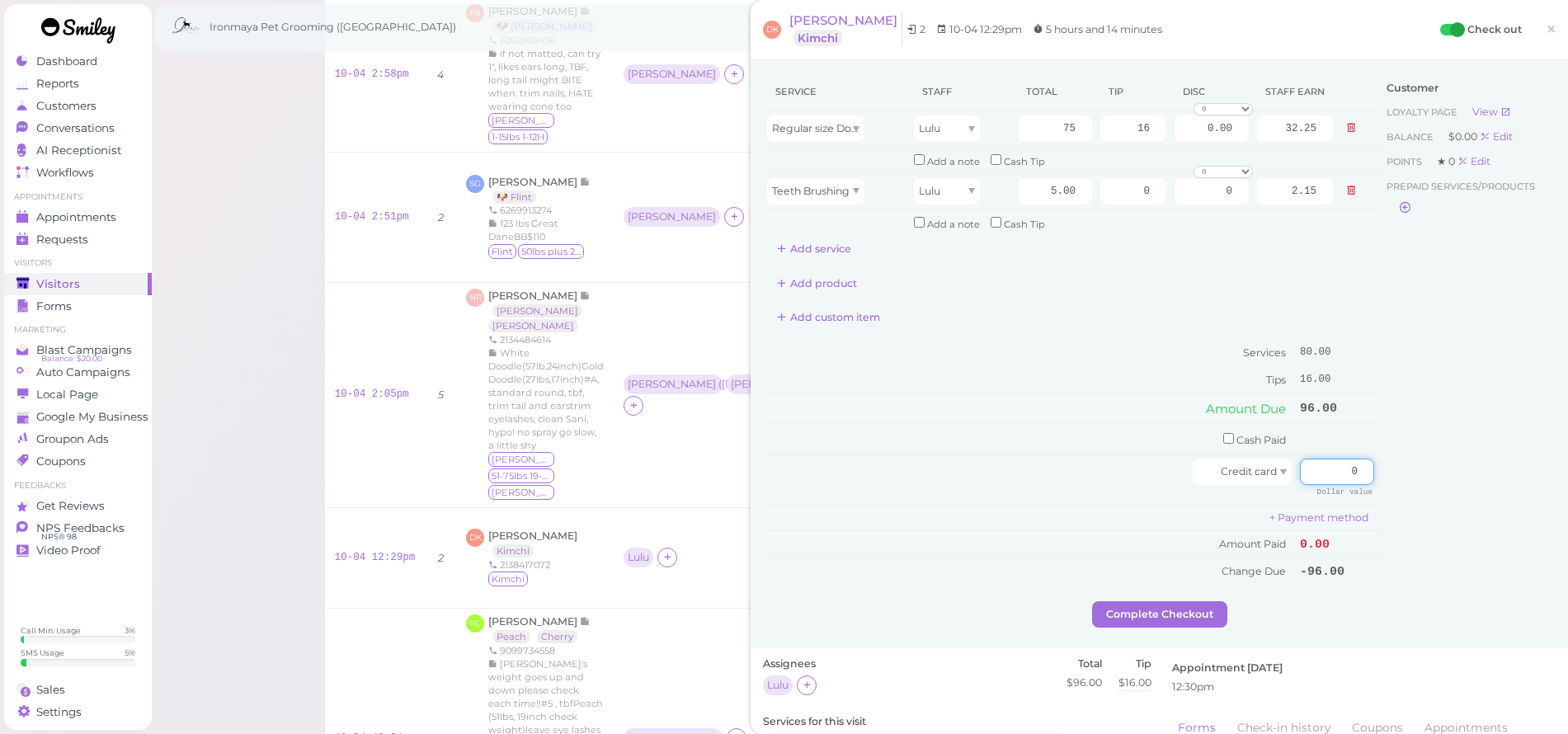
click at [1406, 473] on div "Service Staff Total Tip Disc Staff earn Regular size Dog Full Grooming (35 lbs …" at bounding box center [1160, 337] width 793 height 528
type input "96"
click at [1426, 462] on div "Customer Loyalty page View Balance $0.00 Edit Points ★ 0 Edit Prepaid services/…" at bounding box center [1467, 337] width 178 height 528
click at [1186, 610] on button "Complete Checkout" at bounding box center [1160, 614] width 135 height 26
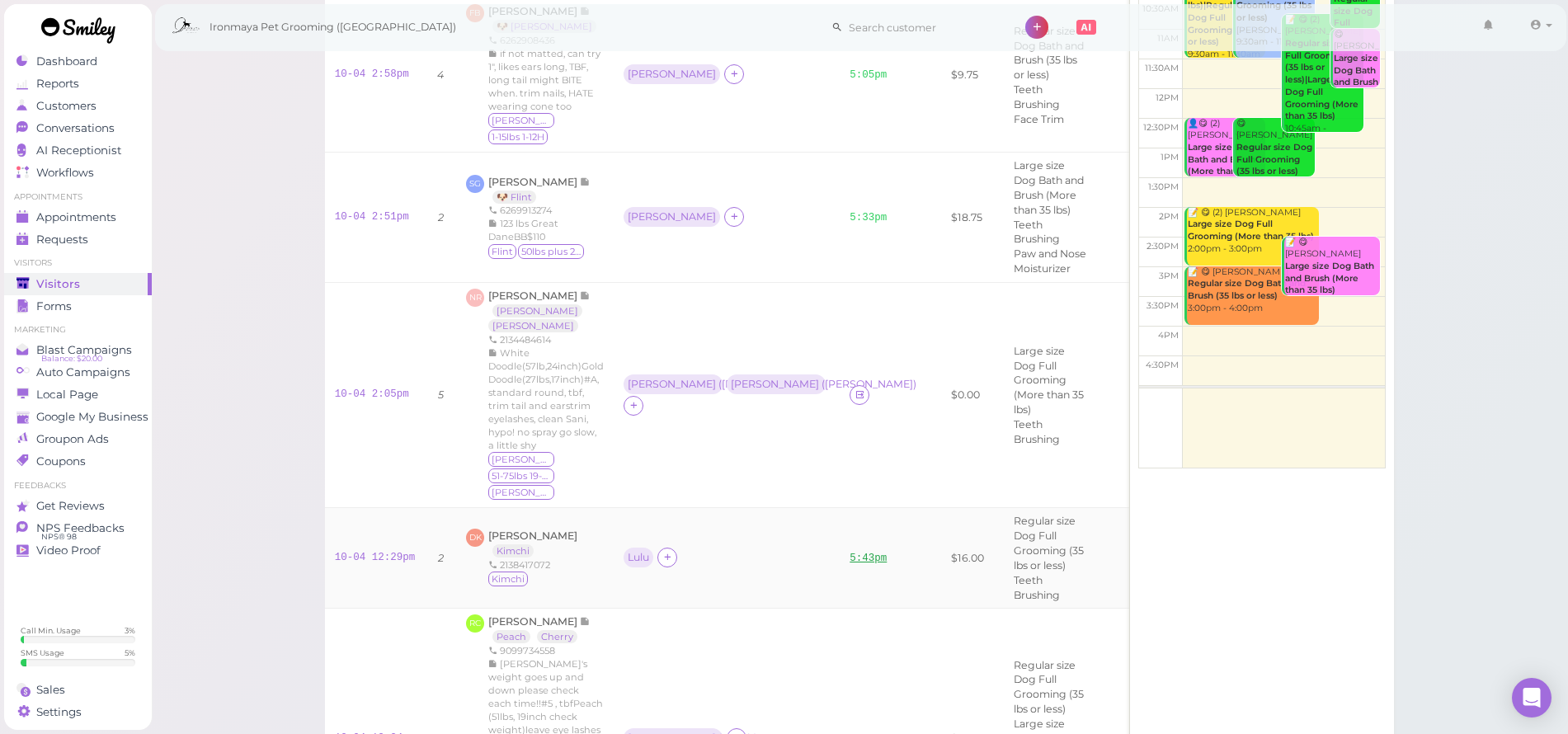
click at [850, 552] on link "5:43pm" at bounding box center [868, 558] width 37 height 12
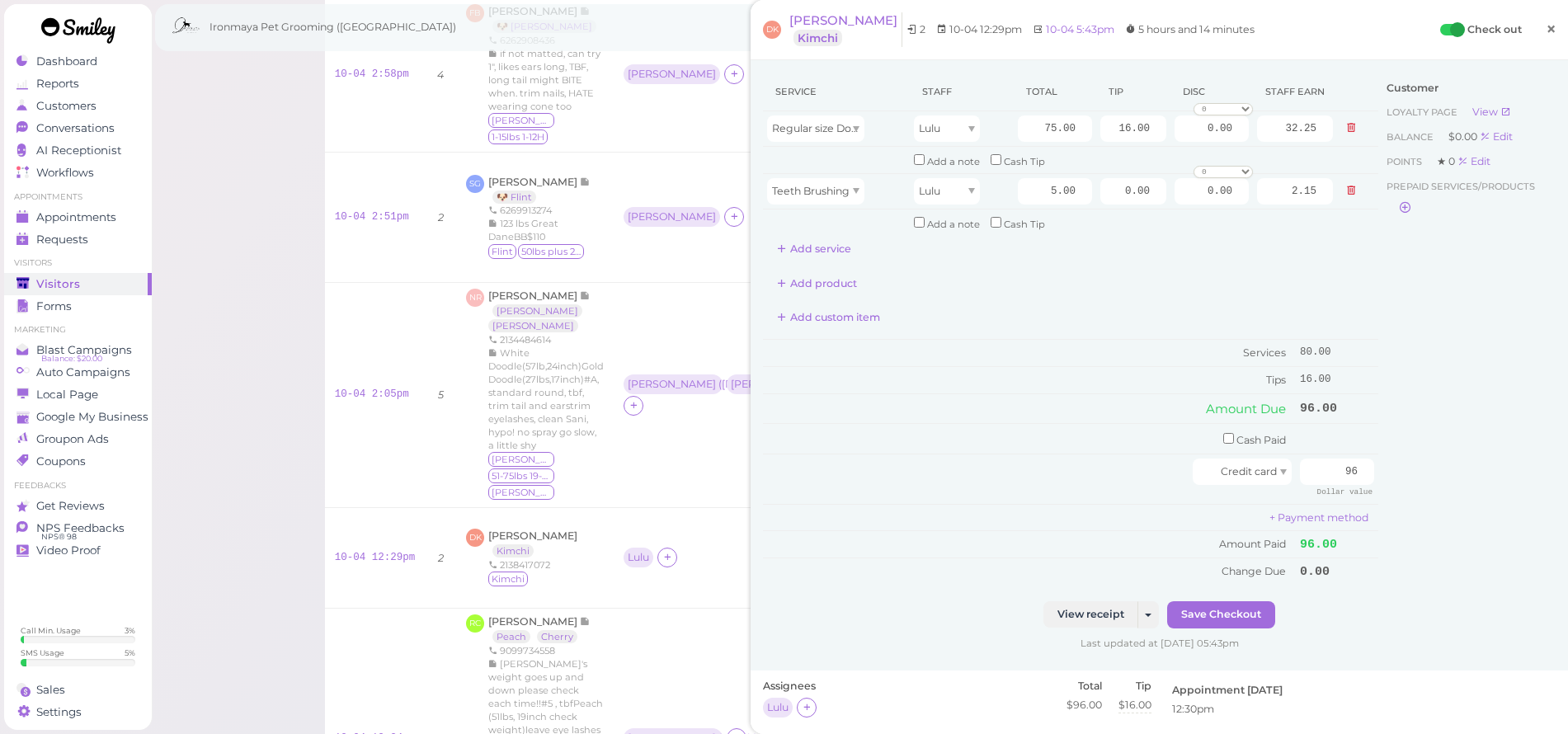
click at [1546, 32] on span "×" at bounding box center [1551, 29] width 11 height 23
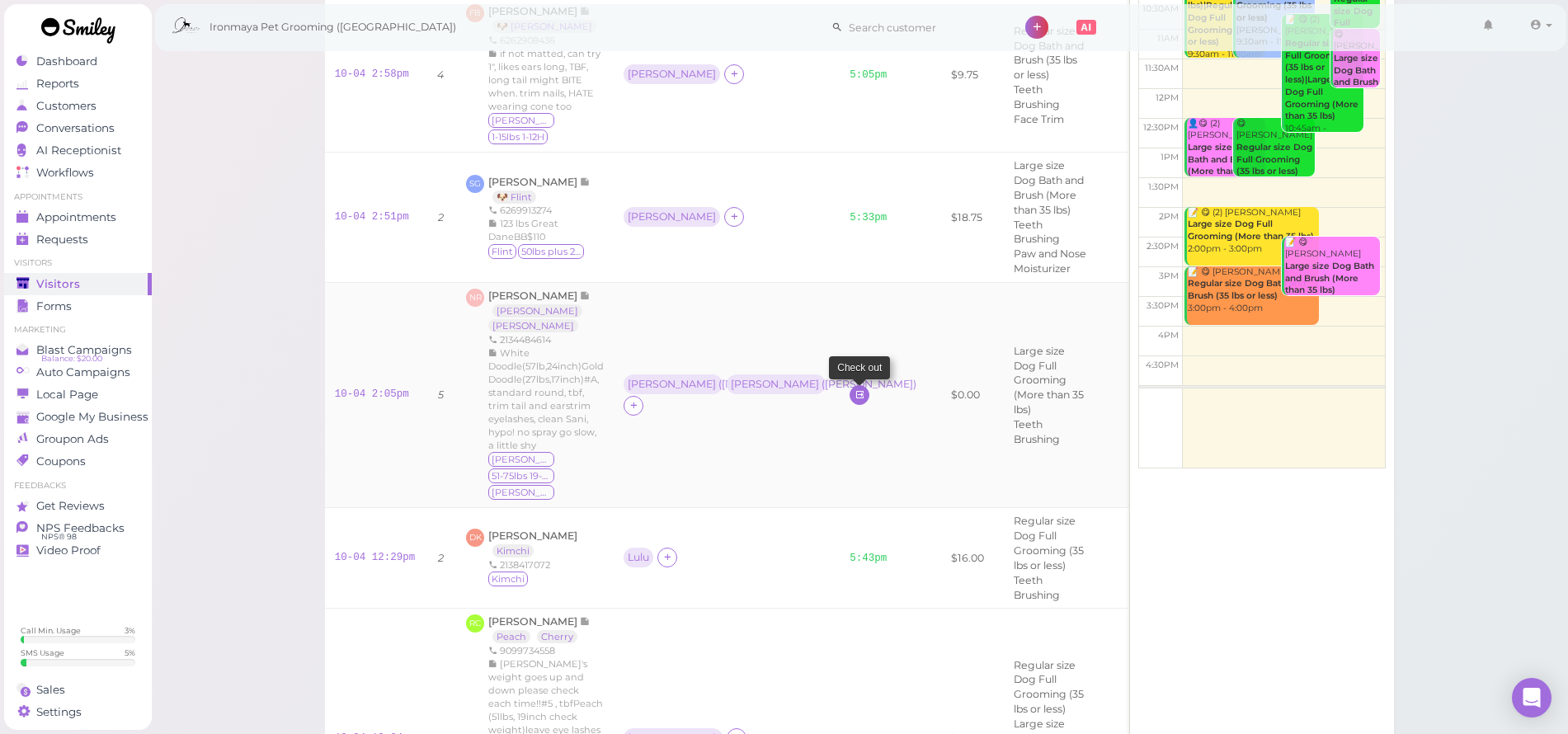
click at [855, 388] on icon at bounding box center [860, 394] width 11 height 12
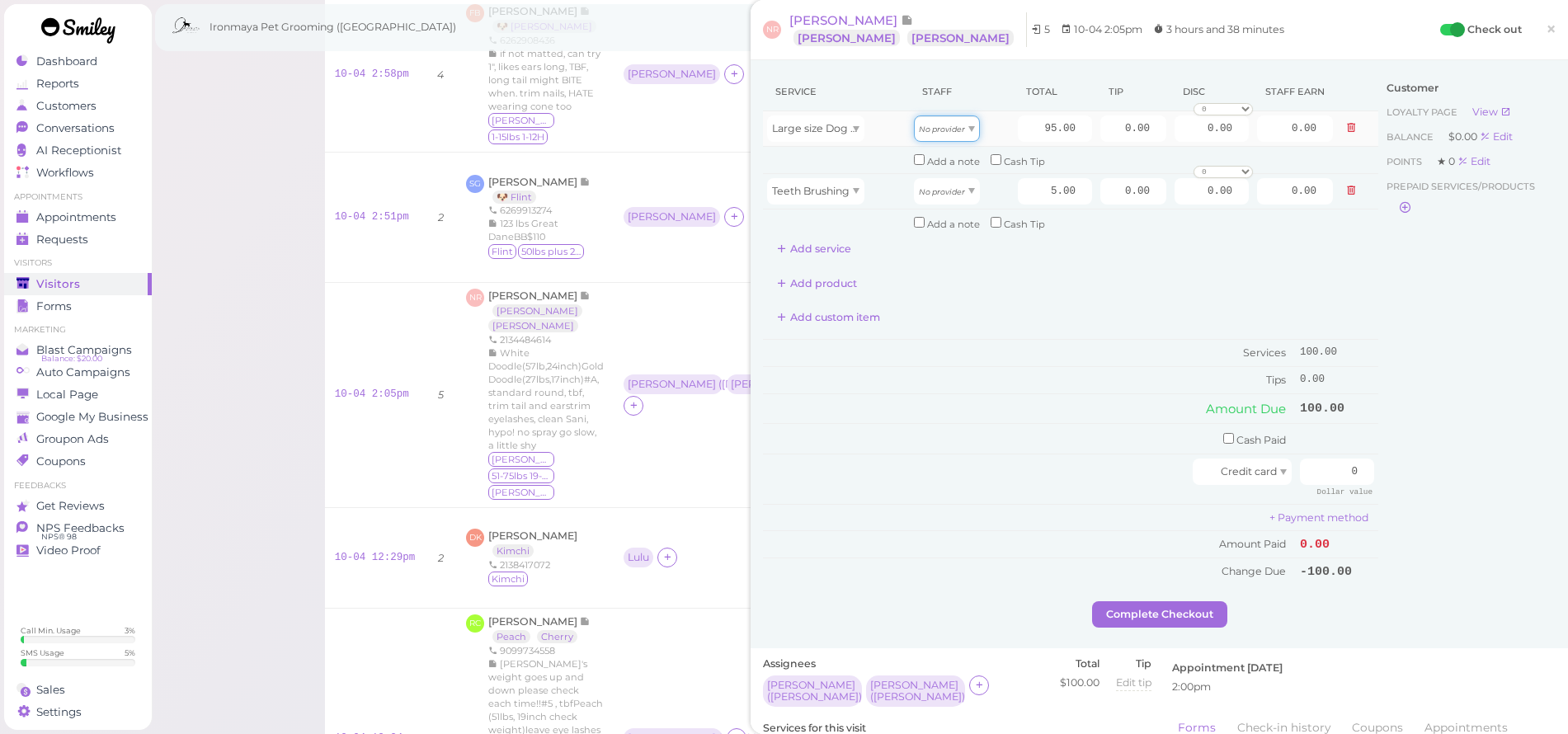
click at [948, 135] on div "No provider" at bounding box center [947, 129] width 66 height 26
click at [942, 197] on div "No provider" at bounding box center [947, 192] width 66 height 26
drag, startPoint x: 943, startPoint y: 229, endPoint x: 948, endPoint y: 144, distance: 85.1
click at [947, 135] on div "[PERSON_NAME]" at bounding box center [947, 129] width 66 height 26
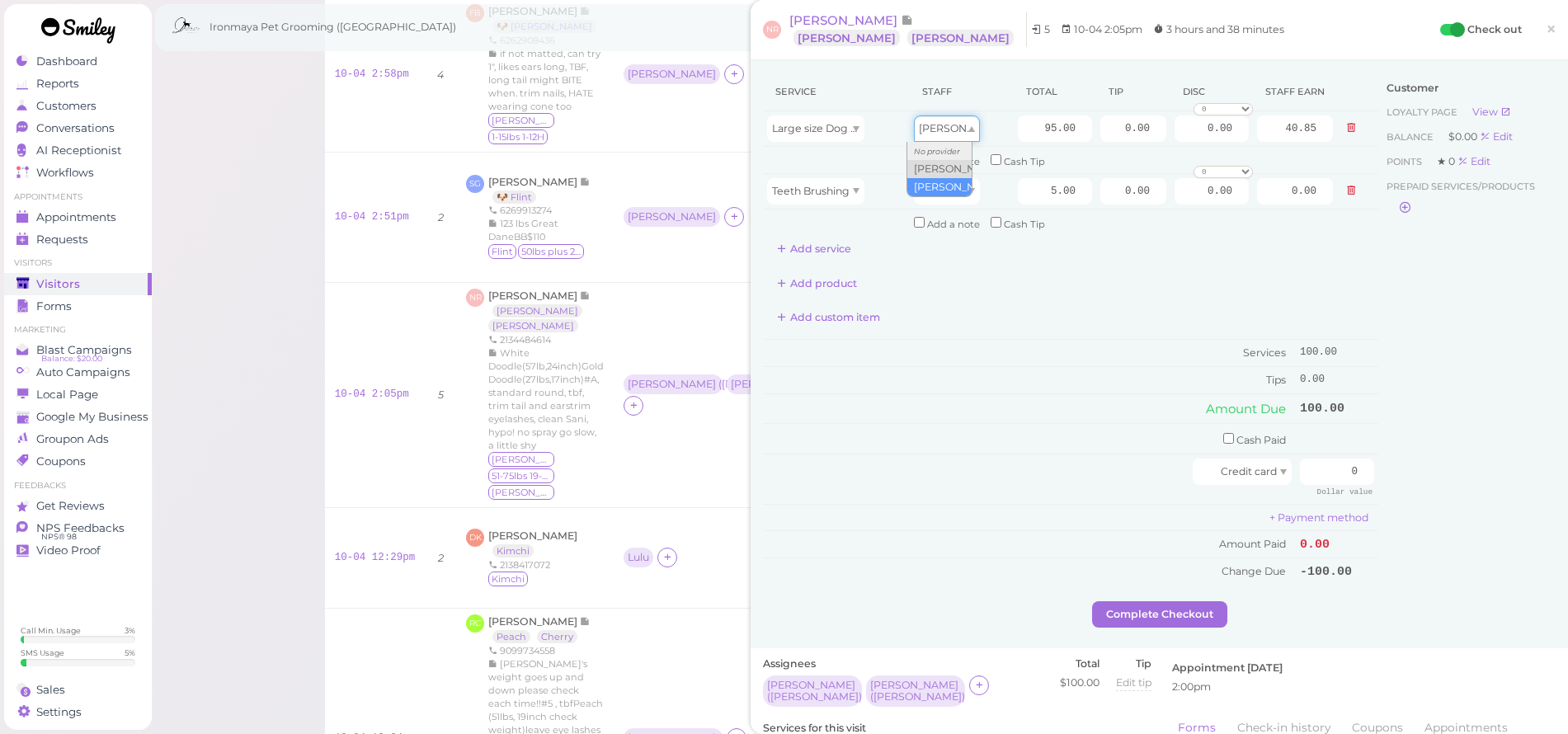
type input "42.75"
click at [937, 192] on icon "No provider" at bounding box center [942, 192] width 46 height 9
drag, startPoint x: 943, startPoint y: 225, endPoint x: 935, endPoint y: 175, distance: 50.6
click at [943, 222] on td "Add a note Cash Tip" at bounding box center [1123, 222] width 427 height 26
click at [942, 192] on div "[PERSON_NAME]" at bounding box center [947, 192] width 66 height 26
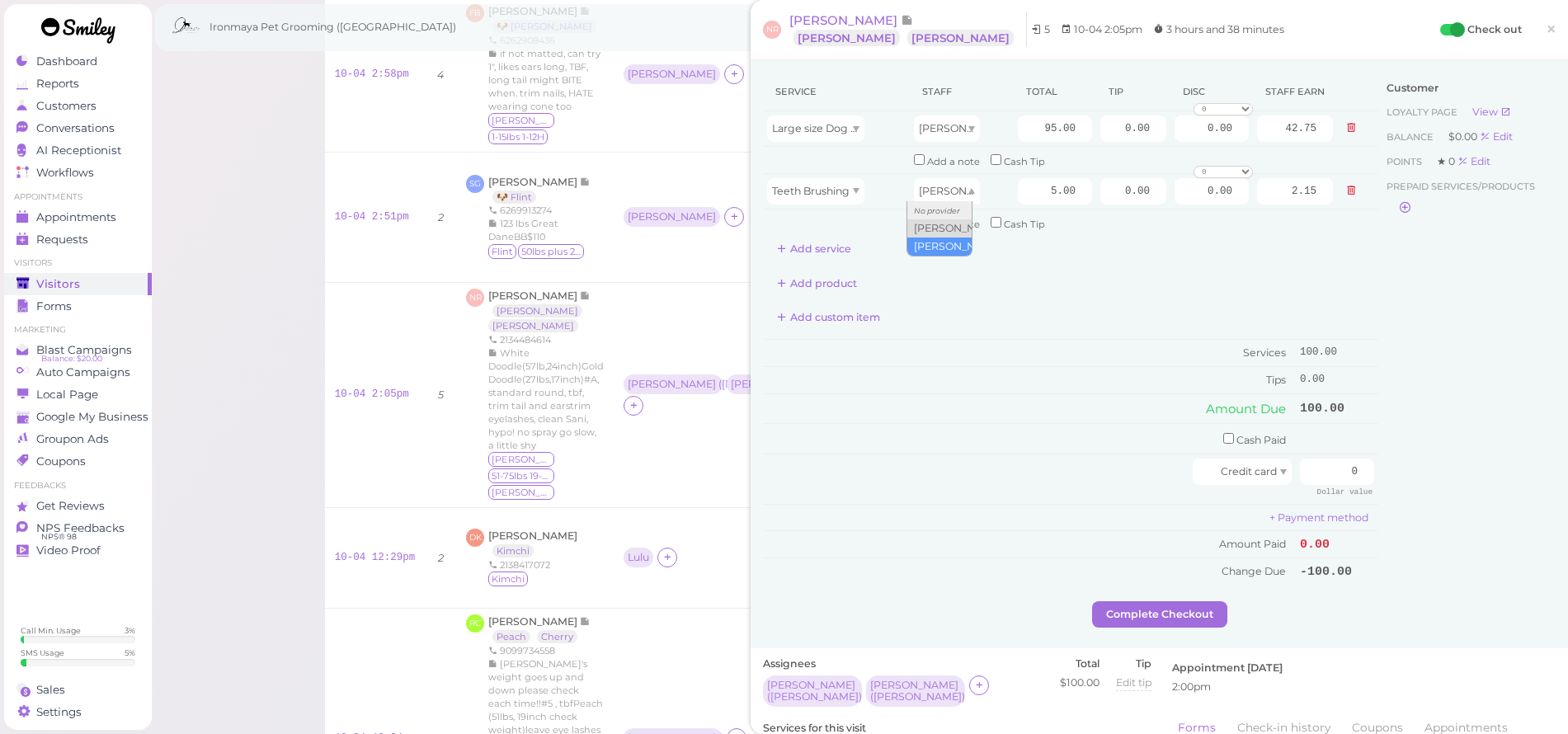
drag, startPoint x: 934, startPoint y: 247, endPoint x: 881, endPoint y: 240, distance: 53.5
type input "2.25"
click at [811, 249] on button "Add service" at bounding box center [815, 249] width 102 height 26
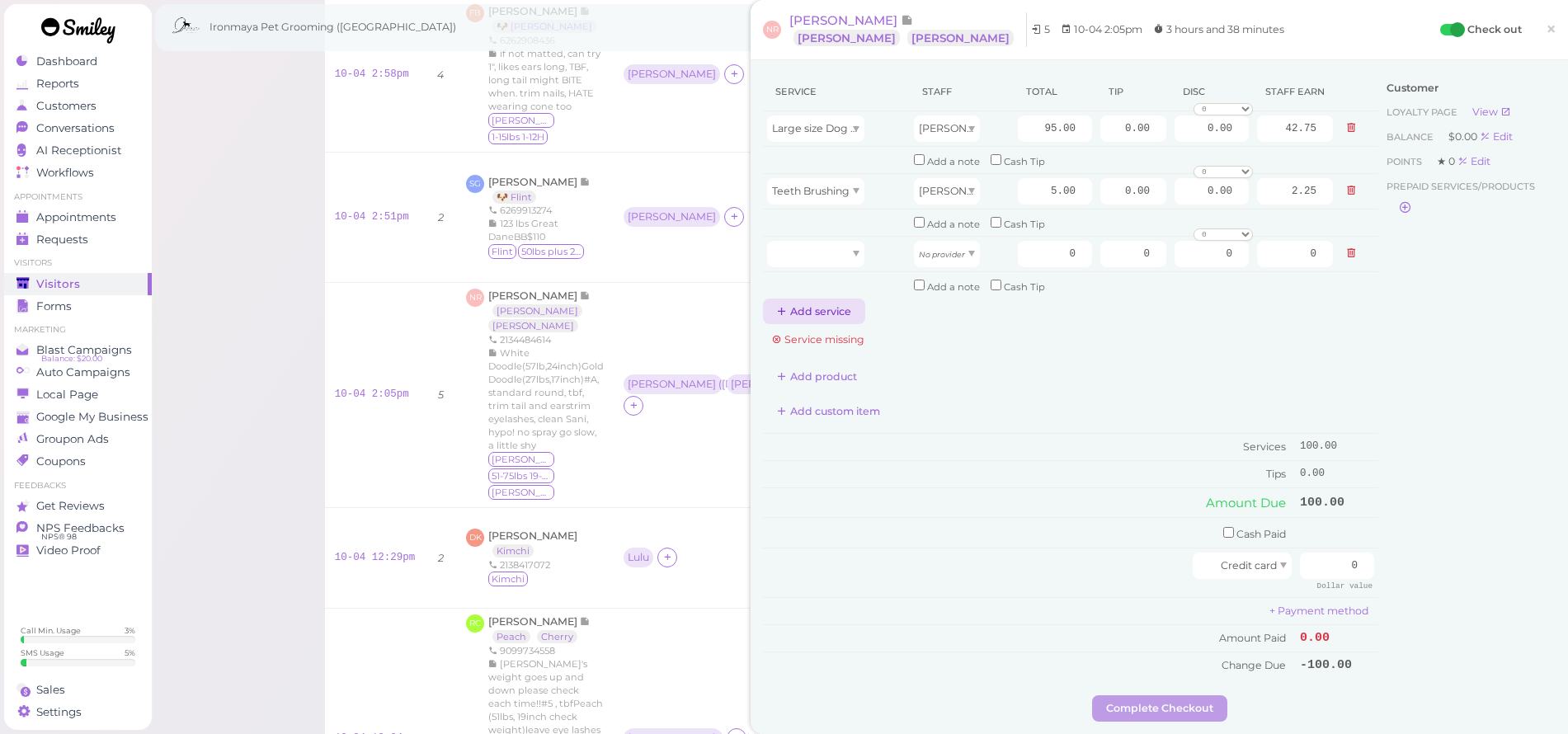
click at [815, 301] on button "Add service" at bounding box center [815, 311] width 102 height 26
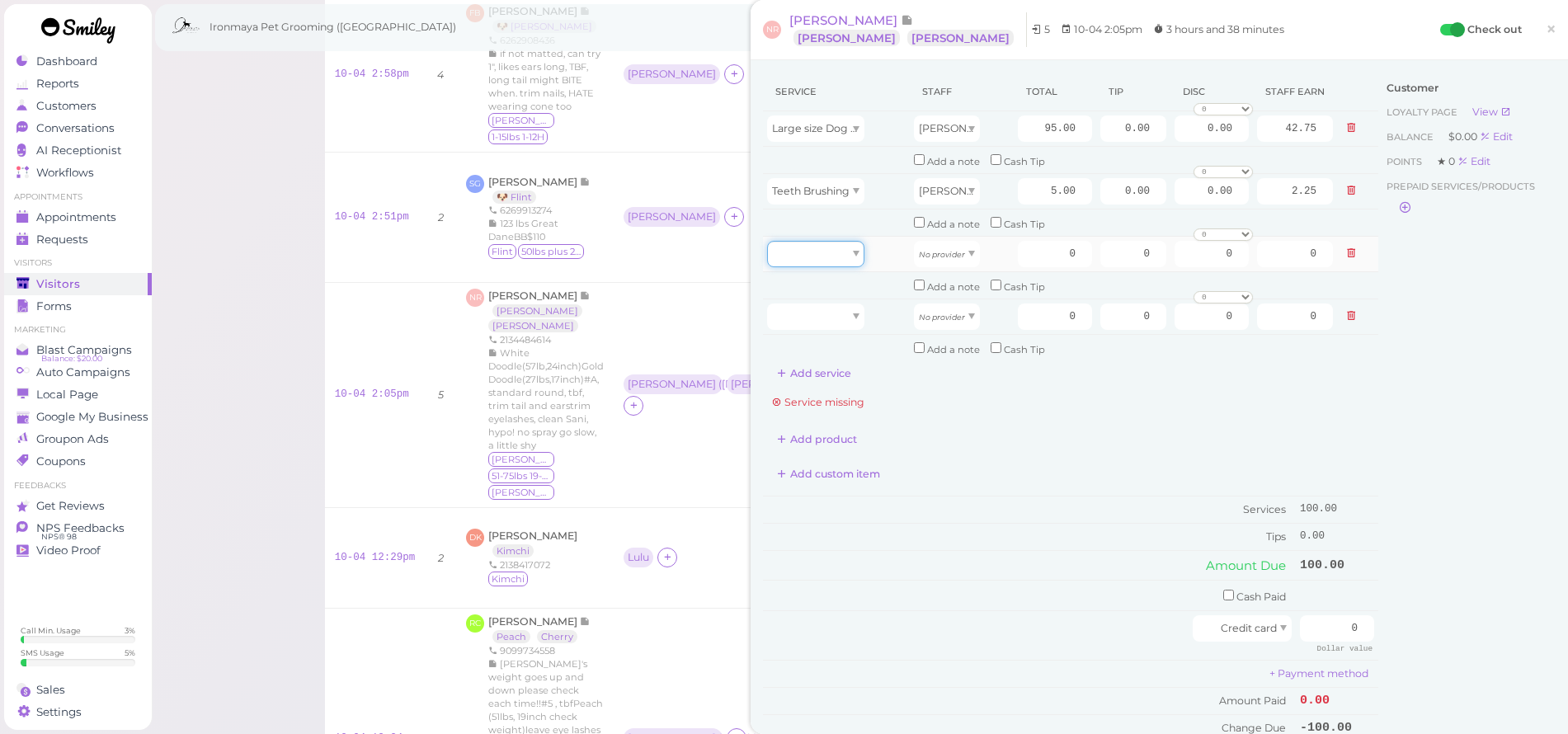
click at [805, 245] on div at bounding box center [816, 254] width 97 height 26
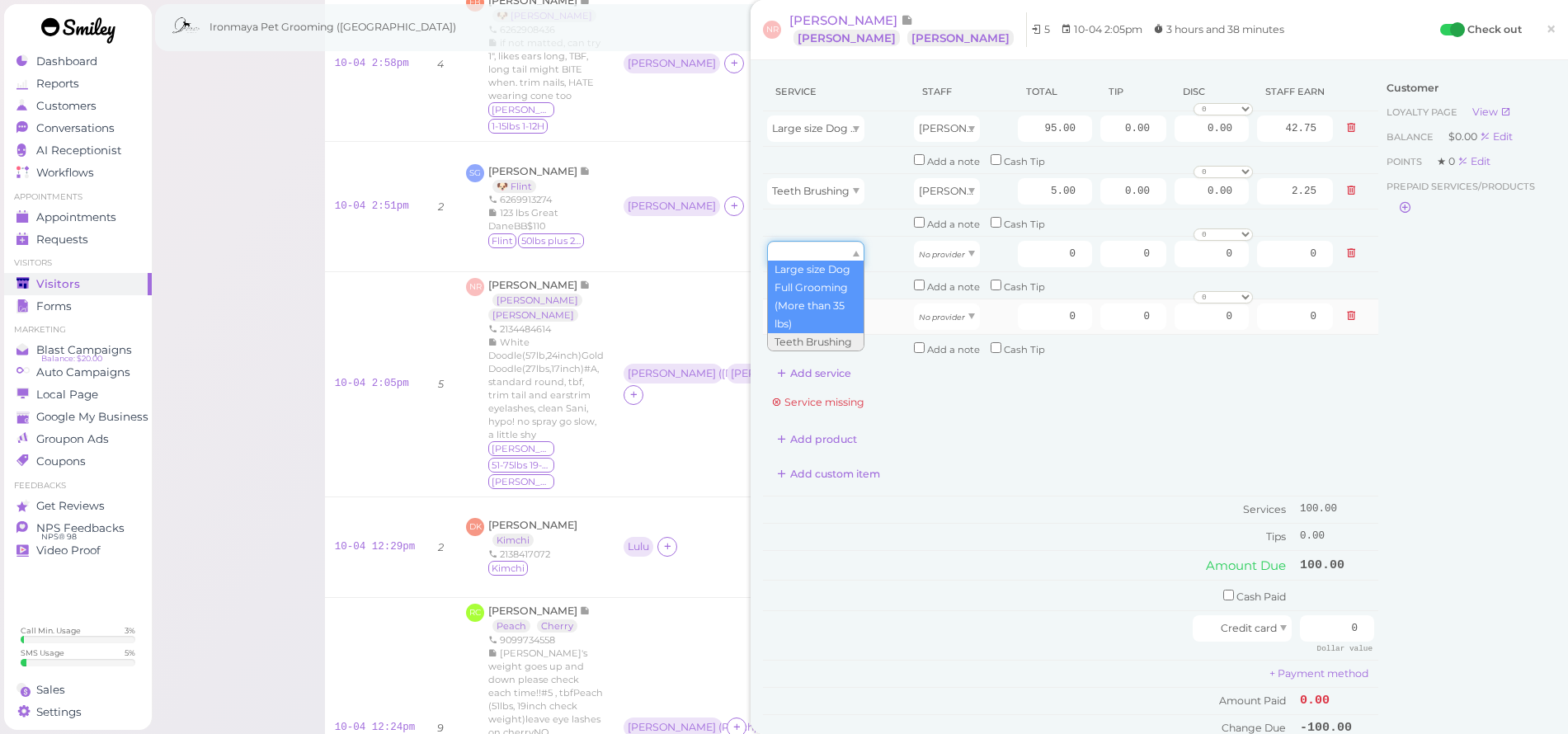
type input "95.00"
click at [829, 303] on div at bounding box center [816, 316] width 97 height 26
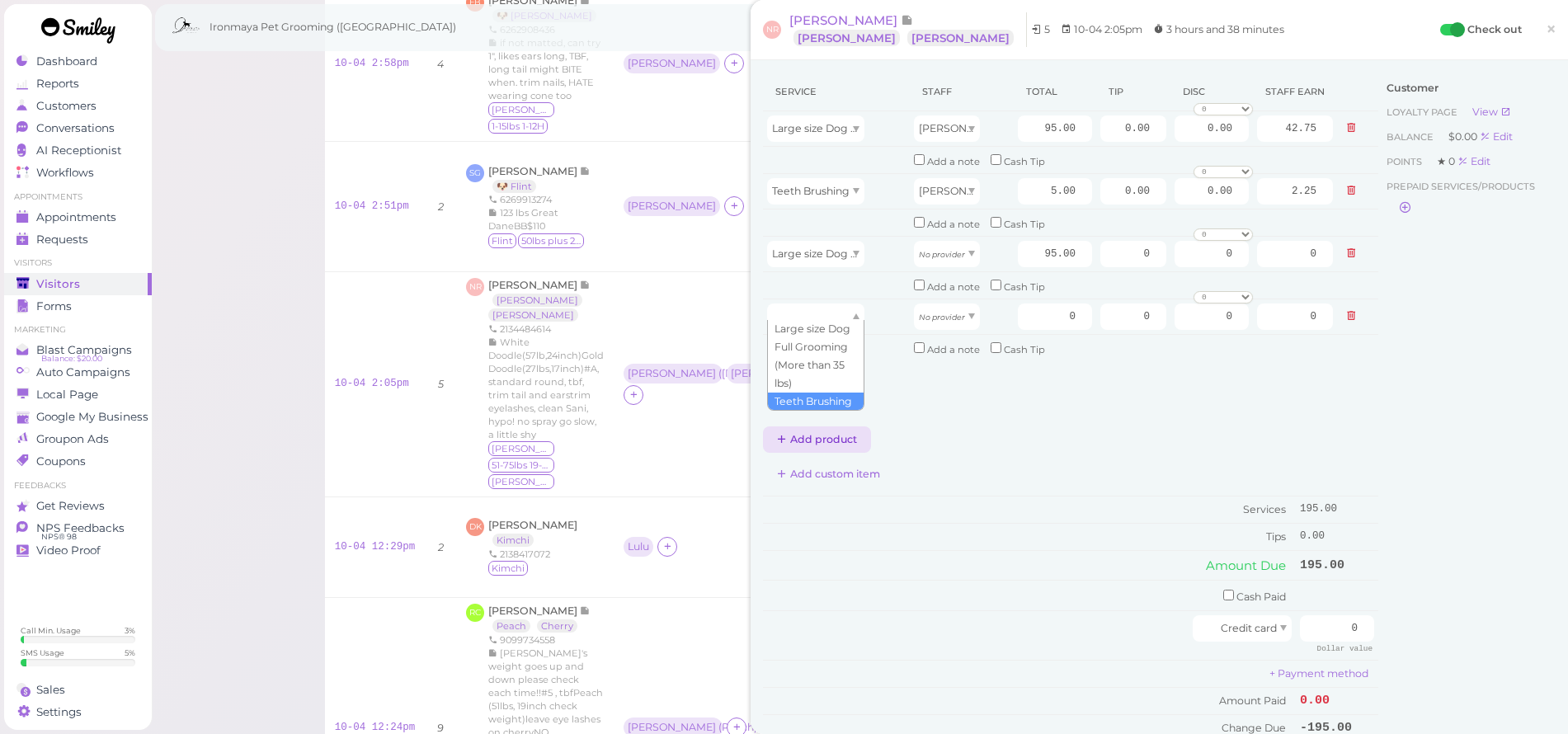
drag, startPoint x: 808, startPoint y: 397, endPoint x: 808, endPoint y: 388, distance: 9.0
type input "5.00"
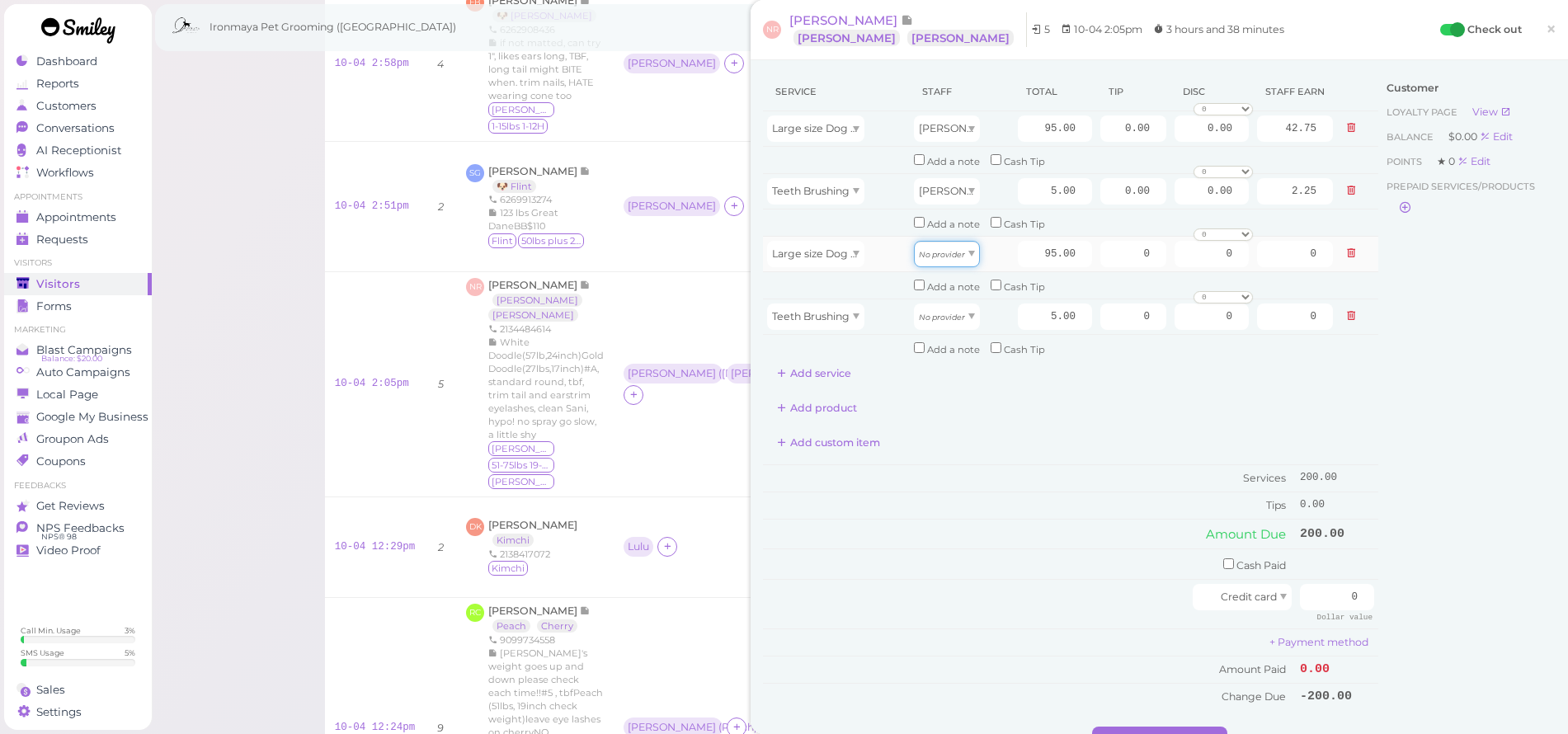
click at [938, 252] on icon "No provider" at bounding box center [942, 254] width 46 height 9
type input "40.85"
click at [938, 312] on icon "No provider" at bounding box center [942, 316] width 46 height 9
type input "2.15"
drag, startPoint x: 1017, startPoint y: 125, endPoint x: 1122, endPoint y: 124, distance: 105.0
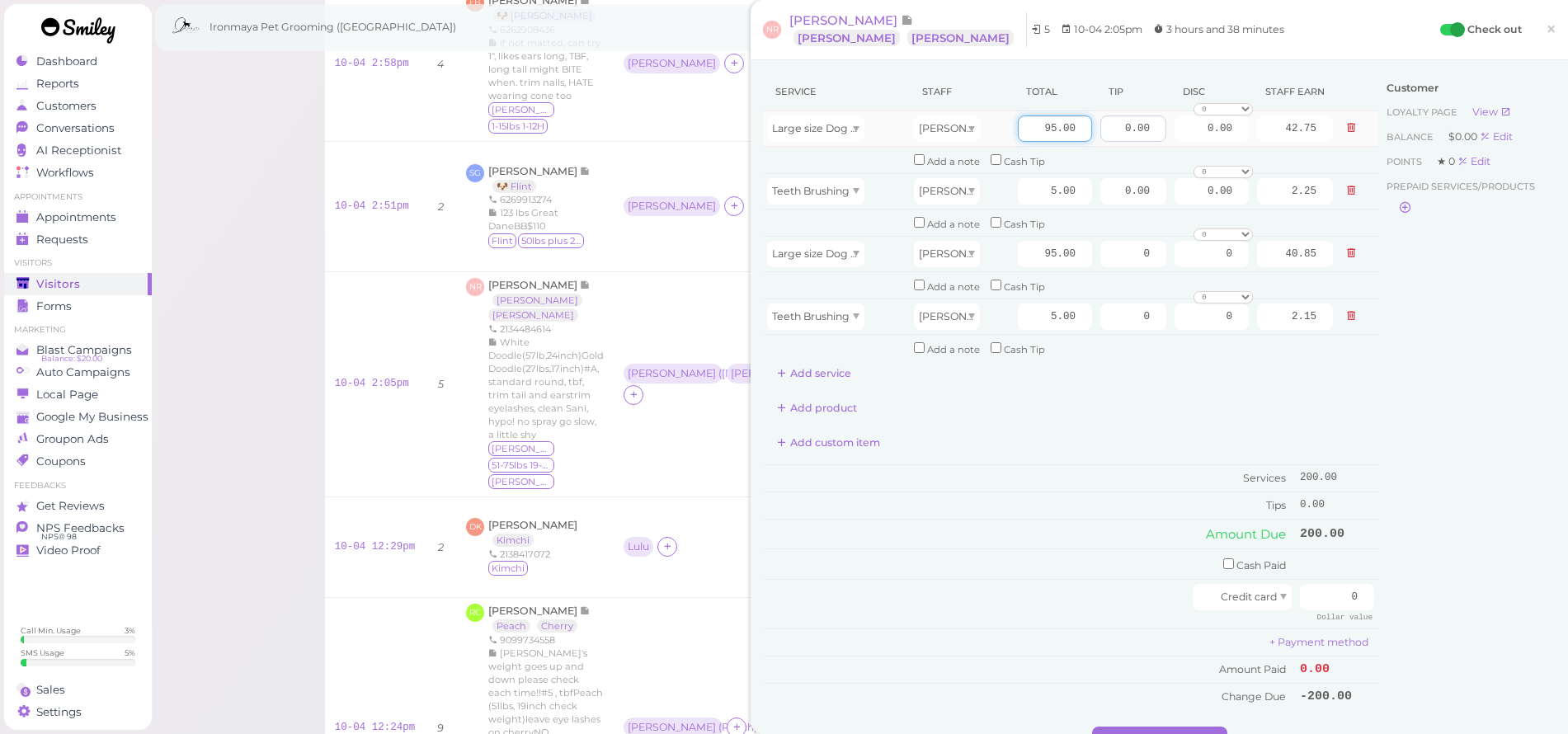
click at [1122, 124] on tr "Large size Dog Full Grooming (More than 35 lbs) [PERSON_NAME] 95.00 0.00 0.00 0…" at bounding box center [1071, 129] width 615 height 36
type input "120"
type input "54.00"
drag, startPoint x: 1010, startPoint y: 248, endPoint x: 1095, endPoint y: 258, distance: 85.6
click at [1095, 258] on tr "Large size Dog Full Grooming (More than 35 lbs) [PERSON_NAME] 95.00 0 0 0 10% o…" at bounding box center [1071, 253] width 615 height 36
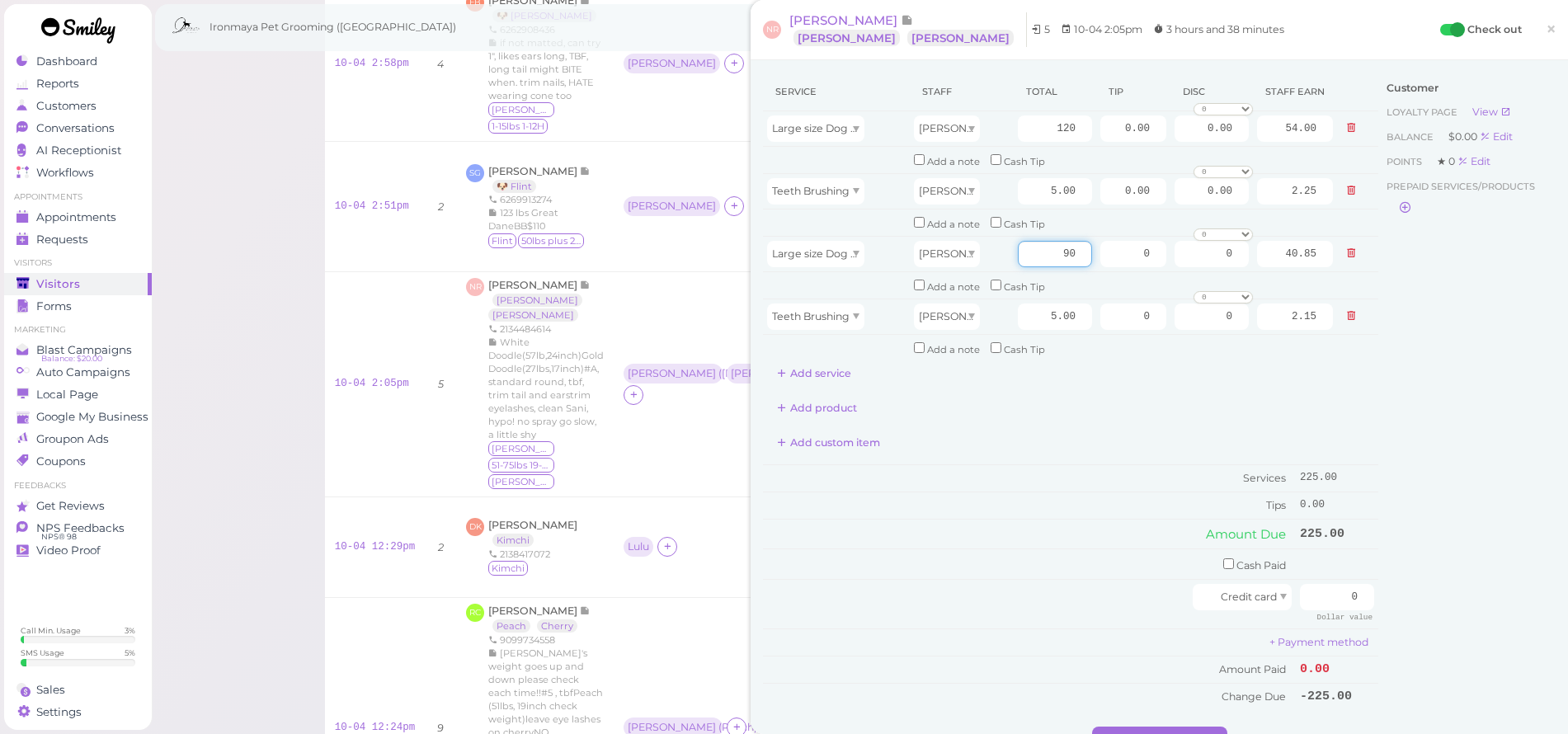
type input "90"
type input "38.70"
click at [1092, 376] on div "Service Staff Total Tip Disc Staff earn Large size Dog Full Grooming (More than…" at bounding box center [1071, 391] width 615 height 637
drag, startPoint x: 1019, startPoint y: 244, endPoint x: 1157, endPoint y: 252, distance: 138.2
click at [1157, 252] on tr "Large size Dog Full Grooming (More than 35 lbs) [PERSON_NAME] 90 0 0 0 10% off …" at bounding box center [1071, 253] width 615 height 36
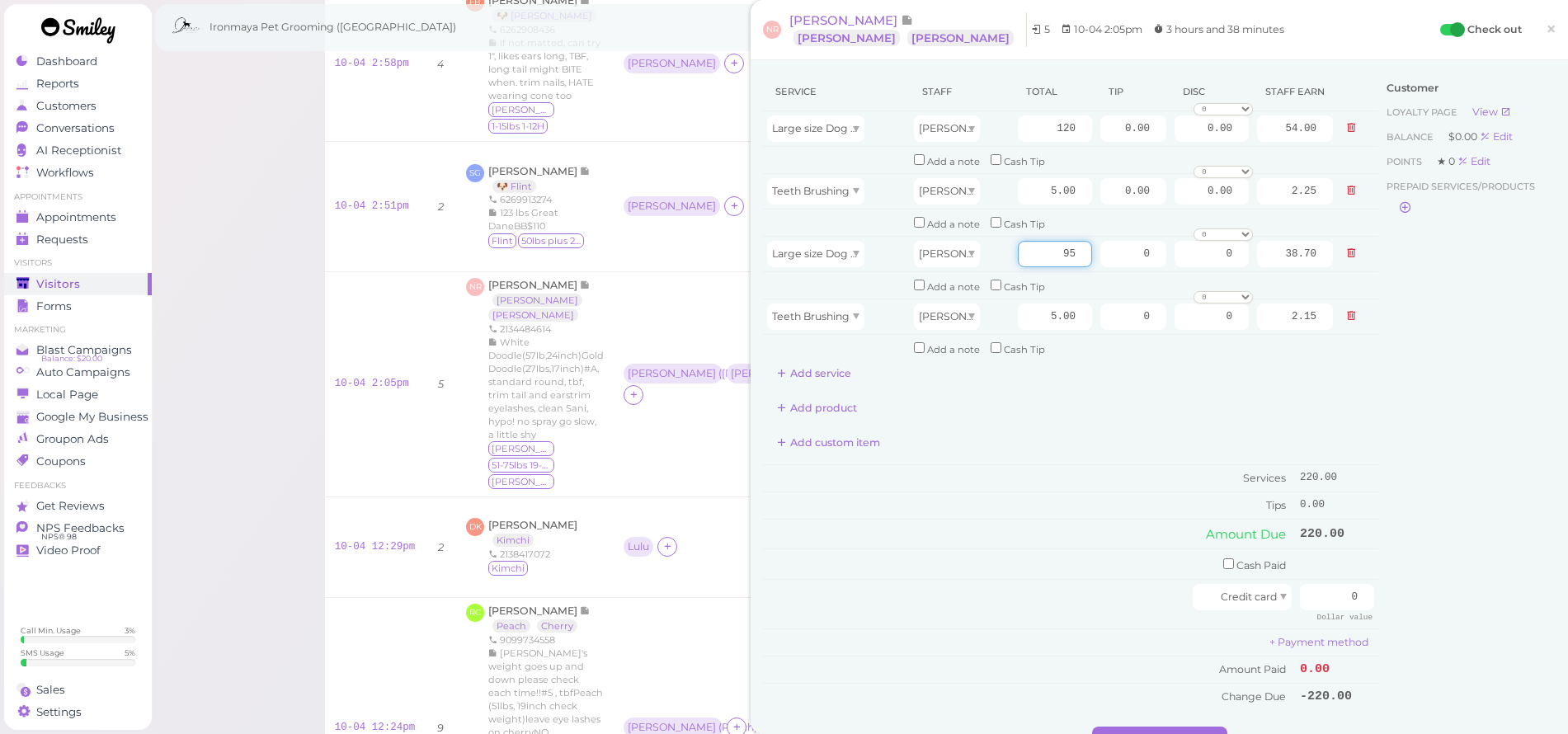
type input "95"
type input "40.85"
click at [1179, 397] on div "Add product" at bounding box center [1071, 408] width 615 height 26
drag, startPoint x: 1332, startPoint y: 573, endPoint x: 1398, endPoint y: 584, distance: 66.9
click at [1398, 584] on div "Service Staff Total Tip Disc Staff earn Large size Dog Full Grooming (More than…" at bounding box center [1160, 400] width 793 height 654
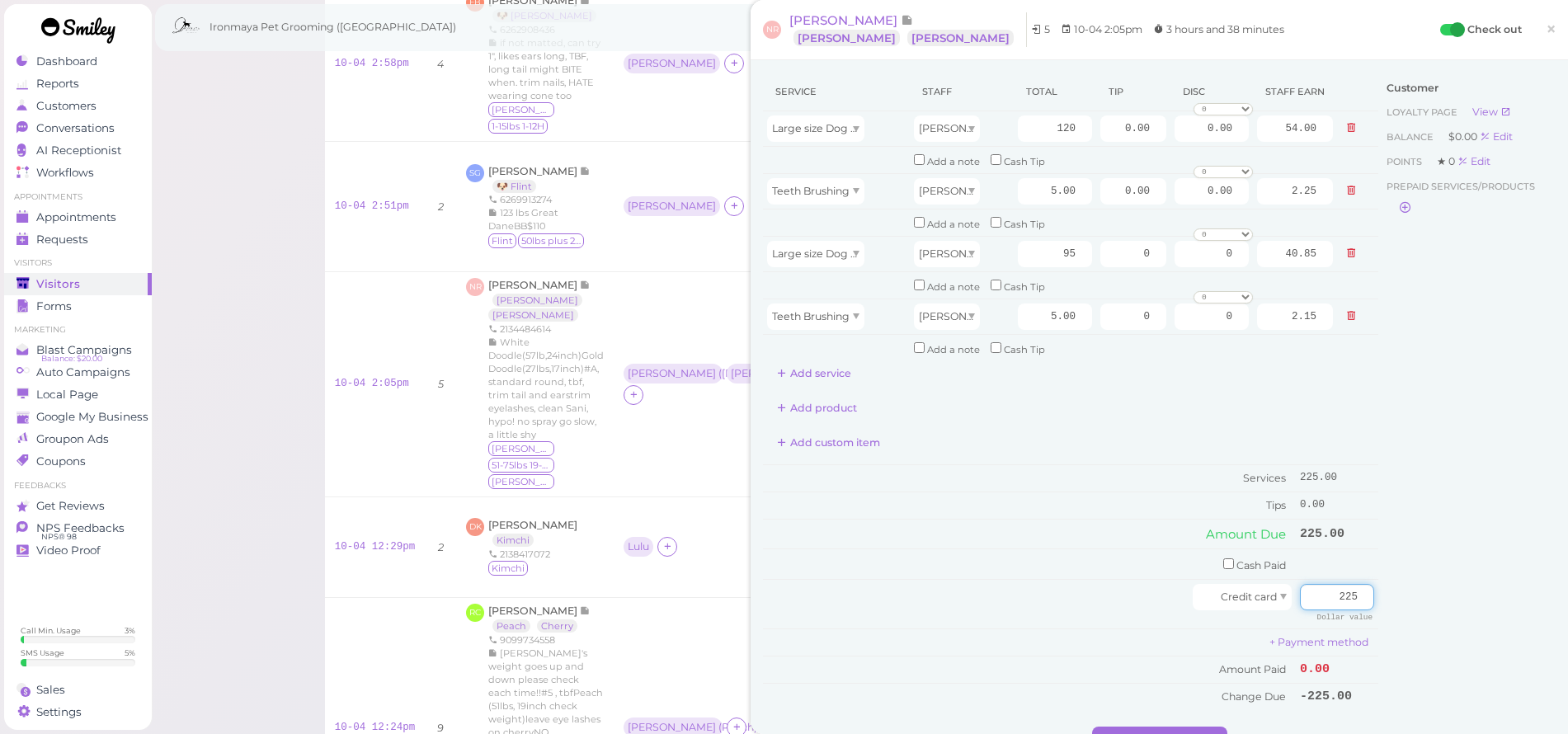
type input "225"
click at [1441, 571] on div "Customer Loyalty page View Balance $0.00 Edit Points ★ 0 Edit Prepaid services/…" at bounding box center [1467, 400] width 178 height 654
click at [1176, 727] on button "Complete Checkout" at bounding box center [1160, 740] width 135 height 26
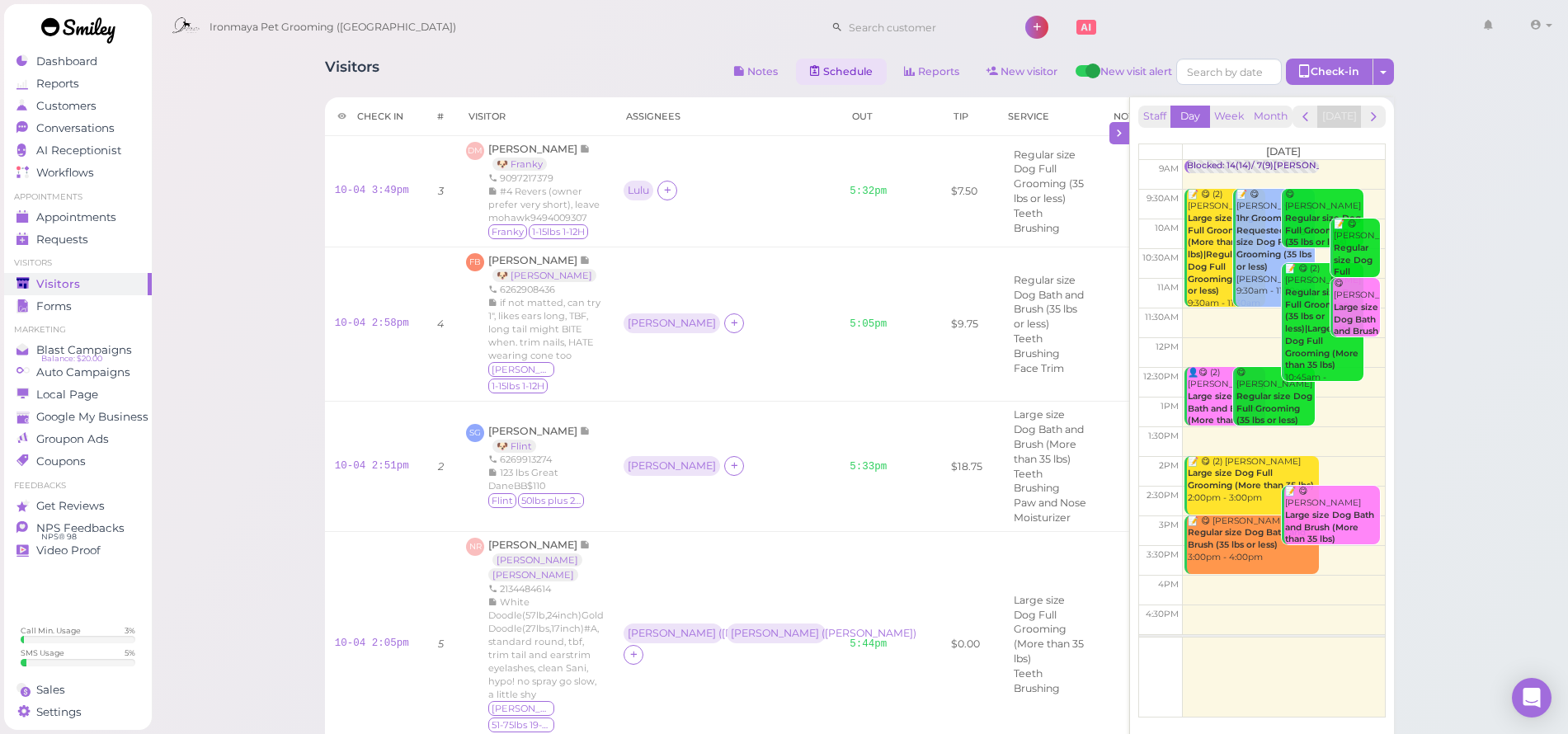
click at [857, 72] on link "Schedule" at bounding box center [842, 72] width 91 height 26
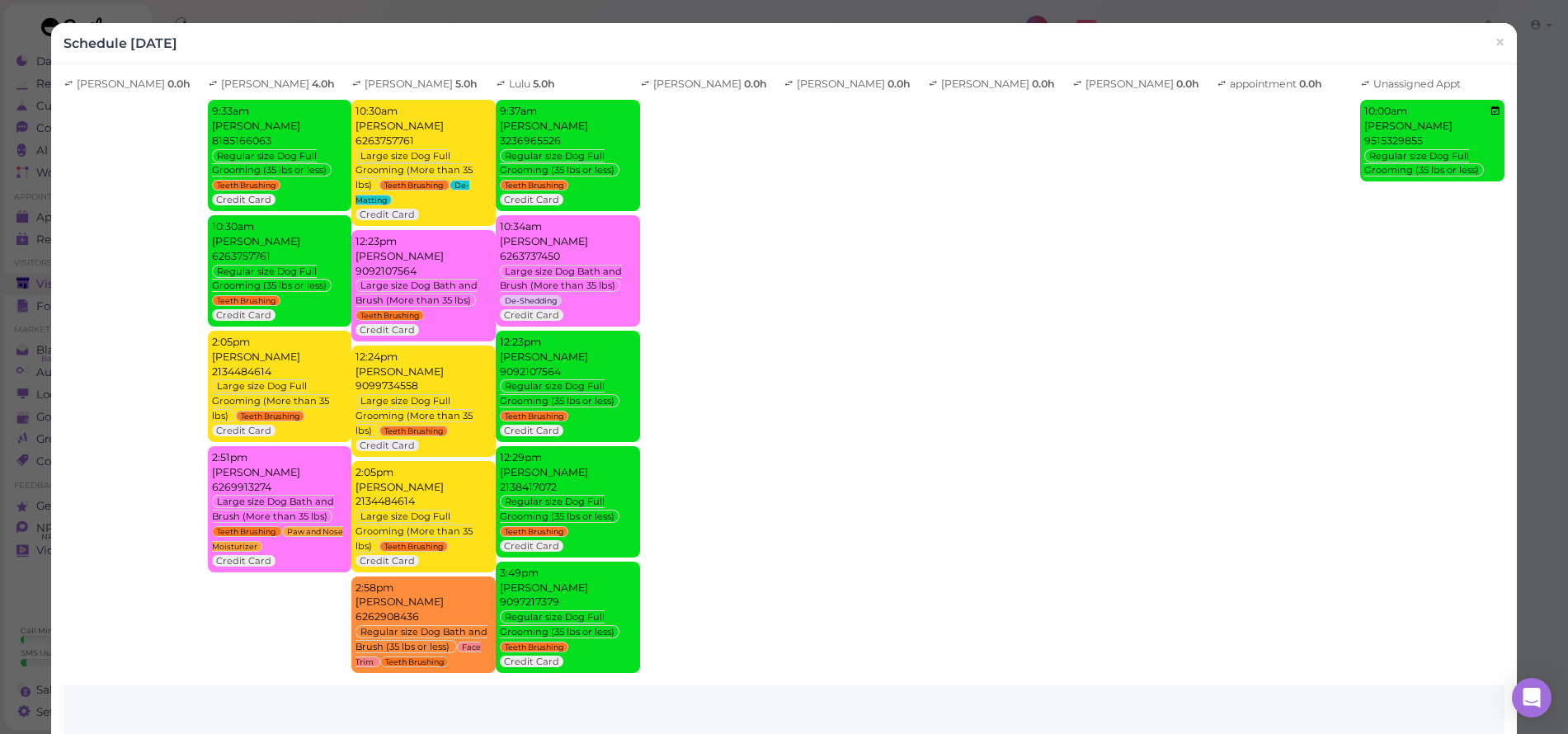
drag, startPoint x: 1496, startPoint y: 46, endPoint x: 1461, endPoint y: 32, distance: 37.7
click at [1496, 46] on link "×" at bounding box center [1499, 43] width 31 height 39
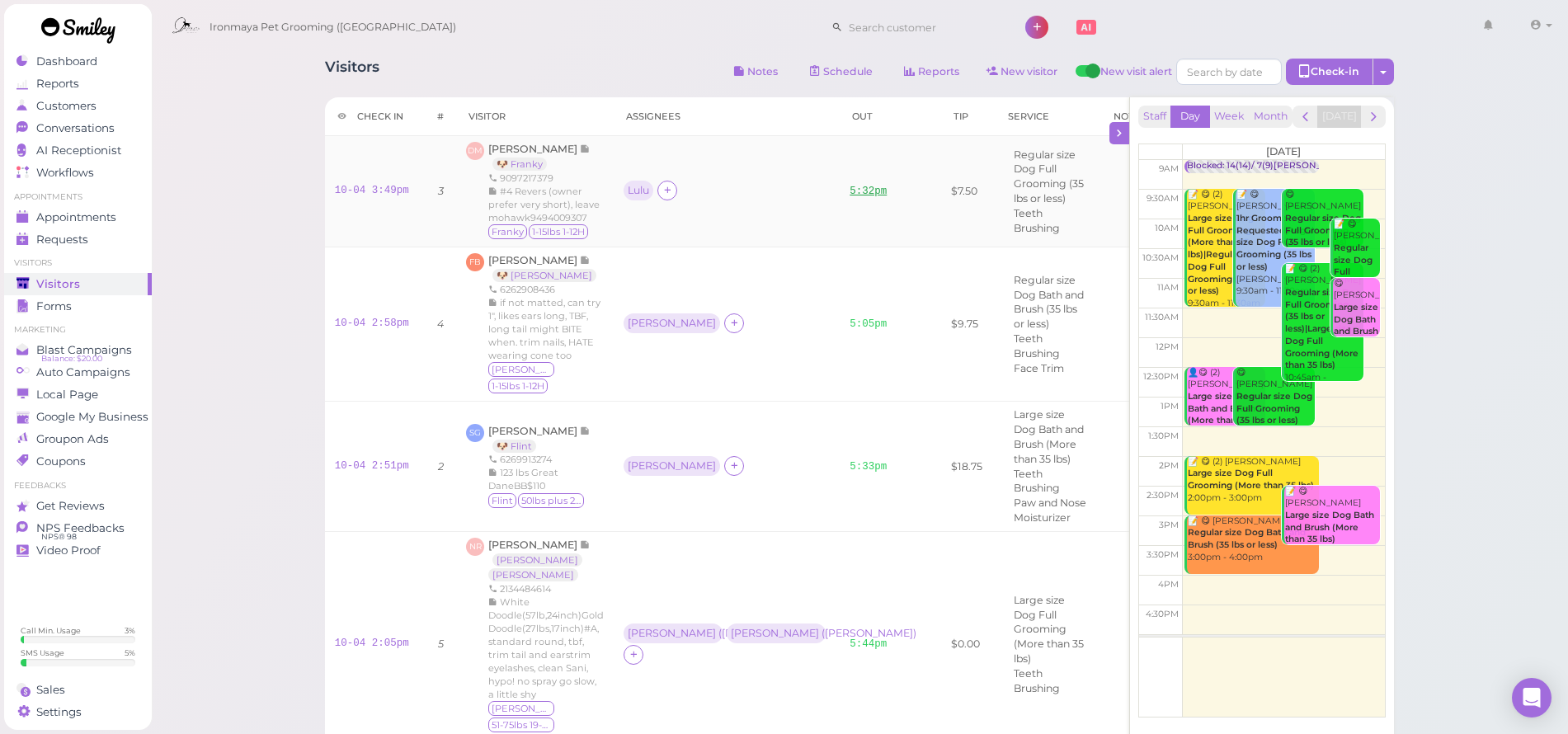
click at [850, 190] on link "5:32pm" at bounding box center [868, 192] width 37 height 12
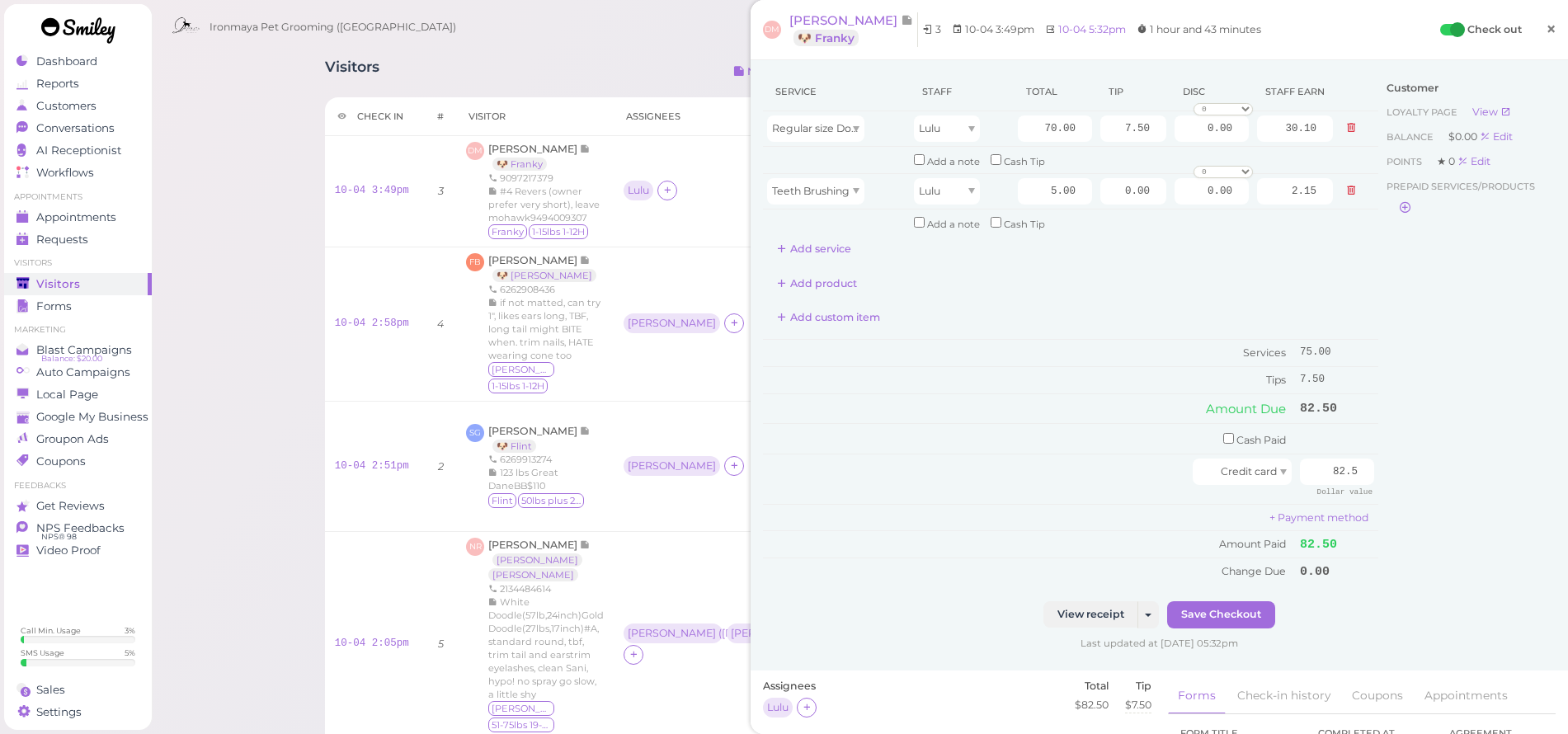
click at [1546, 27] on span "×" at bounding box center [1551, 29] width 11 height 23
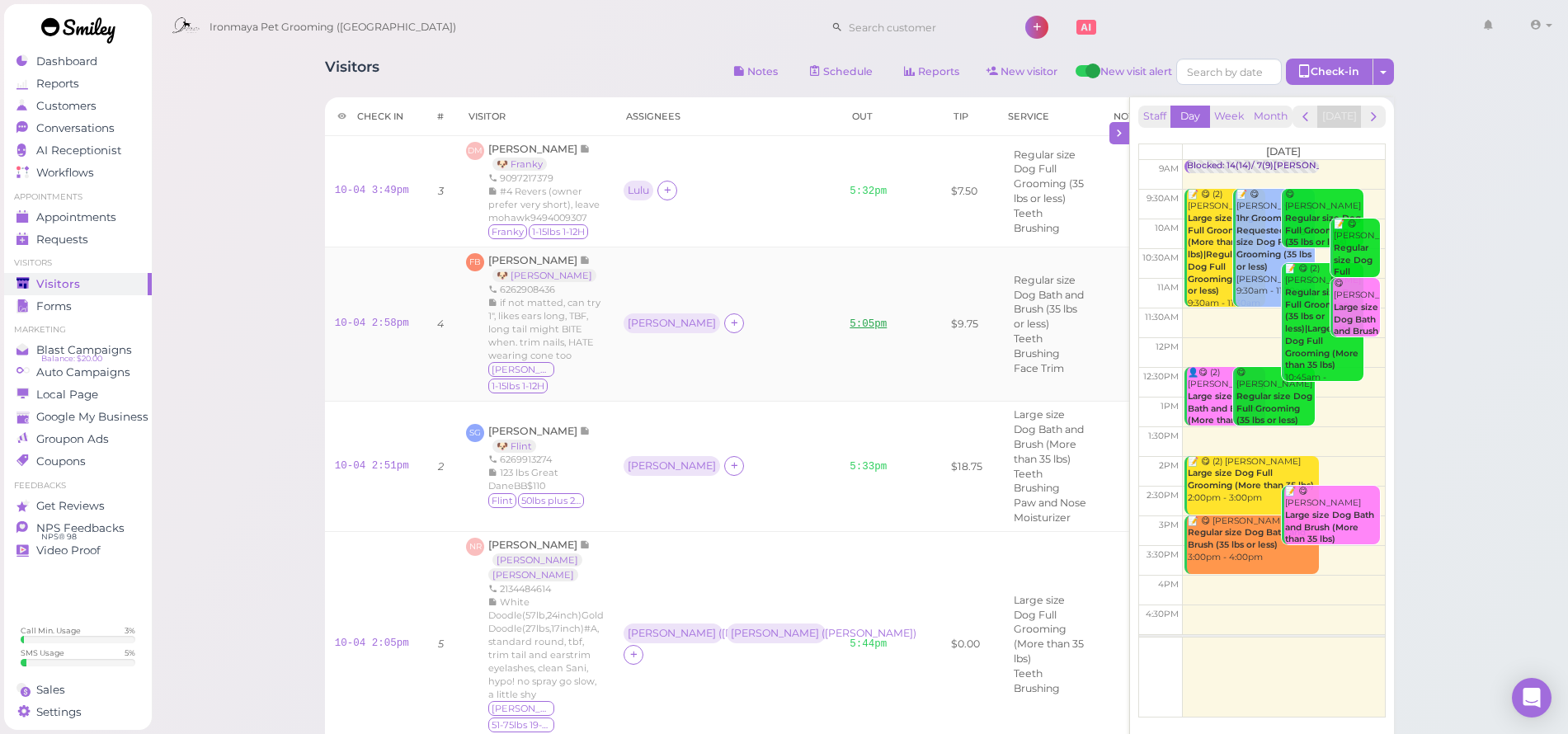
click at [850, 318] on link "5:05pm" at bounding box center [868, 324] width 37 height 12
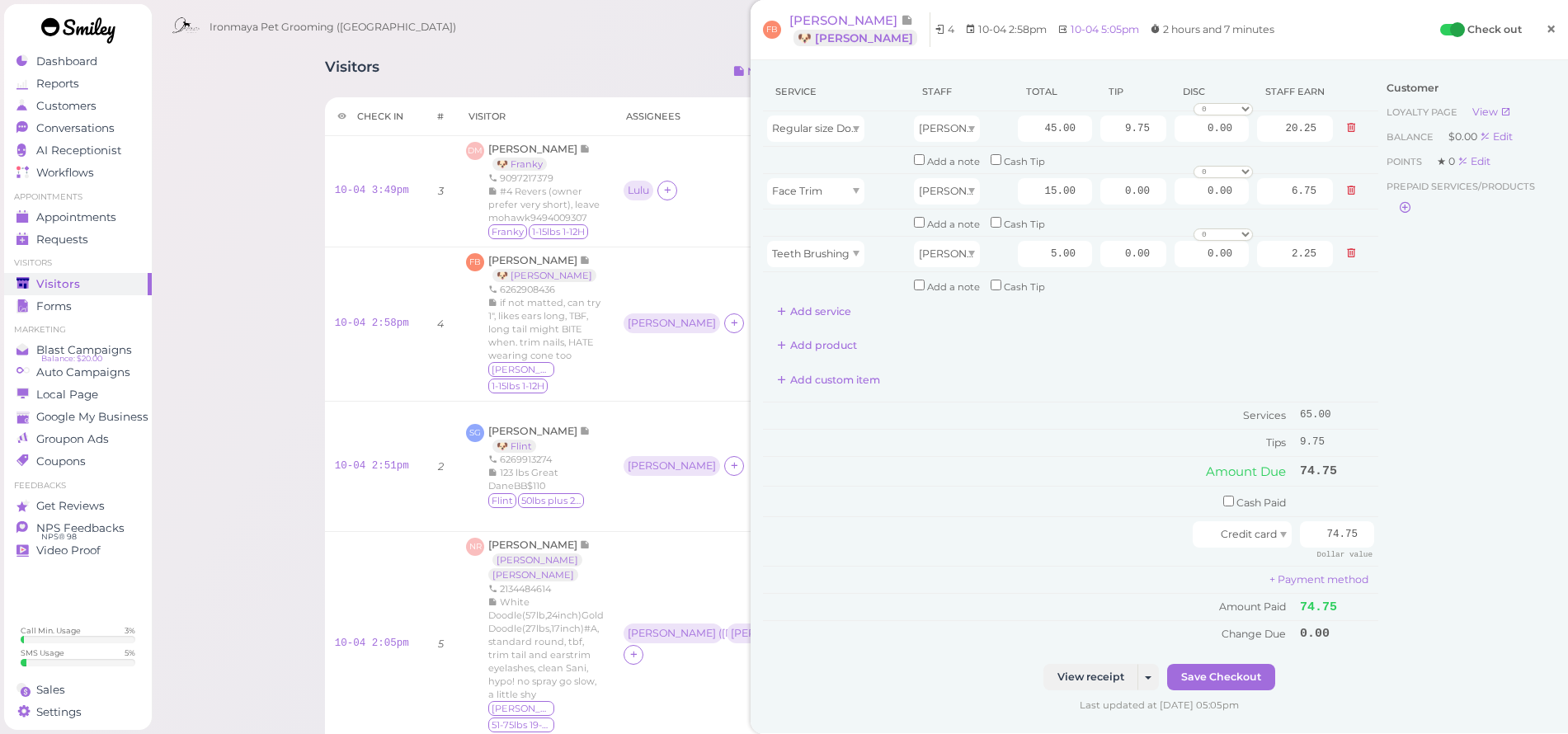
click at [1546, 37] on span "×" at bounding box center [1551, 29] width 11 height 23
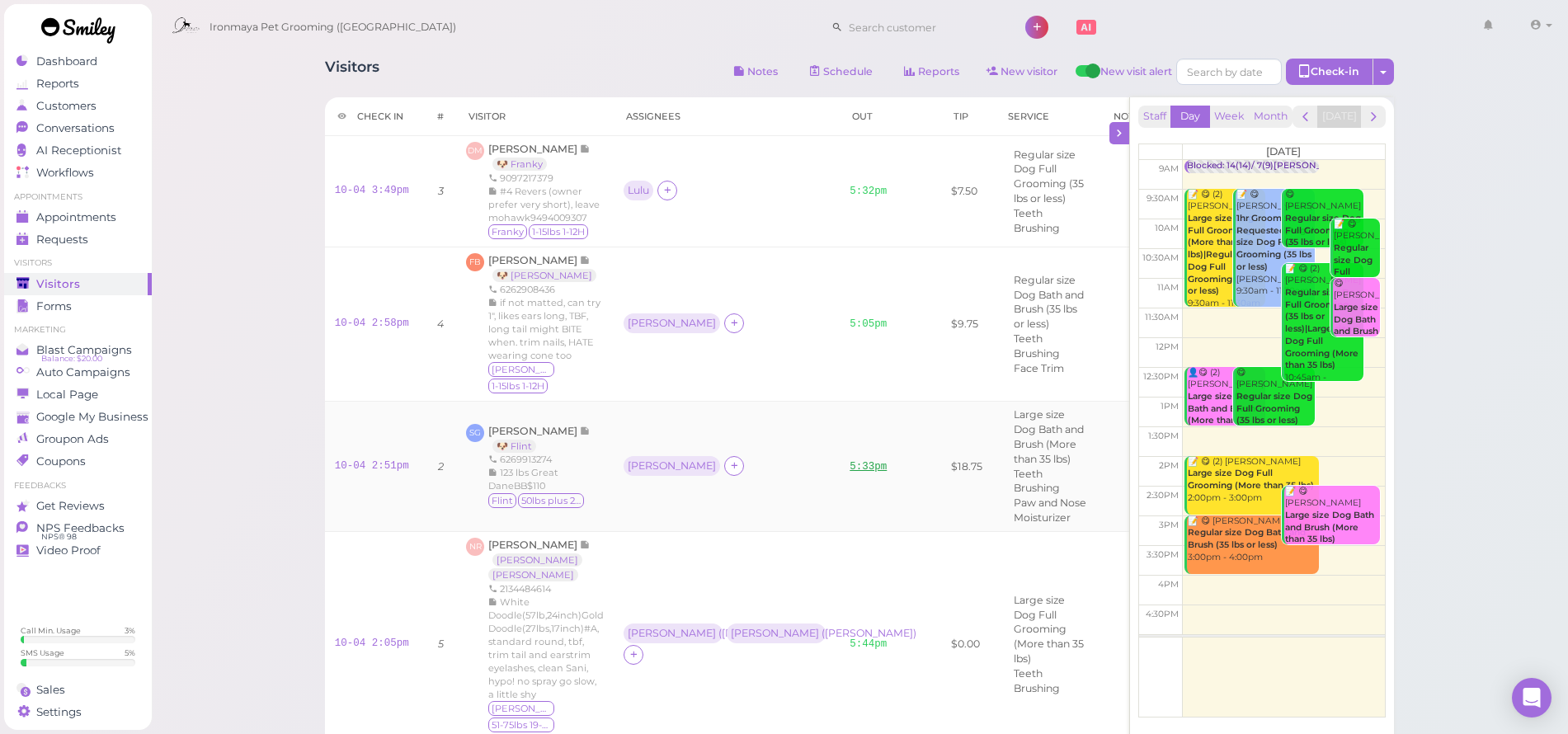
click at [850, 461] on link "5:33pm" at bounding box center [868, 466] width 37 height 12
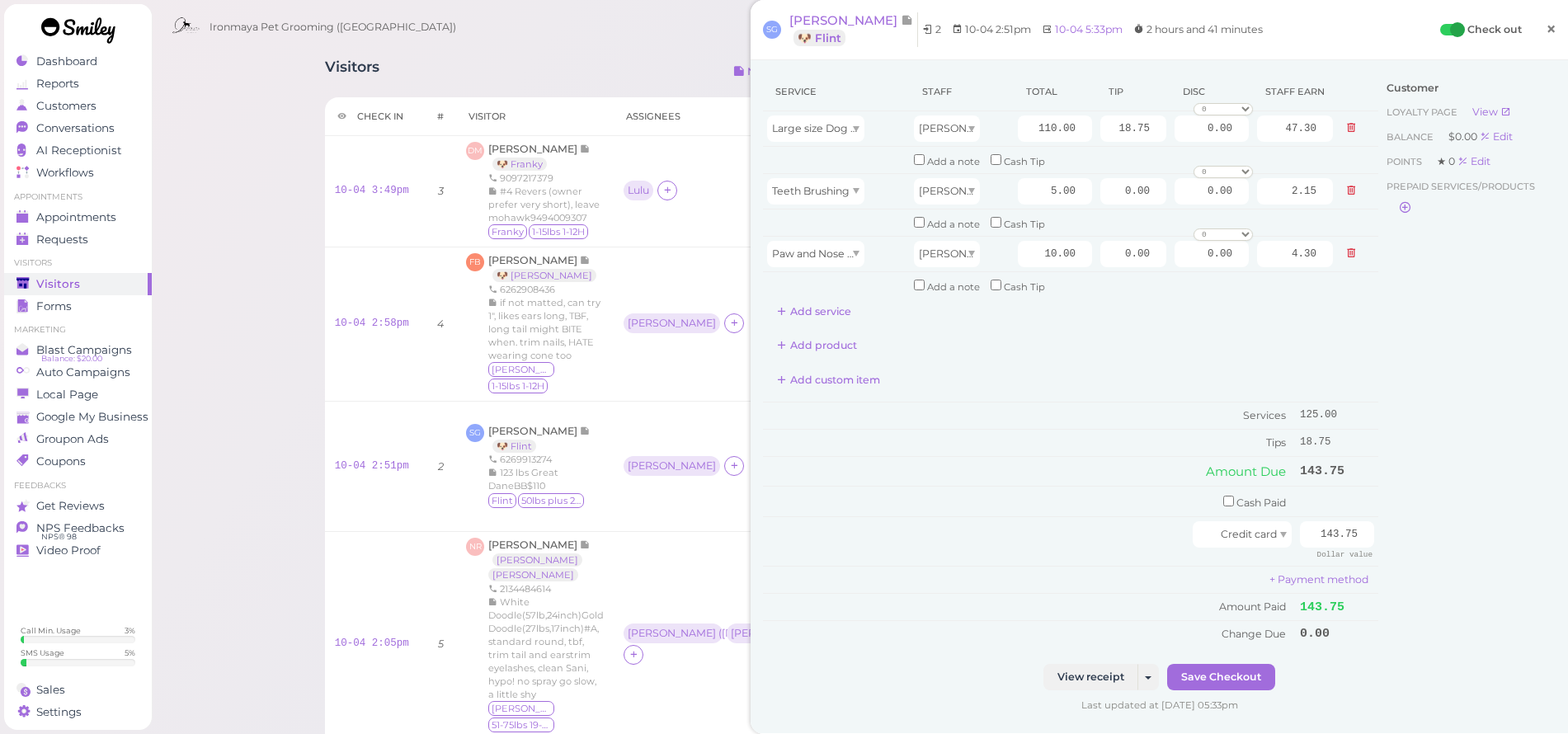
click at [1546, 30] on span "×" at bounding box center [1551, 29] width 11 height 23
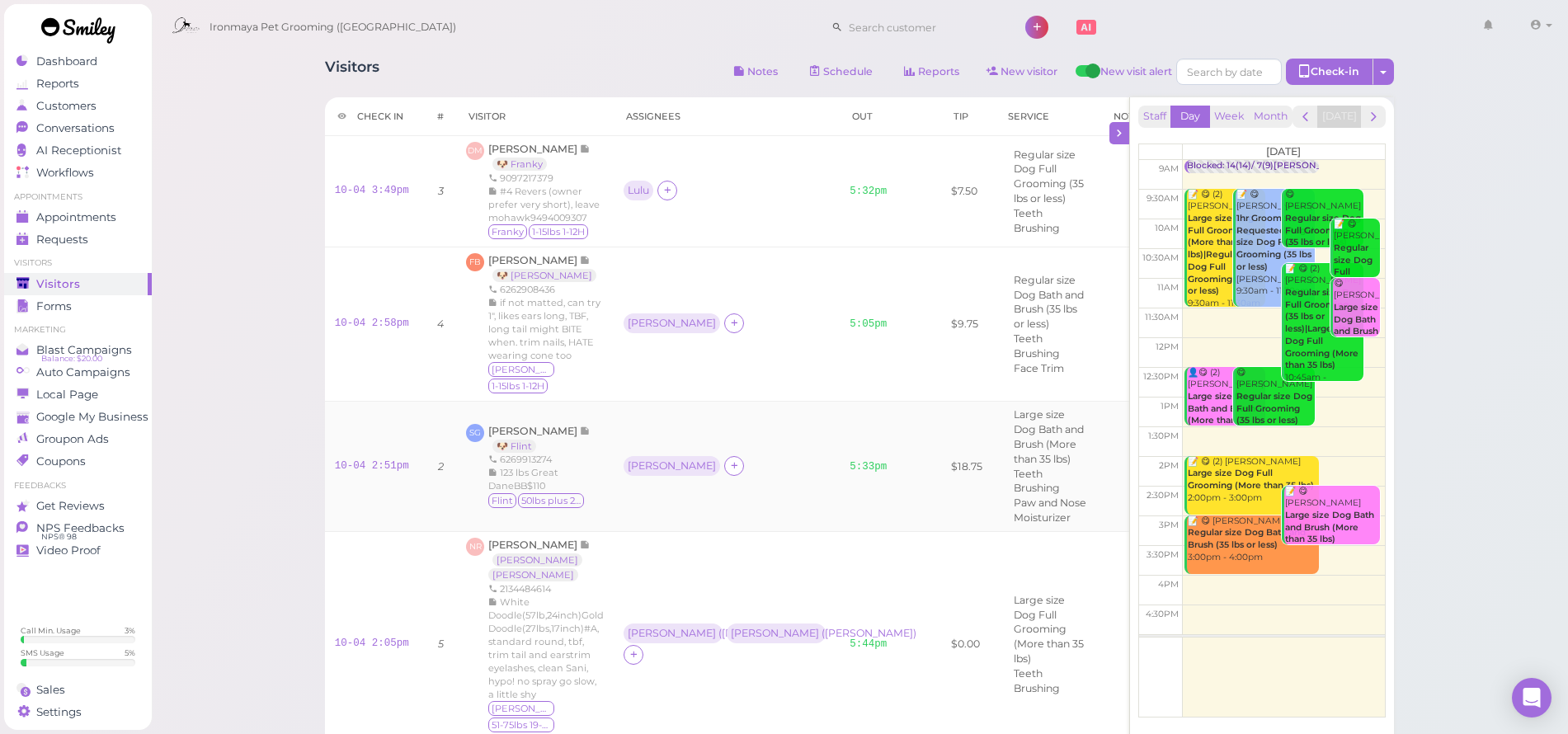
scroll to position [129, 0]
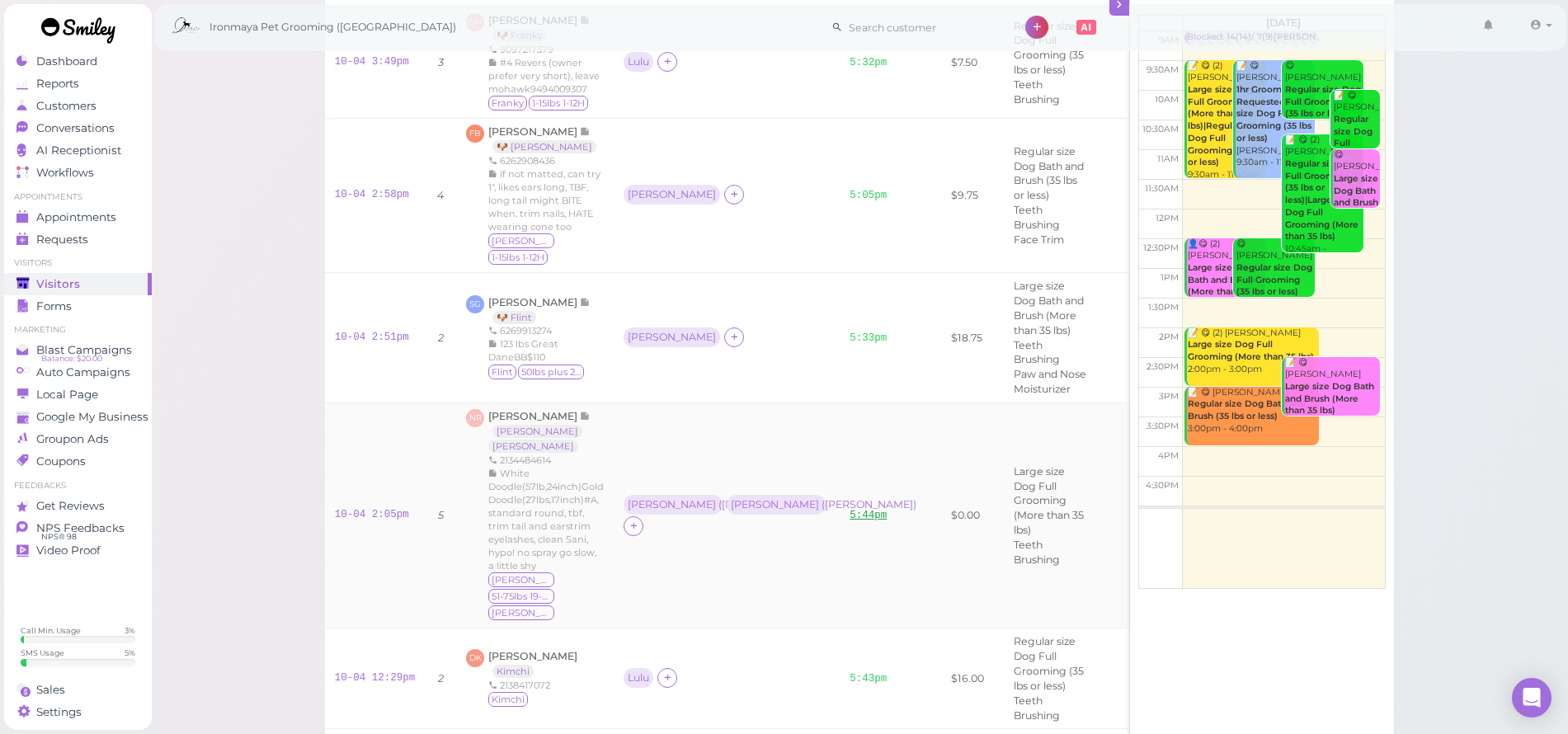
click at [850, 509] on link "5:44pm" at bounding box center [868, 515] width 37 height 12
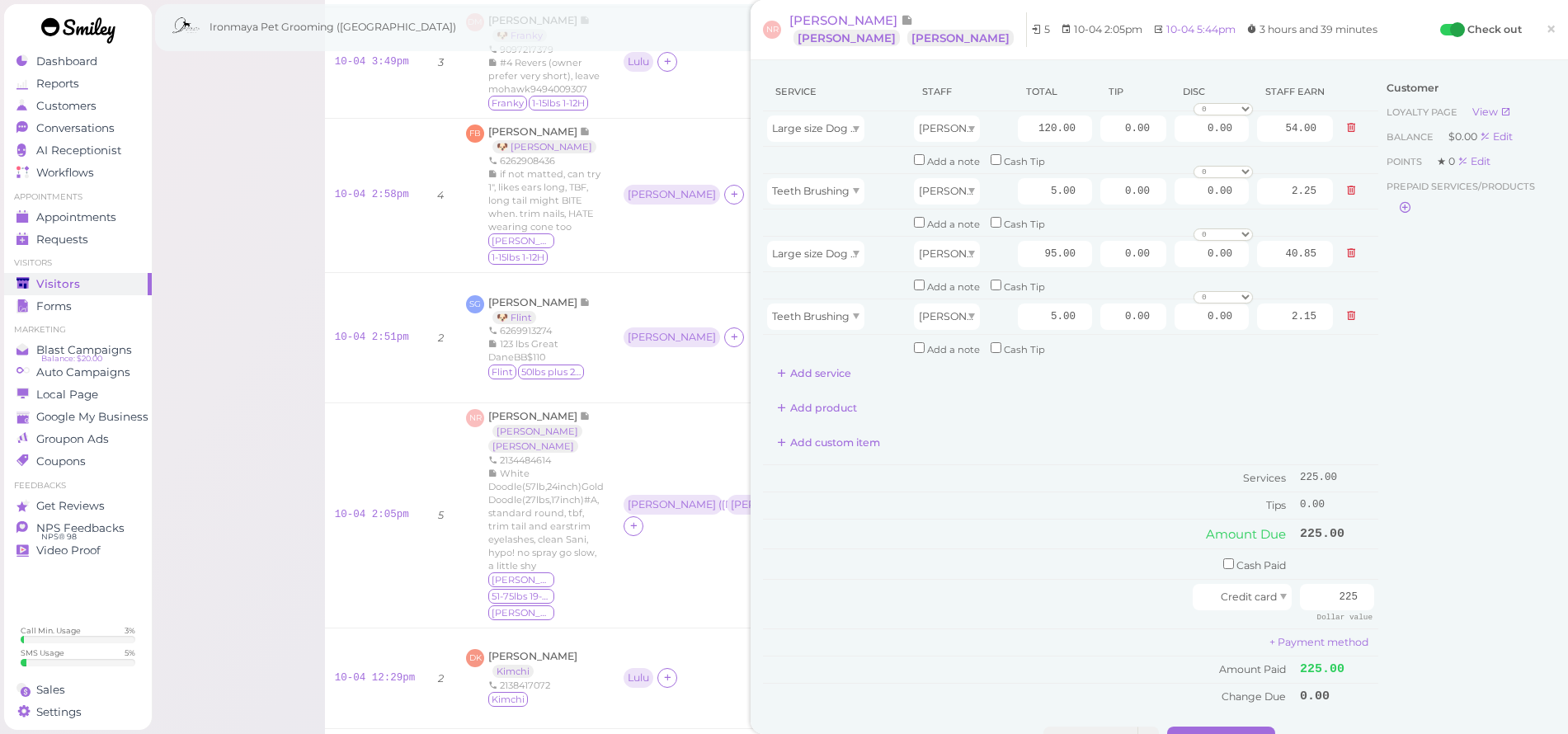
drag, startPoint x: 1546, startPoint y: 26, endPoint x: 1535, endPoint y: 35, distance: 14.2
click at [1545, 26] on link "×" at bounding box center [1551, 30] width 31 height 39
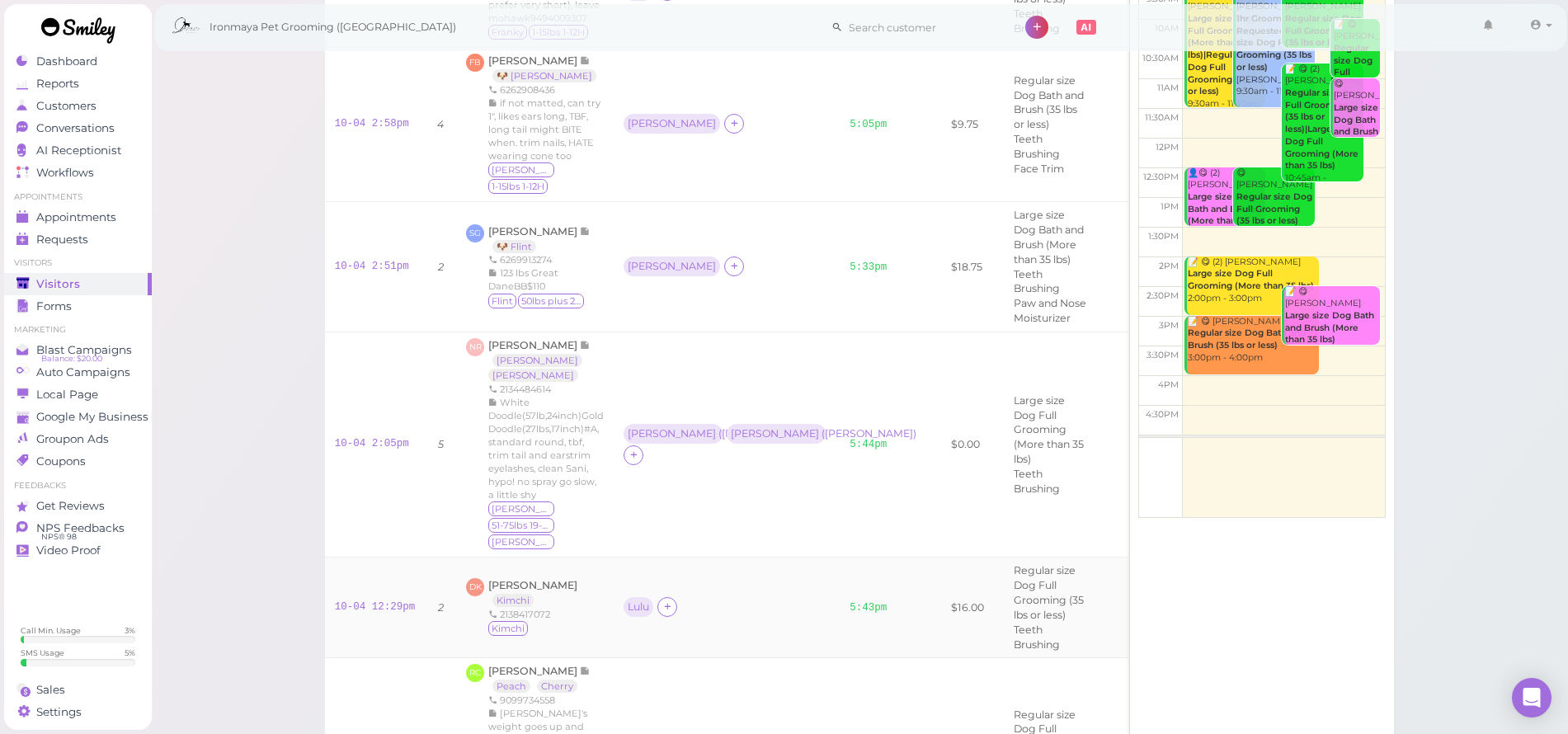
scroll to position [220, 0]
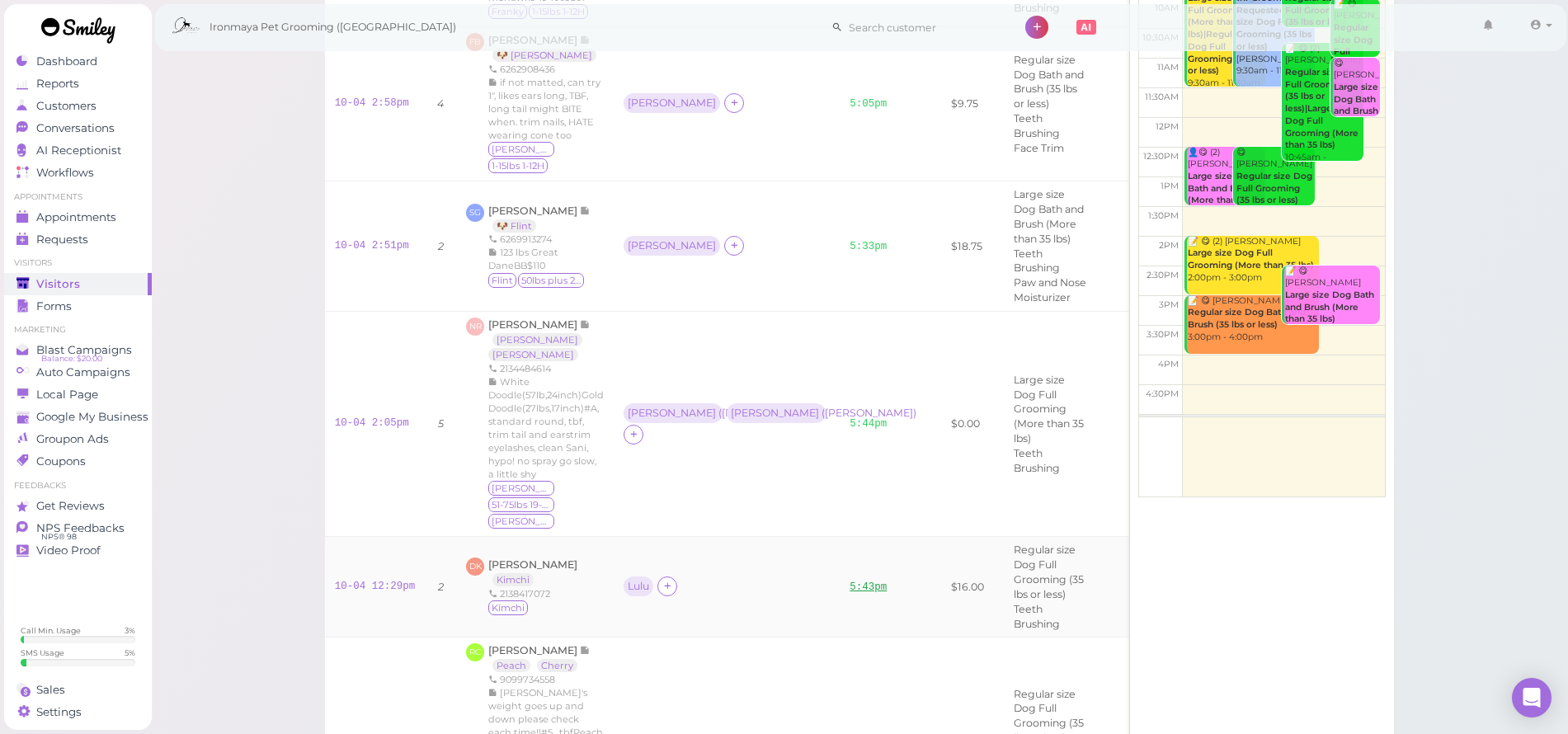
click at [850, 581] on link "5:43pm" at bounding box center [868, 587] width 37 height 12
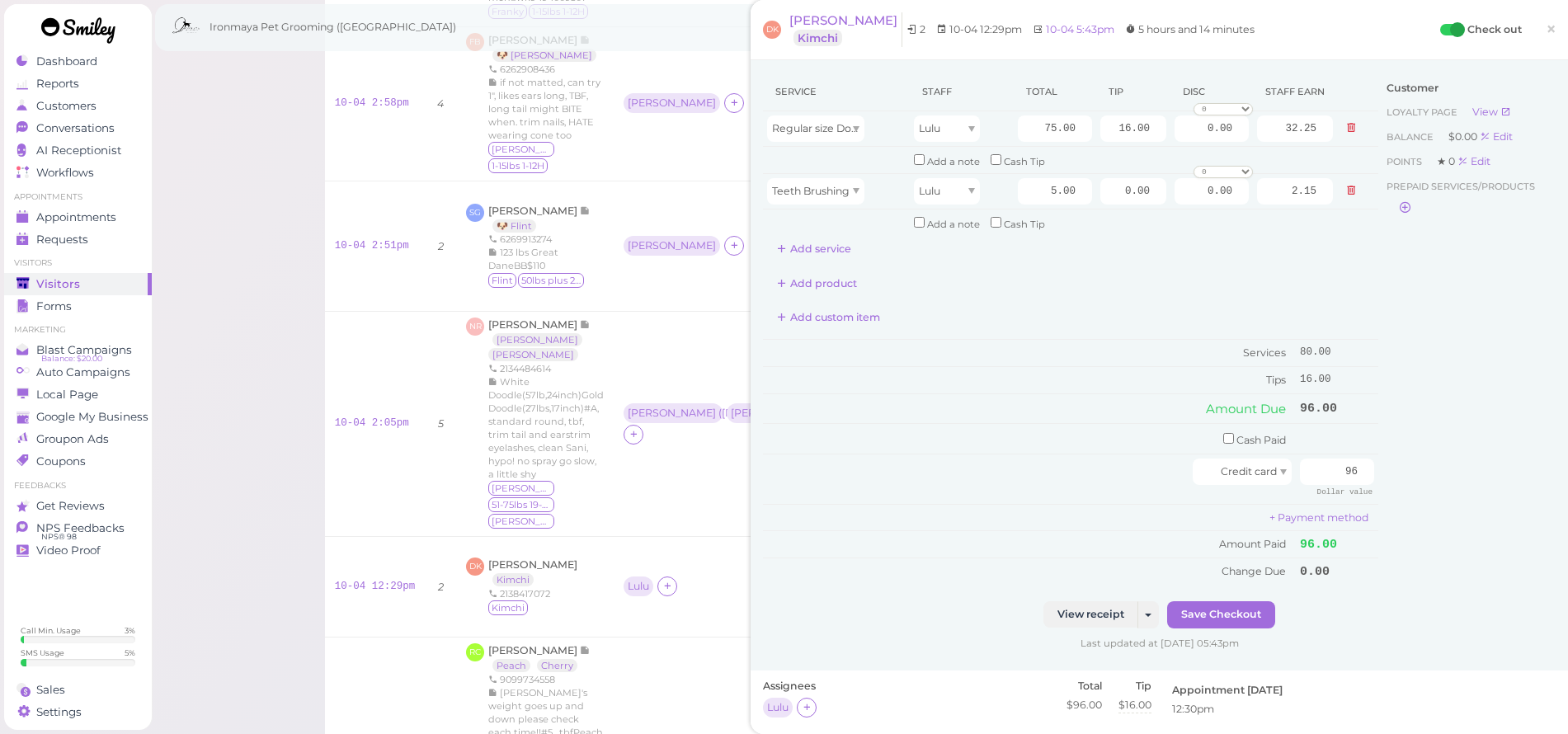
click at [1547, 31] on link "×" at bounding box center [1551, 30] width 31 height 39
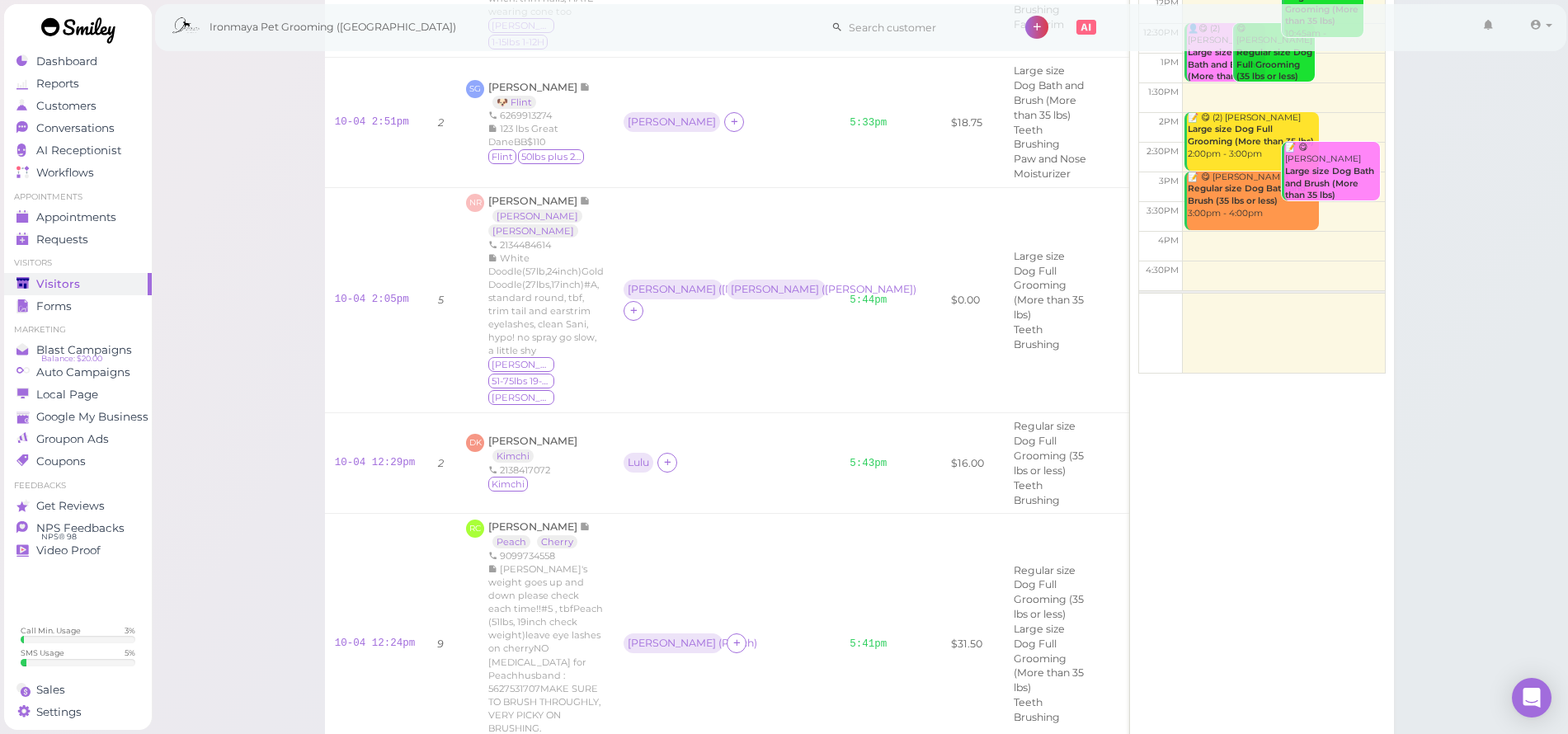
scroll to position [443, 0]
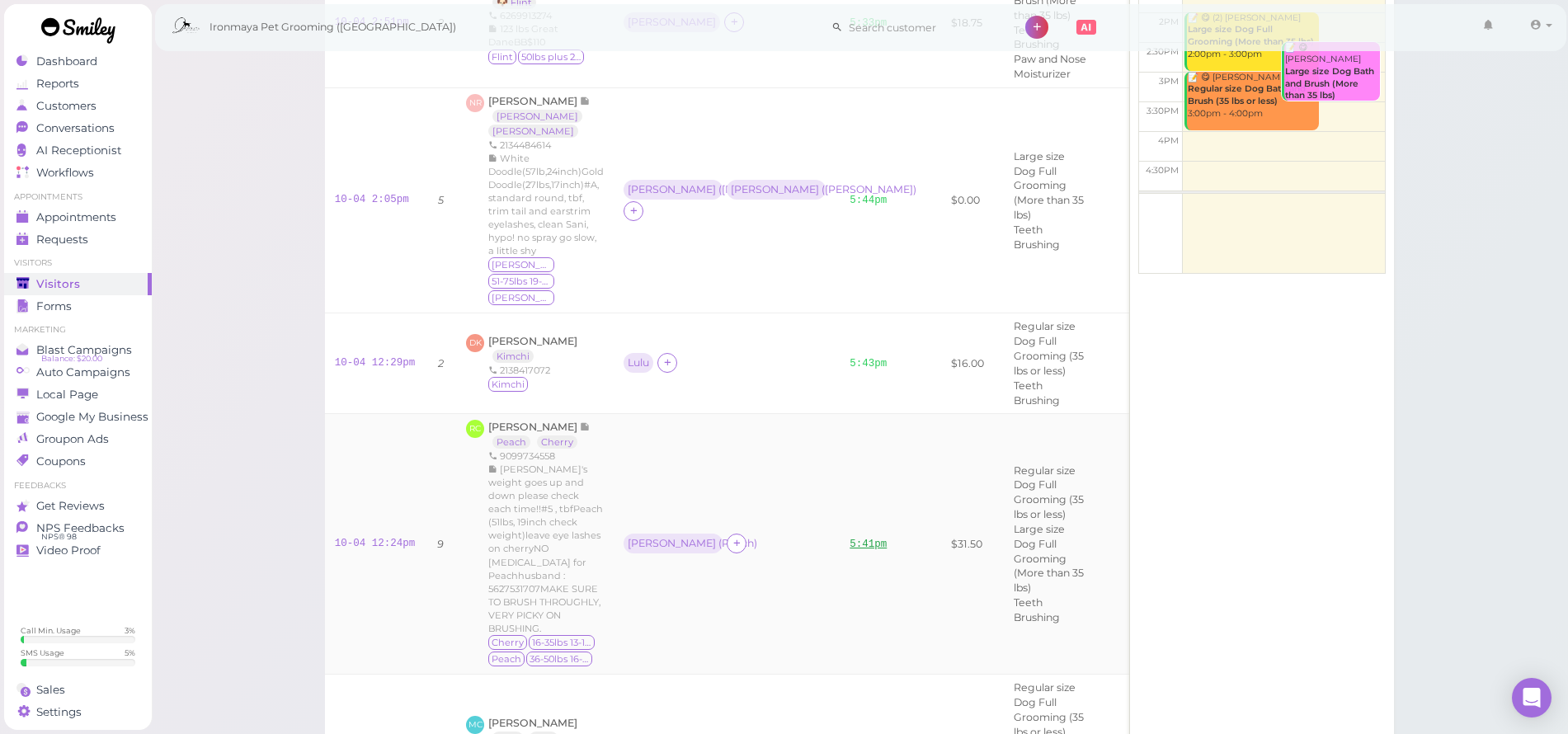
click at [850, 538] on link "5:41pm" at bounding box center [868, 544] width 37 height 12
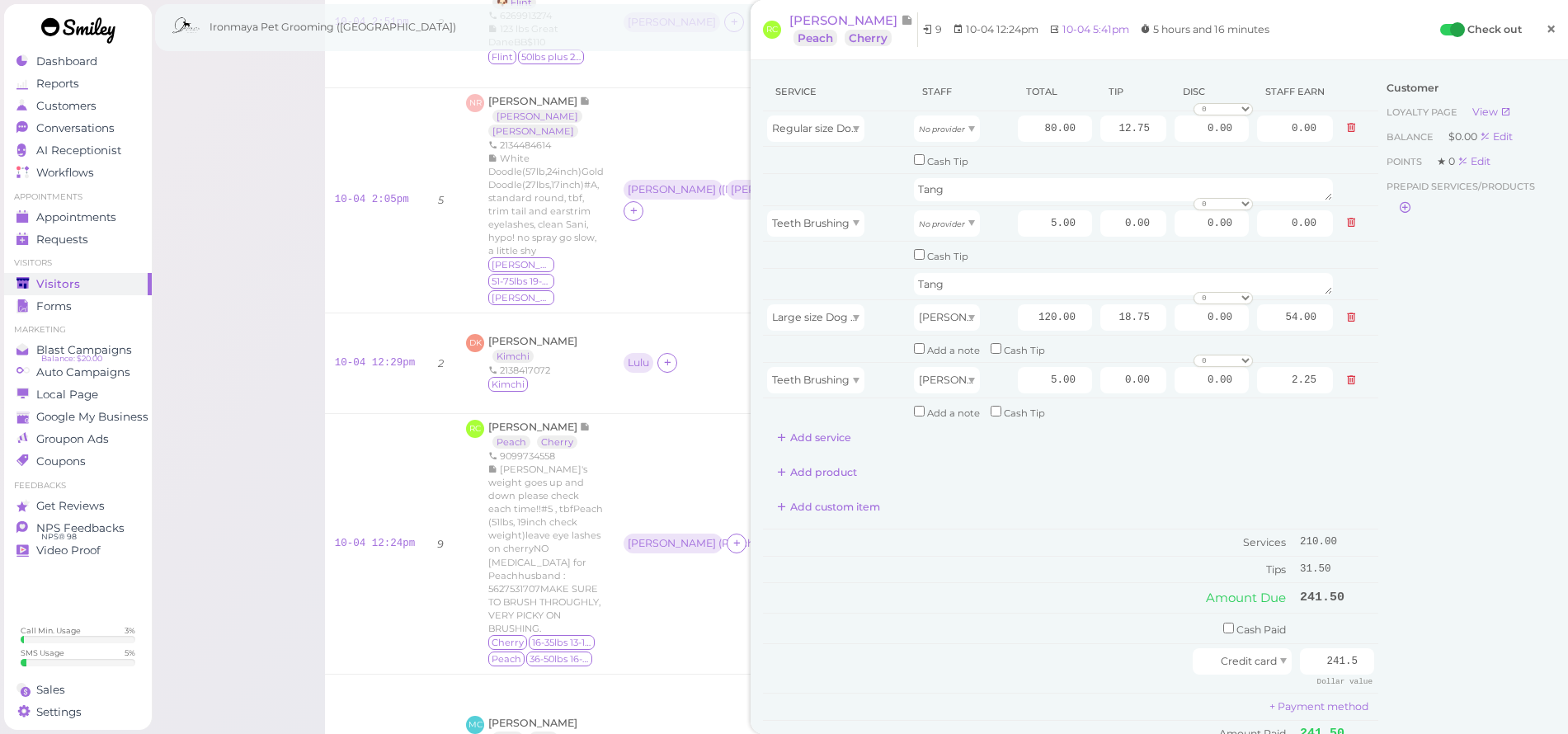
click at [1546, 26] on span "×" at bounding box center [1551, 29] width 11 height 23
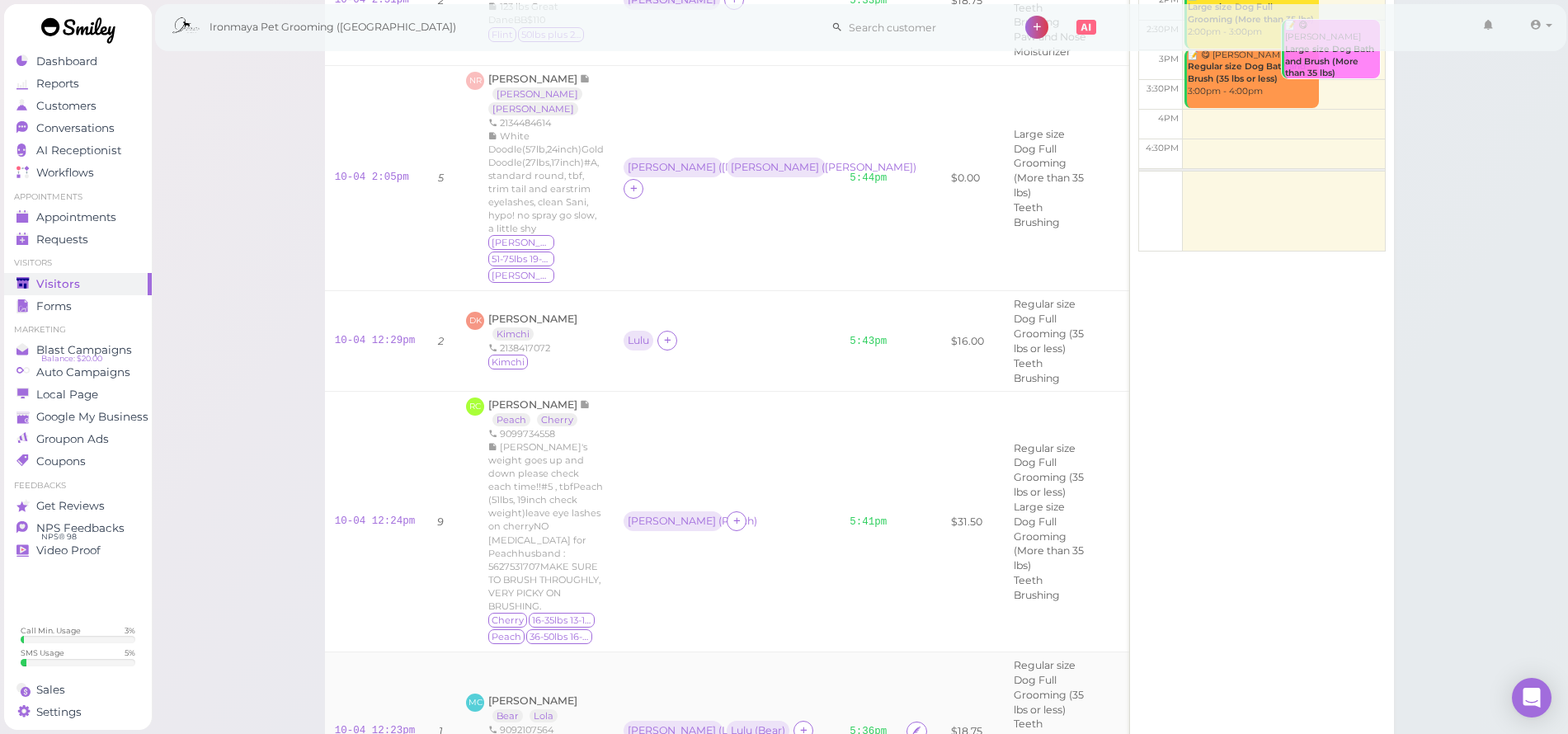
scroll to position [512, 0]
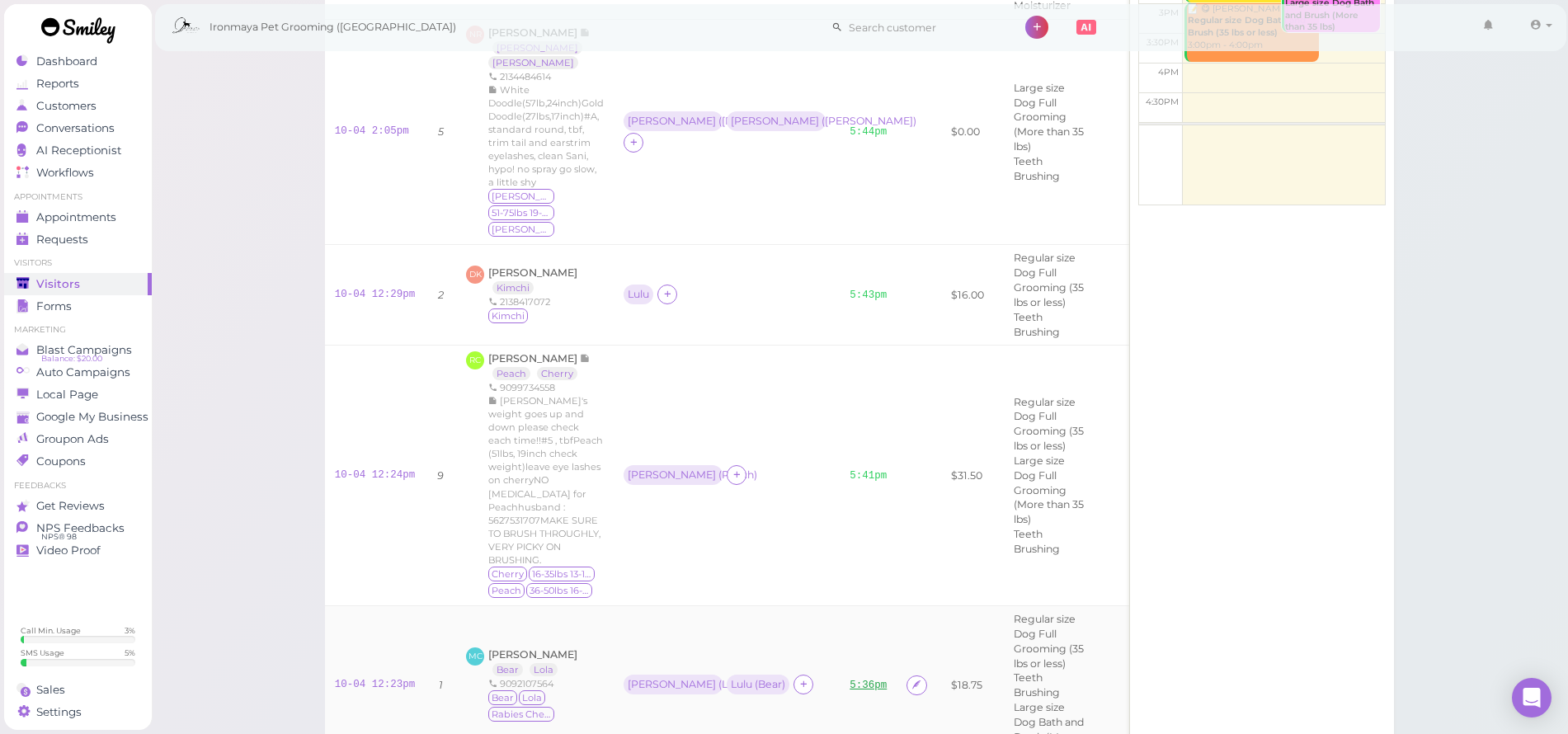
click at [850, 680] on link "5:36pm" at bounding box center [868, 685] width 37 height 12
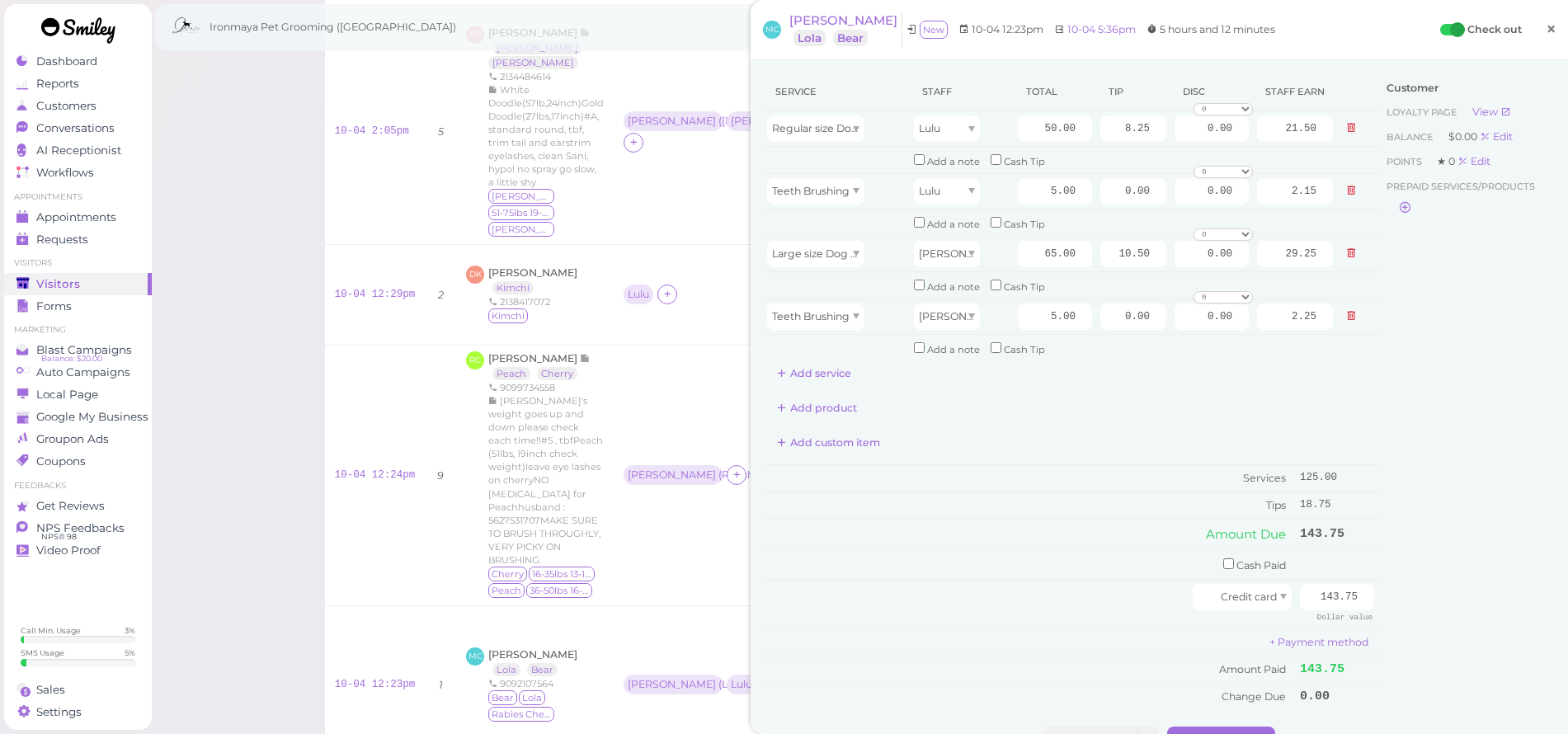
click at [1546, 31] on span "×" at bounding box center [1551, 29] width 11 height 23
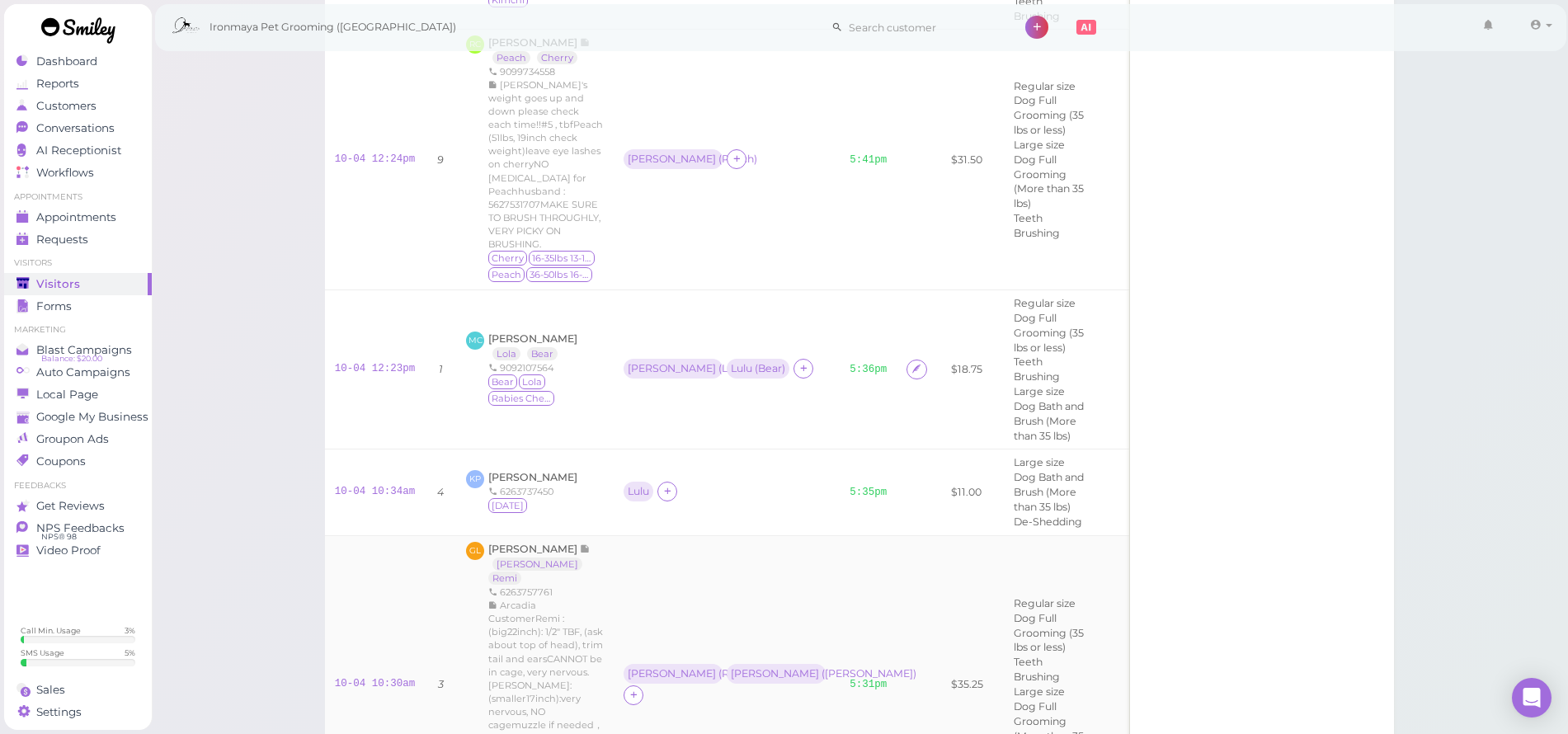
scroll to position [855, 0]
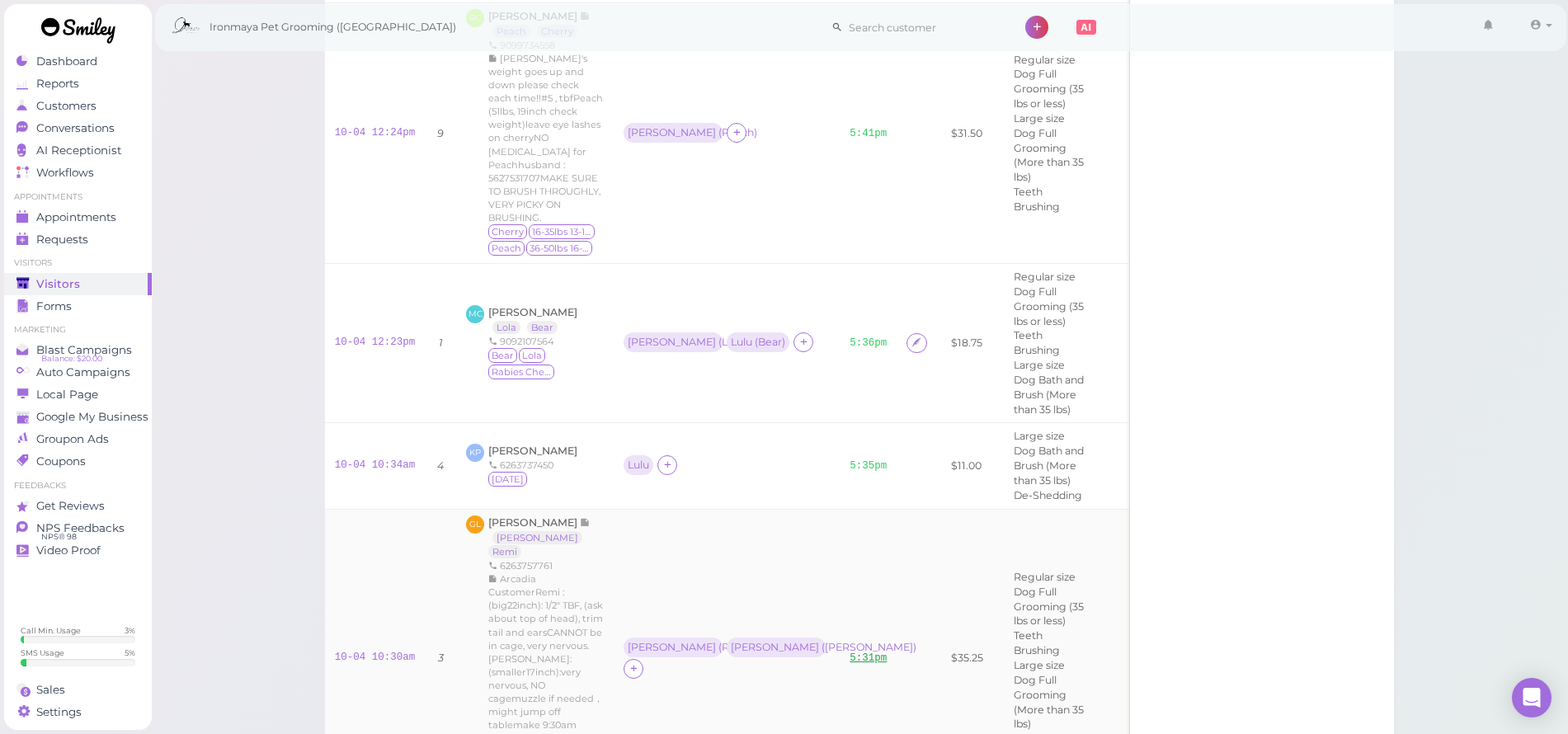
click at [850, 652] on link "5:31pm" at bounding box center [868, 658] width 37 height 12
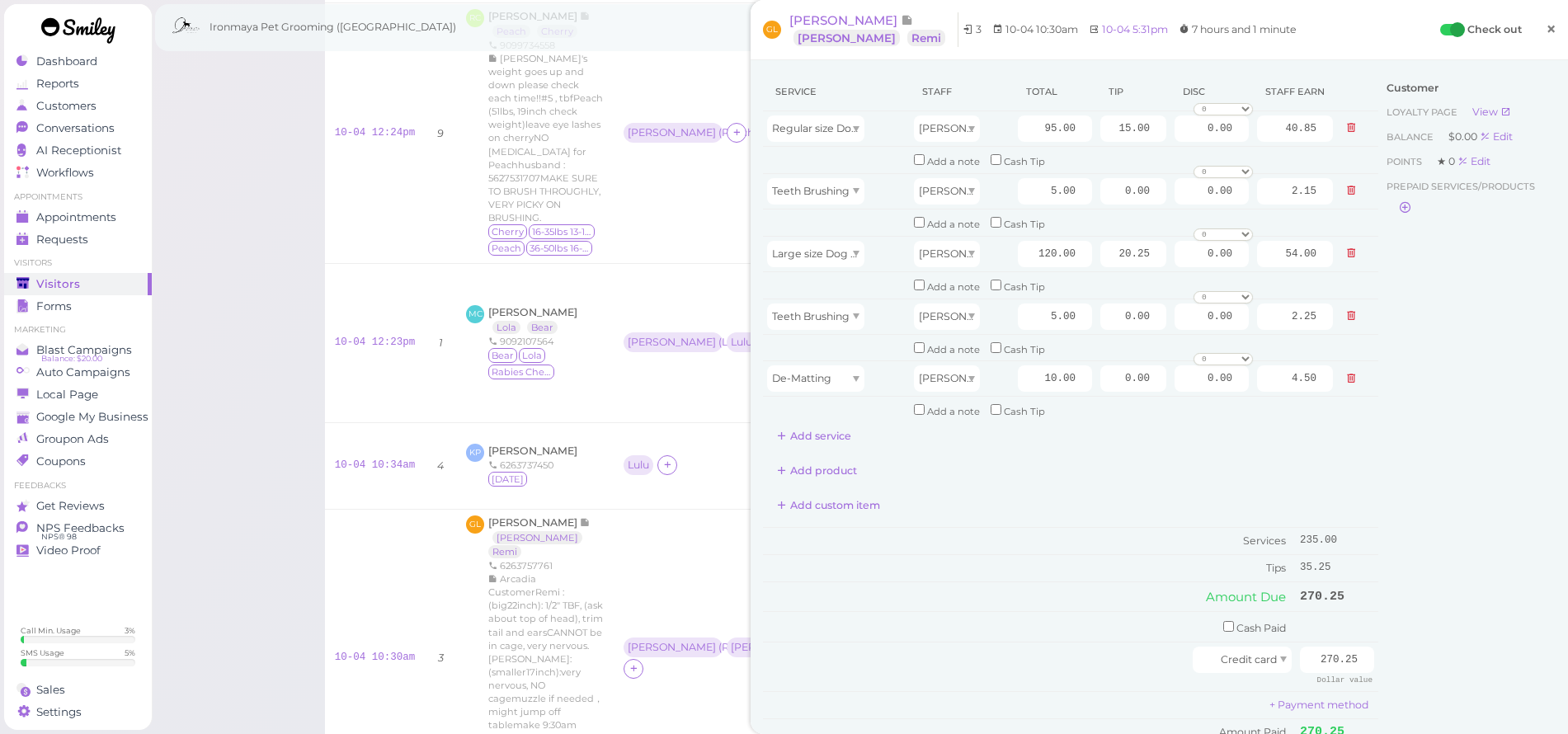
click at [1546, 26] on span "×" at bounding box center [1551, 29] width 11 height 23
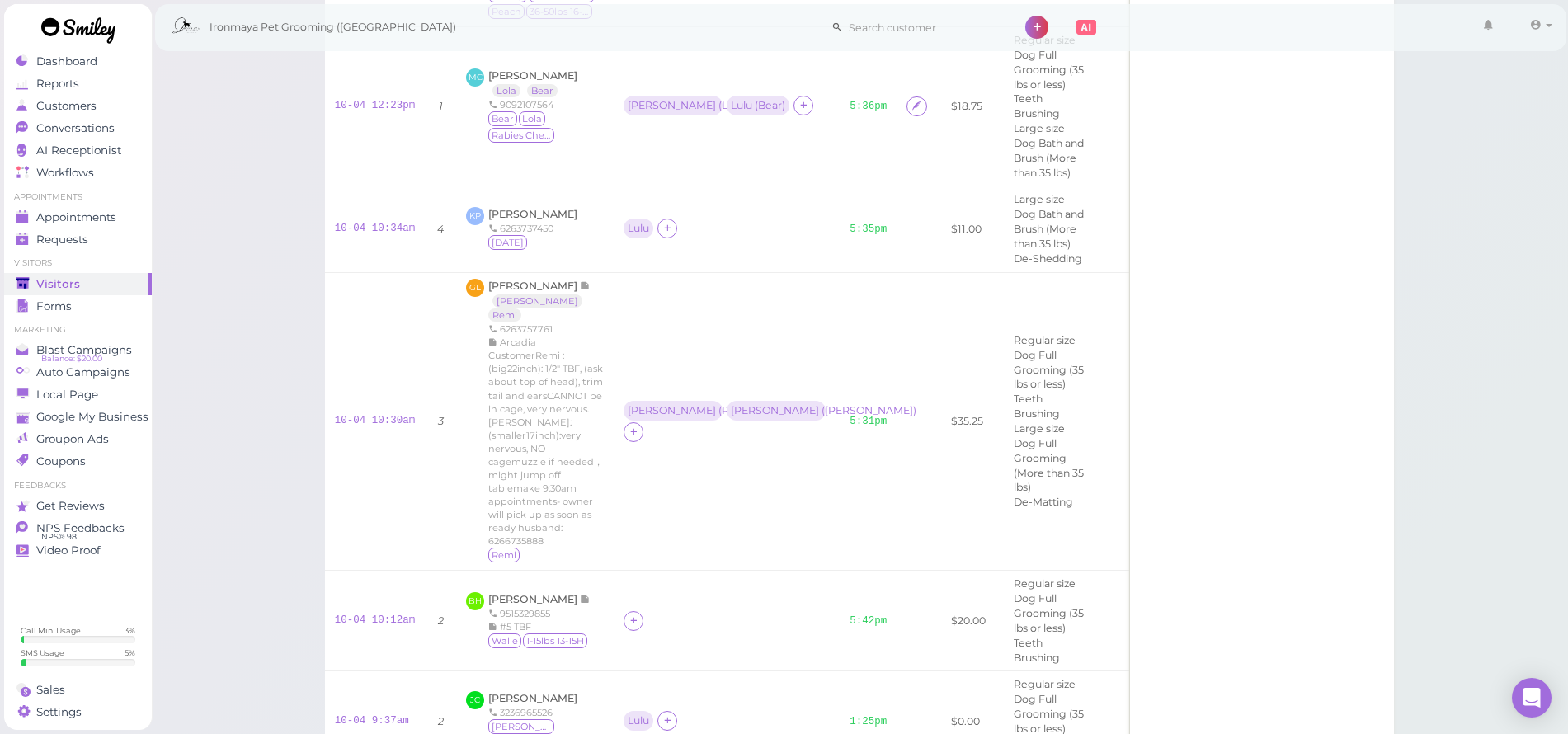
scroll to position [1190, 0]
